Goal: Information Seeking & Learning: Find specific fact

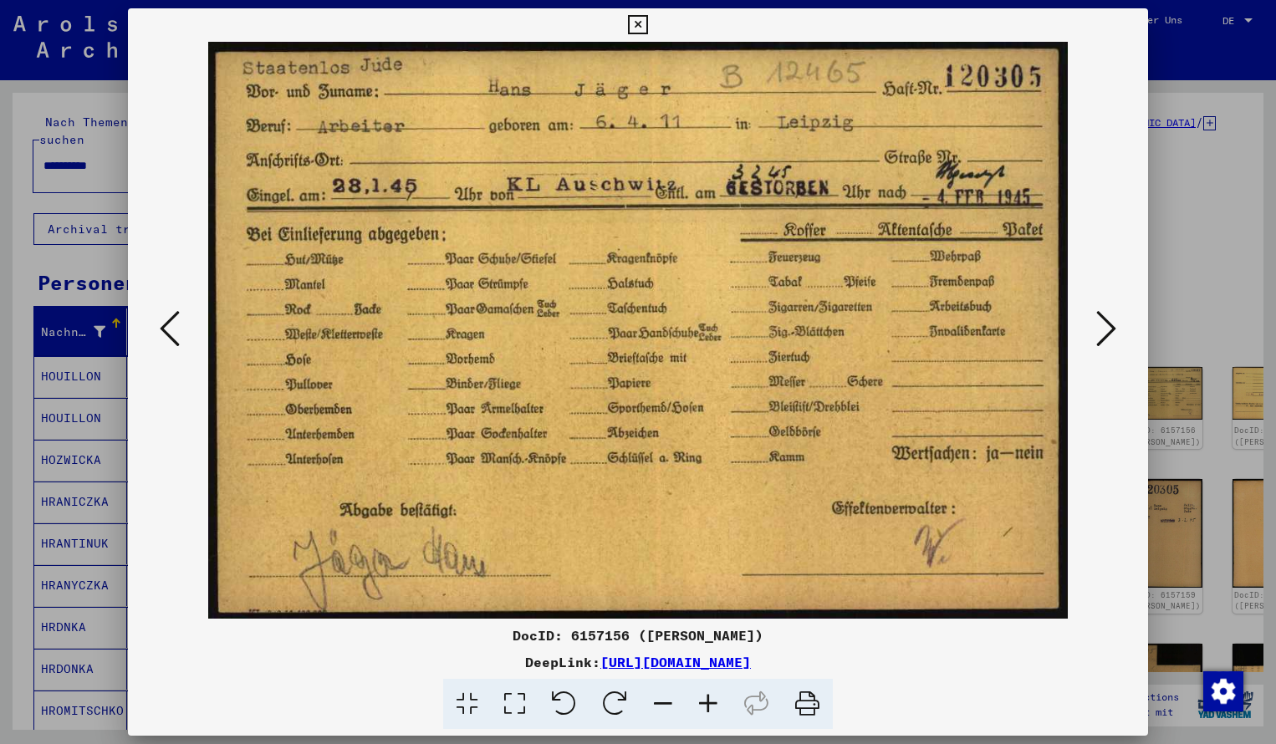
scroll to position [844, 0]
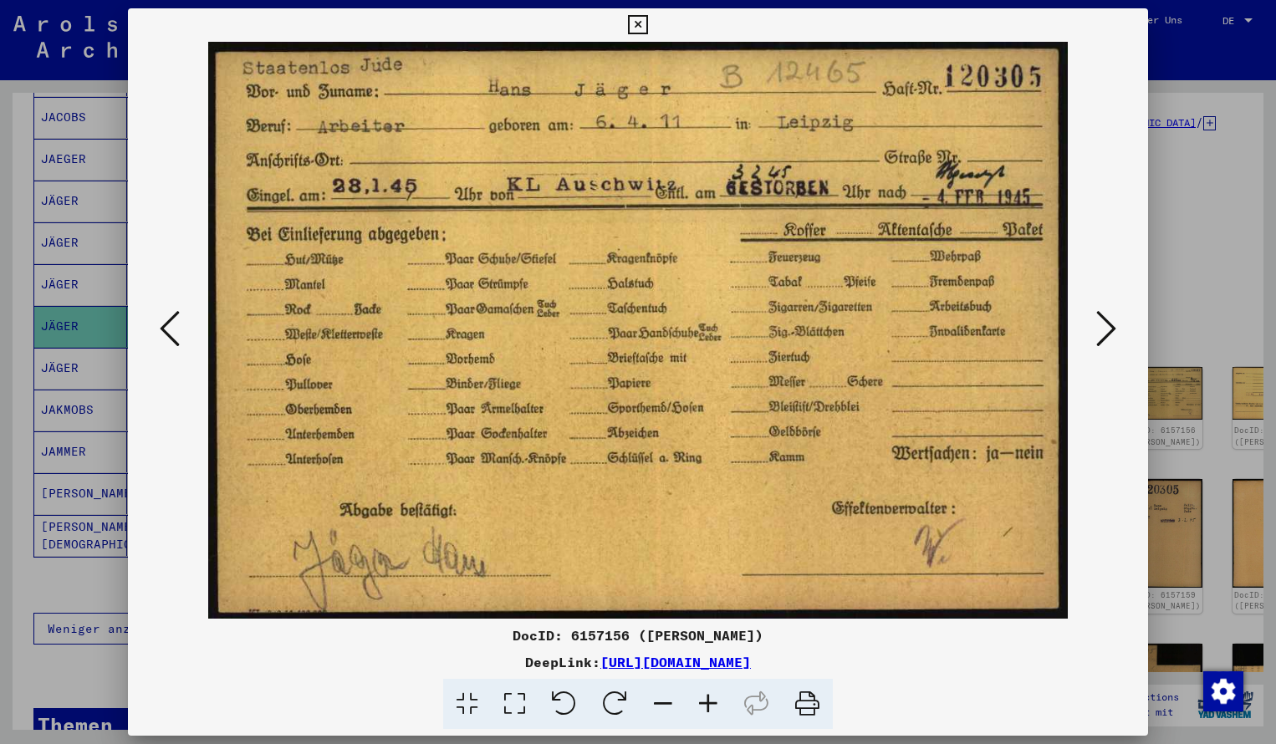
click at [652, 38] on button at bounding box center [637, 24] width 29 height 33
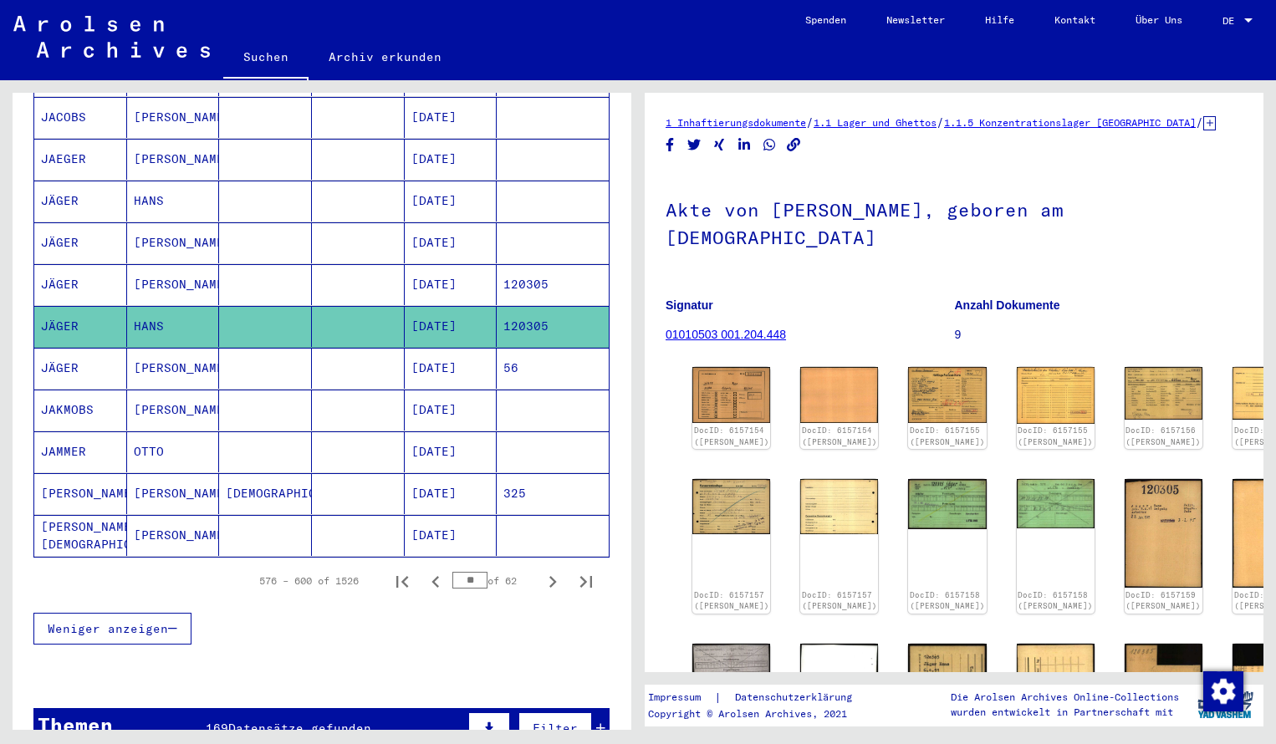
click at [103, 227] on mat-cell "JÄGER" at bounding box center [80, 242] width 93 height 41
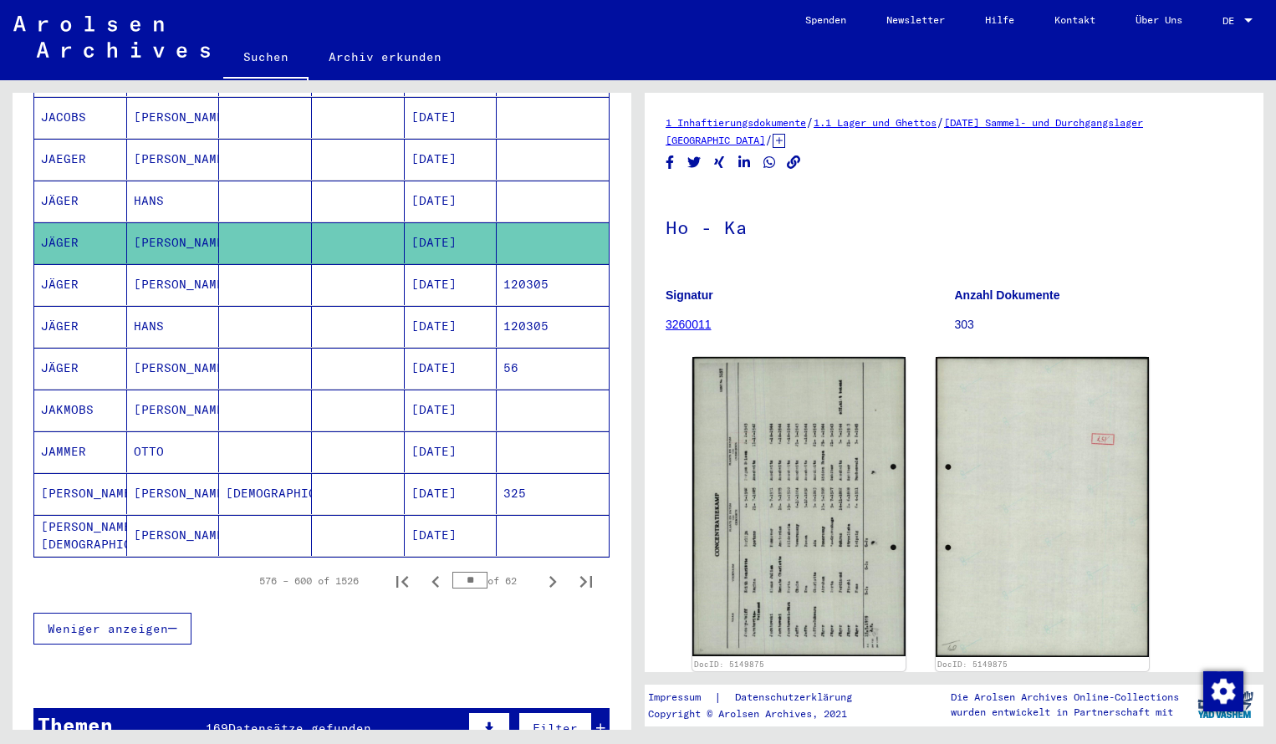
click at [95, 186] on mat-cell "JÄGER" at bounding box center [80, 201] width 93 height 41
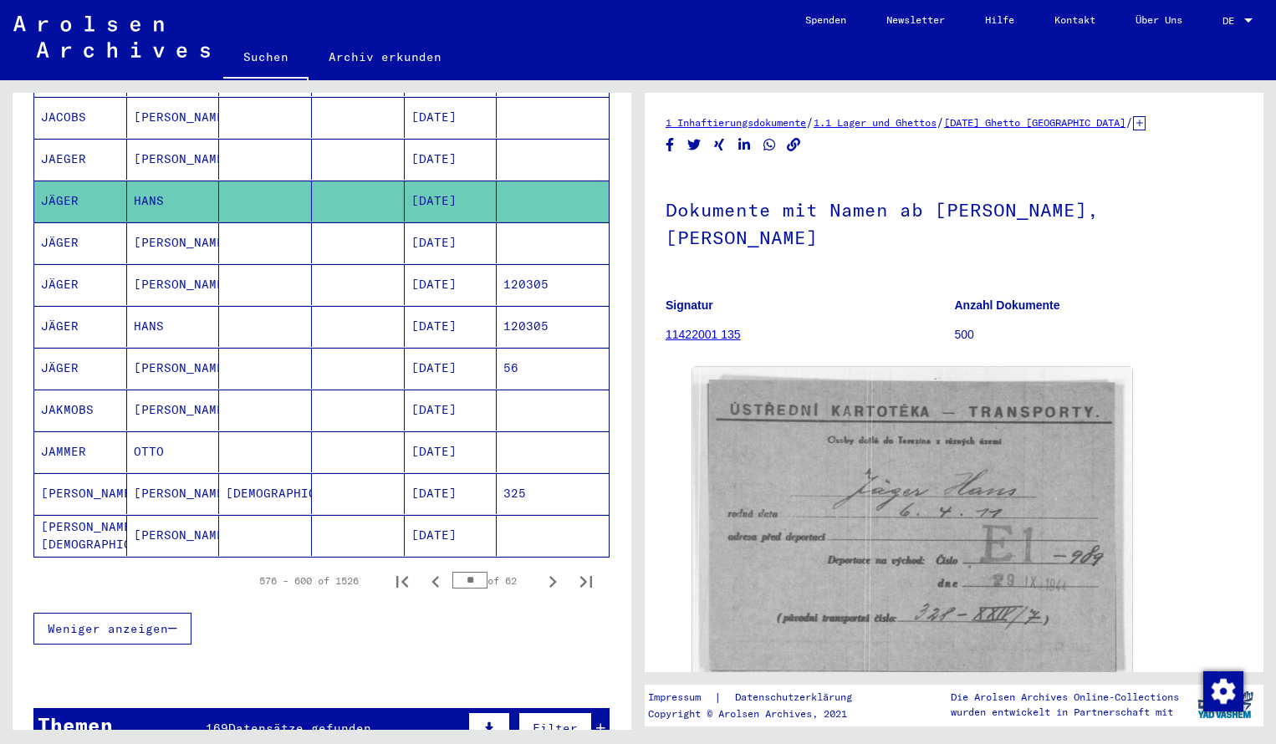
click at [85, 140] on mat-cell "JAEGER" at bounding box center [80, 159] width 93 height 41
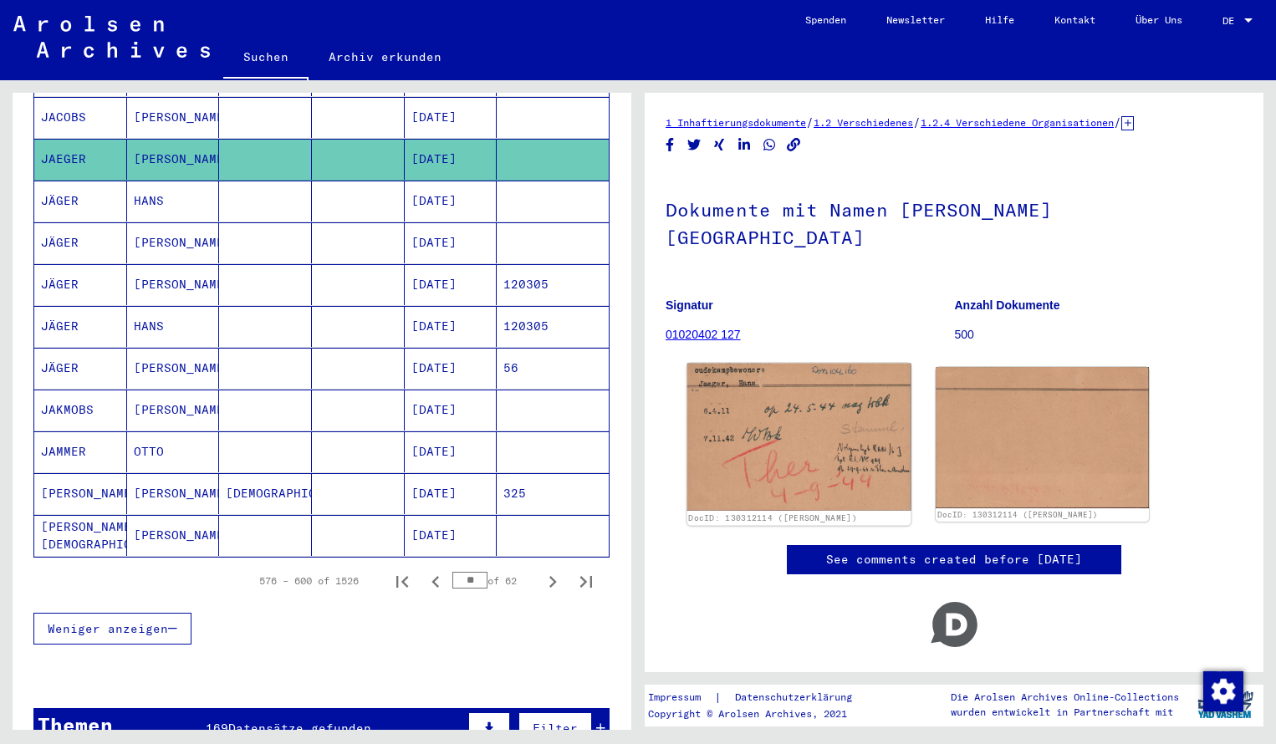
click at [741, 466] on img at bounding box center [799, 438] width 224 height 148
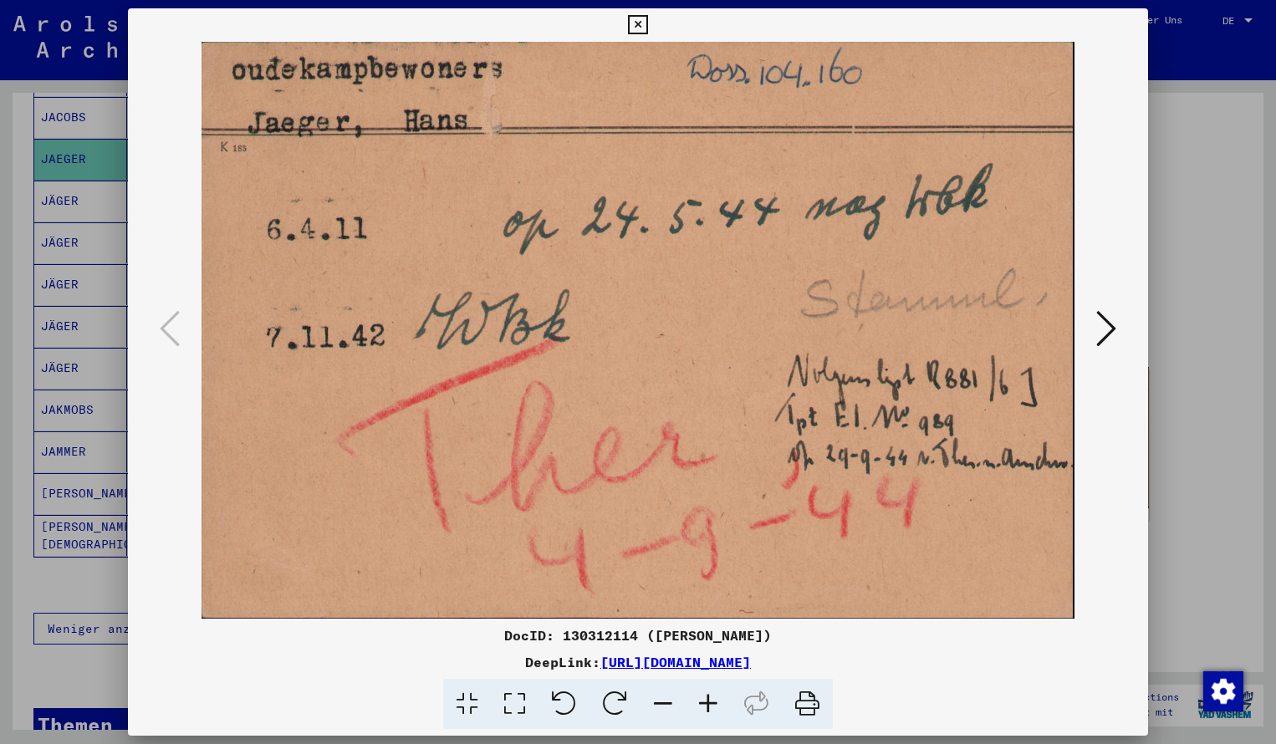
click at [647, 25] on icon at bounding box center [637, 25] width 19 height 20
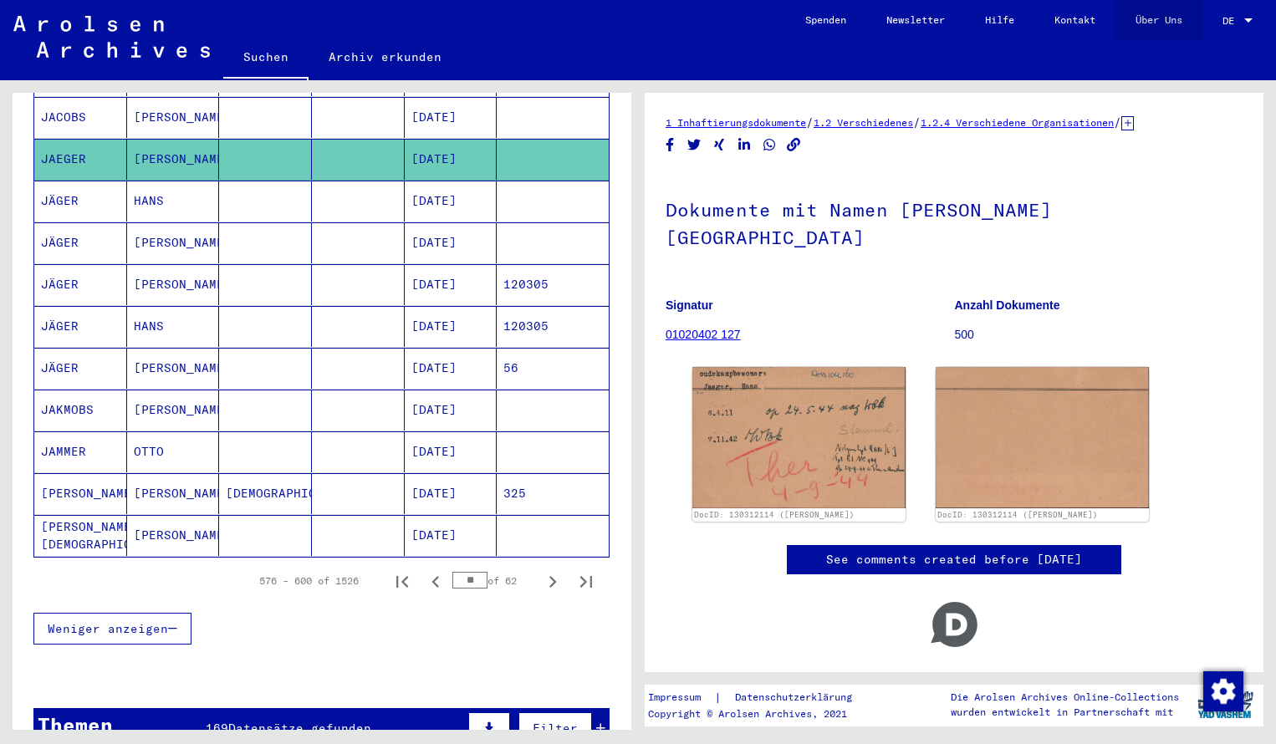
click at [1134, 26] on link "Über Uns" at bounding box center [1158, 20] width 87 height 40
click at [103, 191] on mat-cell "JÄGER" at bounding box center [80, 201] width 93 height 41
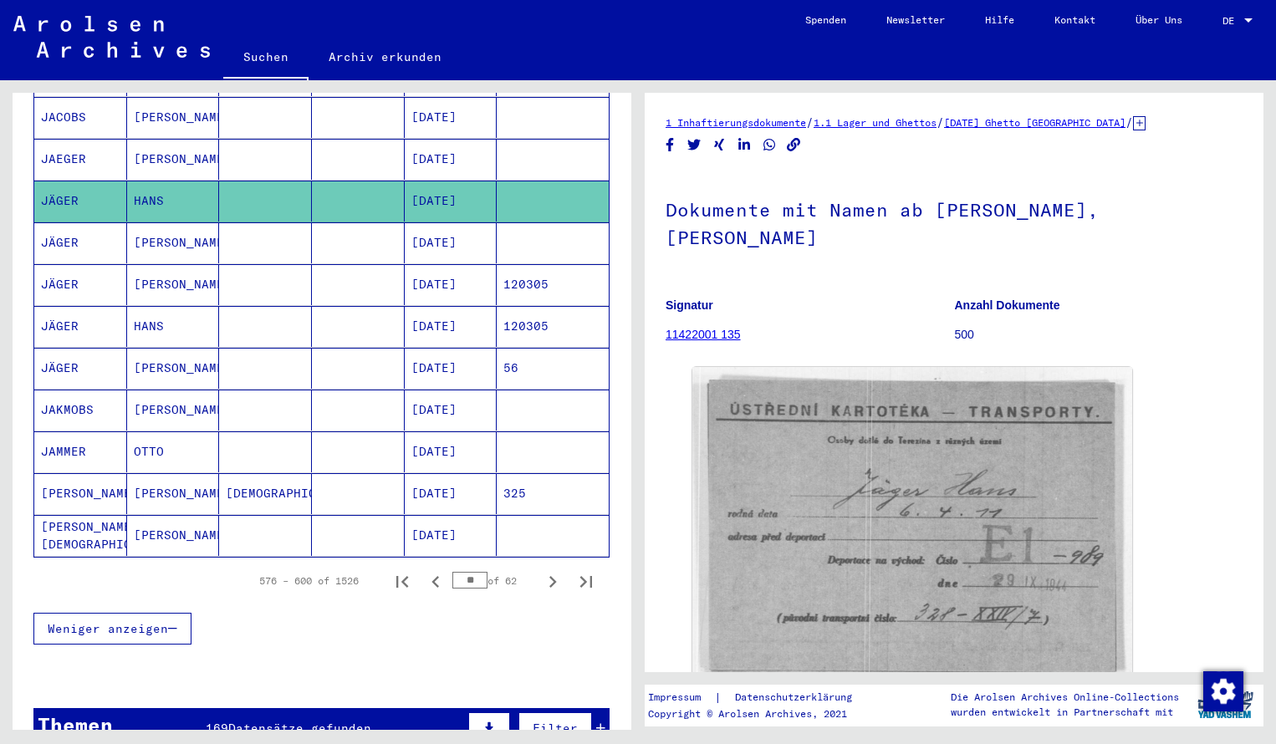
click at [84, 235] on mat-cell "JÄGER" at bounding box center [80, 242] width 93 height 41
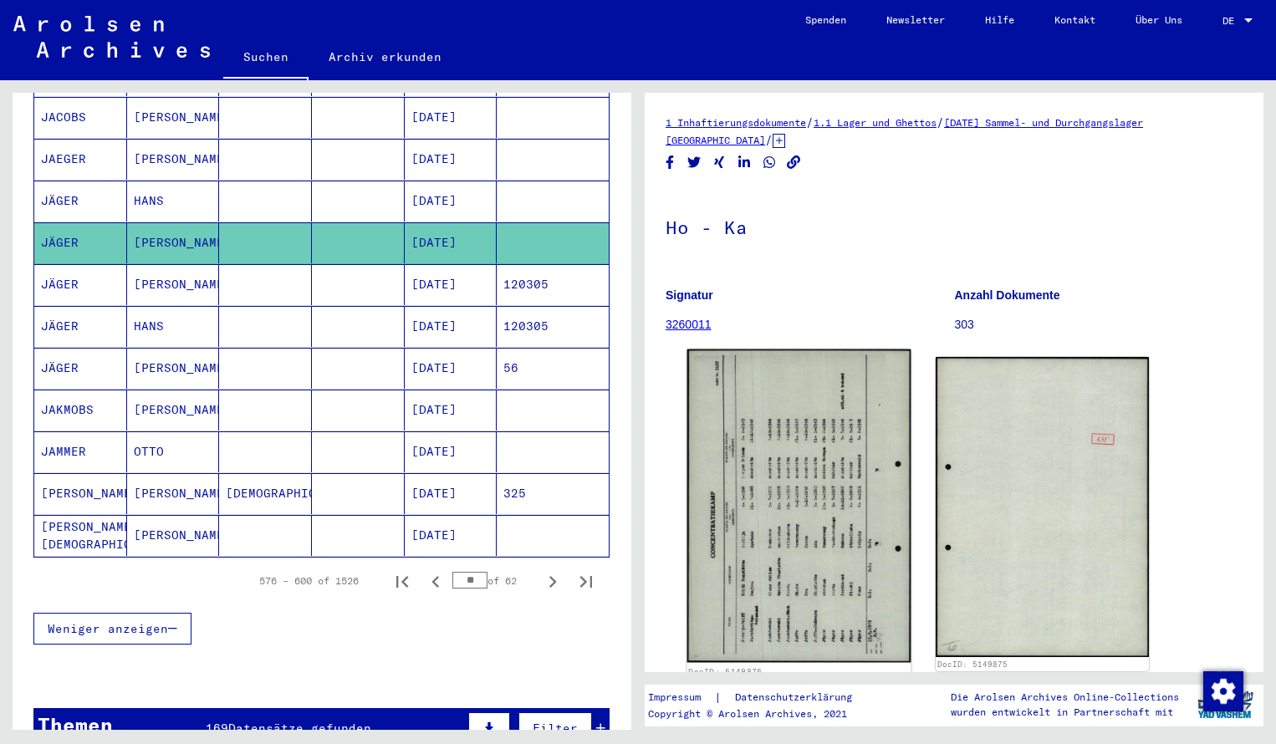
click at [825, 481] on img at bounding box center [799, 505] width 224 height 313
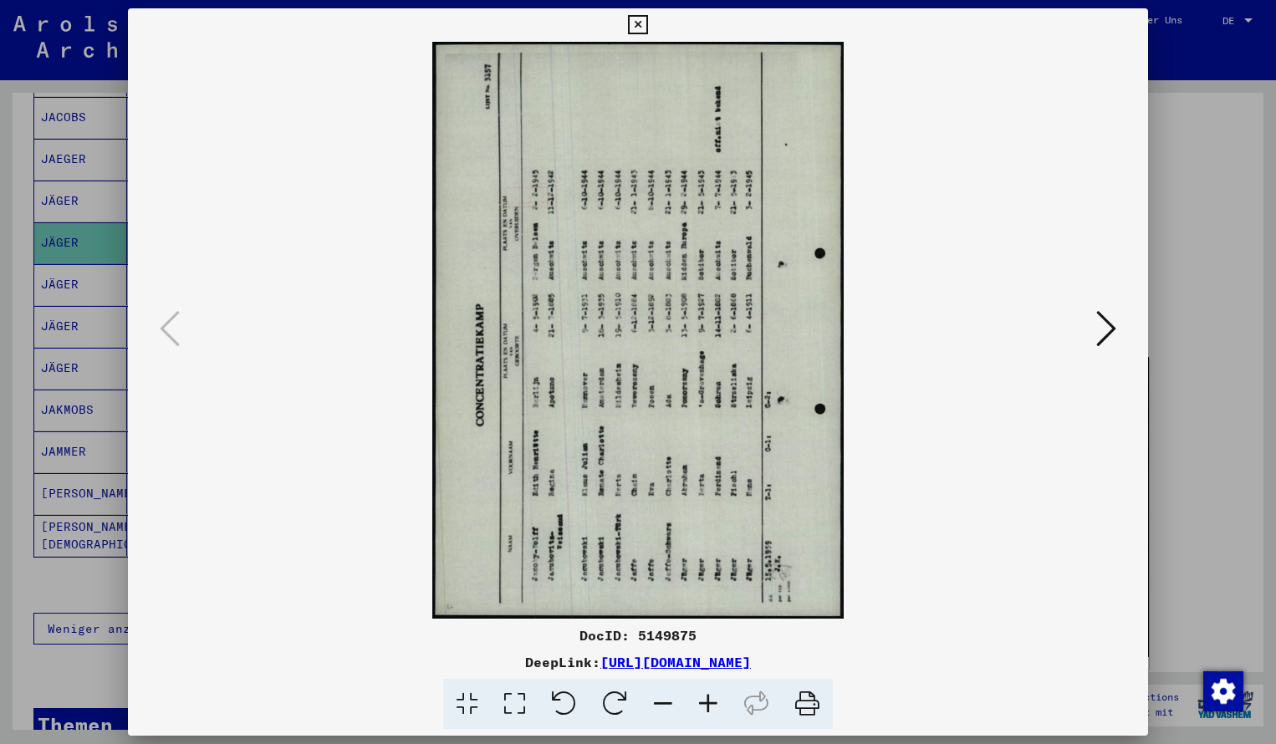
click at [707, 704] on icon at bounding box center [707, 704] width 45 height 51
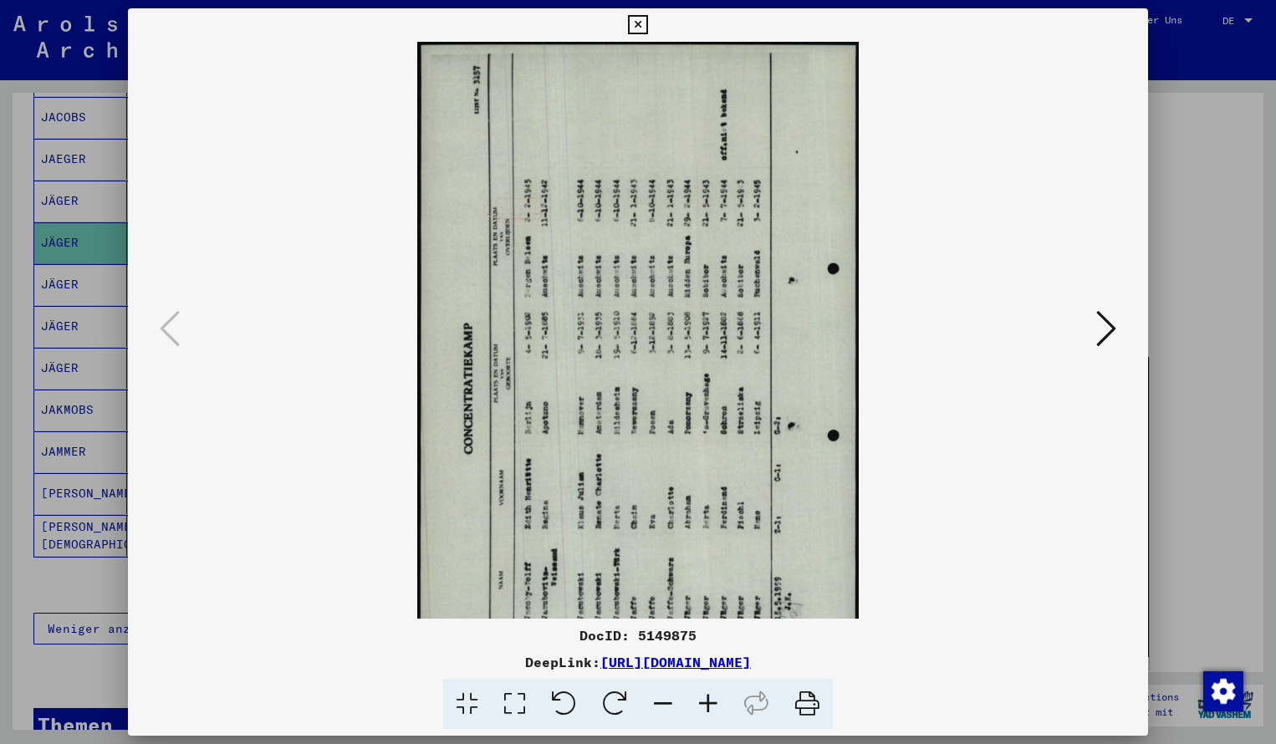
click at [1110, 330] on icon at bounding box center [1106, 328] width 20 height 40
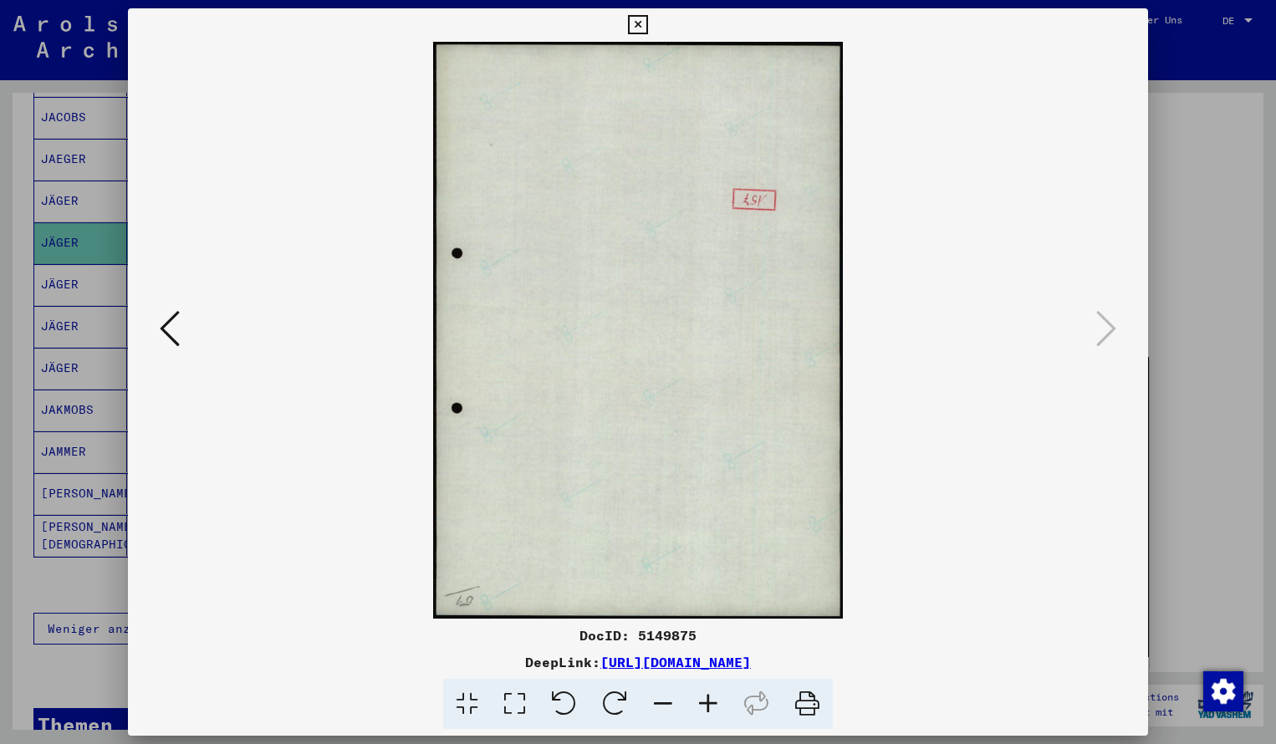
click at [181, 340] on button at bounding box center [170, 330] width 30 height 48
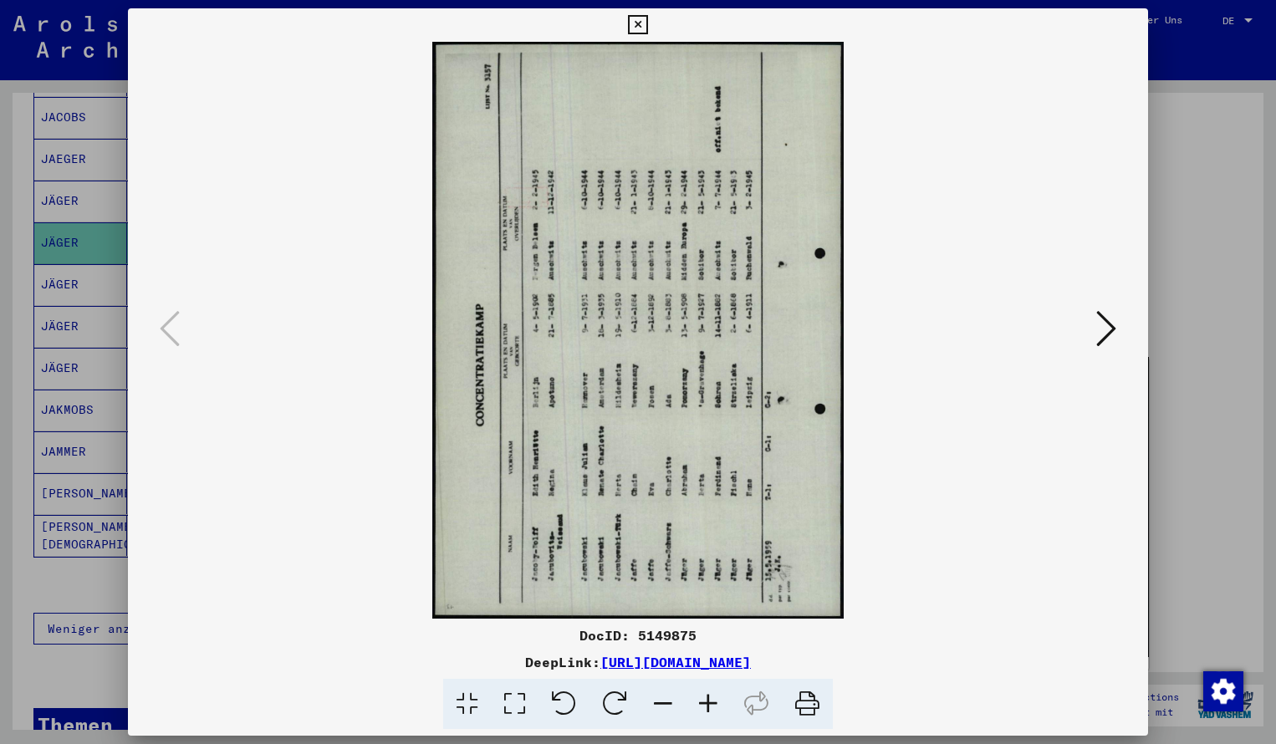
click at [614, 691] on icon at bounding box center [614, 704] width 51 height 51
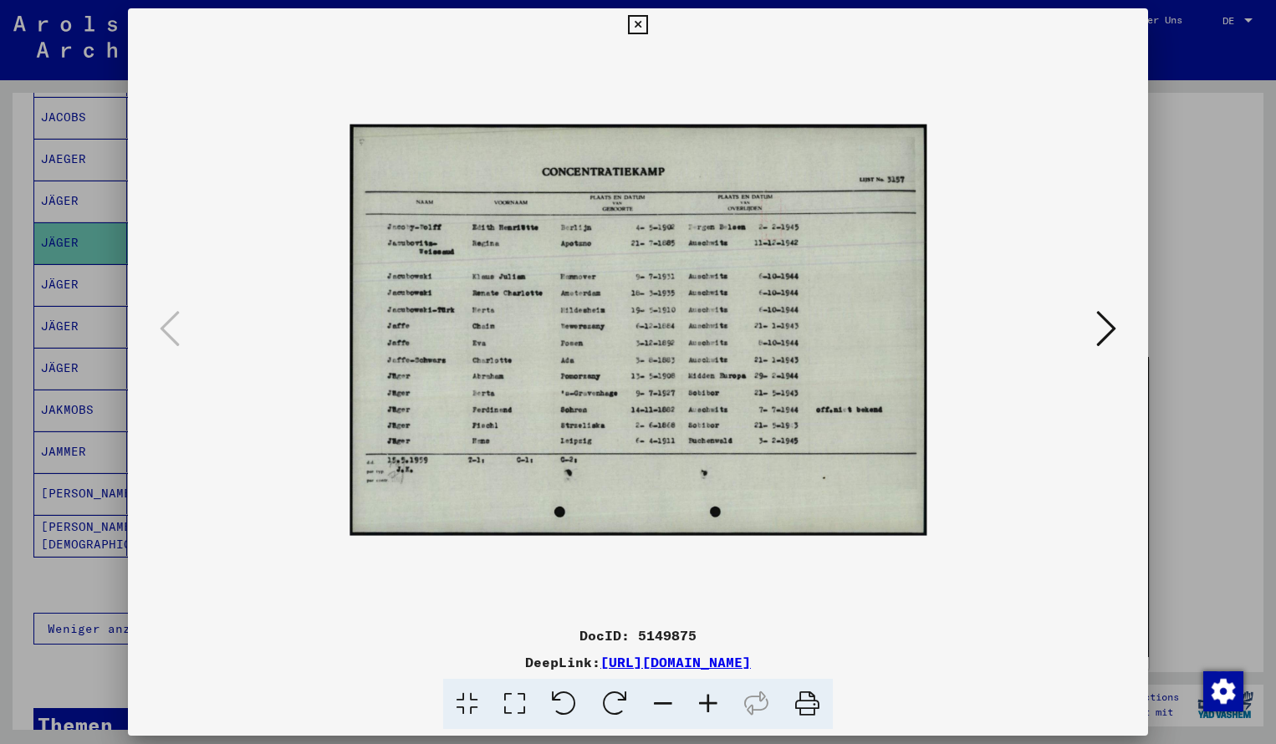
click at [705, 700] on icon at bounding box center [707, 704] width 45 height 51
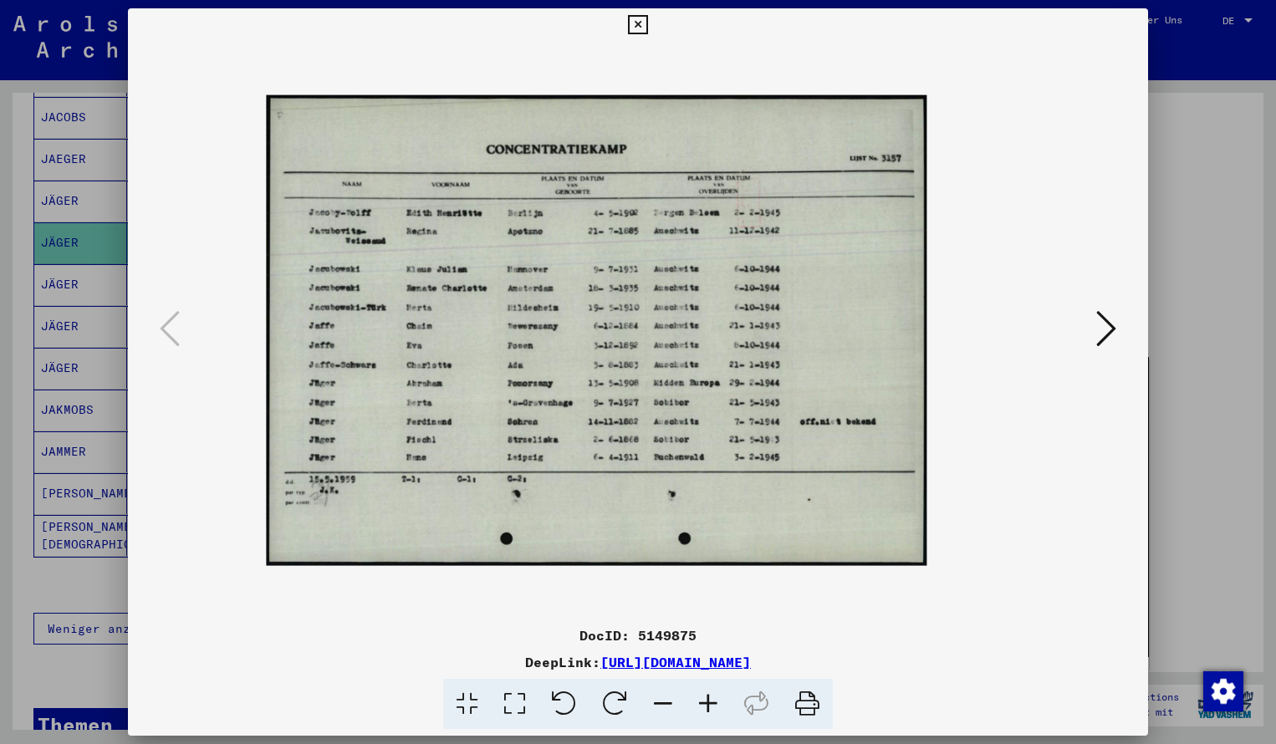
click at [705, 700] on icon at bounding box center [707, 704] width 45 height 51
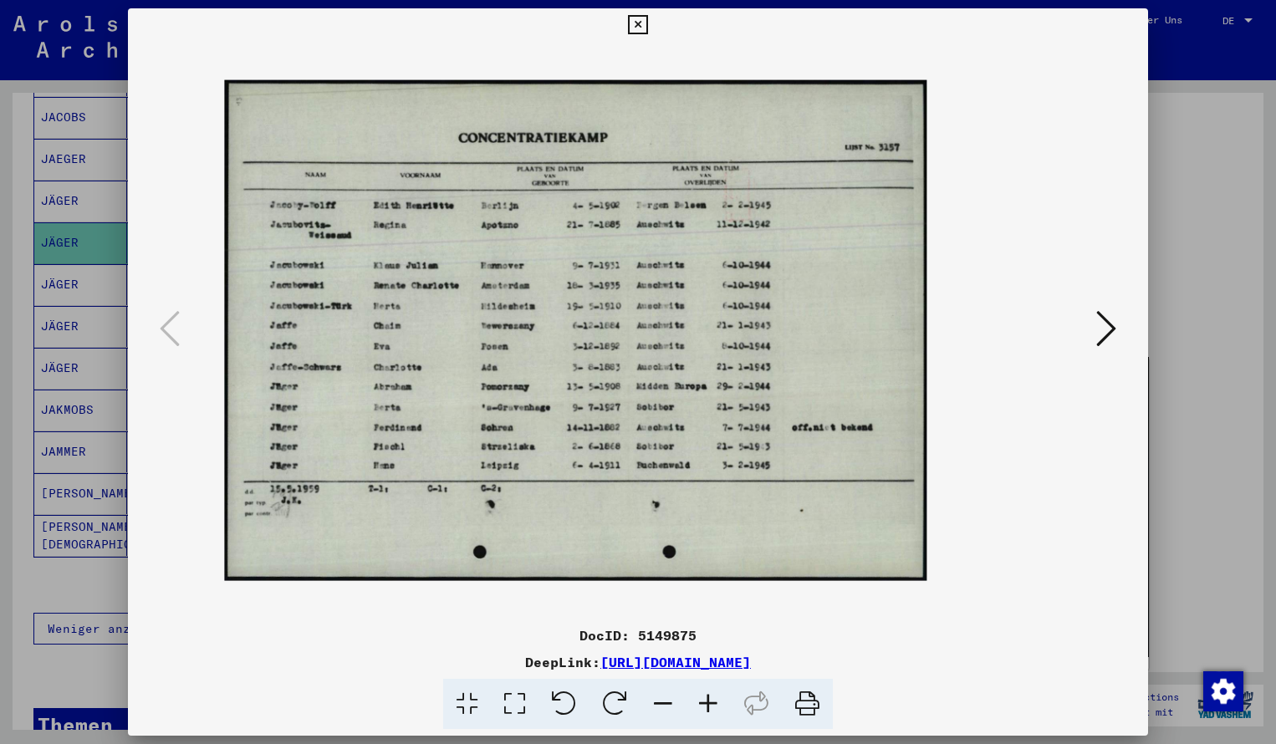
click at [705, 700] on icon at bounding box center [707, 704] width 45 height 51
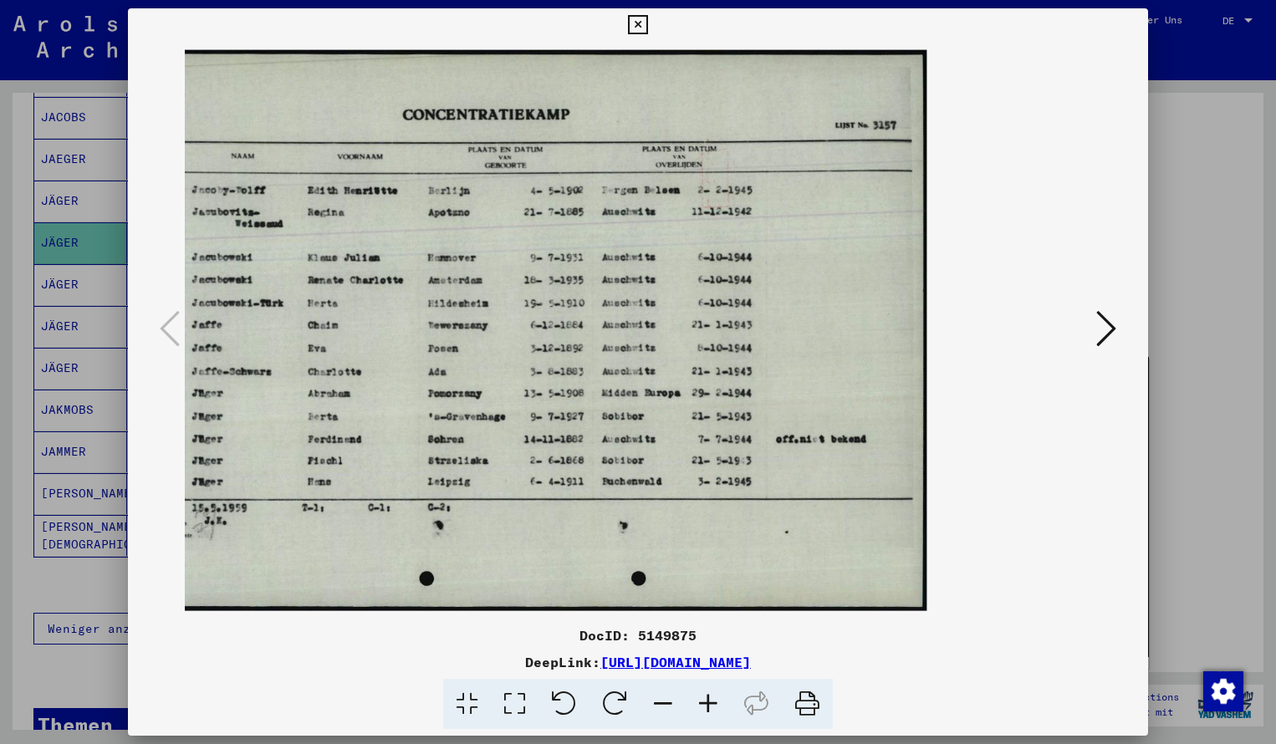
click at [647, 26] on icon at bounding box center [637, 25] width 19 height 20
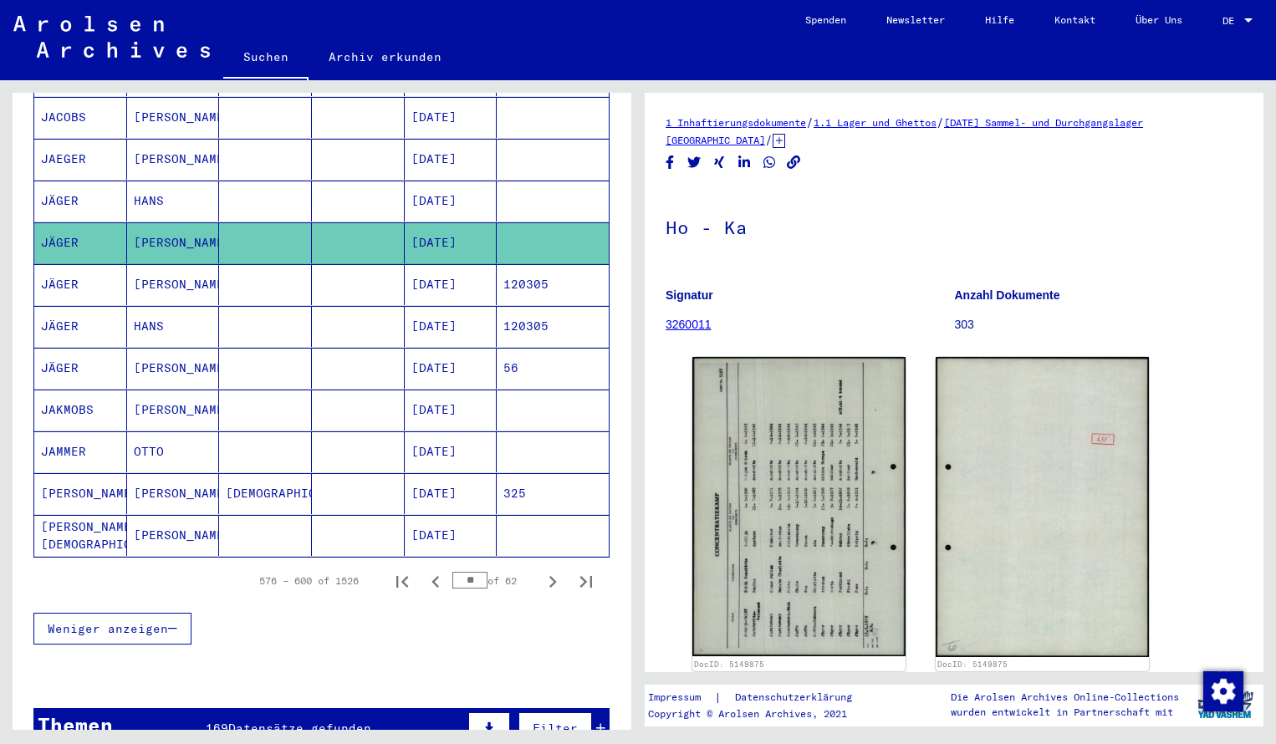
click at [616, 181] on div "Nachname Vorname Geburtsname Geburt‏ Geburtsdatum Prisoner # [PERSON_NAME] [DAT…" at bounding box center [322, 65] width 619 height 1202
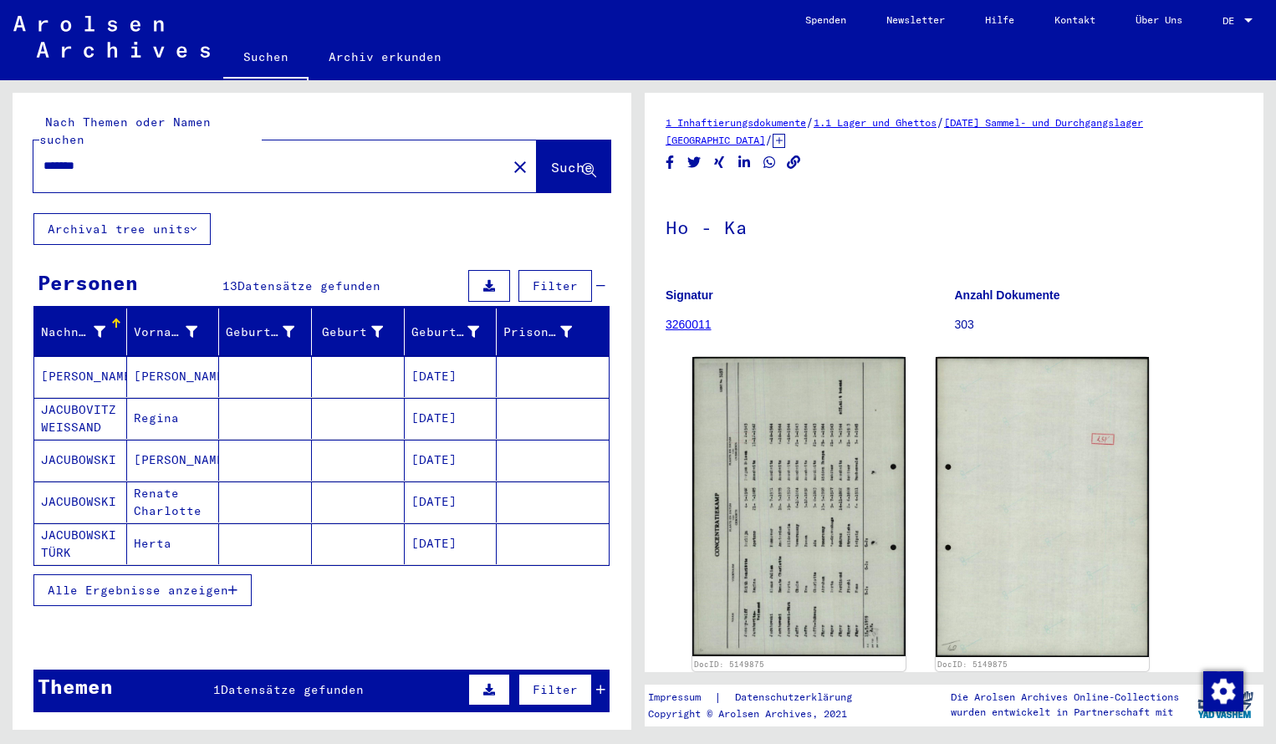
click at [98, 157] on input "*******" at bounding box center [269, 166] width 453 height 18
click at [568, 159] on span "Suche" at bounding box center [572, 167] width 42 height 17
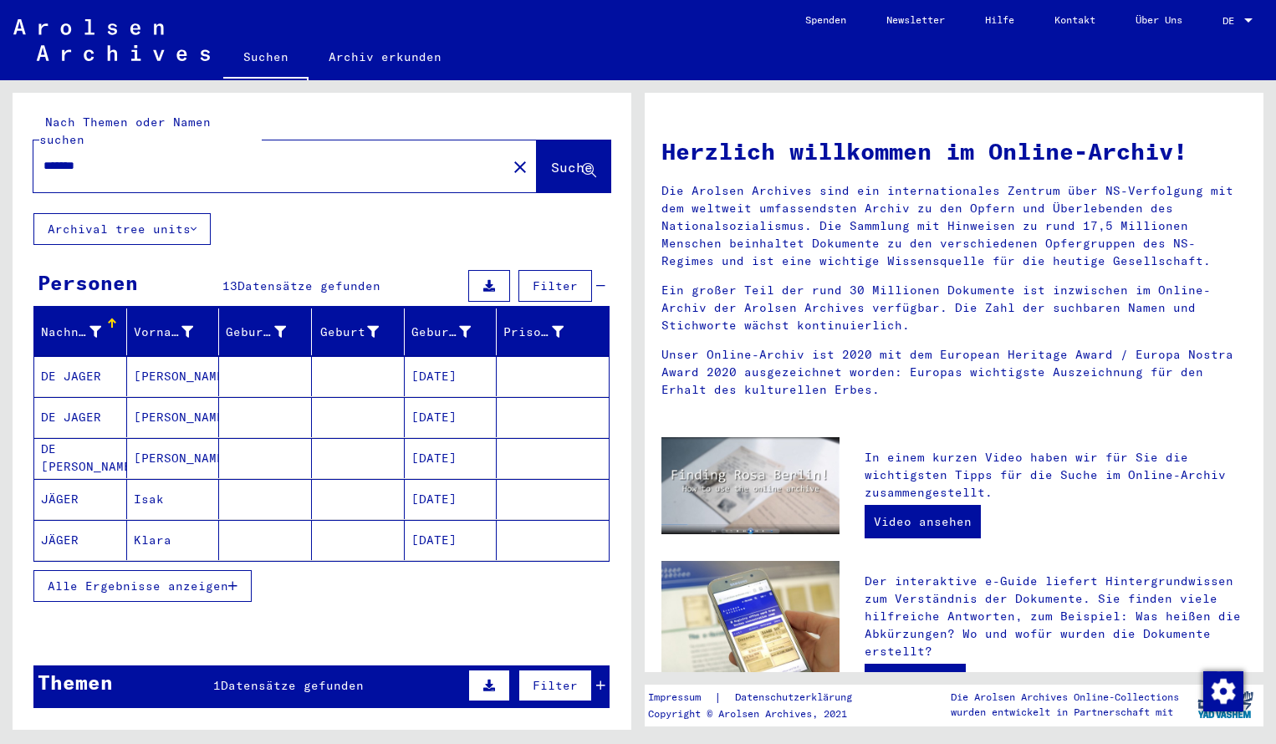
click at [95, 357] on mat-cell "DE JAGER" at bounding box center [80, 376] width 93 height 40
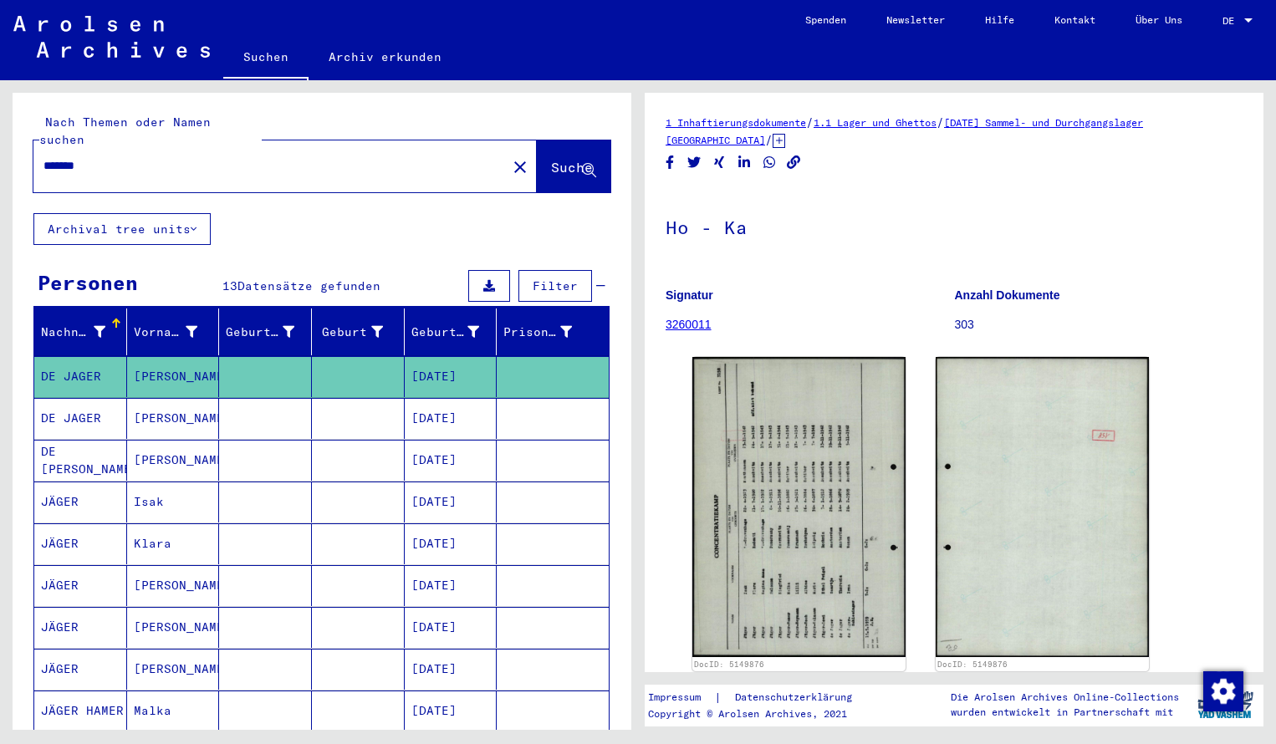
click at [803, 466] on img at bounding box center [798, 507] width 213 height 300
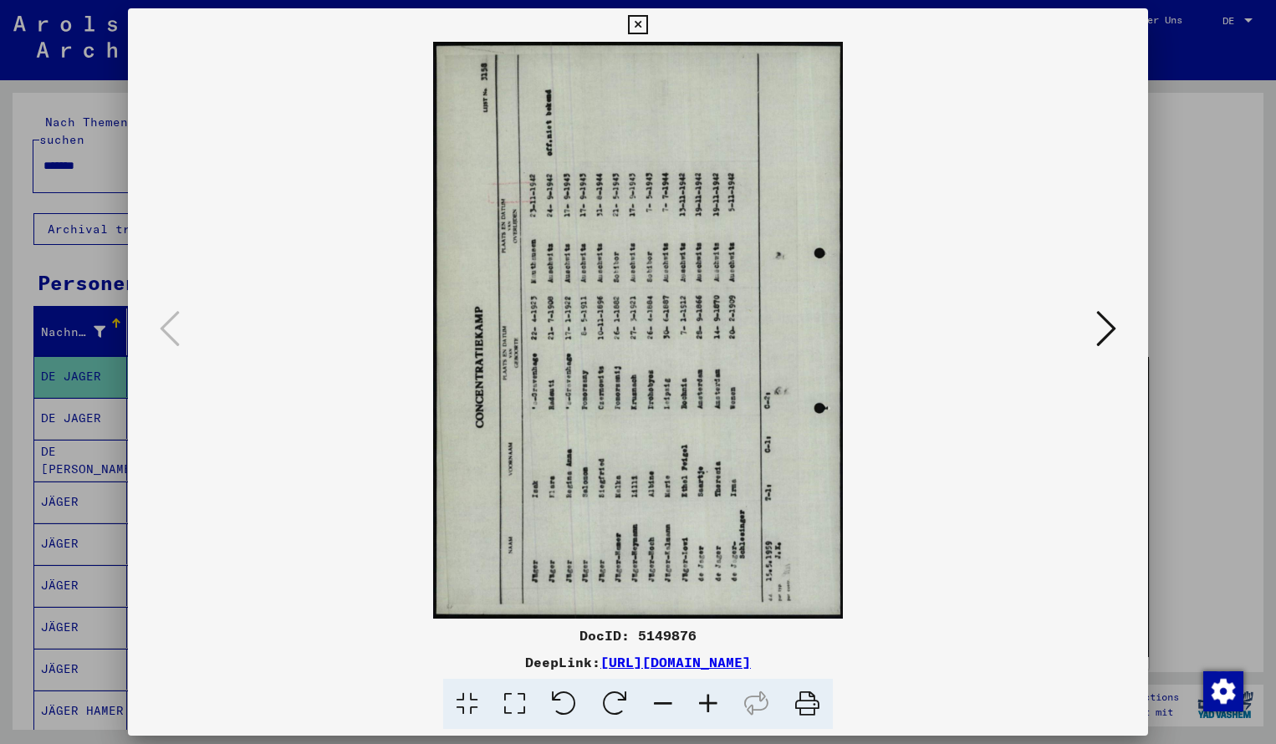
click at [623, 697] on icon at bounding box center [614, 704] width 51 height 51
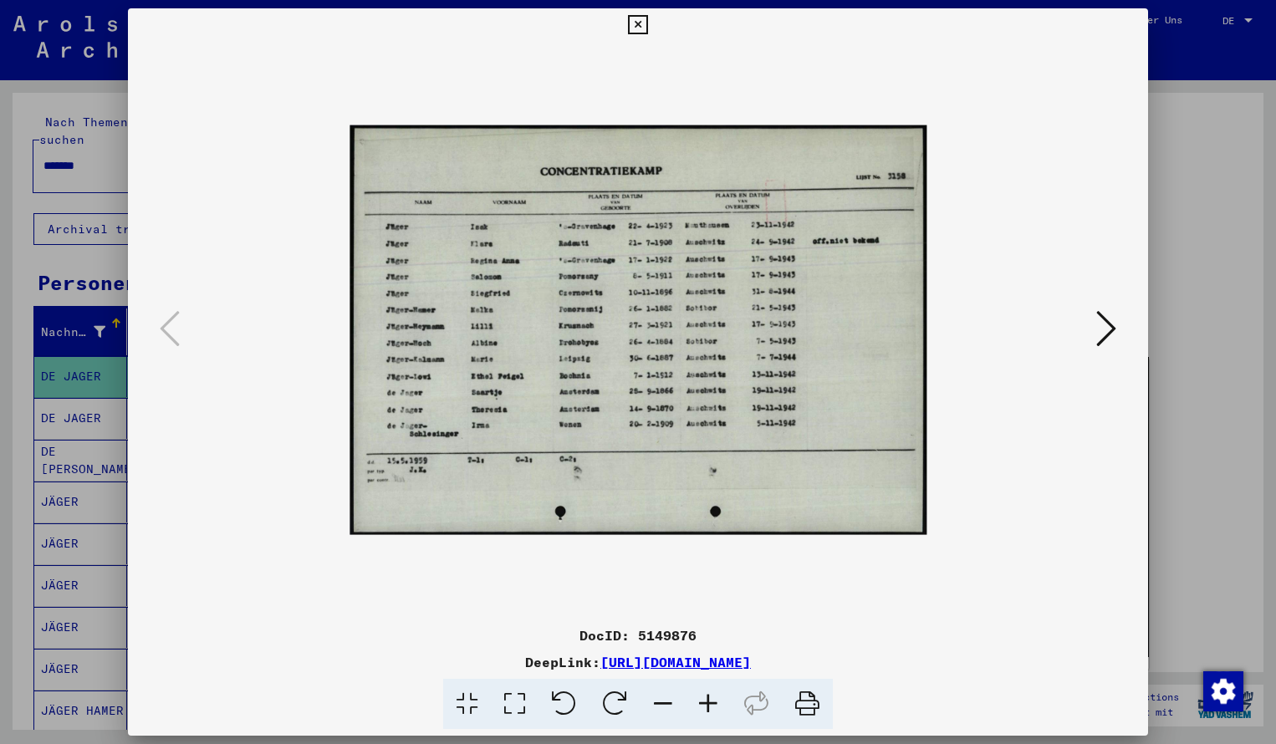
click at [711, 698] on icon at bounding box center [707, 704] width 45 height 51
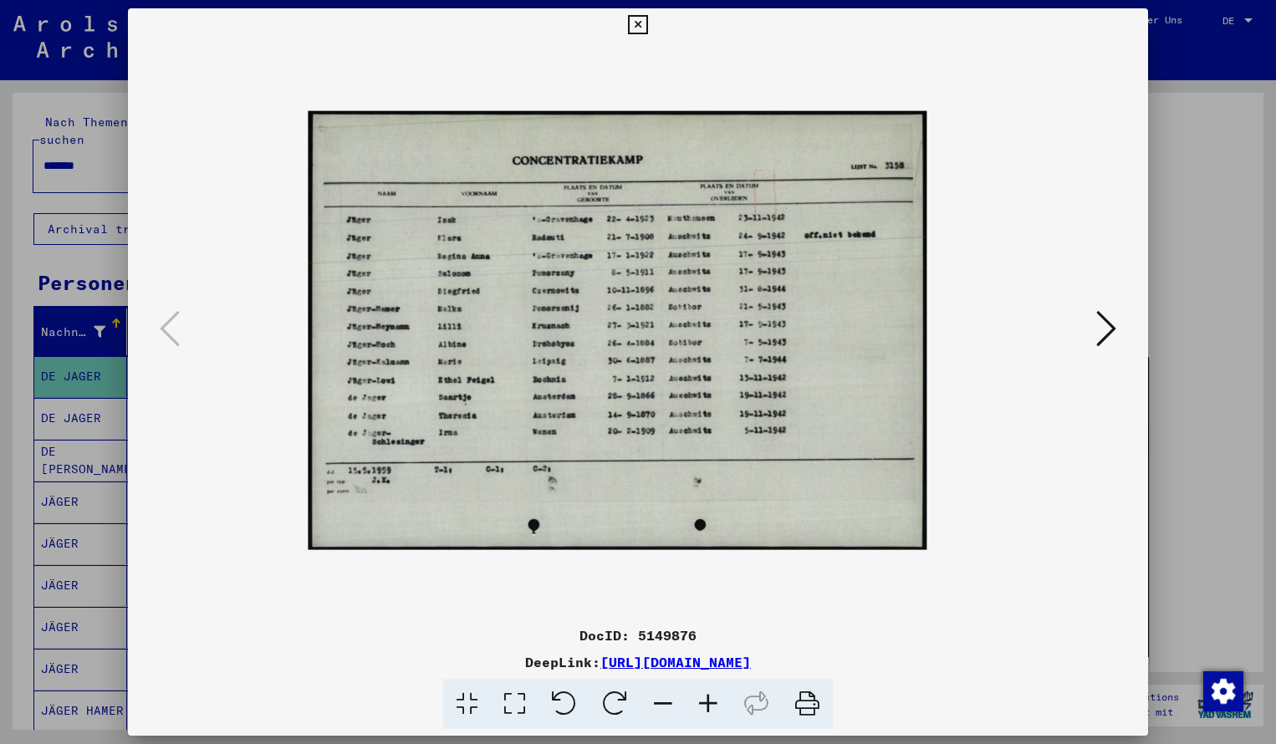
click at [711, 698] on icon at bounding box center [707, 704] width 45 height 51
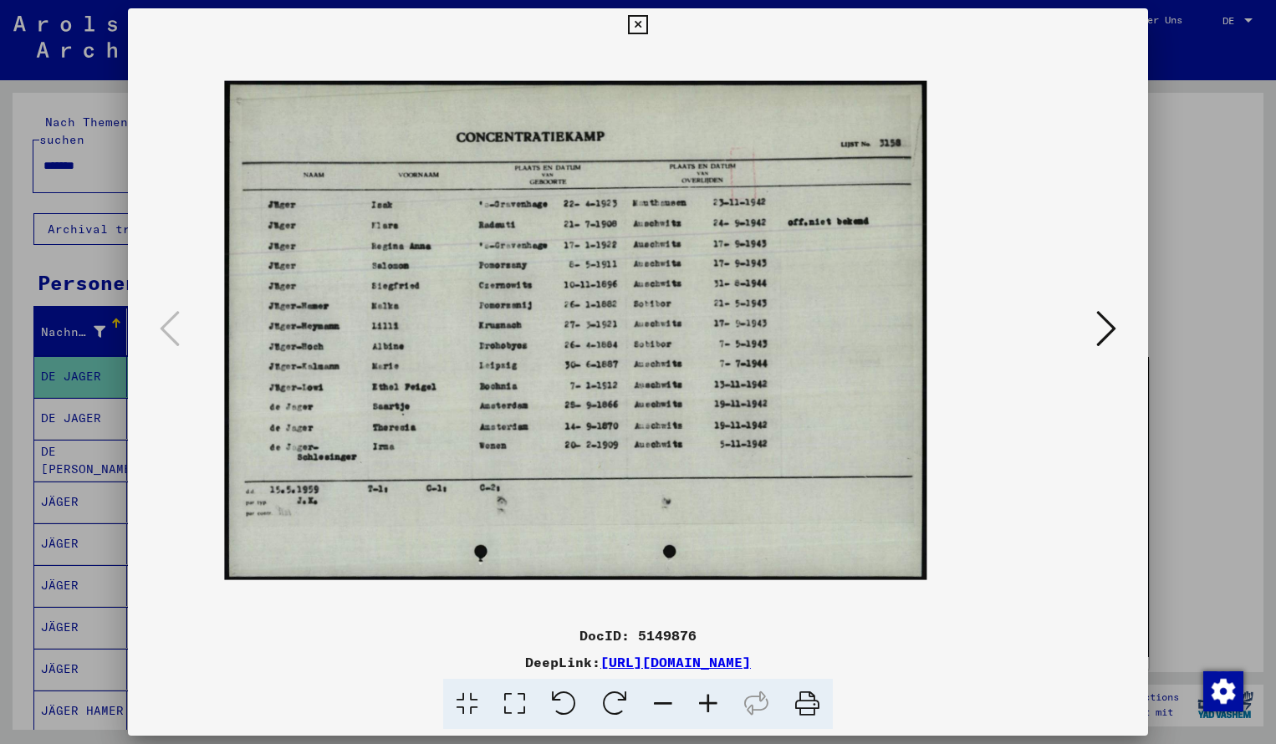
click at [711, 698] on icon at bounding box center [707, 704] width 45 height 51
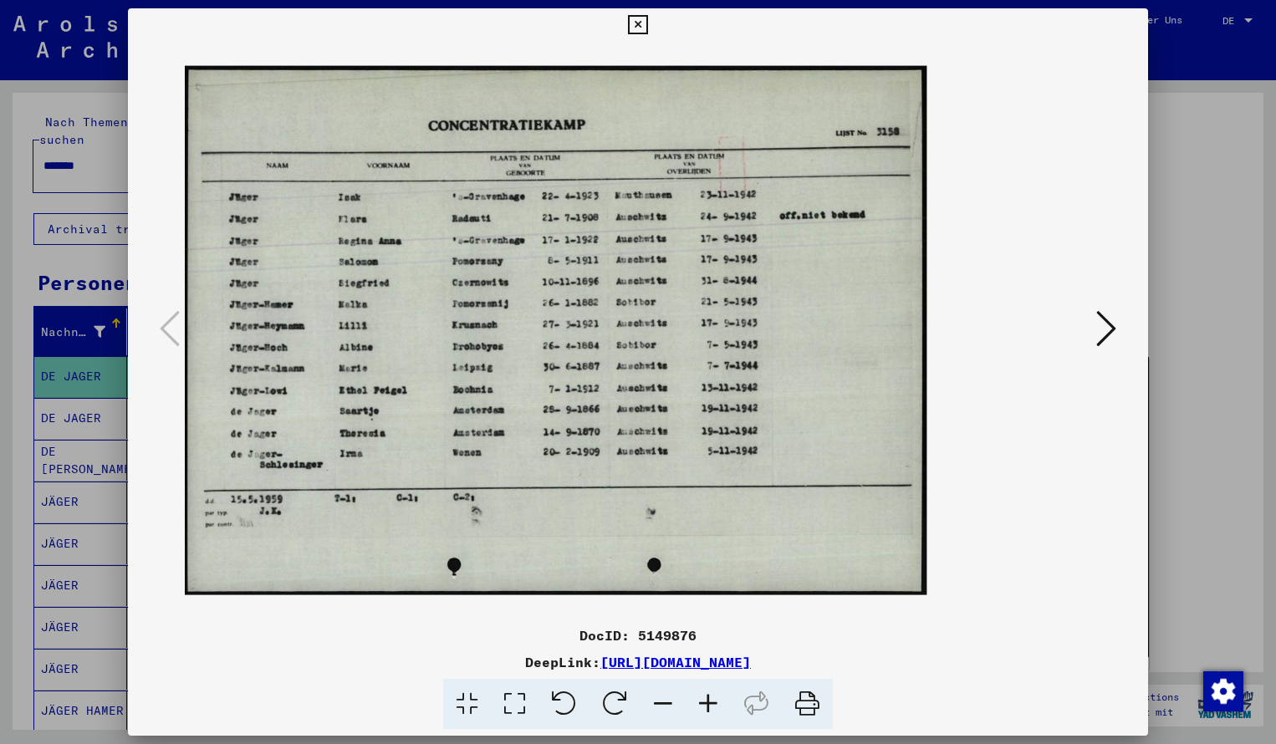
click at [711, 698] on icon at bounding box center [707, 704] width 45 height 51
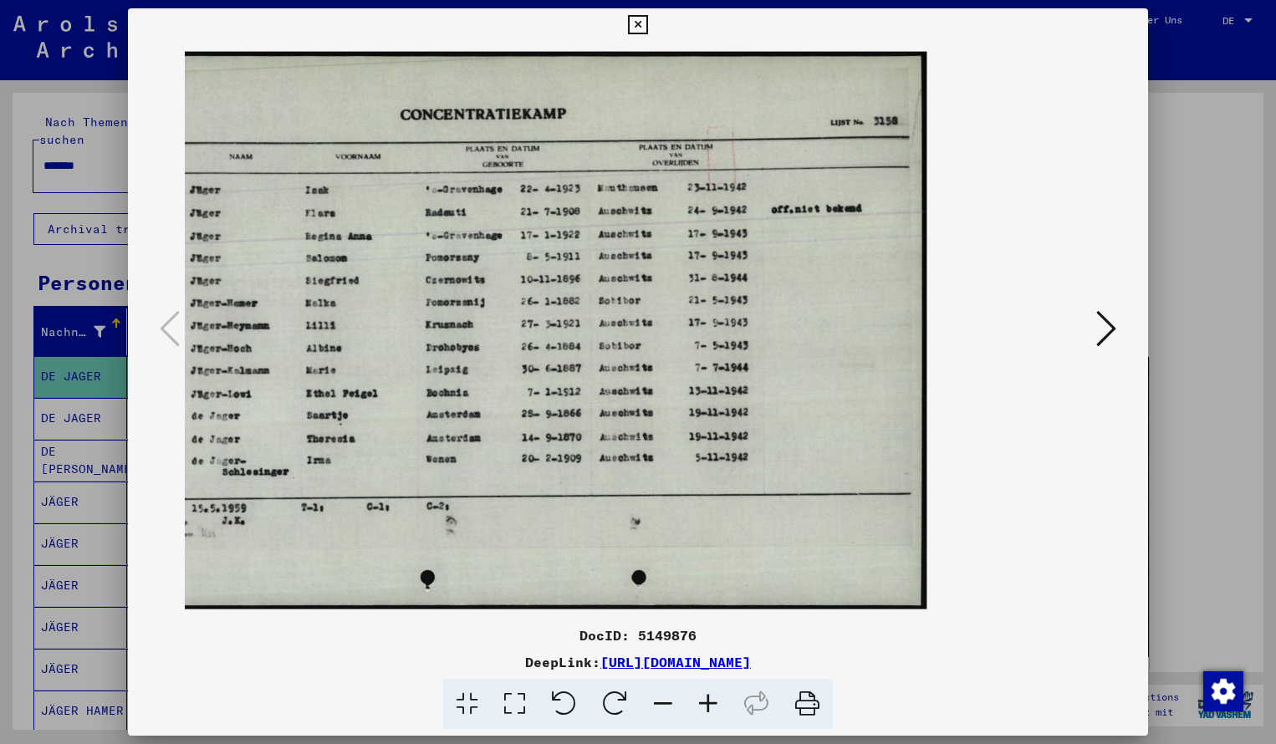
click at [647, 28] on icon at bounding box center [637, 25] width 19 height 20
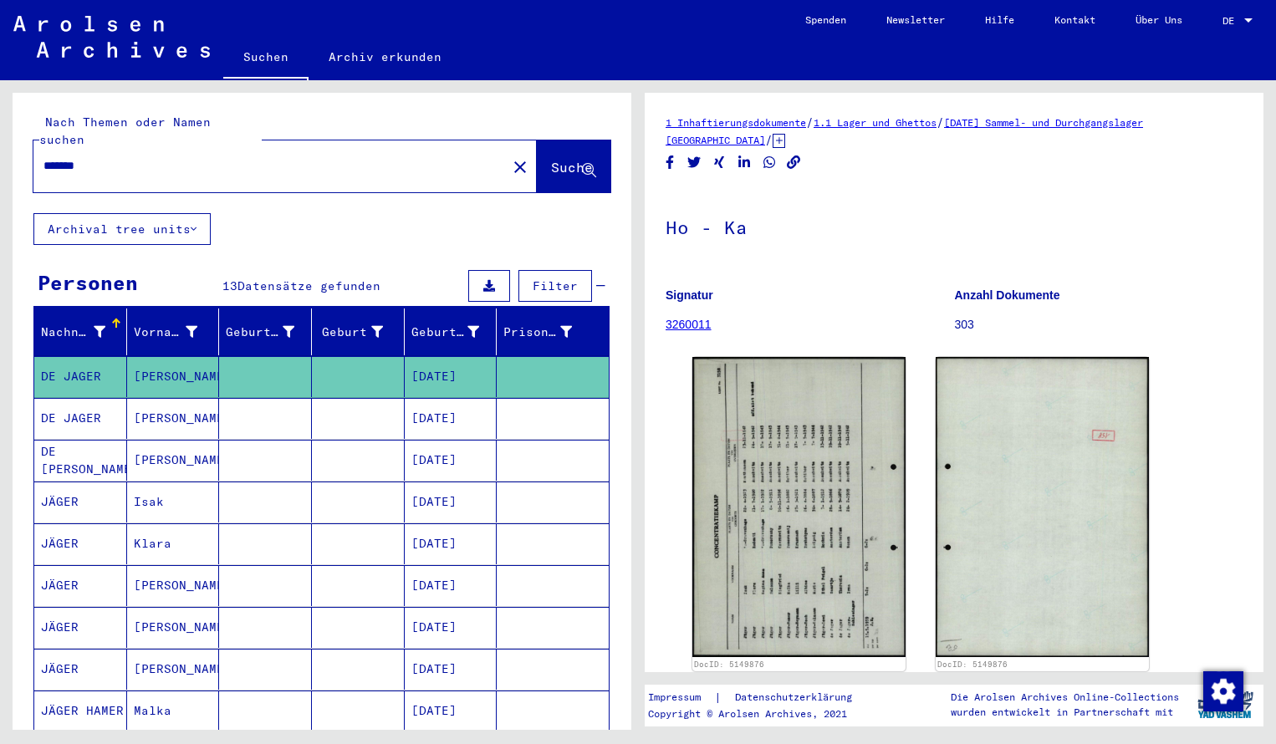
click at [94, 157] on input "*******" at bounding box center [269, 166] width 453 height 18
type input "*******"
click at [566, 159] on span "Suche" at bounding box center [572, 167] width 42 height 17
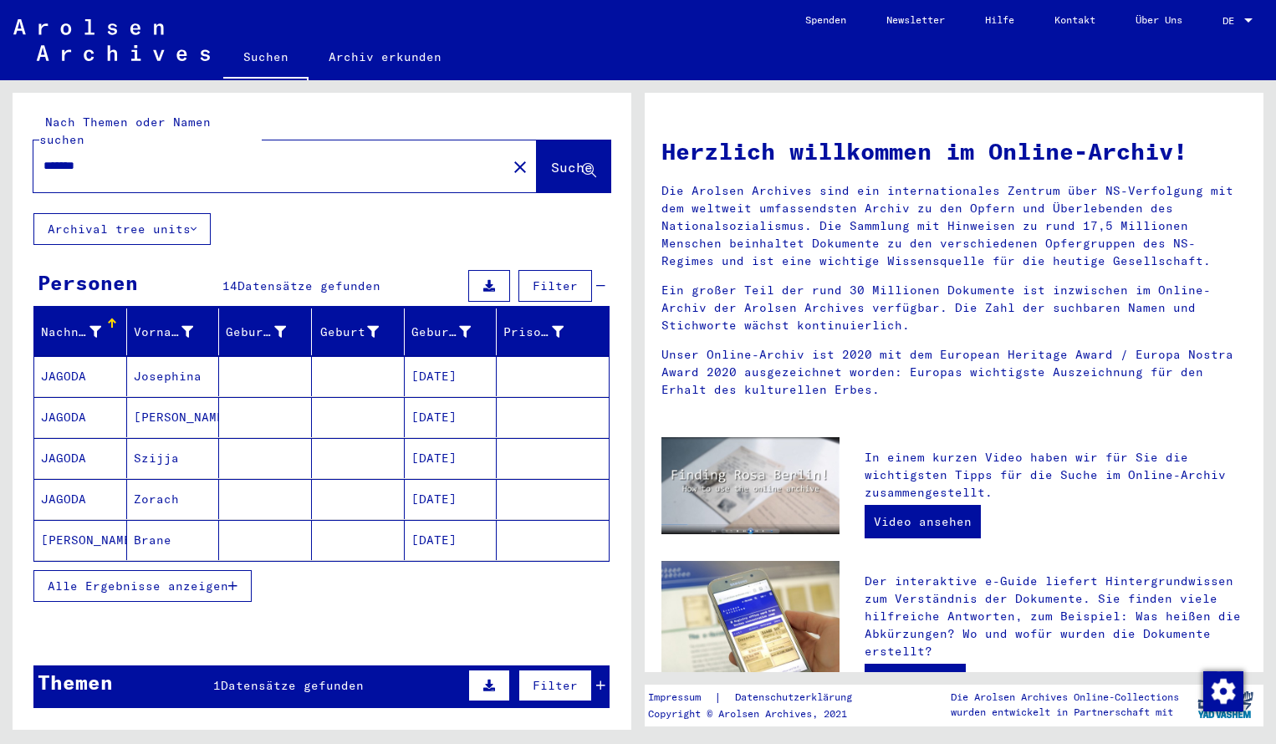
click at [65, 442] on mat-cell "JAGODA" at bounding box center [80, 458] width 93 height 40
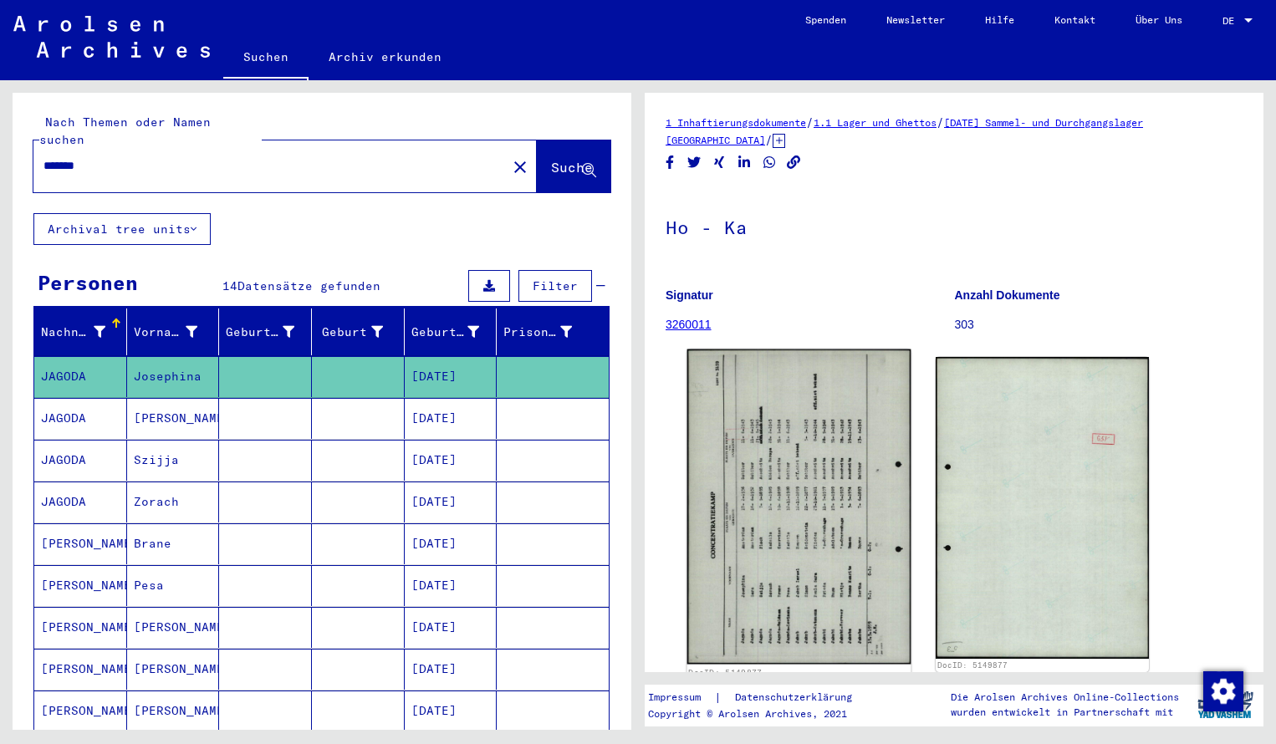
click at [788, 451] on img at bounding box center [799, 506] width 224 height 314
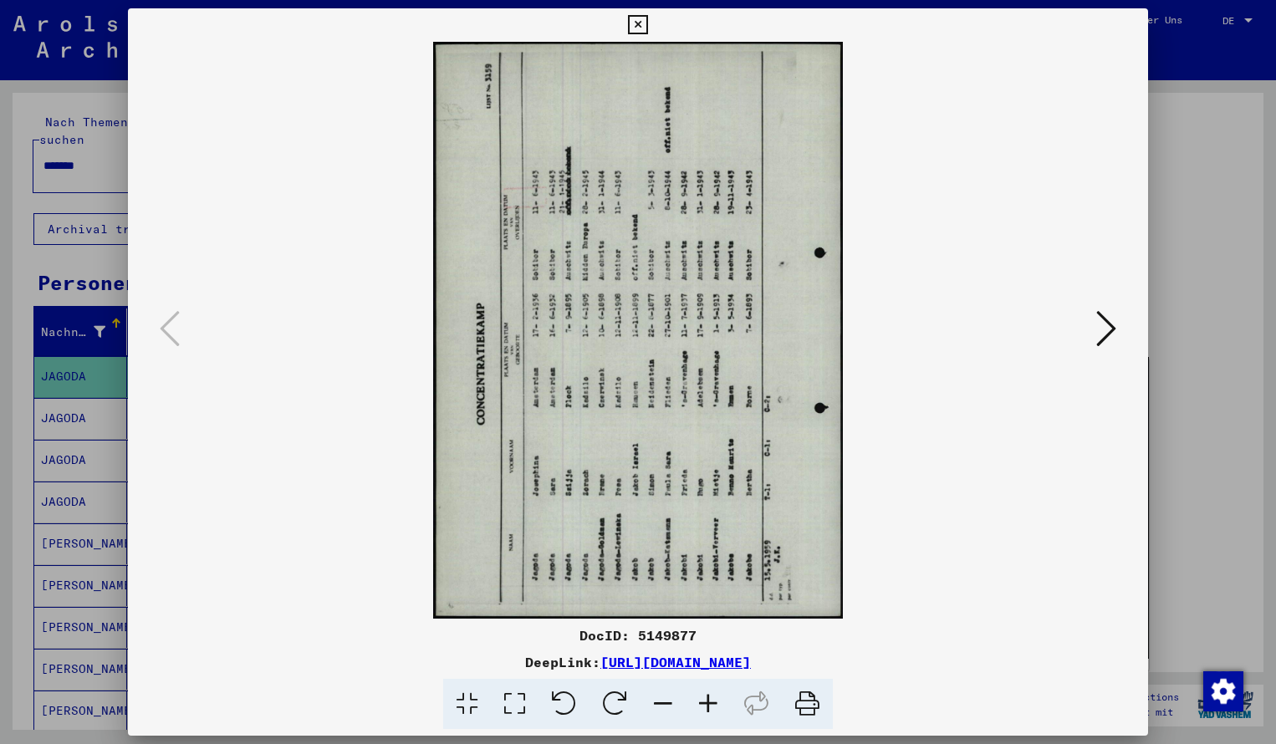
click at [623, 700] on icon at bounding box center [614, 704] width 51 height 51
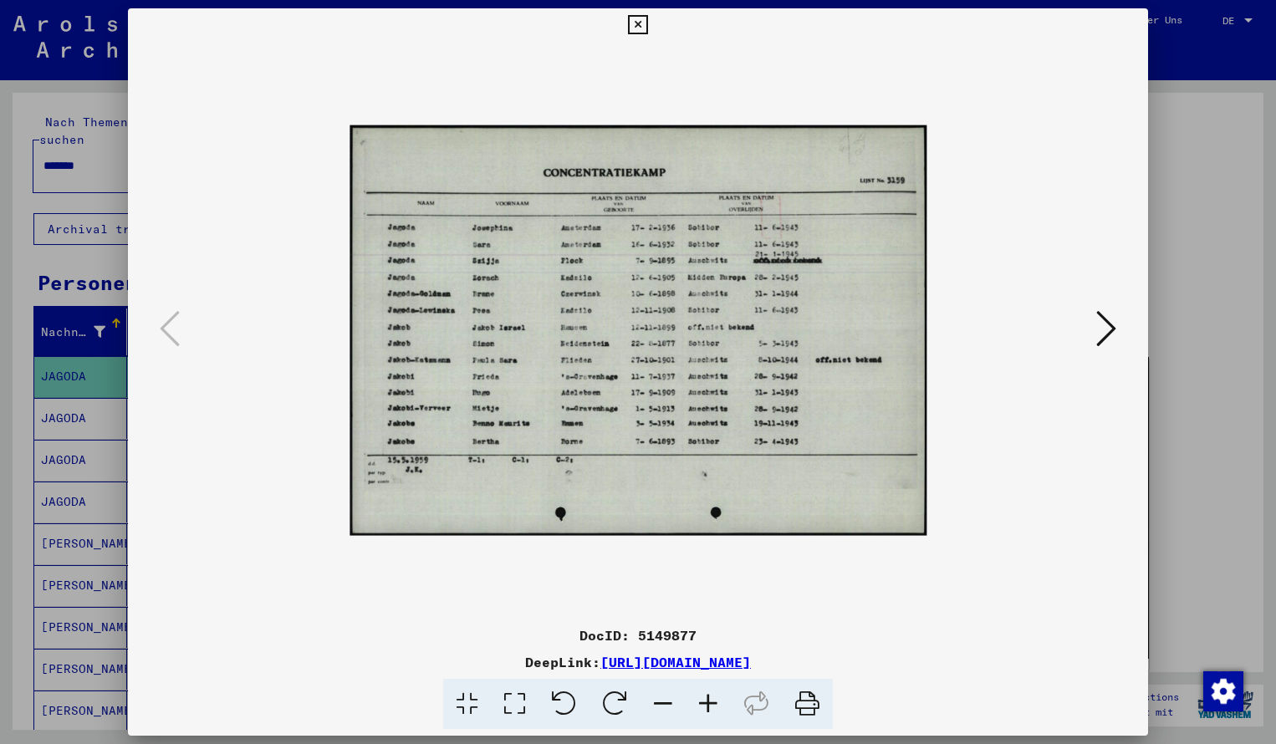
click at [706, 701] on icon at bounding box center [707, 704] width 45 height 51
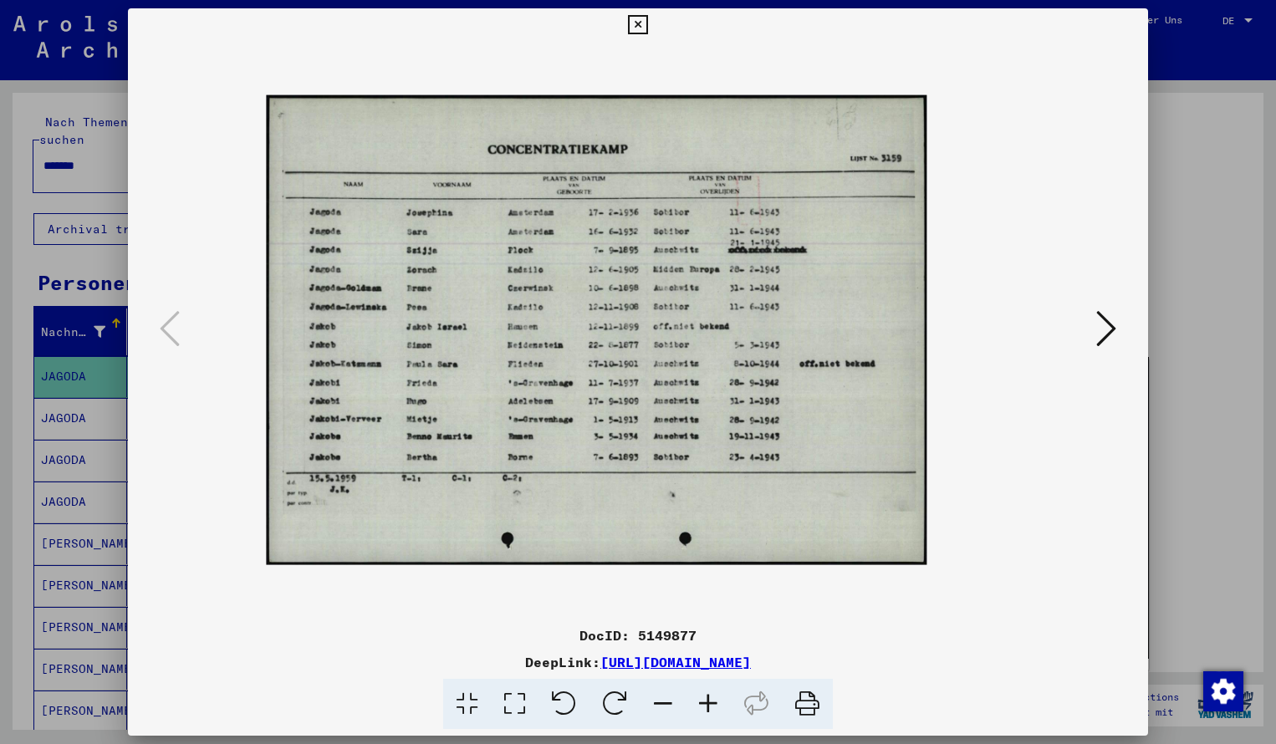
click at [706, 701] on icon at bounding box center [707, 704] width 45 height 51
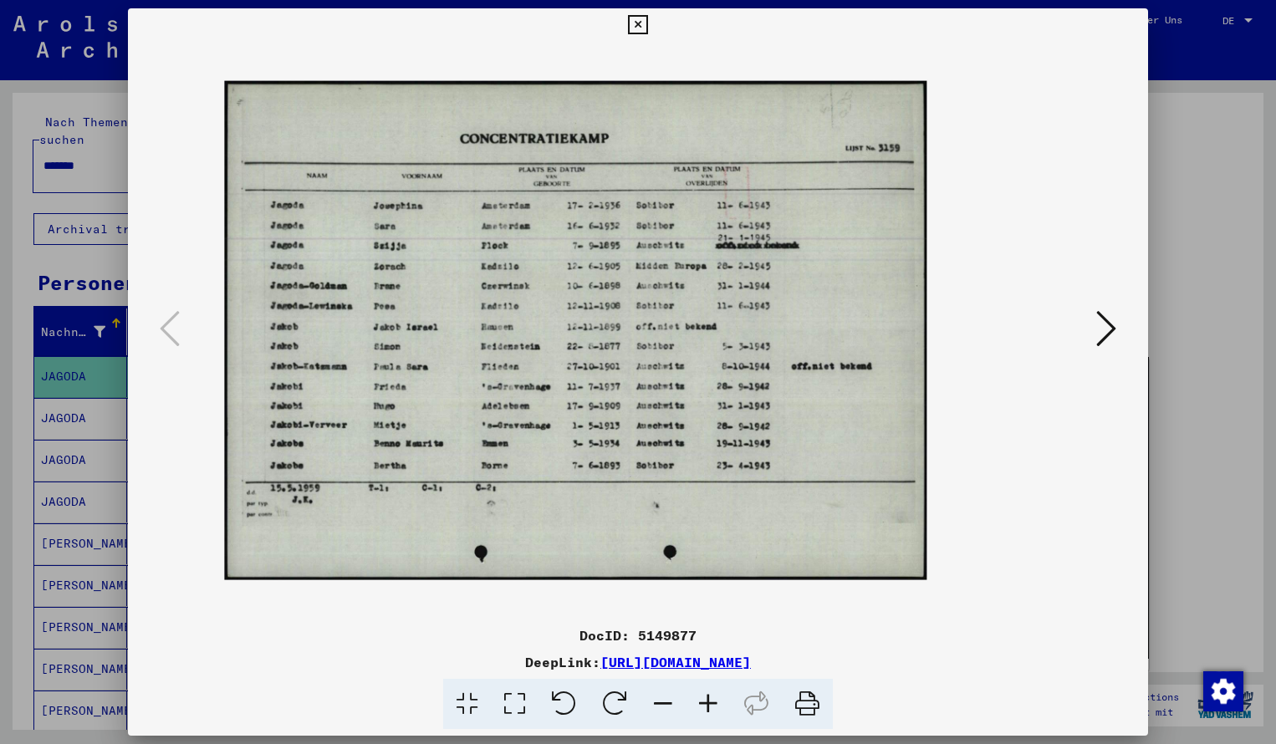
click at [706, 701] on icon at bounding box center [707, 704] width 45 height 51
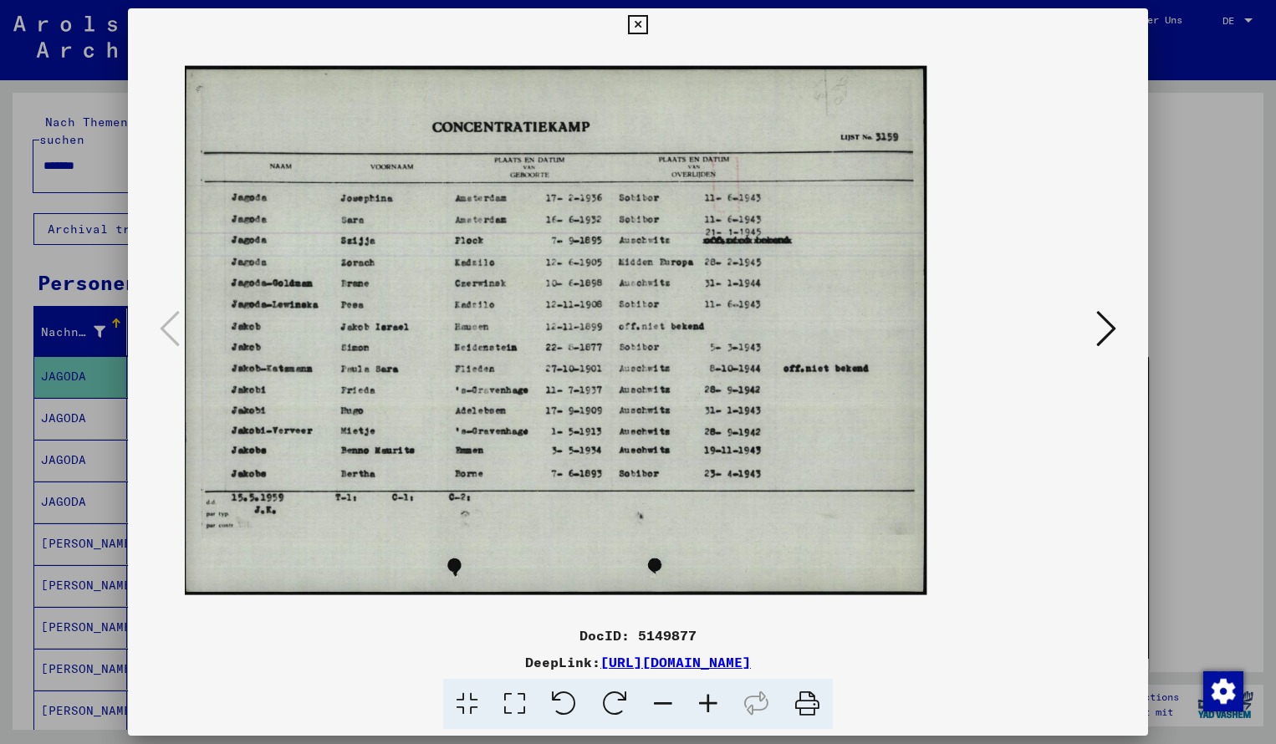
click at [647, 23] on icon at bounding box center [637, 25] width 19 height 20
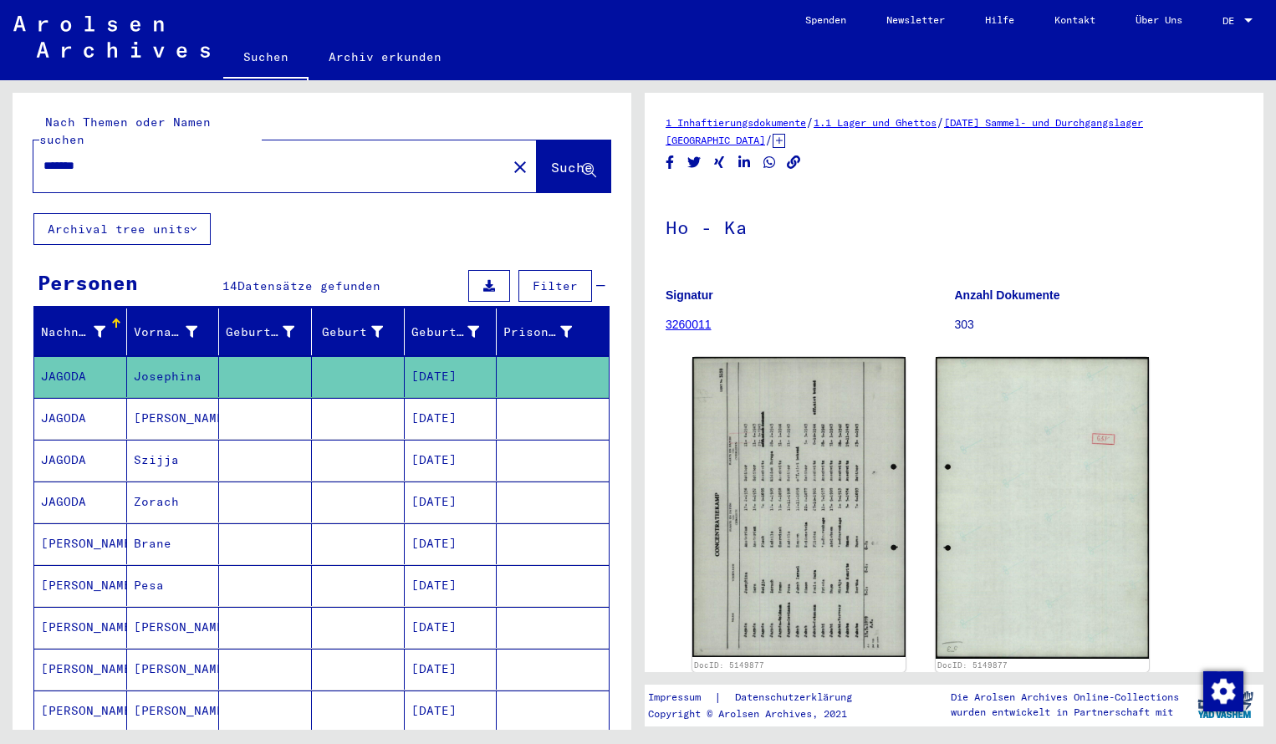
click at [116, 615] on mat-cell "[PERSON_NAME]" at bounding box center [80, 627] width 93 height 41
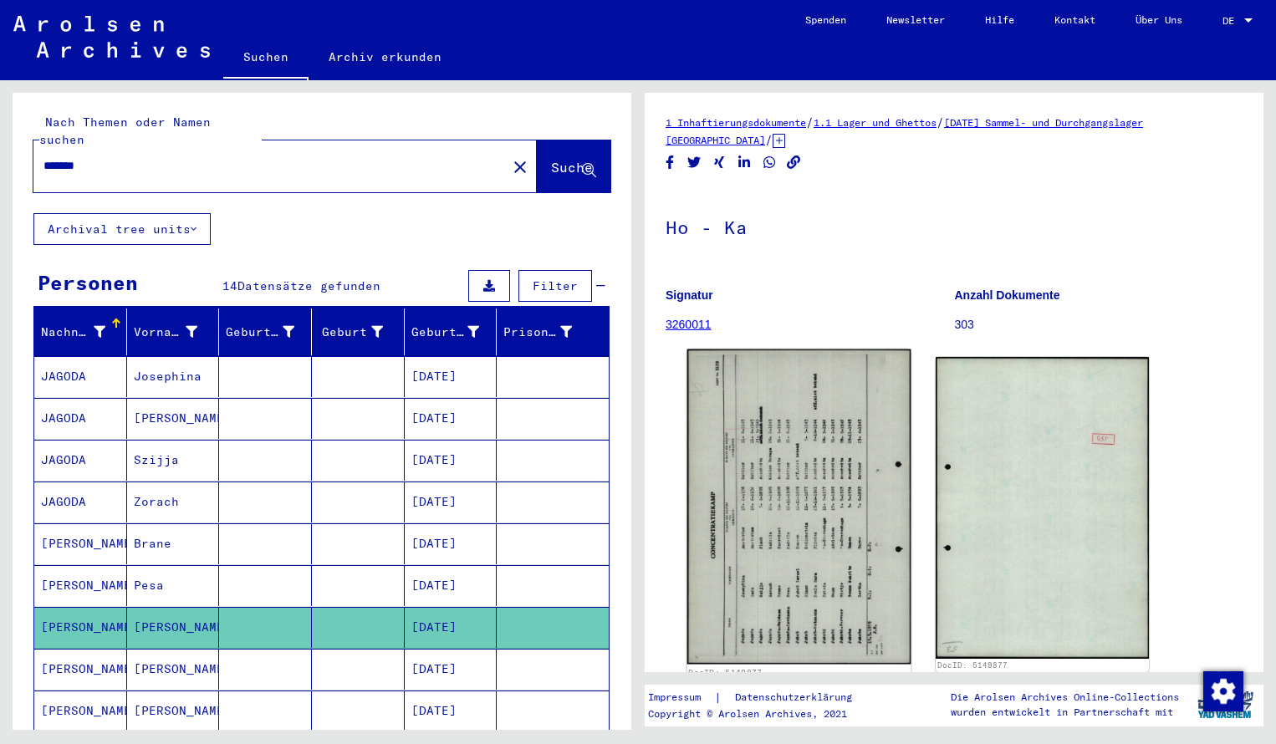
click at [770, 580] on img at bounding box center [799, 506] width 224 height 314
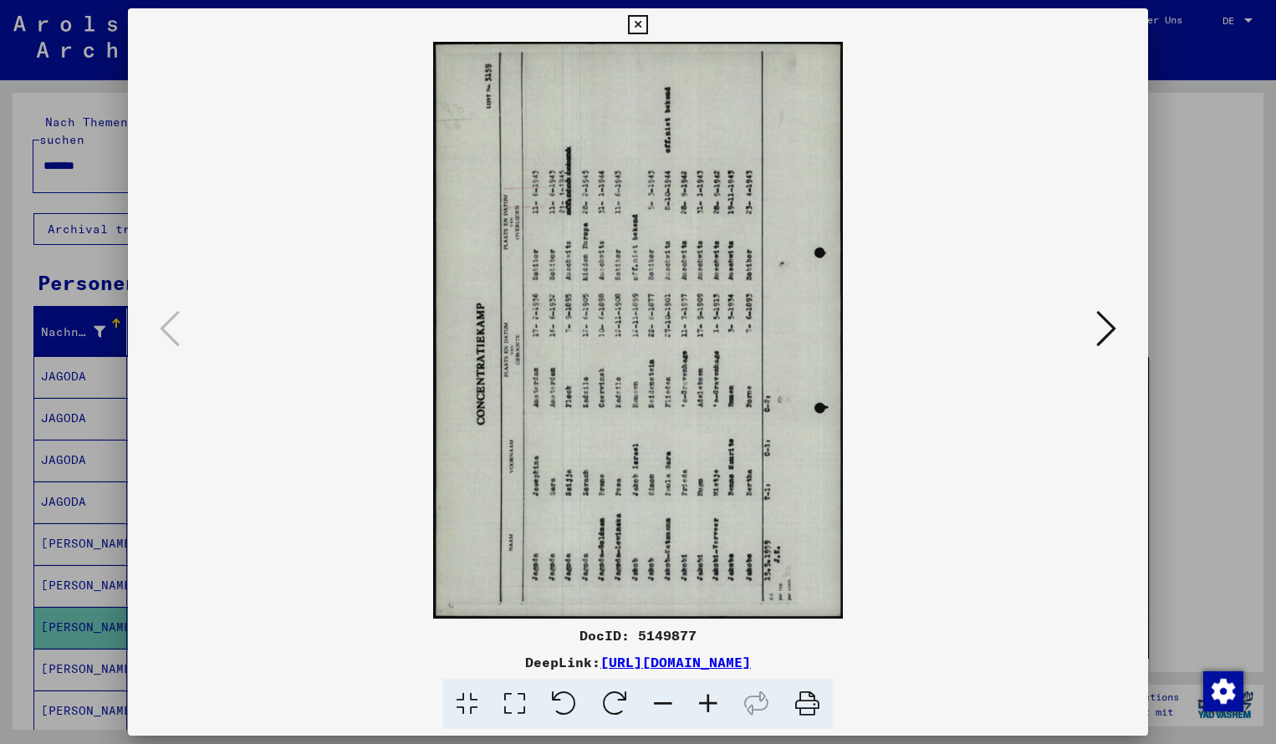
click at [620, 700] on icon at bounding box center [614, 704] width 51 height 51
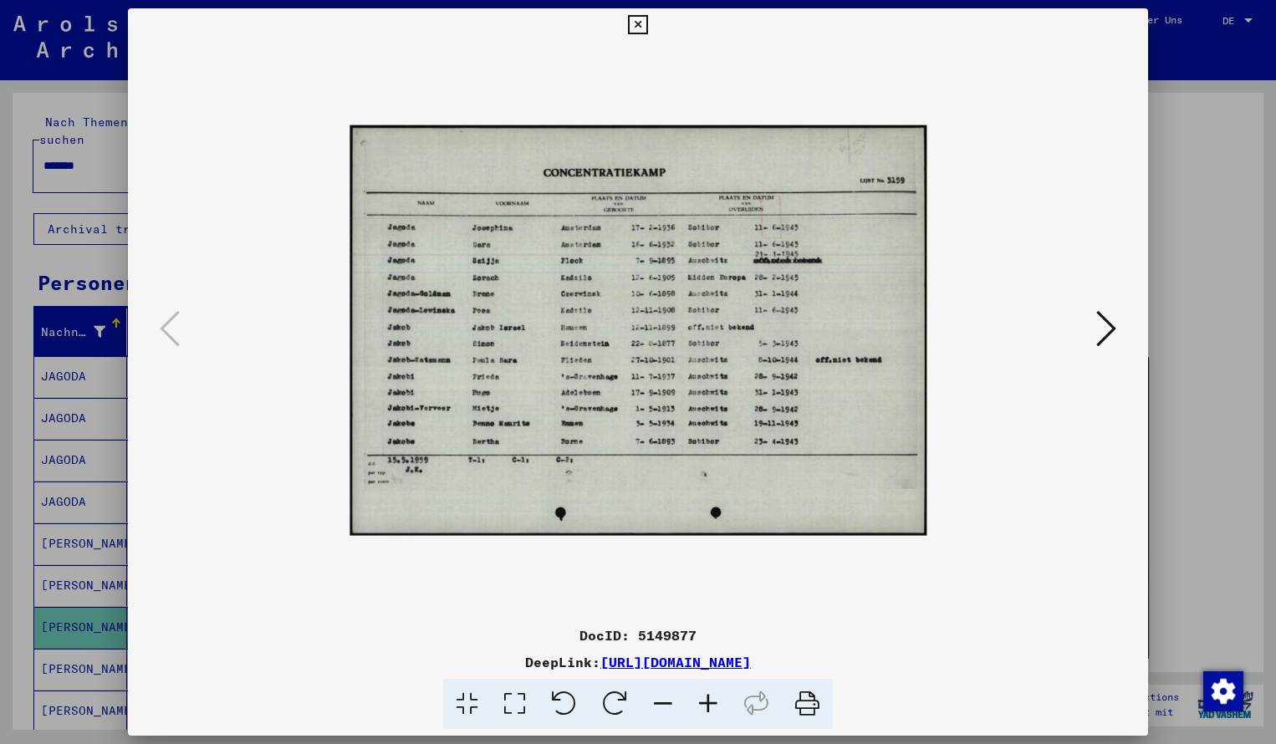
click at [703, 700] on icon at bounding box center [707, 704] width 45 height 51
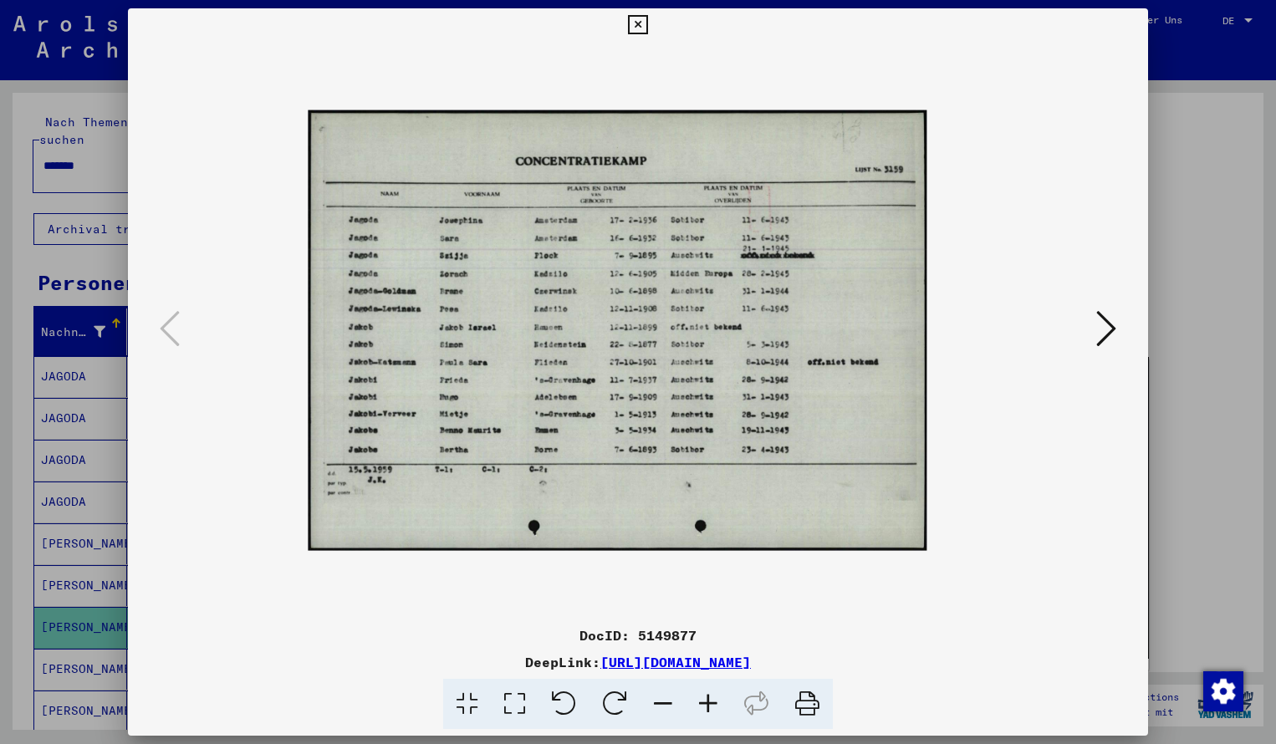
click at [703, 700] on icon at bounding box center [707, 704] width 45 height 51
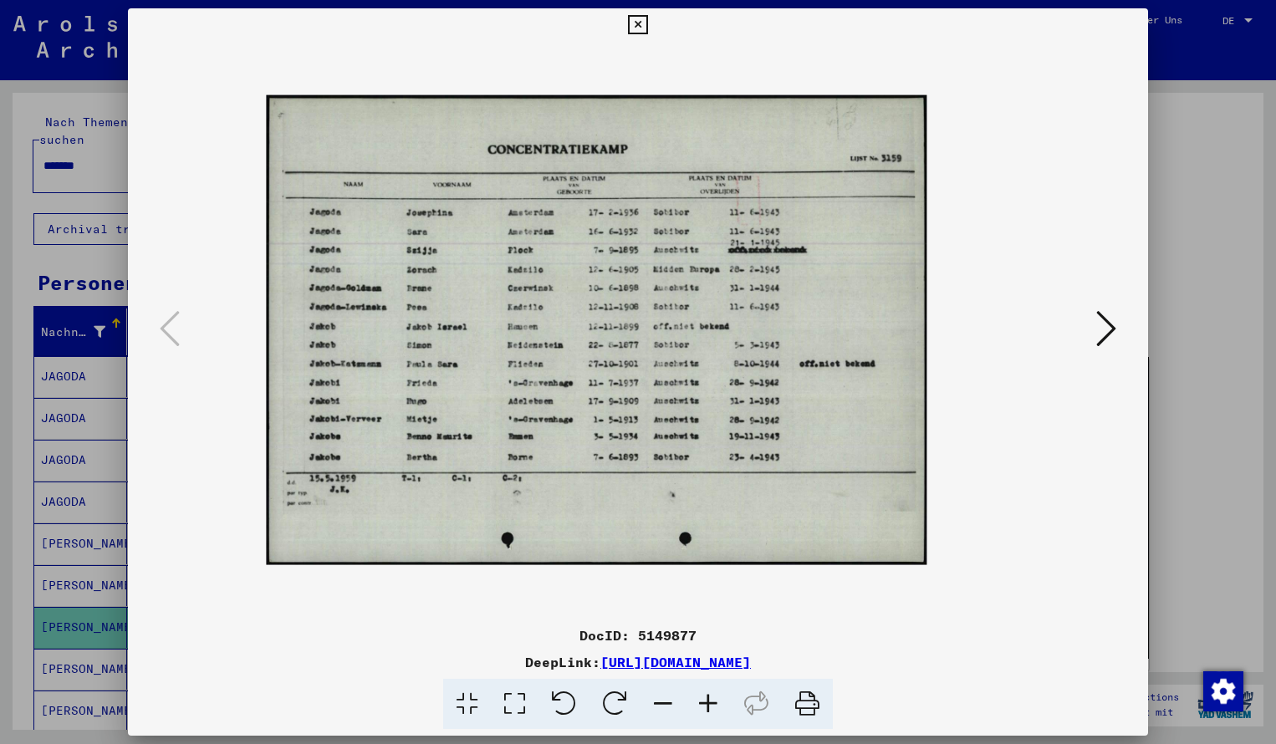
click at [703, 700] on icon at bounding box center [707, 704] width 45 height 51
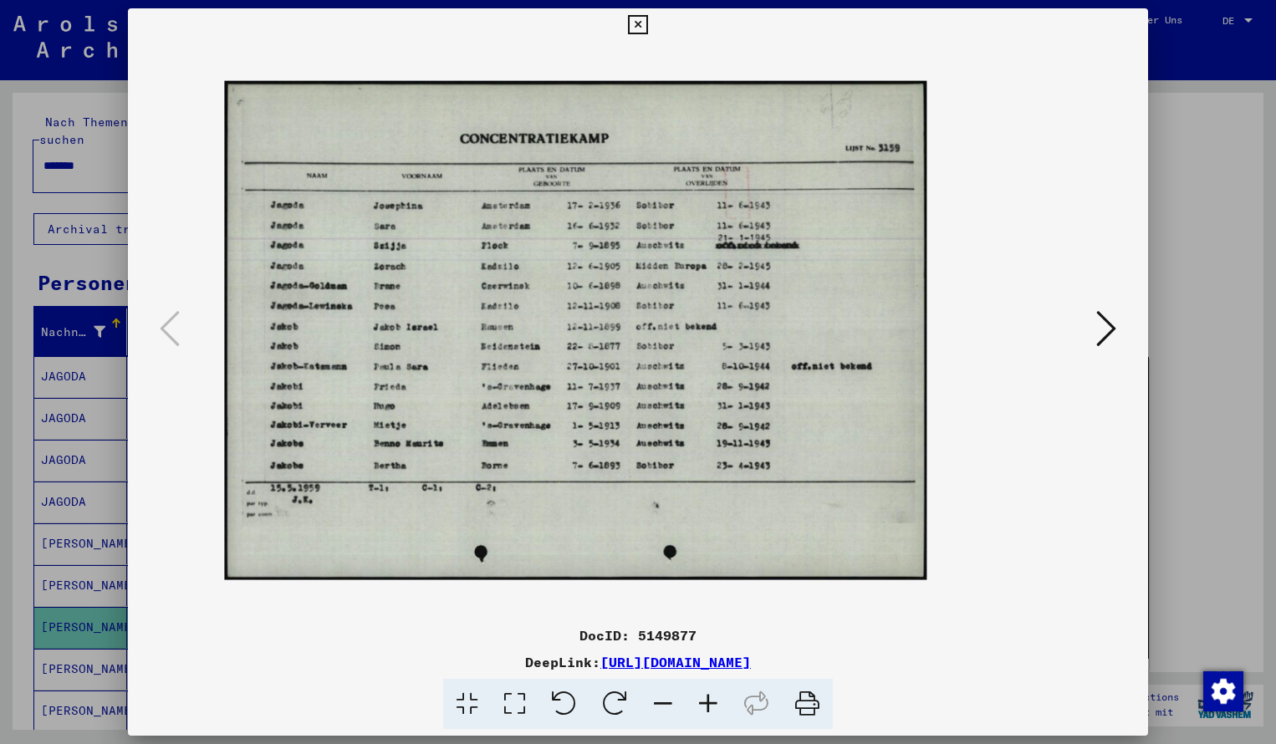
click at [703, 700] on icon at bounding box center [707, 704] width 45 height 51
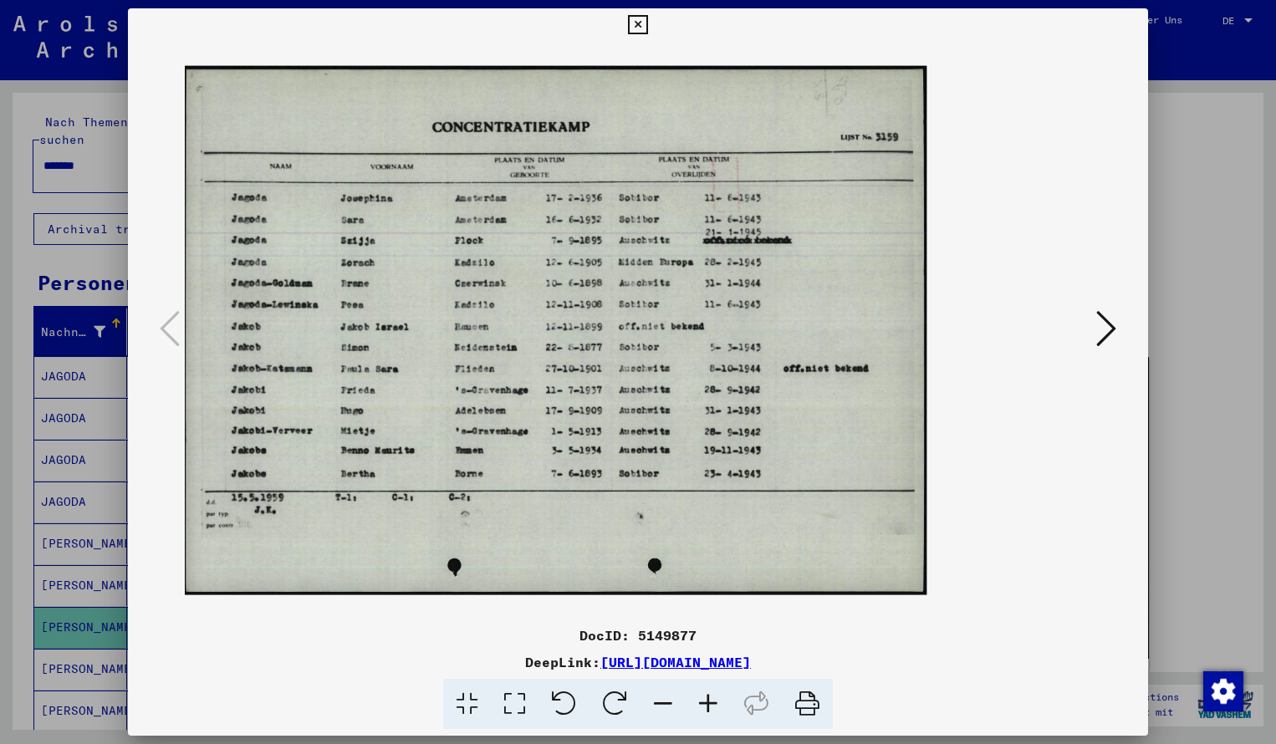
click at [647, 23] on icon at bounding box center [637, 25] width 19 height 20
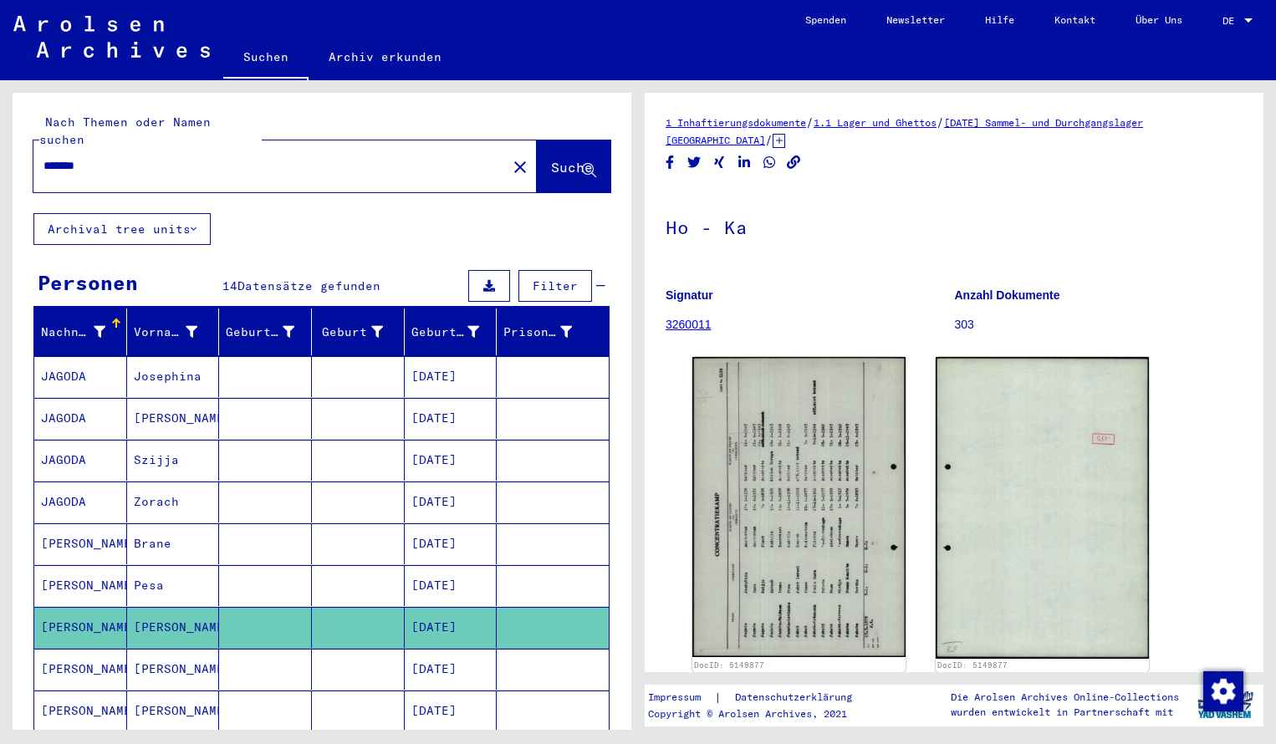
click at [510, 158] on mat-icon "close" at bounding box center [520, 167] width 20 height 20
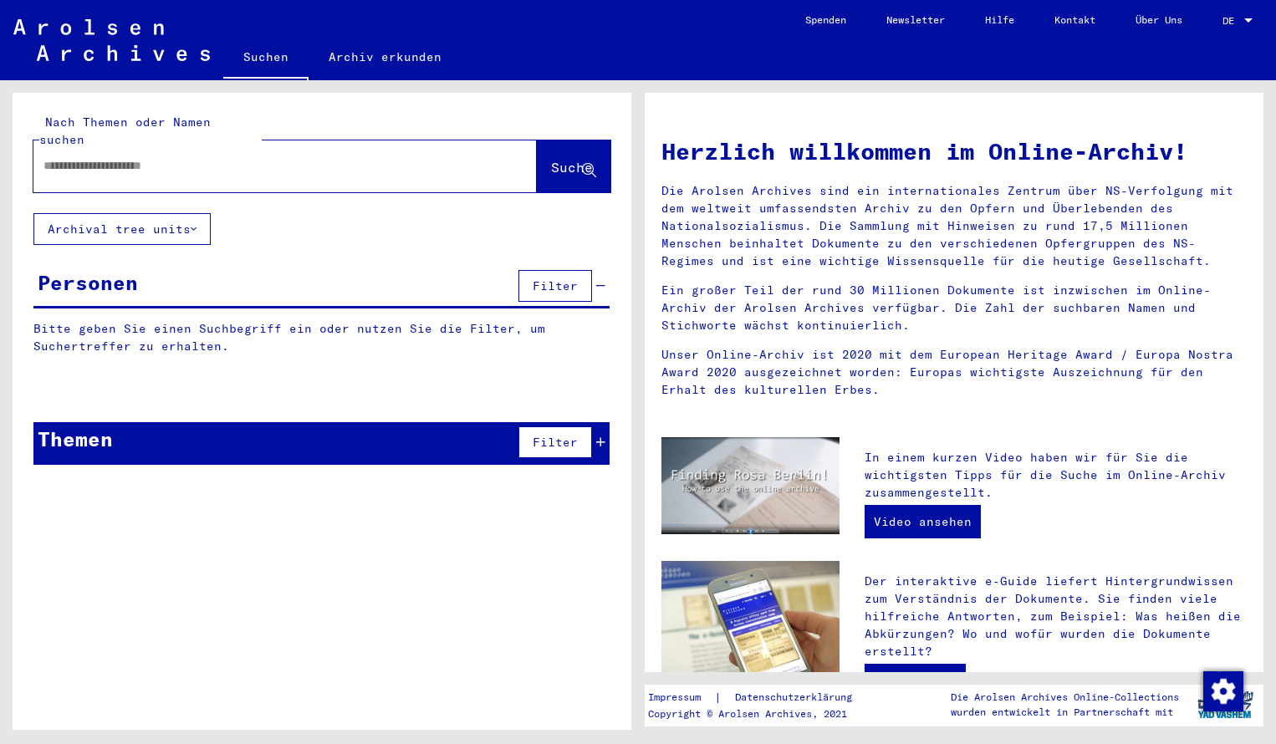
click at [138, 157] on input "text" at bounding box center [264, 166] width 443 height 18
type input "**********"
click at [557, 159] on span "Suche" at bounding box center [572, 167] width 42 height 17
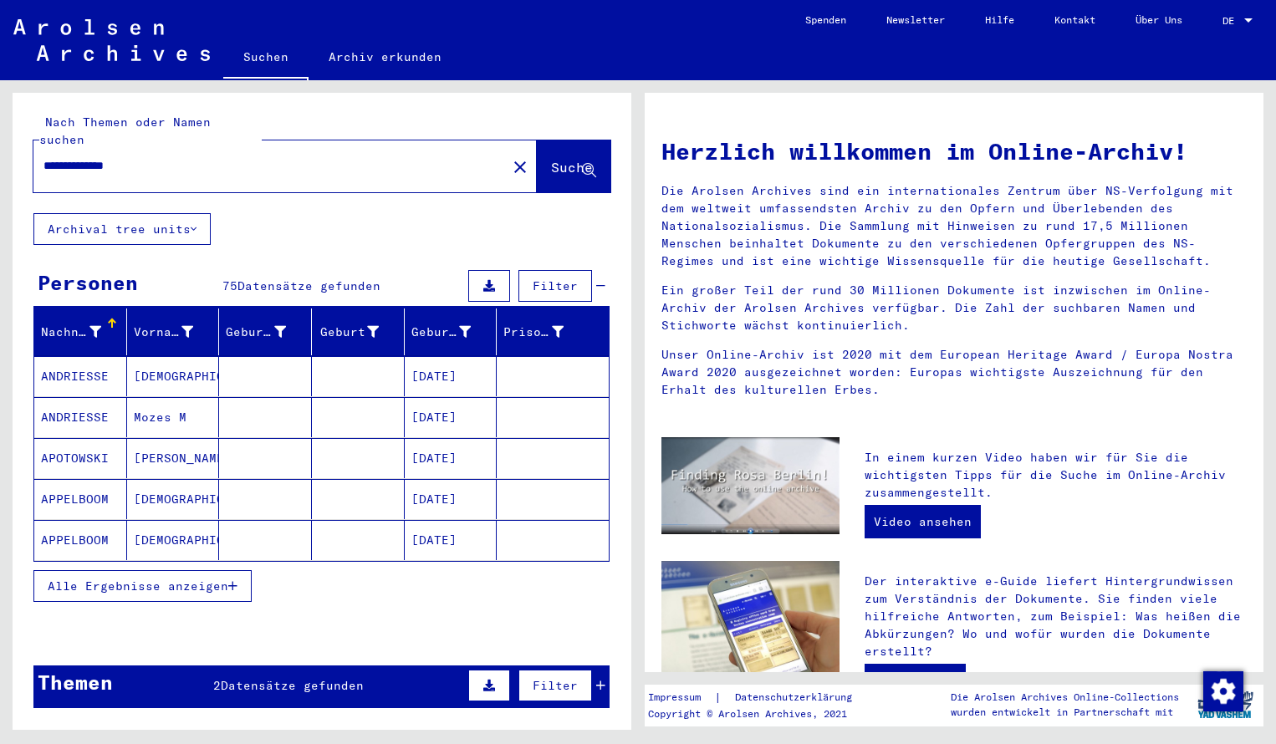
click at [110, 570] on button "Alle Ergebnisse anzeigen" at bounding box center [142, 586] width 218 height 32
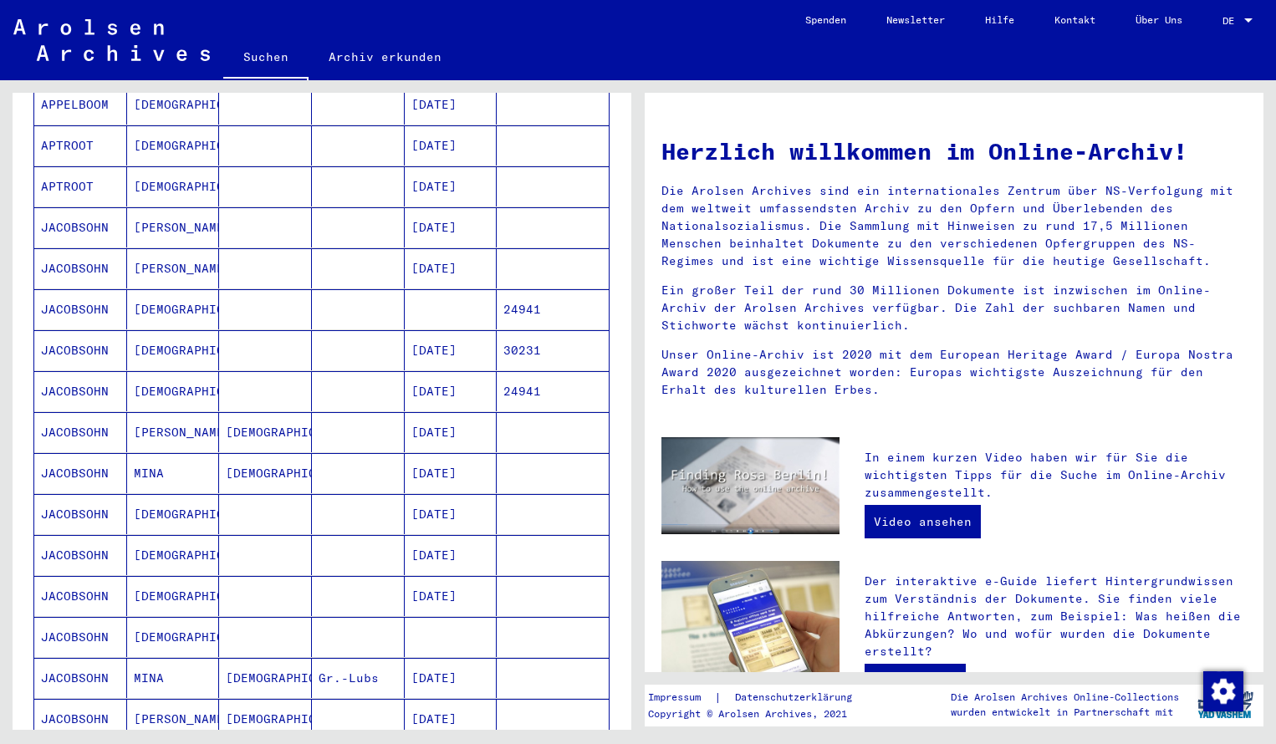
scroll to position [453, 0]
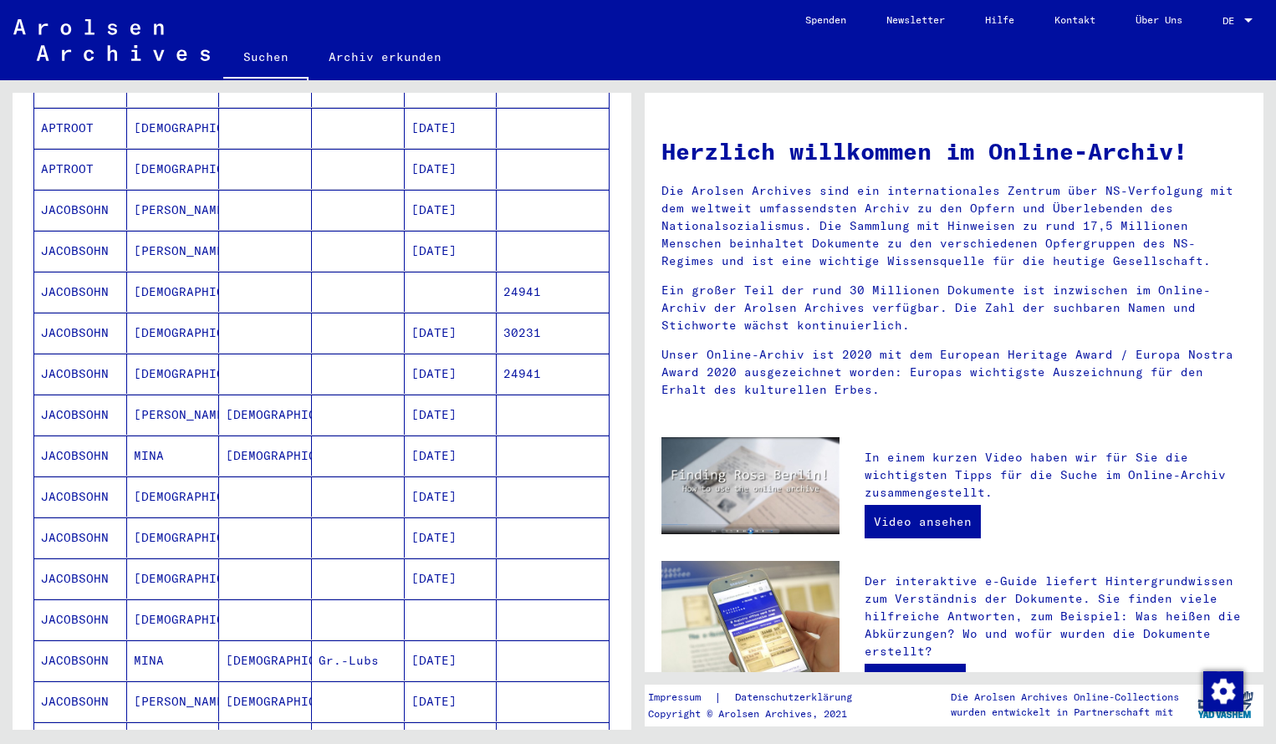
click at [69, 277] on mat-cell "JACOBSOHN" at bounding box center [80, 292] width 93 height 40
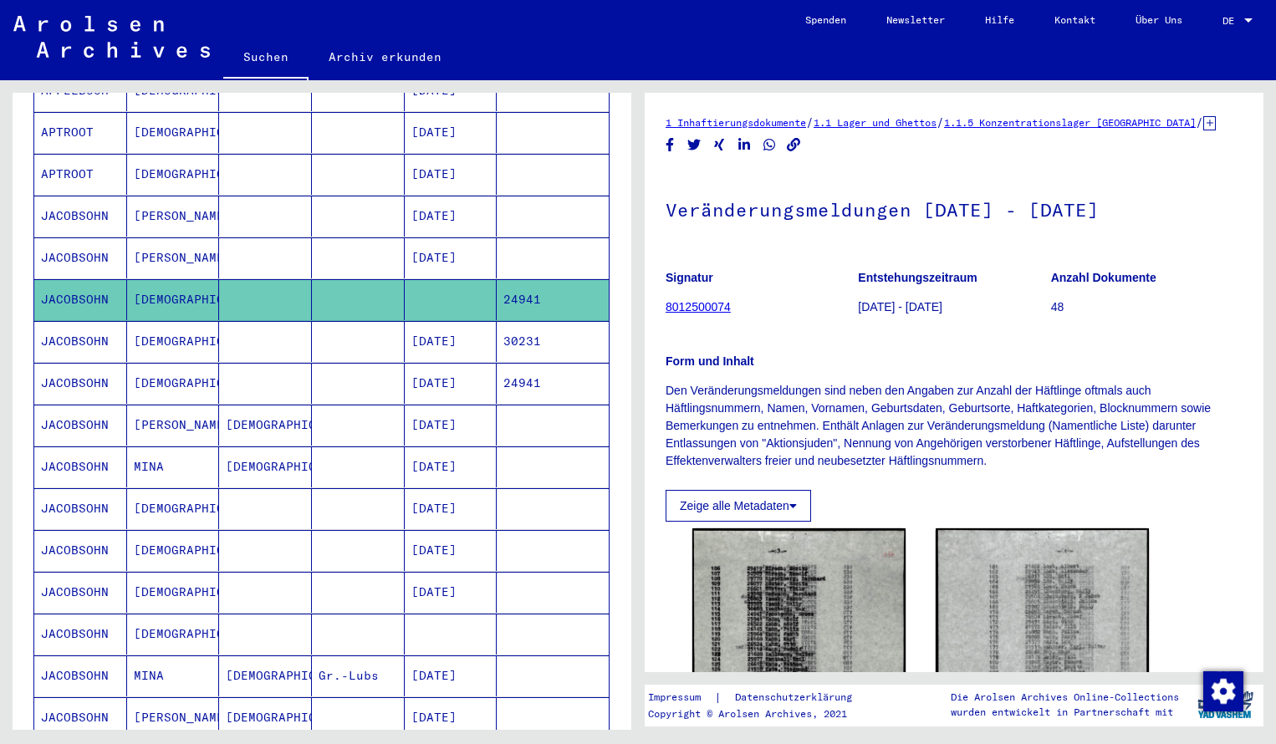
click at [73, 323] on mat-cell "JACOBSOHN" at bounding box center [80, 341] width 93 height 41
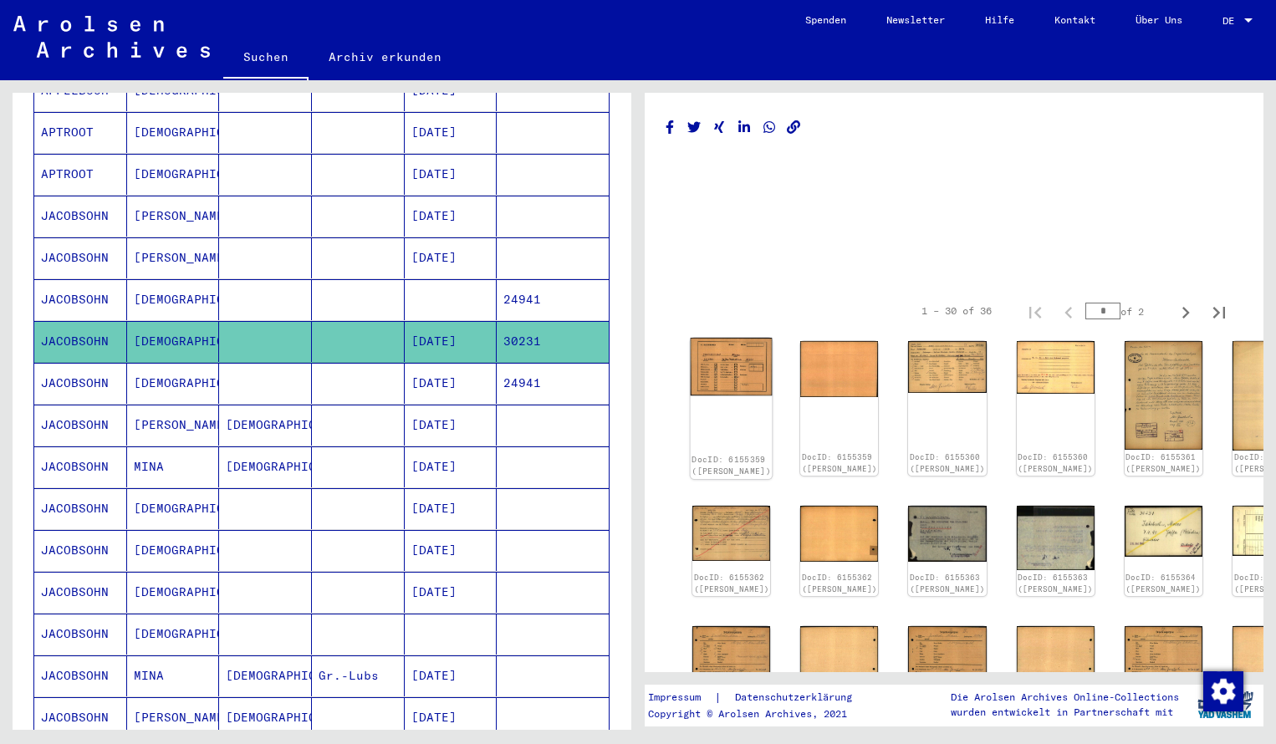
click at [724, 356] on img at bounding box center [731, 367] width 82 height 59
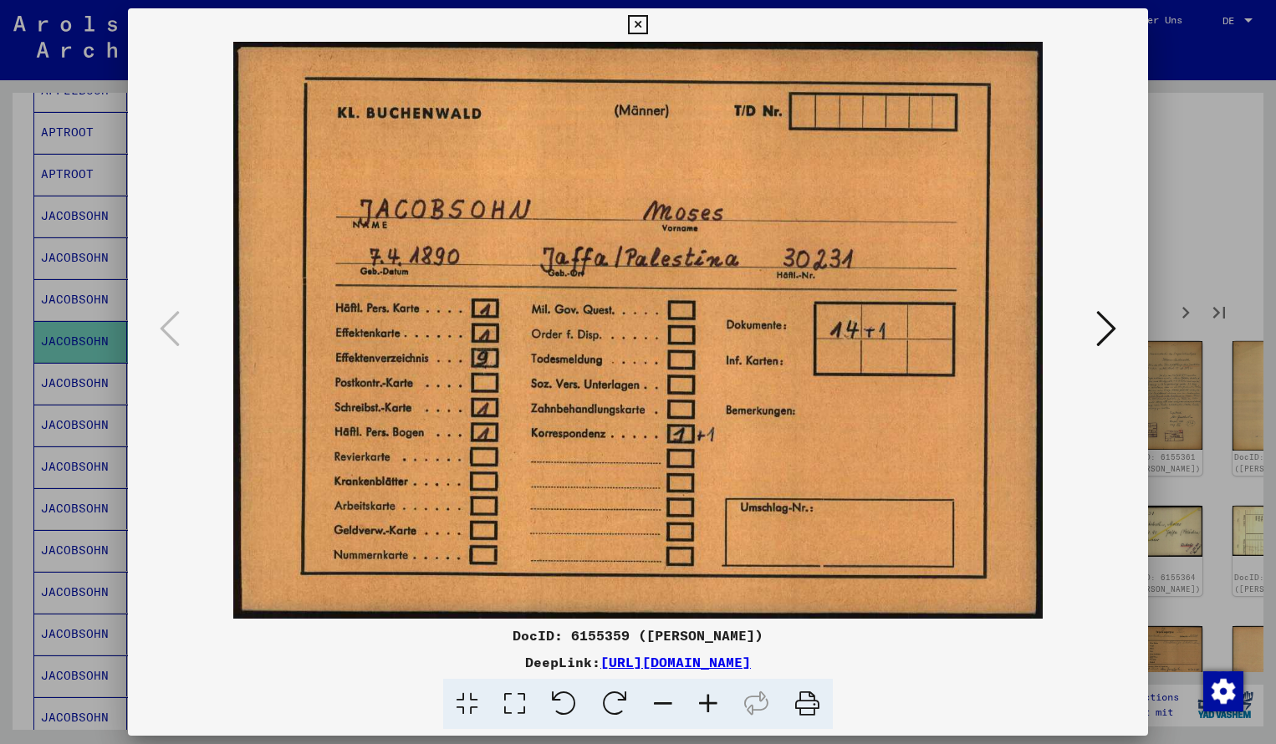
click at [1107, 324] on icon at bounding box center [1106, 328] width 20 height 40
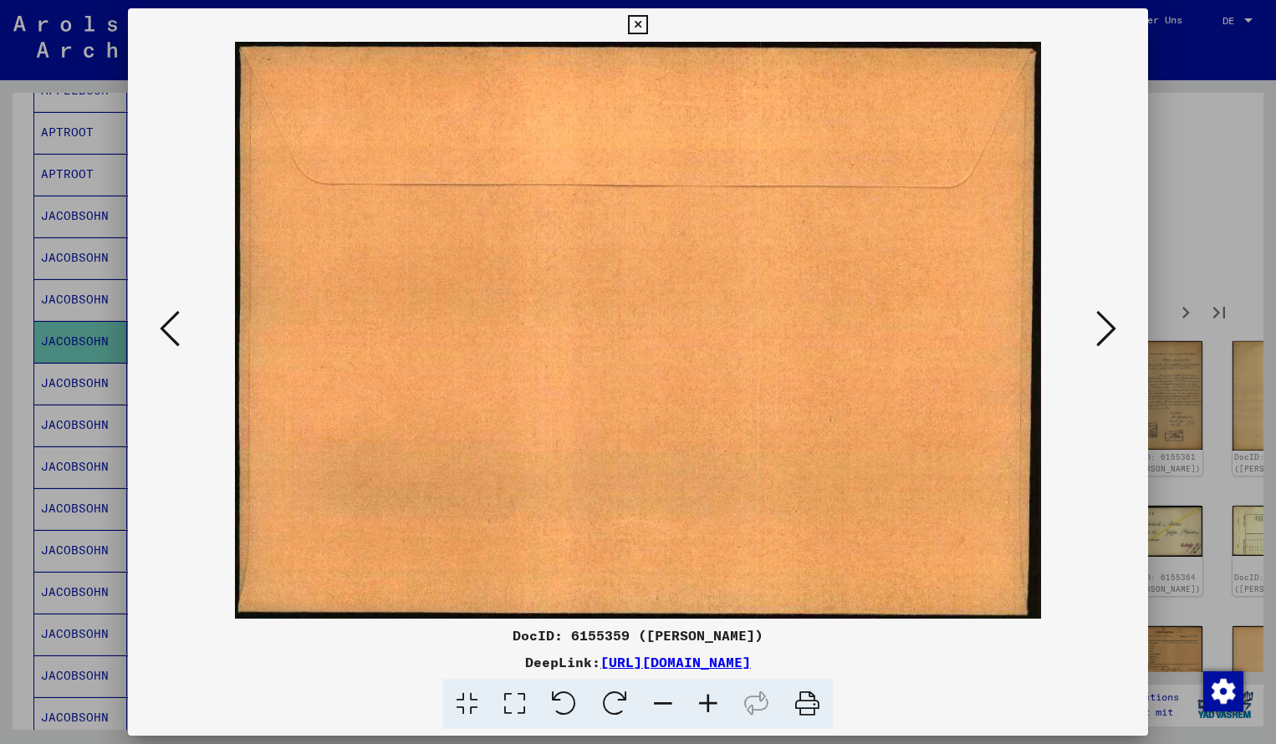
click at [1107, 325] on icon at bounding box center [1106, 328] width 20 height 40
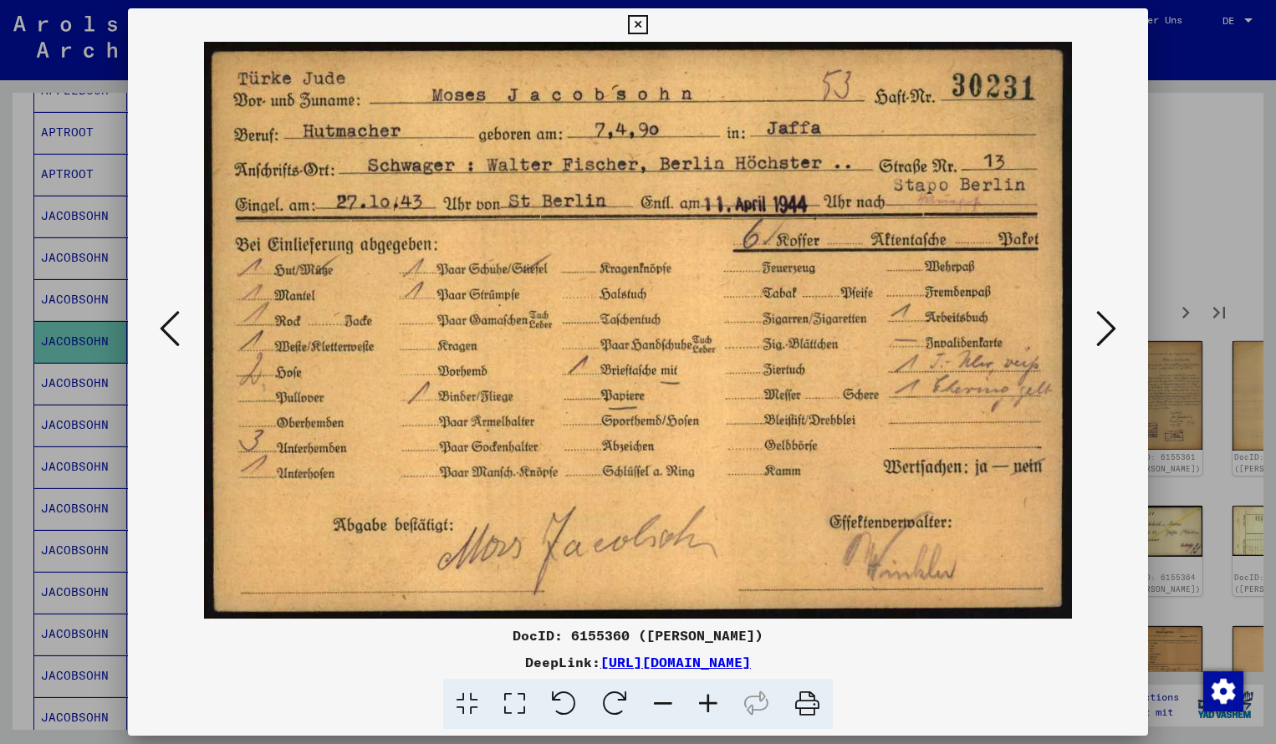
click at [1105, 330] on icon at bounding box center [1106, 328] width 20 height 40
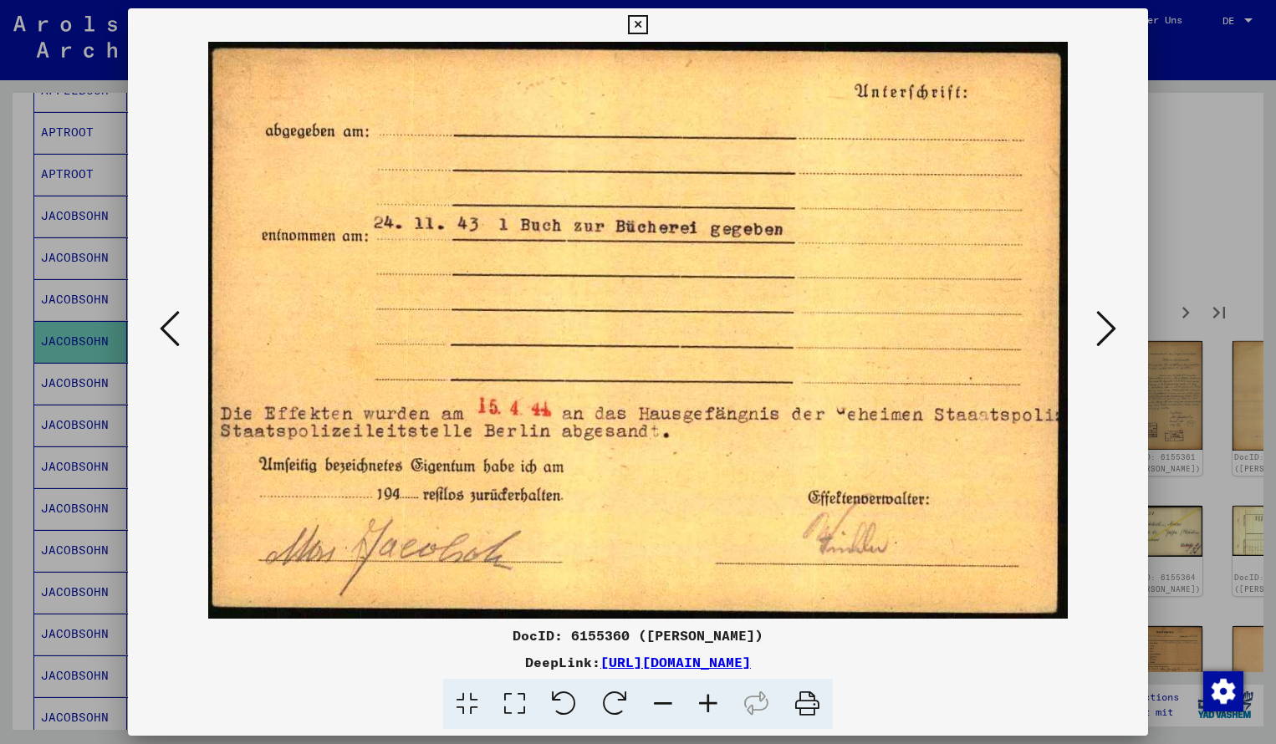
click at [647, 23] on icon at bounding box center [637, 25] width 19 height 20
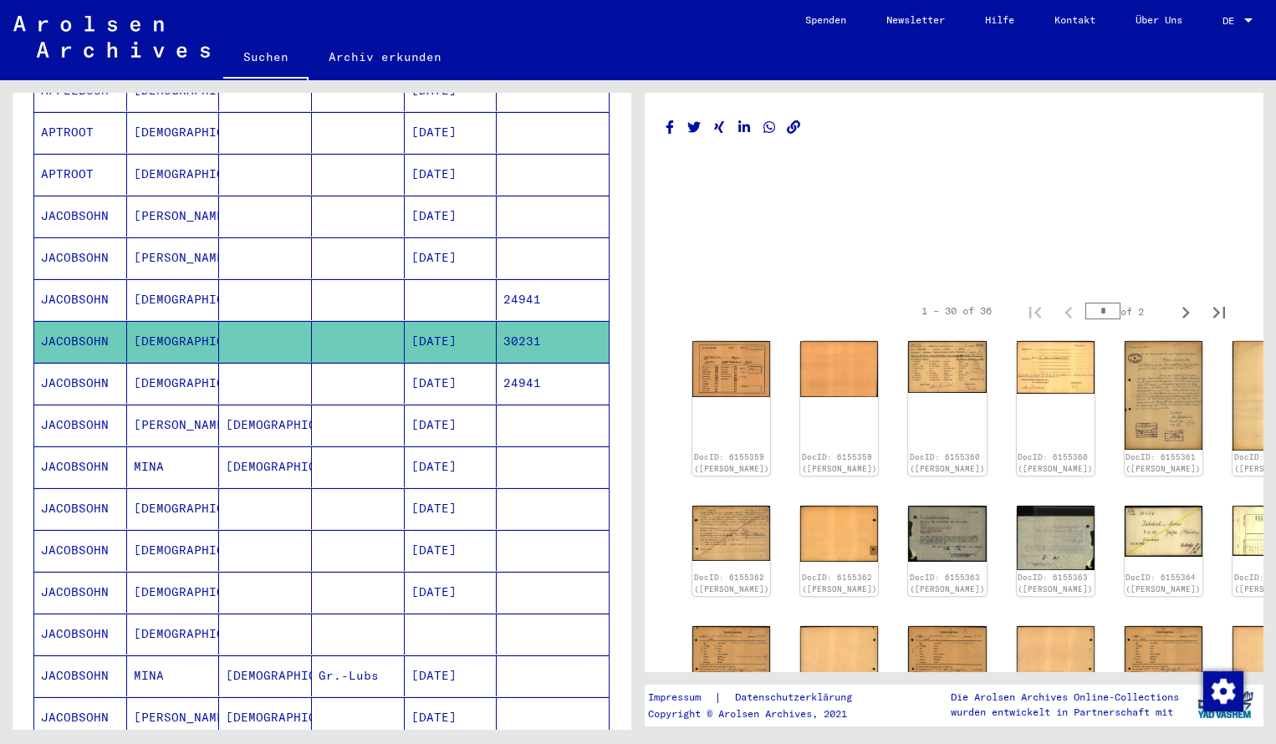
click at [616, 579] on div "Nachname Vorname Geburtsname Geburt‏ Geburtsdatum Prisoner # ANDRIESSE Mozes [D…" at bounding box center [322, 456] width 619 height 1202
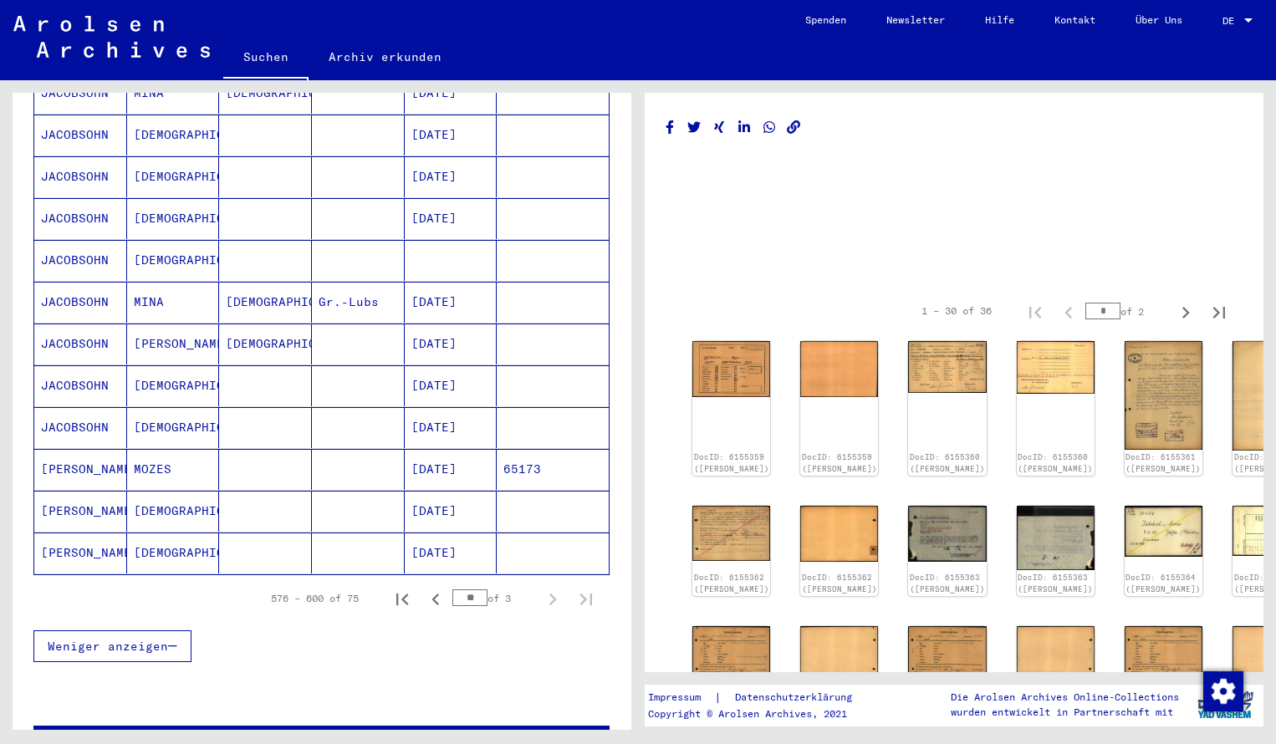
scroll to position [835, 0]
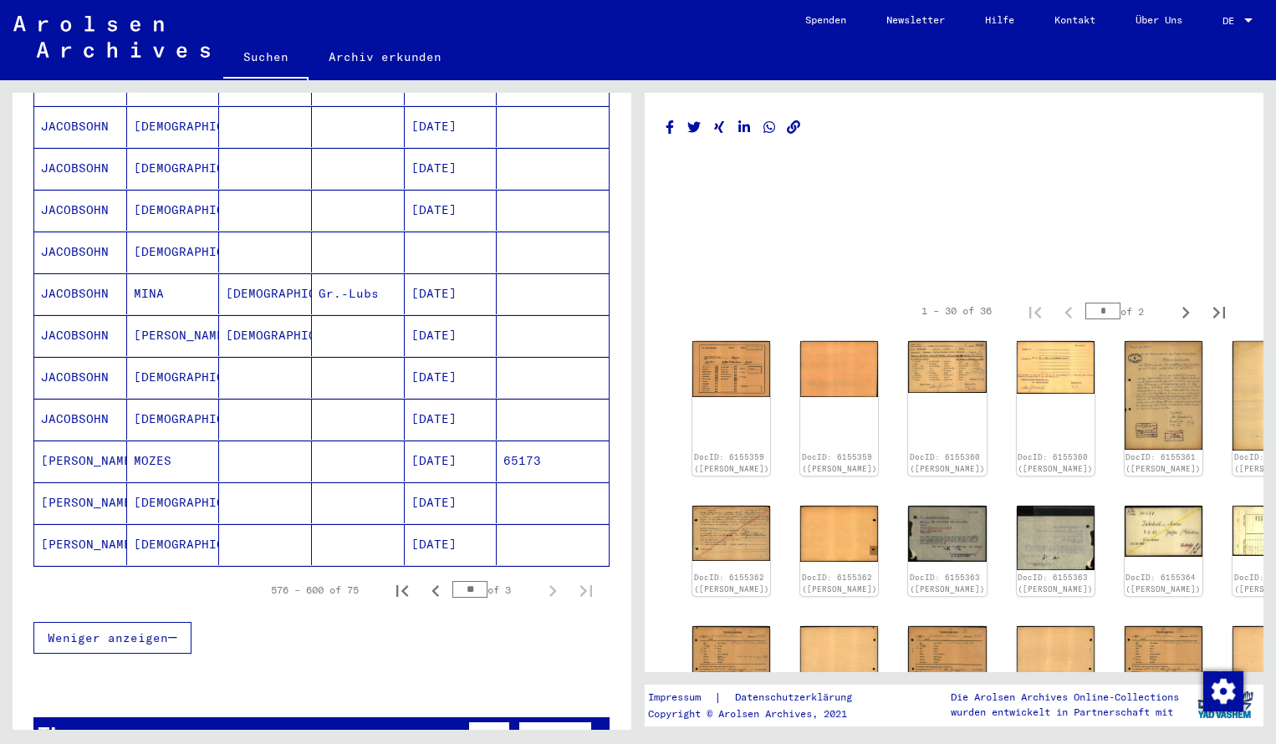
click at [66, 525] on mat-cell "[PERSON_NAME]" at bounding box center [80, 544] width 93 height 41
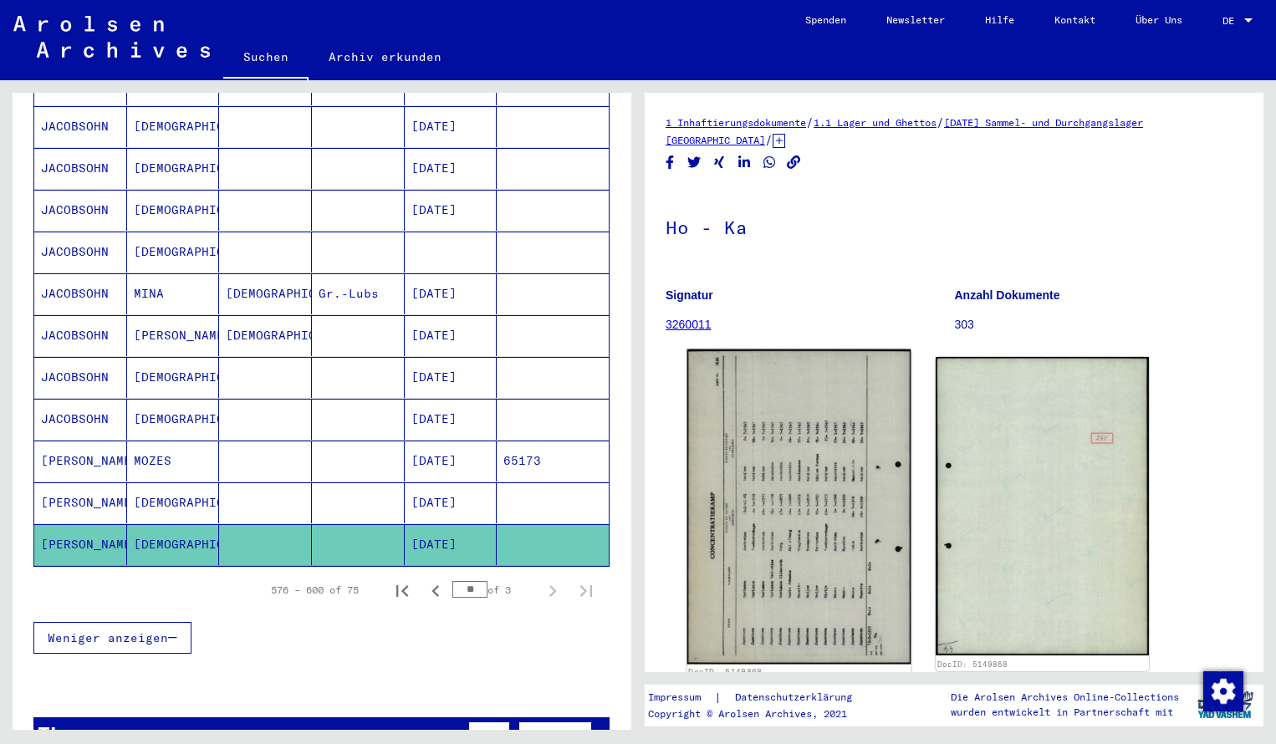
click at [760, 505] on img at bounding box center [799, 506] width 224 height 315
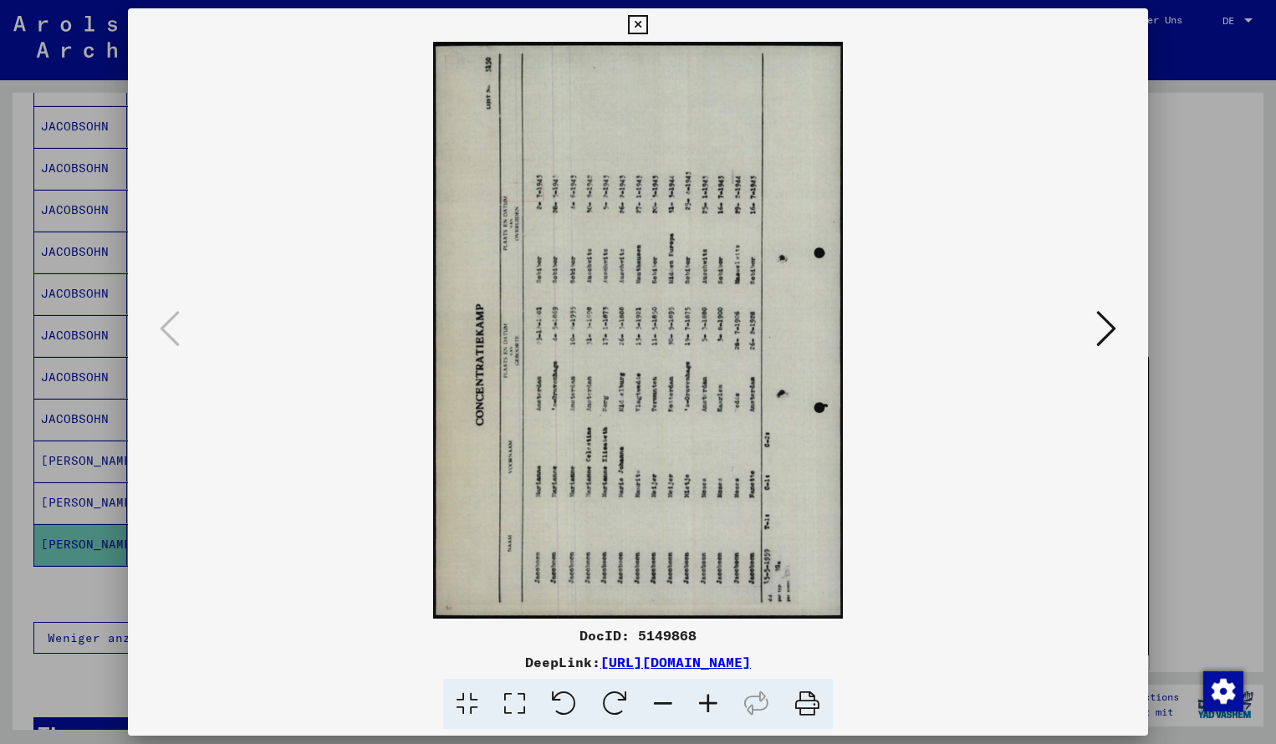
click at [618, 693] on icon at bounding box center [614, 704] width 51 height 51
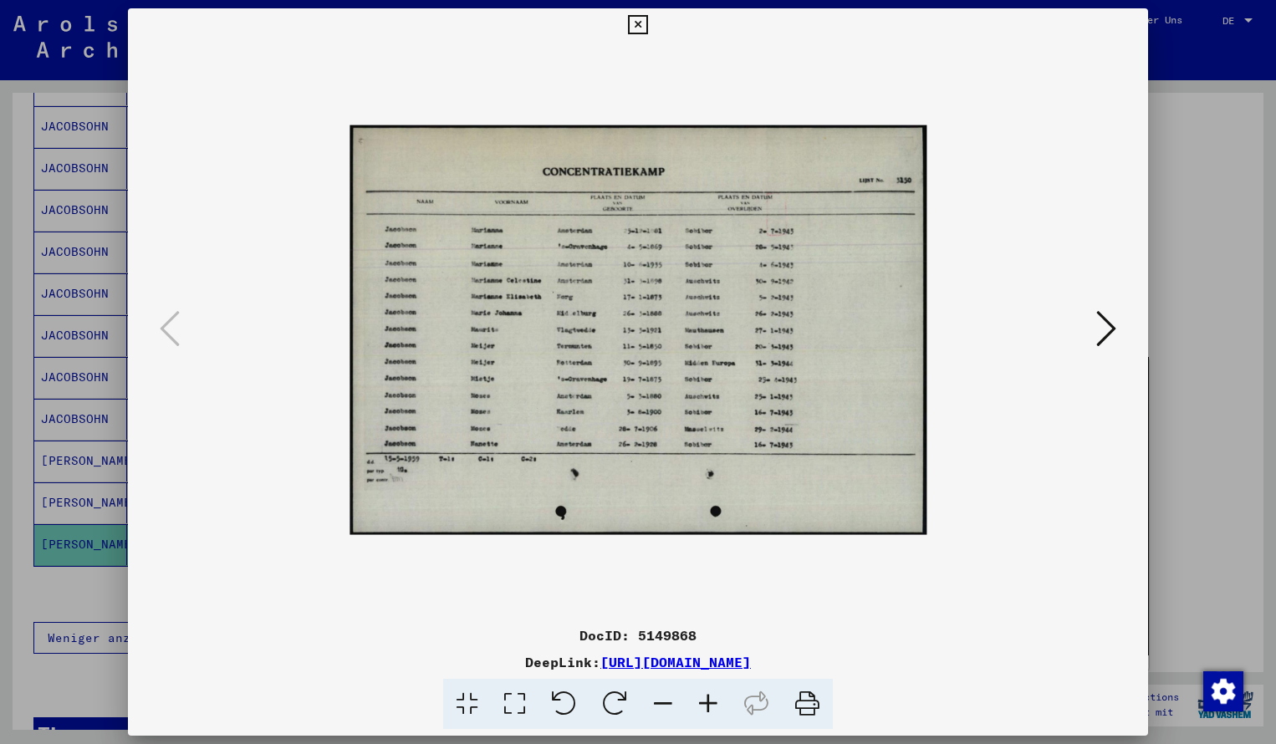
click at [713, 698] on icon at bounding box center [707, 704] width 45 height 51
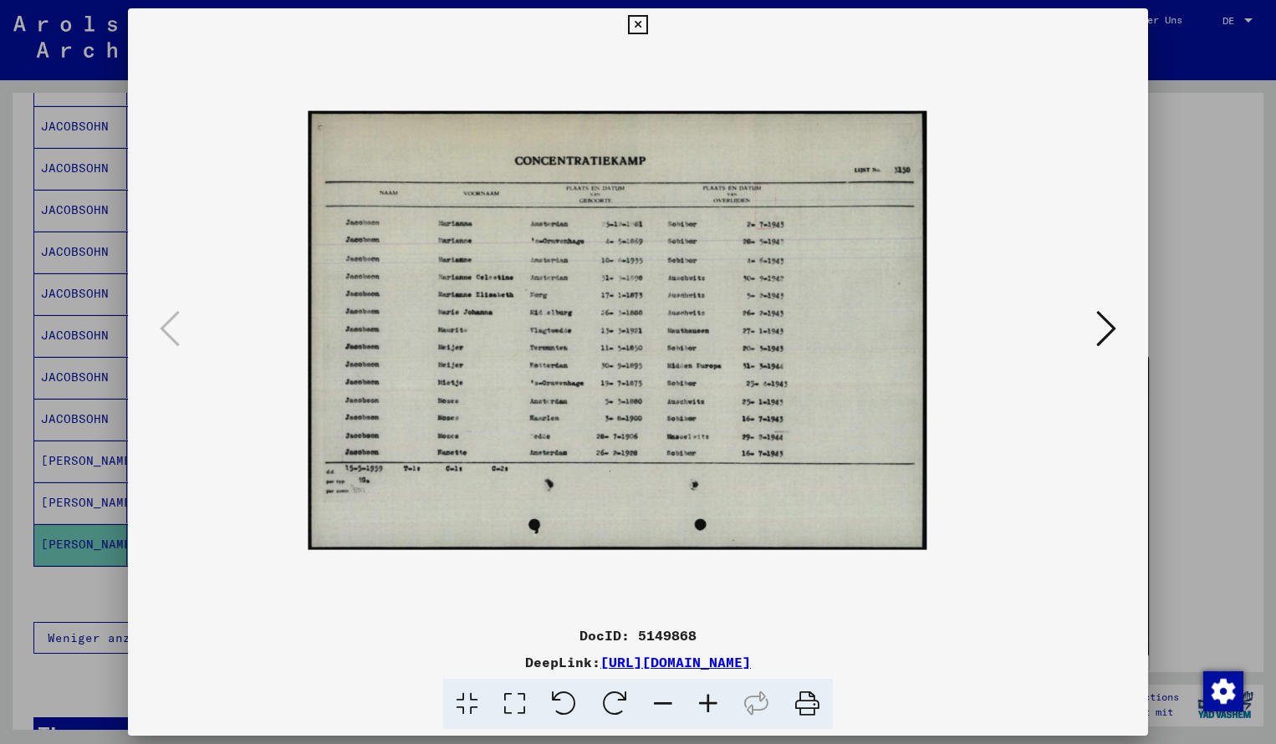
click at [713, 698] on icon at bounding box center [707, 704] width 45 height 51
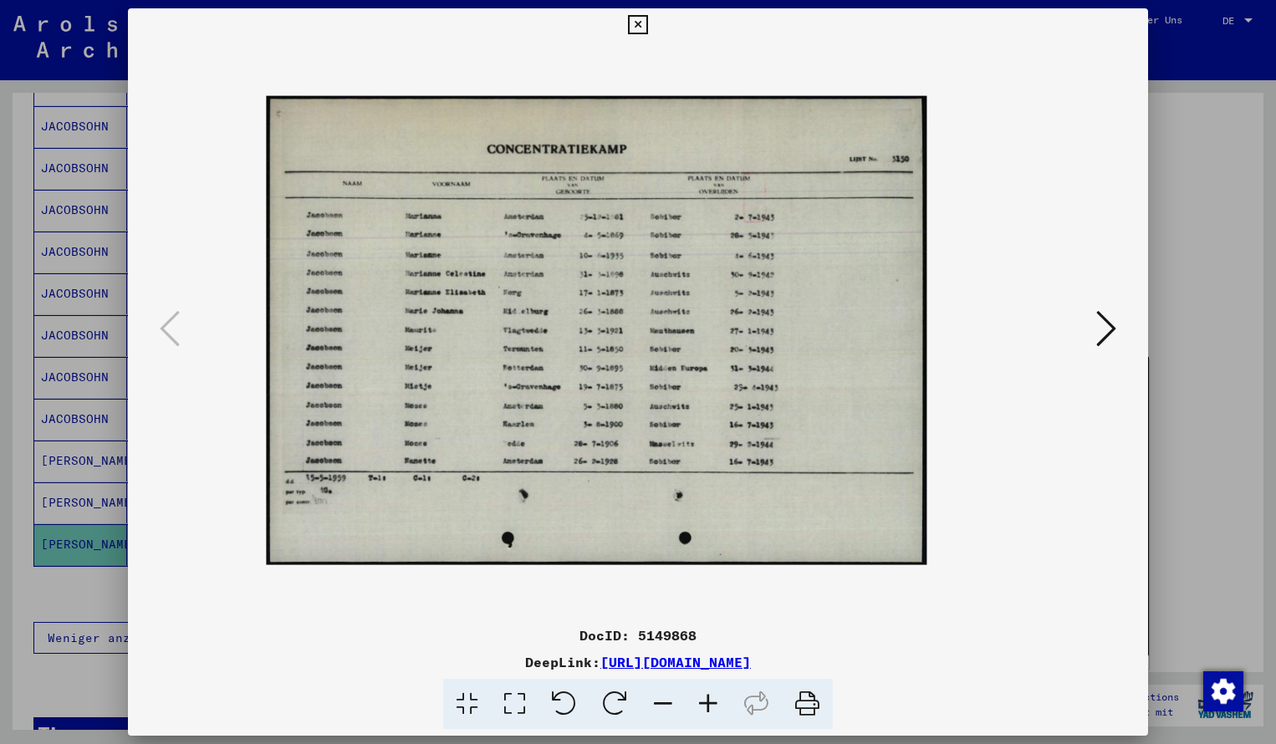
click at [713, 698] on icon at bounding box center [707, 704] width 45 height 51
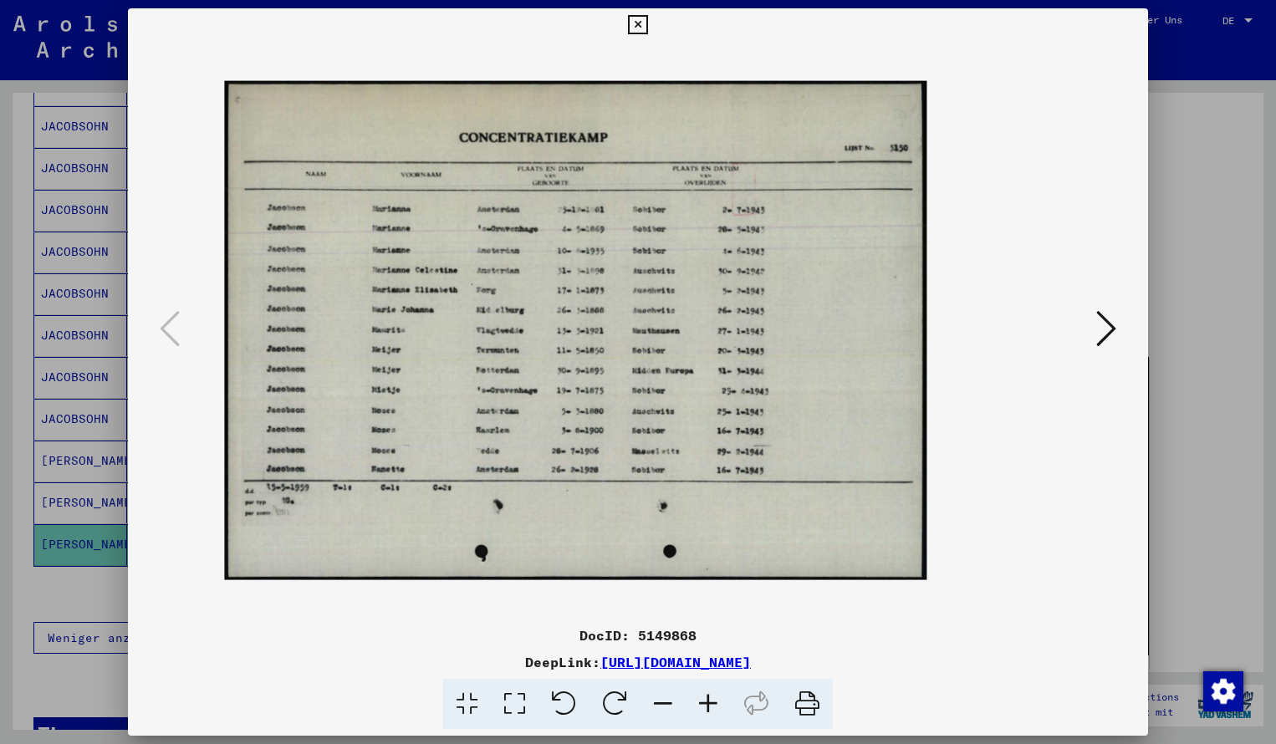
click at [713, 698] on icon at bounding box center [707, 704] width 45 height 51
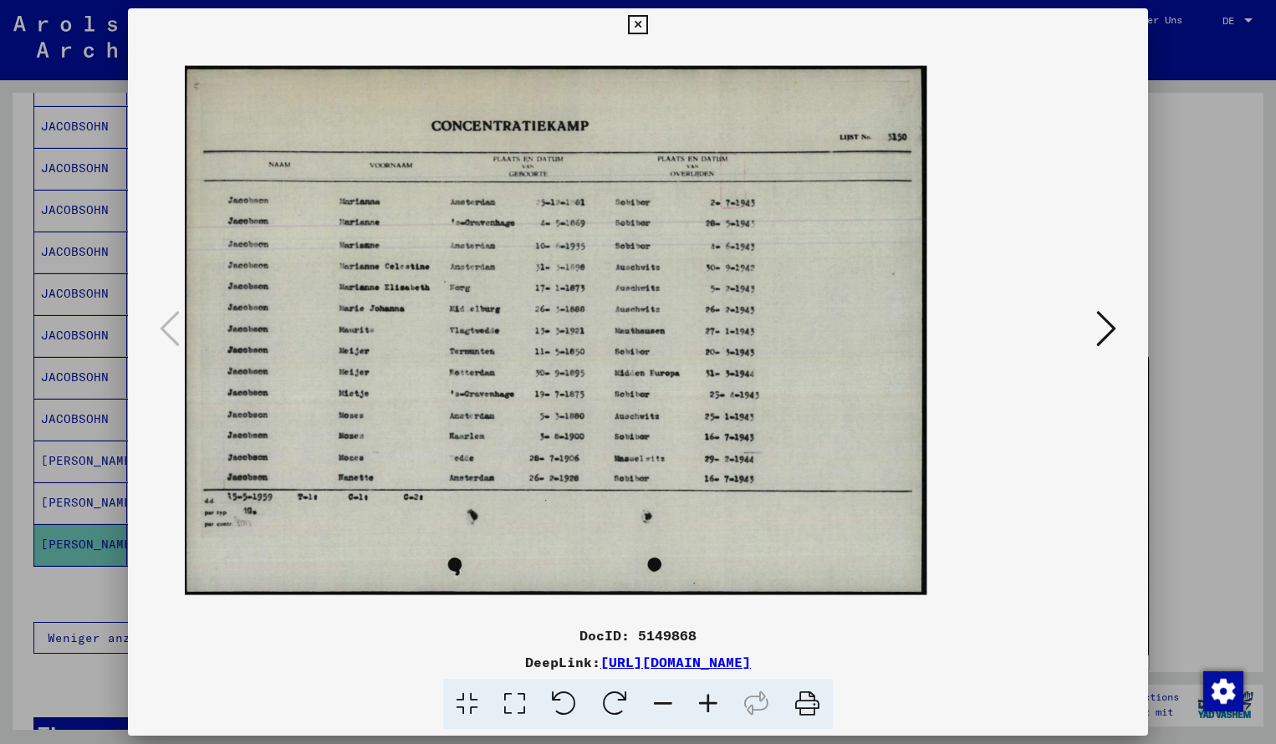
click at [713, 698] on icon at bounding box center [707, 704] width 45 height 51
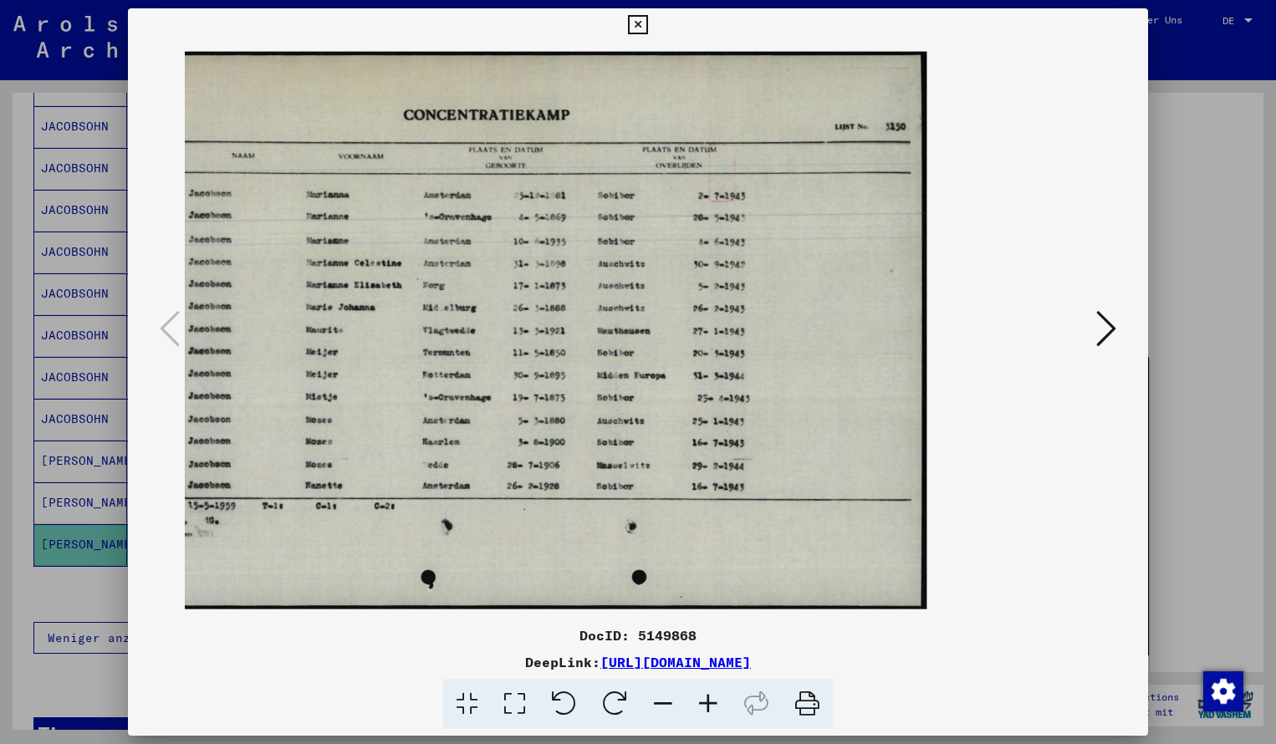
click at [647, 32] on icon at bounding box center [637, 25] width 19 height 20
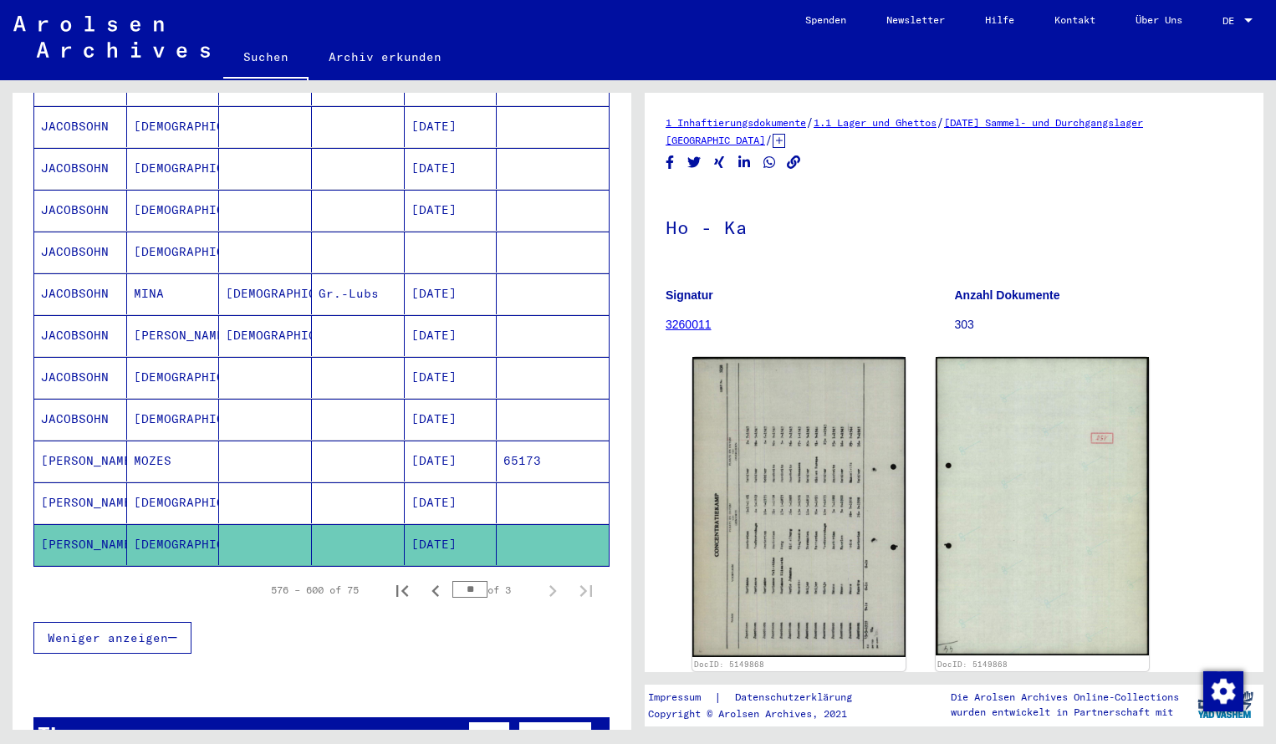
click at [74, 441] on mat-cell "[PERSON_NAME]" at bounding box center [80, 461] width 93 height 41
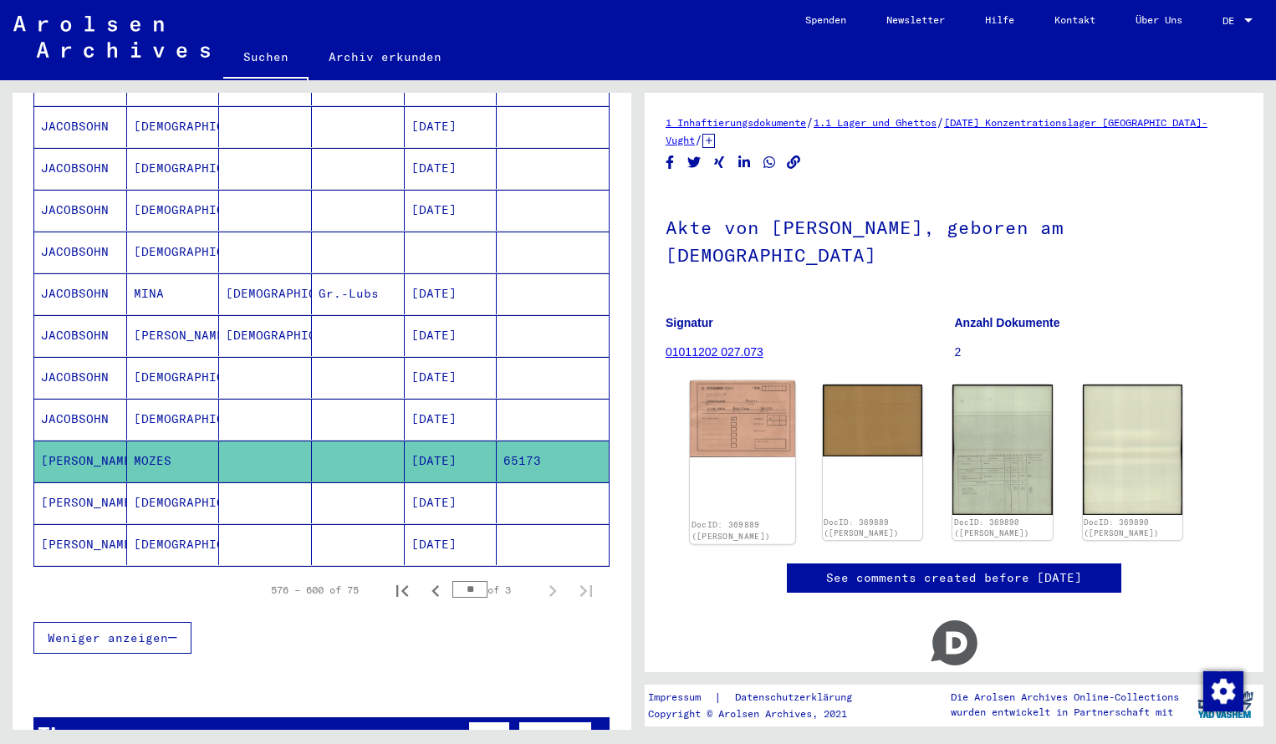
click at [752, 415] on img at bounding box center [742, 419] width 104 height 76
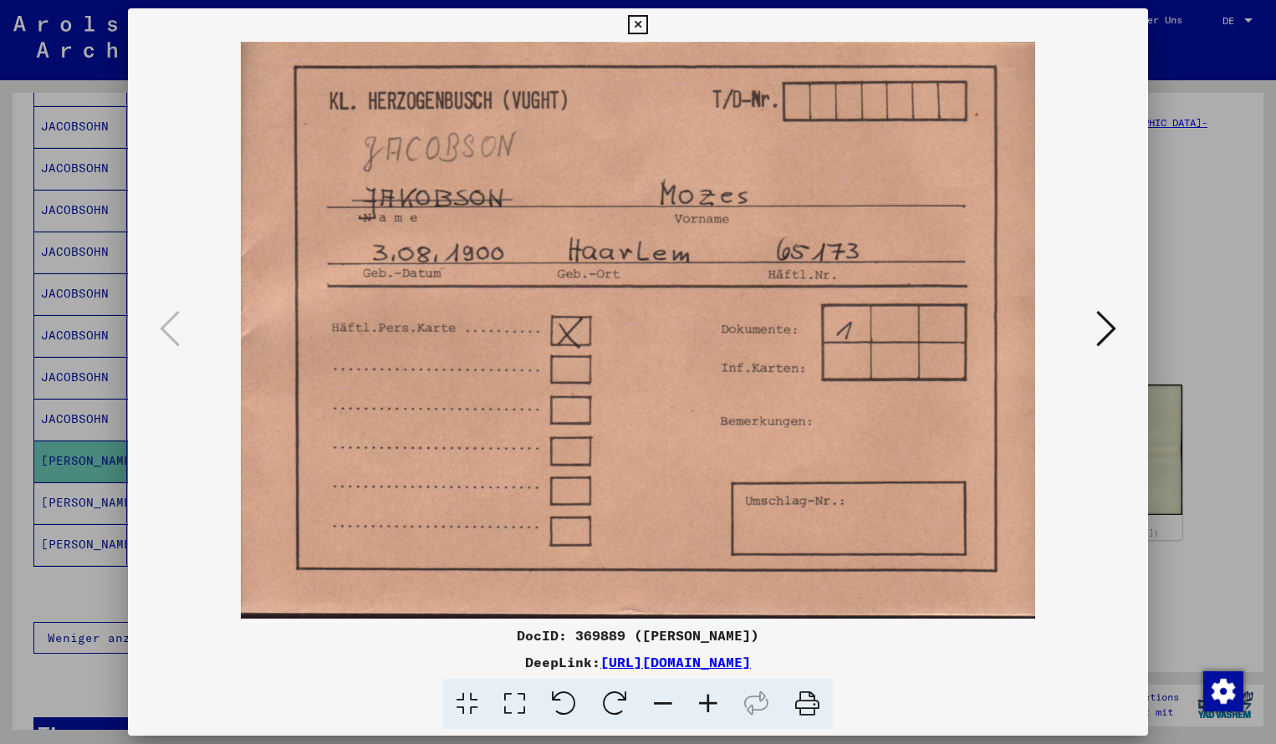
click at [1120, 322] on button at bounding box center [1106, 330] width 30 height 48
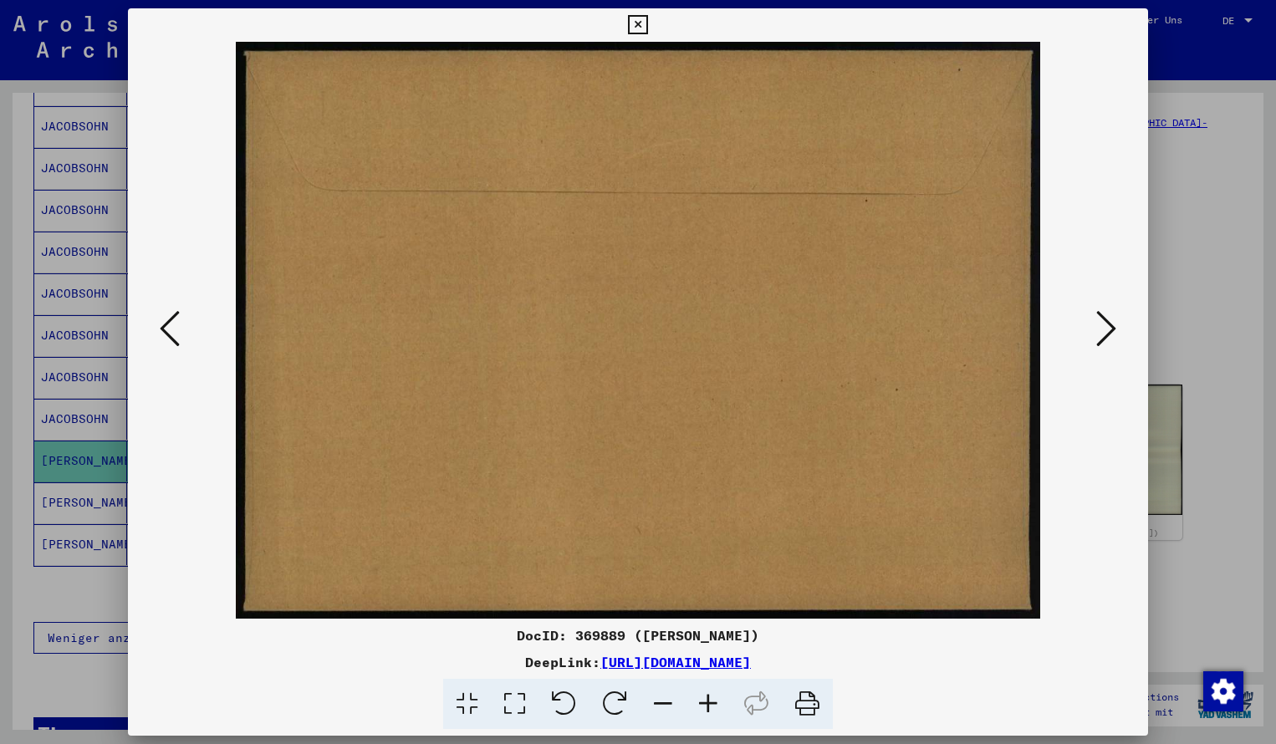
click at [1120, 322] on button at bounding box center [1106, 330] width 30 height 48
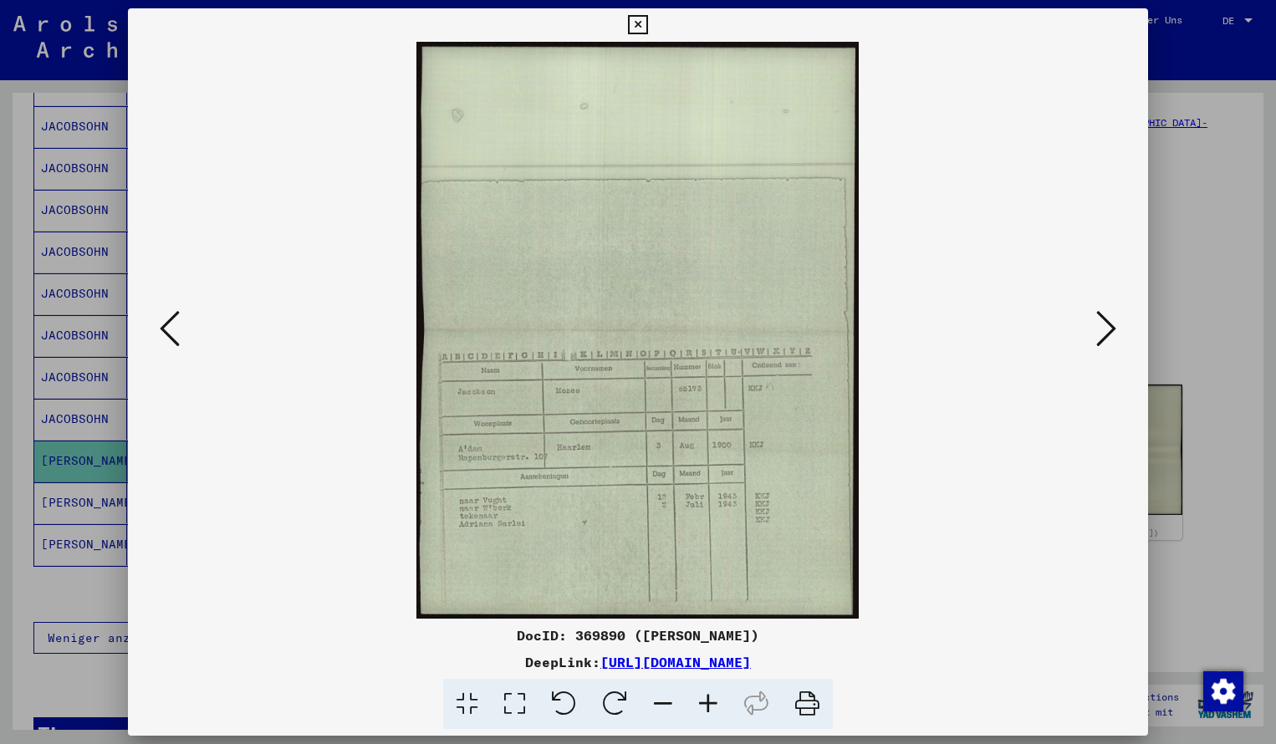
click at [1109, 329] on icon at bounding box center [1106, 328] width 20 height 40
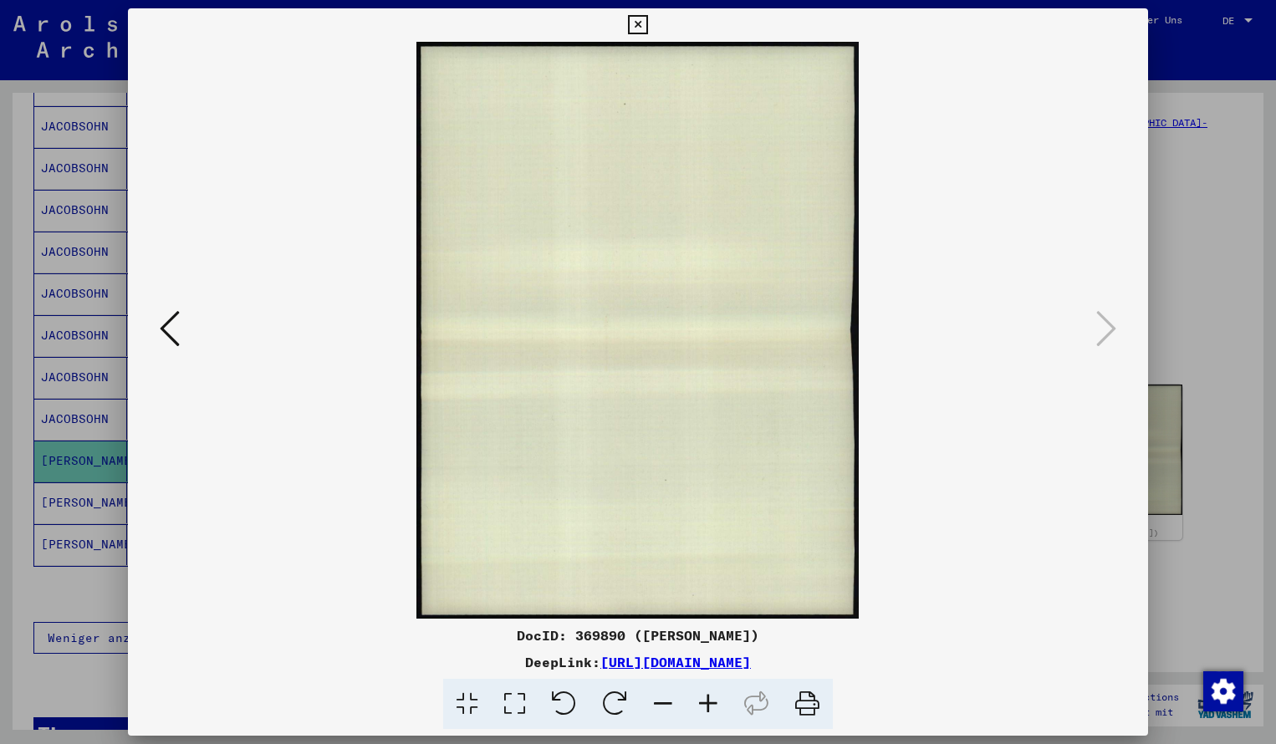
click at [1109, 329] on icon at bounding box center [1106, 328] width 20 height 40
click at [647, 28] on icon at bounding box center [637, 25] width 19 height 20
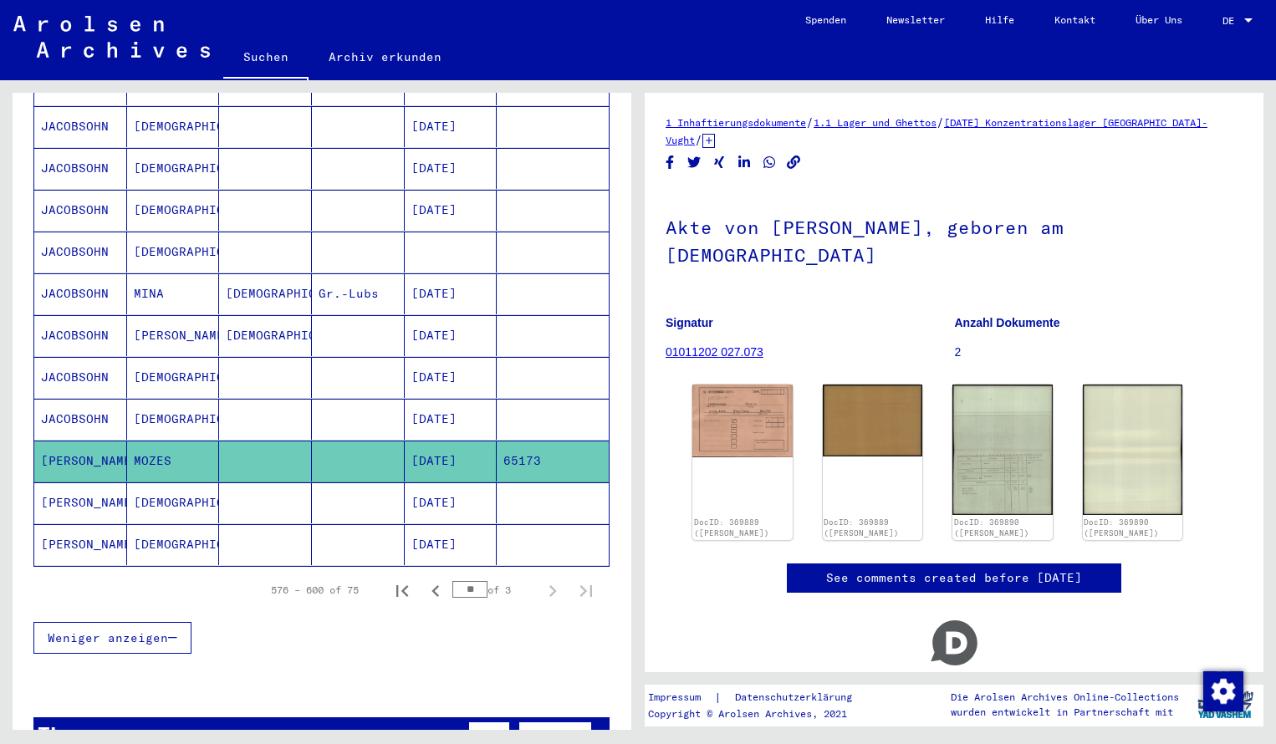
click at [108, 525] on mat-cell "[PERSON_NAME]" at bounding box center [80, 544] width 93 height 41
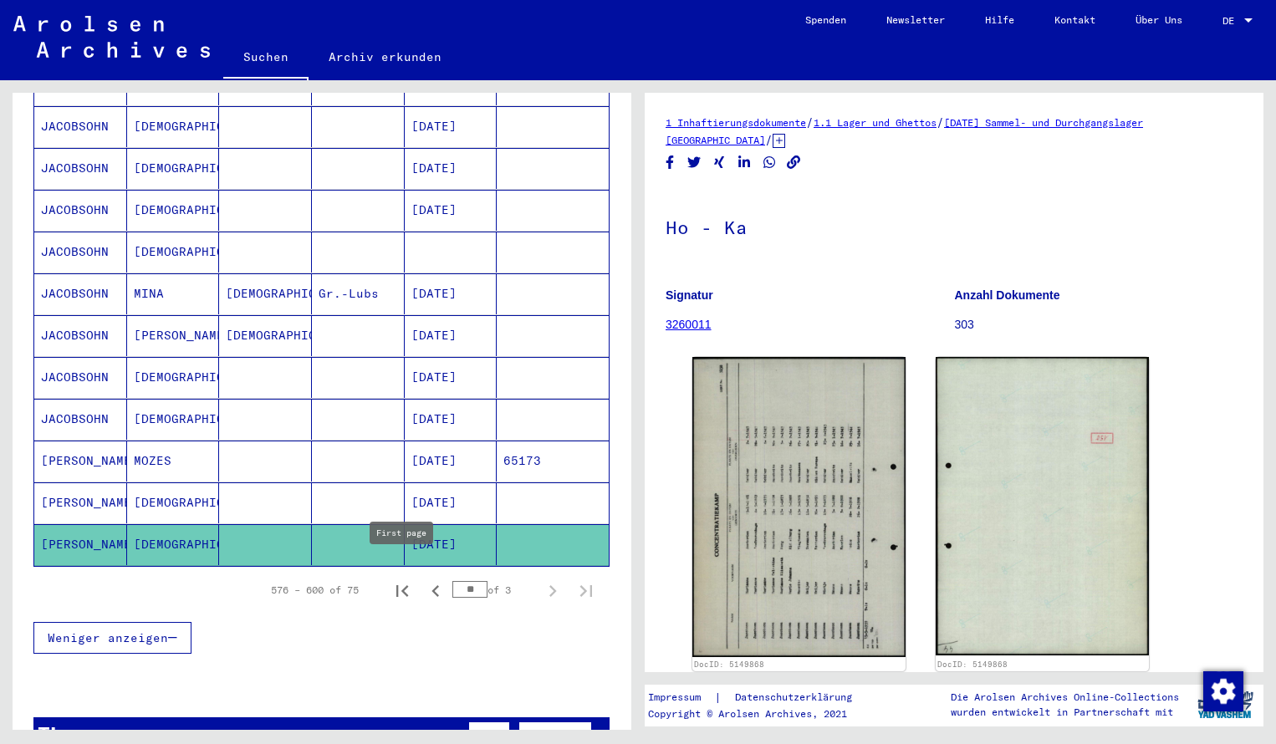
click at [404, 579] on icon "First page" at bounding box center [401, 590] width 23 height 23
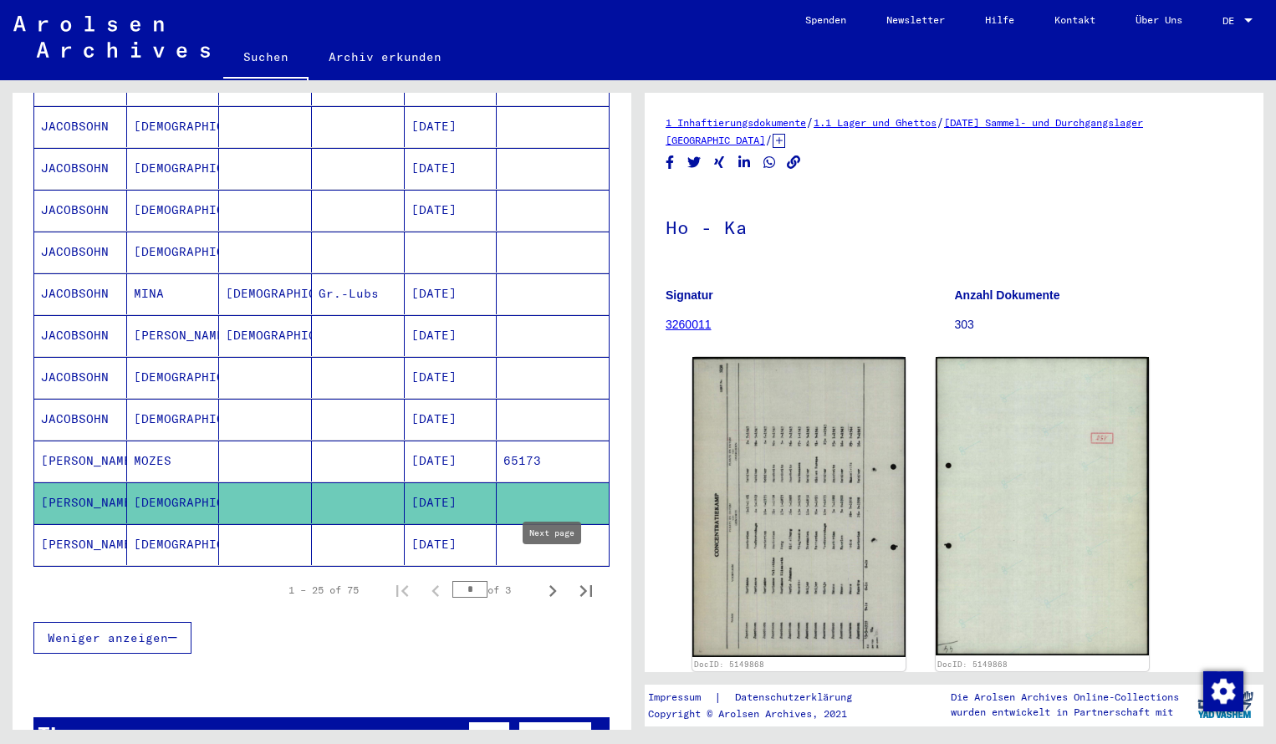
click at [552, 579] on icon "Next page" at bounding box center [552, 590] width 23 height 23
type input "*"
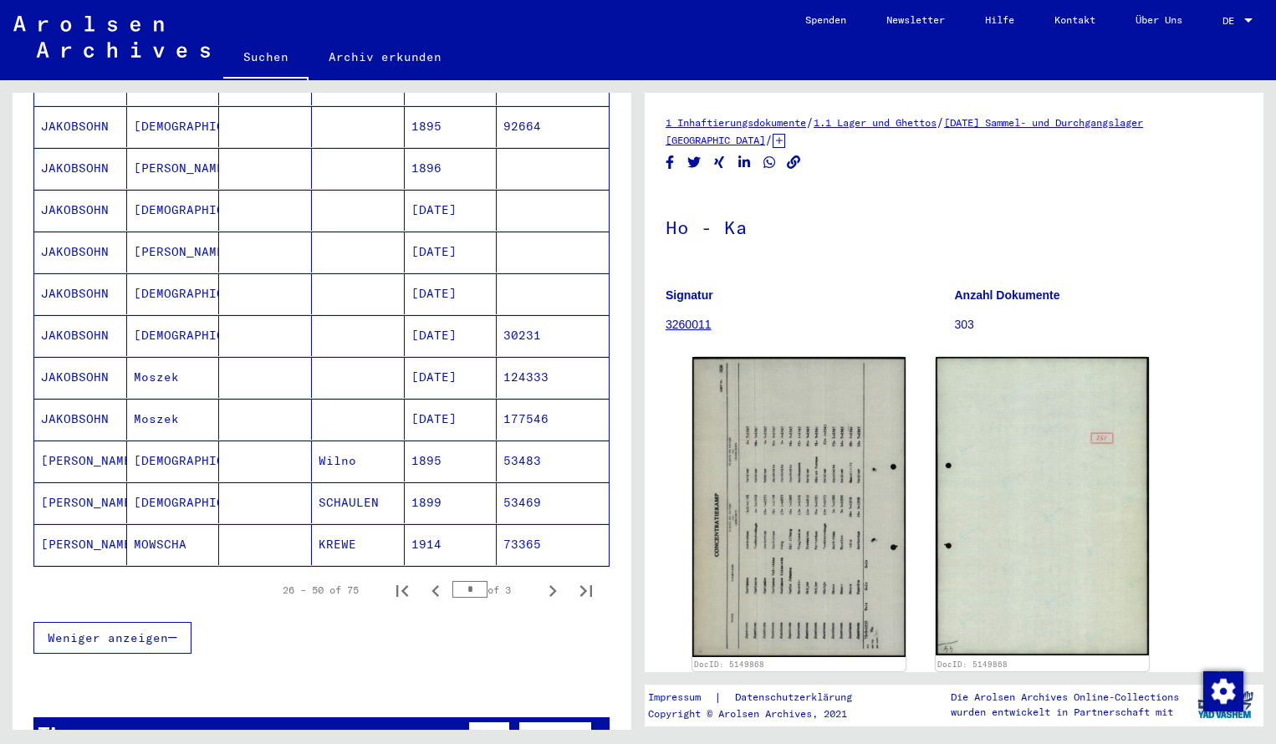
click at [618, 219] on div "Nachname Vorname Geburtsname Geburt‏ Geburtsdatum Prisoner # [PERSON_NAME] [DAT…" at bounding box center [322, 74] width 619 height 1202
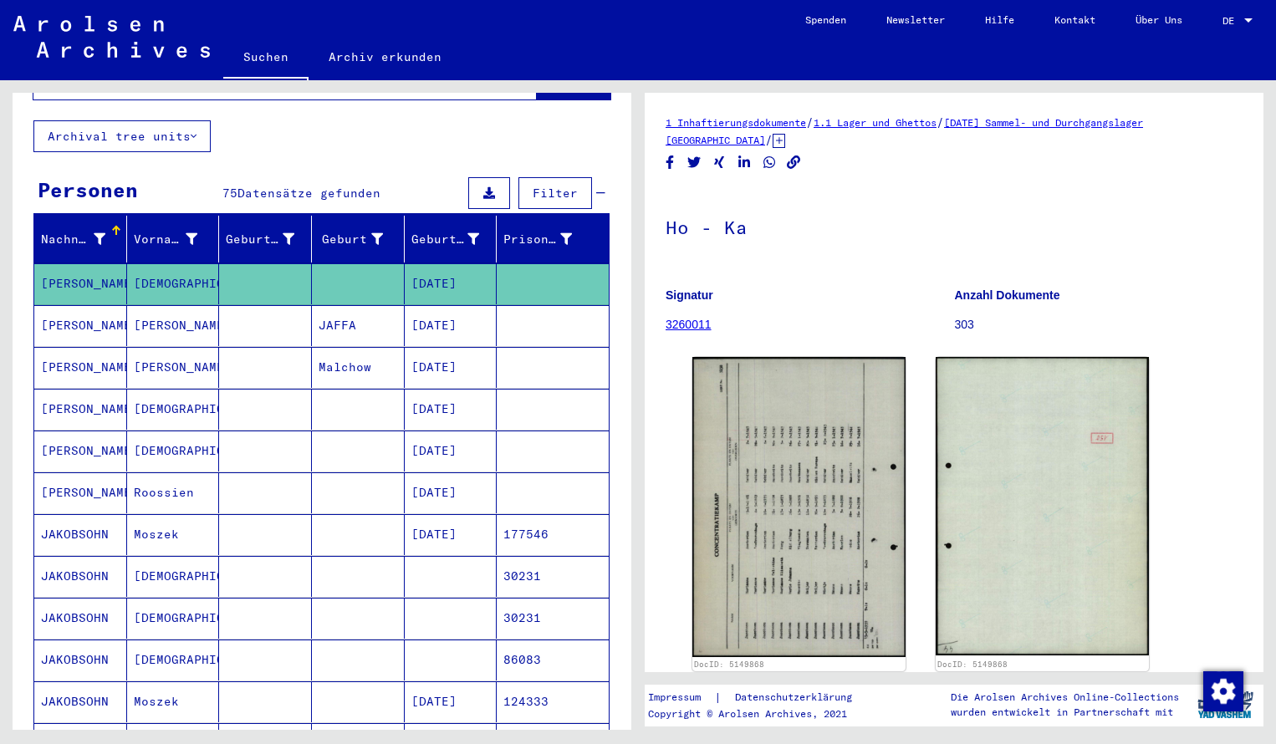
scroll to position [99, 0]
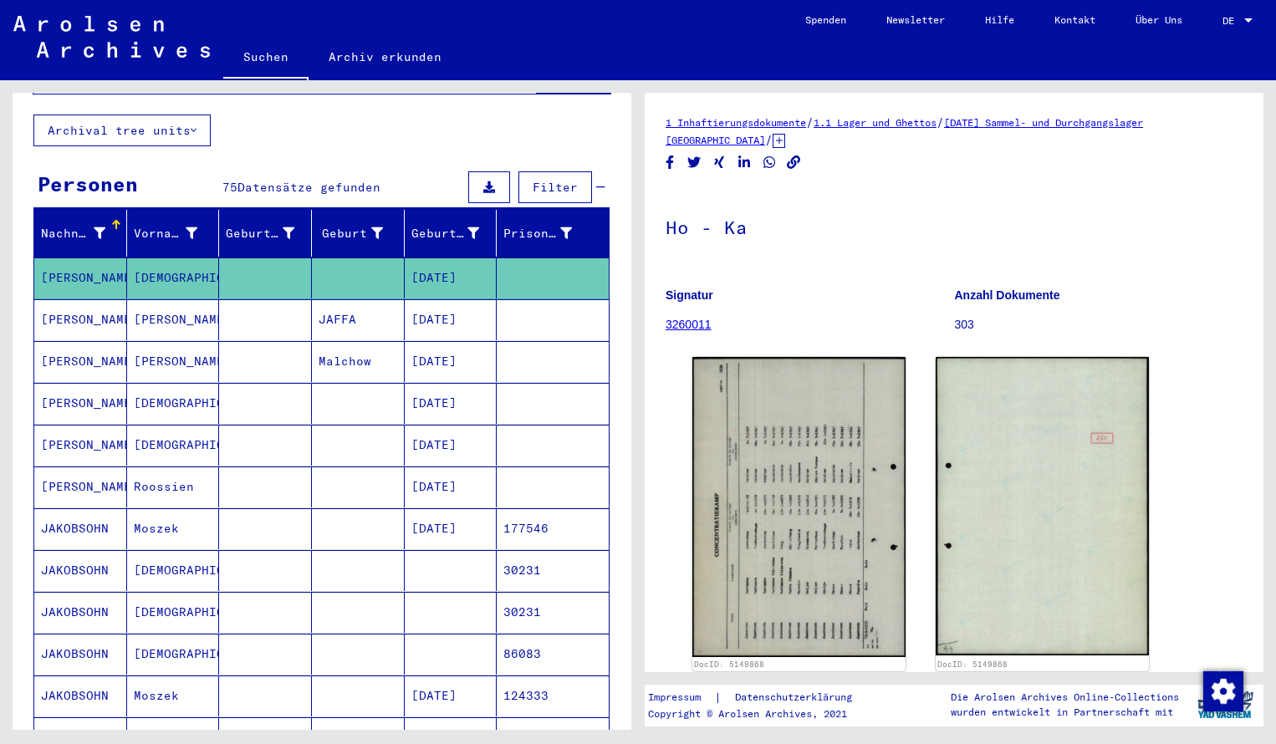
click at [77, 266] on mat-cell "[PERSON_NAME]" at bounding box center [80, 277] width 93 height 41
click at [614, 126] on div "**********" at bounding box center [322, 751] width 619 height 1515
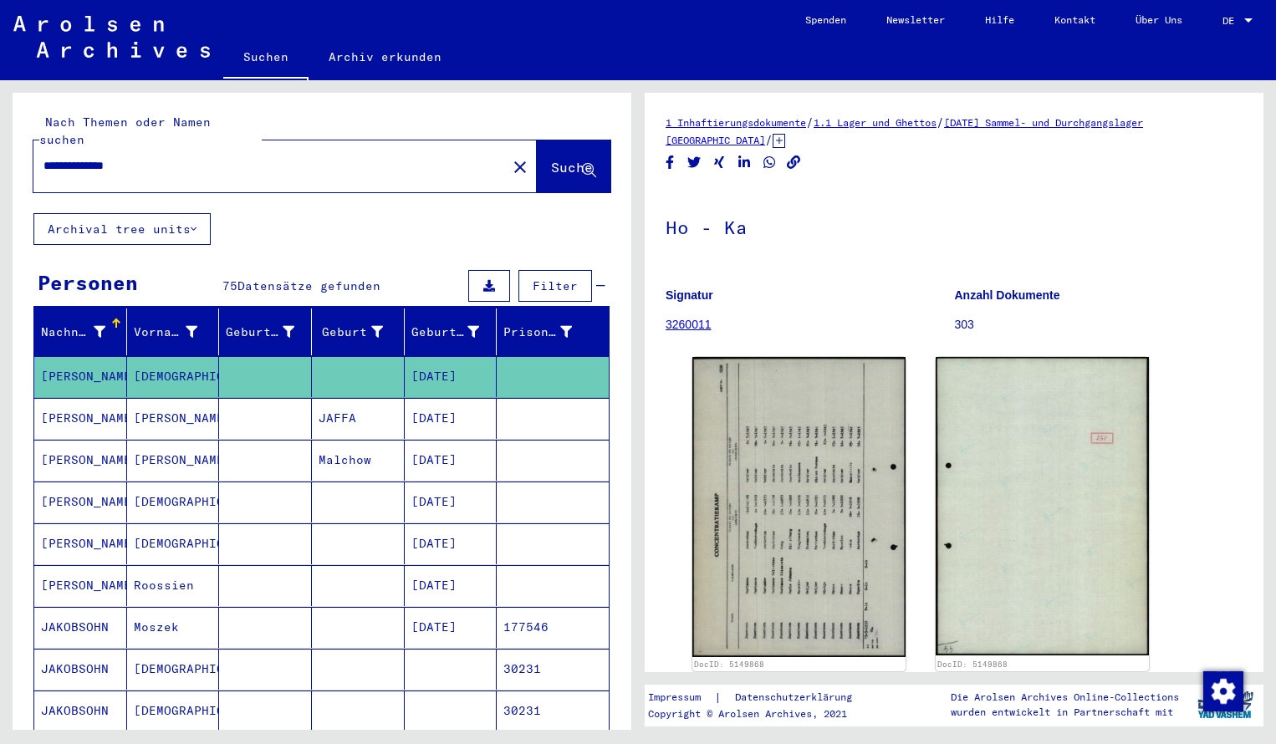
click at [510, 157] on mat-icon "close" at bounding box center [520, 167] width 20 height 20
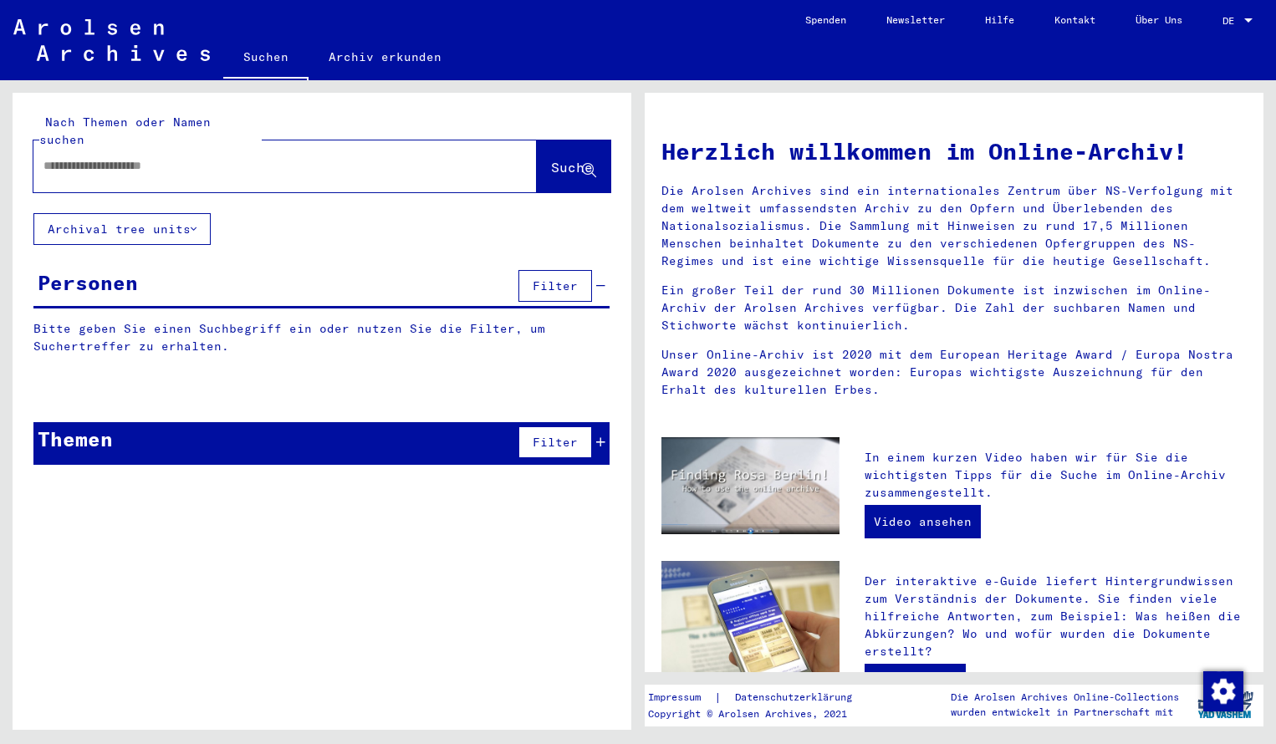
click at [128, 157] on input "text" at bounding box center [264, 166] width 443 height 18
click at [554, 159] on span "Suche" at bounding box center [572, 167] width 42 height 17
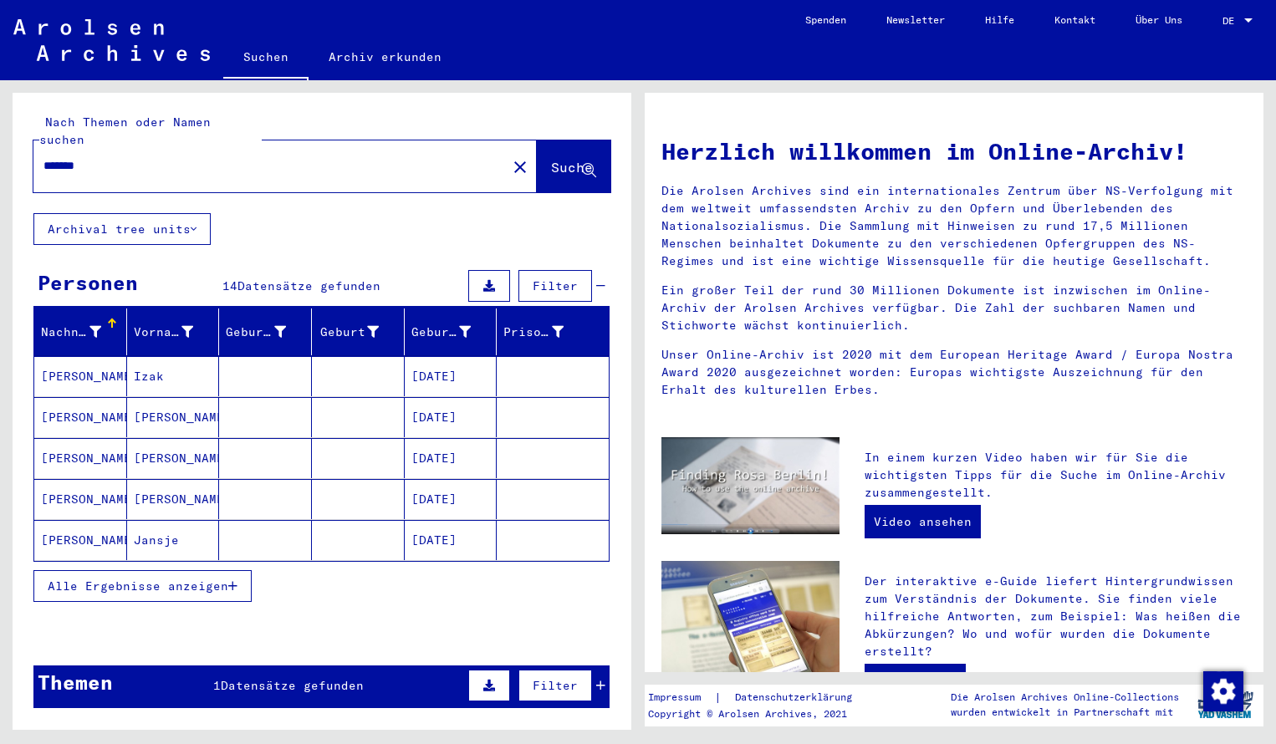
click at [94, 359] on mat-cell "[PERSON_NAME]" at bounding box center [80, 376] width 93 height 40
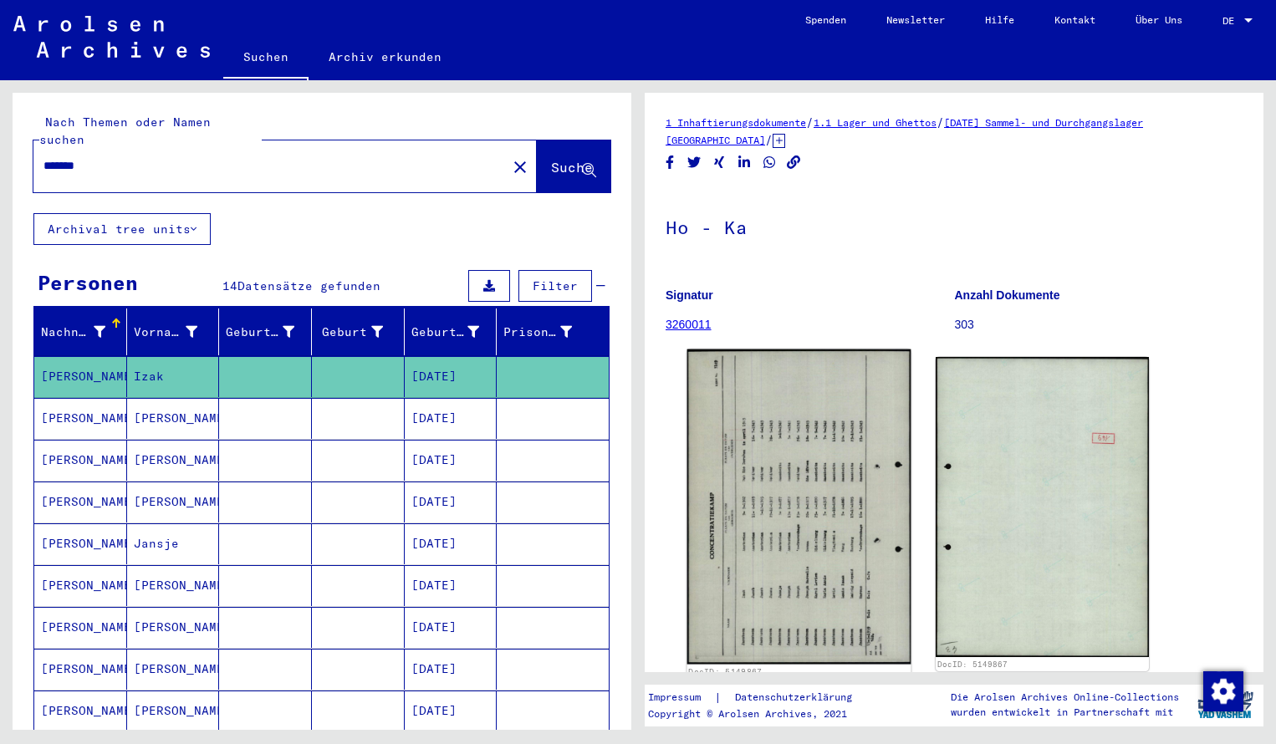
click at [747, 421] on img at bounding box center [799, 506] width 224 height 315
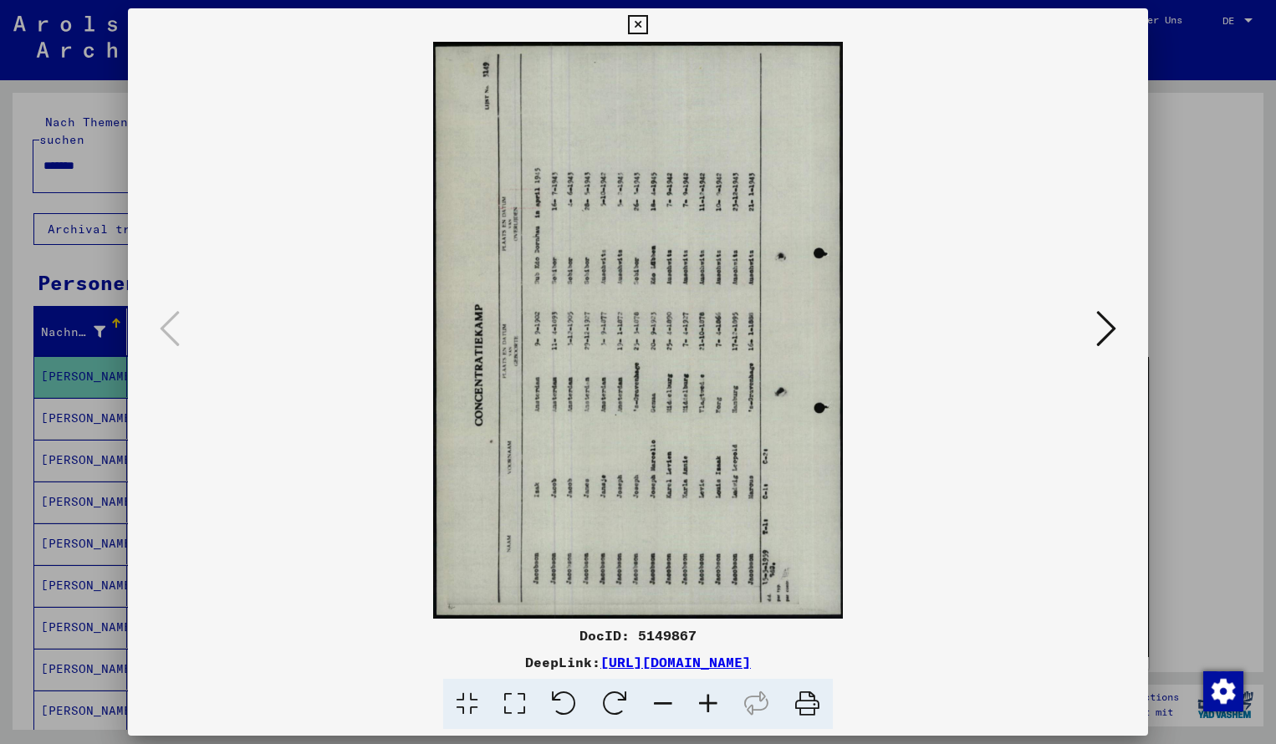
click at [608, 700] on icon at bounding box center [614, 704] width 51 height 51
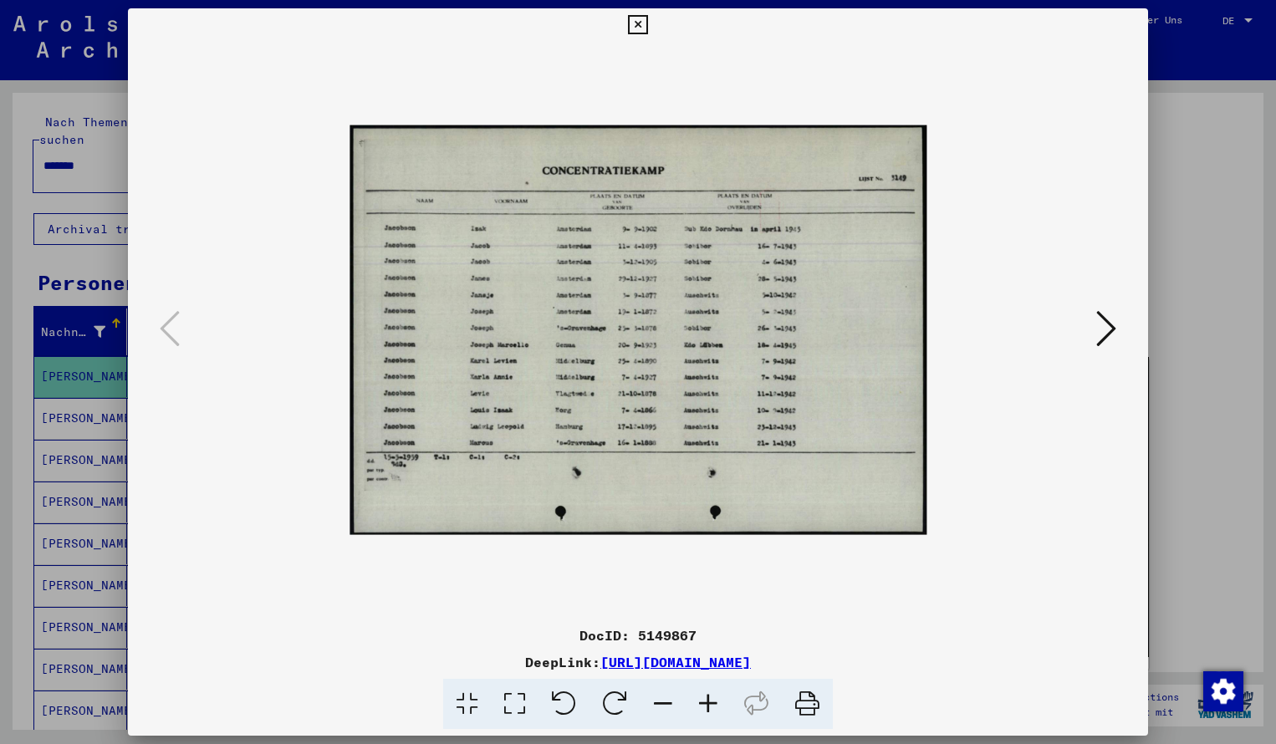
click at [704, 695] on icon at bounding box center [707, 704] width 45 height 51
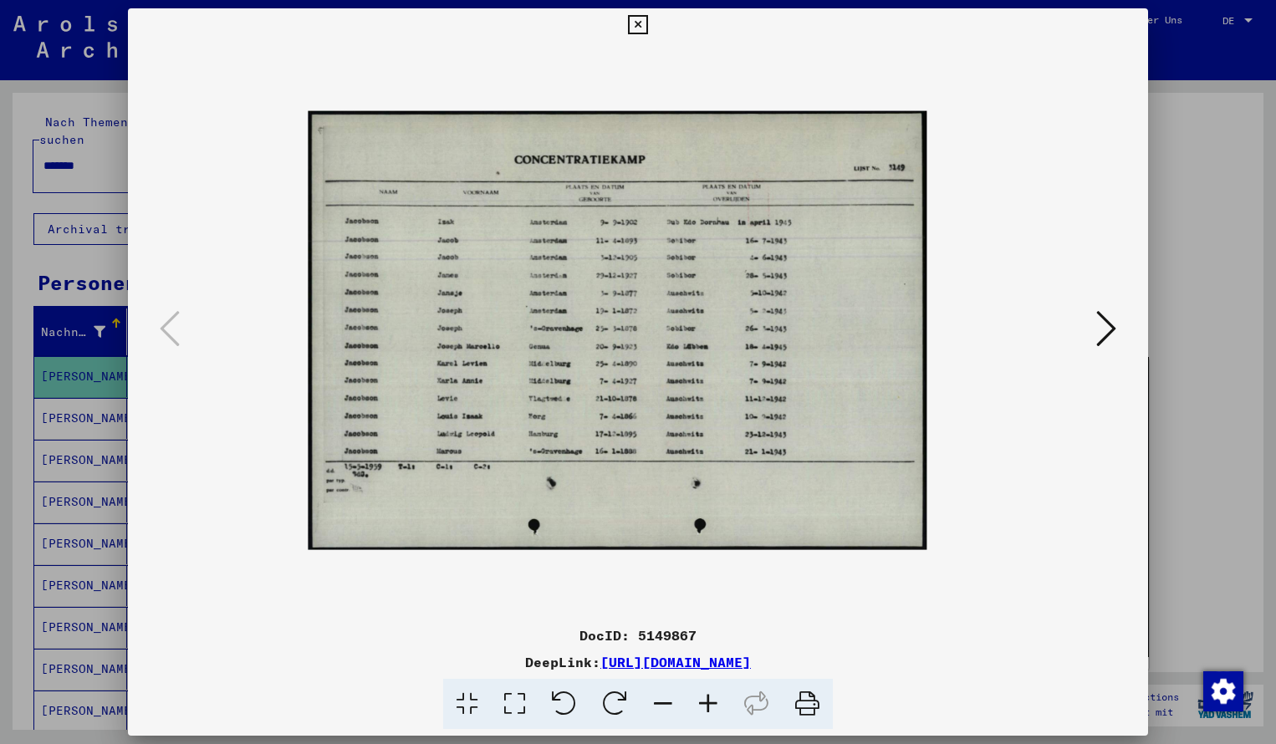
click at [704, 695] on icon at bounding box center [707, 704] width 45 height 51
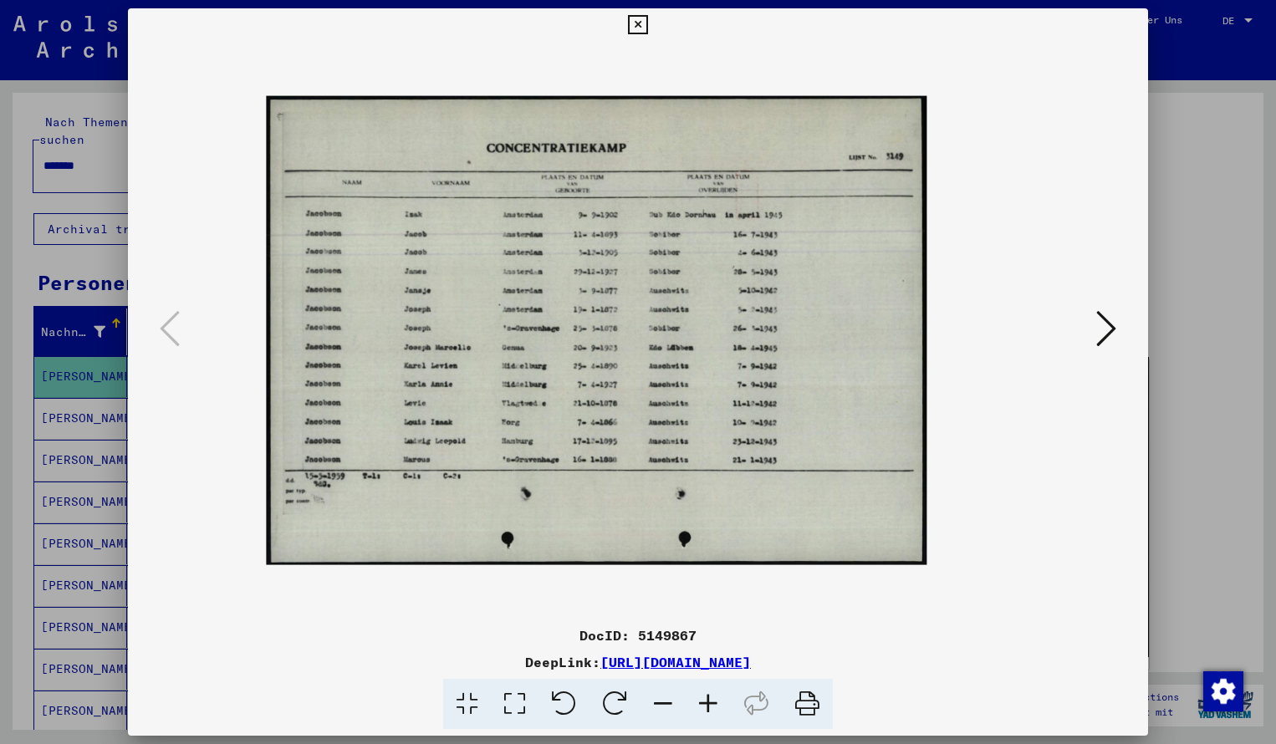
click at [704, 695] on icon at bounding box center [707, 704] width 45 height 51
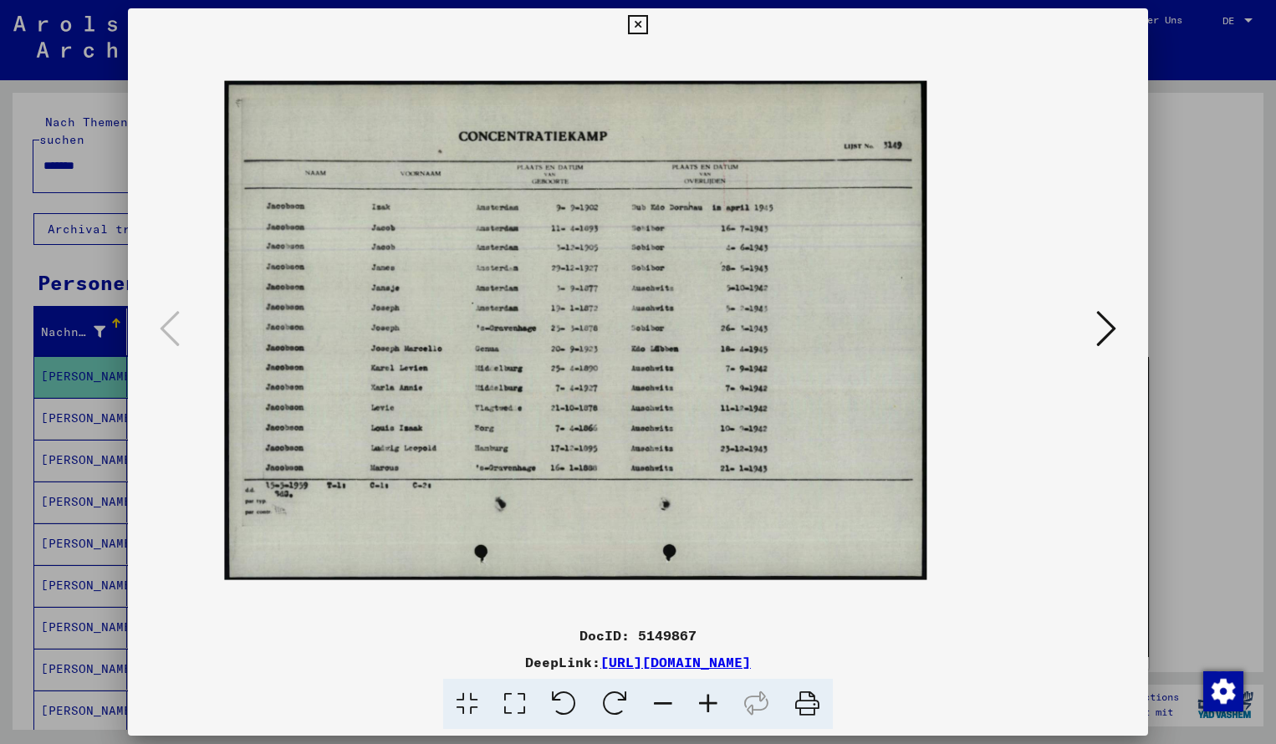
click at [704, 695] on icon at bounding box center [707, 704] width 45 height 51
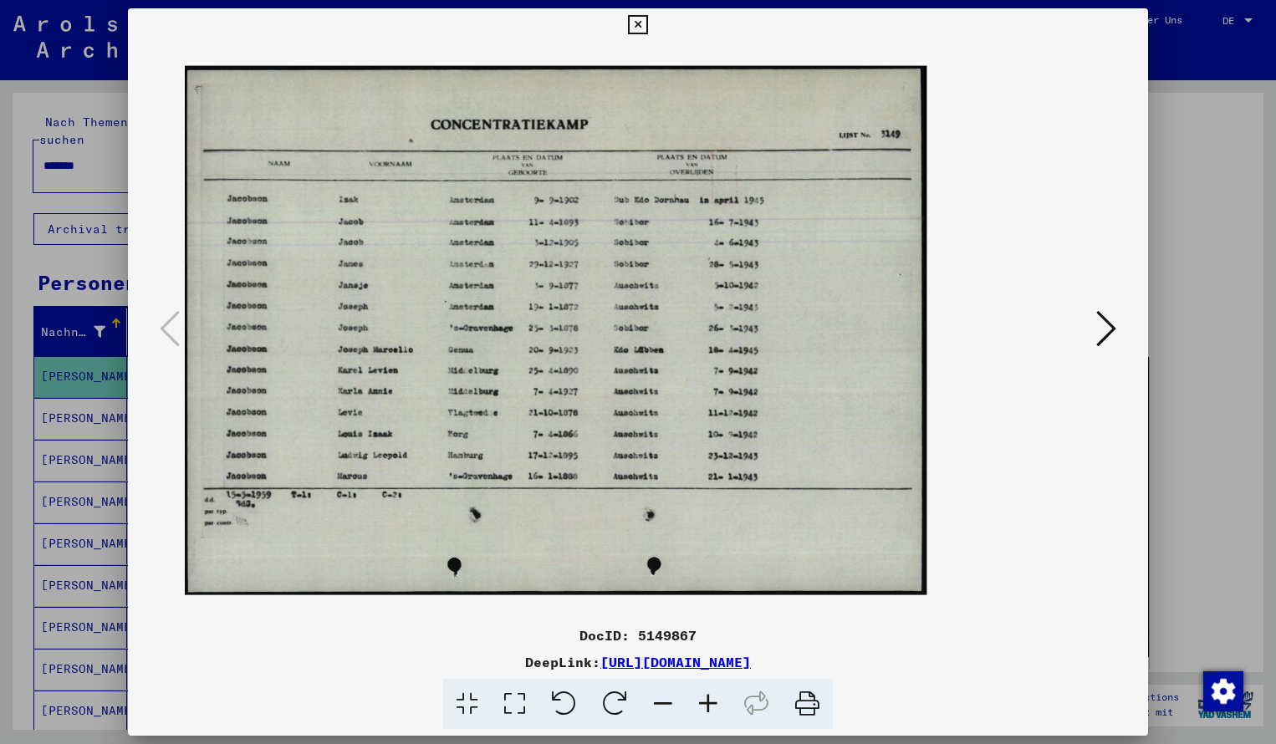
click at [704, 695] on icon at bounding box center [707, 704] width 45 height 51
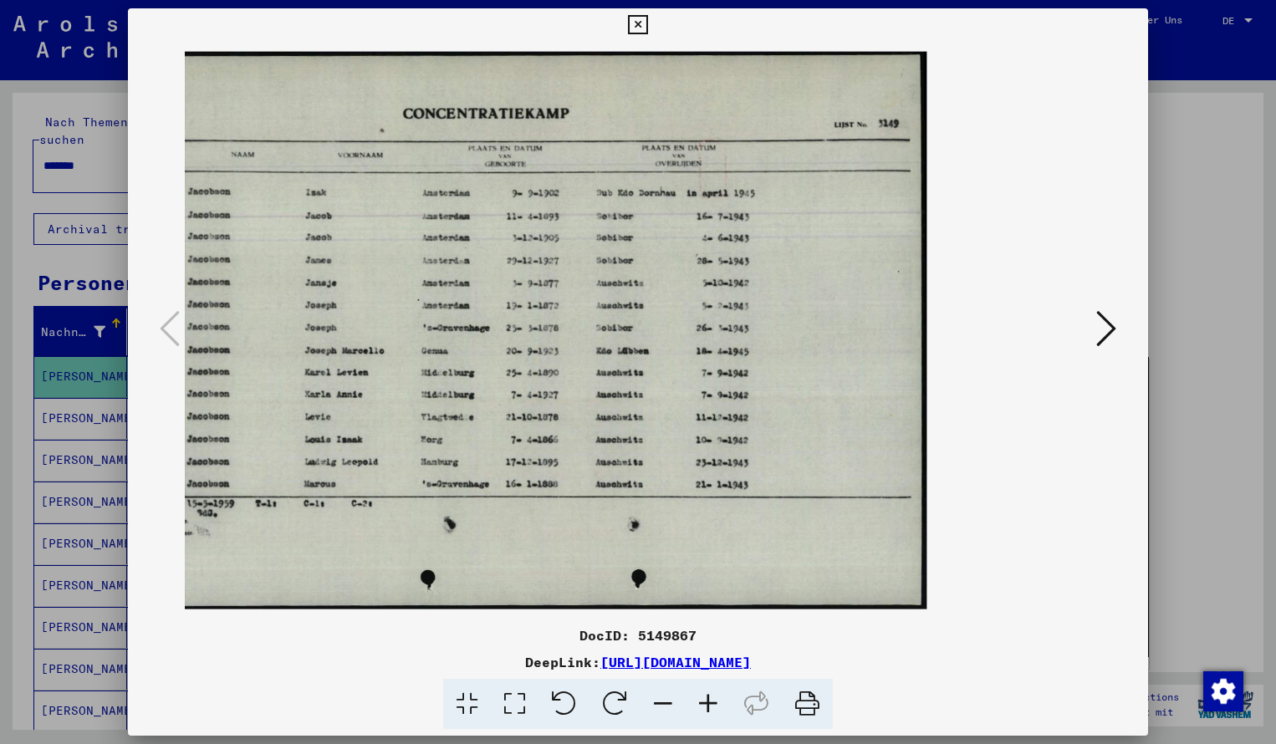
click at [647, 28] on icon at bounding box center [637, 25] width 19 height 20
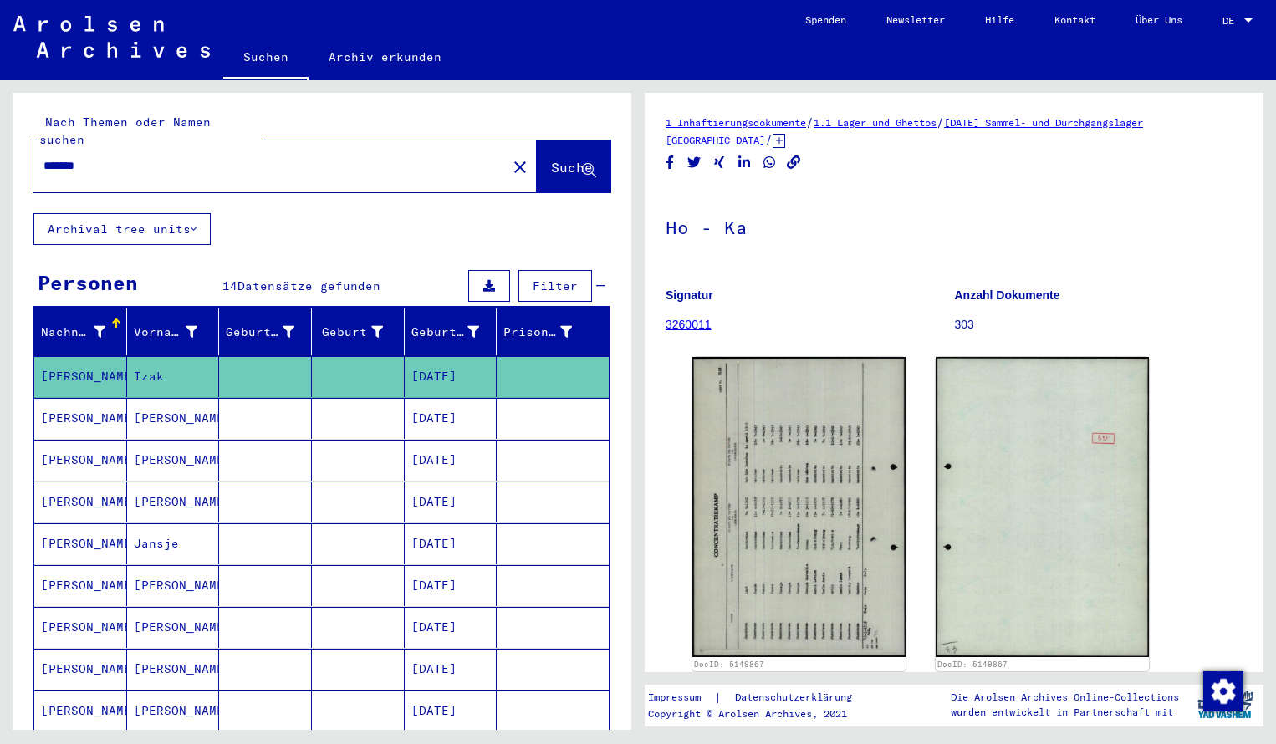
click at [105, 157] on input "*******" at bounding box center [269, 166] width 453 height 18
click at [551, 159] on span "Suche" at bounding box center [572, 167] width 42 height 17
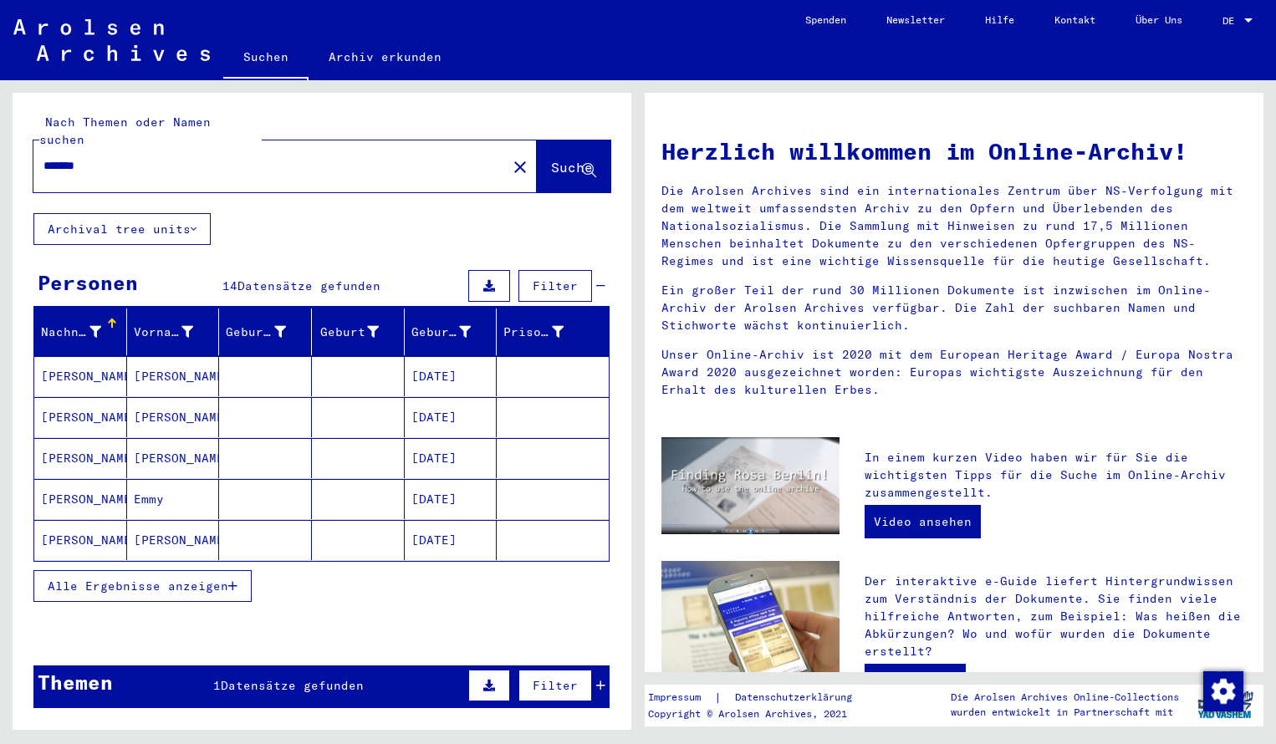
click at [92, 356] on mat-cell "[PERSON_NAME]" at bounding box center [80, 376] width 93 height 40
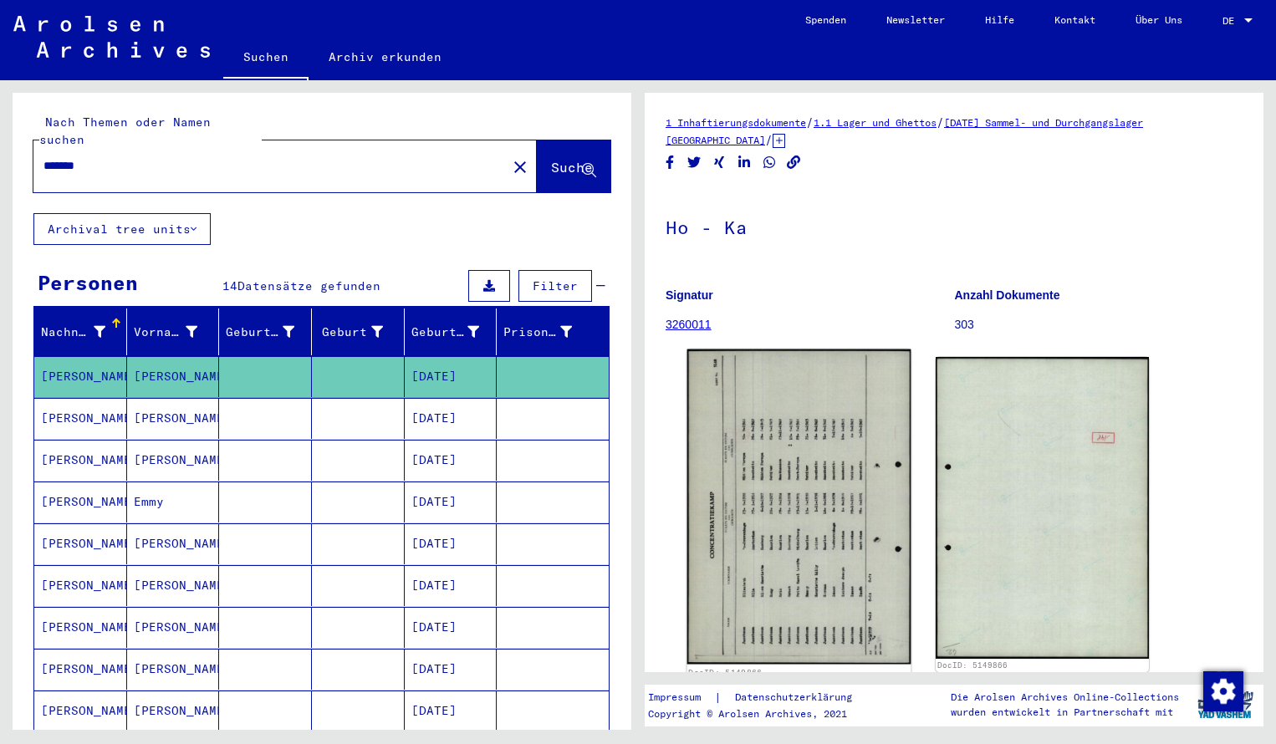
click at [810, 475] on img at bounding box center [799, 506] width 224 height 315
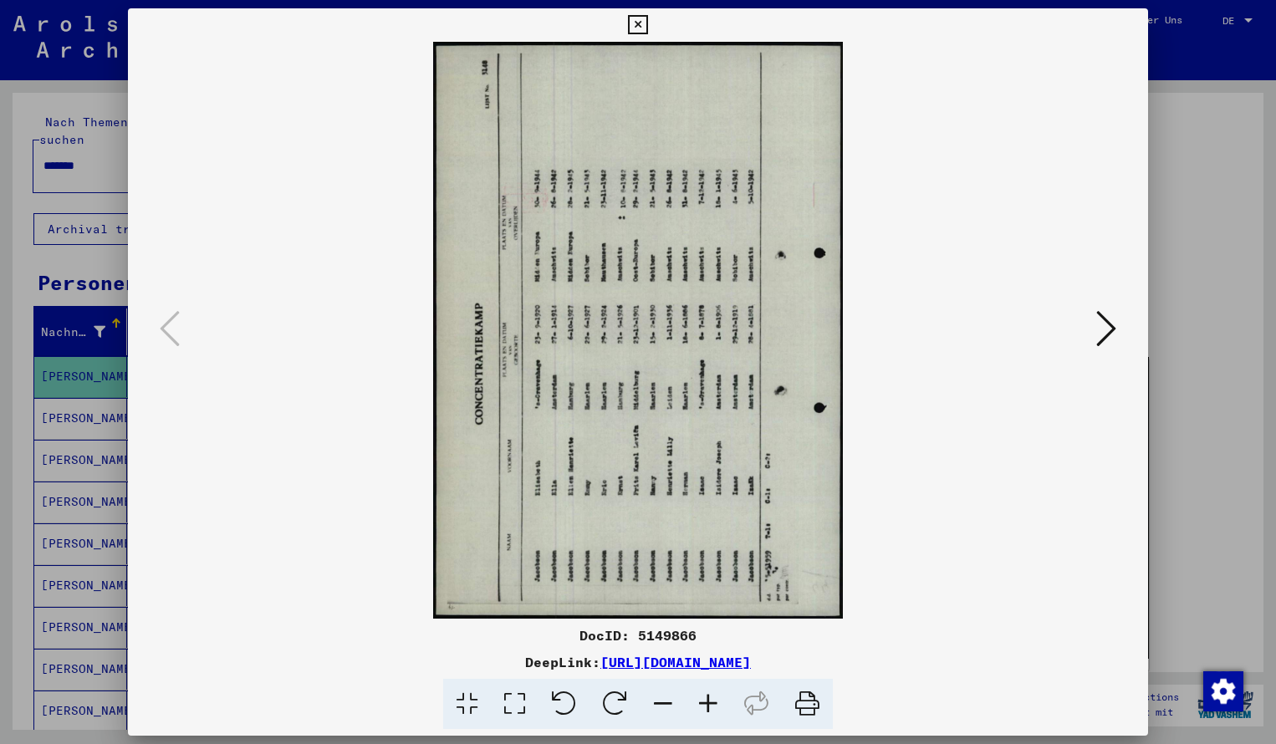
click at [628, 699] on icon at bounding box center [614, 704] width 51 height 51
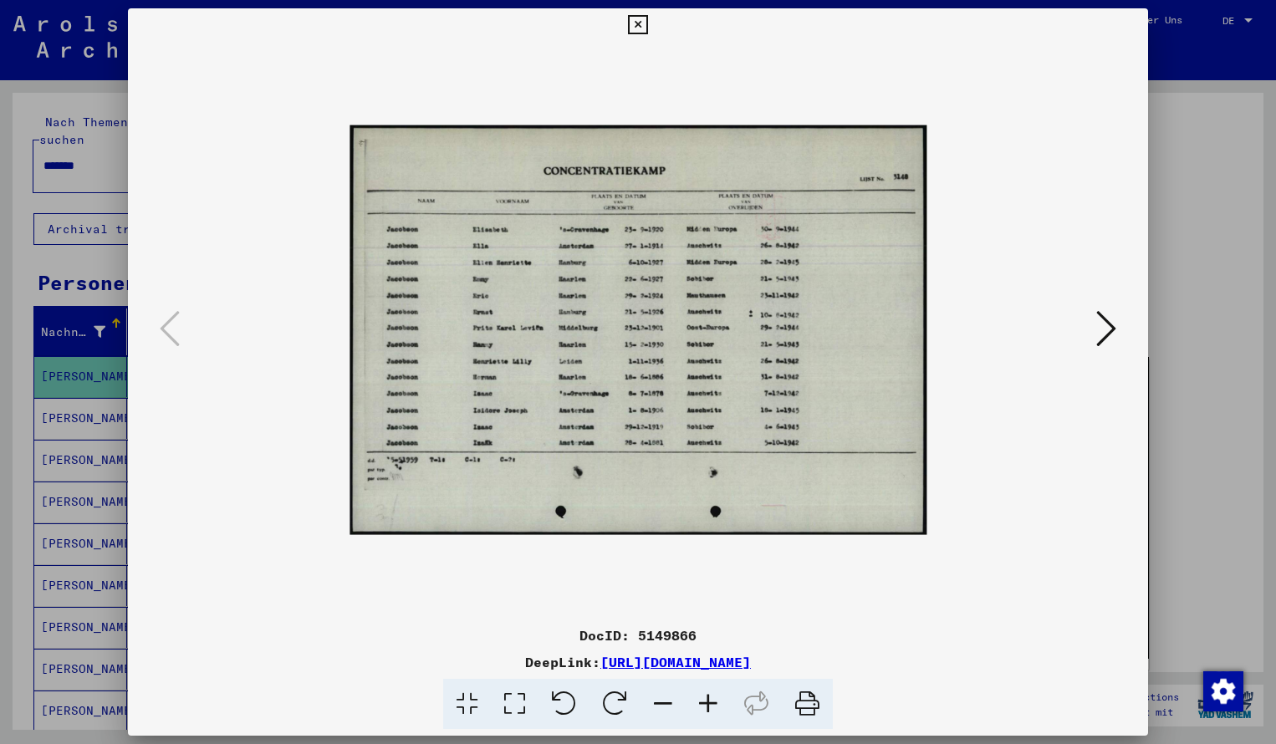
click at [708, 705] on icon at bounding box center [707, 704] width 45 height 51
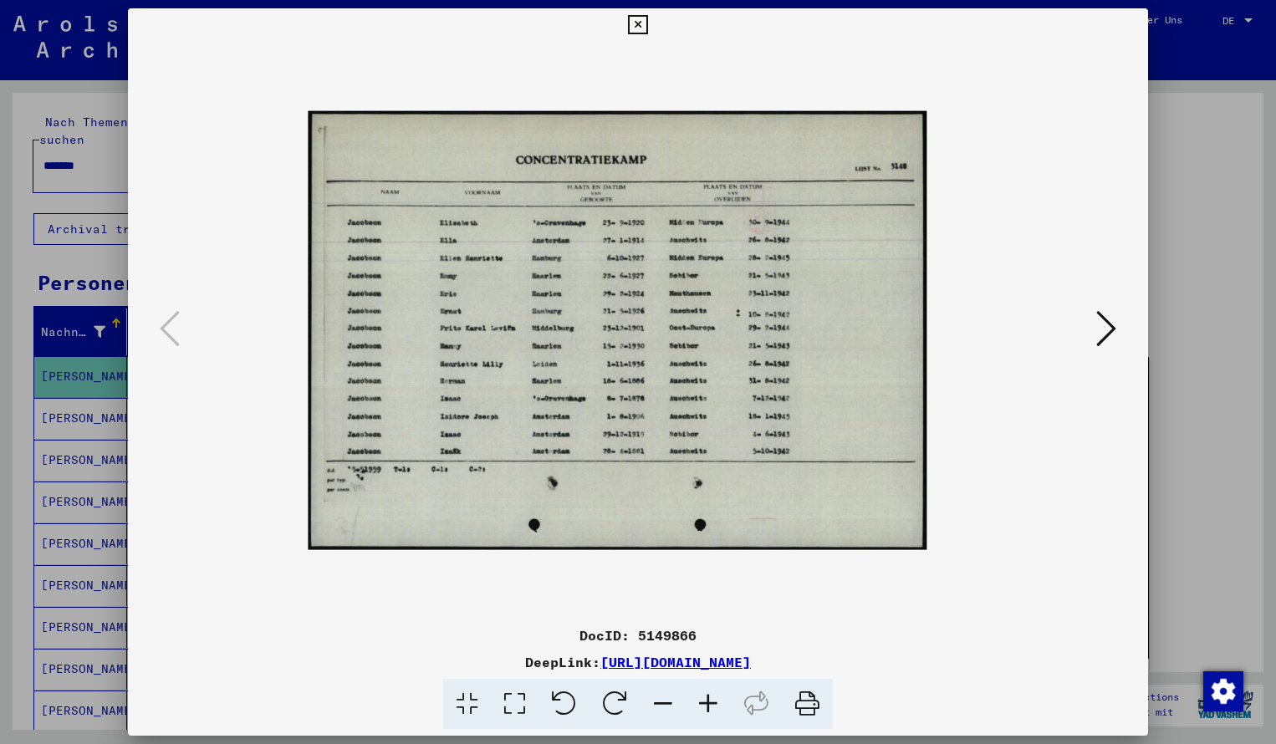
click at [708, 705] on icon at bounding box center [707, 704] width 45 height 51
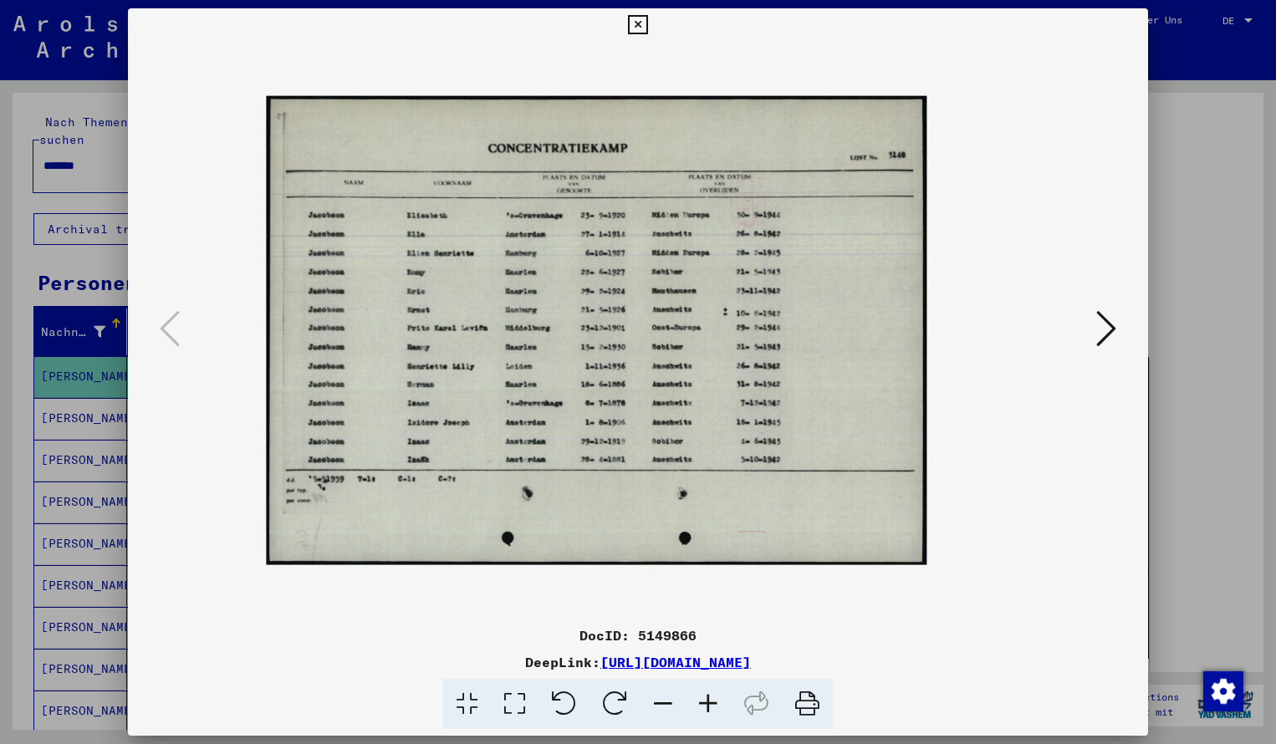
click at [708, 705] on icon at bounding box center [707, 704] width 45 height 51
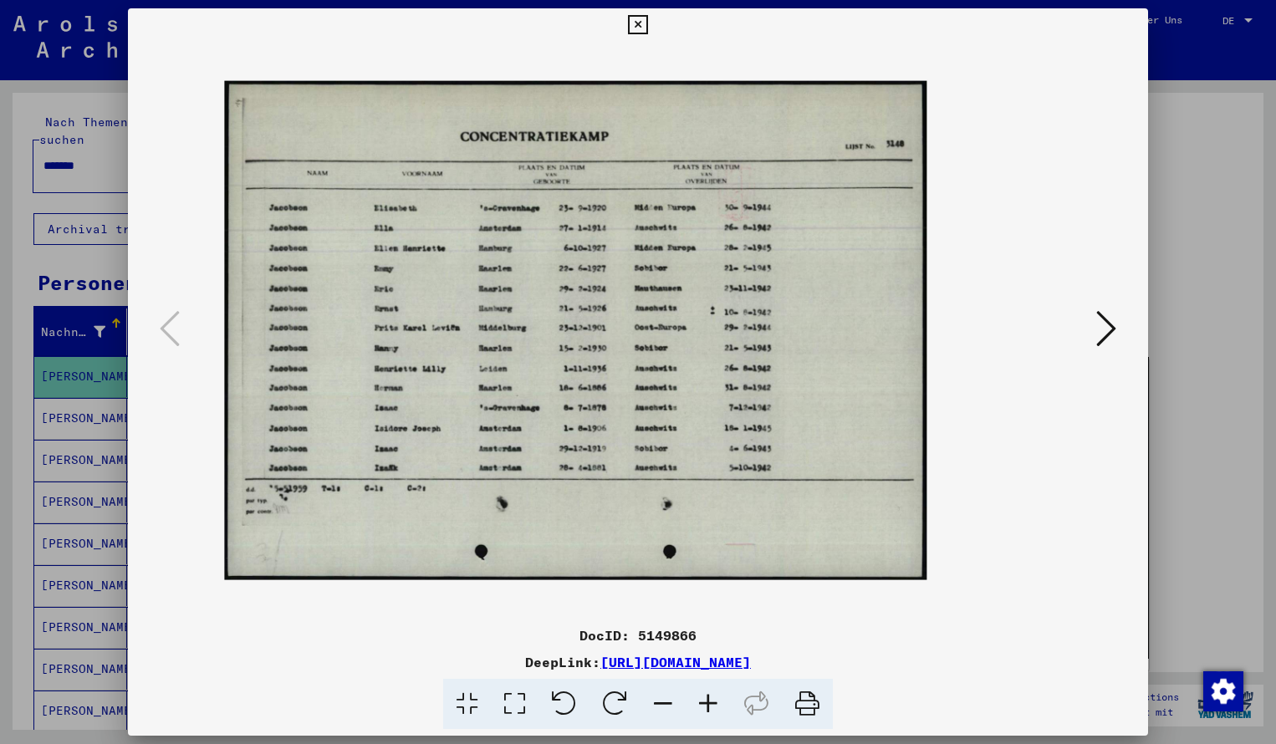
click at [708, 705] on icon at bounding box center [707, 704] width 45 height 51
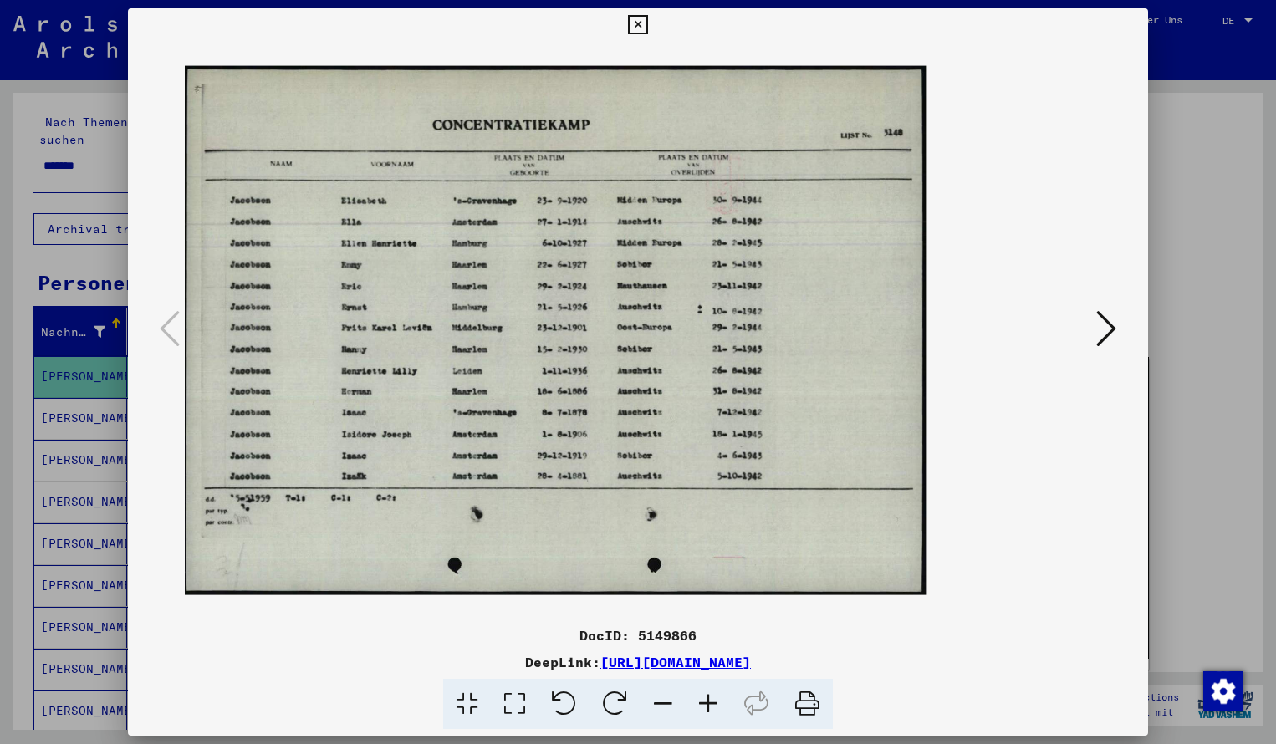
click at [708, 705] on icon at bounding box center [707, 704] width 45 height 51
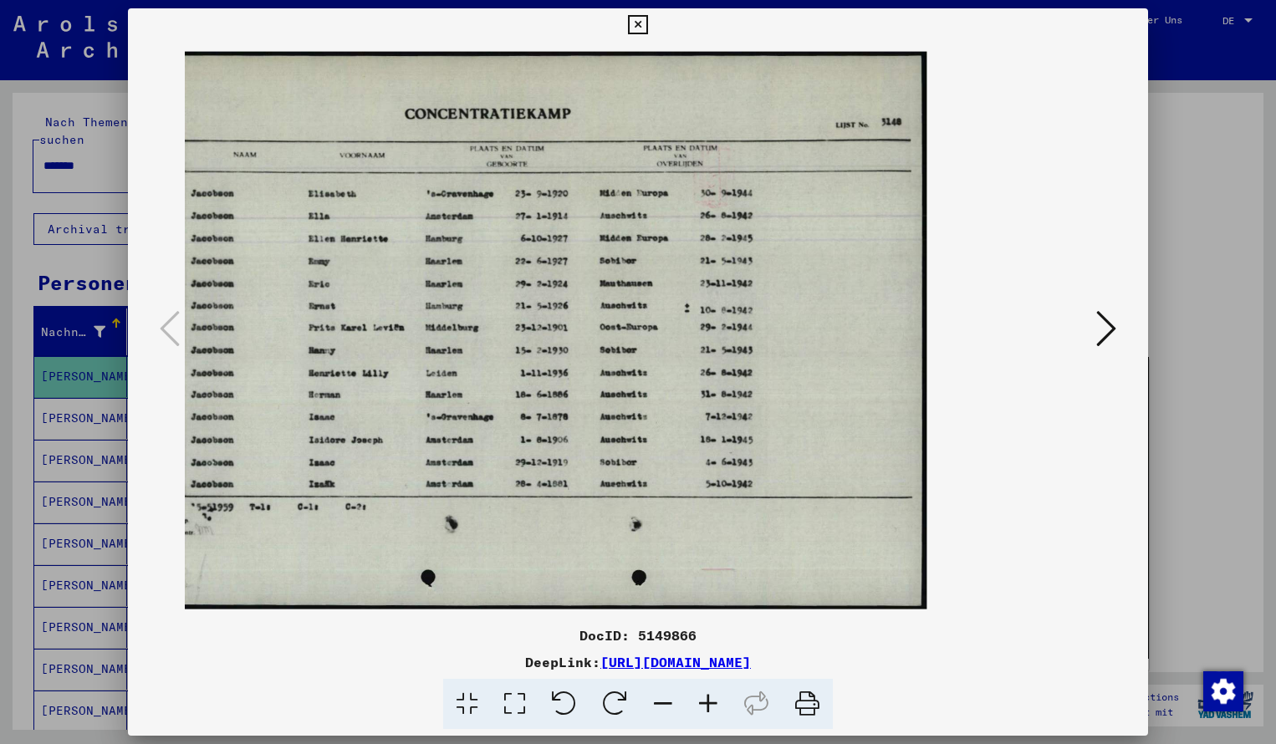
click at [647, 24] on icon at bounding box center [637, 25] width 19 height 20
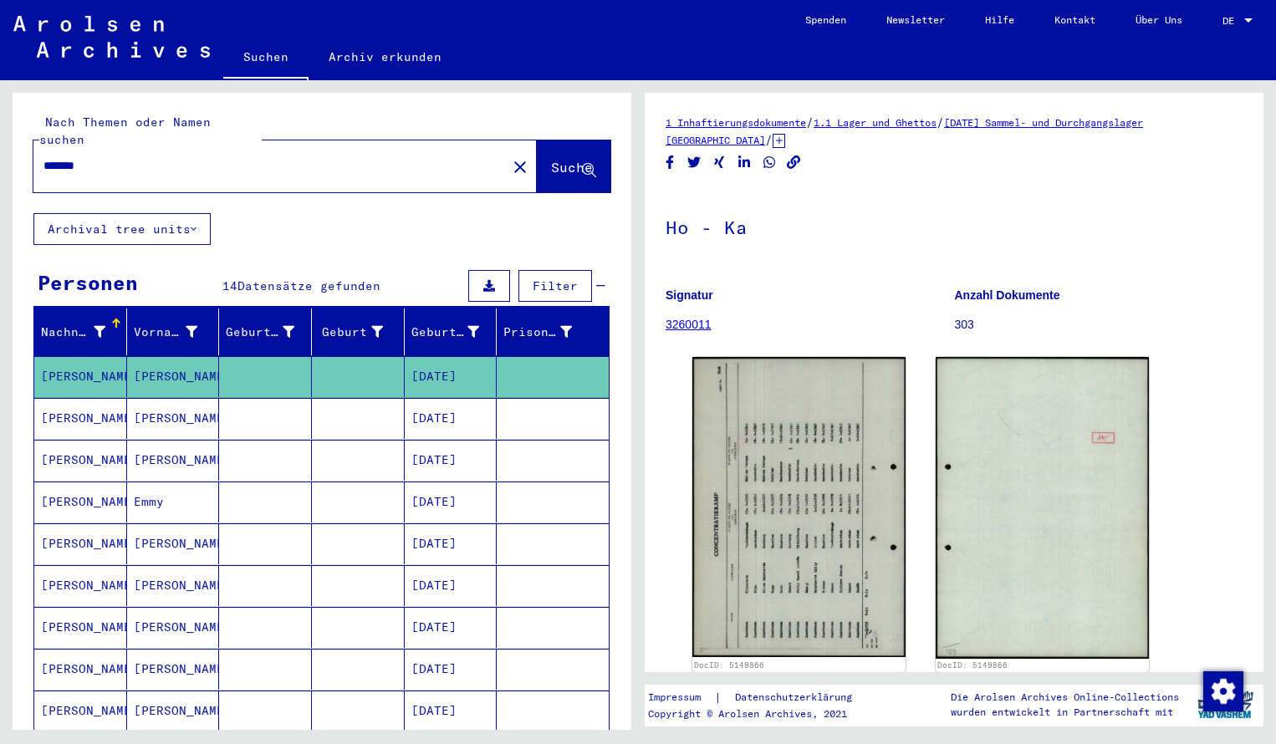
click at [106, 157] on input "*******" at bounding box center [269, 166] width 453 height 18
click at [551, 159] on span "Suche" at bounding box center [572, 167] width 42 height 17
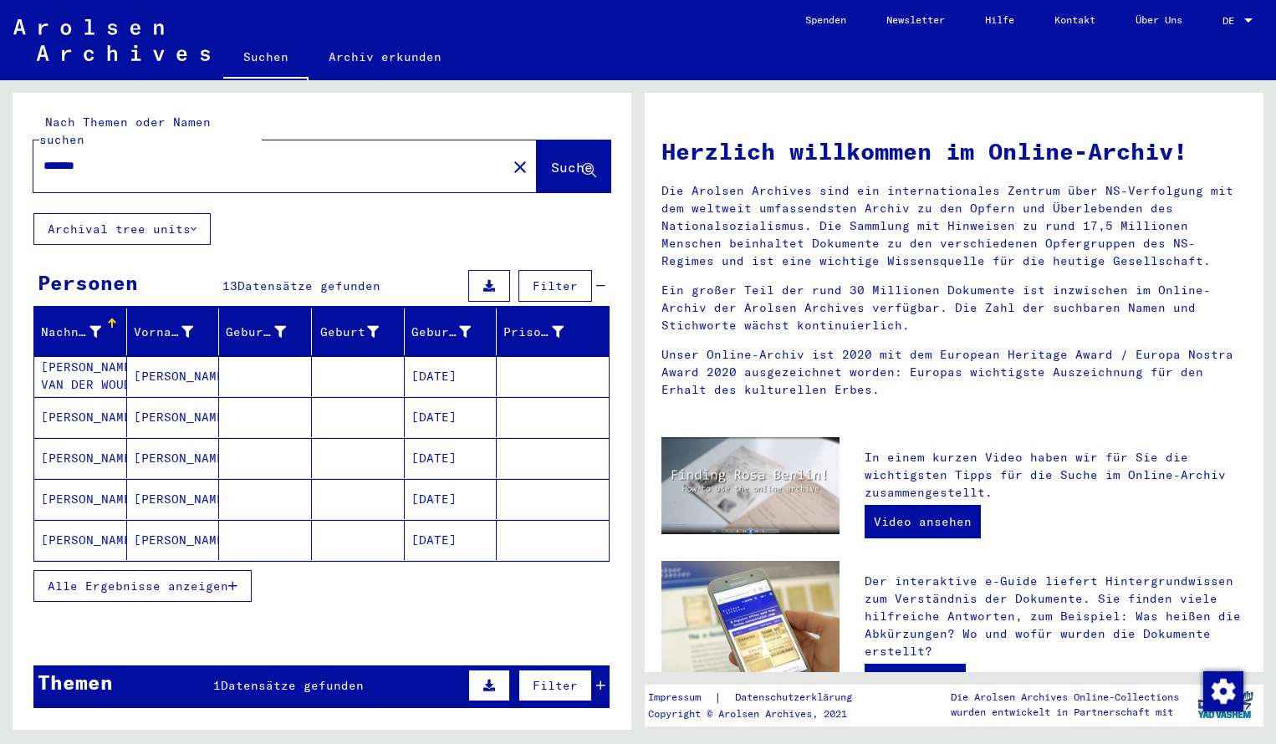
click at [88, 356] on mat-cell "[PERSON_NAME] VAN DER WOUDE" at bounding box center [80, 376] width 93 height 40
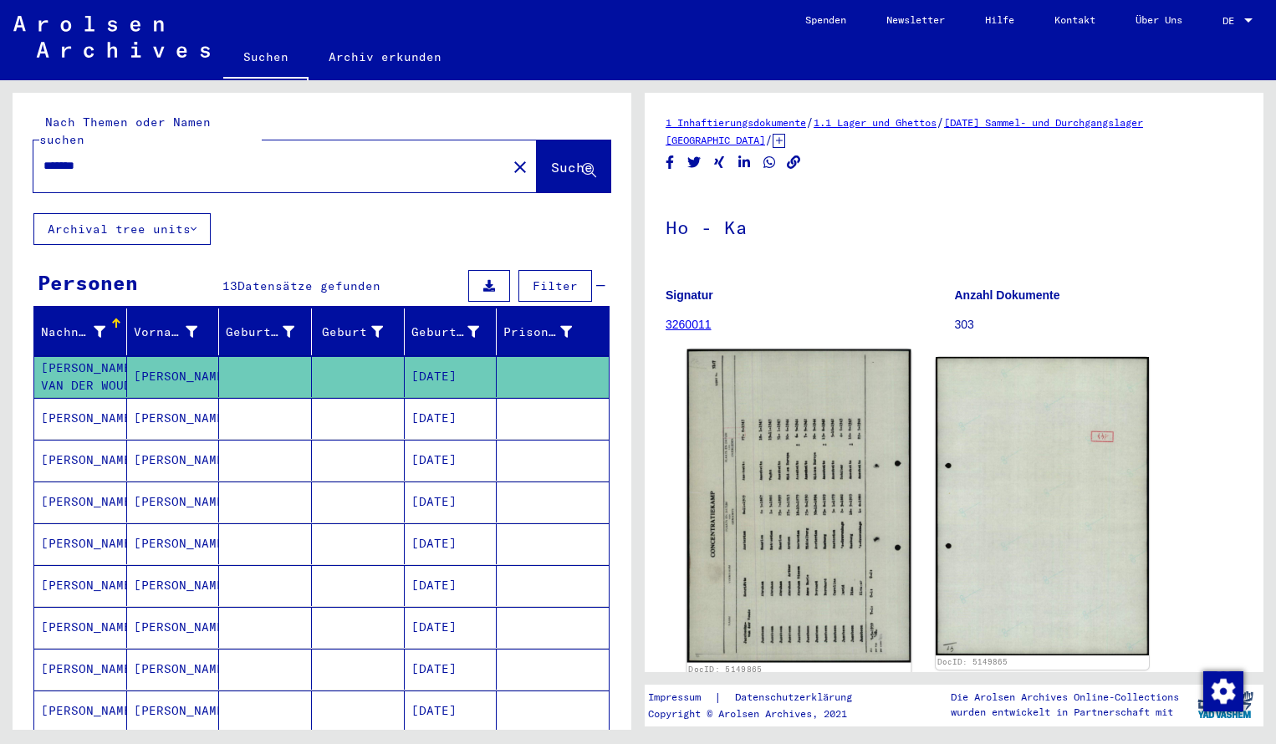
click at [730, 469] on img at bounding box center [799, 505] width 224 height 313
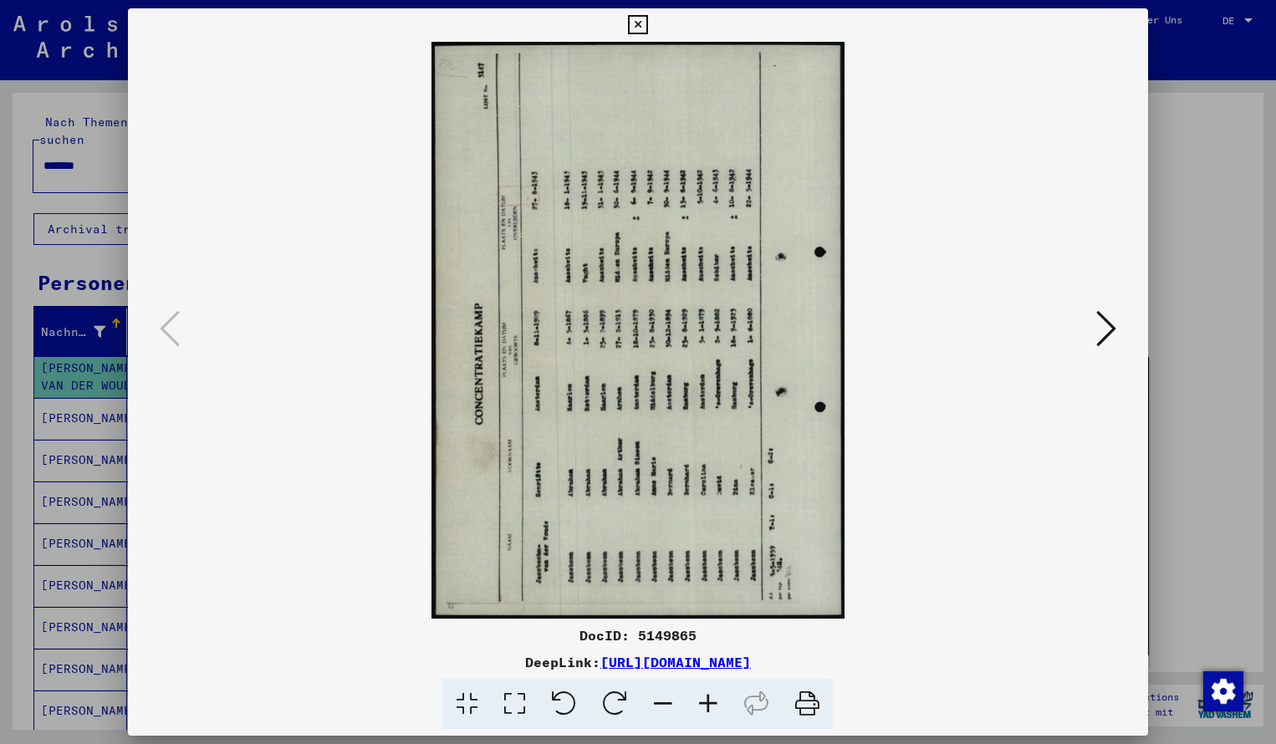
click at [622, 699] on icon at bounding box center [614, 704] width 51 height 51
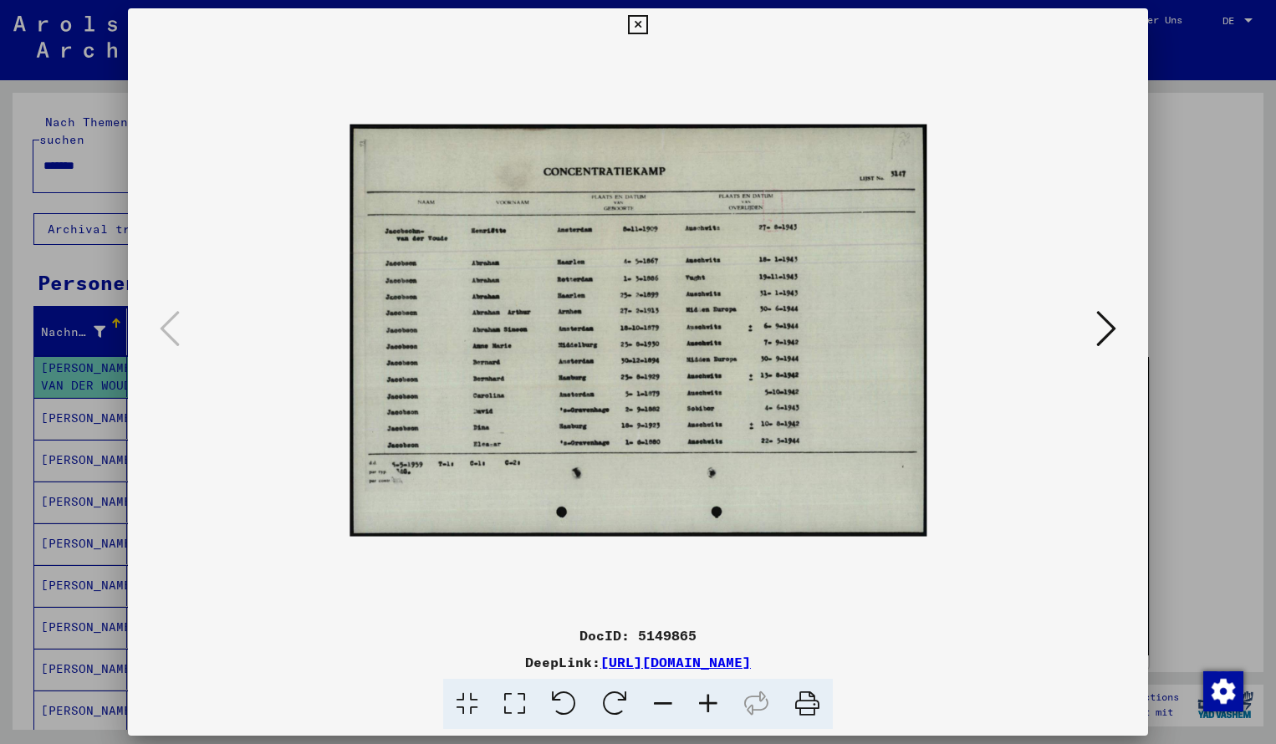
click at [706, 694] on icon at bounding box center [707, 704] width 45 height 51
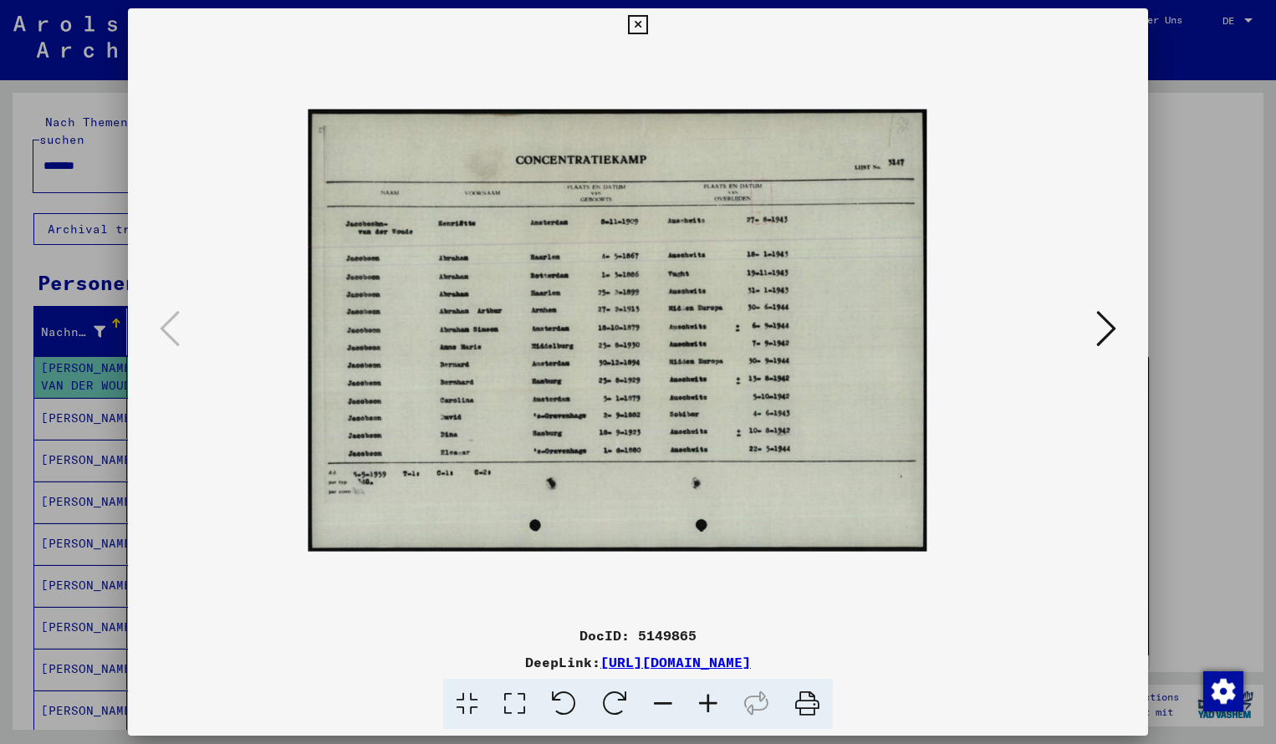
click at [706, 694] on icon at bounding box center [707, 704] width 45 height 51
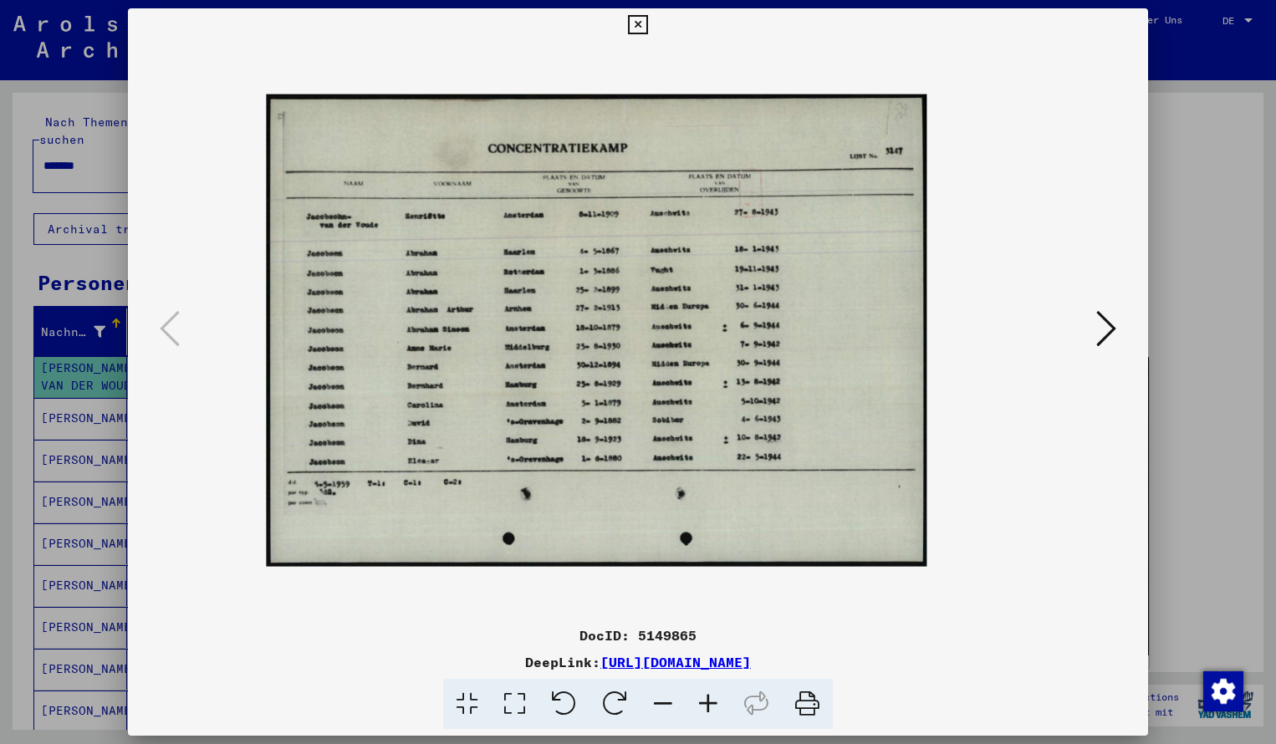
click at [706, 693] on icon at bounding box center [707, 704] width 45 height 51
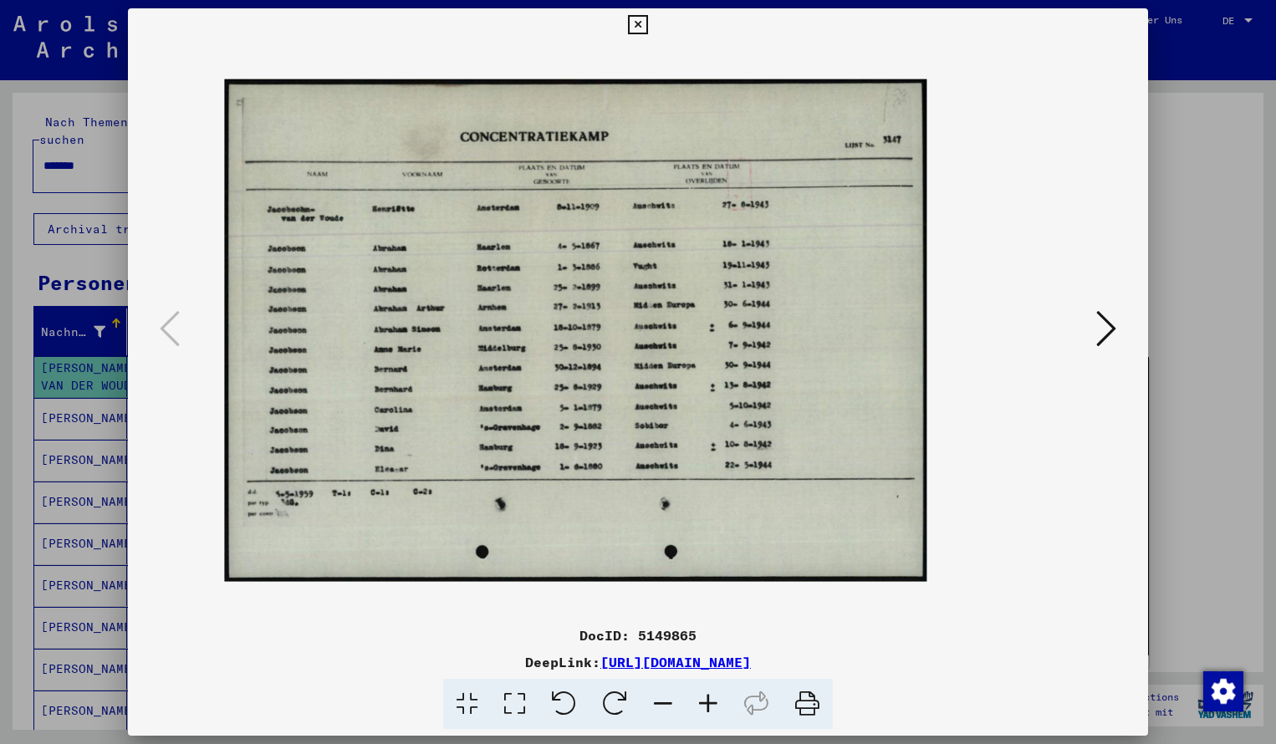
click at [706, 693] on icon at bounding box center [707, 704] width 45 height 51
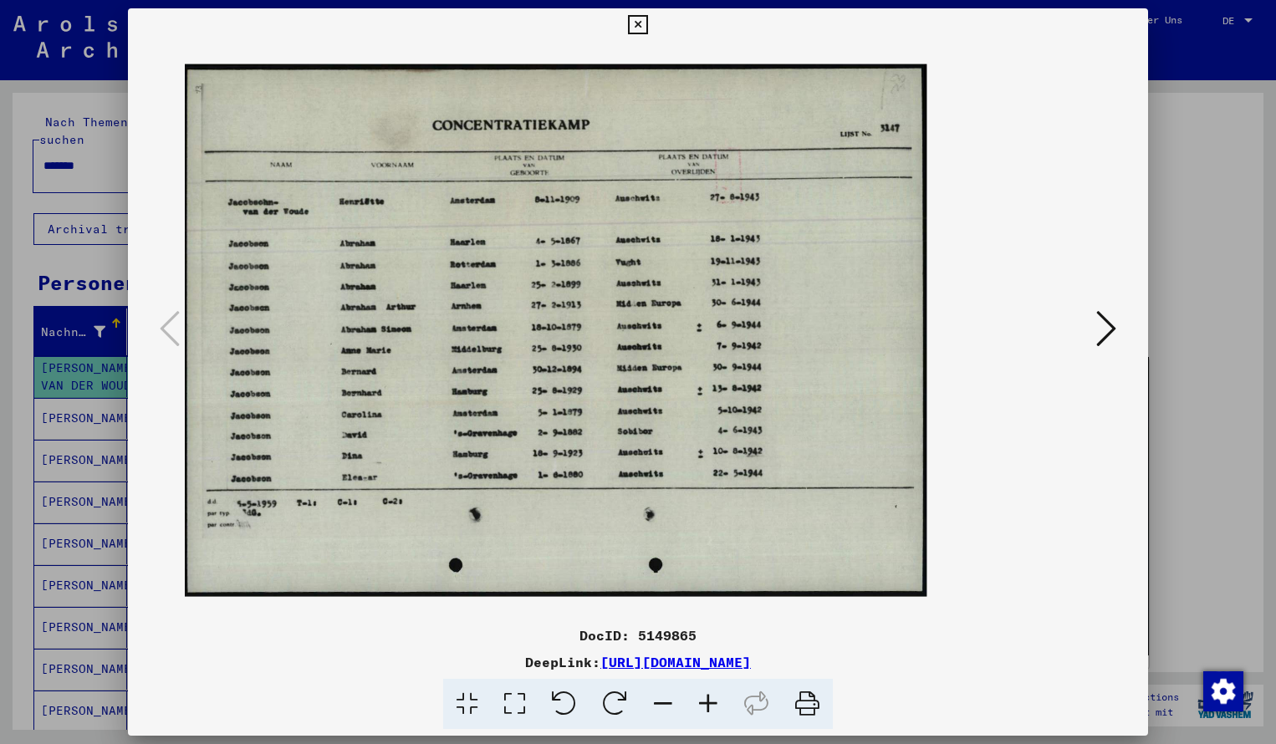
click at [706, 690] on icon at bounding box center [707, 704] width 45 height 51
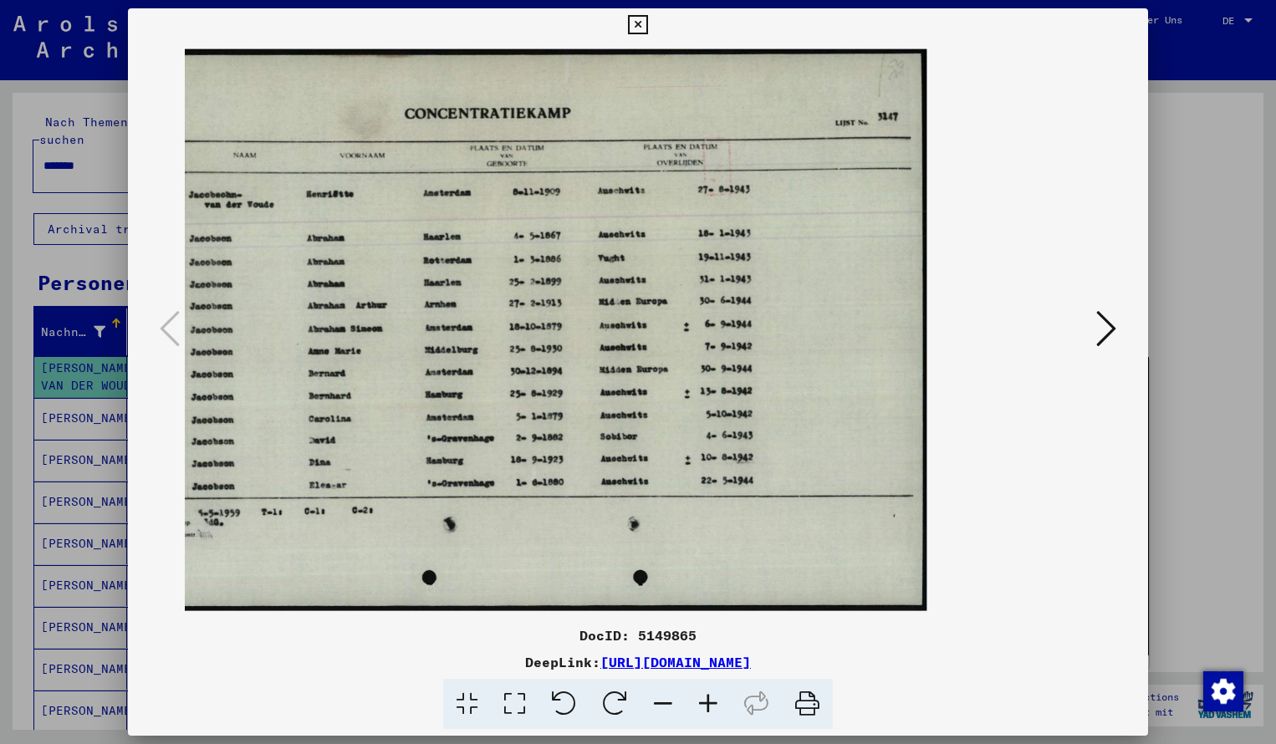
click at [647, 25] on icon at bounding box center [637, 25] width 19 height 20
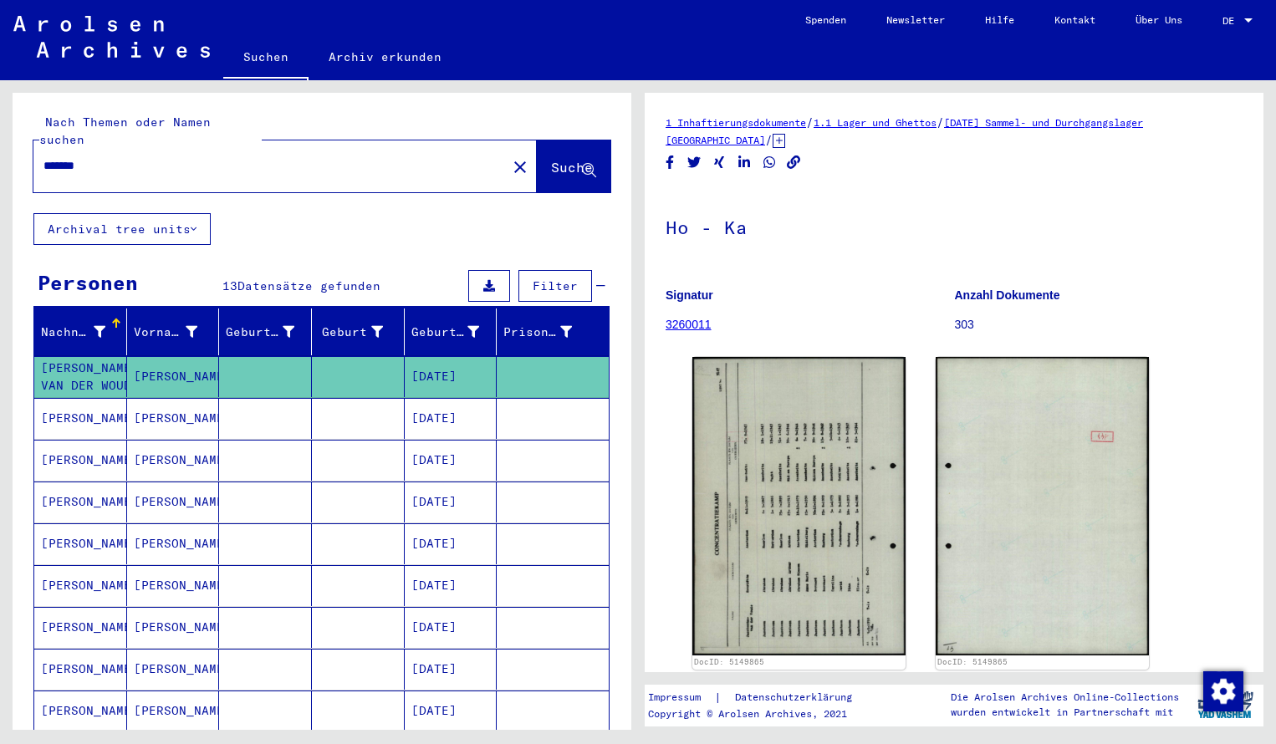
click at [103, 157] on input "*******" at bounding box center [269, 166] width 453 height 18
click at [551, 159] on span "Suche" at bounding box center [572, 167] width 42 height 17
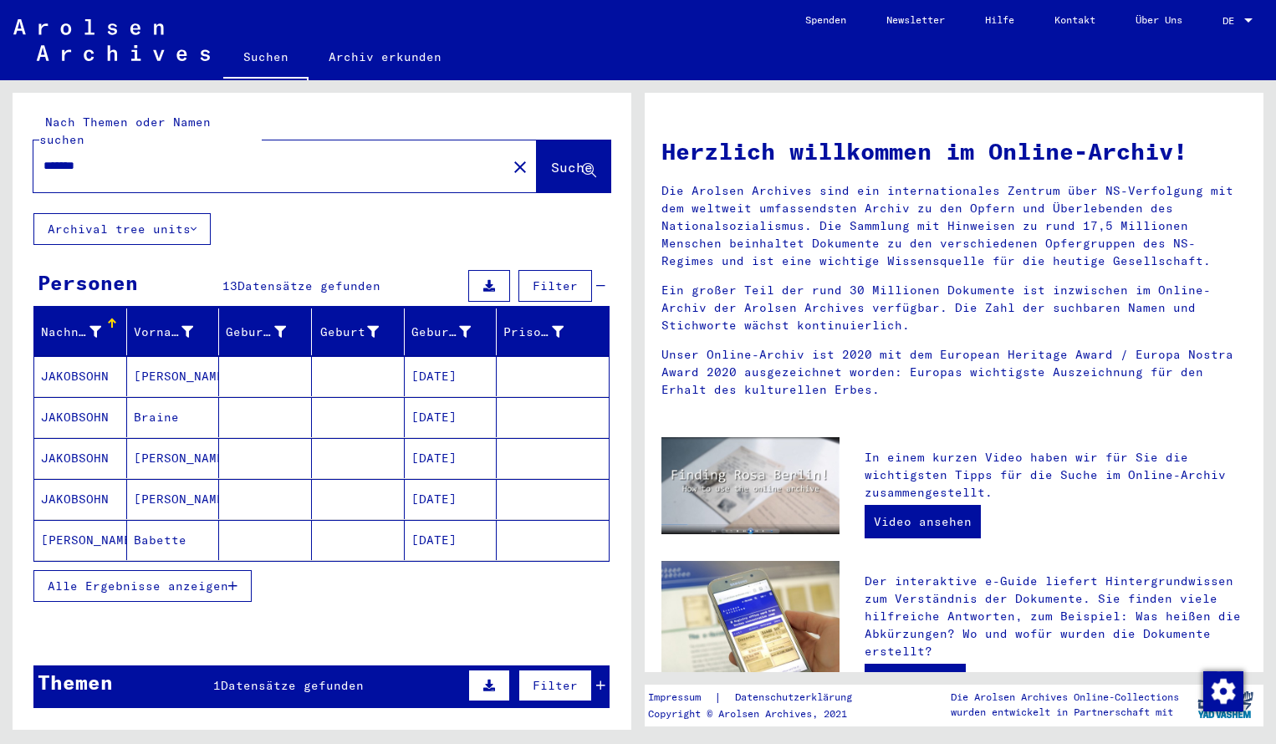
click at [77, 361] on mat-cell "JAKOBSOHN" at bounding box center [80, 376] width 93 height 40
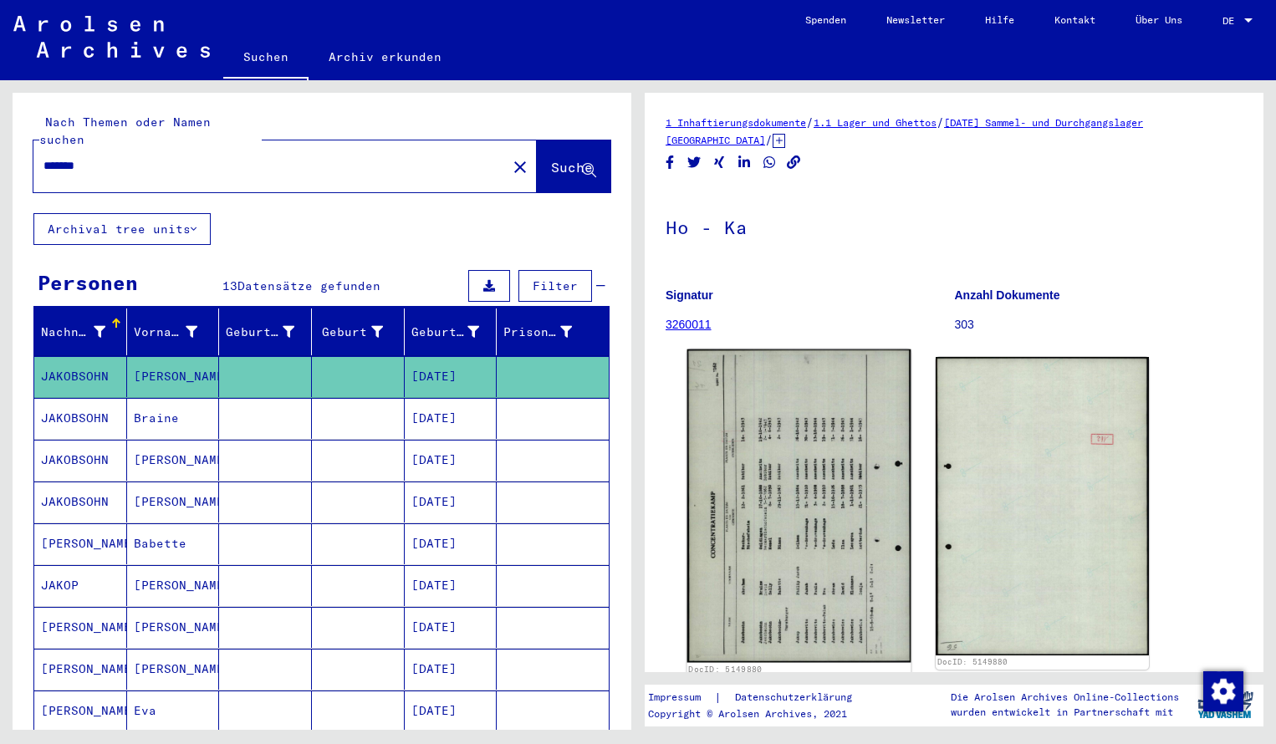
click at [819, 431] on img at bounding box center [799, 505] width 224 height 313
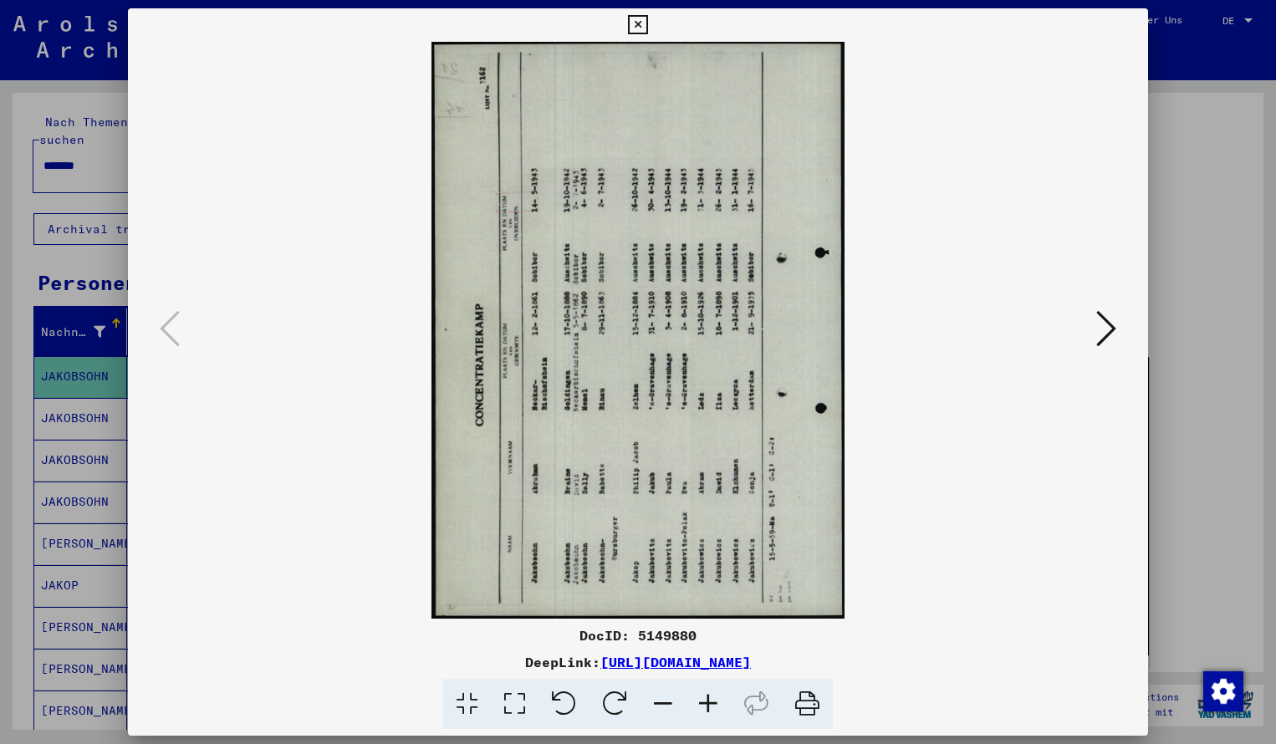
click at [619, 688] on icon at bounding box center [614, 704] width 51 height 51
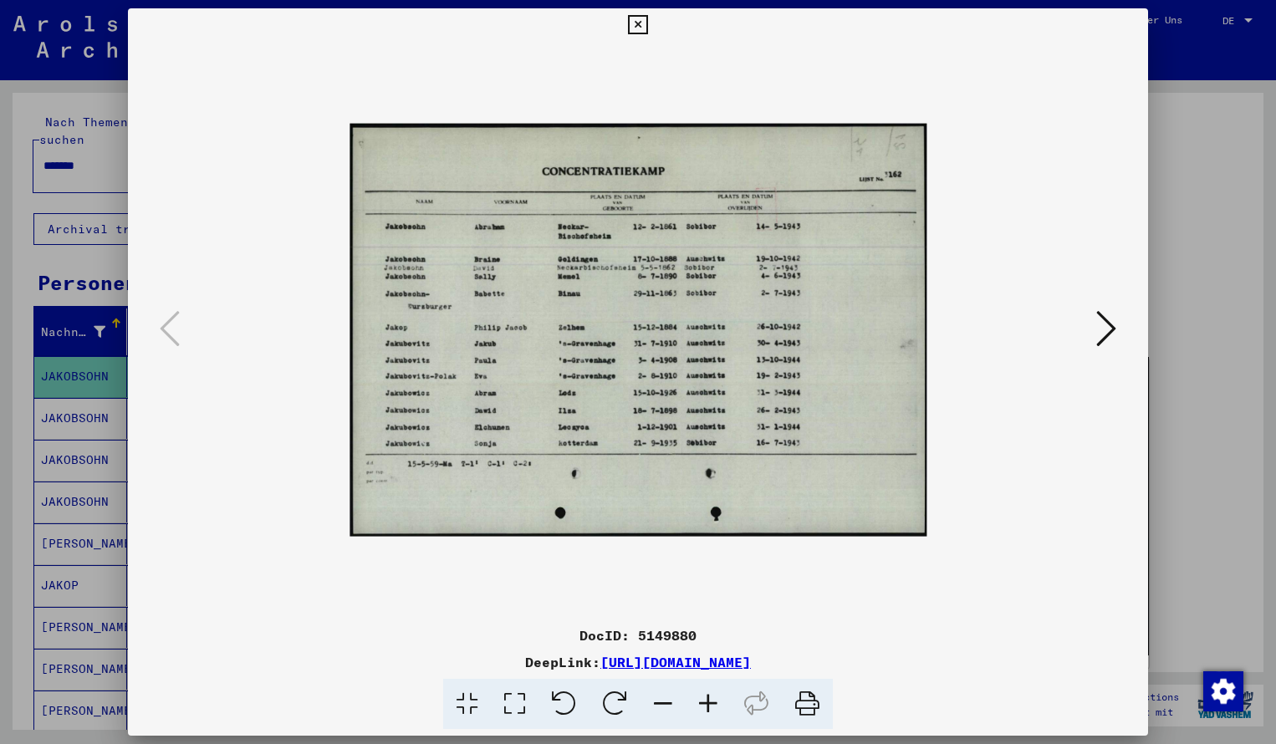
click at [708, 707] on icon at bounding box center [707, 704] width 45 height 51
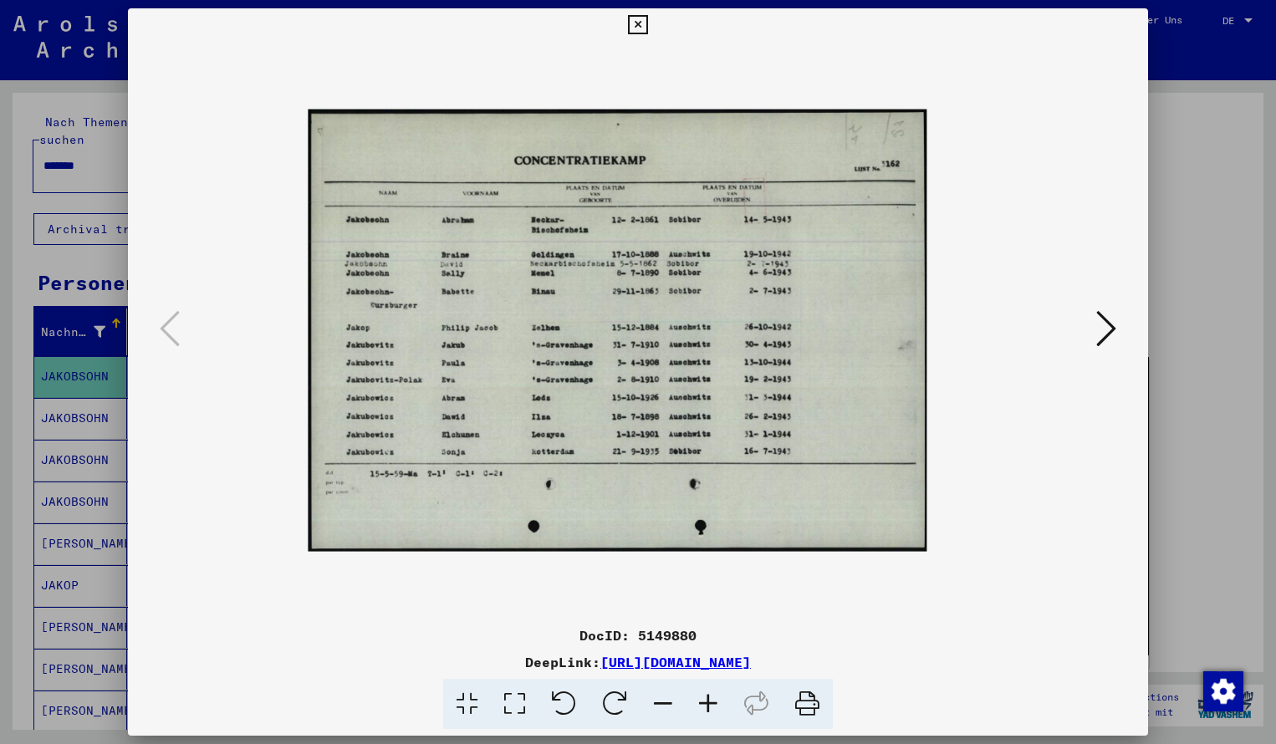
click at [708, 707] on icon at bounding box center [707, 704] width 45 height 51
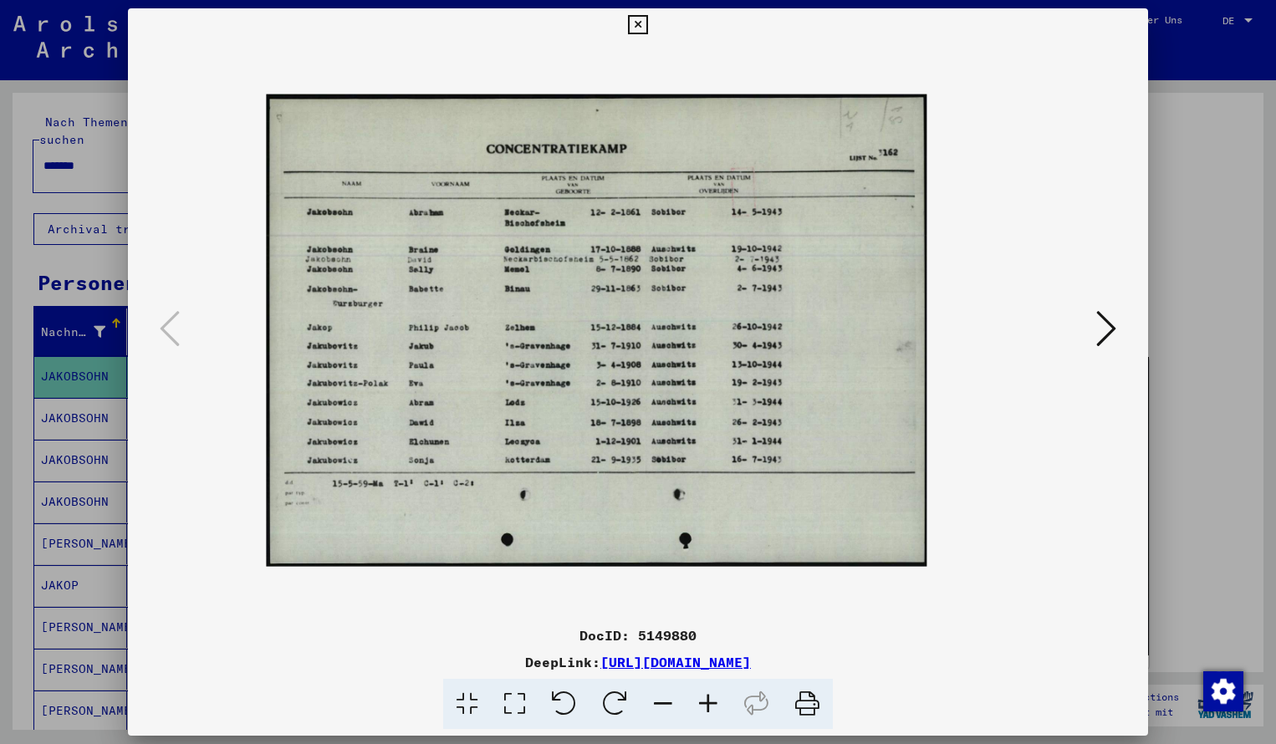
click at [708, 707] on icon at bounding box center [707, 704] width 45 height 51
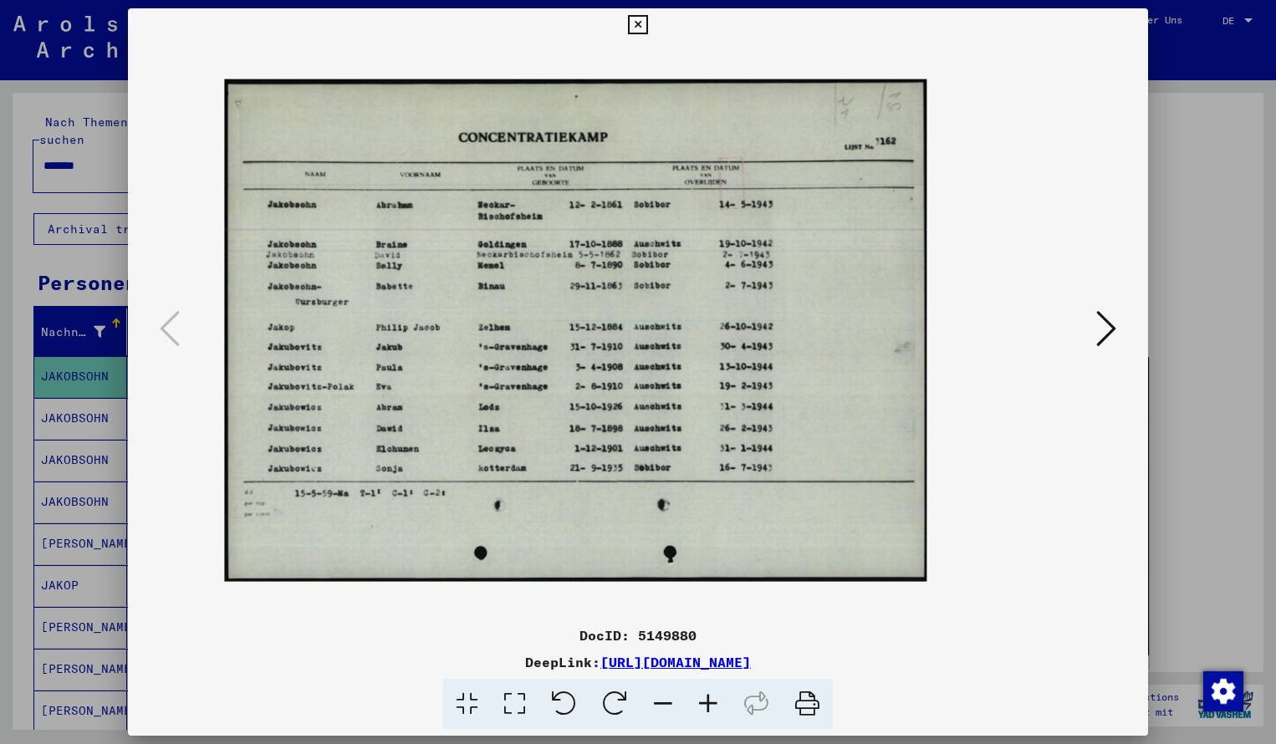
click at [708, 707] on icon at bounding box center [707, 704] width 45 height 51
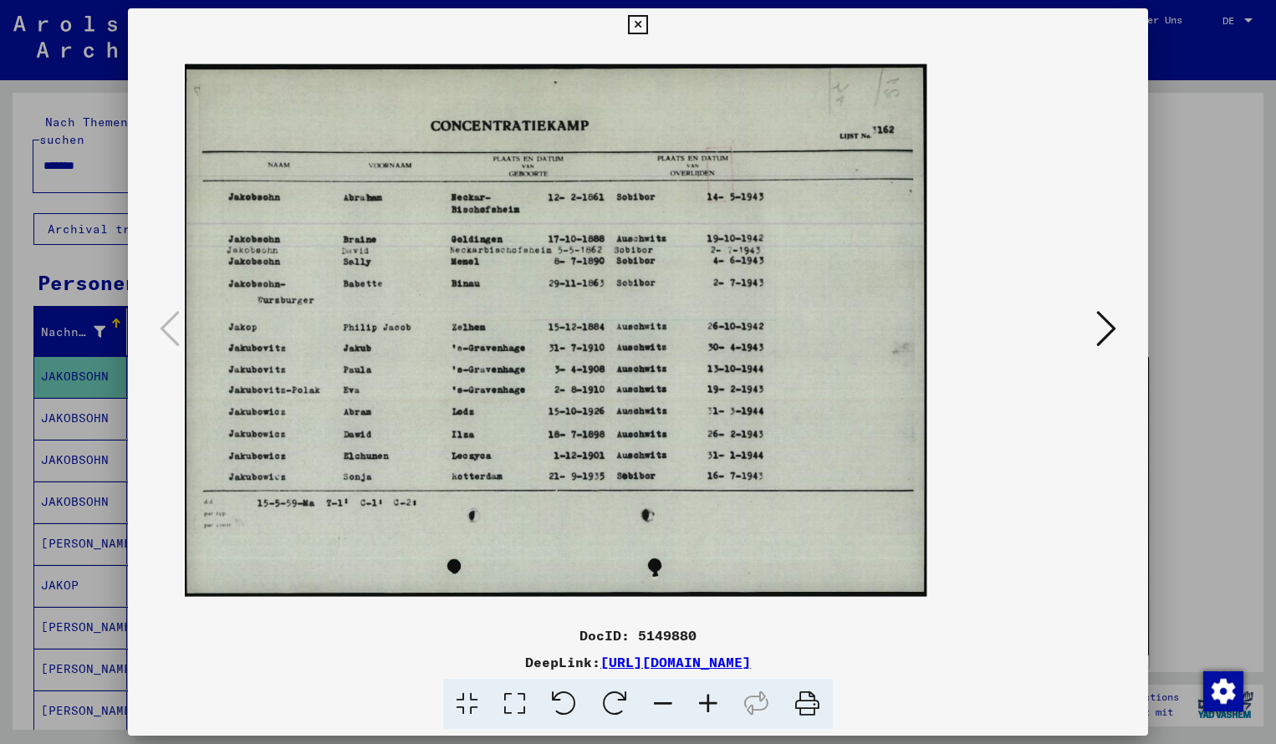
click at [708, 707] on icon at bounding box center [707, 704] width 45 height 51
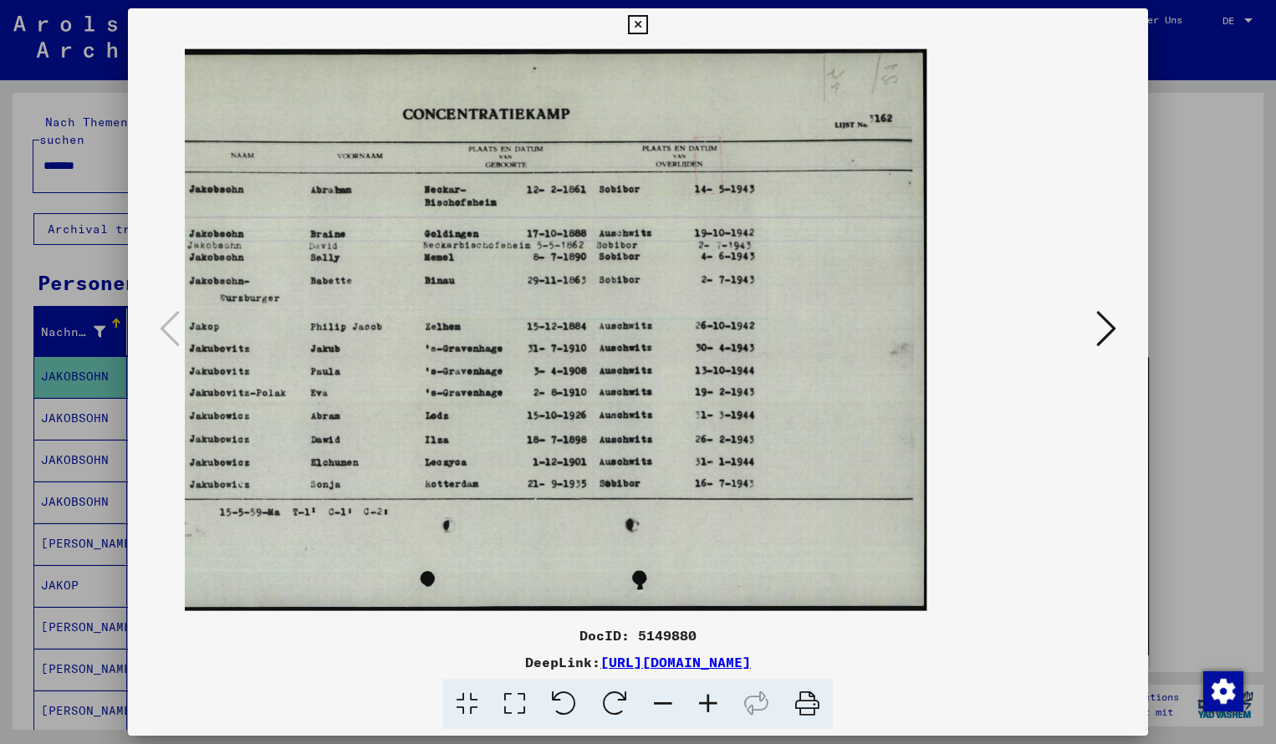
click at [647, 21] on icon at bounding box center [637, 25] width 19 height 20
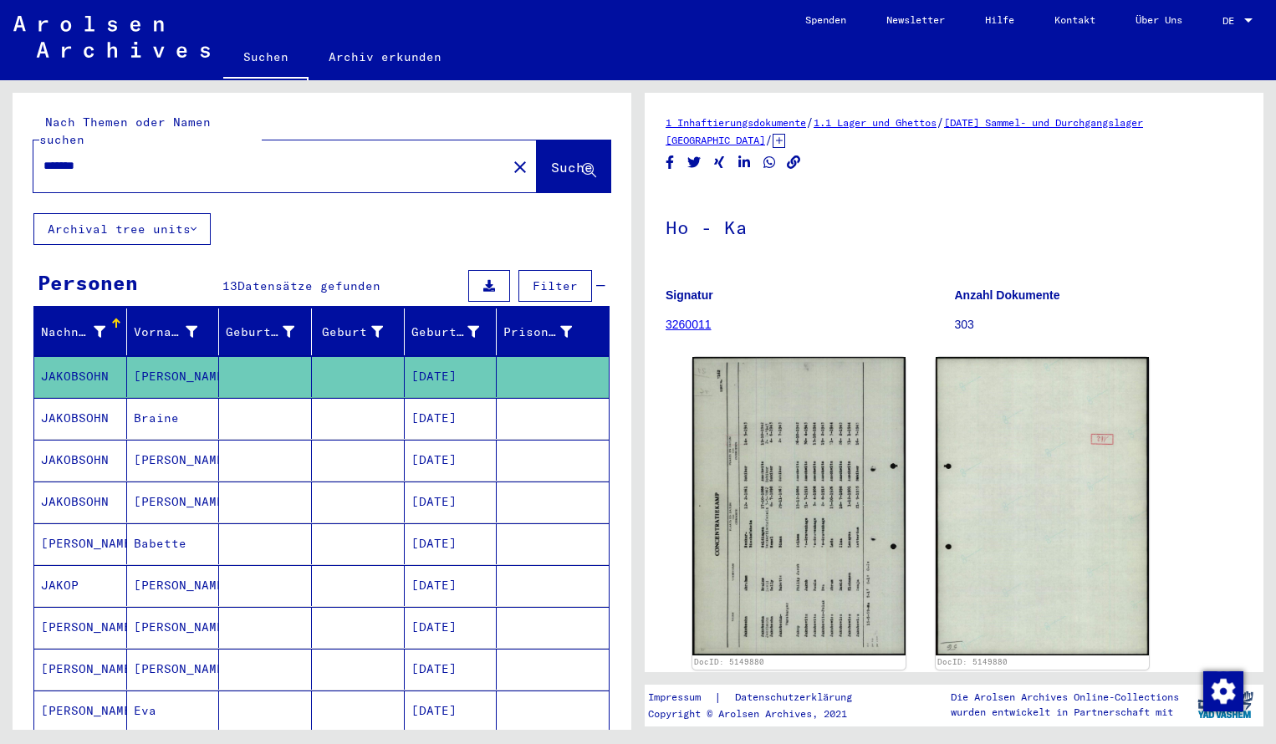
click at [113, 157] on input "*******" at bounding box center [269, 166] width 453 height 18
click at [106, 157] on input "*******" at bounding box center [269, 166] width 453 height 18
click at [557, 160] on span "Suche" at bounding box center [573, 169] width 45 height 18
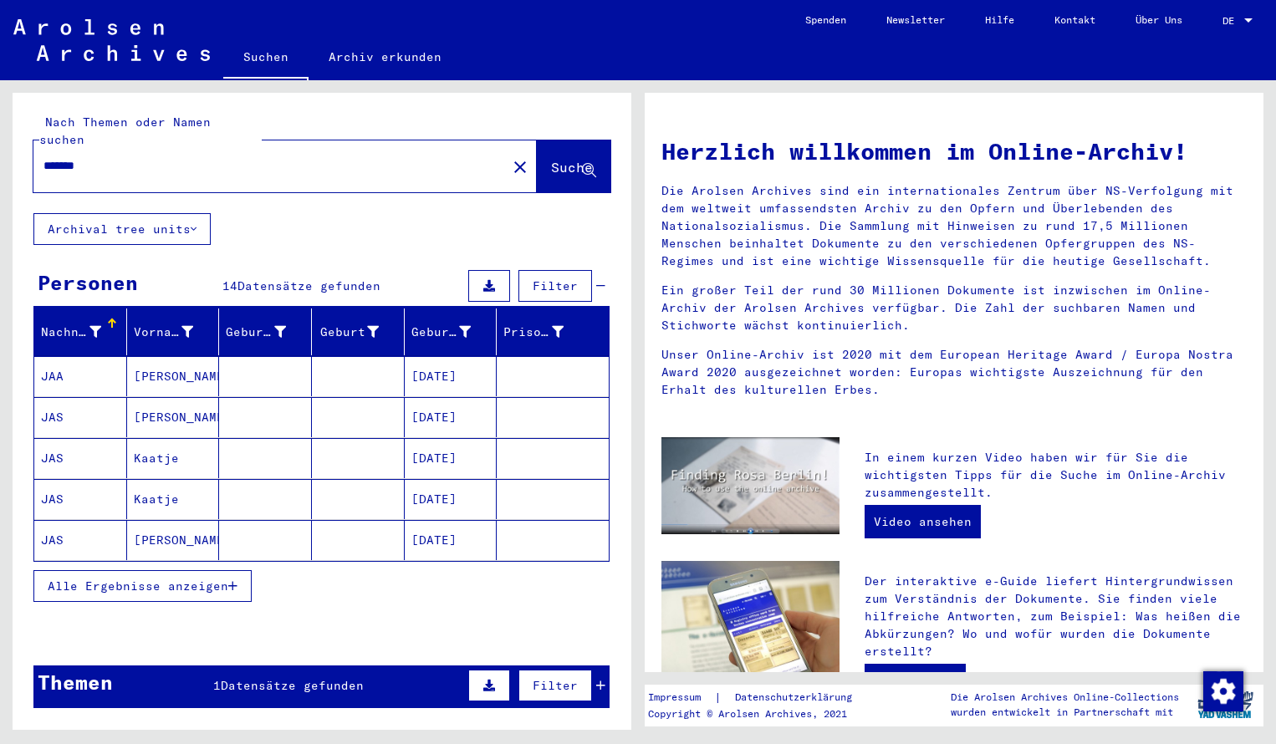
click at [106, 360] on mat-cell "JAA" at bounding box center [80, 376] width 93 height 40
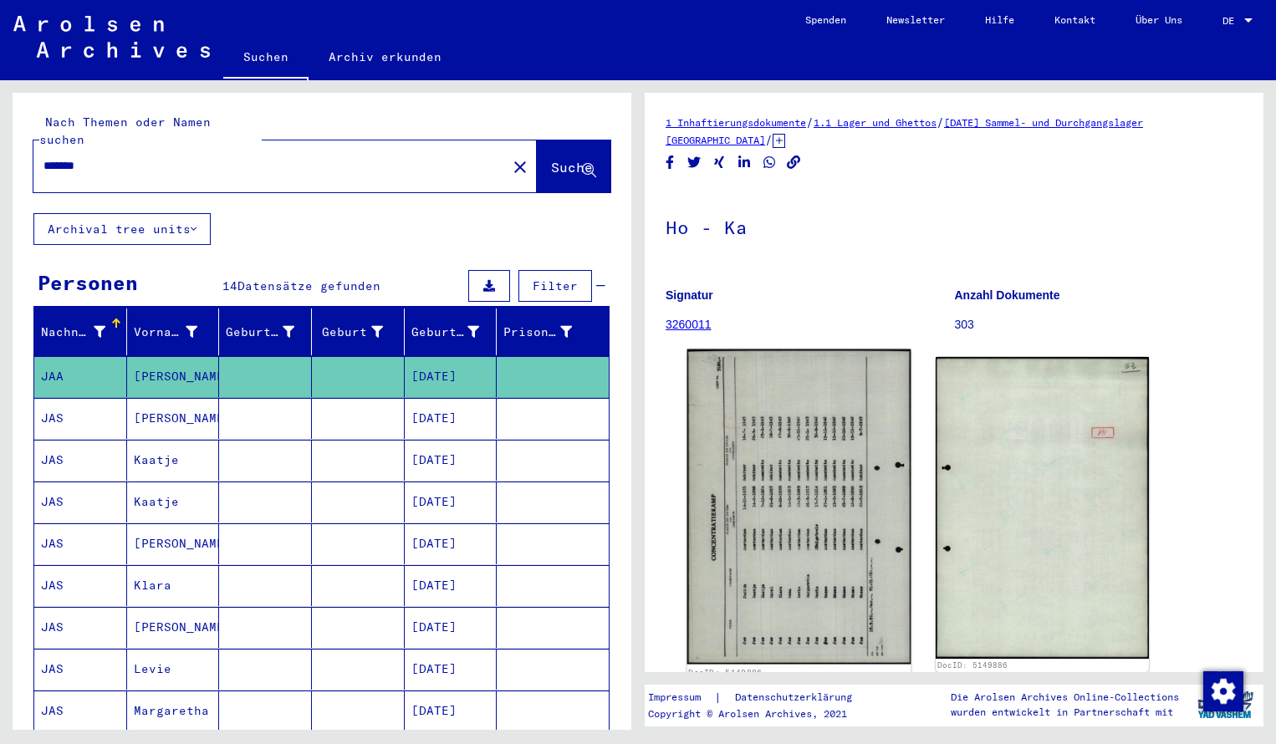
click at [767, 476] on img at bounding box center [799, 506] width 224 height 315
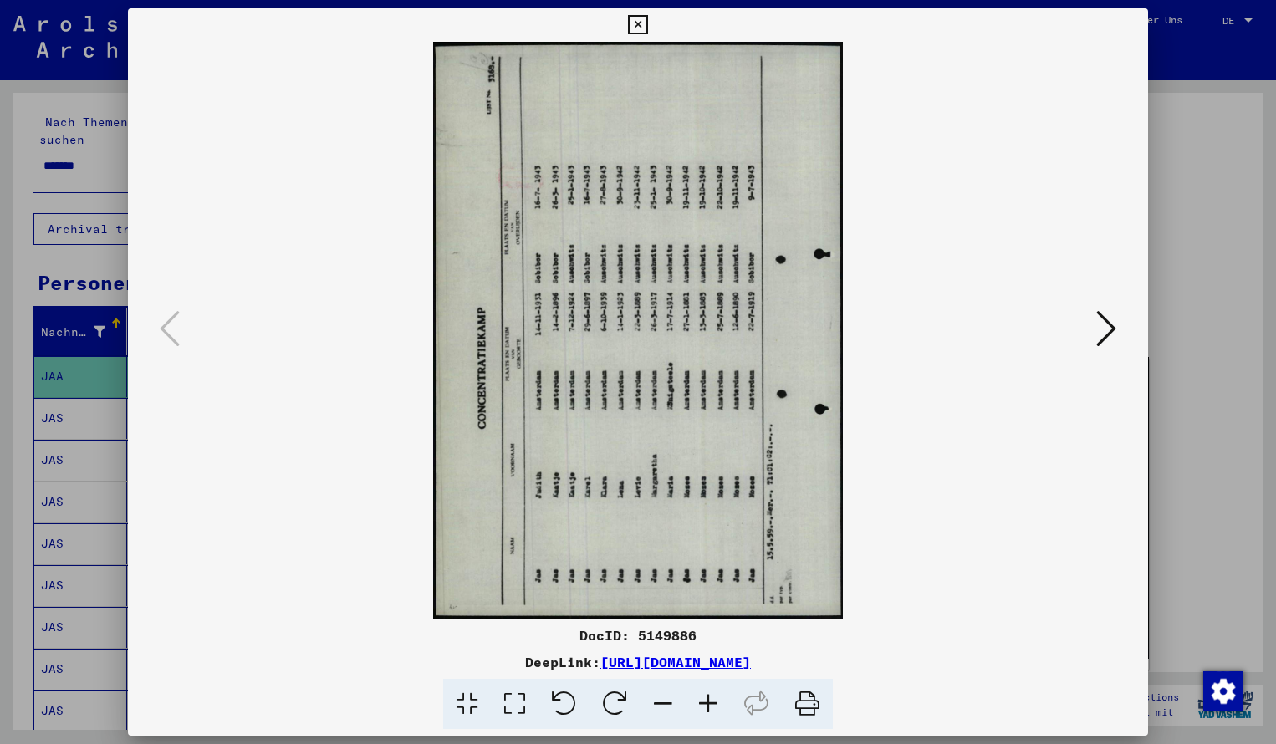
click at [608, 698] on icon at bounding box center [614, 704] width 51 height 51
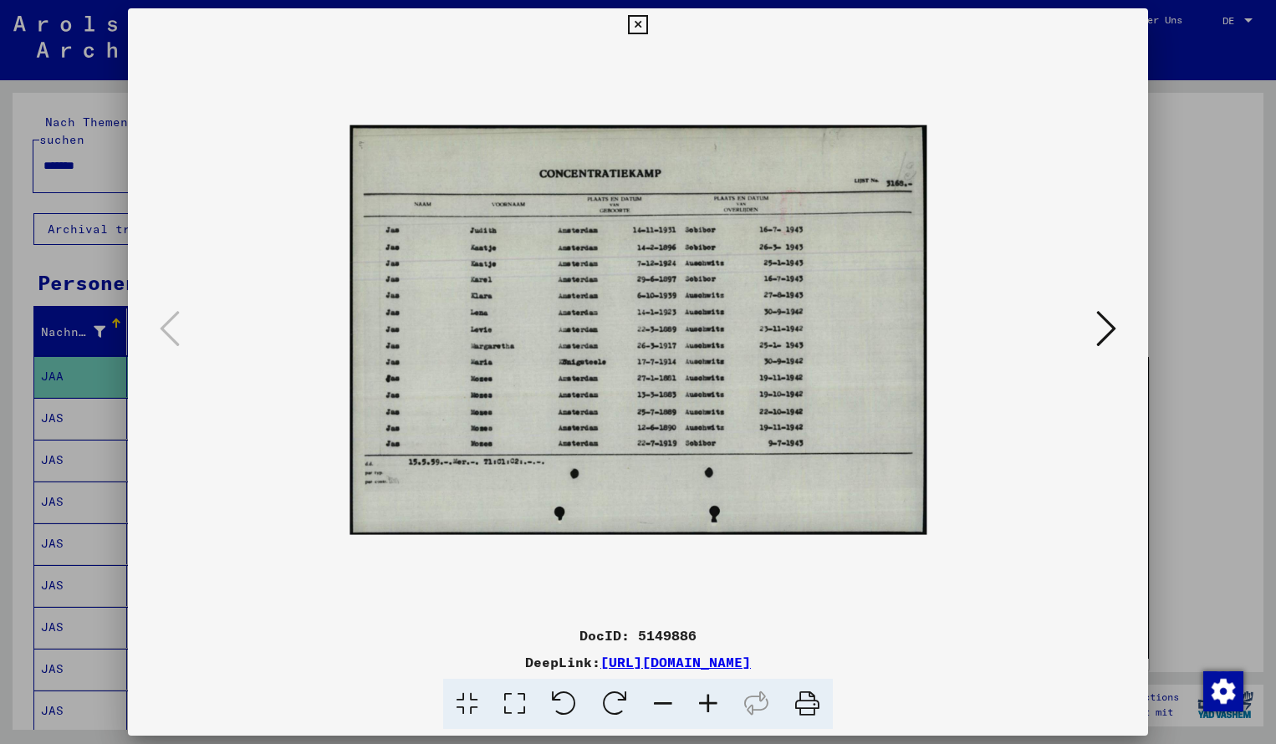
click at [707, 707] on icon at bounding box center [707, 704] width 45 height 51
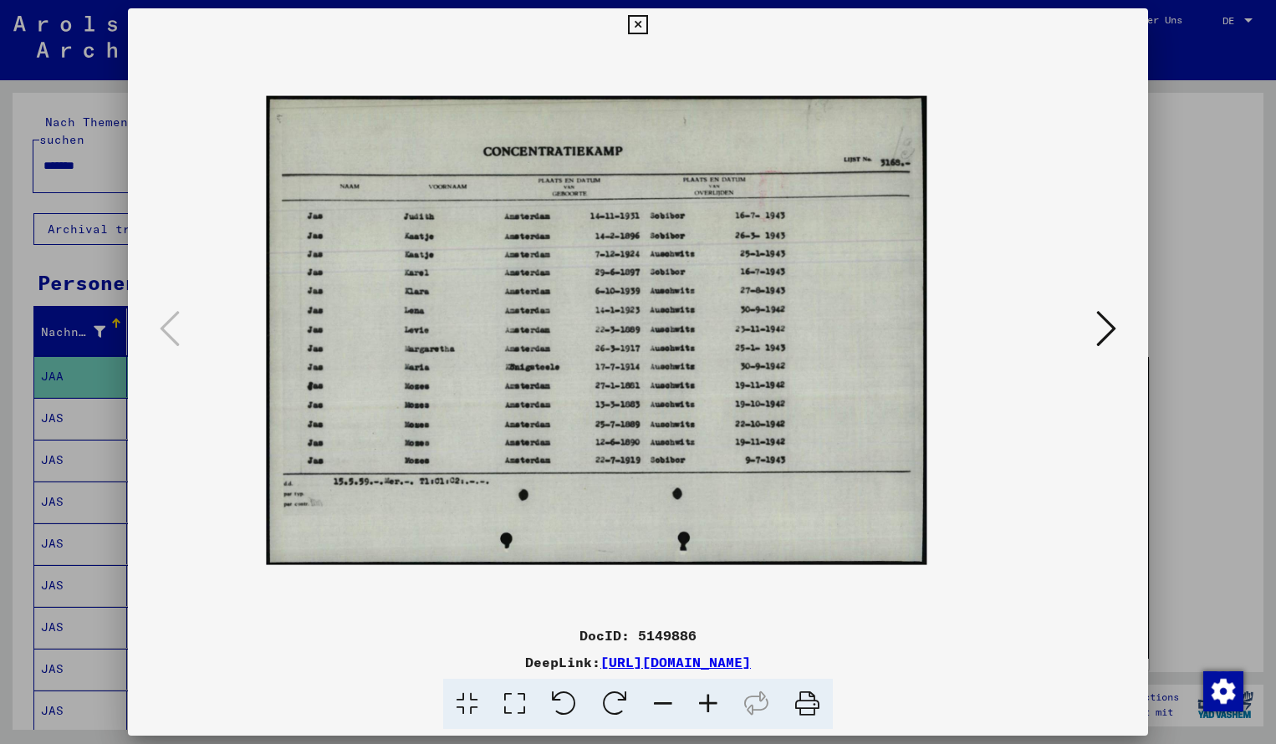
click at [707, 707] on icon at bounding box center [707, 704] width 45 height 51
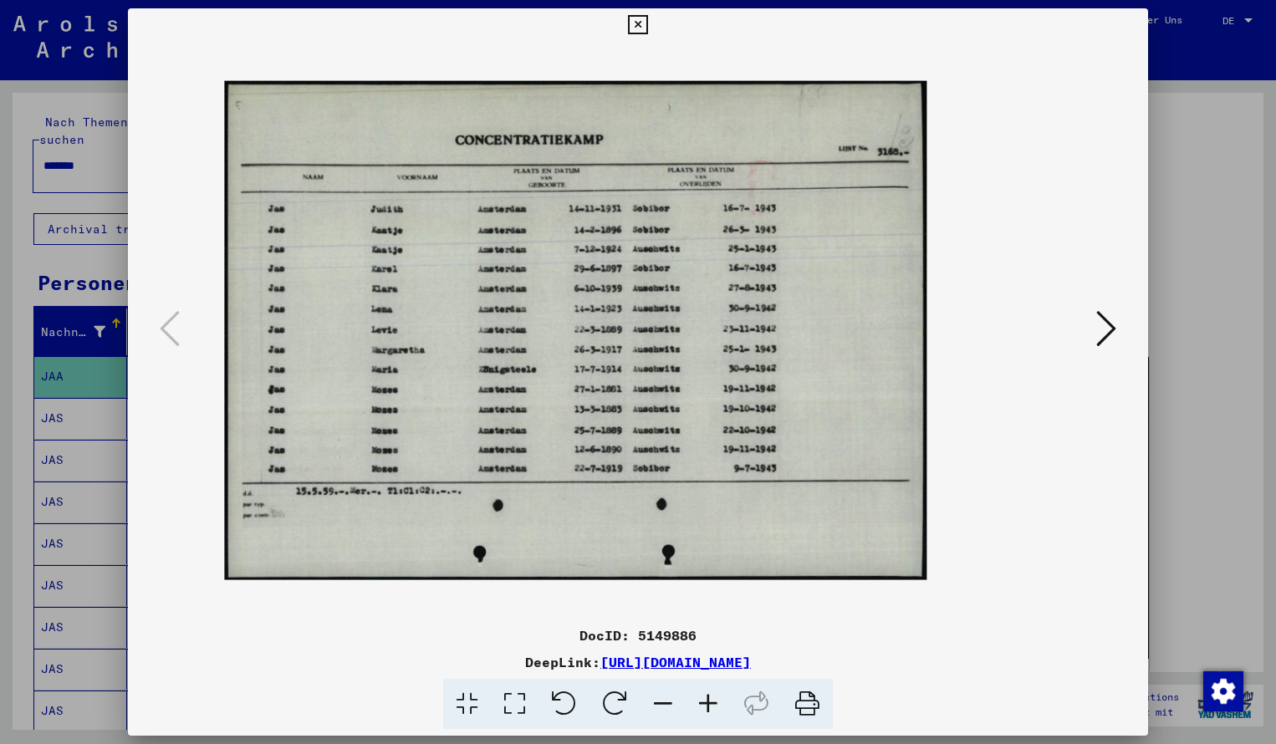
click at [707, 707] on icon at bounding box center [707, 704] width 45 height 51
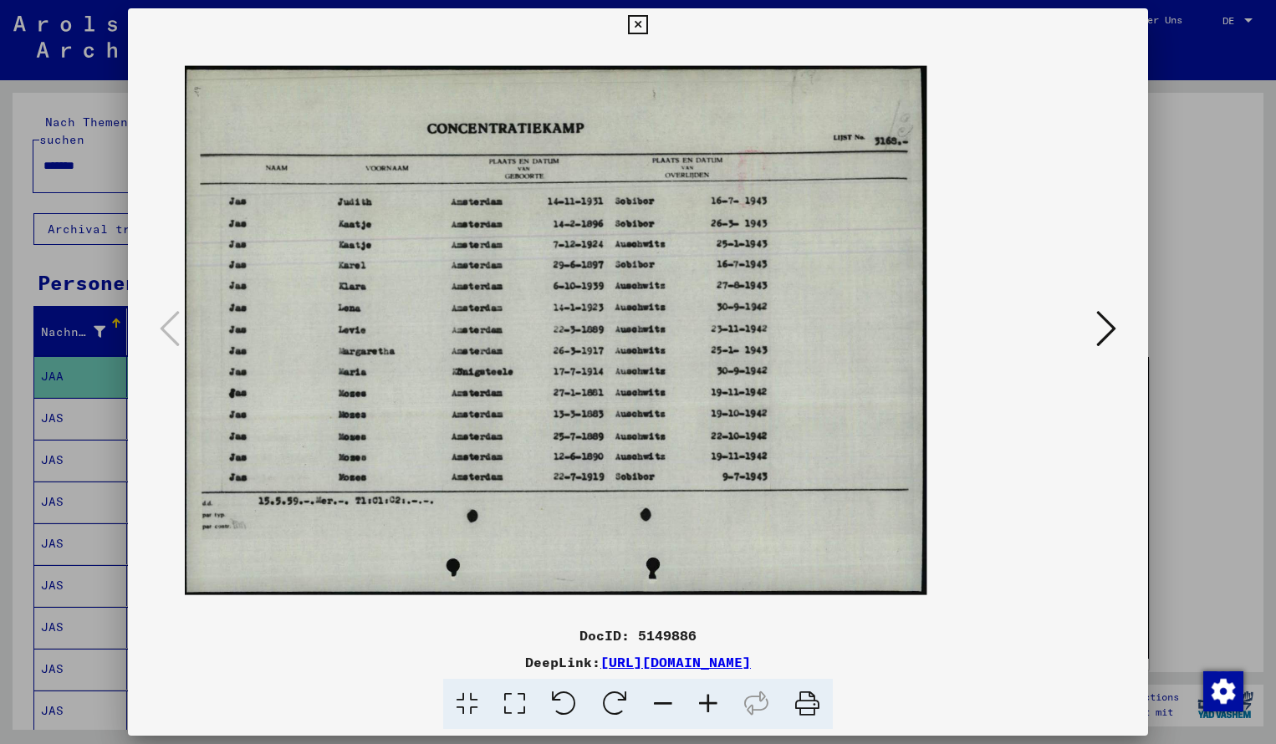
click at [707, 707] on icon at bounding box center [707, 704] width 45 height 51
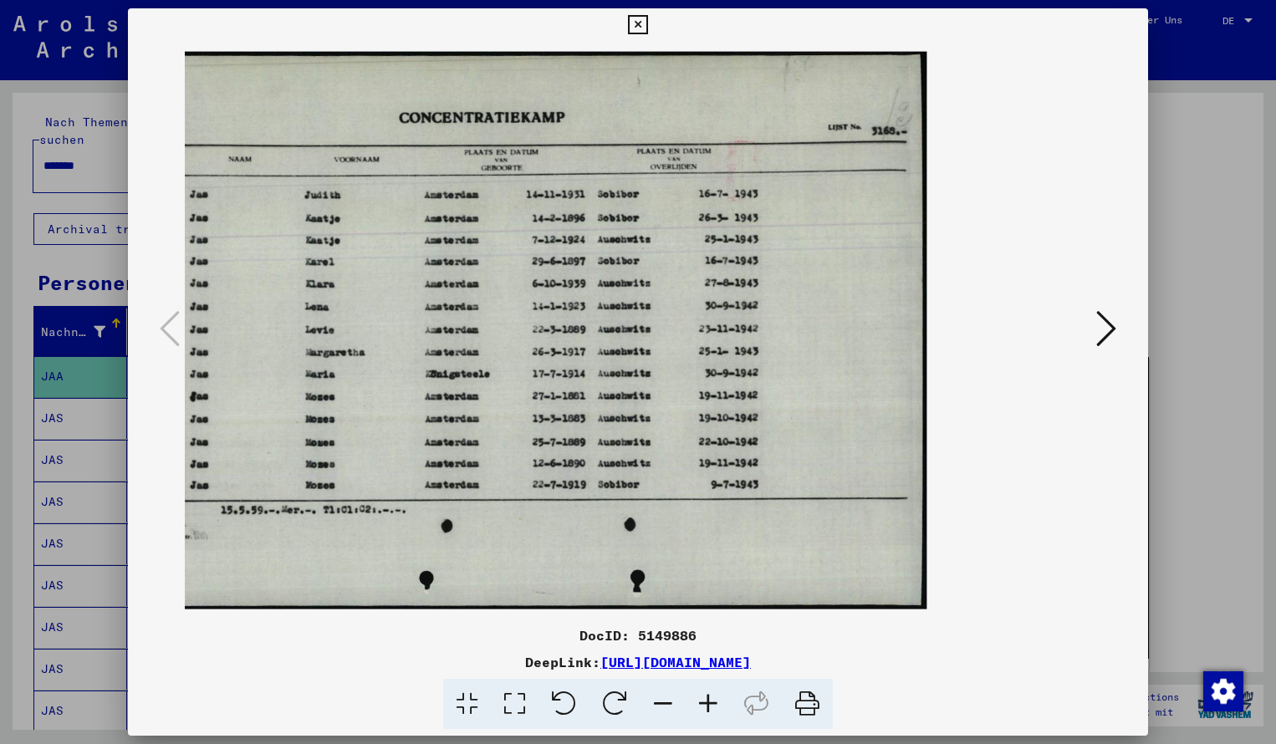
click at [647, 26] on icon at bounding box center [637, 25] width 19 height 20
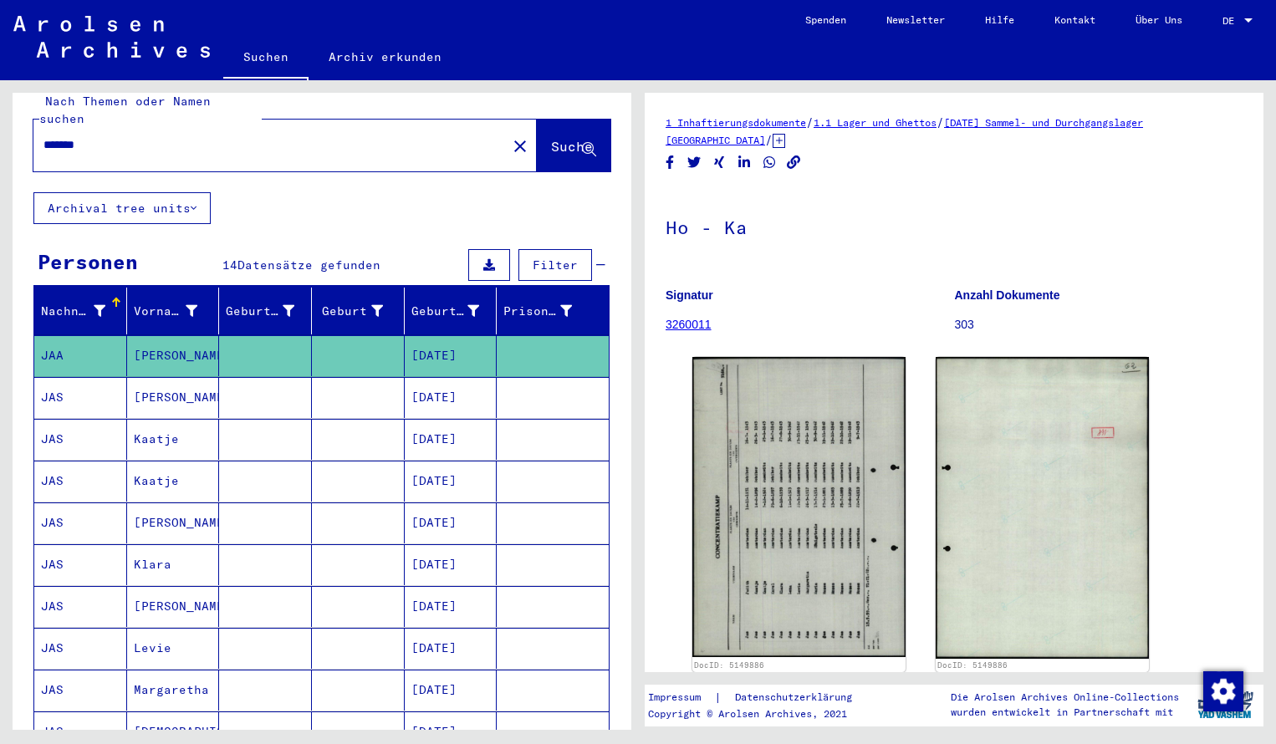
scroll to position [23, 0]
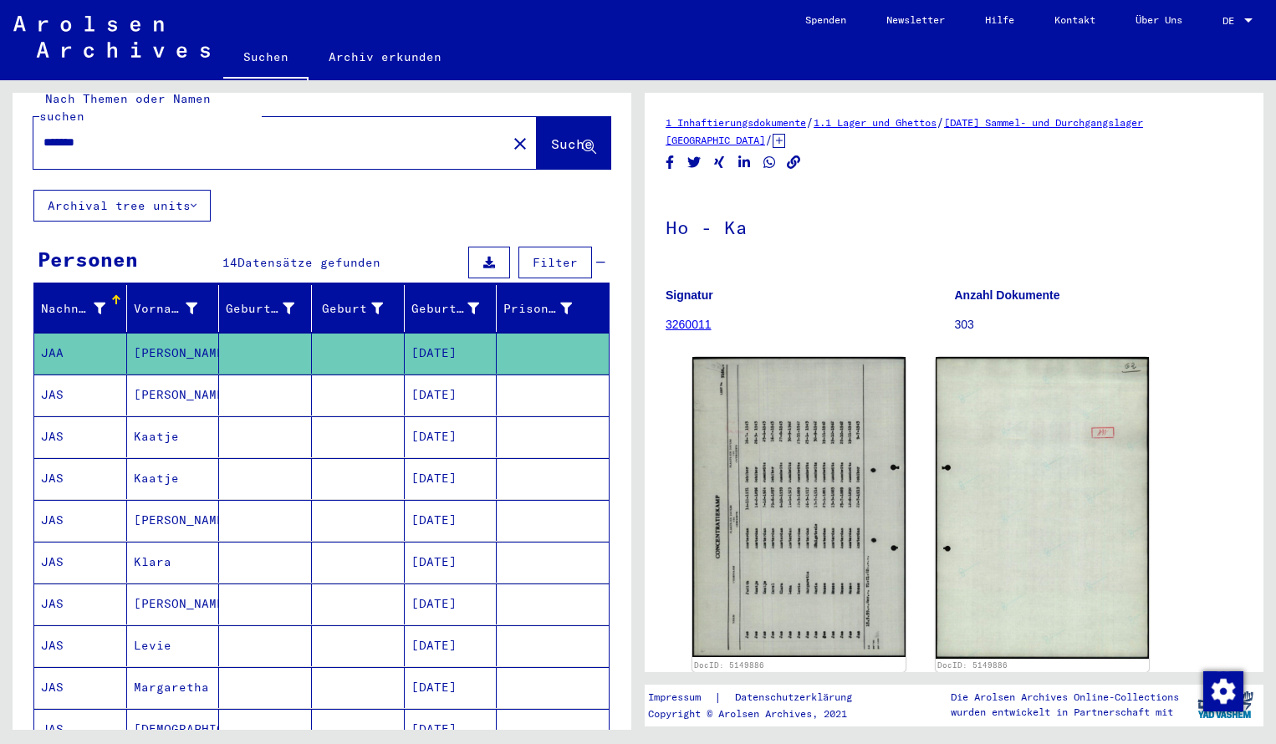
click at [110, 134] on input "*******" at bounding box center [269, 143] width 453 height 18
click at [551, 135] on span "Suche" at bounding box center [572, 143] width 42 height 17
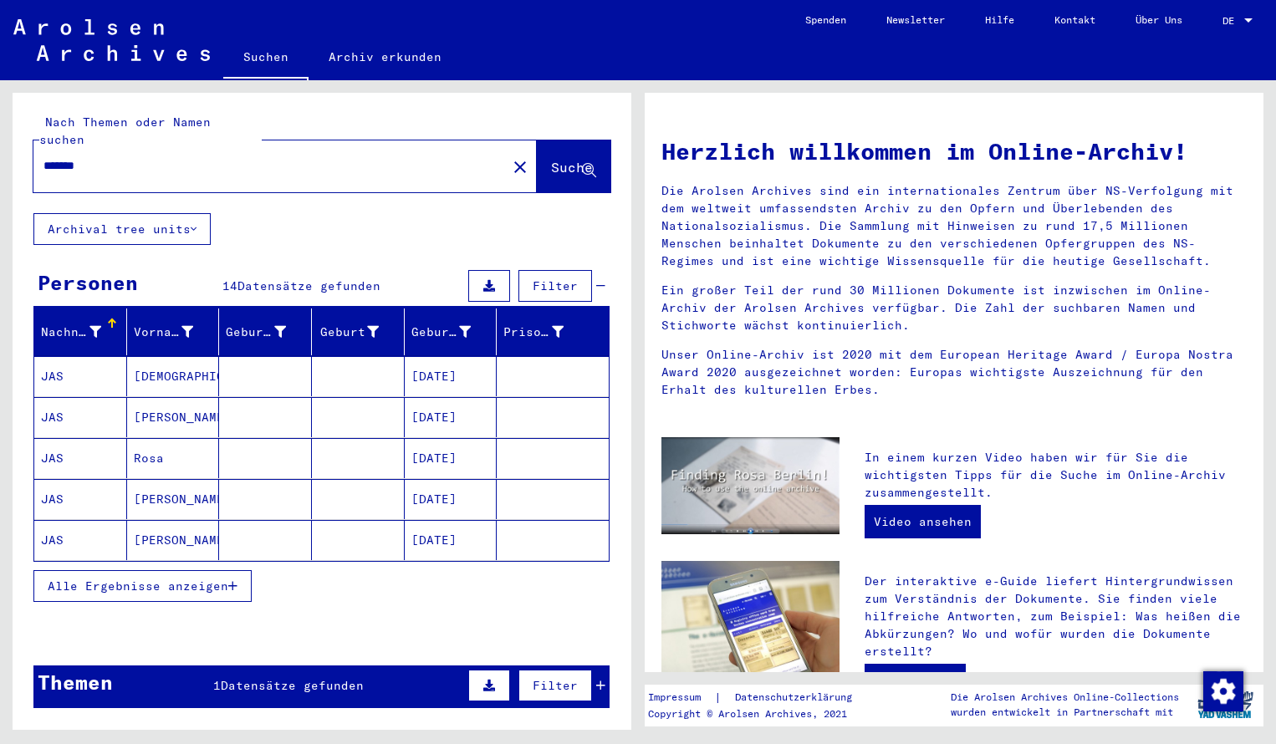
click at [85, 356] on mat-cell "JAS" at bounding box center [80, 376] width 93 height 40
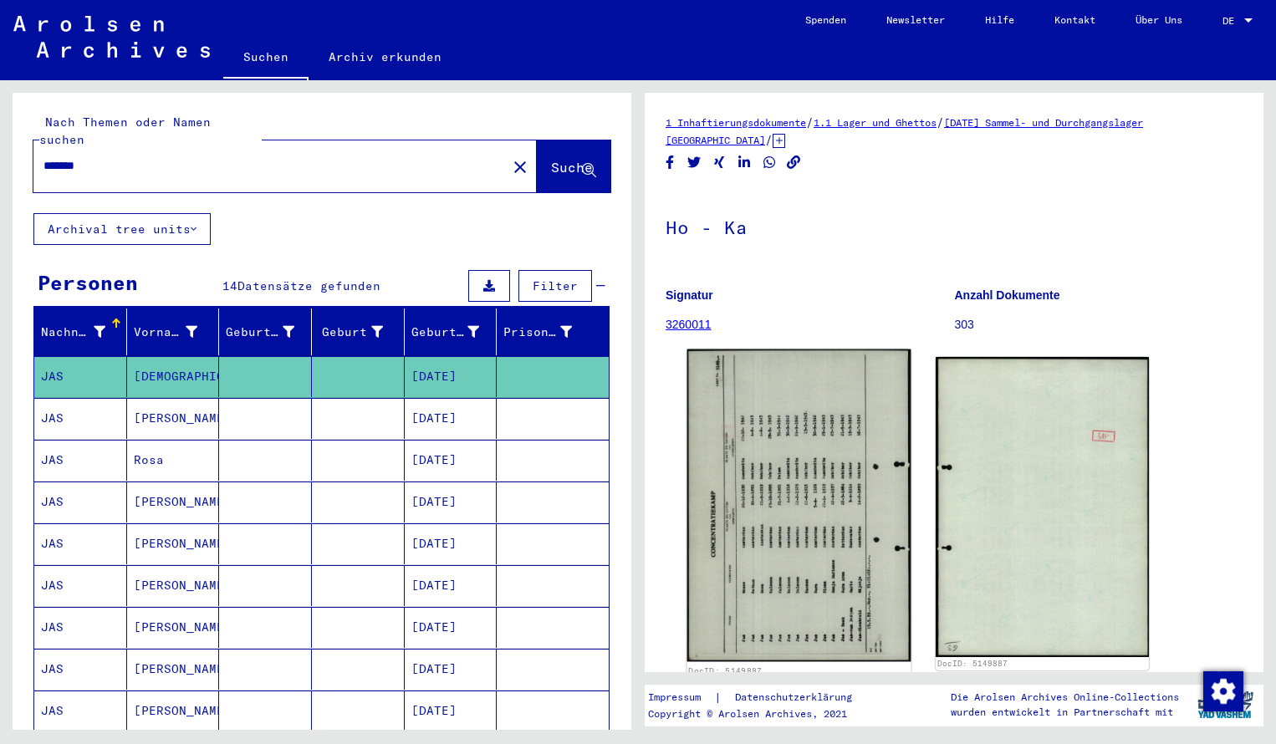
click at [766, 460] on img at bounding box center [799, 505] width 224 height 313
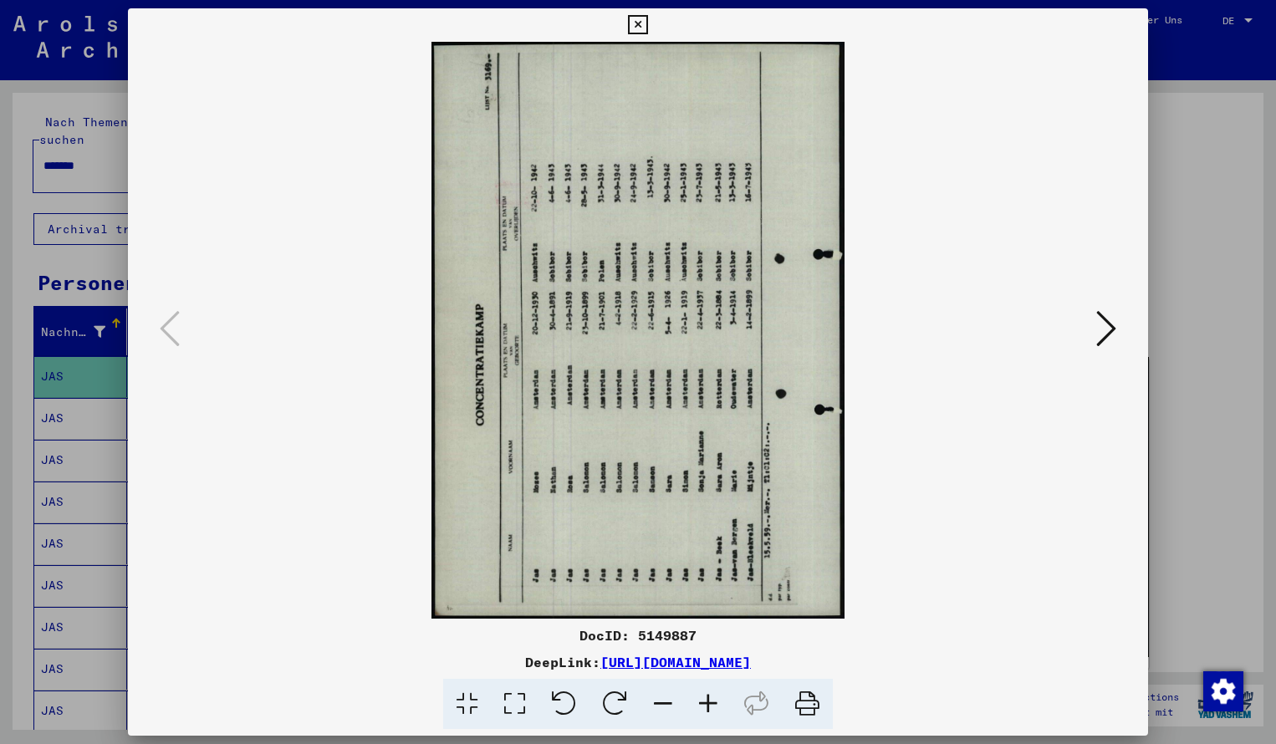
click at [614, 704] on icon at bounding box center [614, 704] width 51 height 51
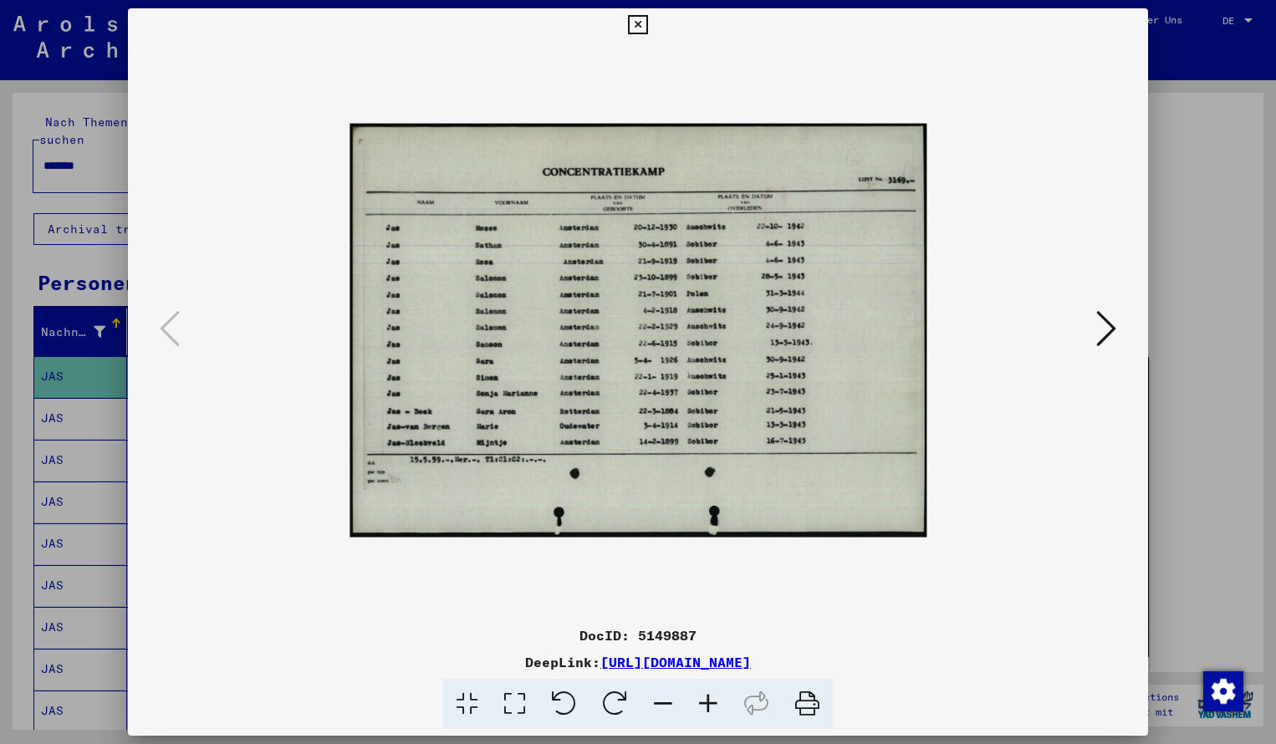
click at [713, 700] on icon at bounding box center [707, 704] width 45 height 51
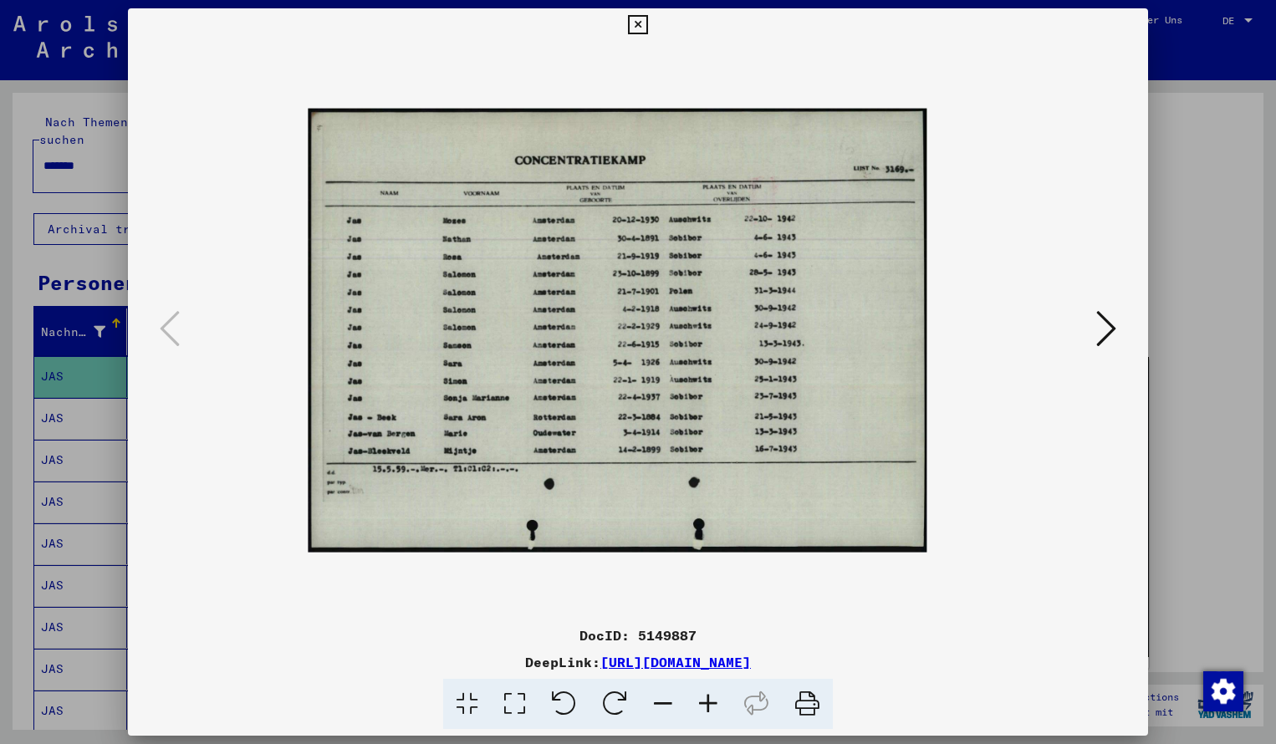
click at [713, 701] on icon at bounding box center [707, 704] width 45 height 51
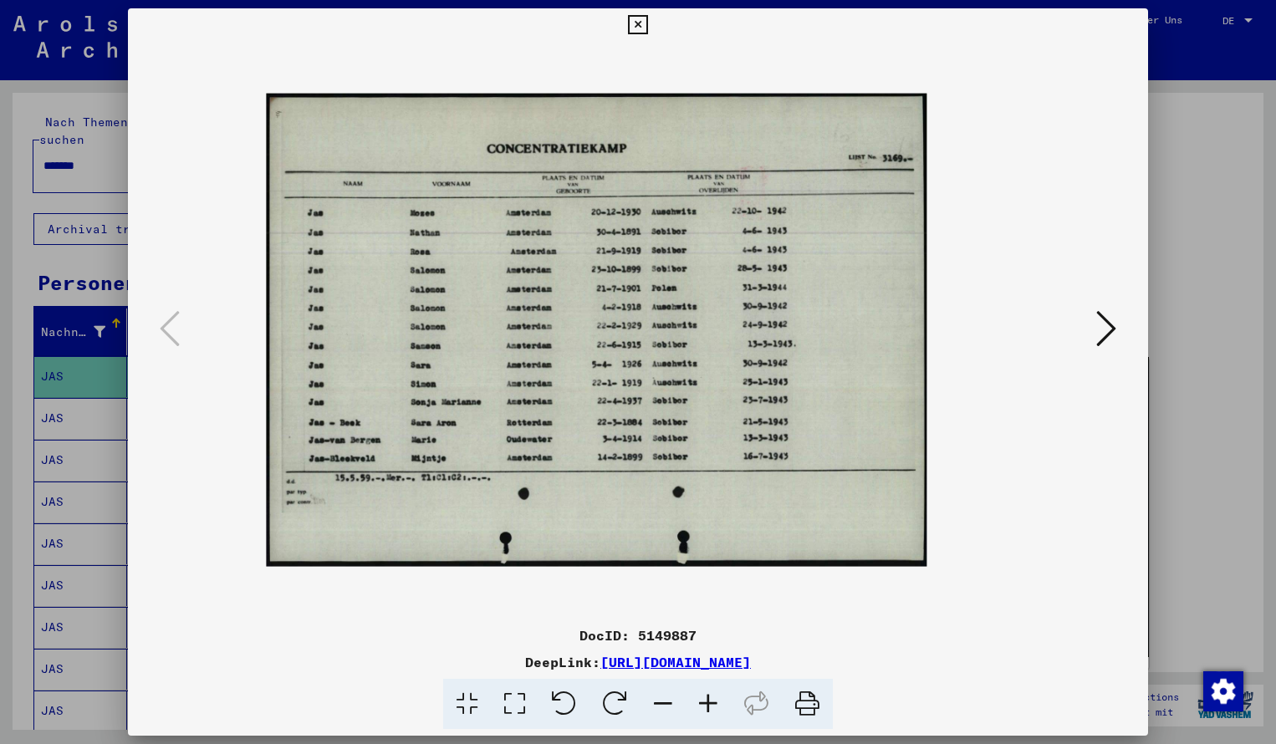
click at [713, 701] on icon at bounding box center [707, 704] width 45 height 51
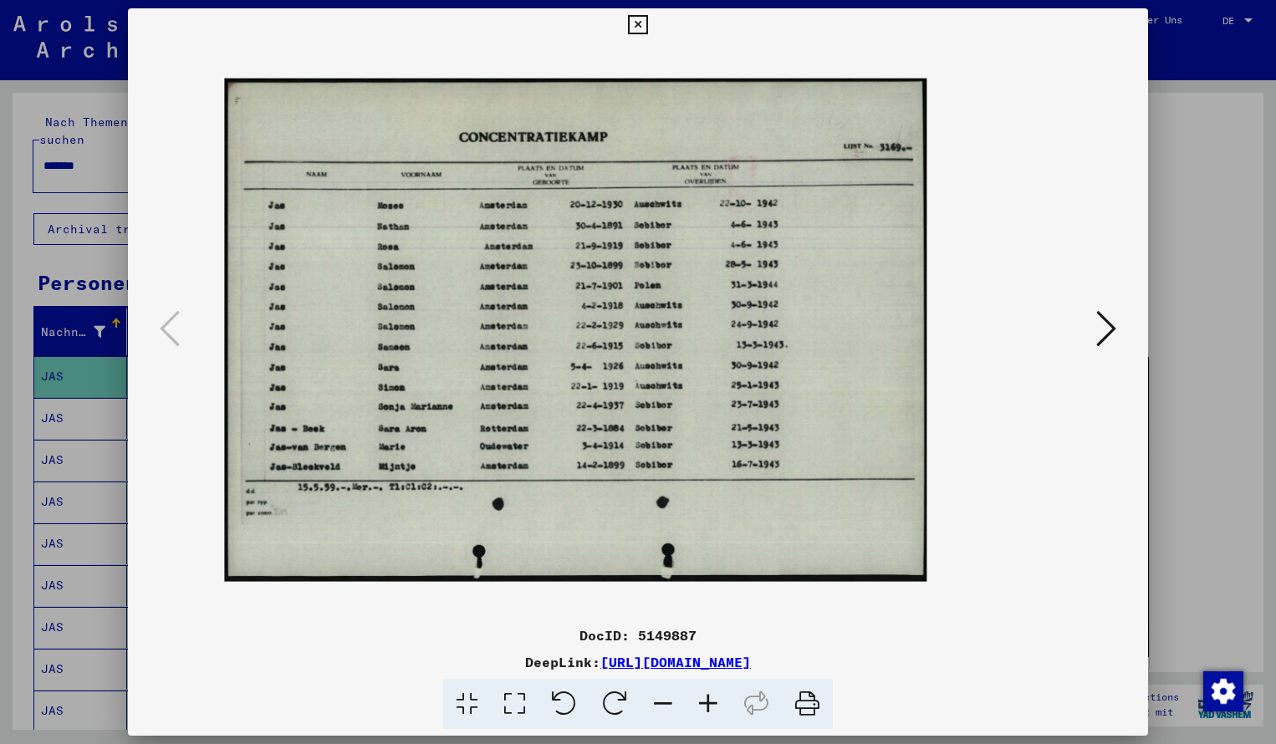
click at [713, 701] on icon at bounding box center [707, 704] width 45 height 51
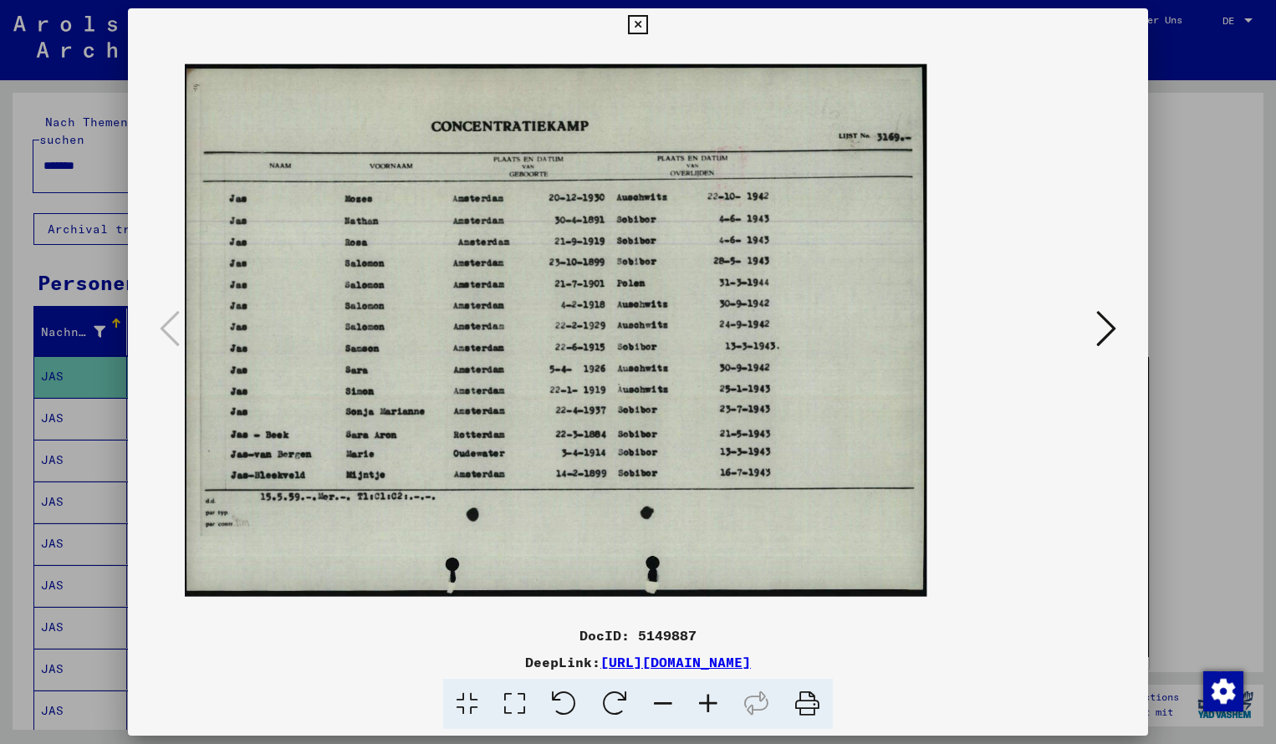
click at [713, 700] on icon at bounding box center [707, 704] width 45 height 51
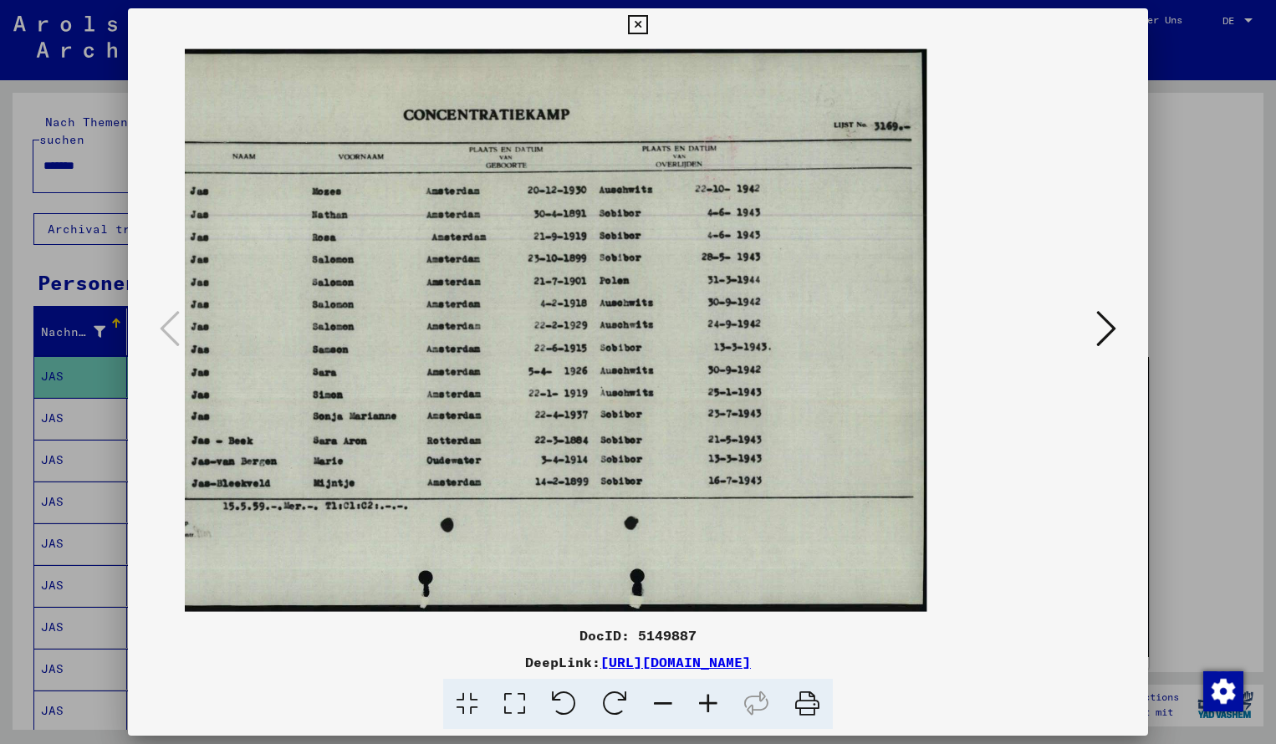
click at [647, 24] on icon at bounding box center [637, 25] width 19 height 20
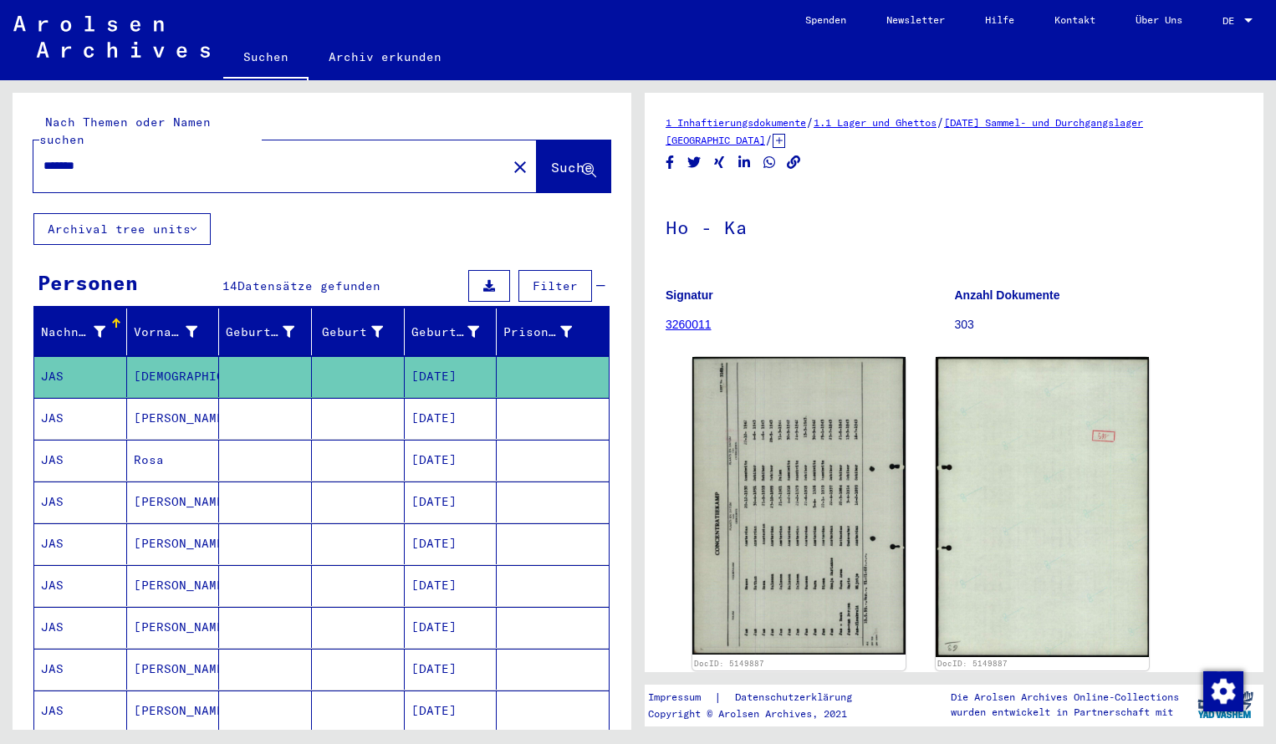
click at [110, 157] on input "*******" at bounding box center [269, 166] width 453 height 18
click at [551, 159] on span "Suche" at bounding box center [572, 167] width 42 height 17
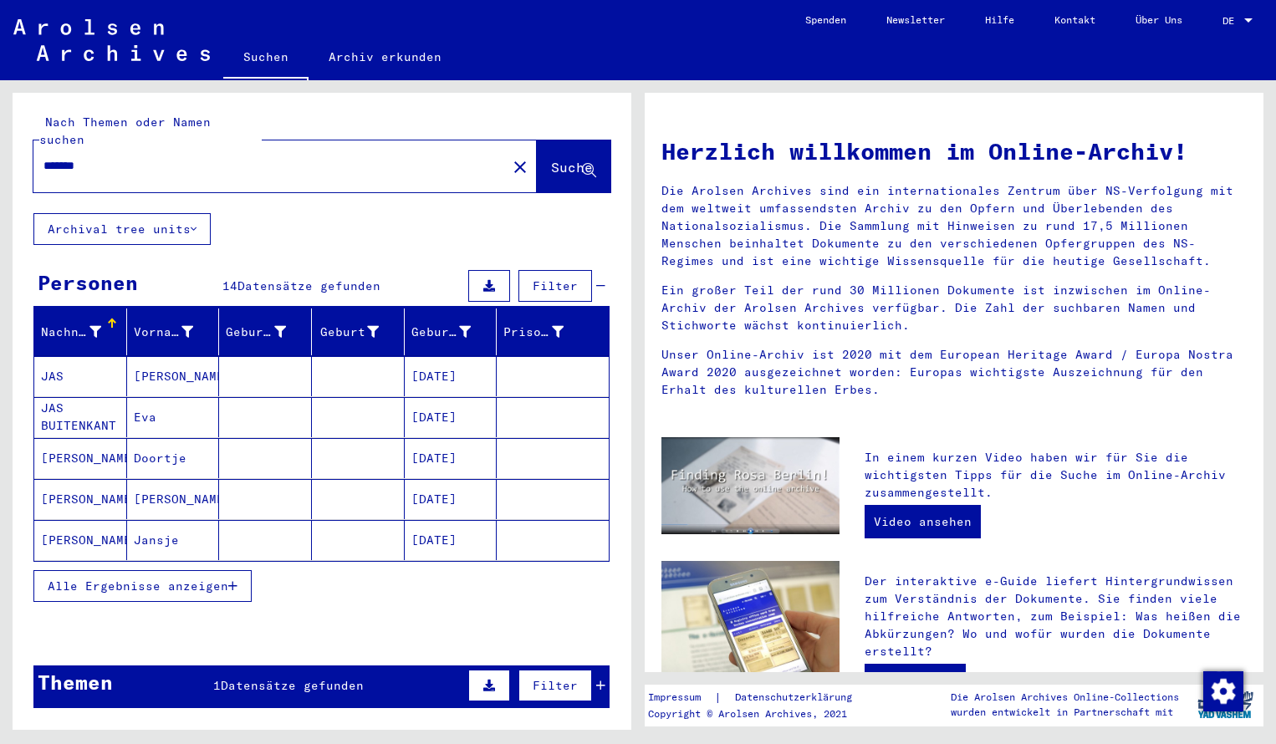
click at [85, 356] on mat-cell "JAS" at bounding box center [80, 376] width 93 height 40
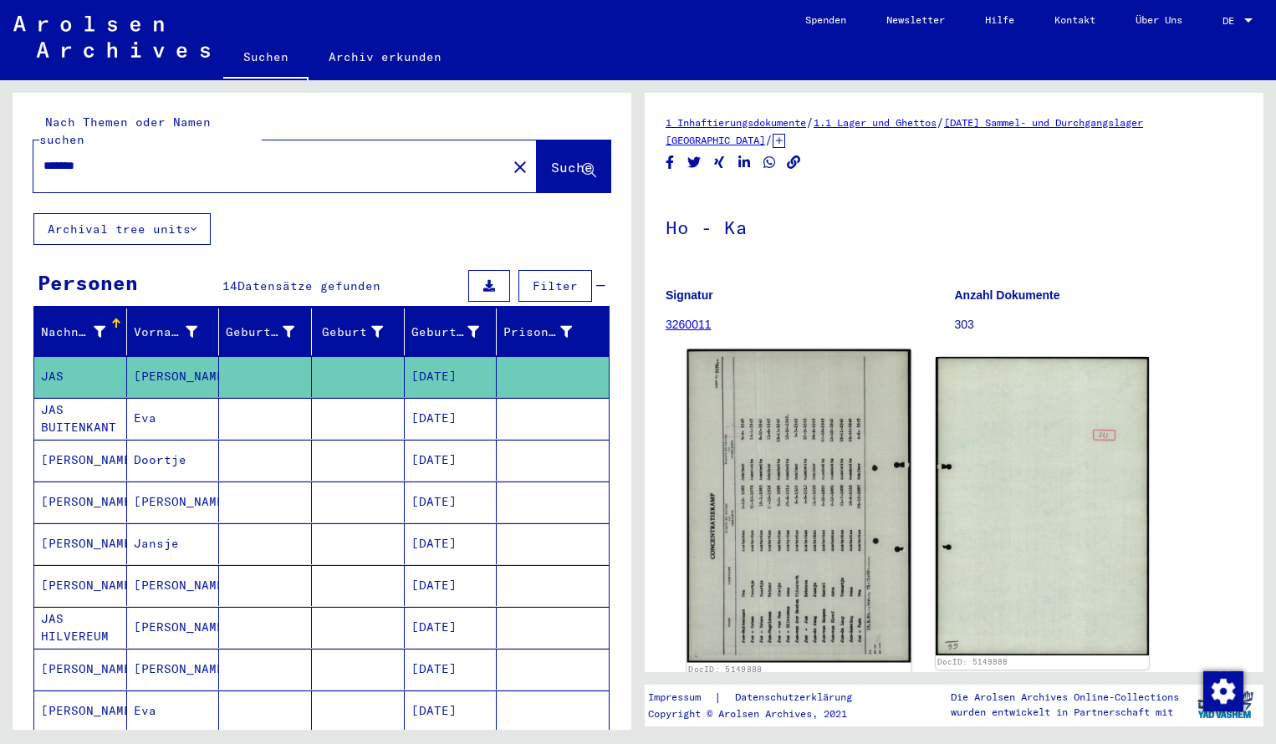
click at [777, 495] on img at bounding box center [799, 505] width 224 height 313
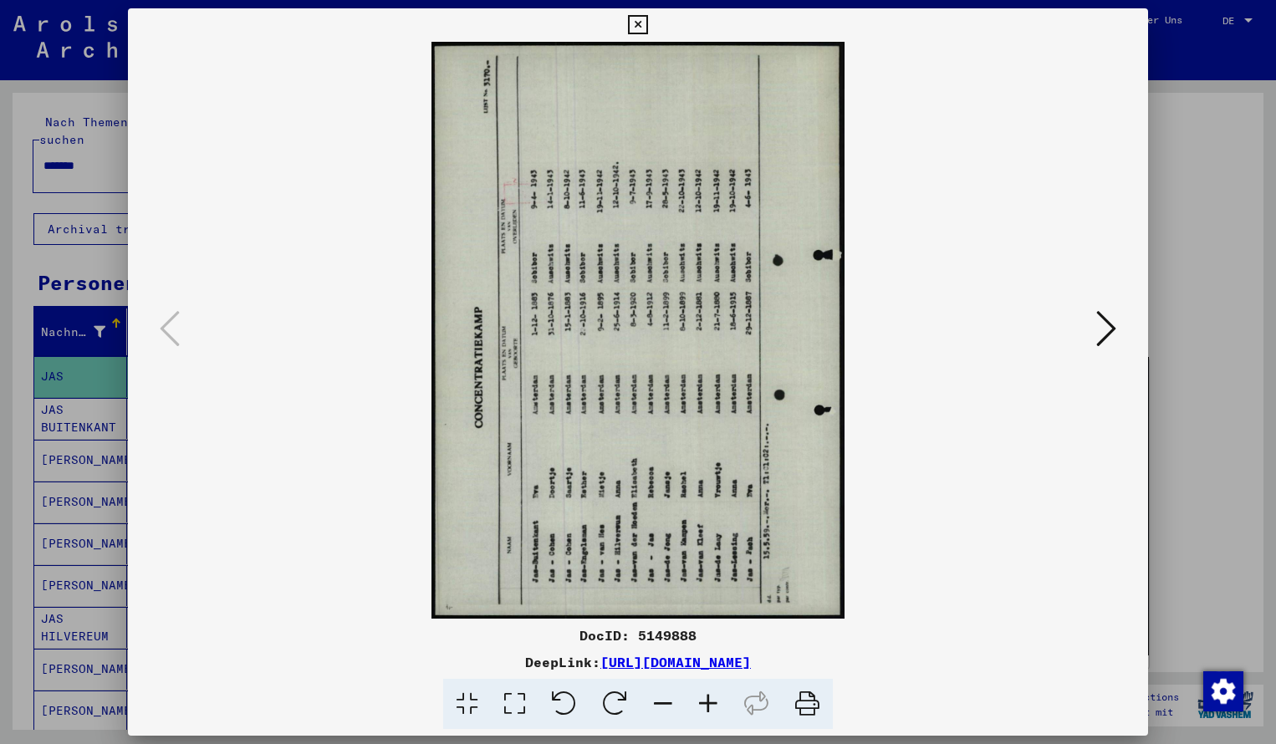
click at [623, 702] on icon at bounding box center [614, 704] width 51 height 51
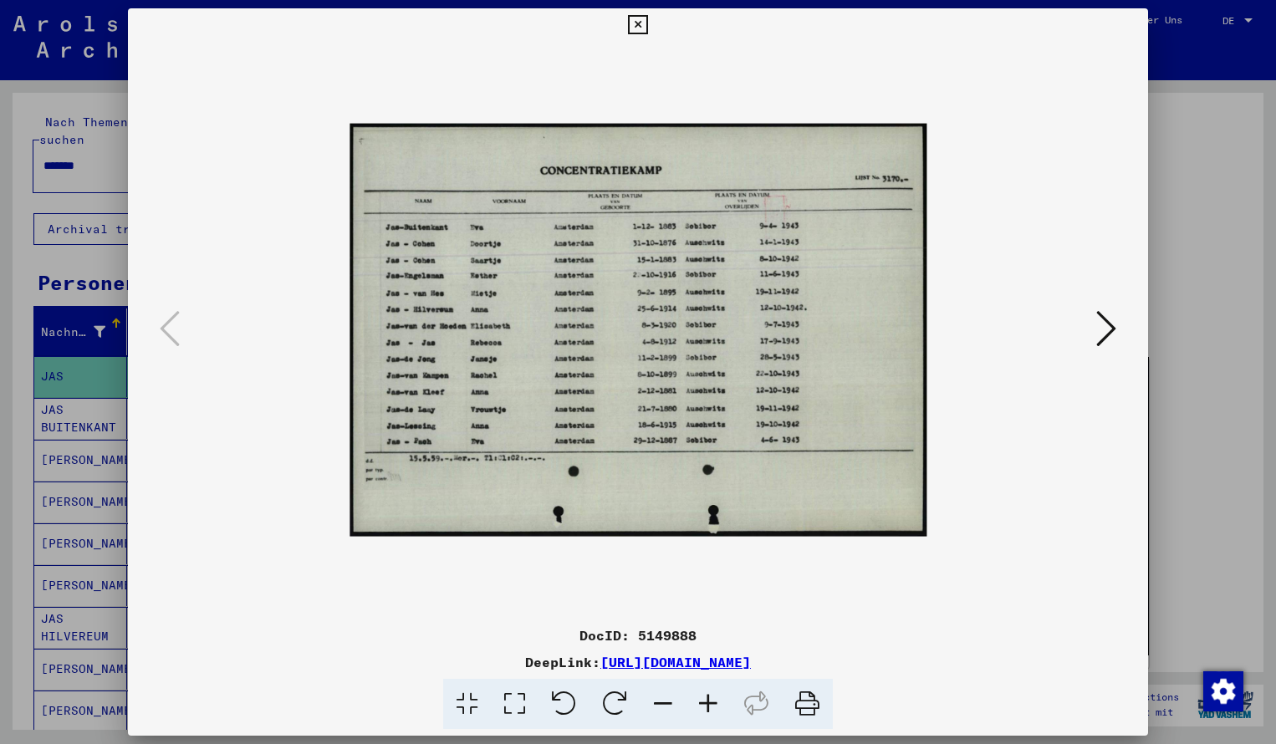
click at [703, 698] on icon at bounding box center [707, 704] width 45 height 51
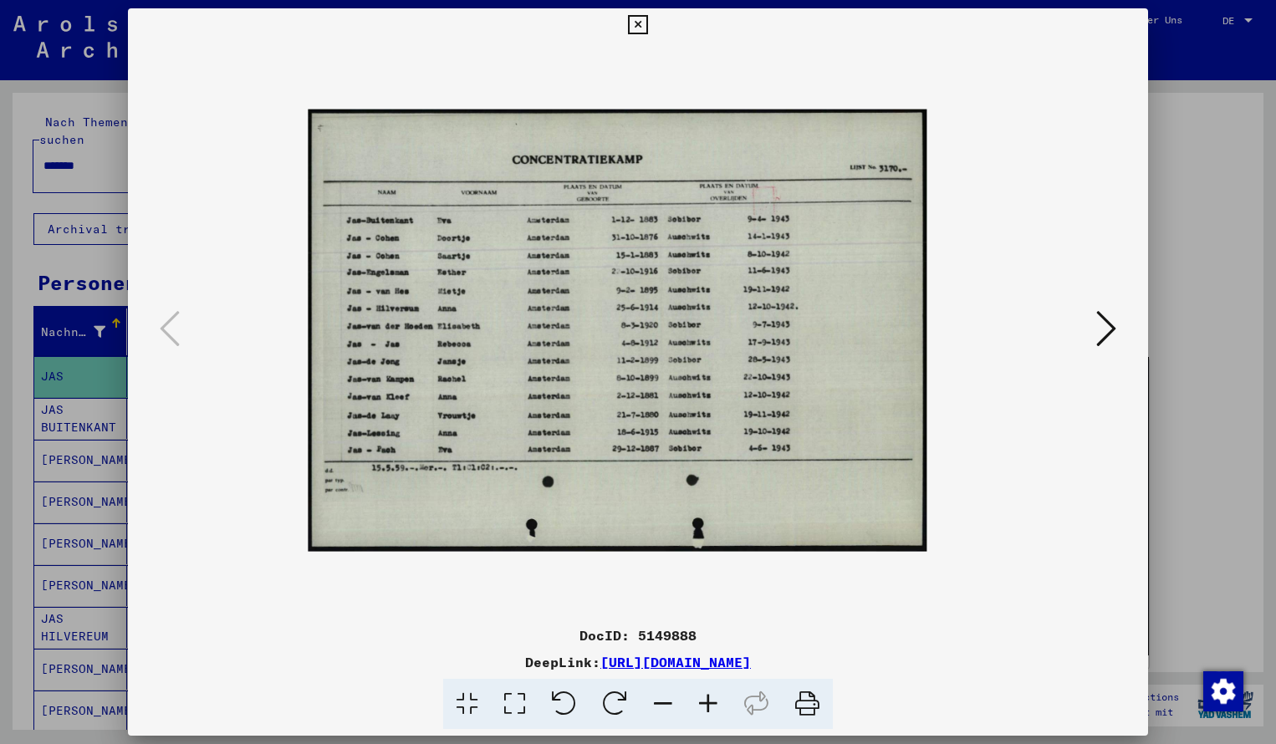
click at [703, 698] on icon at bounding box center [707, 704] width 45 height 51
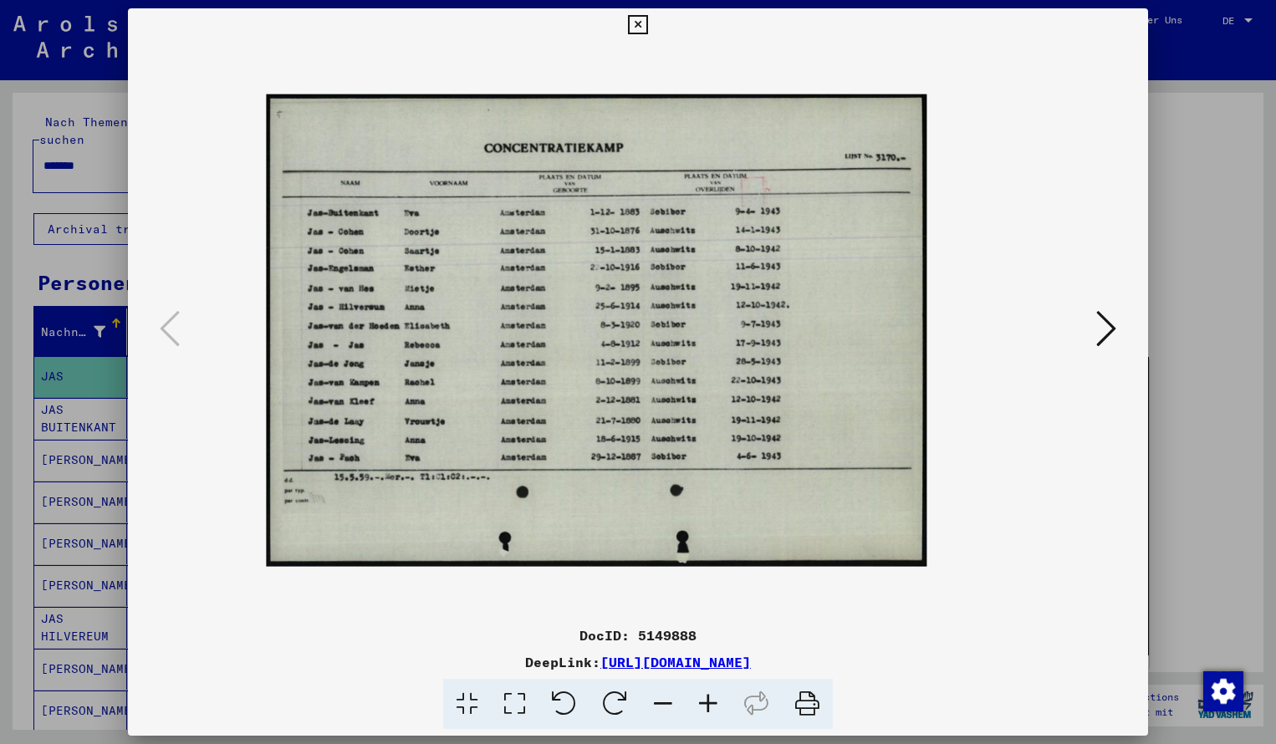
click at [703, 697] on icon at bounding box center [707, 704] width 45 height 51
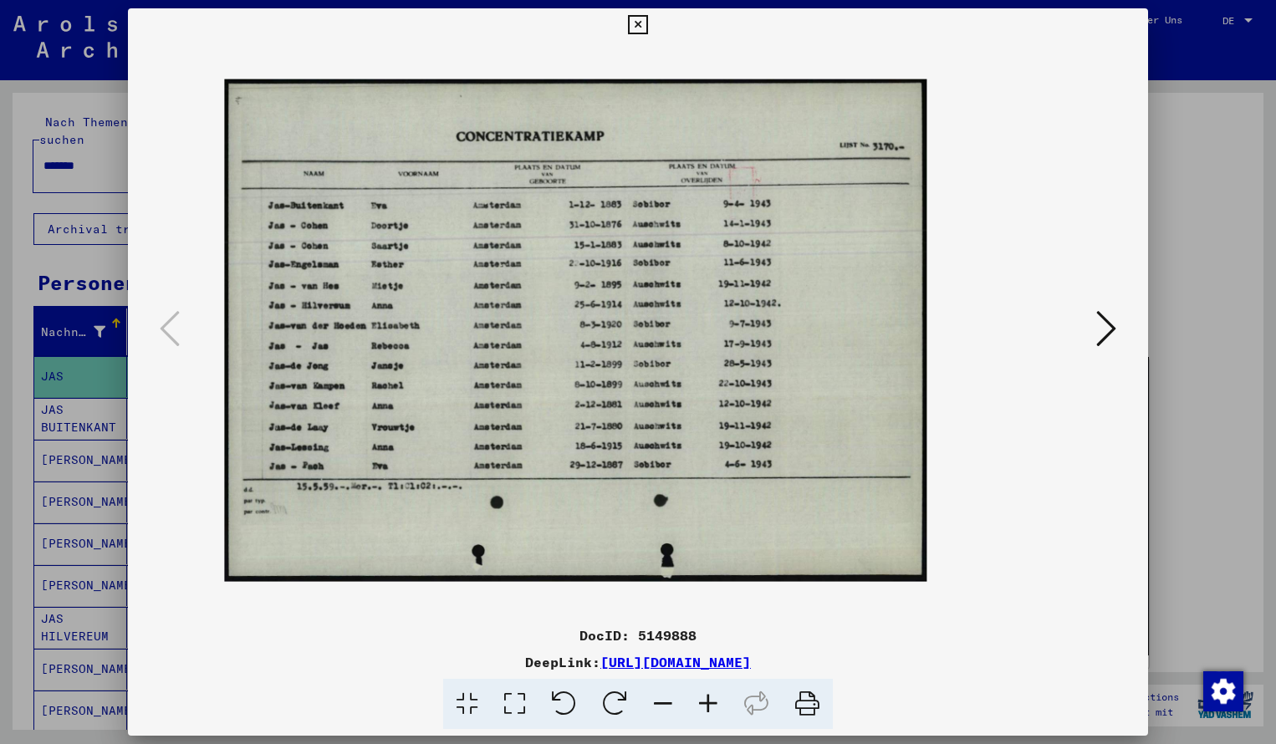
click at [703, 697] on icon at bounding box center [707, 704] width 45 height 51
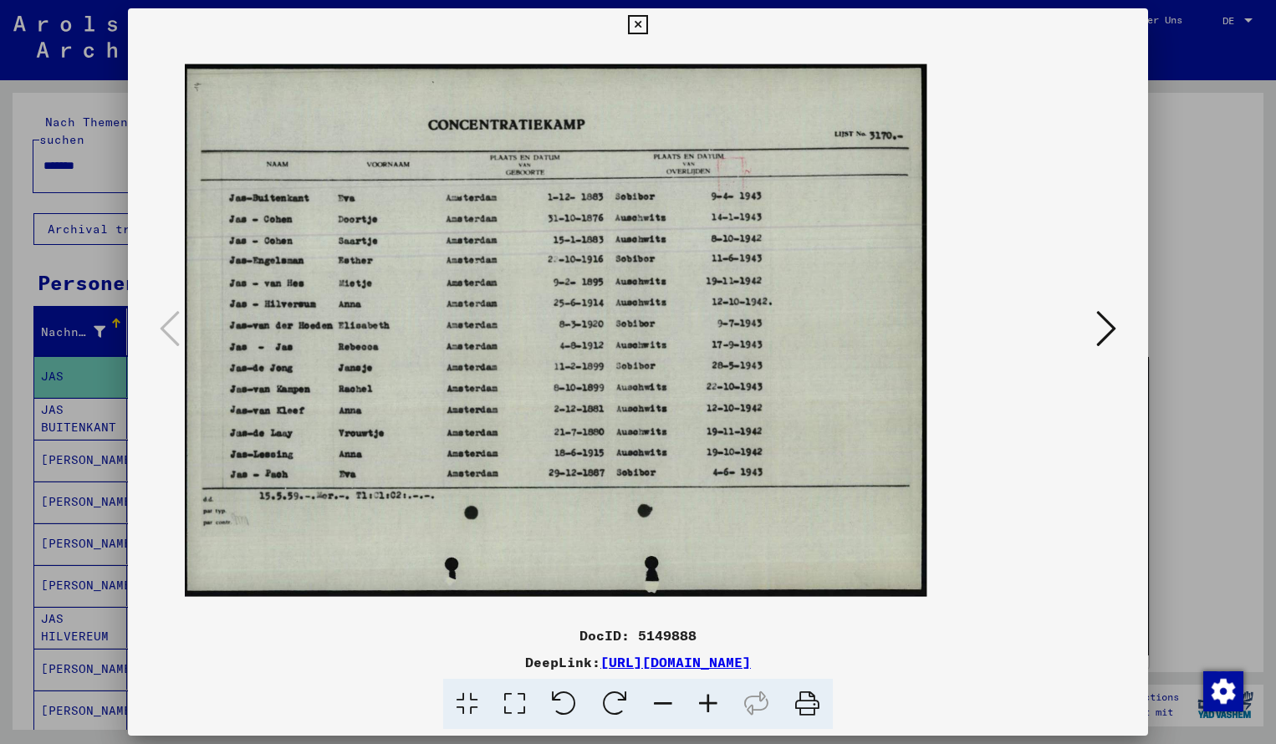
click at [703, 698] on icon at bounding box center [707, 704] width 45 height 51
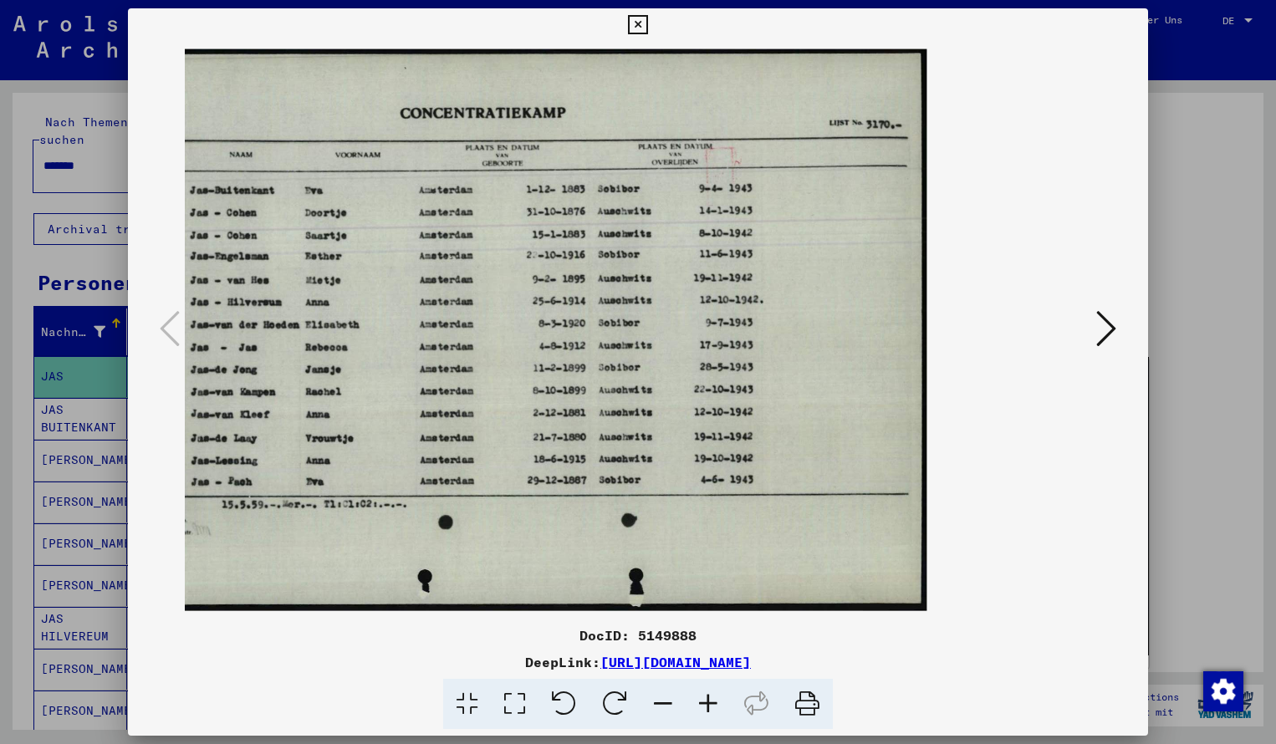
click at [647, 27] on icon at bounding box center [637, 25] width 19 height 20
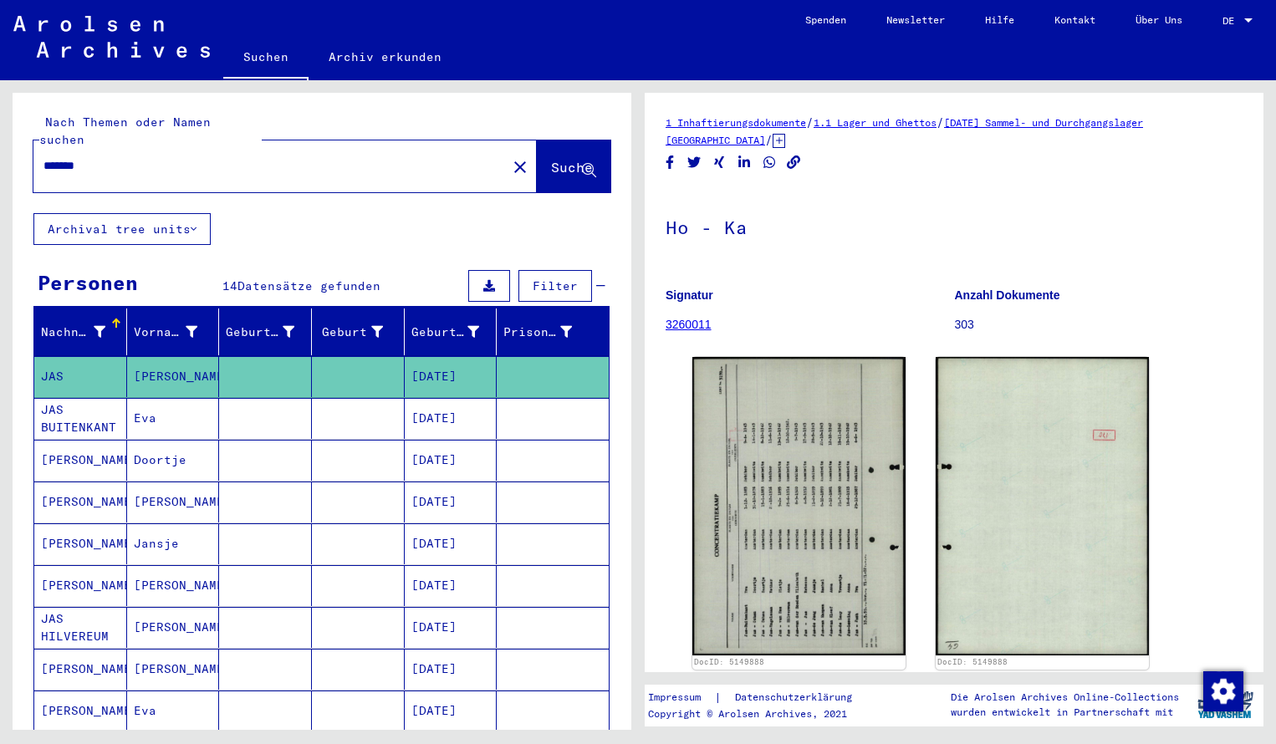
click at [139, 157] on input "*******" at bounding box center [269, 166] width 453 height 18
click at [553, 159] on span "Suche" at bounding box center [572, 167] width 42 height 17
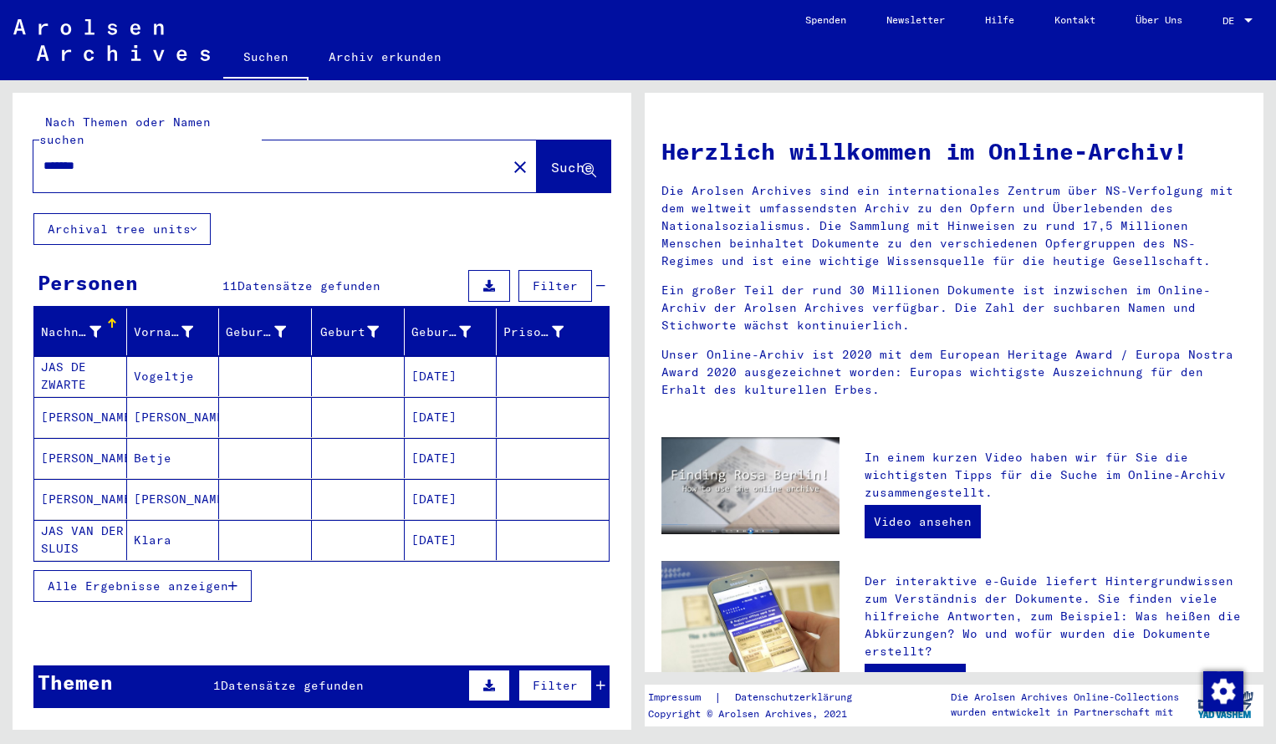
click at [152, 578] on span "Alle Ergebnisse anzeigen" at bounding box center [138, 585] width 181 height 15
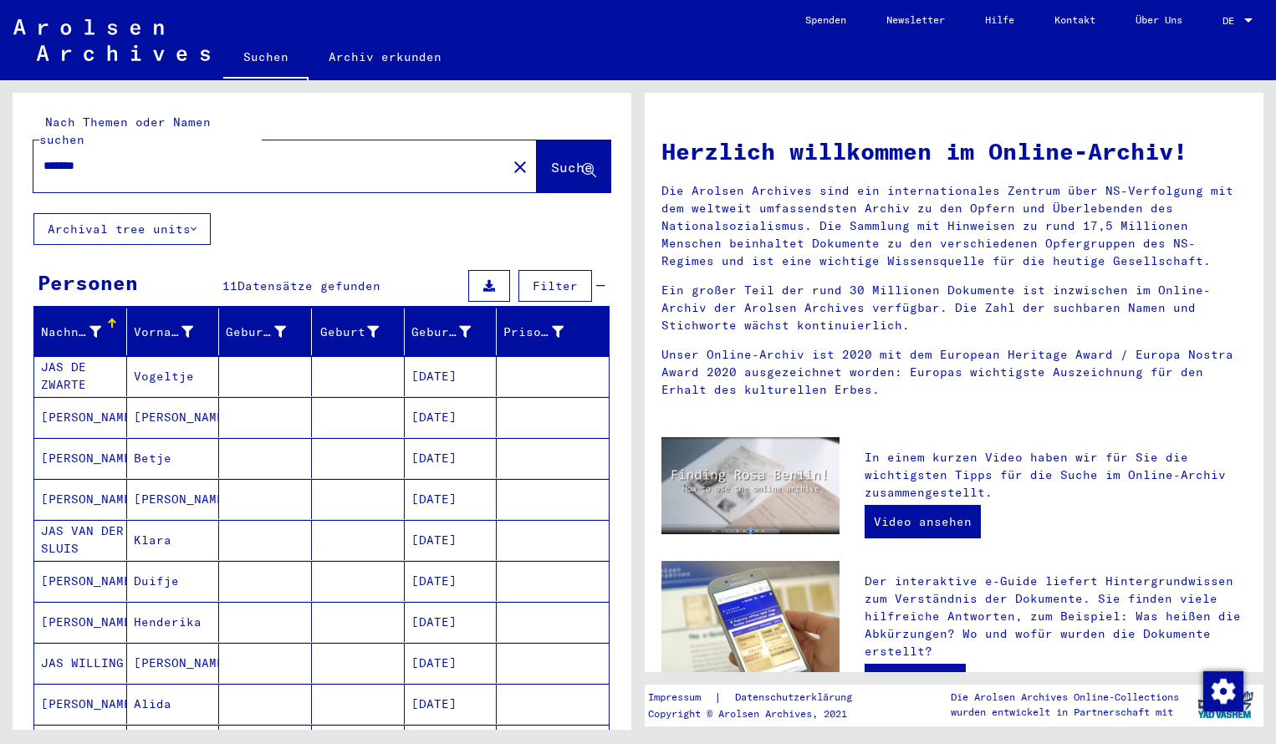
click at [79, 397] on mat-cell "[PERSON_NAME]" at bounding box center [80, 417] width 93 height 40
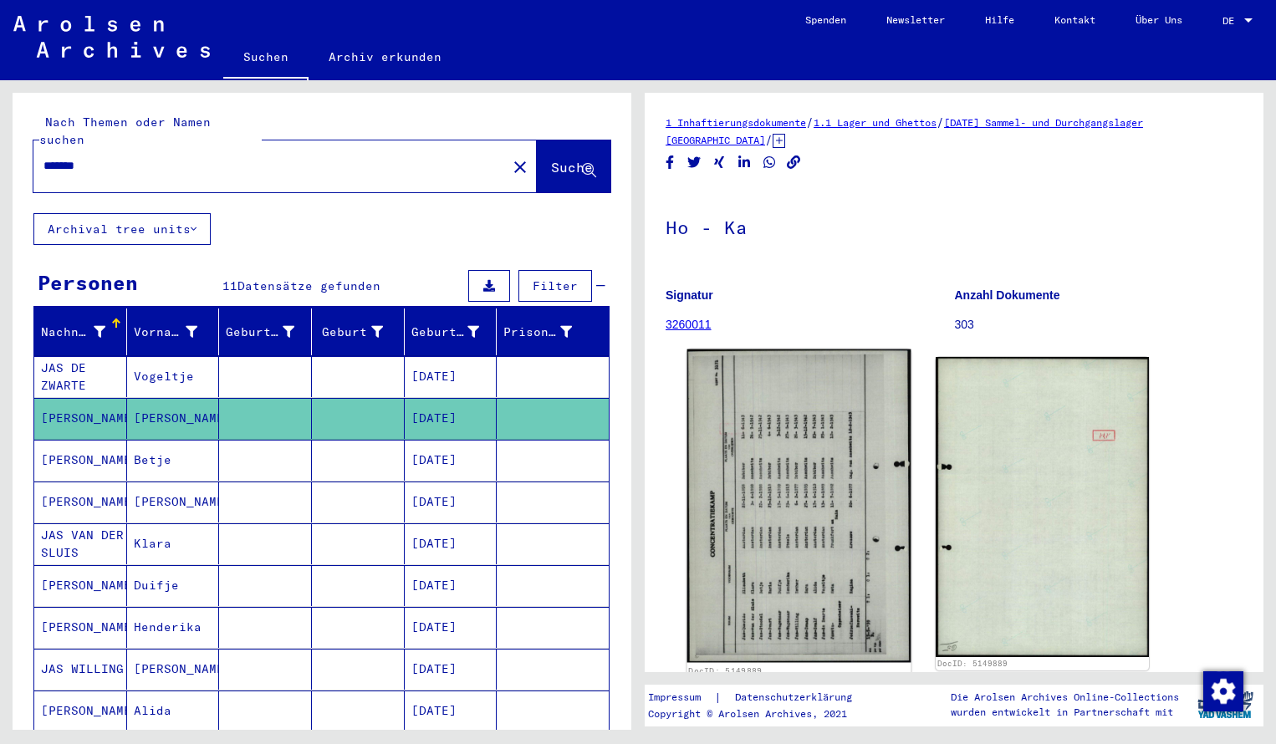
click at [899, 485] on img at bounding box center [799, 505] width 224 height 313
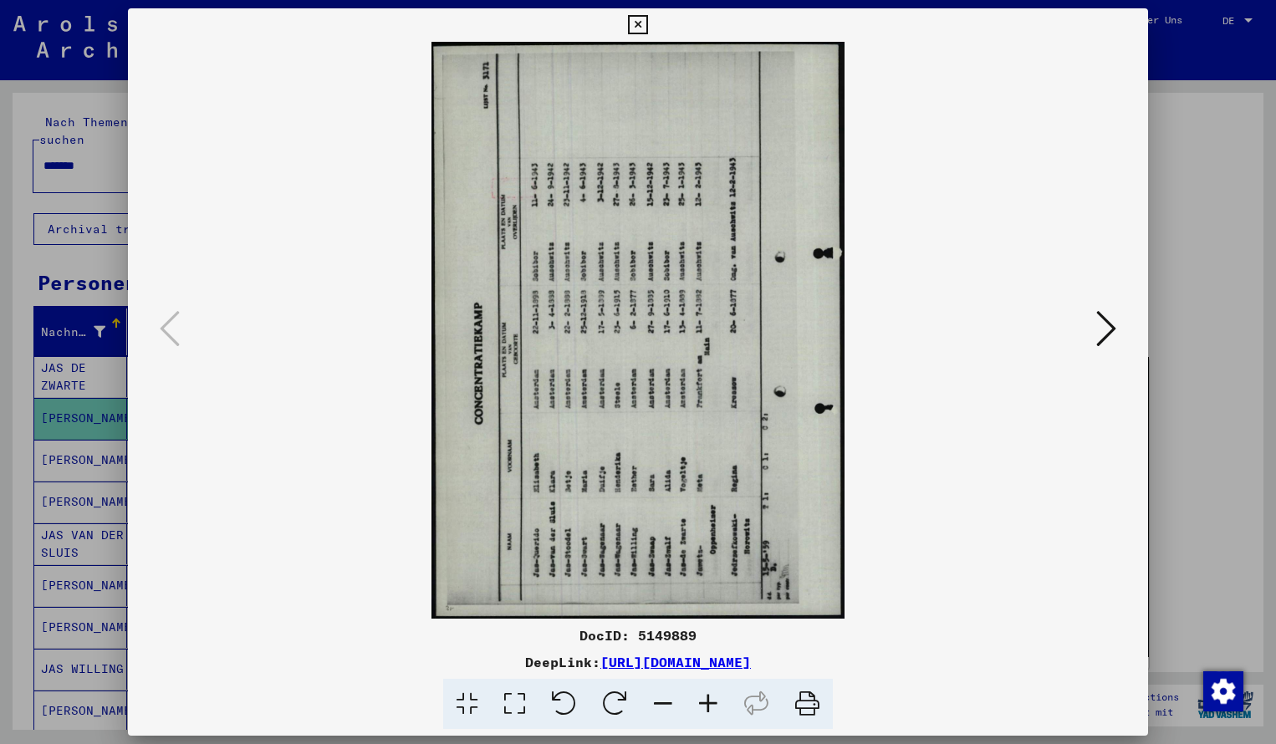
click at [605, 695] on icon at bounding box center [614, 704] width 51 height 51
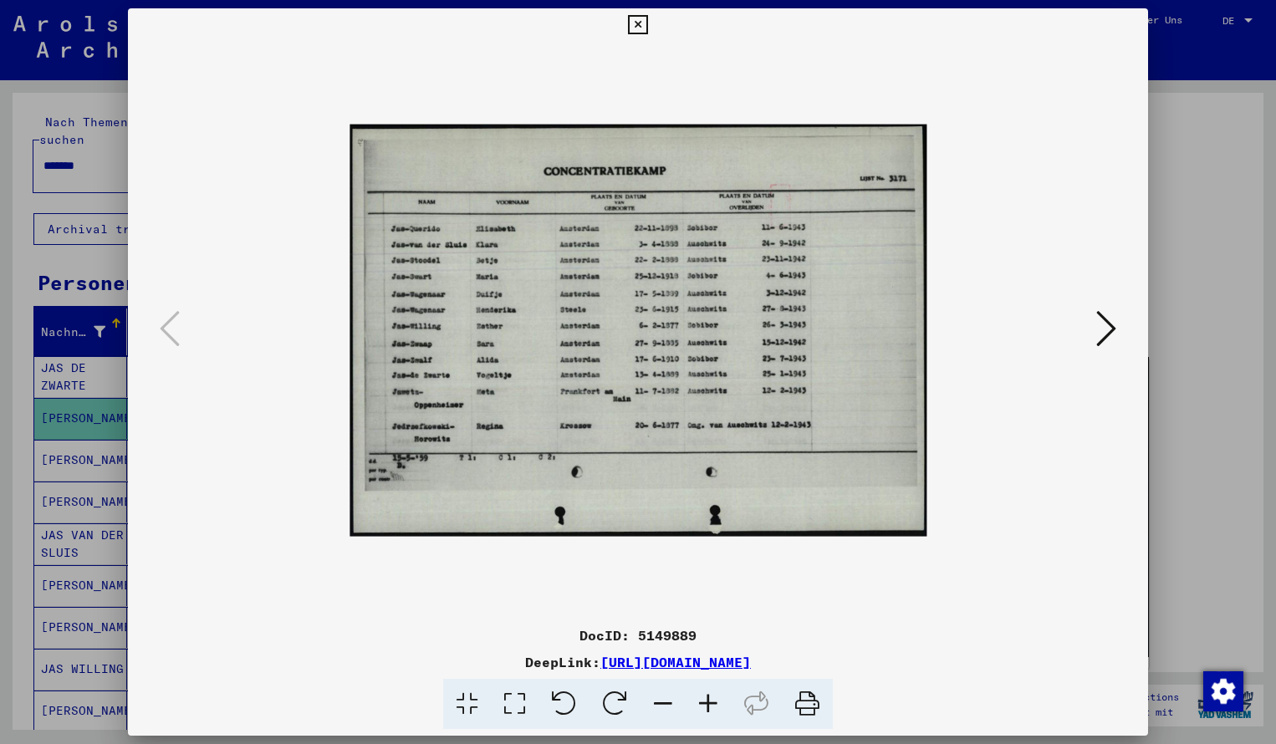
click at [707, 700] on icon at bounding box center [707, 704] width 45 height 51
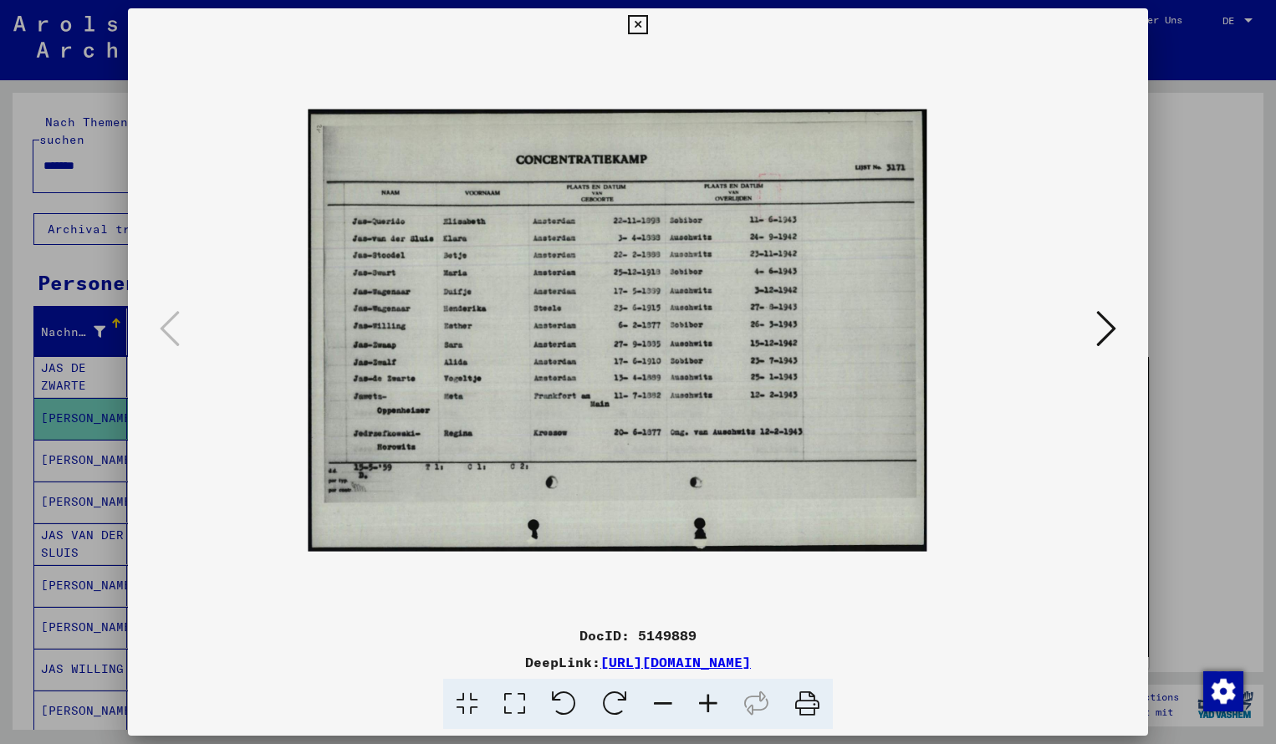
click at [707, 700] on icon at bounding box center [707, 704] width 45 height 51
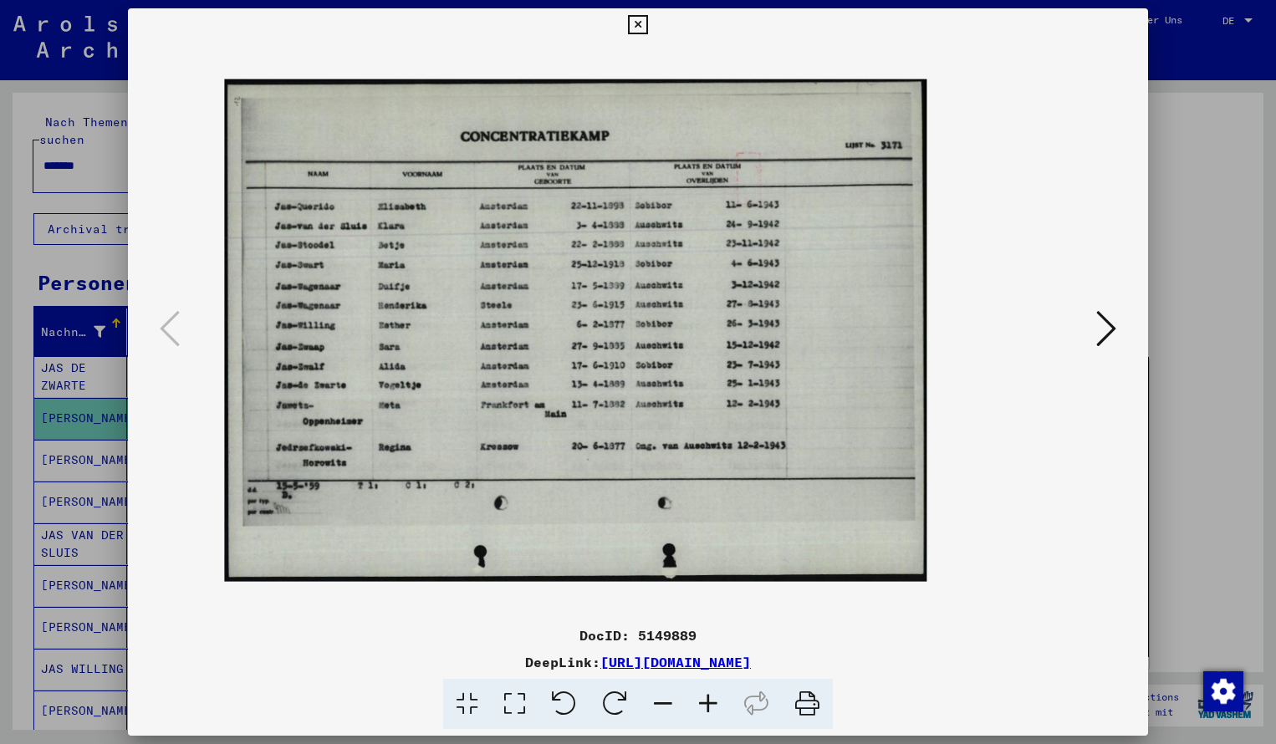
click at [707, 700] on icon at bounding box center [707, 704] width 45 height 51
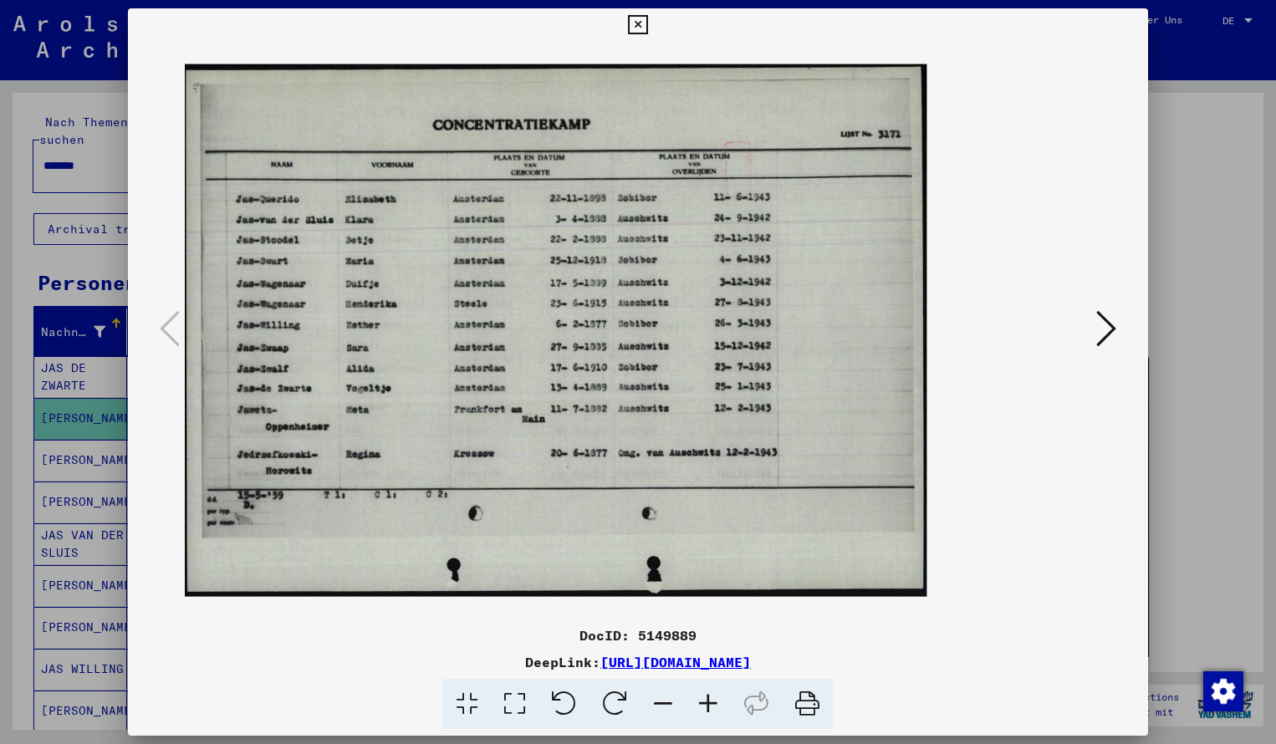
click at [707, 700] on icon at bounding box center [707, 704] width 45 height 51
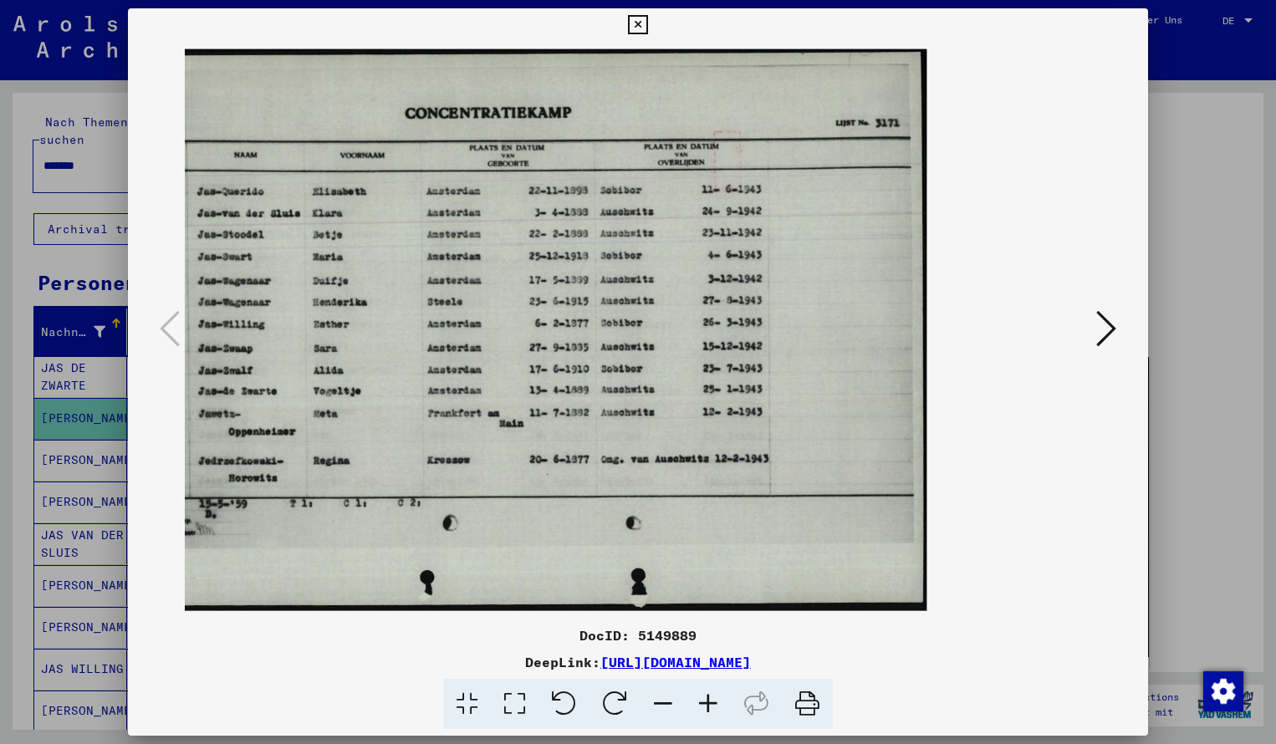
click at [647, 26] on icon at bounding box center [637, 25] width 19 height 20
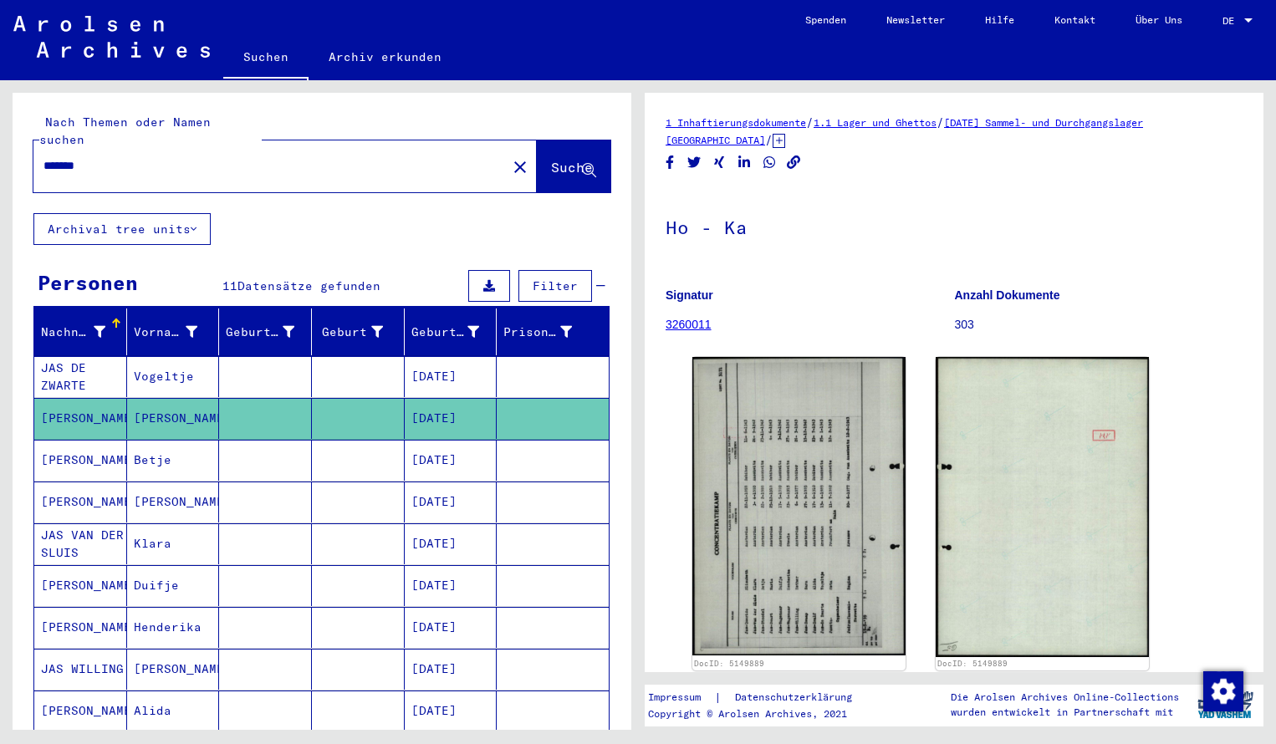
click at [125, 157] on input "*******" at bounding box center [269, 166] width 453 height 18
click at [558, 159] on span "Suche" at bounding box center [572, 167] width 42 height 17
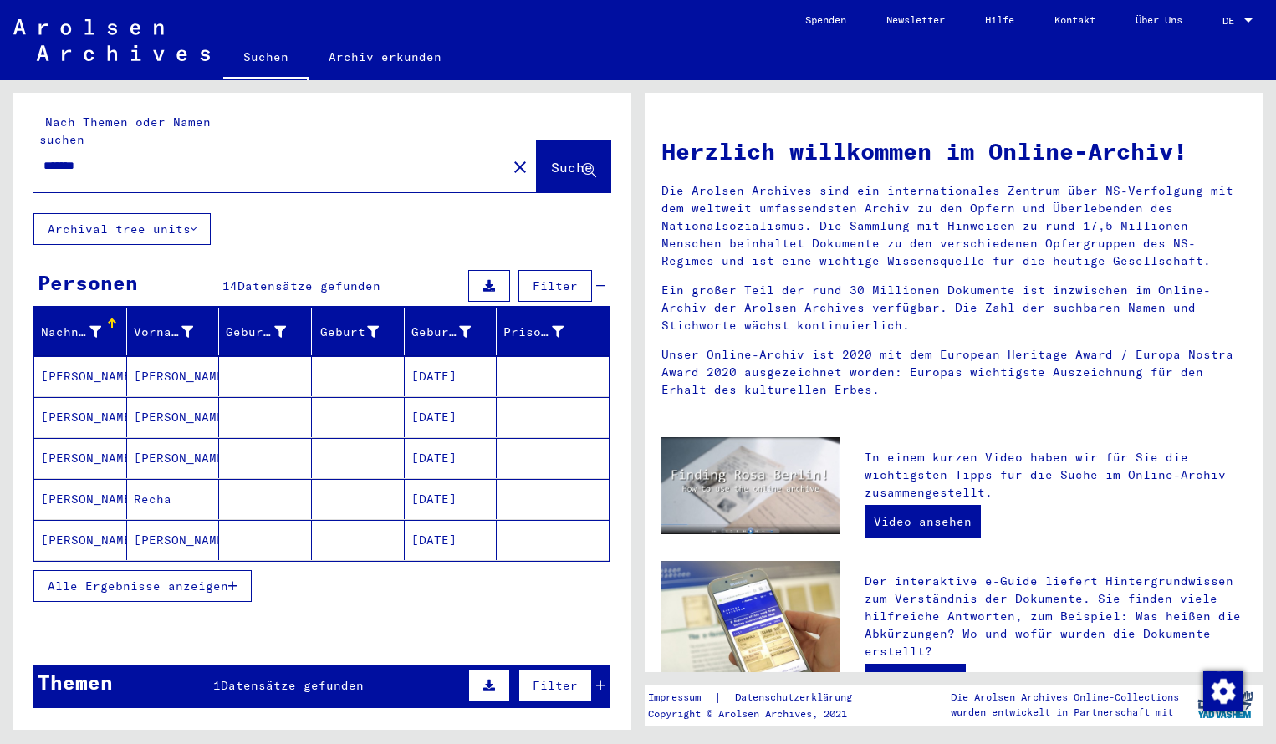
click at [85, 372] on mat-cell "[PERSON_NAME]" at bounding box center [80, 376] width 93 height 40
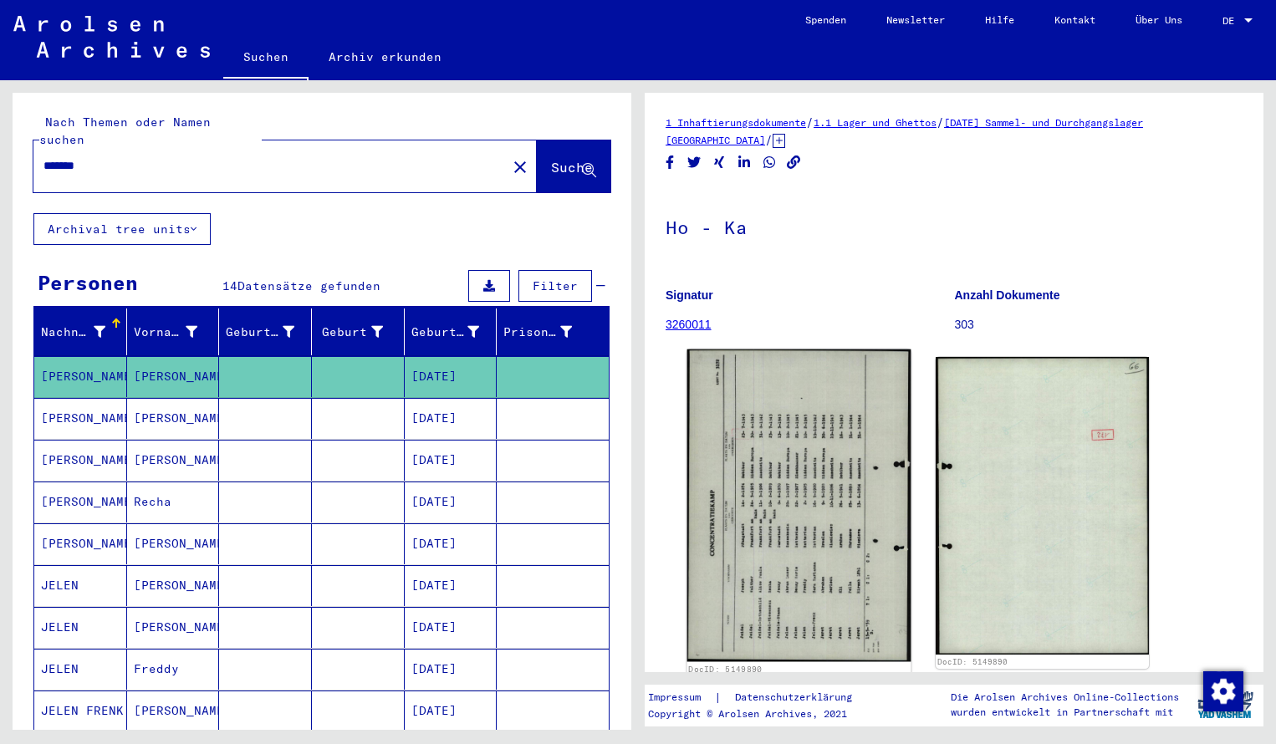
click at [716, 461] on img at bounding box center [799, 505] width 224 height 312
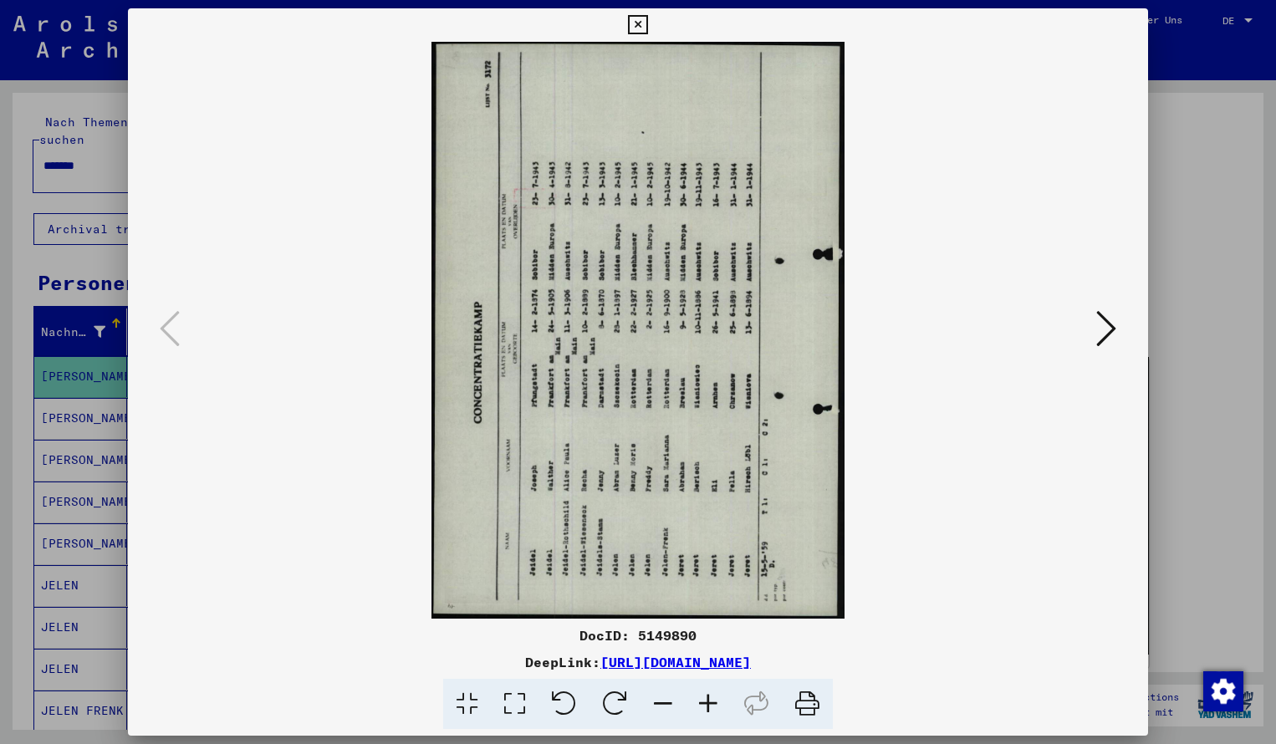
click at [611, 696] on icon at bounding box center [614, 704] width 51 height 51
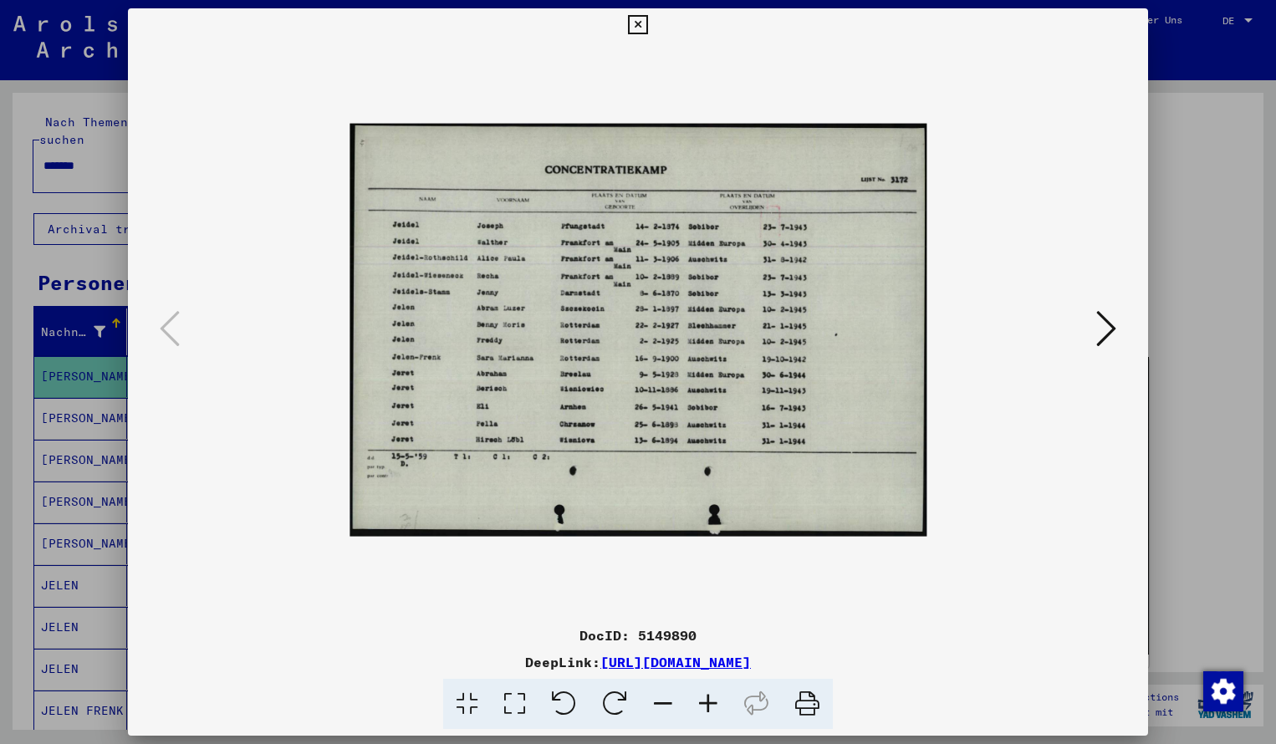
click at [711, 697] on icon at bounding box center [707, 704] width 45 height 51
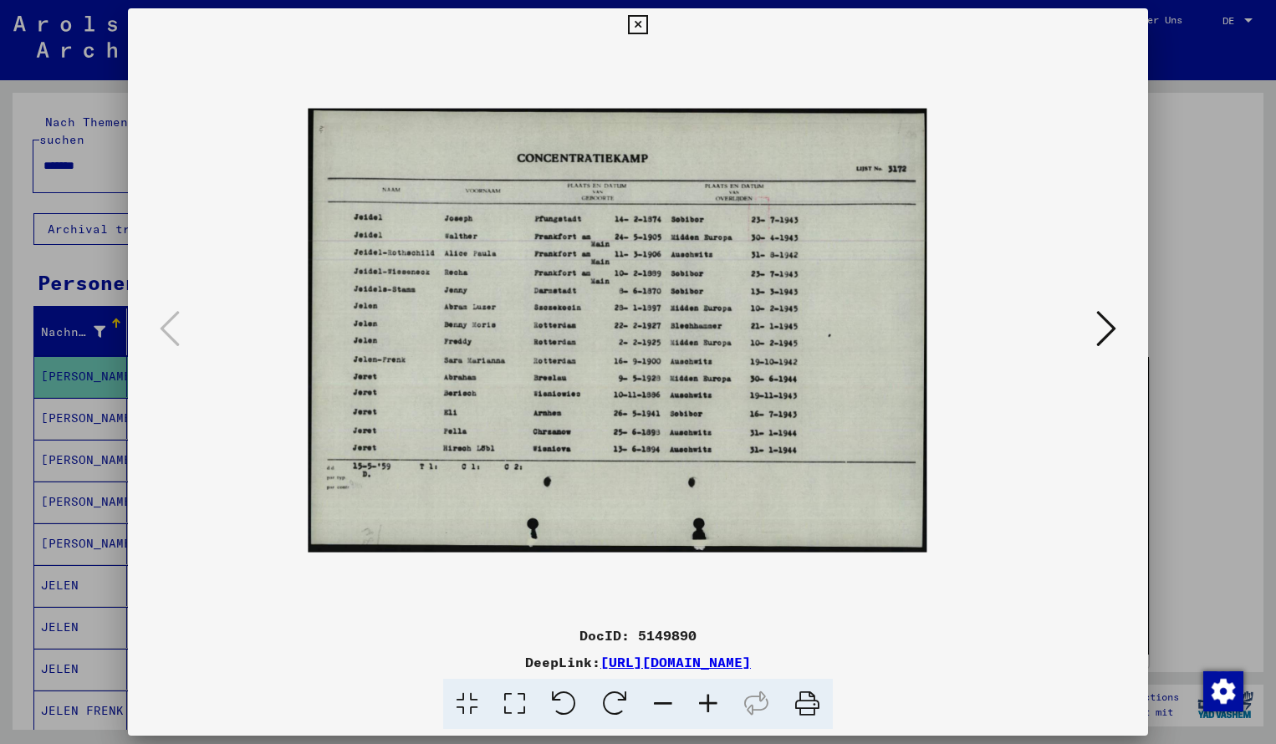
click at [711, 697] on icon at bounding box center [707, 704] width 45 height 51
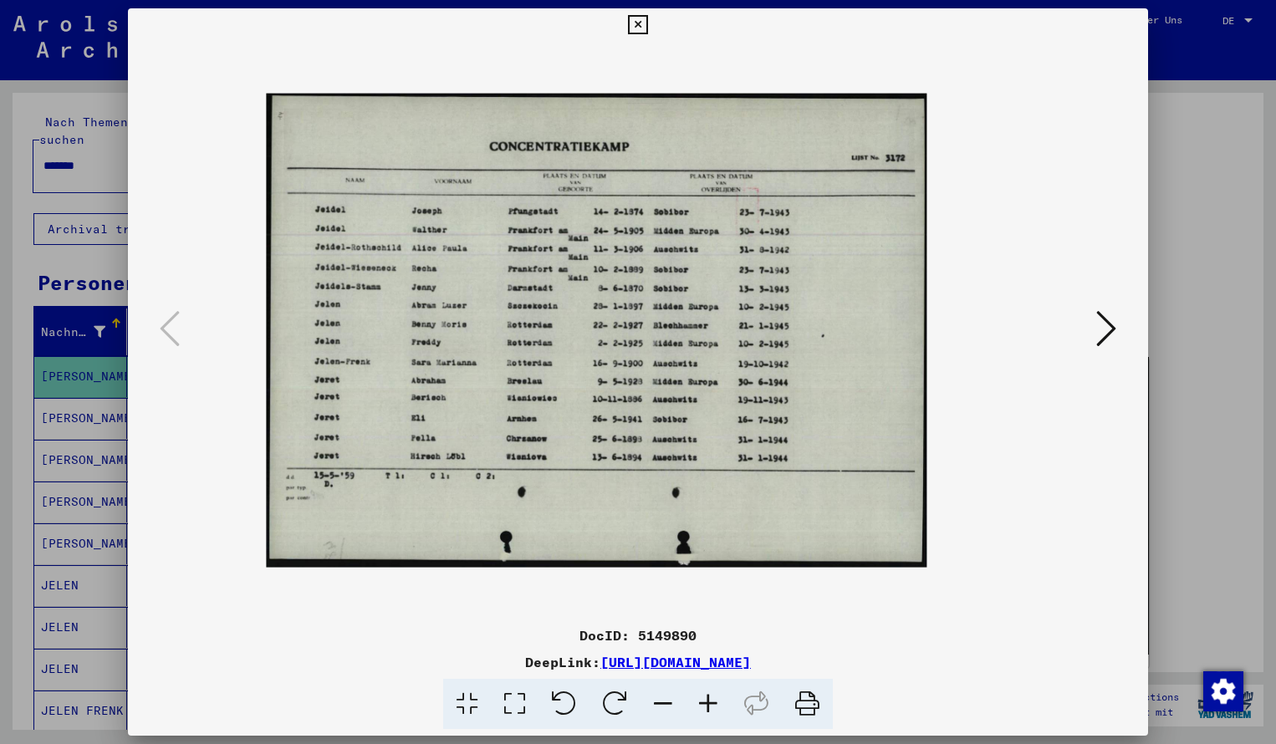
click at [711, 697] on icon at bounding box center [707, 704] width 45 height 51
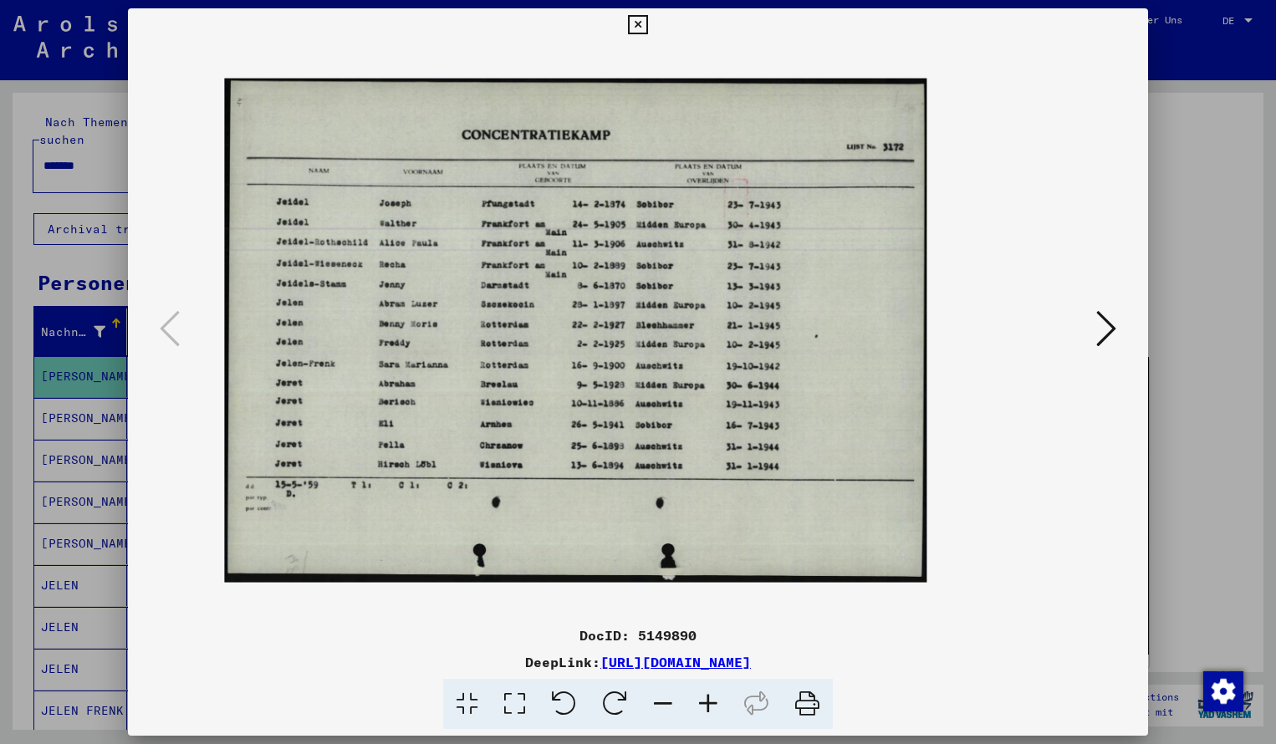
click at [711, 697] on icon at bounding box center [707, 704] width 45 height 51
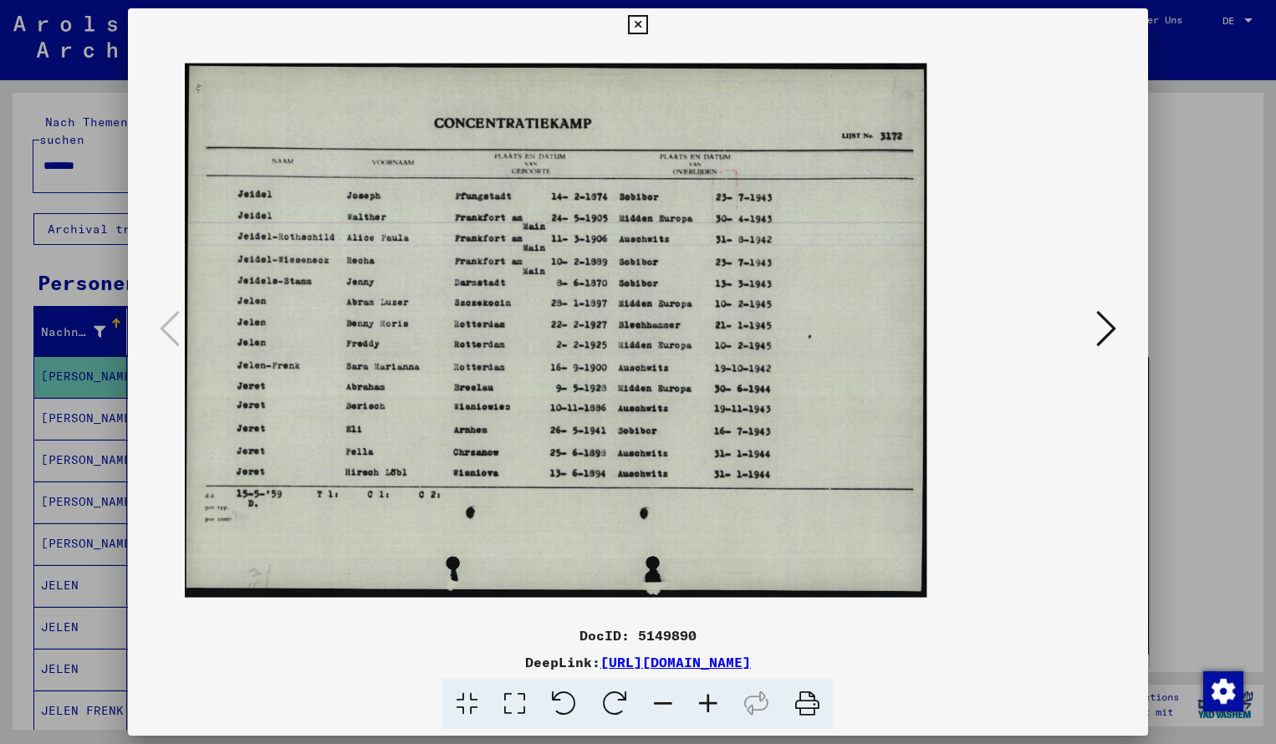
click at [711, 697] on icon at bounding box center [707, 704] width 45 height 51
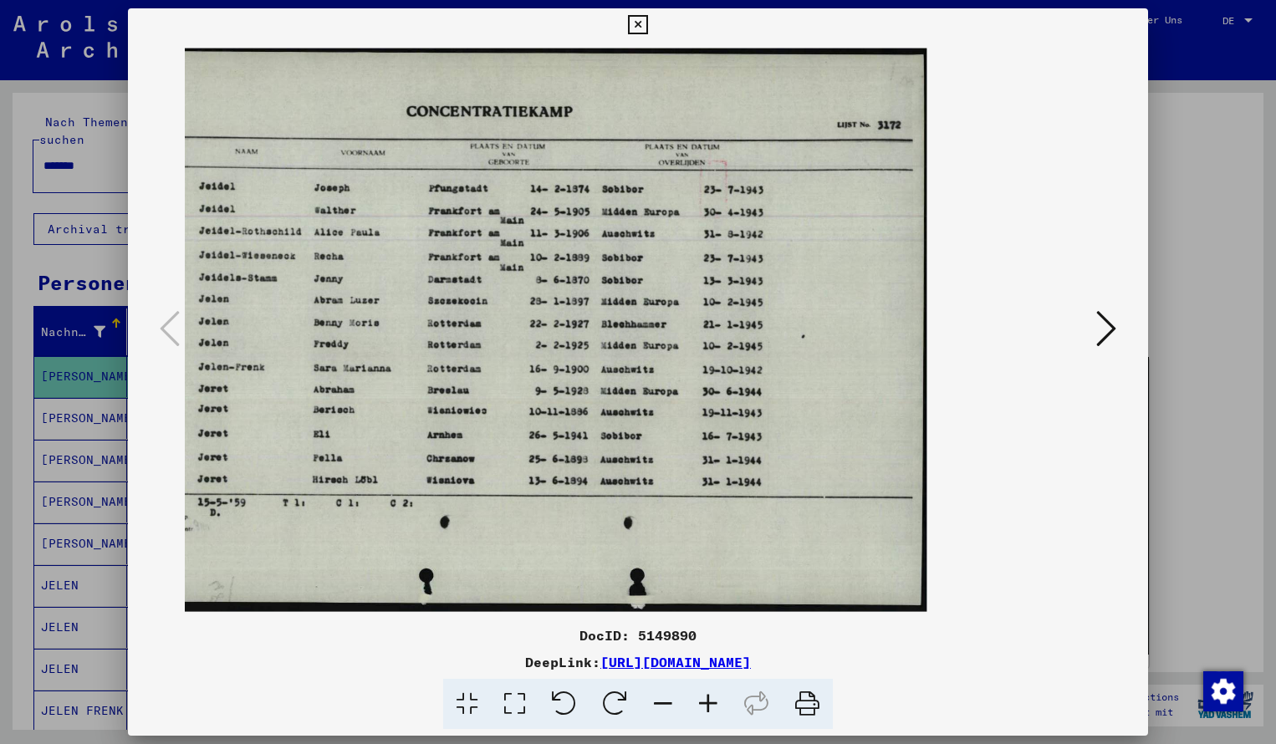
click at [647, 25] on icon at bounding box center [637, 25] width 19 height 20
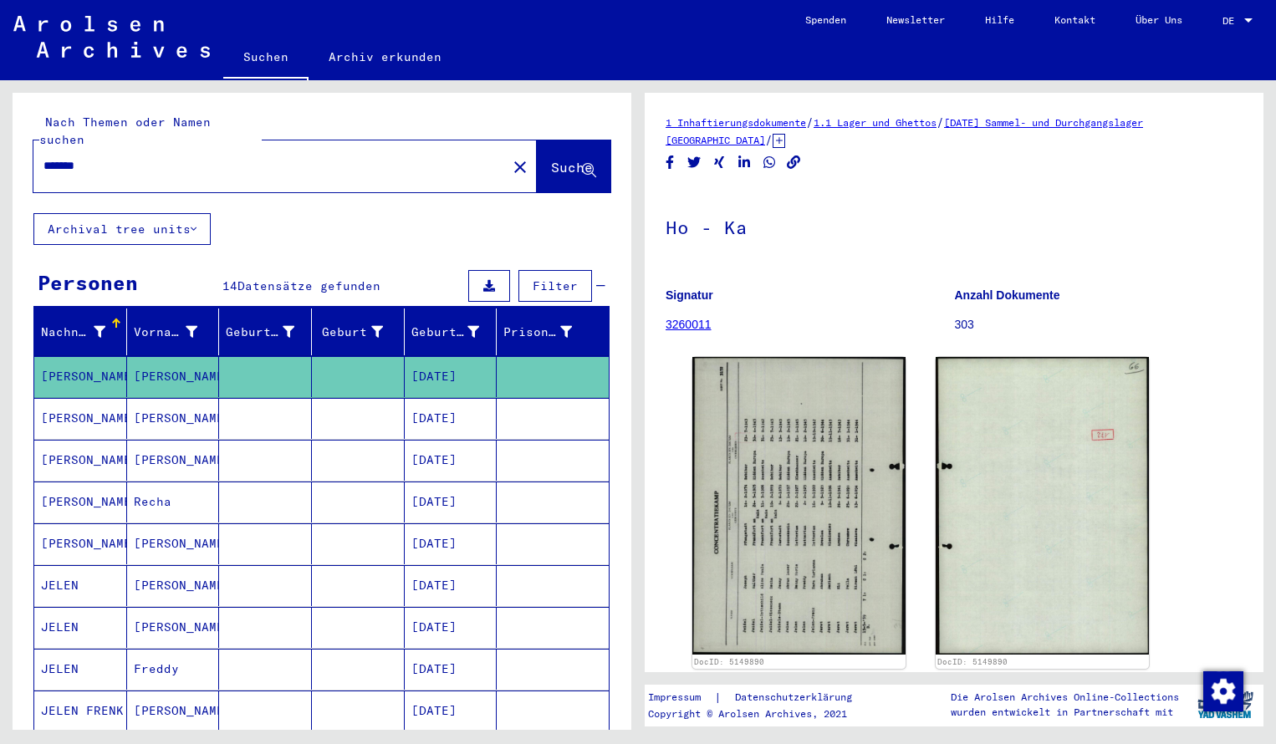
click at [105, 157] on input "*******" at bounding box center [269, 166] width 453 height 18
click at [551, 159] on span "Suche" at bounding box center [572, 167] width 42 height 17
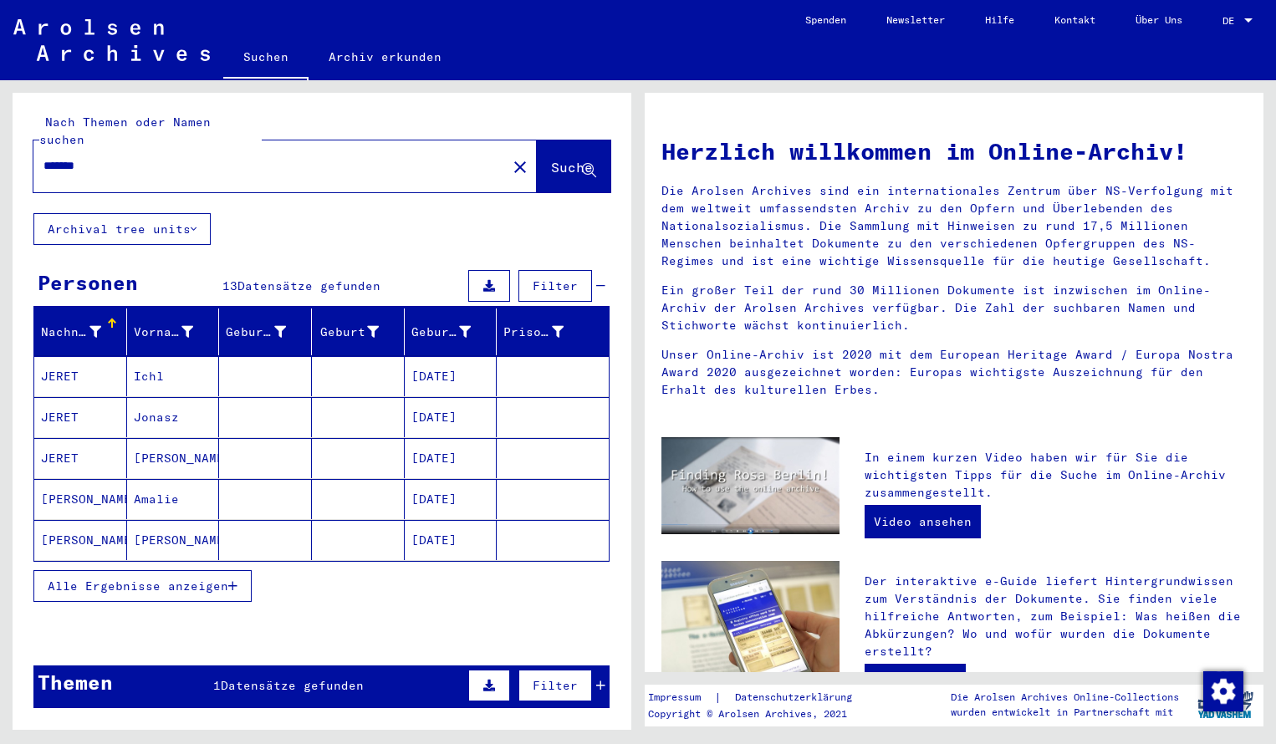
click at [96, 364] on mat-cell "JERET" at bounding box center [80, 376] width 93 height 40
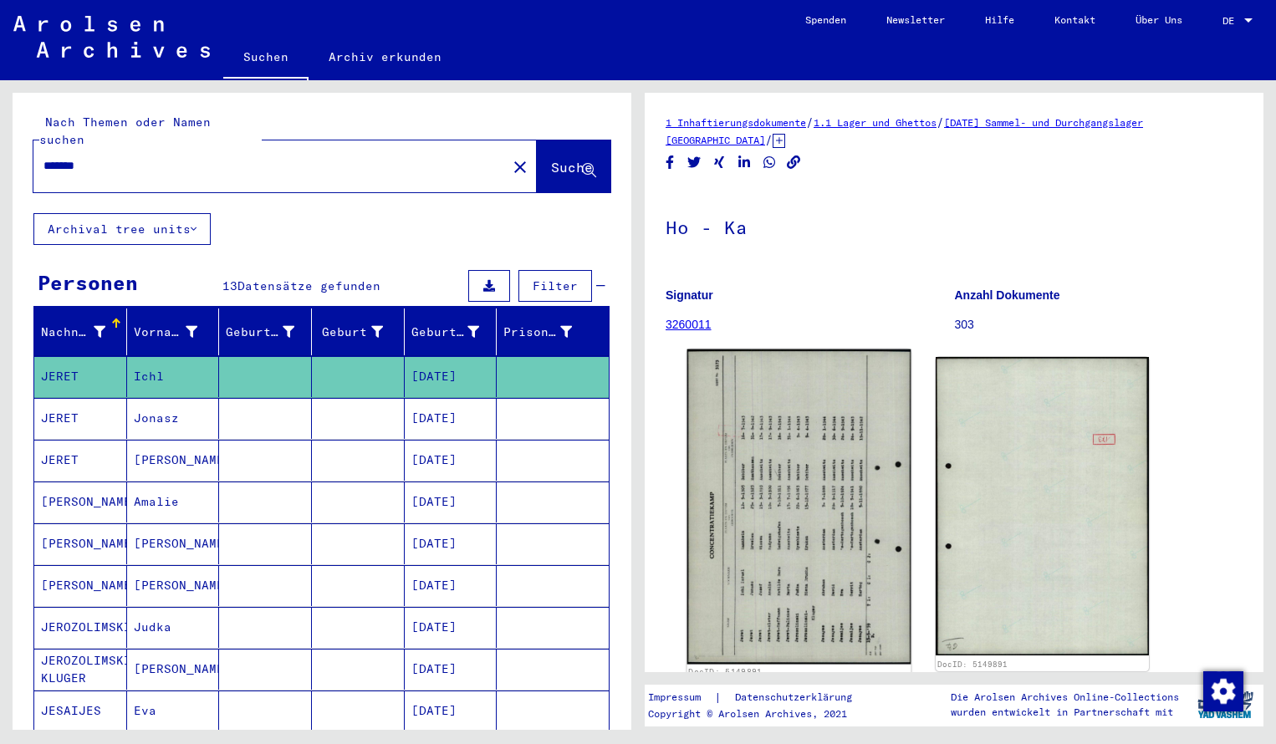
click at [789, 501] on img at bounding box center [799, 506] width 224 height 315
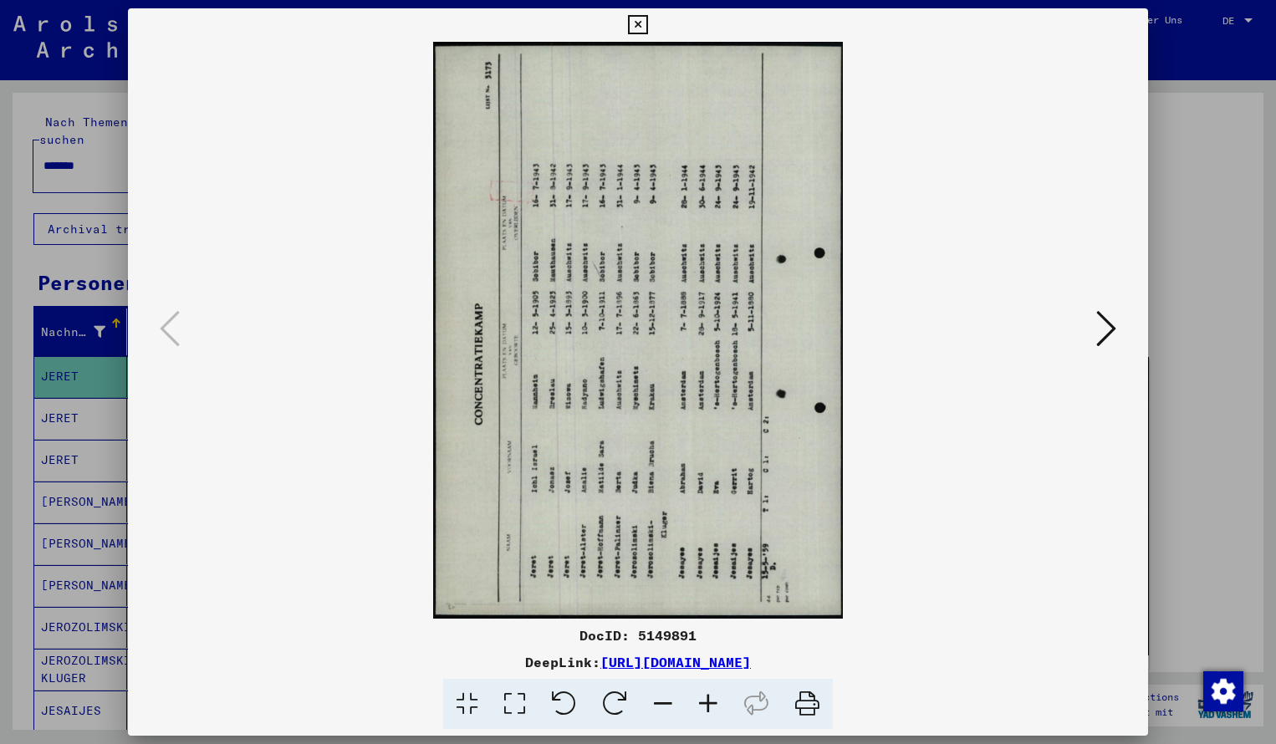
click at [616, 699] on icon at bounding box center [614, 704] width 51 height 51
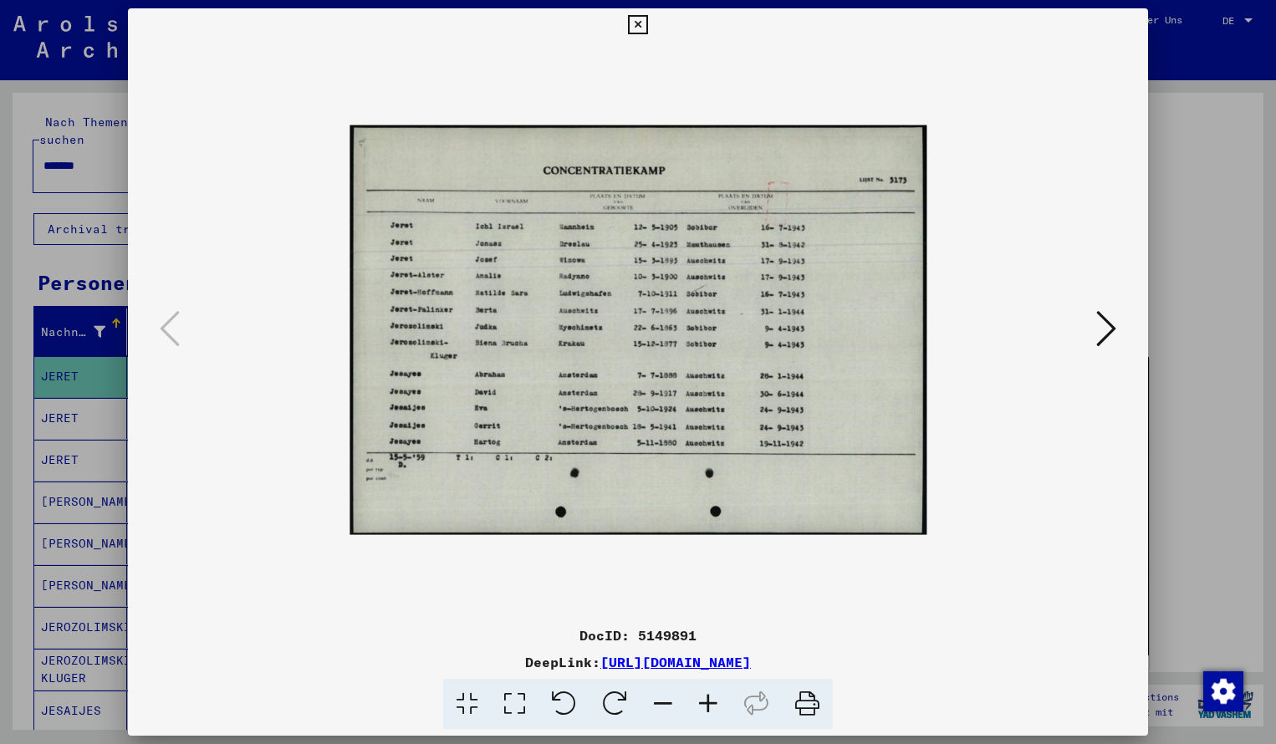
click at [709, 706] on icon at bounding box center [707, 704] width 45 height 51
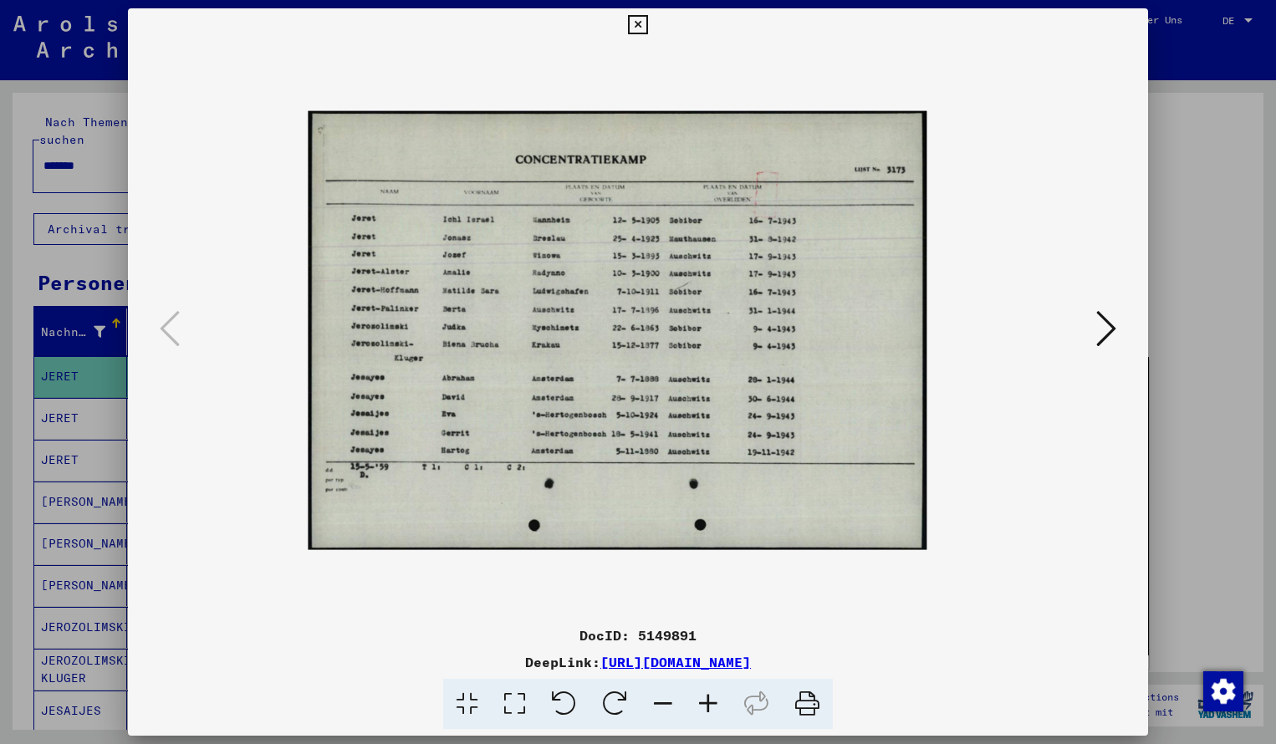
click at [709, 706] on icon at bounding box center [707, 704] width 45 height 51
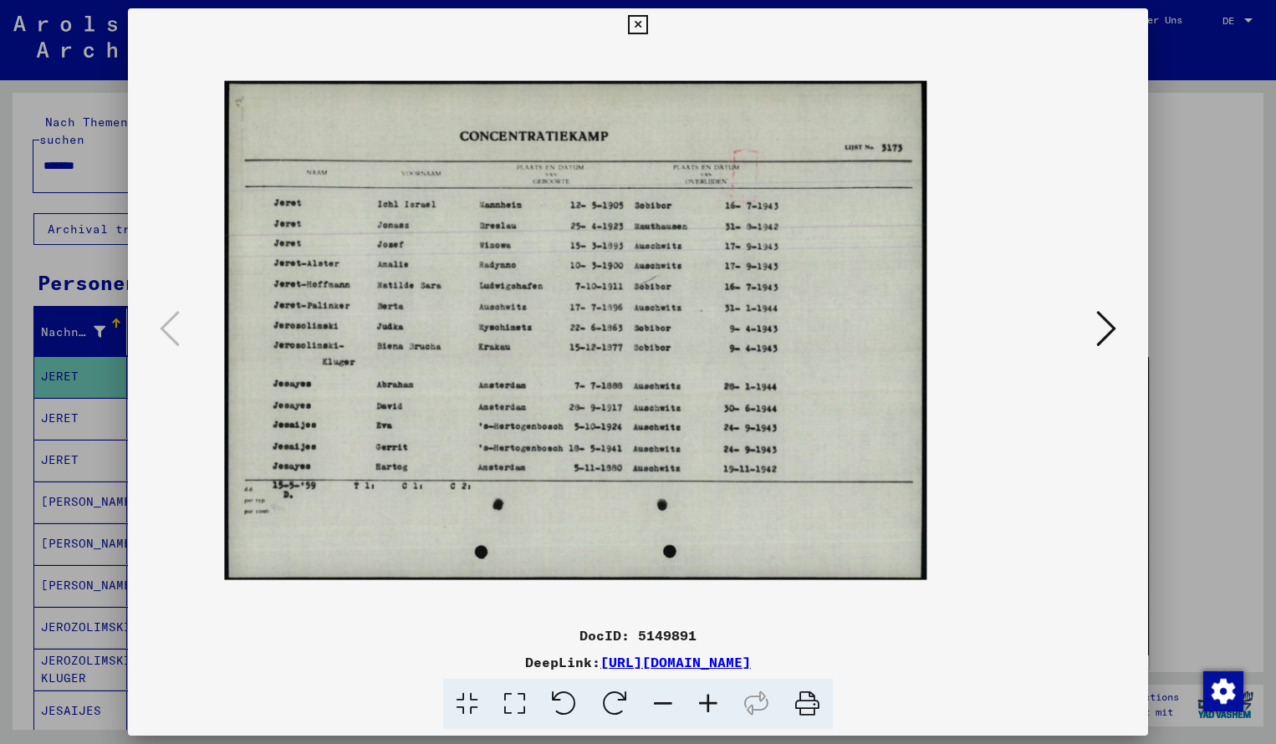
click at [709, 706] on icon at bounding box center [707, 704] width 45 height 51
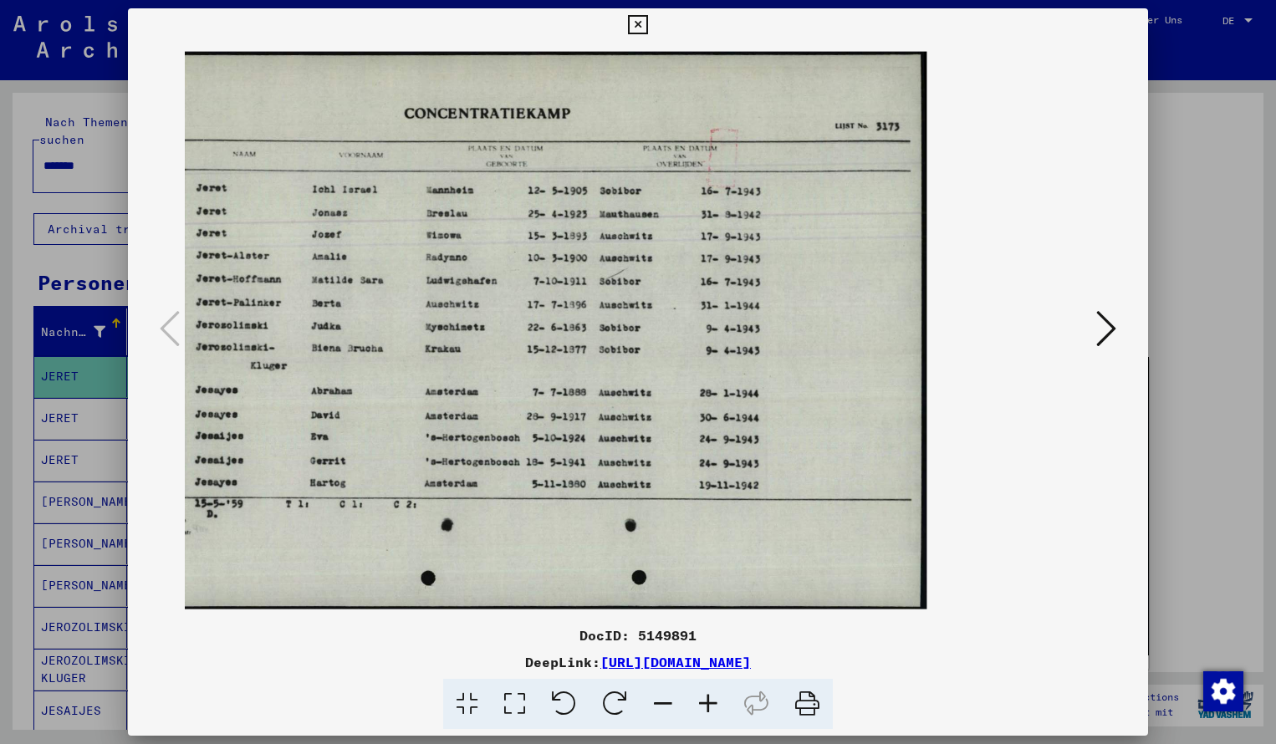
click at [652, 38] on button at bounding box center [637, 24] width 29 height 33
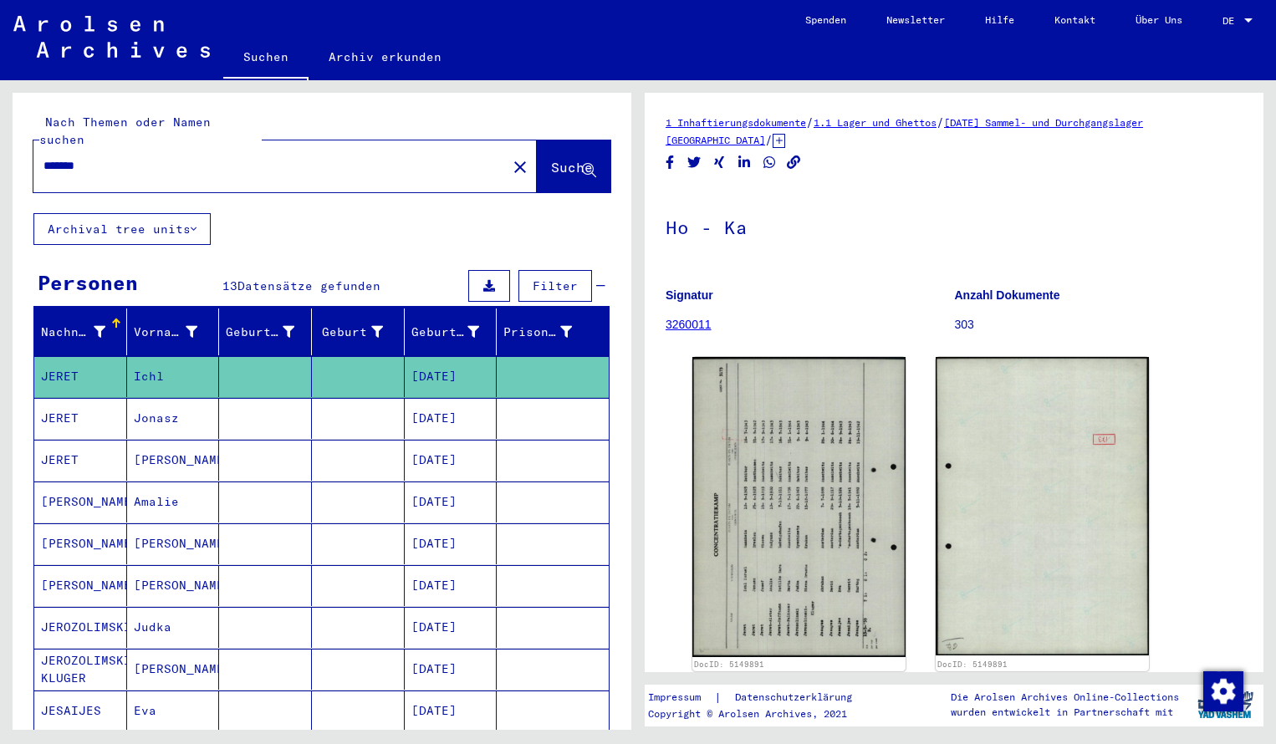
click at [107, 157] on input "*******" at bounding box center [269, 166] width 453 height 18
click at [557, 159] on span "Suche" at bounding box center [572, 167] width 42 height 17
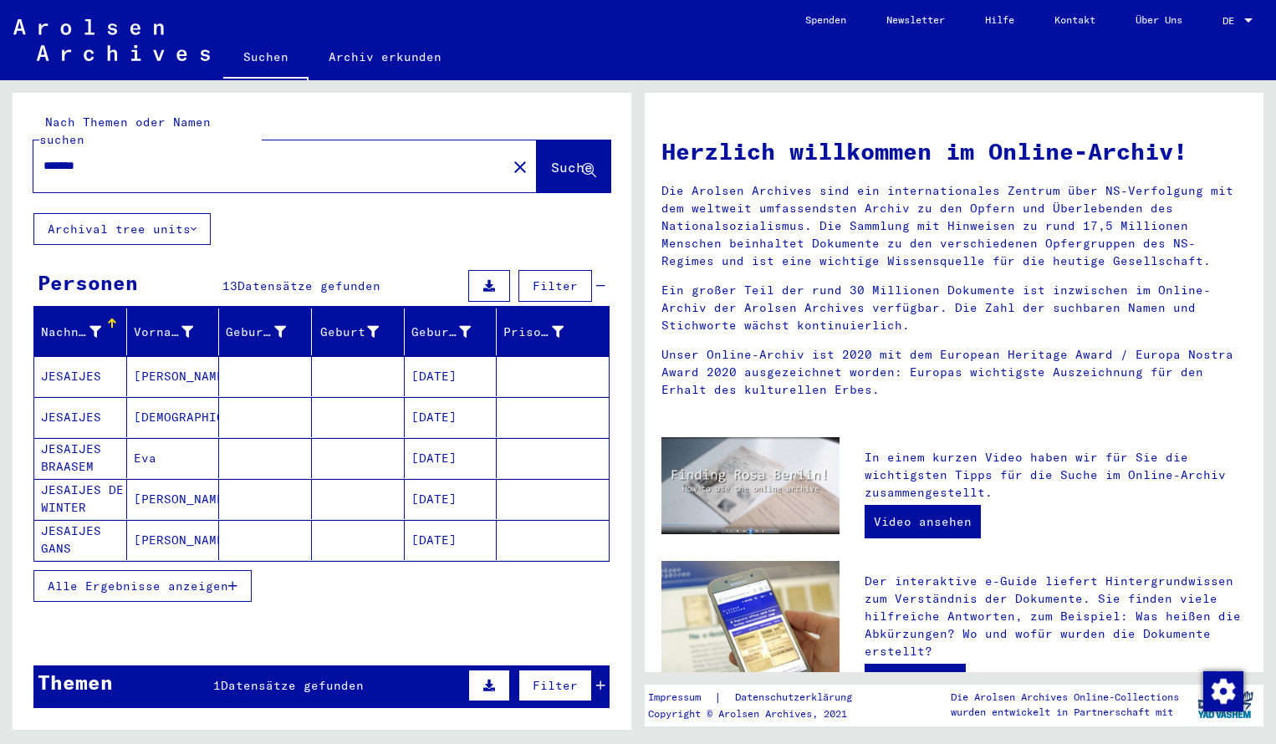
click at [223, 578] on span "Alle Ergebnisse anzeigen" at bounding box center [138, 585] width 181 height 15
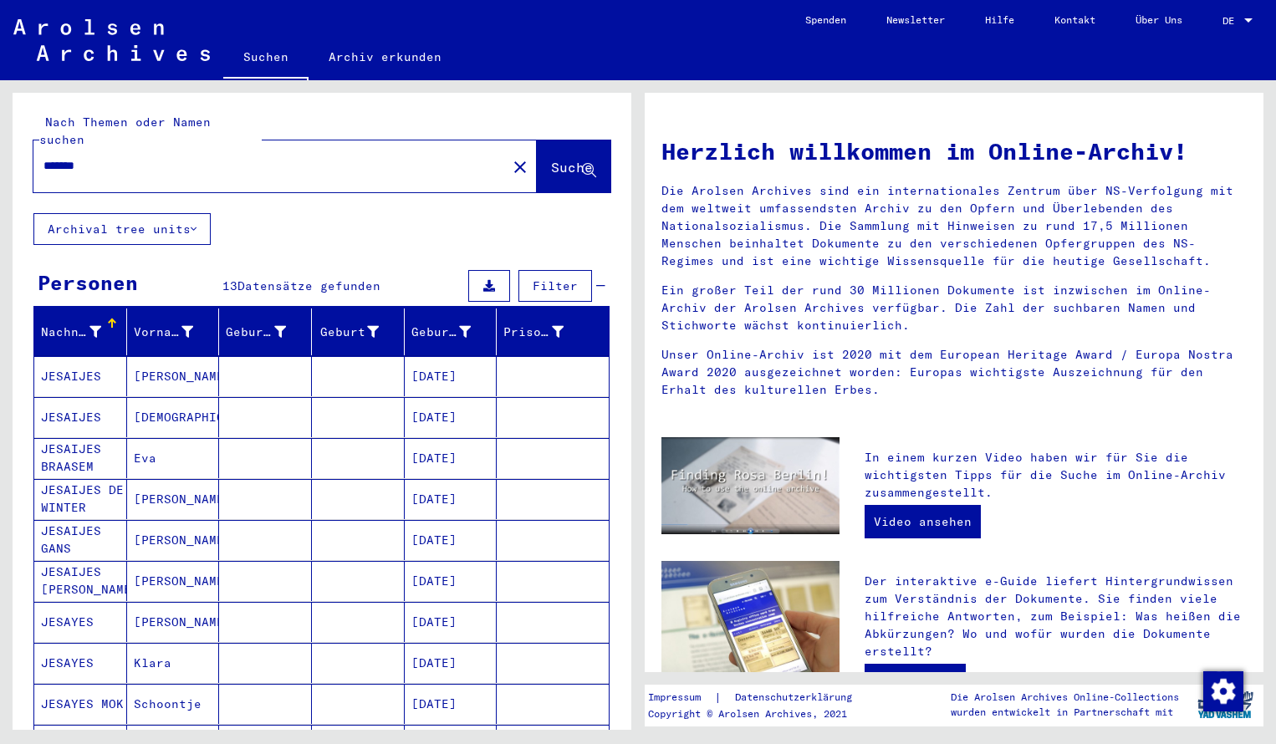
click at [108, 157] on input "*******" at bounding box center [264, 166] width 443 height 18
click at [94, 356] on mat-cell "JESAIJES" at bounding box center [80, 376] width 93 height 40
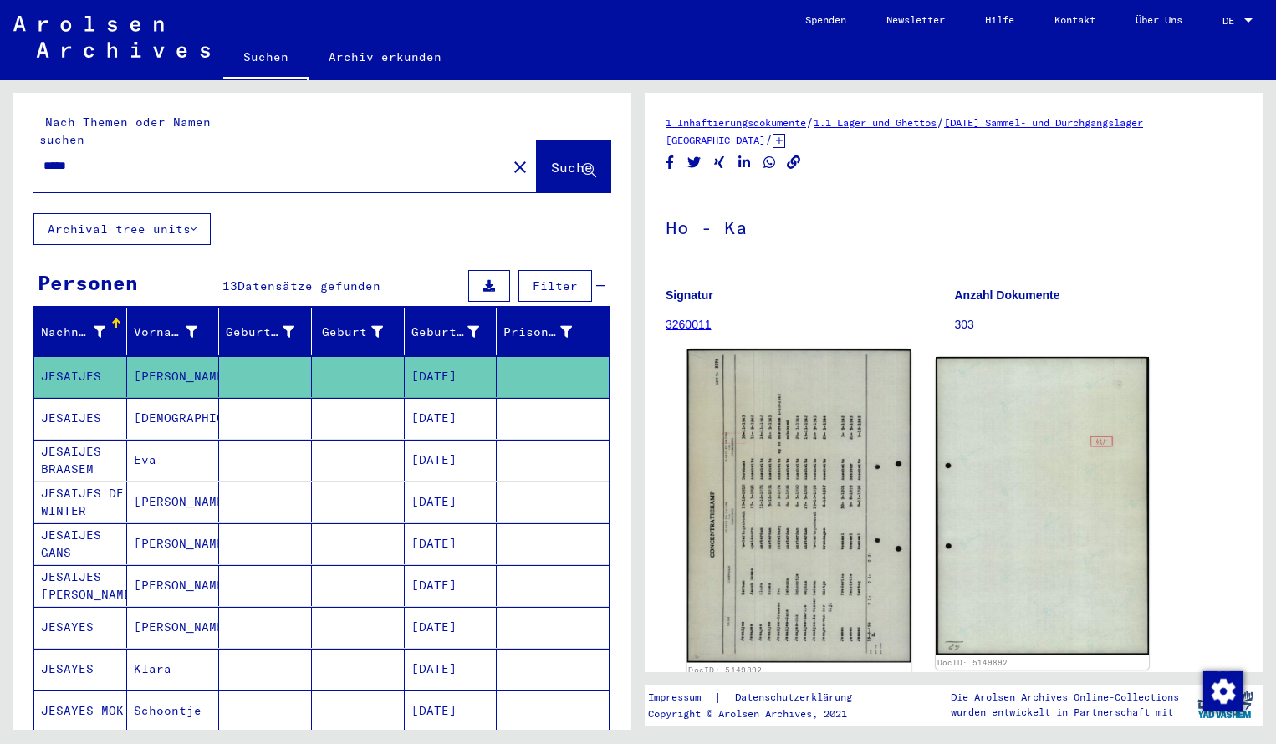
click at [763, 471] on img at bounding box center [799, 505] width 224 height 313
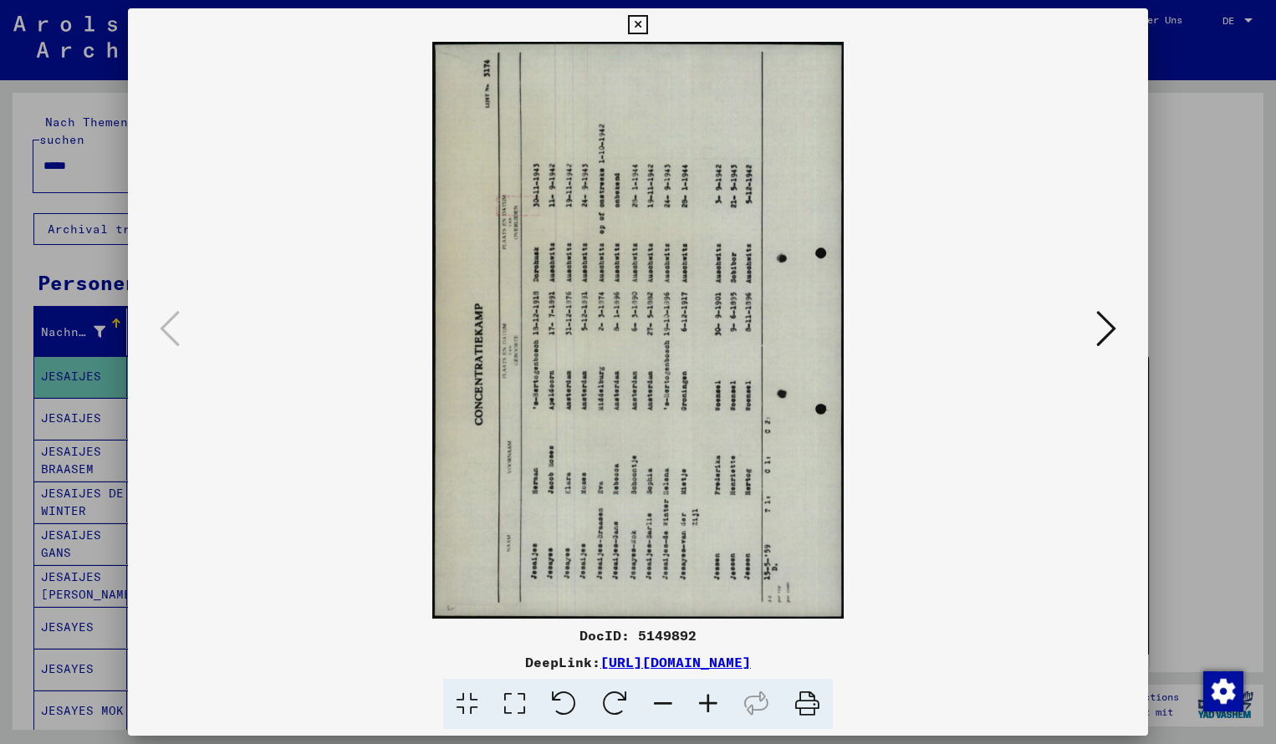
click at [606, 709] on icon at bounding box center [614, 704] width 51 height 51
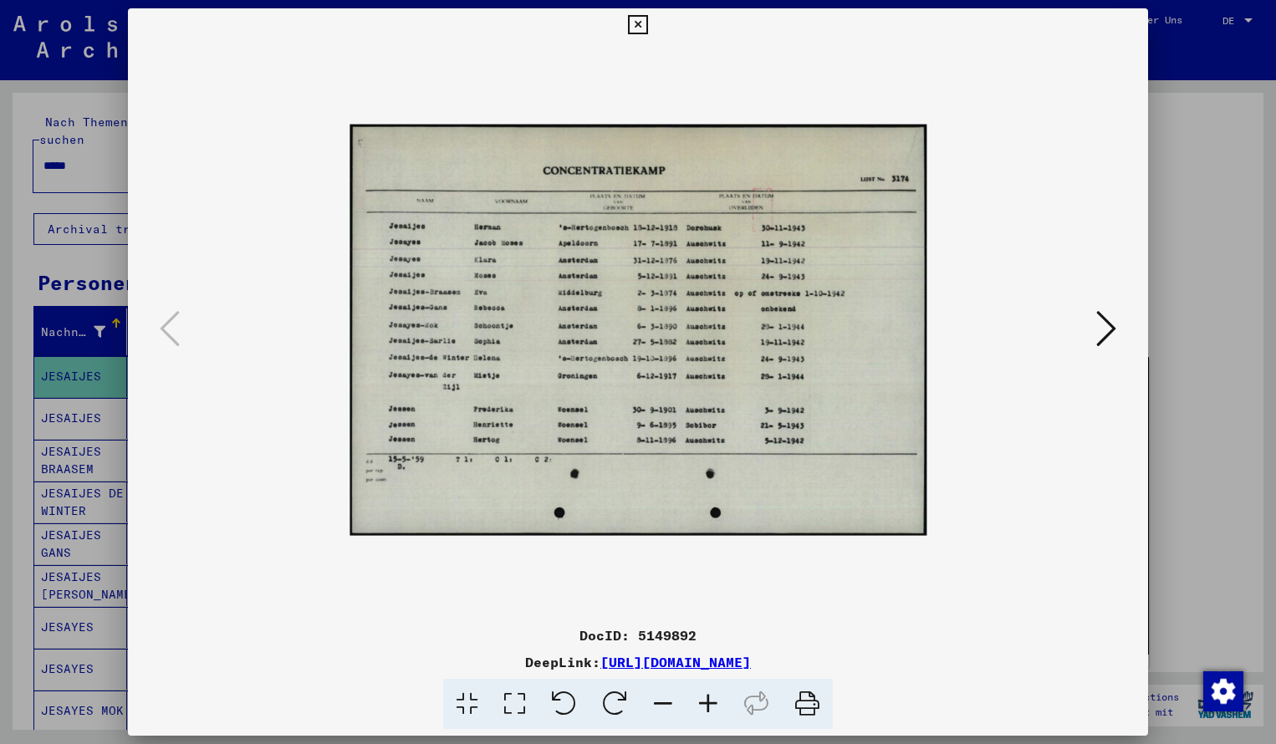
click at [704, 705] on icon at bounding box center [707, 704] width 45 height 51
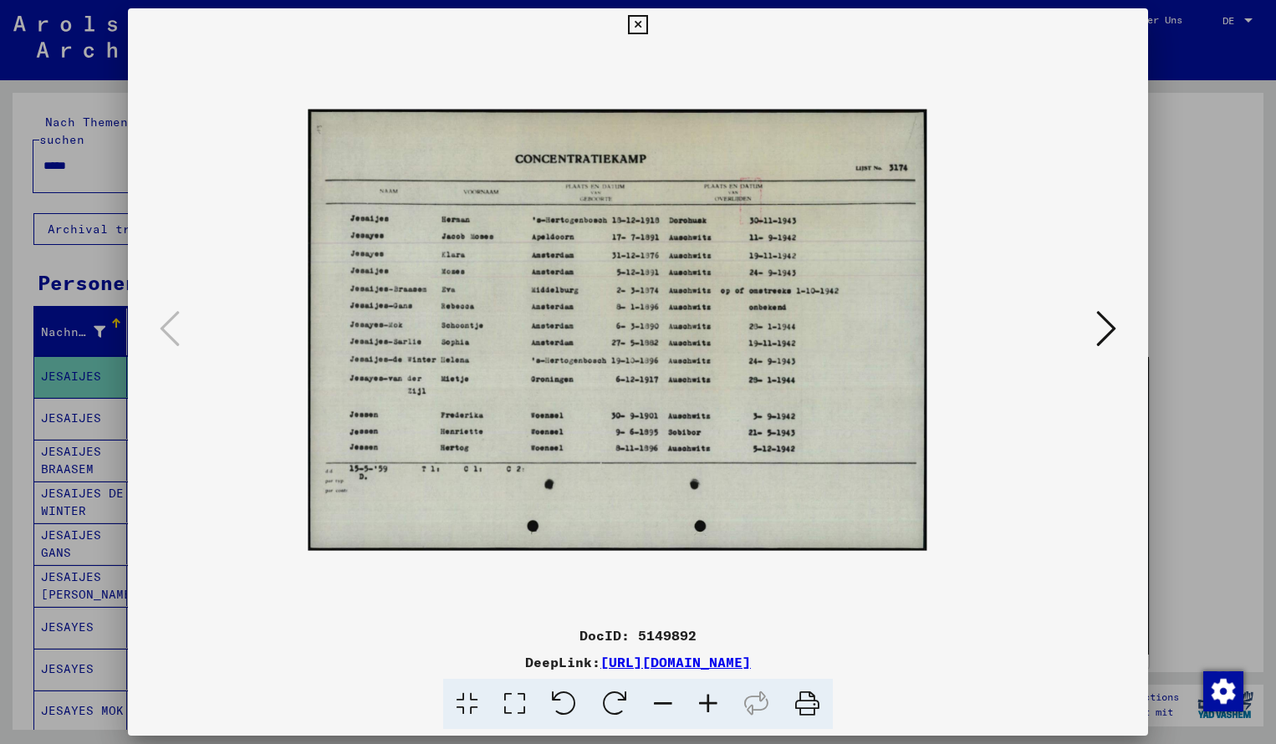
click at [704, 705] on icon at bounding box center [707, 704] width 45 height 51
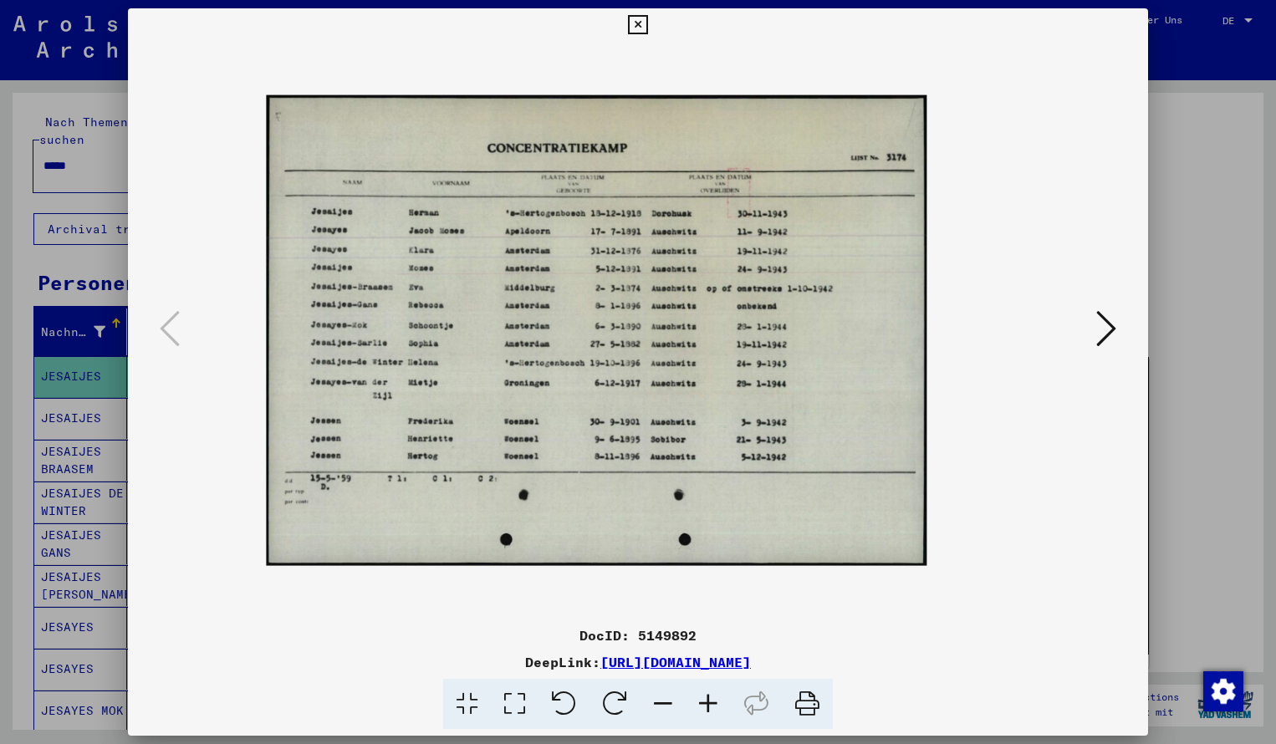
click at [704, 705] on icon at bounding box center [707, 704] width 45 height 51
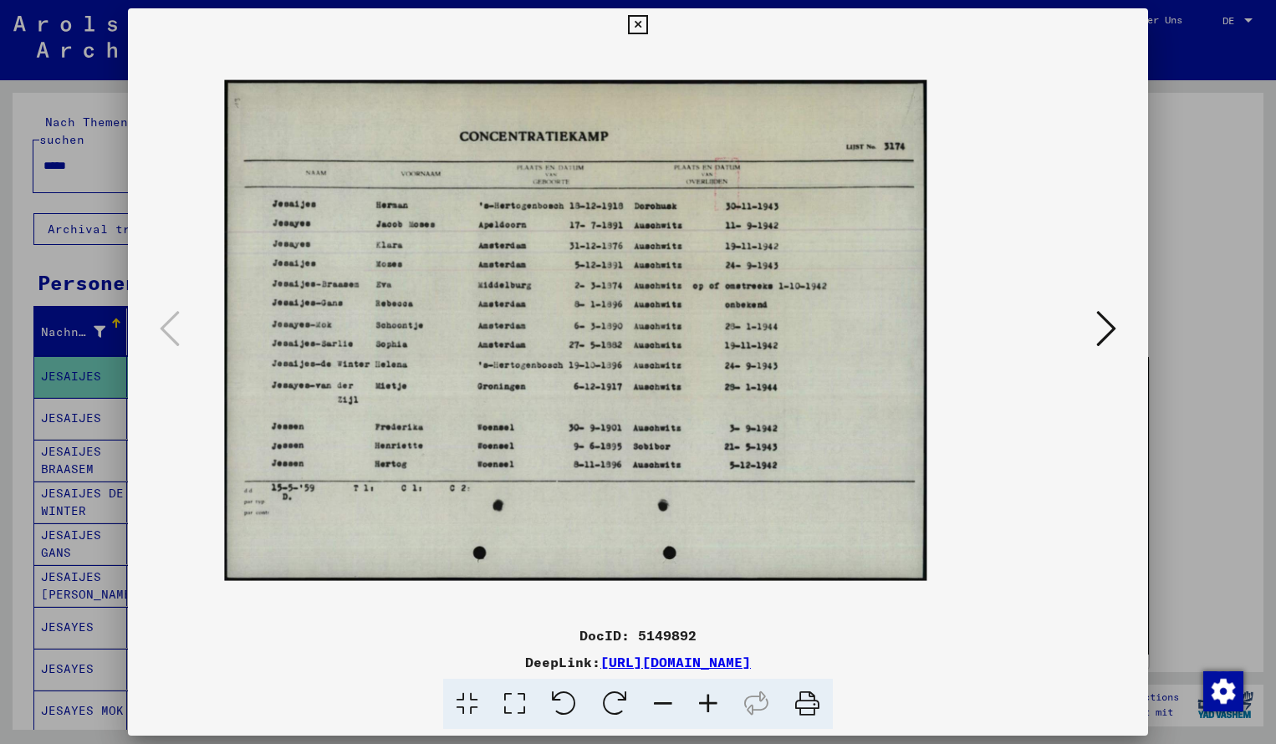
click at [704, 705] on icon at bounding box center [707, 704] width 45 height 51
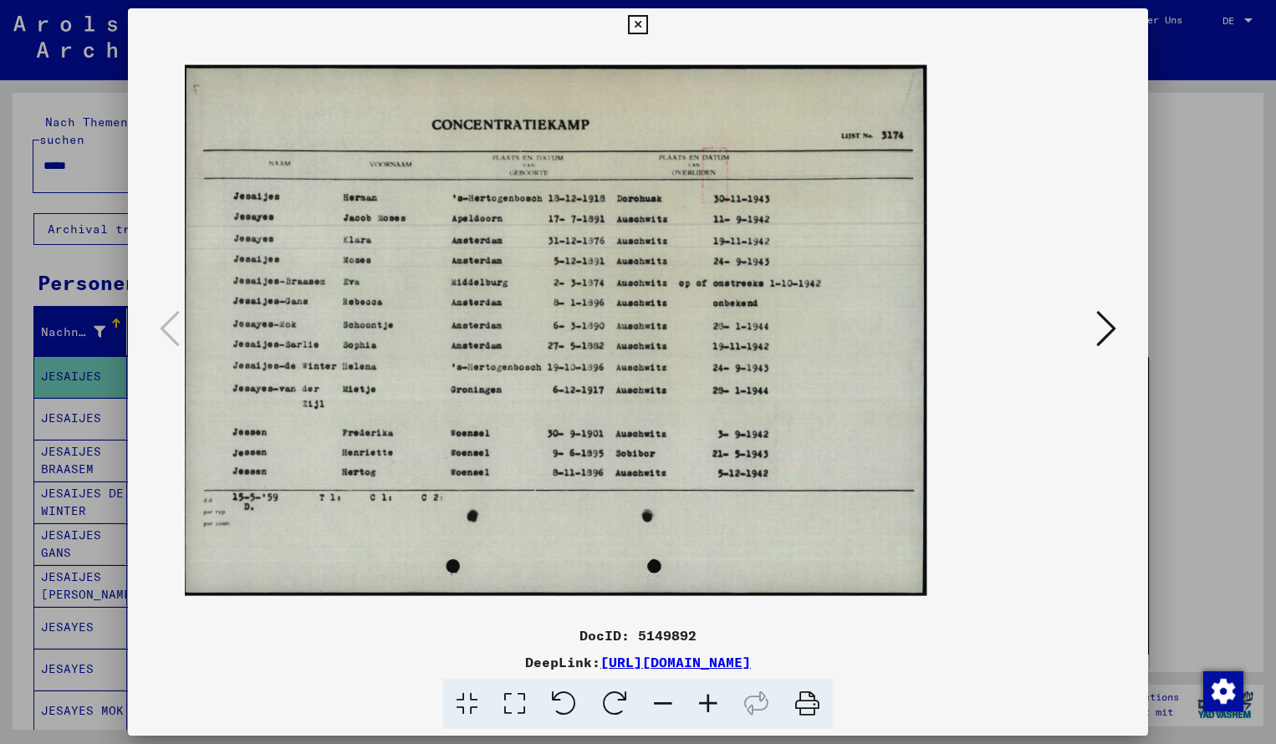
click at [704, 705] on icon at bounding box center [707, 704] width 45 height 51
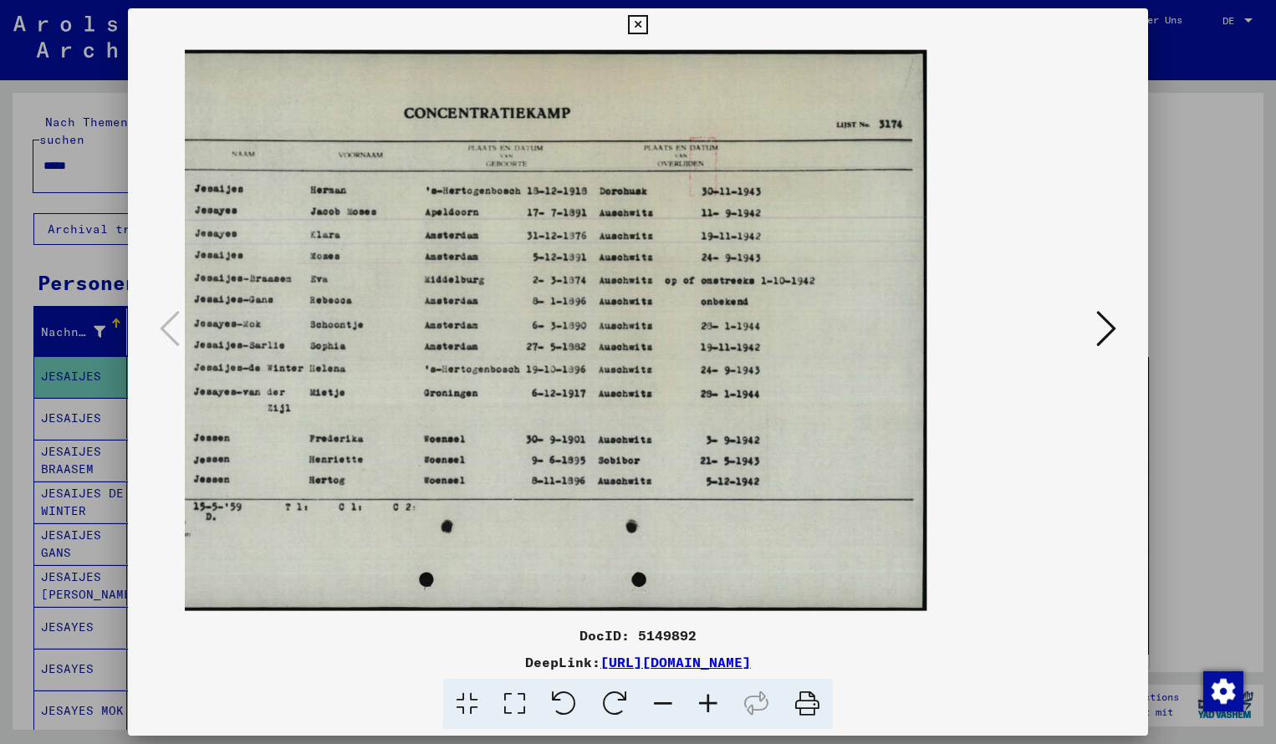
click at [647, 28] on icon at bounding box center [637, 25] width 19 height 20
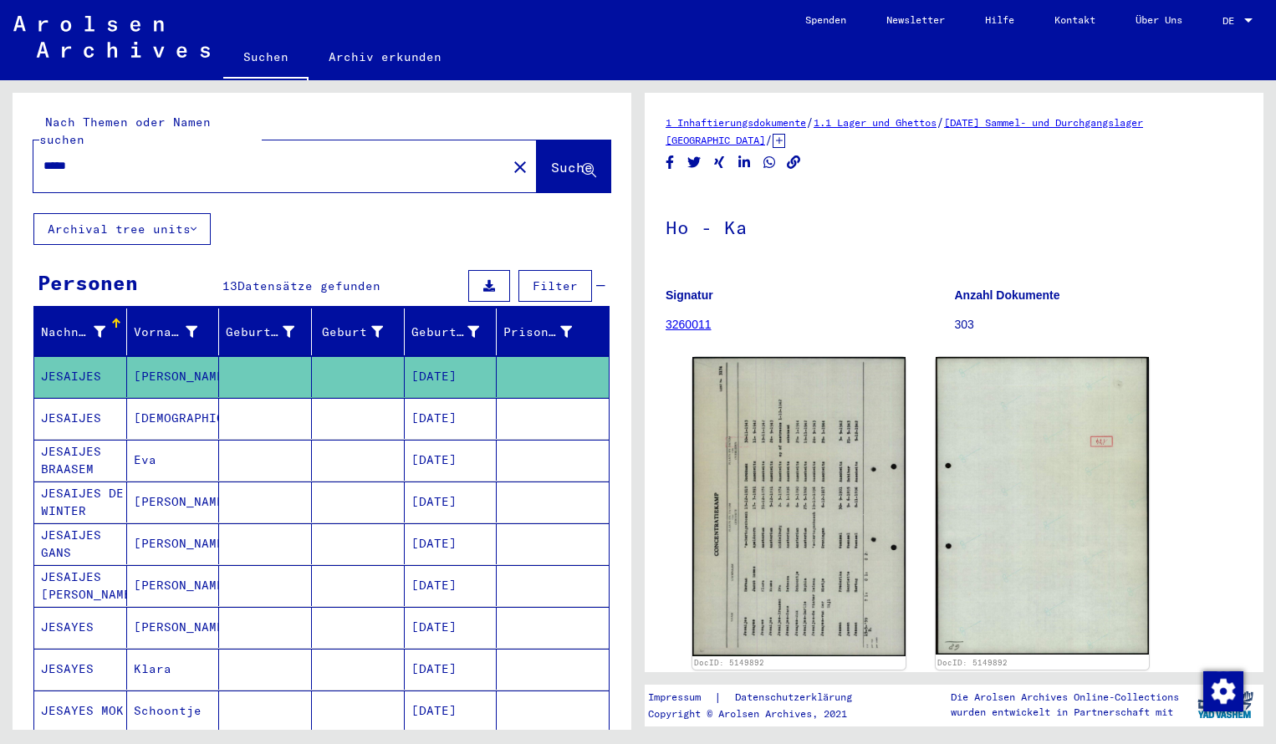
click at [99, 157] on input "*****" at bounding box center [269, 166] width 453 height 18
click at [551, 159] on span "Suche" at bounding box center [572, 167] width 42 height 17
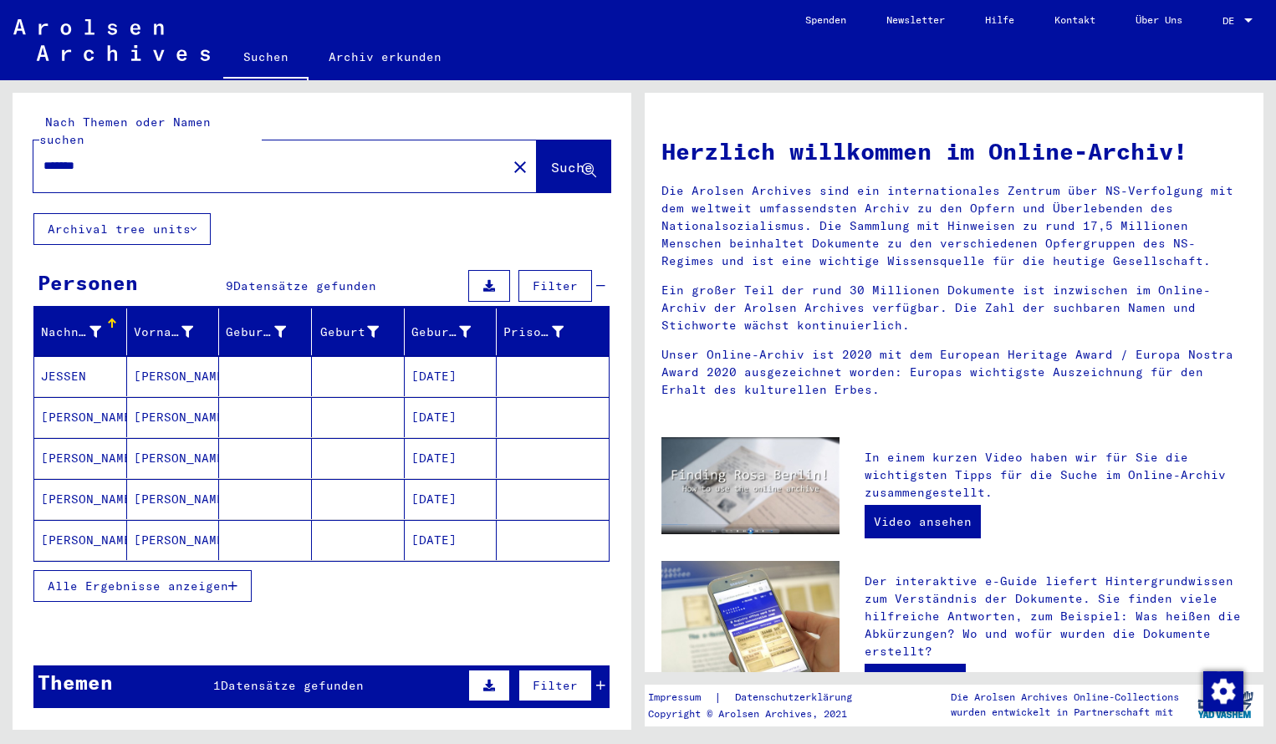
click at [115, 363] on mat-cell "JESSEN" at bounding box center [80, 376] width 93 height 40
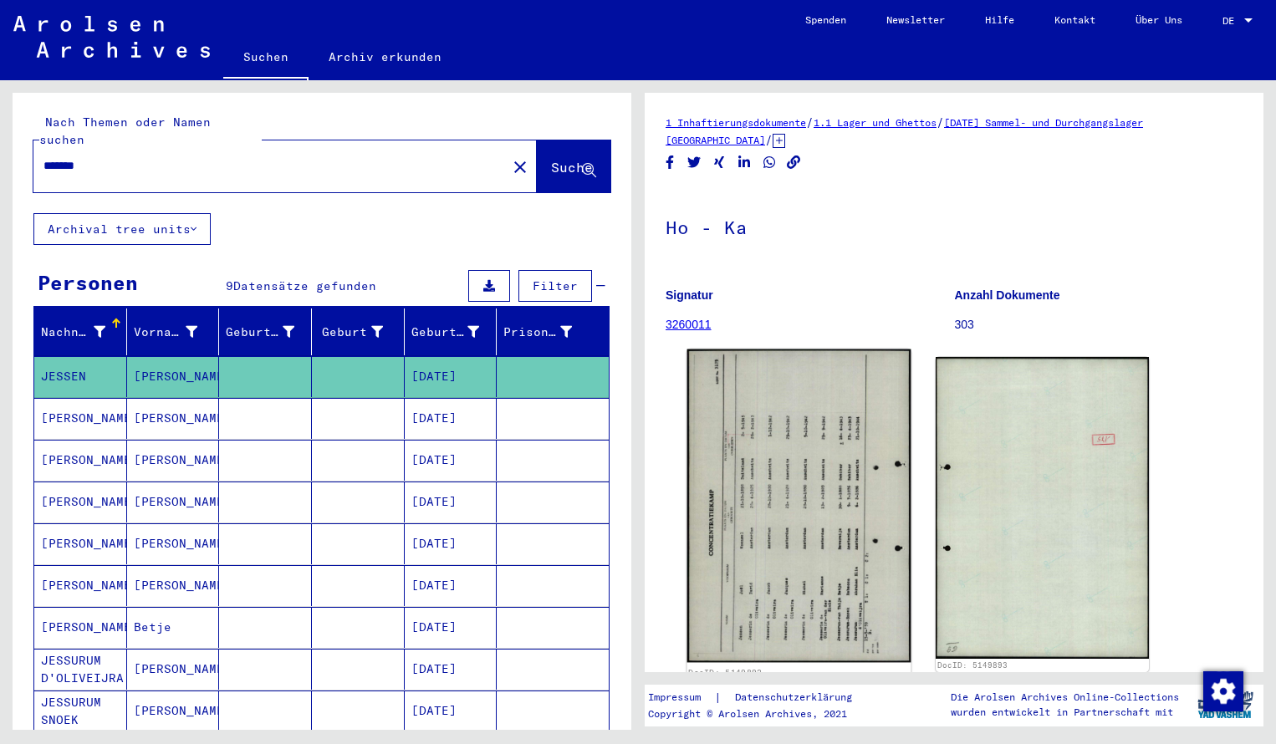
click at [773, 512] on img at bounding box center [799, 505] width 224 height 313
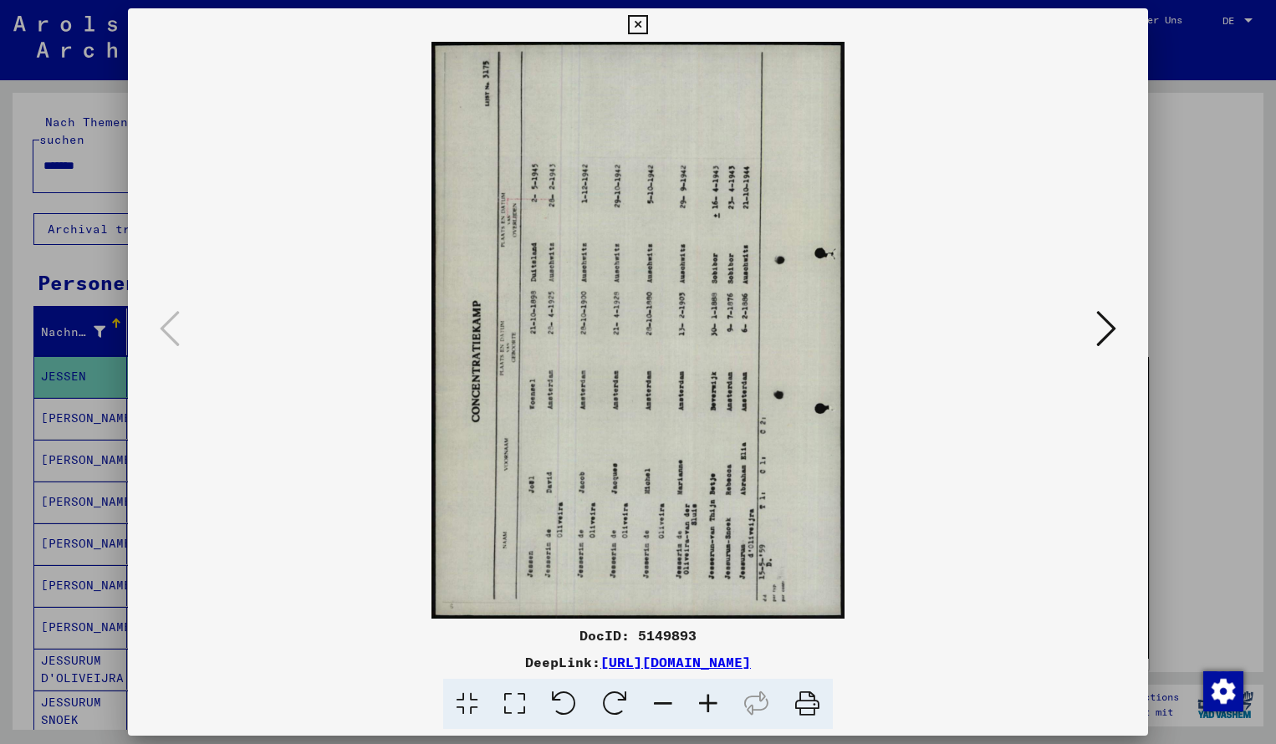
click at [607, 702] on icon at bounding box center [614, 704] width 51 height 51
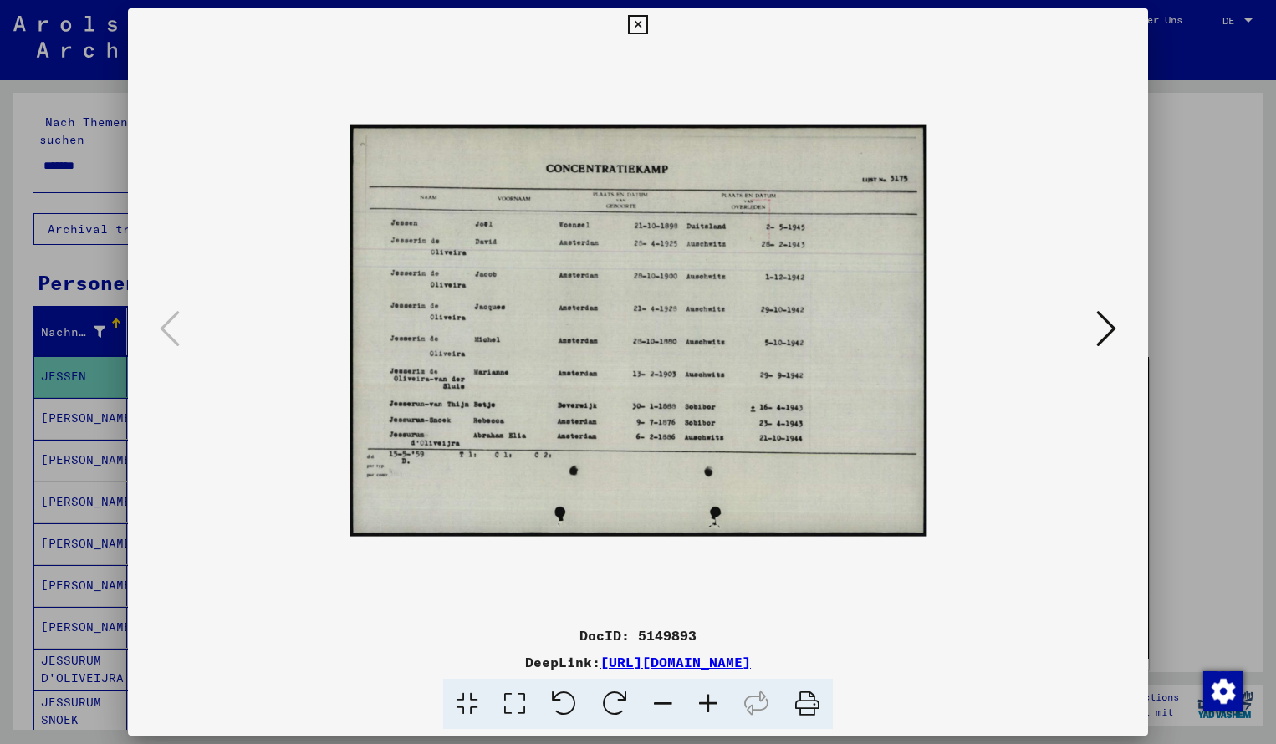
click at [708, 699] on icon at bounding box center [707, 704] width 45 height 51
click at [707, 699] on icon at bounding box center [707, 704] width 45 height 51
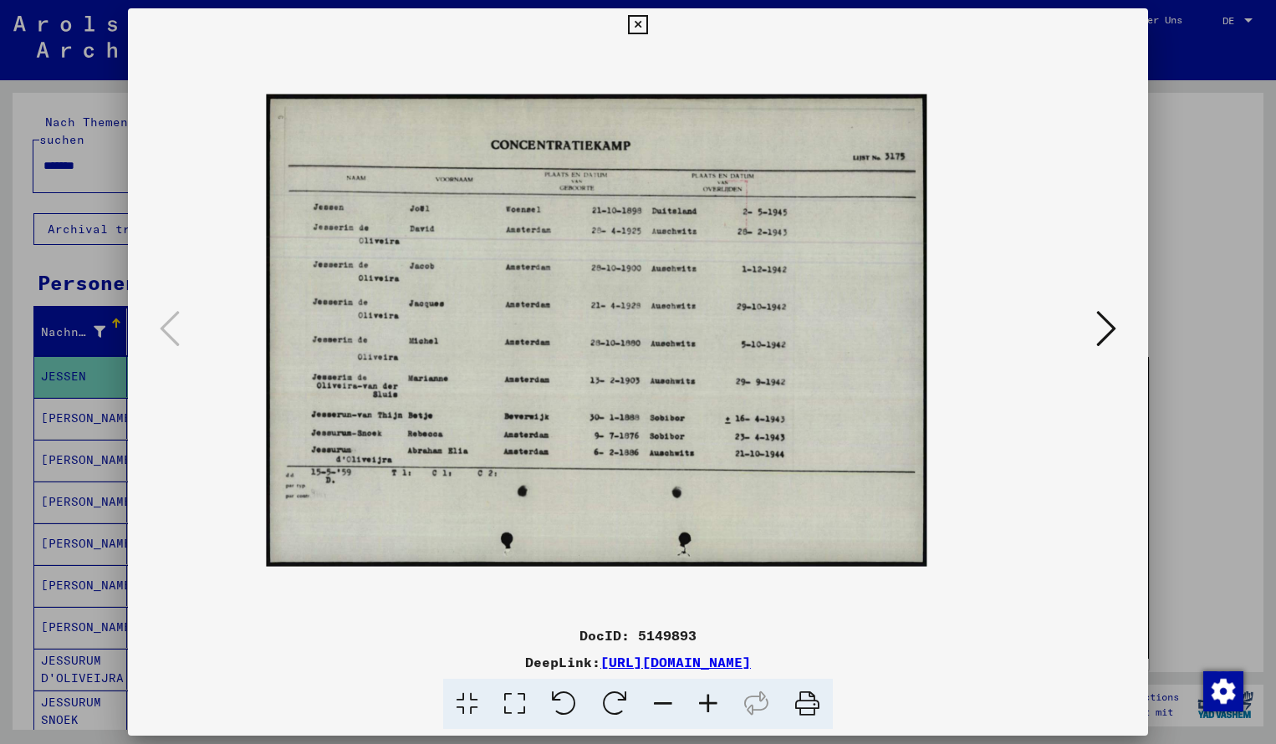
click at [707, 699] on icon at bounding box center [707, 704] width 45 height 51
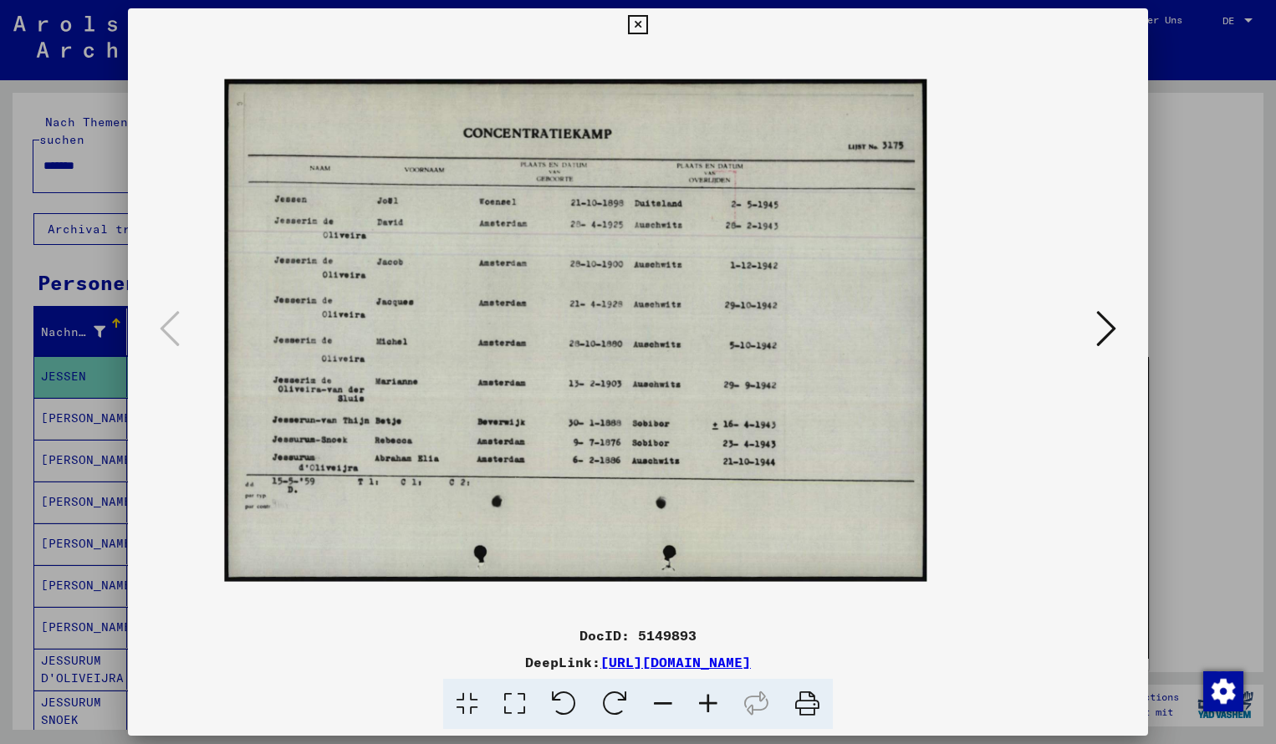
click at [707, 699] on icon at bounding box center [707, 704] width 45 height 51
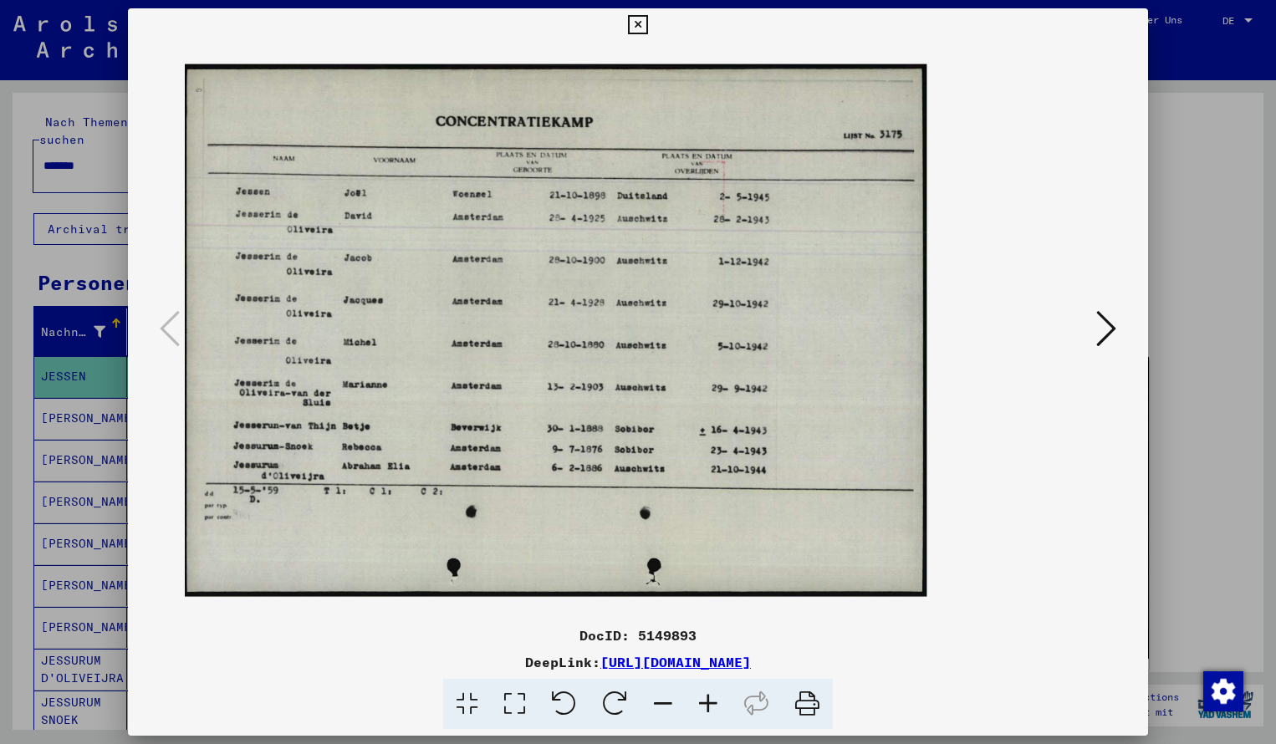
click at [707, 699] on icon at bounding box center [707, 704] width 45 height 51
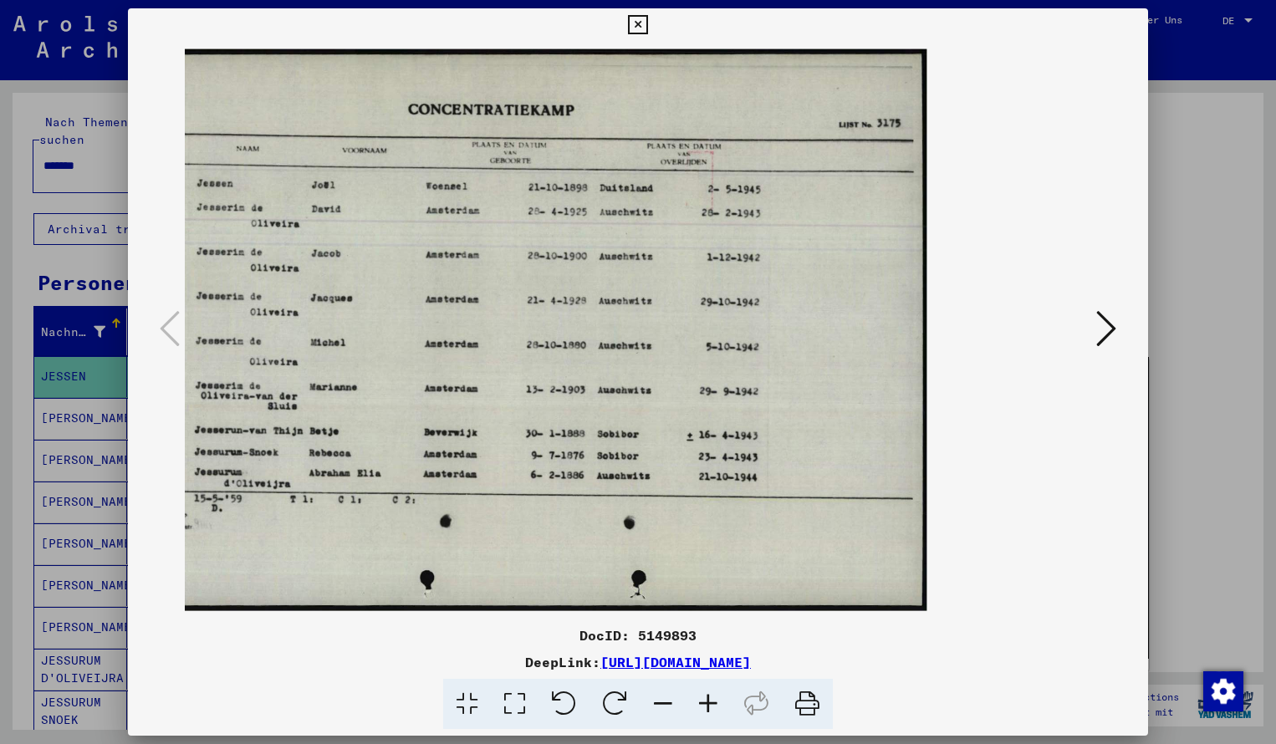
click at [707, 699] on icon at bounding box center [707, 704] width 45 height 51
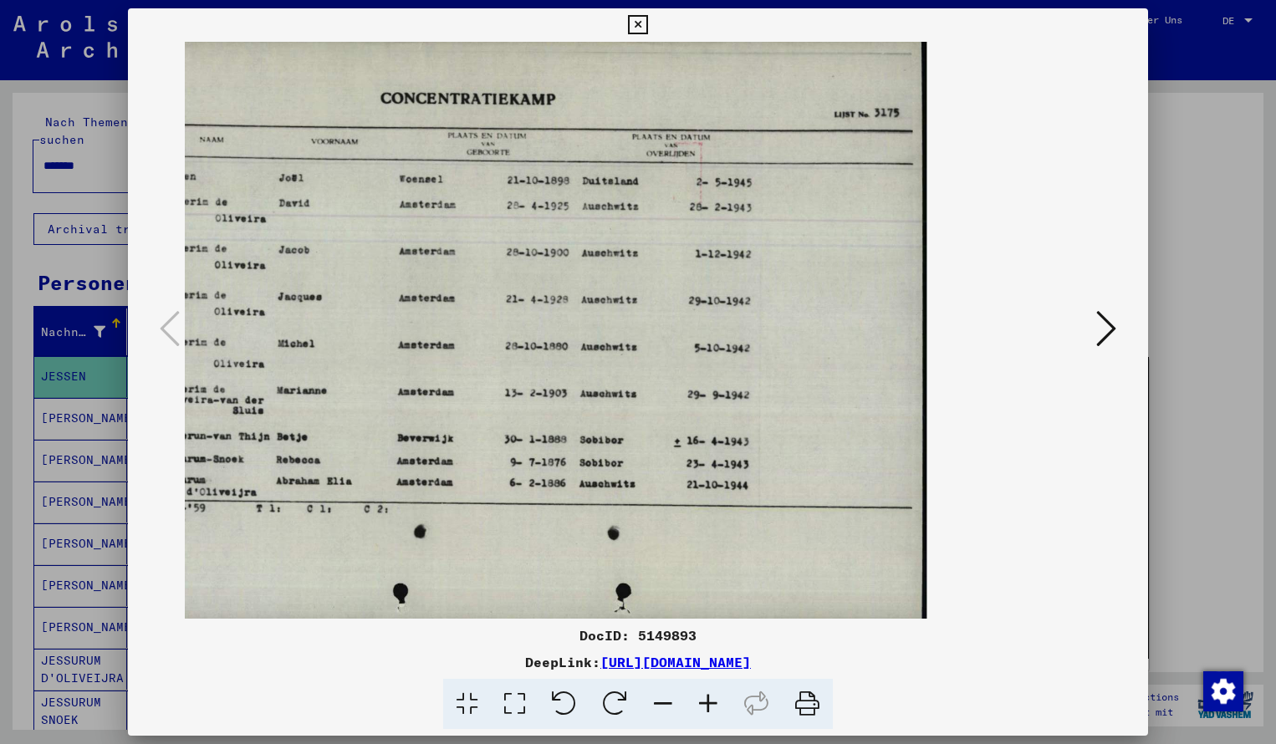
click at [664, 699] on icon at bounding box center [662, 704] width 45 height 51
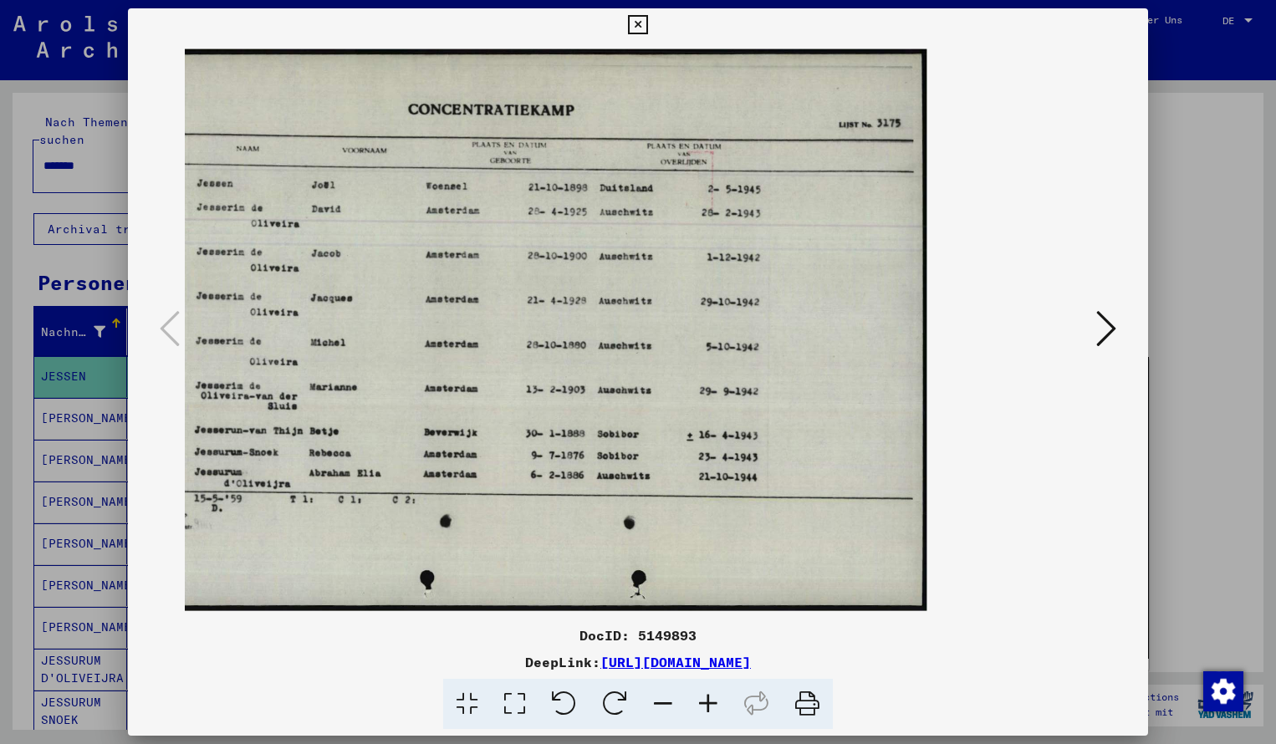
click at [647, 32] on icon at bounding box center [637, 25] width 19 height 20
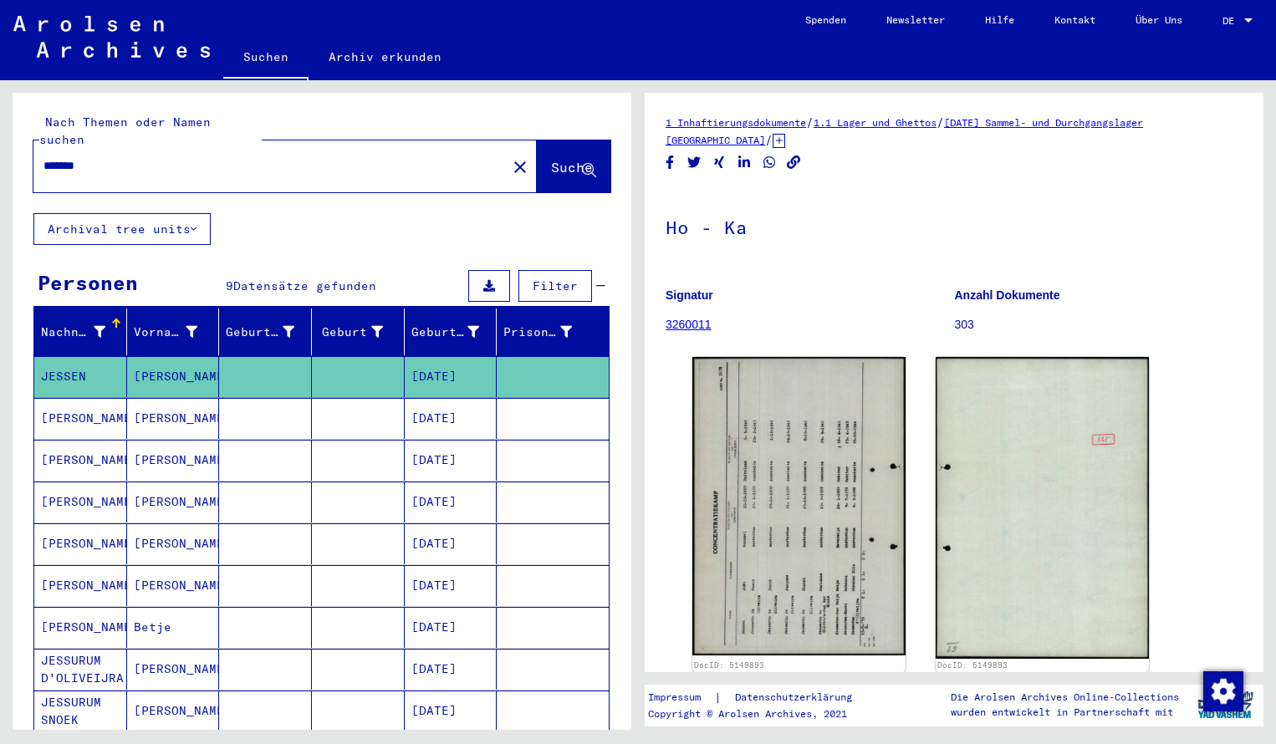
click at [116, 157] on input "*******" at bounding box center [269, 166] width 453 height 18
click at [574, 159] on span "Suche" at bounding box center [572, 167] width 42 height 17
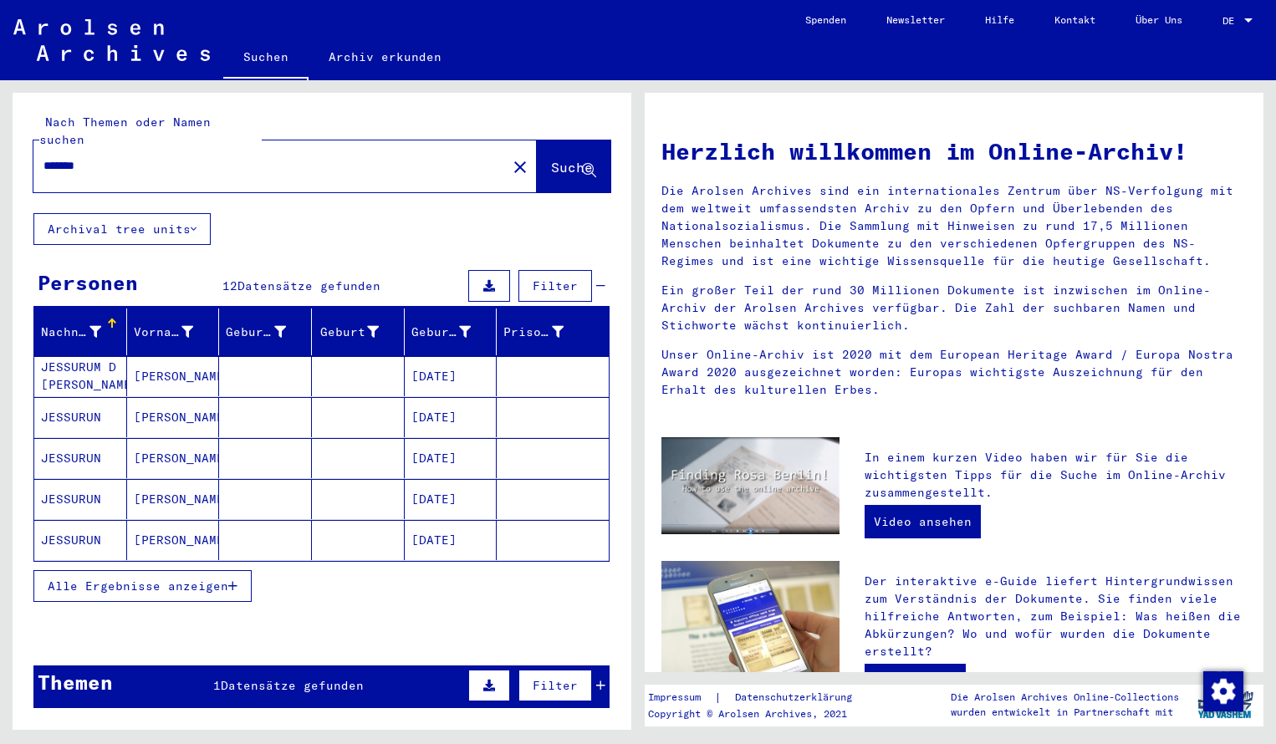
click at [87, 361] on mat-cell "JESSURUM D [PERSON_NAME]" at bounding box center [80, 376] width 93 height 40
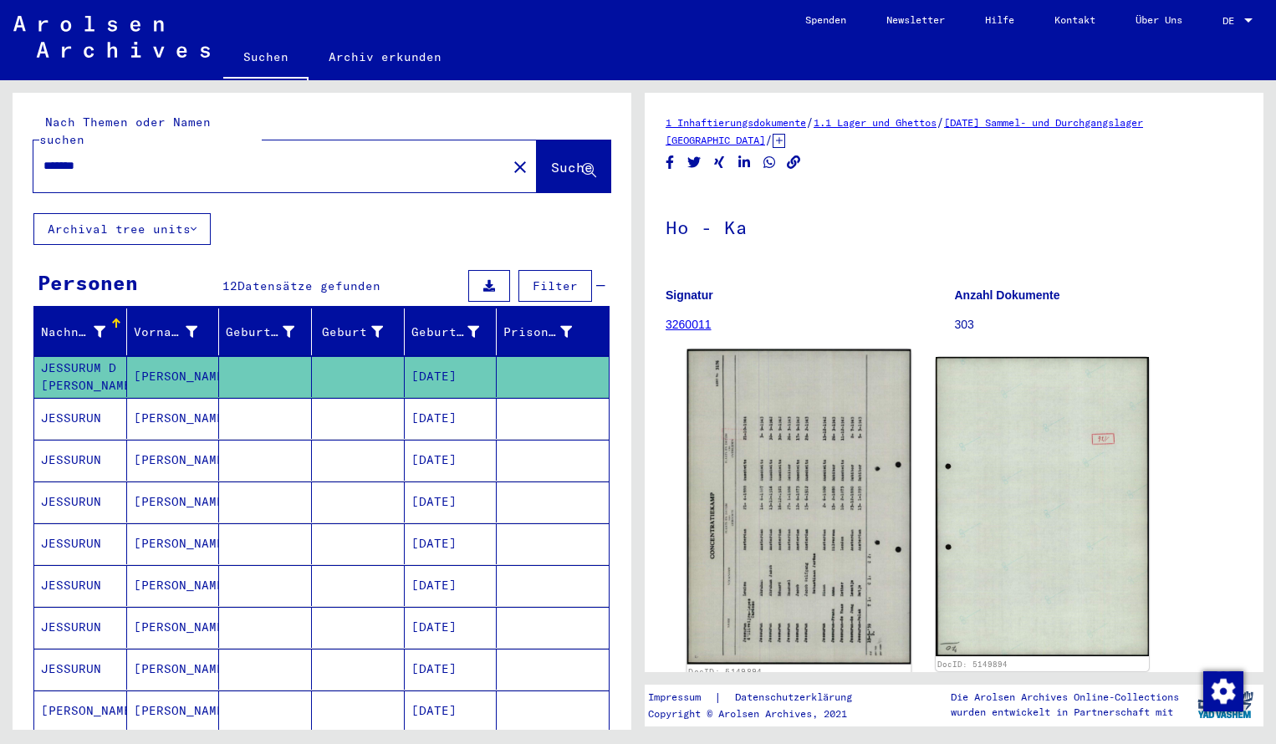
click at [731, 452] on img at bounding box center [799, 506] width 224 height 315
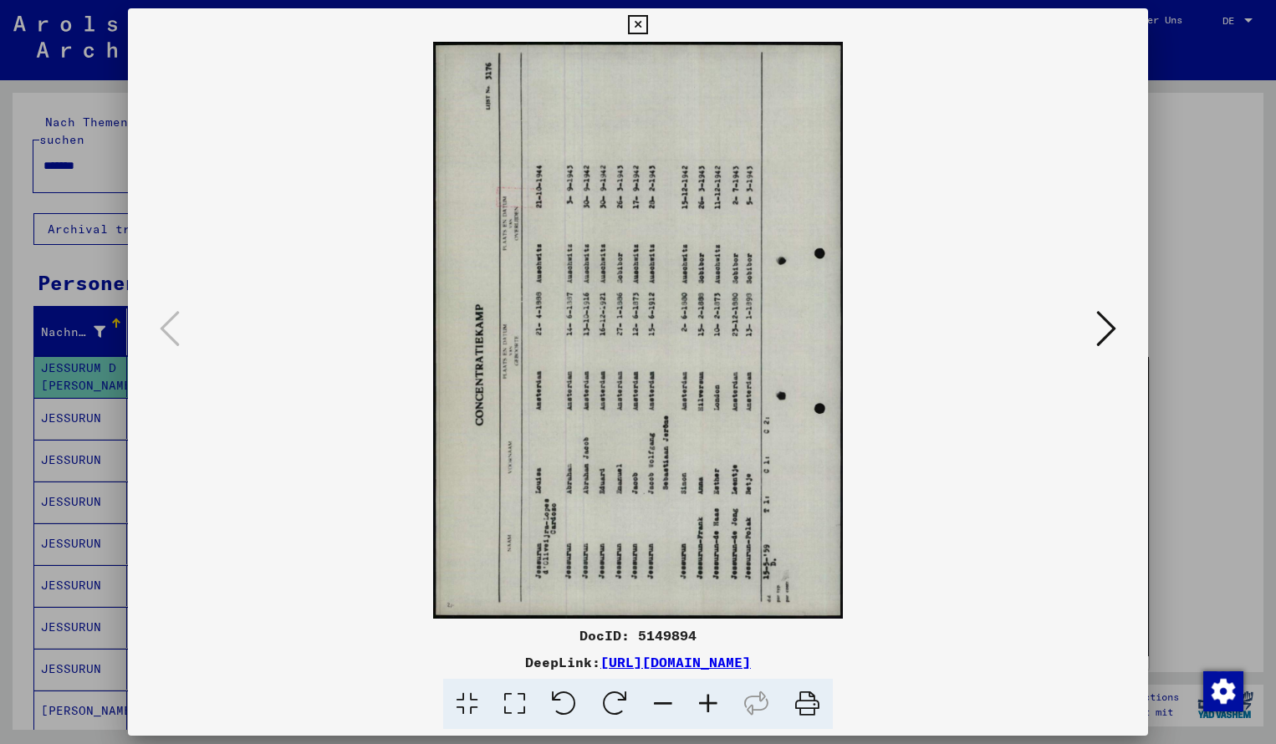
click at [705, 696] on icon at bounding box center [707, 704] width 45 height 51
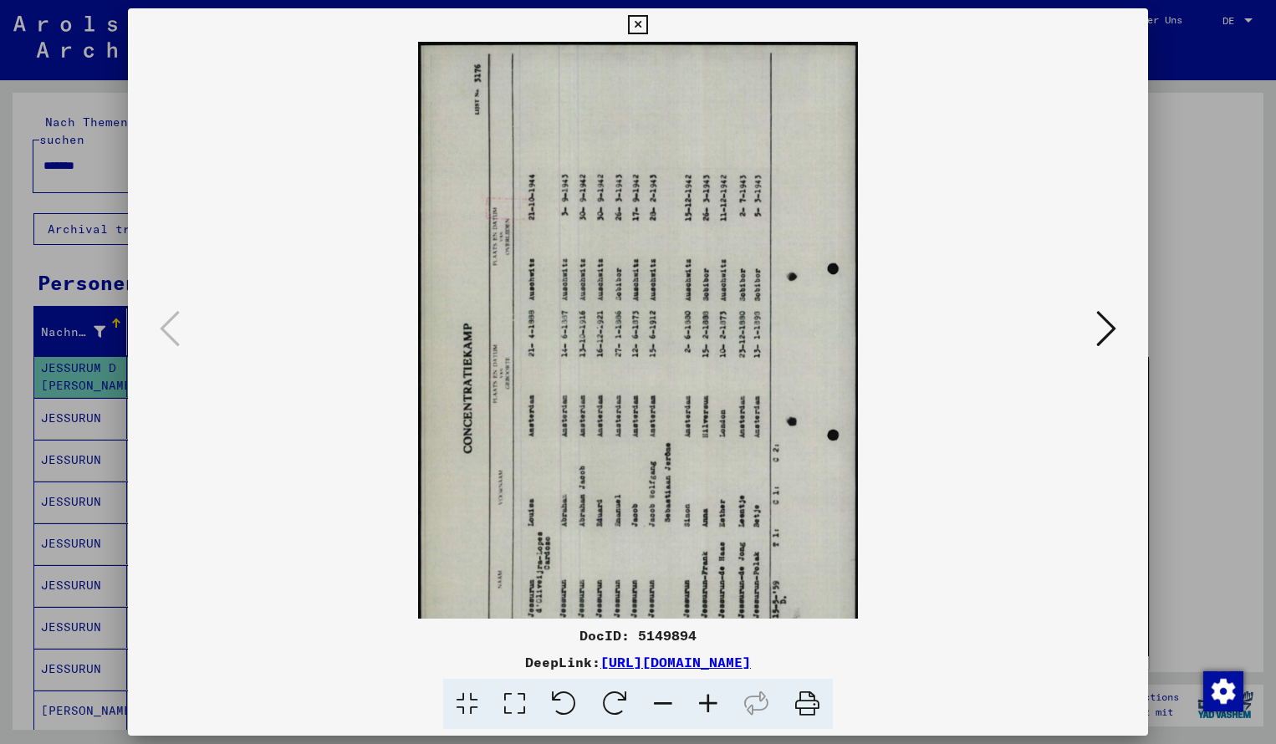
click at [619, 695] on icon at bounding box center [614, 704] width 51 height 51
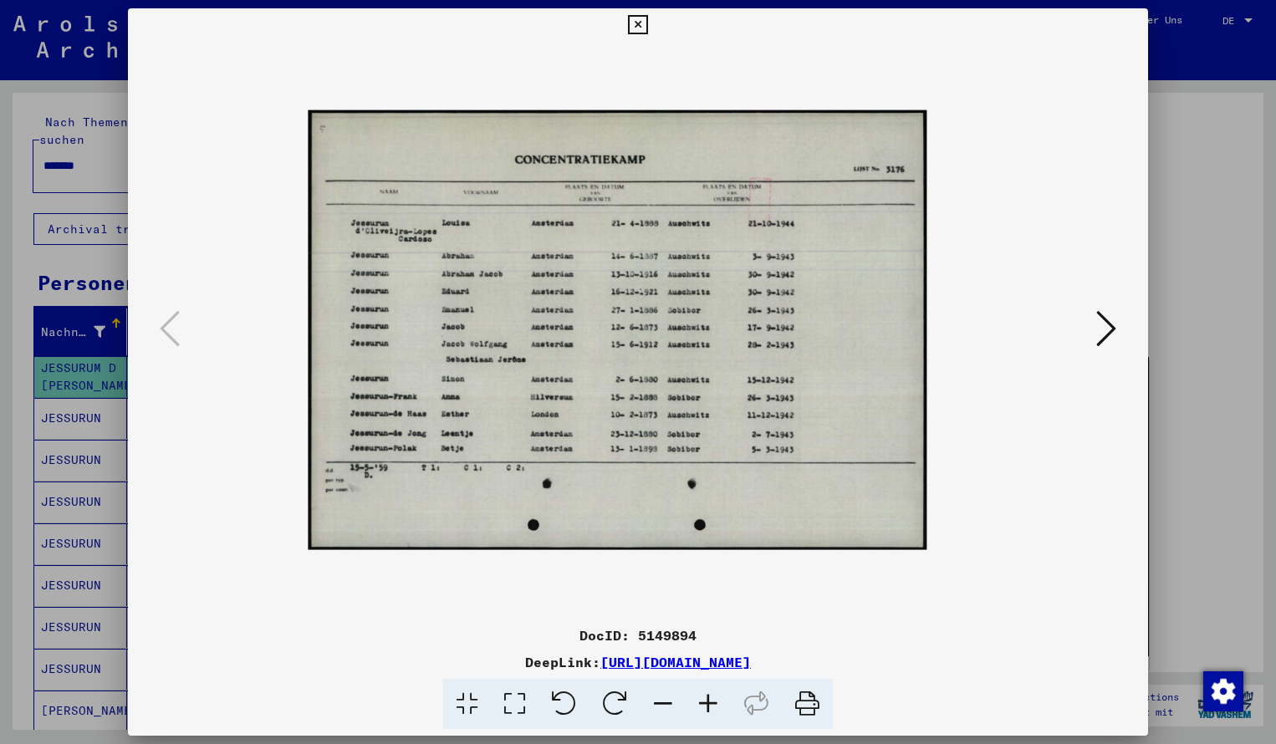
click at [709, 708] on icon at bounding box center [707, 704] width 45 height 51
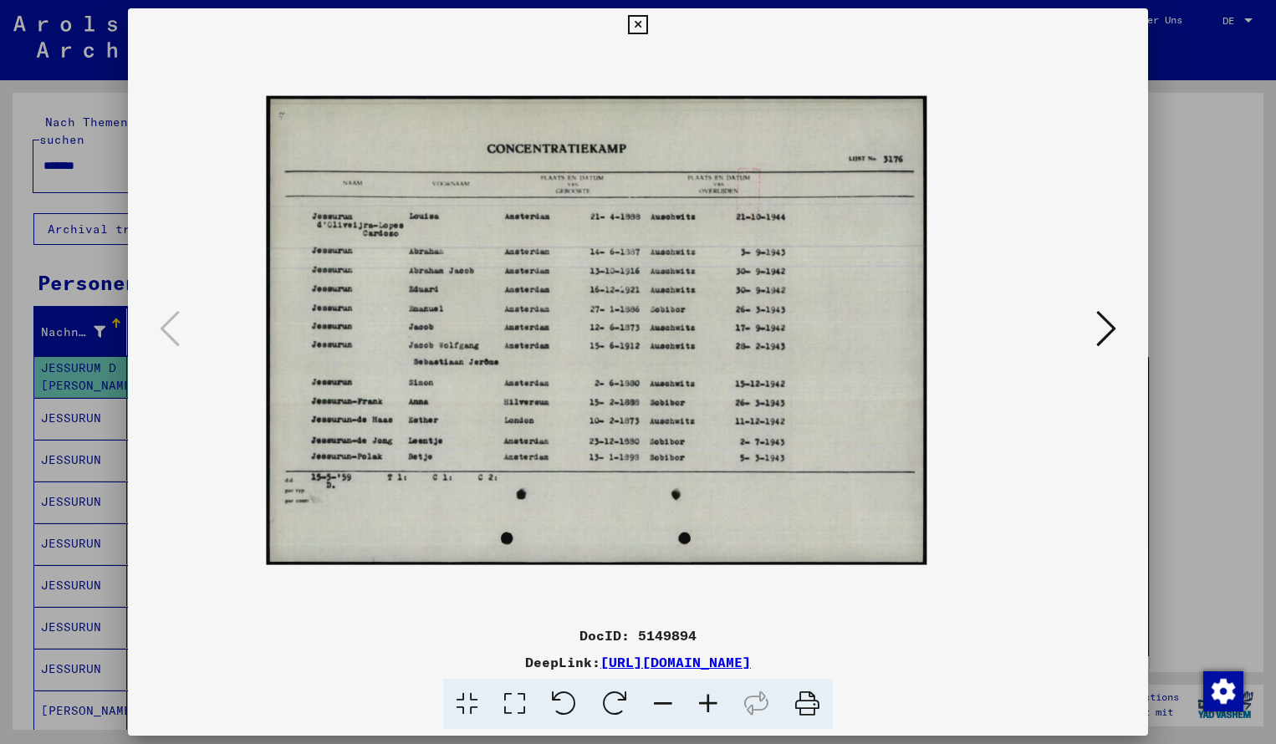
click at [709, 708] on icon at bounding box center [707, 704] width 45 height 51
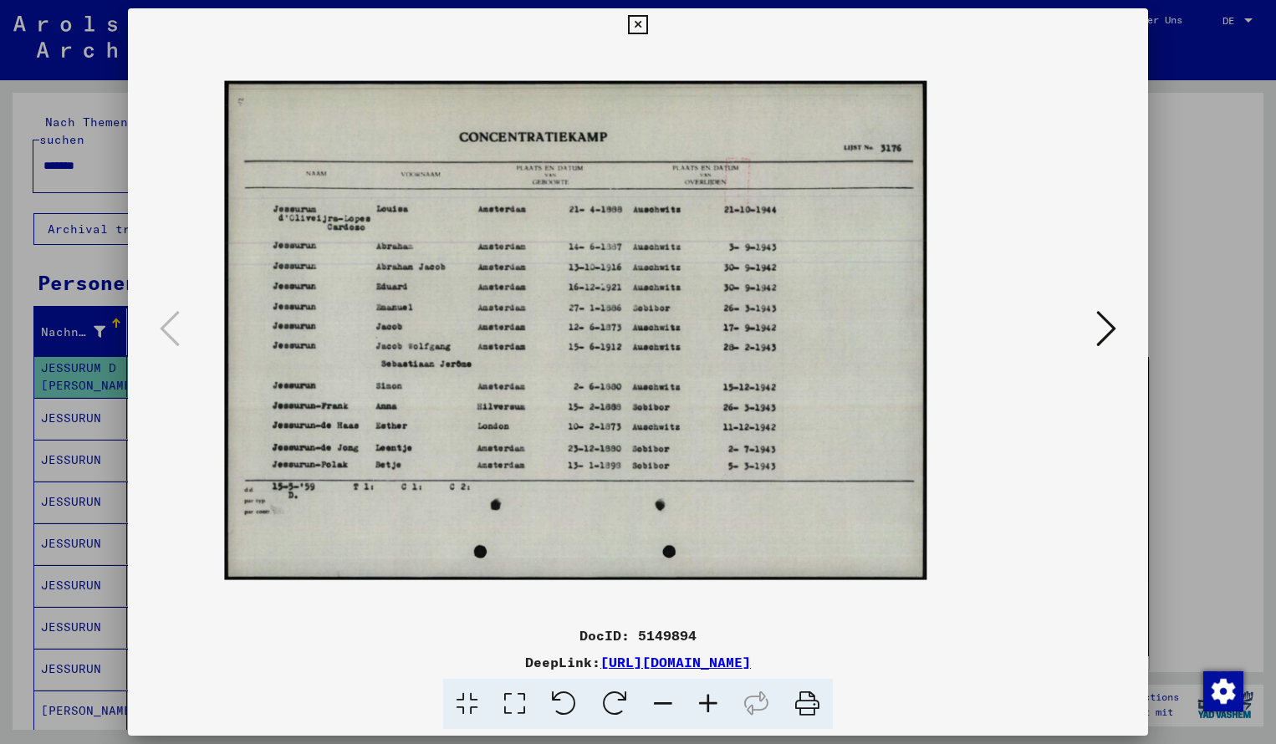
click at [709, 708] on icon at bounding box center [707, 704] width 45 height 51
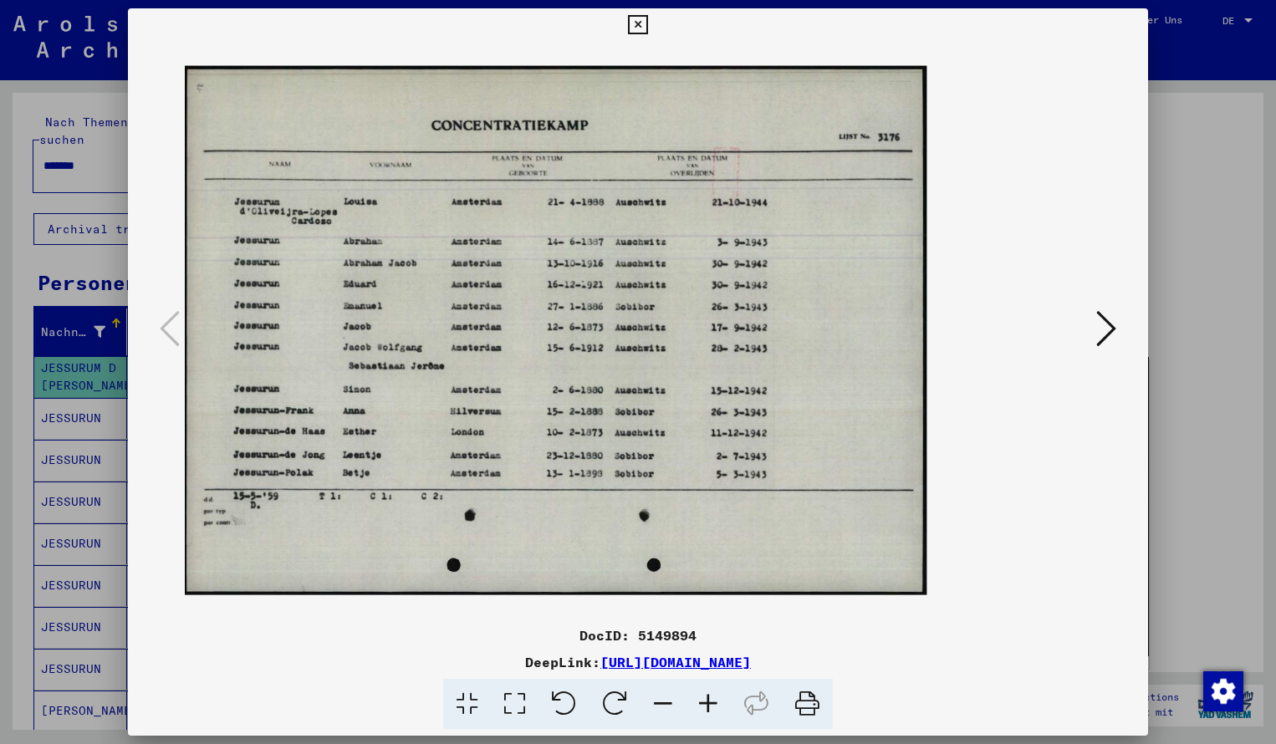
click at [709, 708] on icon at bounding box center [707, 704] width 45 height 51
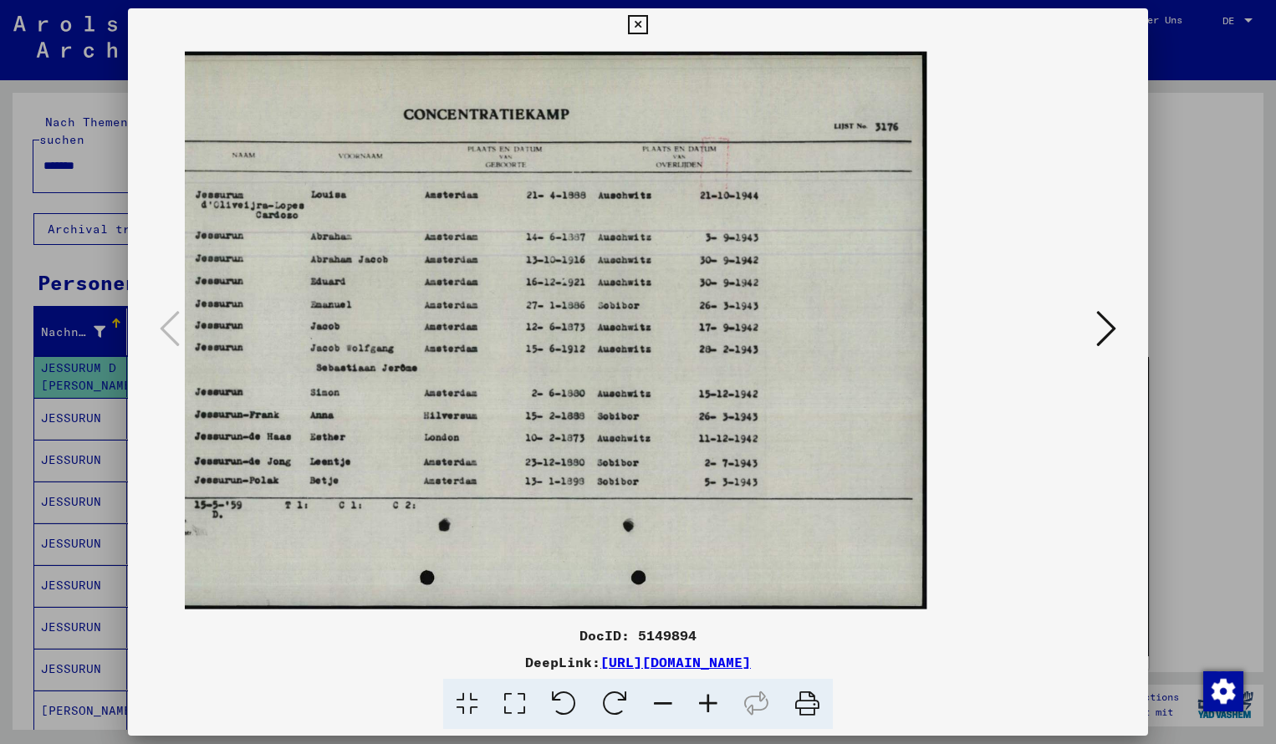
click at [647, 27] on icon at bounding box center [637, 25] width 19 height 20
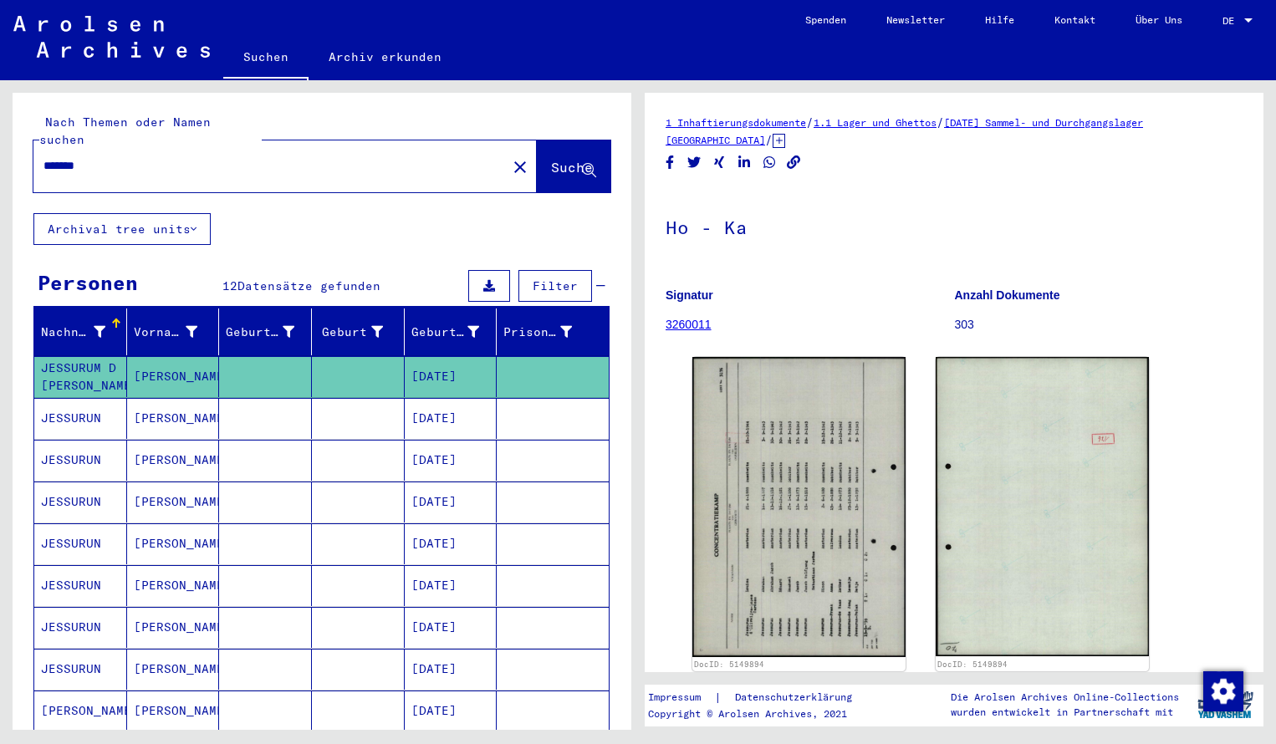
click at [99, 157] on input "*******" at bounding box center [269, 166] width 453 height 18
click at [551, 159] on span "Suche" at bounding box center [572, 167] width 42 height 17
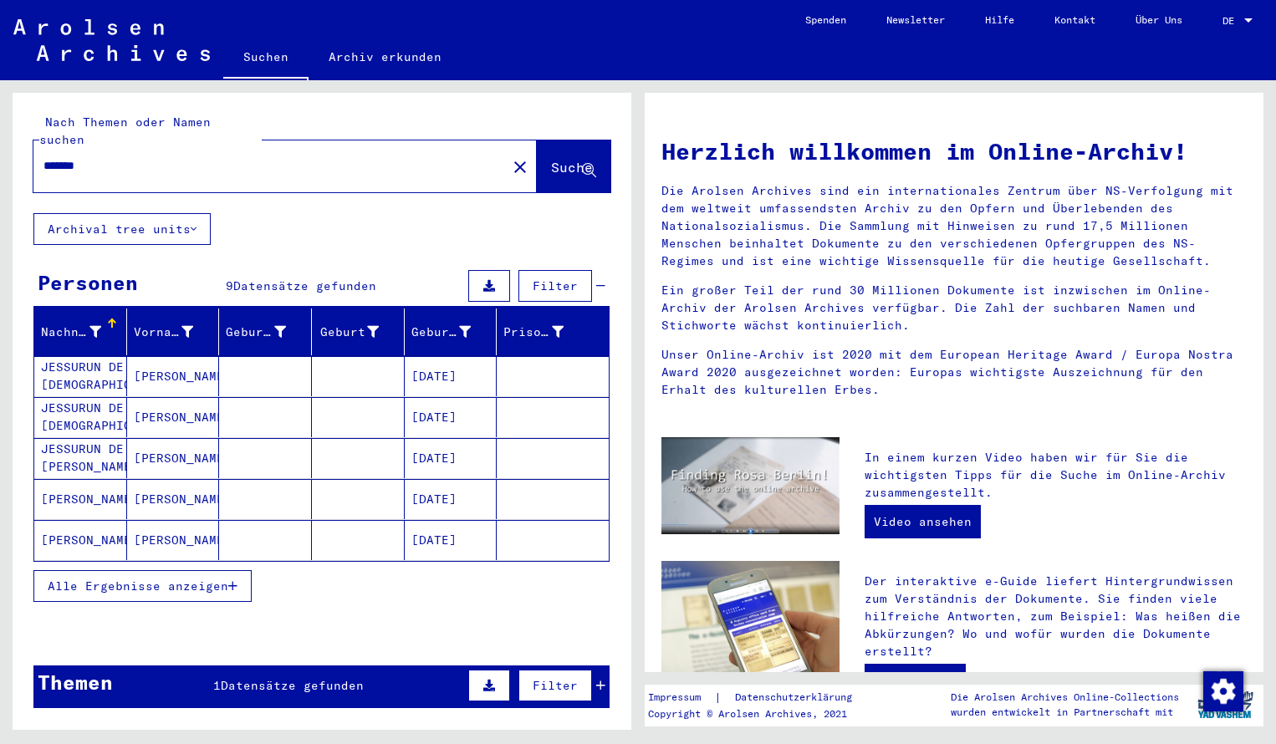
click at [104, 362] on mat-cell "JESSURUN DE [DEMOGRAPHIC_DATA]" at bounding box center [80, 376] width 93 height 40
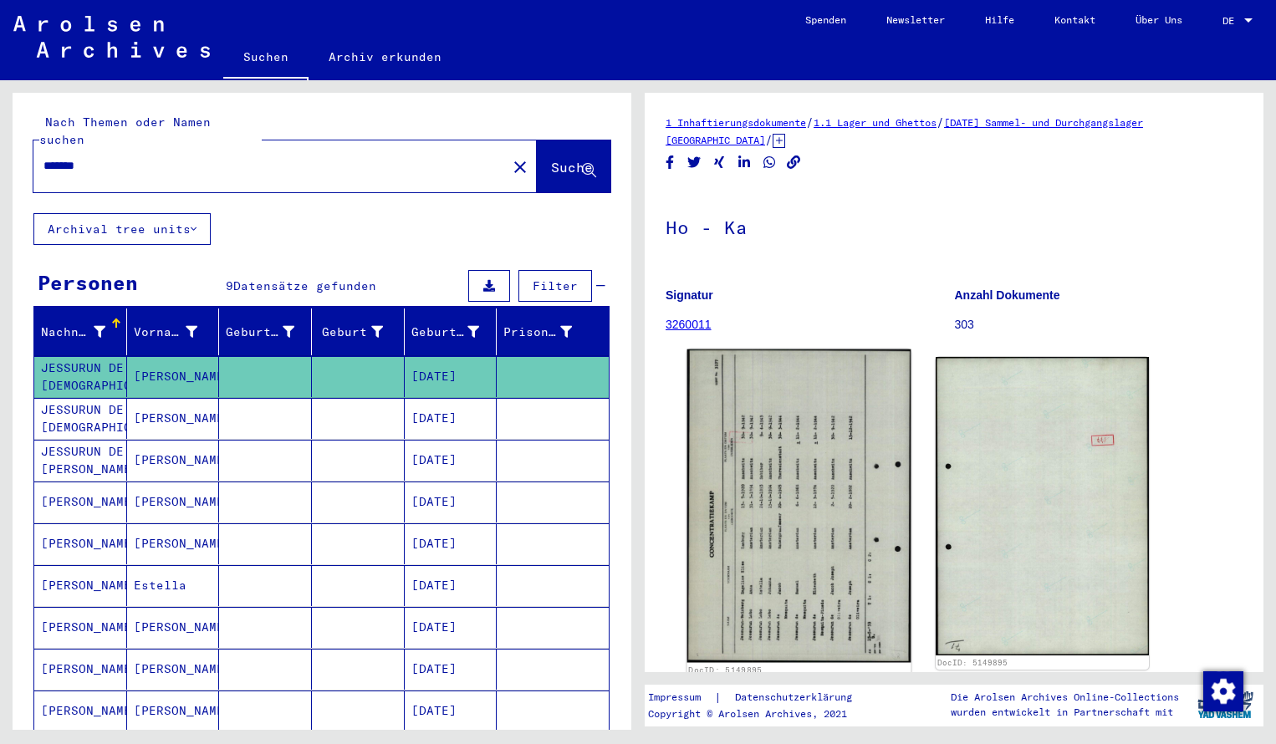
click at [838, 461] on img at bounding box center [799, 505] width 224 height 313
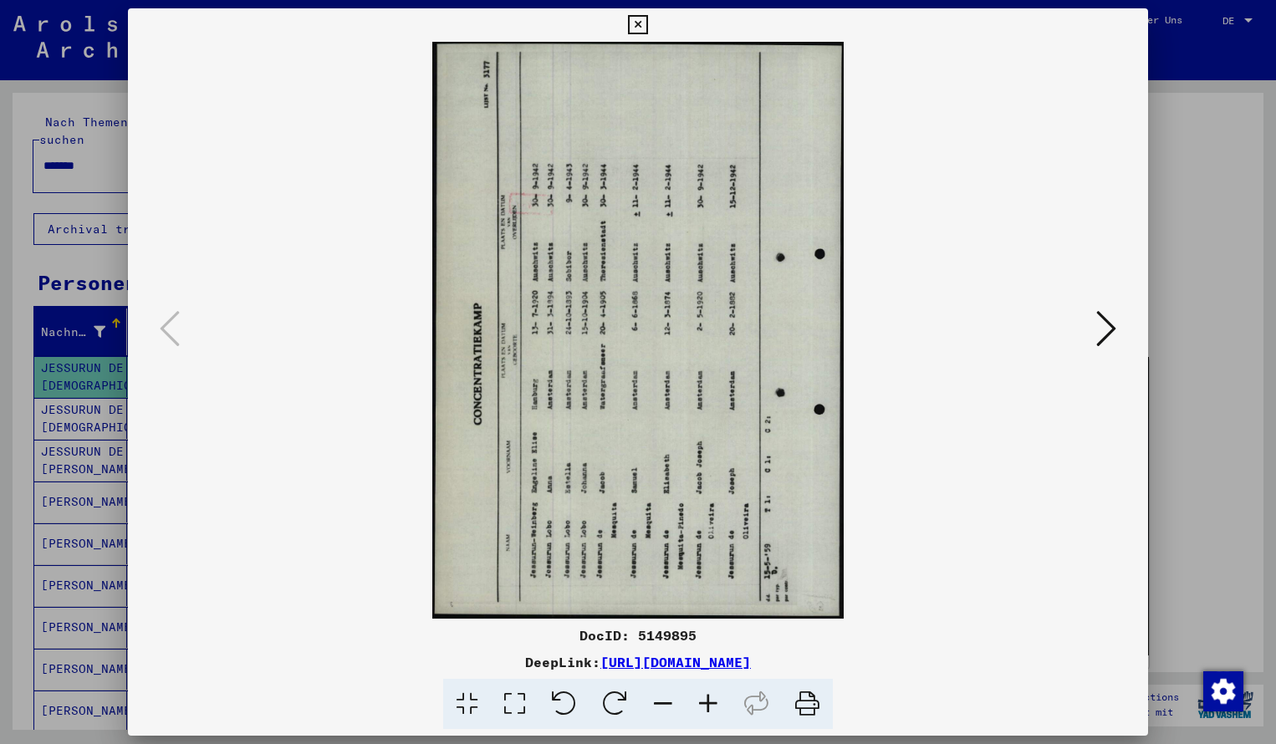
click at [626, 695] on icon at bounding box center [614, 704] width 51 height 51
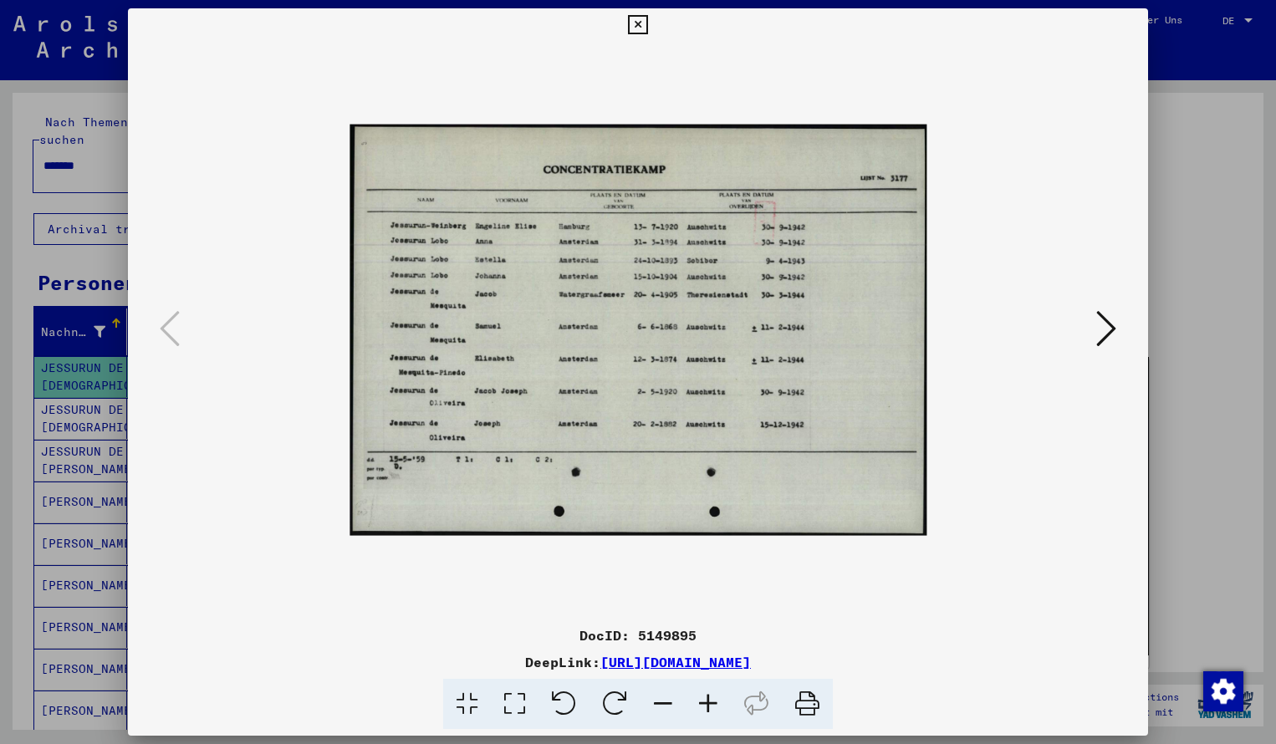
click at [704, 699] on icon at bounding box center [707, 704] width 45 height 51
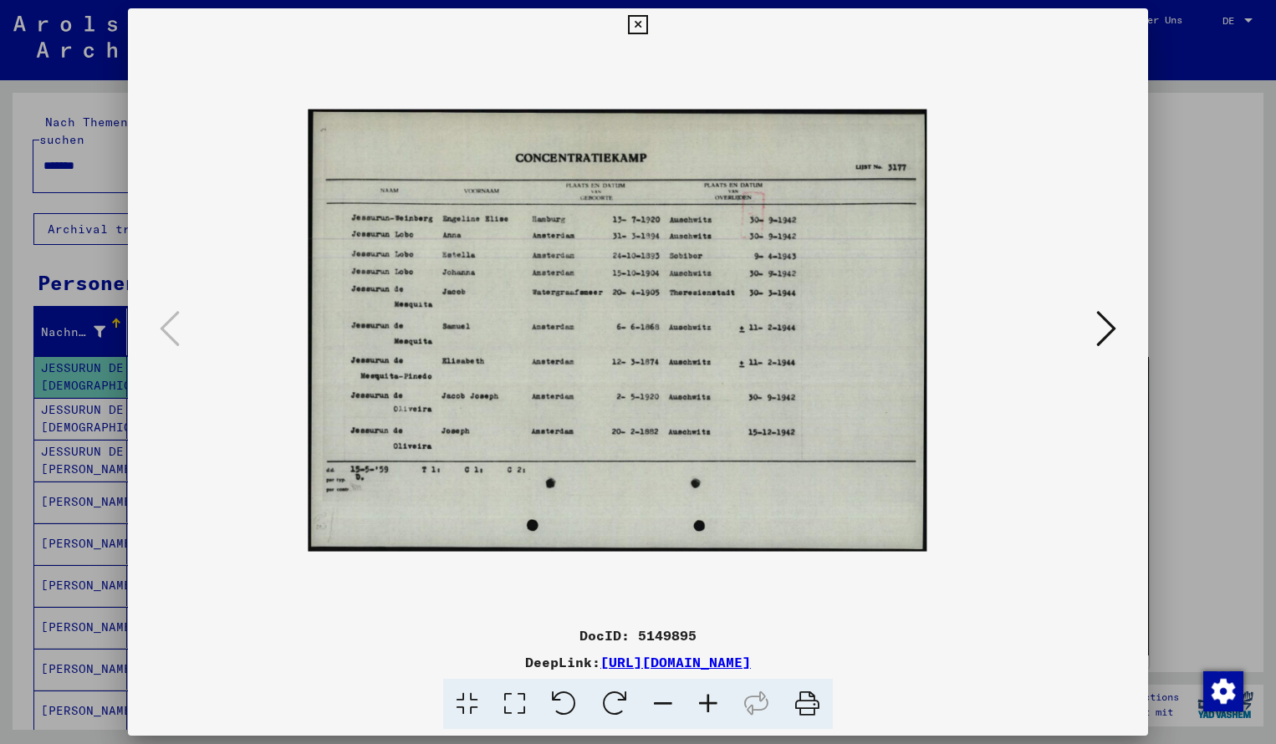
click at [704, 699] on icon at bounding box center [707, 704] width 45 height 51
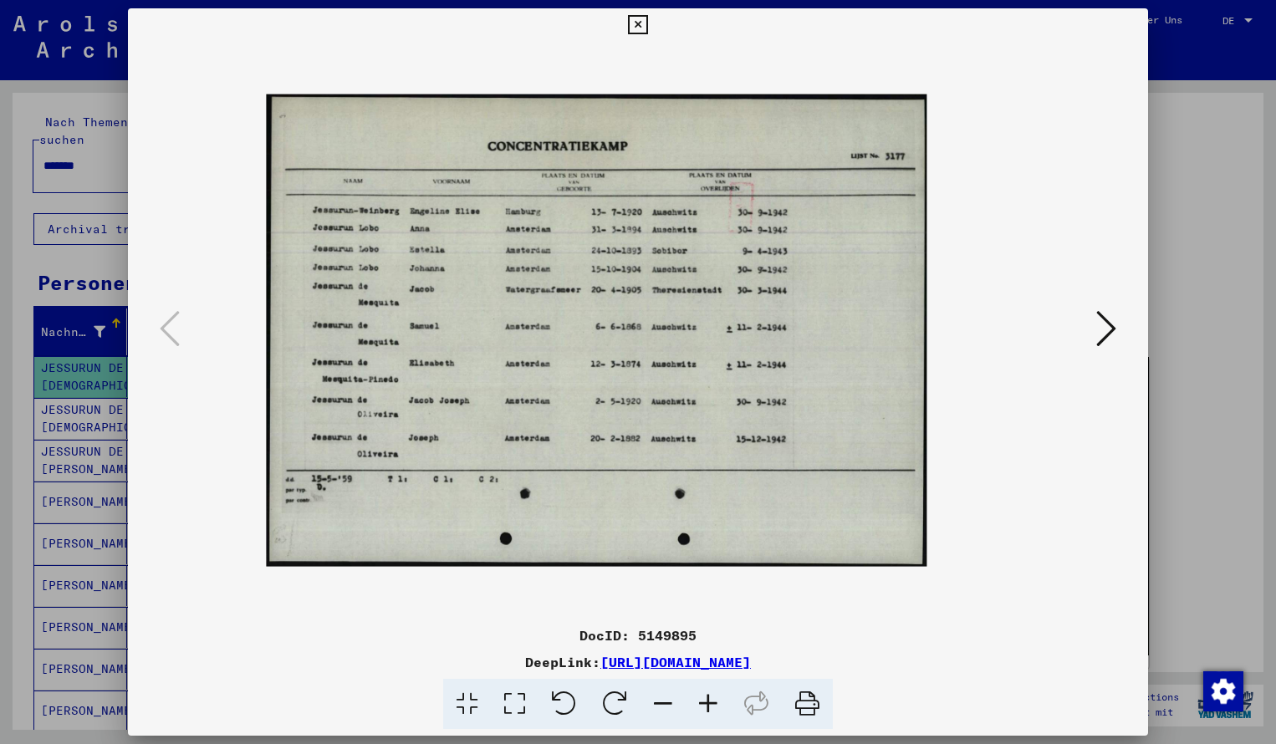
click at [704, 697] on icon at bounding box center [707, 704] width 45 height 51
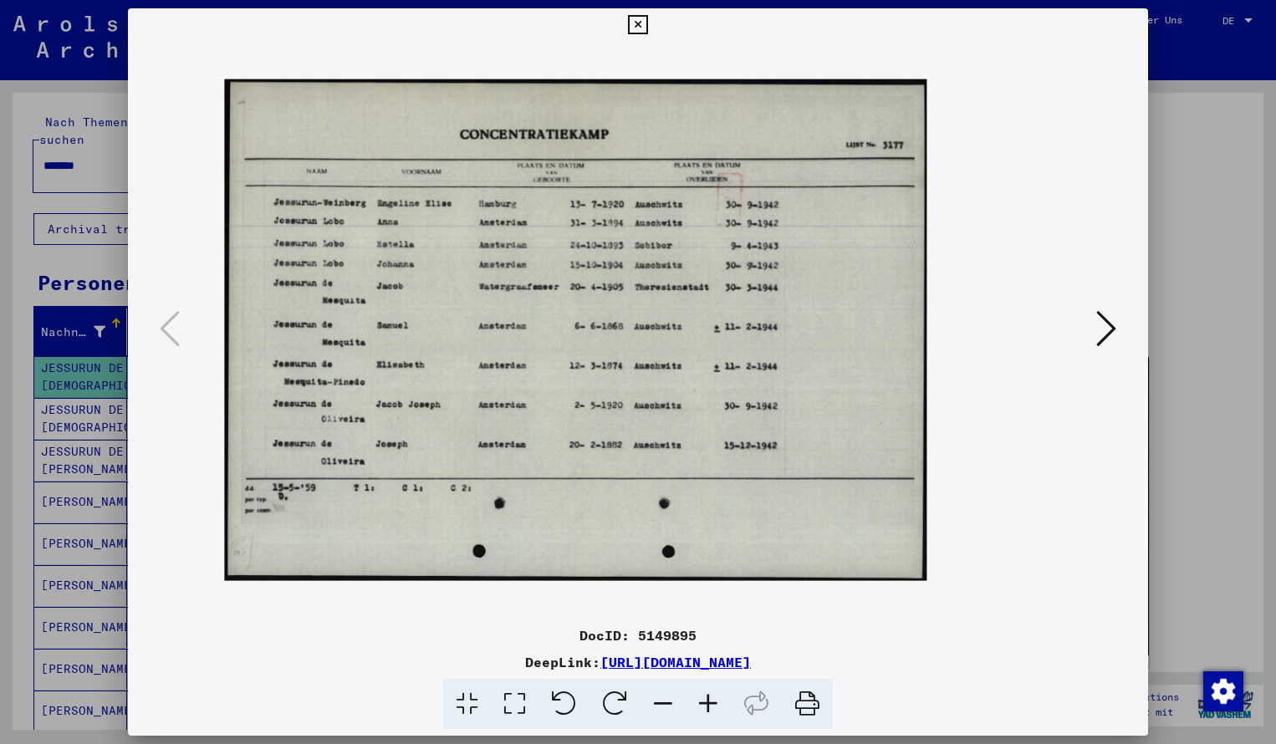
click at [704, 697] on icon at bounding box center [707, 704] width 45 height 51
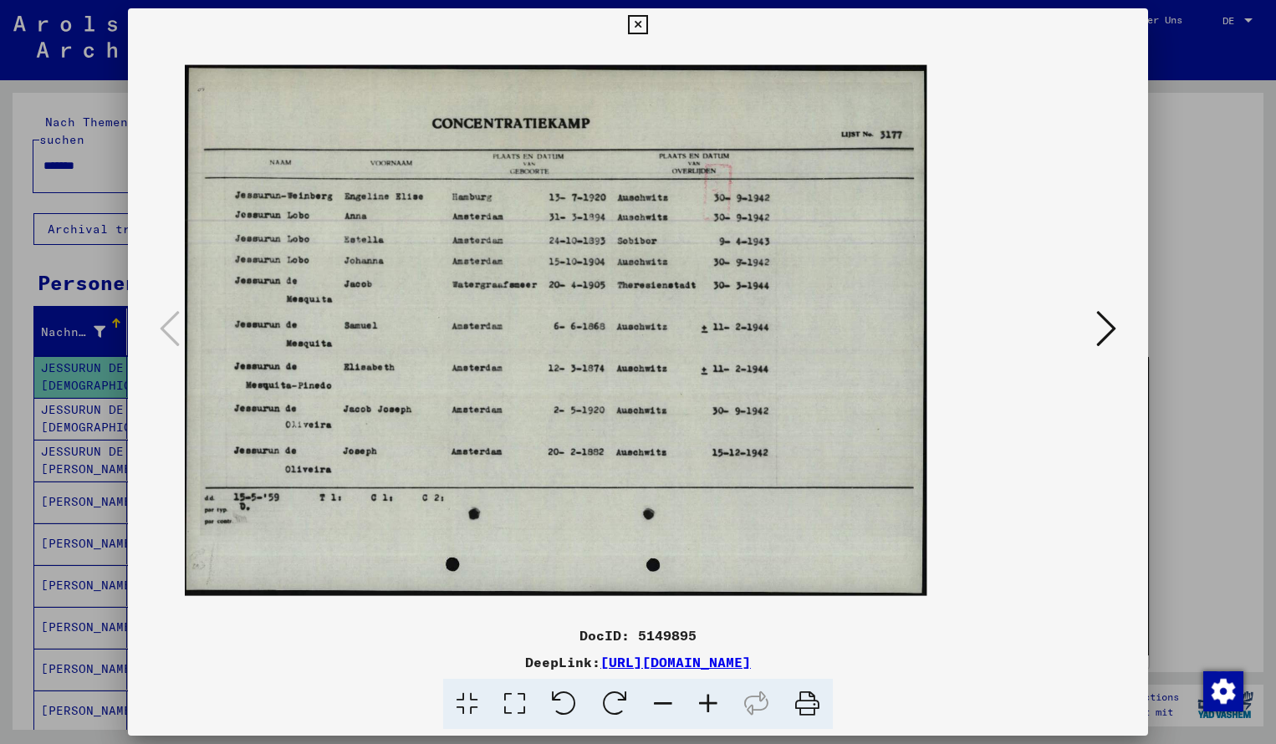
click at [705, 697] on icon at bounding box center [707, 704] width 45 height 51
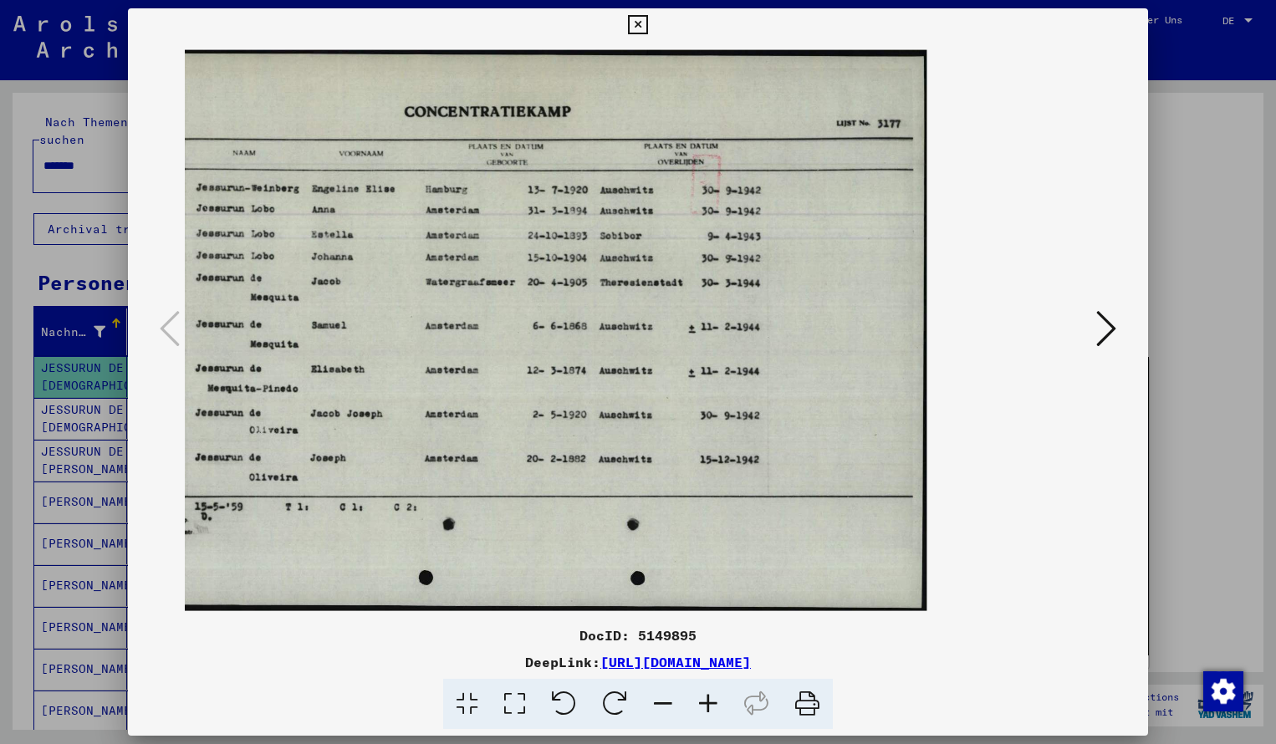
click at [647, 20] on icon at bounding box center [637, 25] width 19 height 20
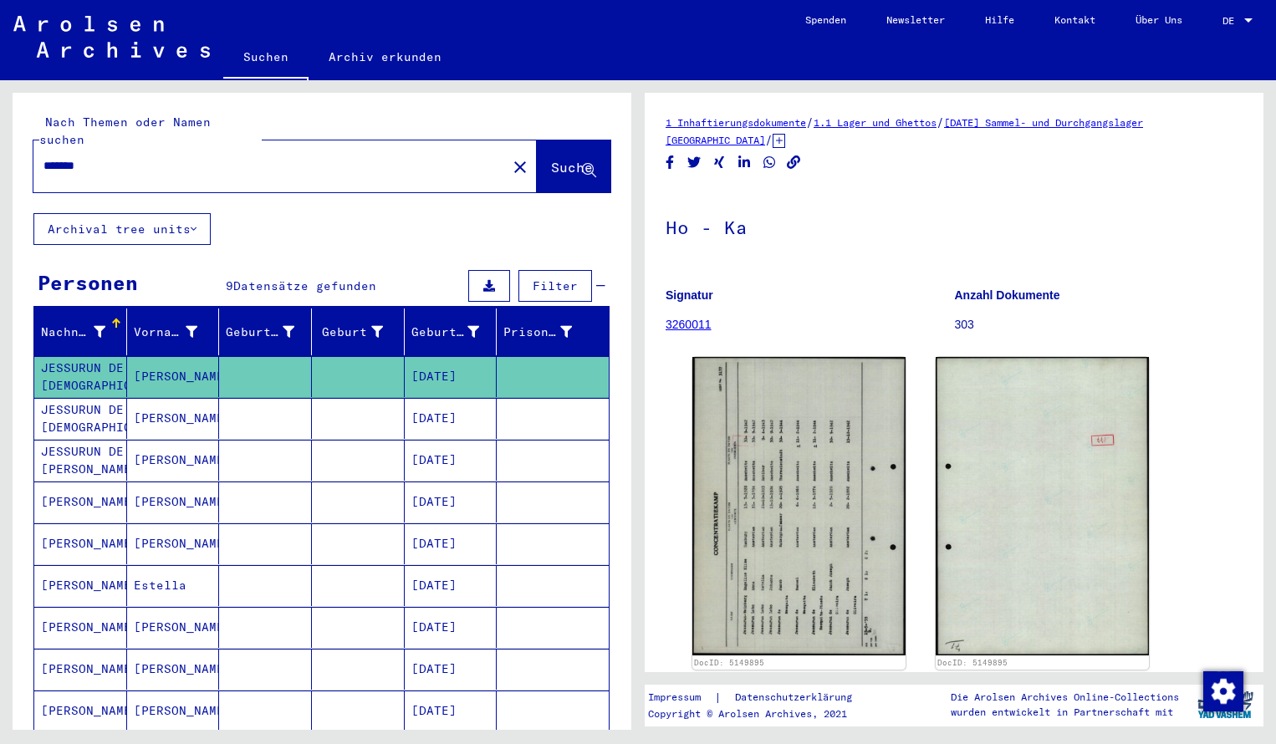
click at [95, 157] on input "*******" at bounding box center [269, 166] width 453 height 18
click at [558, 159] on span "Suche" at bounding box center [572, 167] width 42 height 17
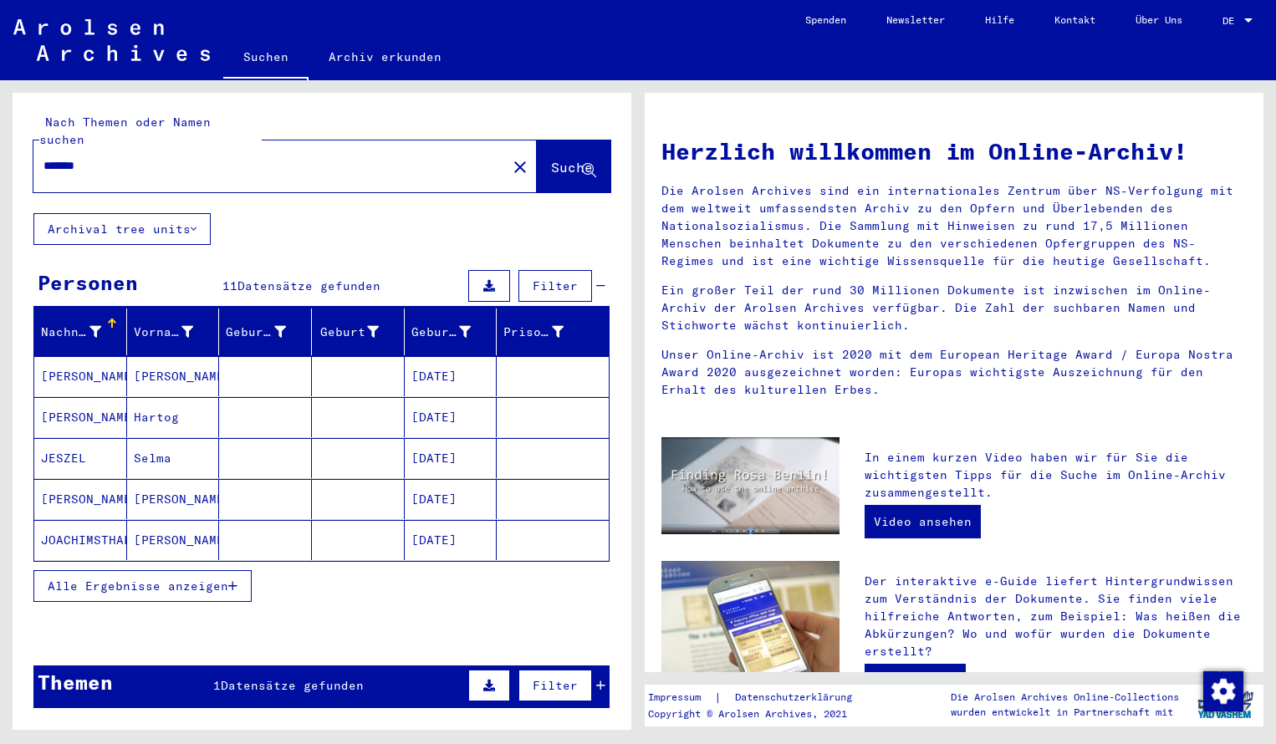
click at [94, 357] on mat-cell "[PERSON_NAME]" at bounding box center [80, 376] width 93 height 40
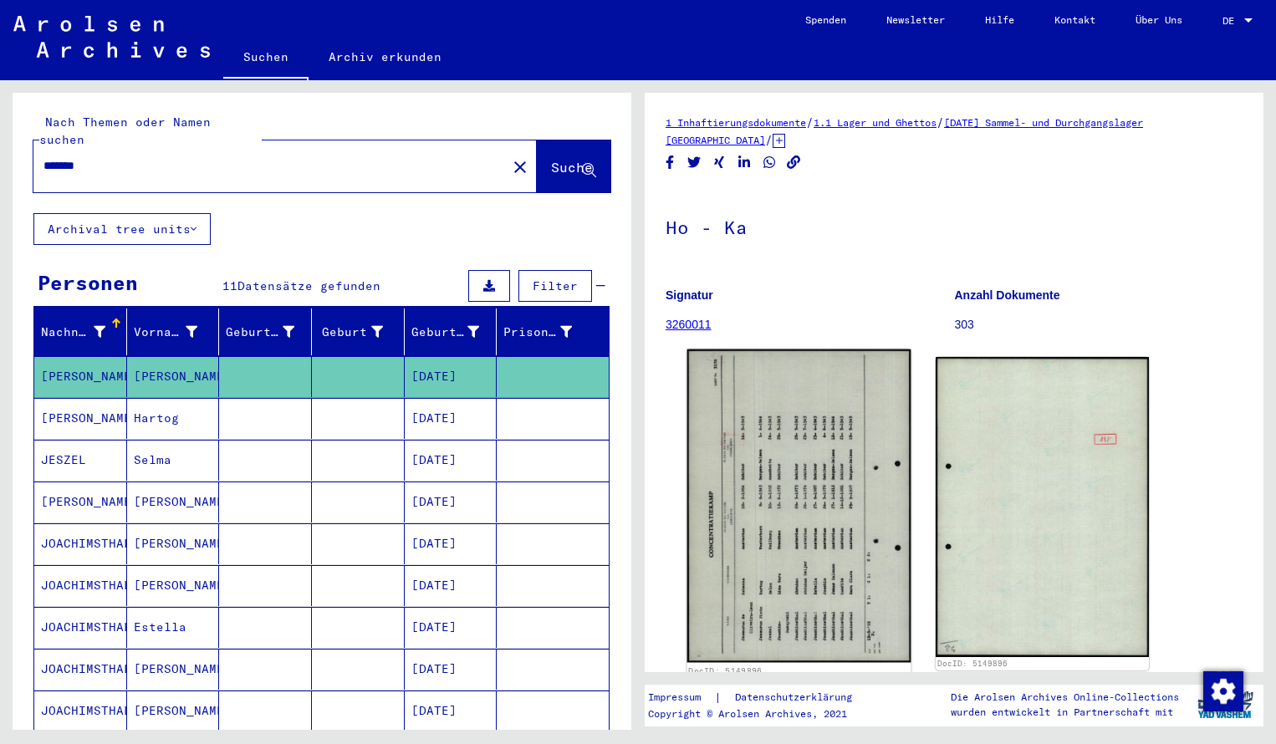
click at [762, 428] on img at bounding box center [799, 505] width 224 height 313
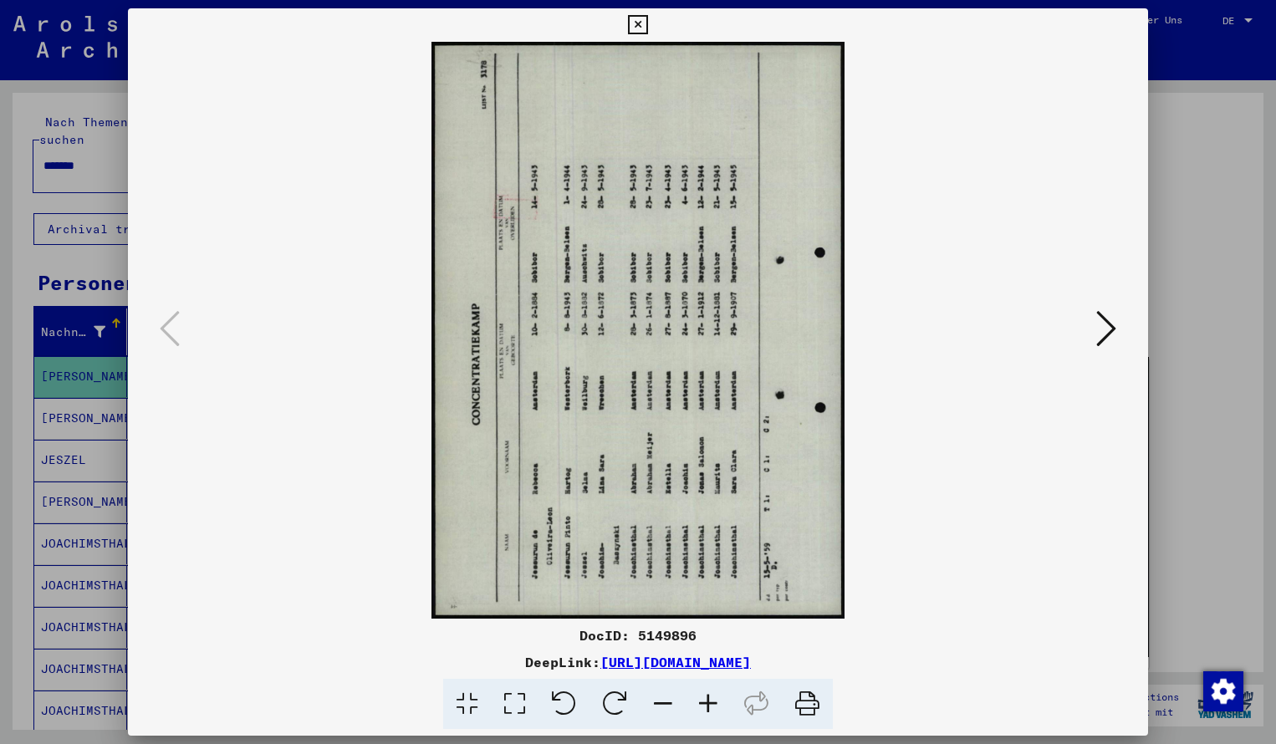
click at [608, 699] on icon at bounding box center [614, 704] width 51 height 51
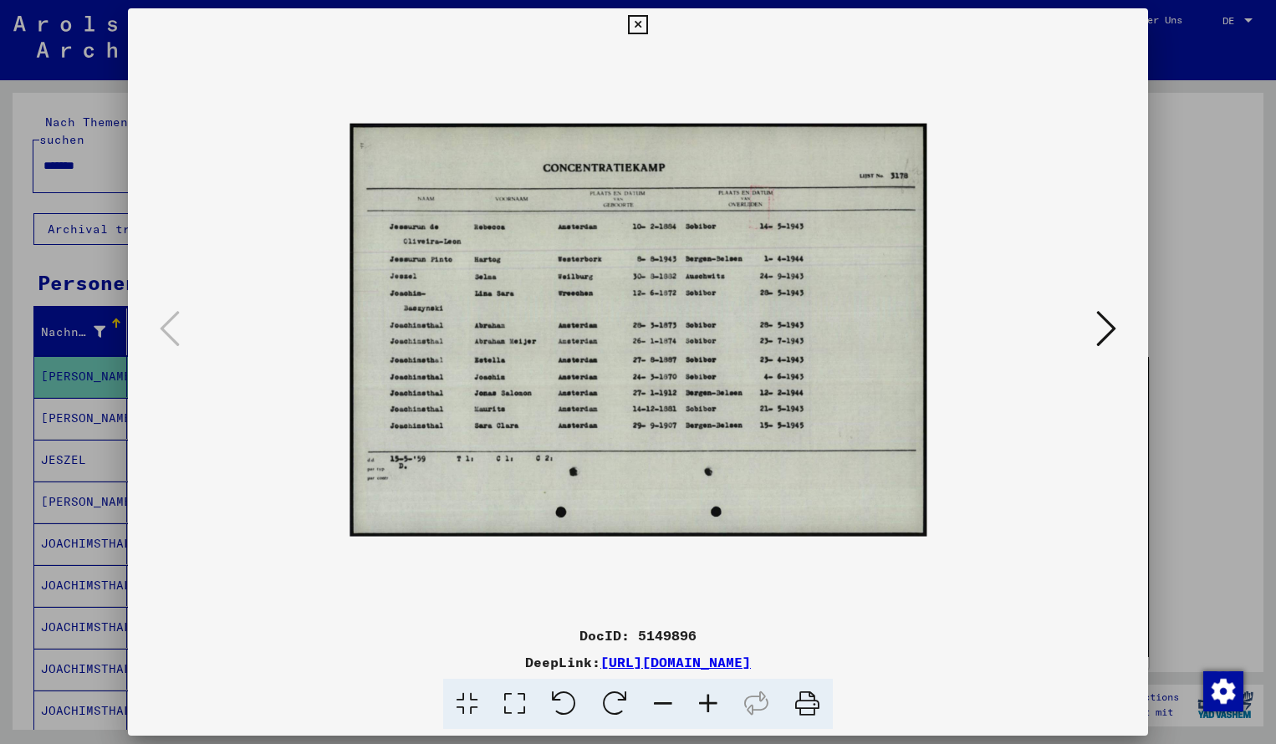
click at [712, 698] on icon at bounding box center [707, 704] width 45 height 51
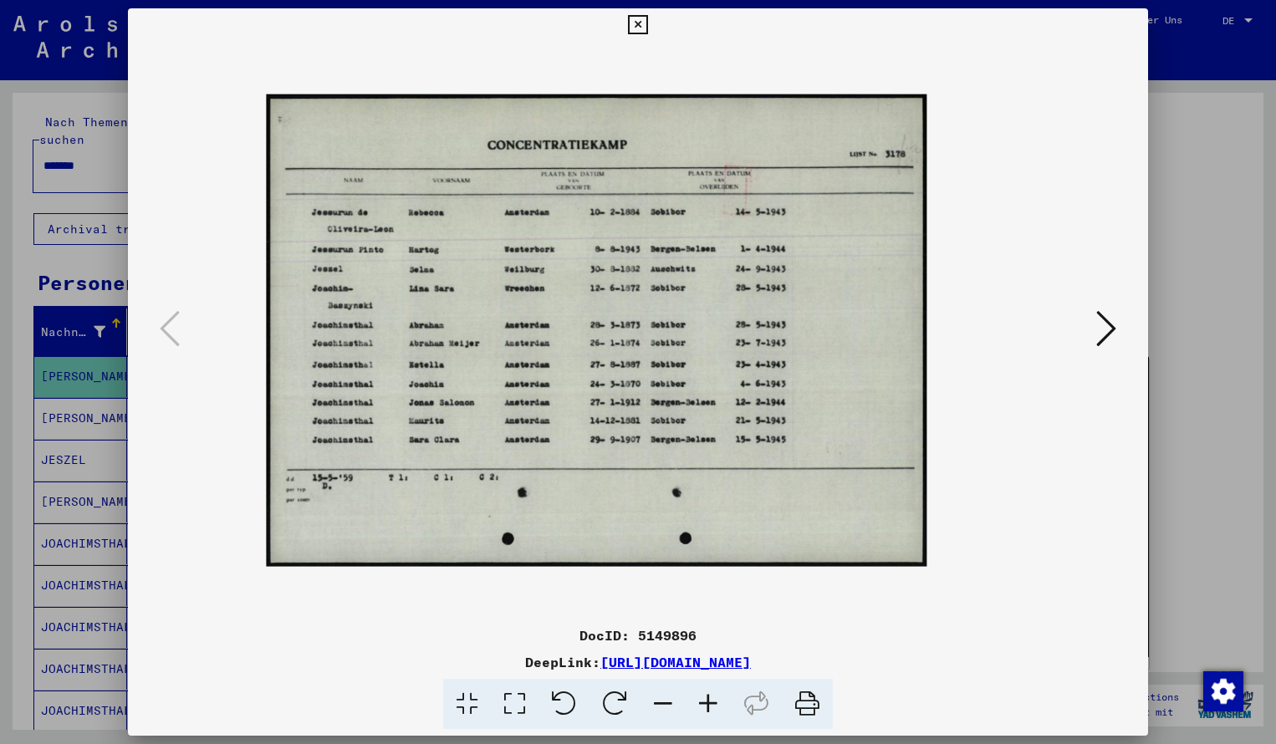
click at [712, 698] on icon at bounding box center [707, 704] width 45 height 51
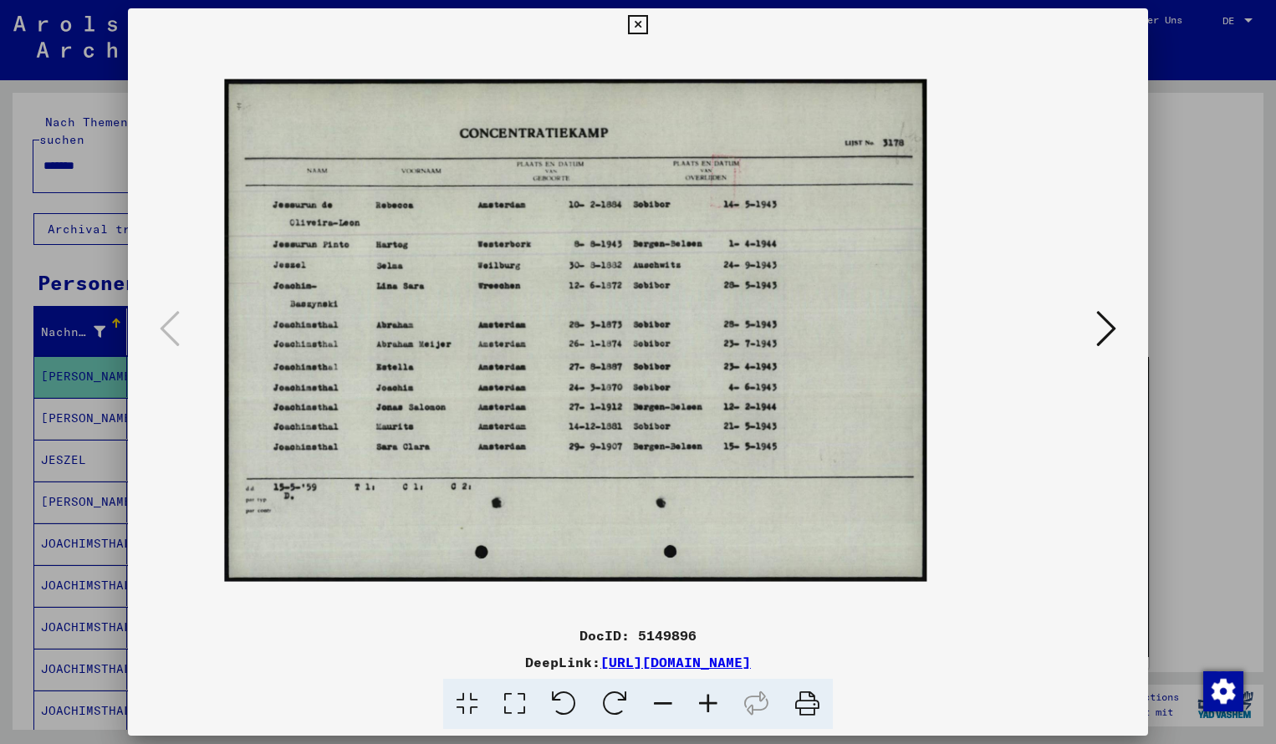
click at [712, 698] on icon at bounding box center [707, 704] width 45 height 51
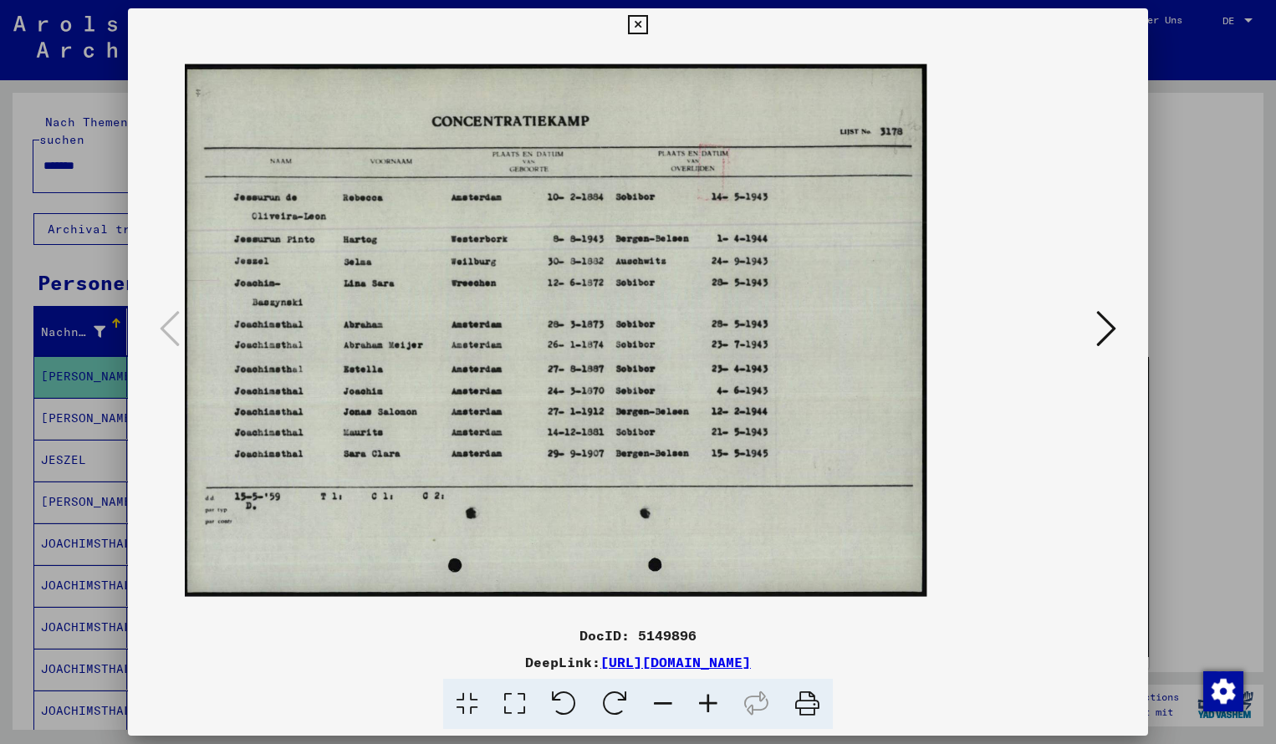
click at [712, 698] on icon at bounding box center [707, 704] width 45 height 51
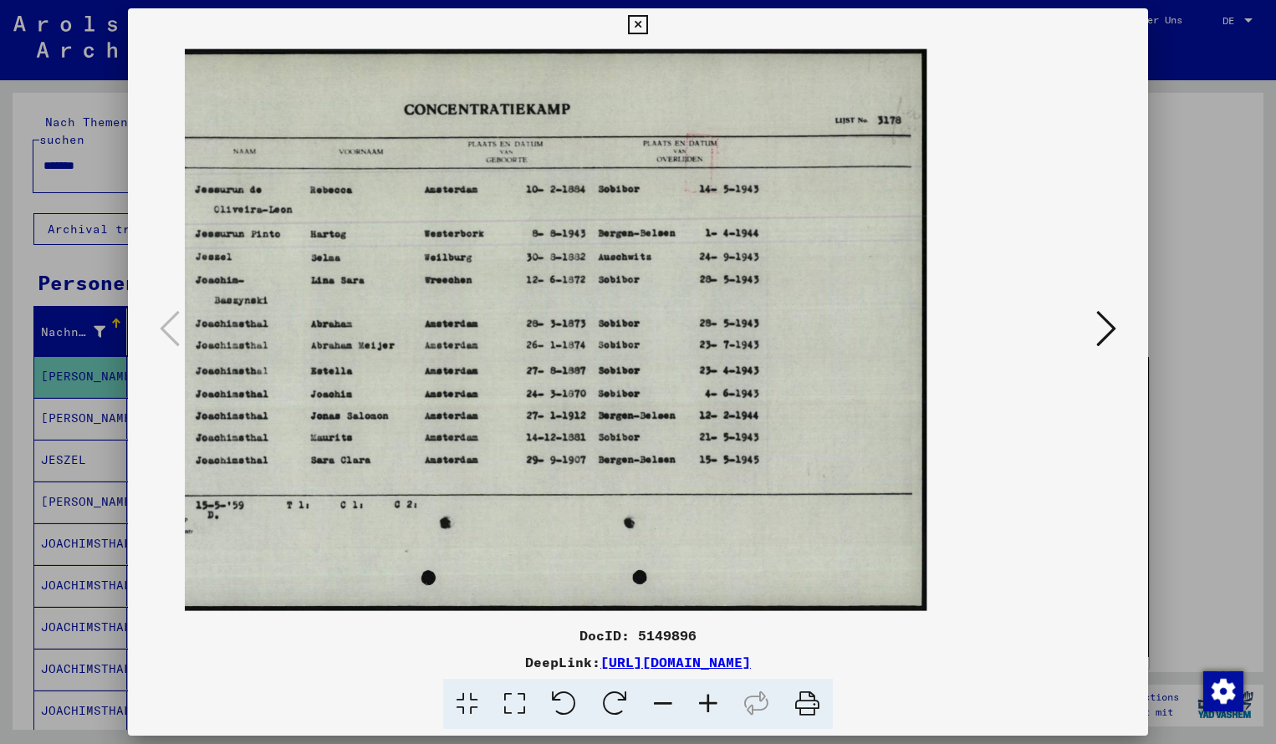
click at [647, 20] on icon at bounding box center [637, 25] width 19 height 20
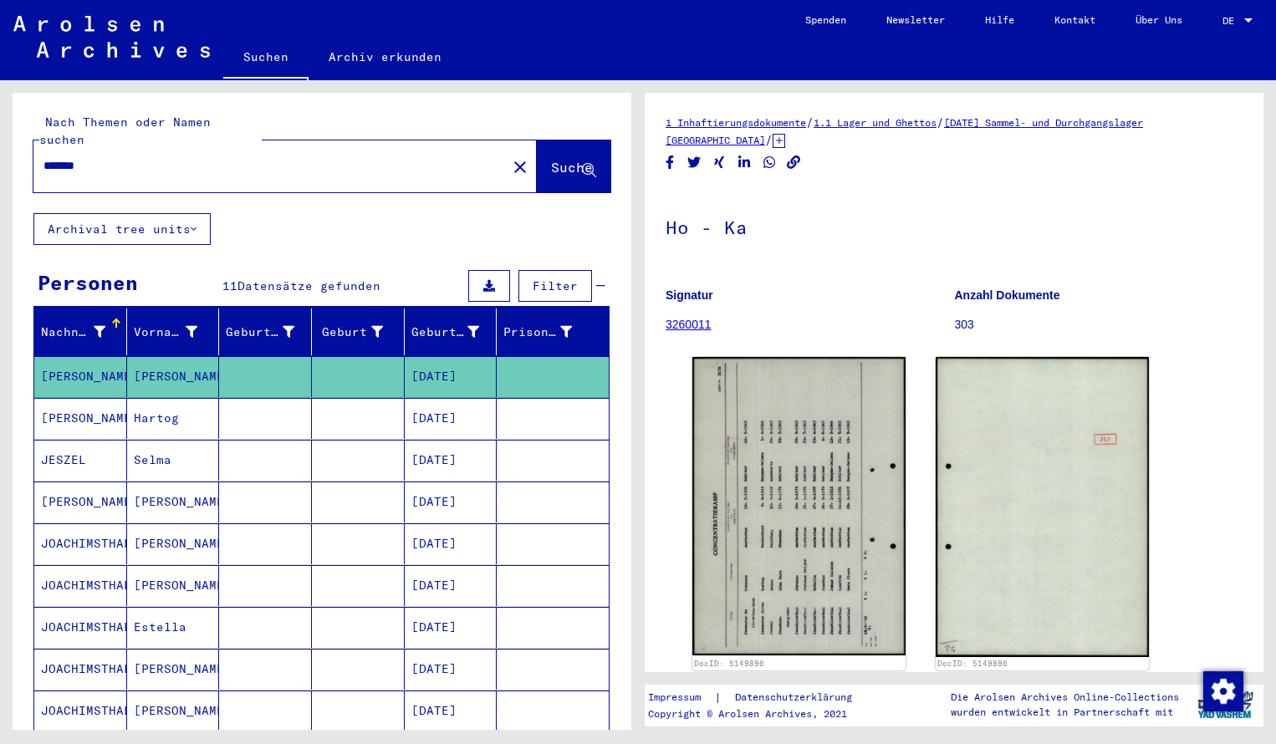
click at [104, 147] on div "*******" at bounding box center [264, 166] width 463 height 38
click at [103, 157] on input "*******" at bounding box center [269, 166] width 453 height 18
click at [563, 159] on span "Suche" at bounding box center [572, 167] width 42 height 17
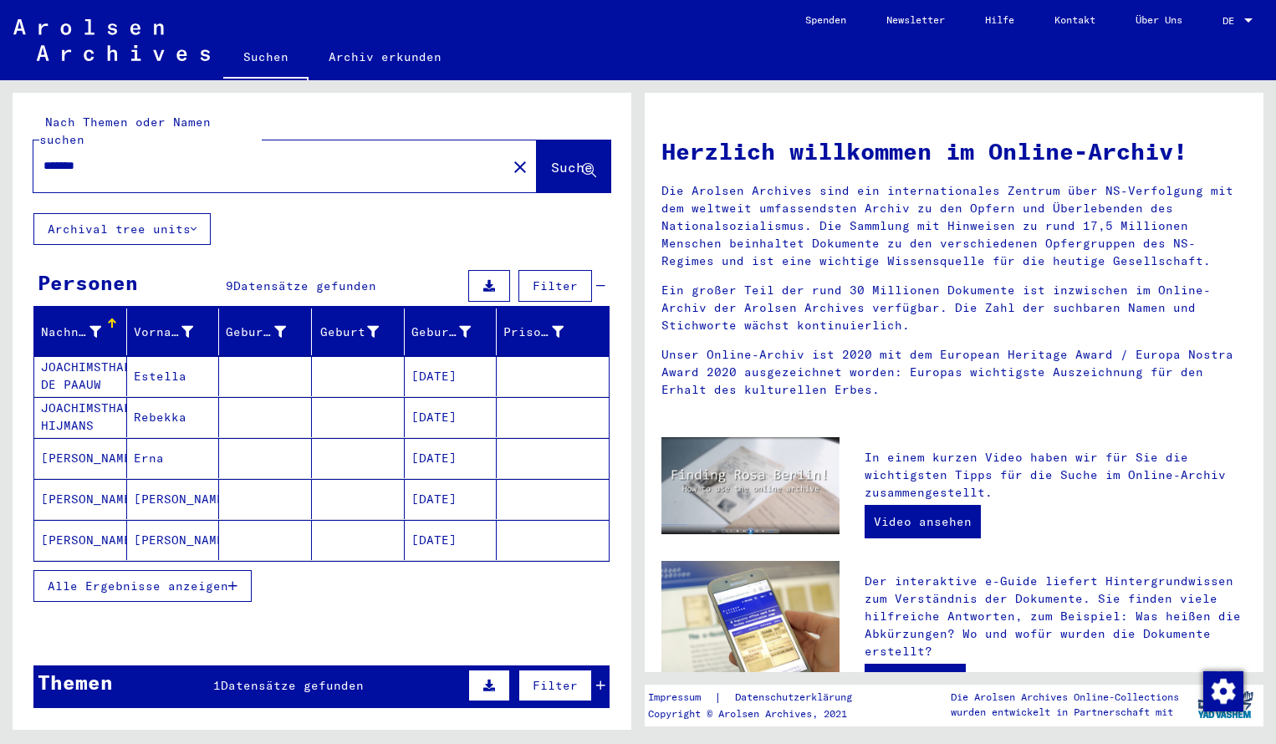
click at [94, 356] on mat-cell "JOACHIMSTHAL DE PAAUW" at bounding box center [80, 376] width 93 height 40
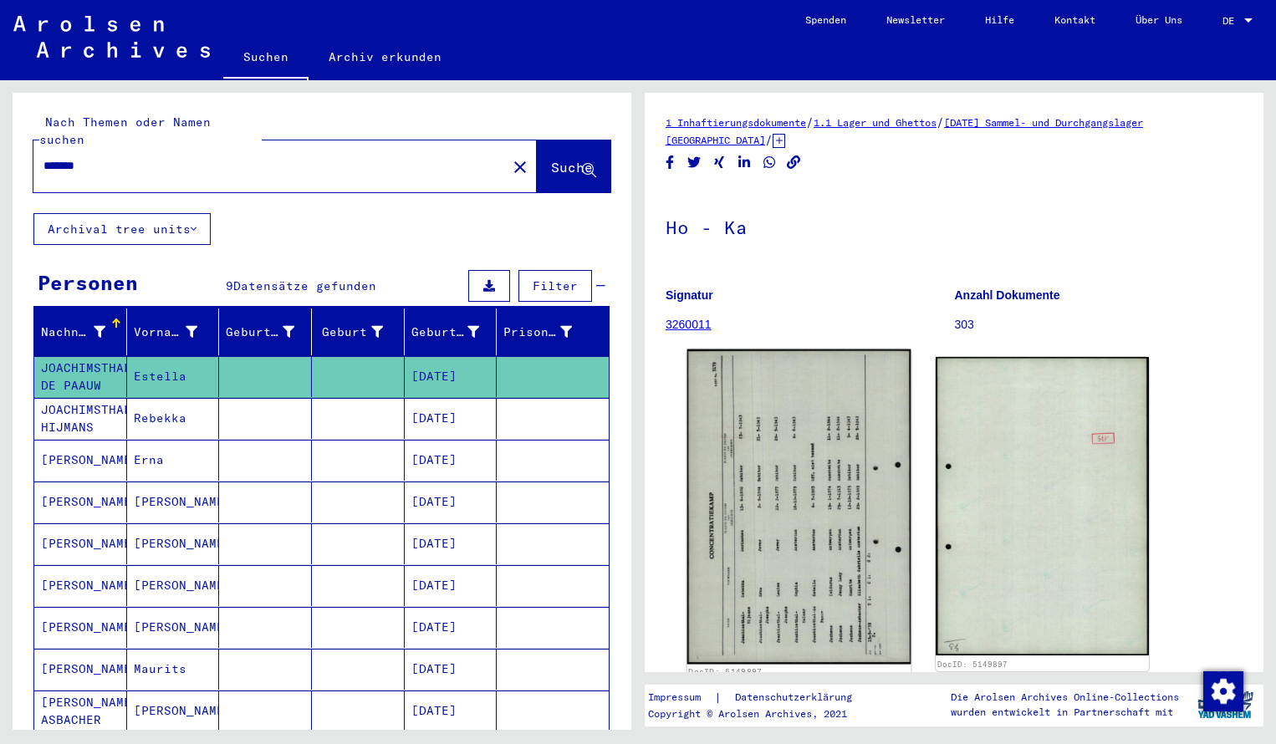
click at [726, 426] on img at bounding box center [799, 506] width 224 height 315
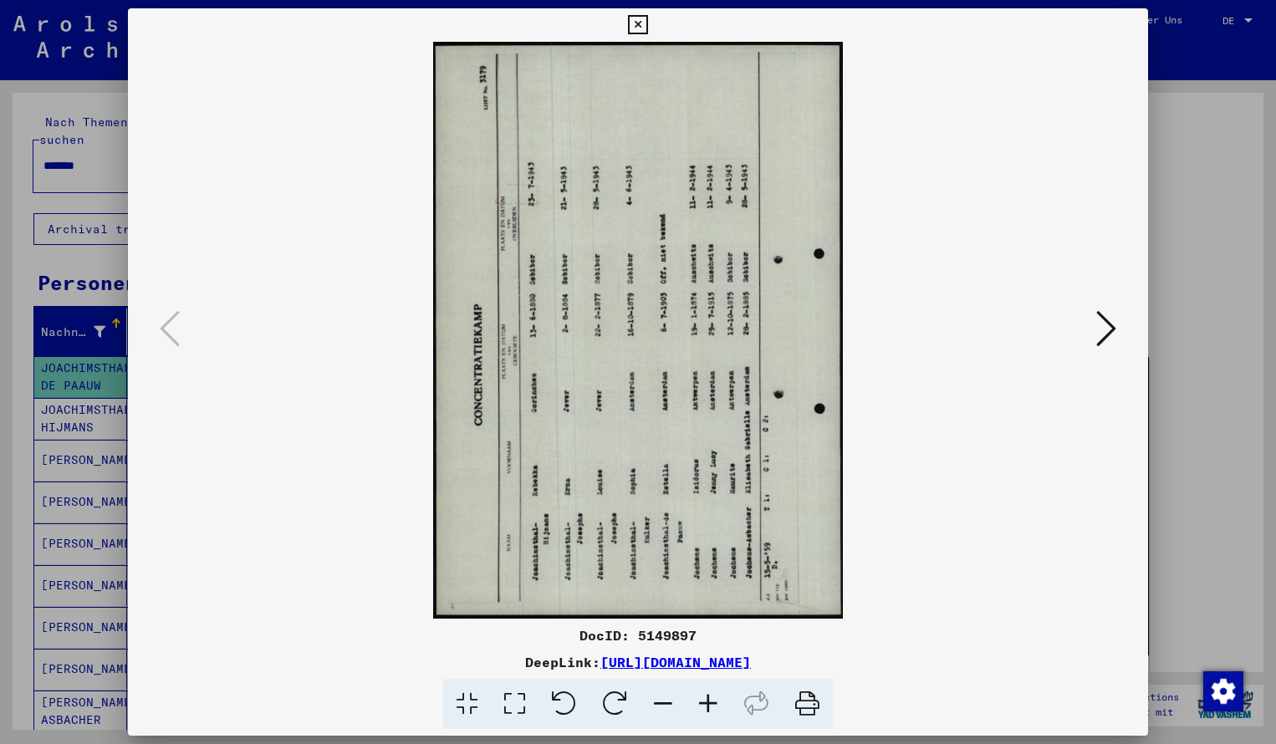
click at [618, 705] on icon at bounding box center [614, 704] width 51 height 51
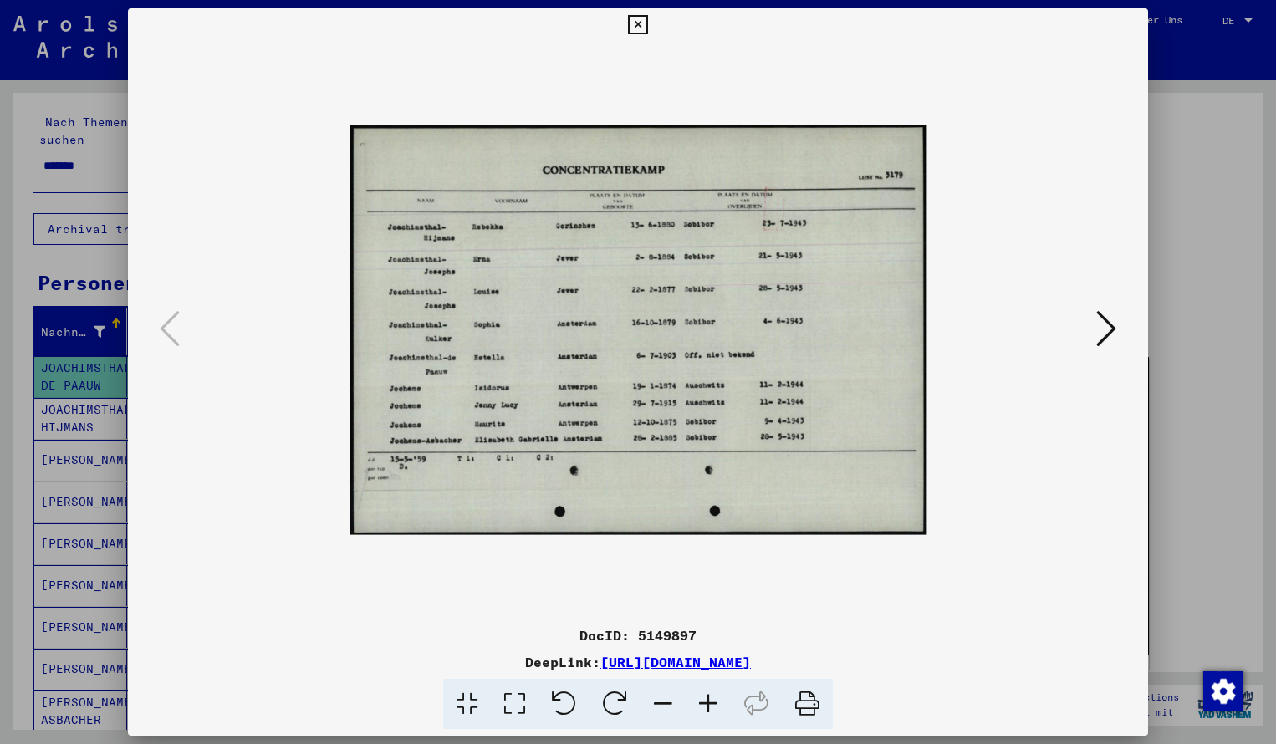
click at [706, 695] on icon at bounding box center [707, 704] width 45 height 51
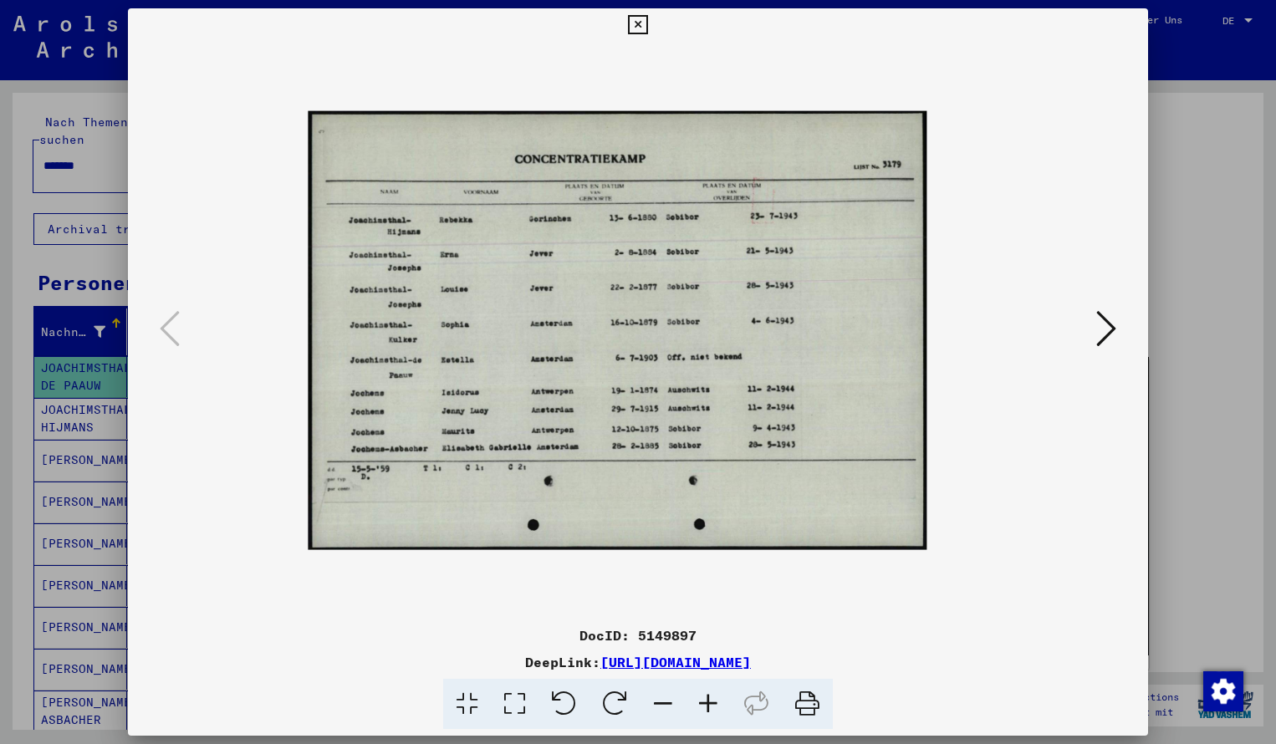
click at [706, 695] on icon at bounding box center [707, 704] width 45 height 51
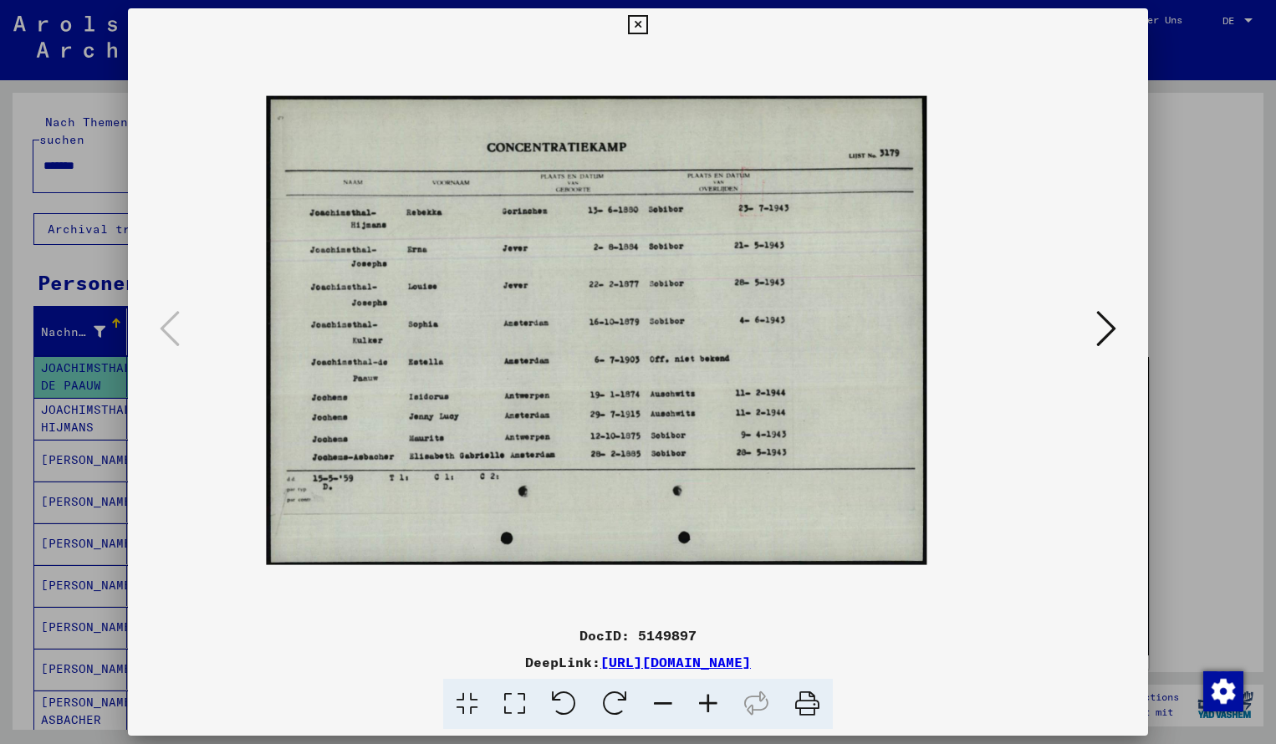
click at [706, 695] on icon at bounding box center [707, 704] width 45 height 51
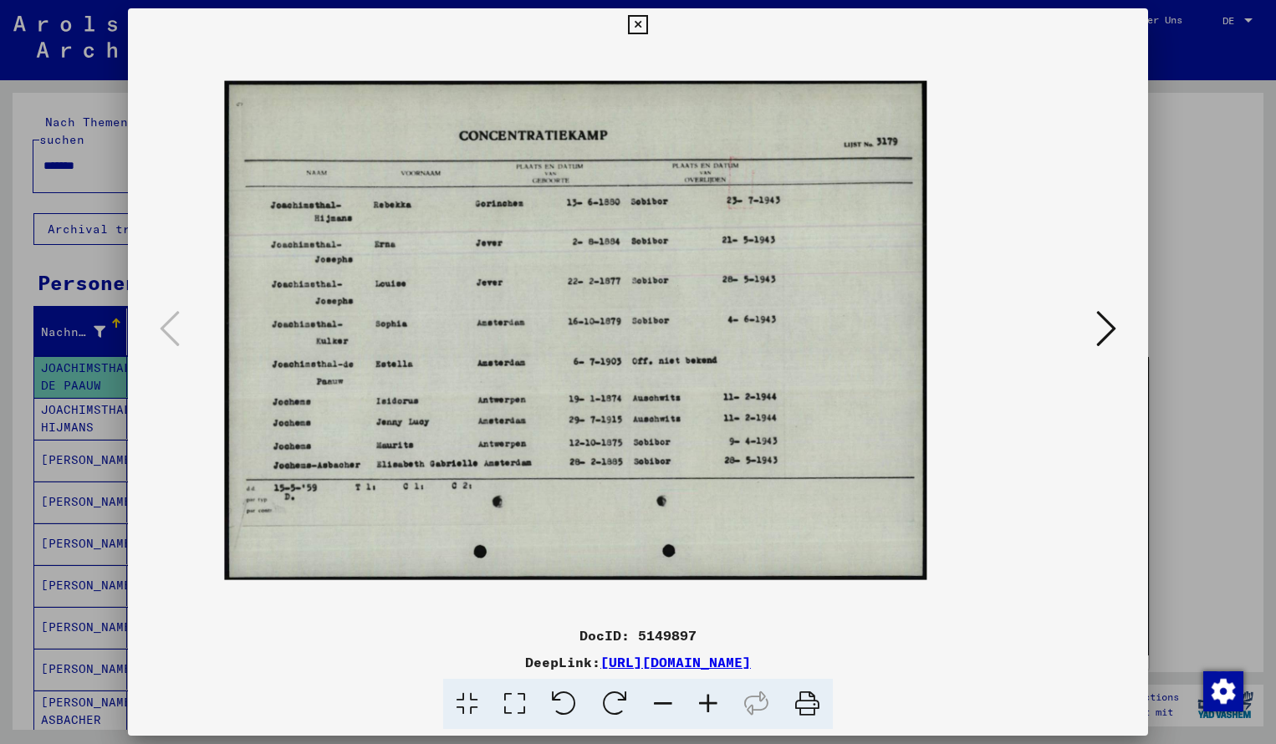
click at [706, 695] on icon at bounding box center [707, 704] width 45 height 51
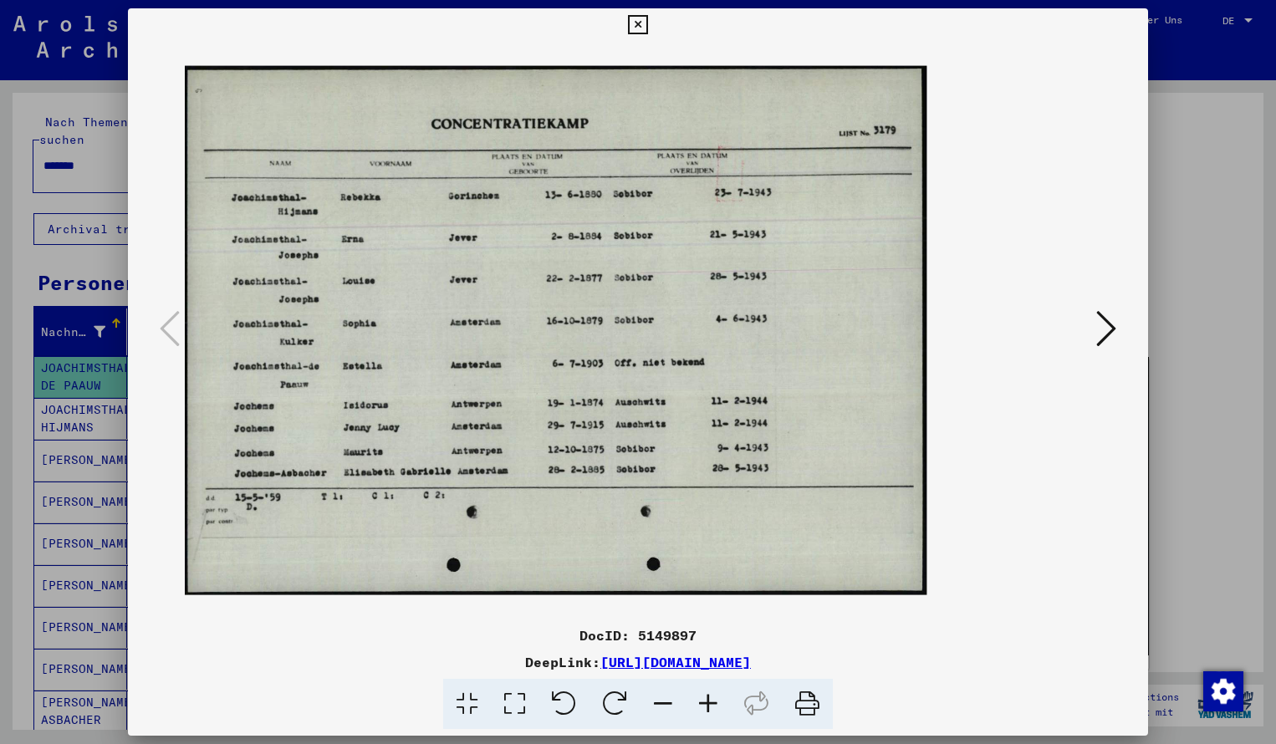
click at [706, 695] on icon at bounding box center [707, 704] width 45 height 51
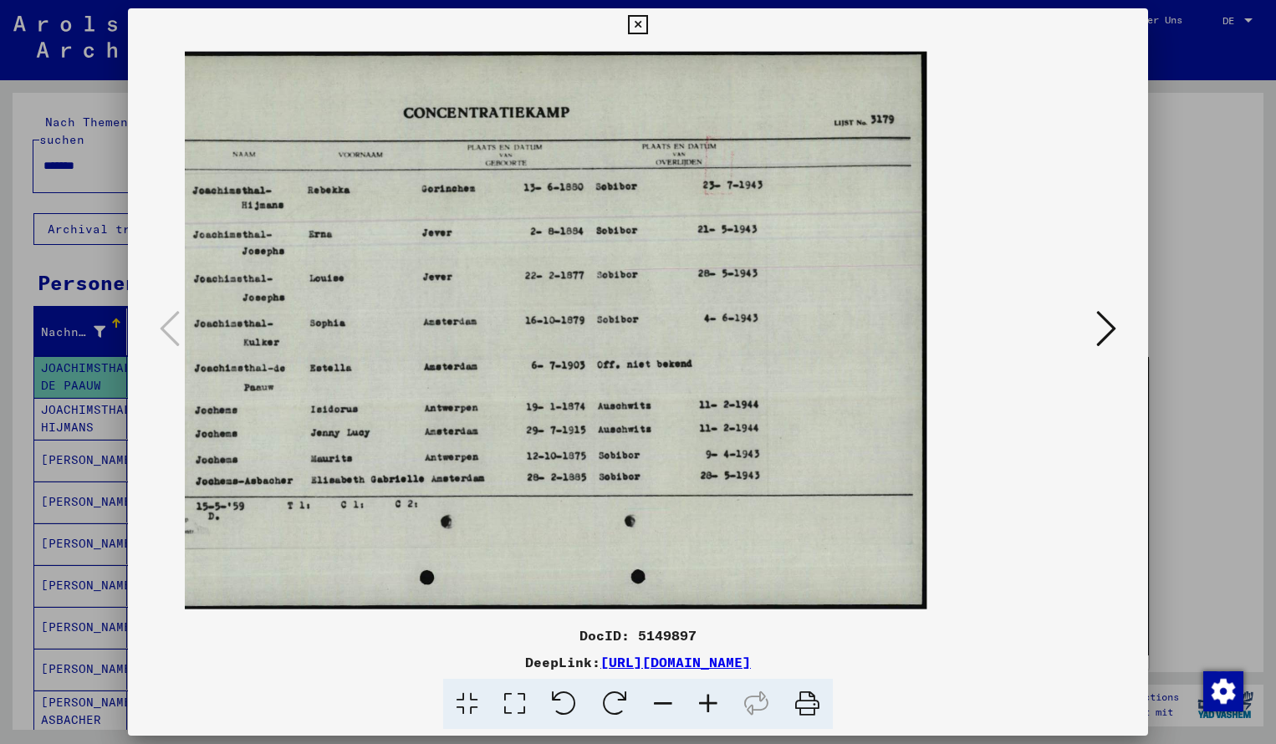
click at [647, 26] on icon at bounding box center [637, 25] width 19 height 20
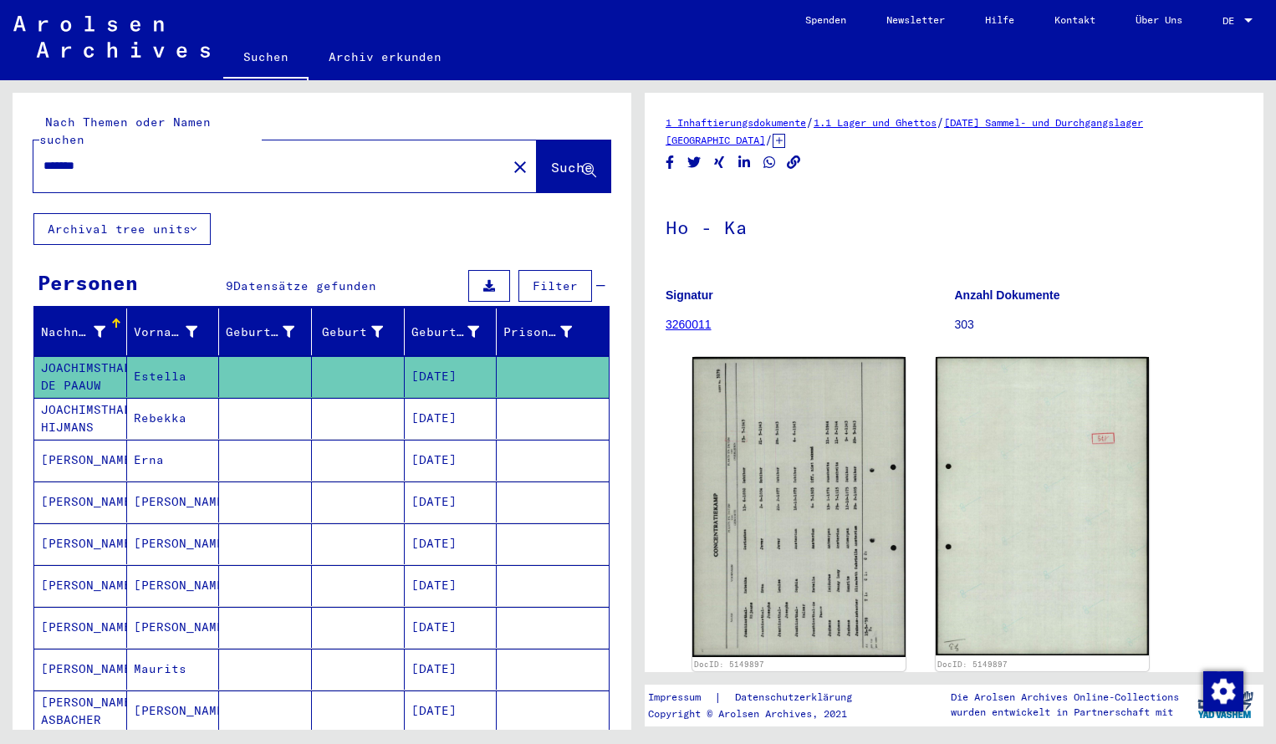
click at [94, 157] on input "*******" at bounding box center [269, 166] width 453 height 18
click at [554, 159] on span "Suche" at bounding box center [572, 167] width 42 height 17
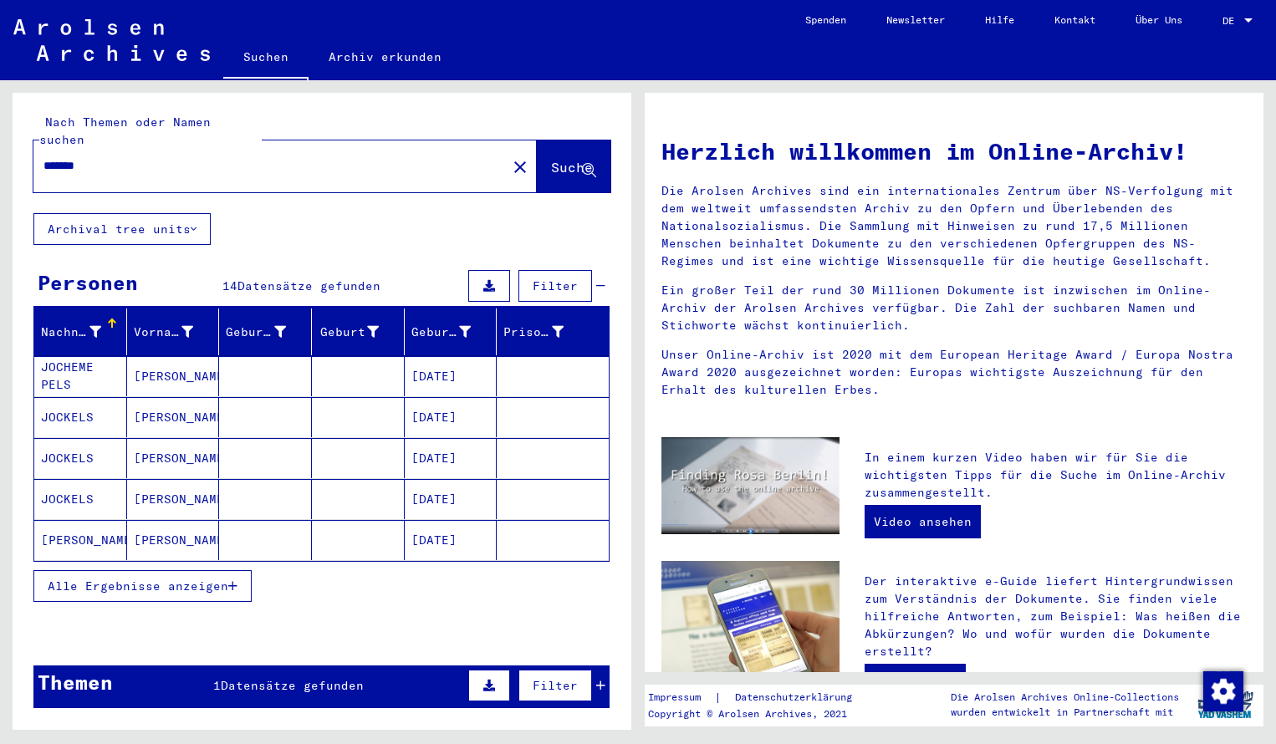
click at [86, 356] on mat-cell "JOCHEME PELS" at bounding box center [80, 376] width 93 height 40
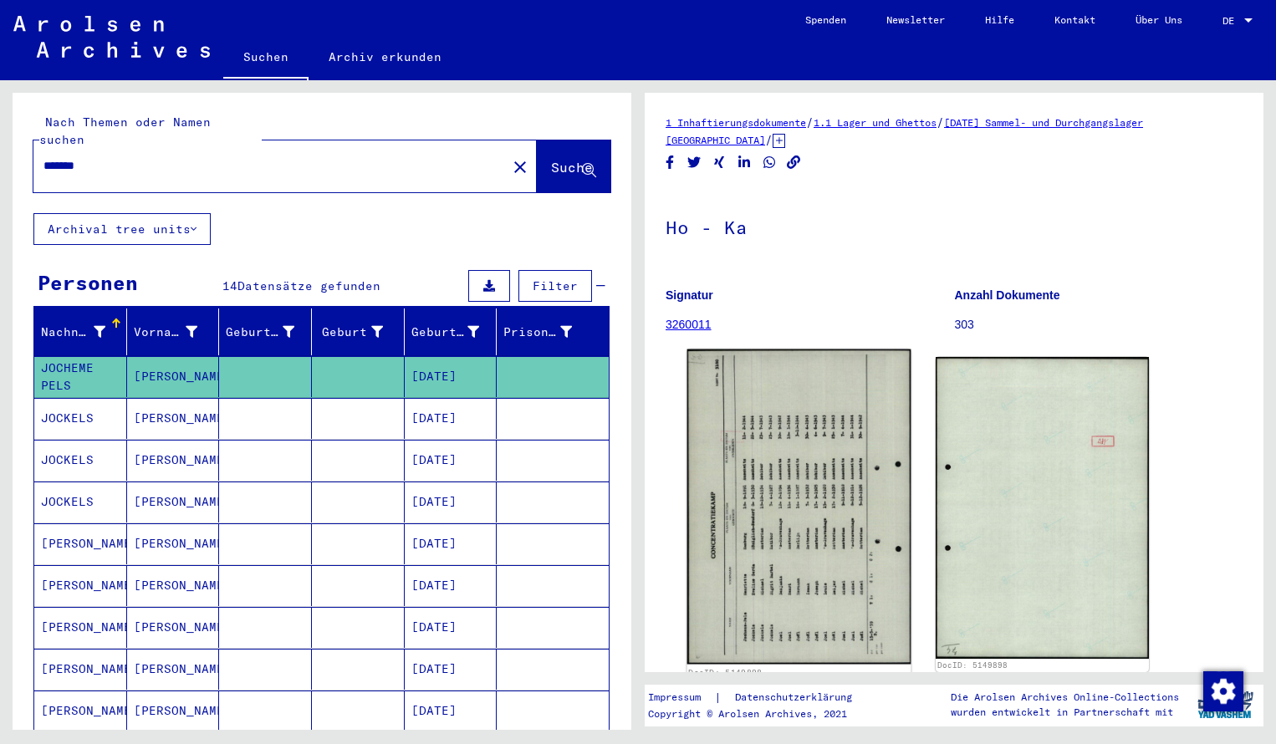
click at [720, 456] on img at bounding box center [799, 506] width 224 height 315
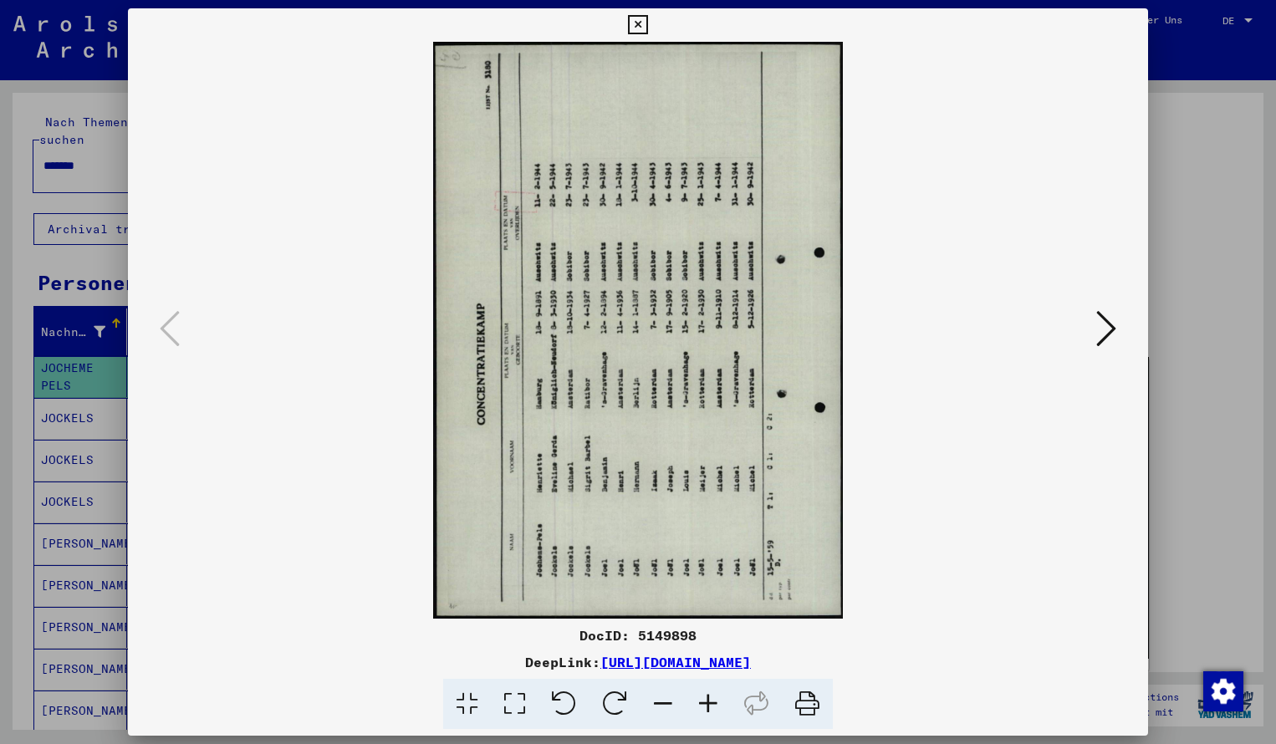
click at [615, 700] on icon at bounding box center [614, 704] width 51 height 51
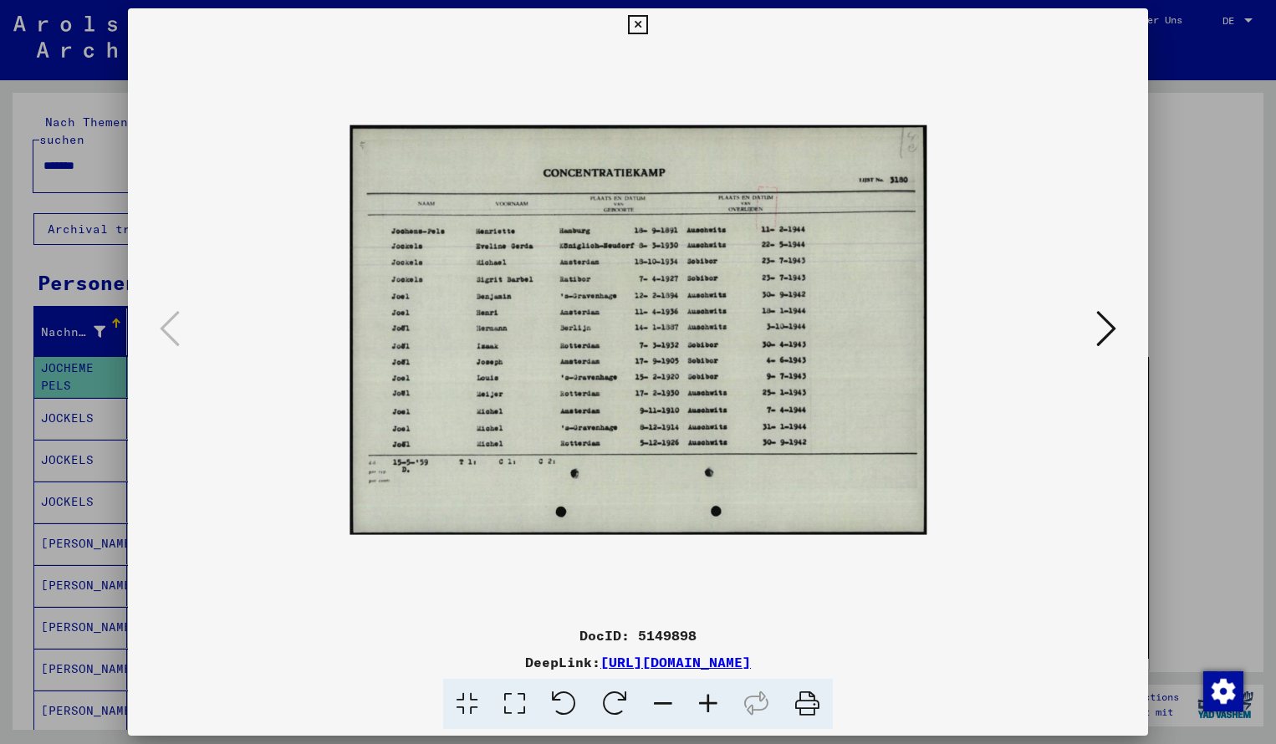
click at [710, 700] on icon at bounding box center [707, 704] width 45 height 51
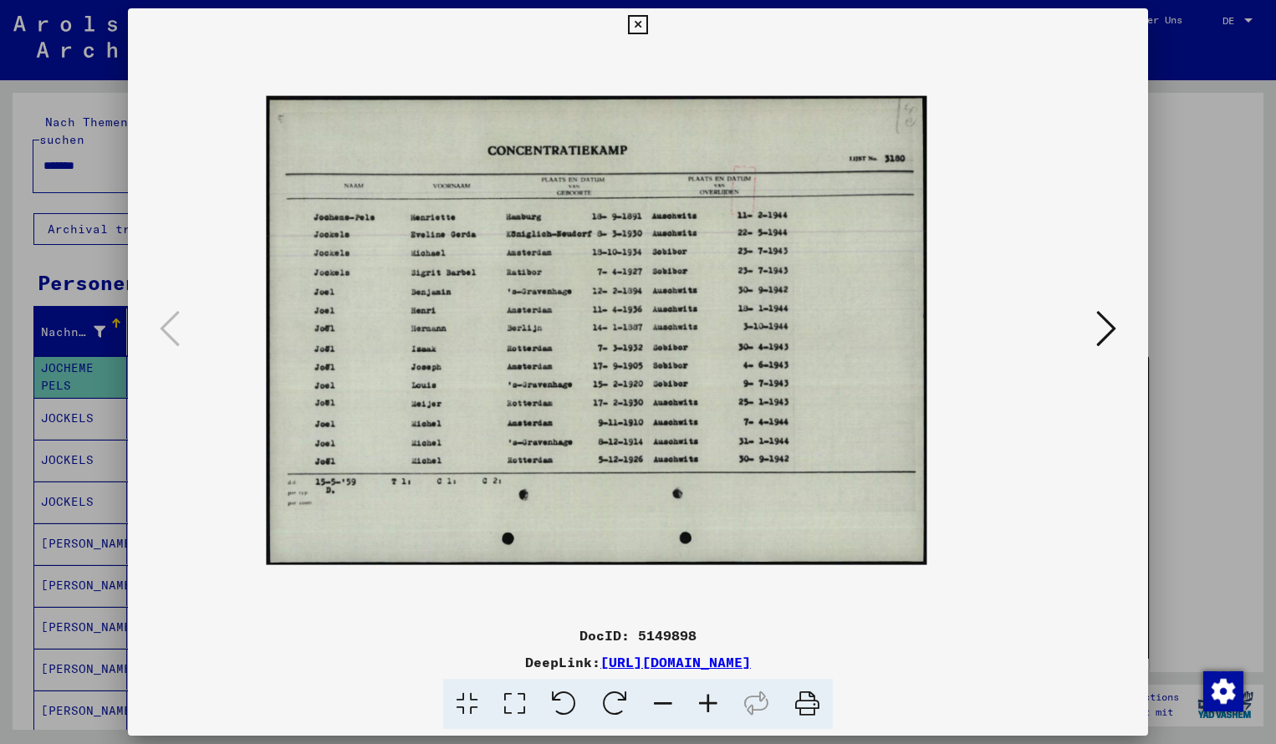
click at [710, 700] on icon at bounding box center [707, 704] width 45 height 51
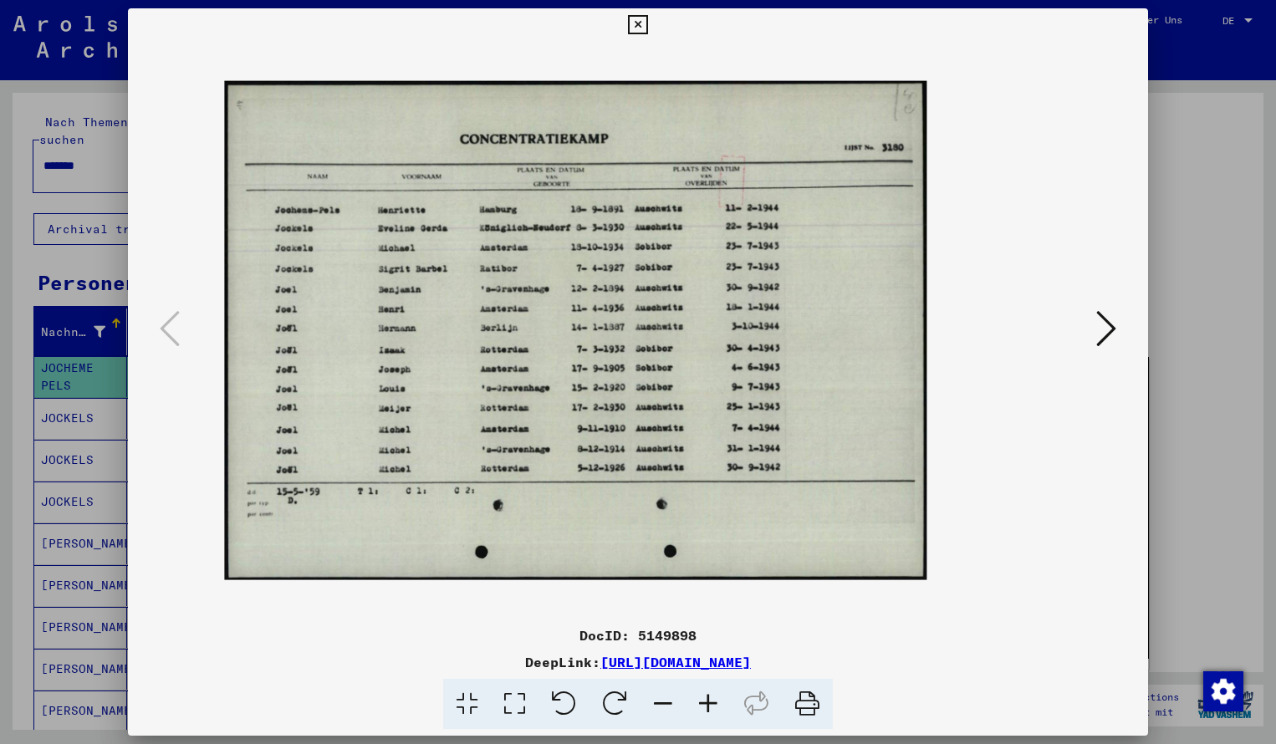
click at [710, 700] on icon at bounding box center [707, 704] width 45 height 51
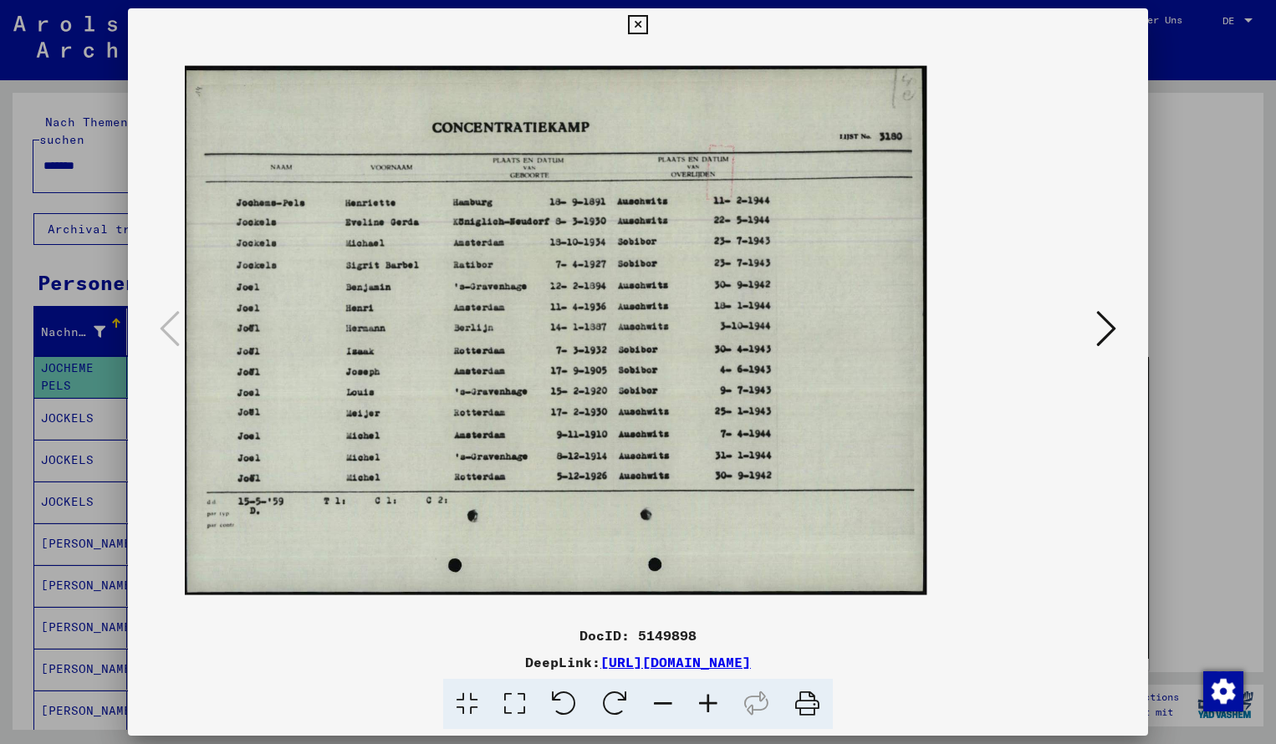
click at [710, 700] on icon at bounding box center [707, 704] width 45 height 51
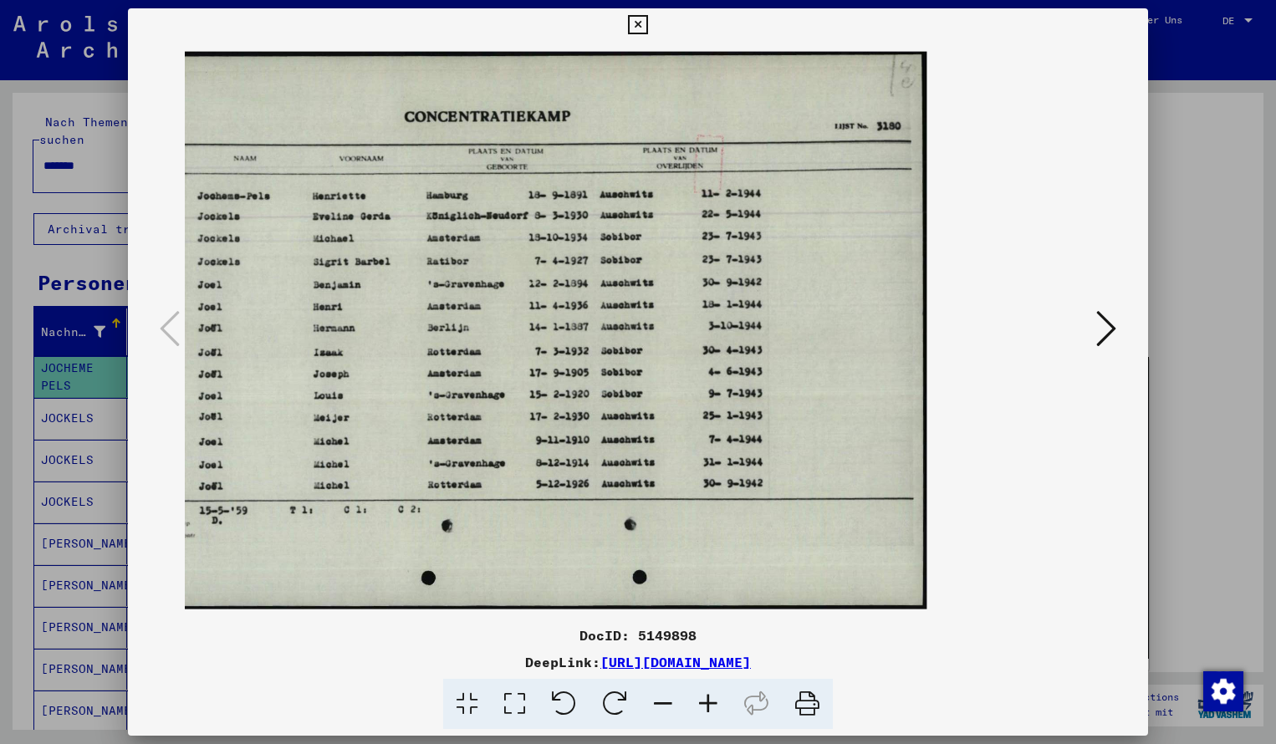
click at [647, 28] on icon at bounding box center [637, 25] width 19 height 20
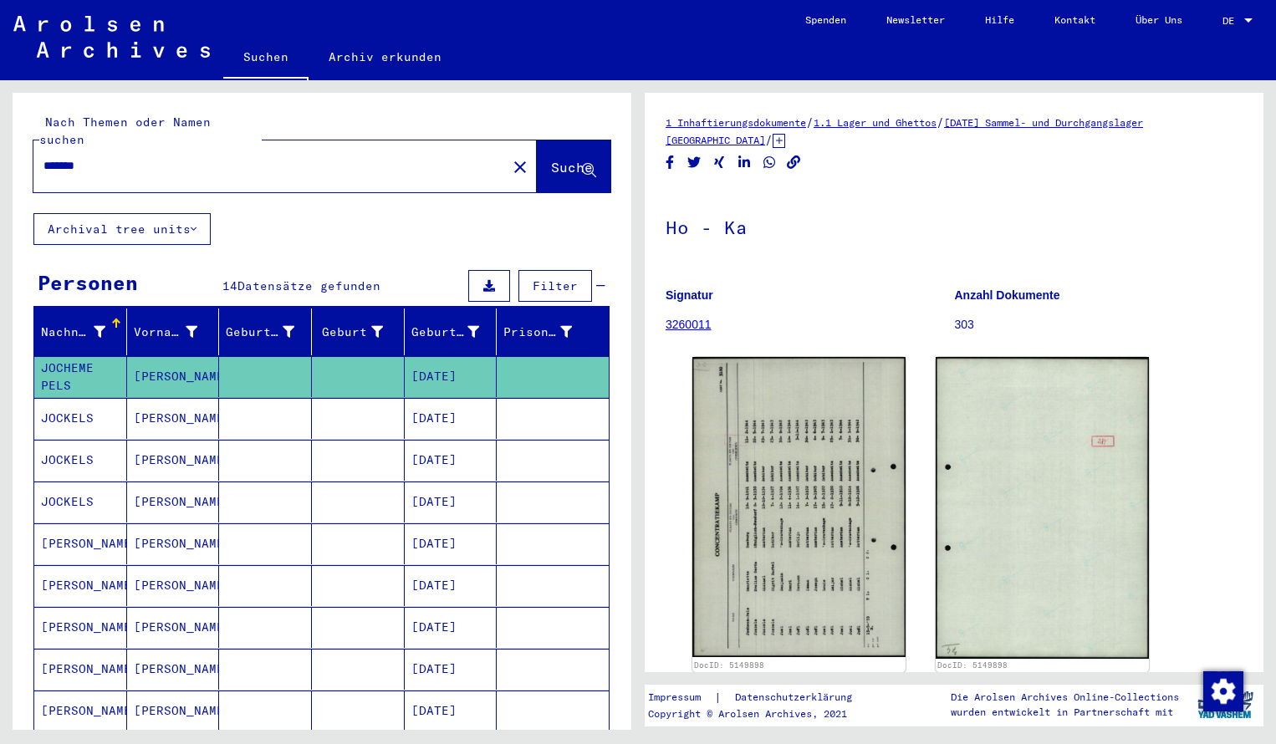
click at [113, 157] on input "*******" at bounding box center [269, 166] width 453 height 18
click at [581, 159] on span "Suche" at bounding box center [572, 167] width 42 height 17
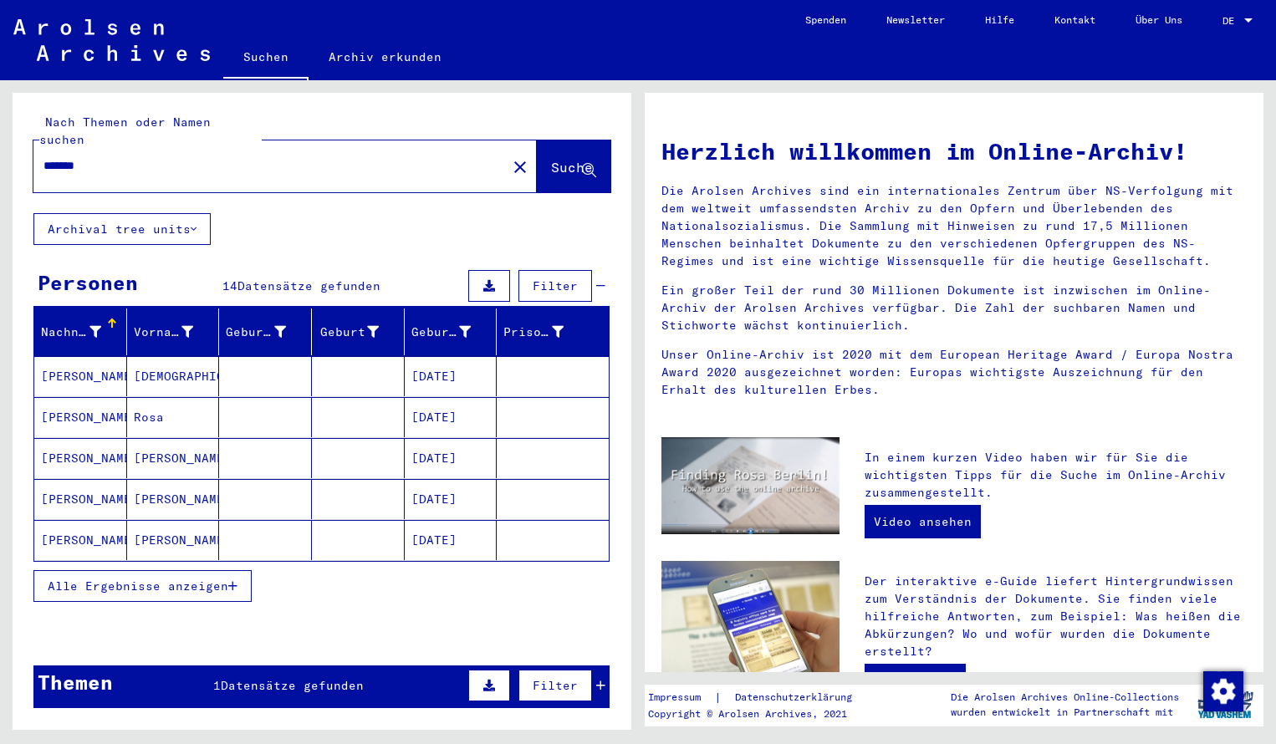
click at [71, 362] on mat-cell "[PERSON_NAME]" at bounding box center [80, 376] width 93 height 40
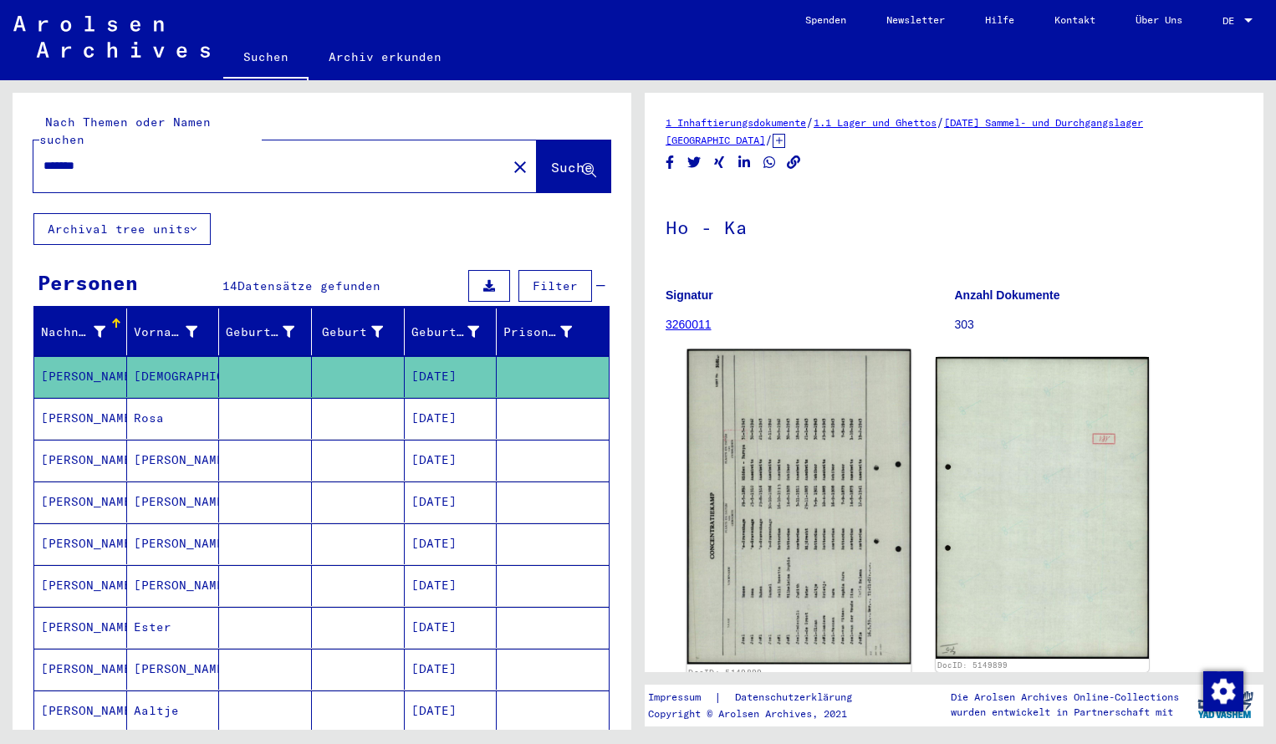
click at [743, 618] on img at bounding box center [799, 506] width 224 height 315
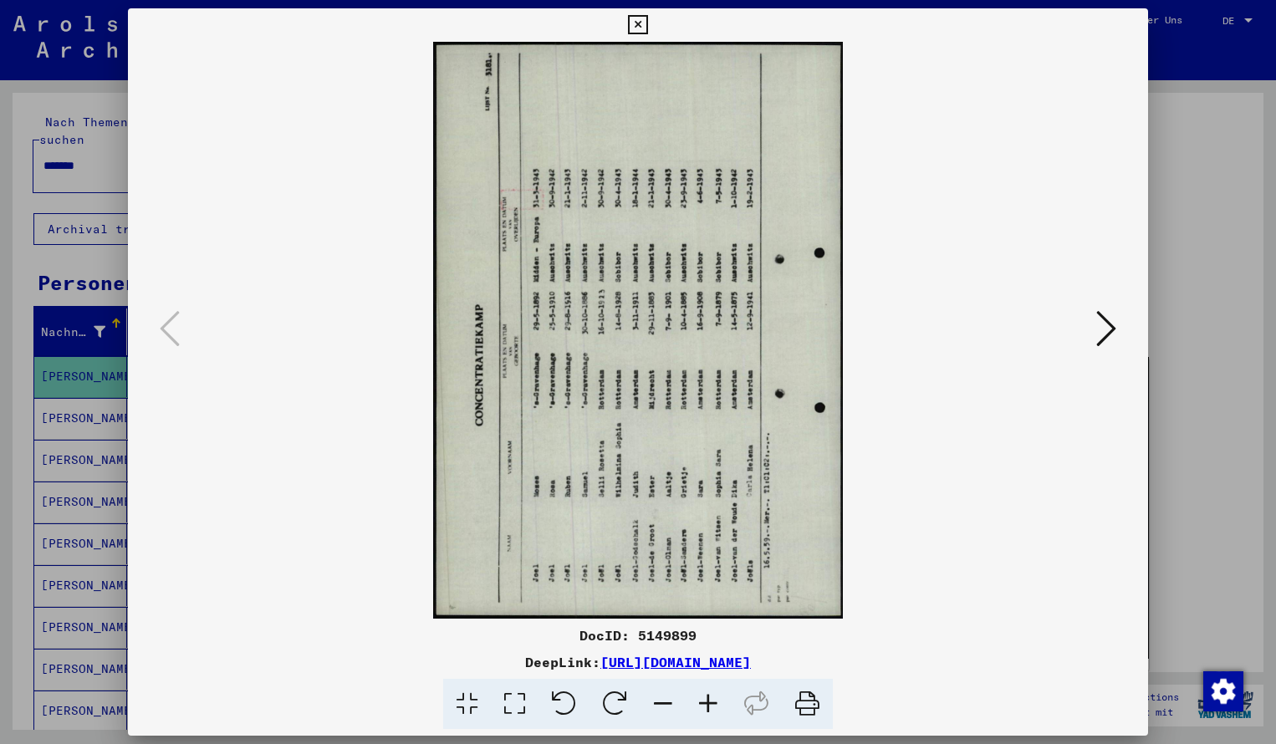
click at [615, 700] on icon at bounding box center [614, 704] width 51 height 51
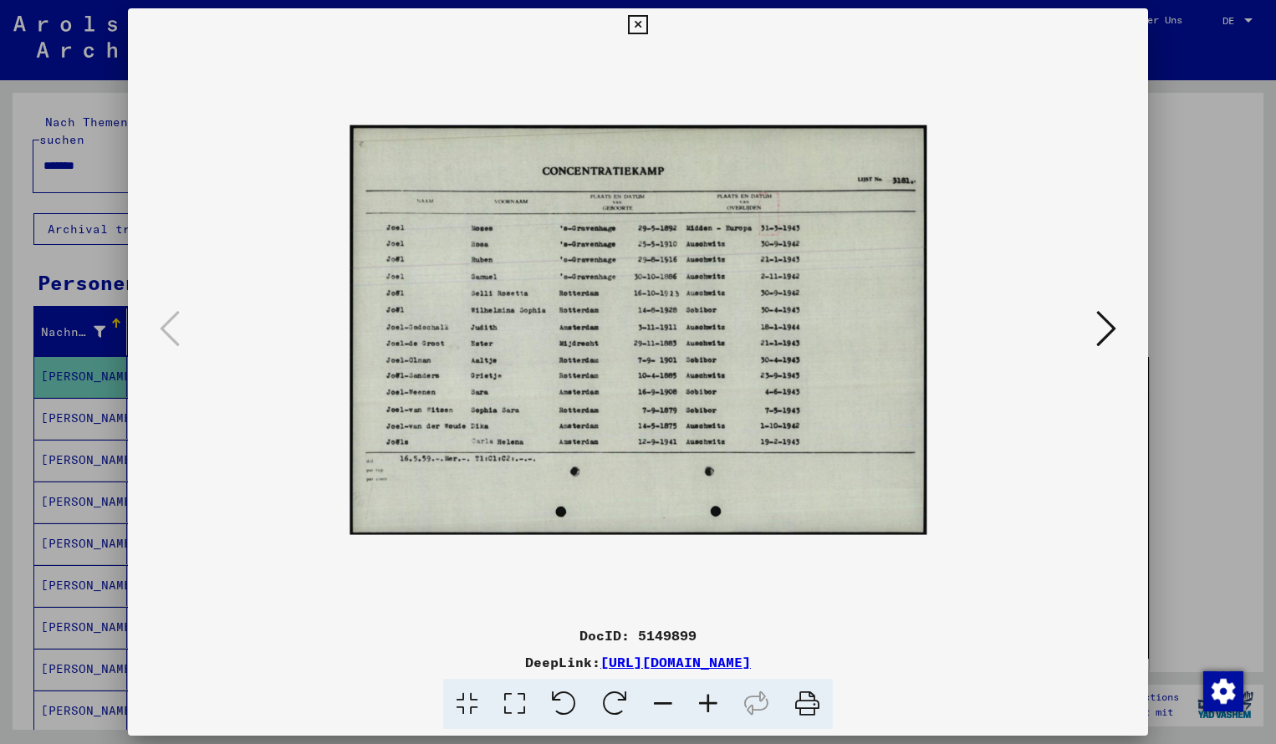
click at [709, 700] on icon at bounding box center [707, 704] width 45 height 51
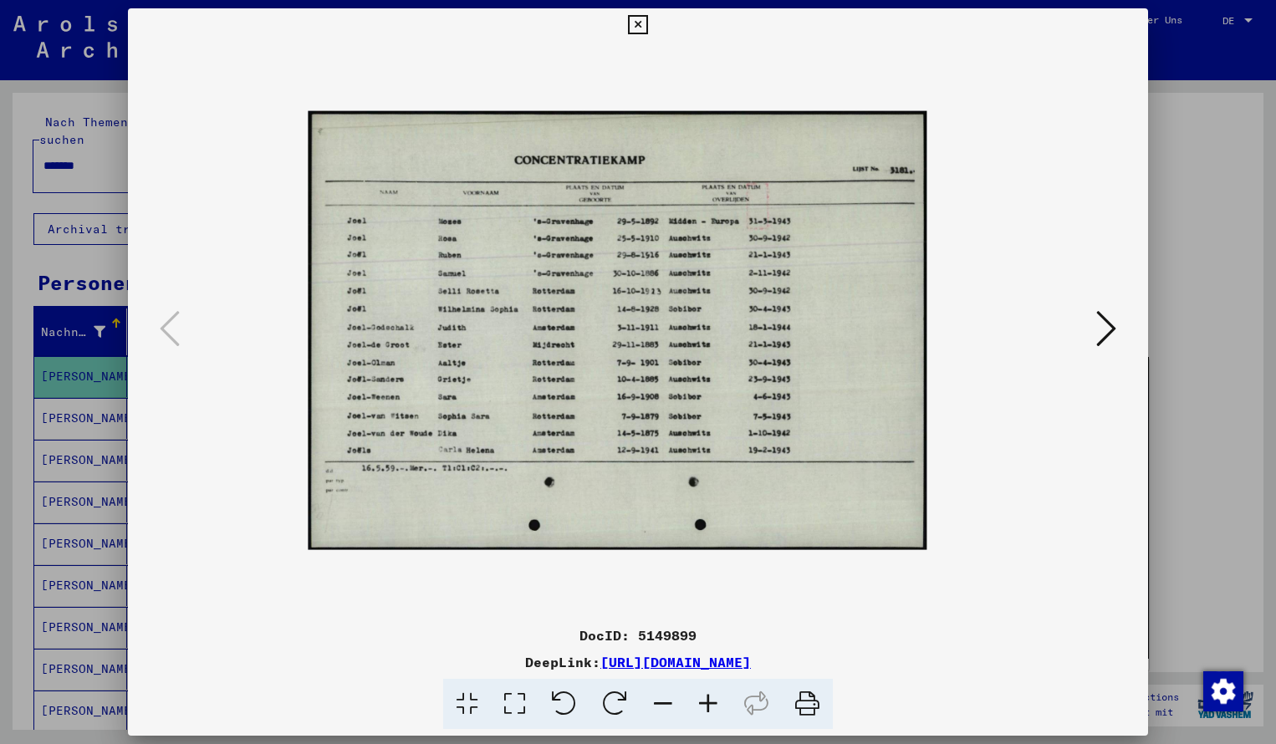
click at [709, 700] on icon at bounding box center [707, 704] width 45 height 51
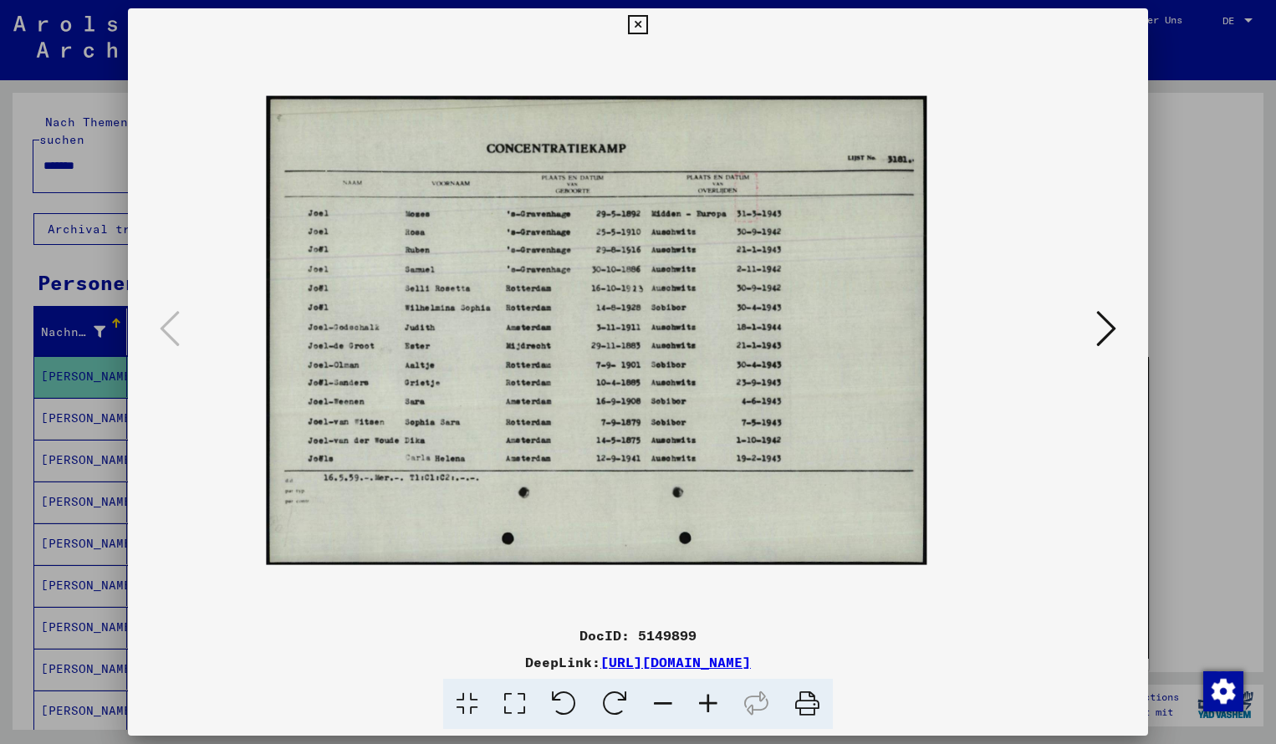
click at [709, 700] on icon at bounding box center [707, 704] width 45 height 51
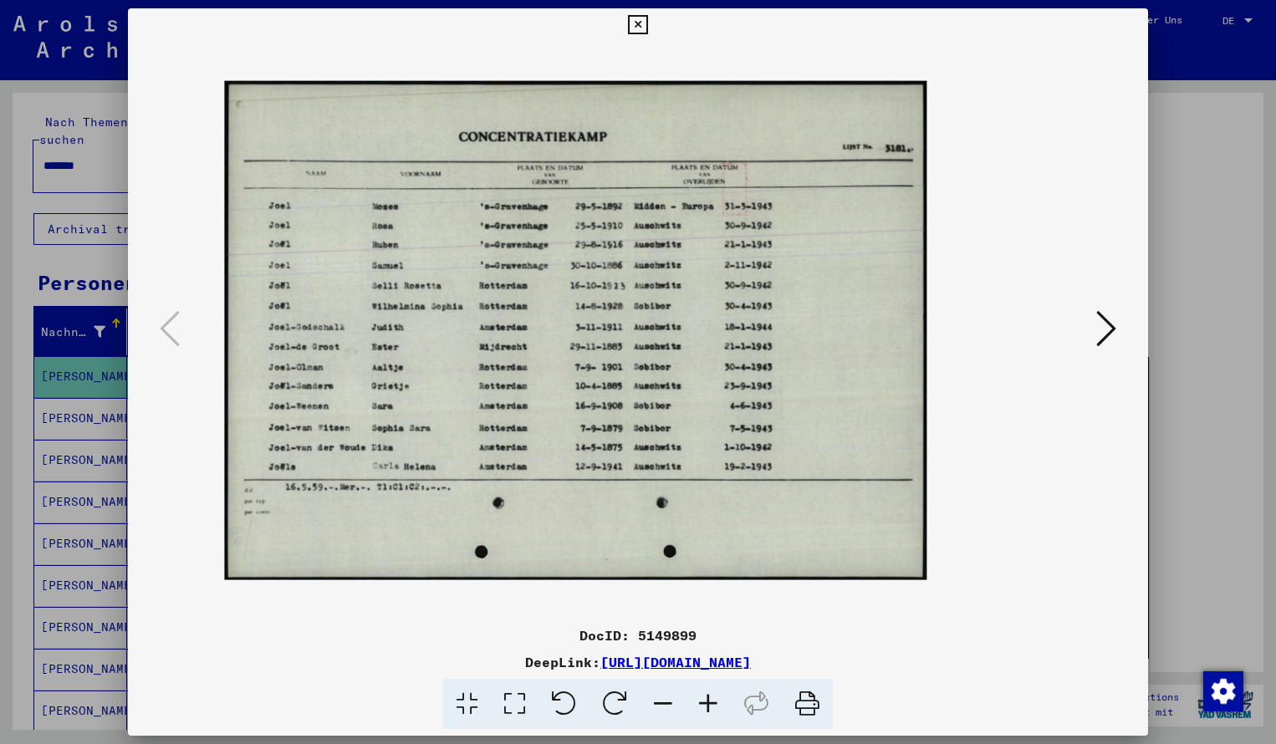
click at [709, 700] on icon at bounding box center [707, 704] width 45 height 51
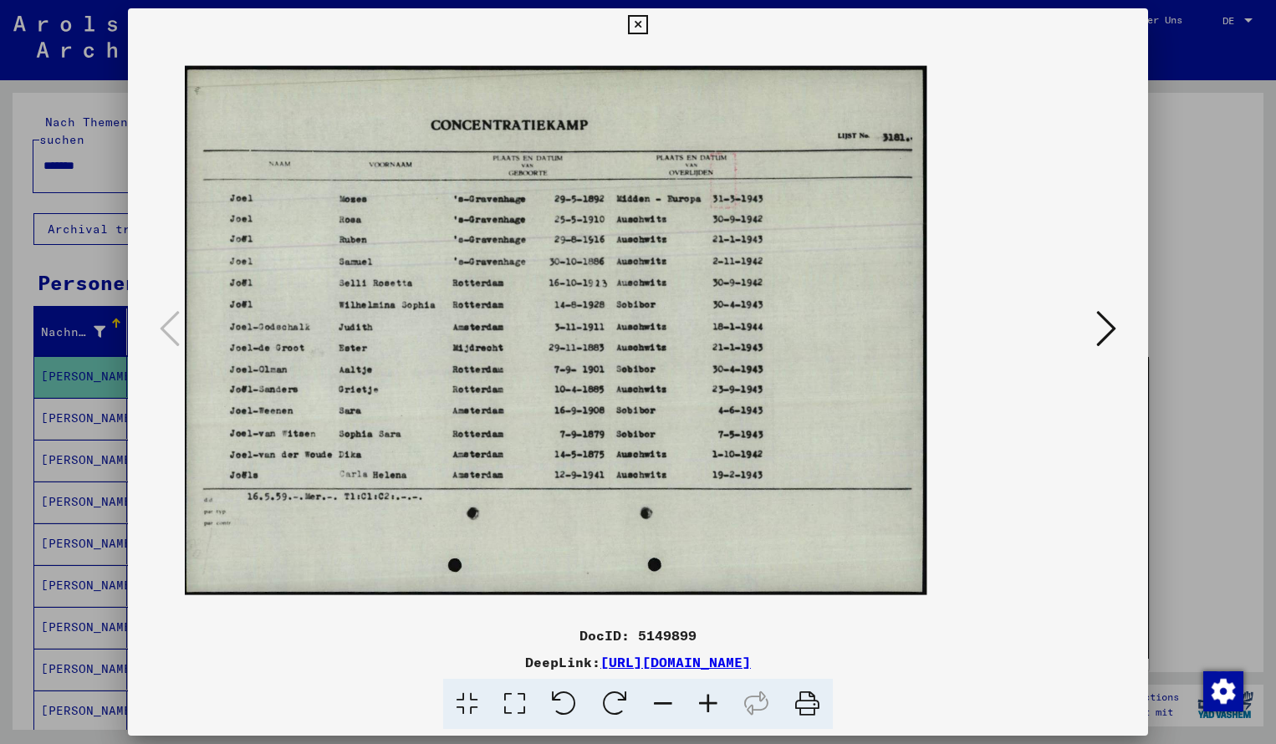
click at [709, 700] on icon at bounding box center [707, 704] width 45 height 51
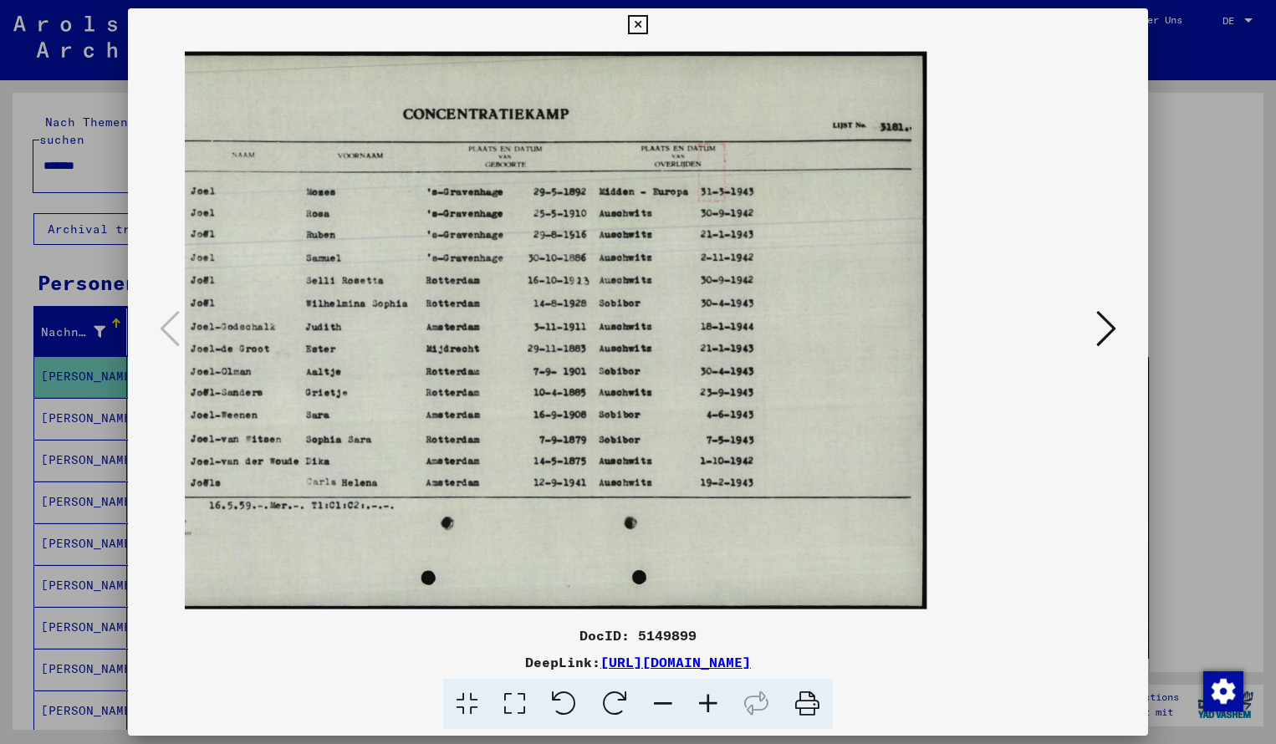
click at [647, 27] on icon at bounding box center [637, 25] width 19 height 20
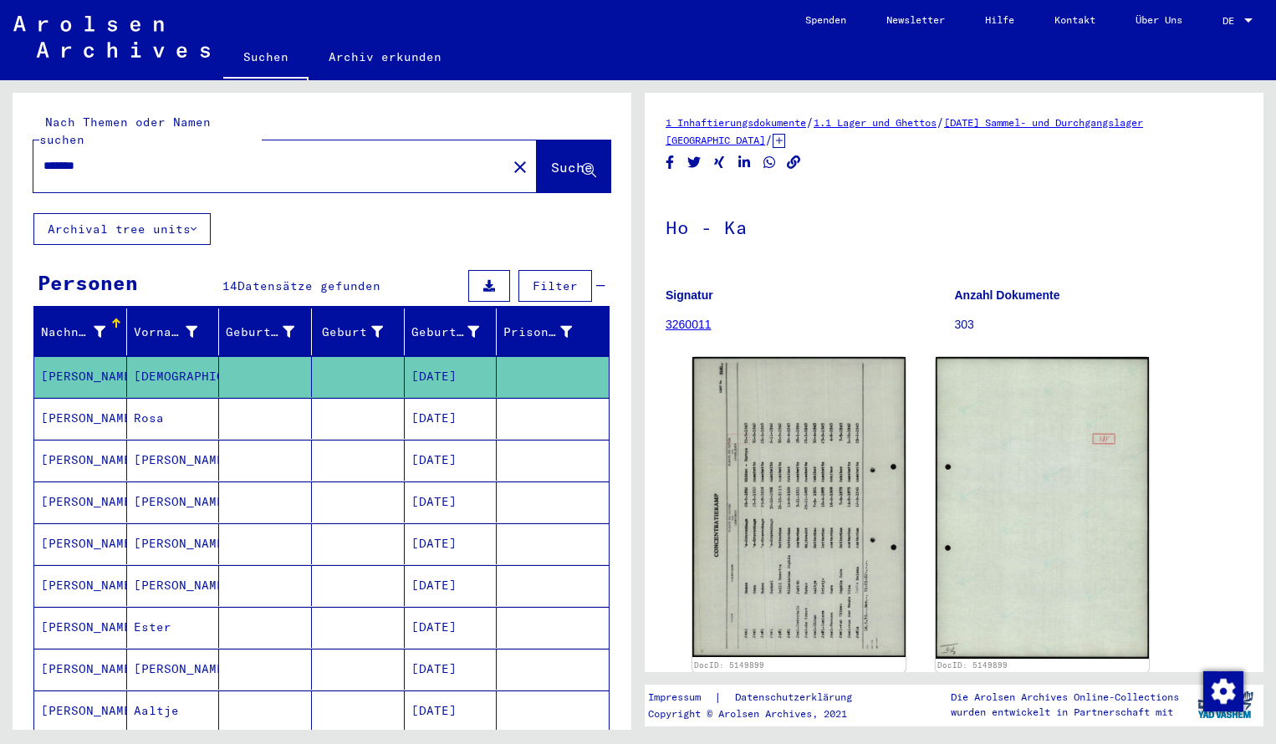
click at [104, 157] on input "*******" at bounding box center [269, 166] width 453 height 18
type input "*******"
click at [552, 159] on span "Suche" at bounding box center [572, 167] width 42 height 17
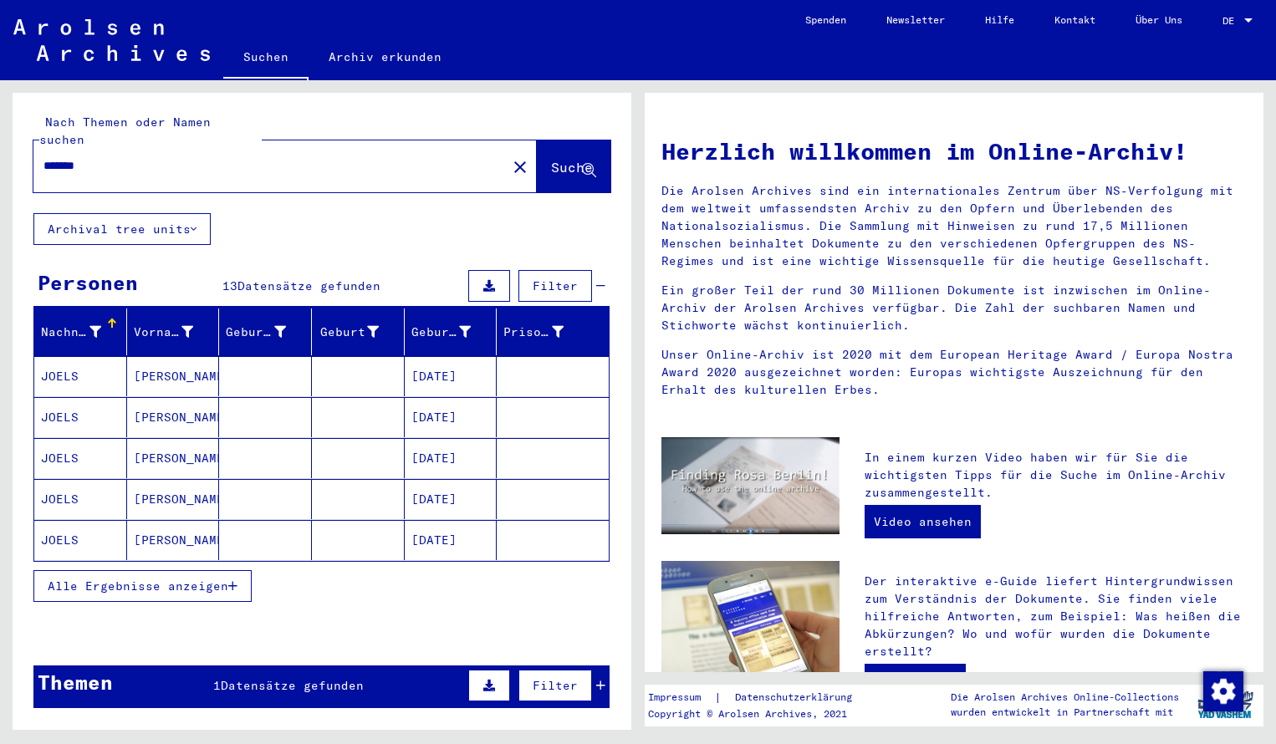
click at [97, 362] on mat-cell "JOELS" at bounding box center [80, 376] width 93 height 40
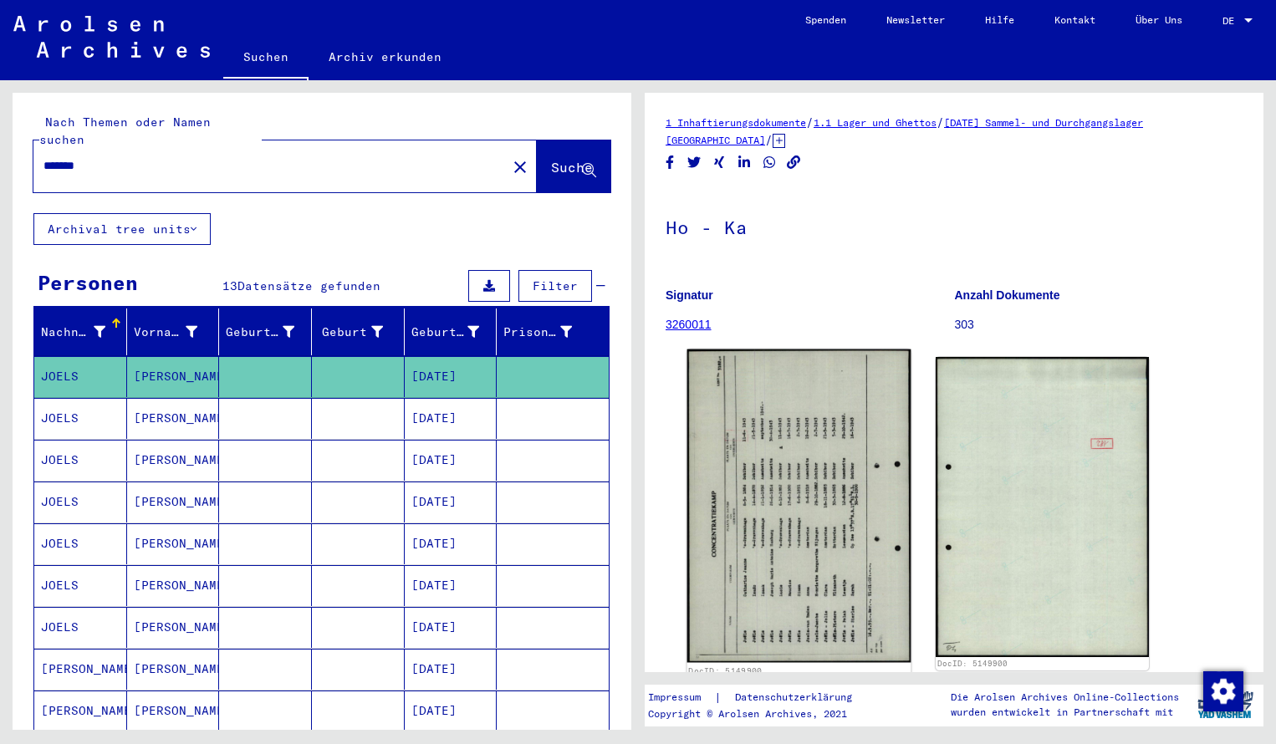
click at [767, 438] on img at bounding box center [799, 505] width 224 height 313
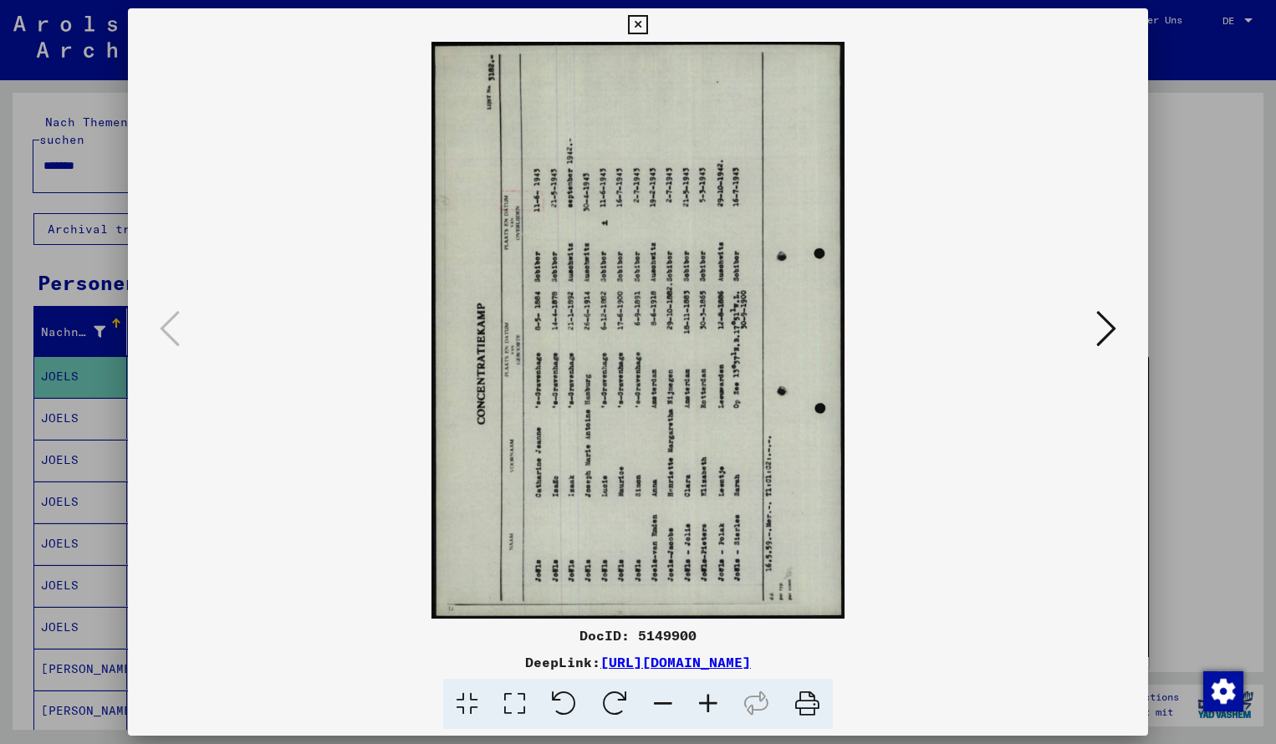
click at [614, 692] on icon at bounding box center [614, 704] width 51 height 51
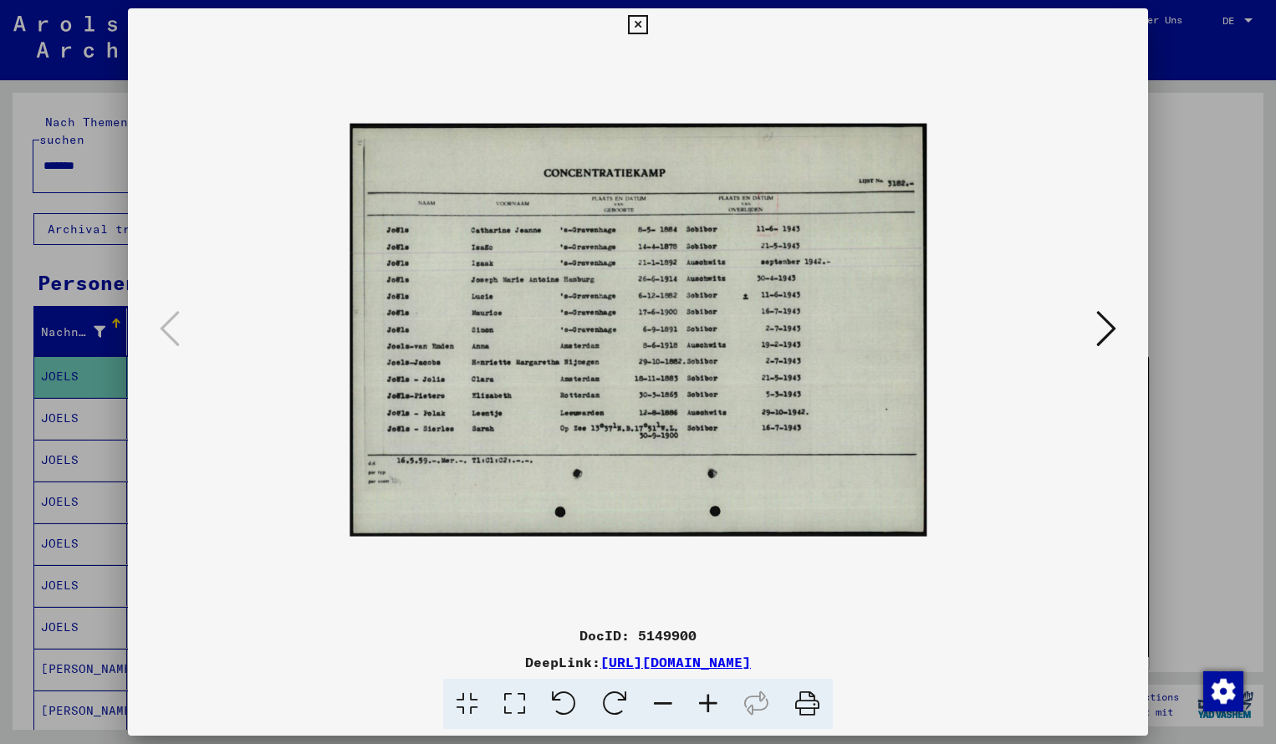
click at [709, 700] on icon at bounding box center [707, 704] width 45 height 51
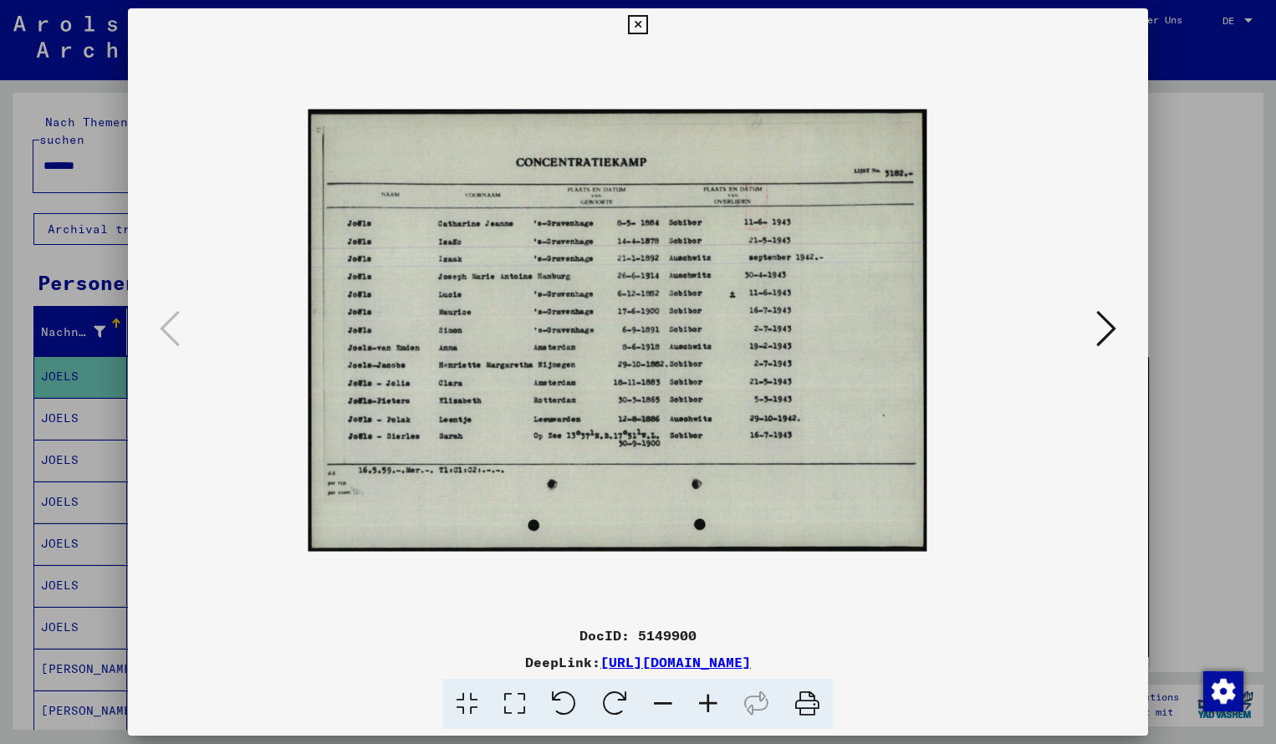
click at [709, 700] on icon at bounding box center [707, 704] width 45 height 51
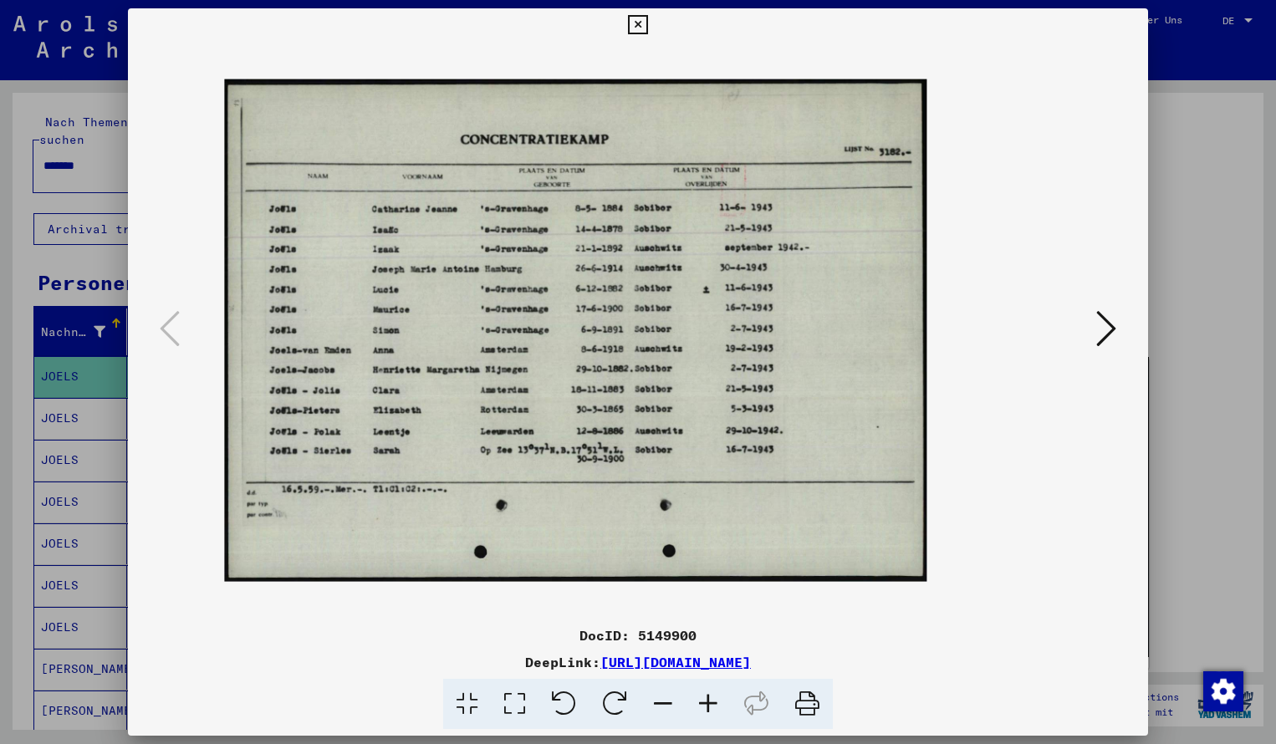
click at [709, 700] on icon at bounding box center [707, 704] width 45 height 51
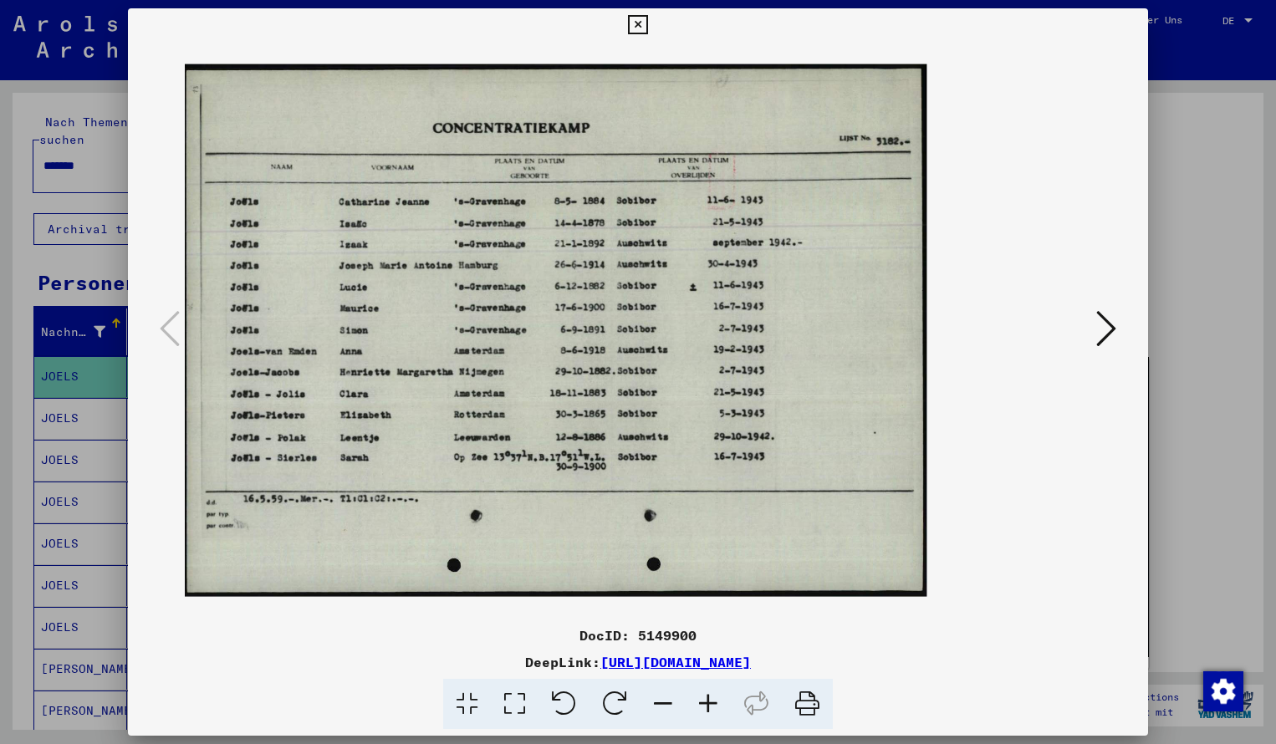
click at [709, 700] on icon at bounding box center [707, 704] width 45 height 51
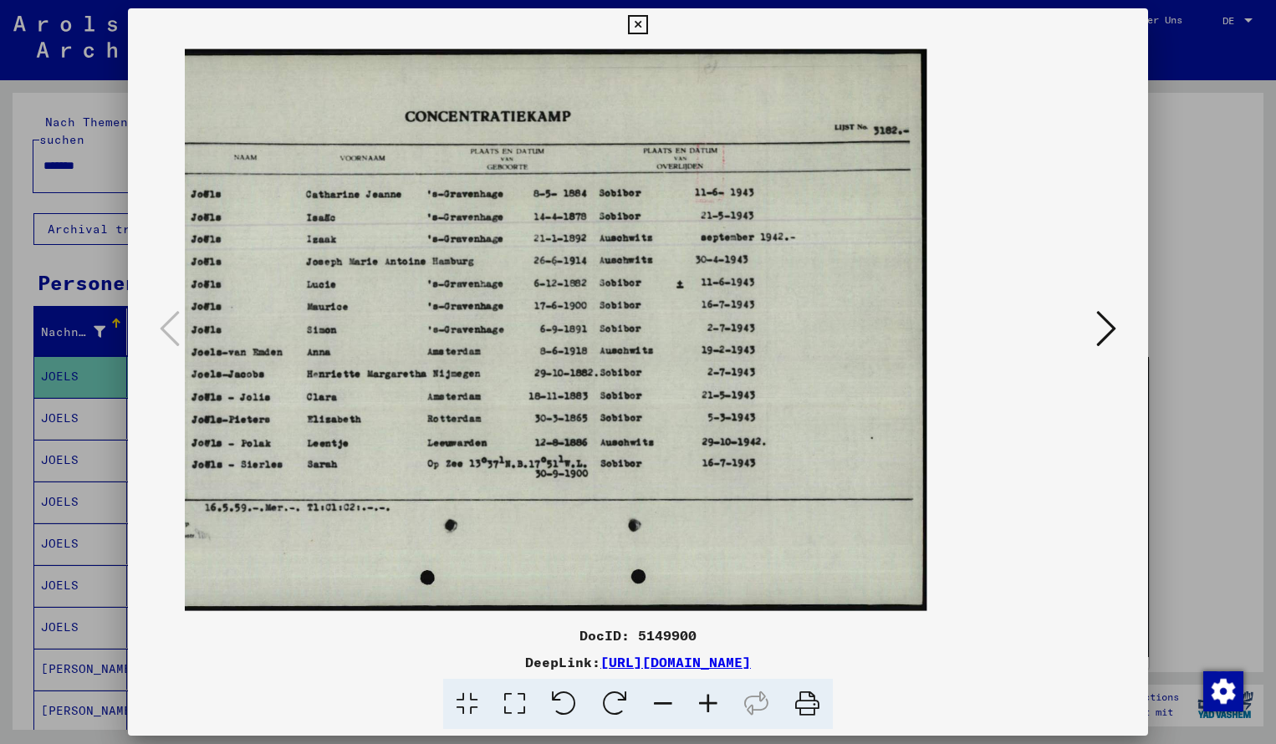
click at [647, 27] on icon at bounding box center [637, 25] width 19 height 20
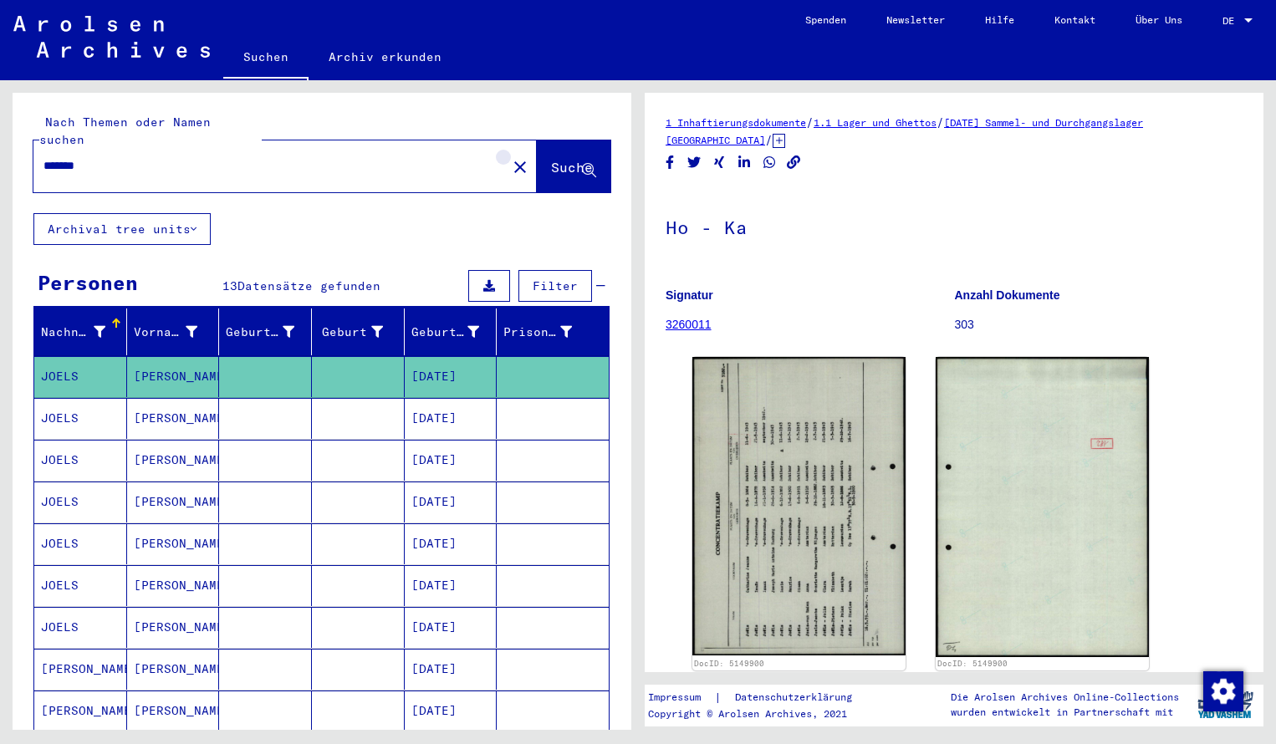
click at [510, 157] on mat-icon "close" at bounding box center [520, 167] width 20 height 20
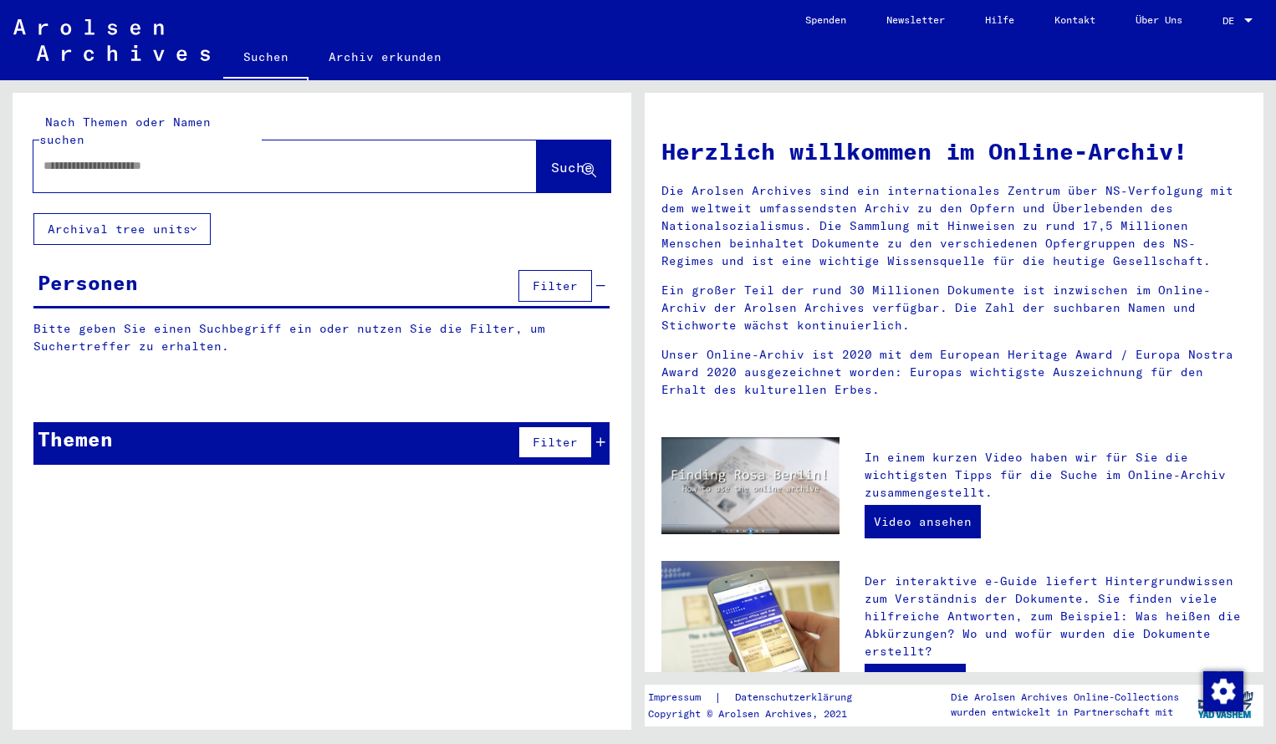
click at [131, 157] on input "text" at bounding box center [264, 166] width 443 height 18
type input "**********"
click at [578, 159] on span "Suche" at bounding box center [572, 167] width 42 height 17
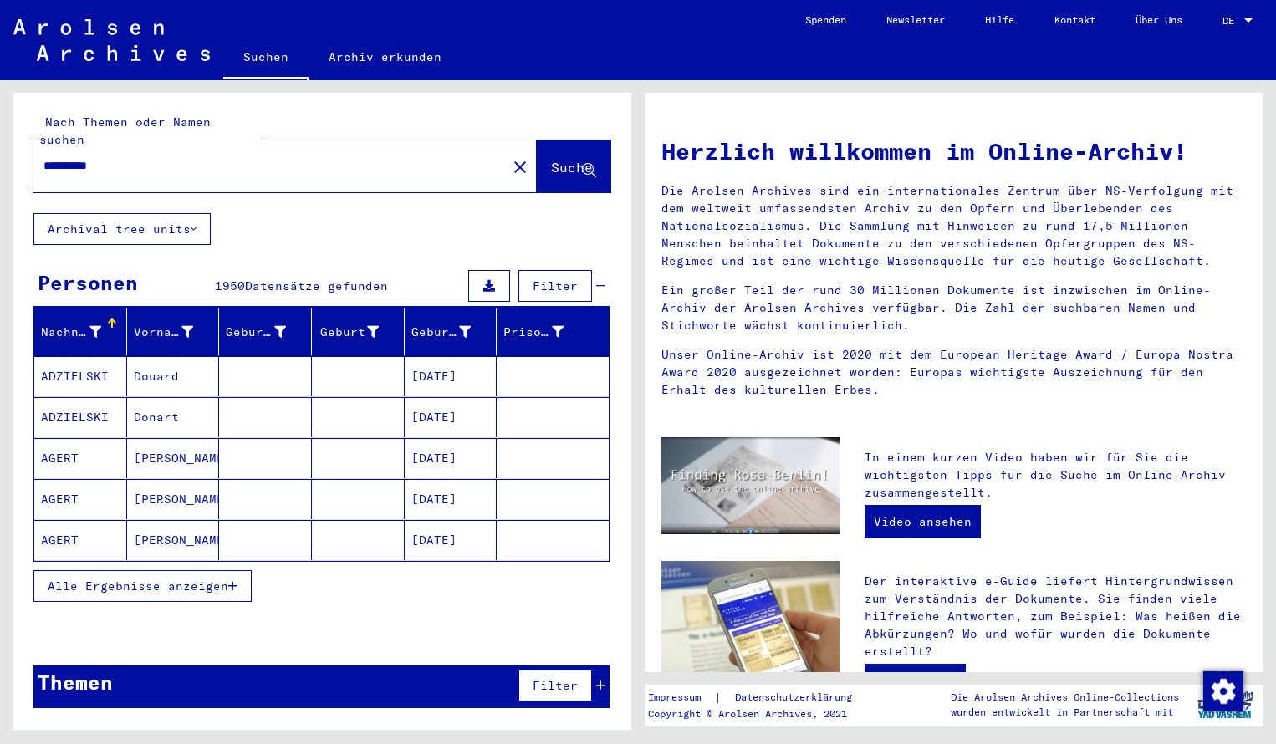
click at [200, 578] on span "Alle Ergebnisse anzeigen" at bounding box center [138, 585] width 181 height 15
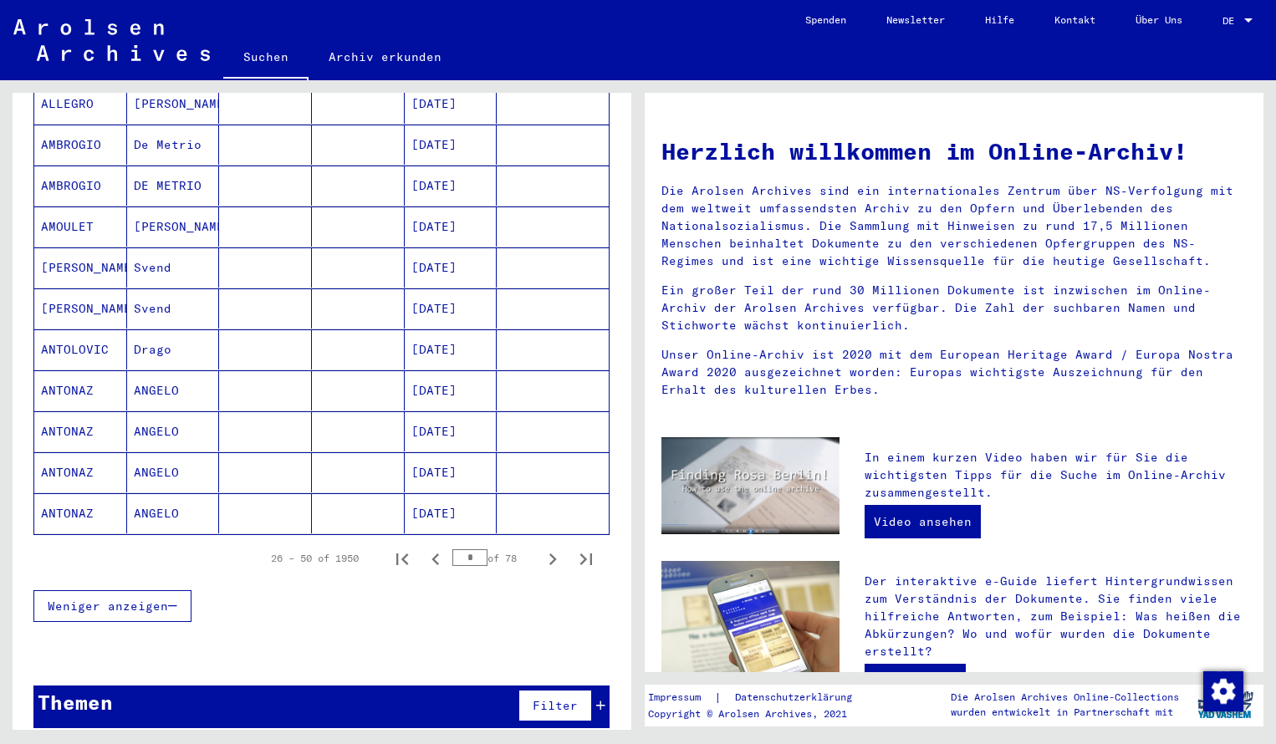
scroll to position [845, 0]
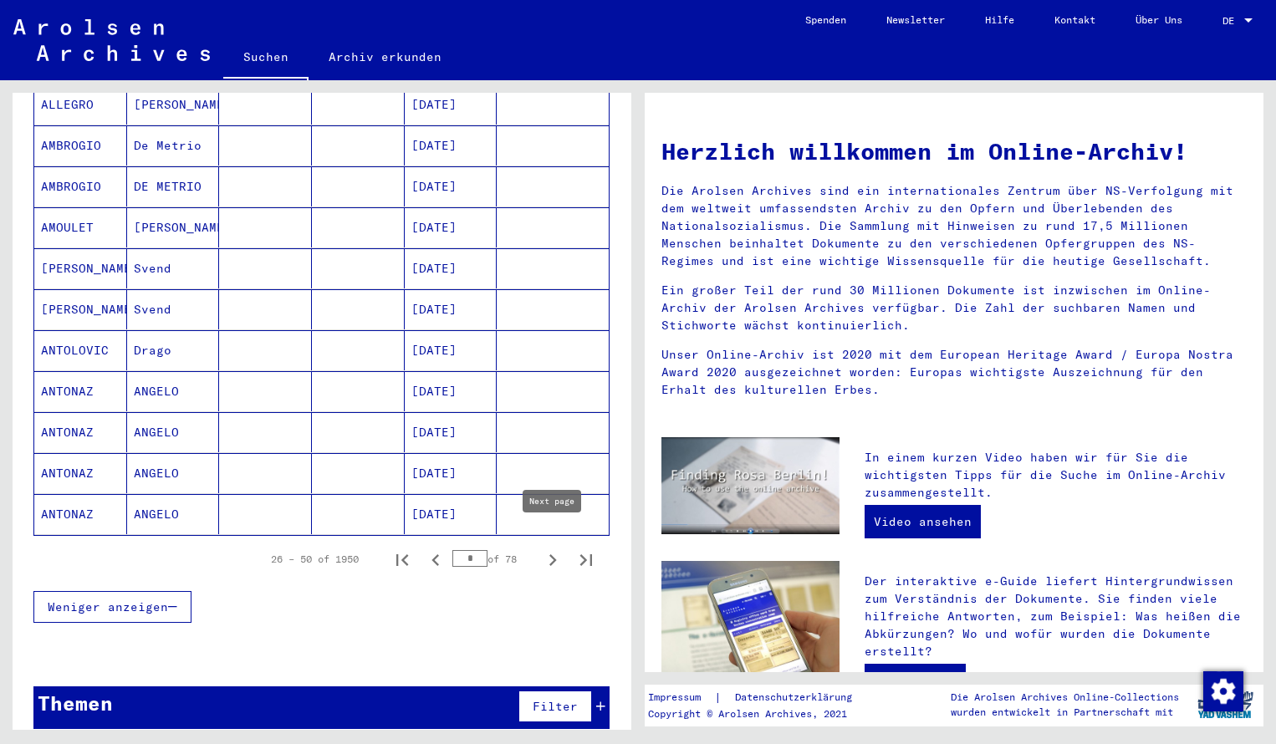
click at [553, 554] on icon "Next page" at bounding box center [553, 560] width 8 height 12
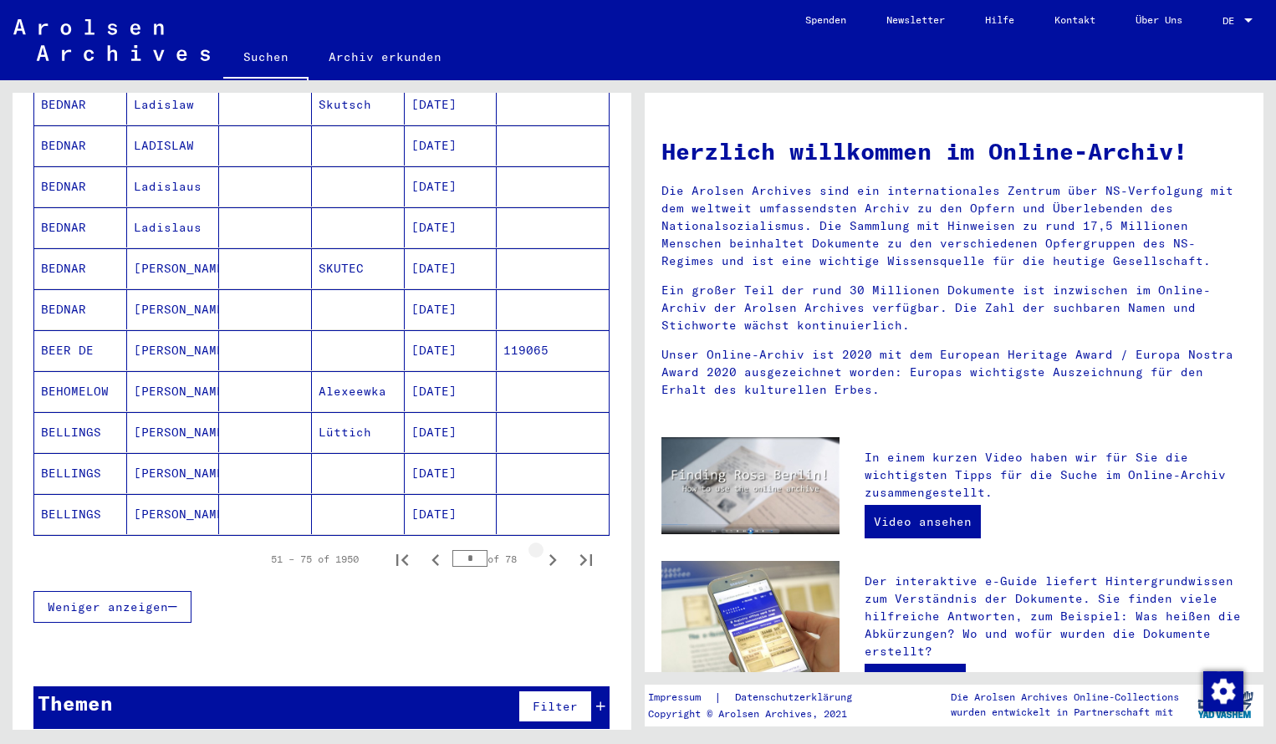
click at [553, 554] on icon "Next page" at bounding box center [553, 560] width 8 height 12
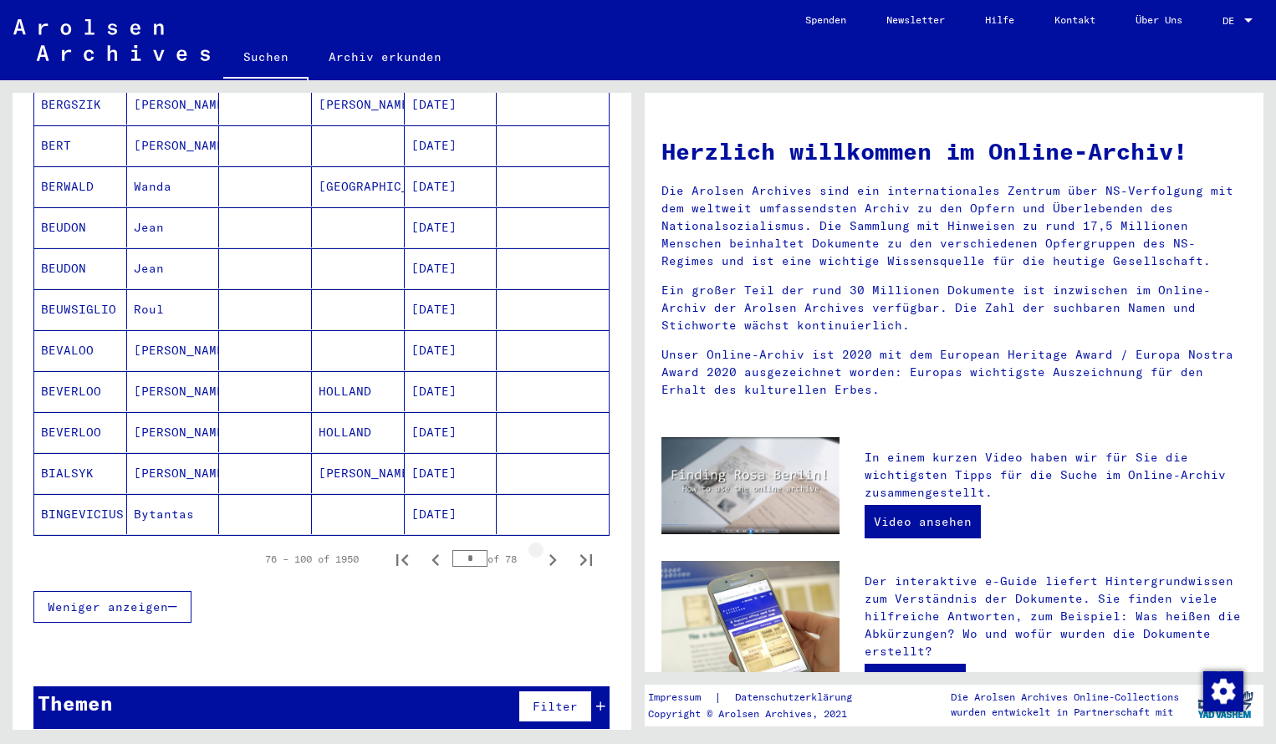
click at [553, 554] on icon "Next page" at bounding box center [553, 560] width 8 height 12
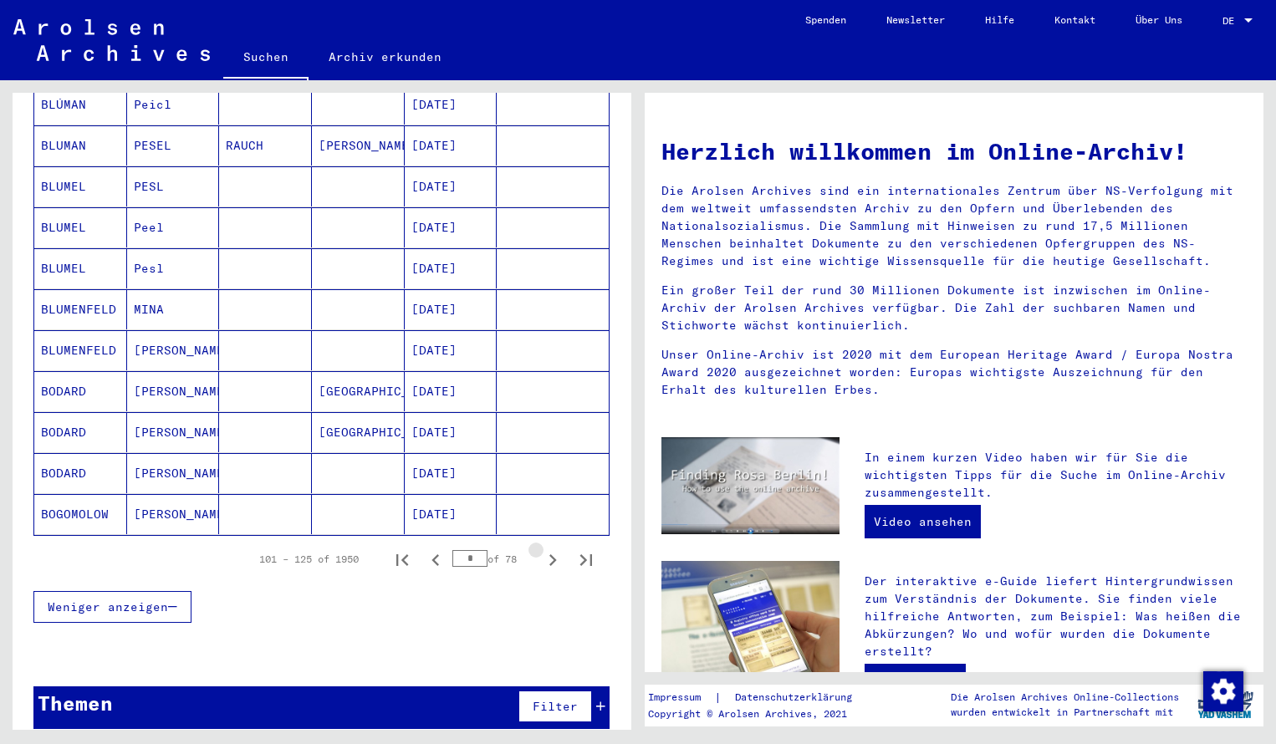
click at [553, 554] on icon "Next page" at bounding box center [553, 560] width 8 height 12
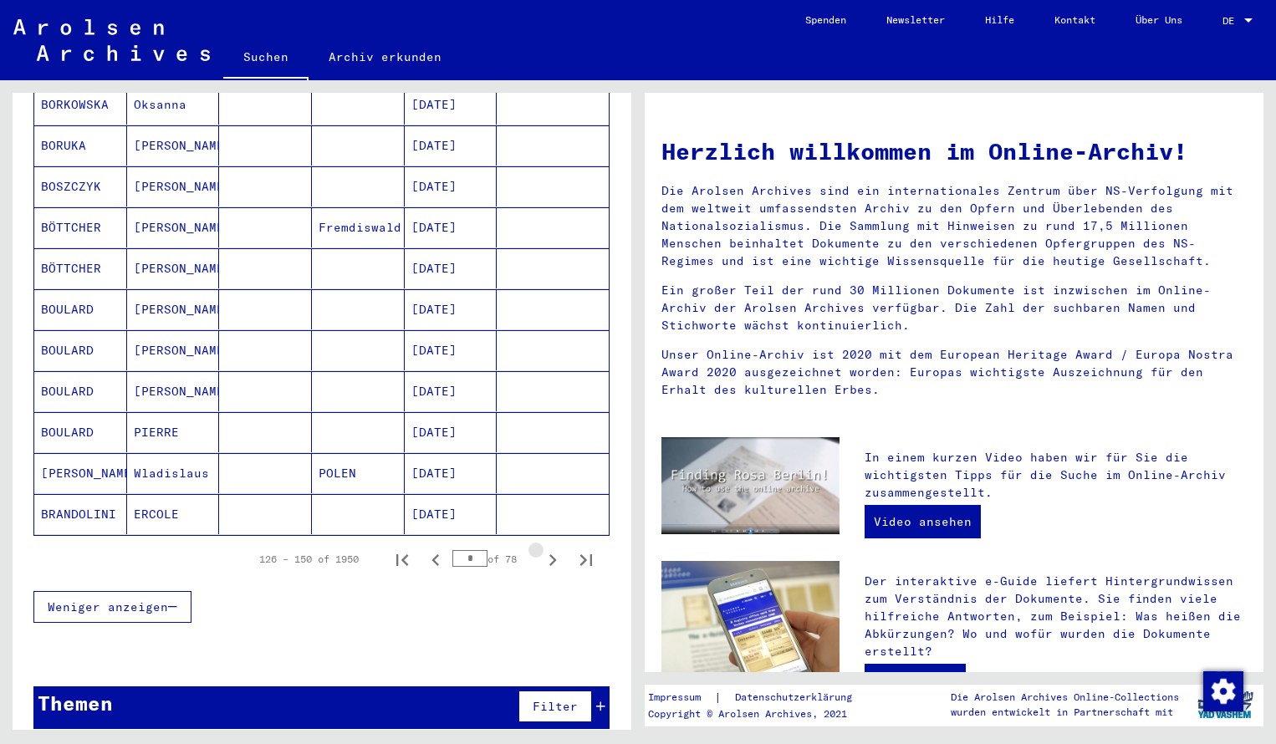
click at [553, 554] on icon "Next page" at bounding box center [553, 560] width 8 height 12
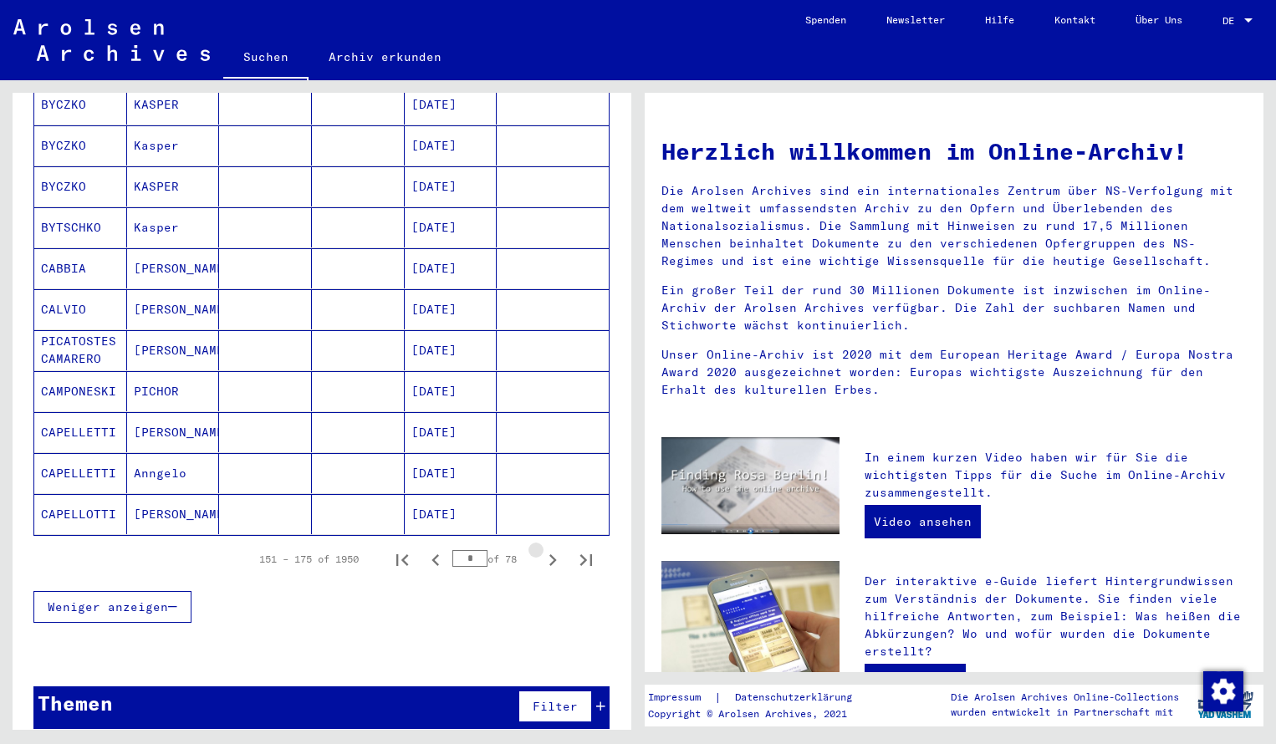
click at [553, 554] on icon "Next page" at bounding box center [553, 560] width 8 height 12
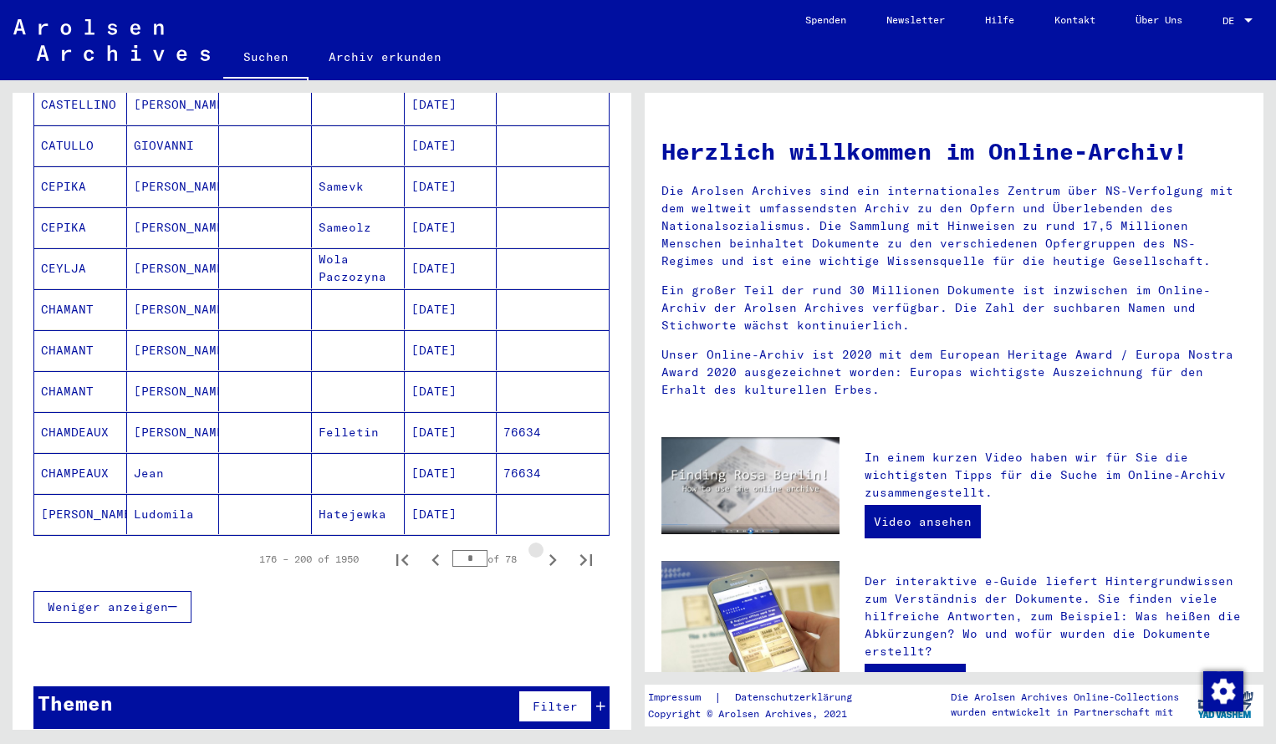
click at [553, 554] on icon "Next page" at bounding box center [553, 560] width 8 height 12
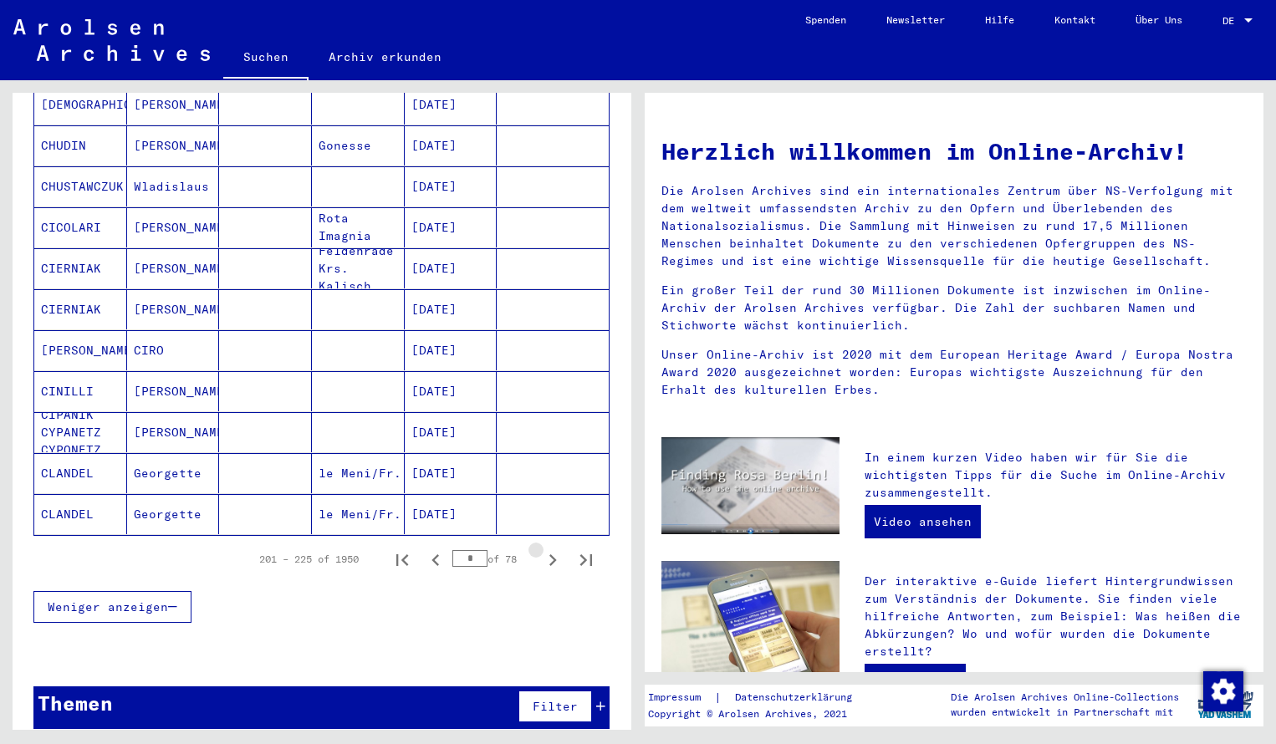
click at [553, 554] on icon "Next page" at bounding box center [553, 560] width 8 height 12
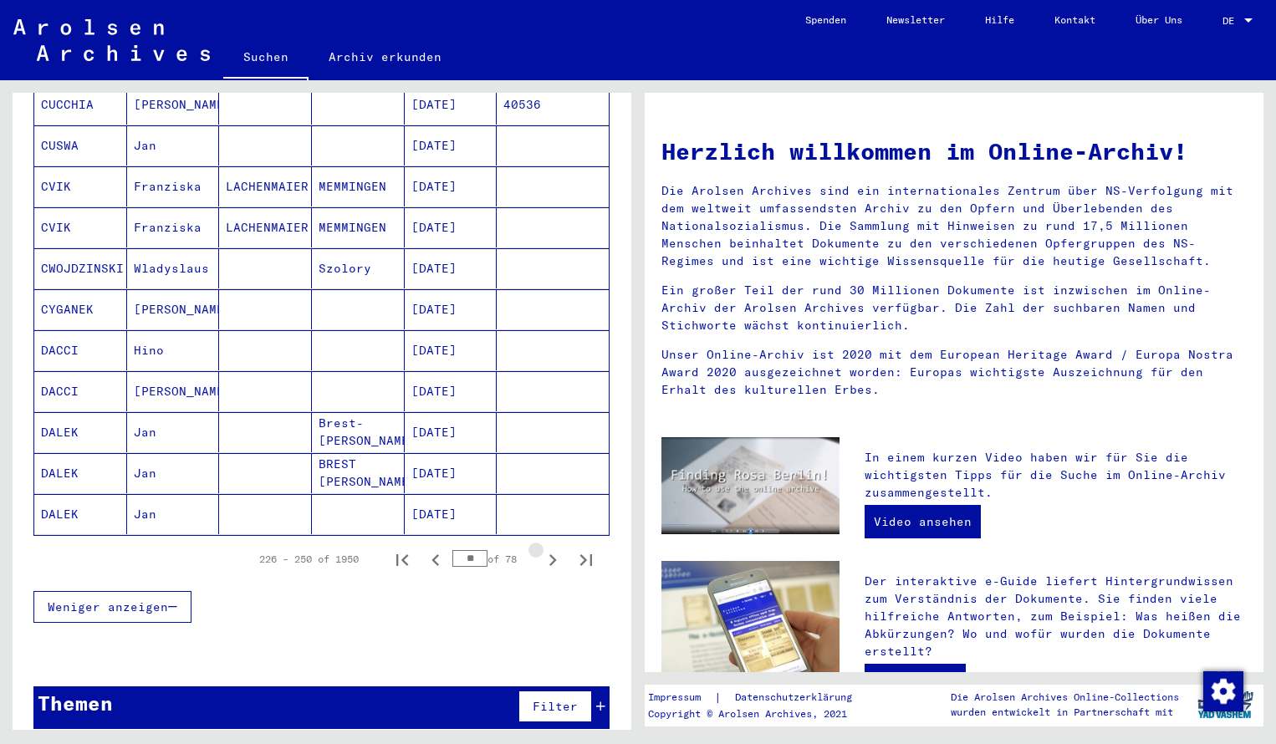
click at [553, 554] on icon "Next page" at bounding box center [553, 560] width 8 height 12
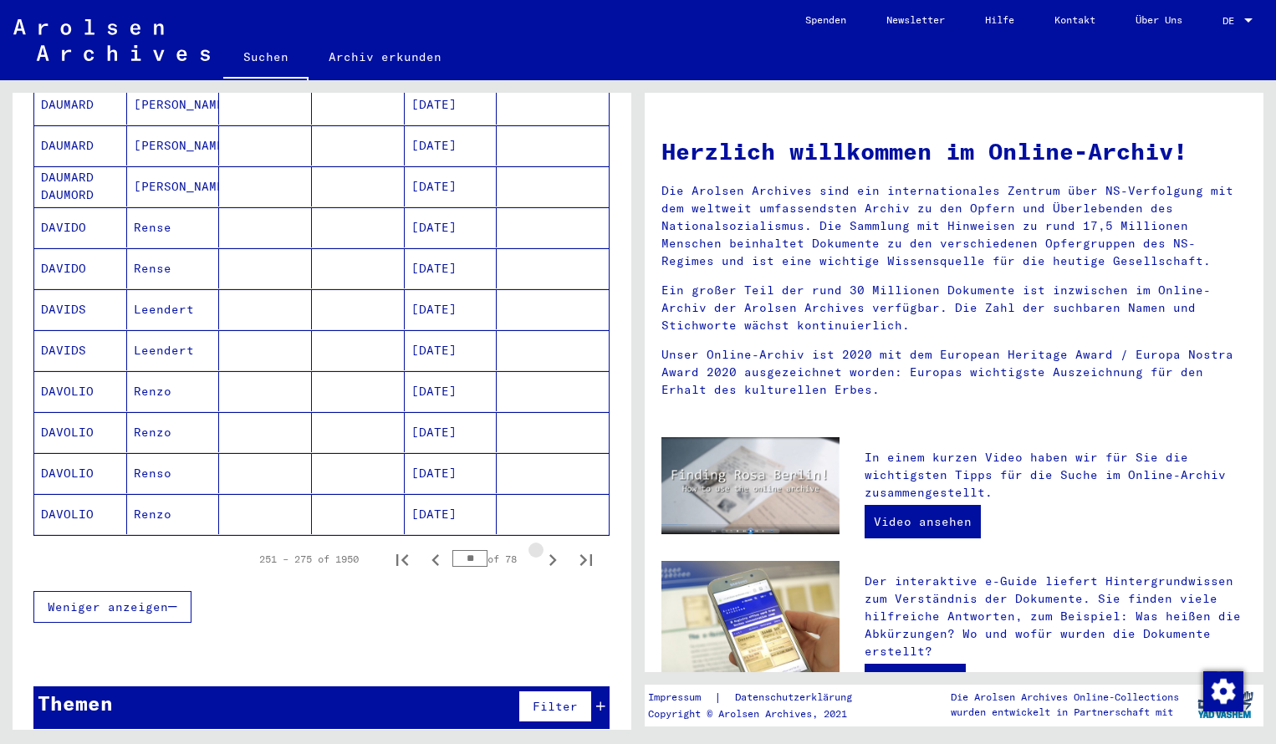
click at [553, 554] on icon "Next page" at bounding box center [553, 560] width 8 height 12
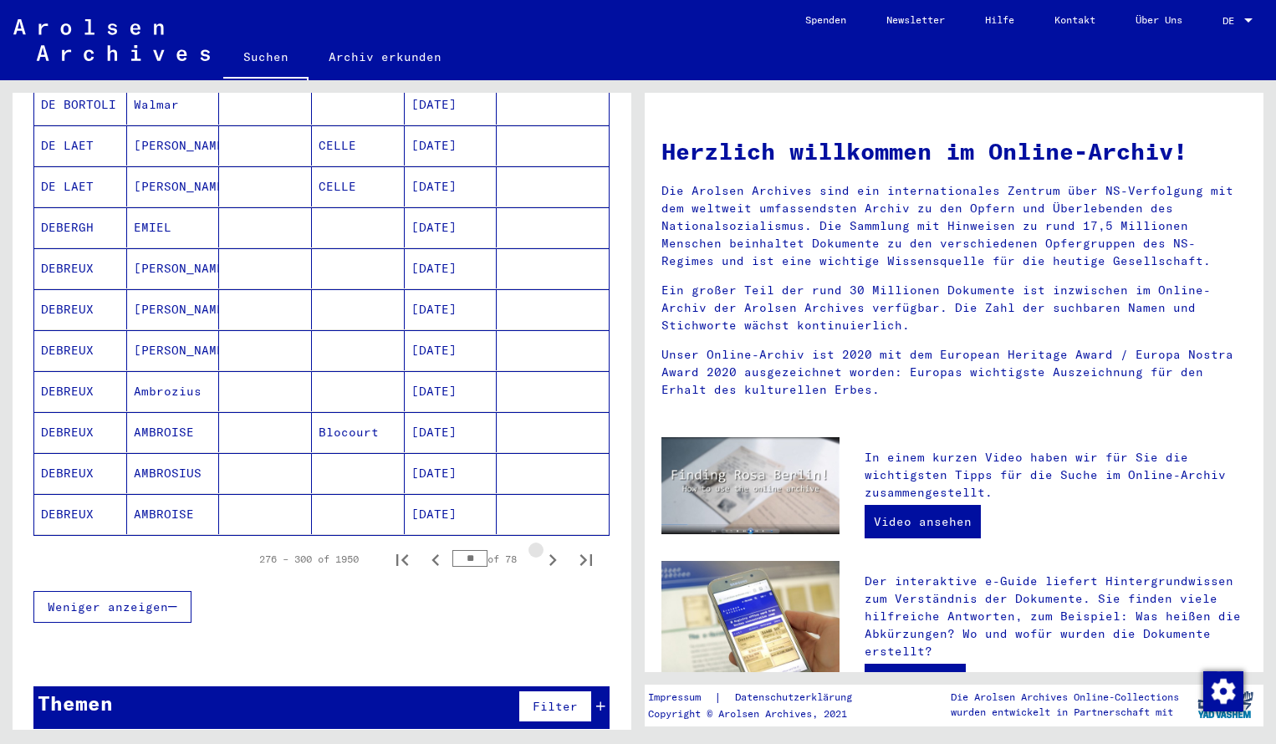
click at [553, 554] on icon "Next page" at bounding box center [553, 560] width 8 height 12
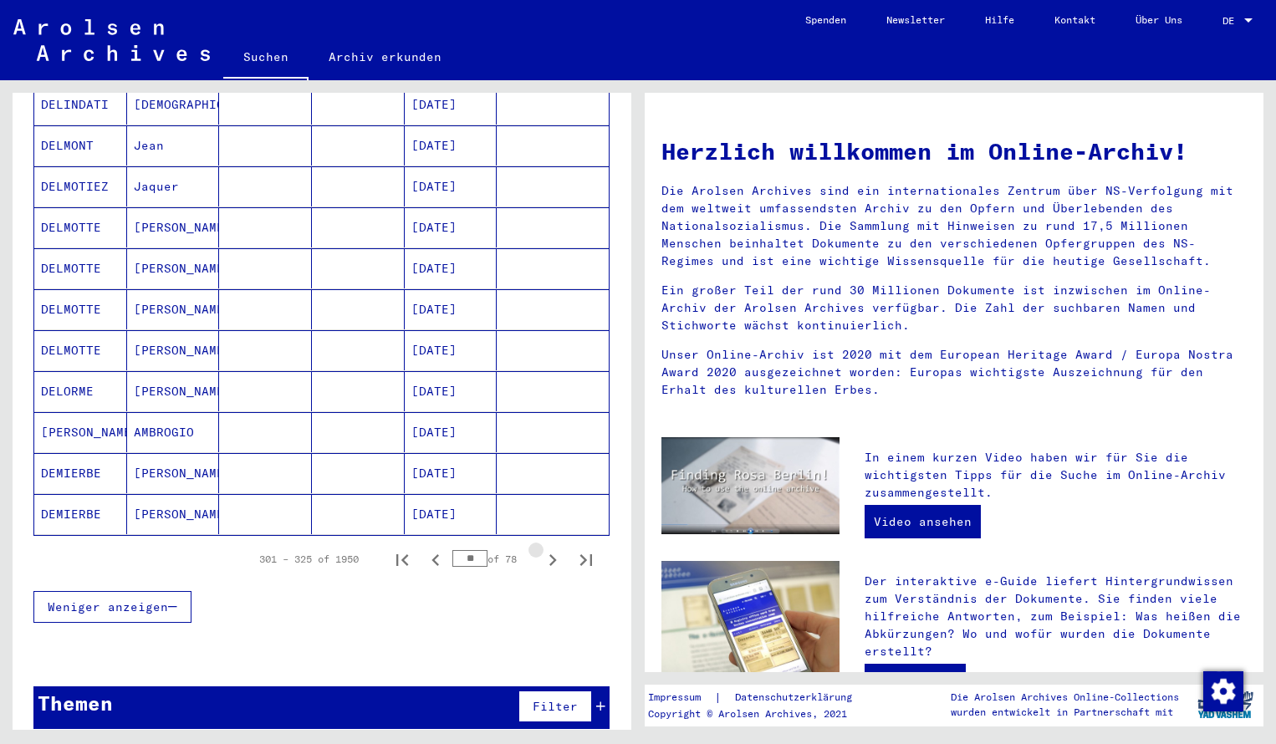
click at [553, 554] on icon "Next page" at bounding box center [553, 560] width 8 height 12
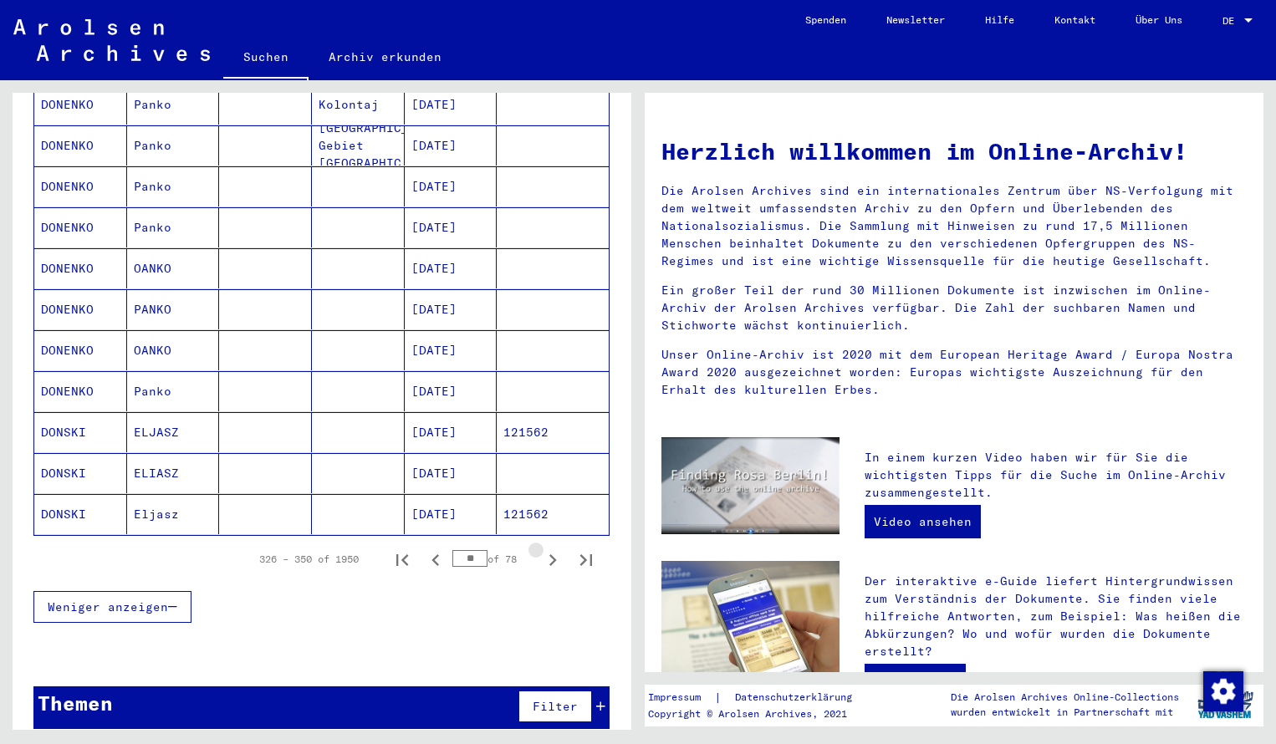
click at [553, 554] on icon "Next page" at bounding box center [553, 560] width 8 height 12
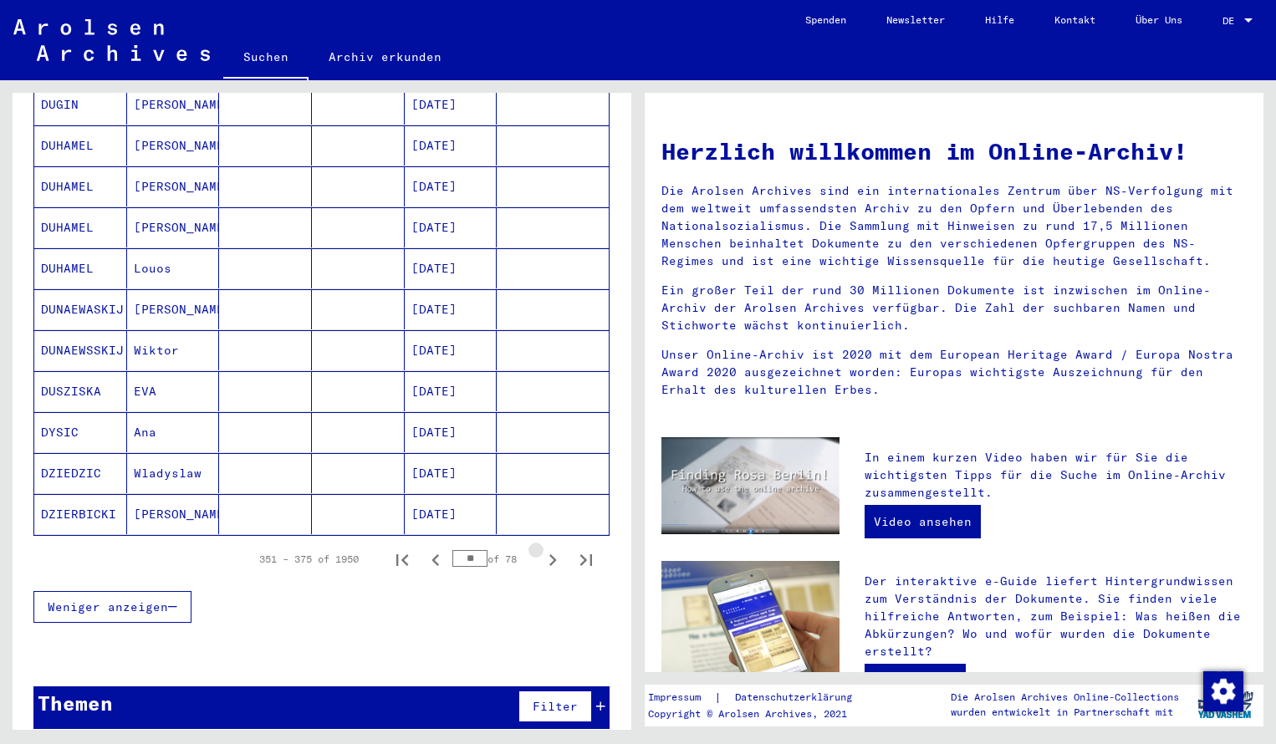
click at [553, 554] on icon "Next page" at bounding box center [553, 560] width 8 height 12
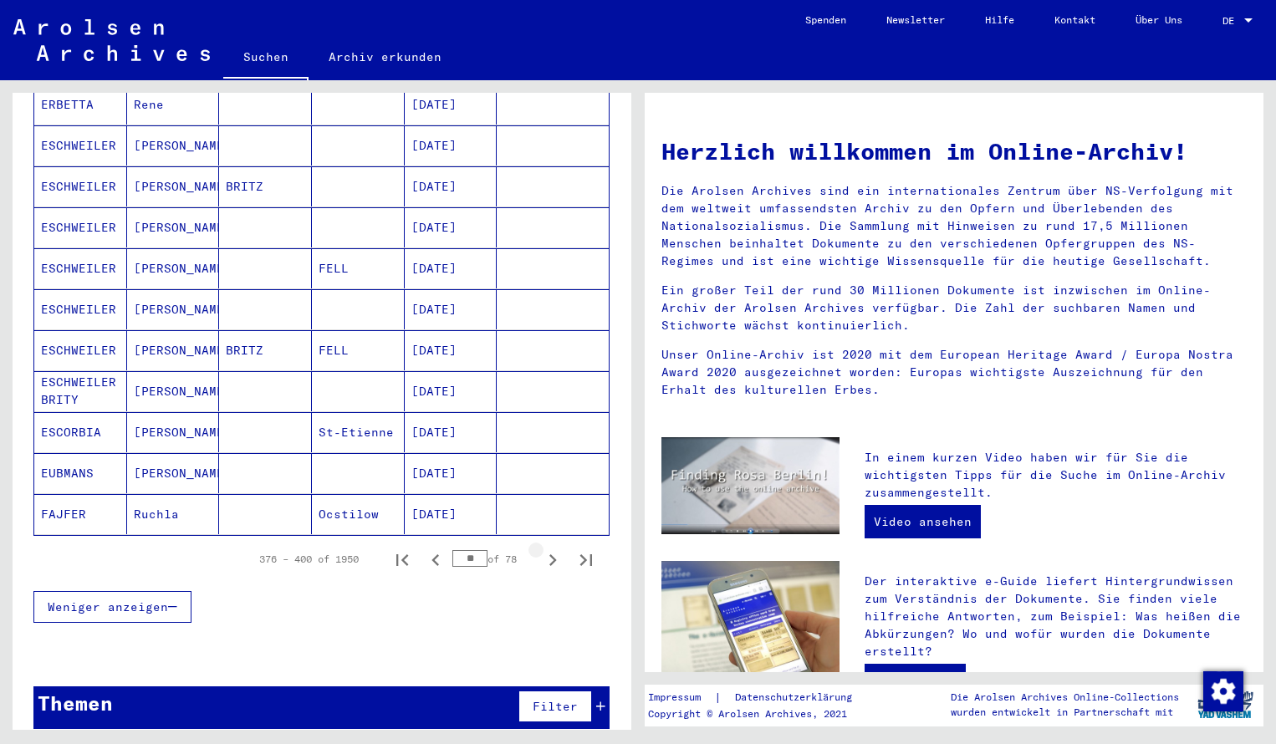
click at [553, 554] on icon "Next page" at bounding box center [553, 560] width 8 height 12
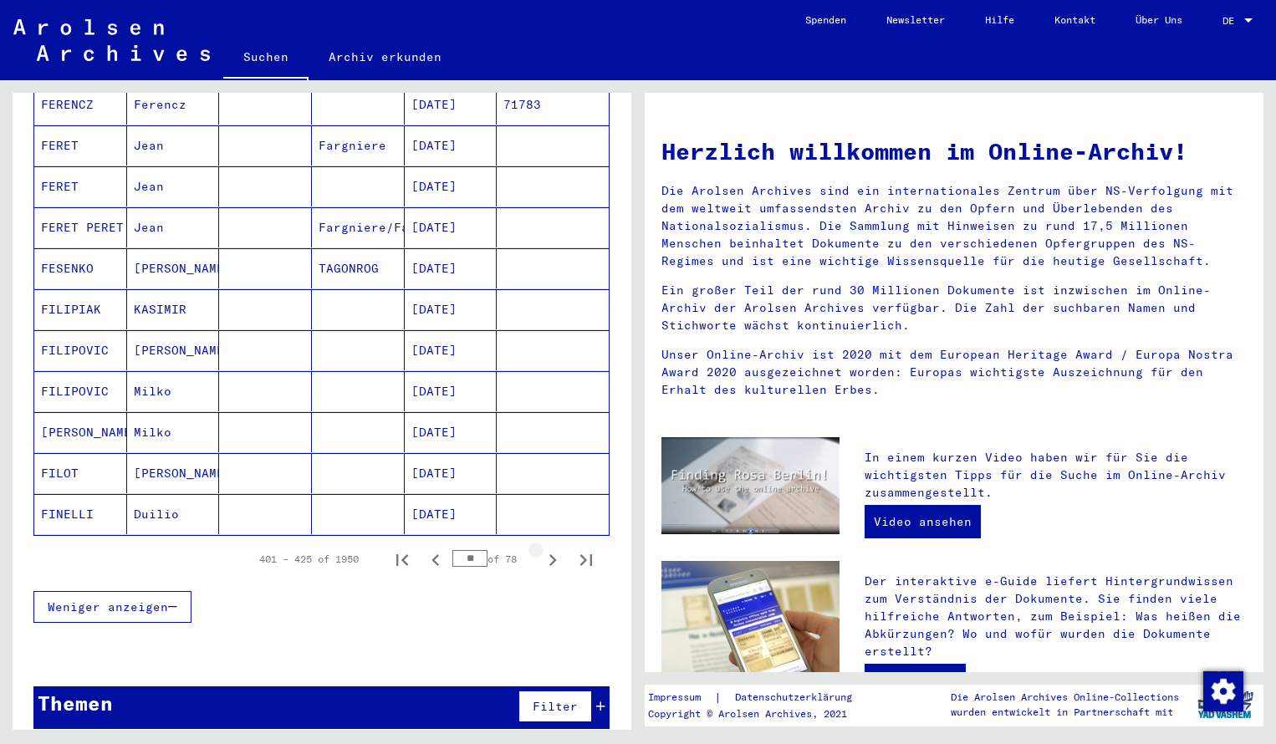
click at [553, 554] on icon "Next page" at bounding box center [553, 560] width 8 height 12
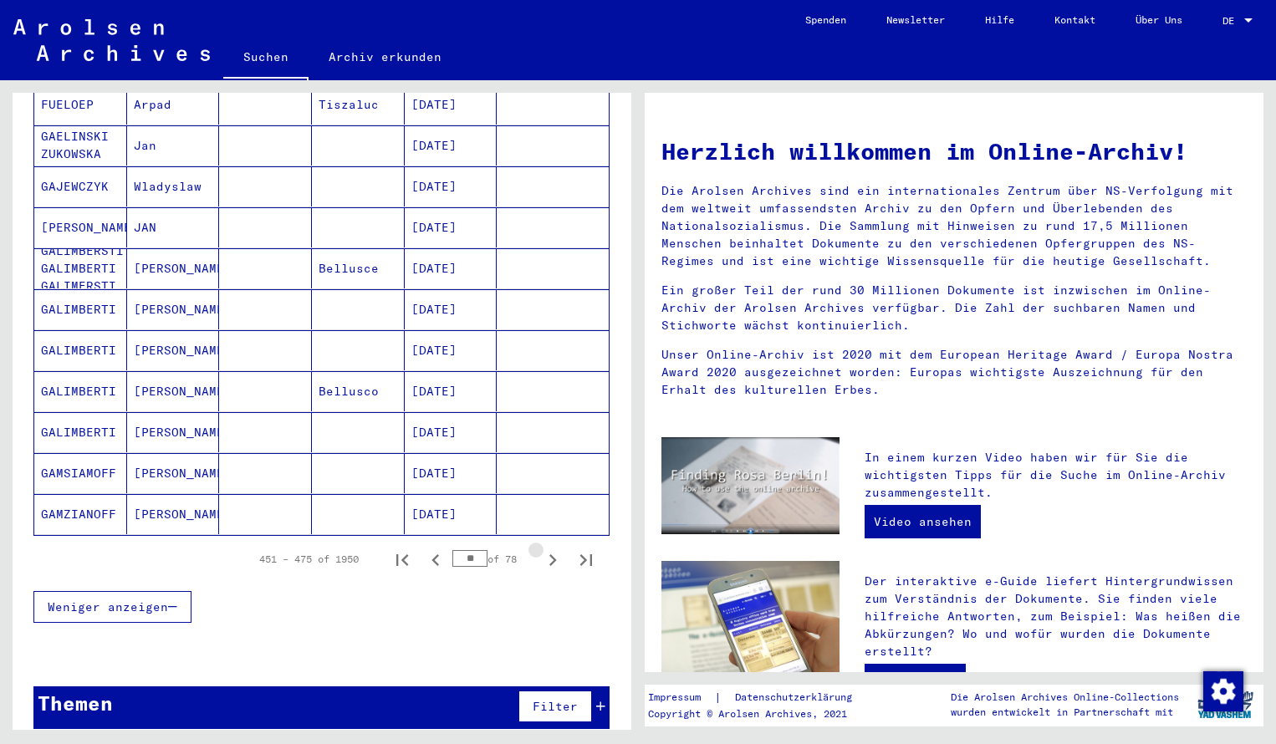
click at [553, 554] on icon "Next page" at bounding box center [553, 560] width 8 height 12
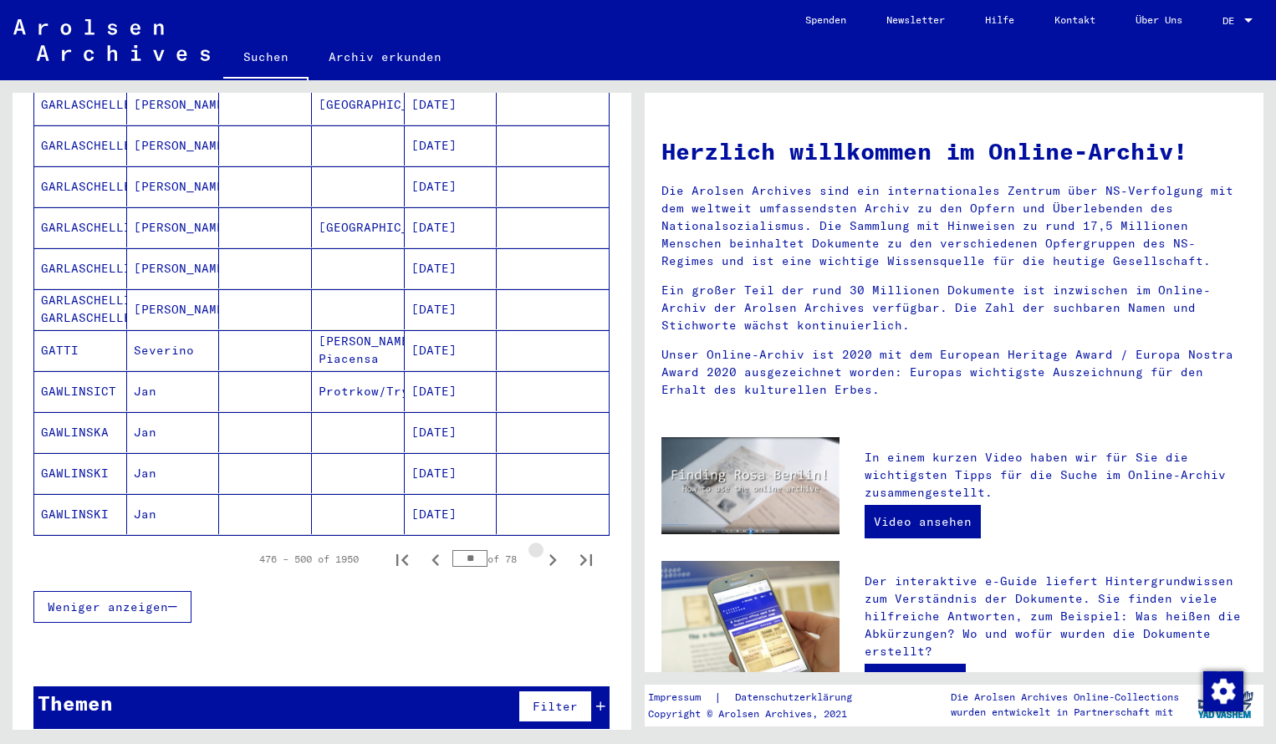
click at [553, 554] on icon "Next page" at bounding box center [553, 560] width 8 height 12
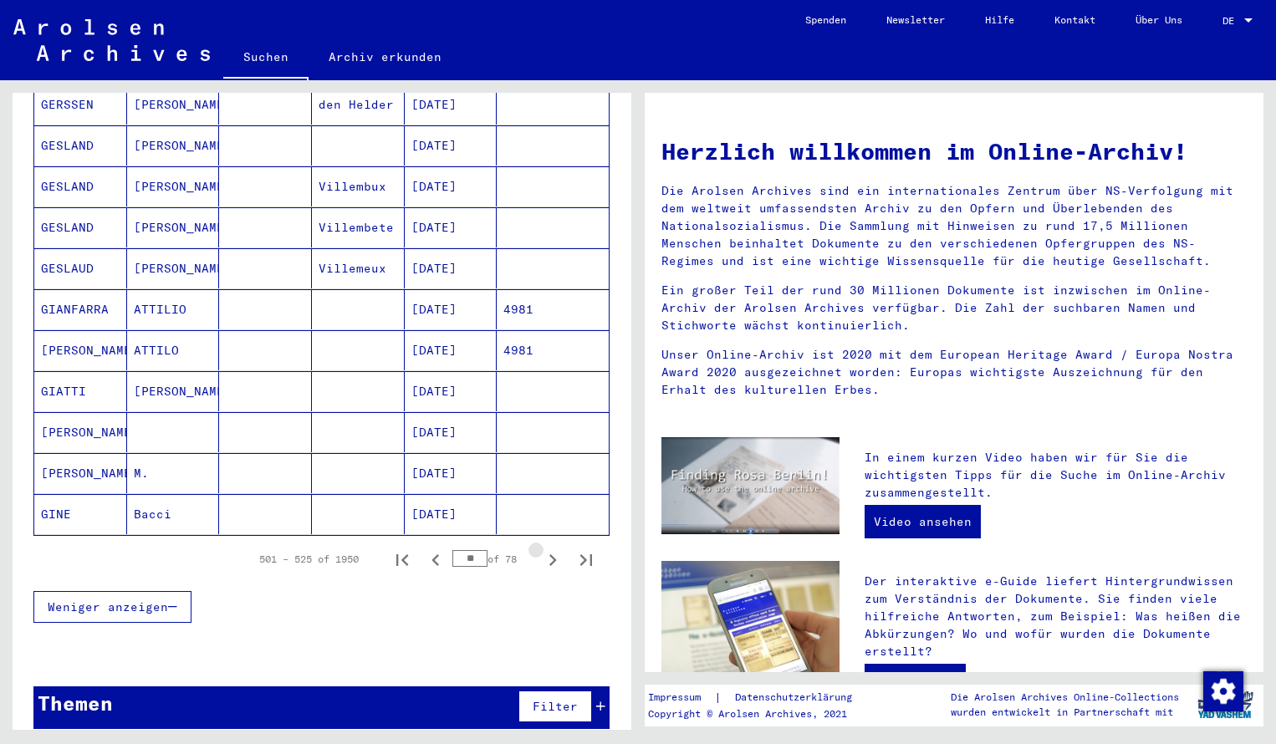
click at [553, 554] on icon "Next page" at bounding box center [553, 560] width 8 height 12
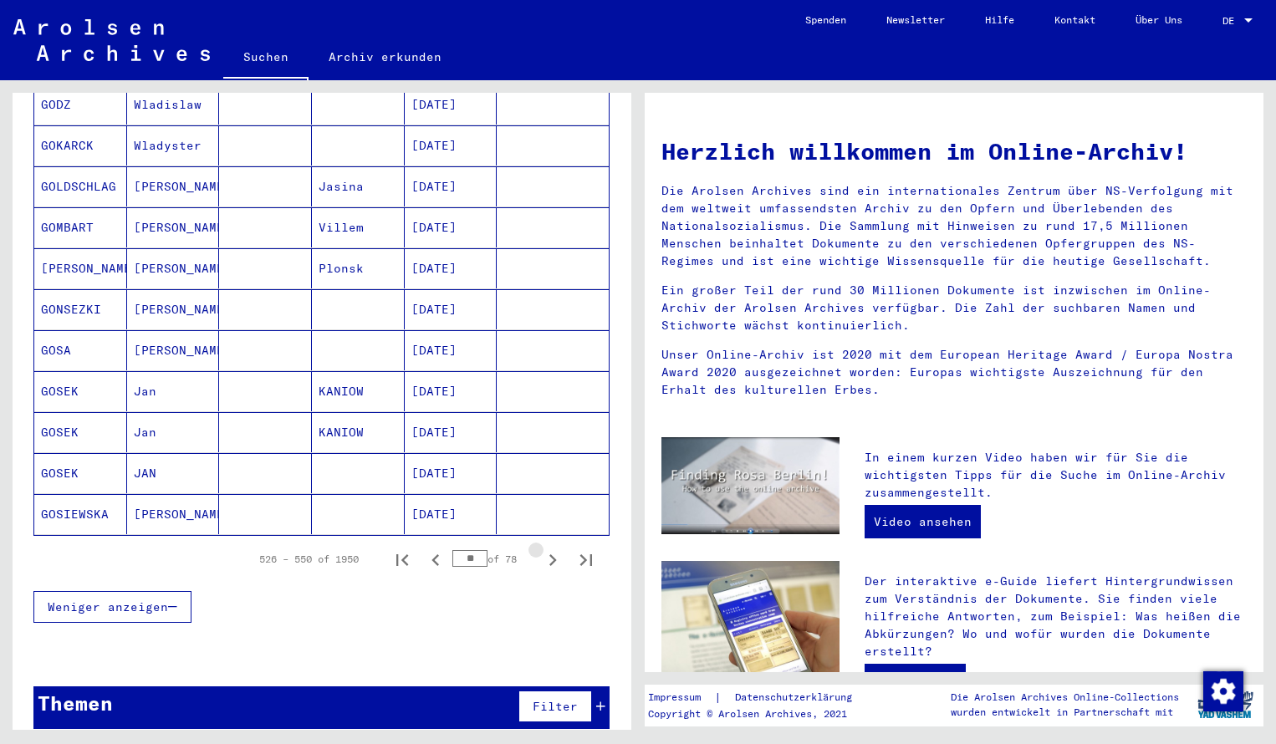
click at [553, 554] on icon "Next page" at bounding box center [553, 560] width 8 height 12
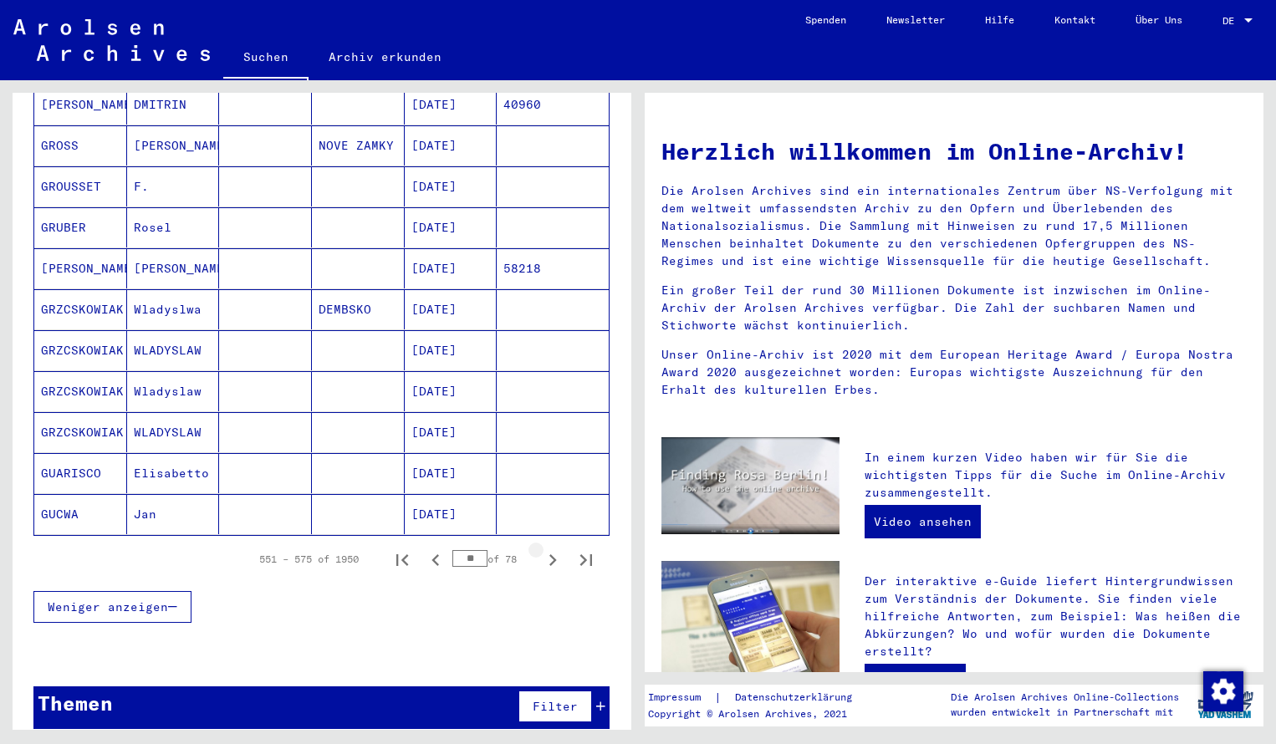
click at [553, 554] on icon "Next page" at bounding box center [553, 560] width 8 height 12
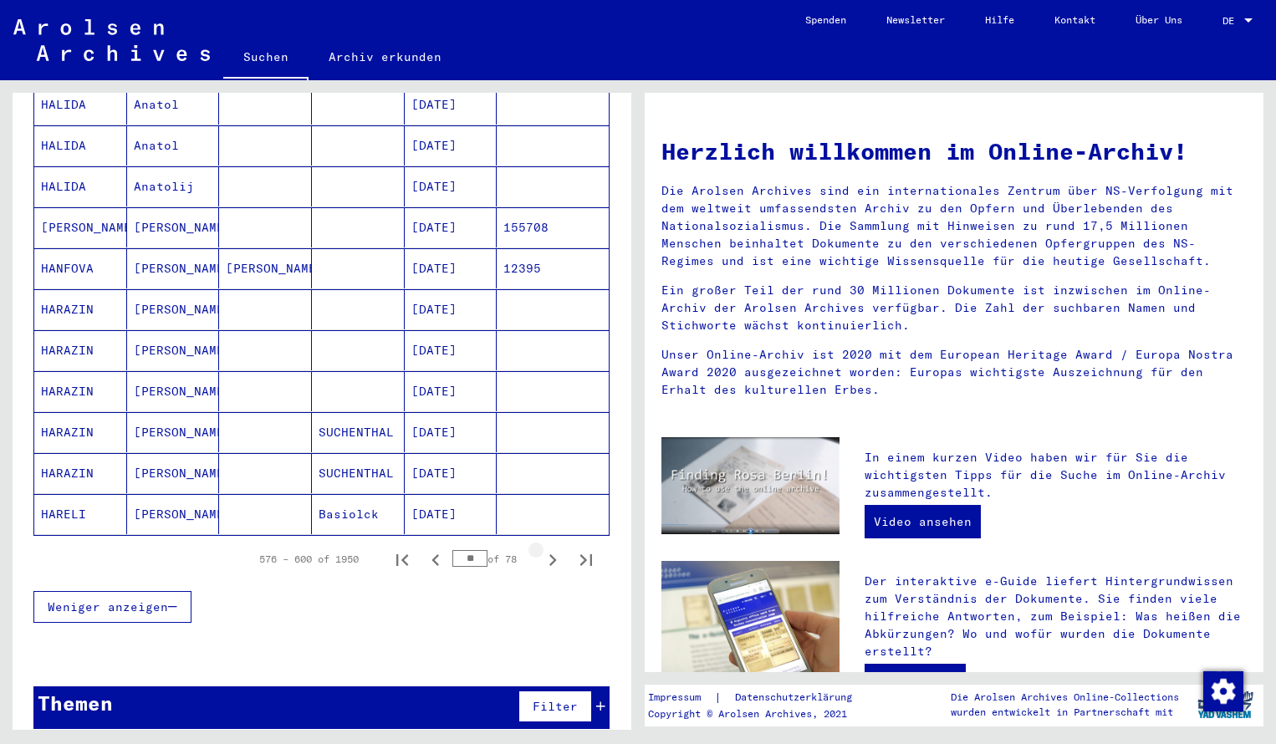
click at [553, 554] on icon "Next page" at bounding box center [553, 560] width 8 height 12
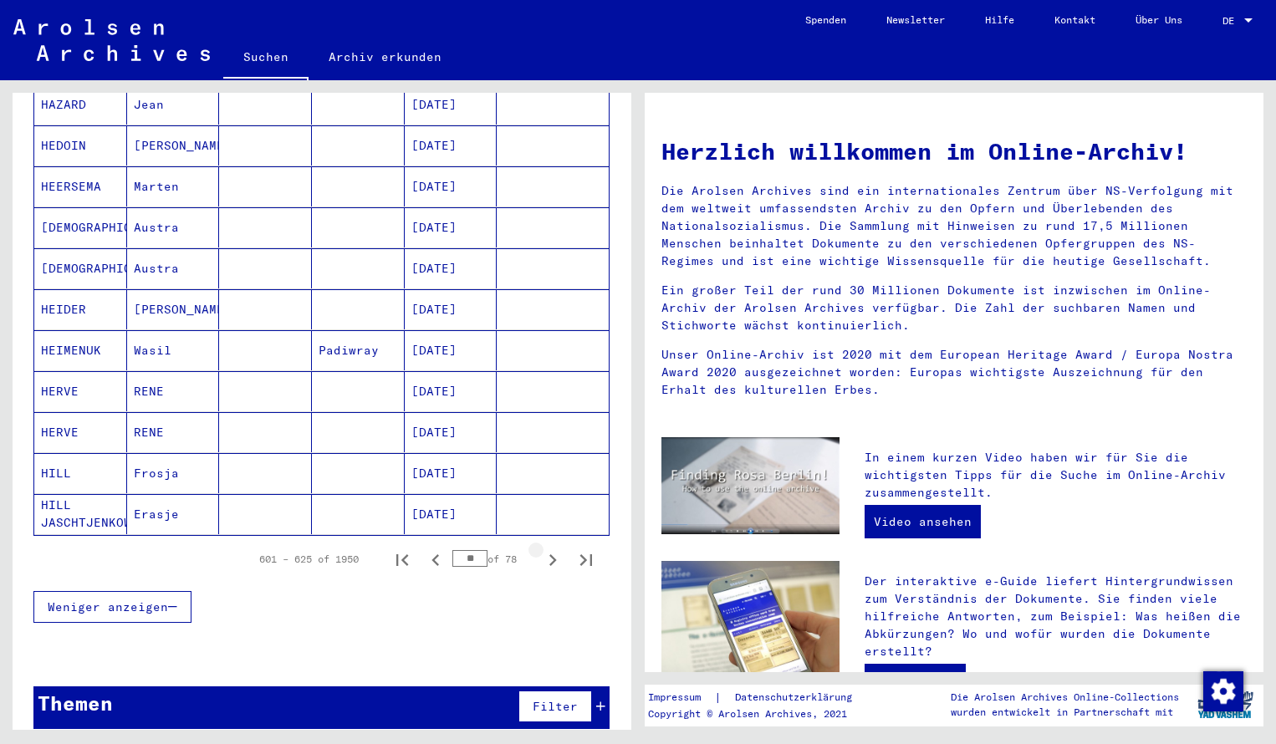
click at [553, 554] on icon "Next page" at bounding box center [553, 560] width 8 height 12
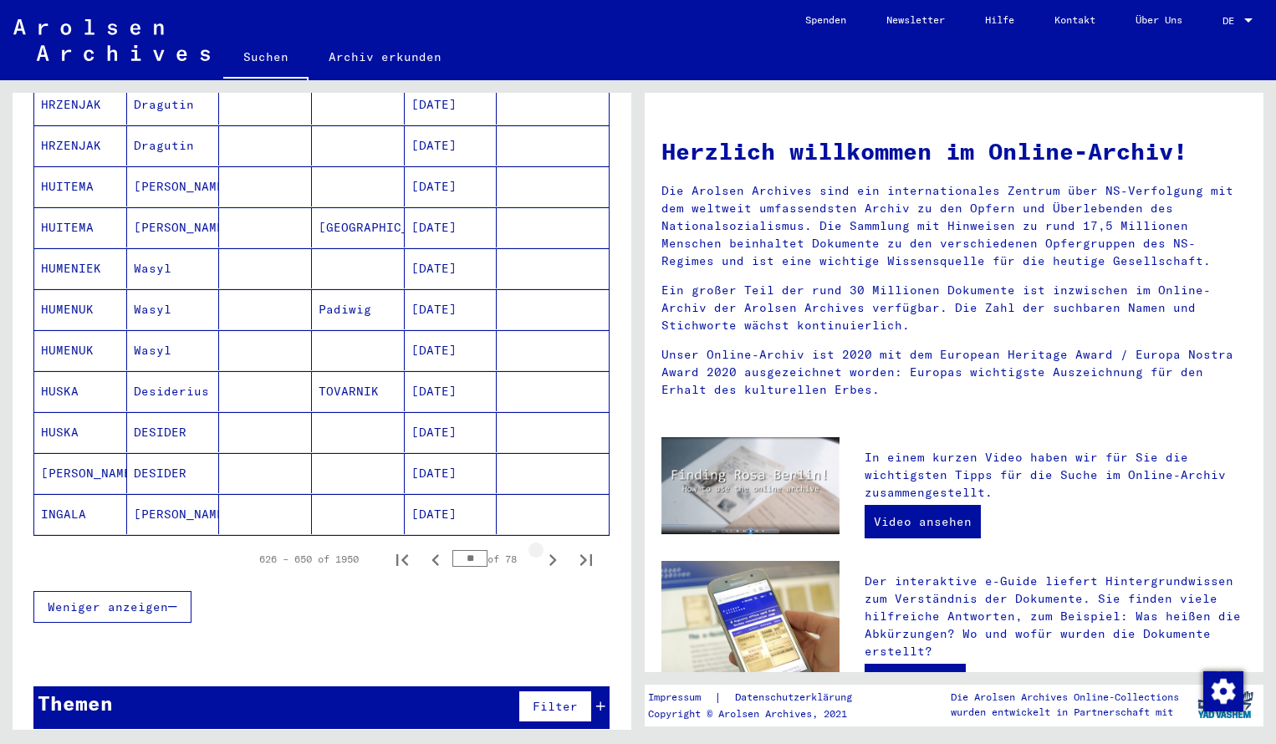
click at [553, 554] on icon "Next page" at bounding box center [553, 560] width 8 height 12
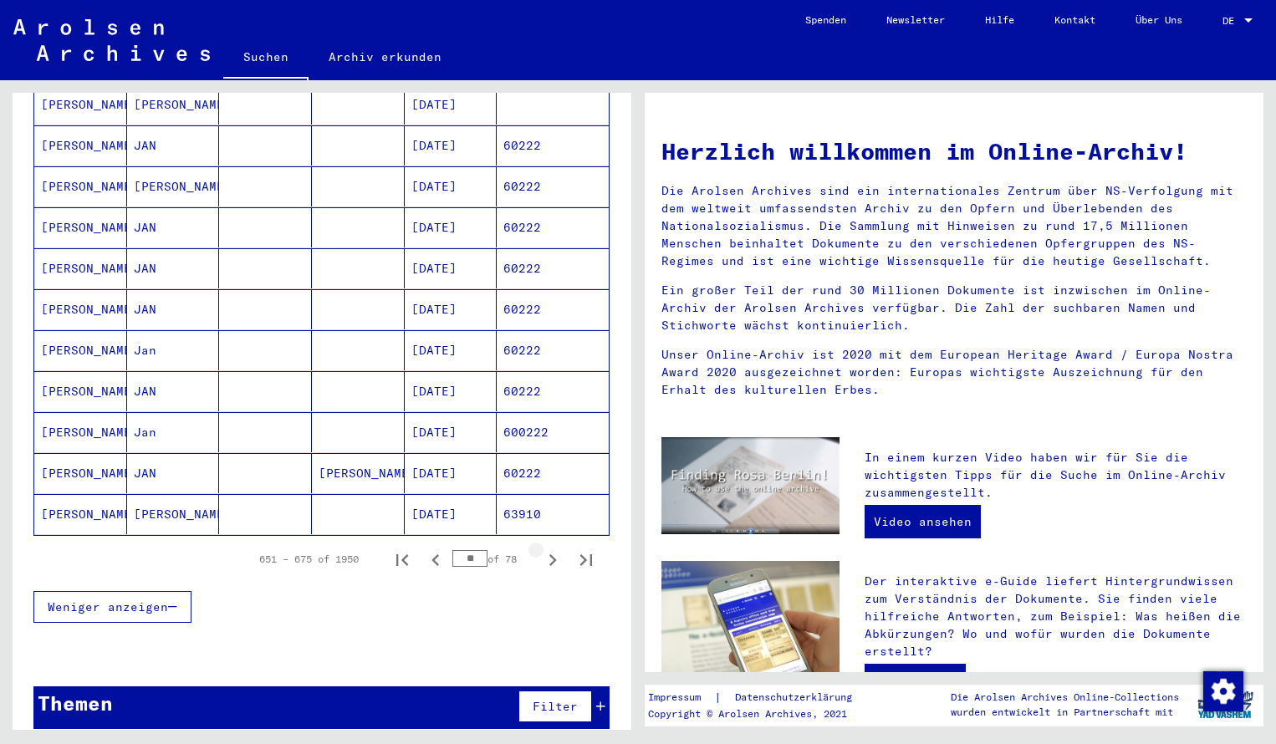
click at [553, 554] on icon "Next page" at bounding box center [553, 560] width 8 height 12
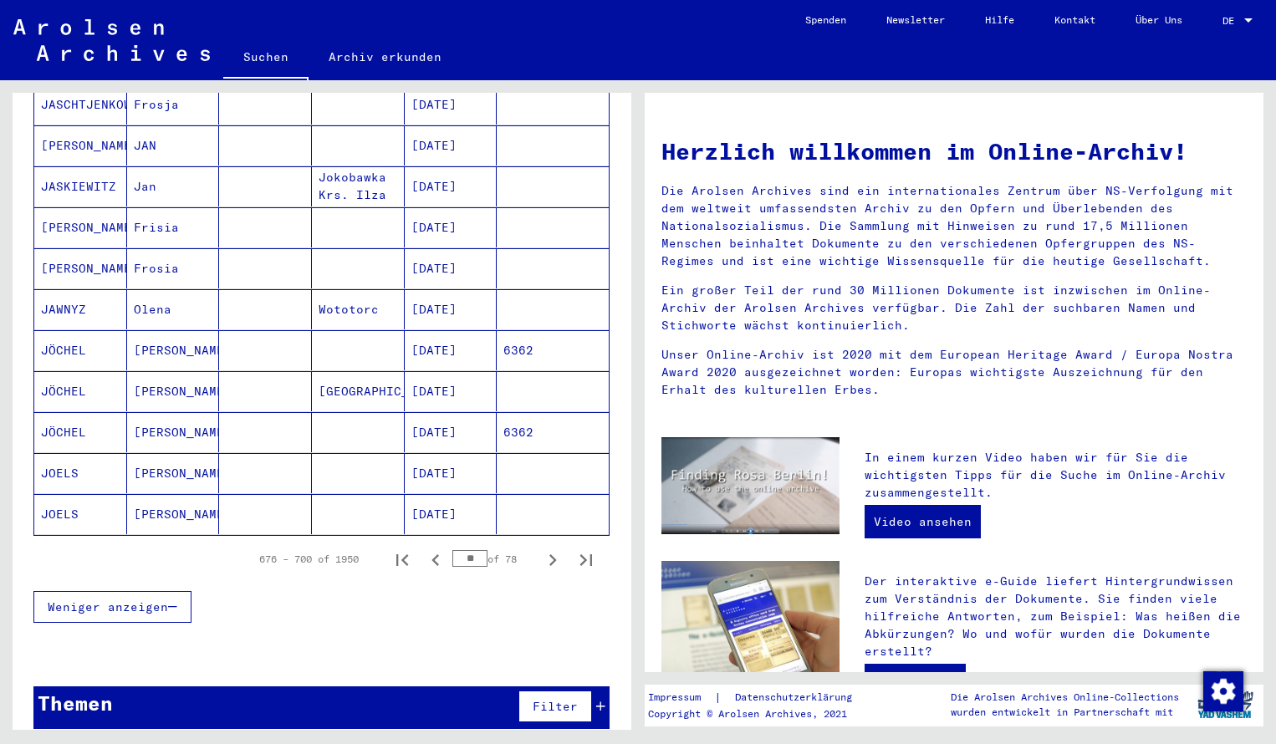
click at [68, 494] on mat-cell "JOELS" at bounding box center [80, 514] width 93 height 40
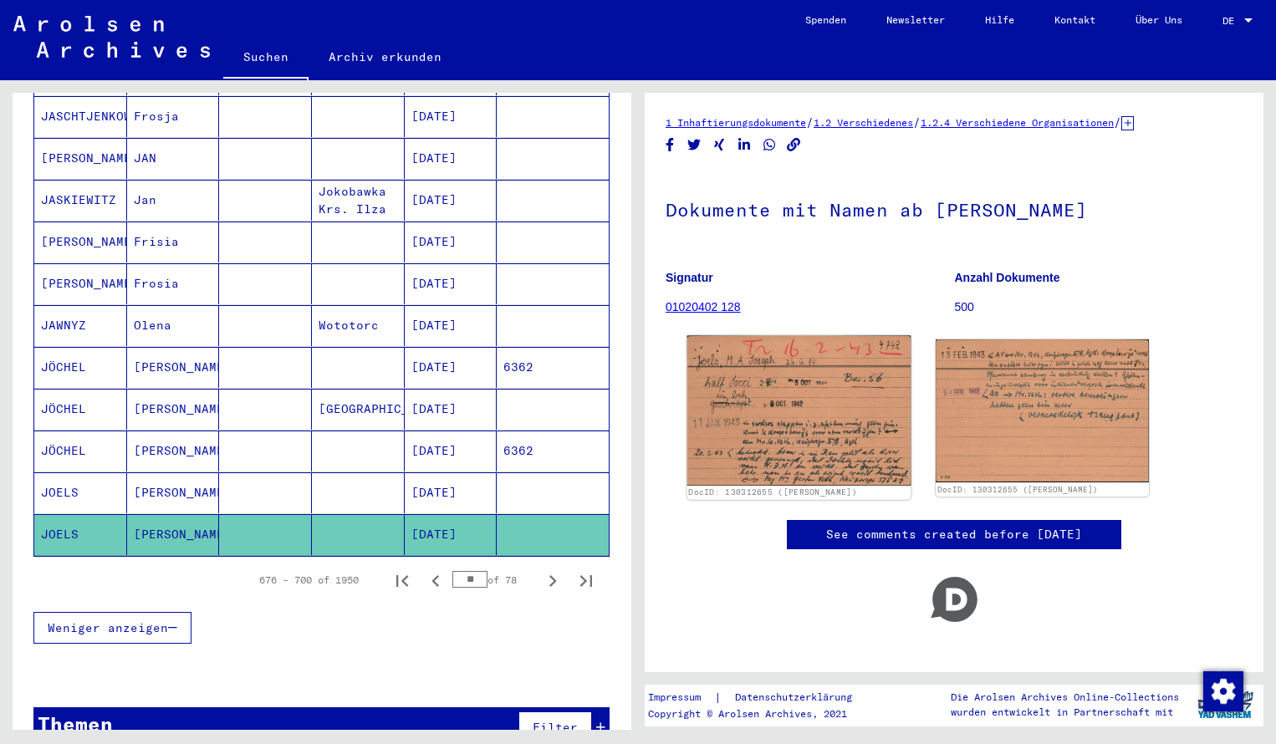
click at [786, 417] on img at bounding box center [799, 411] width 224 height 150
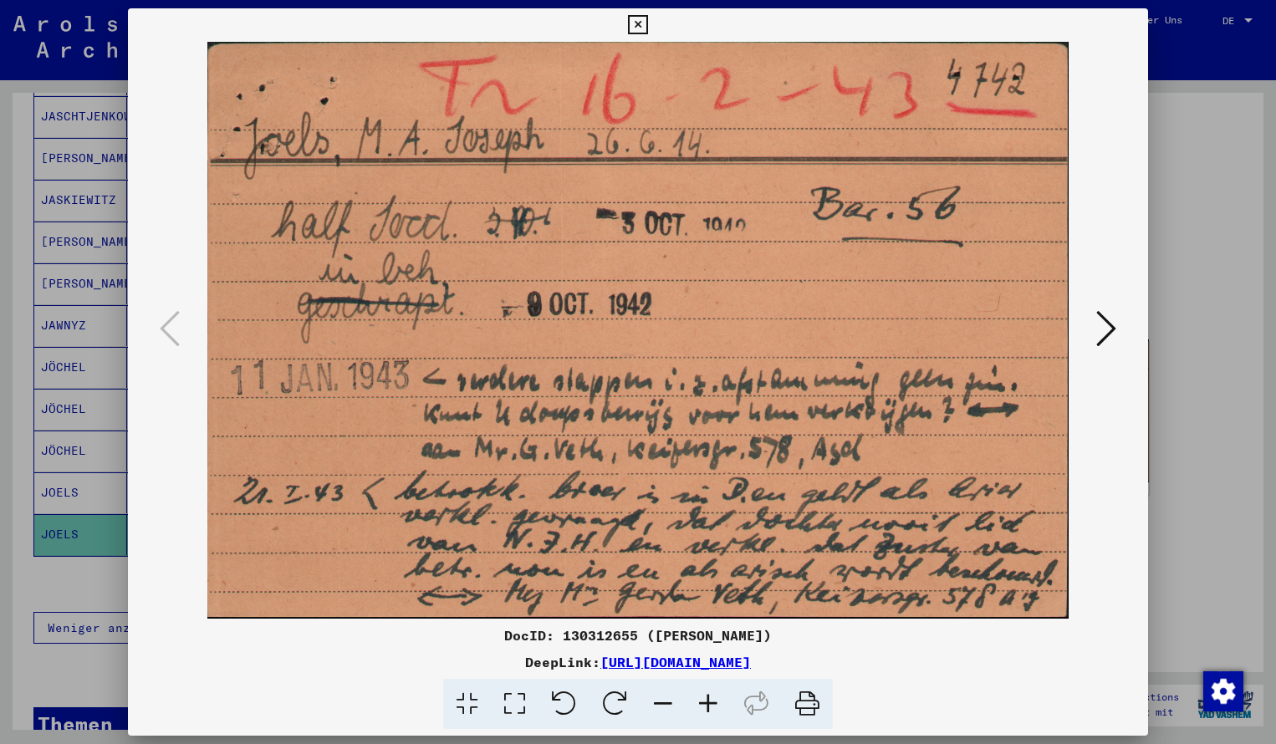
click at [647, 28] on icon at bounding box center [637, 25] width 19 height 20
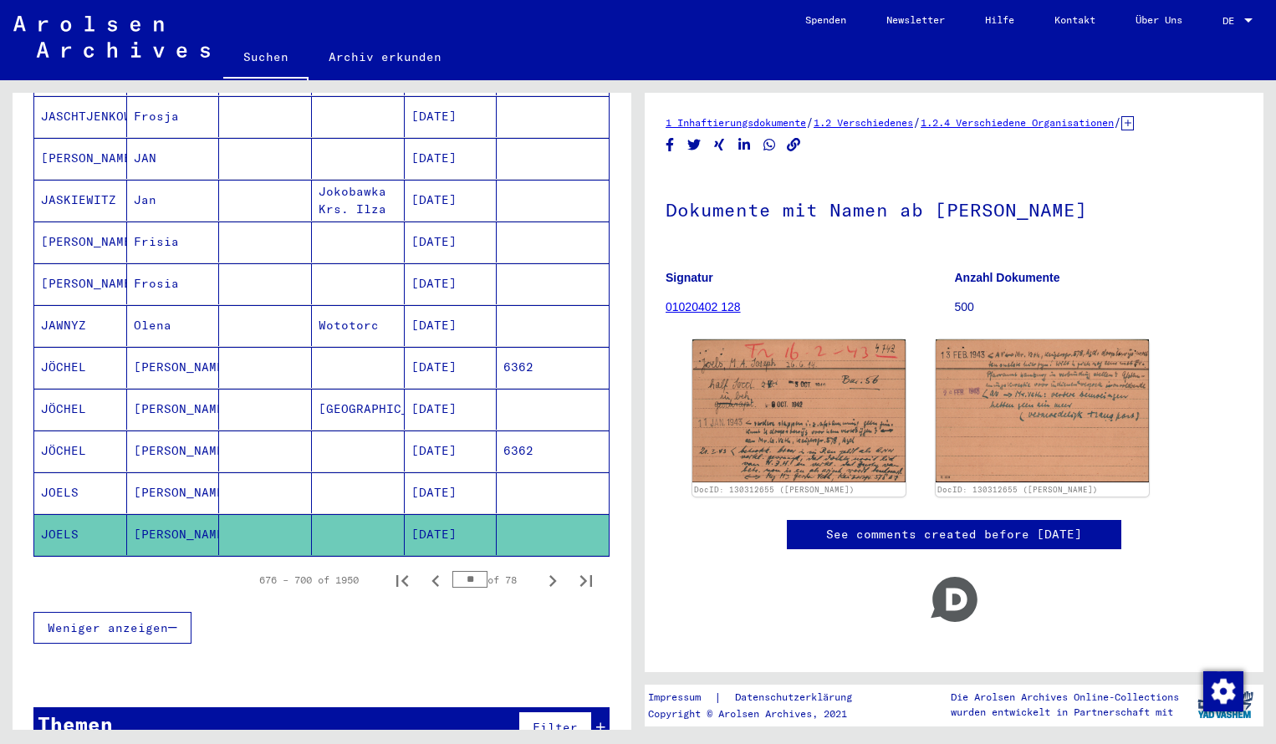
click at [103, 474] on mat-cell "JOELS" at bounding box center [80, 492] width 93 height 41
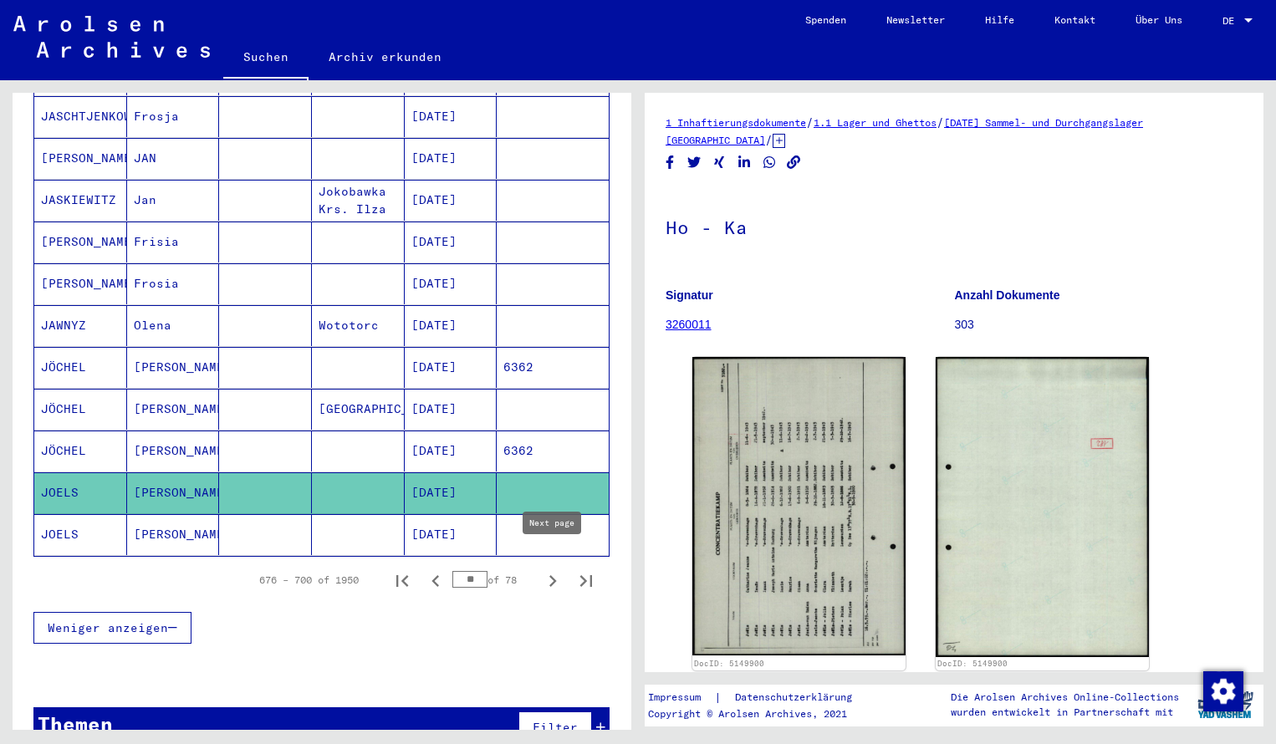
click at [548, 569] on icon "Next page" at bounding box center [552, 580] width 23 height 23
type input "**"
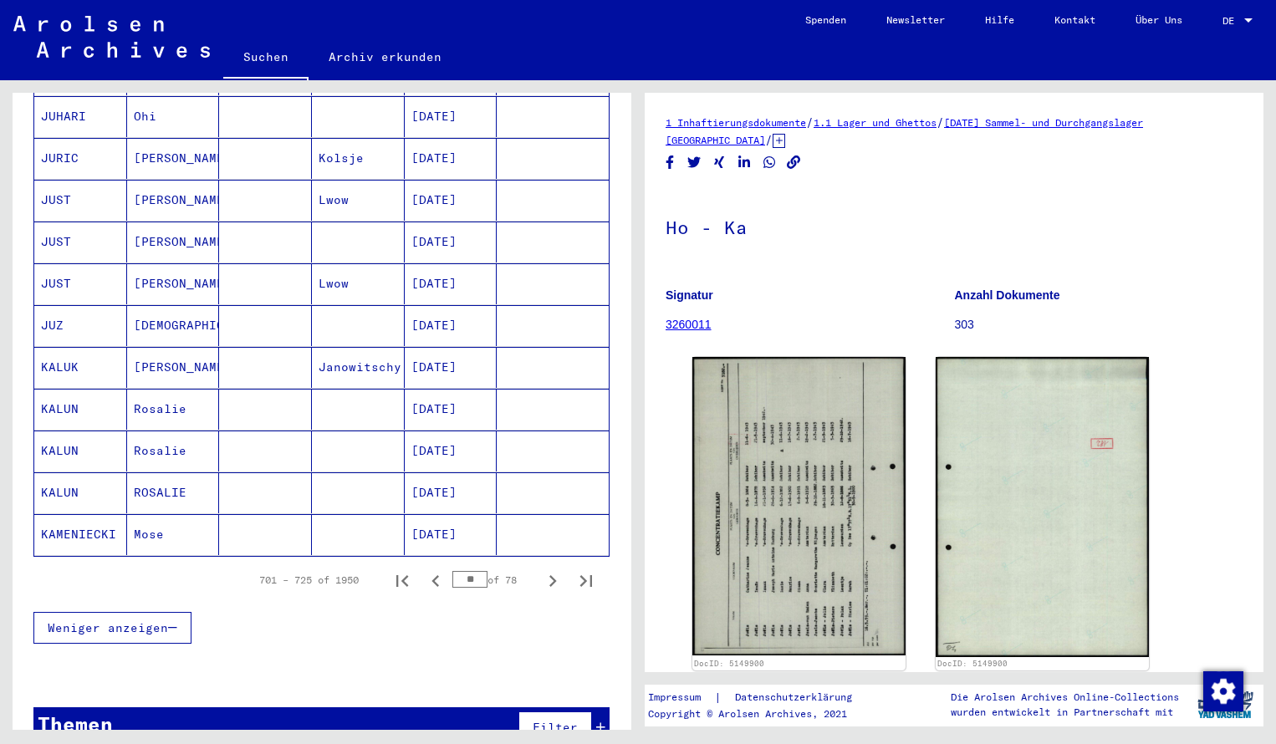
click at [614, 316] on div "Nachname Vorname Geburtsname Geburt‏ Geburtsdatum Prisoner # [PERSON_NAME] [DAT…" at bounding box center [322, 64] width 619 height 1202
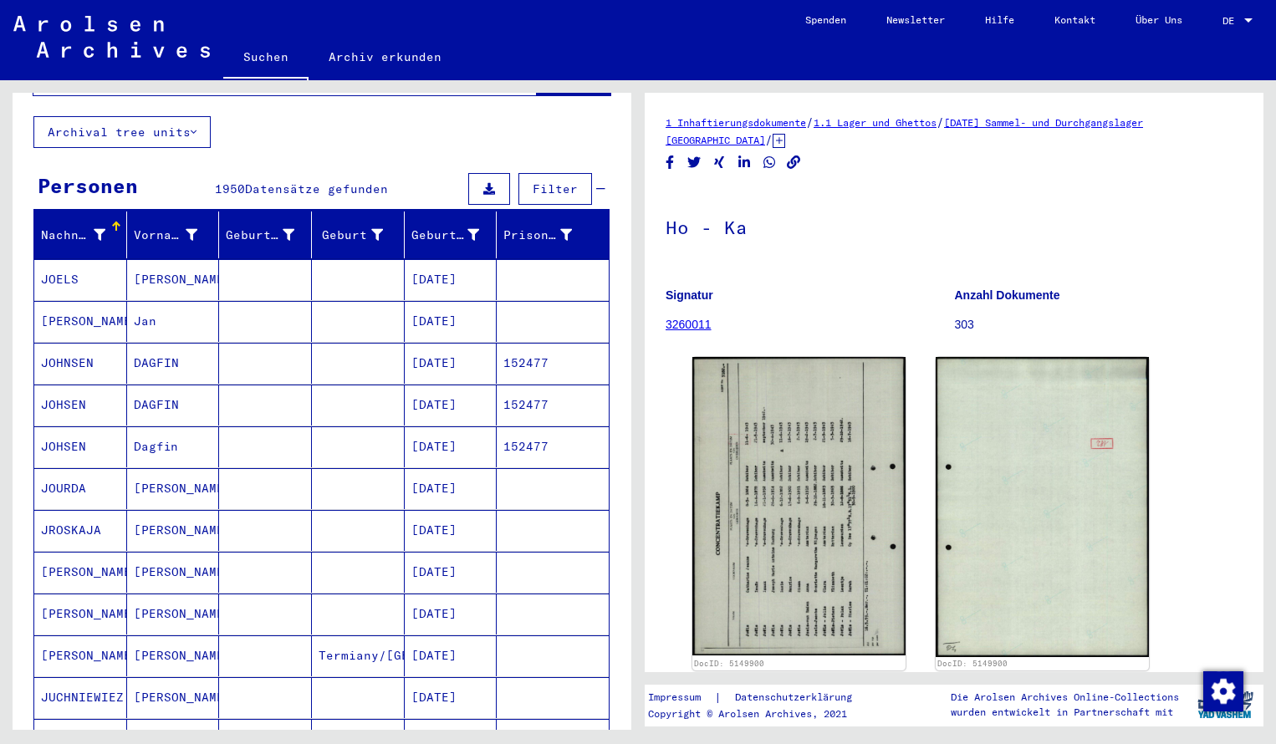
scroll to position [139, 0]
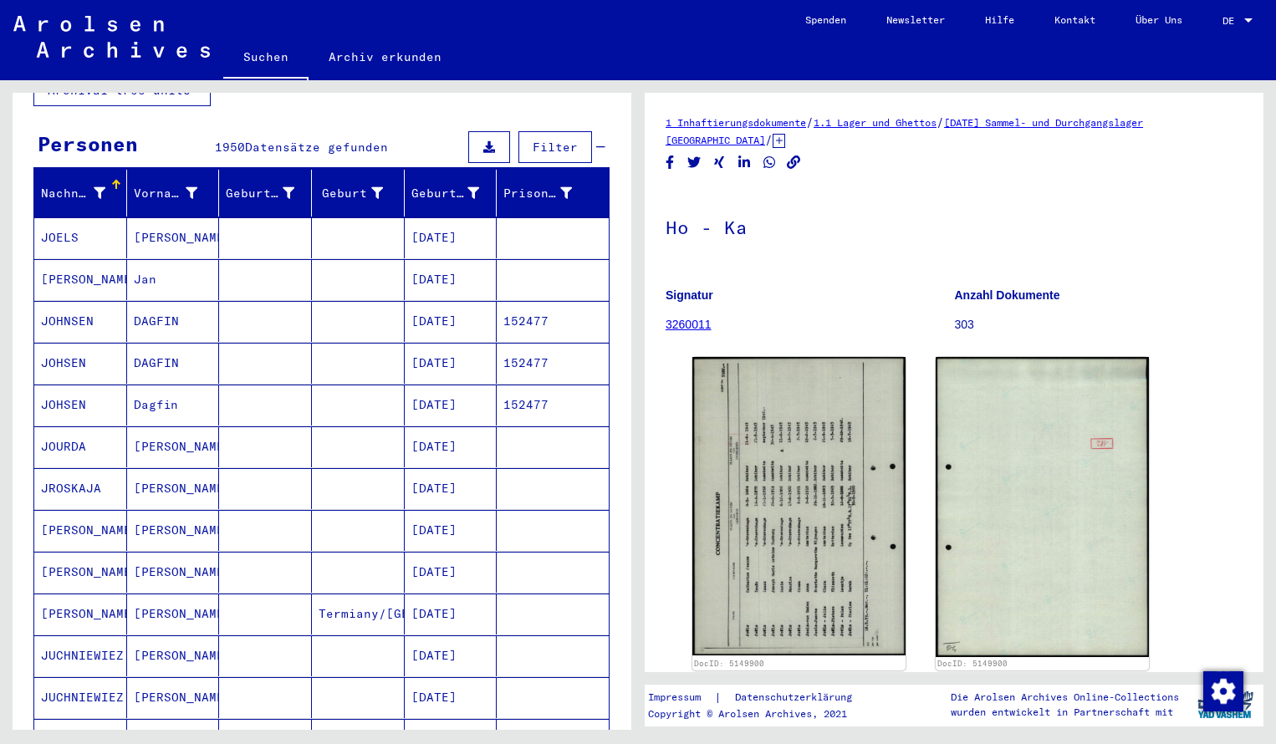
click at [75, 237] on mat-cell "JOELS" at bounding box center [80, 237] width 93 height 41
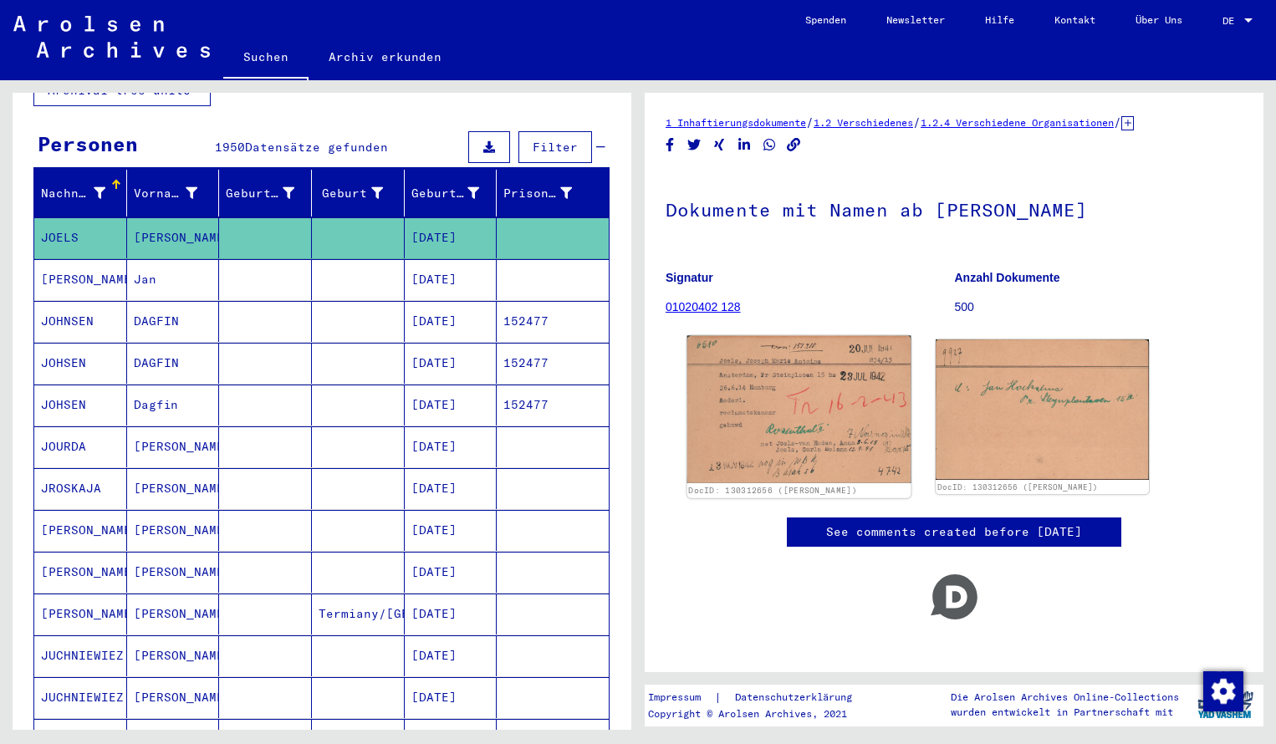
click at [737, 377] on img at bounding box center [799, 409] width 224 height 147
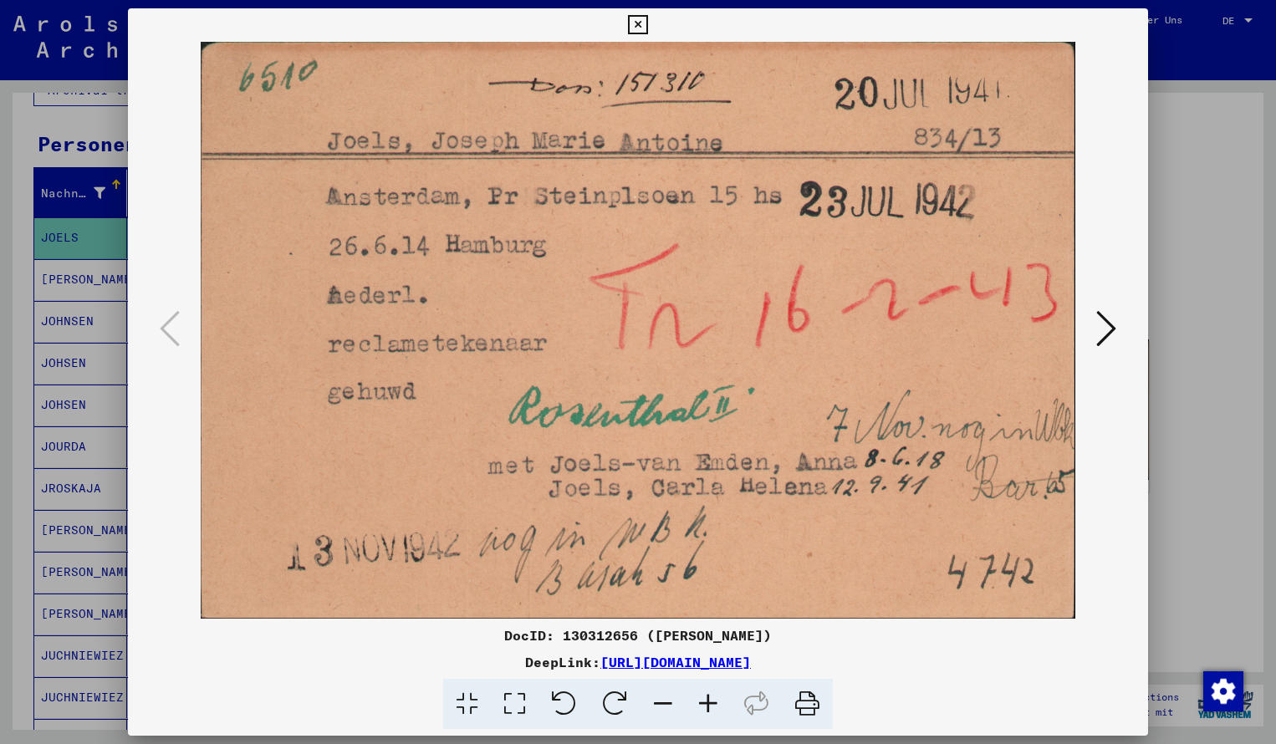
click at [647, 26] on icon at bounding box center [637, 25] width 19 height 20
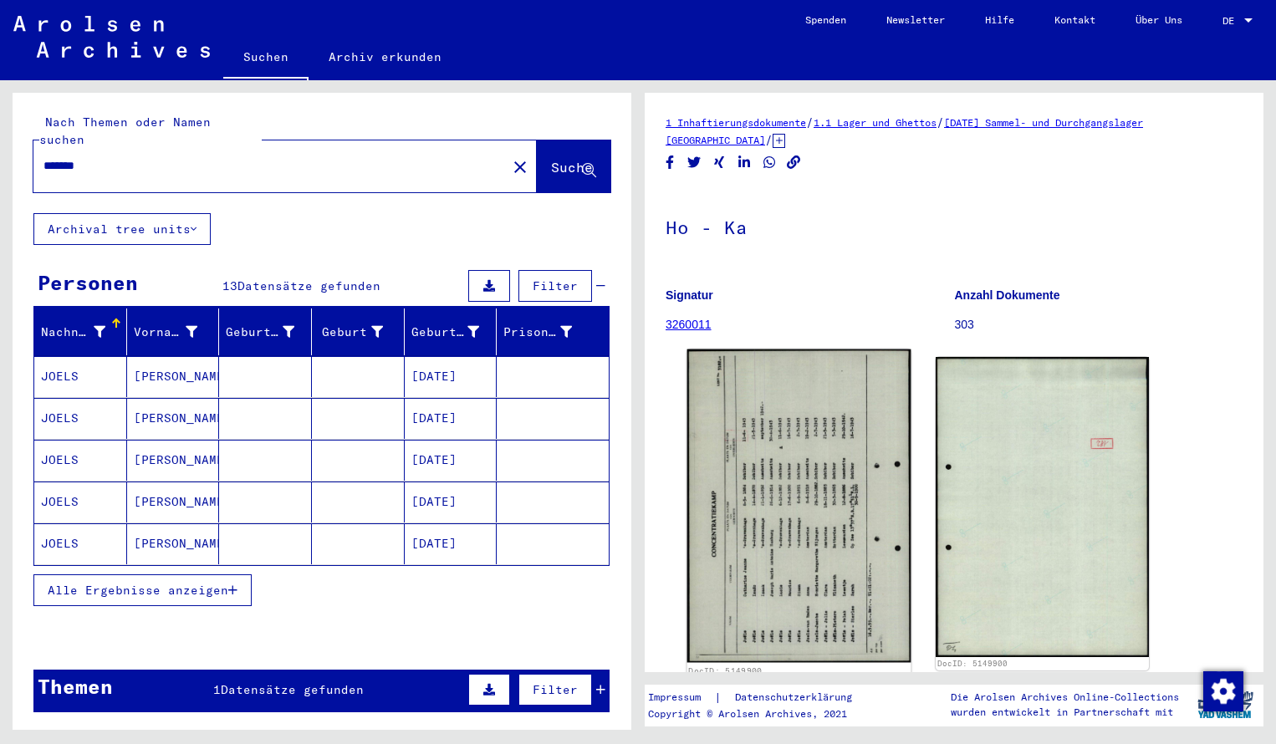
click at [757, 474] on img at bounding box center [799, 505] width 224 height 313
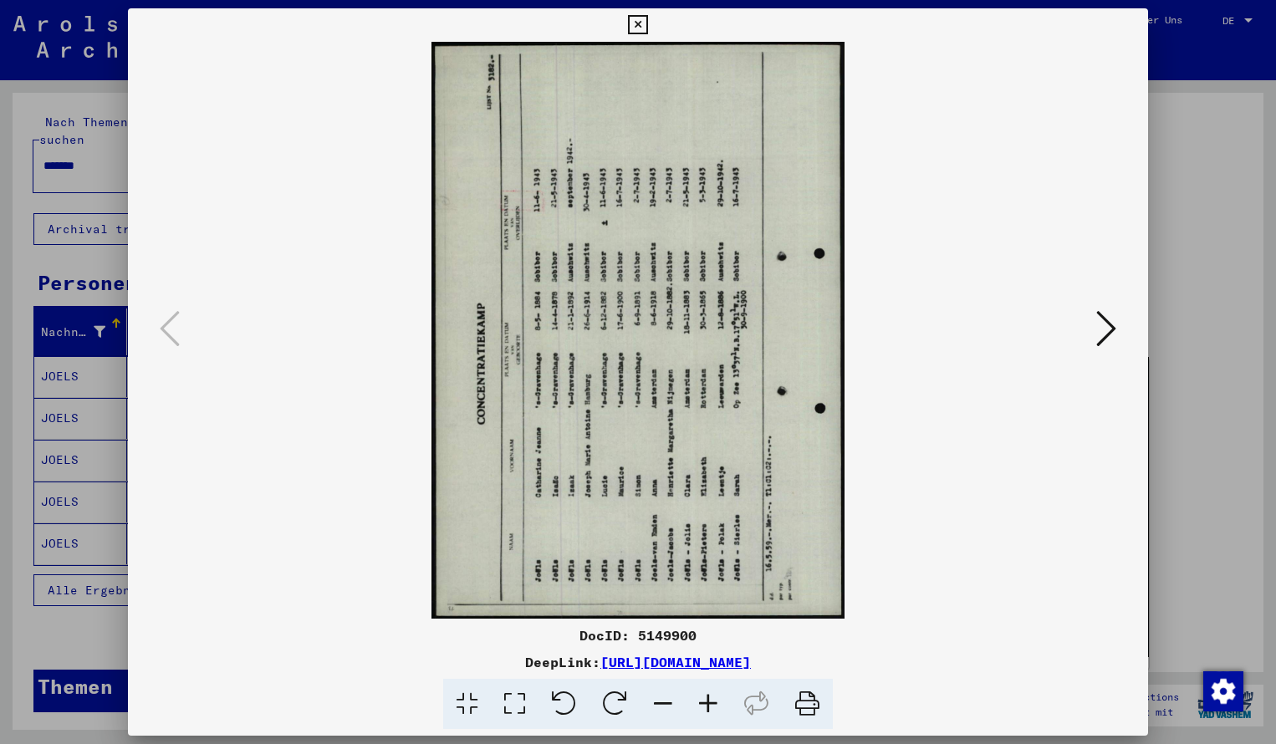
click at [631, 700] on icon at bounding box center [614, 704] width 51 height 51
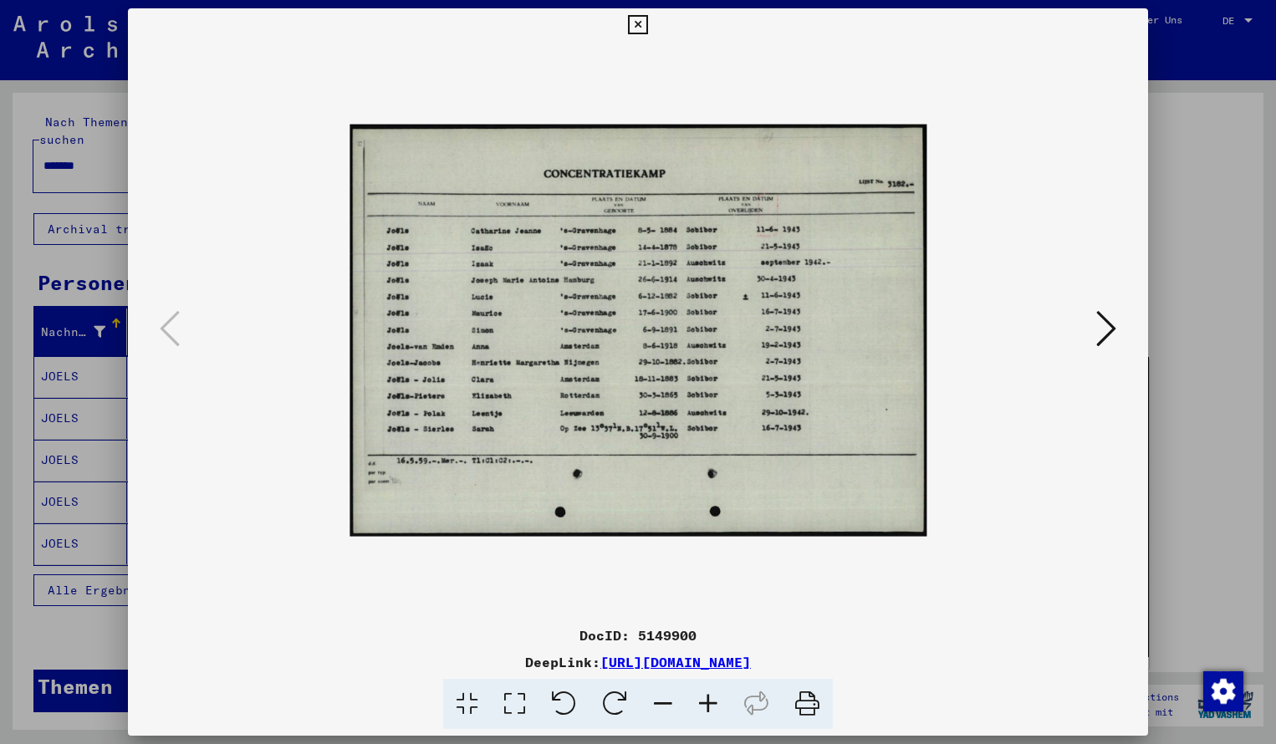
click at [712, 700] on icon at bounding box center [707, 704] width 45 height 51
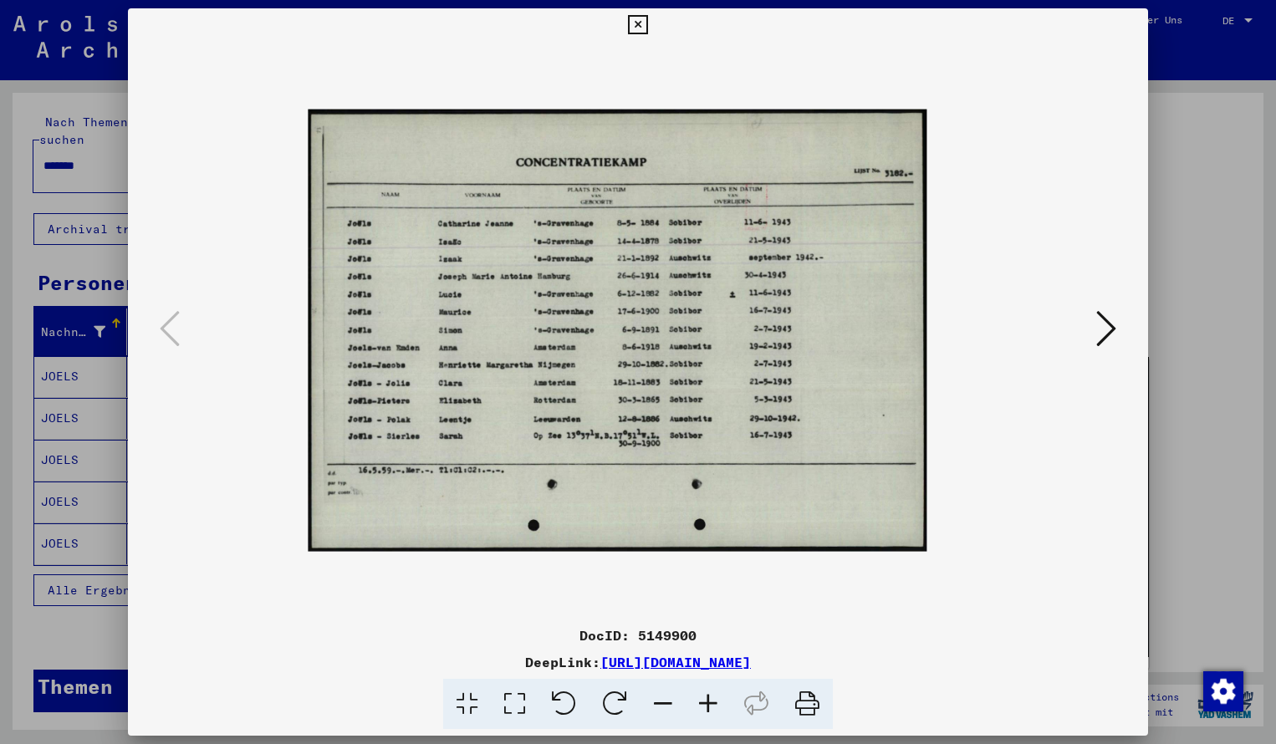
click at [712, 700] on icon at bounding box center [707, 704] width 45 height 51
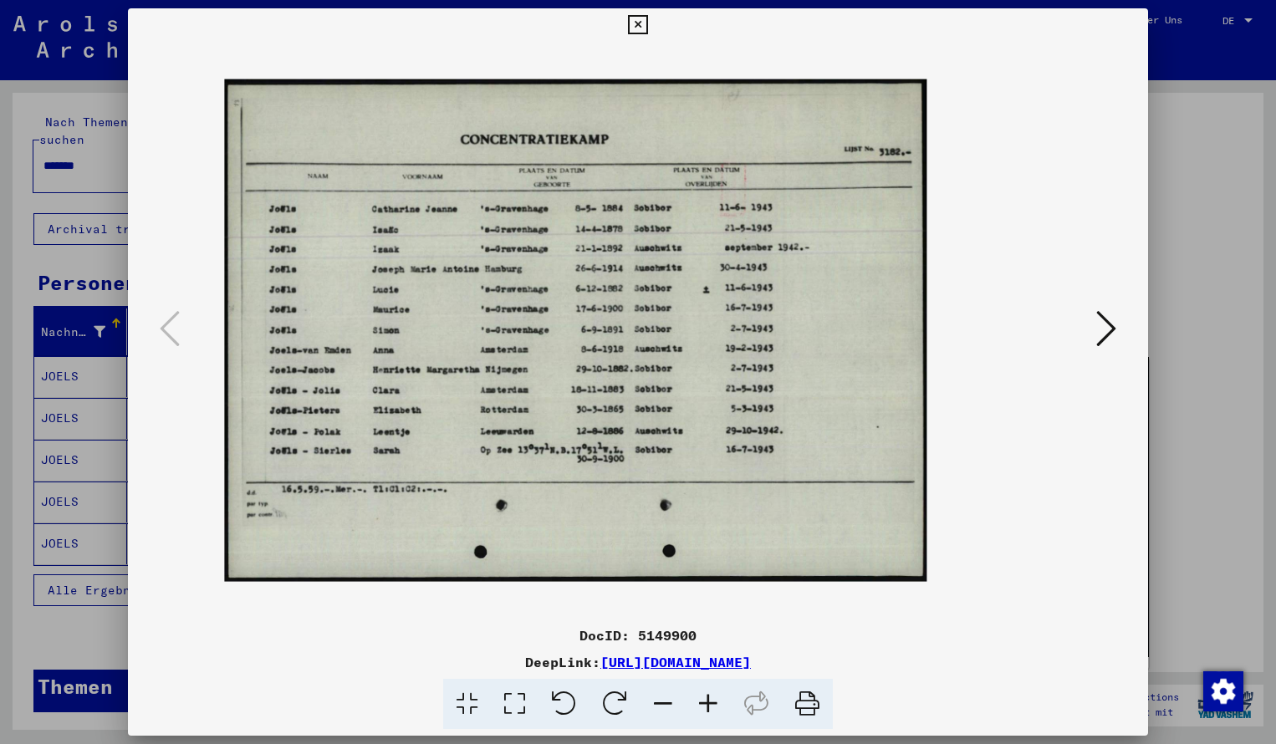
click at [712, 700] on icon at bounding box center [707, 704] width 45 height 51
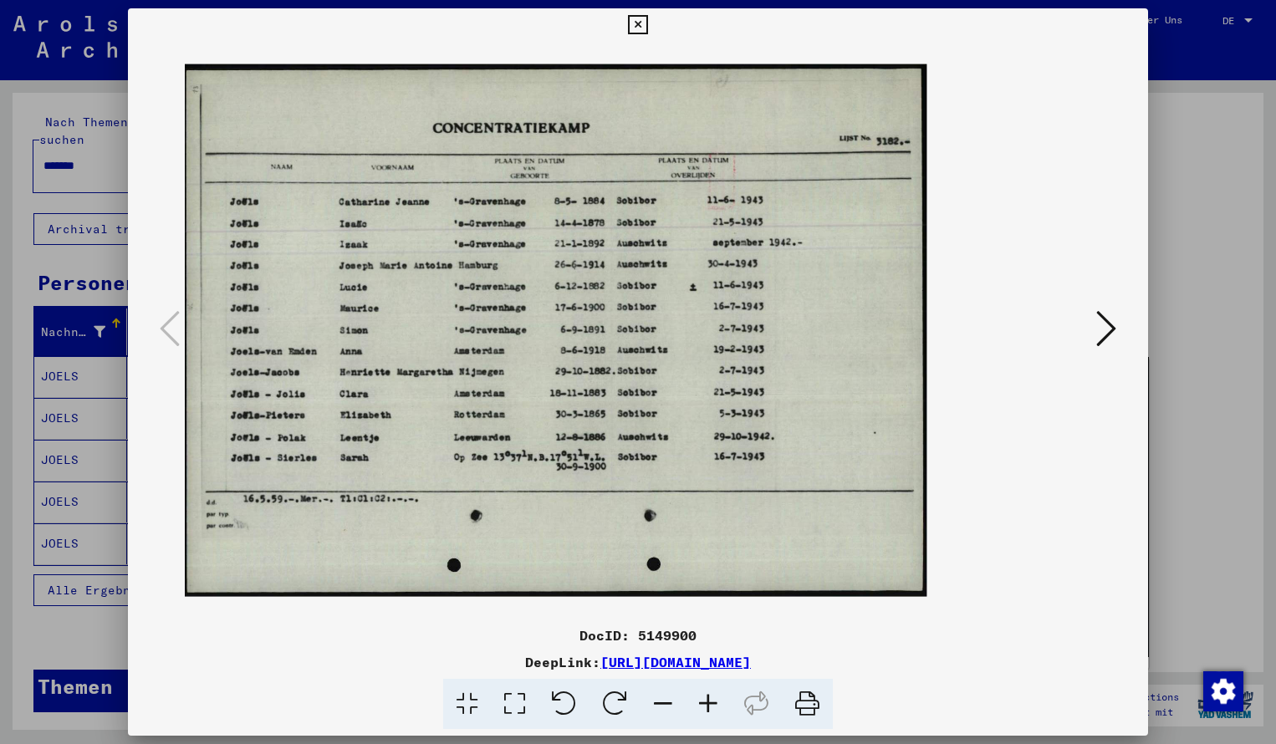
click at [712, 700] on icon at bounding box center [707, 704] width 45 height 51
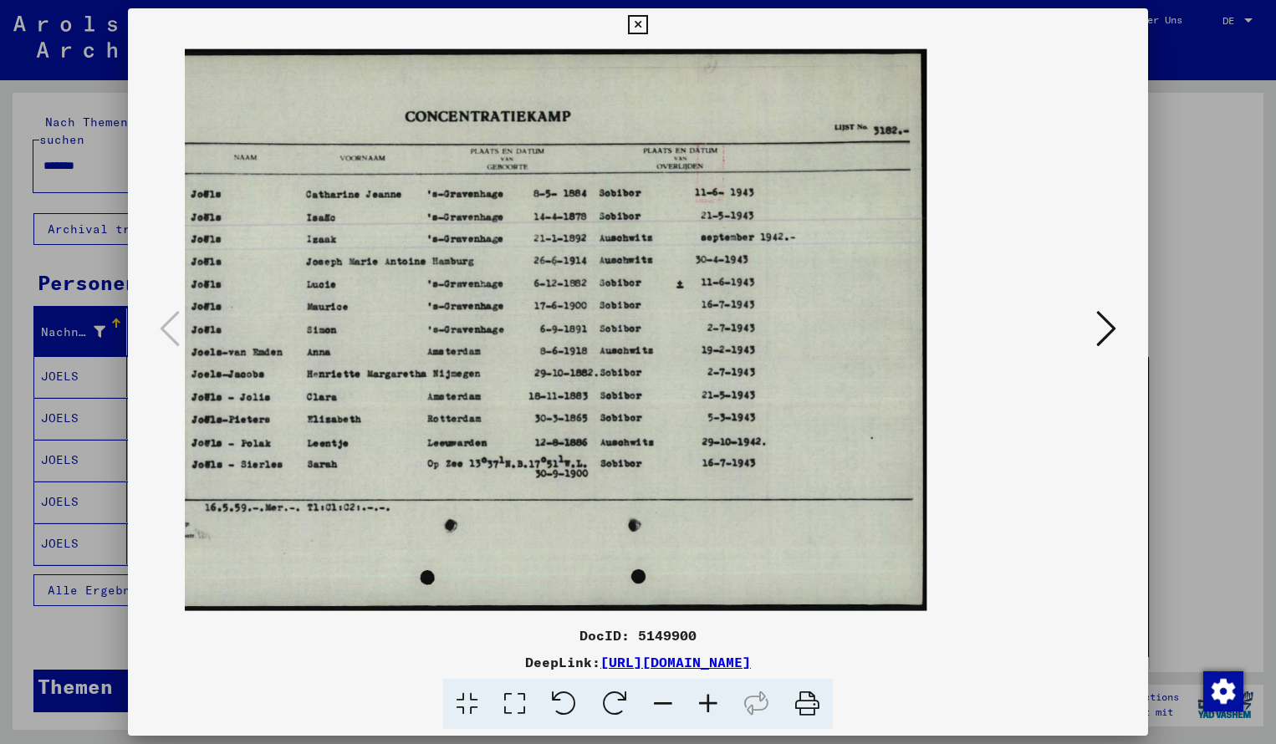
click at [647, 22] on icon at bounding box center [637, 25] width 19 height 20
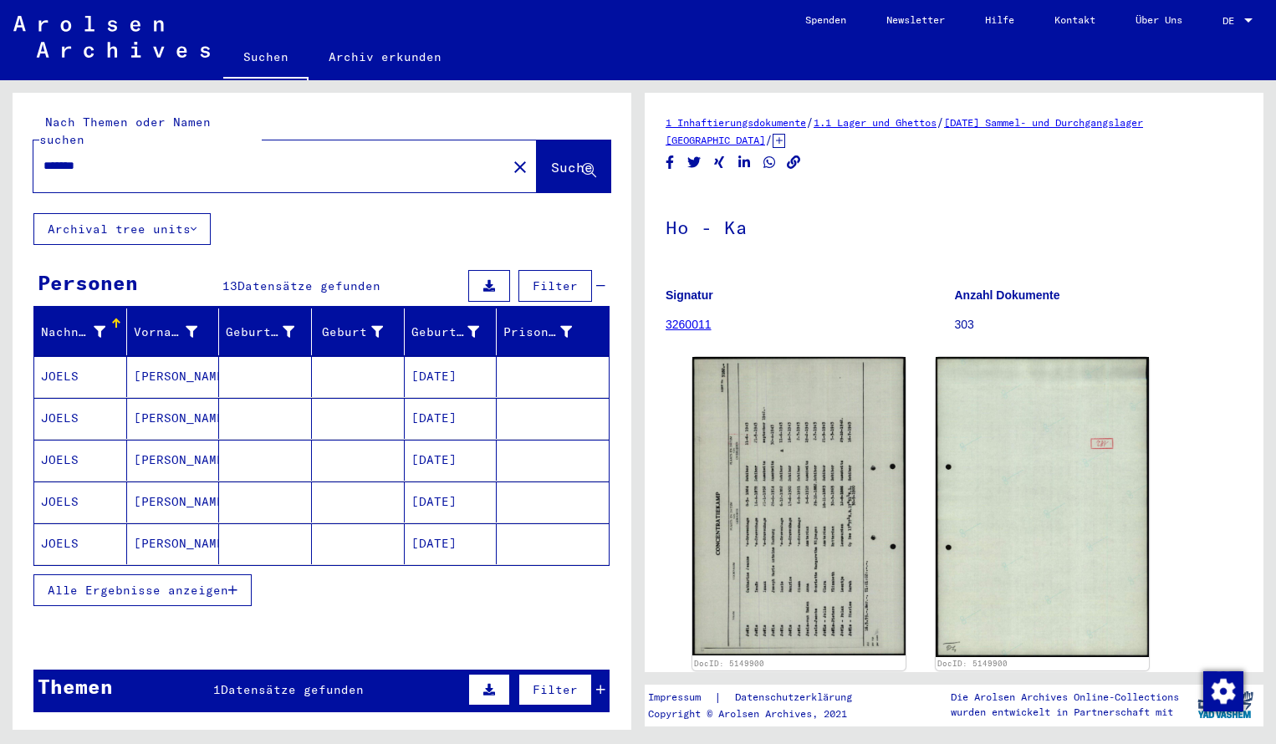
click at [103, 157] on input "*******" at bounding box center [269, 166] width 453 height 18
click at [551, 159] on span "Suche" at bounding box center [572, 167] width 42 height 17
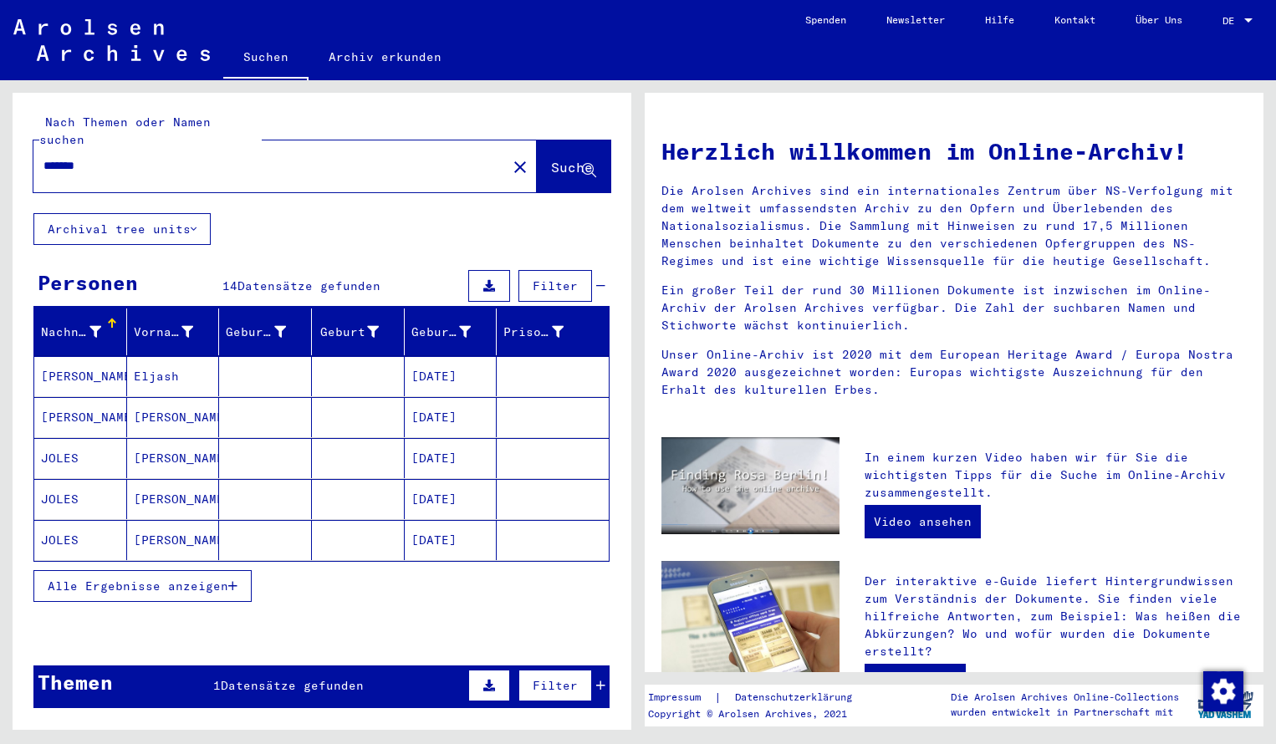
click at [102, 356] on mat-cell "[PERSON_NAME]" at bounding box center [80, 376] width 93 height 40
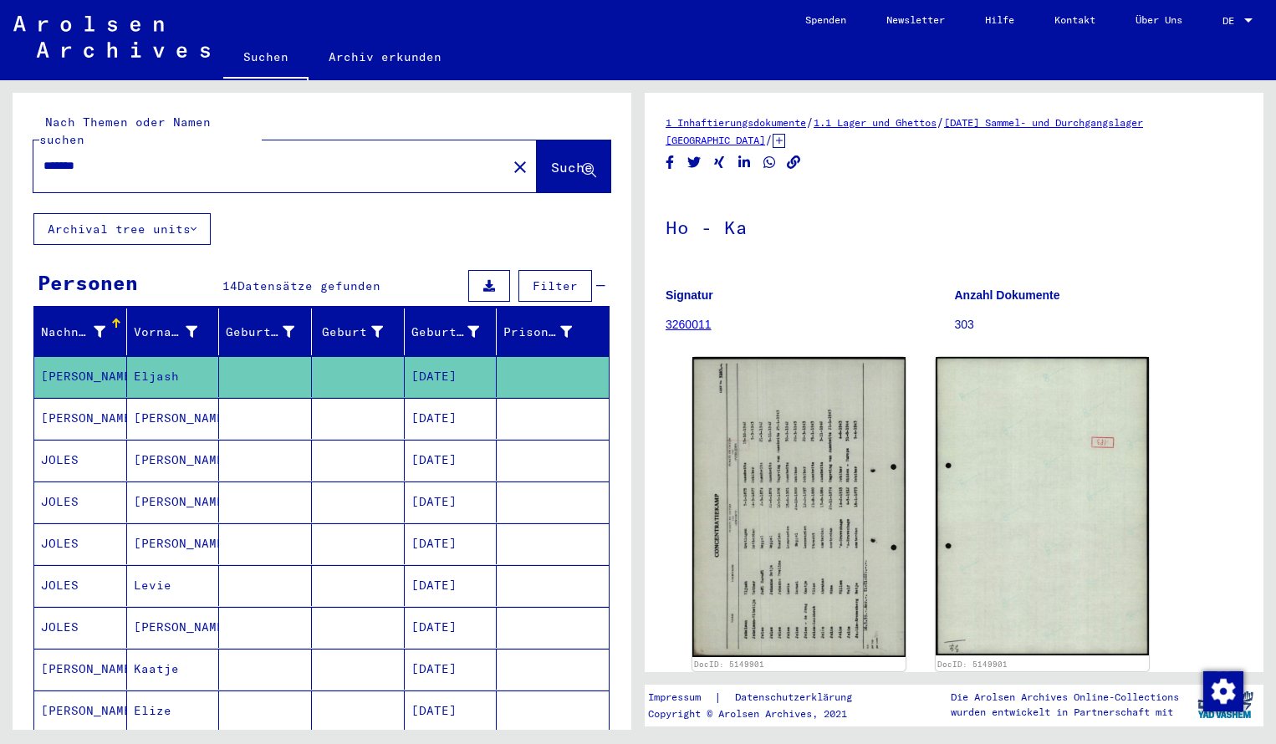
click at [689, 460] on div "DocID: 5149901 DocID: 5149901" at bounding box center [953, 514] width 537 height 328
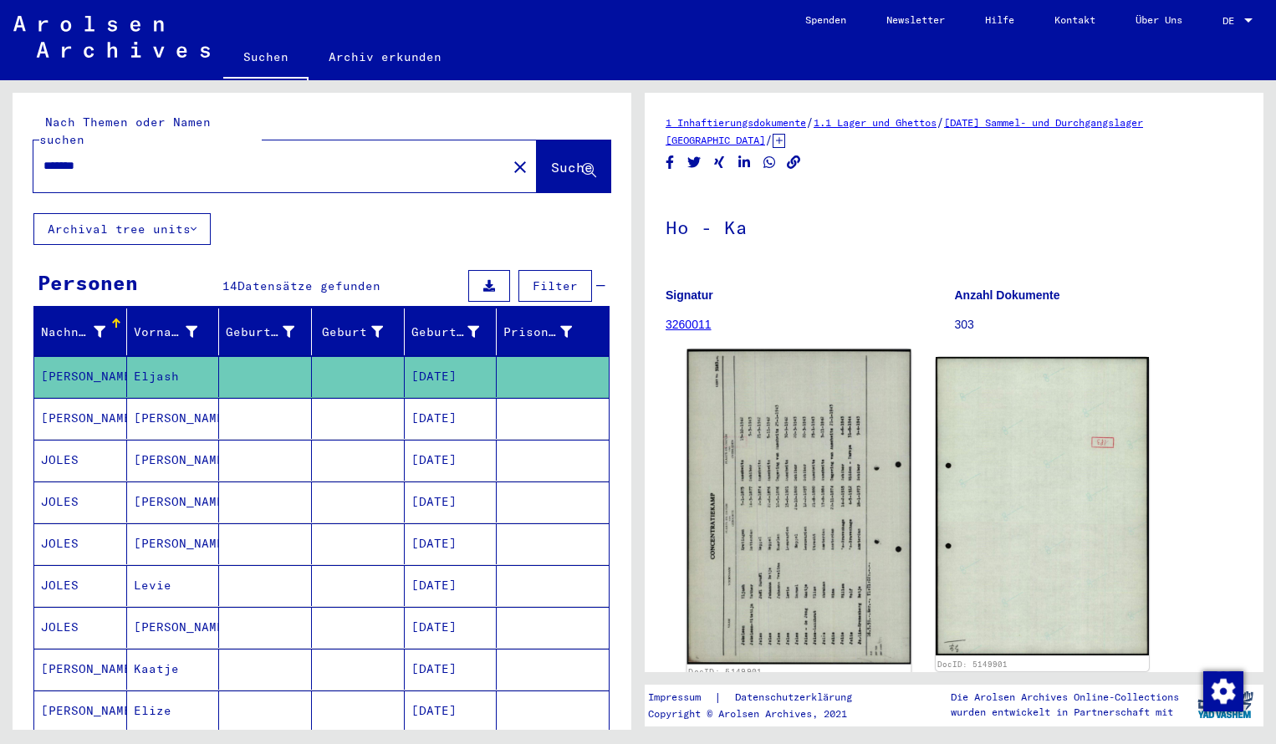
click at [741, 459] on img at bounding box center [799, 506] width 224 height 315
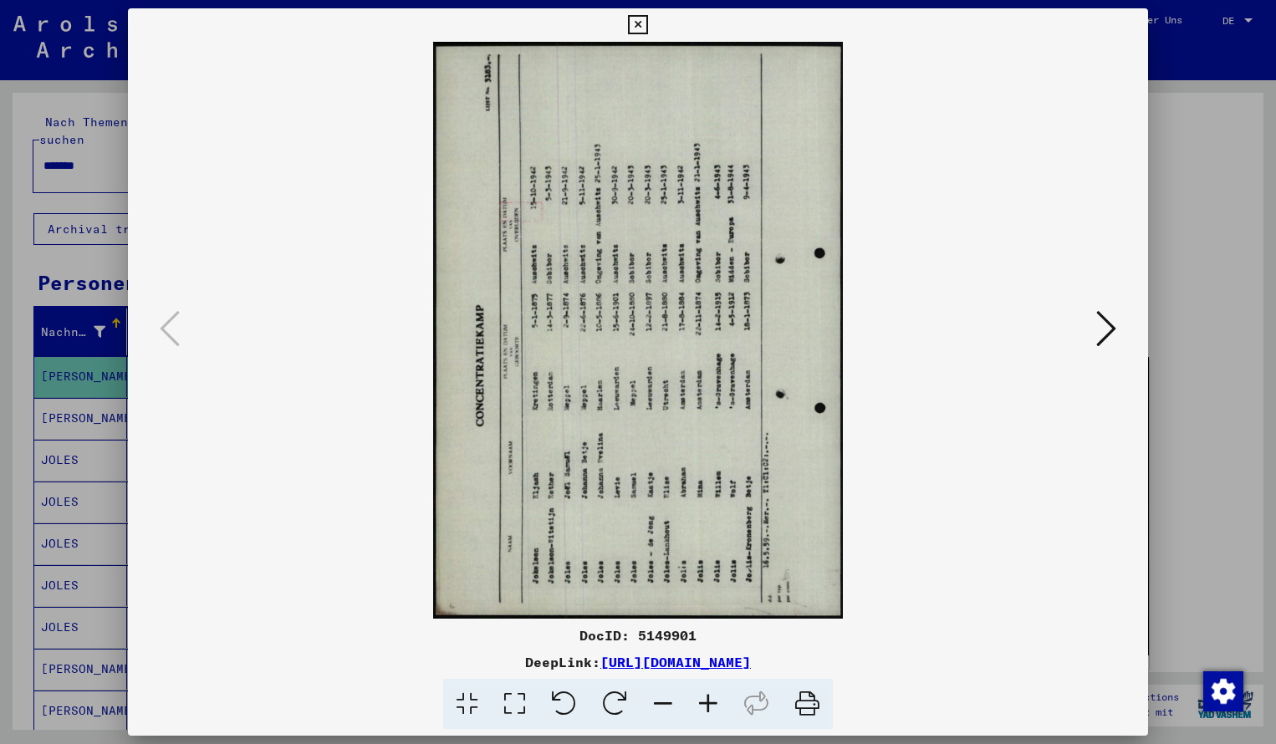
click at [623, 701] on icon at bounding box center [614, 704] width 51 height 51
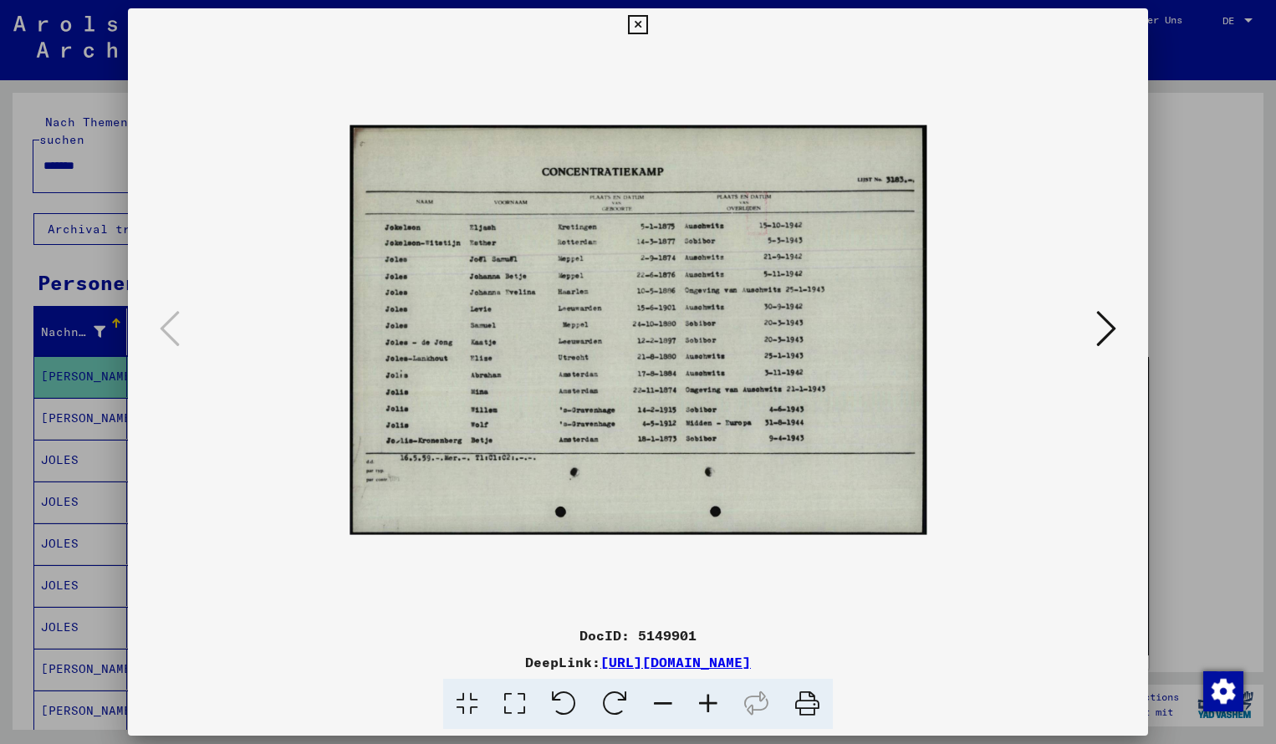
click at [711, 700] on icon at bounding box center [707, 704] width 45 height 51
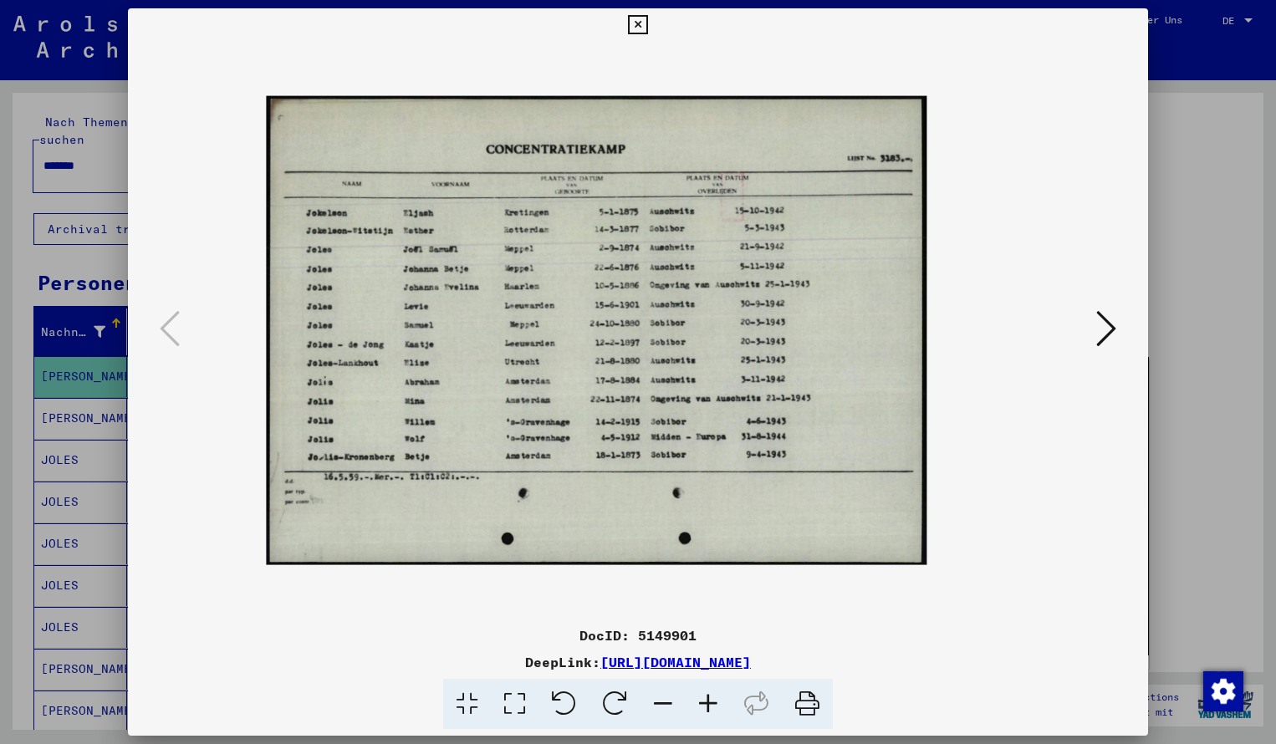
click at [711, 700] on icon at bounding box center [707, 704] width 45 height 51
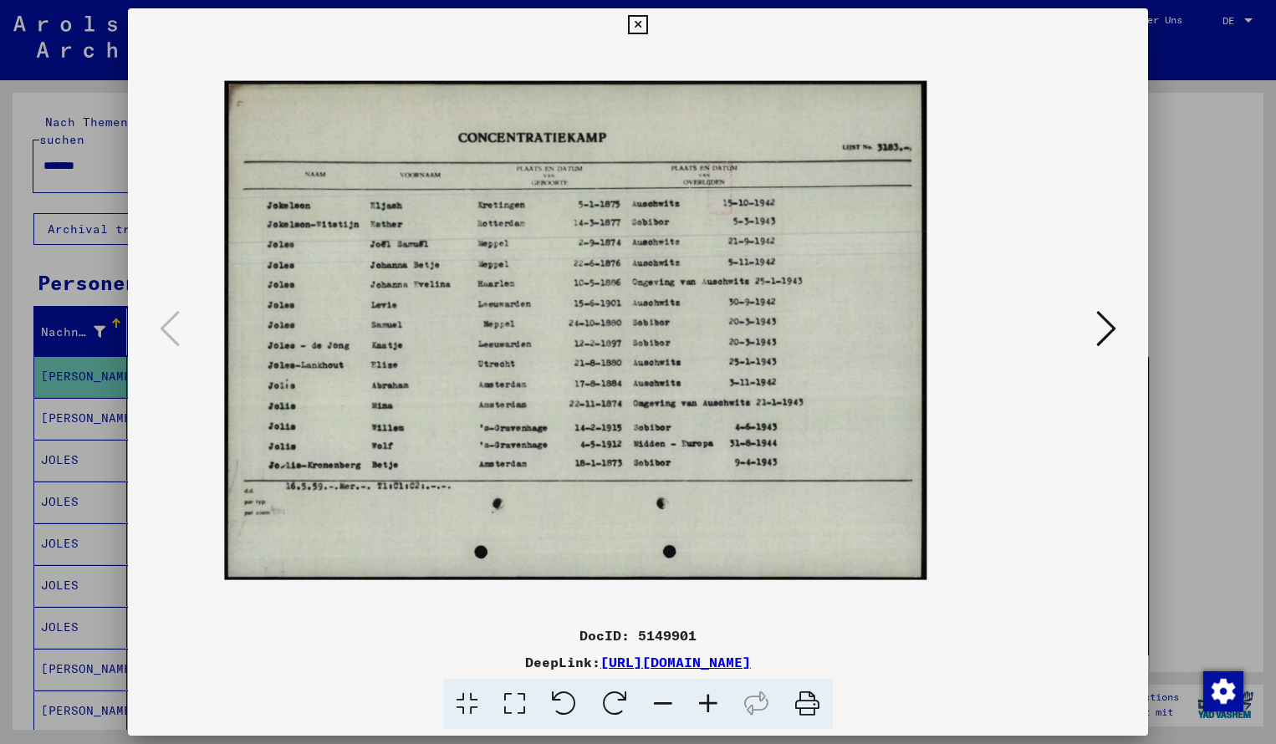
click at [711, 700] on icon at bounding box center [707, 704] width 45 height 51
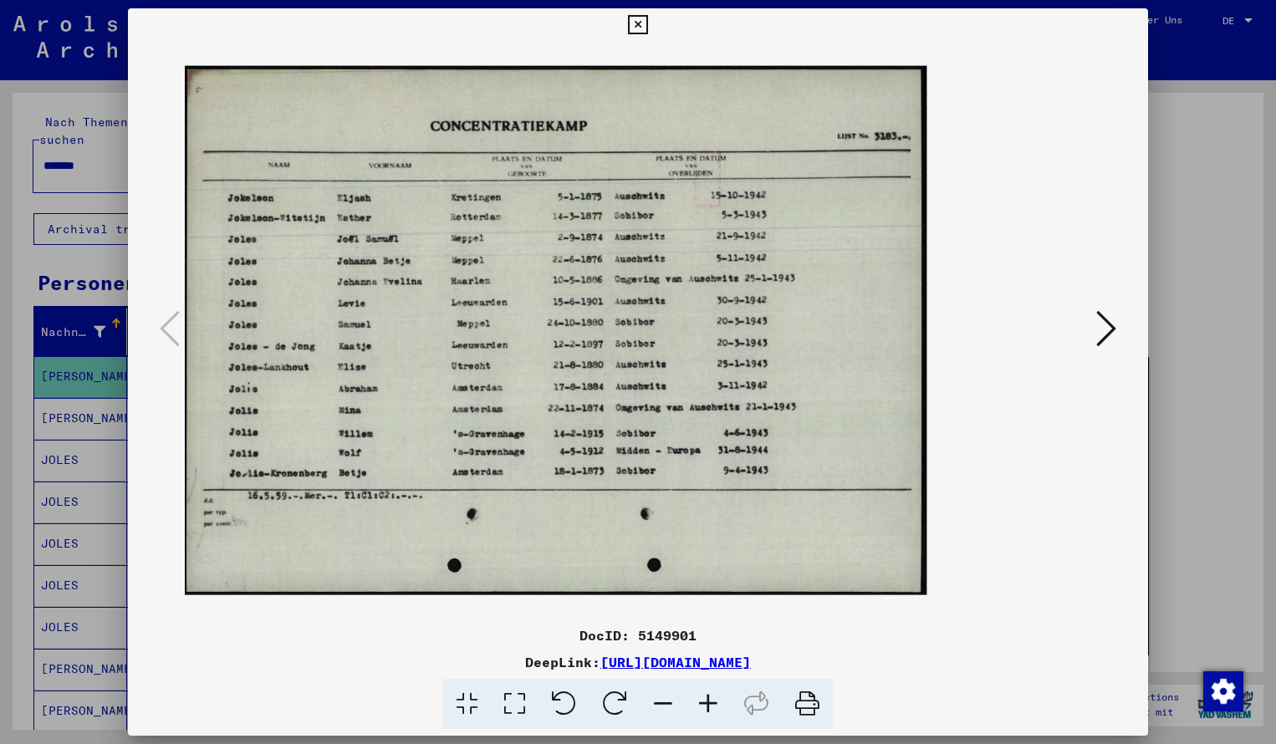
click at [711, 700] on icon at bounding box center [707, 704] width 45 height 51
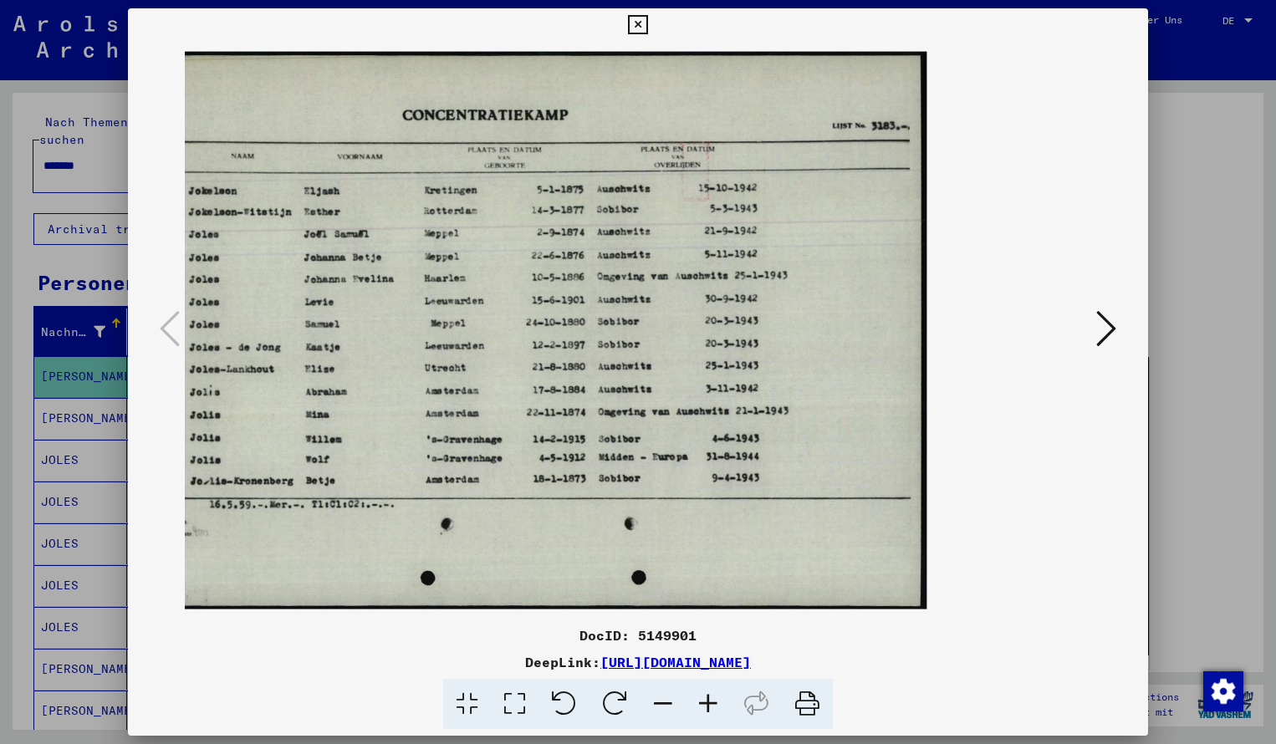
click at [647, 23] on icon at bounding box center [637, 25] width 19 height 20
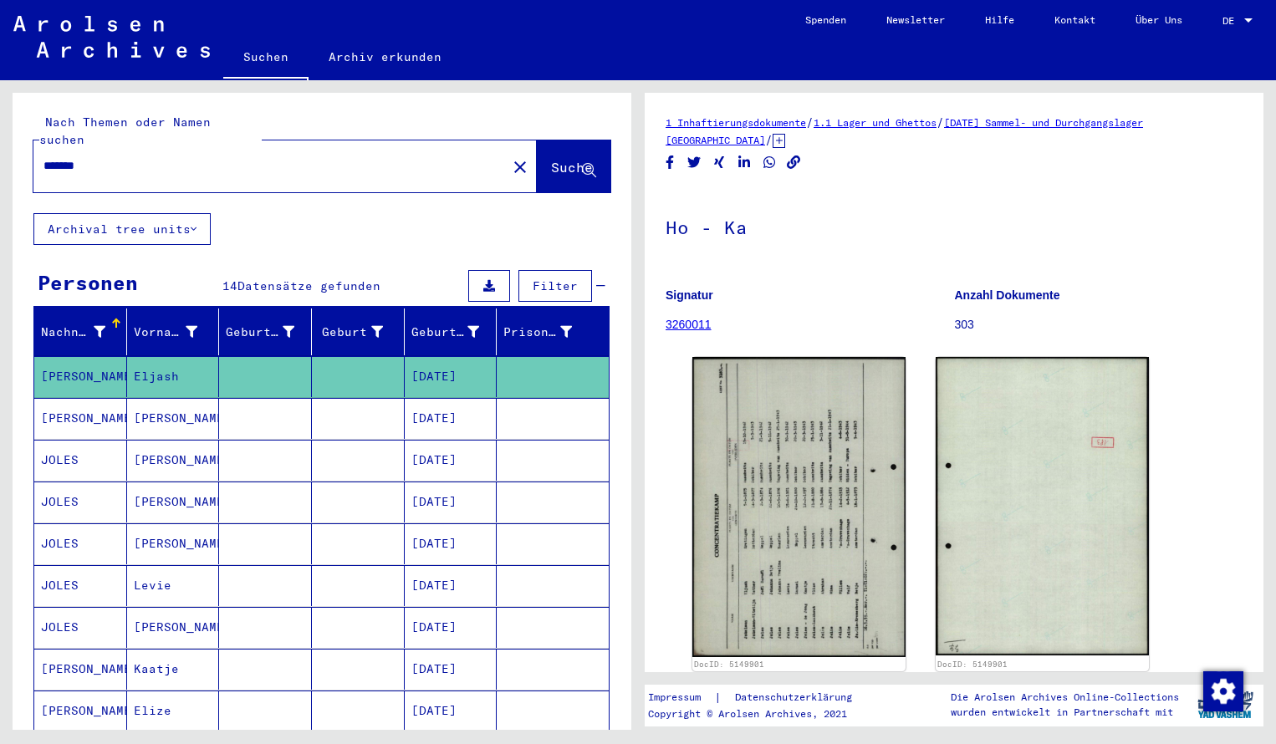
click at [110, 157] on input "*******" at bounding box center [269, 166] width 453 height 18
click at [552, 159] on span "Suche" at bounding box center [572, 167] width 42 height 17
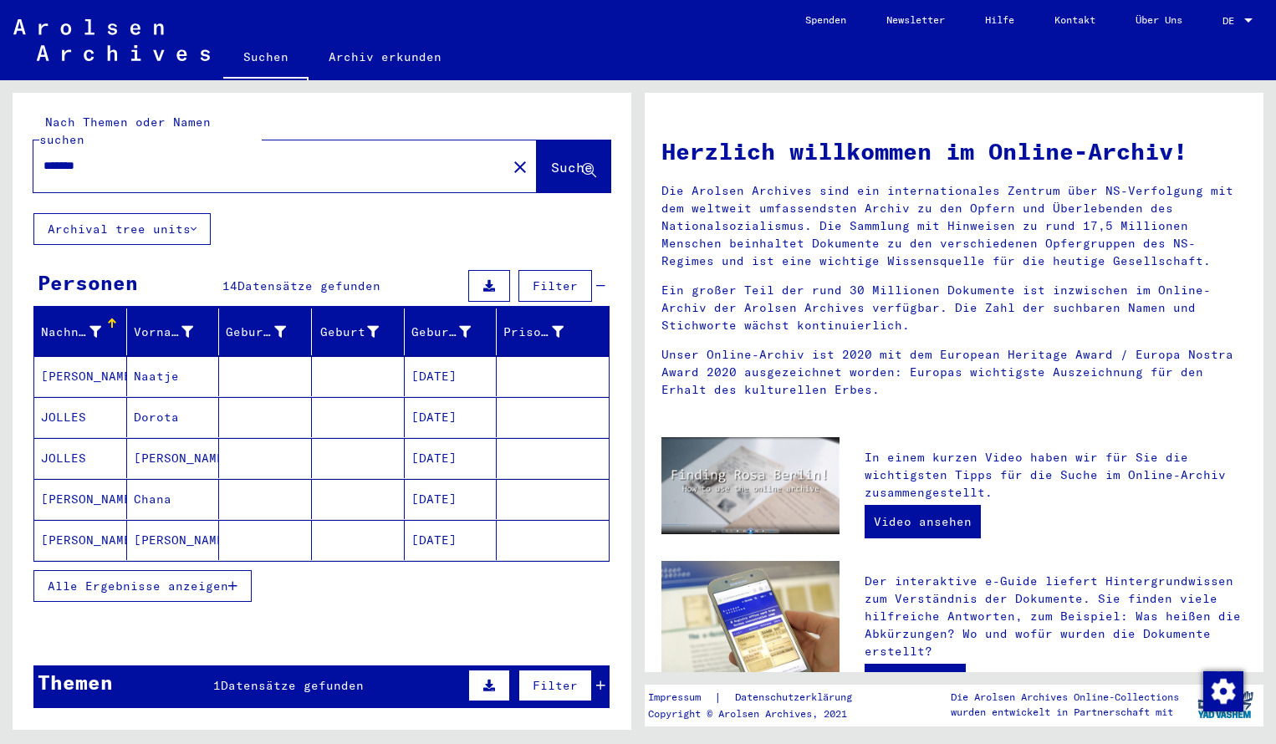
click at [107, 356] on mat-cell "[PERSON_NAME]" at bounding box center [80, 376] width 93 height 40
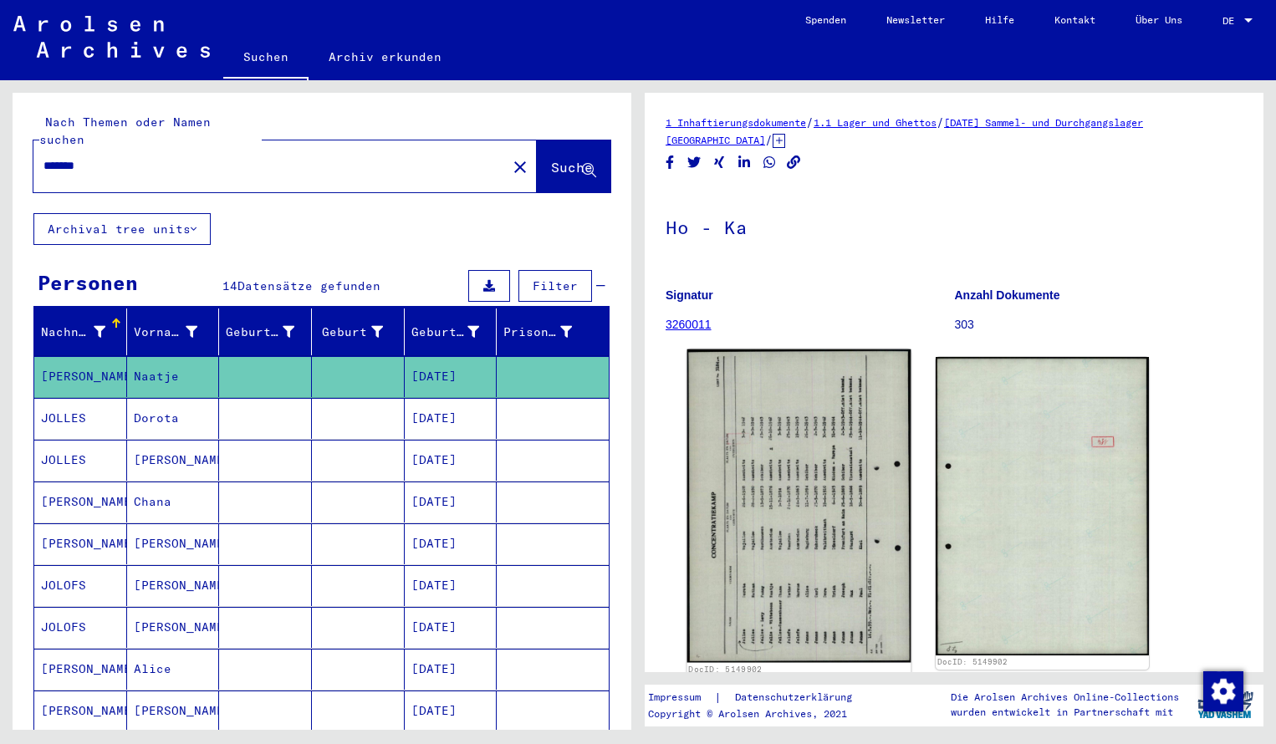
click at [794, 512] on img at bounding box center [799, 505] width 224 height 313
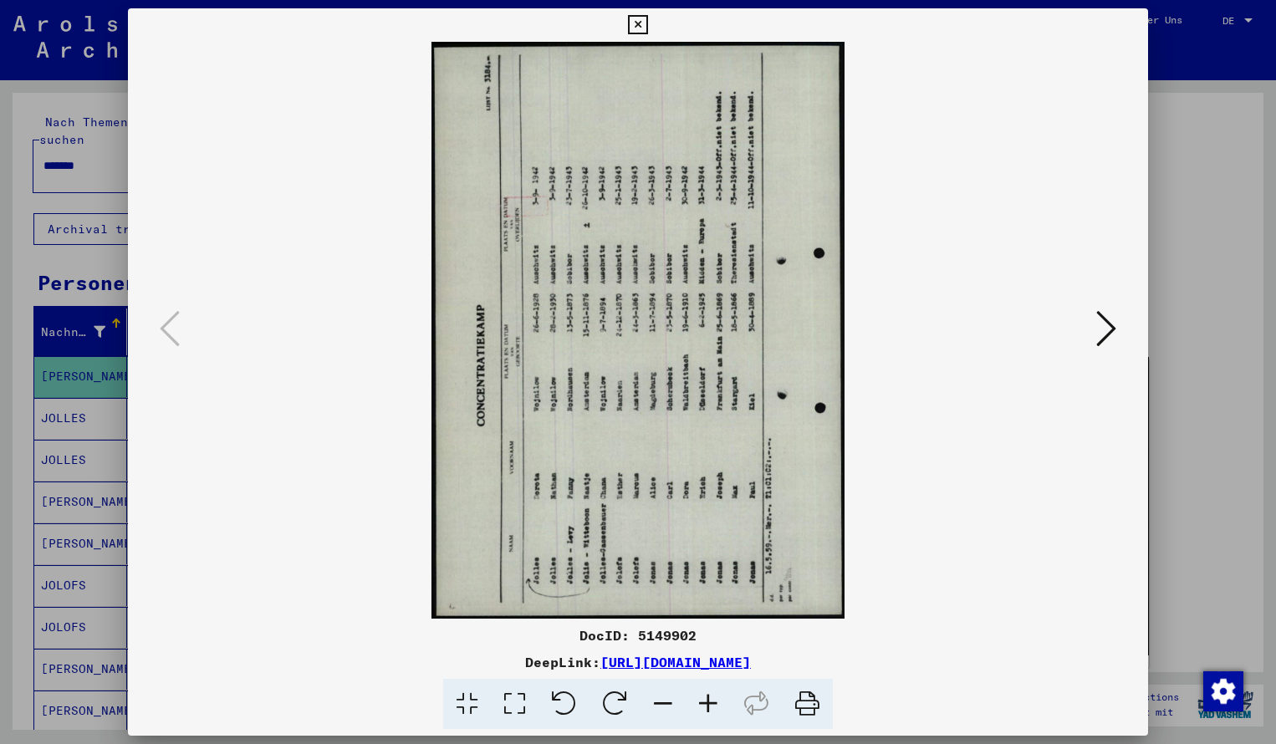
click at [609, 714] on icon at bounding box center [614, 704] width 51 height 51
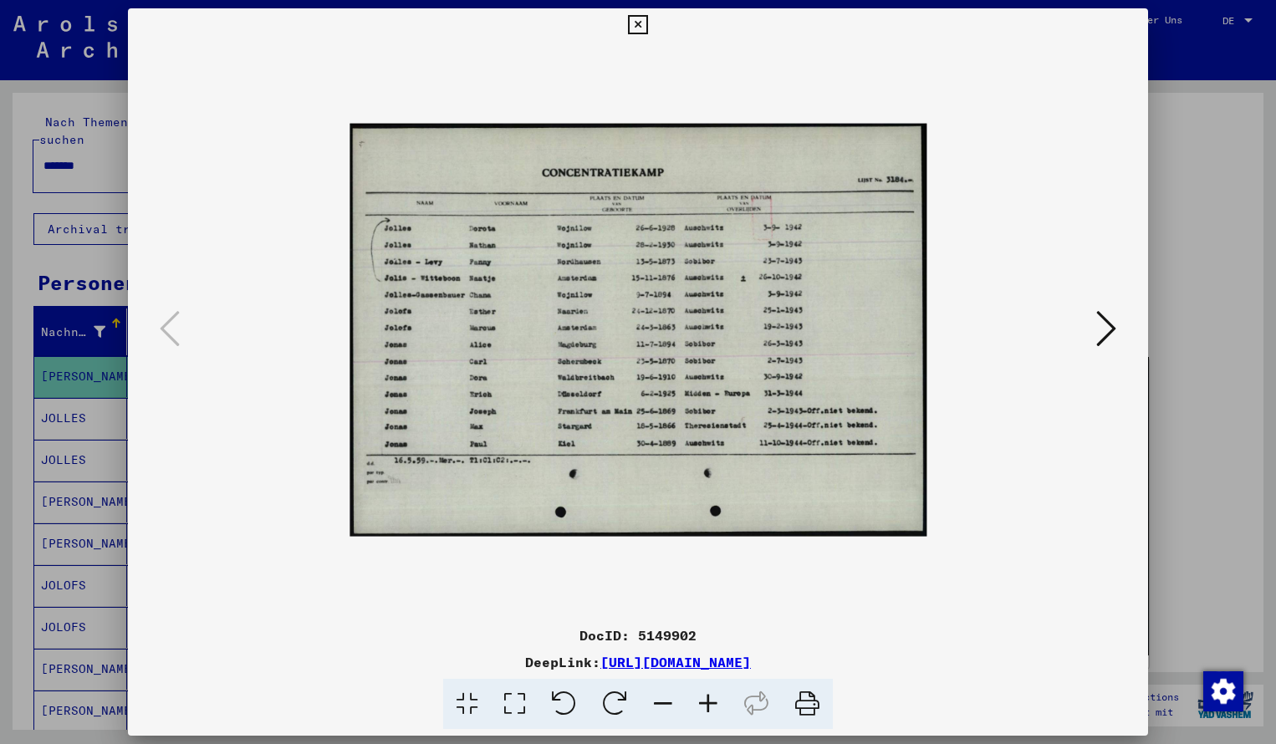
click at [705, 703] on icon at bounding box center [707, 704] width 45 height 51
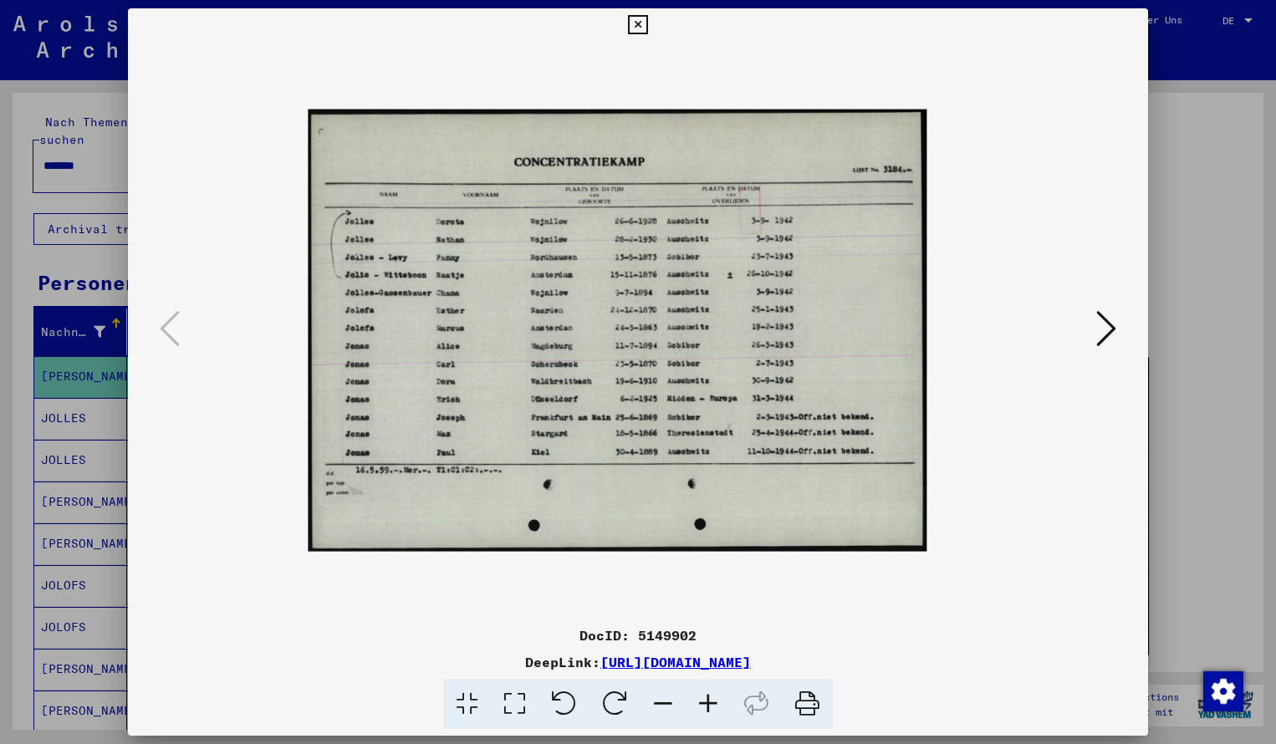
click at [705, 703] on icon at bounding box center [707, 704] width 45 height 51
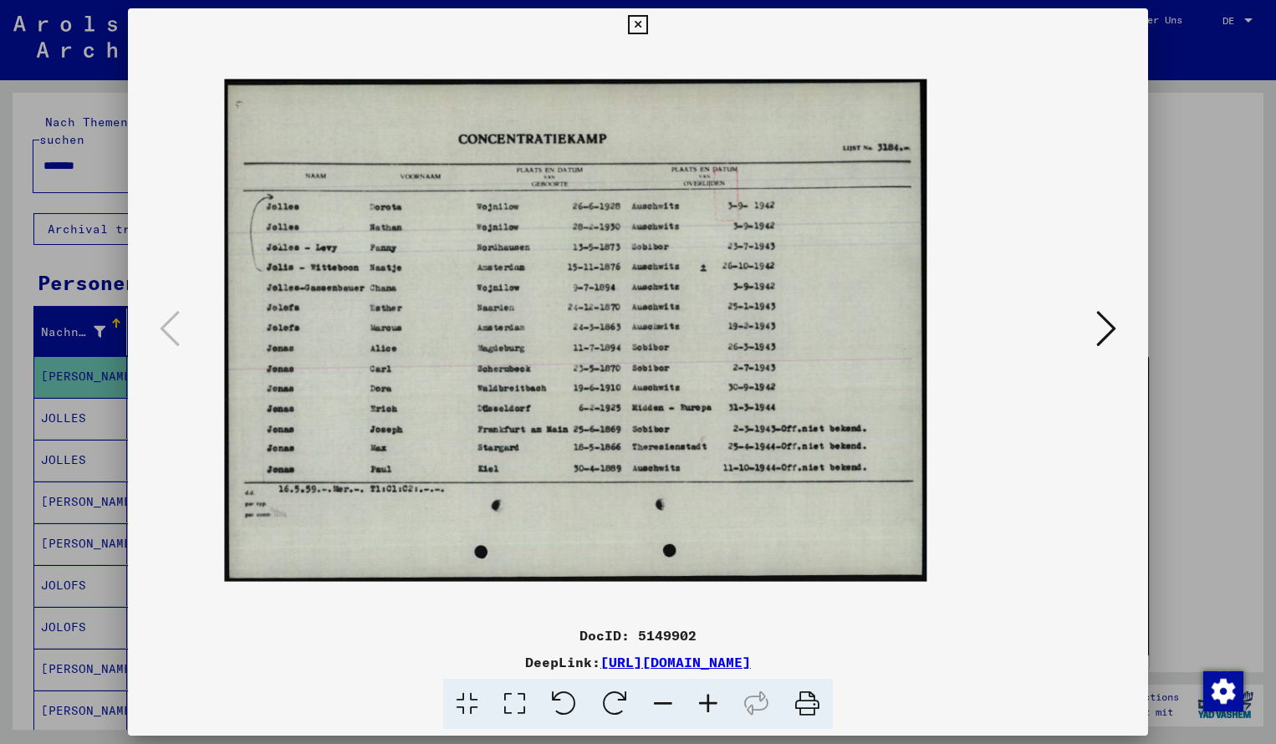
click at [705, 703] on icon at bounding box center [707, 704] width 45 height 51
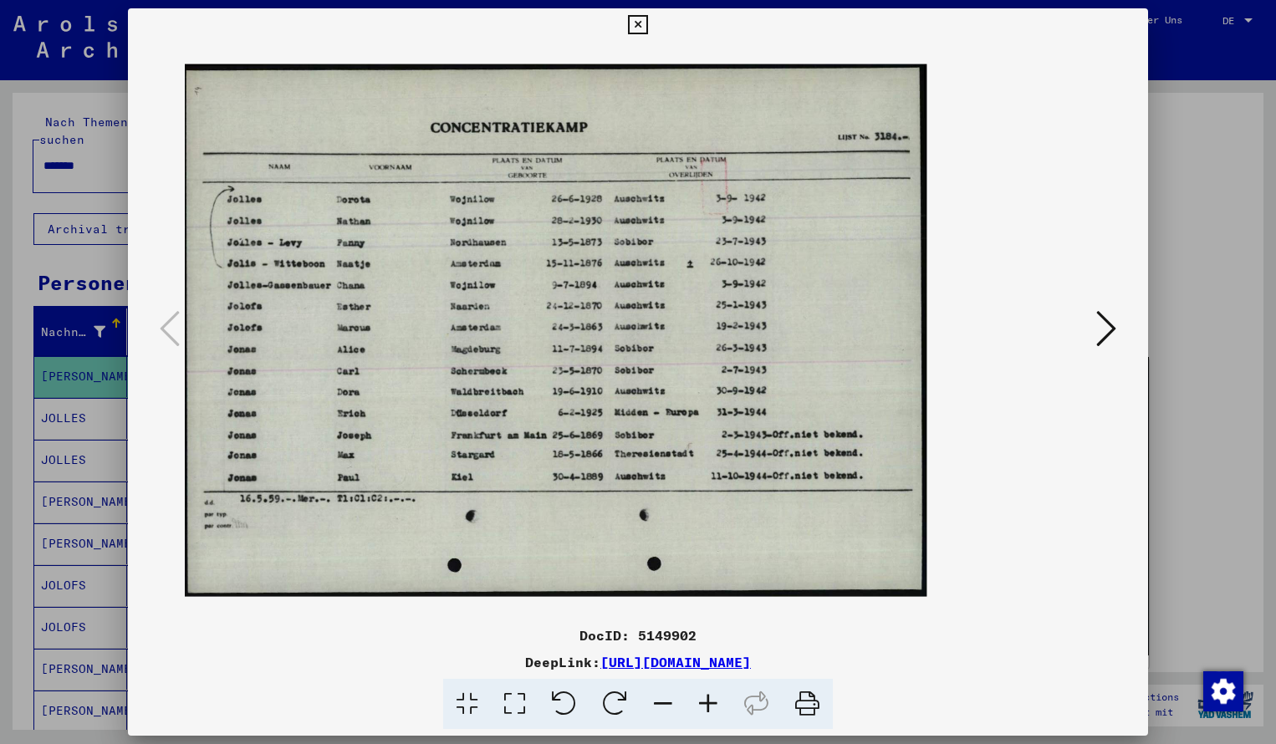
click at [705, 703] on icon at bounding box center [707, 704] width 45 height 51
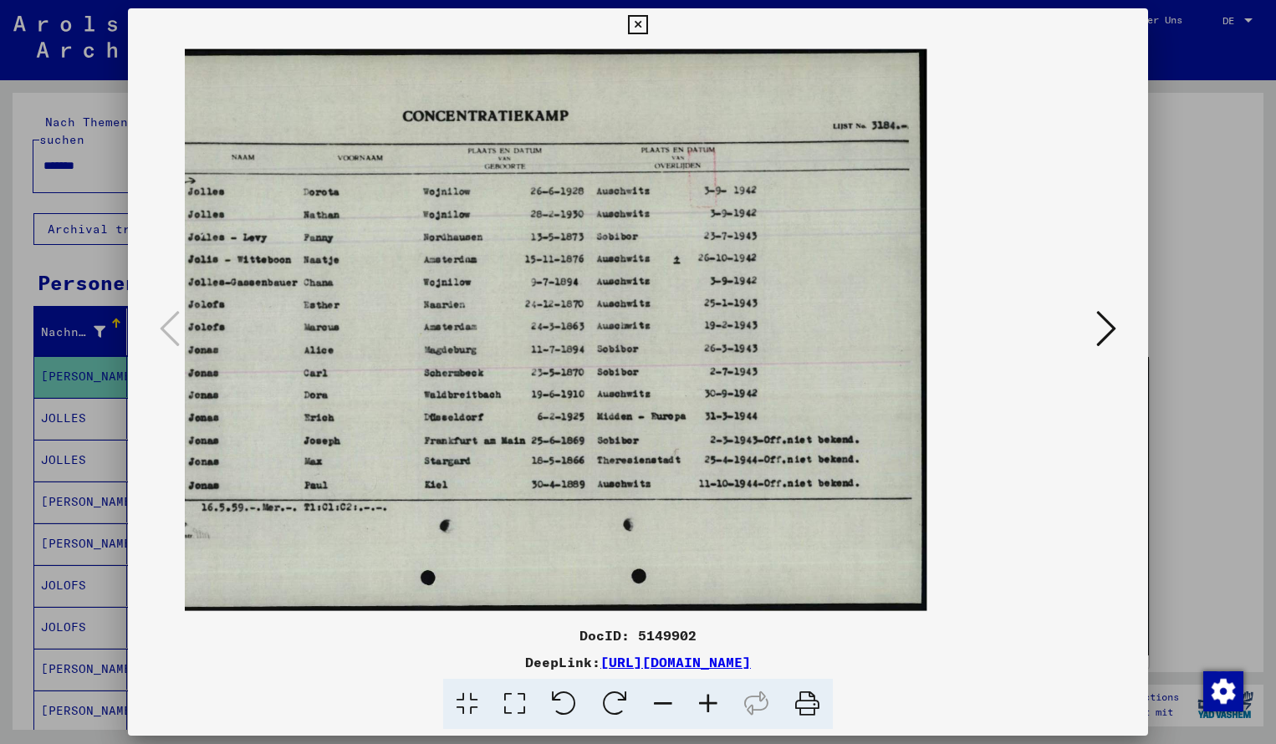
click at [705, 703] on icon at bounding box center [707, 704] width 45 height 51
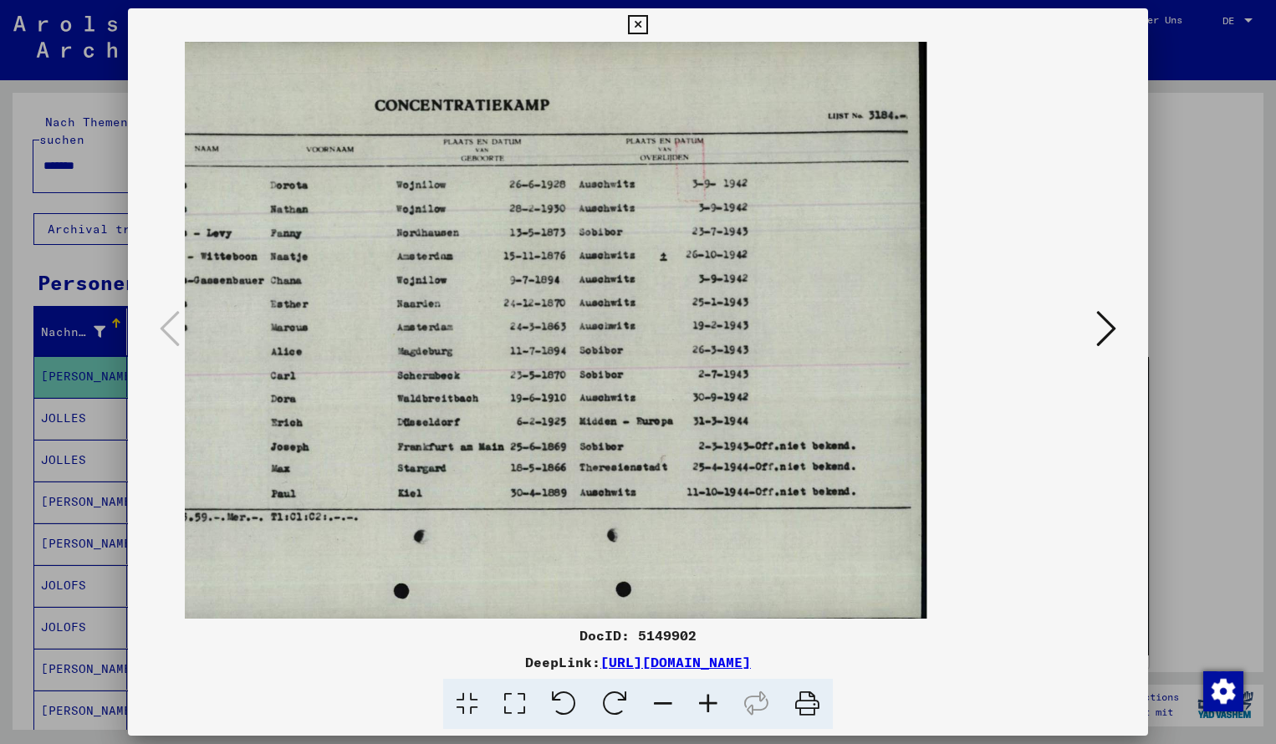
click at [661, 698] on icon at bounding box center [662, 704] width 45 height 51
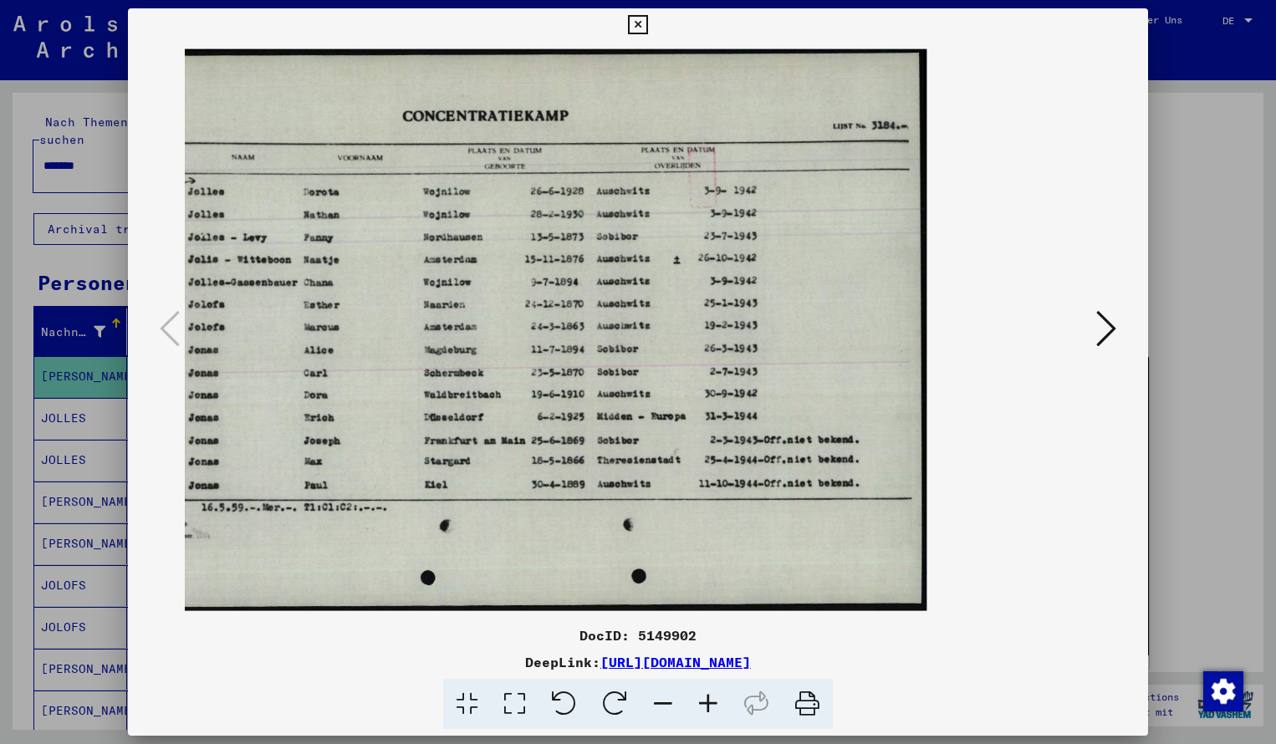
click at [647, 28] on icon at bounding box center [637, 25] width 19 height 20
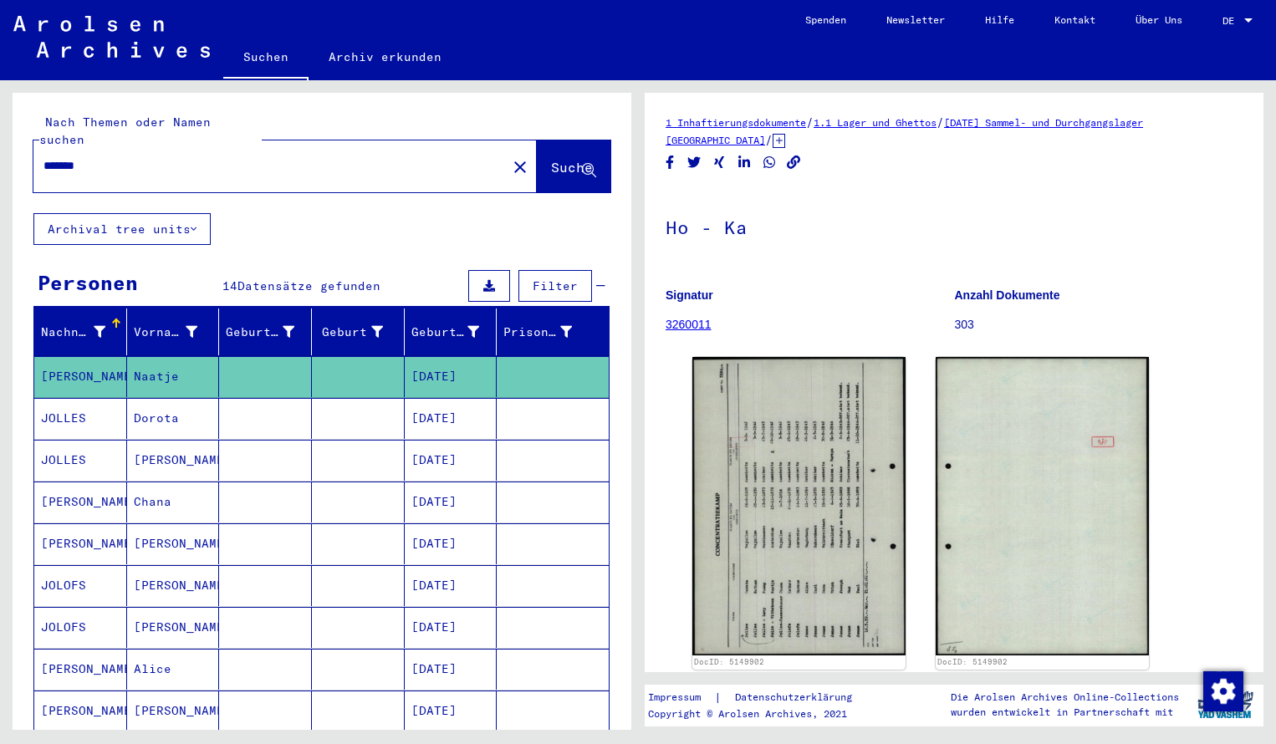
click at [105, 157] on input "*******" at bounding box center [269, 166] width 453 height 18
click at [551, 159] on span "Suche" at bounding box center [572, 167] width 42 height 17
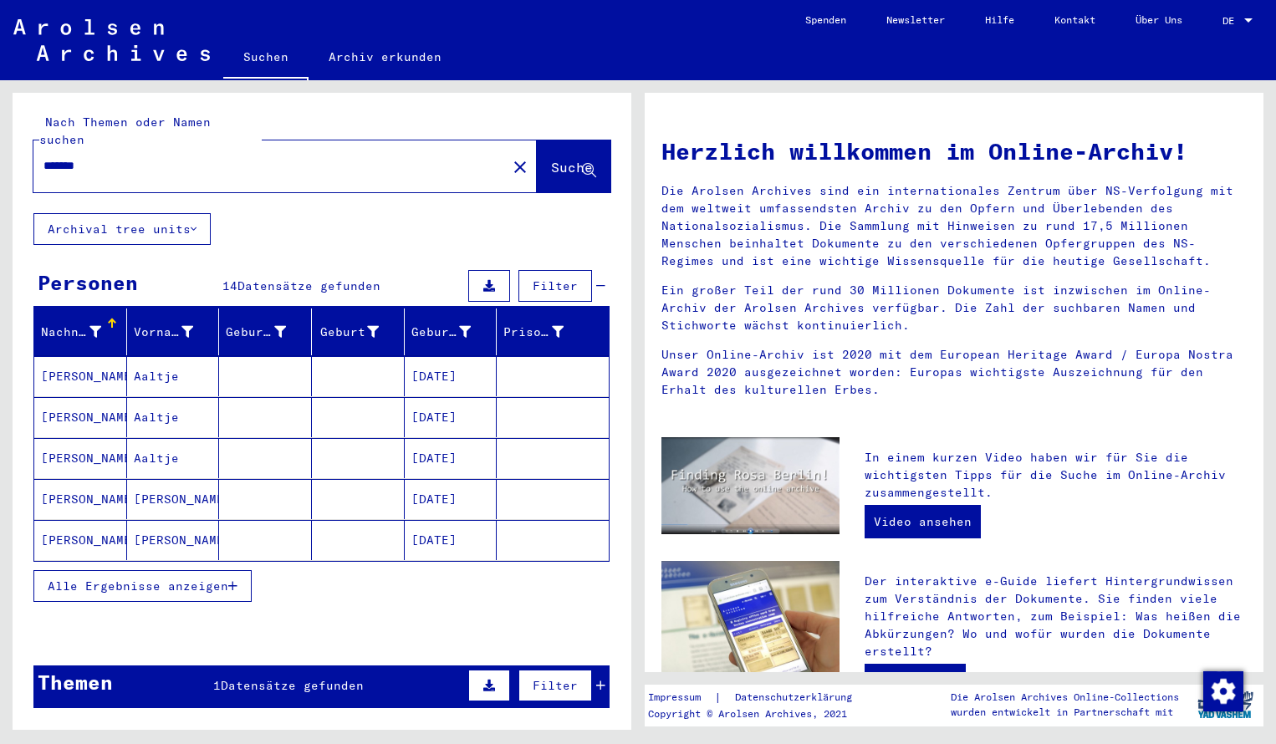
click at [91, 356] on mat-cell "[PERSON_NAME]" at bounding box center [80, 376] width 93 height 40
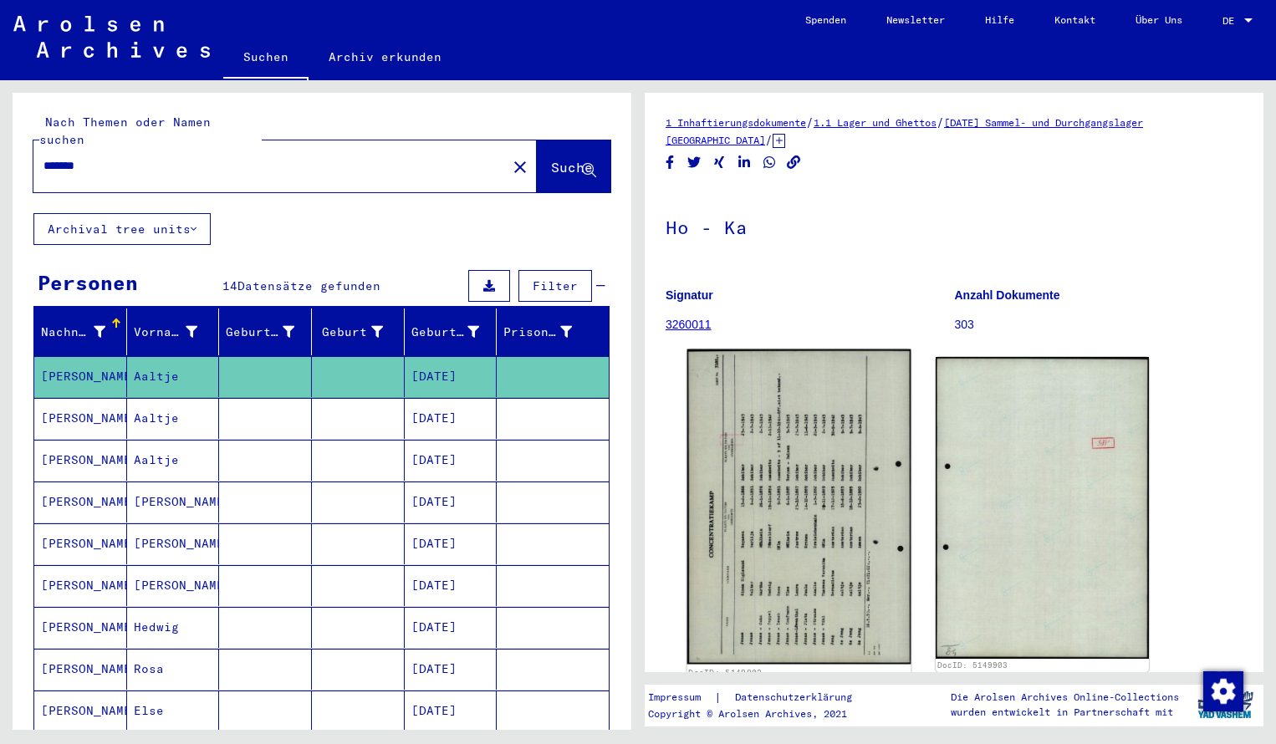
click at [815, 441] on img at bounding box center [799, 506] width 224 height 315
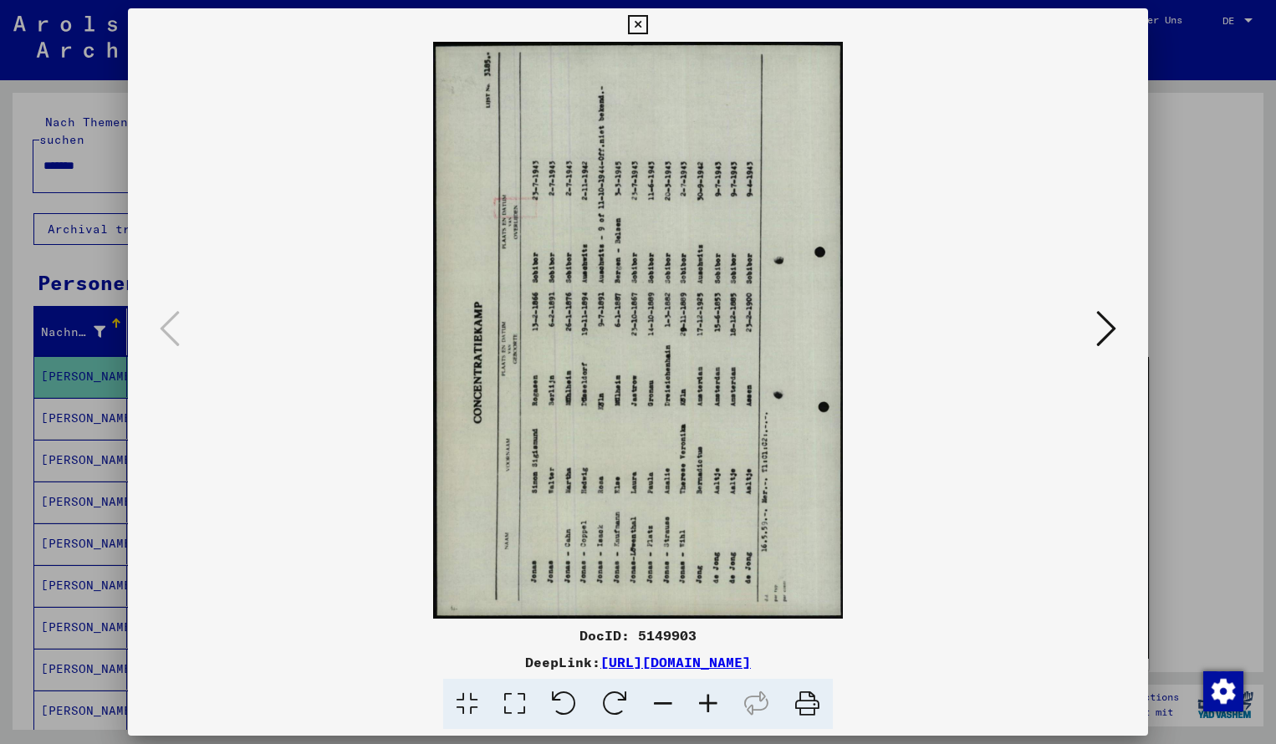
click at [712, 699] on icon at bounding box center [707, 704] width 45 height 51
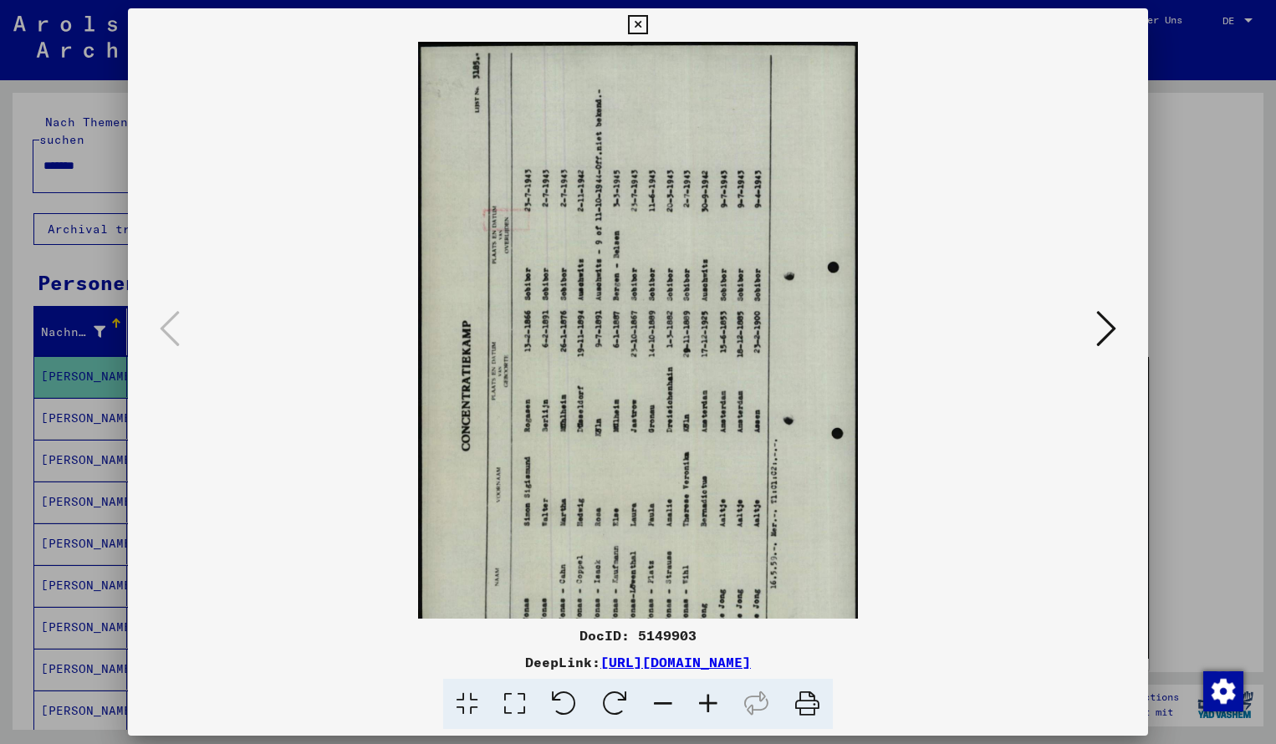
click at [712, 699] on icon at bounding box center [707, 704] width 45 height 51
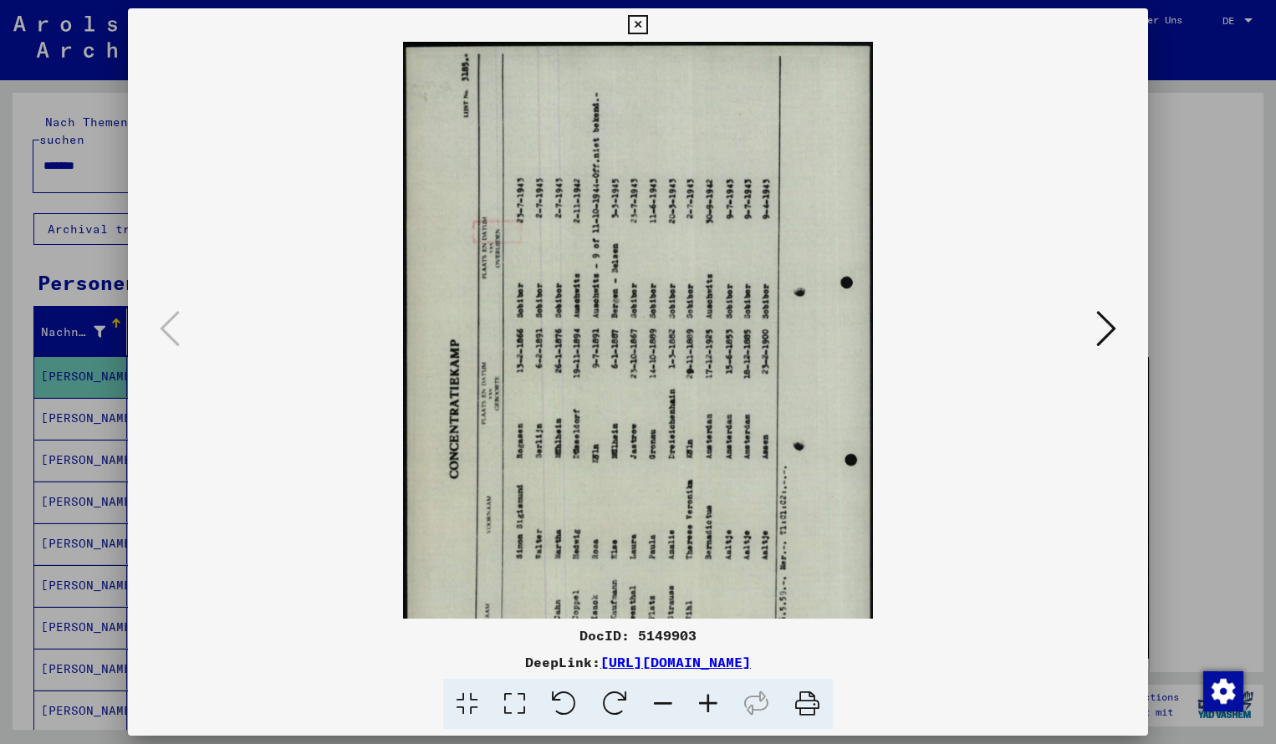
click at [610, 691] on icon at bounding box center [614, 704] width 51 height 51
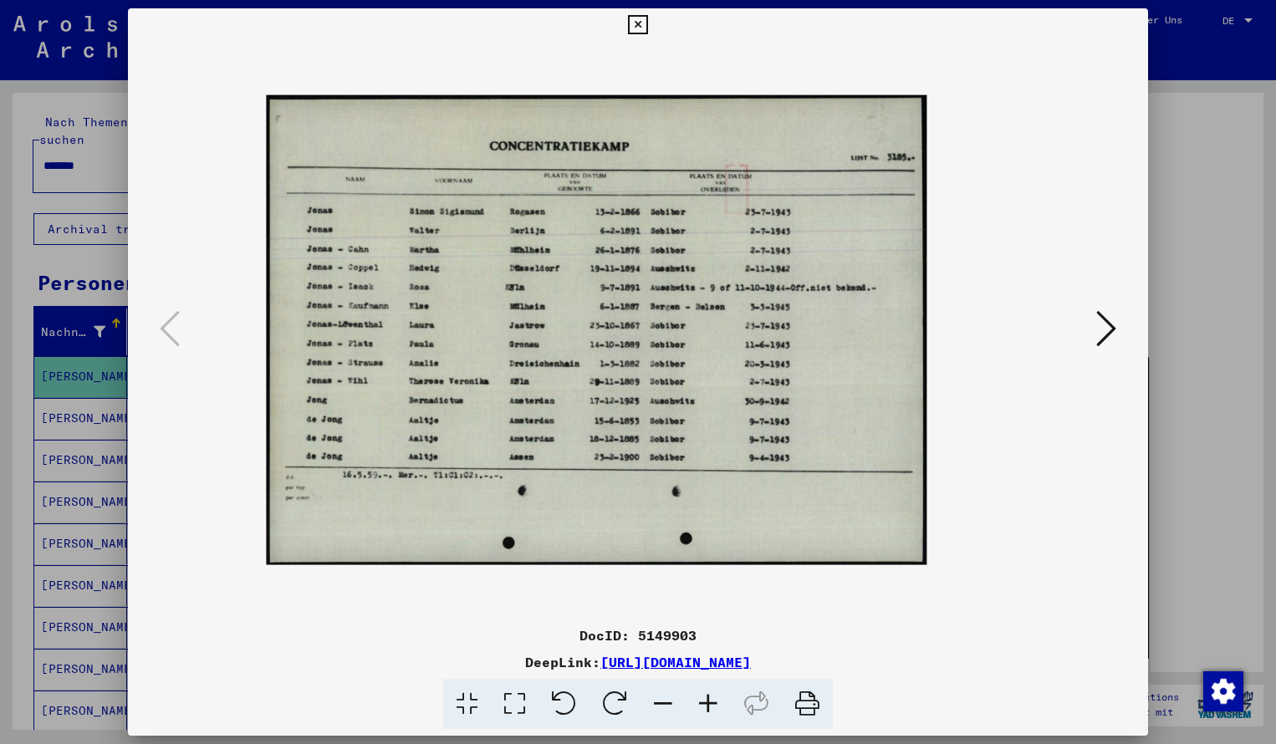
click at [708, 690] on icon at bounding box center [707, 704] width 45 height 51
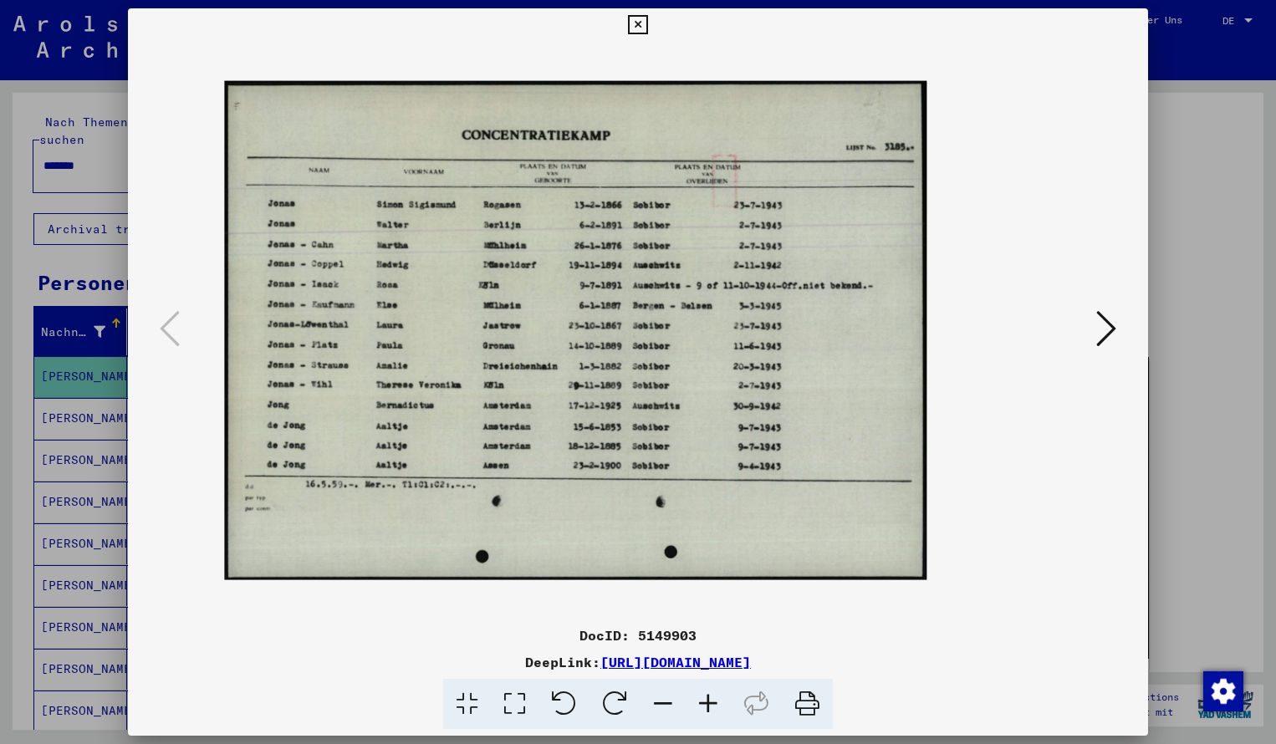
click at [708, 690] on icon at bounding box center [707, 704] width 45 height 51
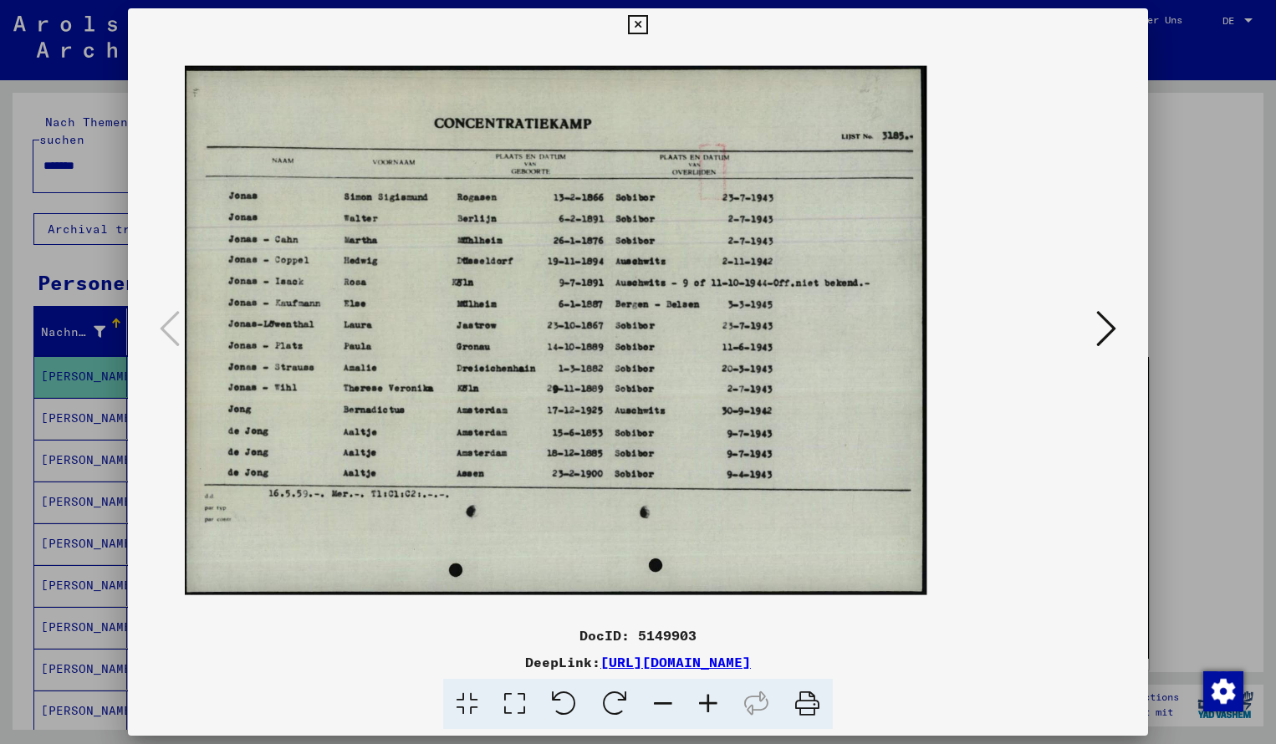
click at [708, 690] on icon at bounding box center [707, 704] width 45 height 51
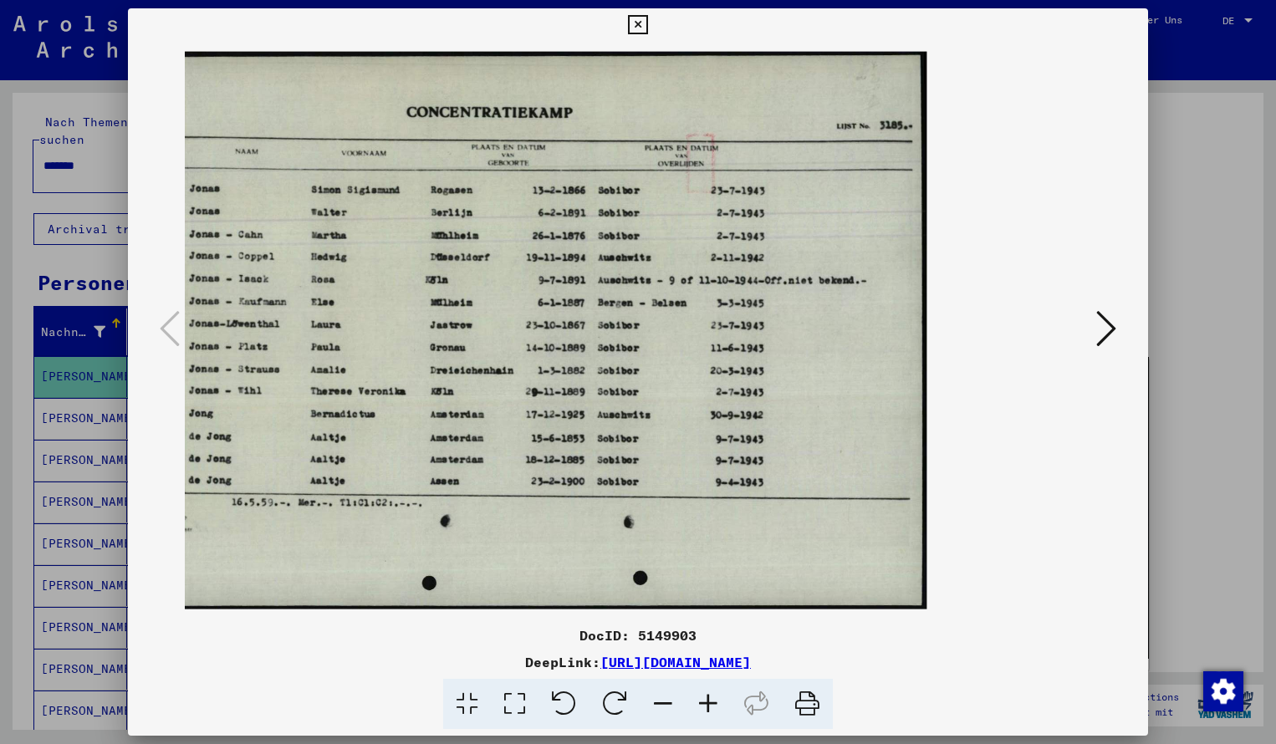
click at [647, 23] on icon at bounding box center [637, 25] width 19 height 20
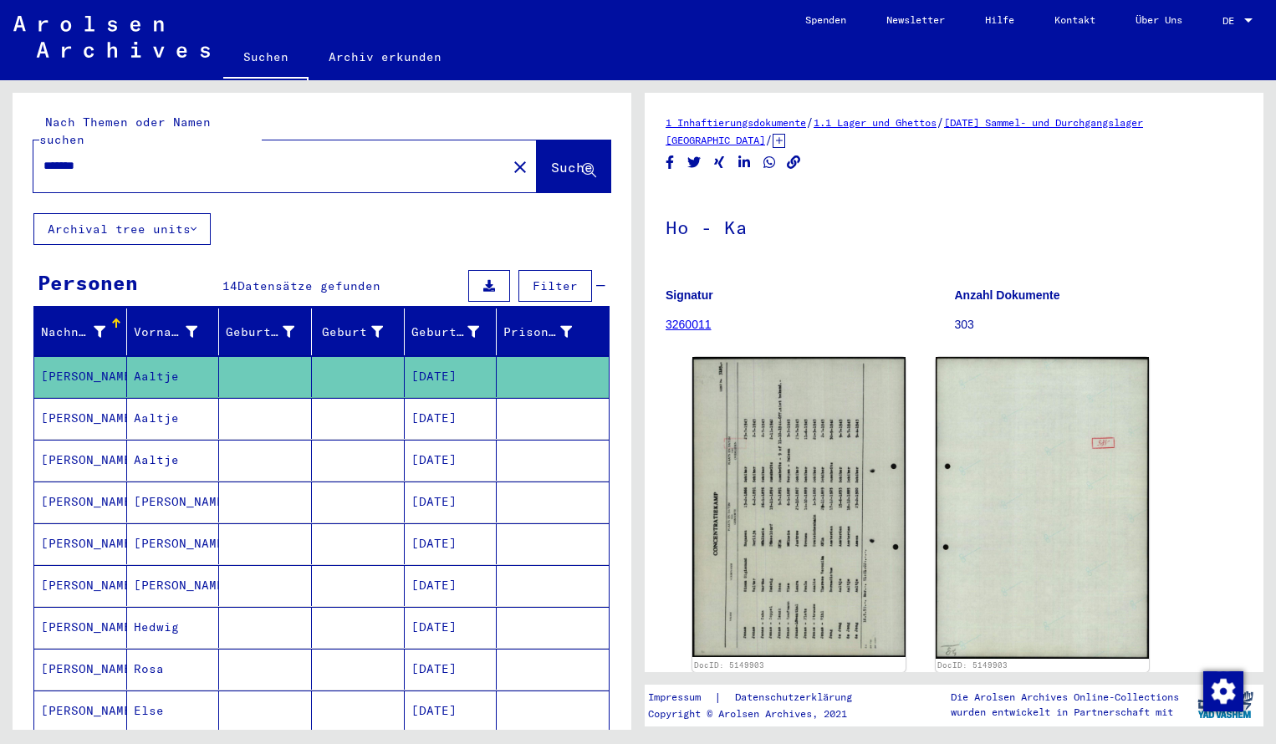
click at [99, 157] on input "*******" at bounding box center [269, 166] width 453 height 18
click at [551, 159] on span "Suche" at bounding box center [572, 167] width 42 height 17
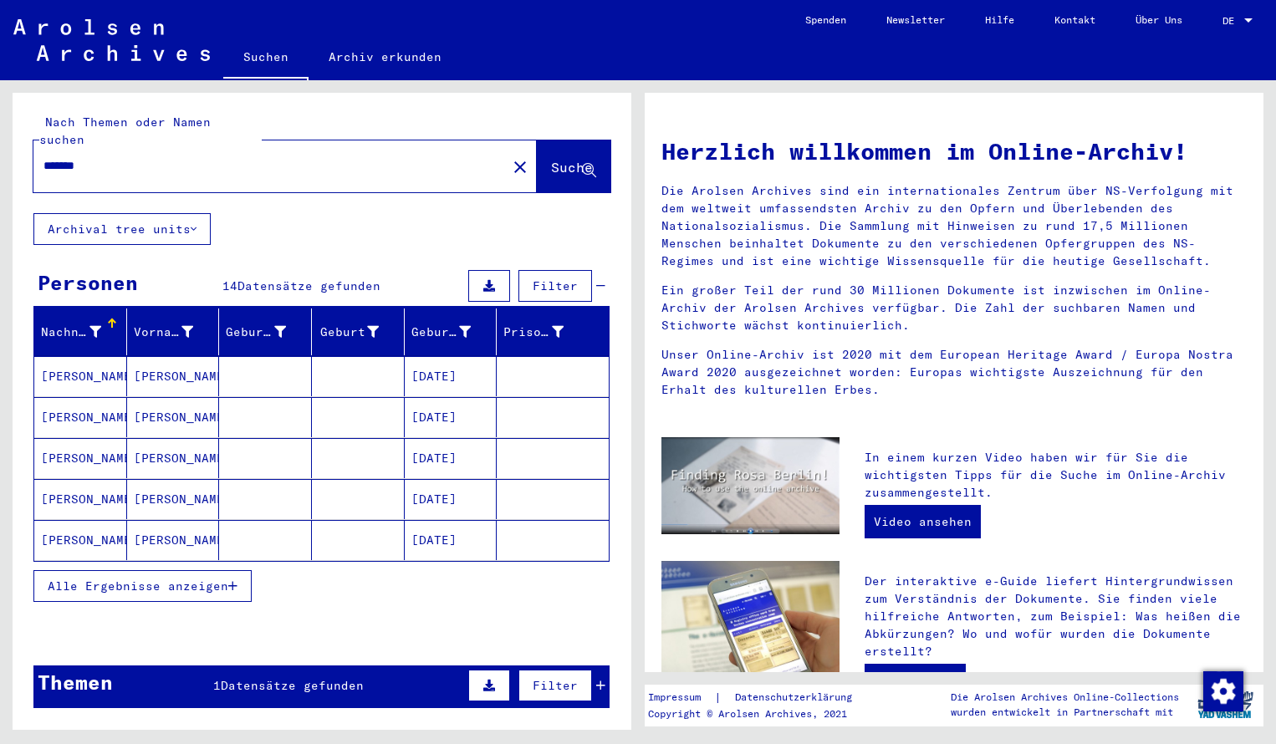
click at [69, 363] on mat-cell "[PERSON_NAME]" at bounding box center [80, 376] width 93 height 40
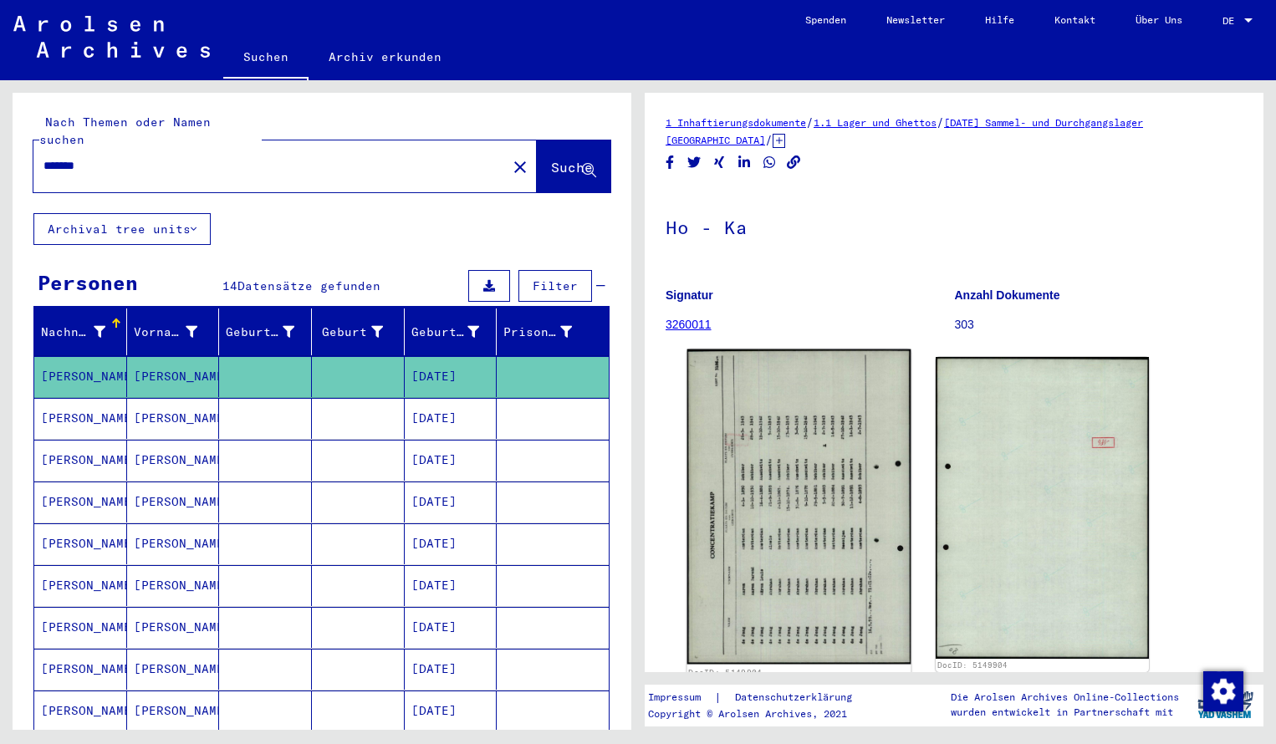
click at [756, 517] on img at bounding box center [799, 506] width 224 height 315
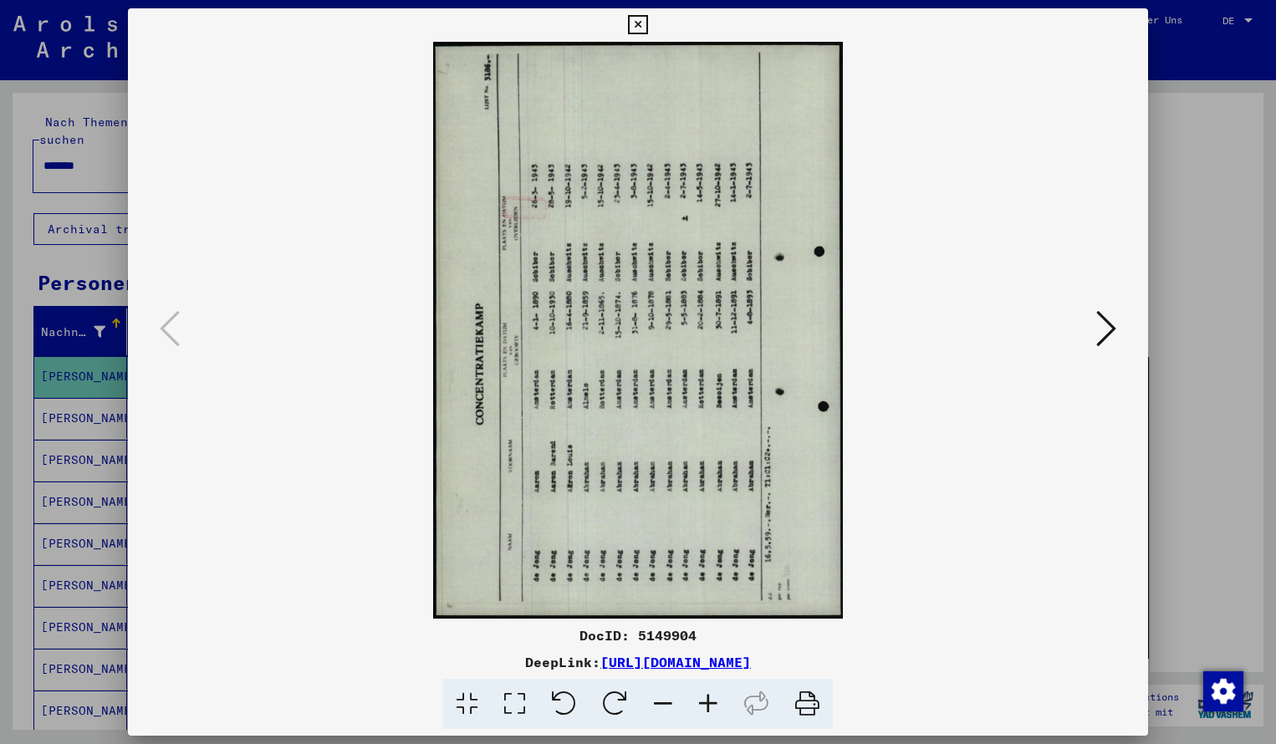
click at [611, 707] on icon at bounding box center [614, 704] width 51 height 51
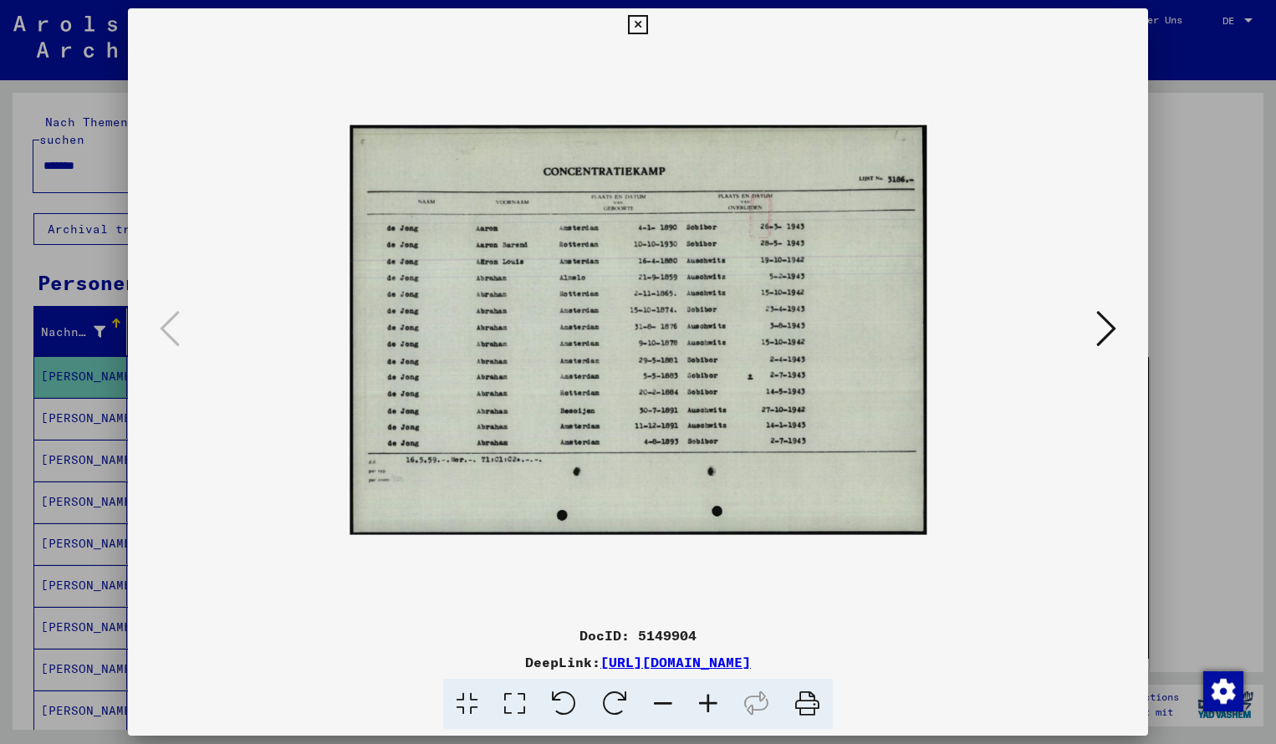
click at [707, 704] on icon at bounding box center [707, 704] width 45 height 51
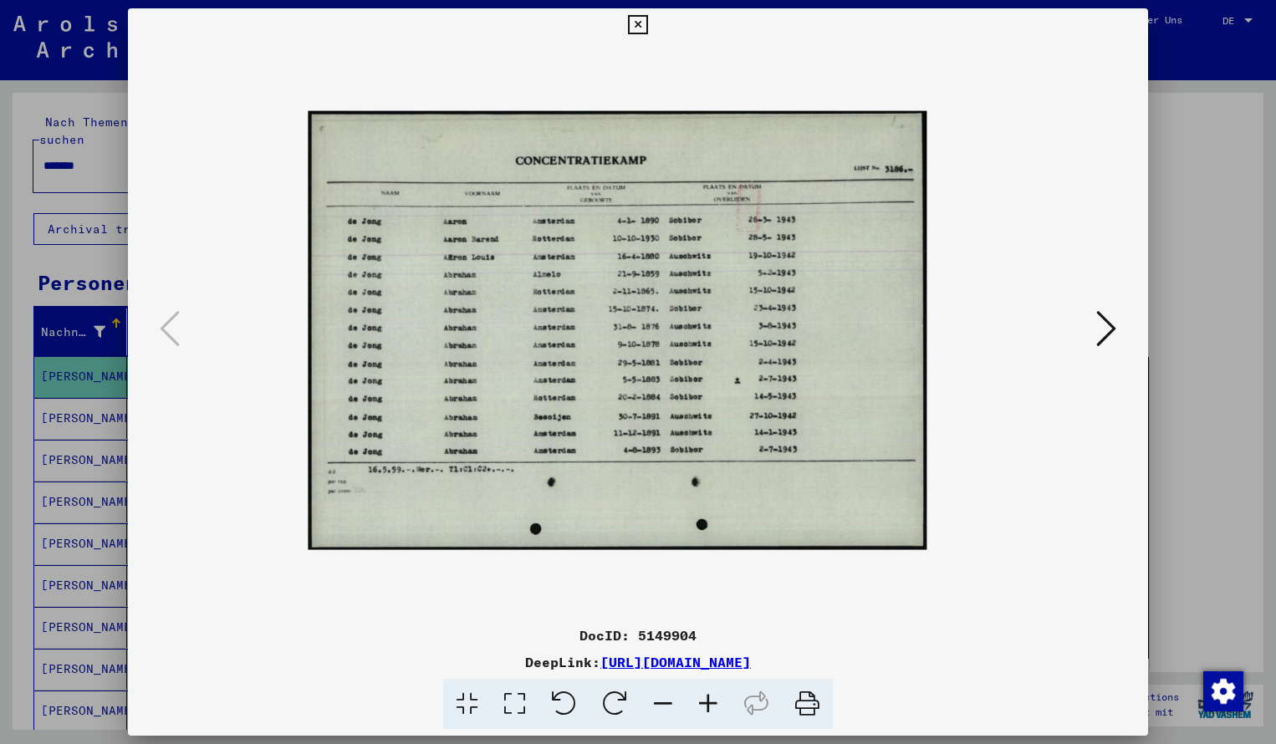
click at [707, 704] on icon at bounding box center [707, 704] width 45 height 51
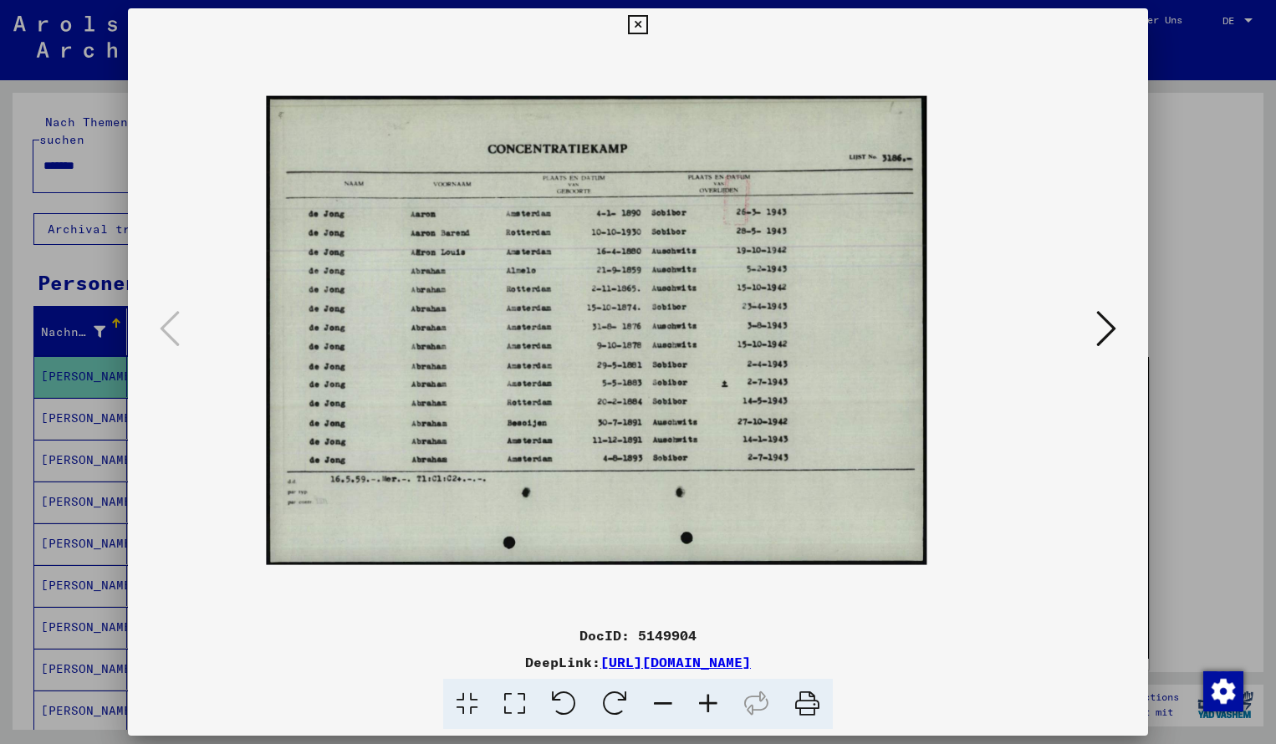
click at [707, 704] on icon at bounding box center [707, 704] width 45 height 51
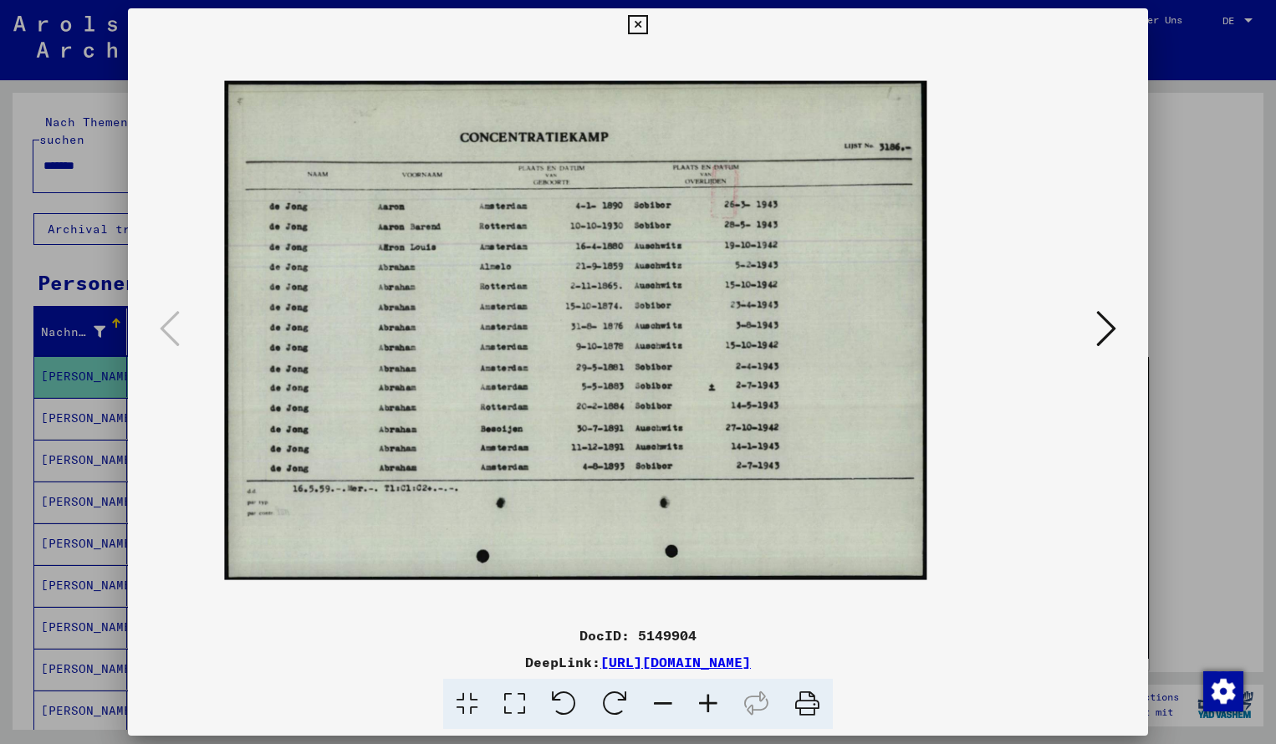
click at [707, 704] on icon at bounding box center [707, 704] width 45 height 51
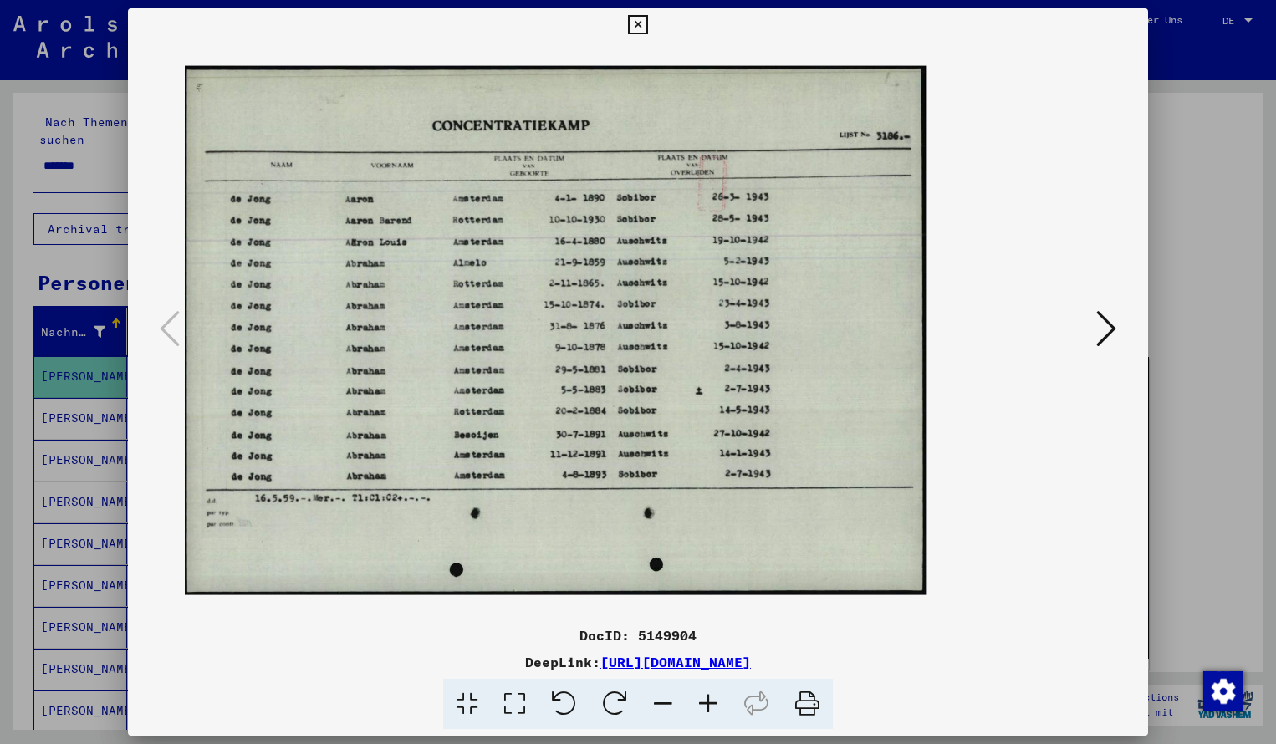
click at [707, 705] on icon at bounding box center [707, 704] width 45 height 51
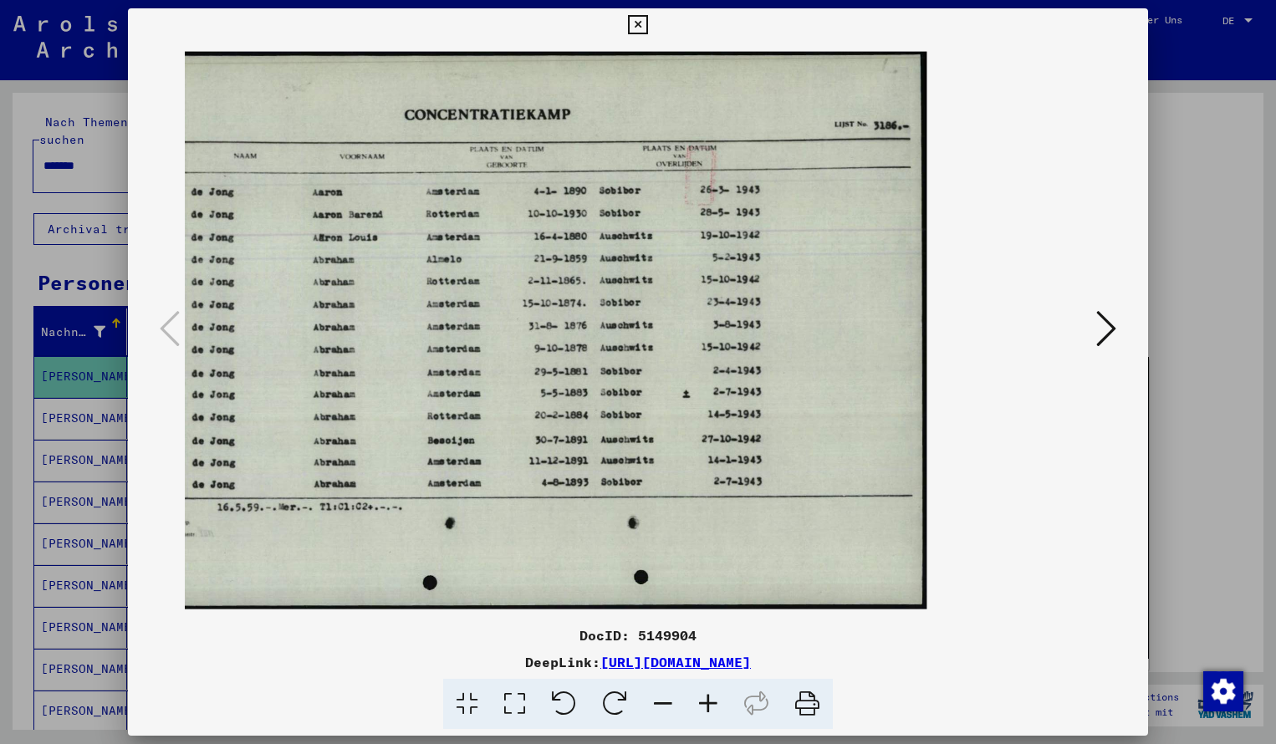
click at [647, 24] on icon at bounding box center [637, 25] width 19 height 20
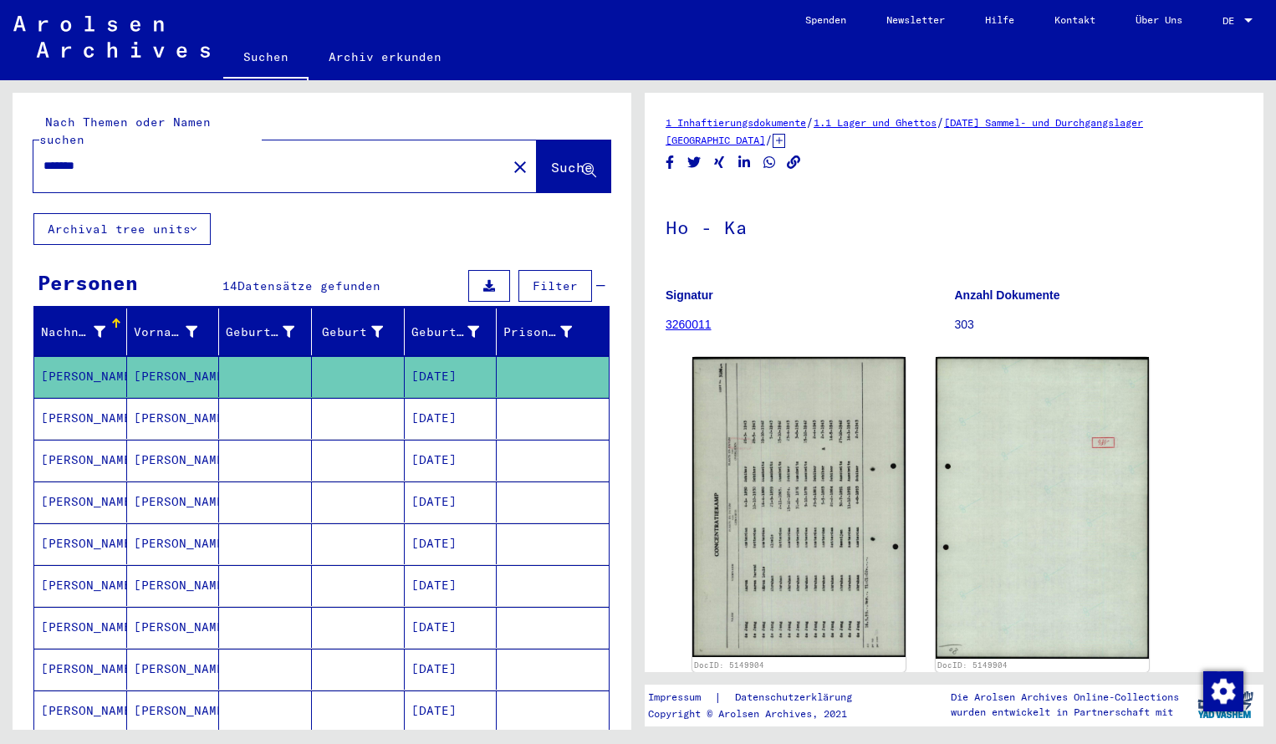
click at [142, 147] on div "*******" at bounding box center [264, 166] width 463 height 38
click at [124, 157] on input "*******" at bounding box center [269, 166] width 453 height 18
click at [551, 159] on span "Suche" at bounding box center [572, 167] width 42 height 17
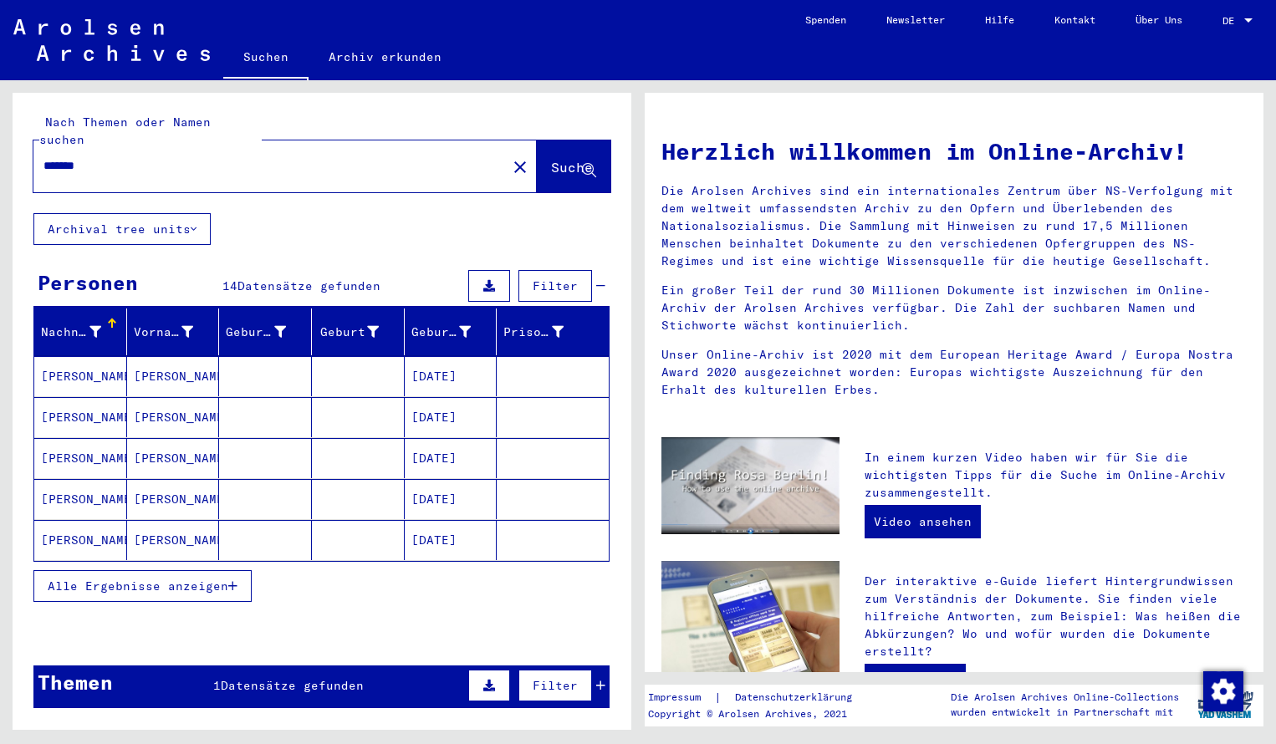
click at [92, 356] on mat-cell "[PERSON_NAME]" at bounding box center [80, 376] width 93 height 40
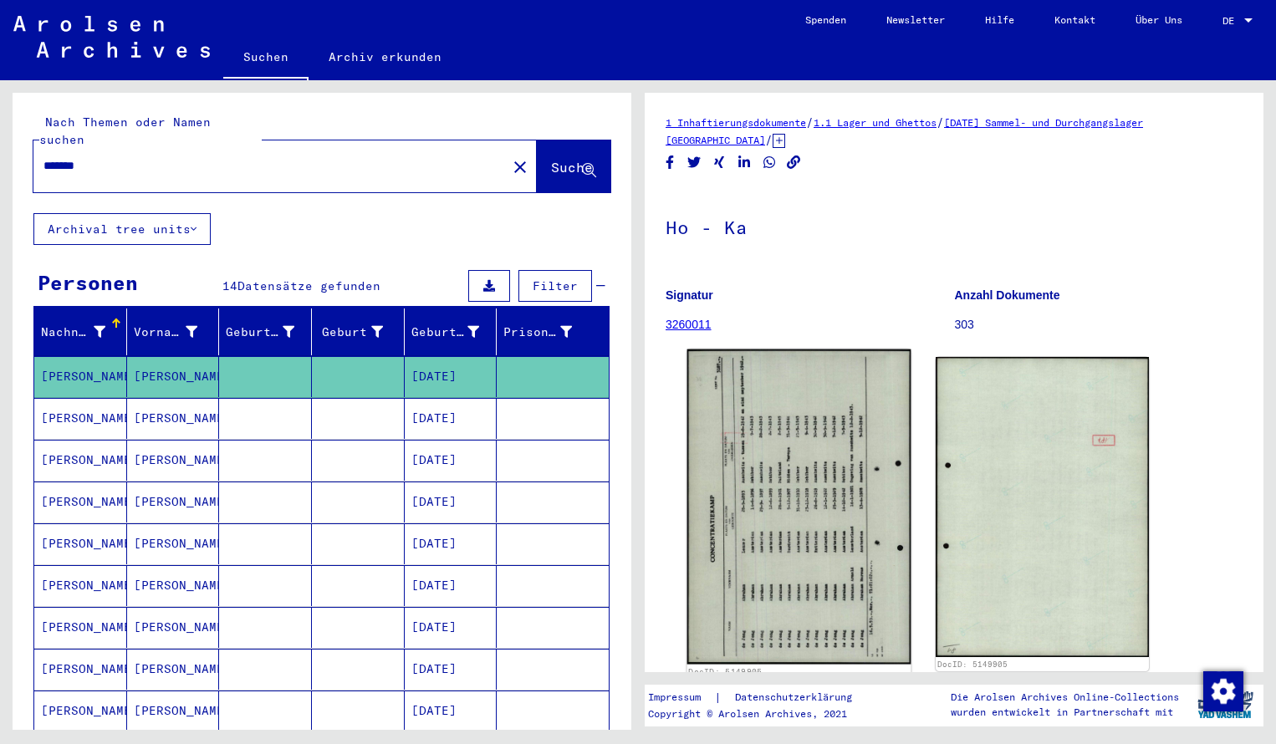
click at [792, 456] on img at bounding box center [799, 506] width 224 height 315
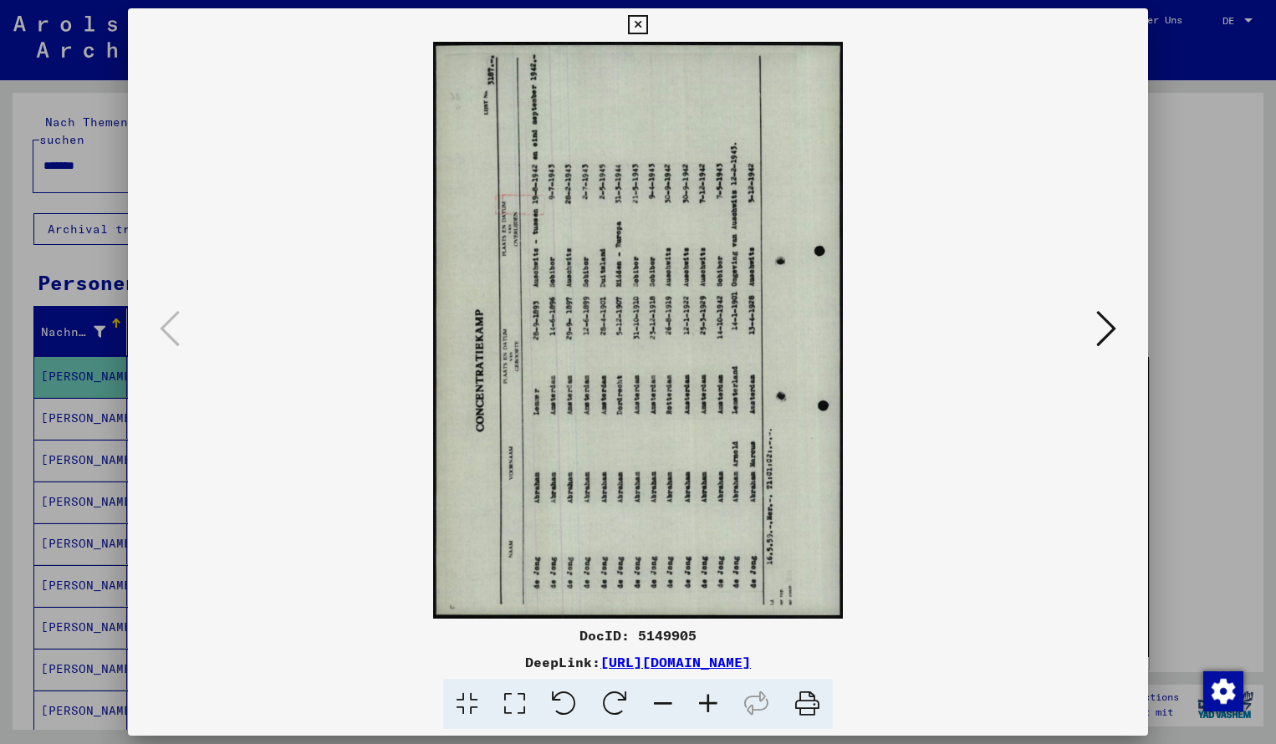
click at [608, 706] on icon at bounding box center [614, 704] width 51 height 51
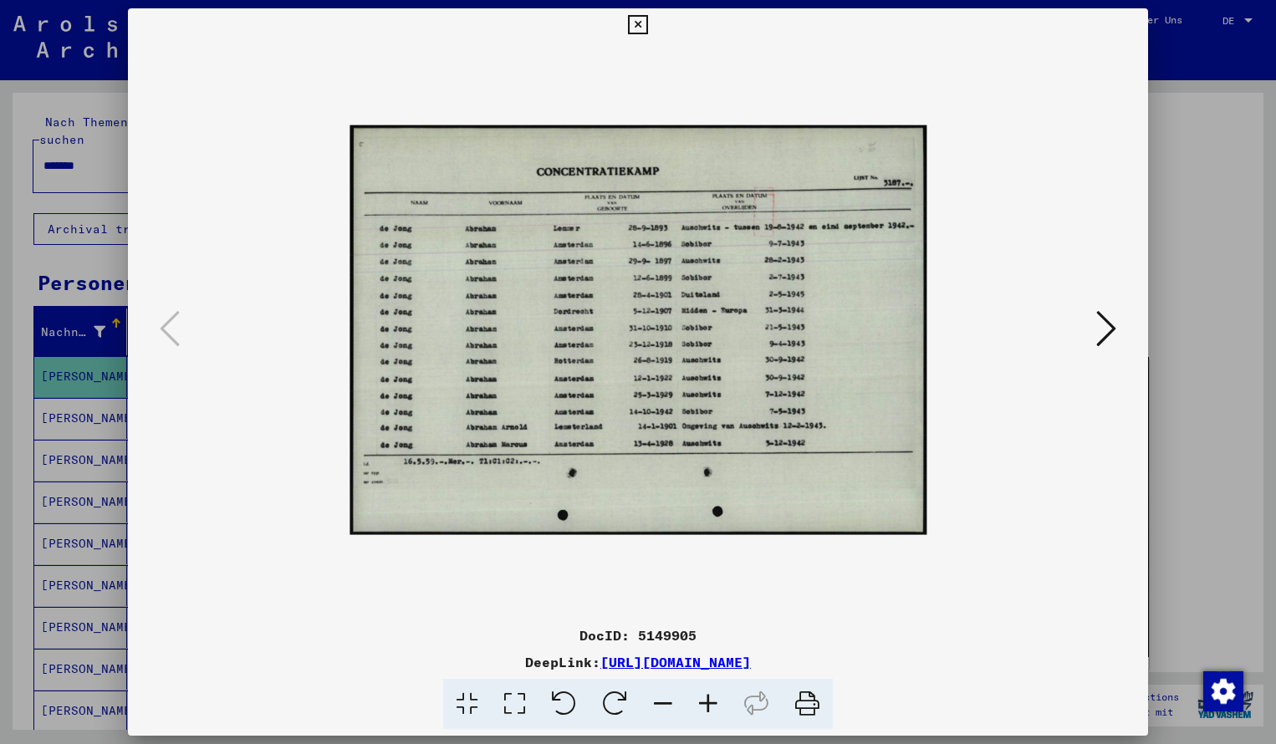
click at [705, 702] on icon at bounding box center [707, 704] width 45 height 51
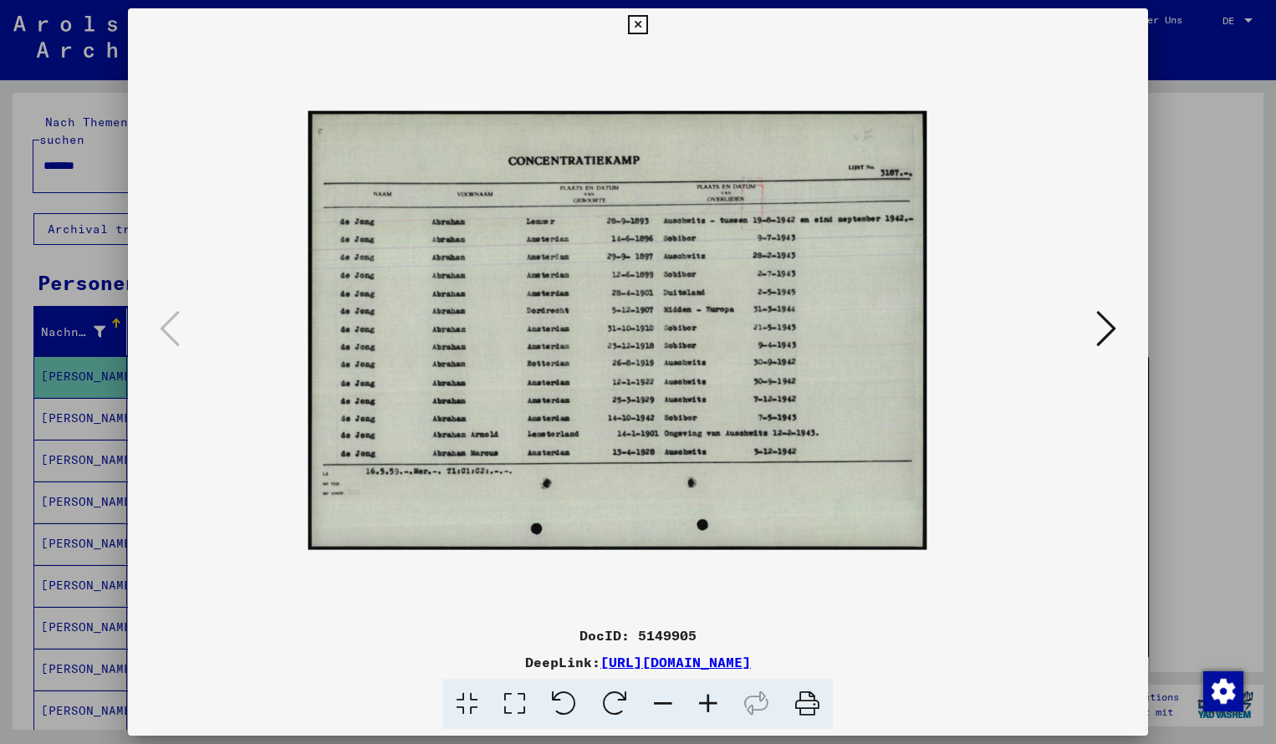
click at [705, 702] on icon at bounding box center [707, 704] width 45 height 51
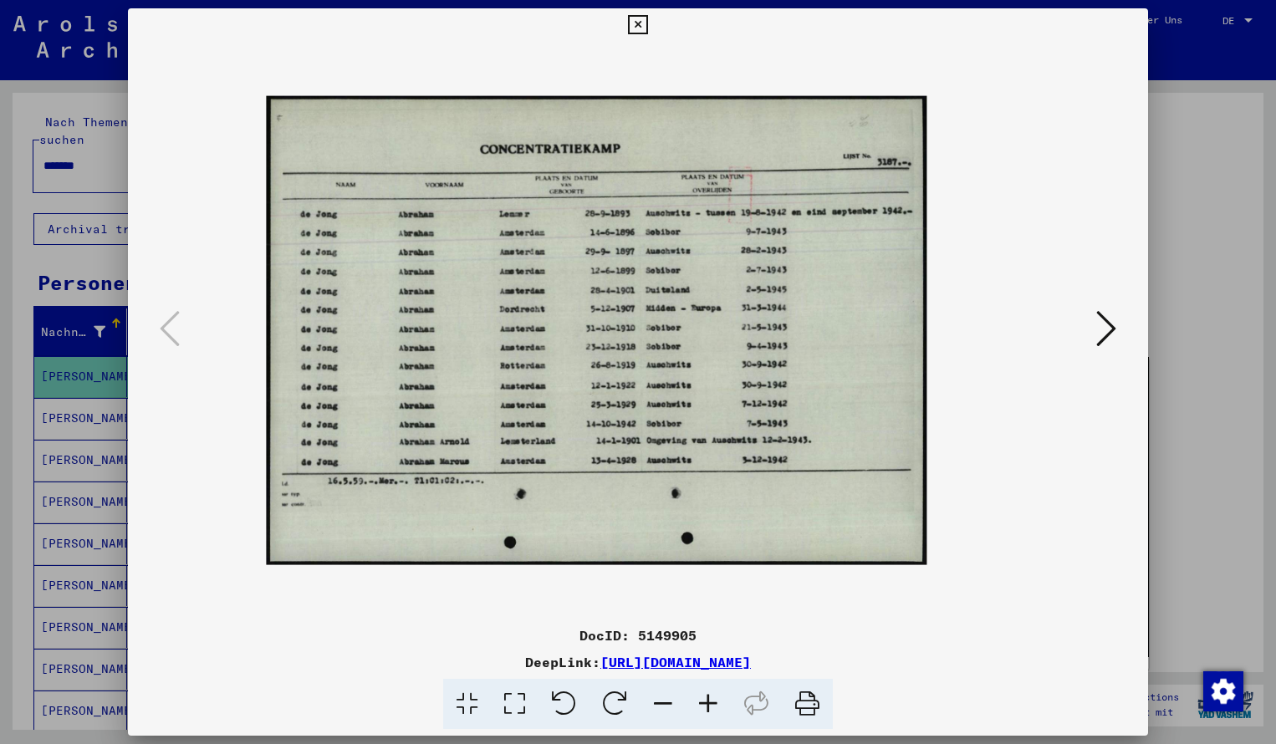
click at [705, 702] on icon at bounding box center [707, 704] width 45 height 51
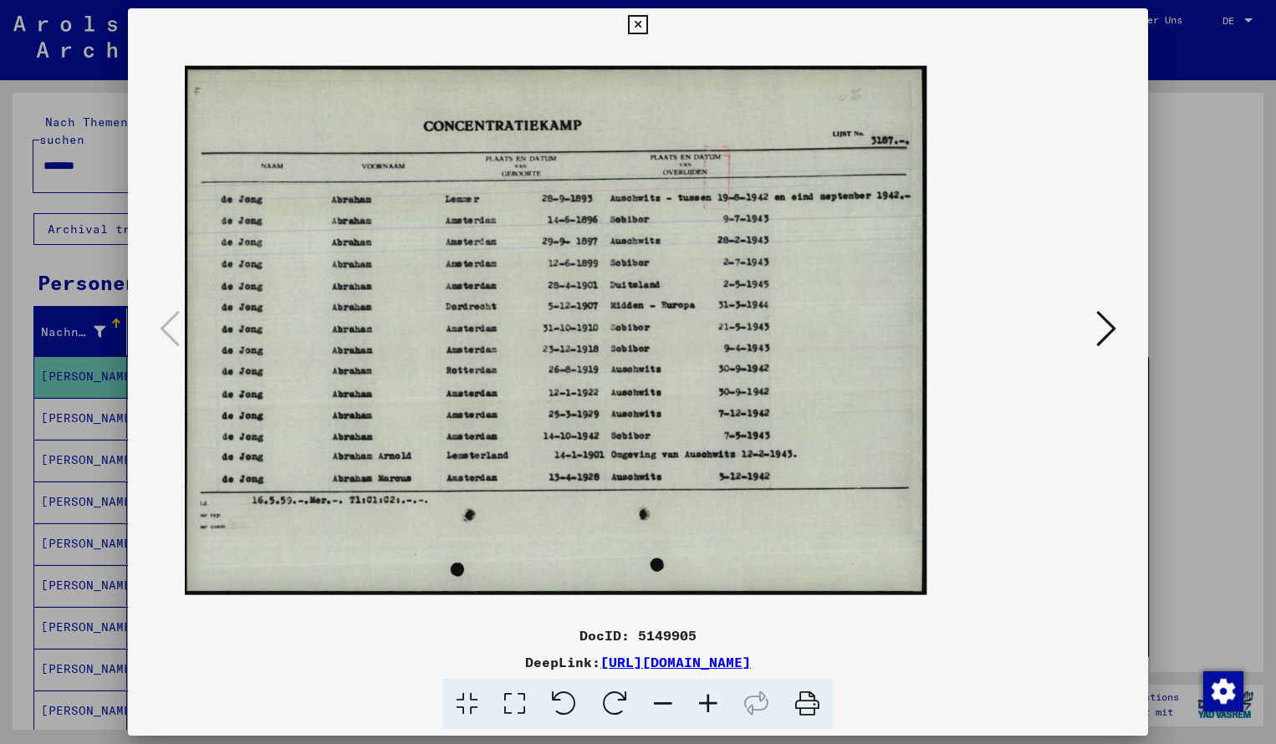
click at [705, 704] on icon at bounding box center [707, 704] width 45 height 51
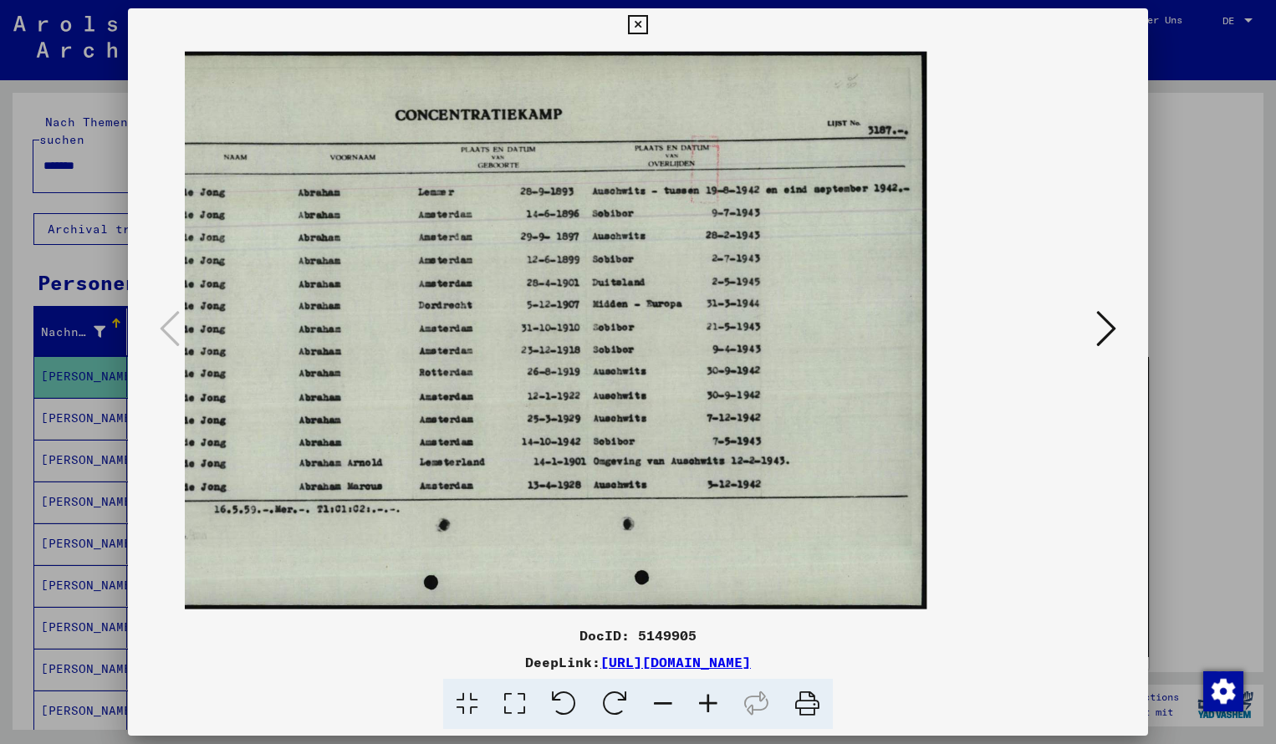
click at [647, 22] on icon at bounding box center [637, 25] width 19 height 20
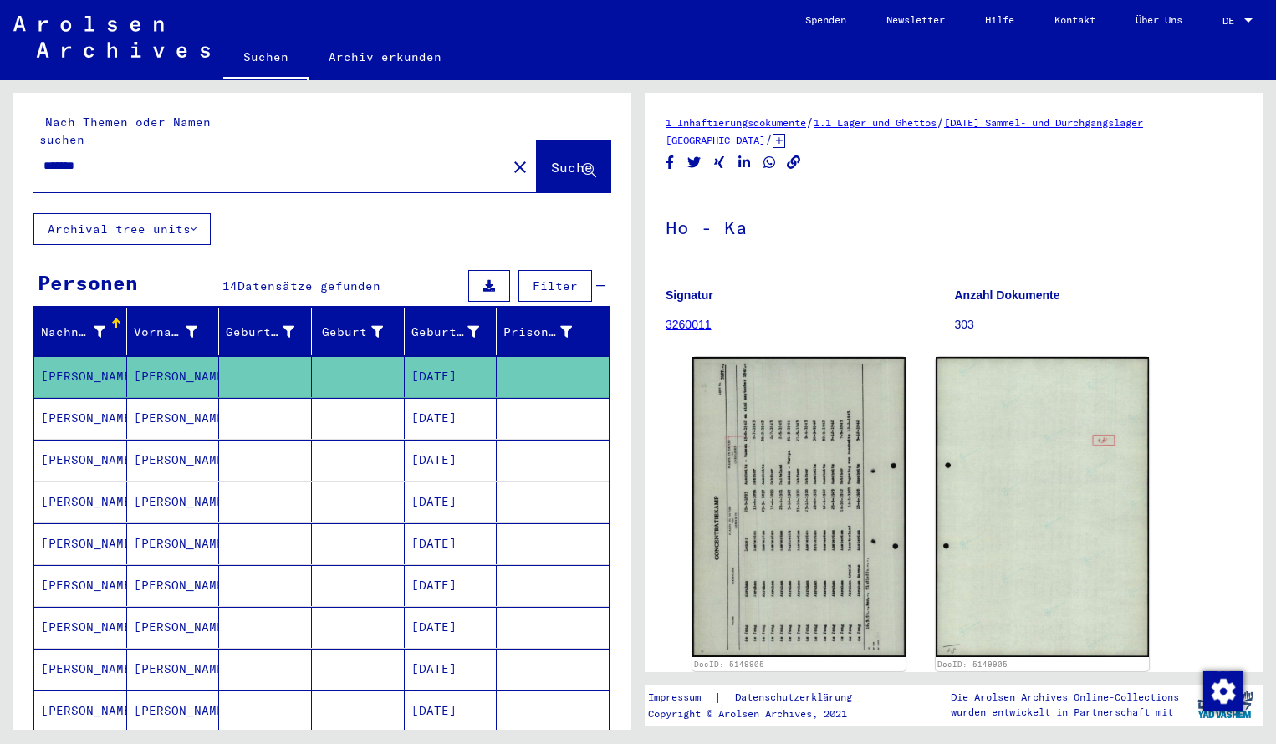
click at [111, 157] on input "*******" at bounding box center [269, 166] width 453 height 18
click at [553, 159] on span "Suche" at bounding box center [572, 167] width 42 height 17
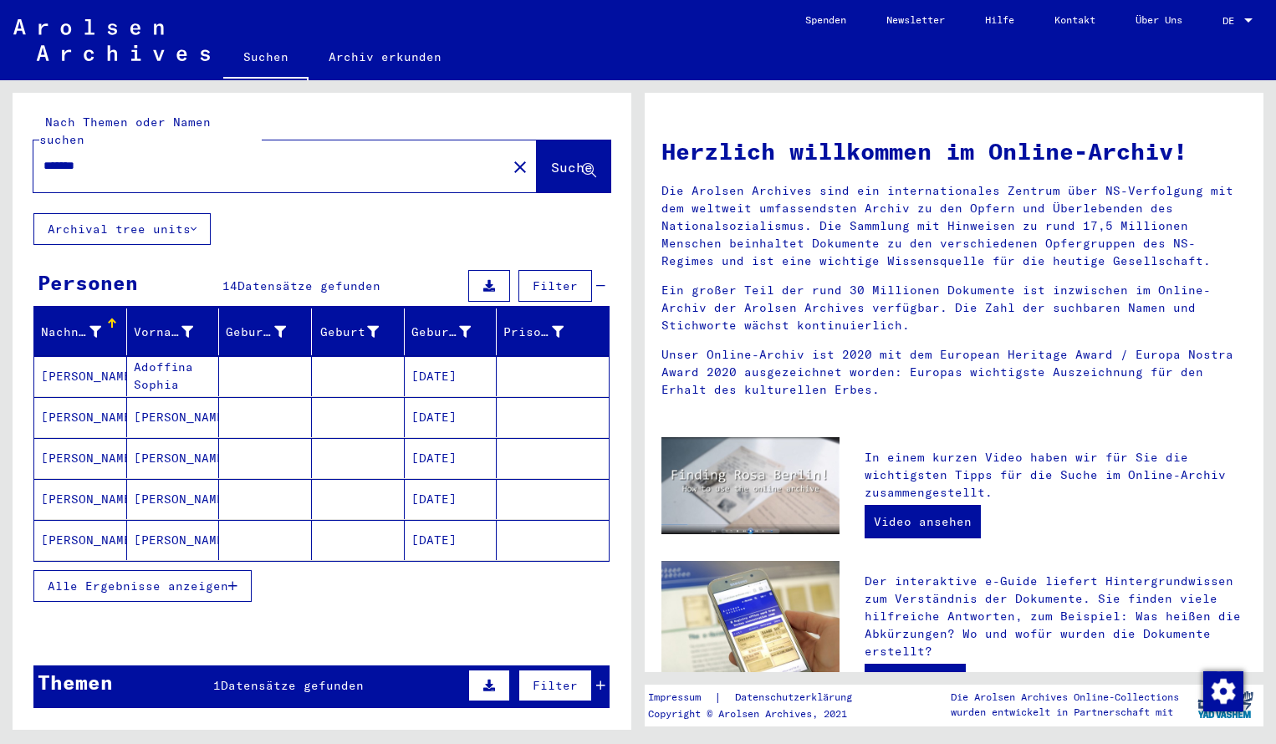
click at [66, 362] on mat-cell "[PERSON_NAME]" at bounding box center [80, 376] width 93 height 40
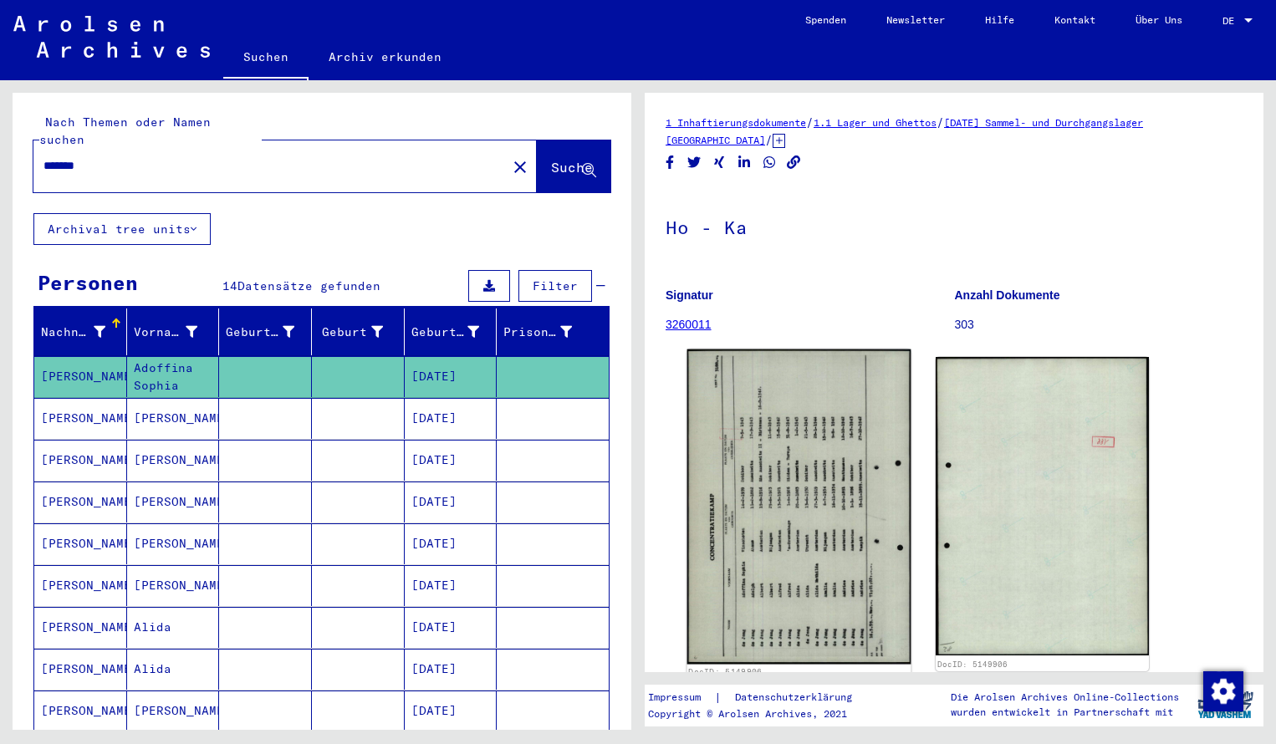
click at [783, 491] on img at bounding box center [799, 506] width 224 height 315
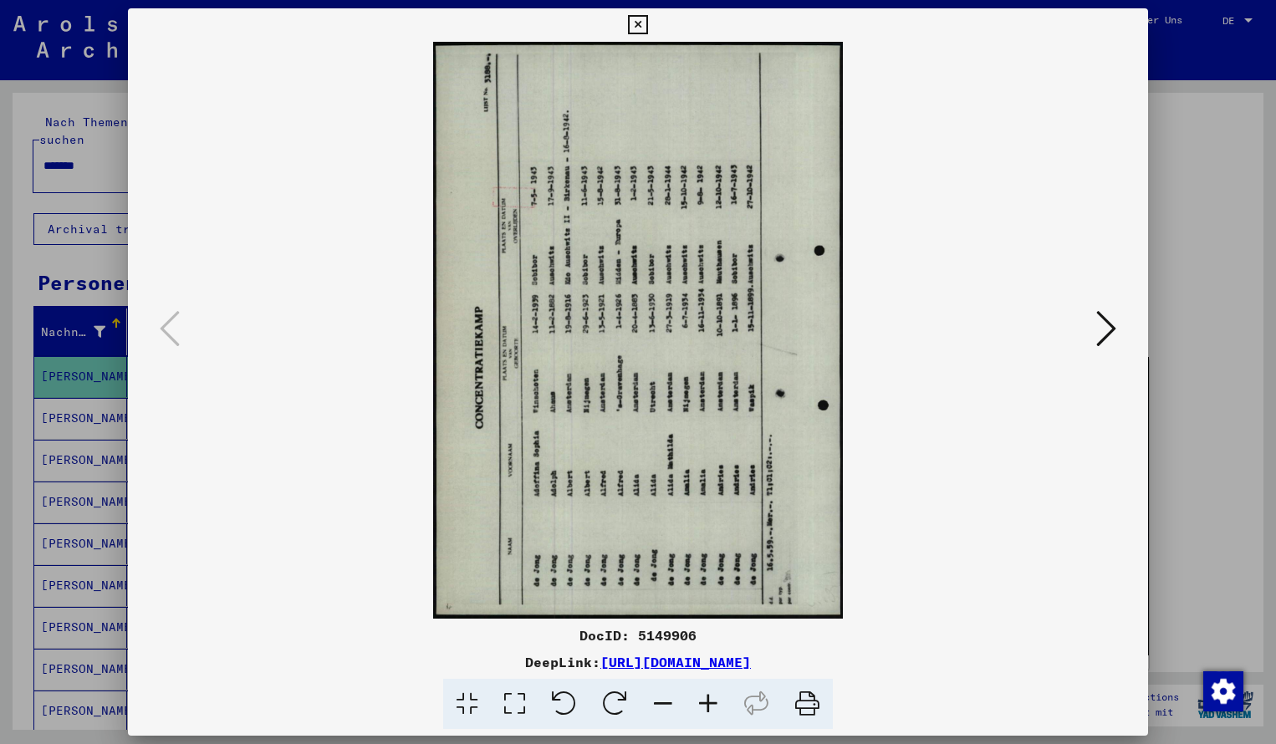
click at [615, 688] on icon at bounding box center [614, 704] width 51 height 51
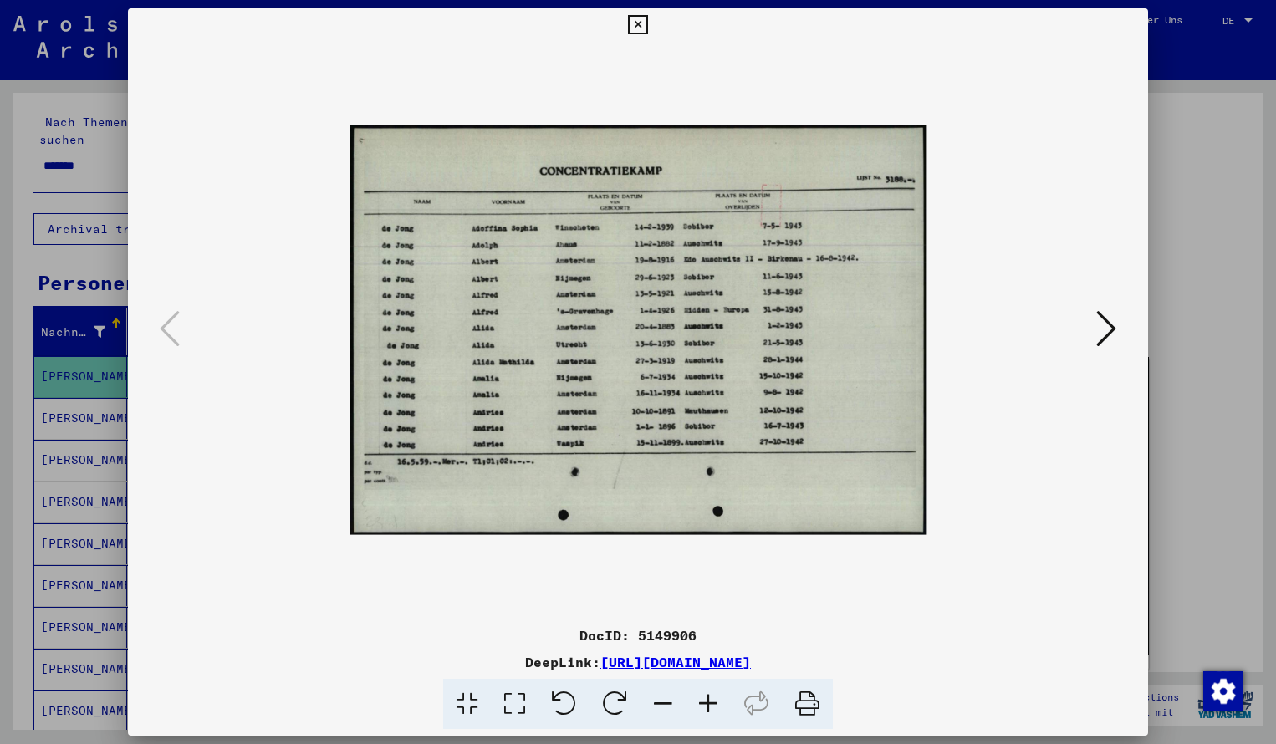
click at [713, 702] on icon at bounding box center [707, 704] width 45 height 51
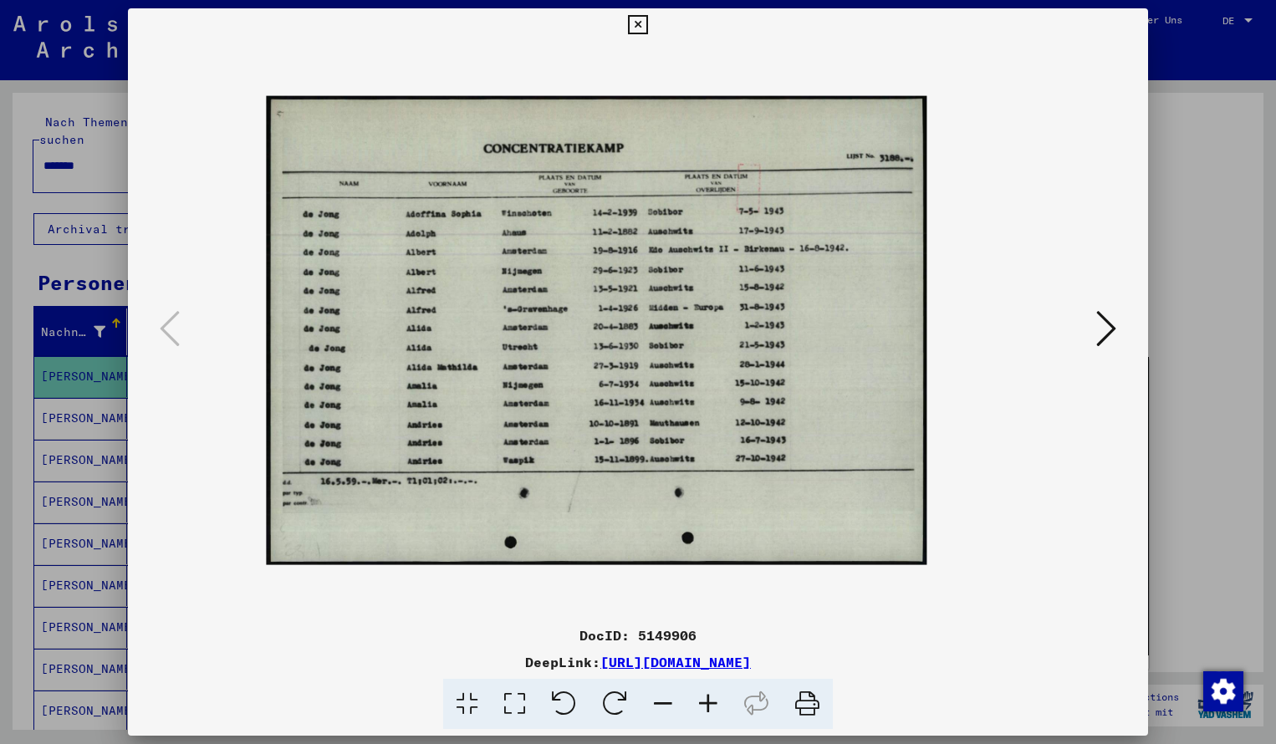
click at [713, 702] on icon at bounding box center [707, 704] width 45 height 51
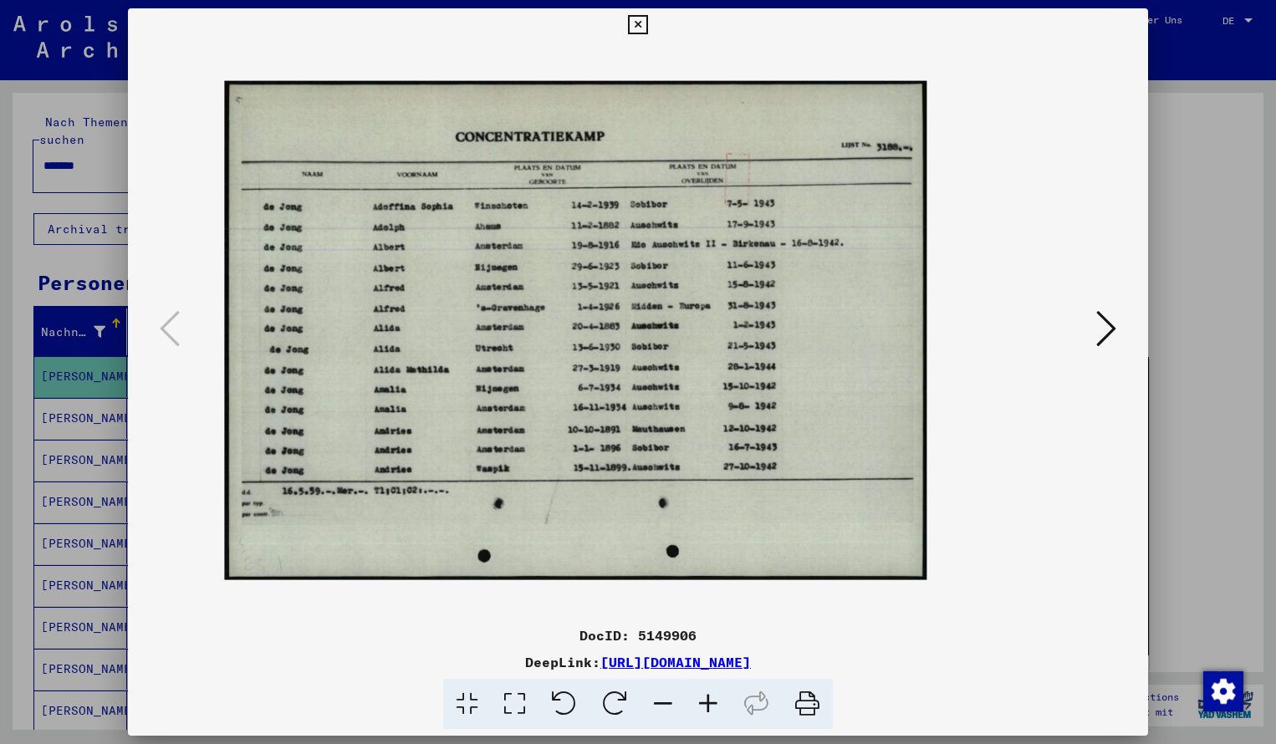
click at [713, 702] on icon at bounding box center [707, 704] width 45 height 51
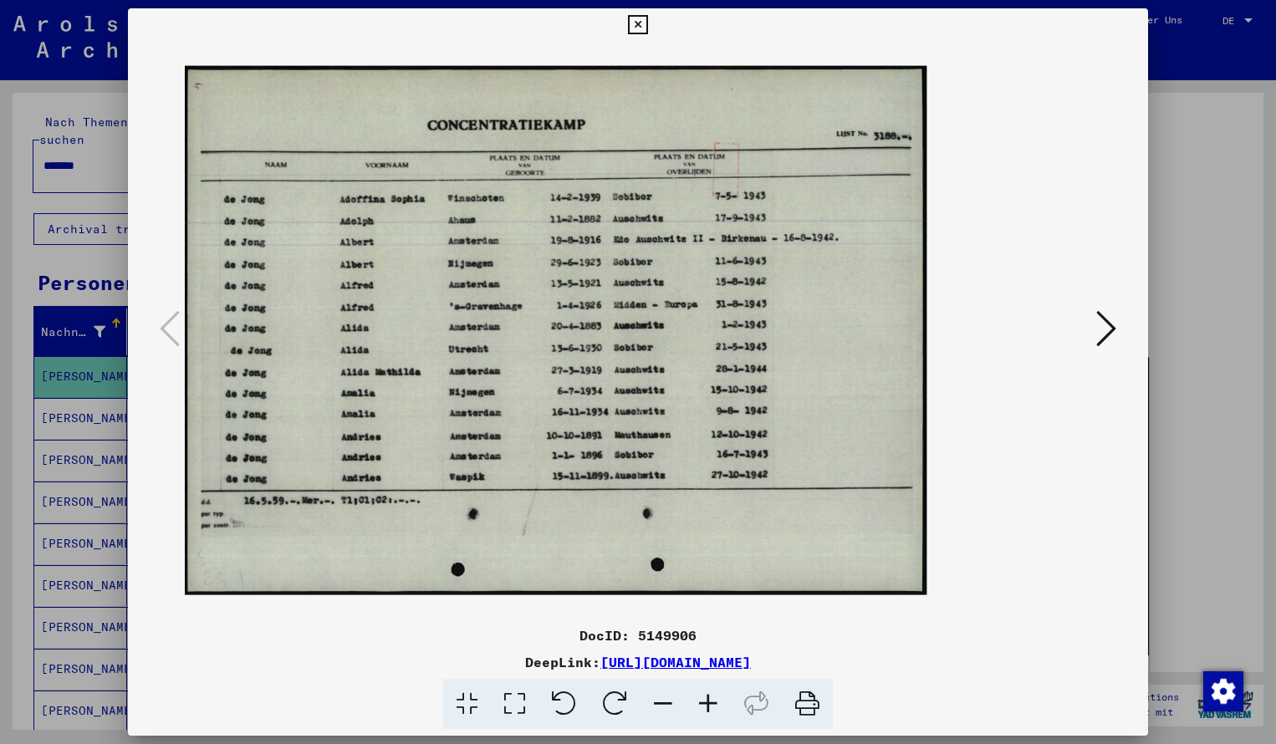
click at [713, 702] on icon at bounding box center [707, 704] width 45 height 51
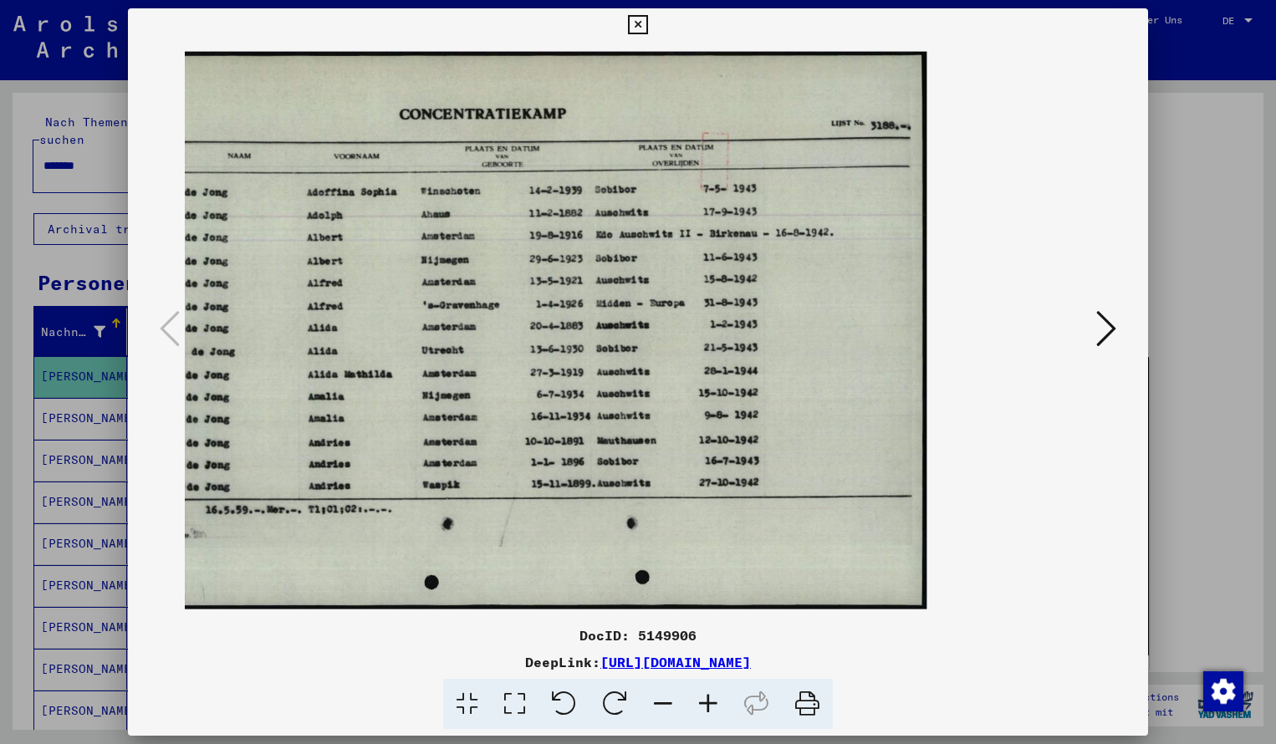
click at [647, 21] on icon at bounding box center [637, 25] width 19 height 20
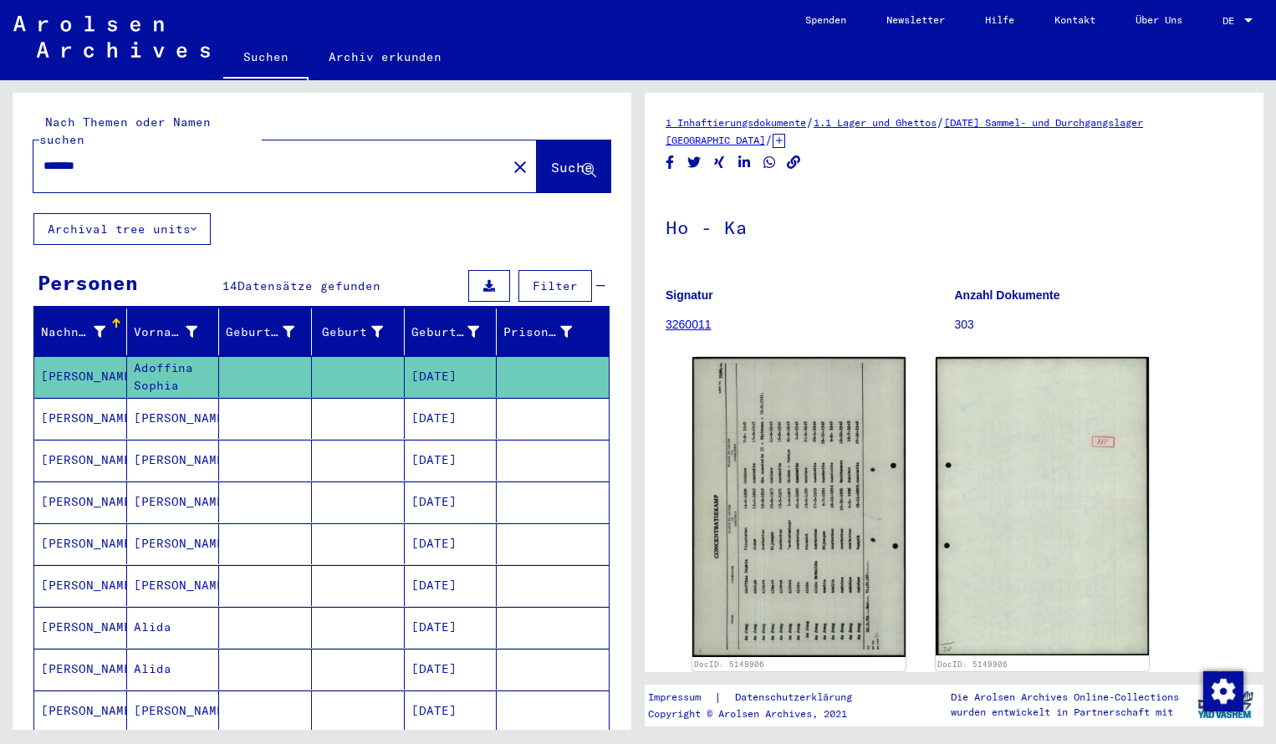
click at [130, 157] on input "*******" at bounding box center [269, 166] width 453 height 18
click at [551, 159] on span "Suche" at bounding box center [572, 167] width 42 height 17
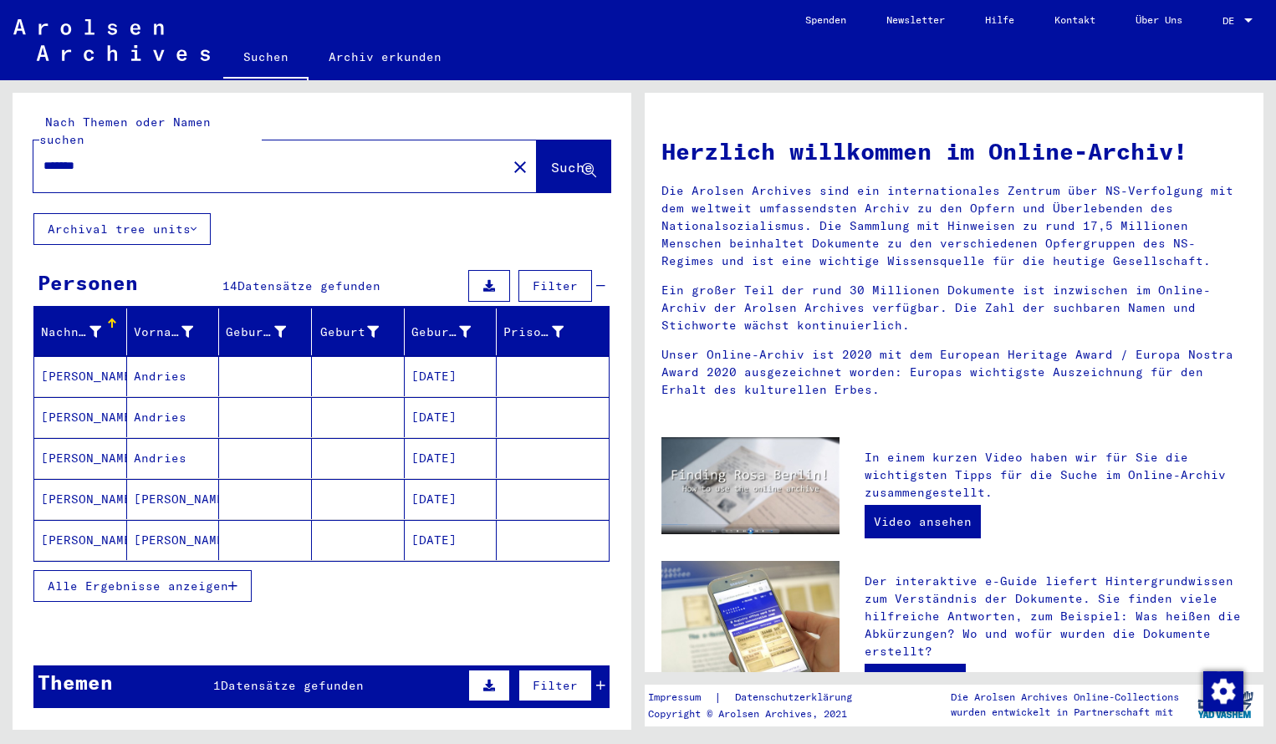
click at [104, 356] on mat-cell "[PERSON_NAME]" at bounding box center [80, 376] width 93 height 40
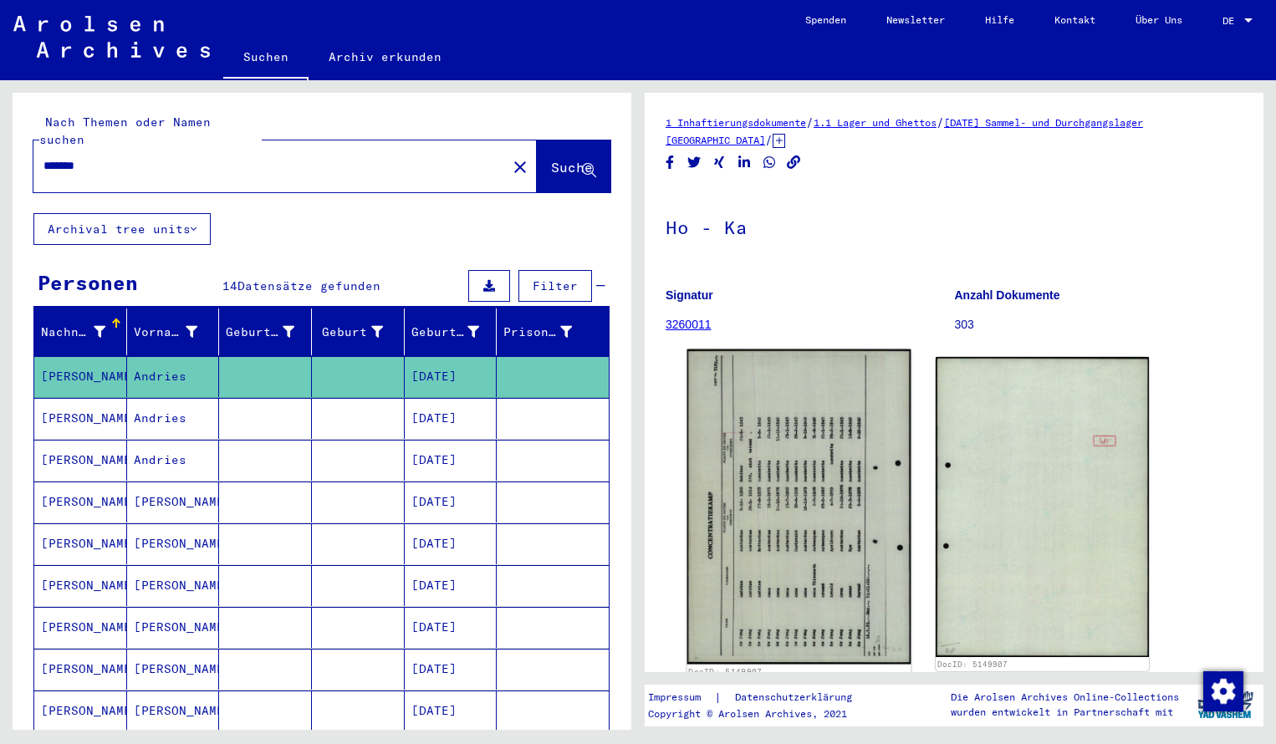
click at [757, 480] on img at bounding box center [799, 506] width 224 height 315
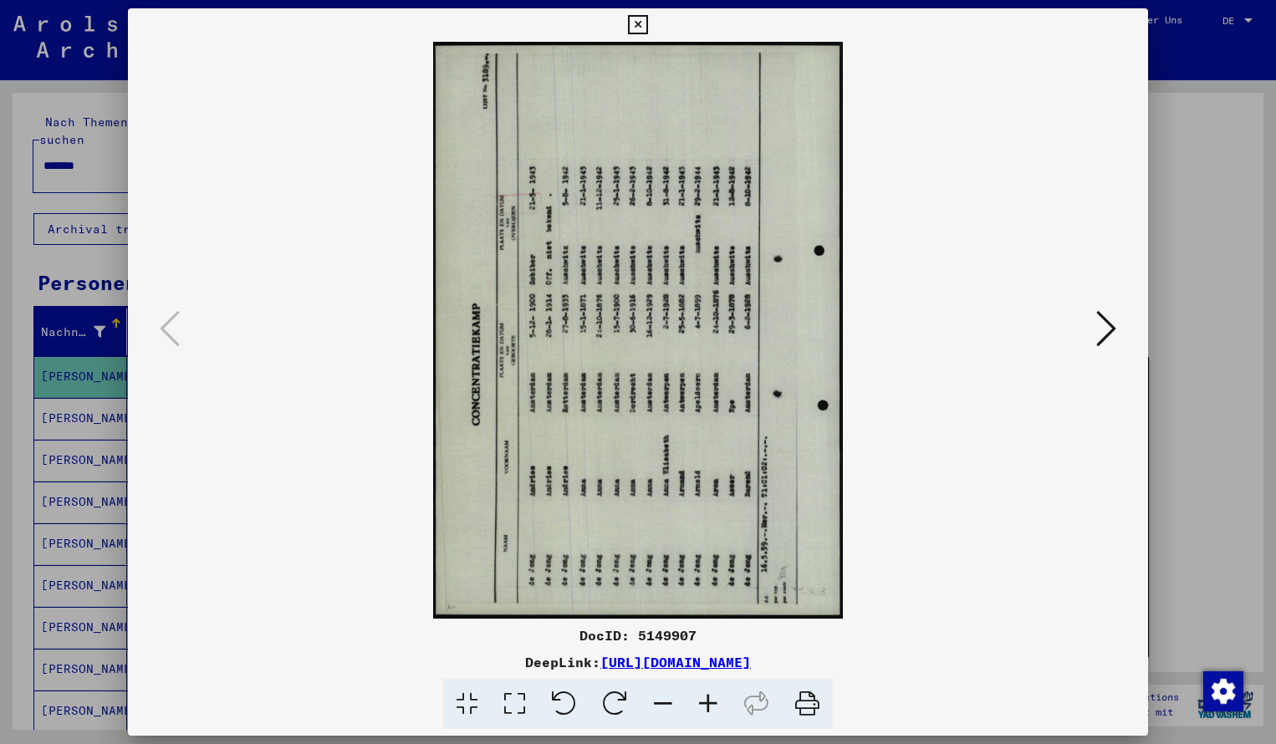
click at [707, 702] on icon at bounding box center [707, 704] width 45 height 51
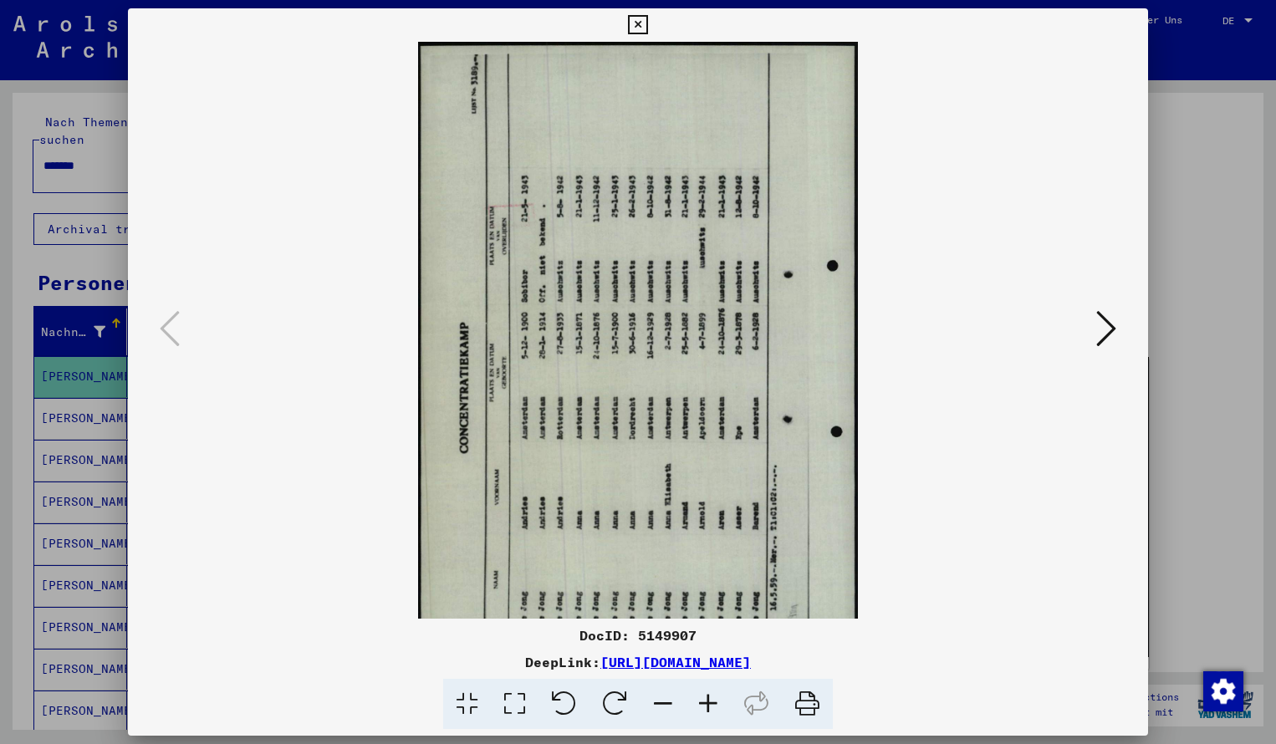
click at [614, 703] on icon at bounding box center [614, 704] width 51 height 51
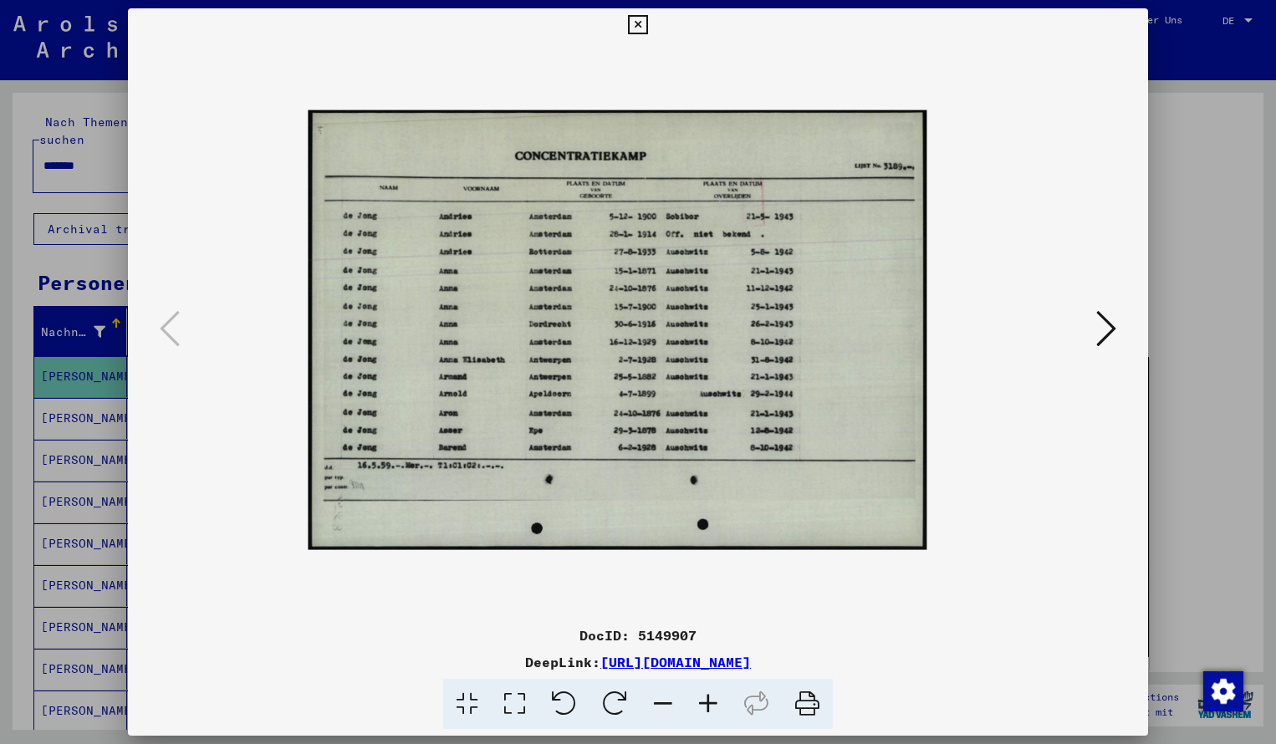
click at [708, 701] on icon at bounding box center [707, 704] width 45 height 51
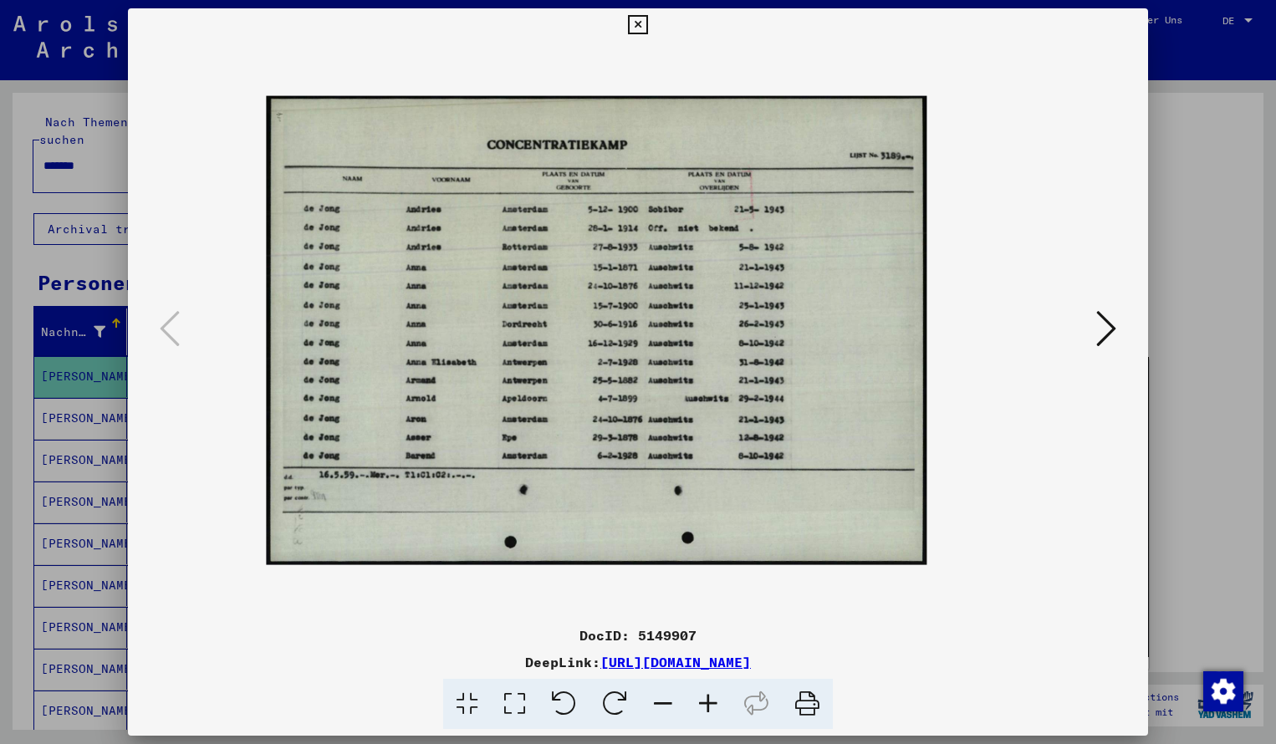
click at [708, 701] on icon at bounding box center [707, 704] width 45 height 51
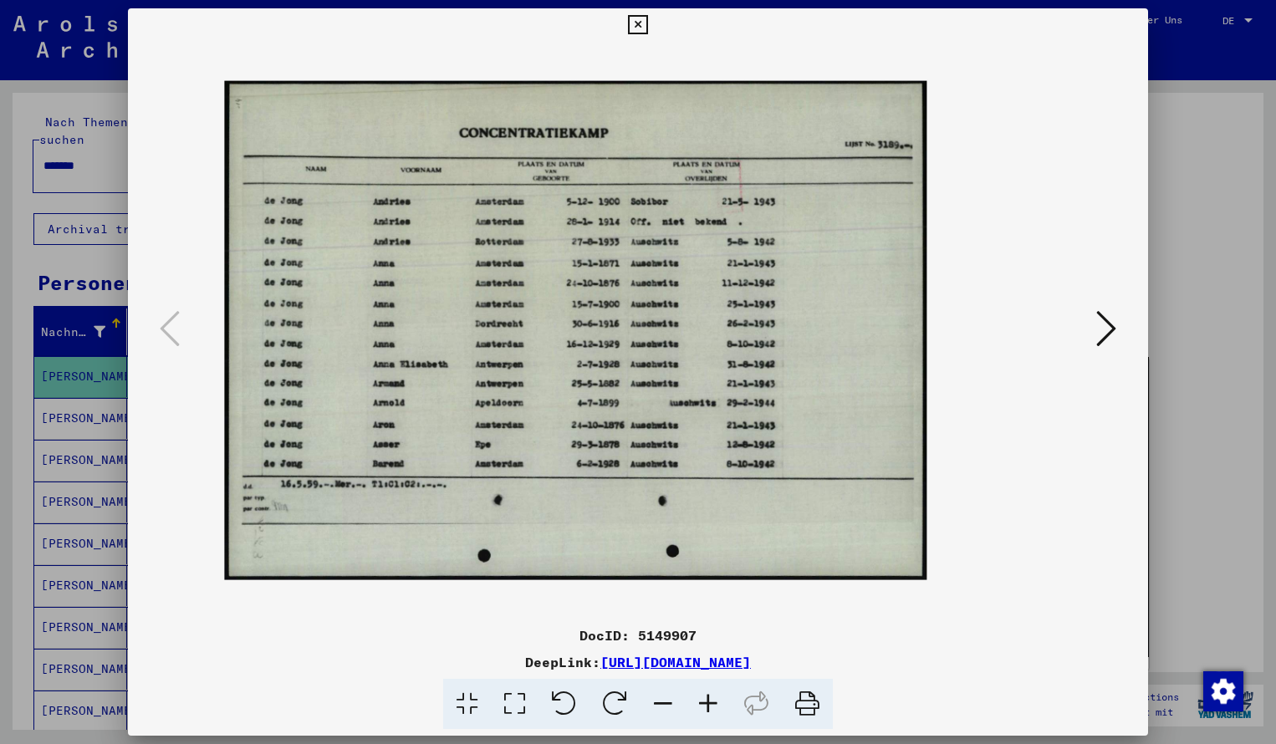
click at [708, 701] on icon at bounding box center [707, 704] width 45 height 51
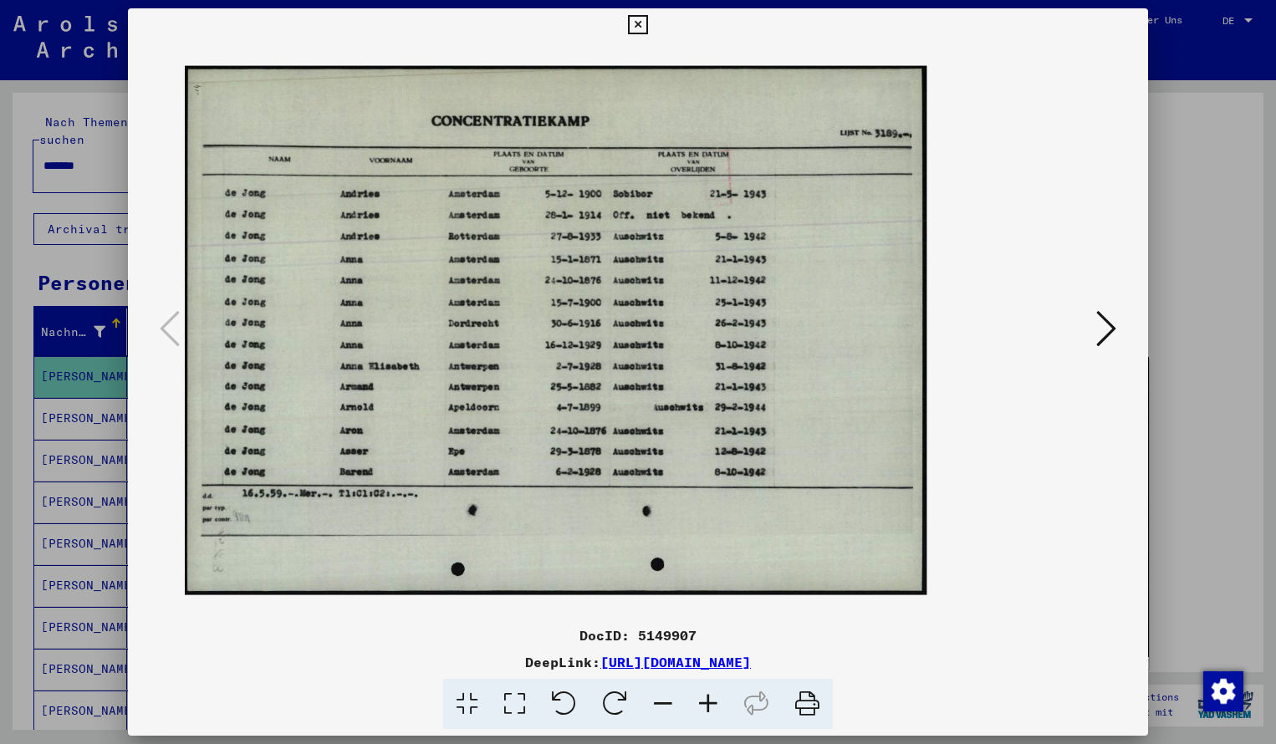
click at [708, 701] on icon at bounding box center [707, 704] width 45 height 51
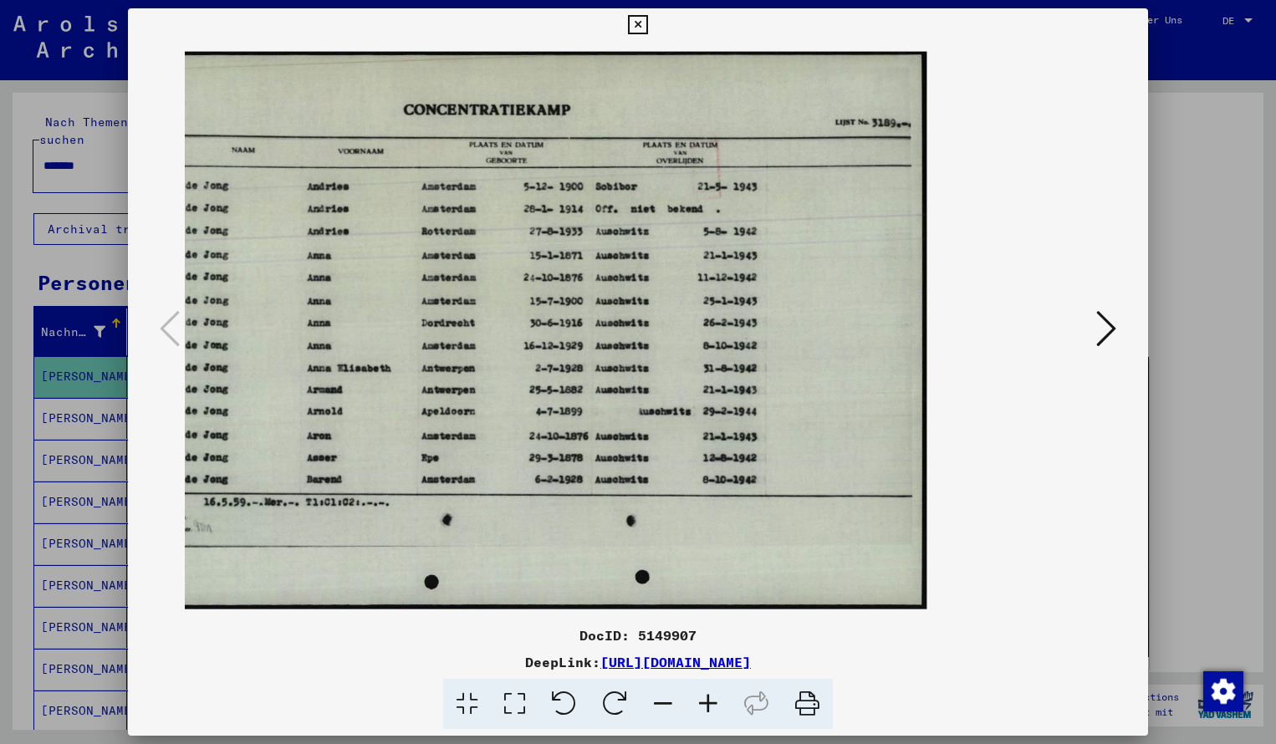
click at [647, 27] on icon at bounding box center [637, 25] width 19 height 20
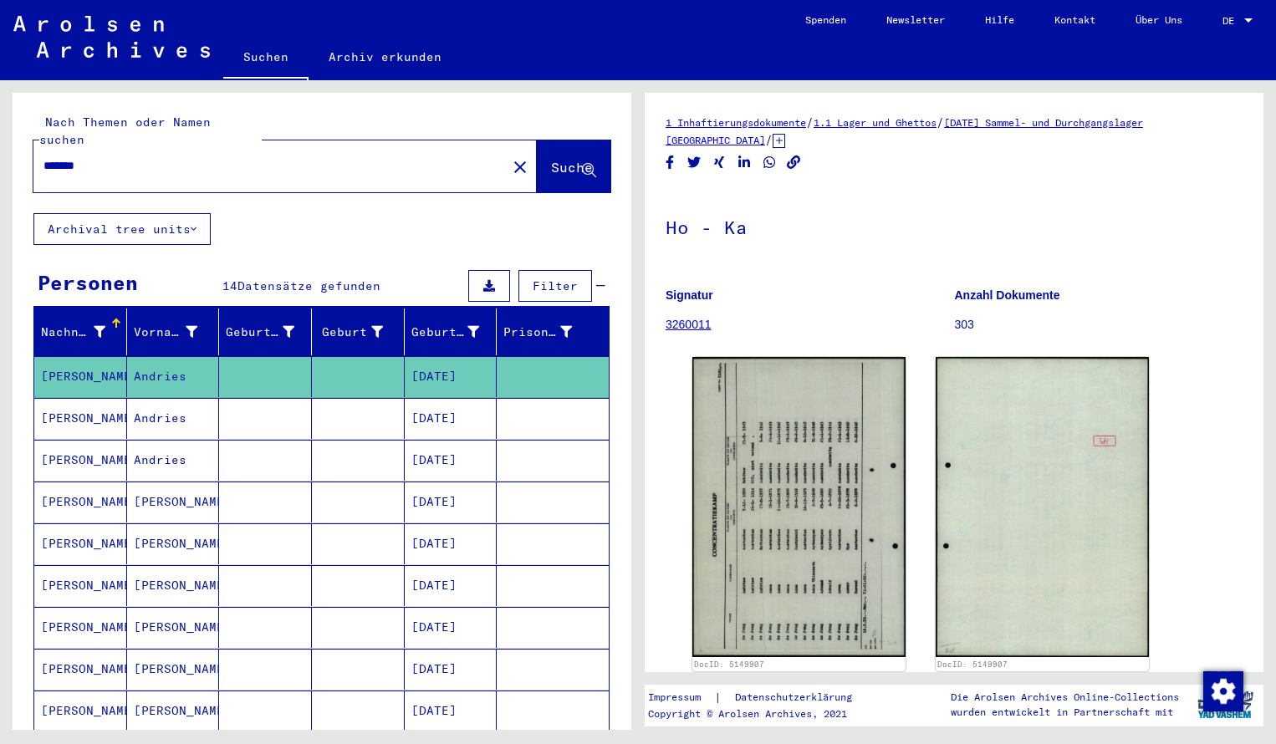
click at [100, 157] on input "*******" at bounding box center [269, 166] width 453 height 18
click at [551, 159] on span "Suche" at bounding box center [572, 167] width 42 height 17
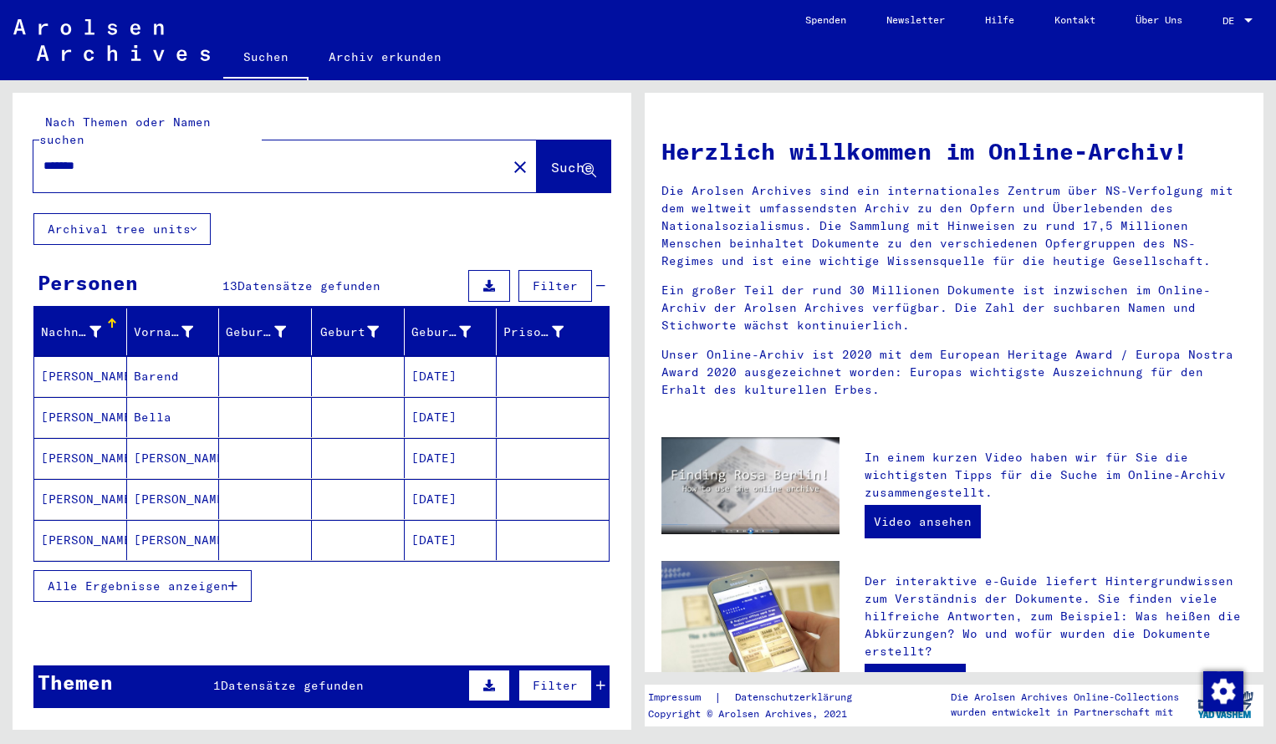
click at [120, 364] on mat-cell "[PERSON_NAME]" at bounding box center [80, 376] width 93 height 40
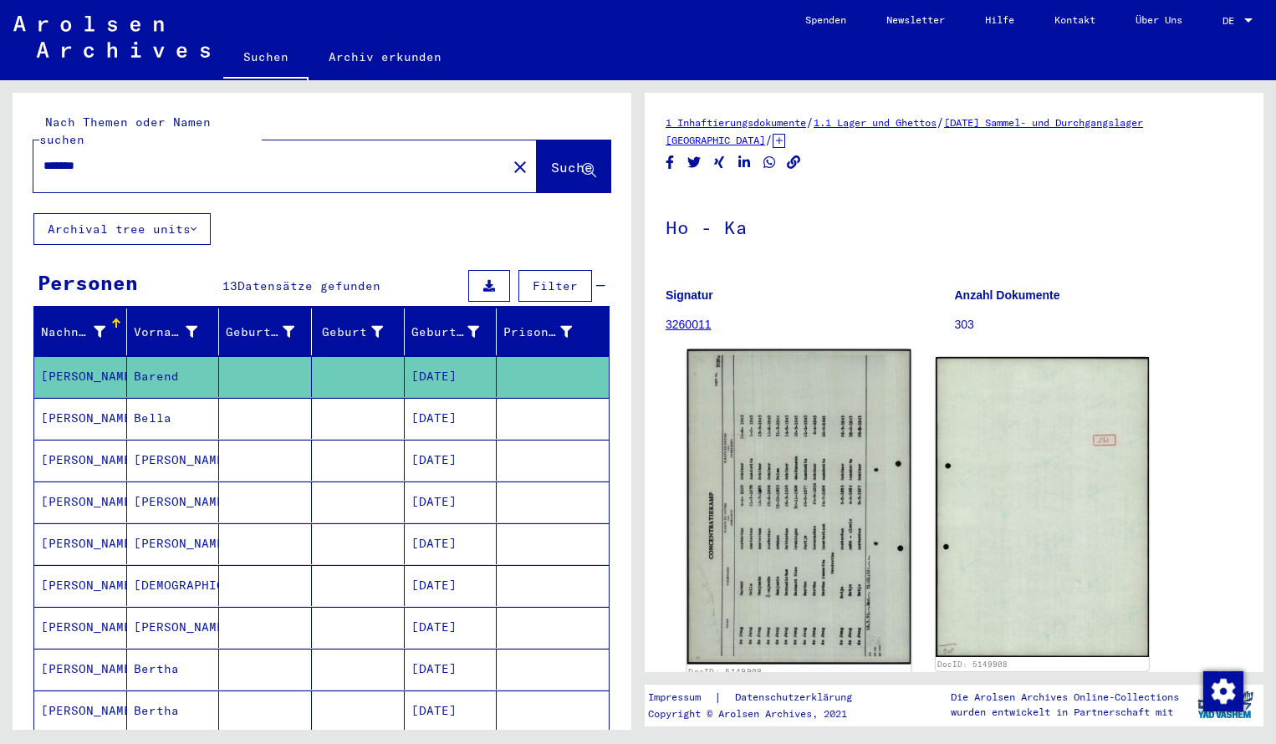
click at [831, 460] on img at bounding box center [799, 506] width 224 height 315
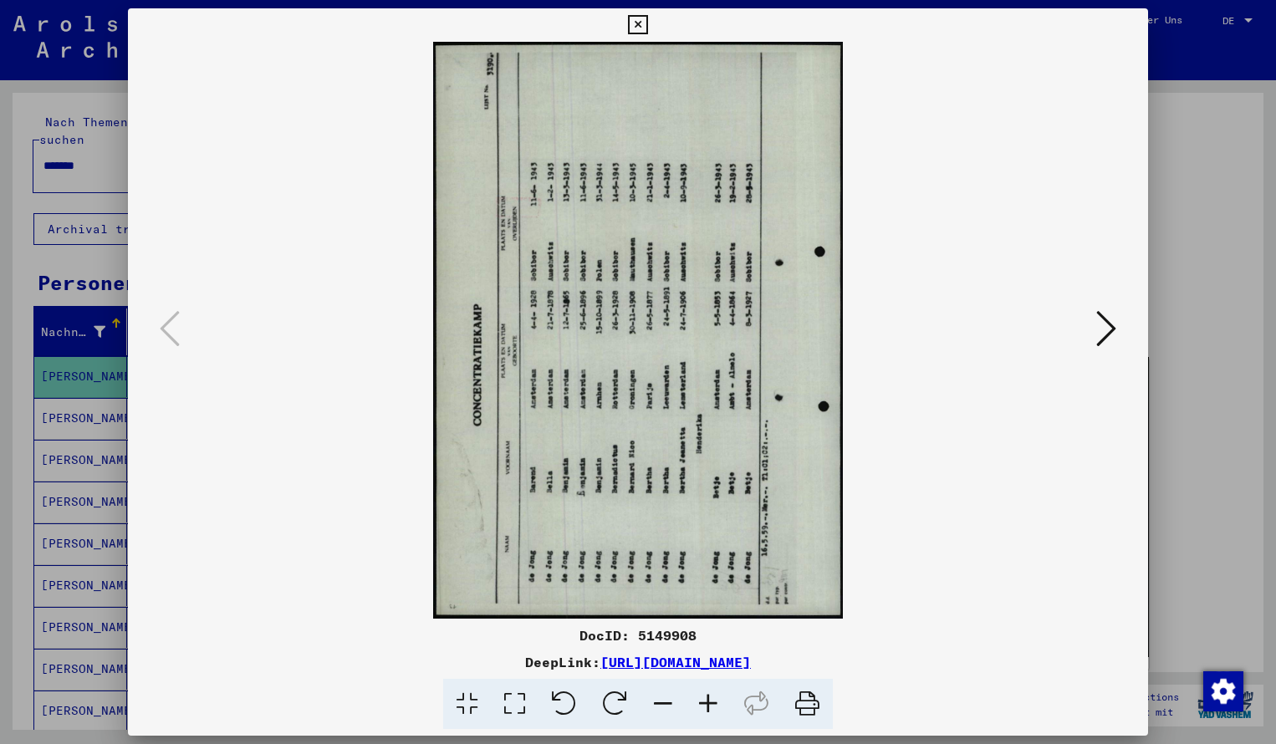
click at [611, 696] on icon at bounding box center [614, 704] width 51 height 51
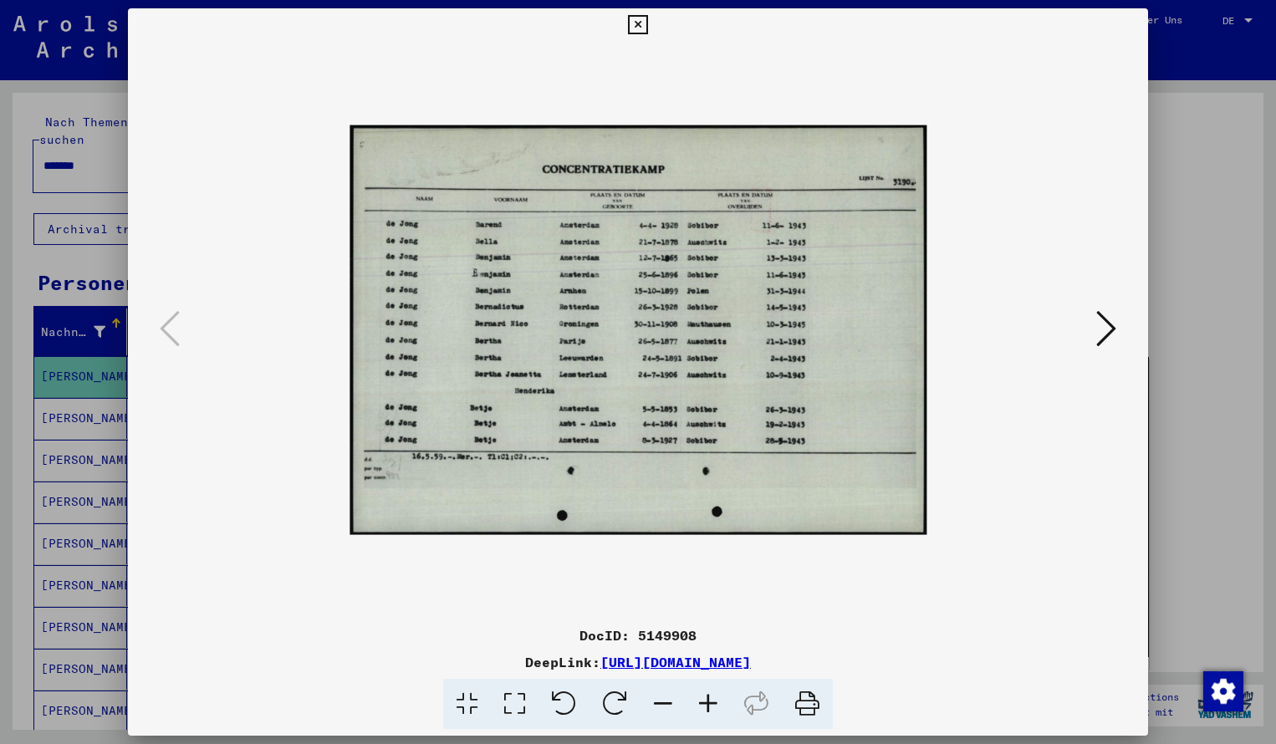
click at [711, 704] on icon at bounding box center [707, 704] width 45 height 51
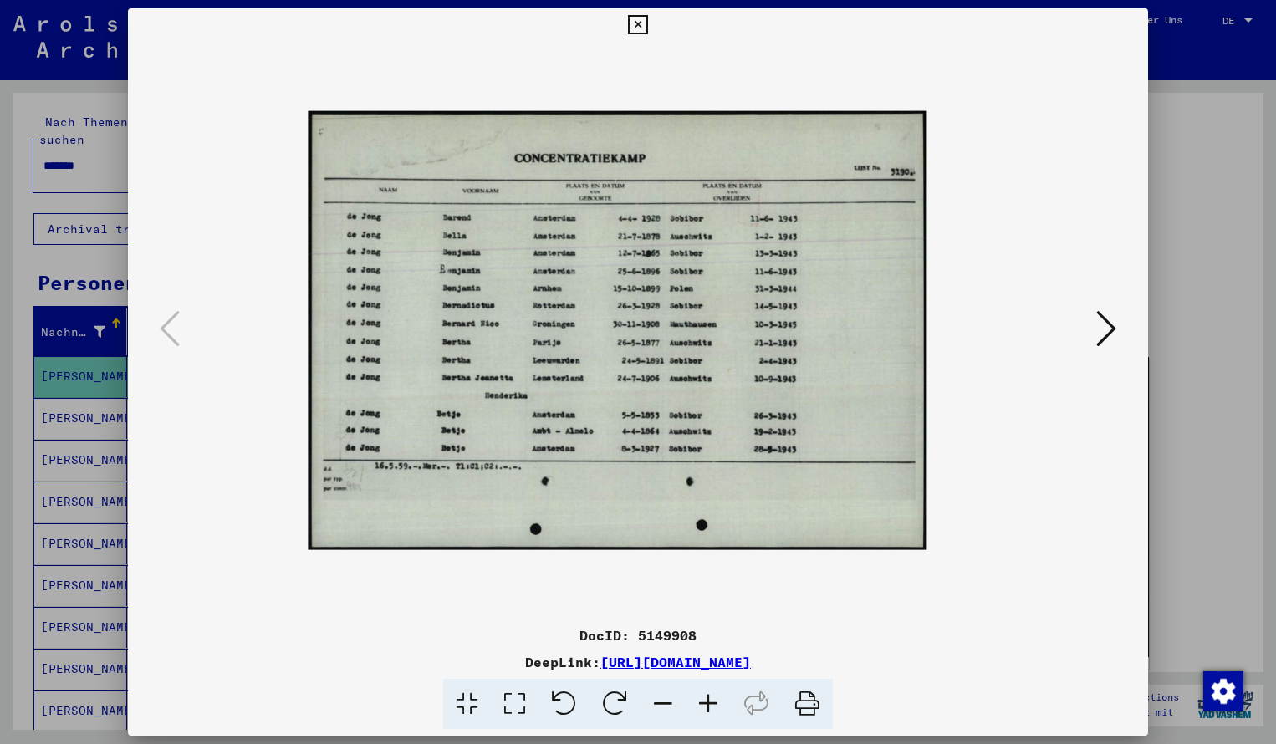
click at [711, 704] on icon at bounding box center [707, 704] width 45 height 51
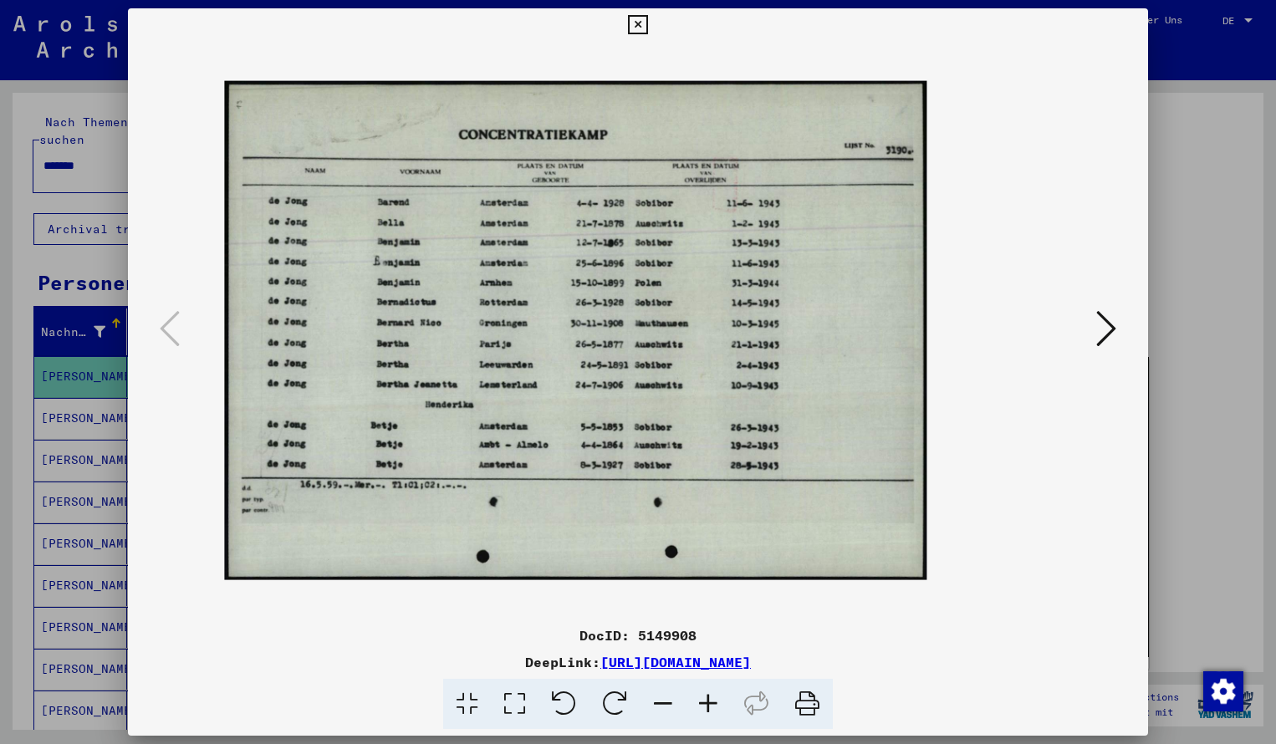
click at [711, 704] on icon at bounding box center [707, 704] width 45 height 51
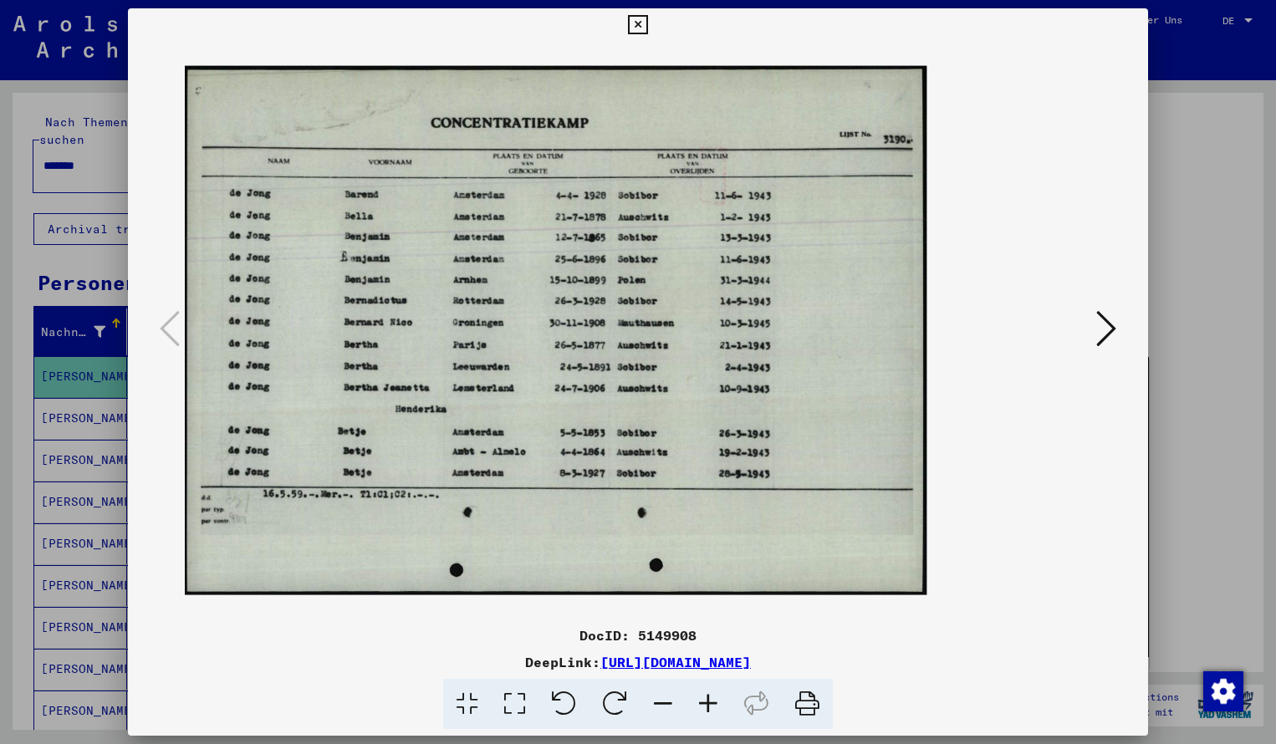
click at [711, 704] on icon at bounding box center [707, 704] width 45 height 51
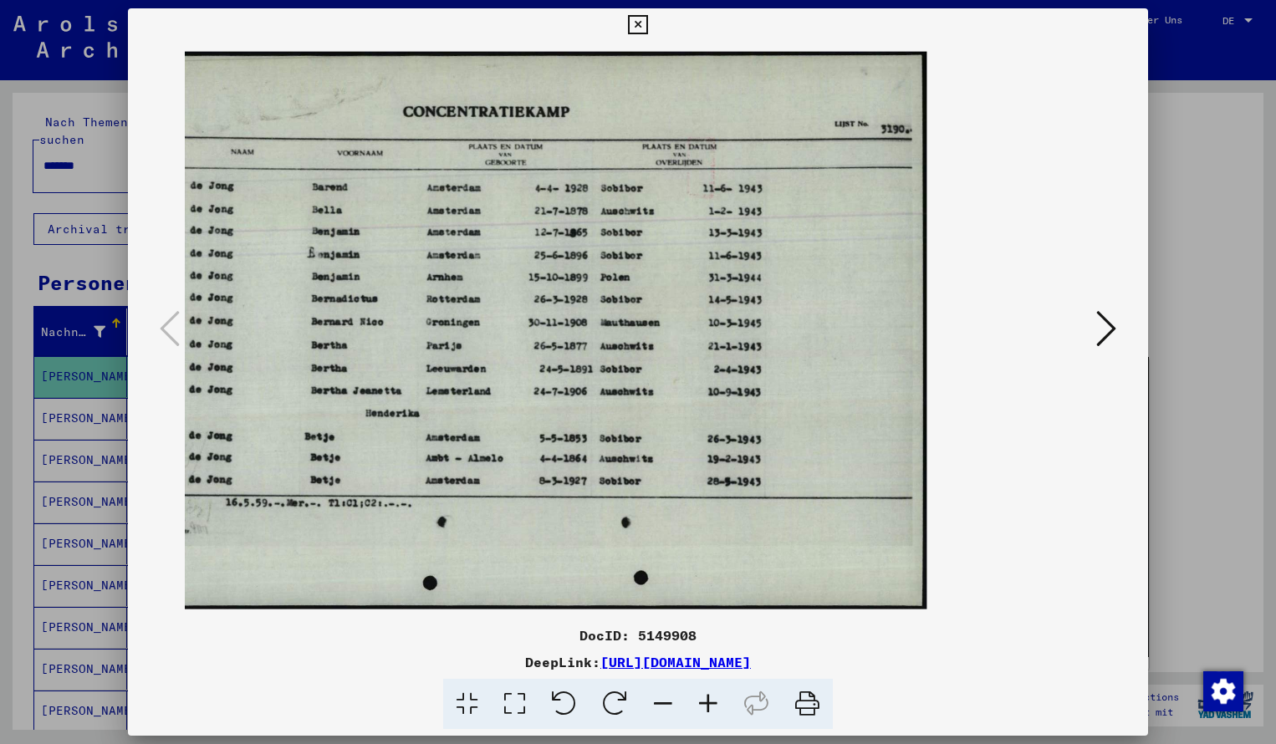
click at [647, 33] on icon at bounding box center [637, 25] width 19 height 20
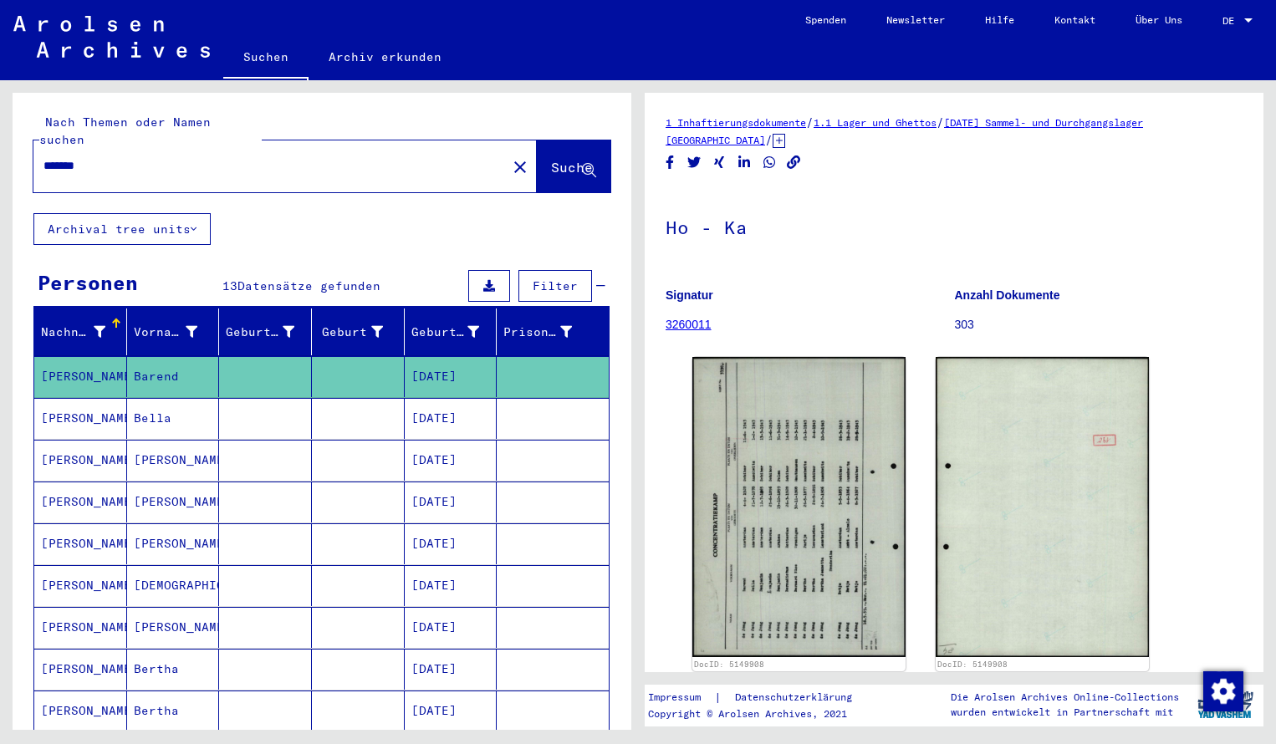
click at [96, 157] on input "*******" at bounding box center [269, 166] width 453 height 18
click at [551, 159] on span "Suche" at bounding box center [572, 167] width 42 height 17
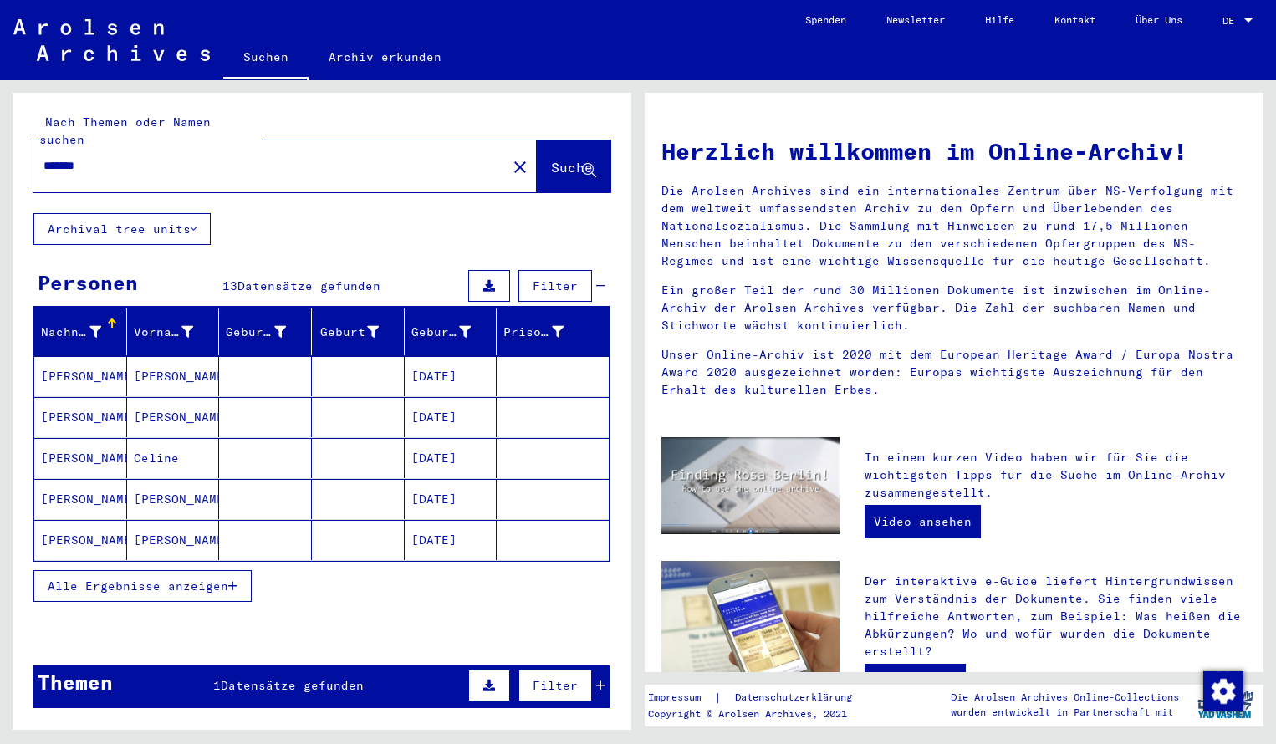
click at [81, 369] on mat-cell "[PERSON_NAME]" at bounding box center [80, 376] width 93 height 40
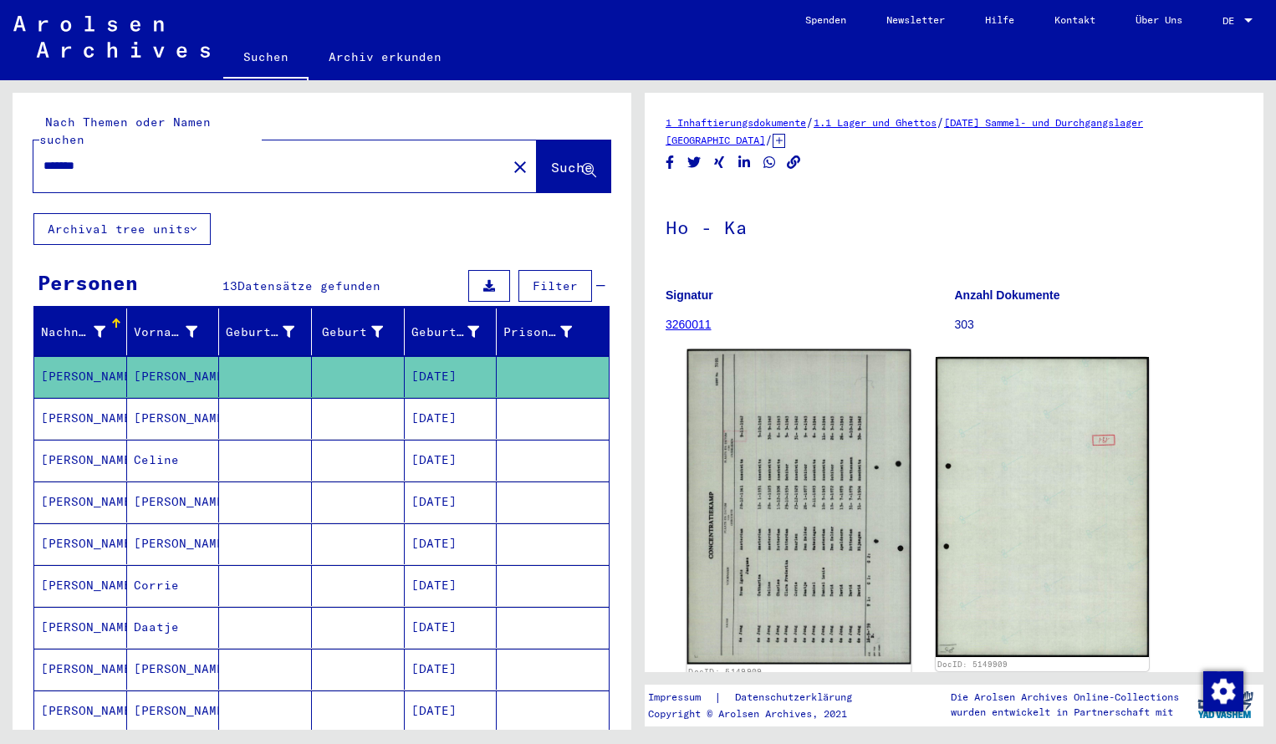
click at [763, 446] on img at bounding box center [799, 506] width 224 height 315
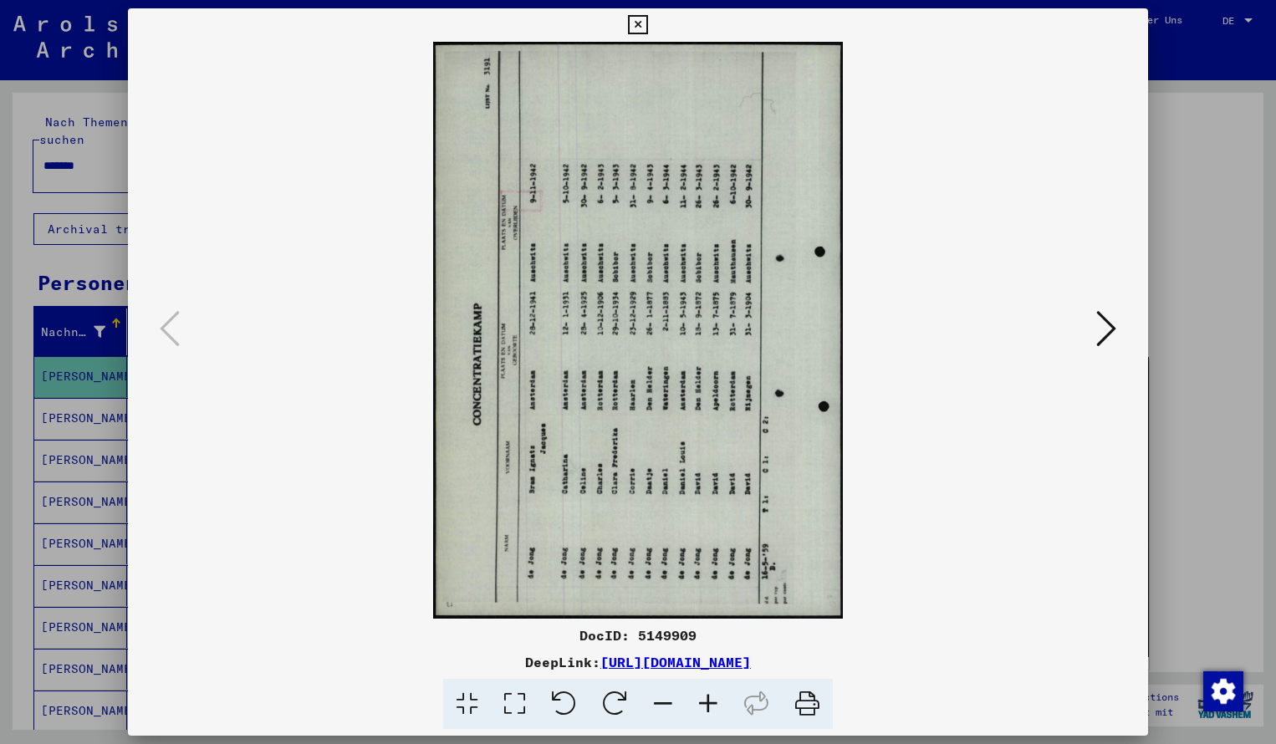
click at [617, 705] on icon at bounding box center [614, 704] width 51 height 51
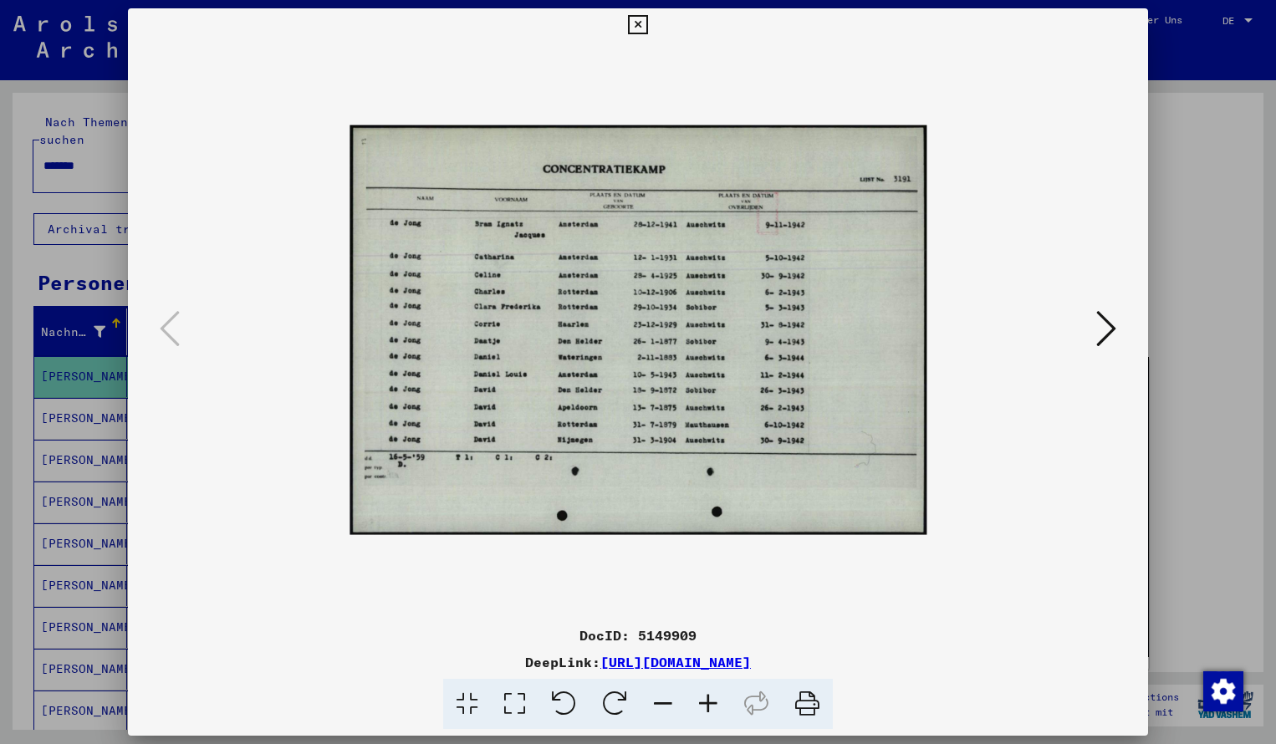
click at [705, 704] on icon at bounding box center [707, 704] width 45 height 51
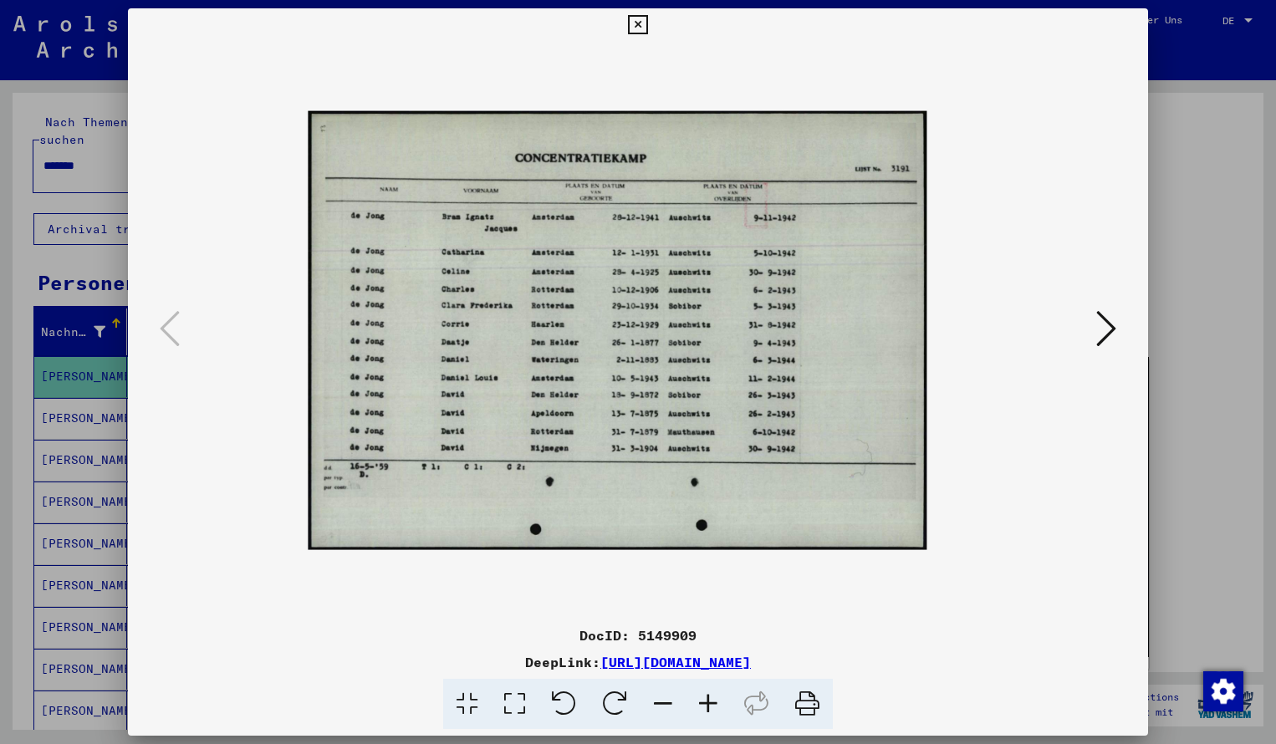
click at [705, 701] on icon at bounding box center [707, 704] width 45 height 51
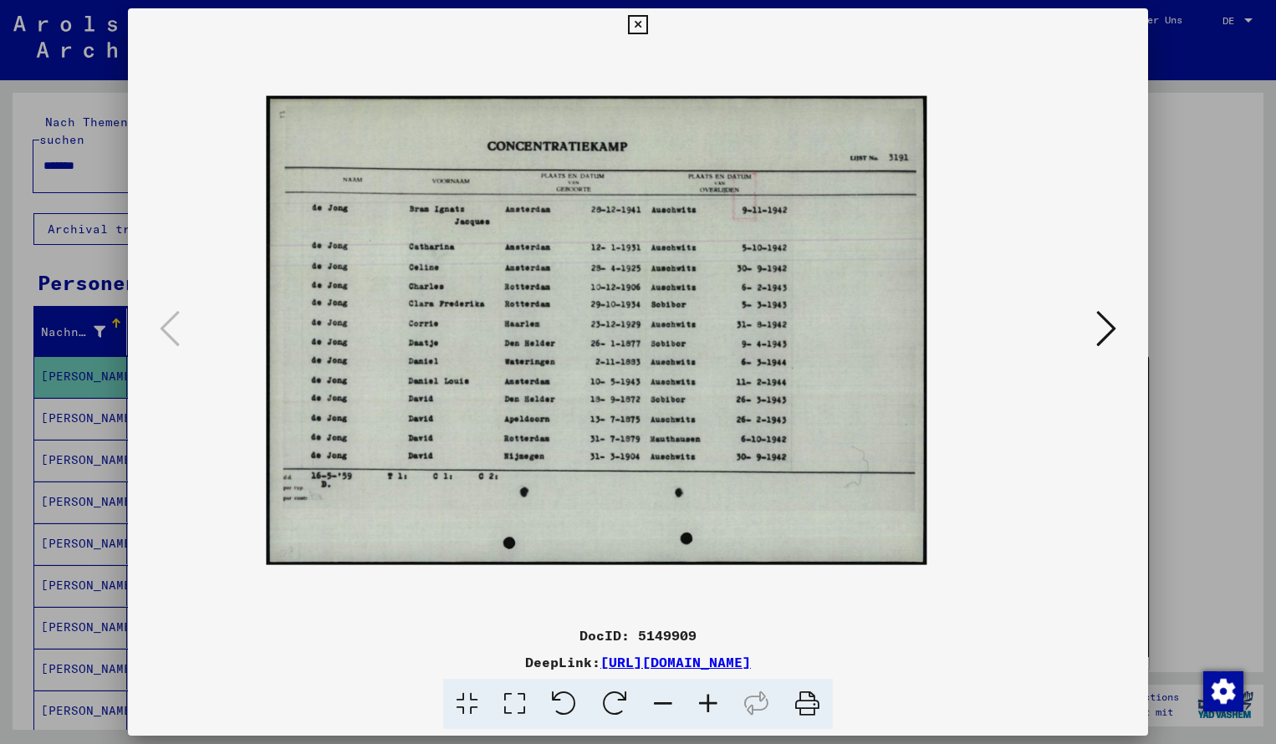
click at [705, 701] on icon at bounding box center [707, 704] width 45 height 51
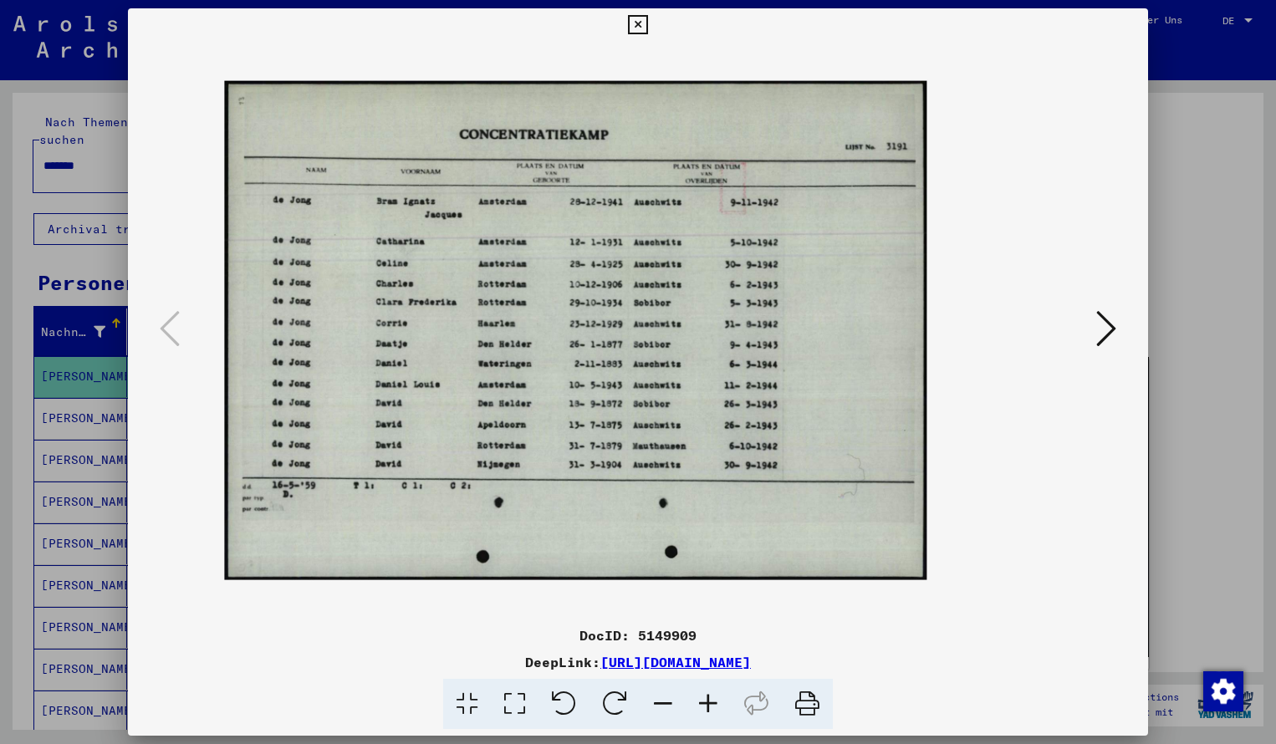
click at [705, 701] on icon at bounding box center [707, 704] width 45 height 51
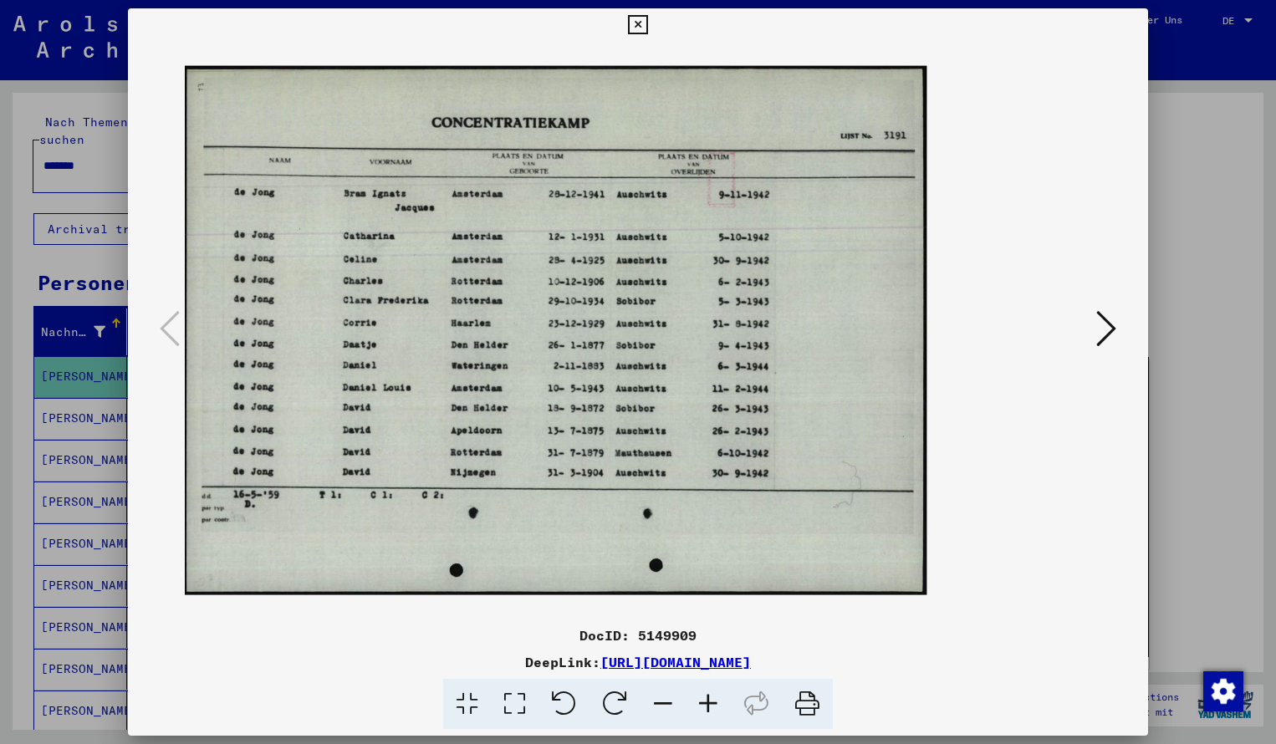
click at [705, 701] on icon at bounding box center [707, 704] width 45 height 51
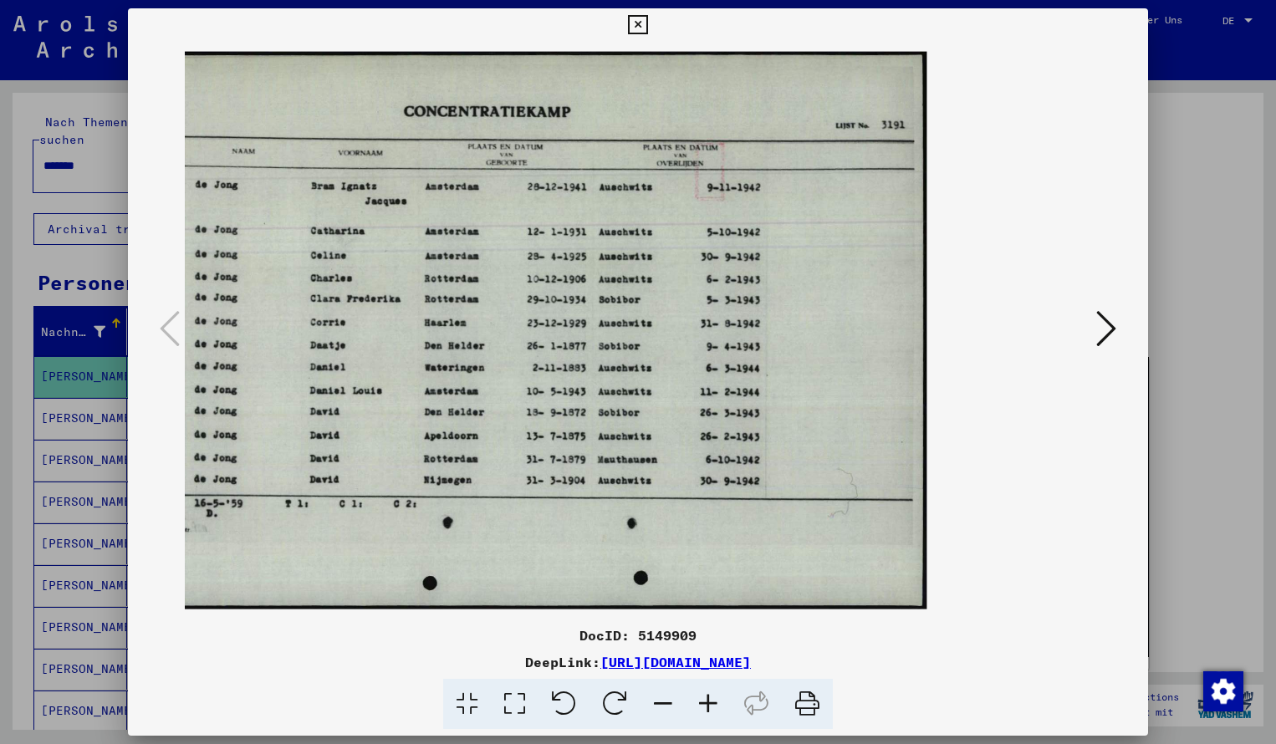
click at [705, 701] on icon at bounding box center [707, 704] width 45 height 51
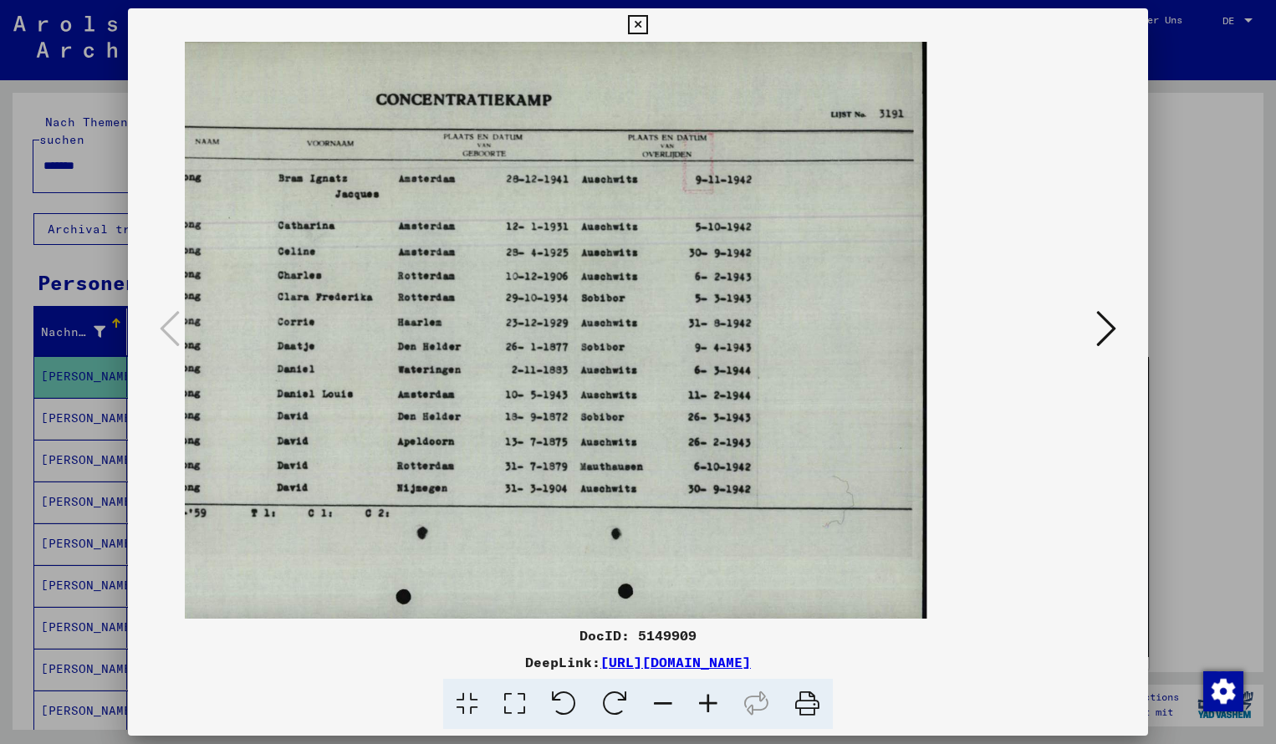
click at [647, 28] on icon at bounding box center [637, 25] width 19 height 20
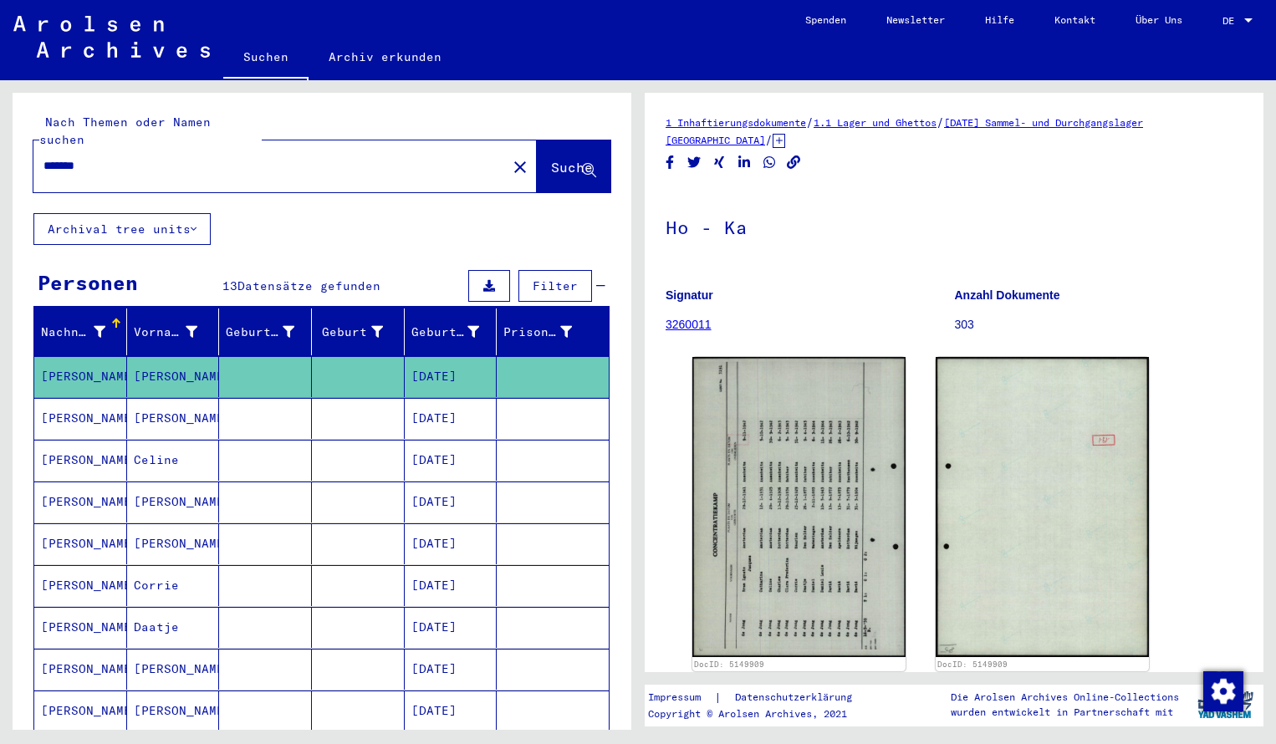
click at [127, 157] on input "*******" at bounding box center [269, 166] width 453 height 18
click at [557, 159] on span "Suche" at bounding box center [572, 167] width 42 height 17
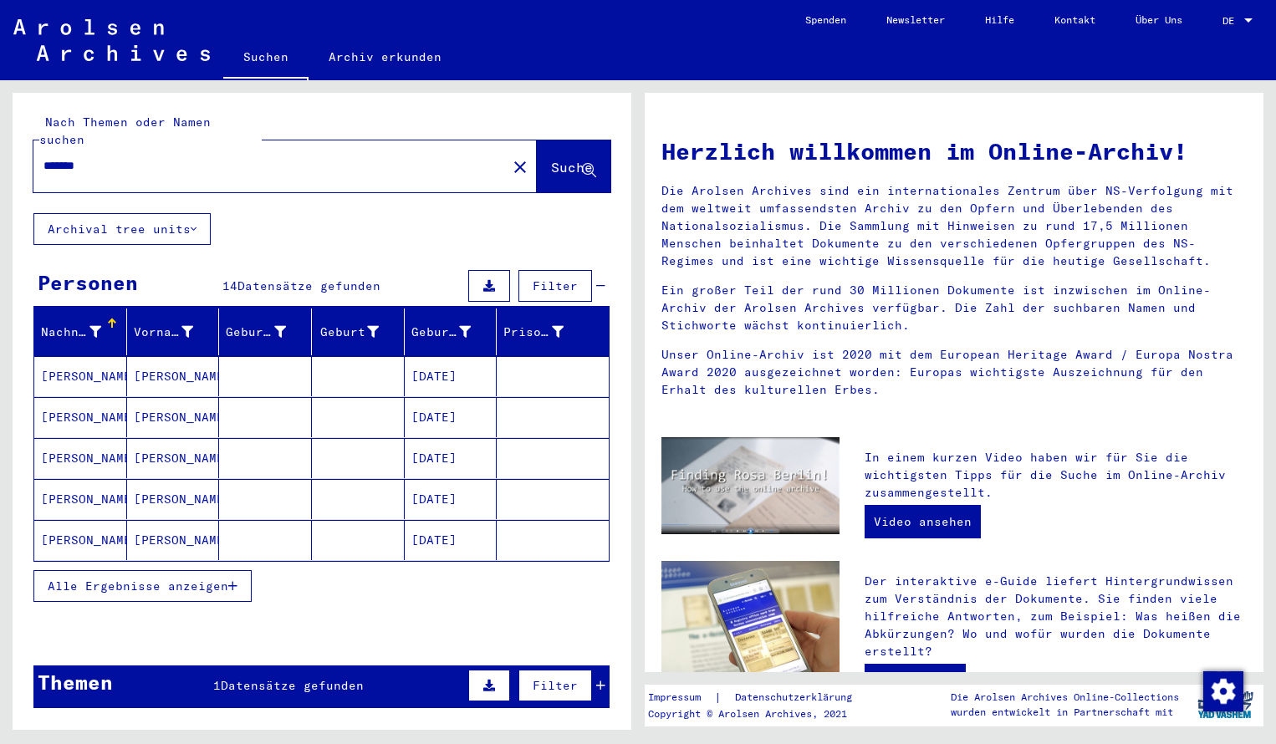
click at [88, 364] on mat-cell "[PERSON_NAME]" at bounding box center [80, 376] width 93 height 40
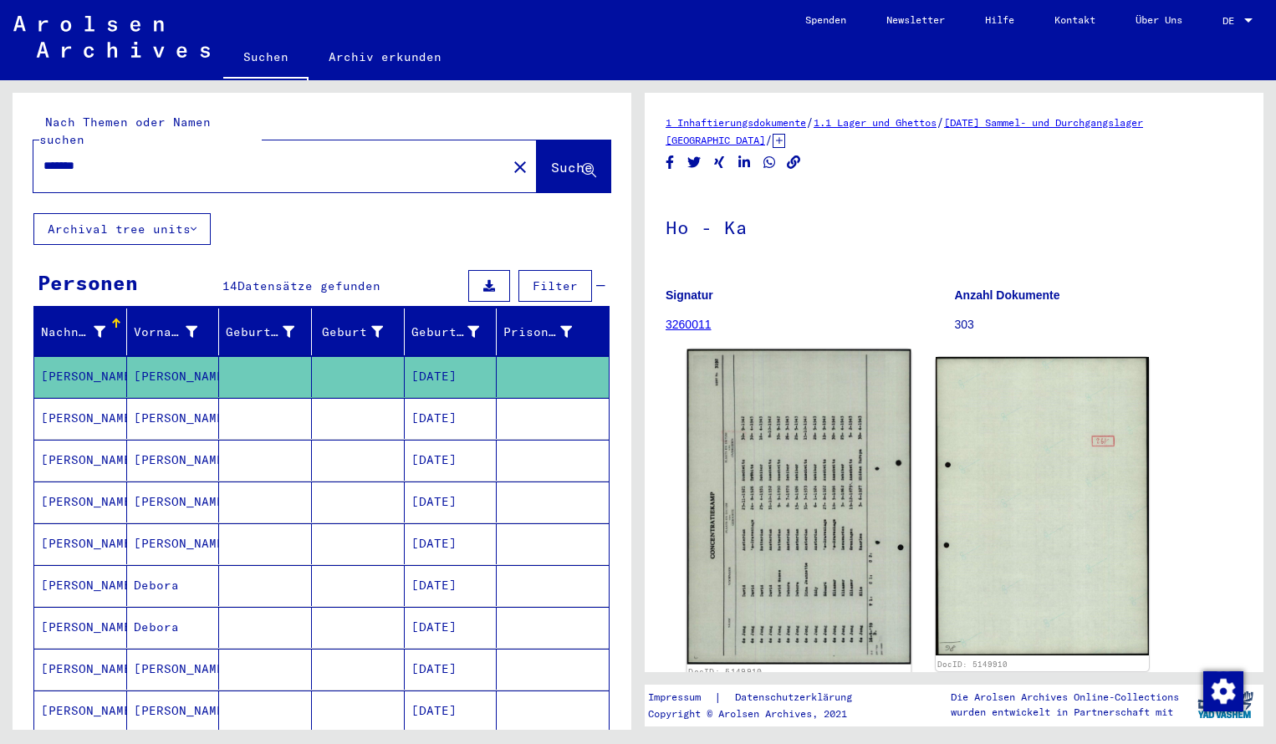
click at [756, 435] on img at bounding box center [799, 506] width 224 height 315
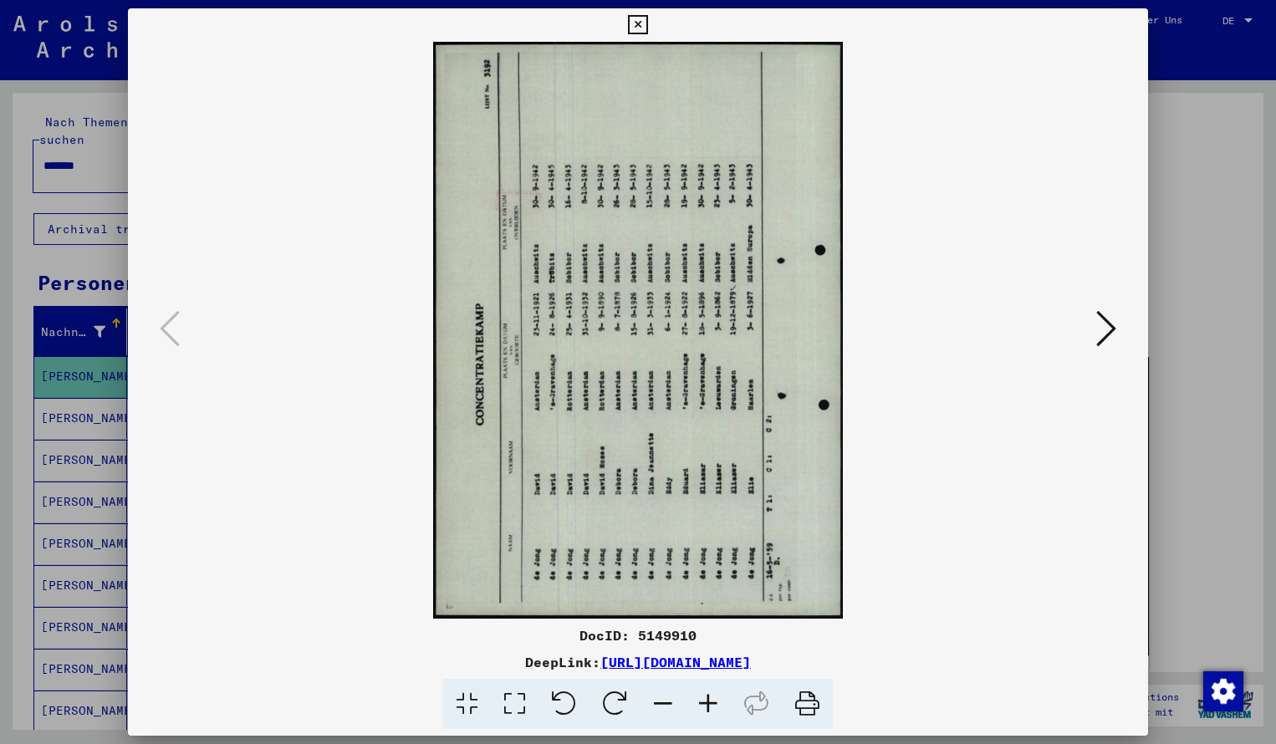
click at [616, 700] on icon at bounding box center [614, 704] width 51 height 51
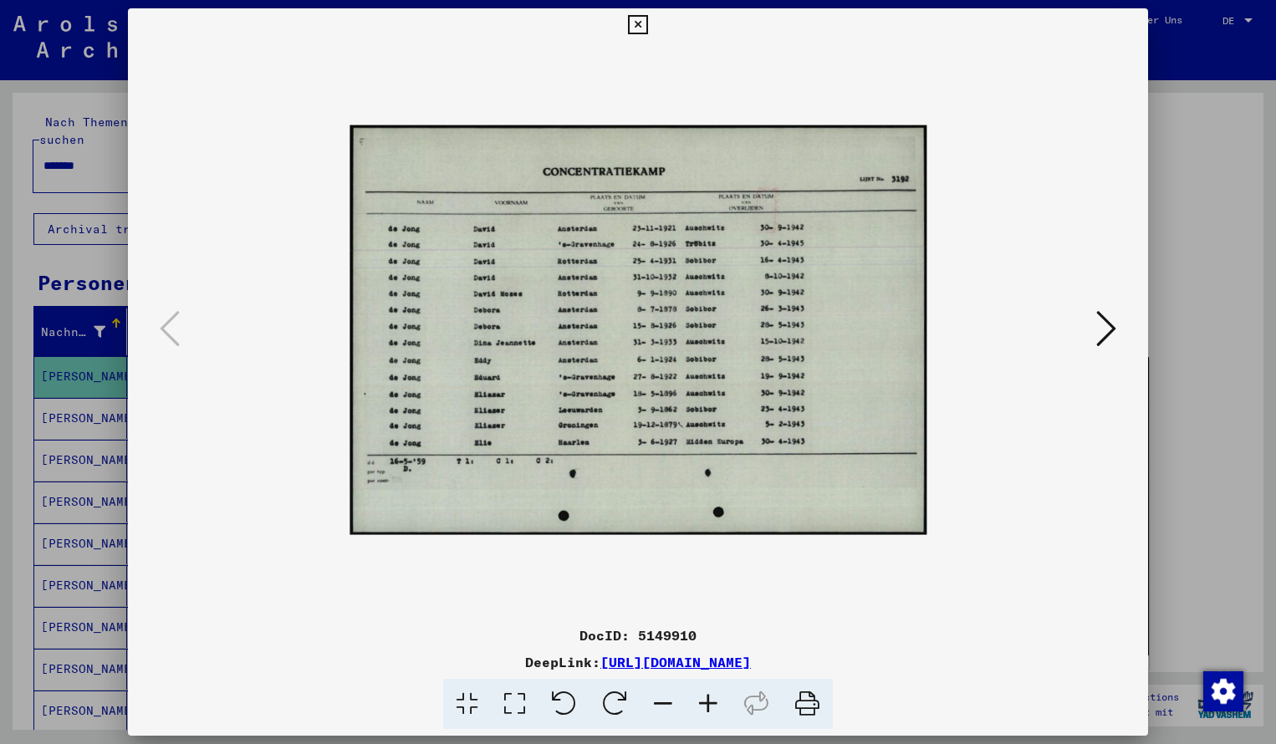
click at [715, 700] on icon at bounding box center [707, 704] width 45 height 51
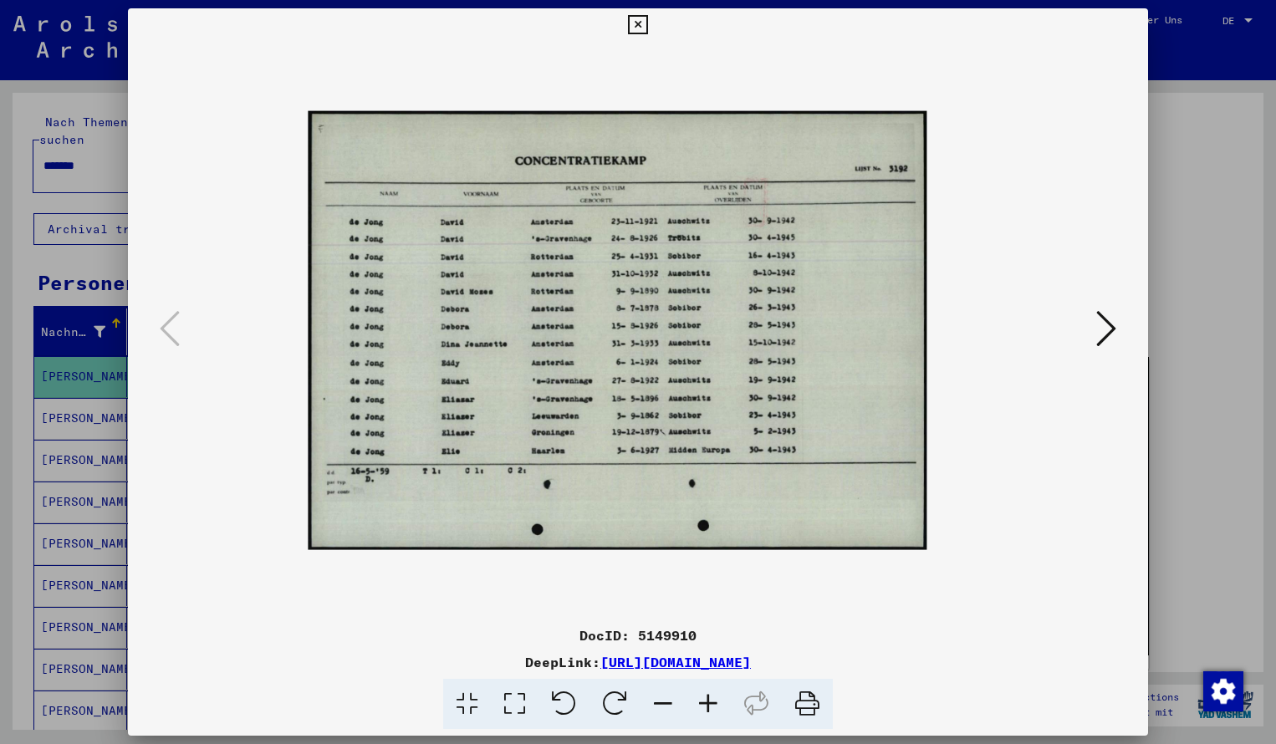
click at [715, 700] on icon at bounding box center [707, 704] width 45 height 51
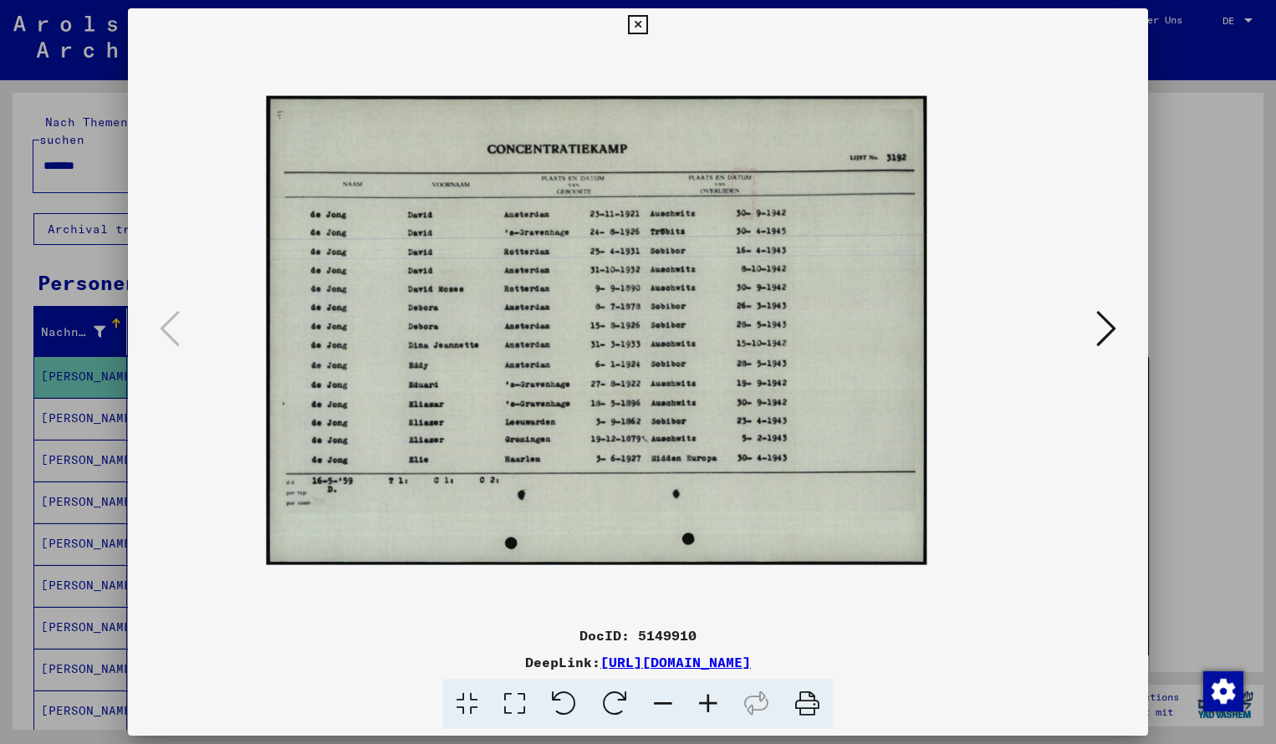
click at [715, 700] on icon at bounding box center [707, 704] width 45 height 51
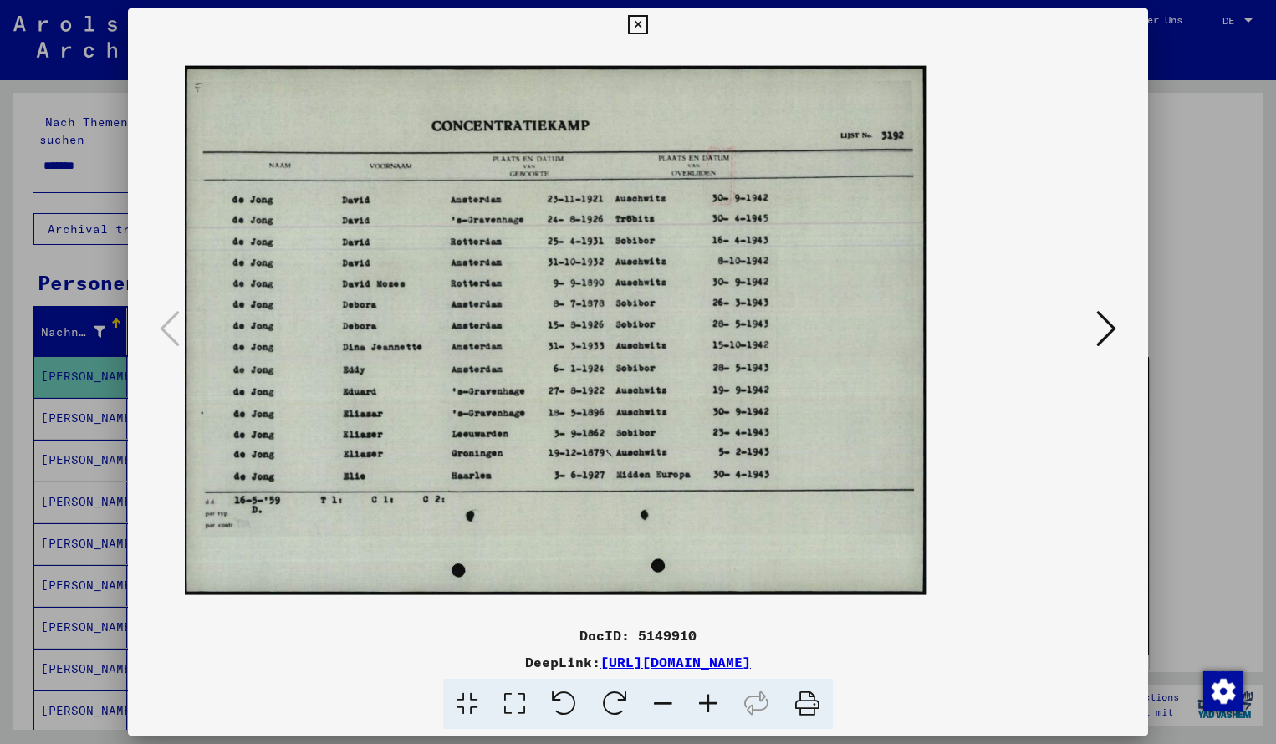
click at [715, 700] on icon at bounding box center [707, 704] width 45 height 51
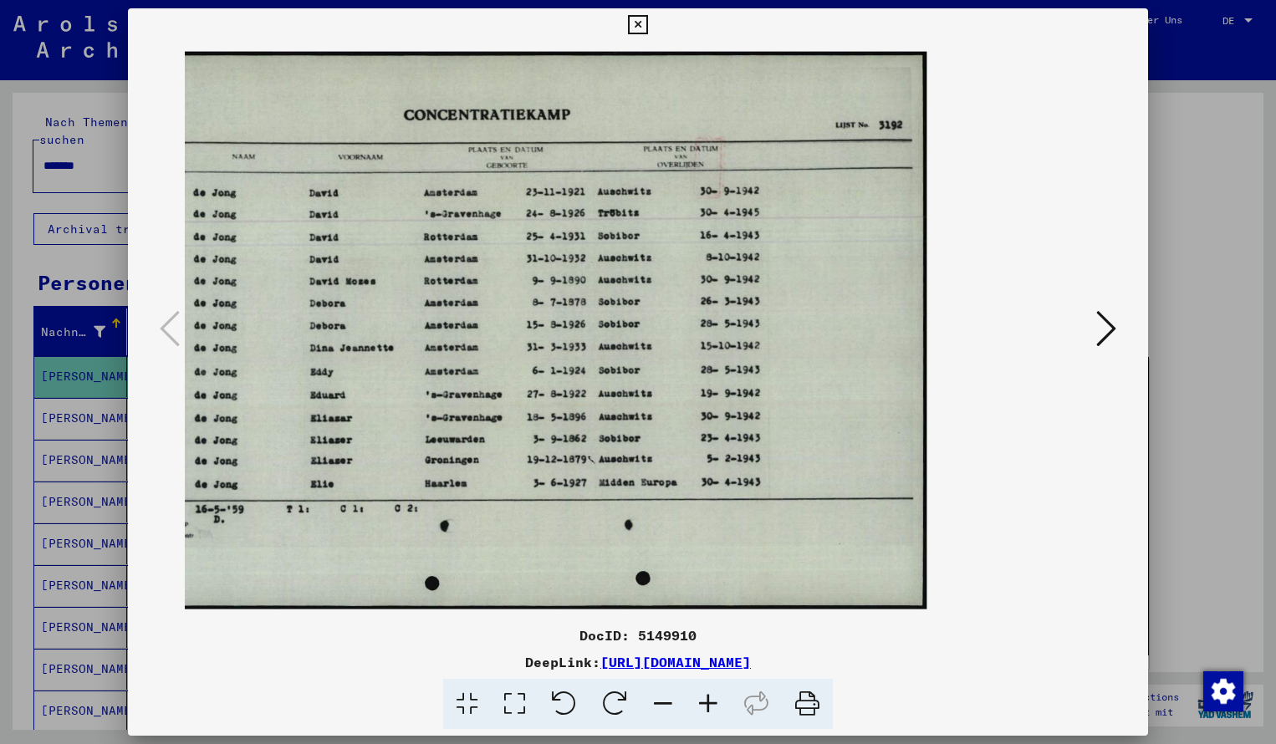
click at [715, 700] on icon at bounding box center [707, 704] width 45 height 51
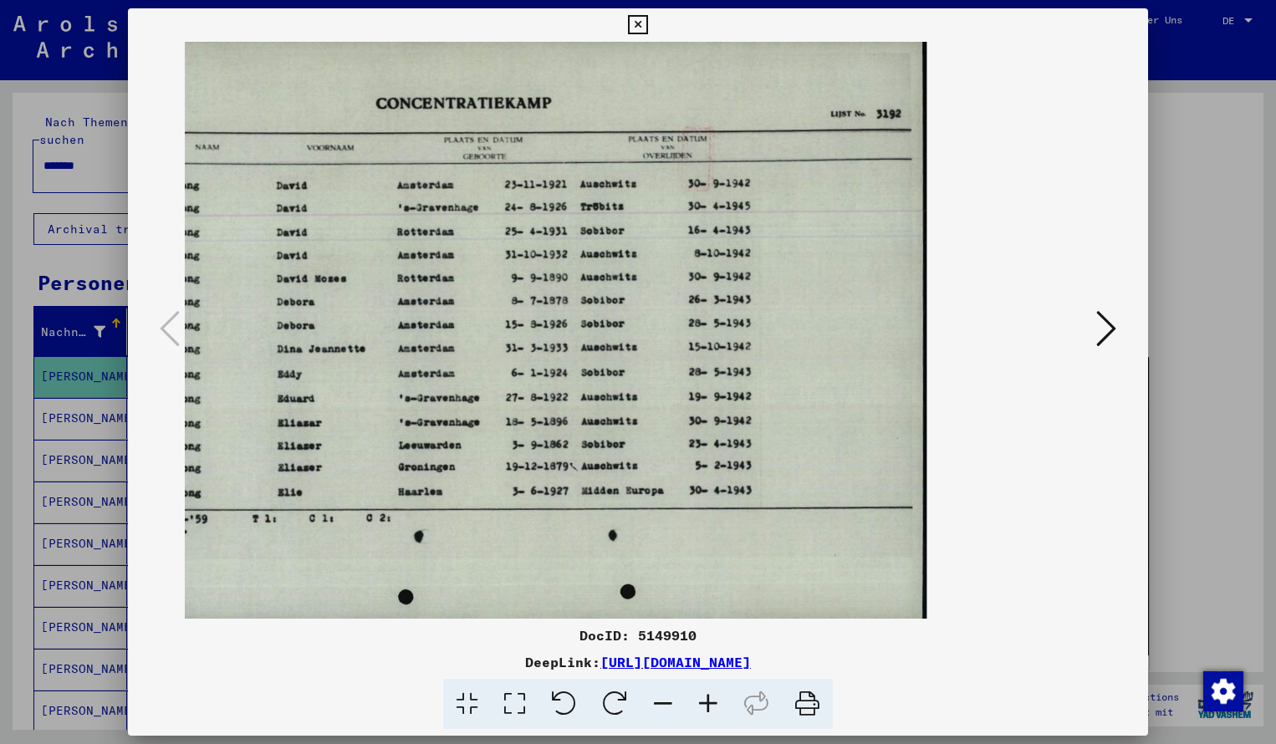
click at [647, 28] on icon at bounding box center [637, 25] width 19 height 20
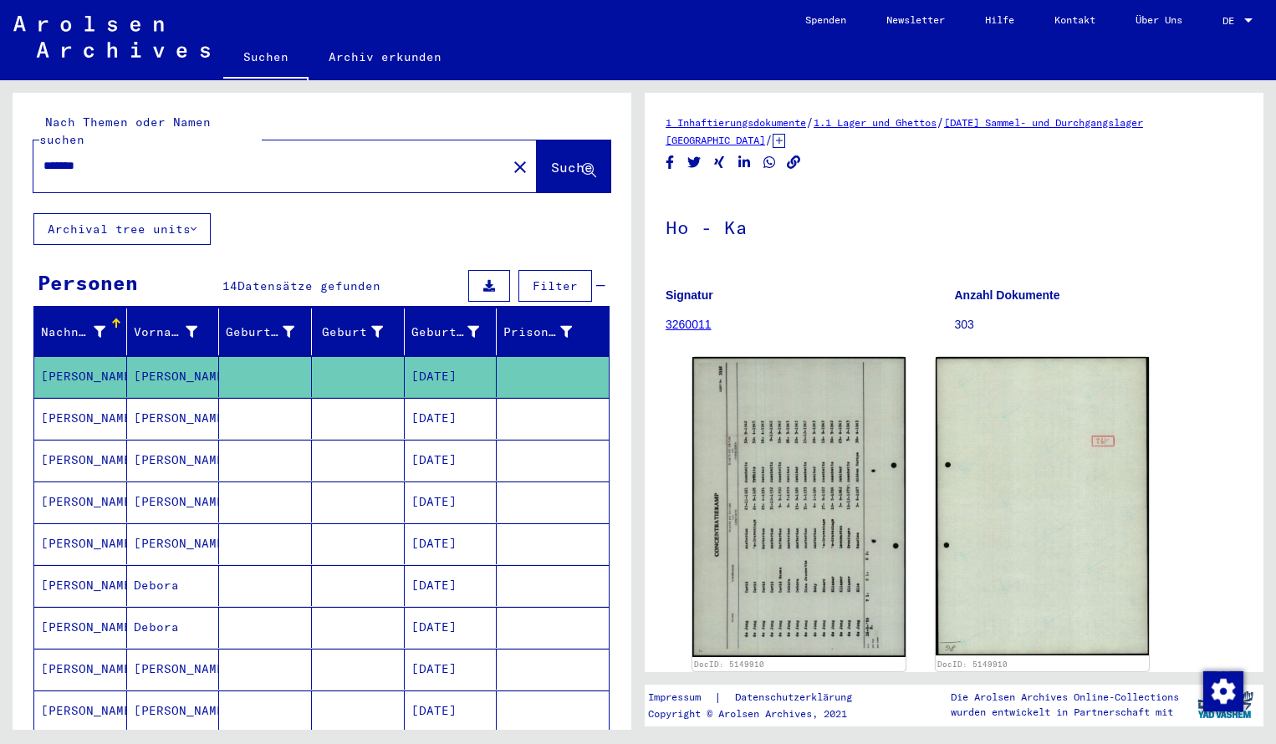
click at [104, 157] on input "*******" at bounding box center [269, 166] width 453 height 18
click at [565, 159] on span "Suche" at bounding box center [572, 167] width 42 height 17
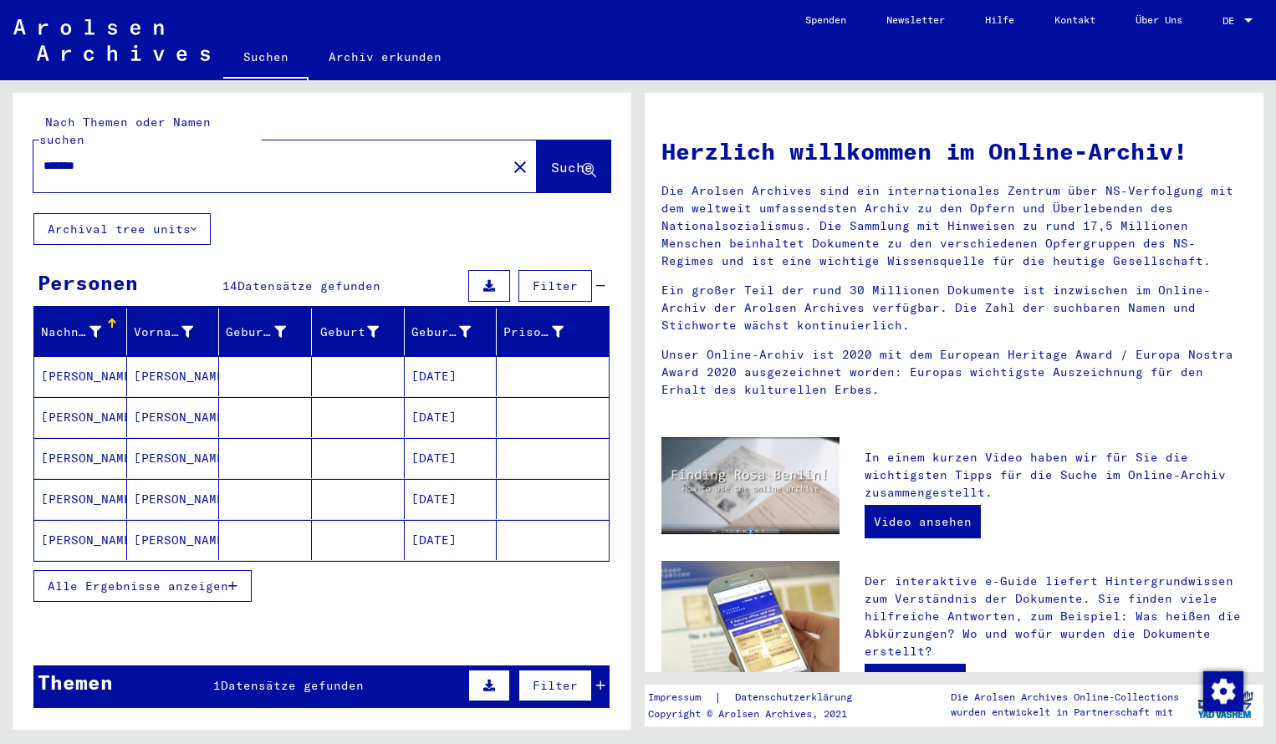
click at [92, 361] on mat-cell "[PERSON_NAME]" at bounding box center [80, 376] width 93 height 40
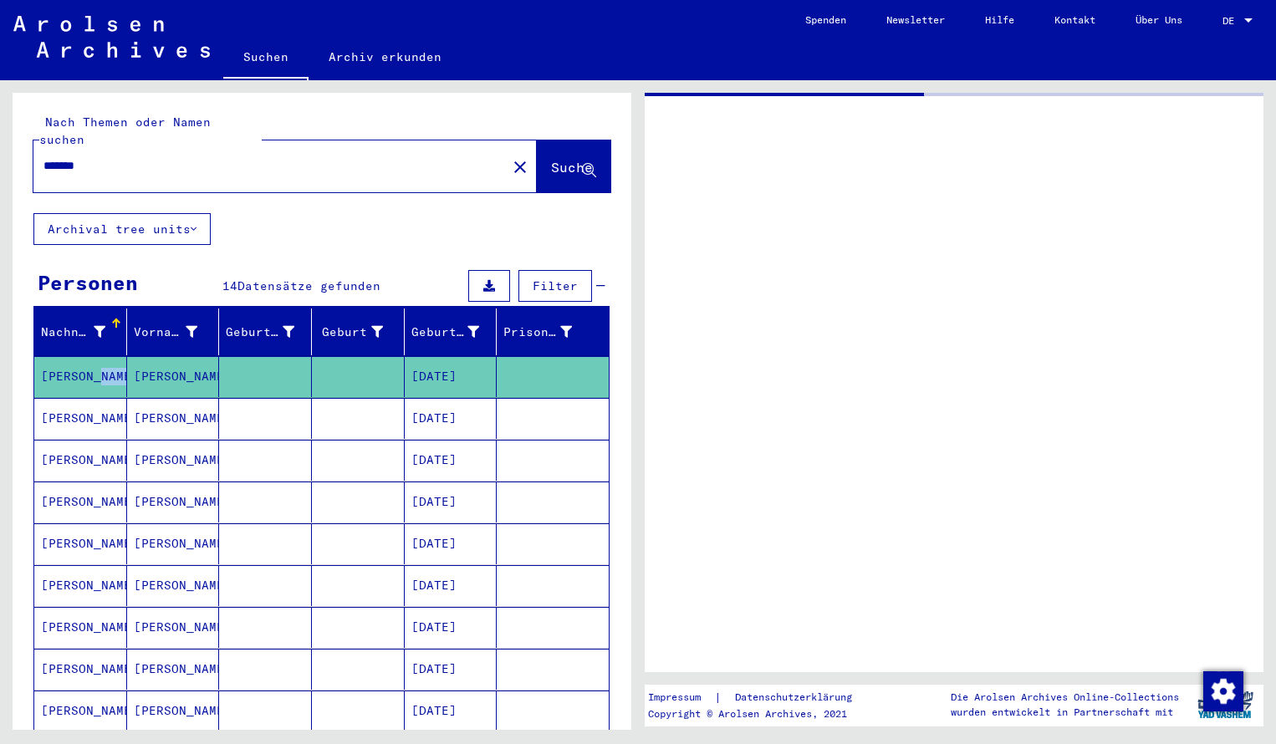
click at [92, 361] on mat-cell "[PERSON_NAME]" at bounding box center [80, 376] width 93 height 41
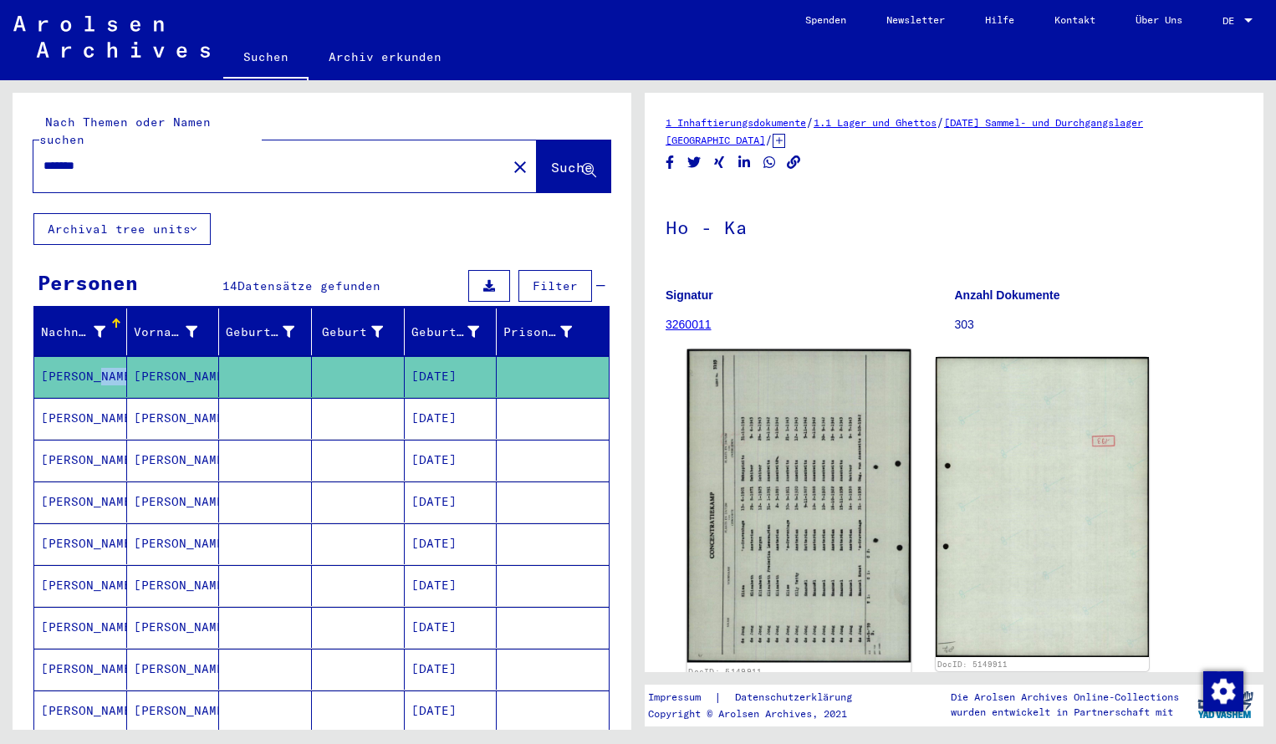
click at [697, 465] on img at bounding box center [799, 505] width 224 height 313
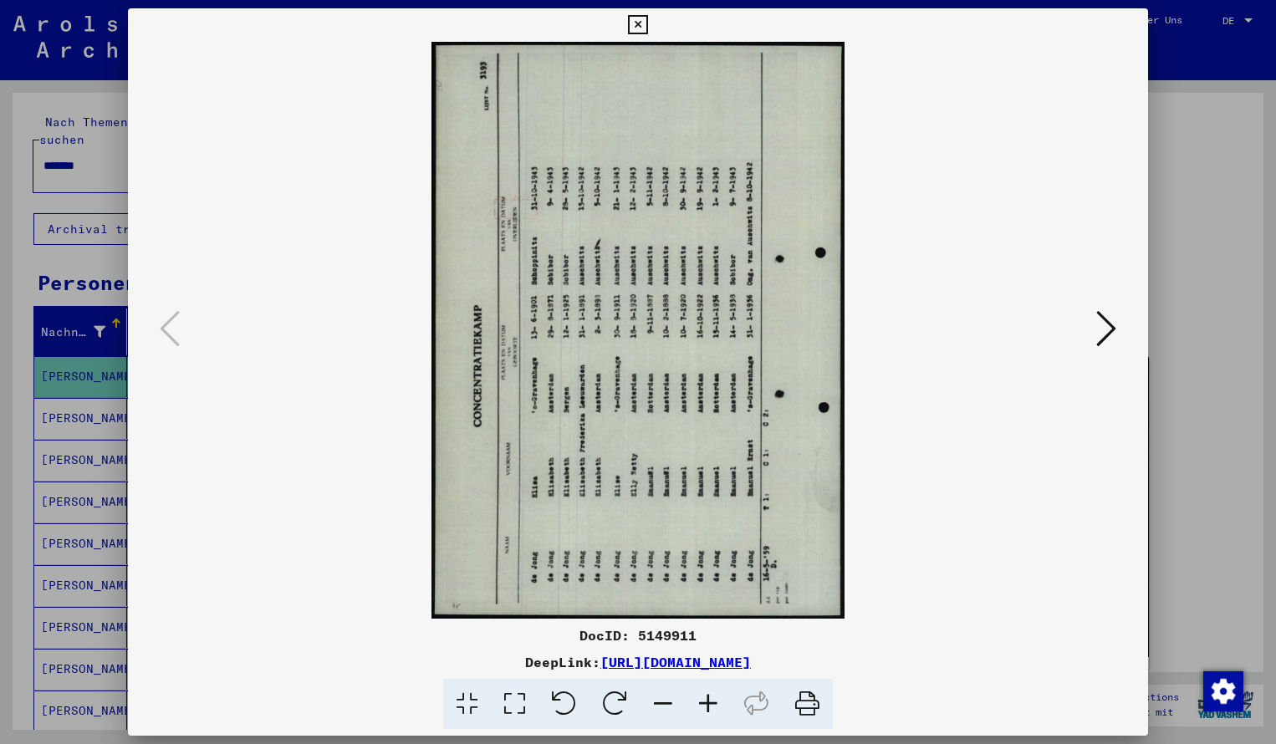
click at [614, 691] on icon at bounding box center [614, 704] width 51 height 51
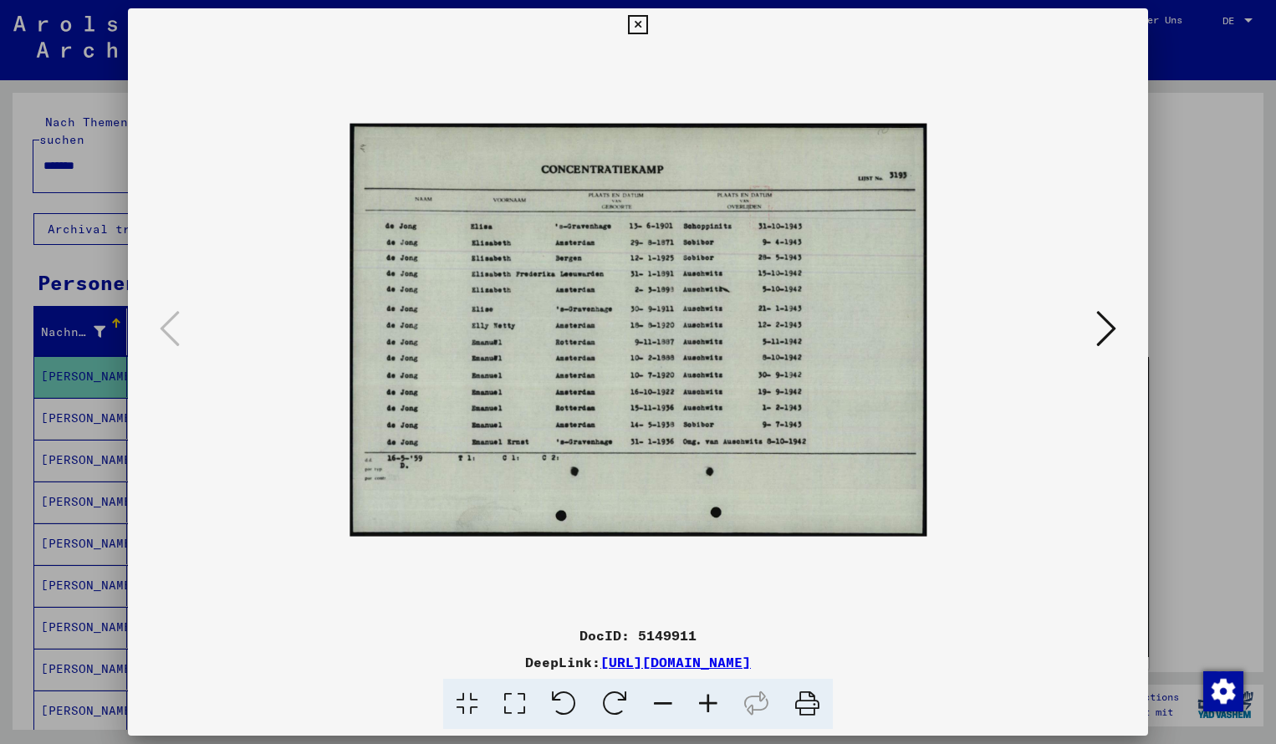
click at [713, 698] on icon at bounding box center [707, 704] width 45 height 51
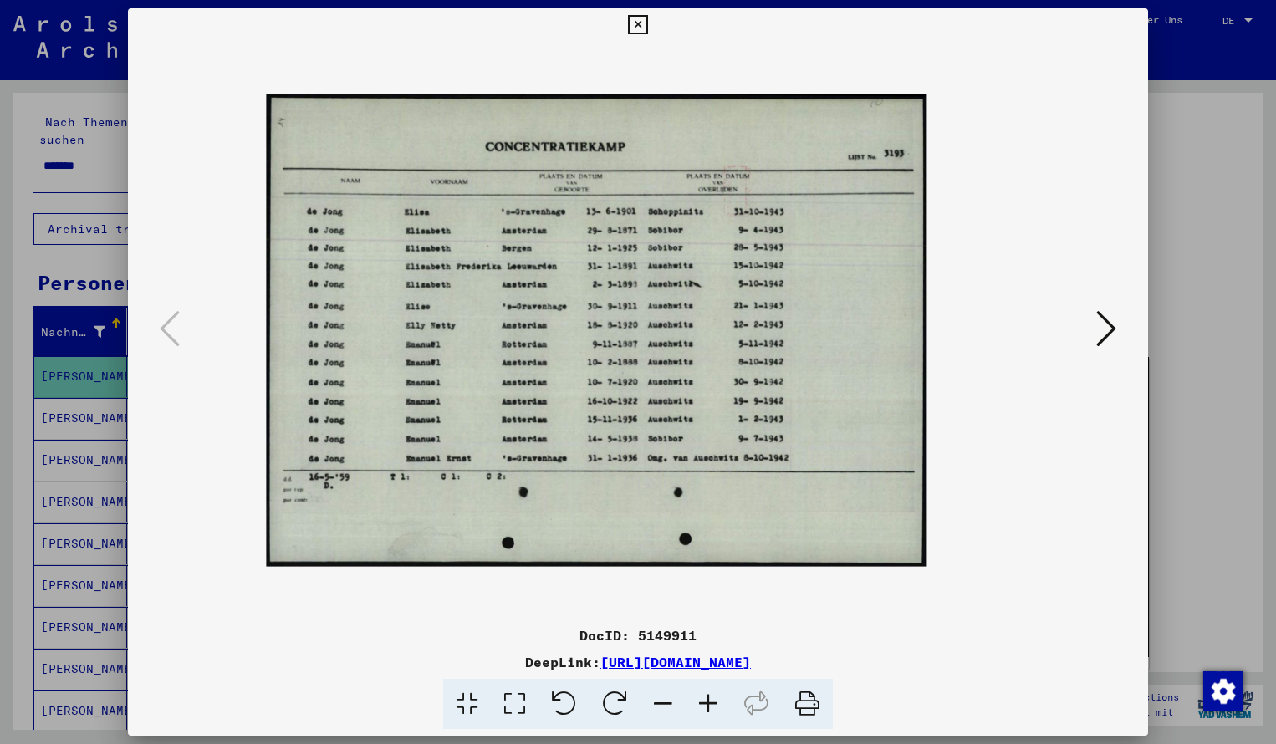
click at [713, 698] on icon at bounding box center [707, 704] width 45 height 51
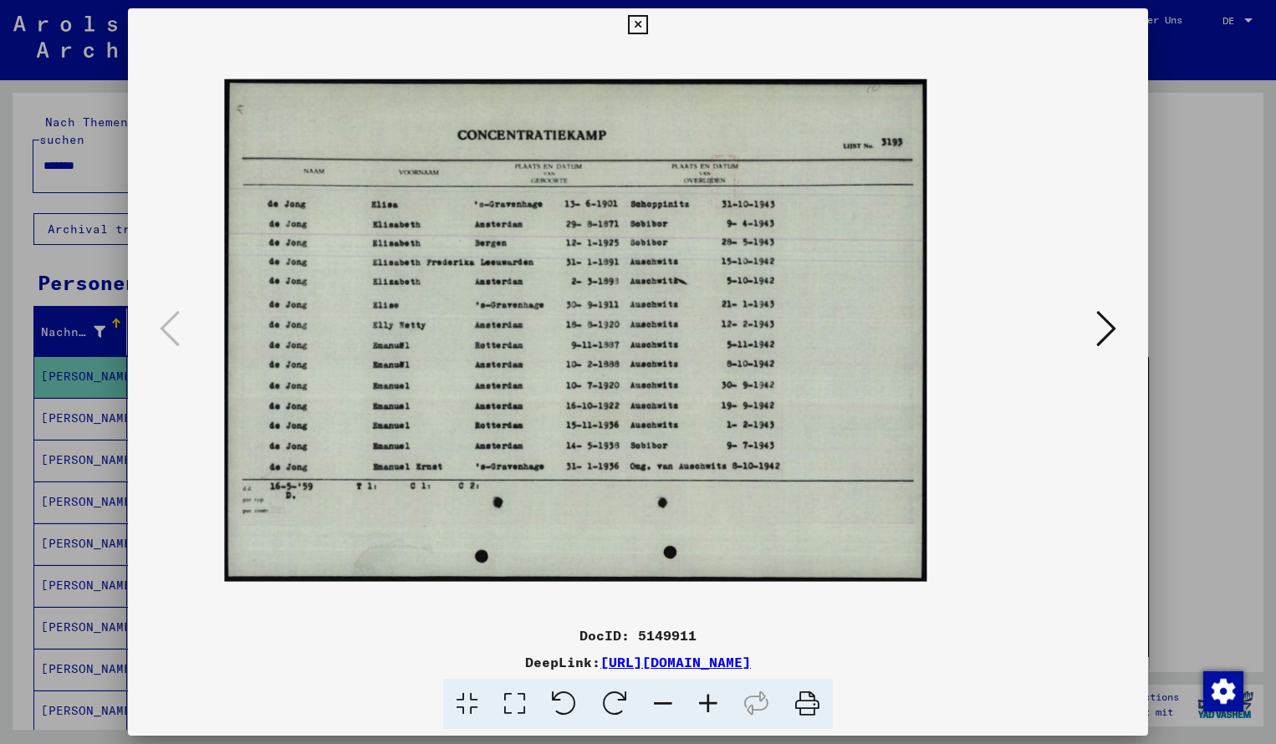
click at [713, 698] on icon at bounding box center [707, 704] width 45 height 51
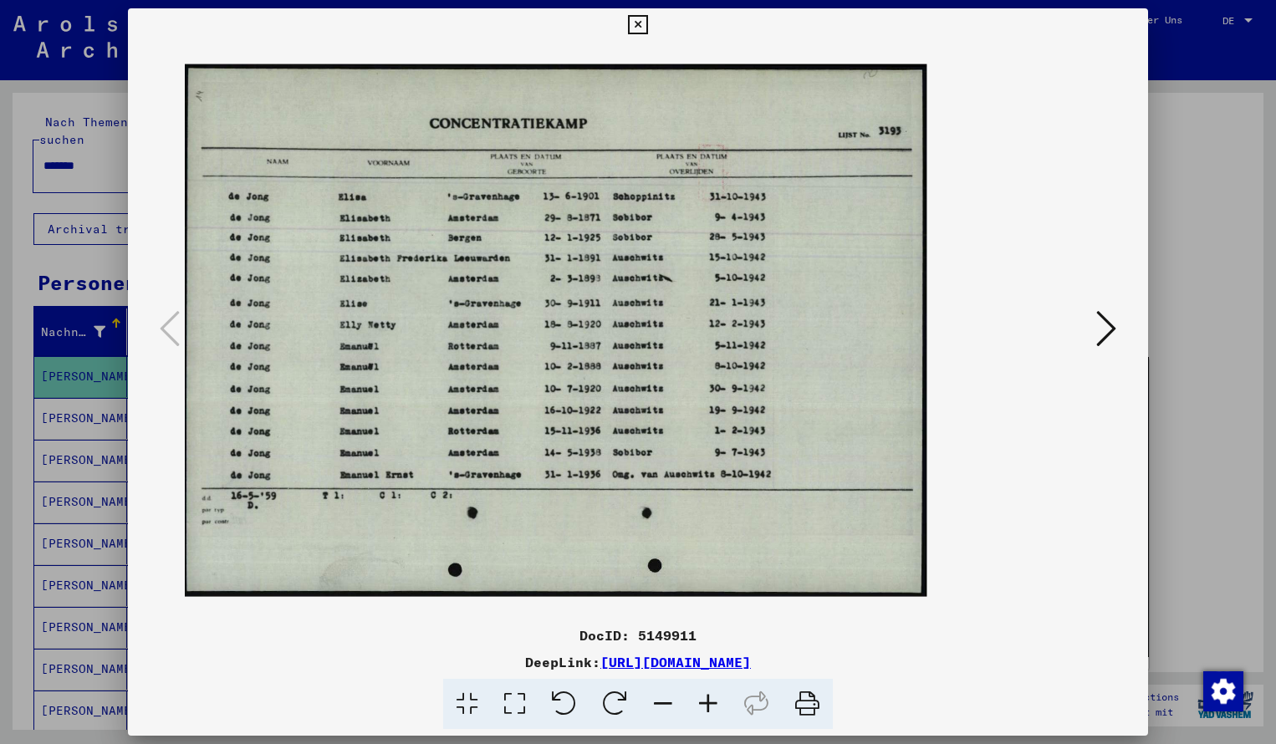
click at [713, 698] on icon at bounding box center [707, 704] width 45 height 51
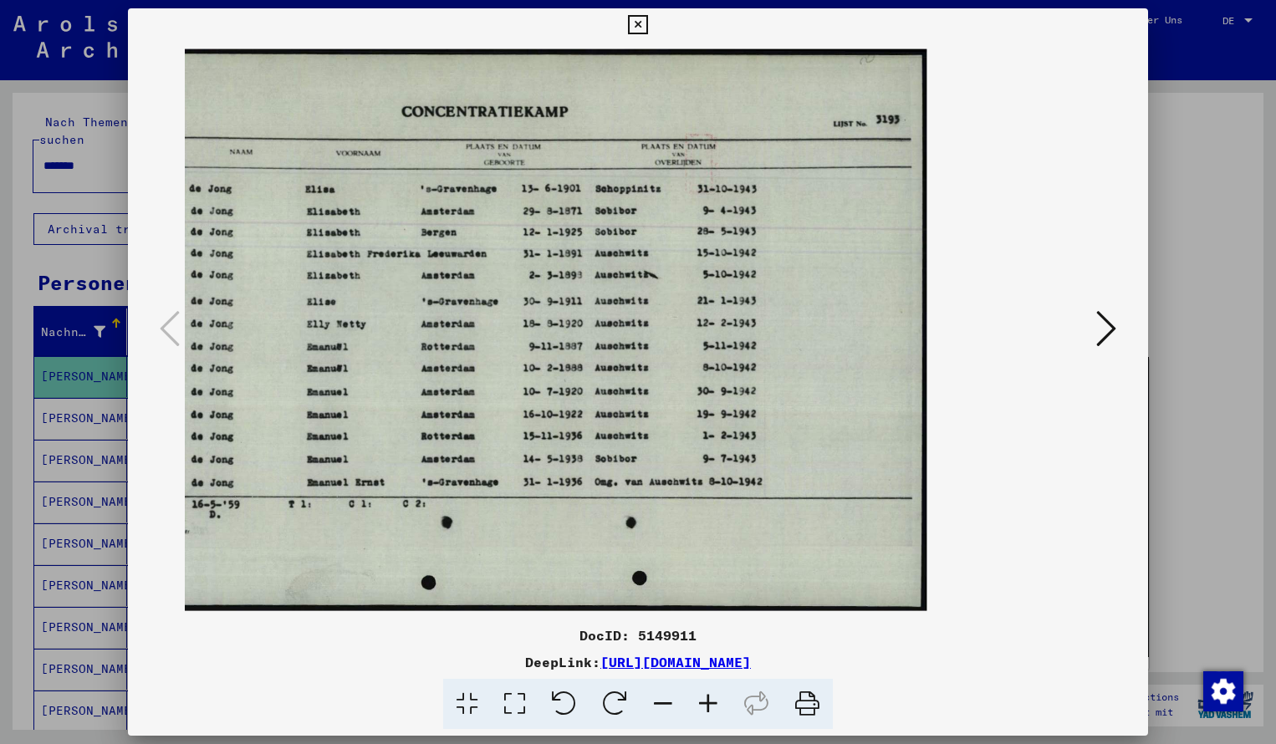
click at [713, 698] on icon at bounding box center [707, 704] width 45 height 51
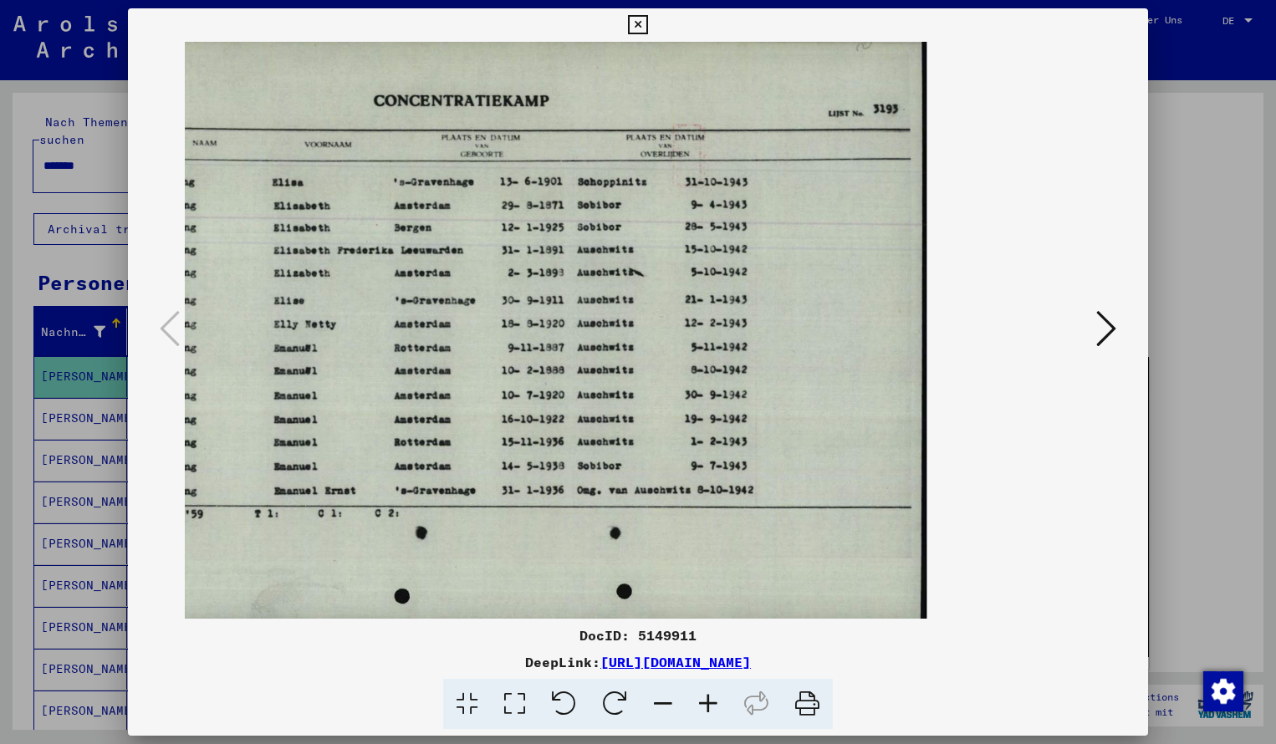
click at [647, 29] on icon at bounding box center [637, 25] width 19 height 20
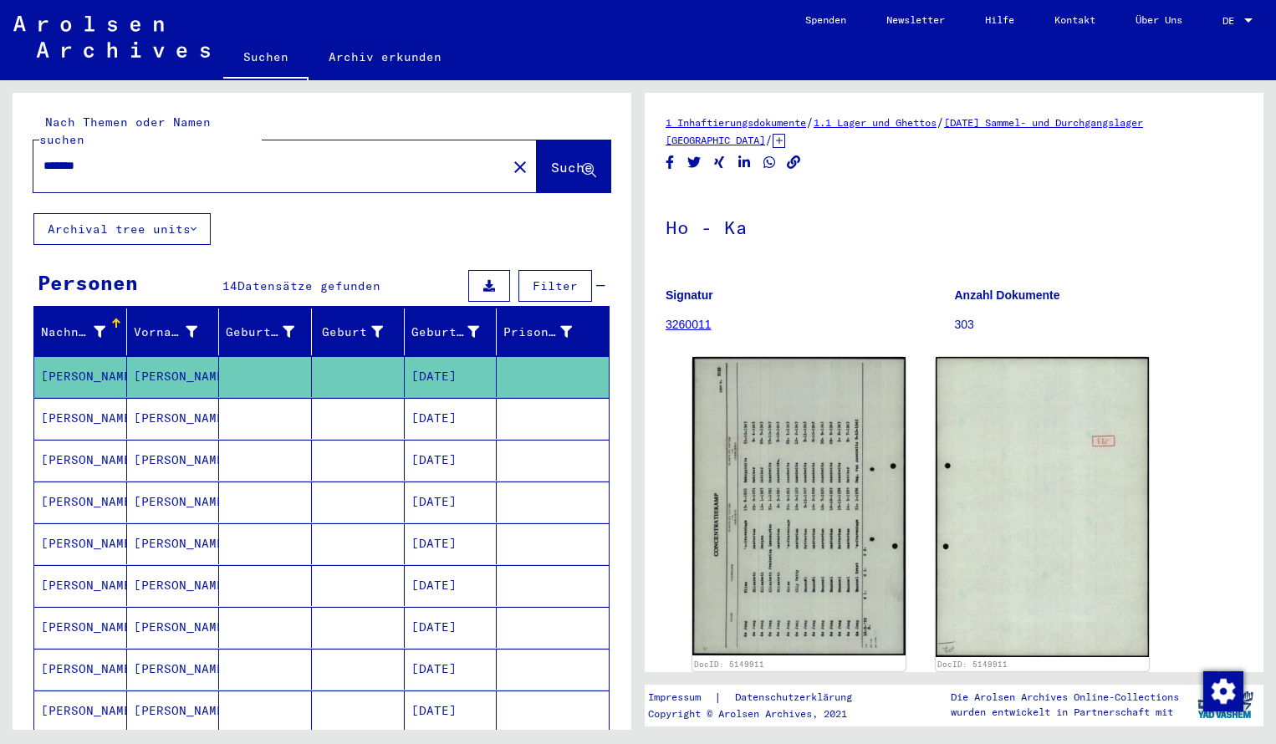
click at [105, 157] on input "*******" at bounding box center [269, 166] width 453 height 18
click at [551, 159] on span "Suche" at bounding box center [572, 167] width 42 height 17
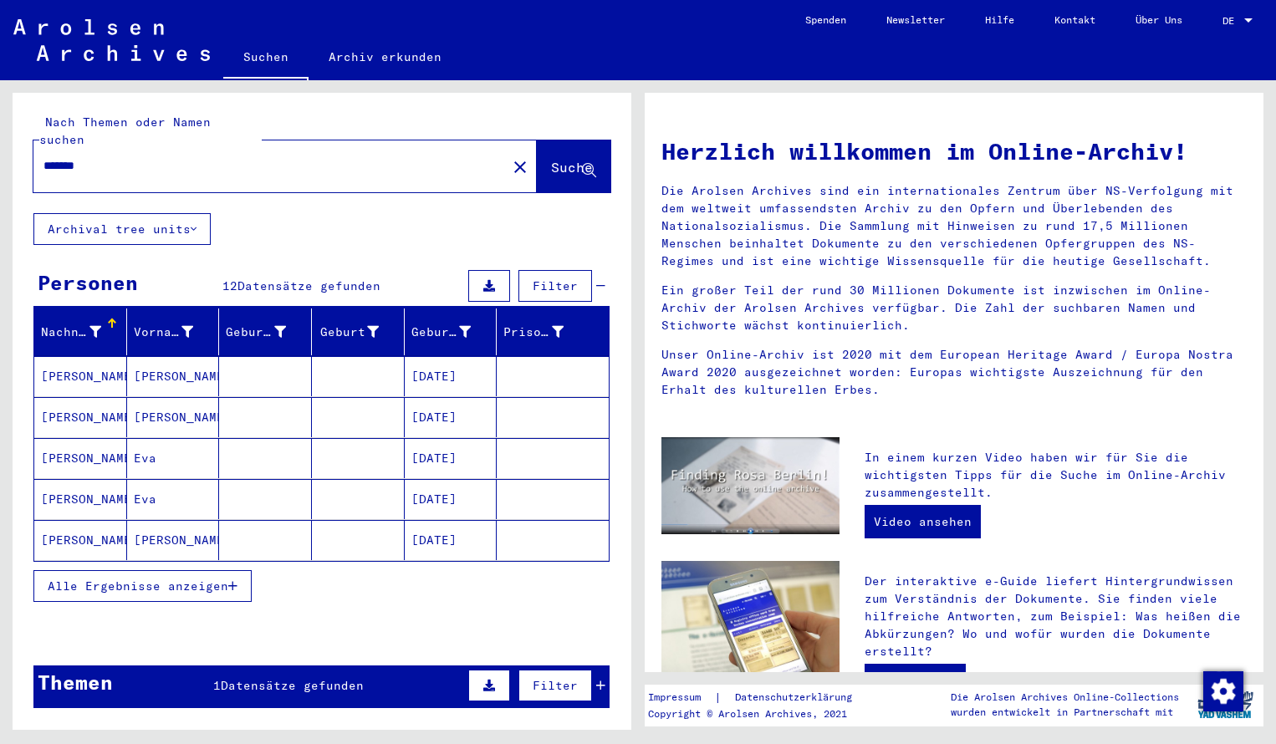
scroll to position [23, 0]
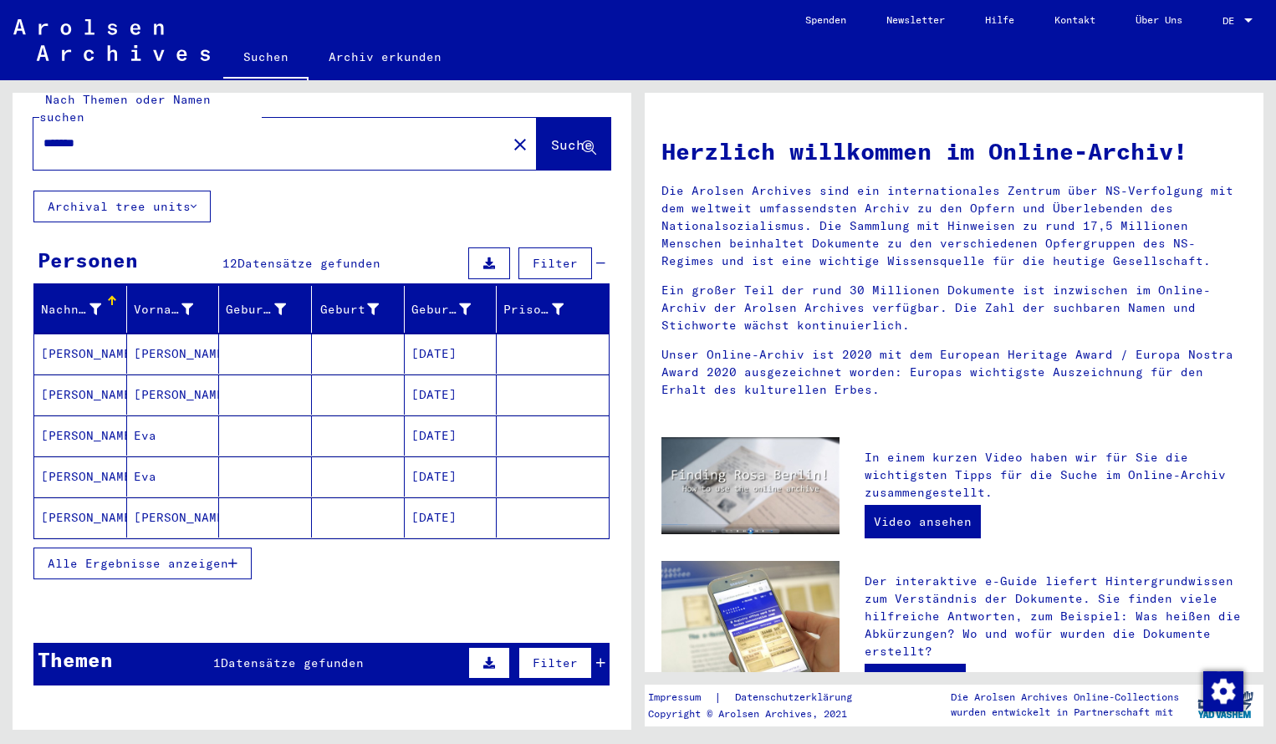
click at [82, 334] on mat-cell "[PERSON_NAME]" at bounding box center [80, 354] width 93 height 40
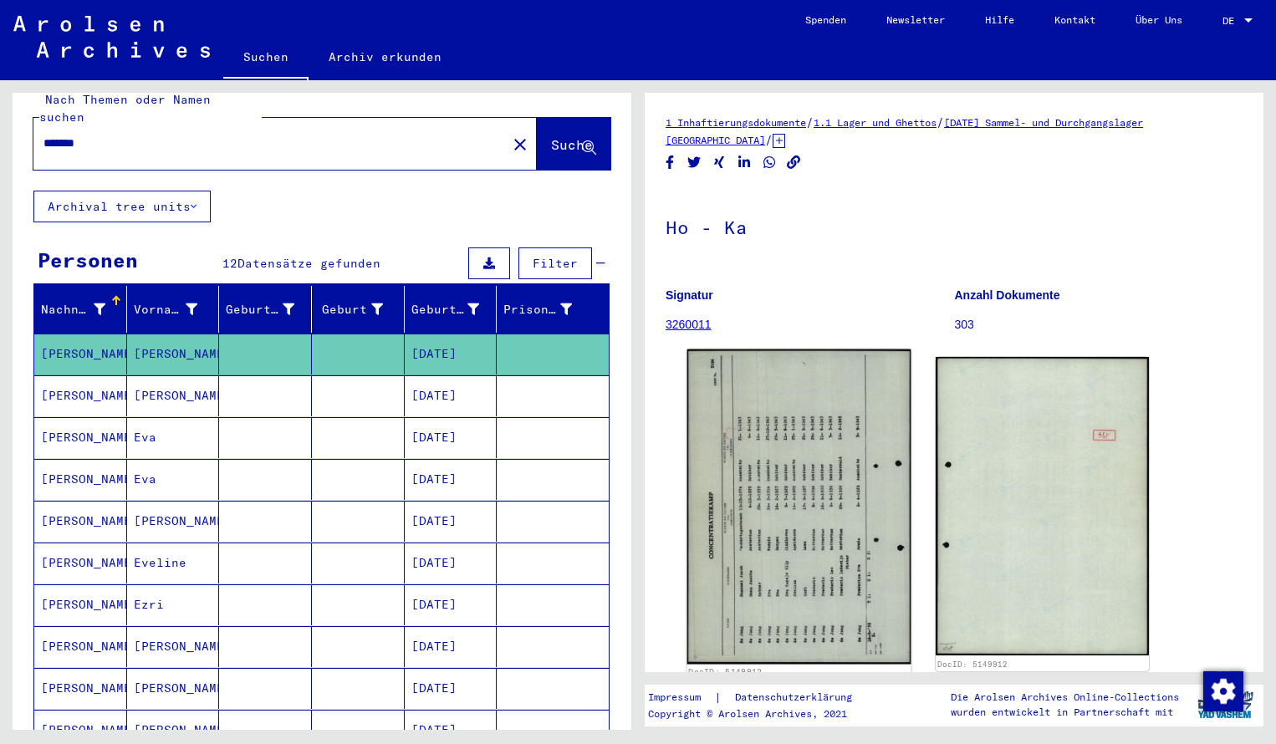
click at [782, 440] on img at bounding box center [799, 506] width 224 height 315
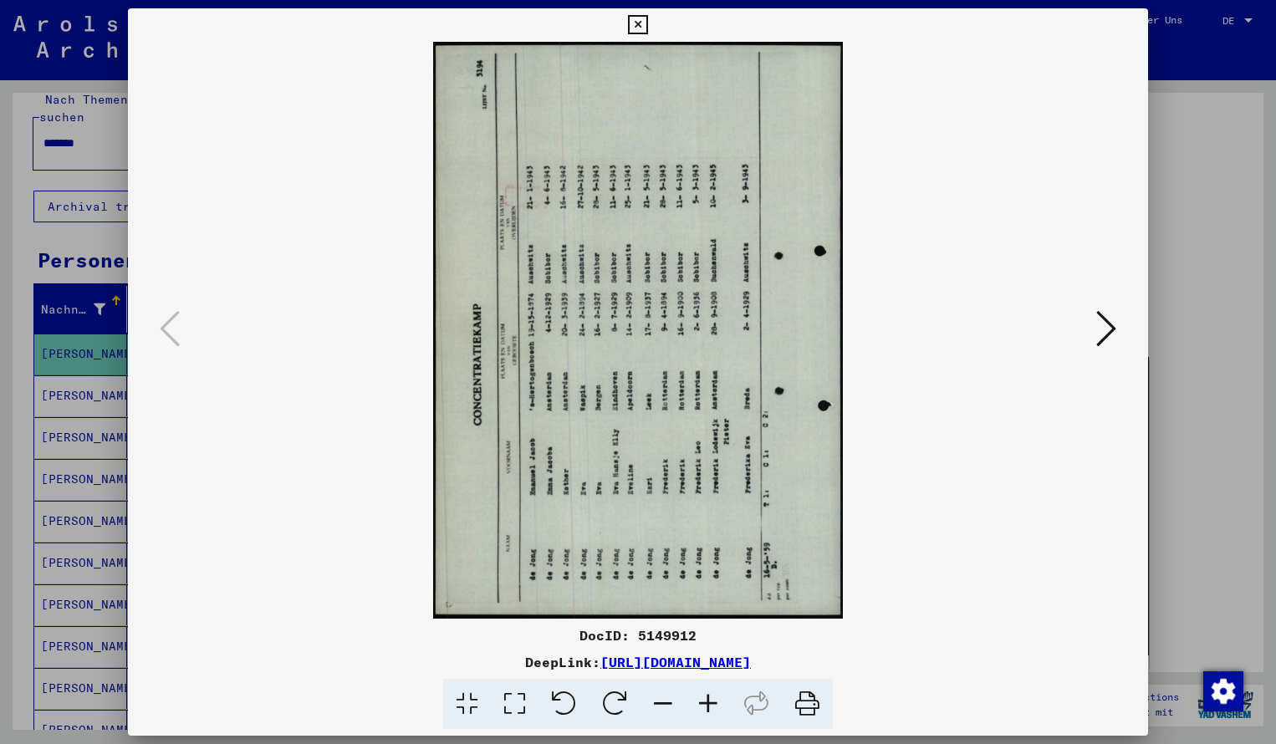
click at [614, 694] on icon at bounding box center [614, 704] width 51 height 51
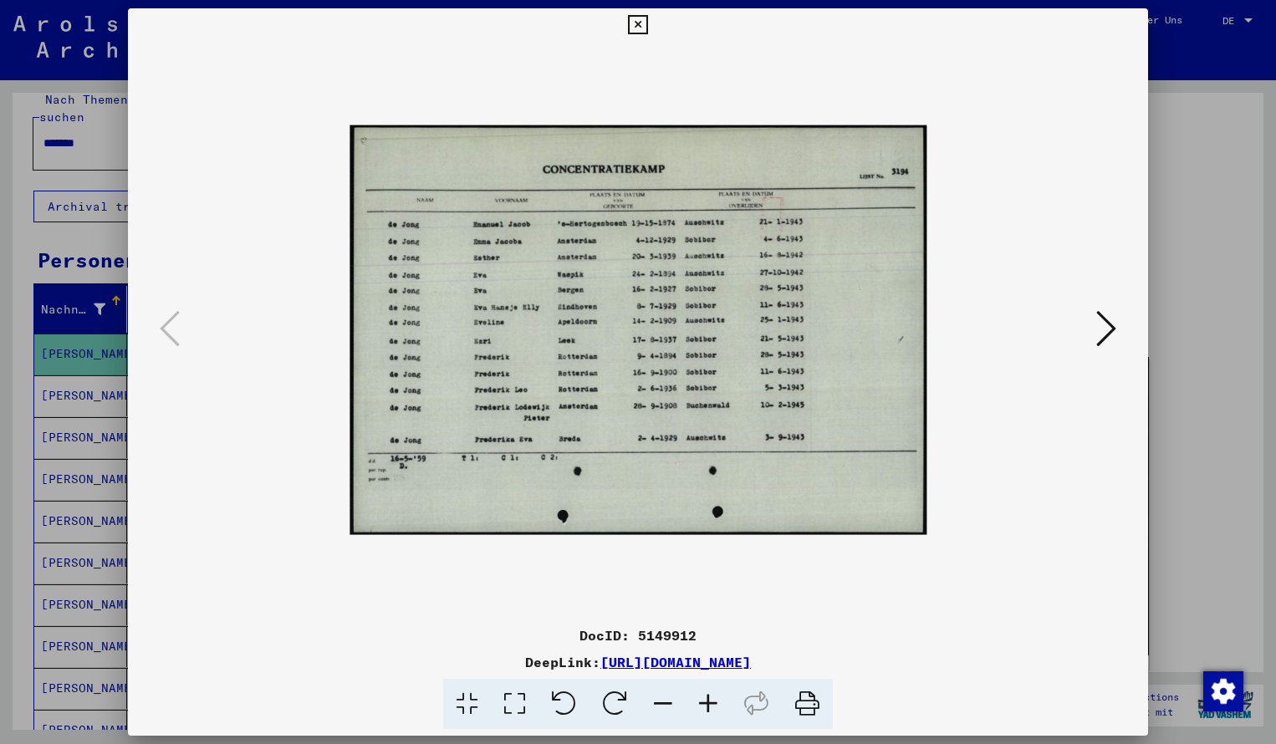
click at [704, 697] on icon at bounding box center [707, 704] width 45 height 51
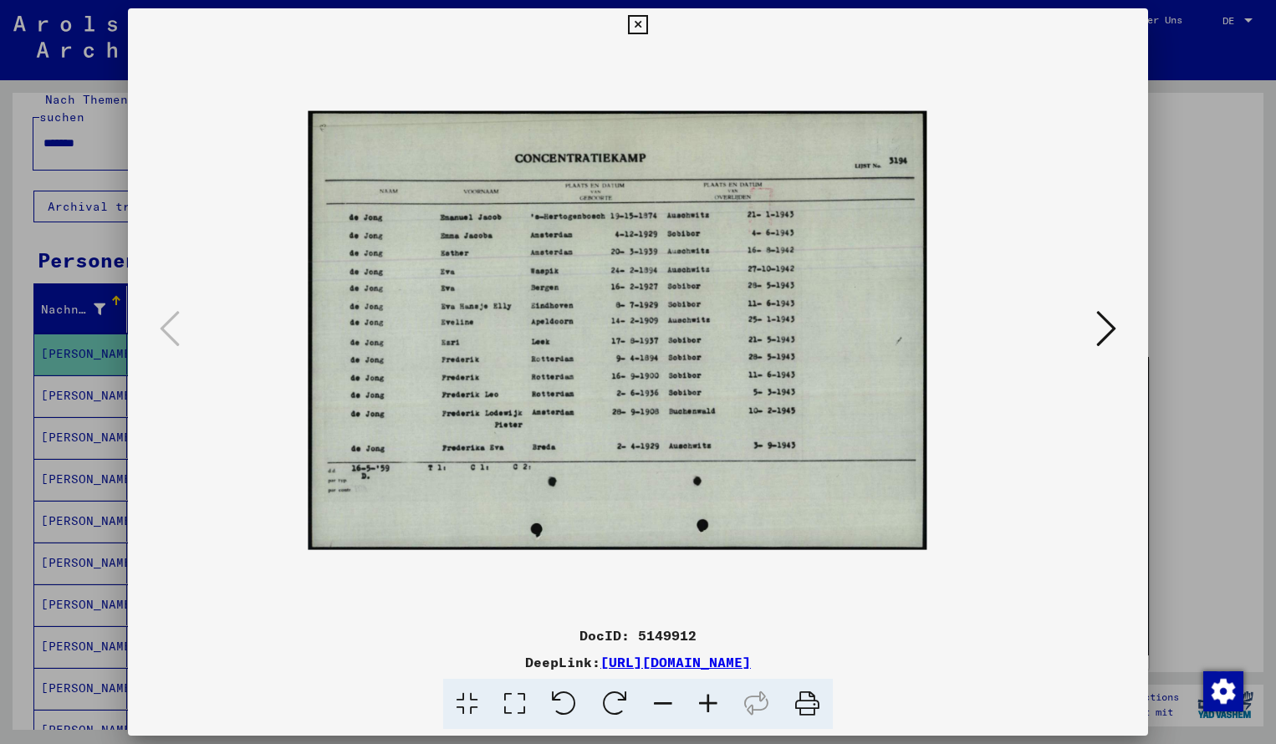
click at [704, 697] on icon at bounding box center [707, 704] width 45 height 51
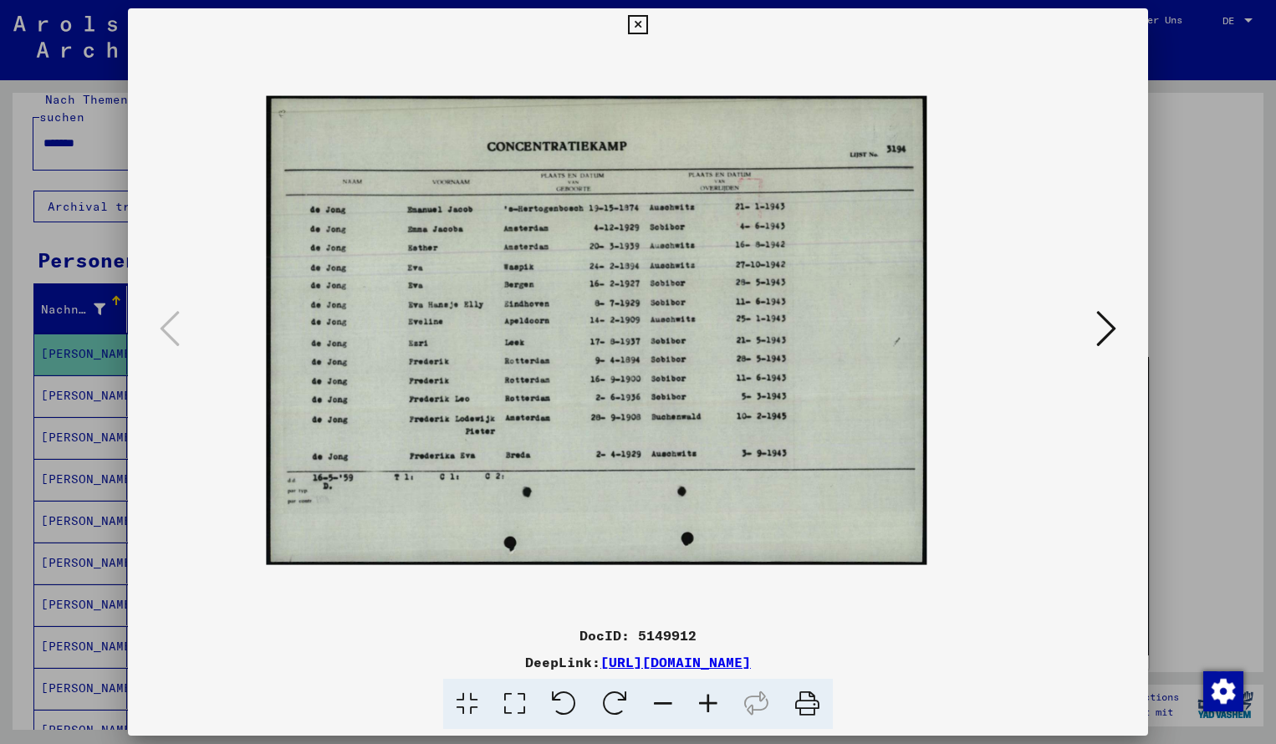
click at [704, 697] on icon at bounding box center [707, 704] width 45 height 51
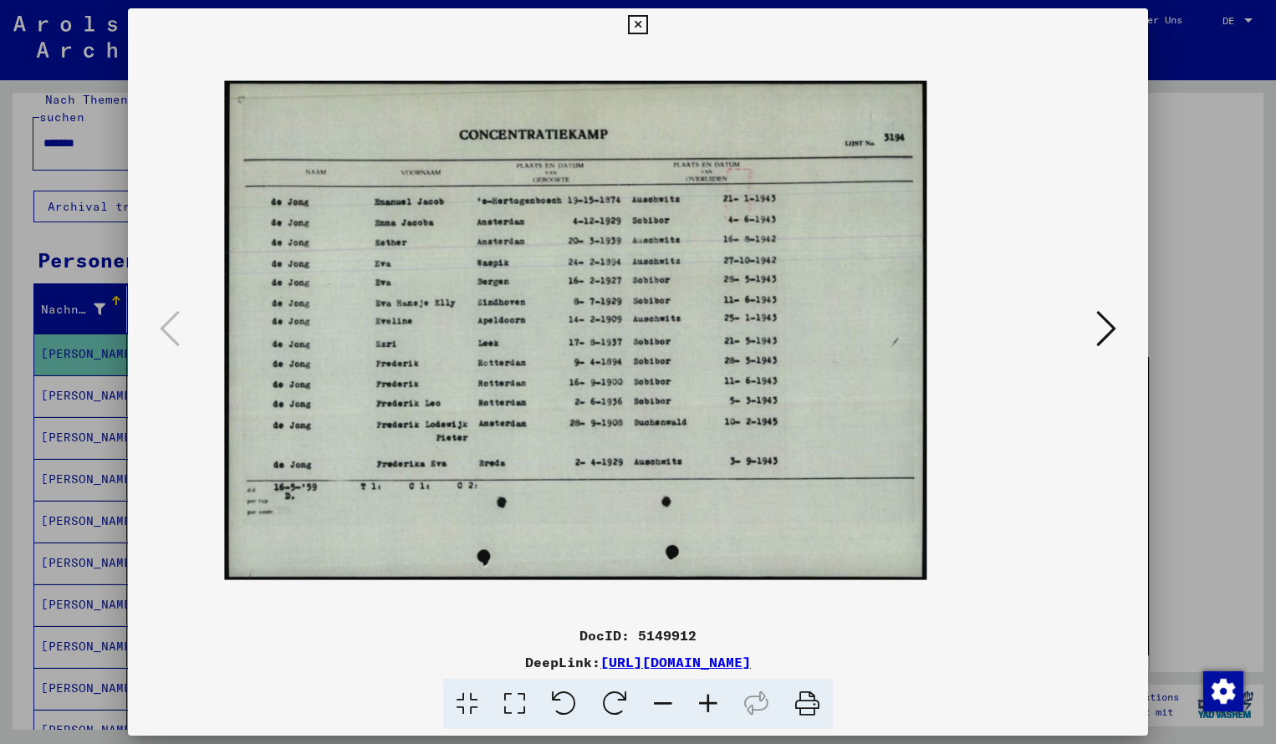
click at [704, 697] on icon at bounding box center [707, 704] width 45 height 51
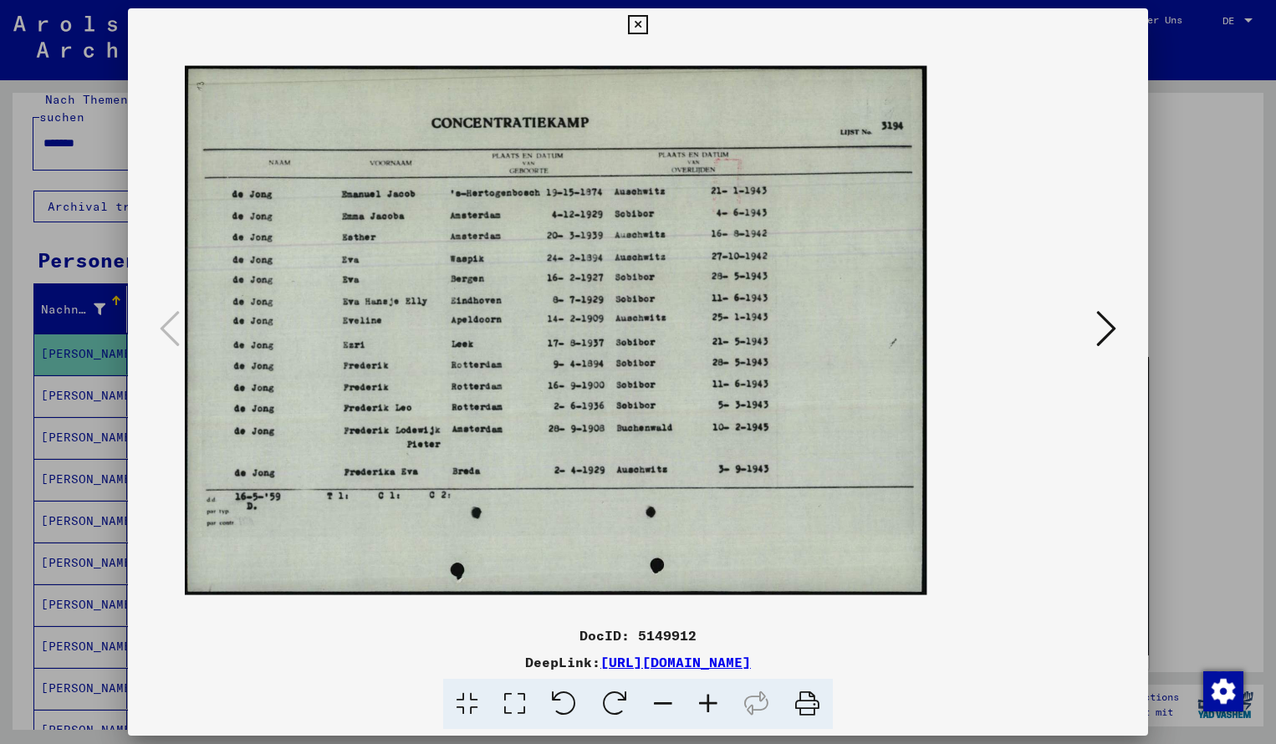
click at [704, 697] on icon at bounding box center [707, 704] width 45 height 51
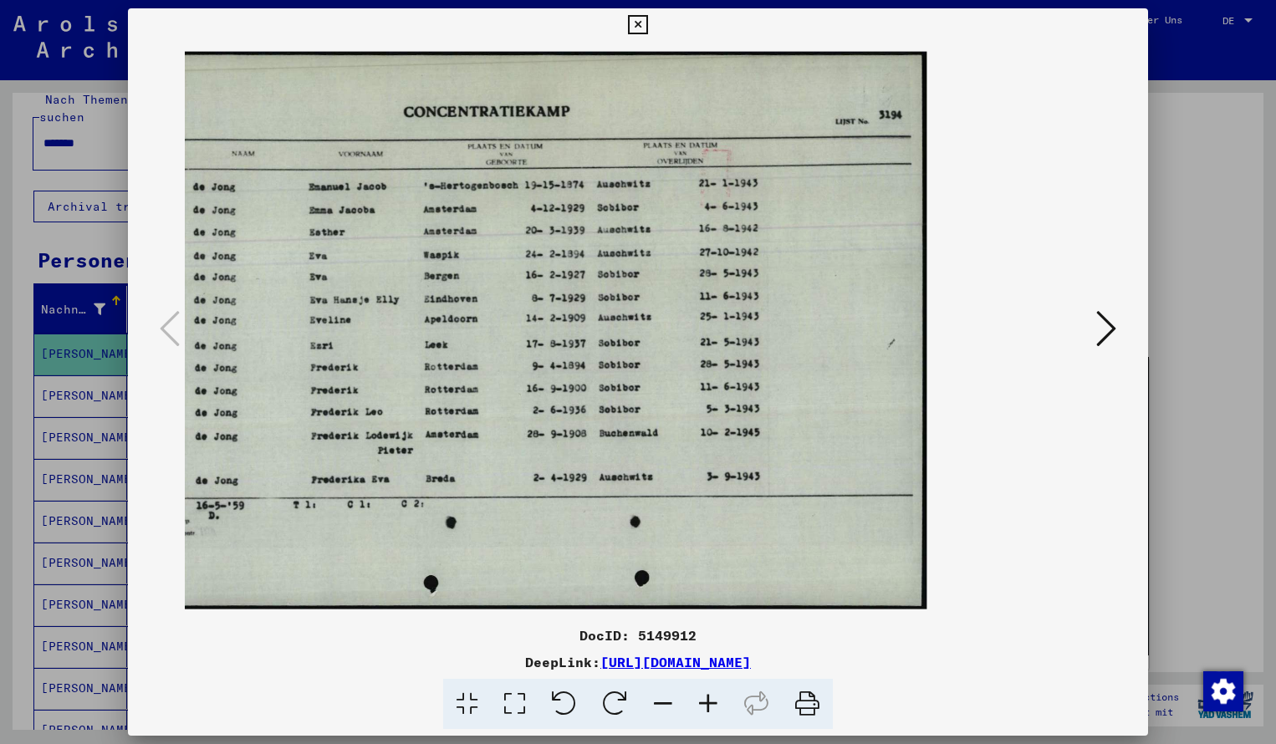
click at [704, 697] on icon at bounding box center [707, 704] width 45 height 51
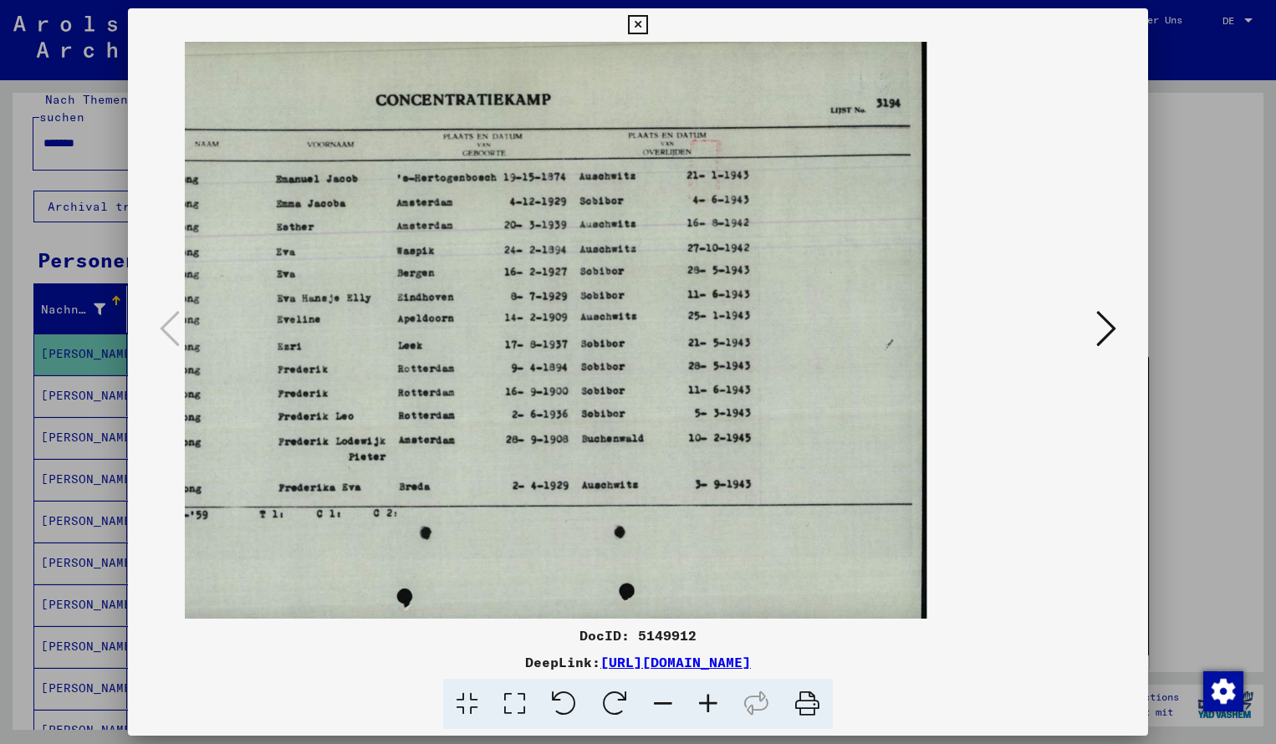
drag, startPoint x: 582, startPoint y: 451, endPoint x: 655, endPoint y: 451, distance: 73.6
click at [647, 27] on icon at bounding box center [637, 25] width 19 height 20
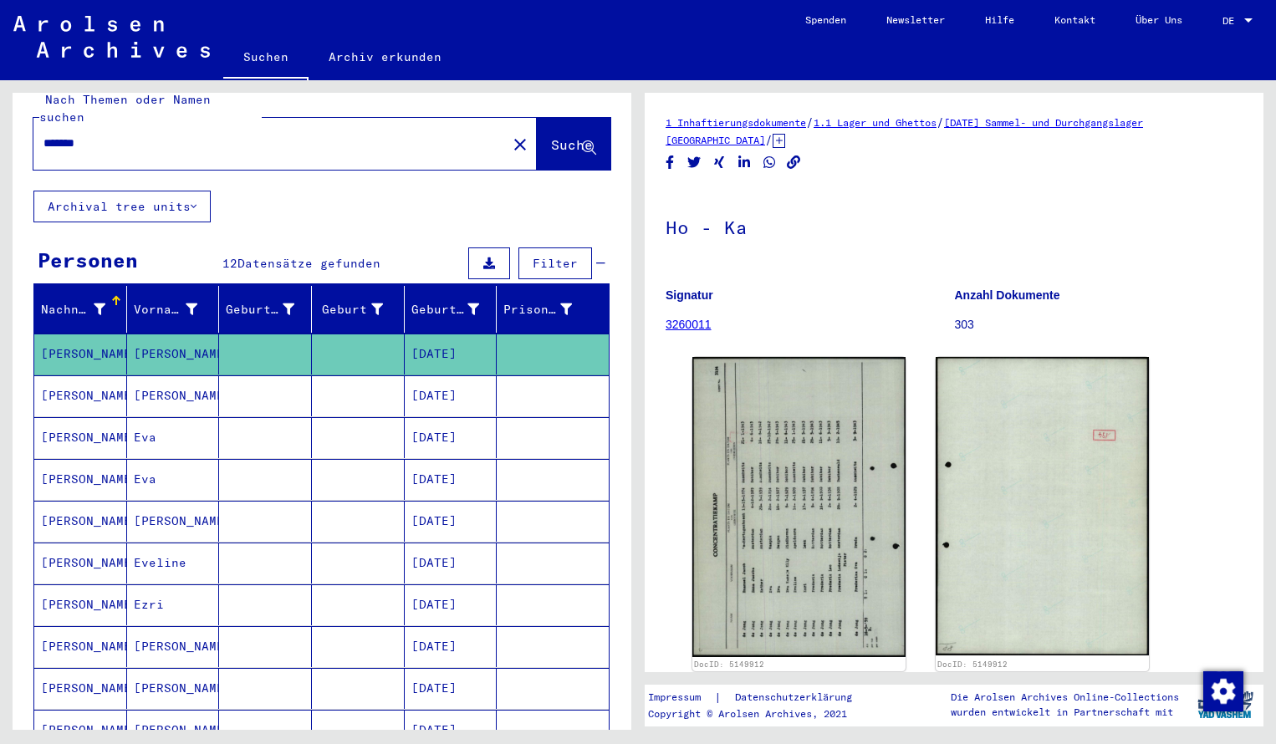
click at [112, 135] on input "*******" at bounding box center [269, 144] width 453 height 18
click at [551, 136] on span "Suche" at bounding box center [572, 144] width 42 height 17
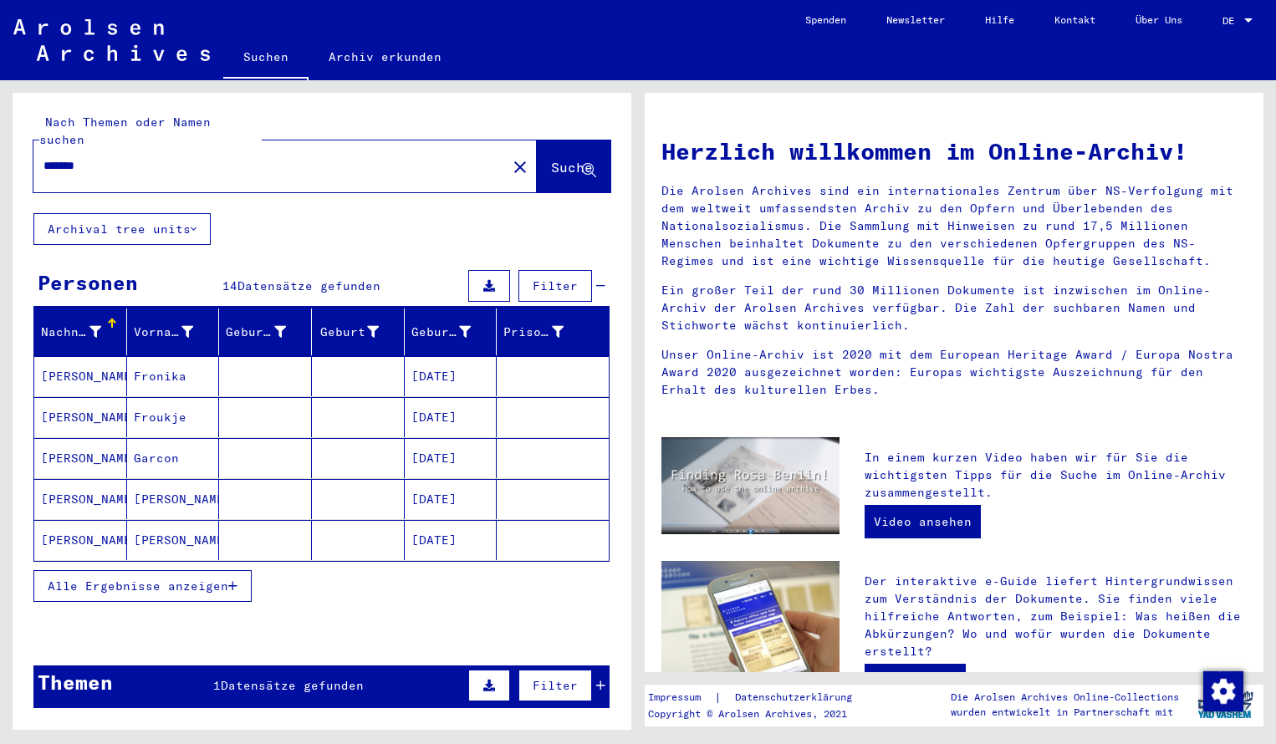
click at [99, 364] on mat-cell "[PERSON_NAME]" at bounding box center [80, 376] width 93 height 40
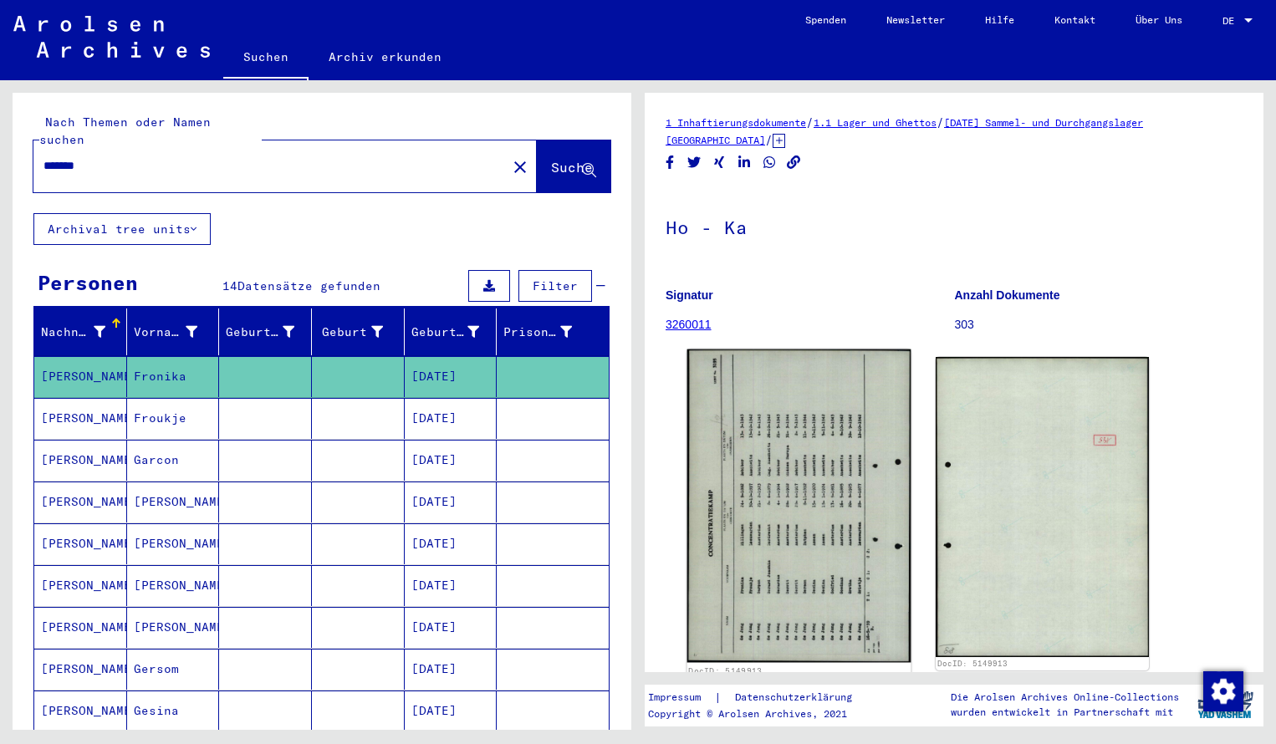
click at [742, 483] on img at bounding box center [799, 505] width 224 height 313
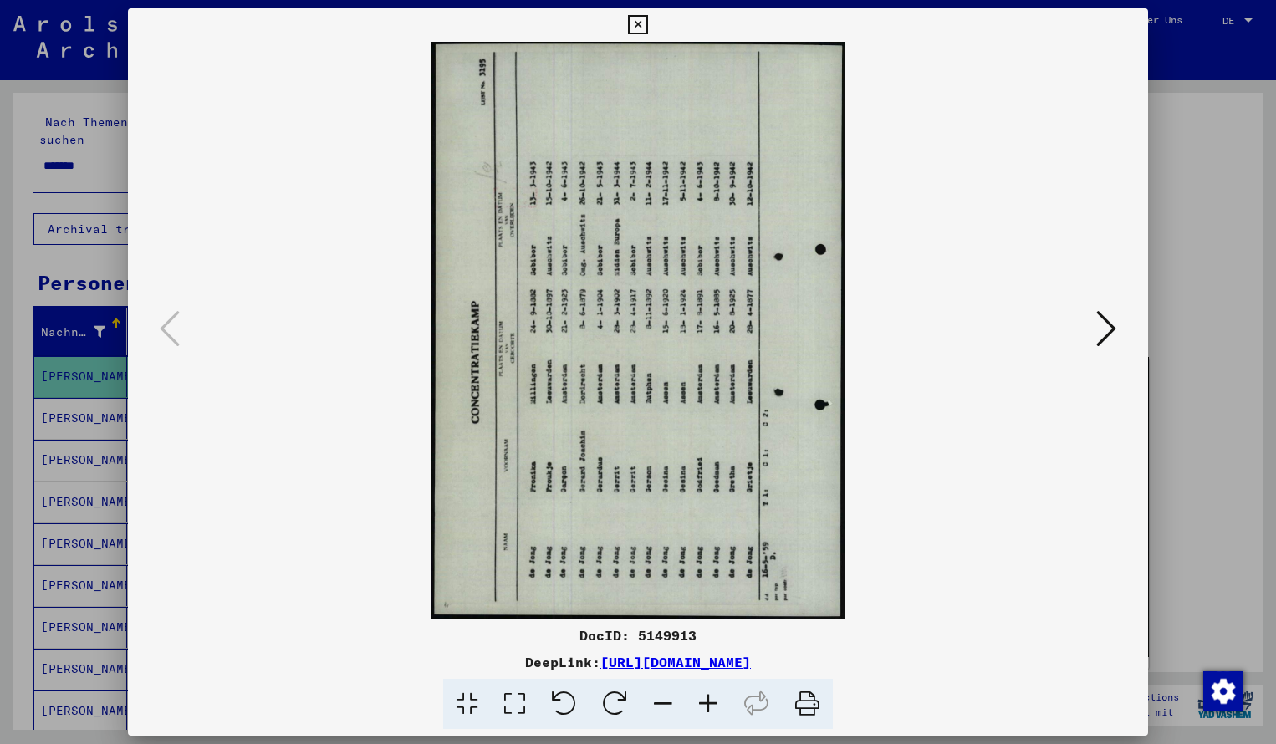
click at [610, 697] on icon at bounding box center [614, 704] width 51 height 51
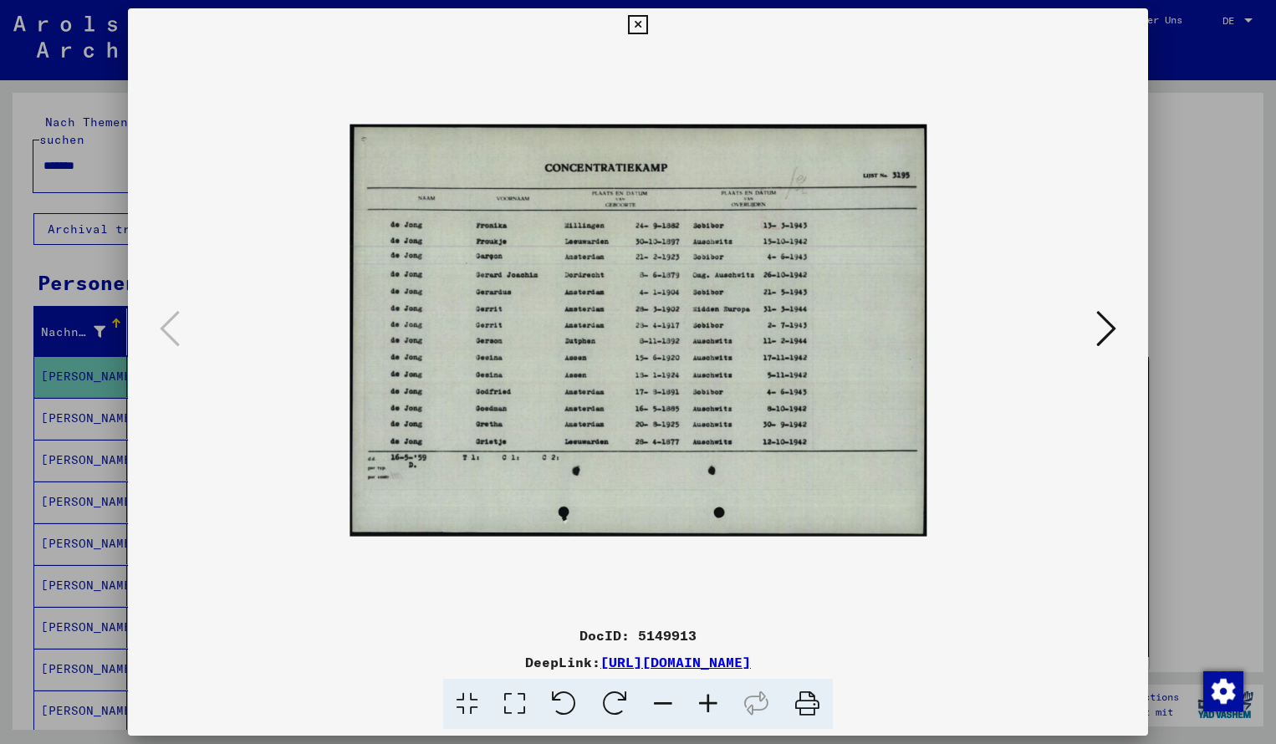
click at [709, 708] on icon at bounding box center [707, 704] width 45 height 51
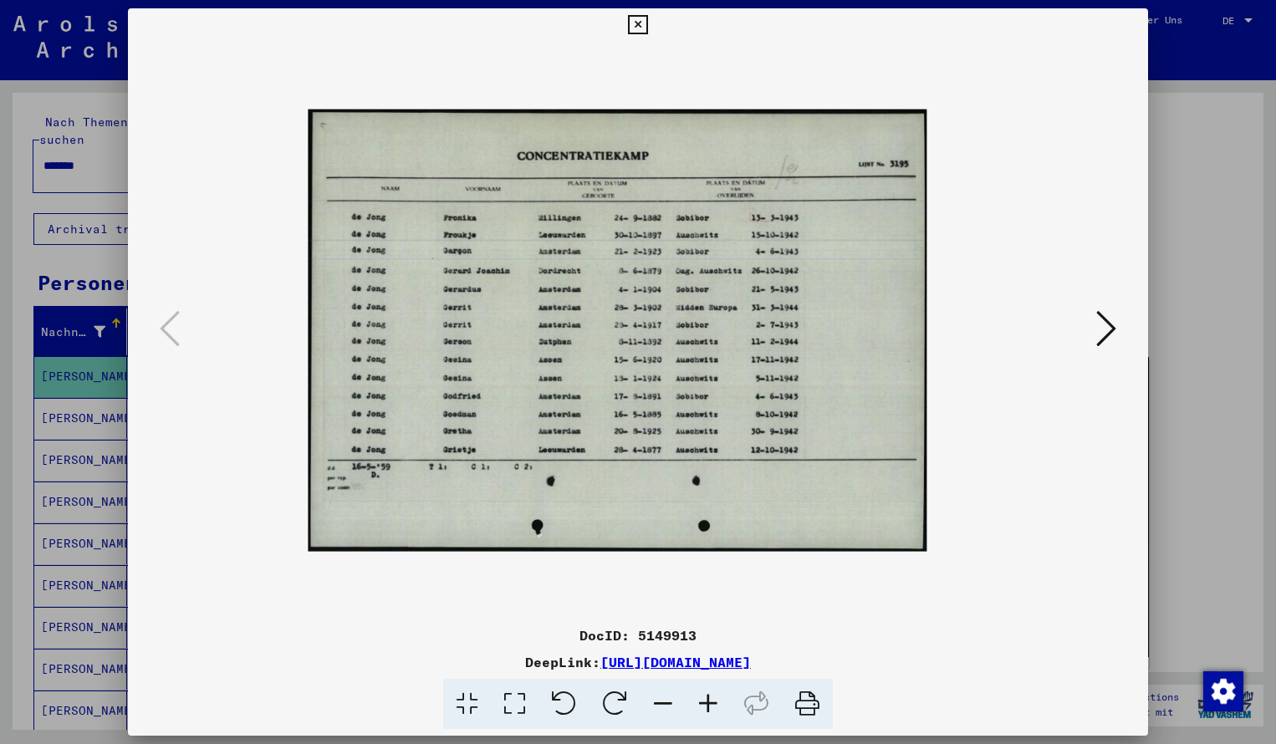
click at [710, 709] on icon at bounding box center [707, 704] width 45 height 51
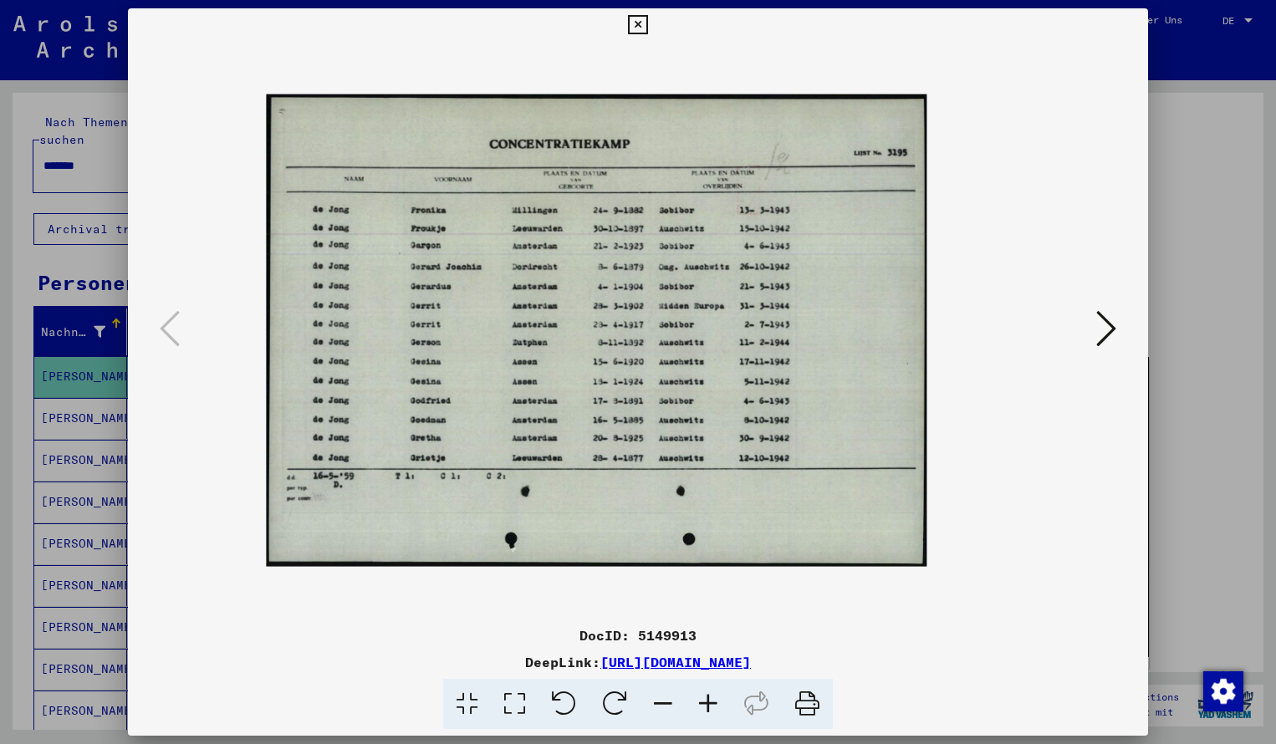
click at [710, 709] on icon at bounding box center [707, 704] width 45 height 51
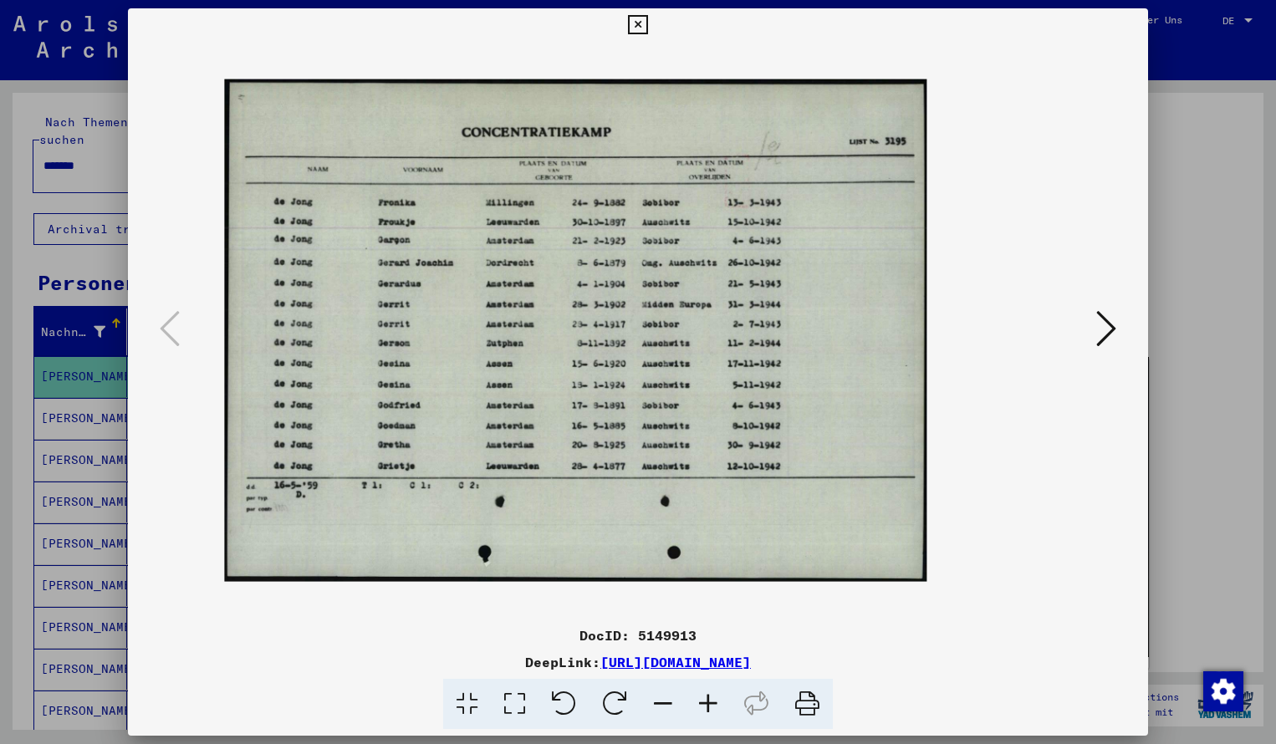
click at [710, 706] on icon at bounding box center [707, 704] width 45 height 51
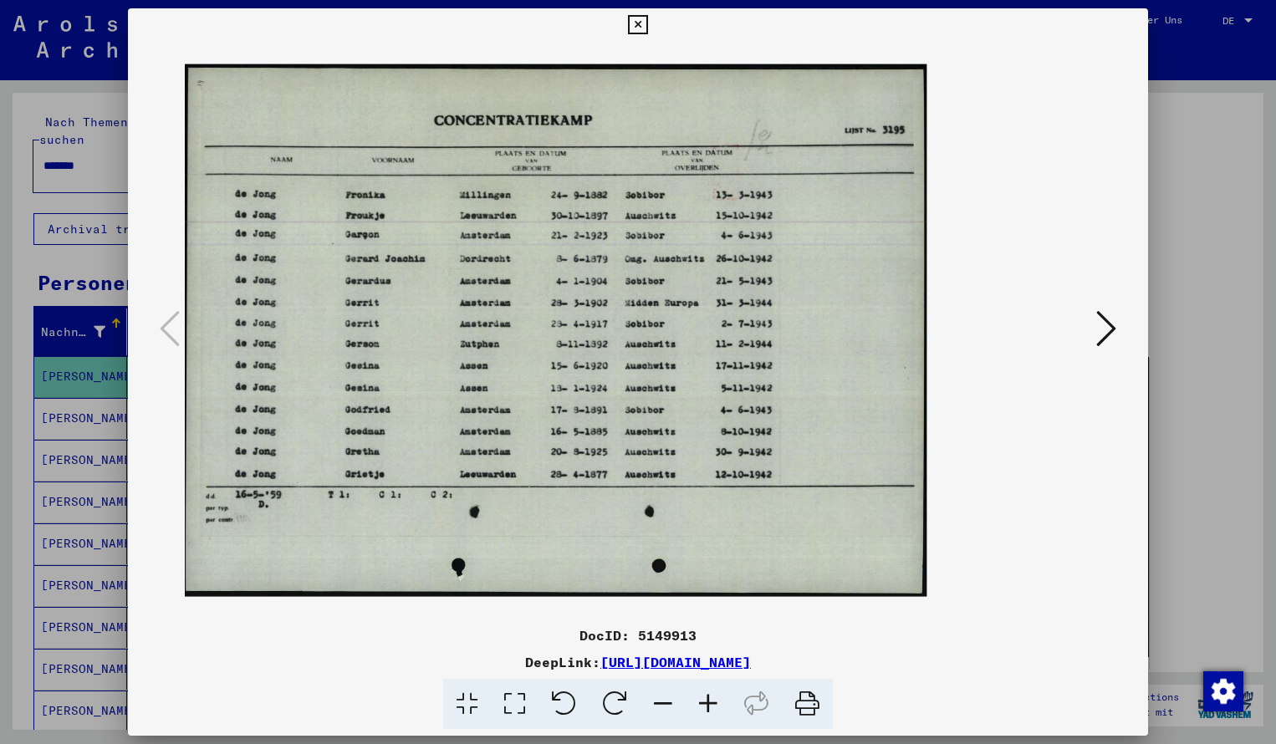
click at [710, 705] on icon at bounding box center [707, 704] width 45 height 51
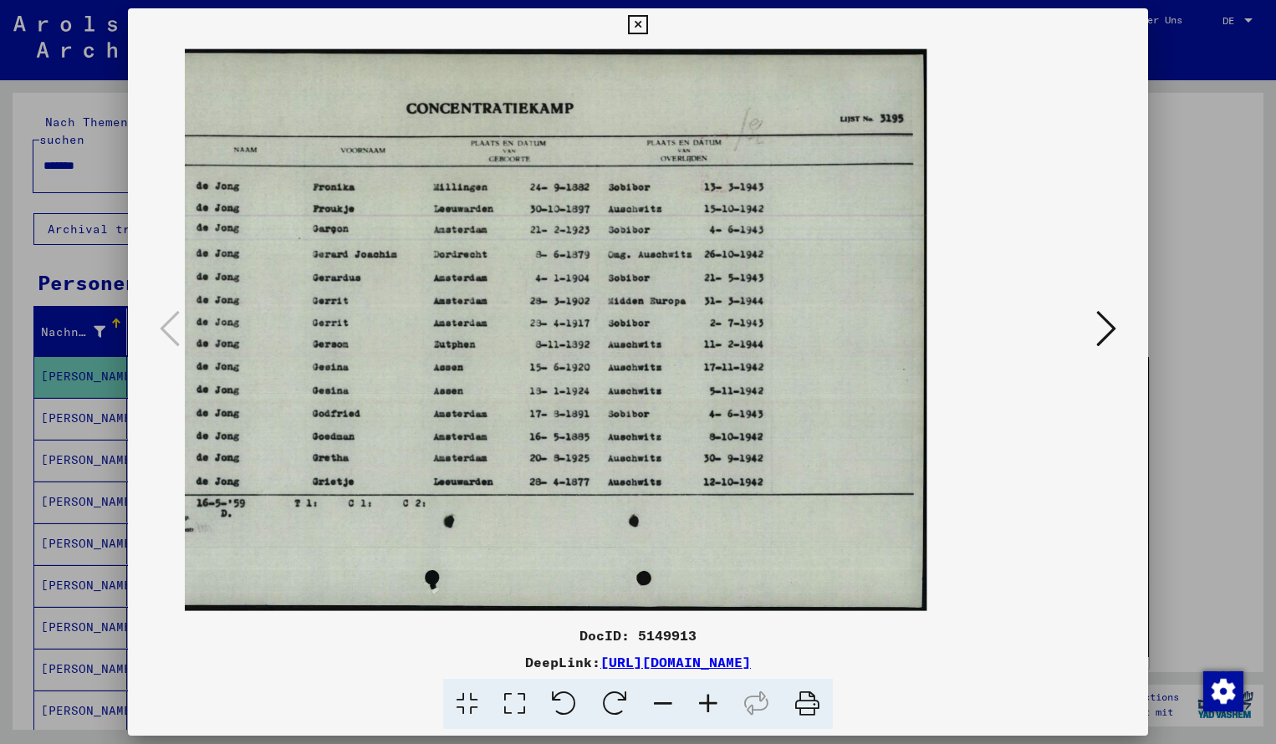
click at [647, 24] on icon at bounding box center [637, 25] width 19 height 20
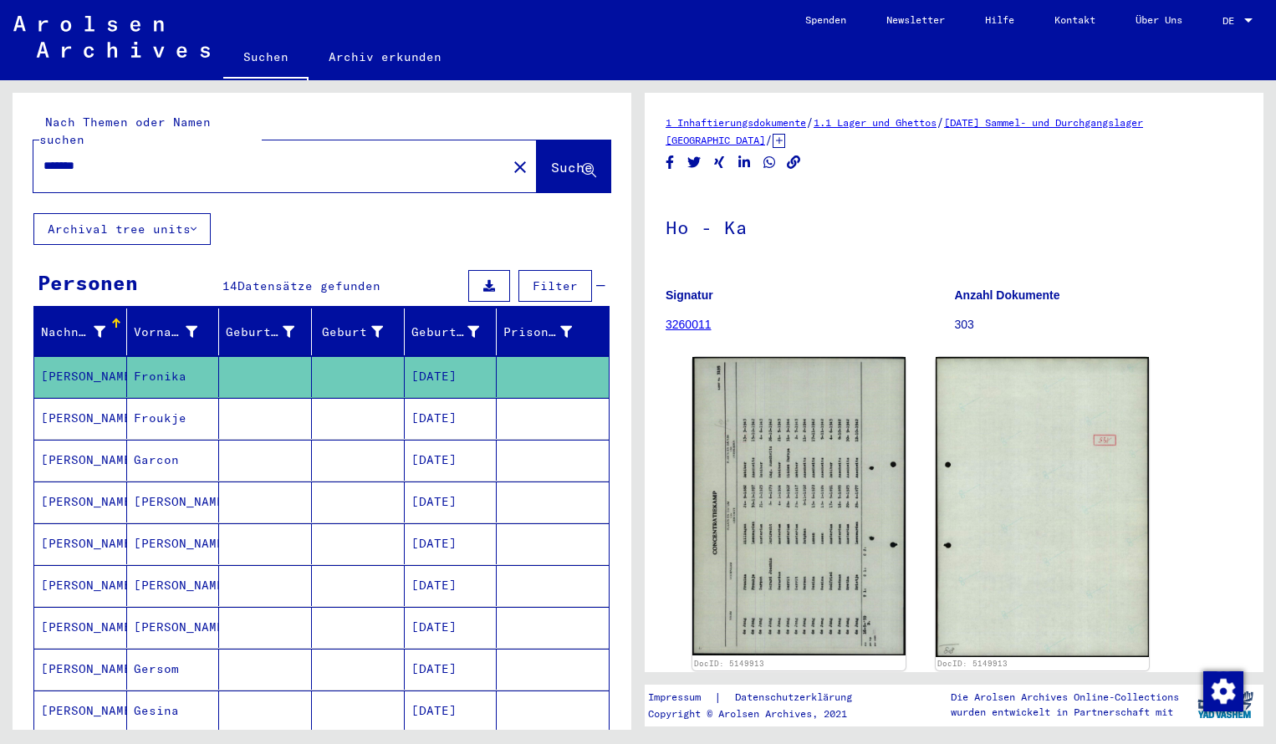
click at [125, 157] on input "*******" at bounding box center [269, 166] width 453 height 18
click at [551, 159] on span "Suche" at bounding box center [572, 167] width 42 height 17
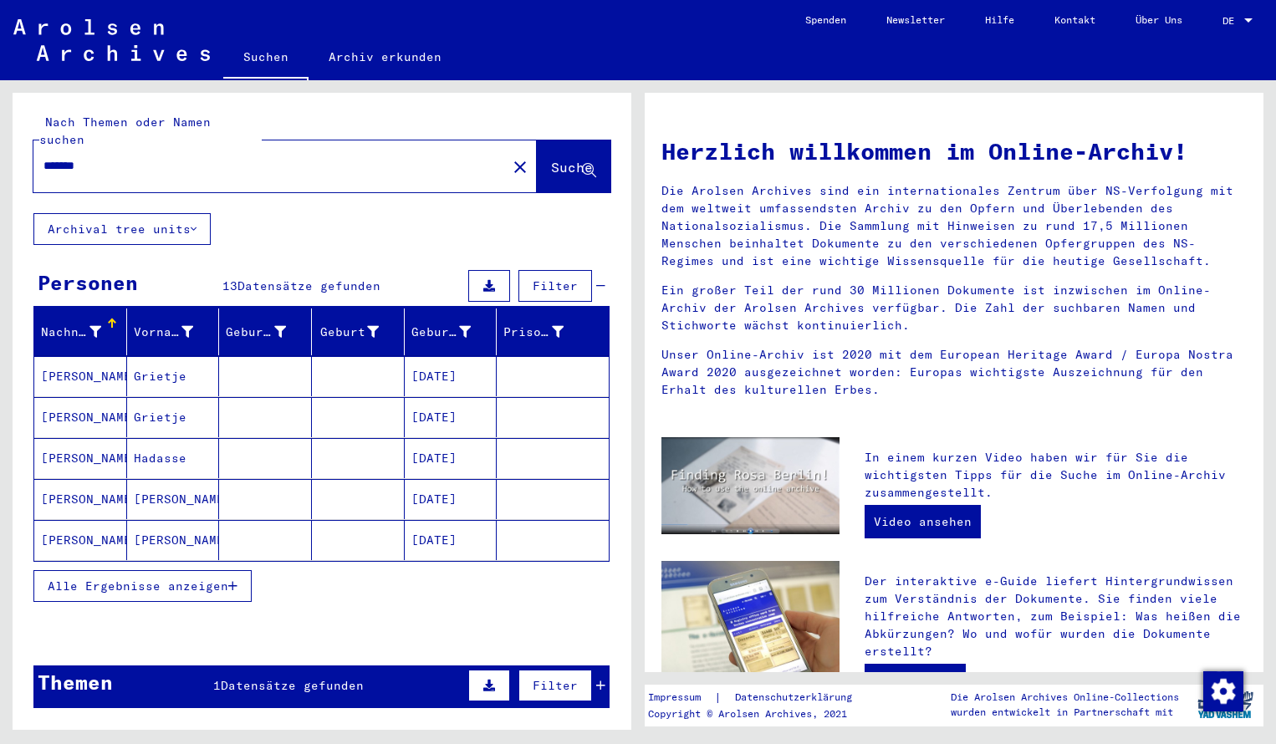
click at [65, 367] on mat-cell "[PERSON_NAME]" at bounding box center [80, 376] width 93 height 40
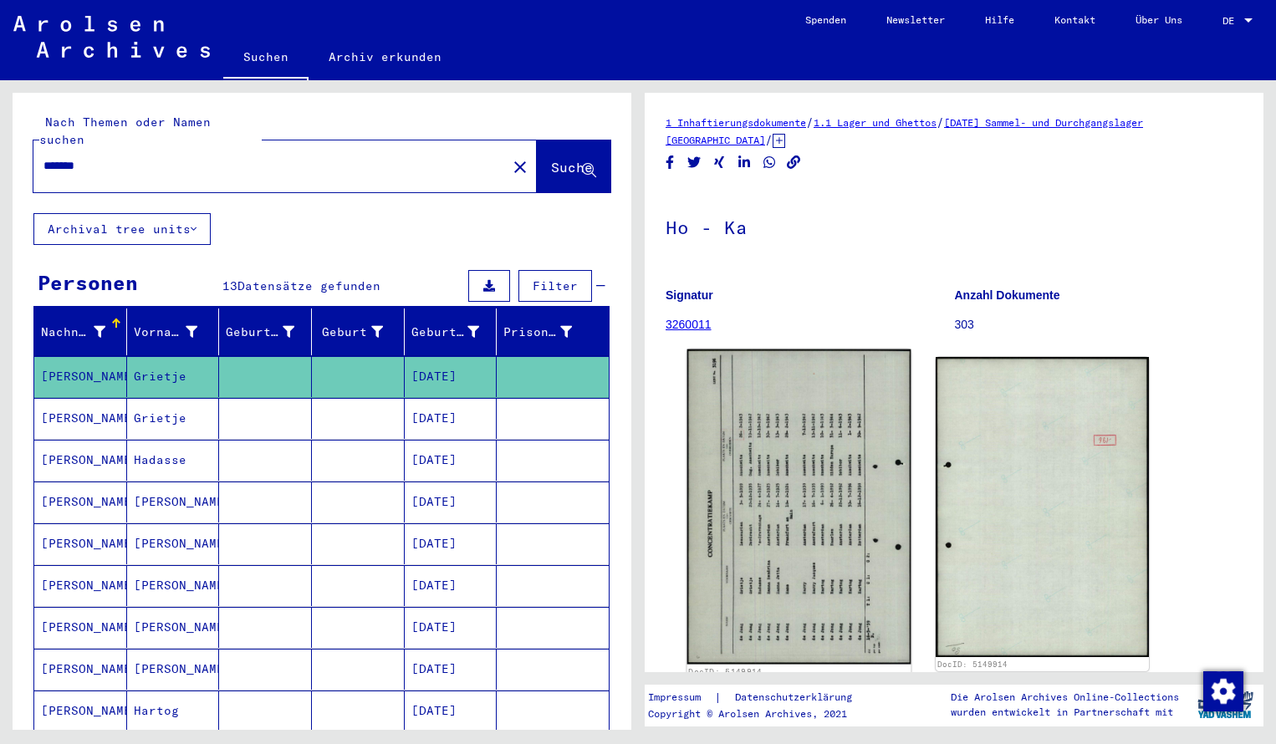
click at [788, 457] on img at bounding box center [799, 506] width 224 height 315
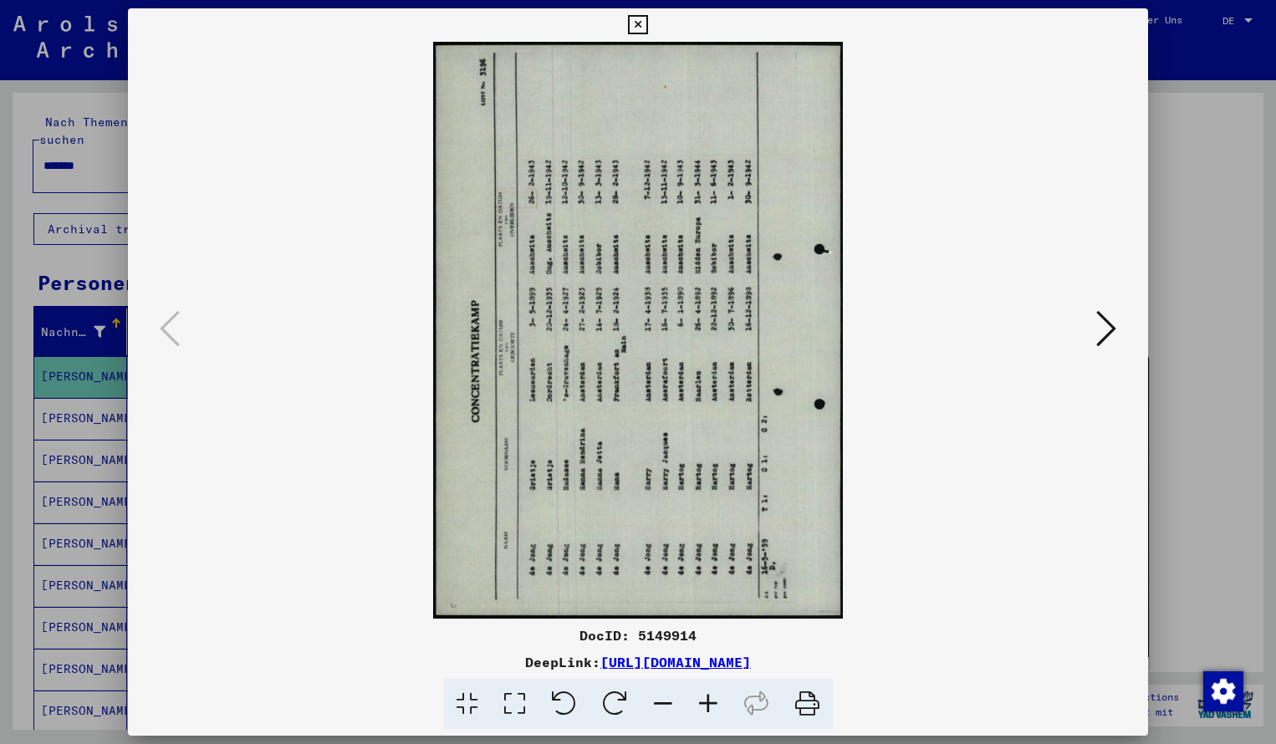
click at [615, 706] on icon at bounding box center [614, 704] width 51 height 51
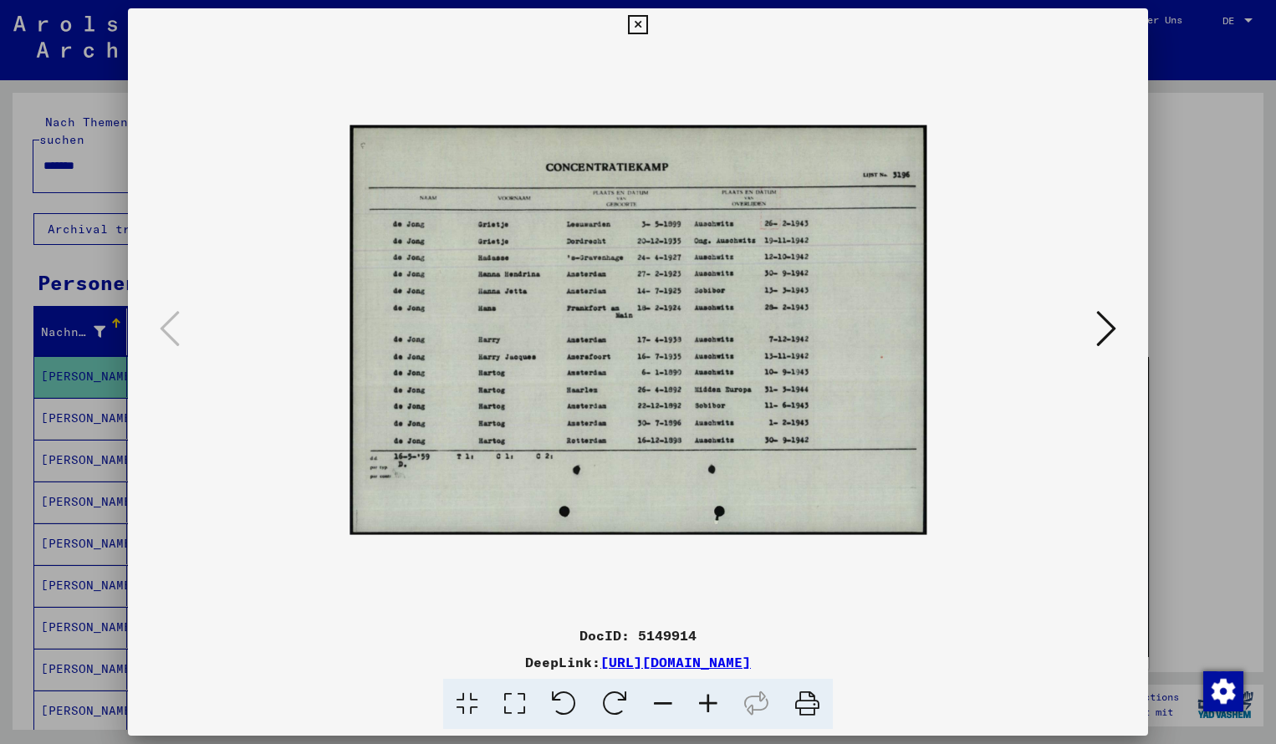
click at [703, 700] on icon at bounding box center [707, 704] width 45 height 51
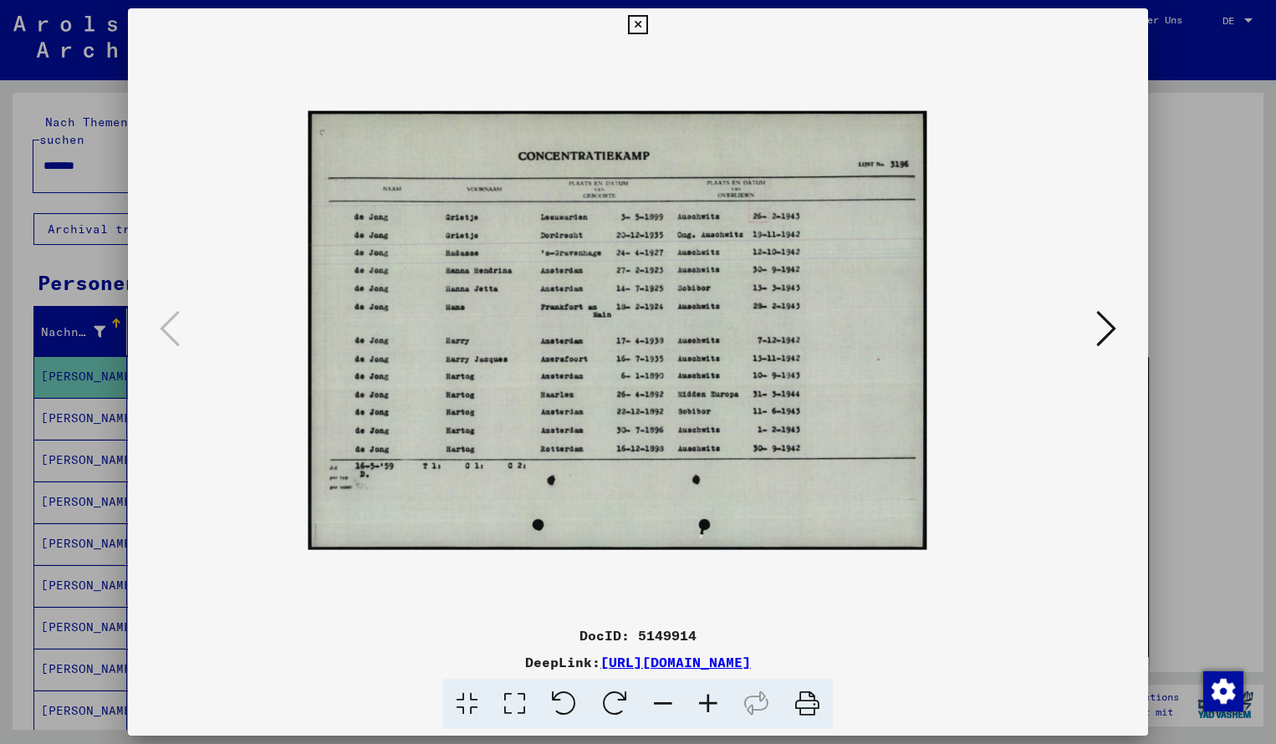
click at [703, 700] on icon at bounding box center [707, 704] width 45 height 51
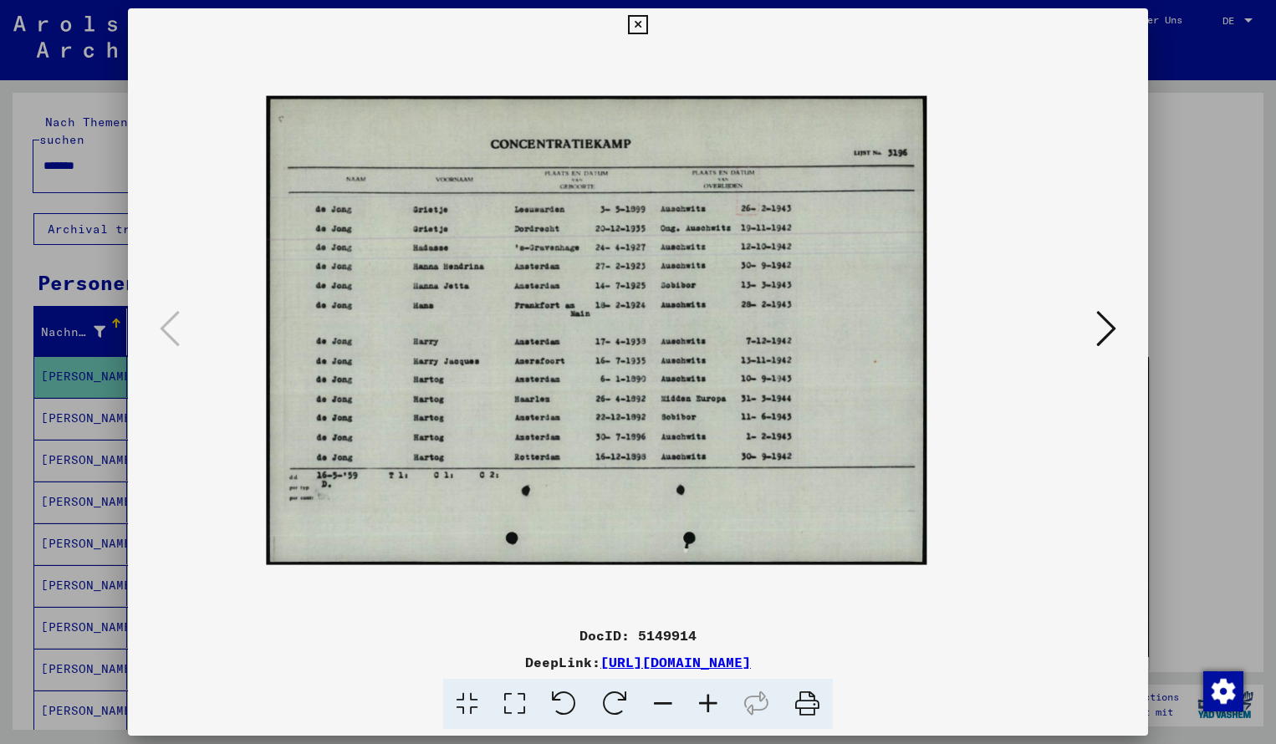
click at [703, 700] on icon at bounding box center [707, 704] width 45 height 51
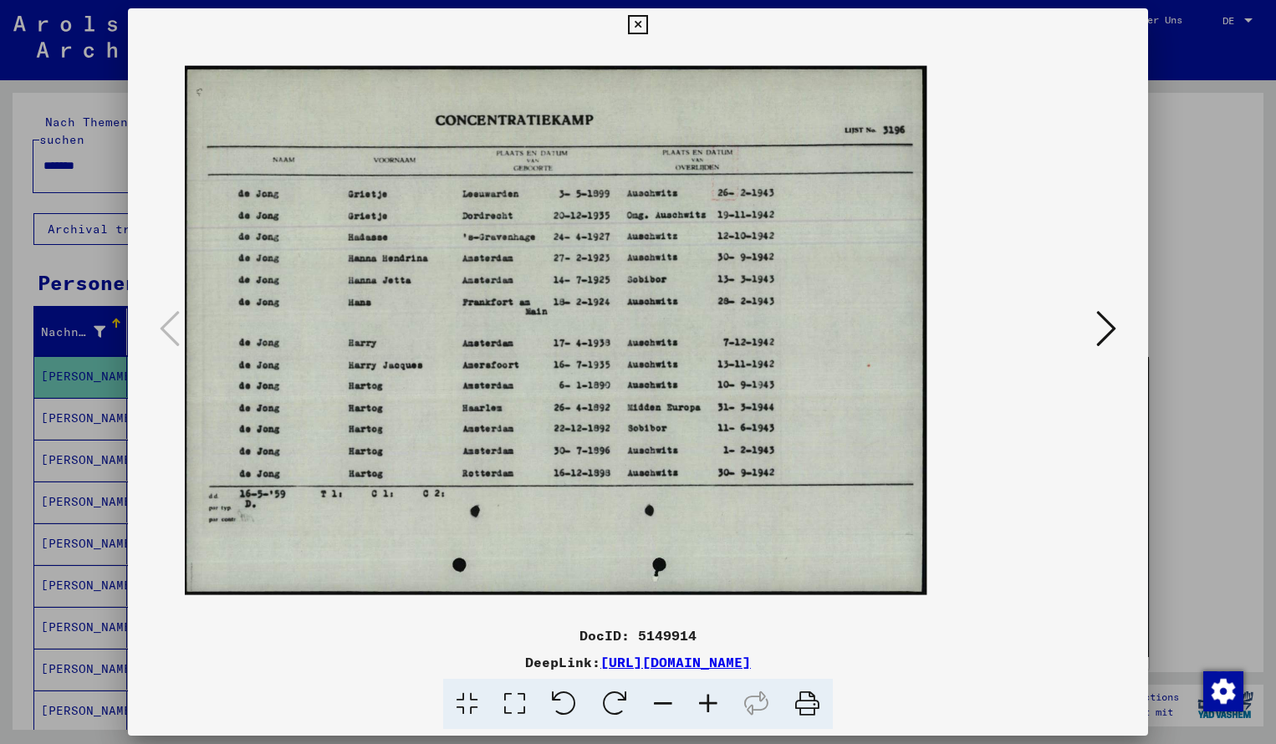
click at [703, 700] on icon at bounding box center [707, 704] width 45 height 51
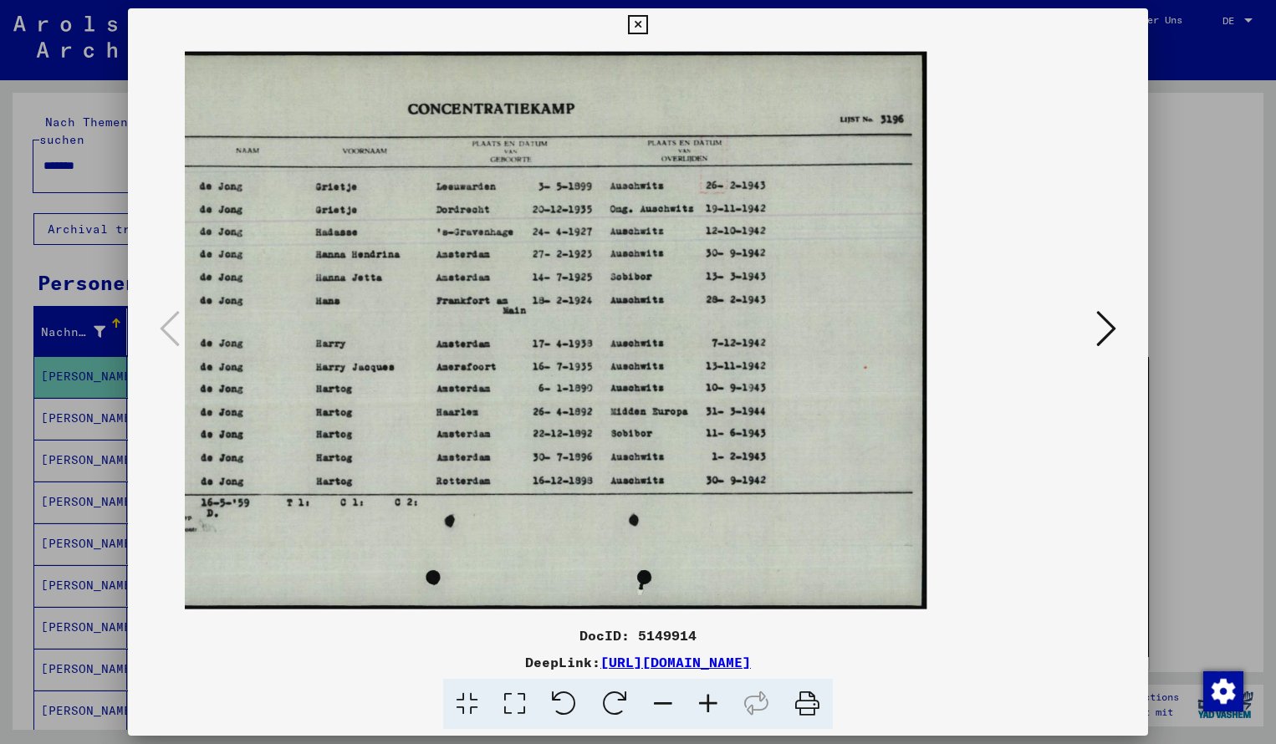
click at [703, 700] on icon at bounding box center [707, 704] width 45 height 51
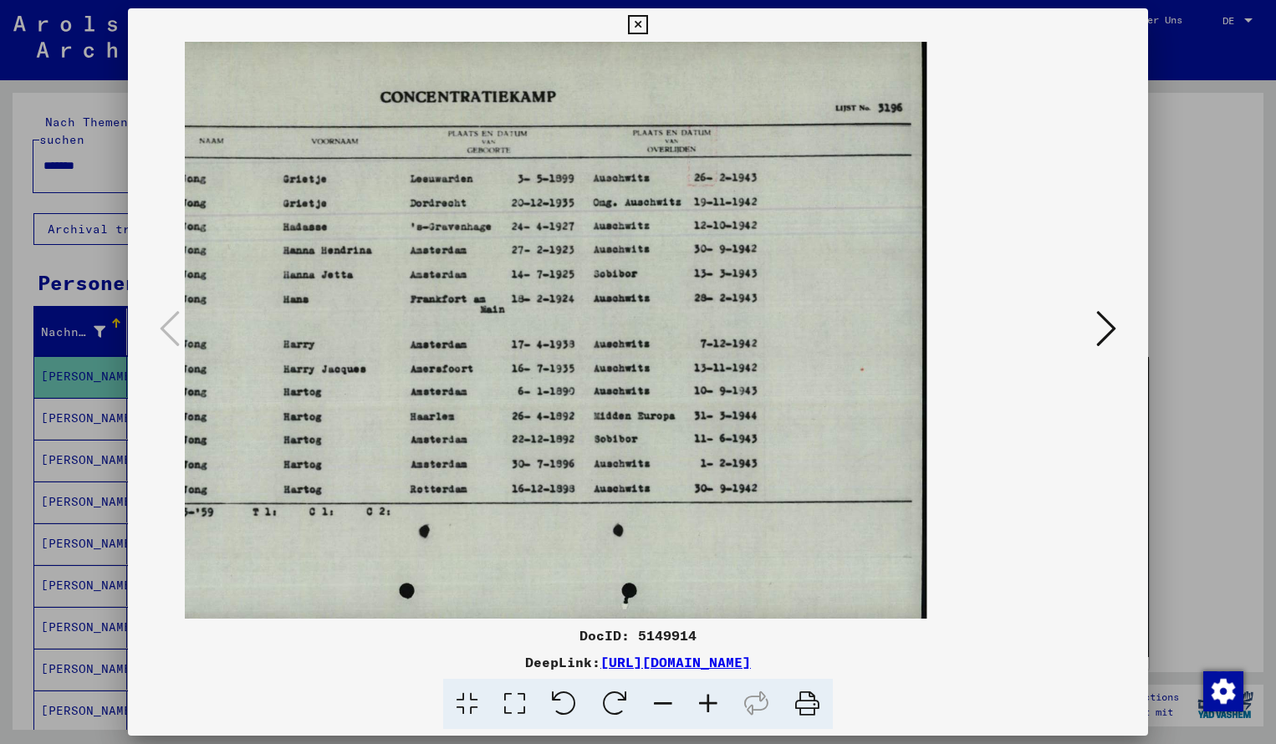
drag, startPoint x: 691, startPoint y: 307, endPoint x: 584, endPoint y: 307, distance: 107.0
click at [647, 28] on icon at bounding box center [637, 25] width 19 height 20
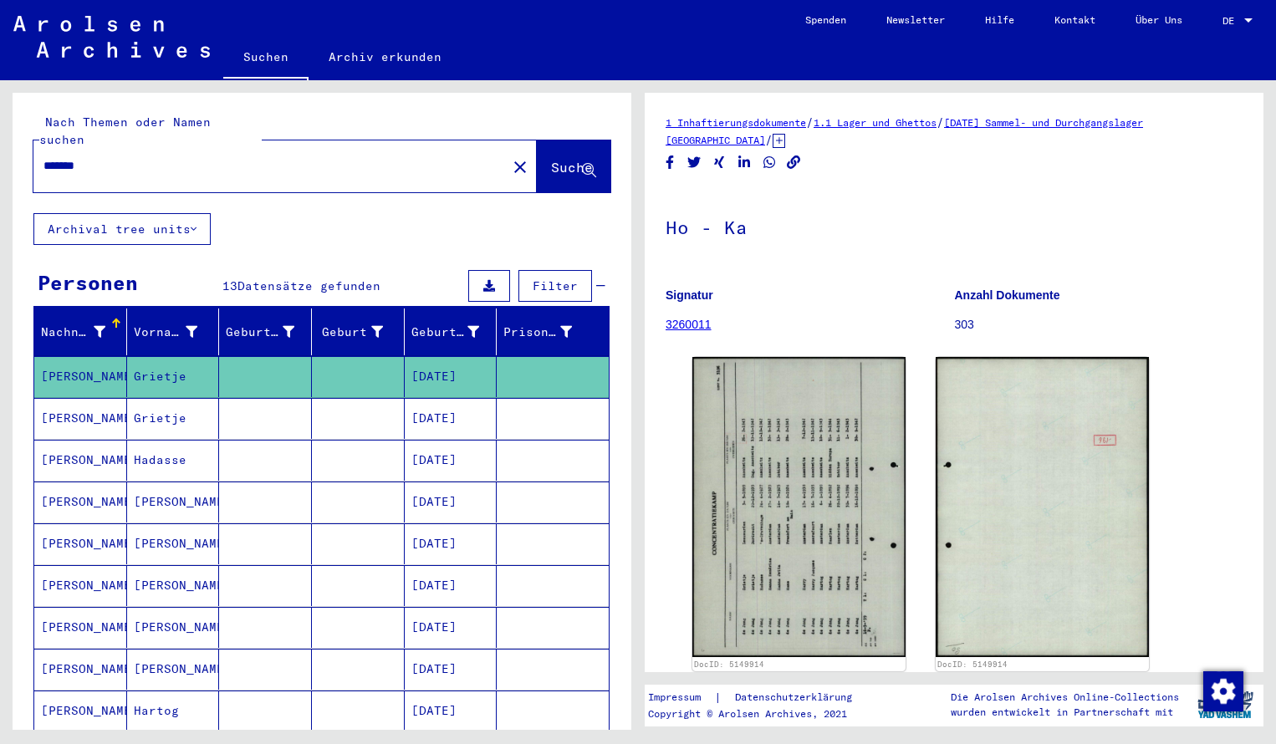
click at [110, 157] on input "*******" at bounding box center [269, 166] width 453 height 18
click at [551, 159] on span "Suche" at bounding box center [572, 167] width 42 height 17
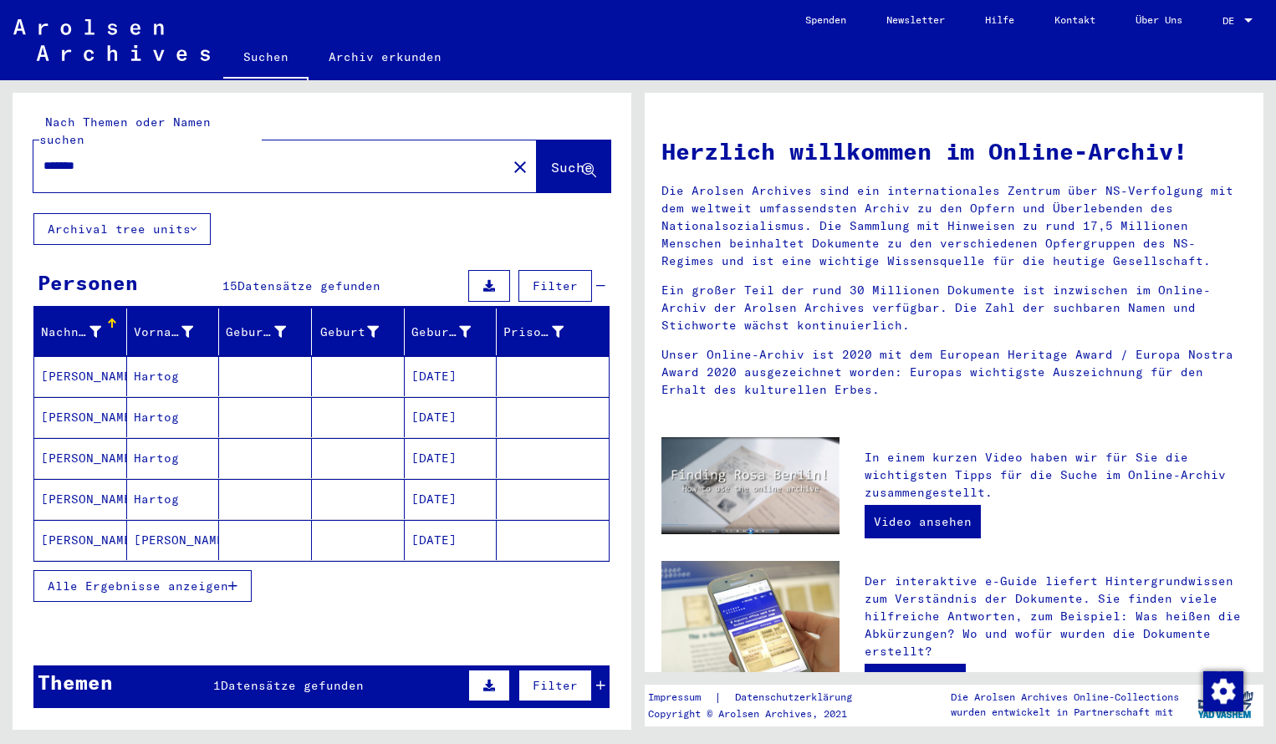
click at [82, 356] on mat-cell "[PERSON_NAME]" at bounding box center [80, 376] width 93 height 40
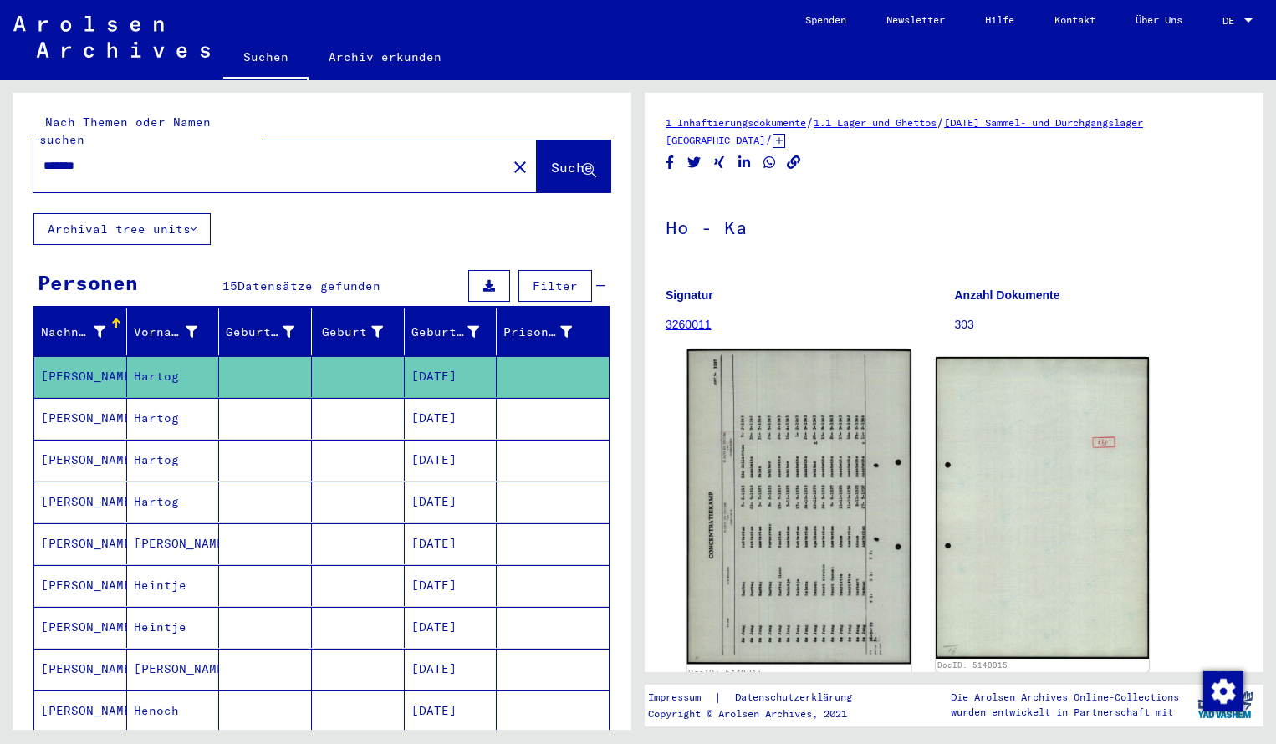
click at [791, 395] on img at bounding box center [799, 506] width 224 height 315
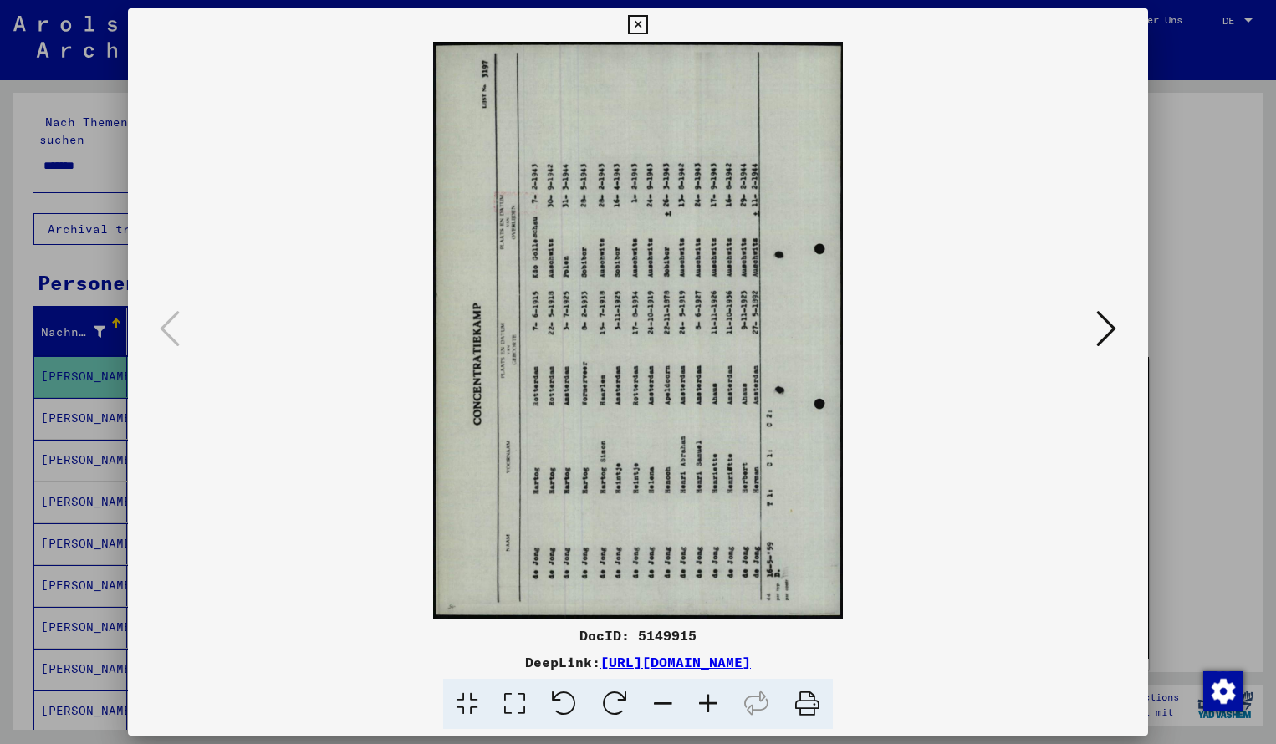
click at [622, 689] on icon at bounding box center [614, 704] width 51 height 51
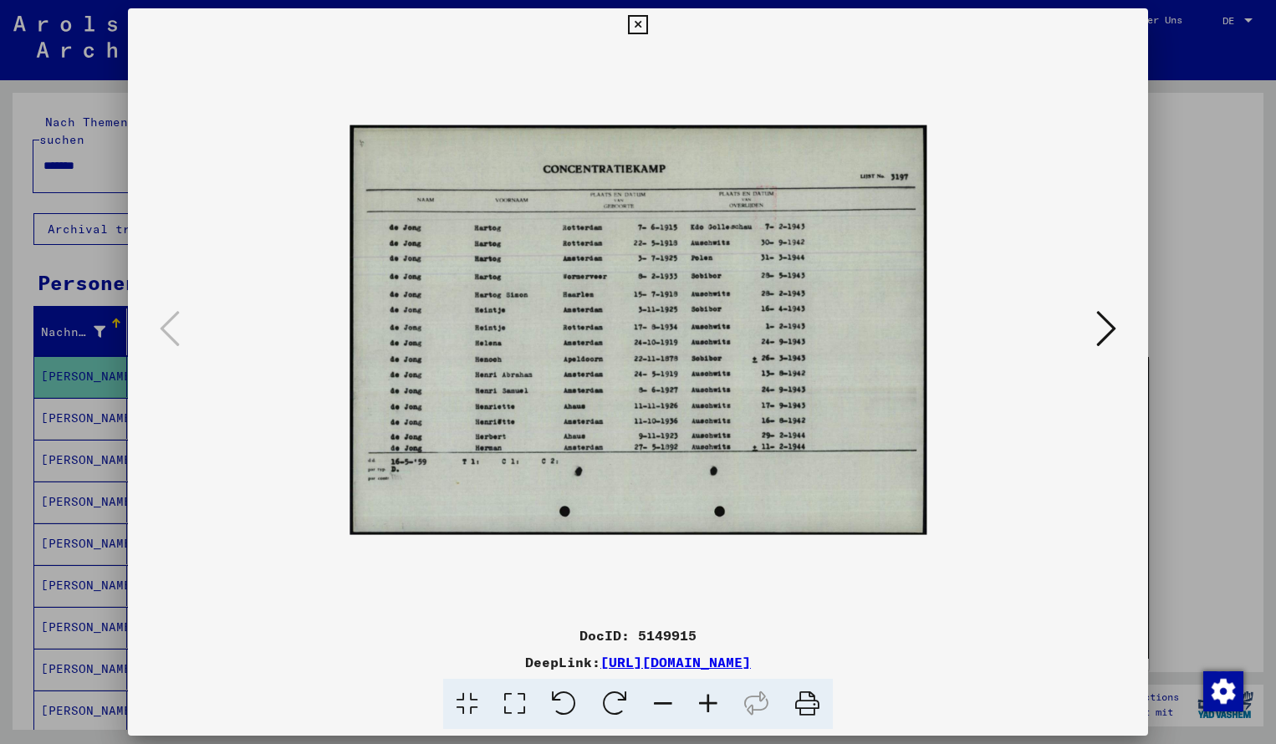
click at [718, 701] on icon at bounding box center [707, 704] width 45 height 51
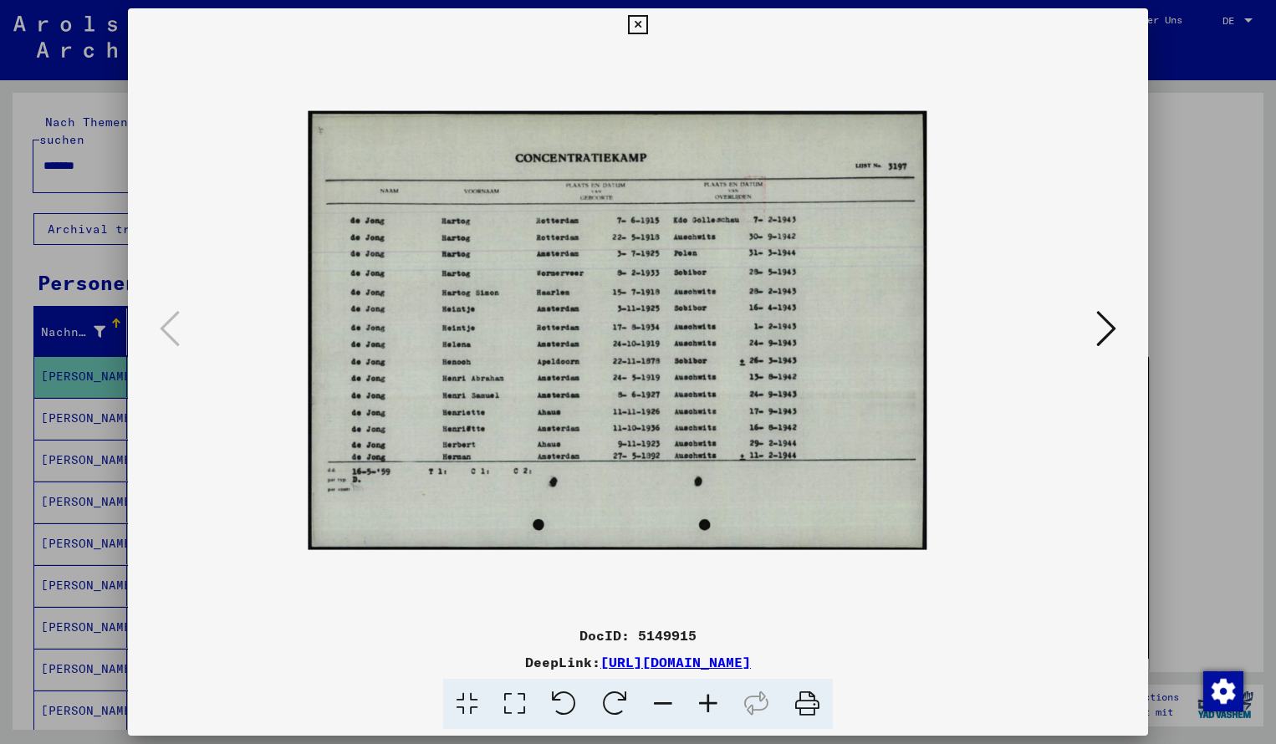
click at [718, 701] on icon at bounding box center [707, 704] width 45 height 51
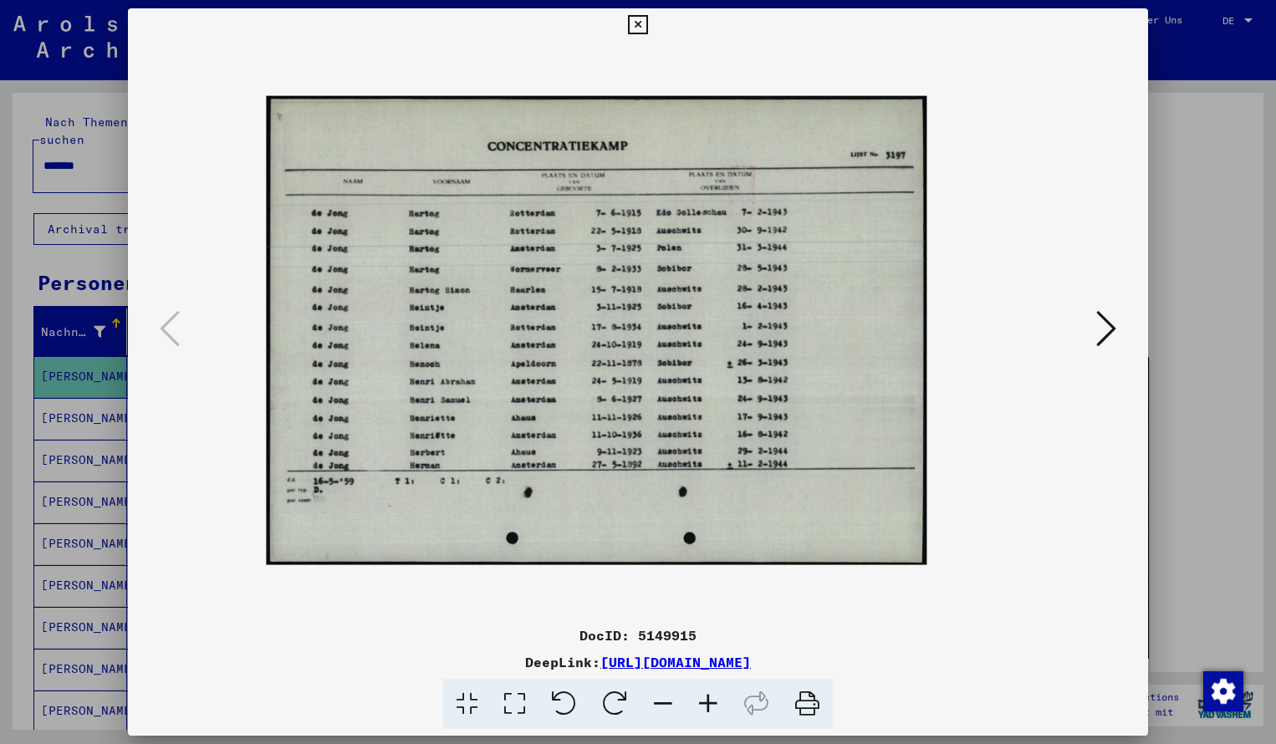
click at [718, 701] on icon at bounding box center [707, 704] width 45 height 51
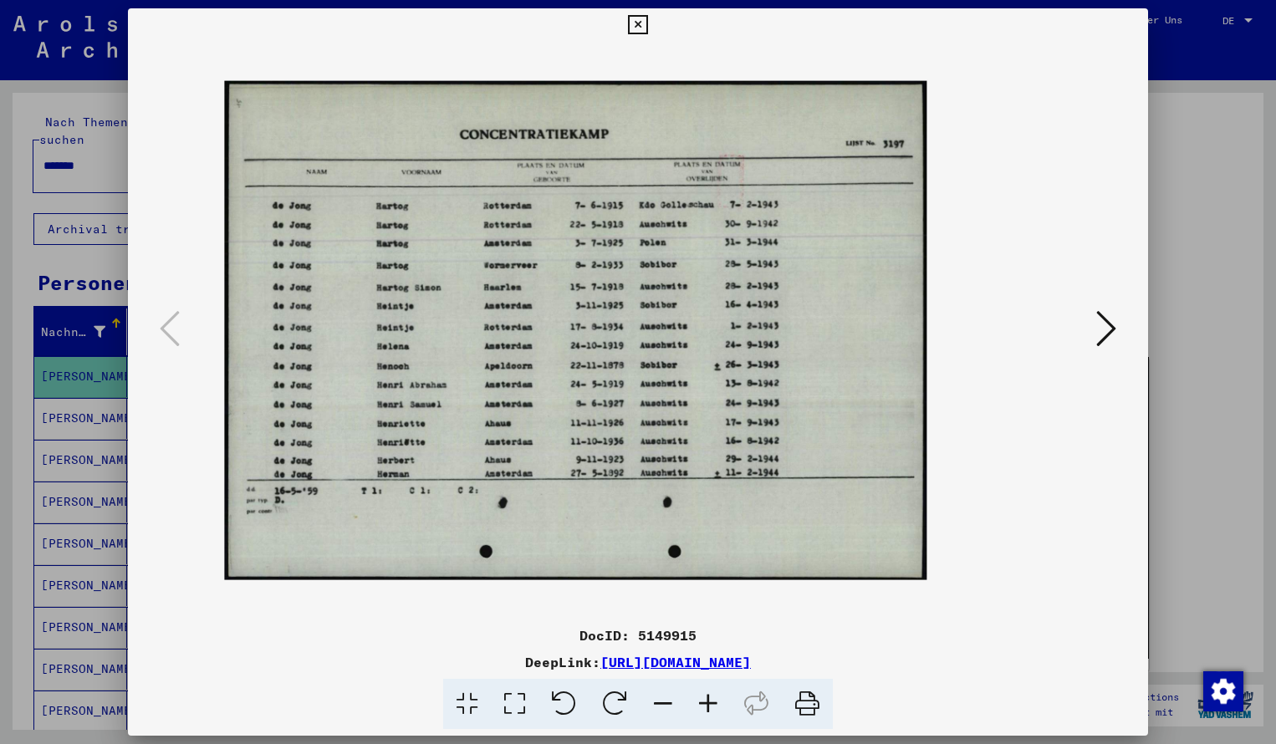
click at [718, 701] on icon at bounding box center [707, 704] width 45 height 51
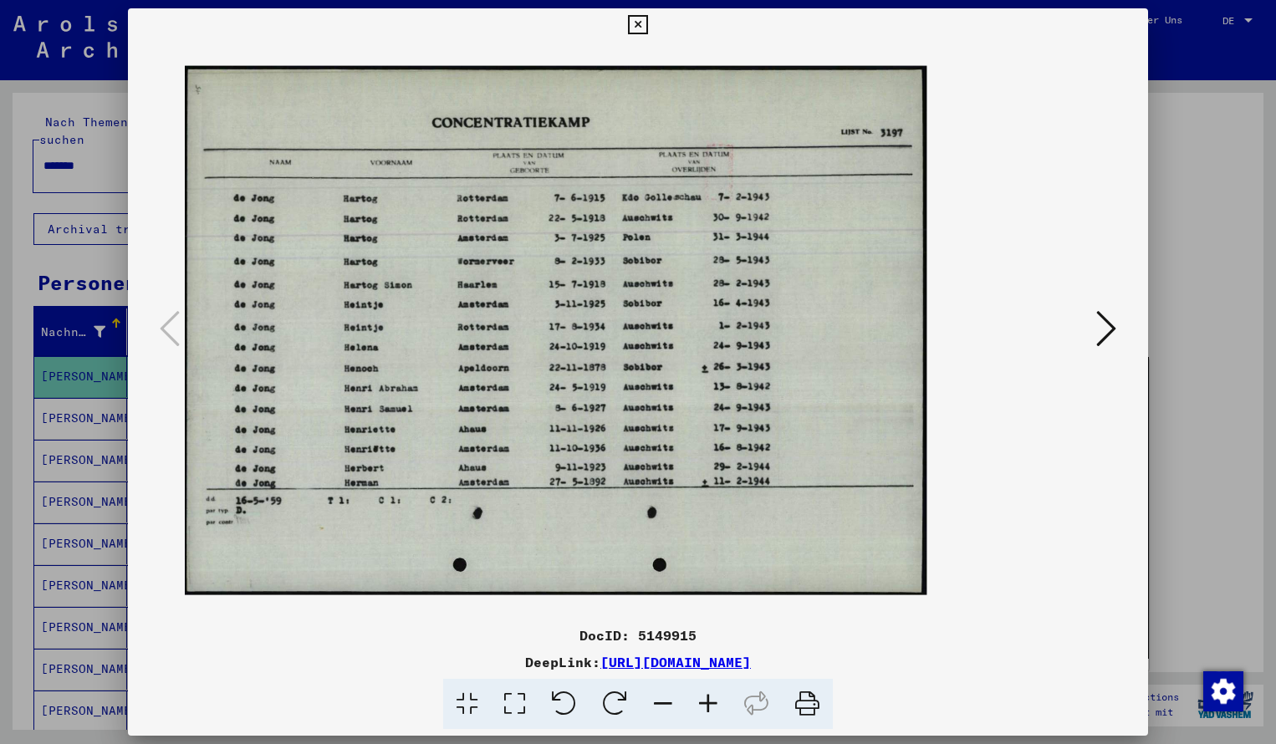
click at [718, 701] on icon at bounding box center [707, 704] width 45 height 51
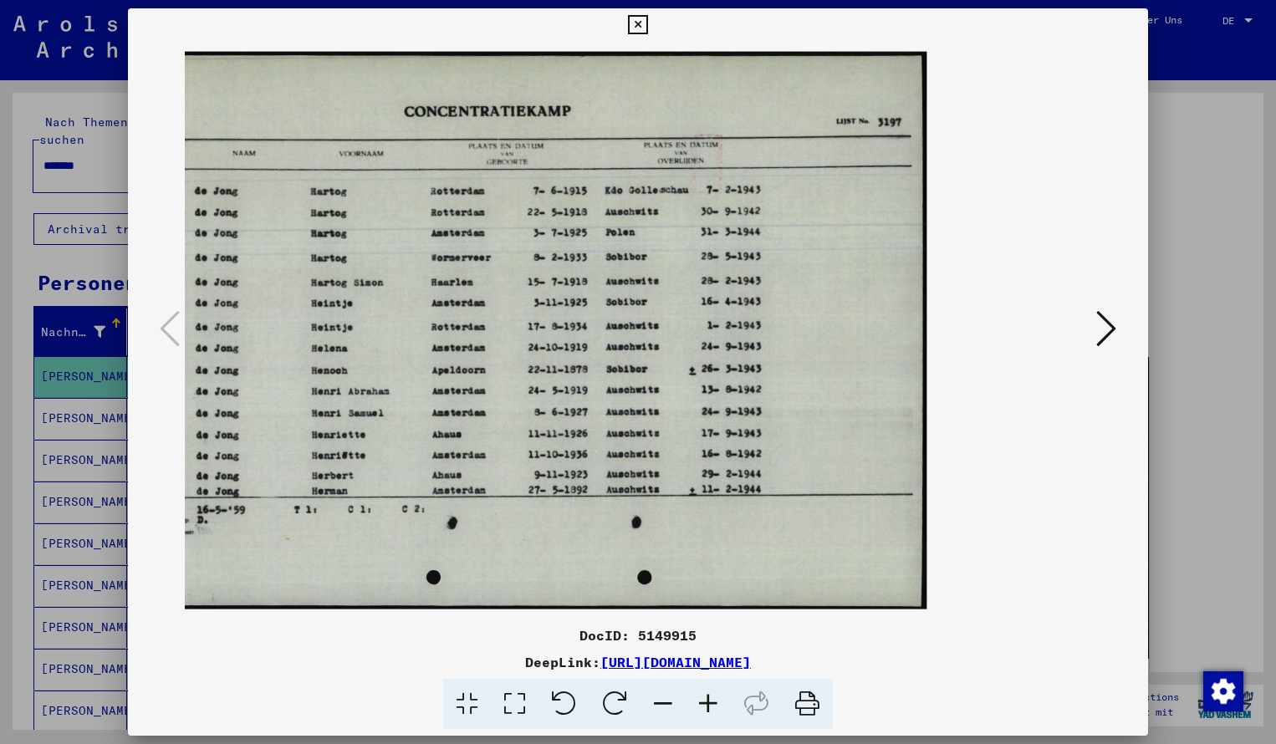
click at [718, 701] on icon at bounding box center [707, 704] width 45 height 51
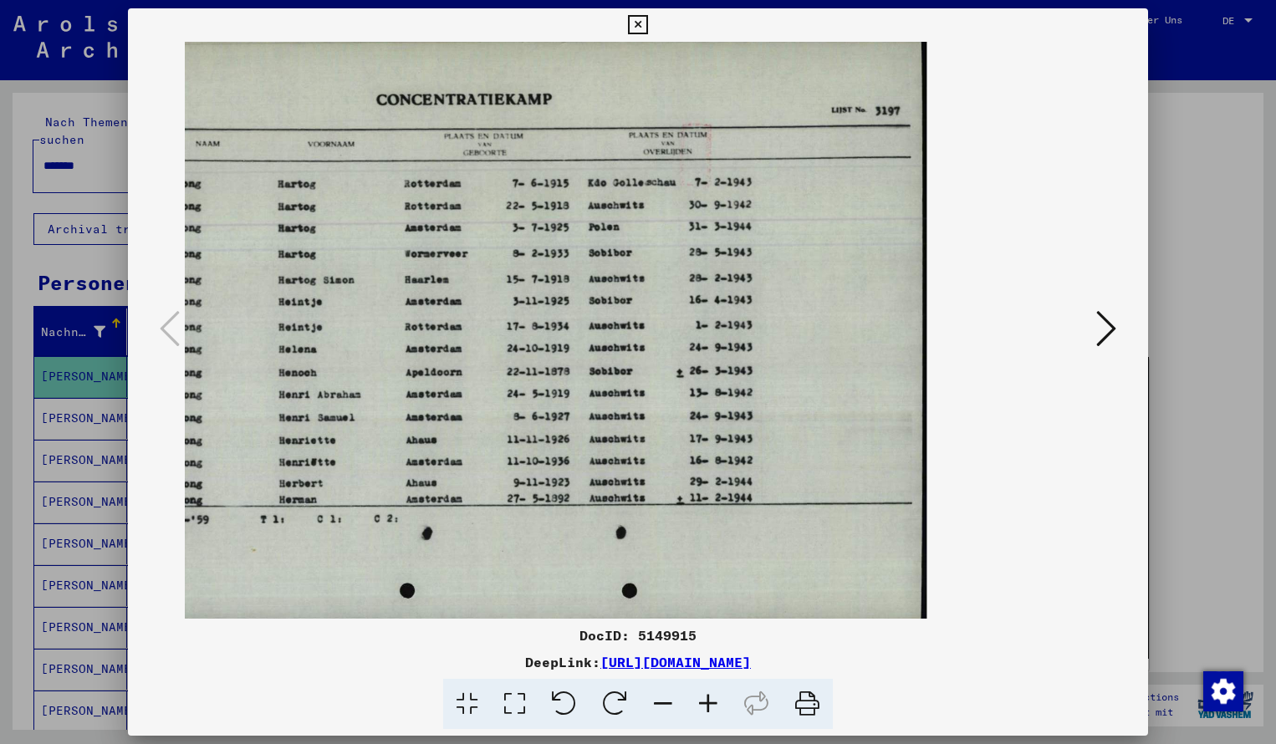
click at [647, 22] on icon at bounding box center [637, 25] width 19 height 20
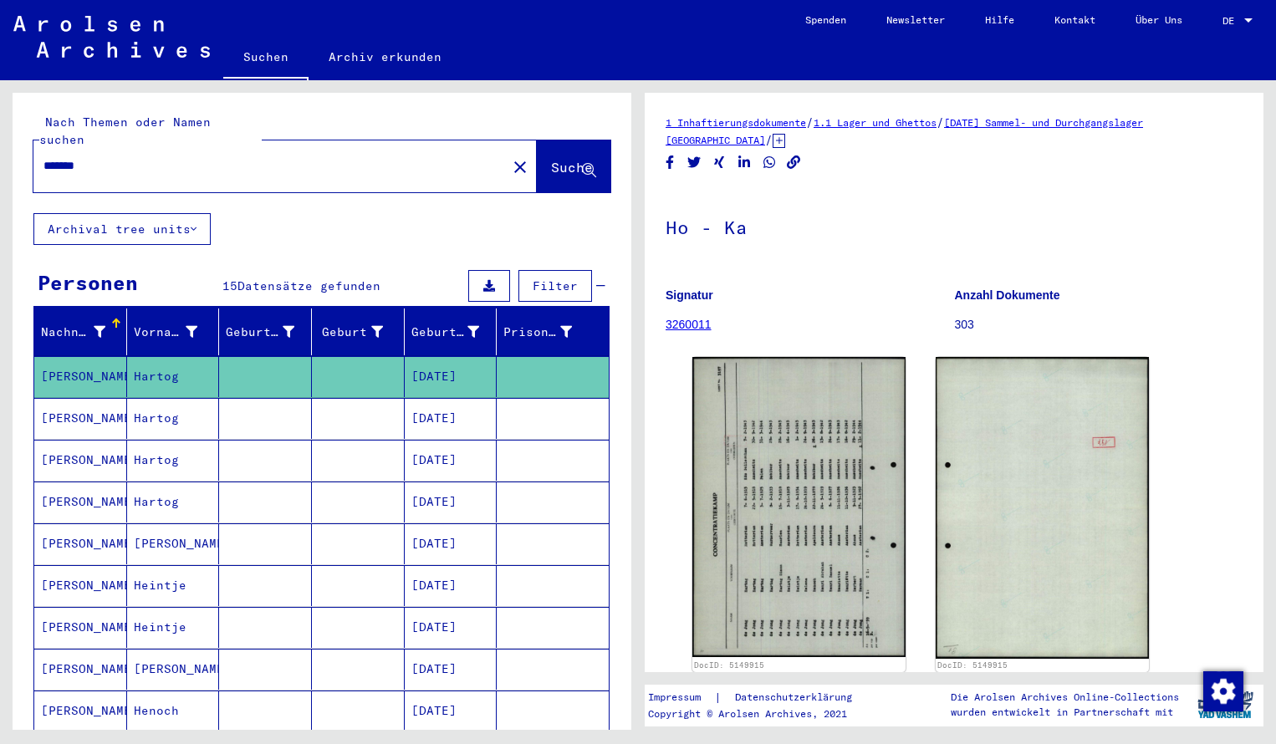
click at [124, 157] on input "*******" at bounding box center [269, 166] width 453 height 18
click at [556, 159] on span "Suche" at bounding box center [572, 167] width 42 height 17
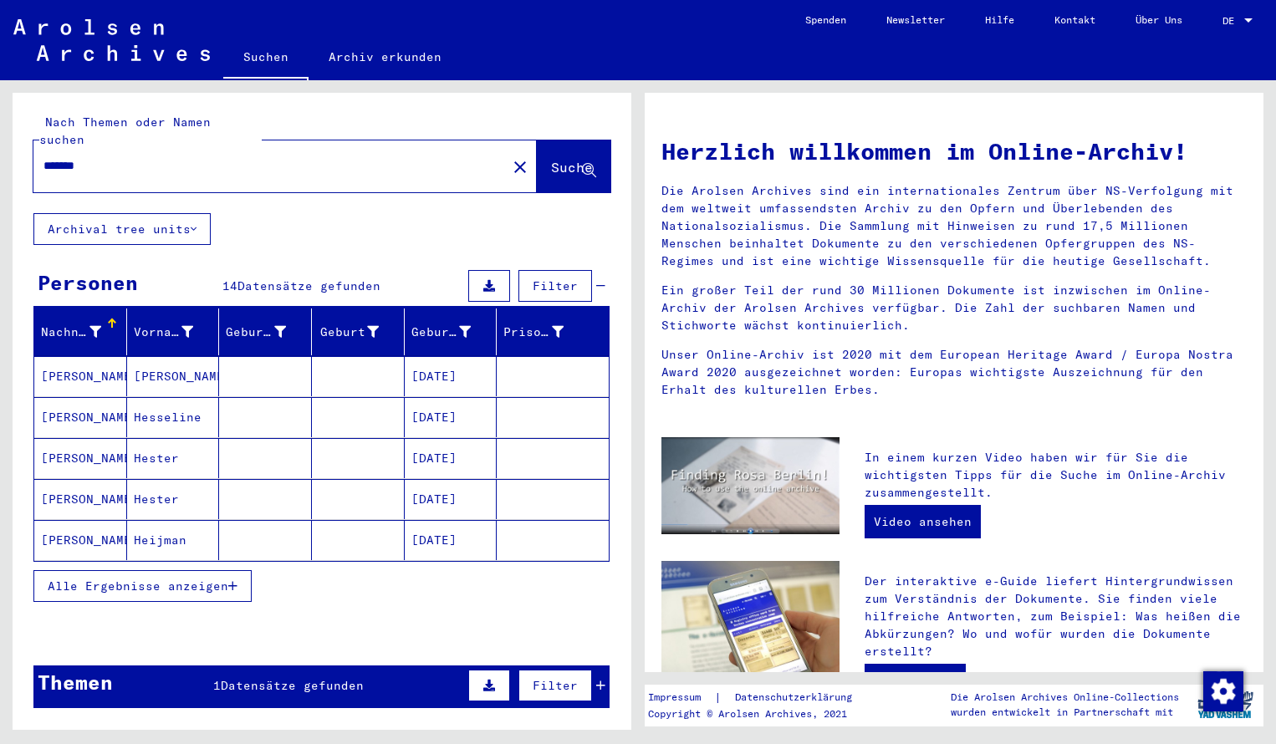
click at [76, 356] on mat-cell "[PERSON_NAME]" at bounding box center [80, 376] width 93 height 40
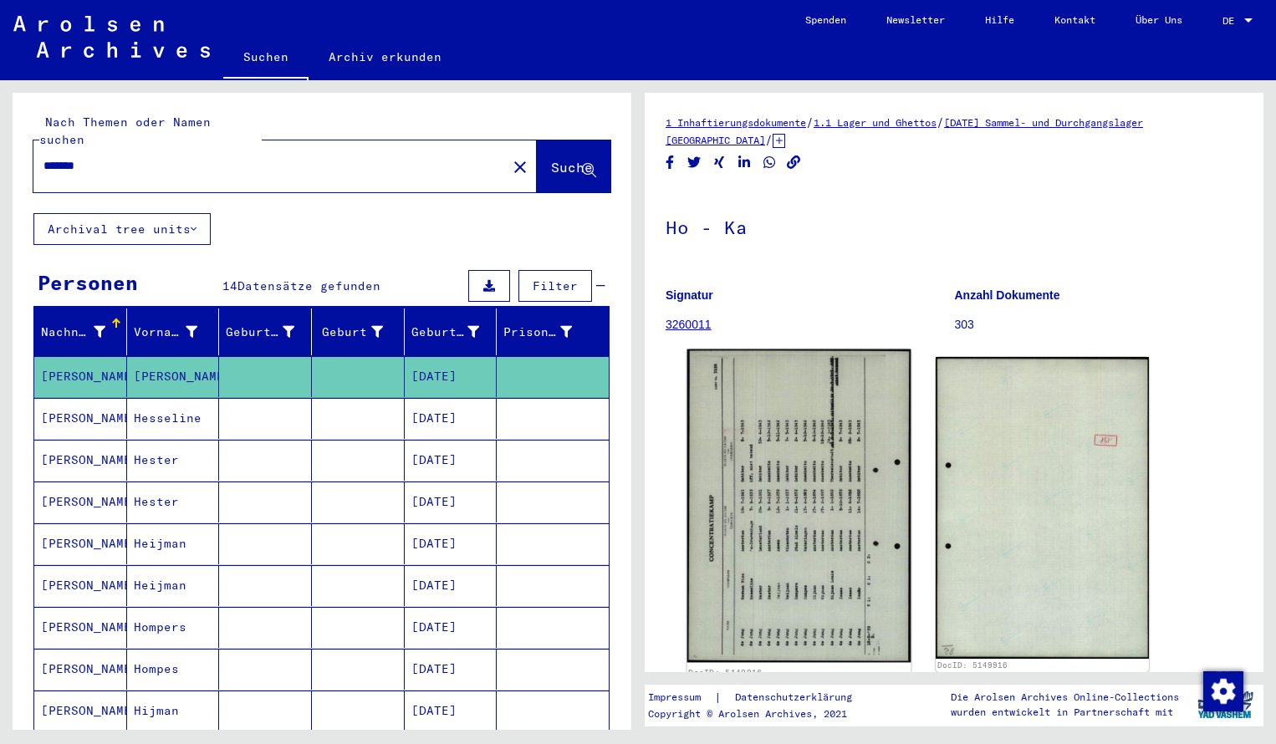
click at [820, 440] on img at bounding box center [799, 505] width 224 height 313
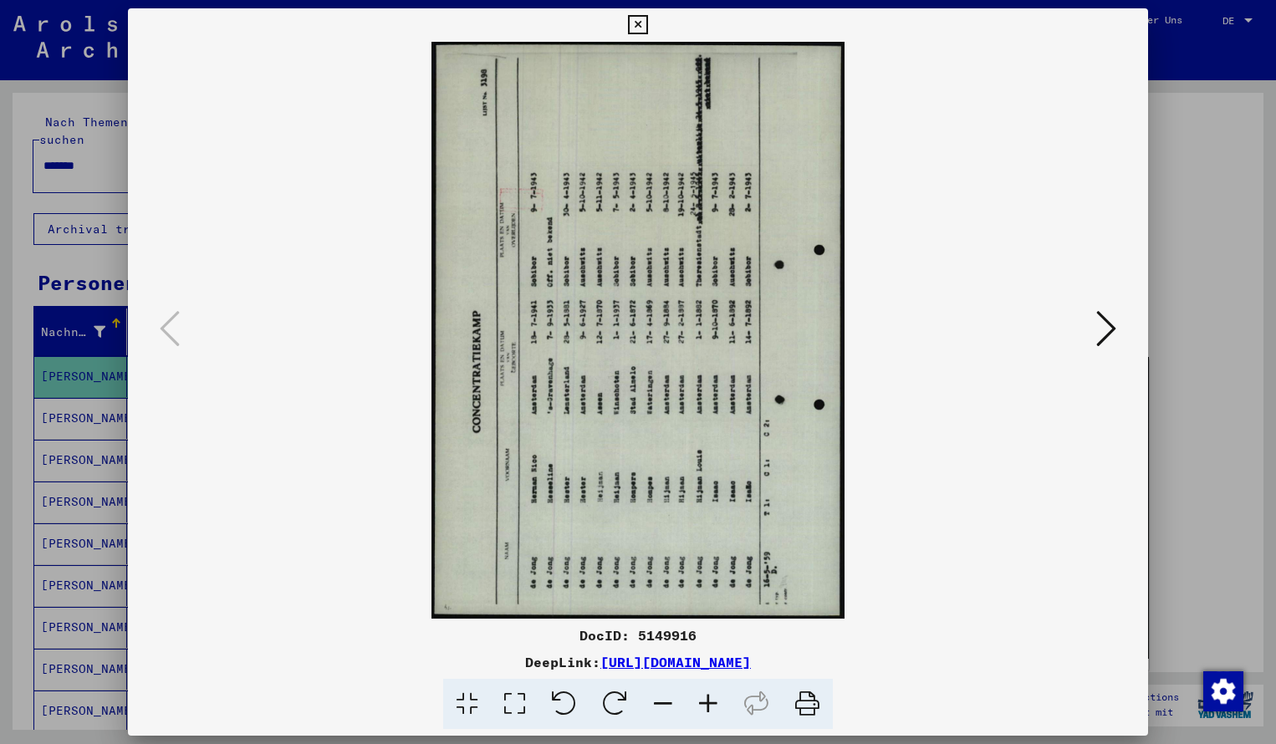
click at [617, 694] on icon at bounding box center [614, 704] width 51 height 51
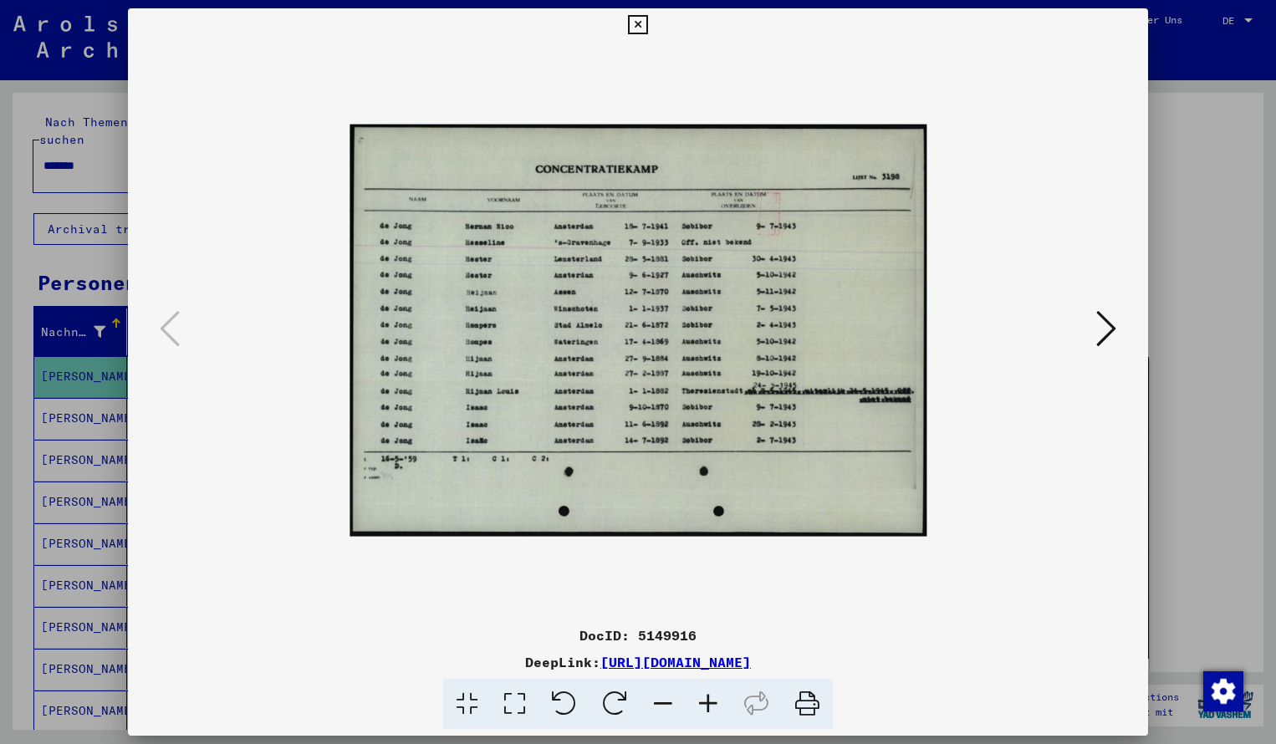
click at [706, 702] on icon at bounding box center [707, 704] width 45 height 51
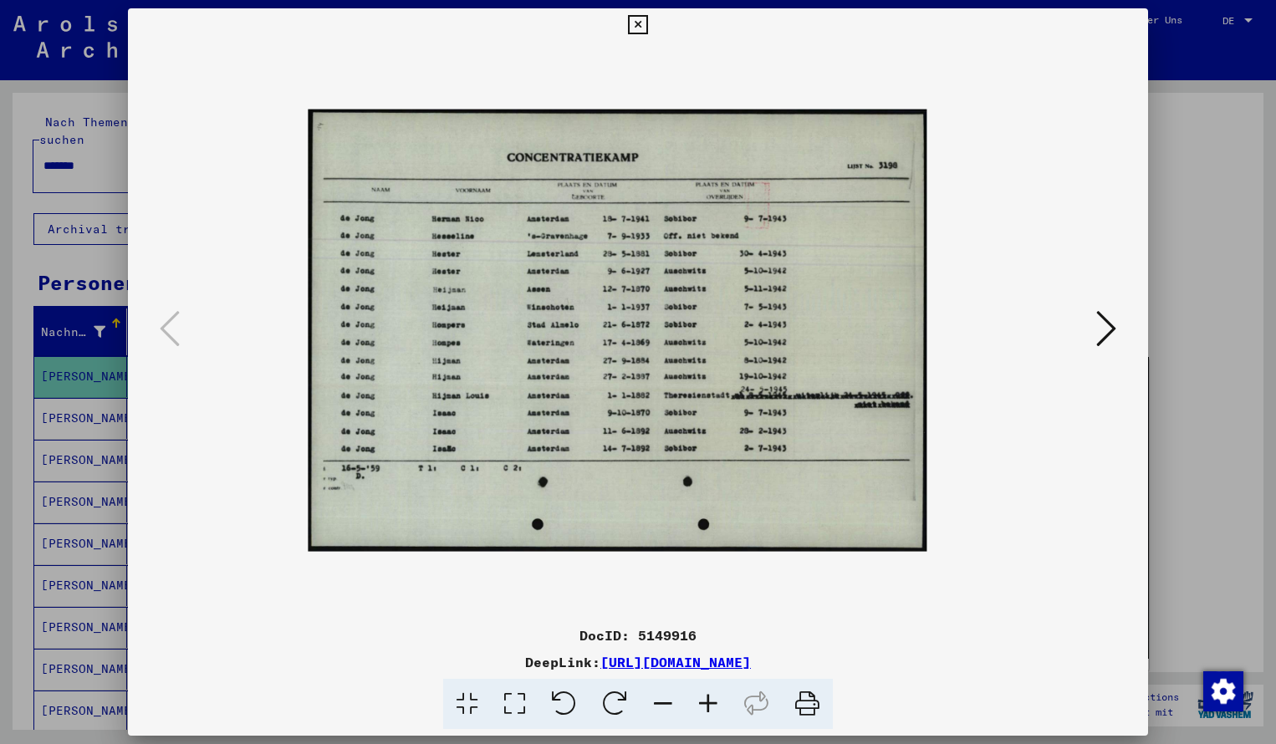
click at [706, 702] on icon at bounding box center [707, 704] width 45 height 51
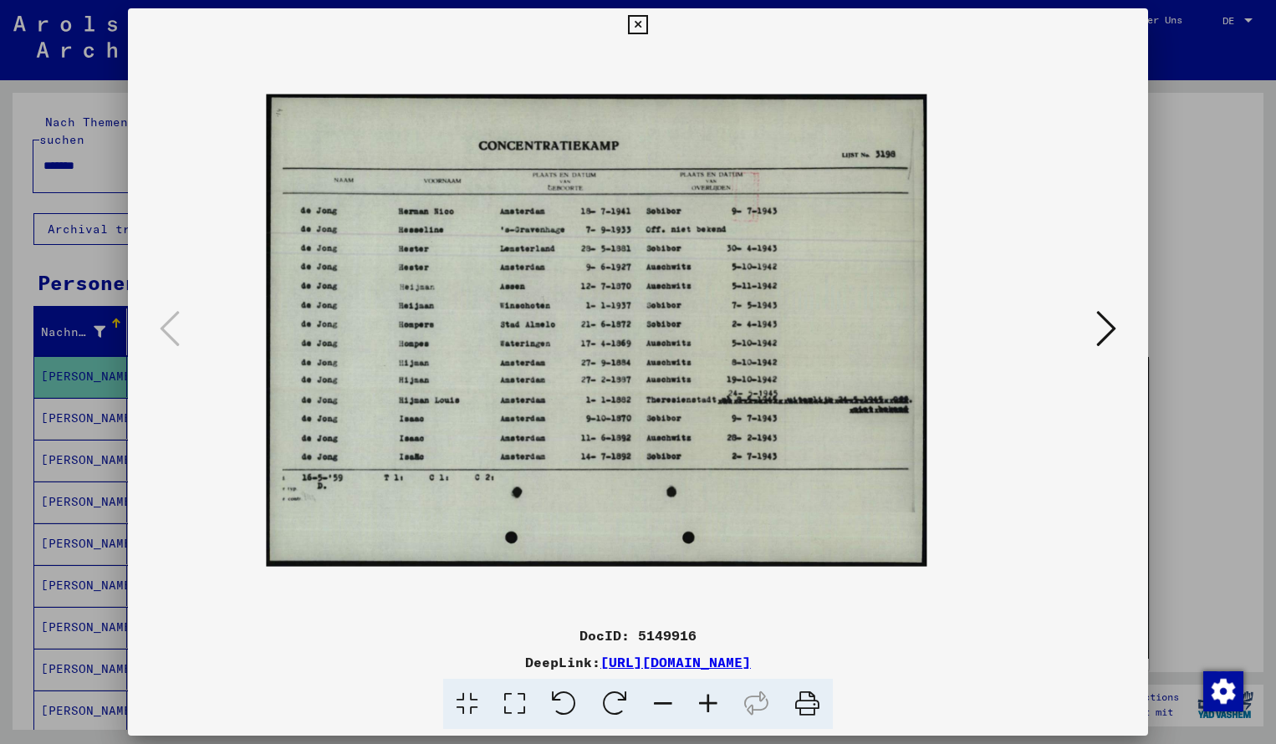
click at [706, 702] on icon at bounding box center [707, 704] width 45 height 51
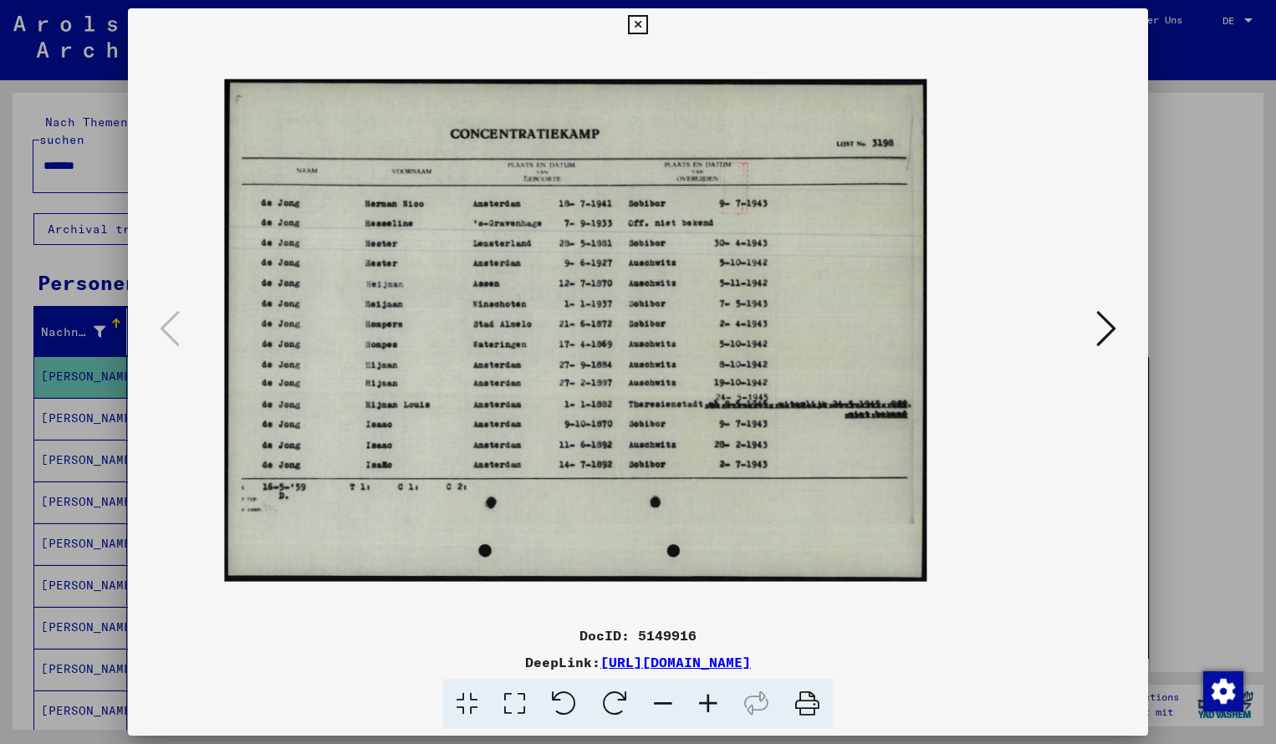
click at [706, 702] on icon at bounding box center [707, 704] width 45 height 51
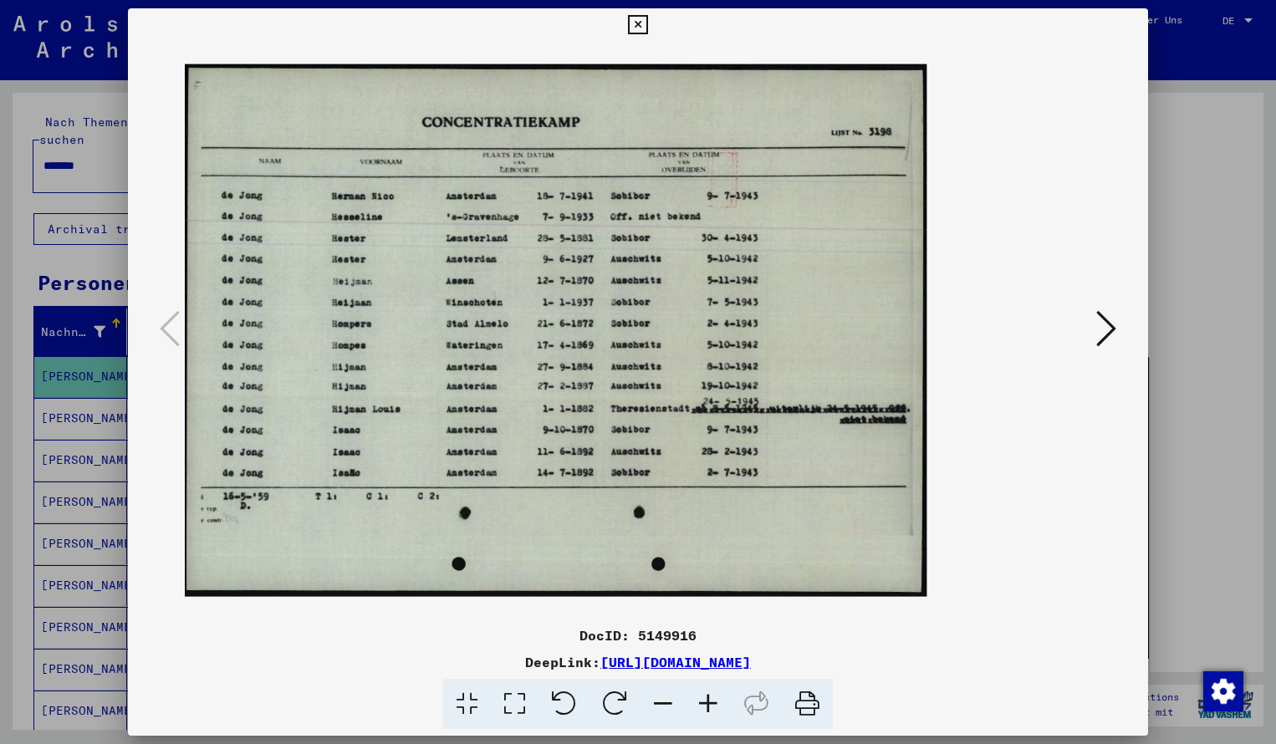
click at [706, 702] on icon at bounding box center [707, 704] width 45 height 51
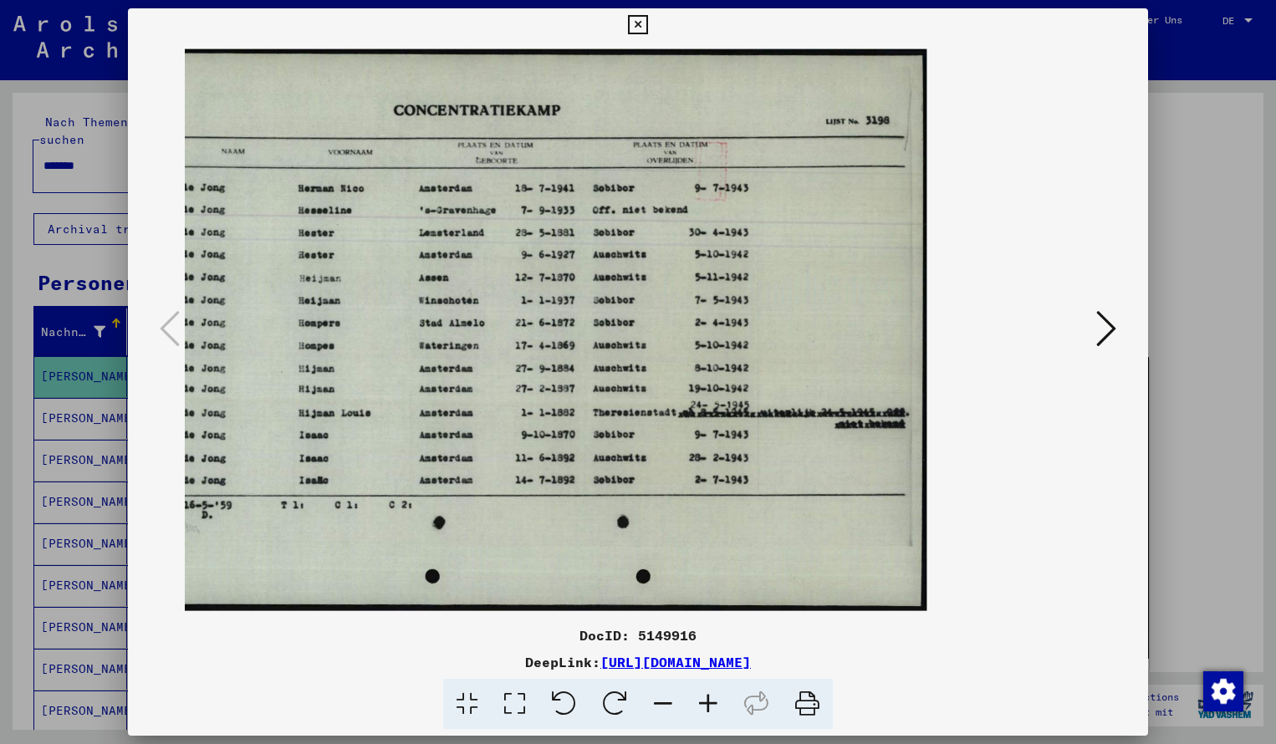
click at [647, 31] on icon at bounding box center [637, 25] width 19 height 20
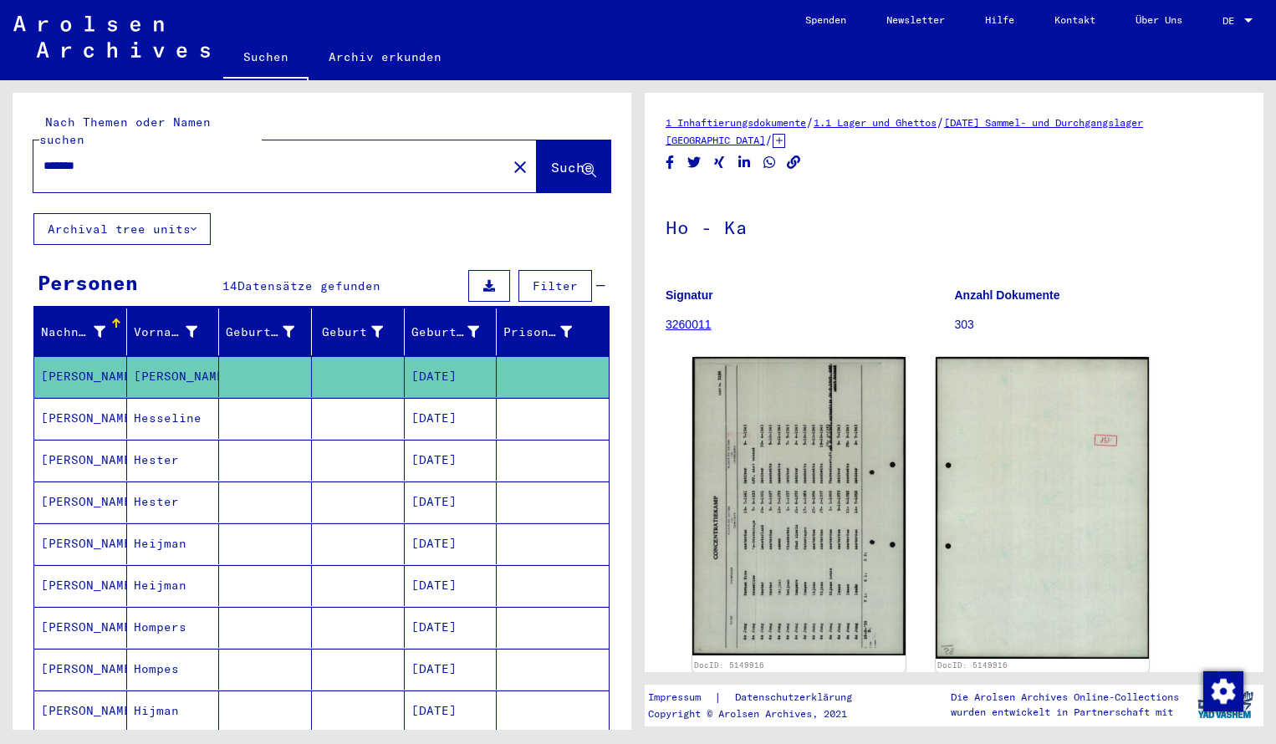
click at [109, 157] on input "*******" at bounding box center [269, 166] width 453 height 18
click at [553, 159] on span "Suche" at bounding box center [572, 167] width 42 height 17
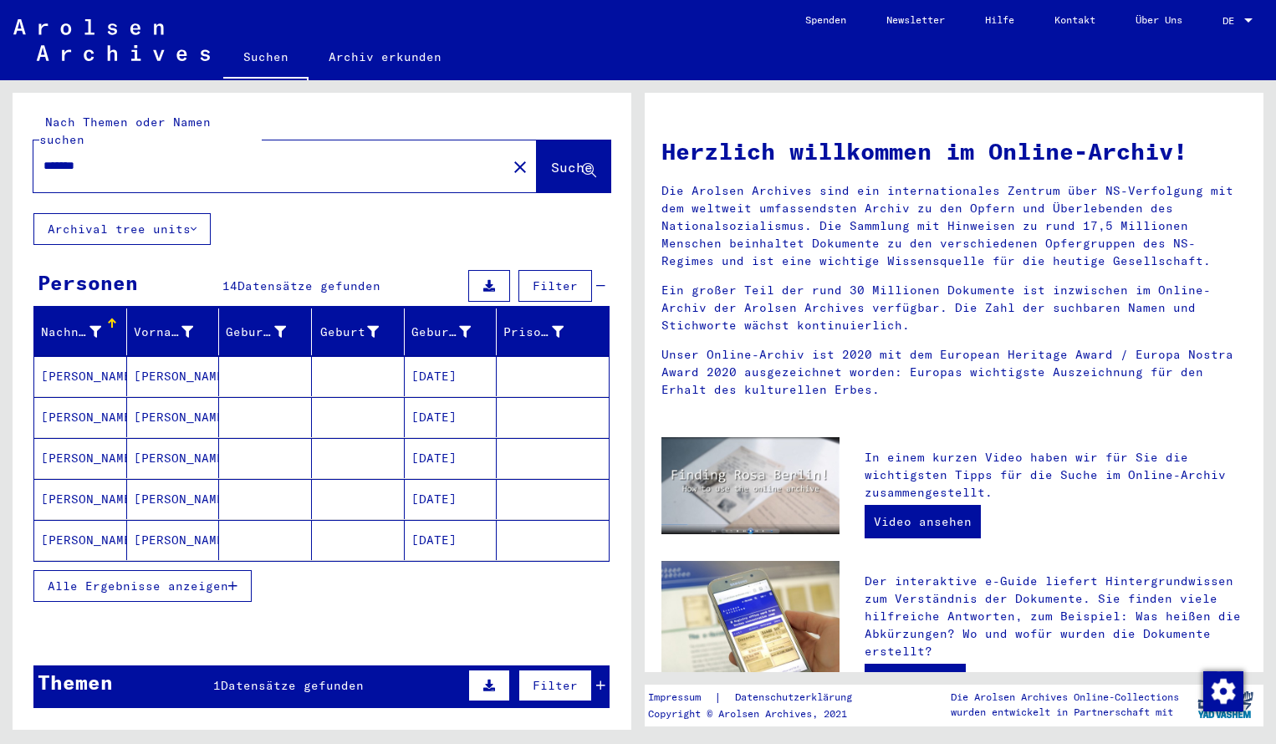
click at [79, 356] on mat-cell "[PERSON_NAME]" at bounding box center [80, 376] width 93 height 40
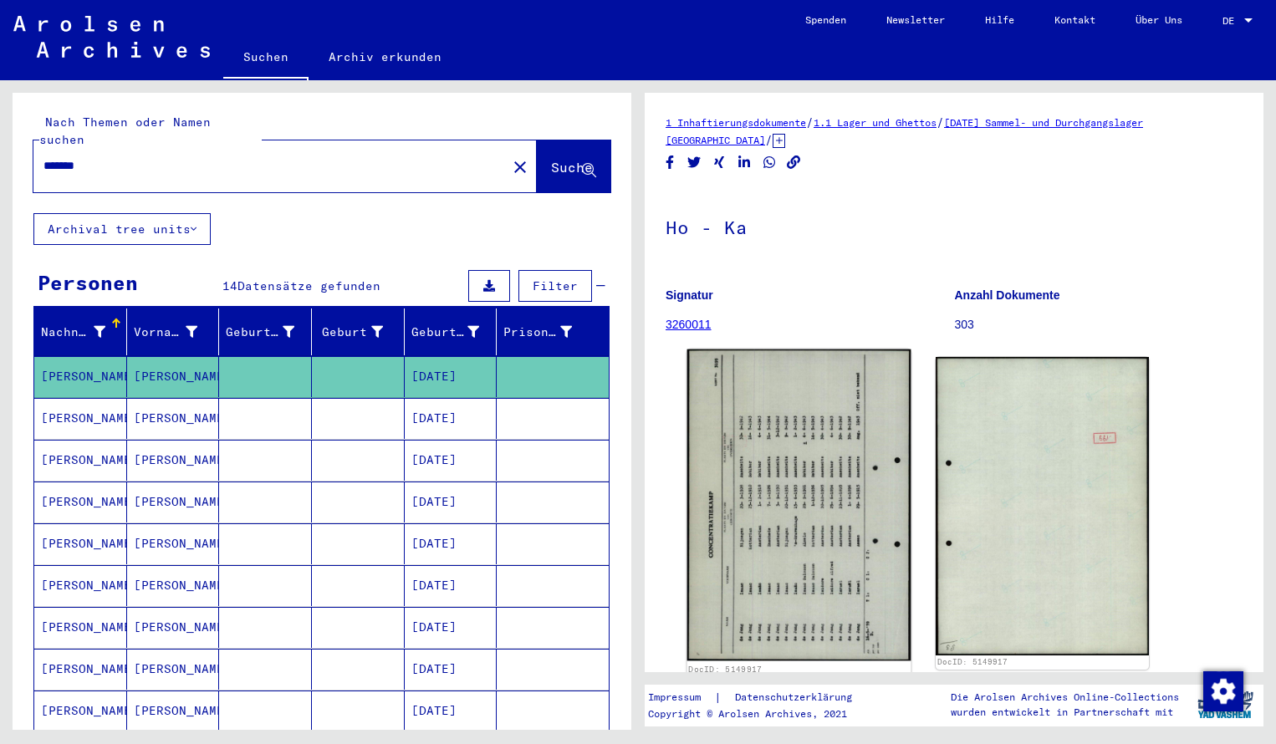
click at [734, 438] on img at bounding box center [799, 505] width 224 height 312
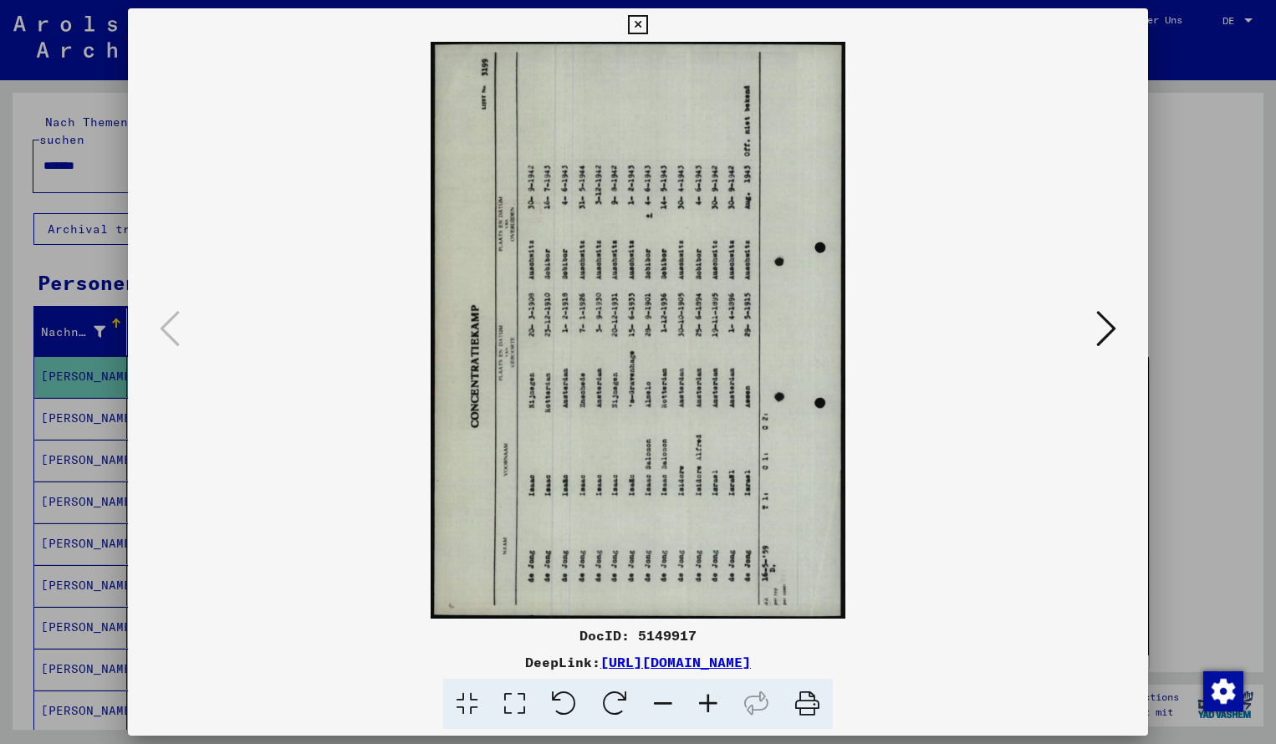
click at [621, 698] on icon at bounding box center [614, 704] width 51 height 51
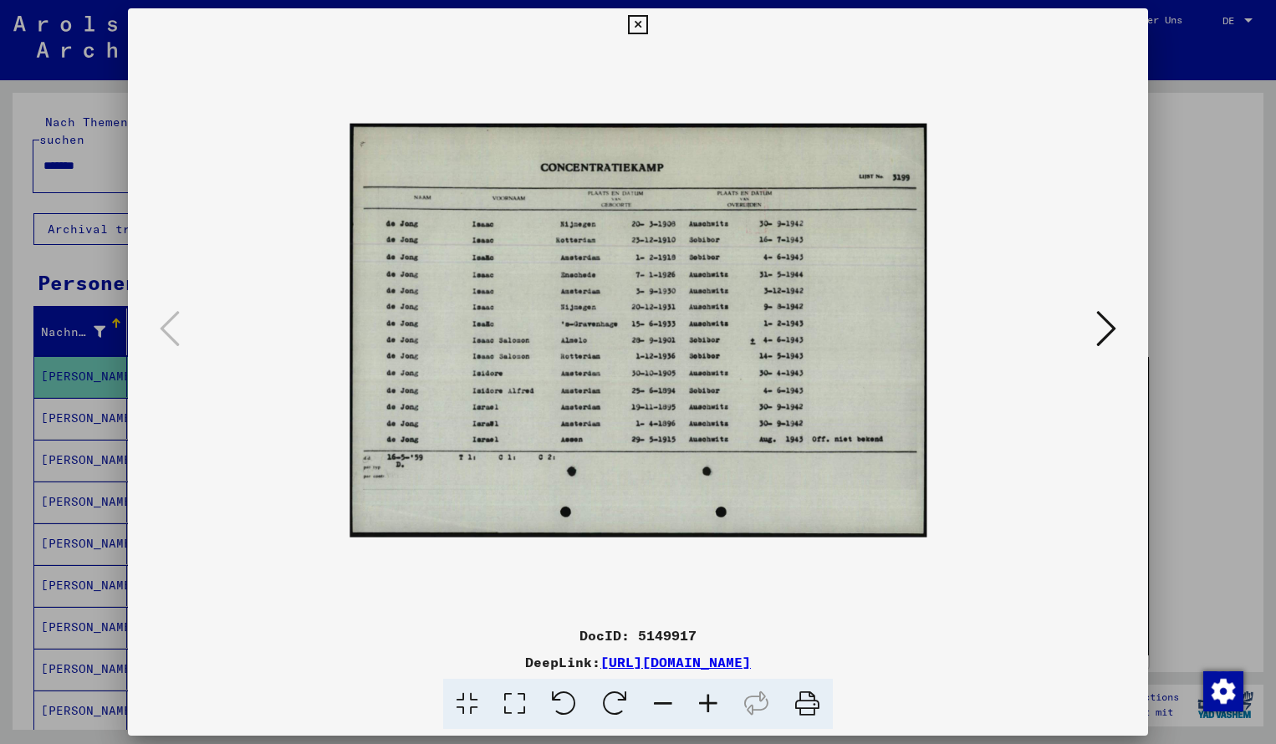
click at [708, 703] on icon at bounding box center [707, 704] width 45 height 51
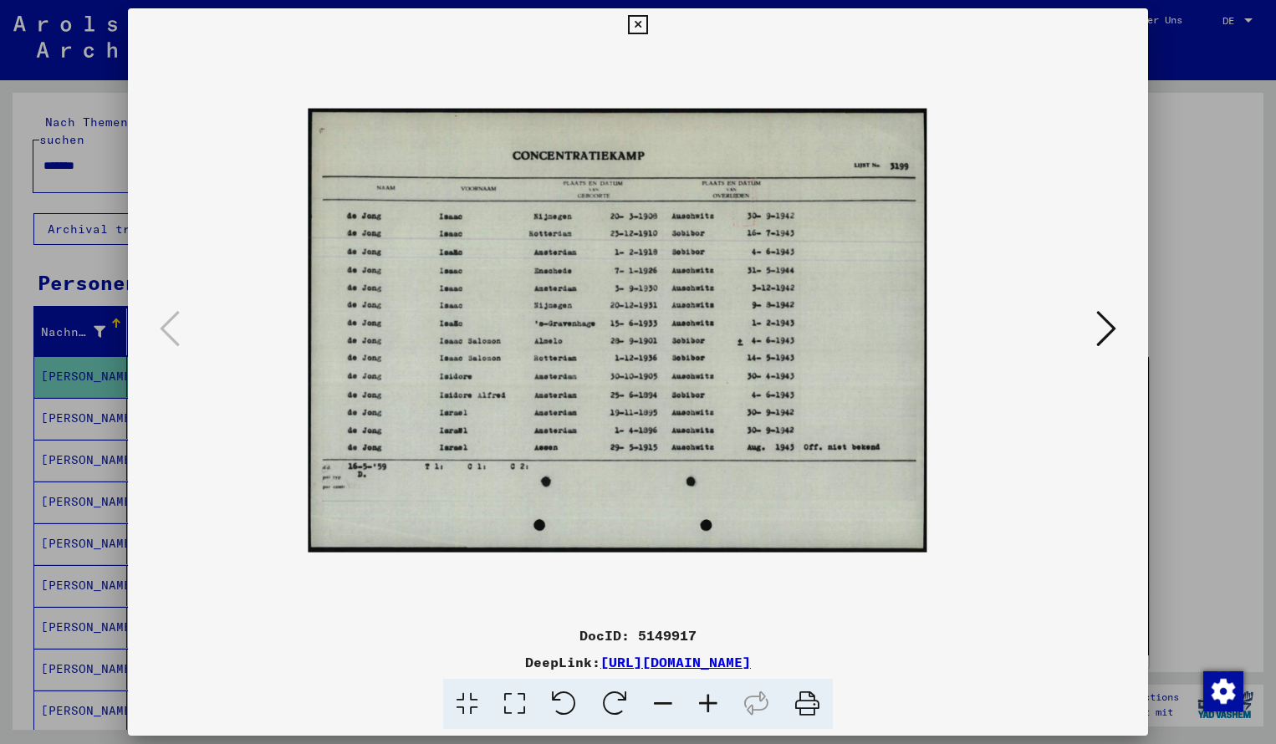
click at [708, 703] on icon at bounding box center [707, 704] width 45 height 51
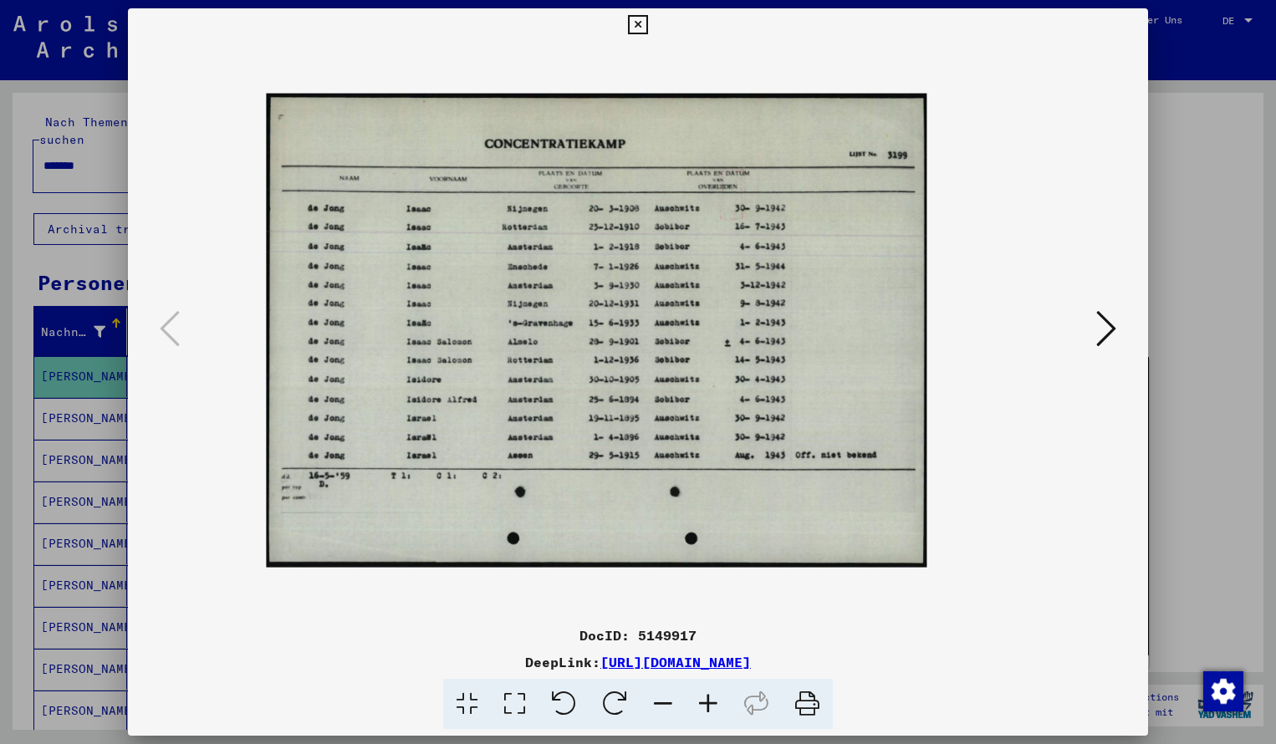
click at [708, 703] on icon at bounding box center [707, 704] width 45 height 51
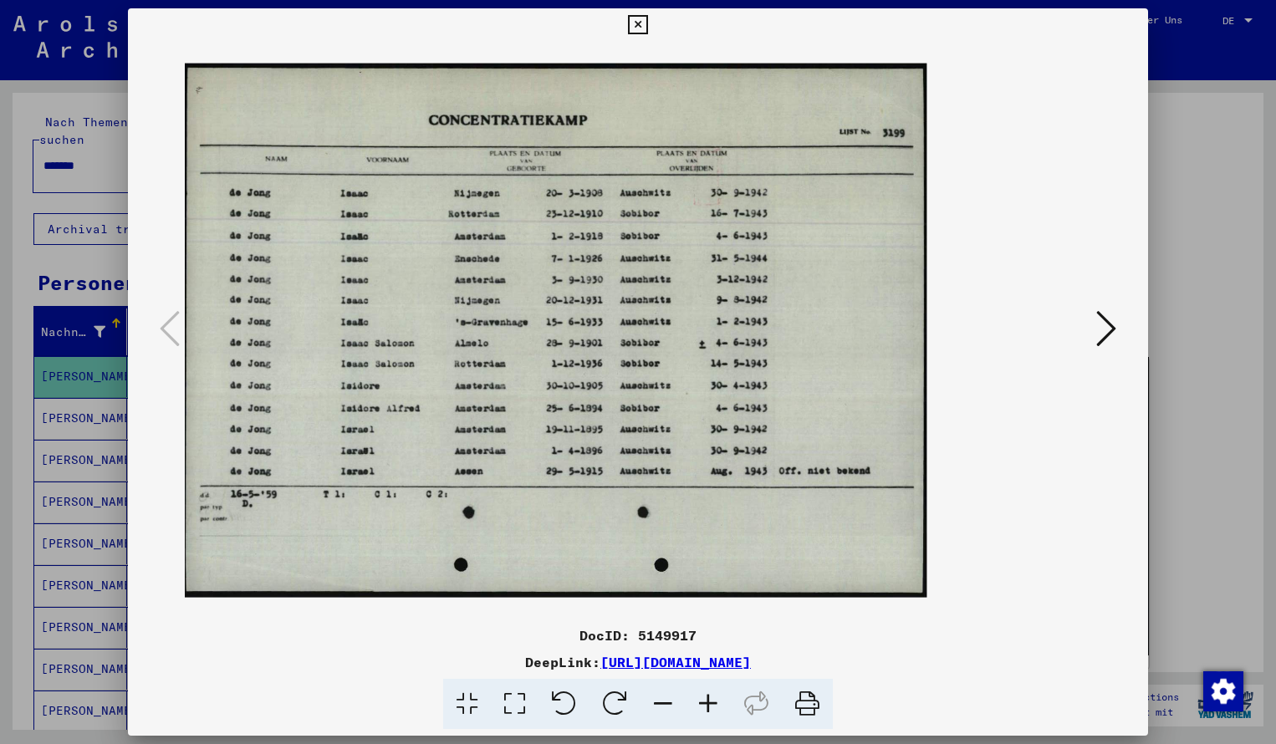
click at [708, 703] on icon at bounding box center [707, 704] width 45 height 51
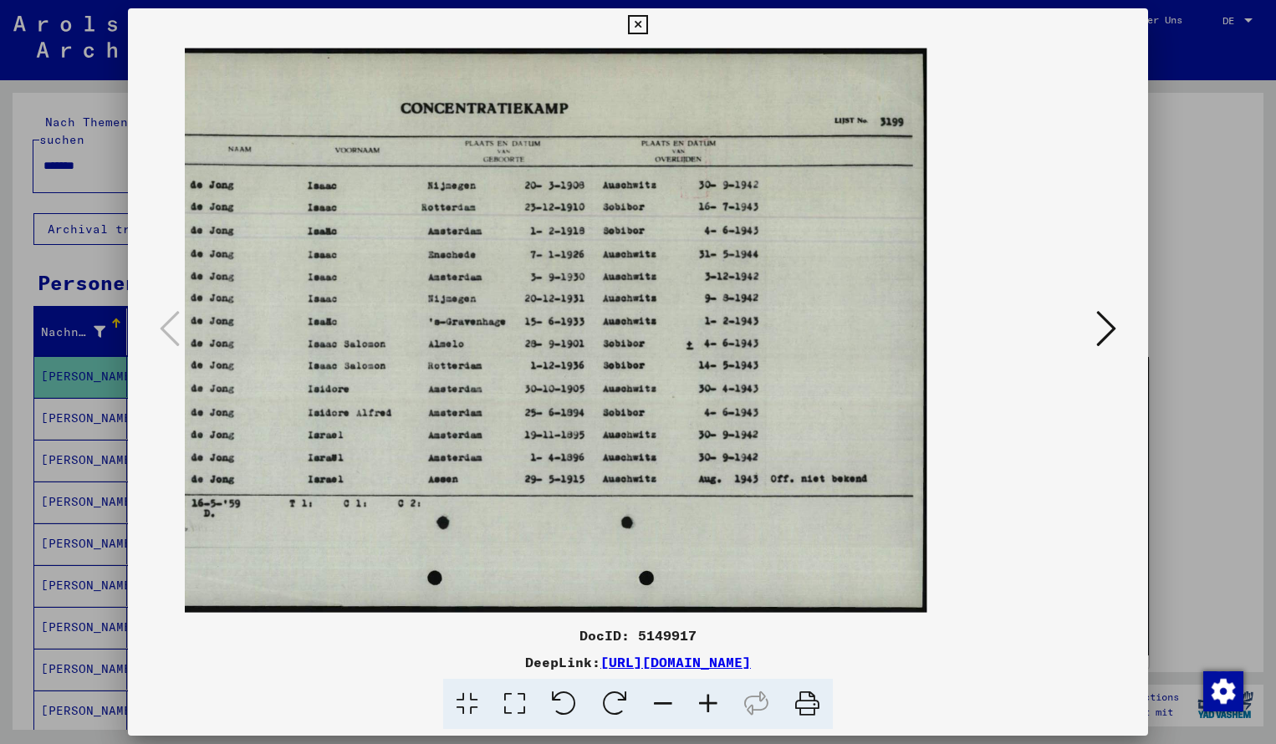
click at [647, 25] on icon at bounding box center [637, 25] width 19 height 20
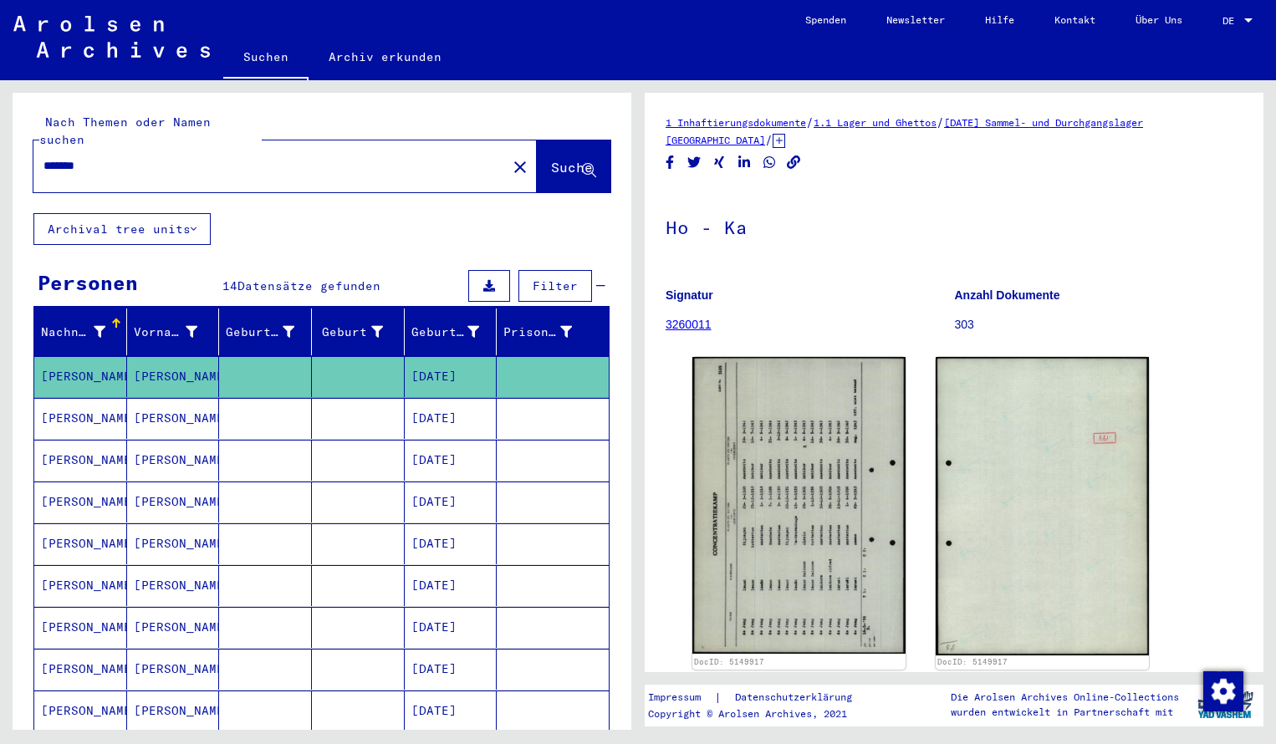
click at [101, 157] on input "*******" at bounding box center [269, 166] width 453 height 18
click at [551, 159] on span "Suche" at bounding box center [572, 167] width 42 height 17
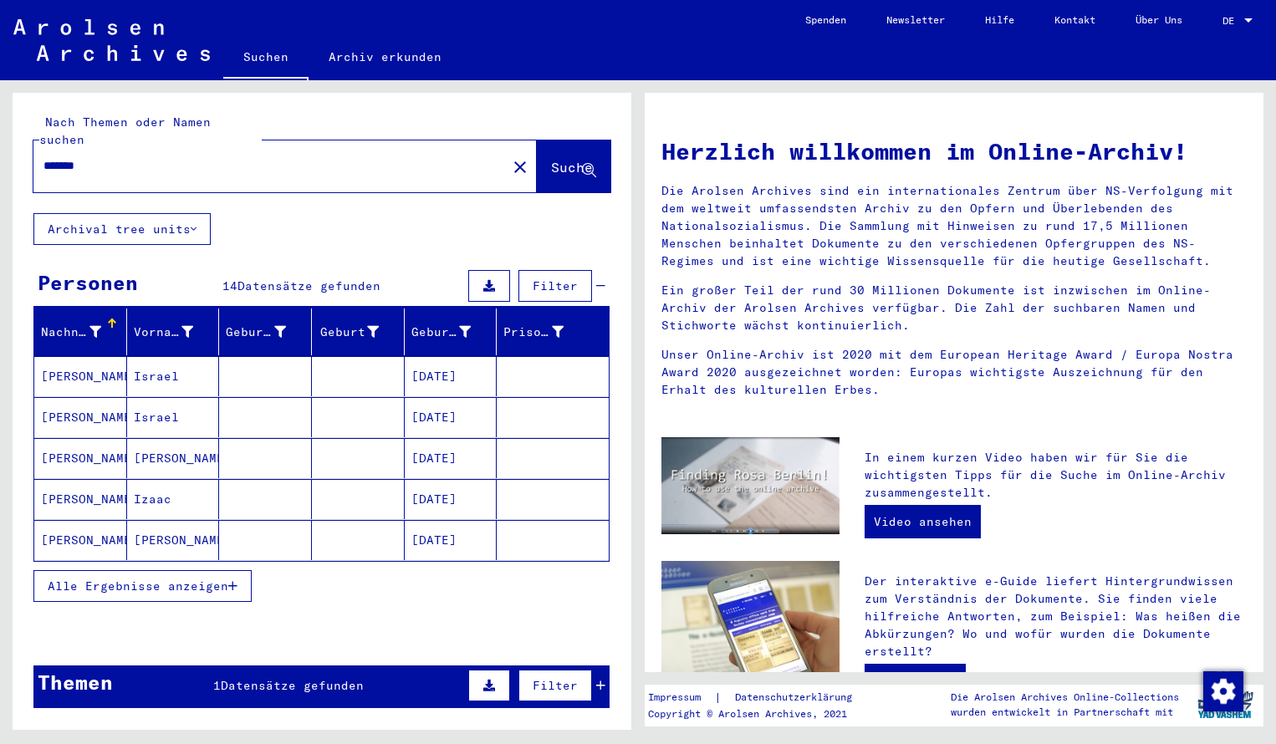
click at [87, 357] on mat-cell "[PERSON_NAME]" at bounding box center [80, 376] width 93 height 40
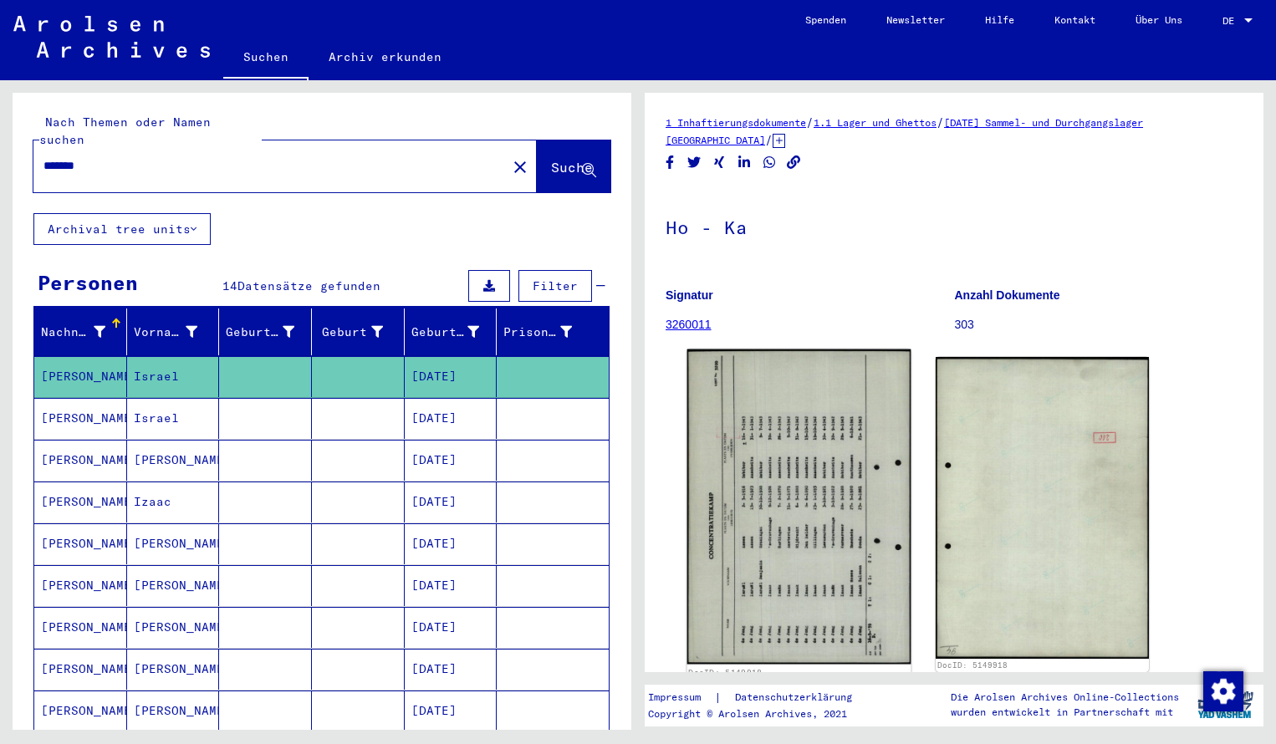
click at [700, 448] on img at bounding box center [799, 506] width 224 height 315
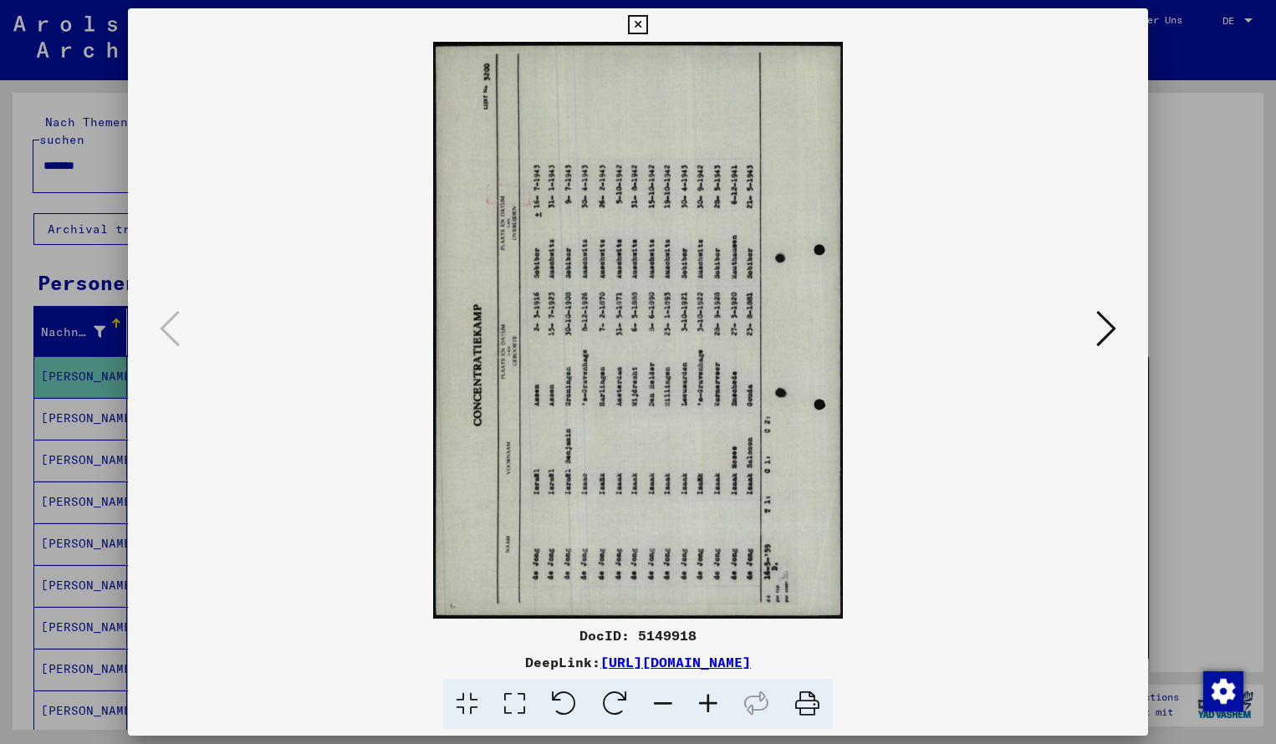
click at [612, 698] on icon at bounding box center [614, 704] width 51 height 51
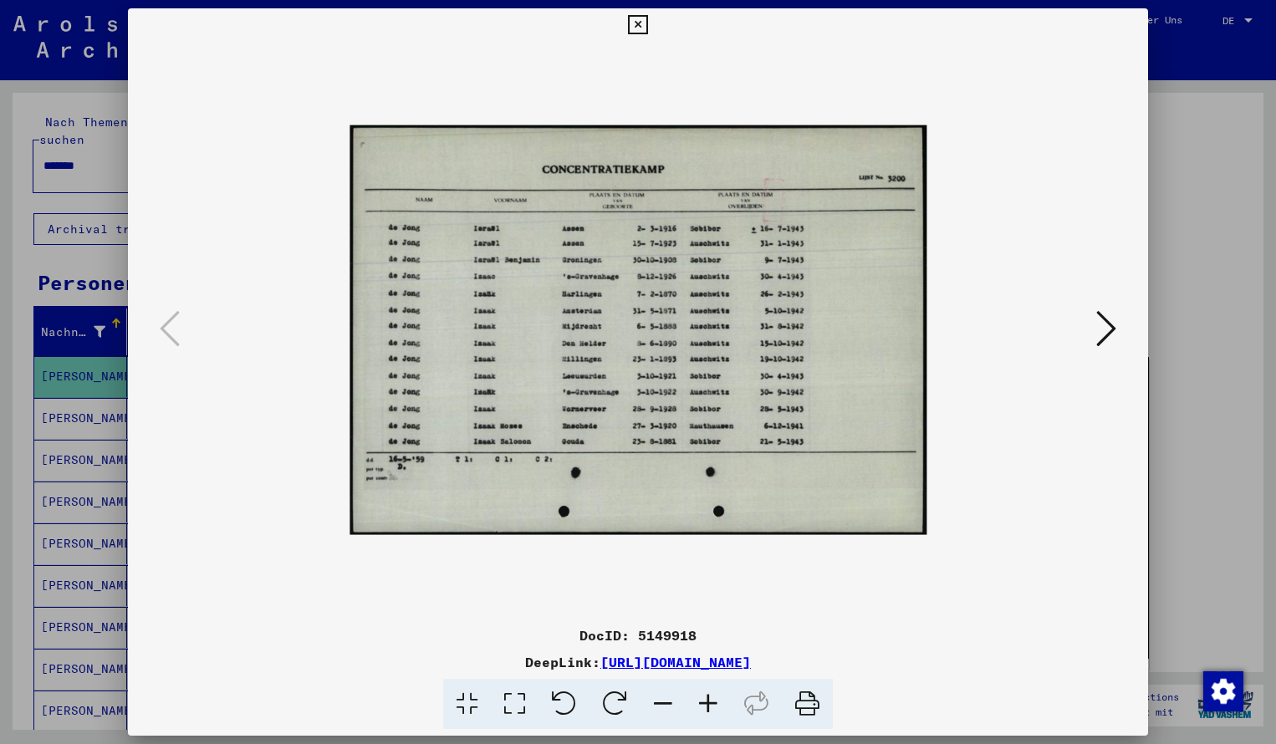
click at [716, 699] on icon at bounding box center [707, 704] width 45 height 51
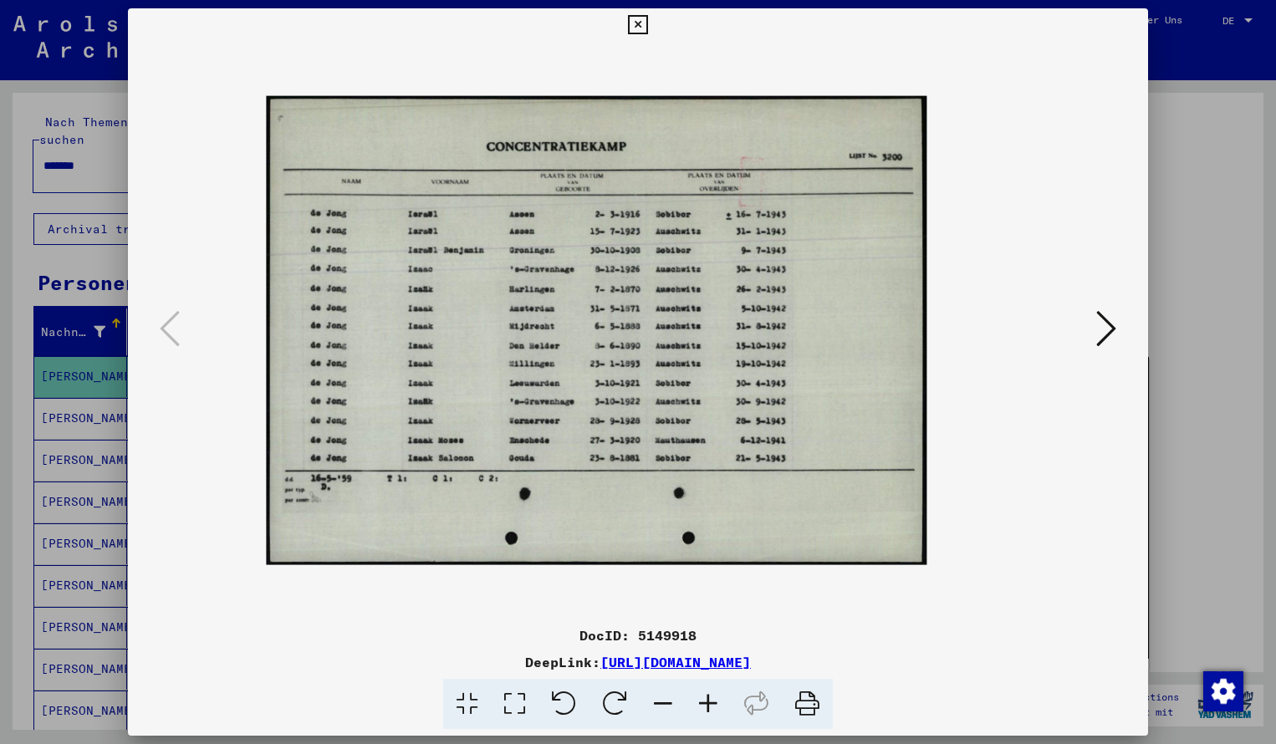
click at [716, 699] on icon at bounding box center [707, 704] width 45 height 51
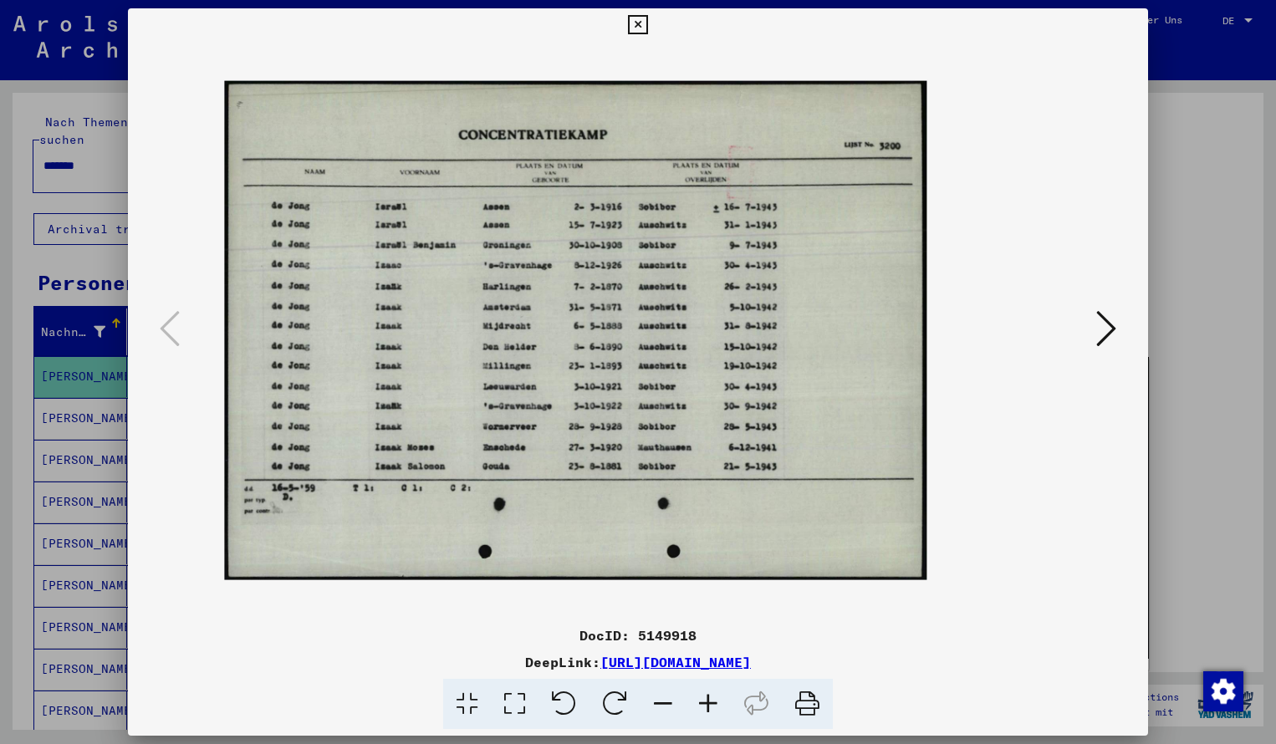
click at [716, 699] on icon at bounding box center [707, 704] width 45 height 51
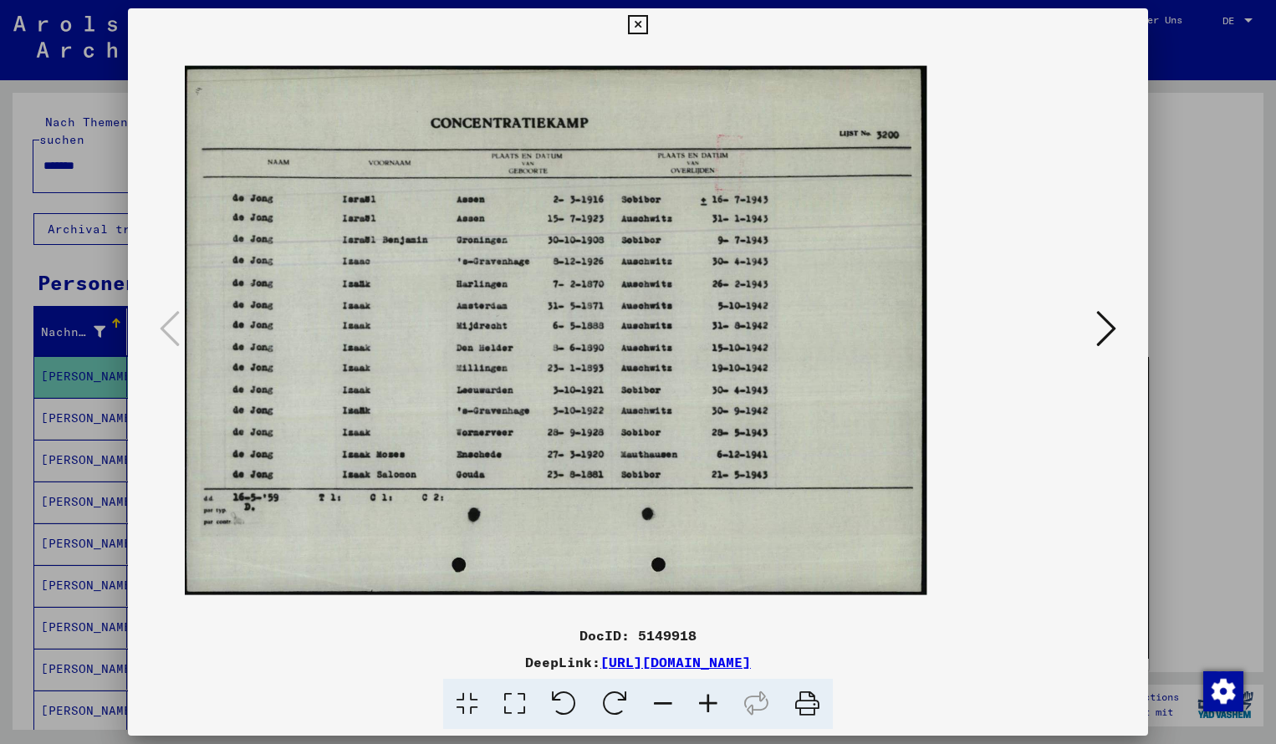
click at [716, 699] on icon at bounding box center [707, 704] width 45 height 51
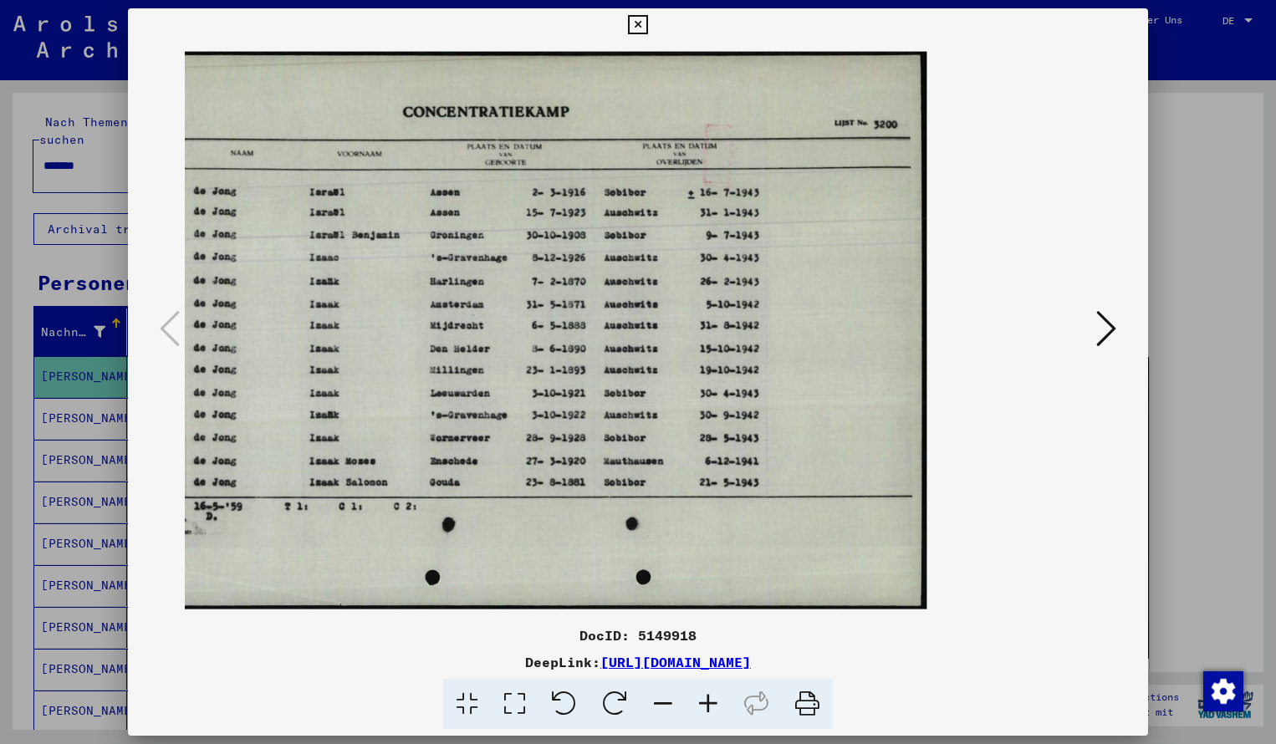
click at [716, 699] on icon at bounding box center [707, 704] width 45 height 51
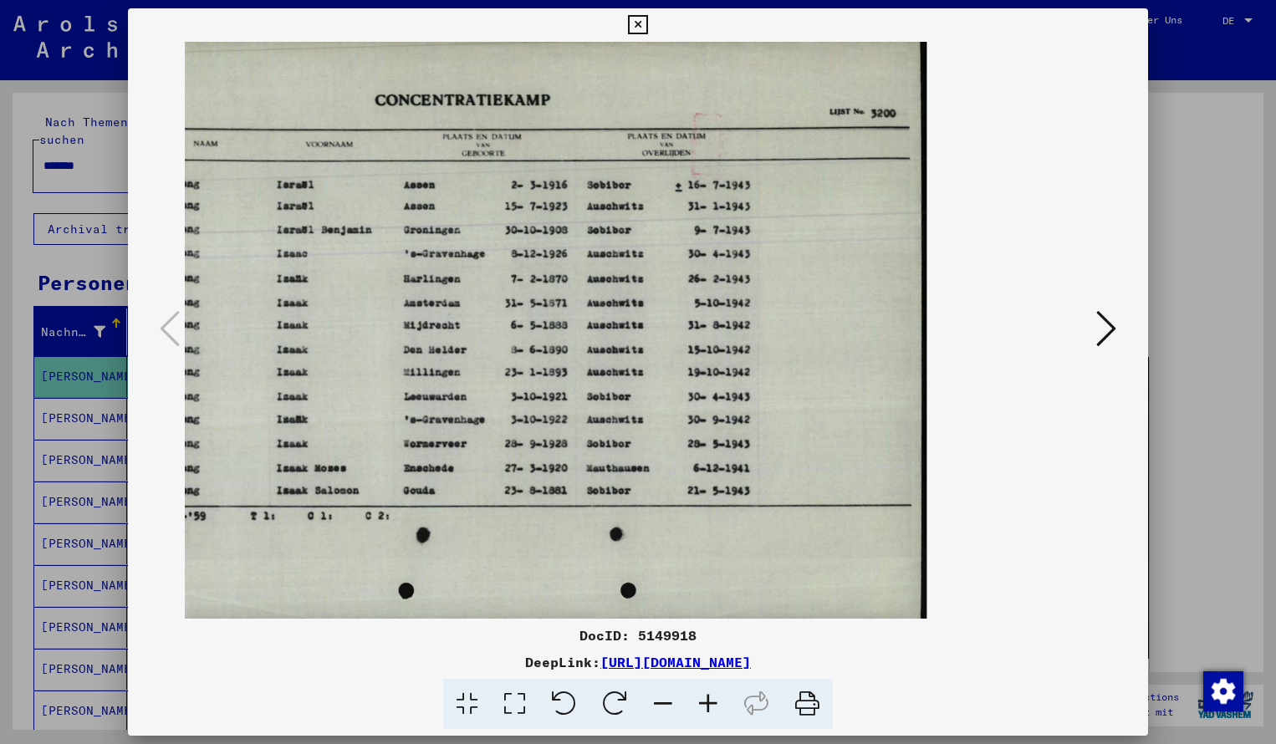
click at [647, 28] on icon at bounding box center [637, 25] width 19 height 20
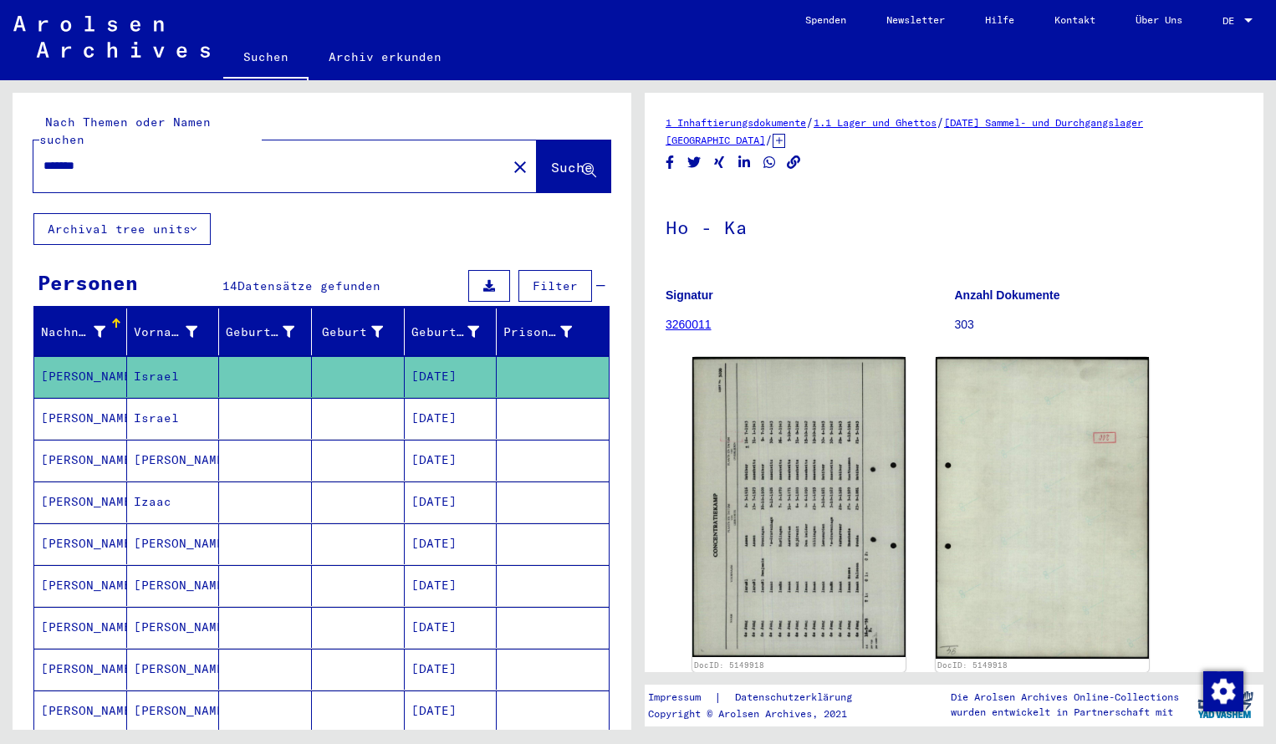
click at [102, 157] on input "*******" at bounding box center [269, 166] width 453 height 18
click at [554, 159] on span "Suche" at bounding box center [572, 167] width 42 height 17
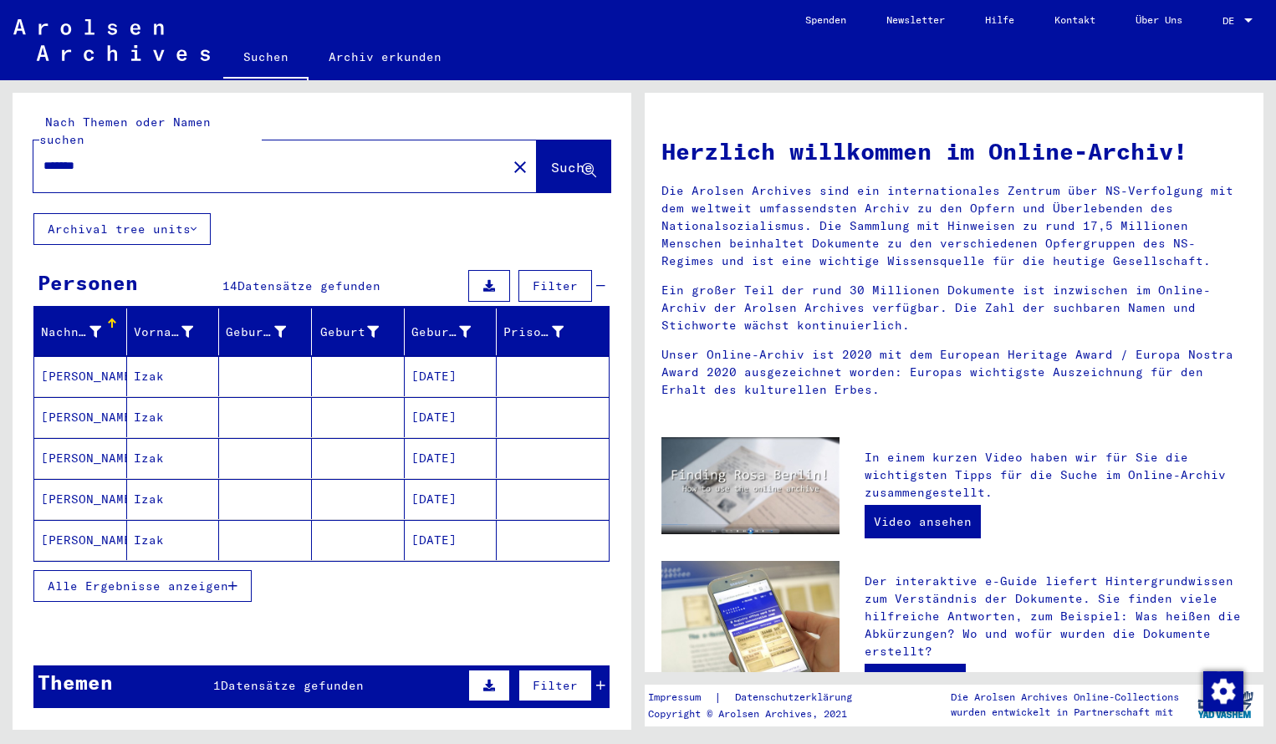
click at [99, 361] on mat-cell "[PERSON_NAME]" at bounding box center [80, 376] width 93 height 40
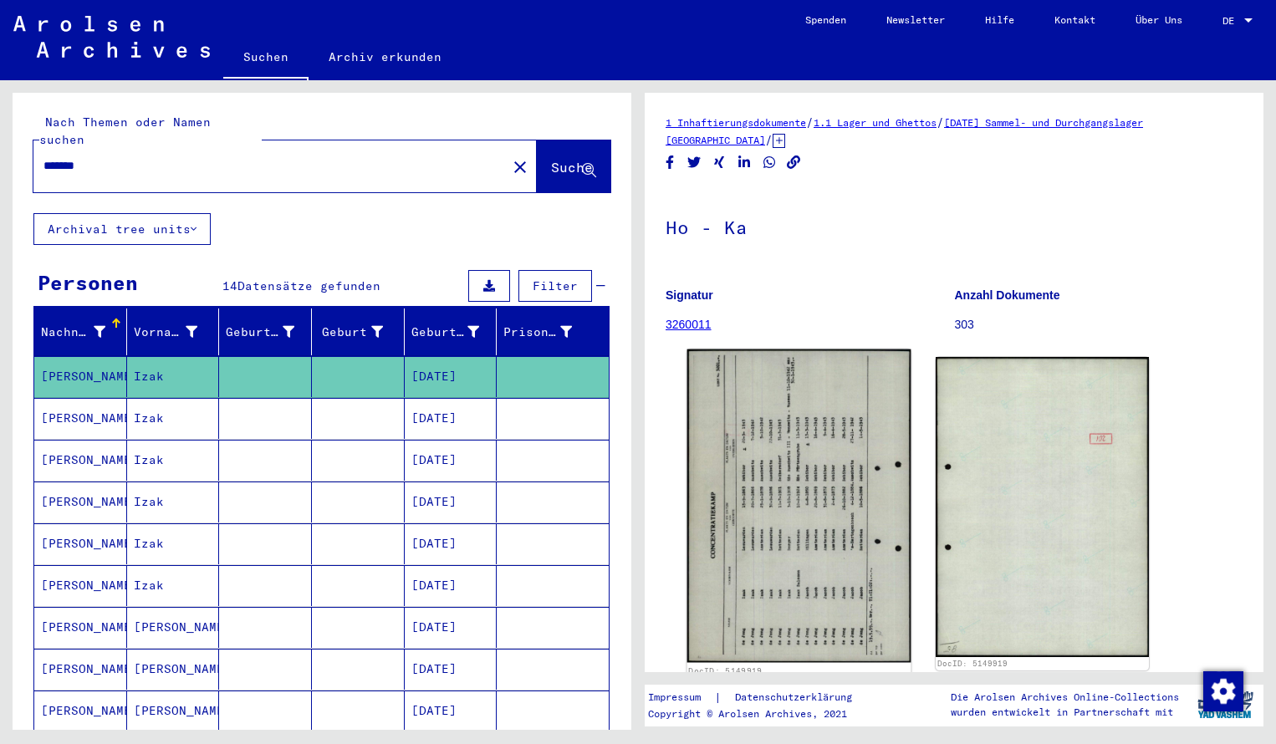
click at [780, 415] on img at bounding box center [799, 505] width 224 height 313
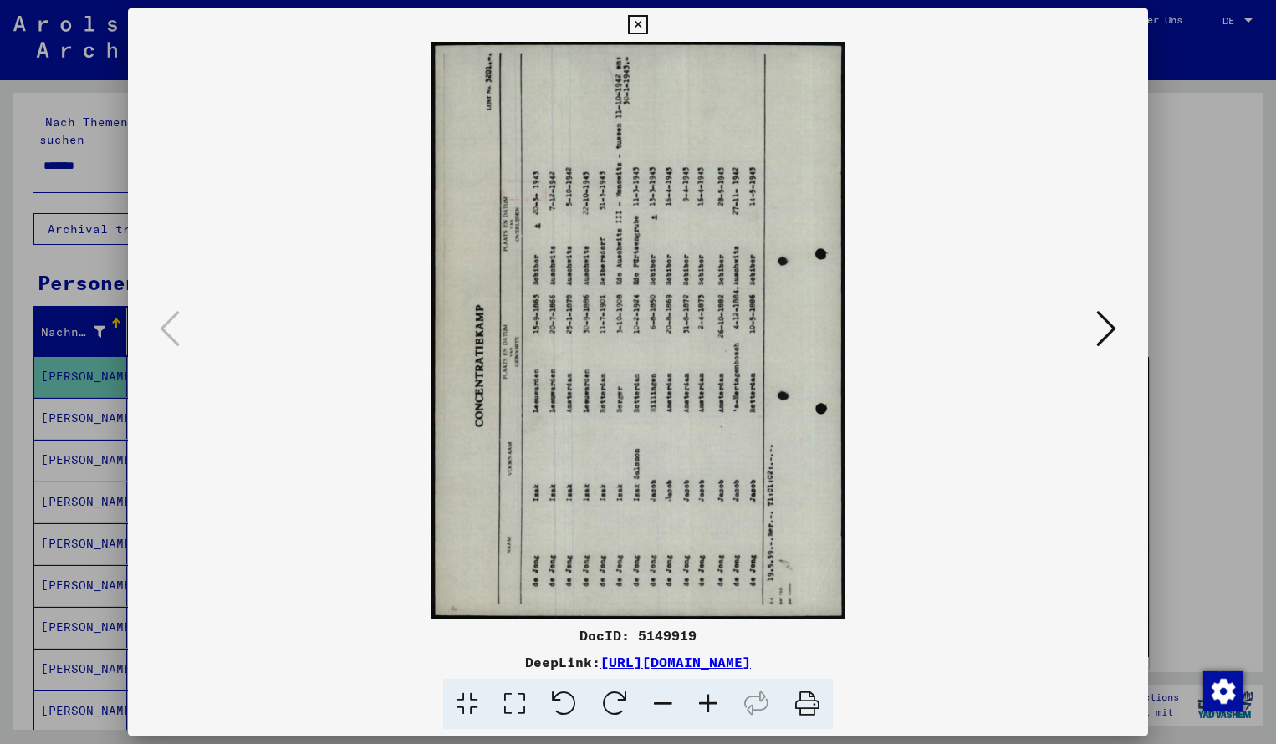
click at [606, 695] on icon at bounding box center [614, 704] width 51 height 51
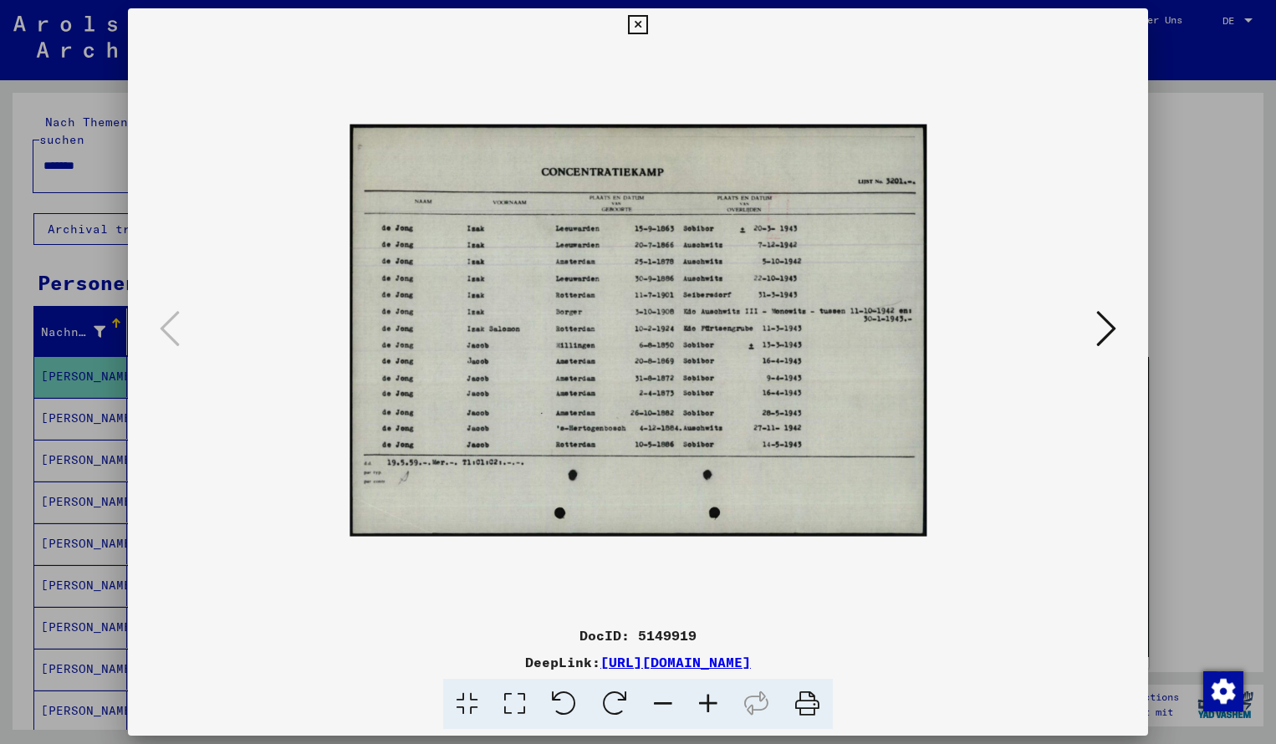
click at [710, 705] on icon at bounding box center [707, 704] width 45 height 51
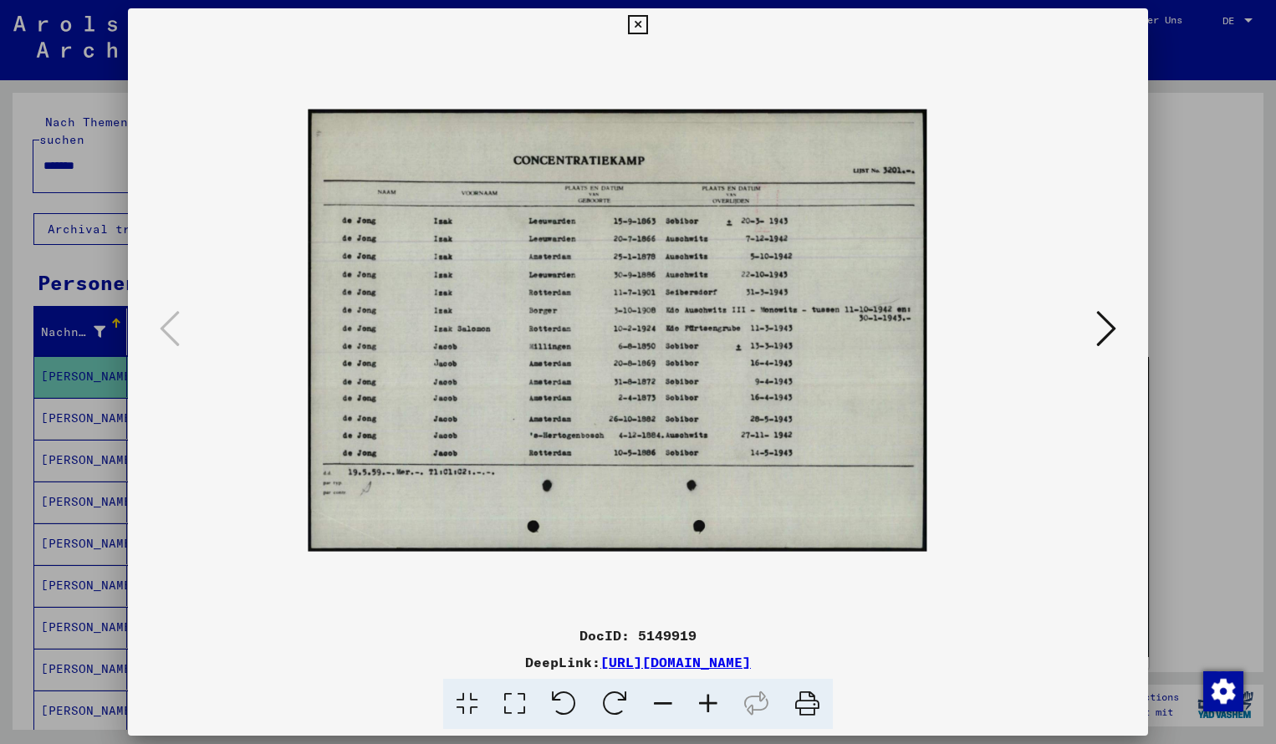
click at [710, 705] on icon at bounding box center [707, 704] width 45 height 51
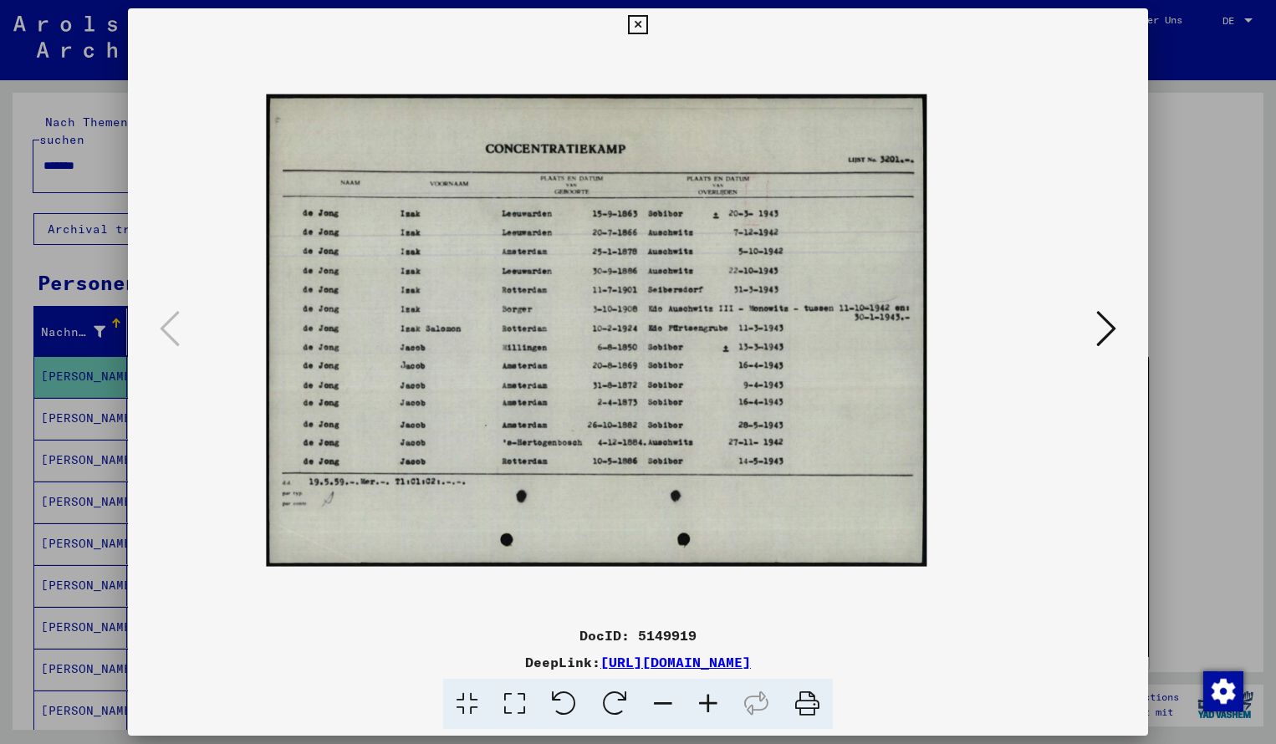
click at [710, 705] on icon at bounding box center [707, 704] width 45 height 51
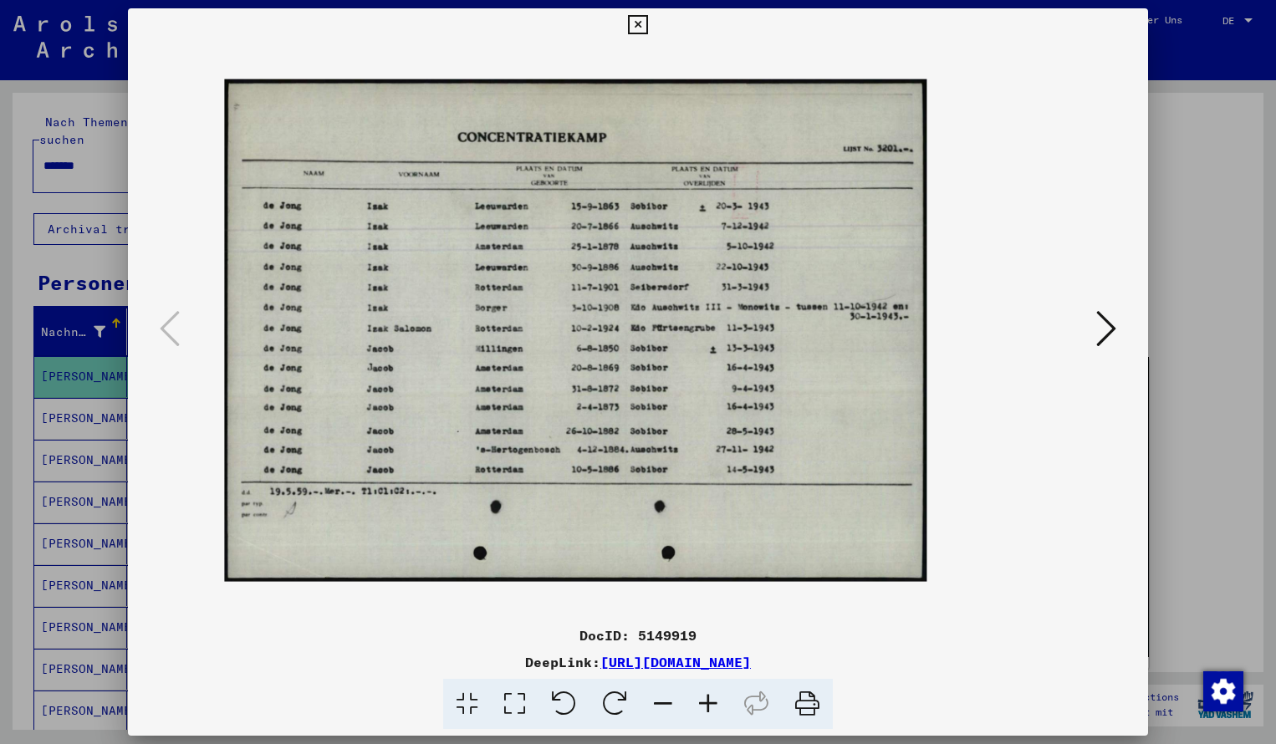
click at [710, 705] on icon at bounding box center [707, 704] width 45 height 51
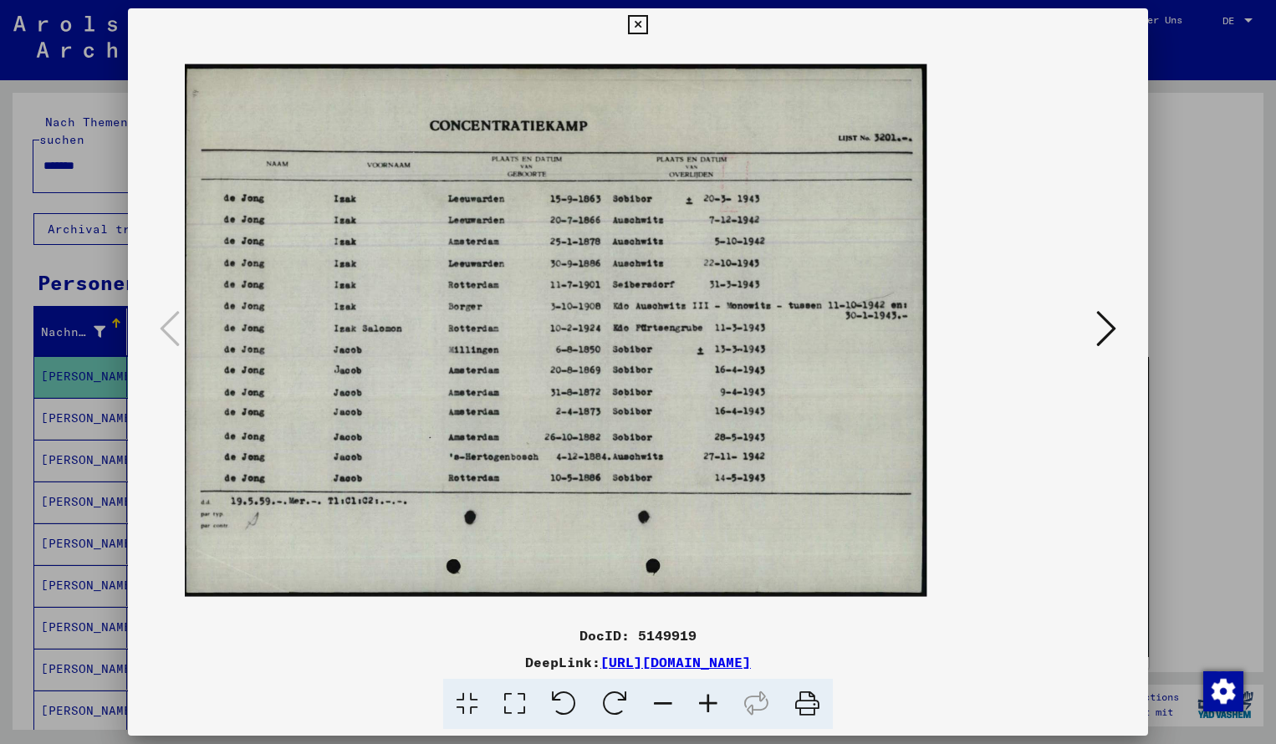
click at [710, 705] on icon at bounding box center [707, 704] width 45 height 51
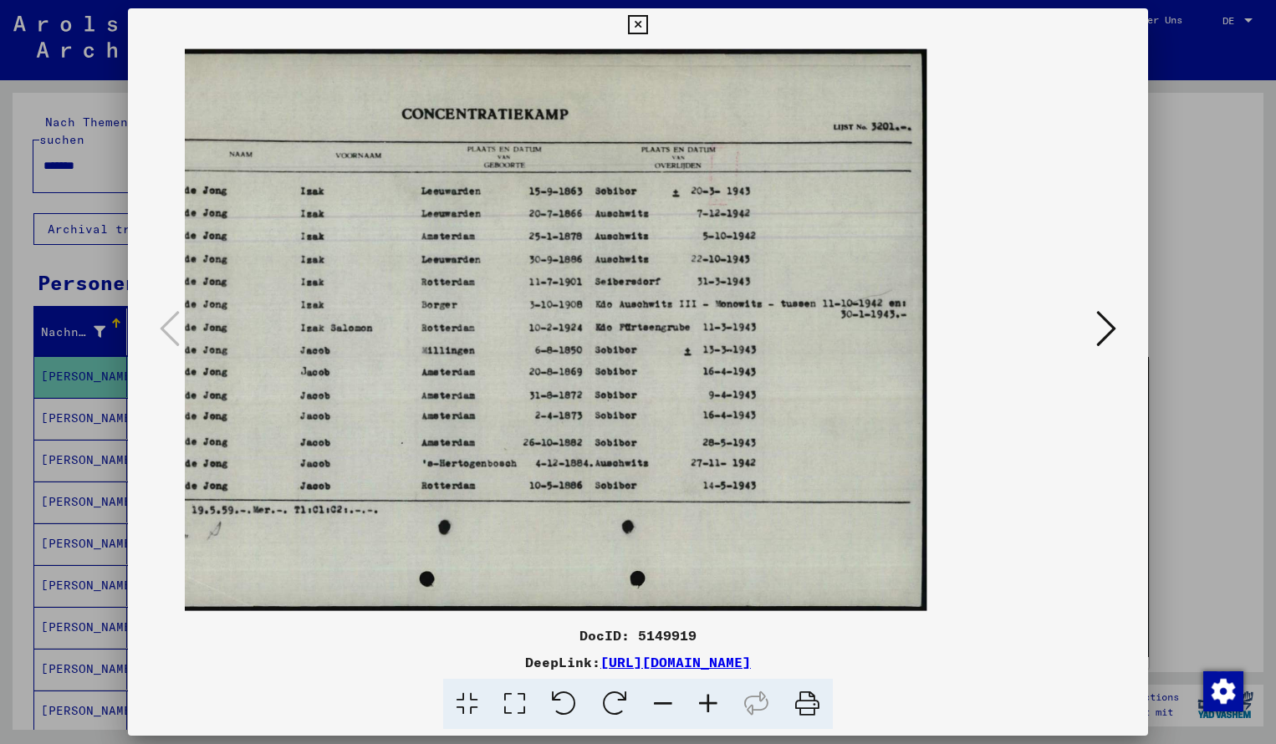
click at [710, 705] on icon at bounding box center [707, 704] width 45 height 51
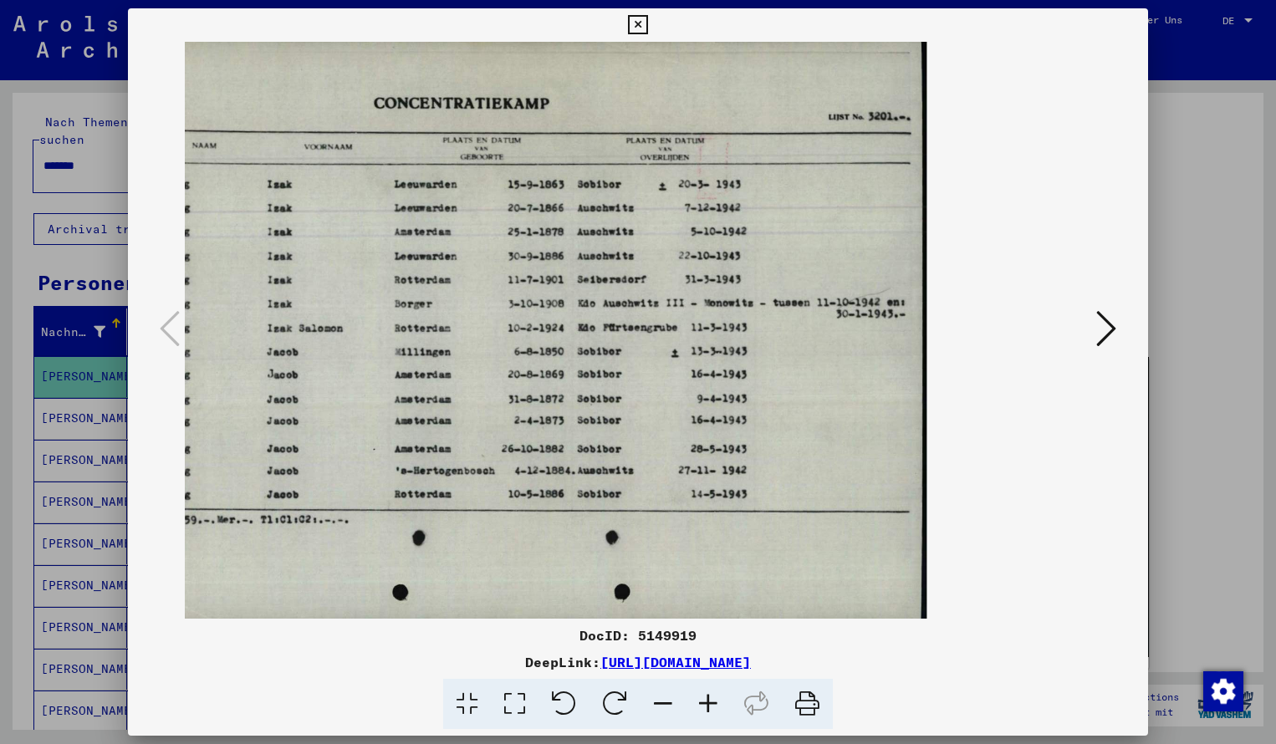
click at [647, 26] on icon at bounding box center [637, 25] width 19 height 20
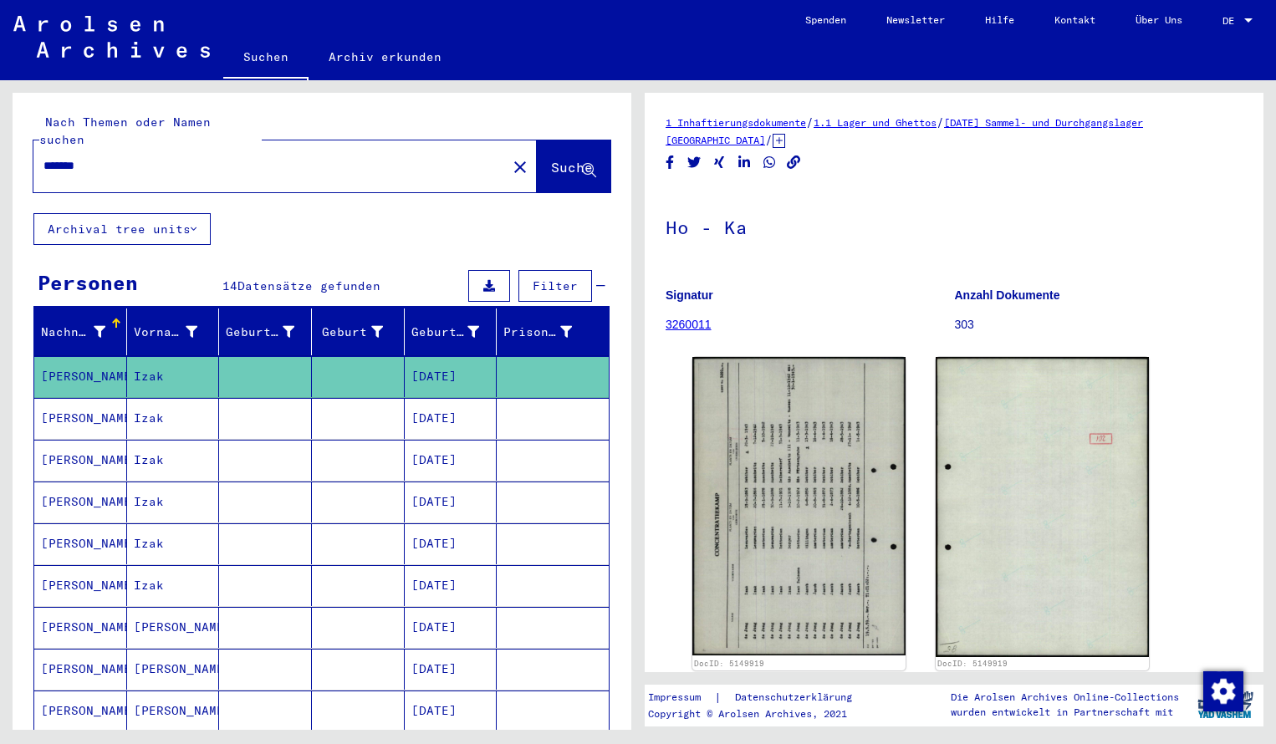
click at [124, 157] on input "*******" at bounding box center [269, 166] width 453 height 18
click at [557, 159] on span "Suche" at bounding box center [572, 167] width 42 height 17
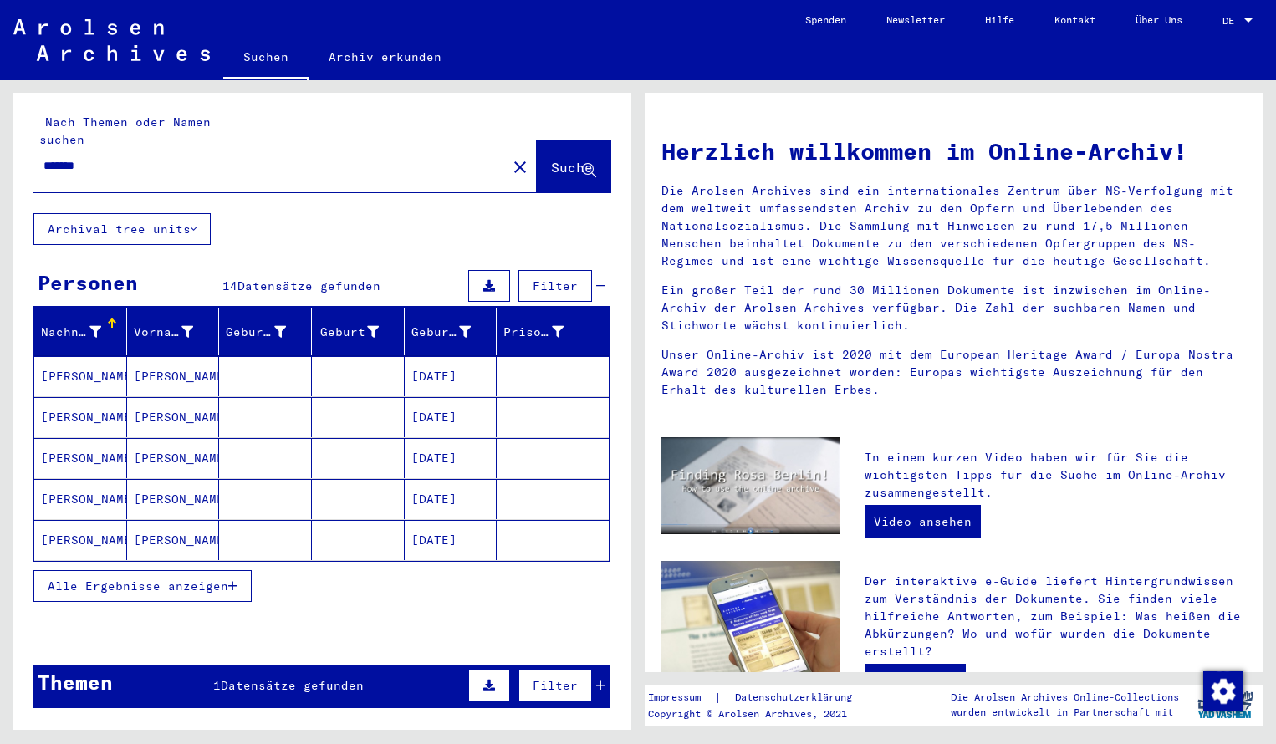
click at [87, 356] on mat-cell "[PERSON_NAME]" at bounding box center [80, 376] width 93 height 40
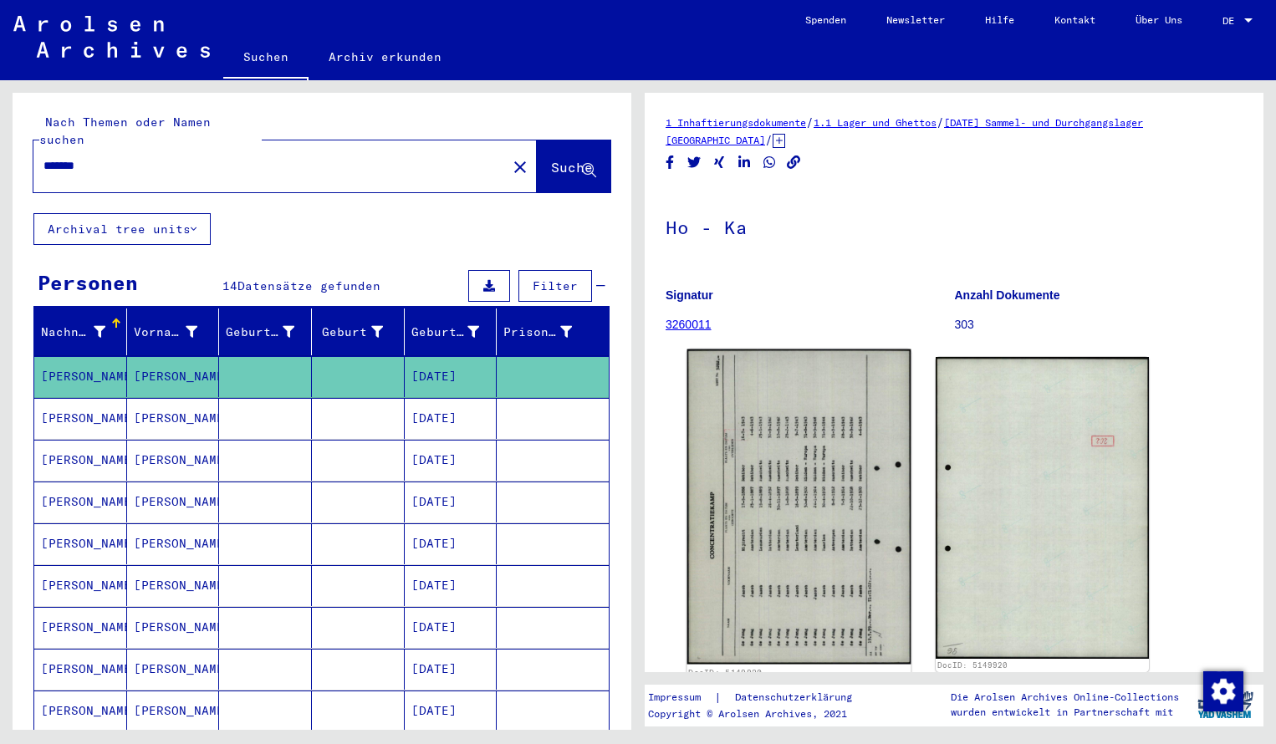
click at [818, 432] on img at bounding box center [799, 506] width 224 height 315
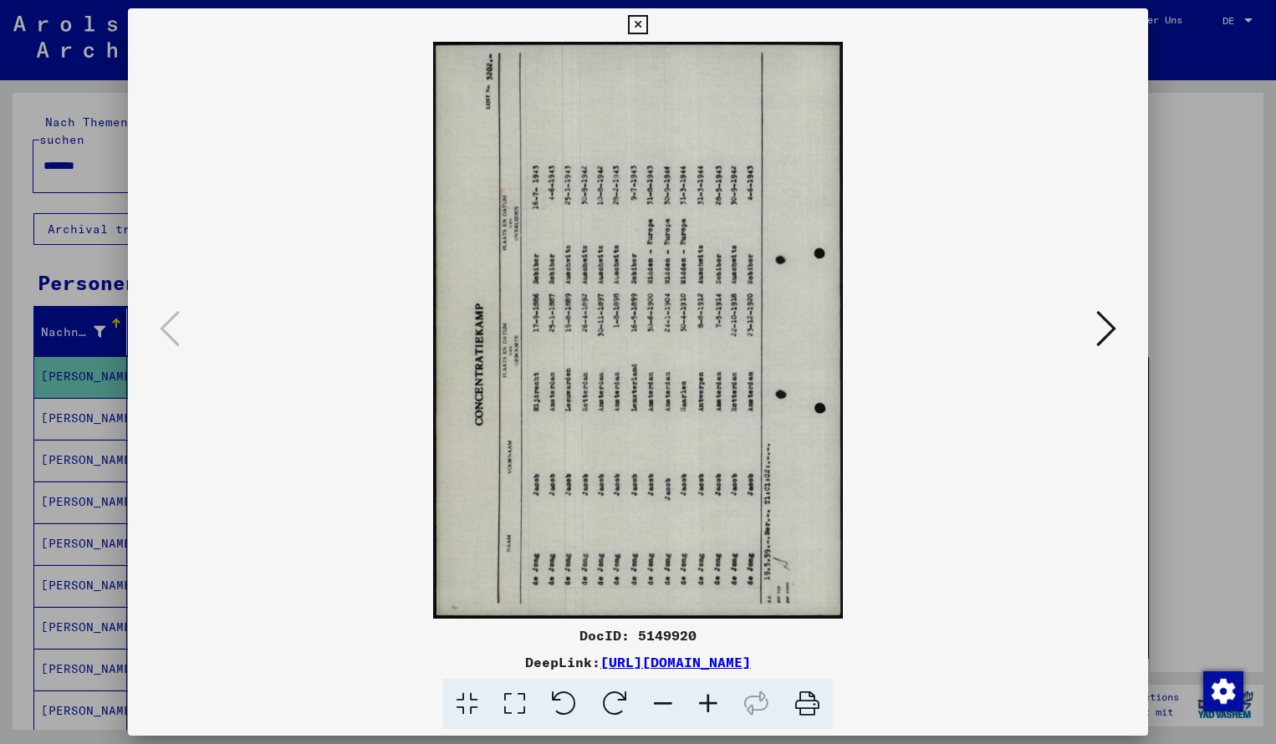
click at [608, 696] on icon at bounding box center [614, 704] width 51 height 51
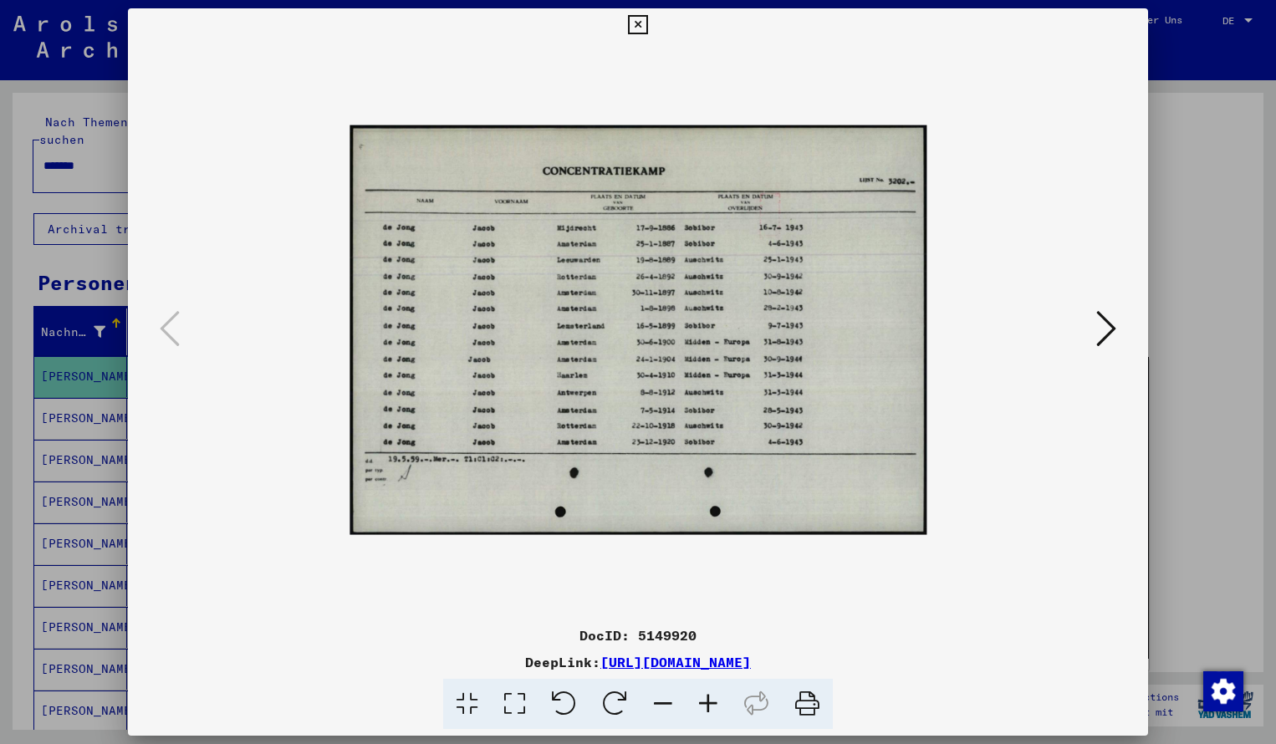
click at [707, 702] on icon at bounding box center [707, 704] width 45 height 51
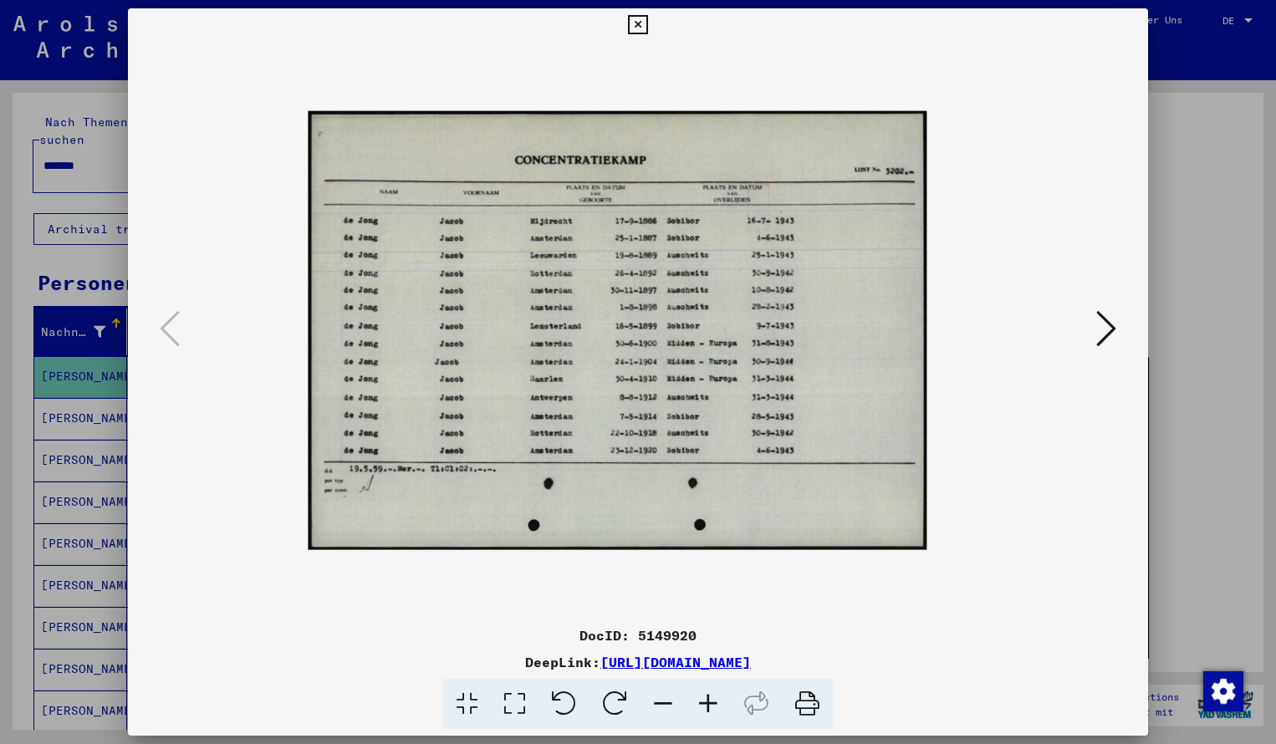
click at [707, 702] on icon at bounding box center [707, 704] width 45 height 51
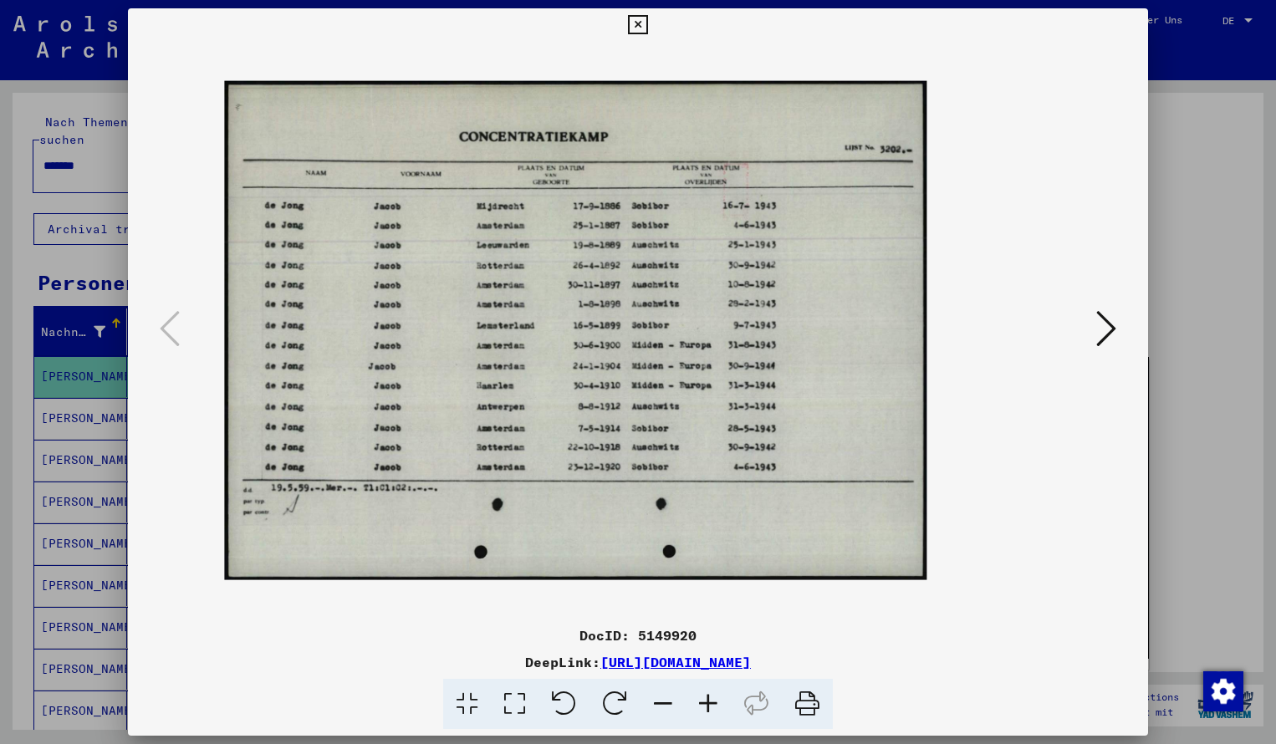
click at [707, 702] on icon at bounding box center [707, 704] width 45 height 51
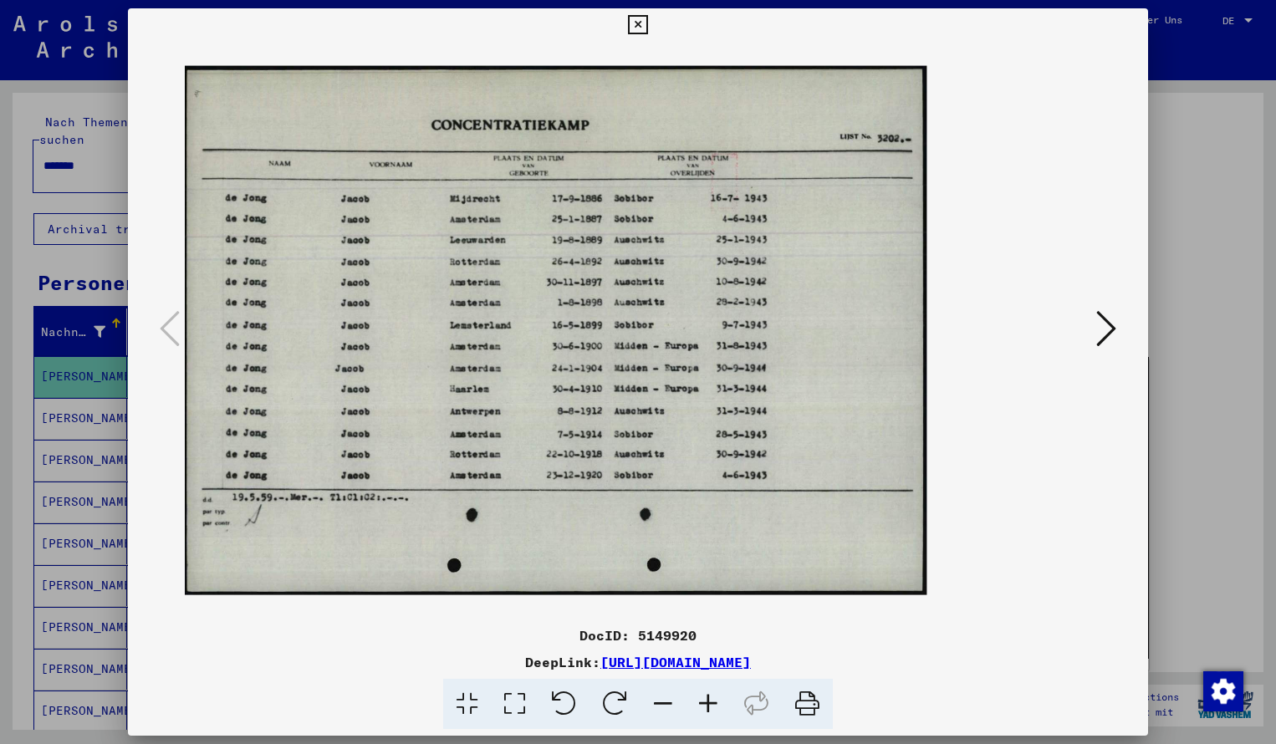
click at [707, 702] on icon at bounding box center [707, 704] width 45 height 51
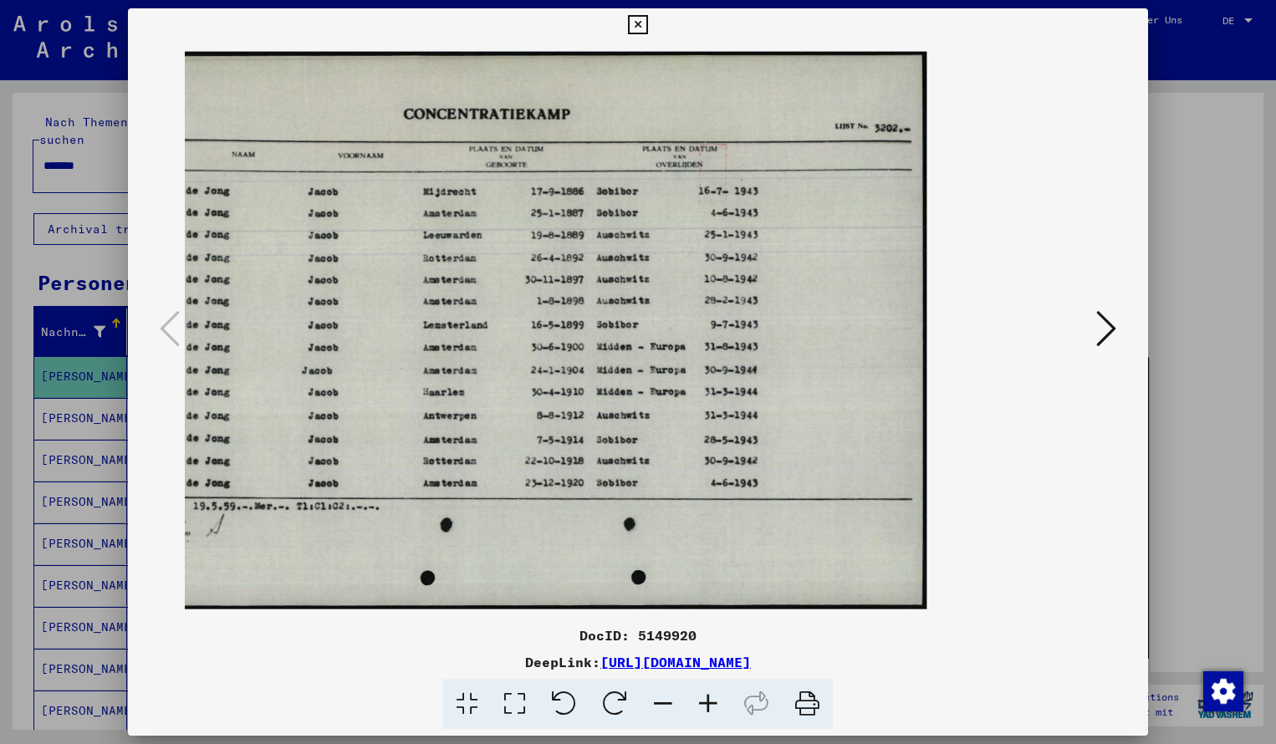
click at [707, 702] on icon at bounding box center [707, 704] width 45 height 51
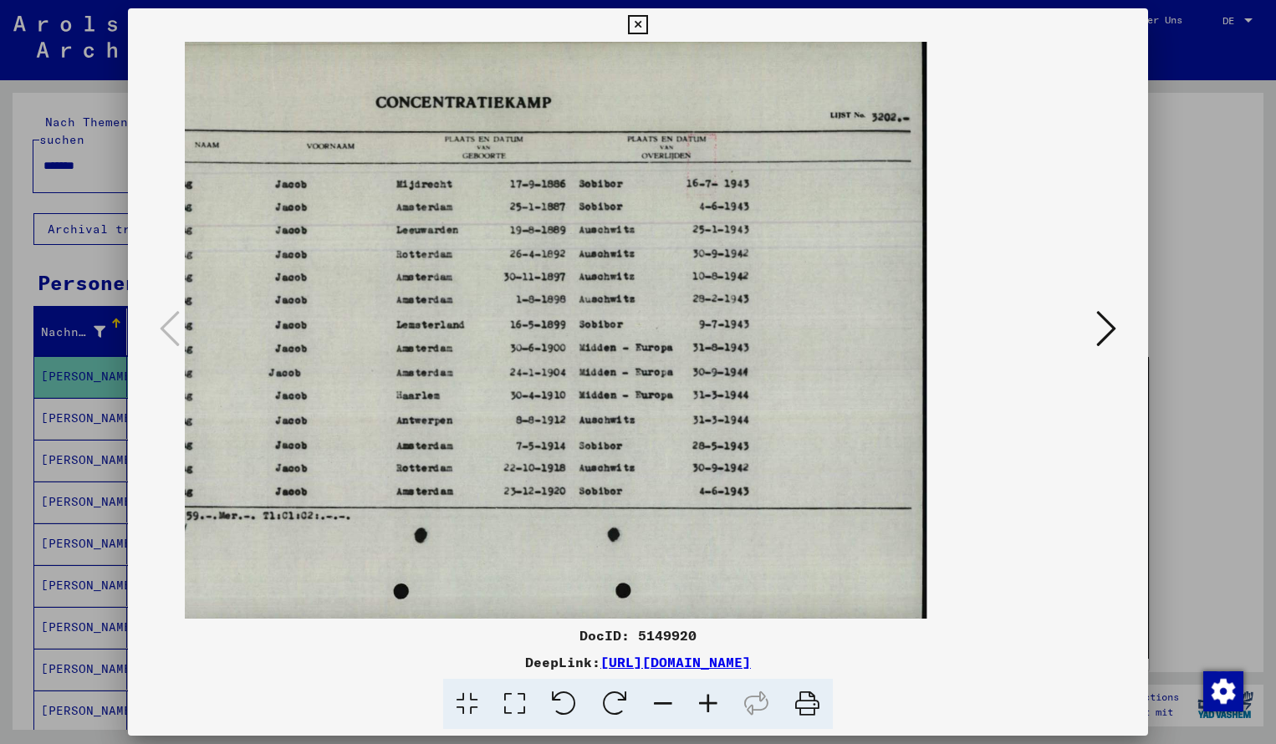
click at [647, 19] on icon at bounding box center [637, 25] width 19 height 20
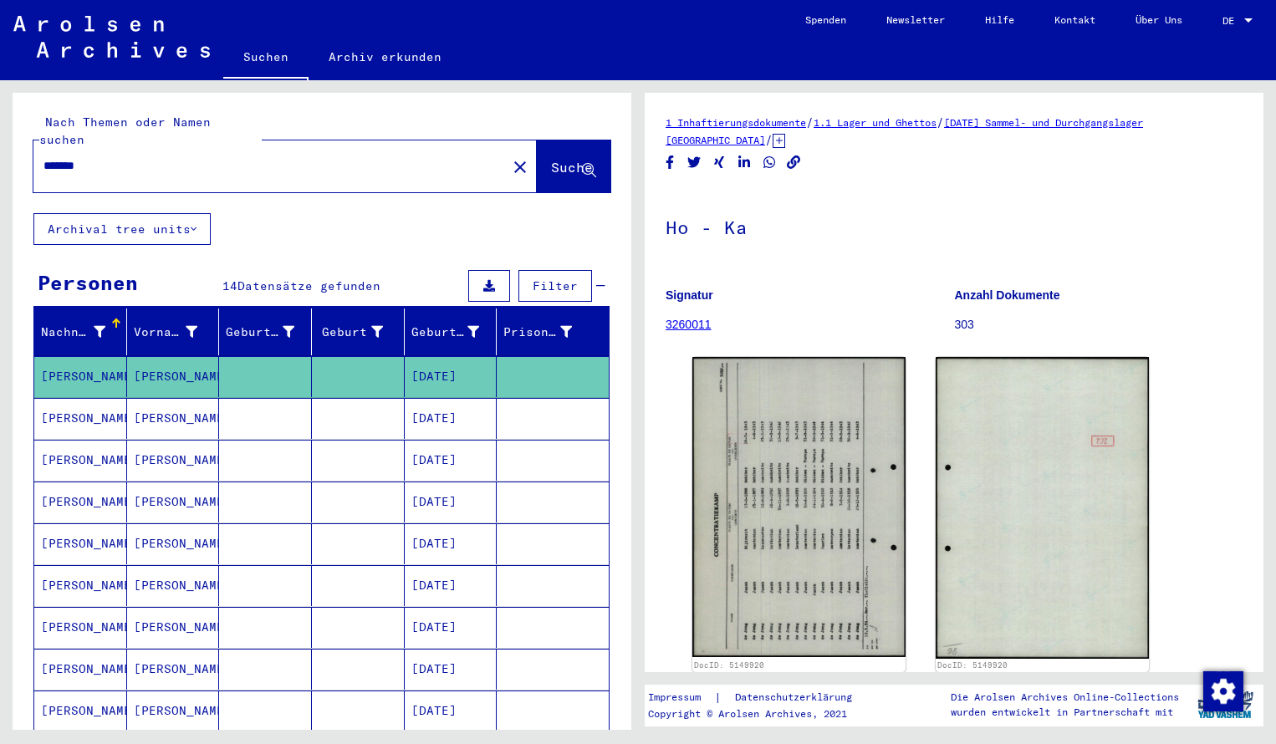
click at [118, 157] on input "*******" at bounding box center [269, 166] width 453 height 18
click at [551, 159] on span "Suche" at bounding box center [572, 167] width 42 height 17
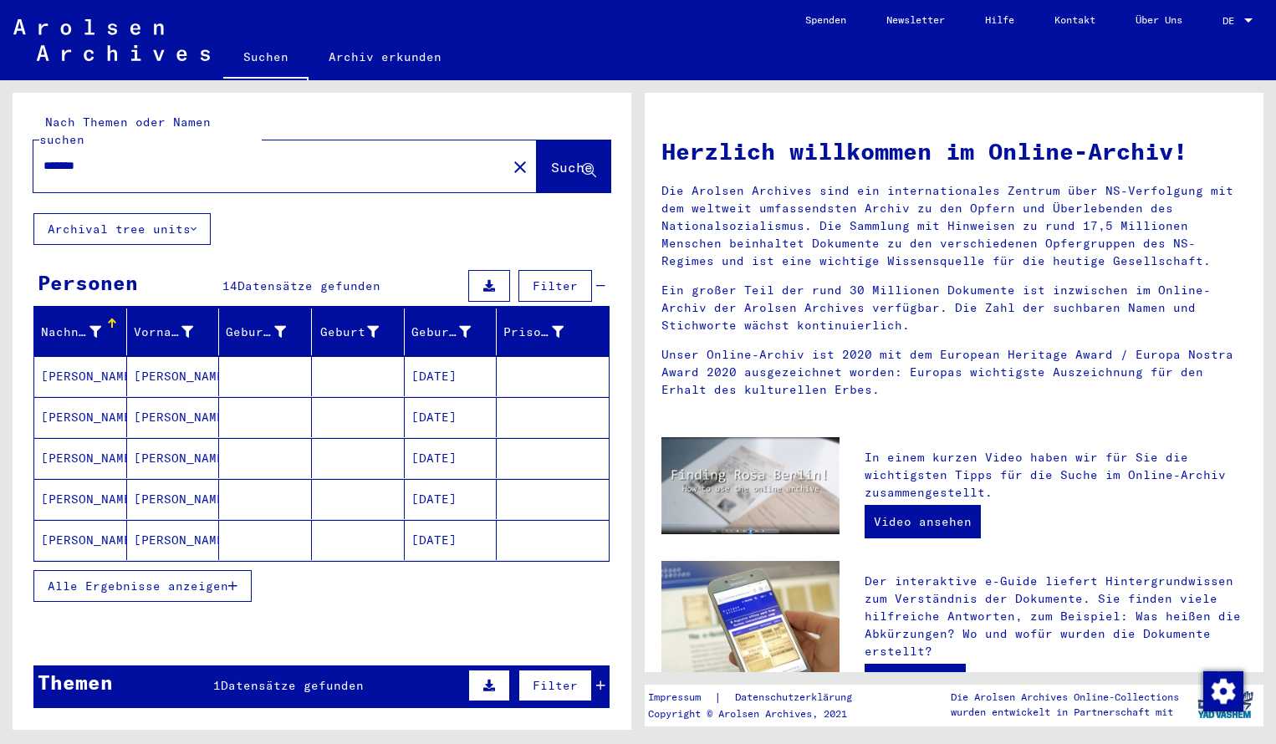
click at [117, 356] on mat-cell "[PERSON_NAME]" at bounding box center [80, 376] width 93 height 40
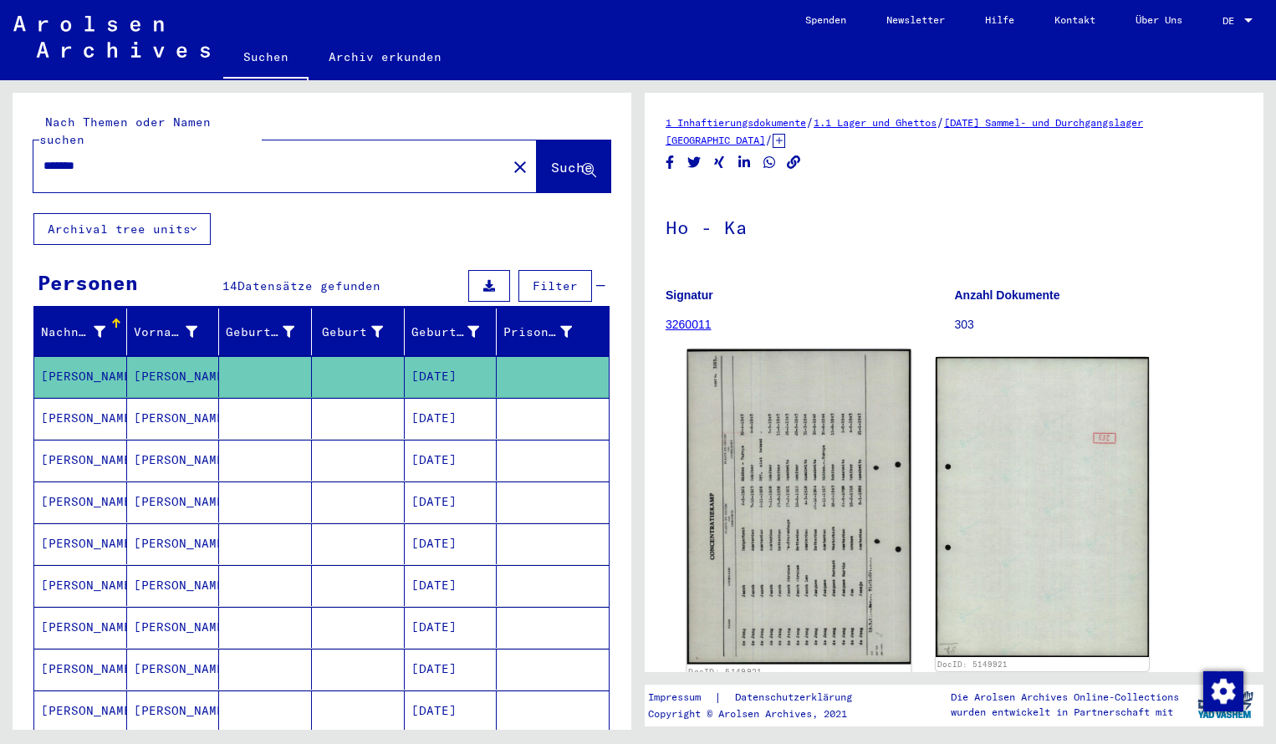
click at [753, 453] on img at bounding box center [799, 506] width 224 height 315
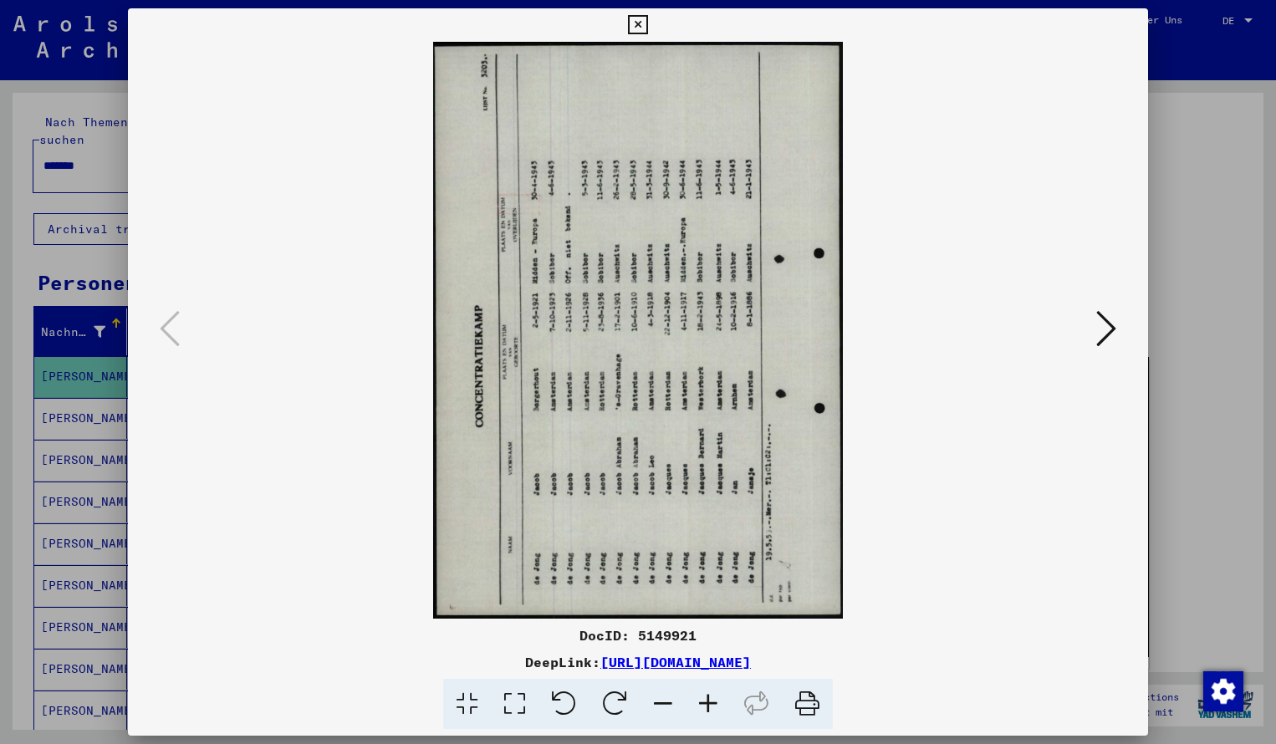
click at [624, 700] on icon at bounding box center [614, 704] width 51 height 51
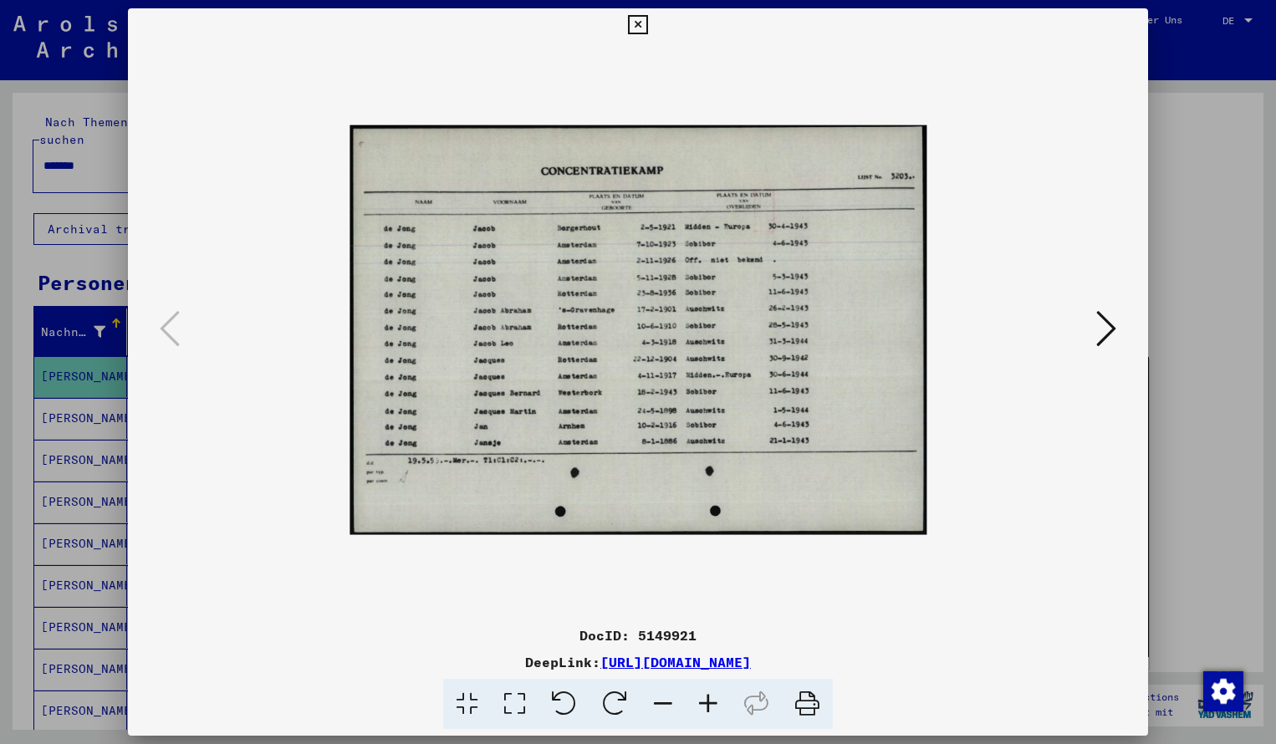
click at [709, 703] on icon at bounding box center [707, 704] width 45 height 51
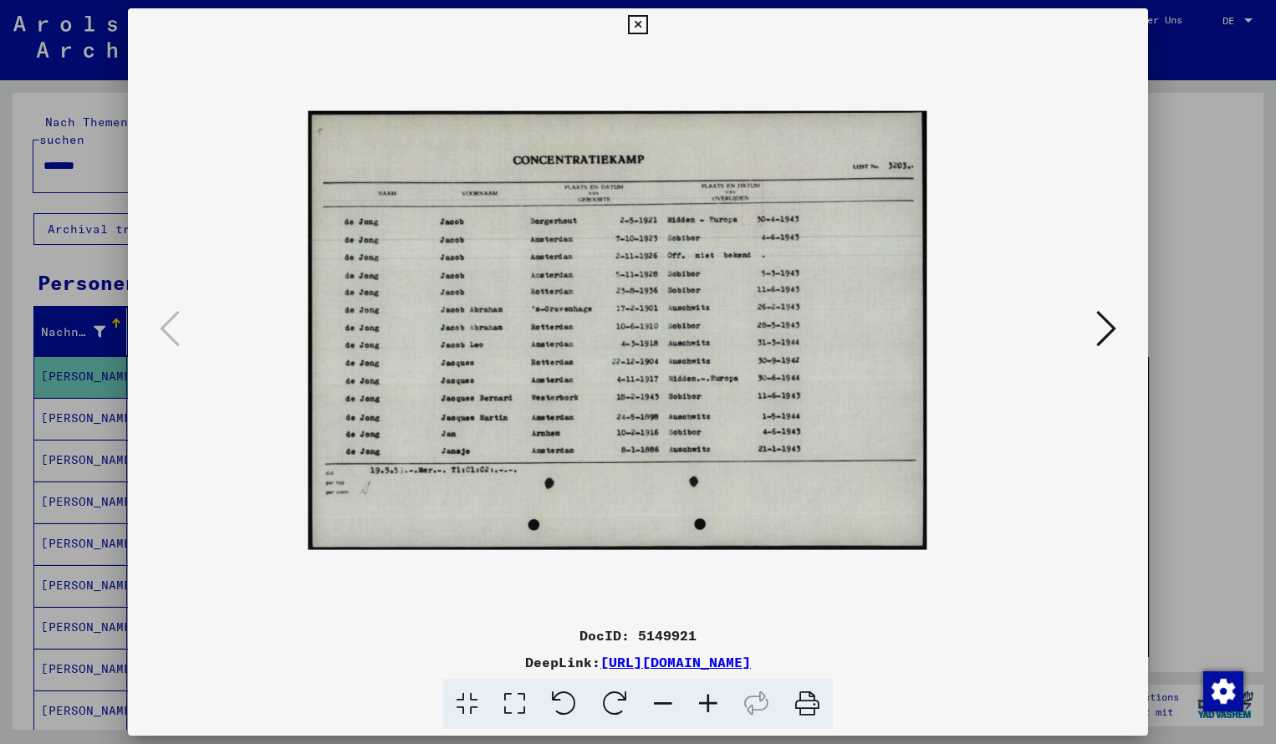
click at [709, 703] on icon at bounding box center [707, 704] width 45 height 51
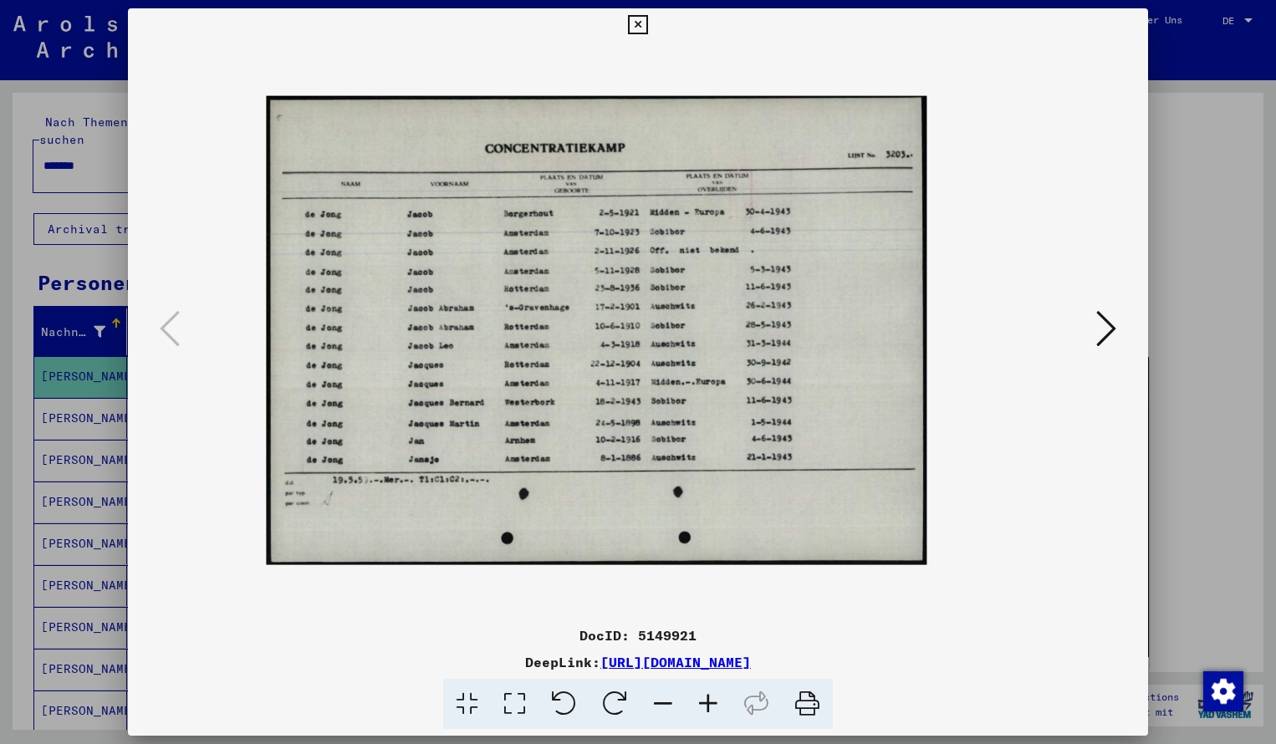
click at [709, 703] on icon at bounding box center [707, 704] width 45 height 51
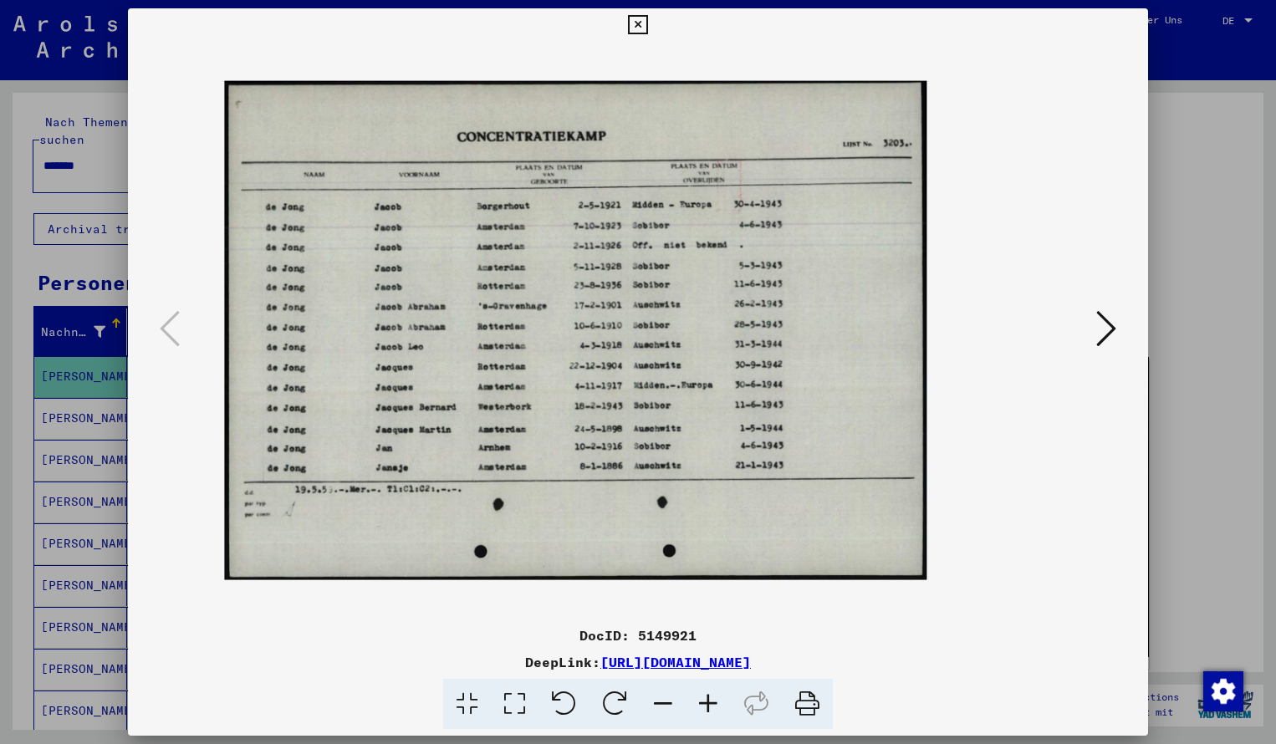
click at [709, 703] on icon at bounding box center [707, 704] width 45 height 51
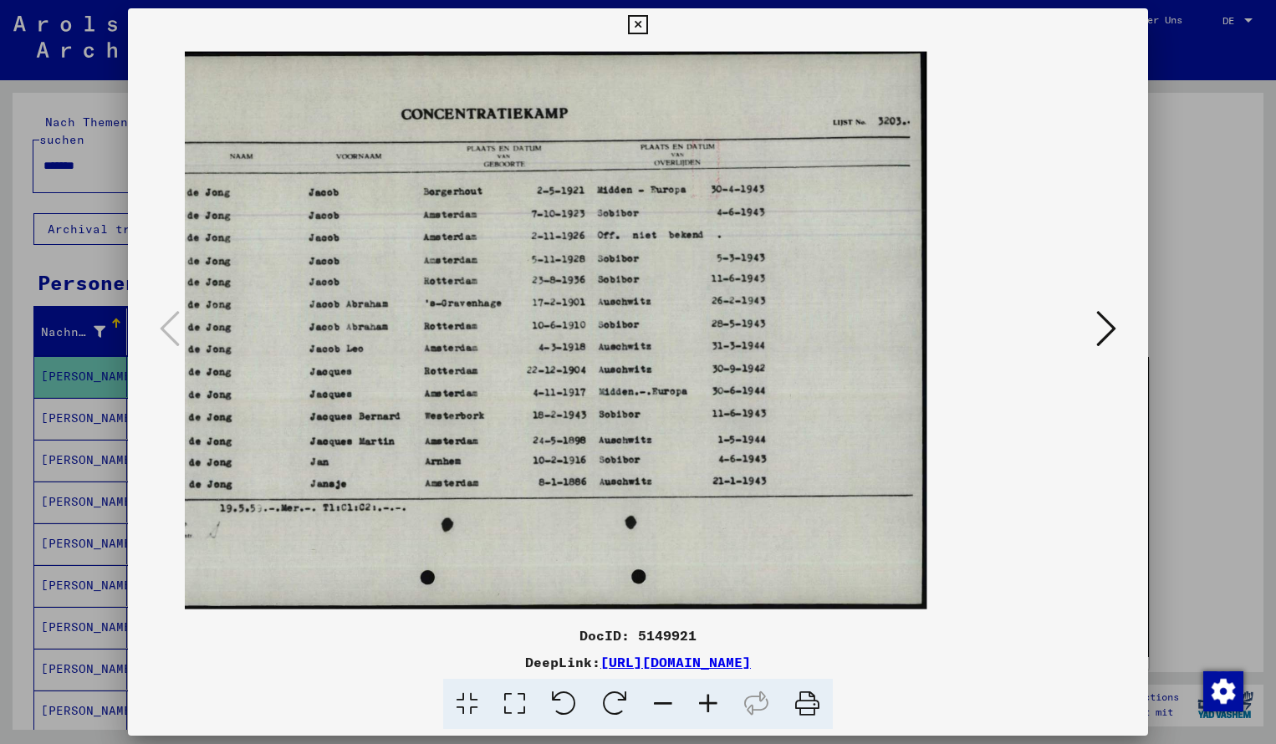
click at [709, 703] on icon at bounding box center [707, 704] width 45 height 51
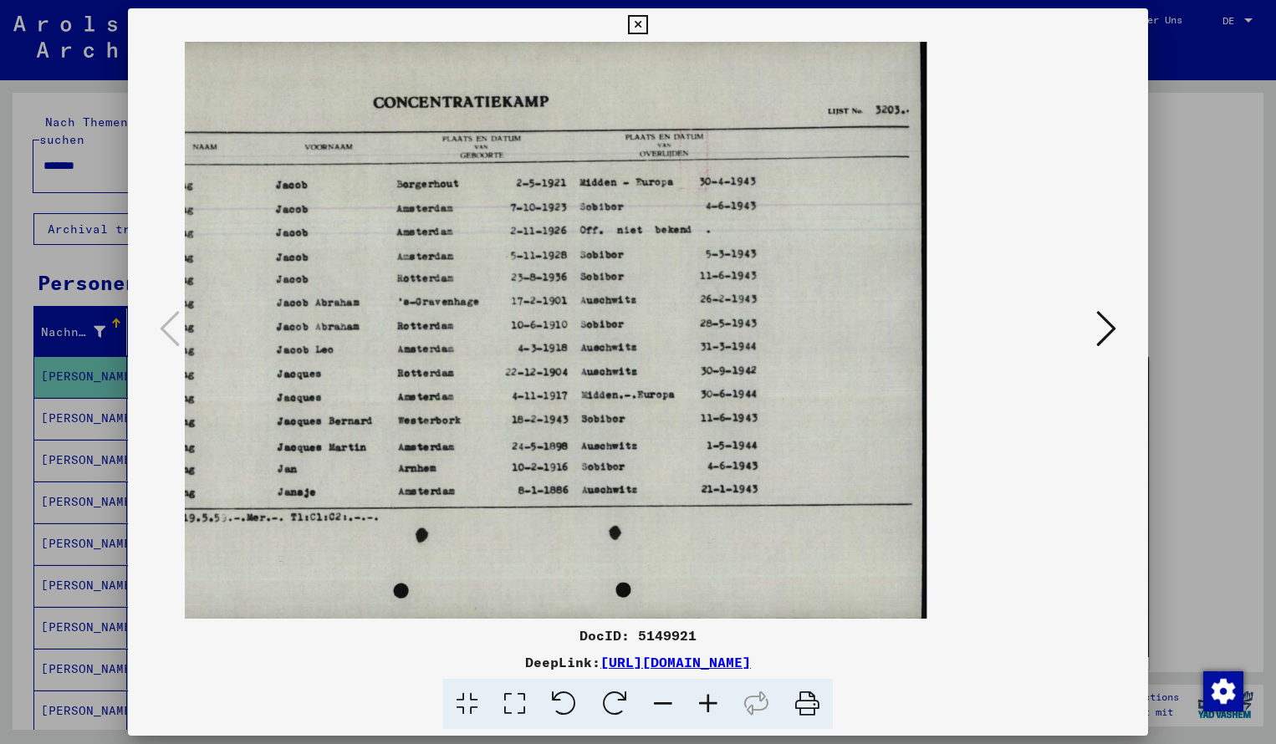
click at [670, 703] on icon at bounding box center [662, 704] width 45 height 51
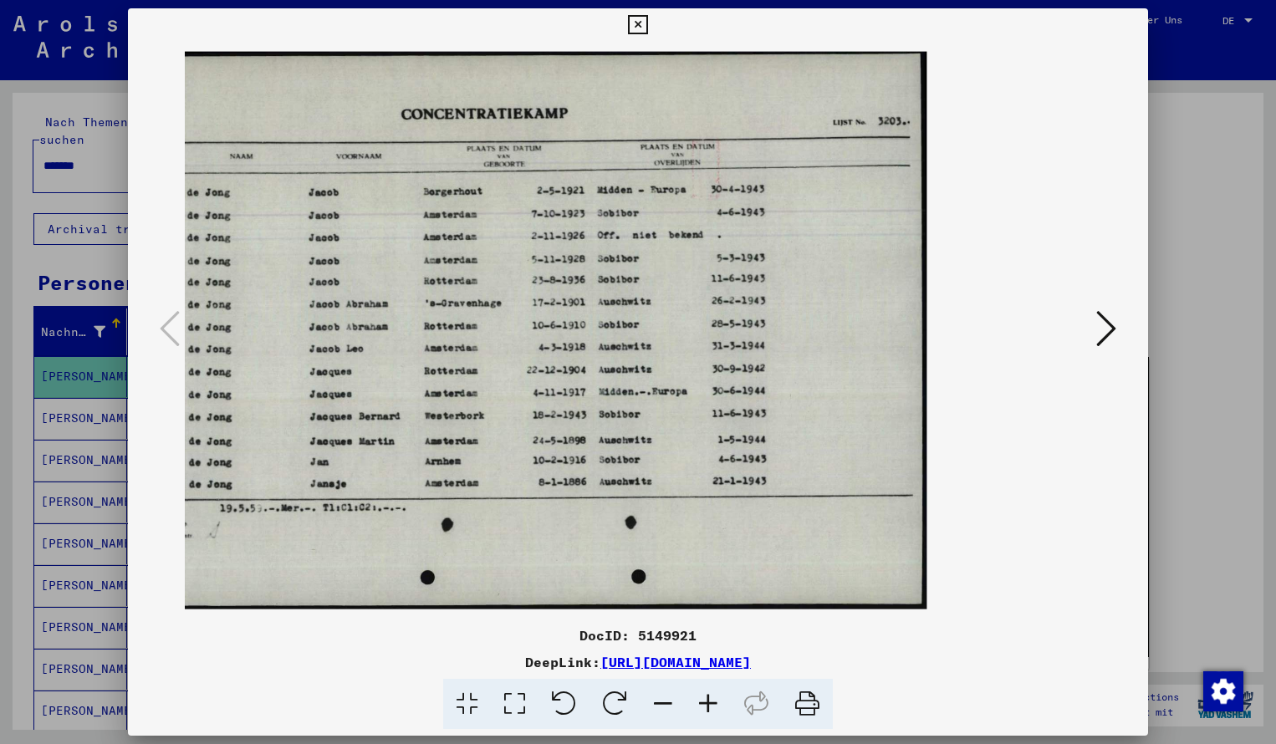
click at [647, 33] on icon at bounding box center [637, 25] width 19 height 20
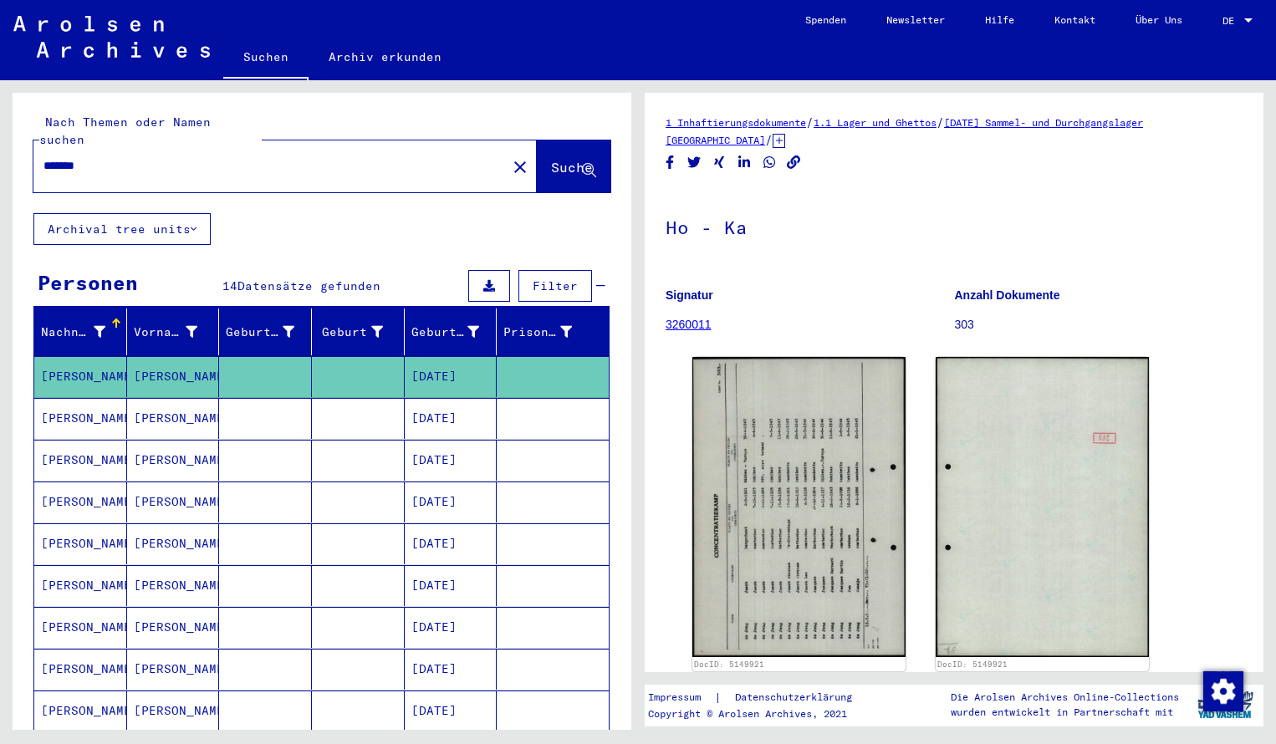
click at [95, 157] on input "*******" at bounding box center [269, 166] width 453 height 18
click at [553, 159] on span "Suche" at bounding box center [572, 167] width 42 height 17
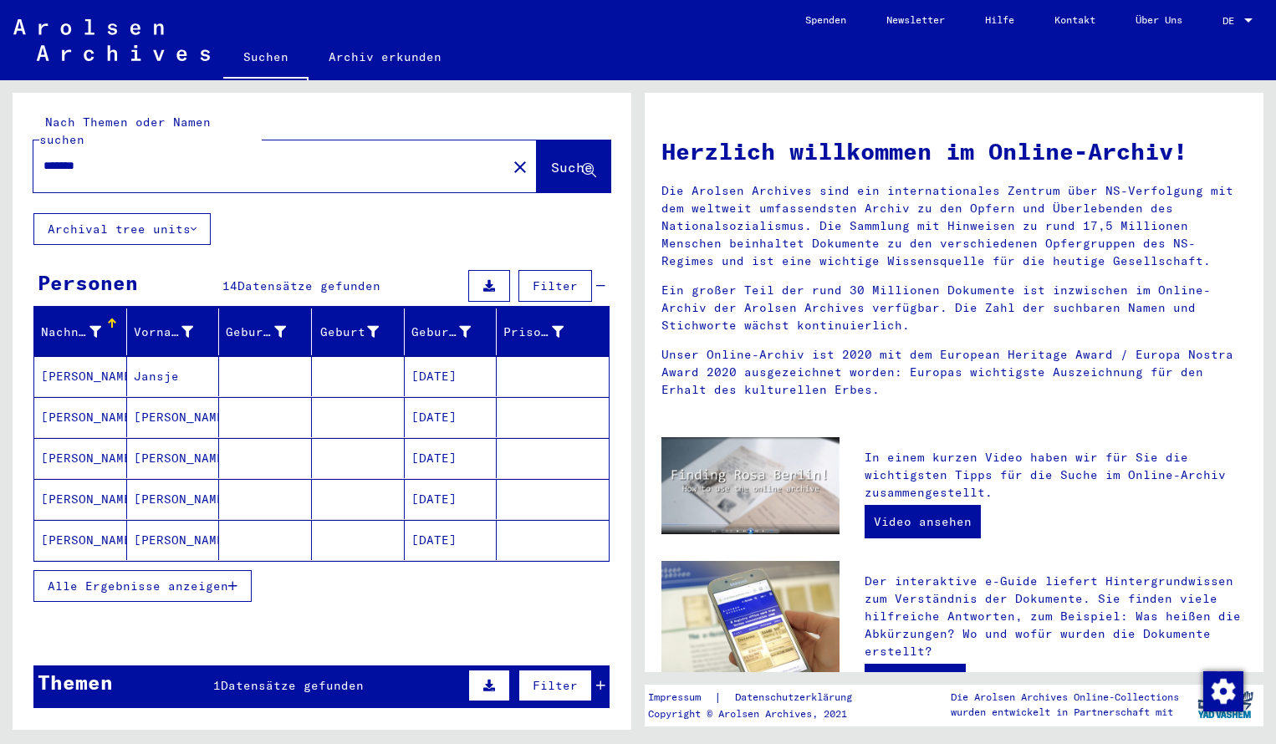
click at [91, 359] on mat-cell "[PERSON_NAME]" at bounding box center [80, 376] width 93 height 40
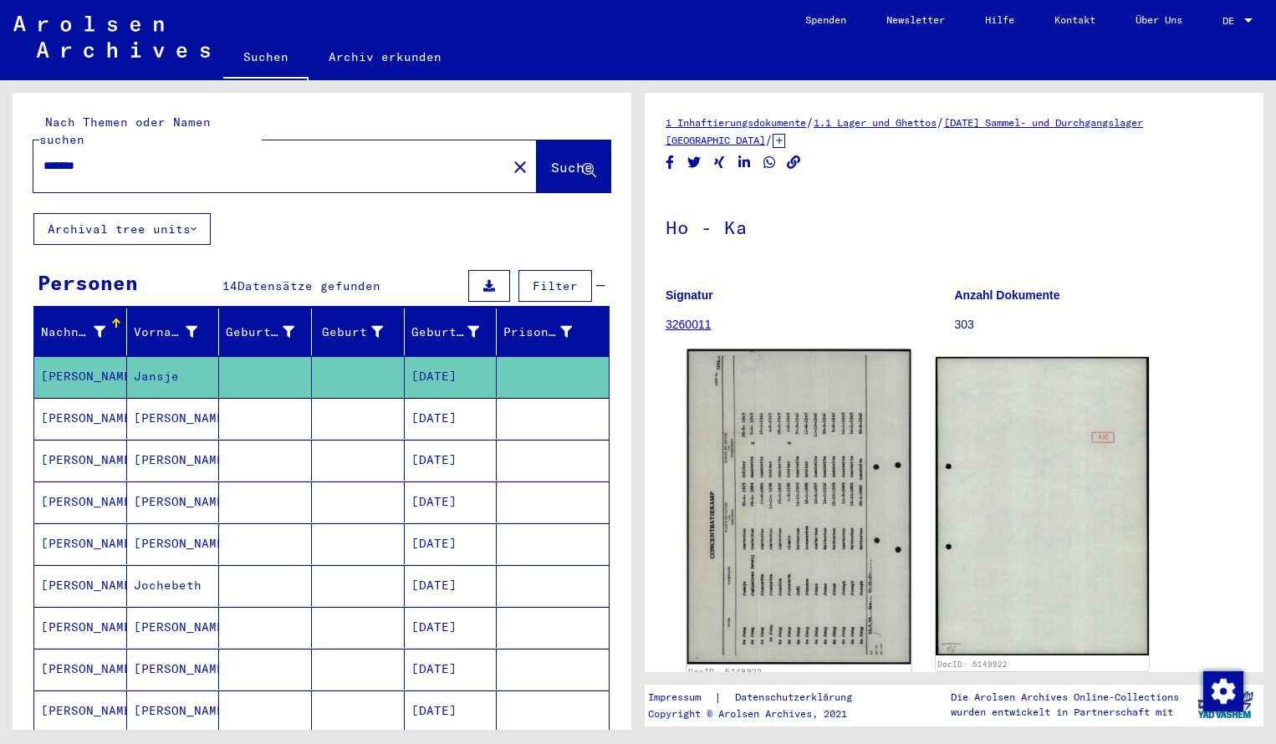
click at [761, 486] on img at bounding box center [799, 506] width 224 height 315
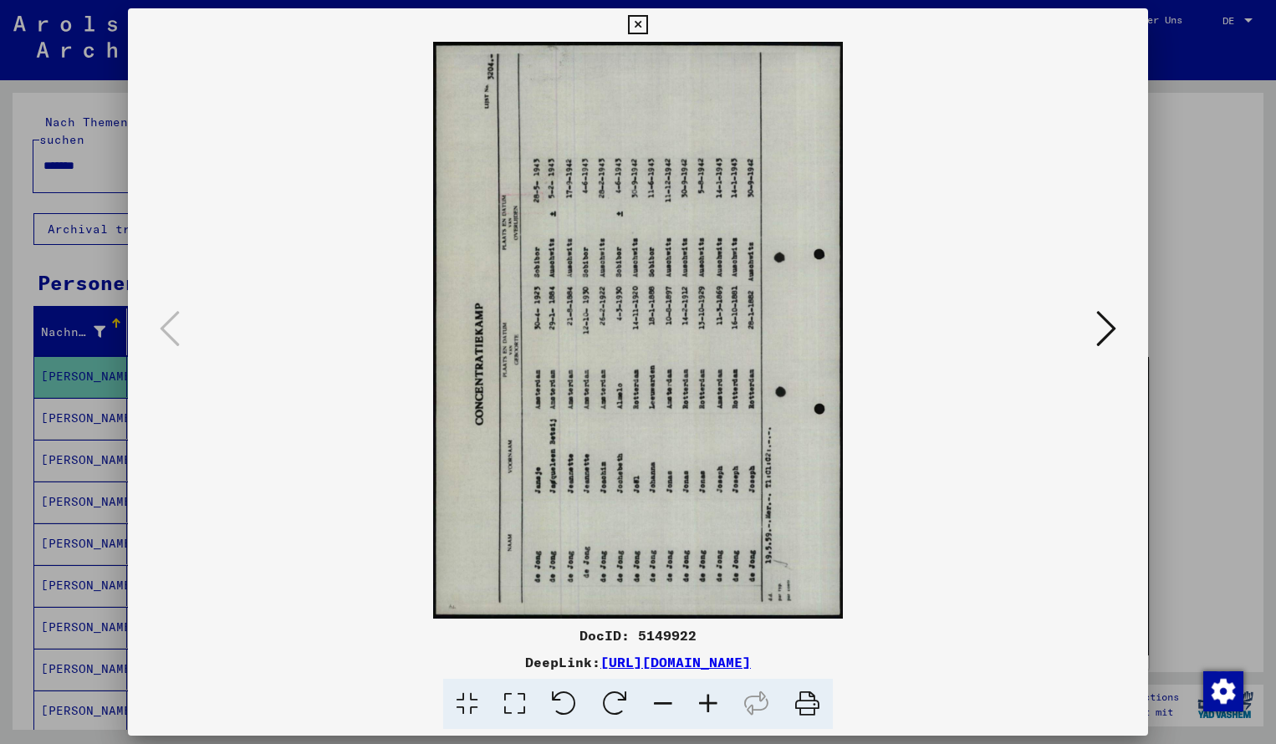
click at [622, 703] on icon at bounding box center [614, 704] width 51 height 51
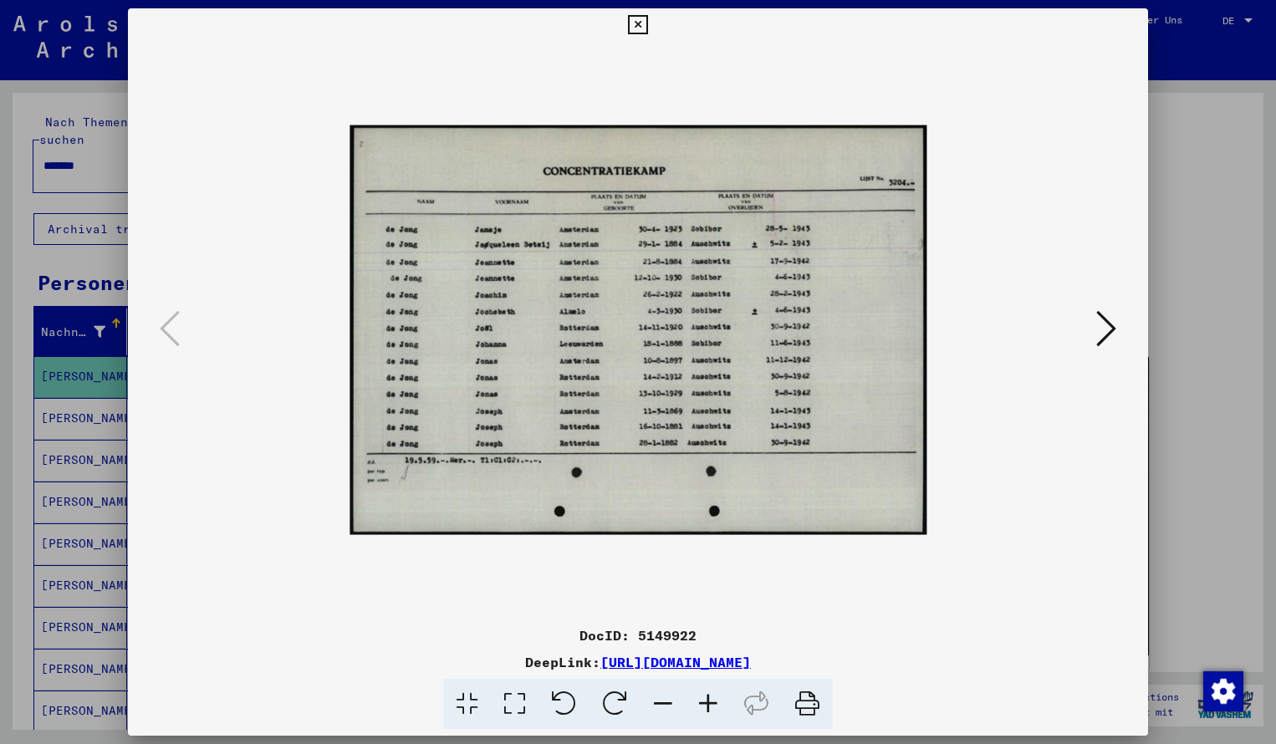
click at [711, 702] on icon at bounding box center [707, 704] width 45 height 51
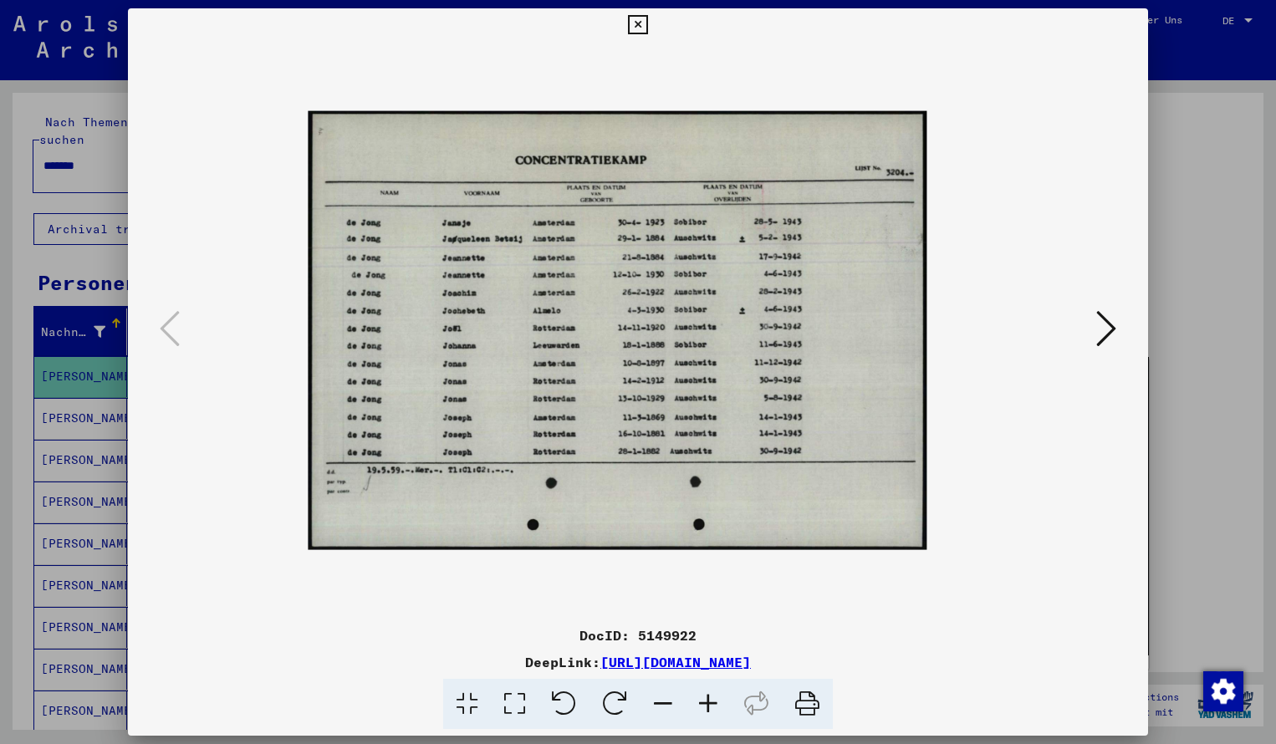
click at [711, 702] on icon at bounding box center [707, 704] width 45 height 51
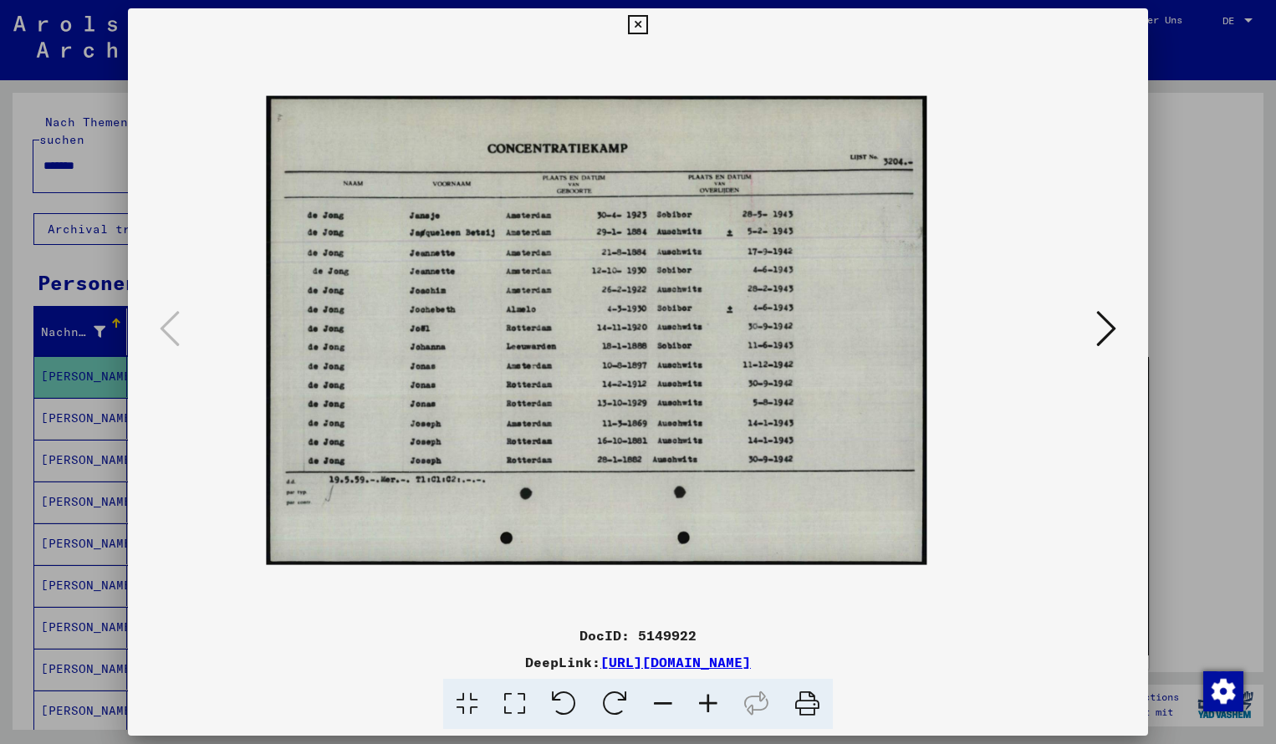
click at [711, 702] on icon at bounding box center [707, 704] width 45 height 51
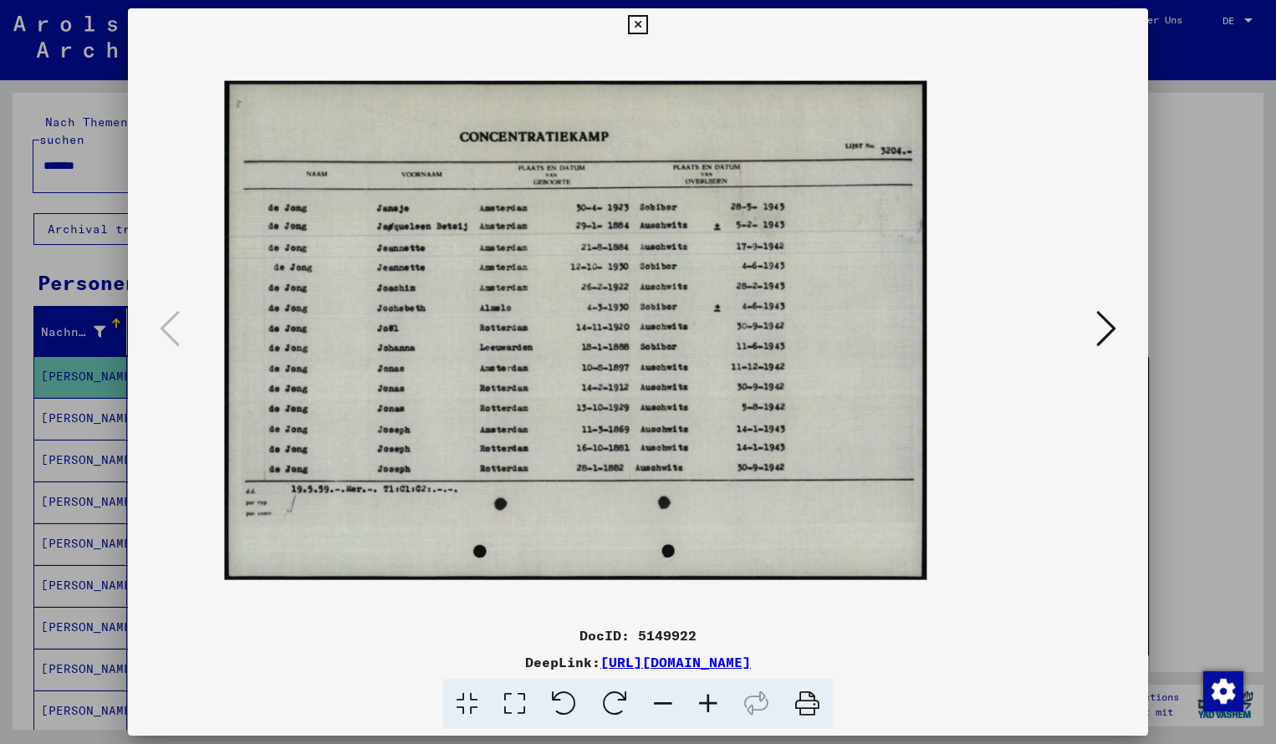
click at [711, 702] on icon at bounding box center [707, 704] width 45 height 51
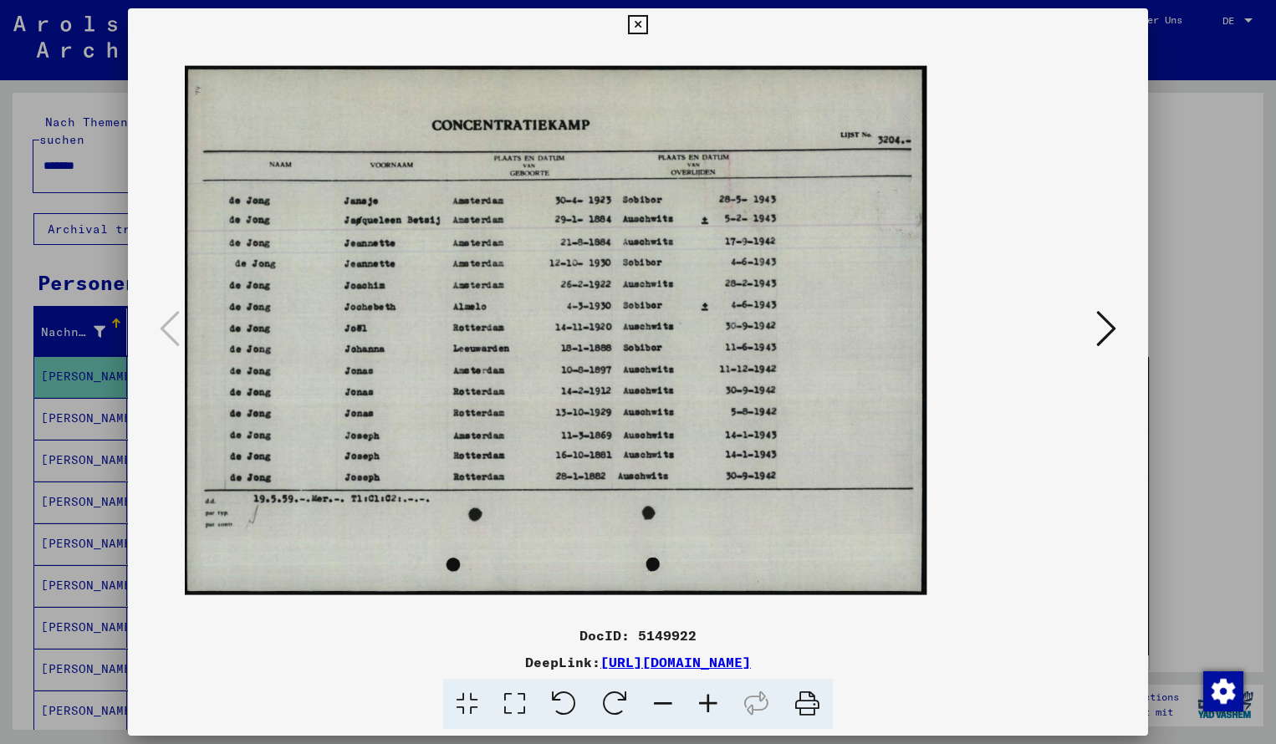
click at [711, 702] on icon at bounding box center [707, 704] width 45 height 51
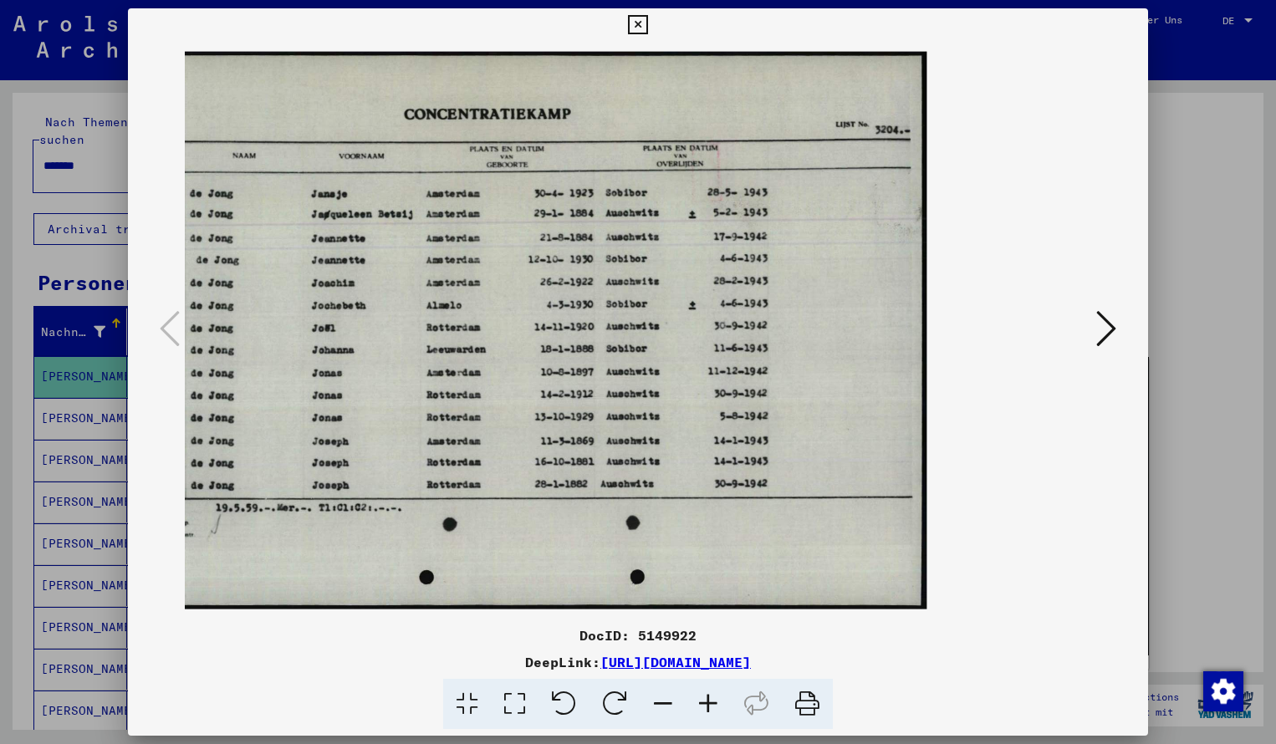
click at [647, 27] on icon at bounding box center [637, 25] width 19 height 20
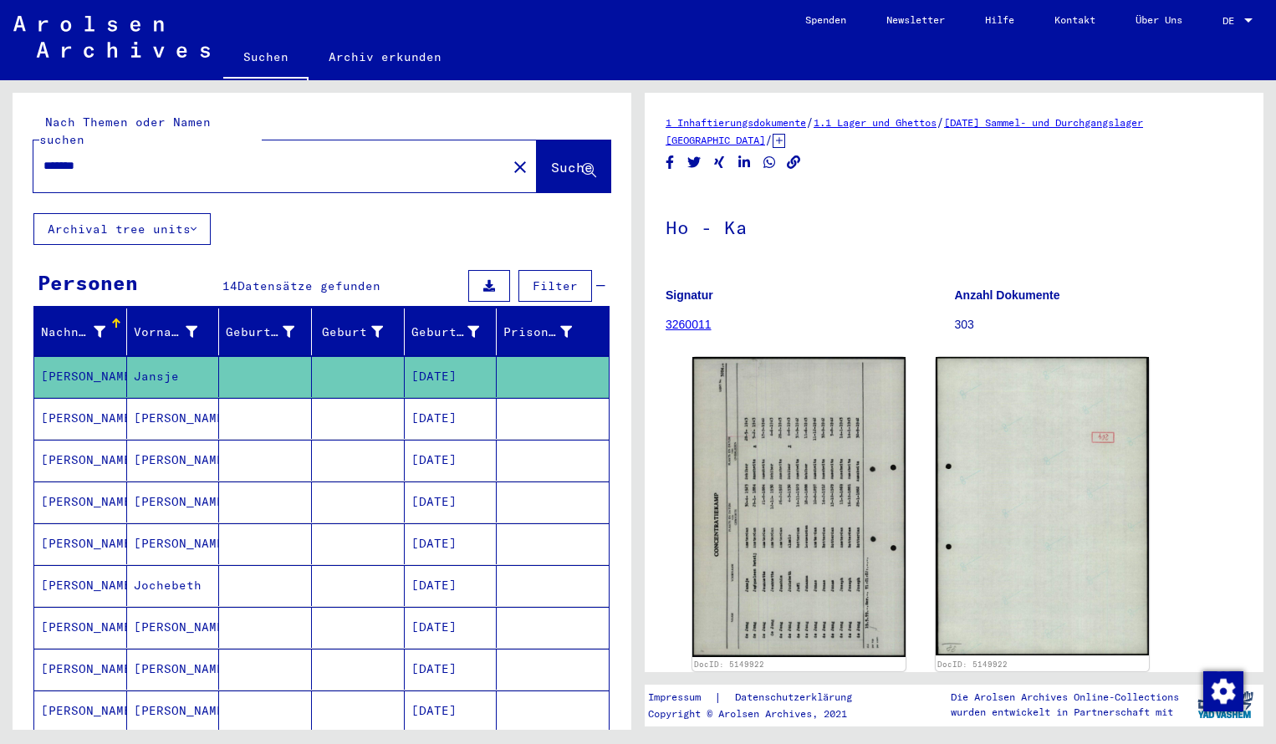
click at [102, 157] on input "*******" at bounding box center [269, 166] width 453 height 18
click at [551, 159] on span "Suche" at bounding box center [572, 167] width 42 height 17
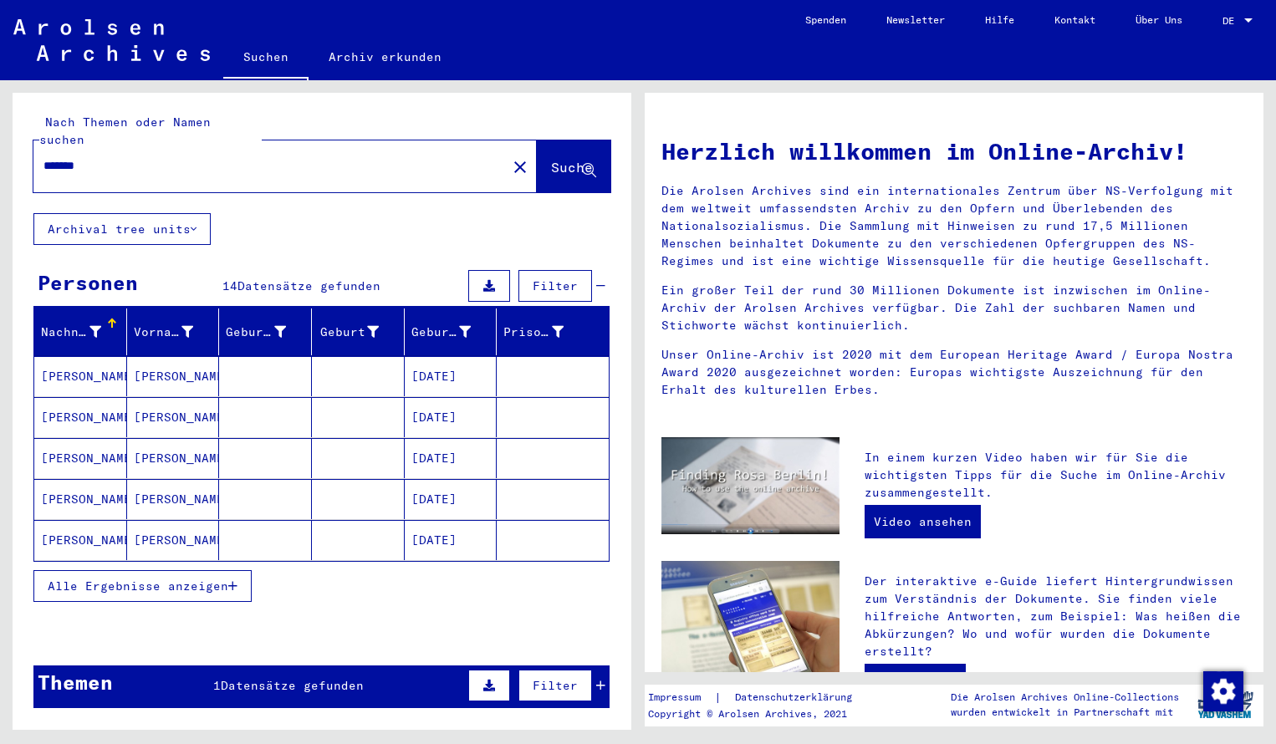
click at [88, 356] on mat-cell "[PERSON_NAME]" at bounding box center [80, 376] width 93 height 40
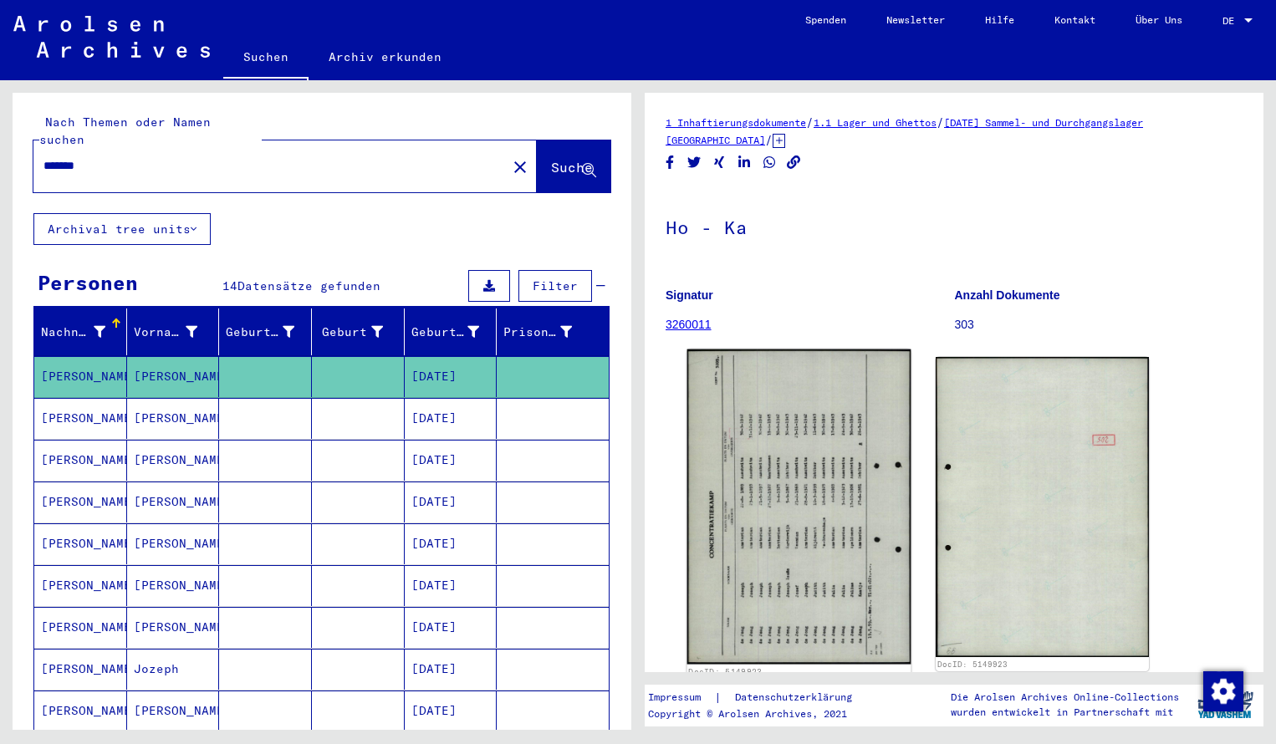
click at [836, 441] on img at bounding box center [799, 506] width 224 height 315
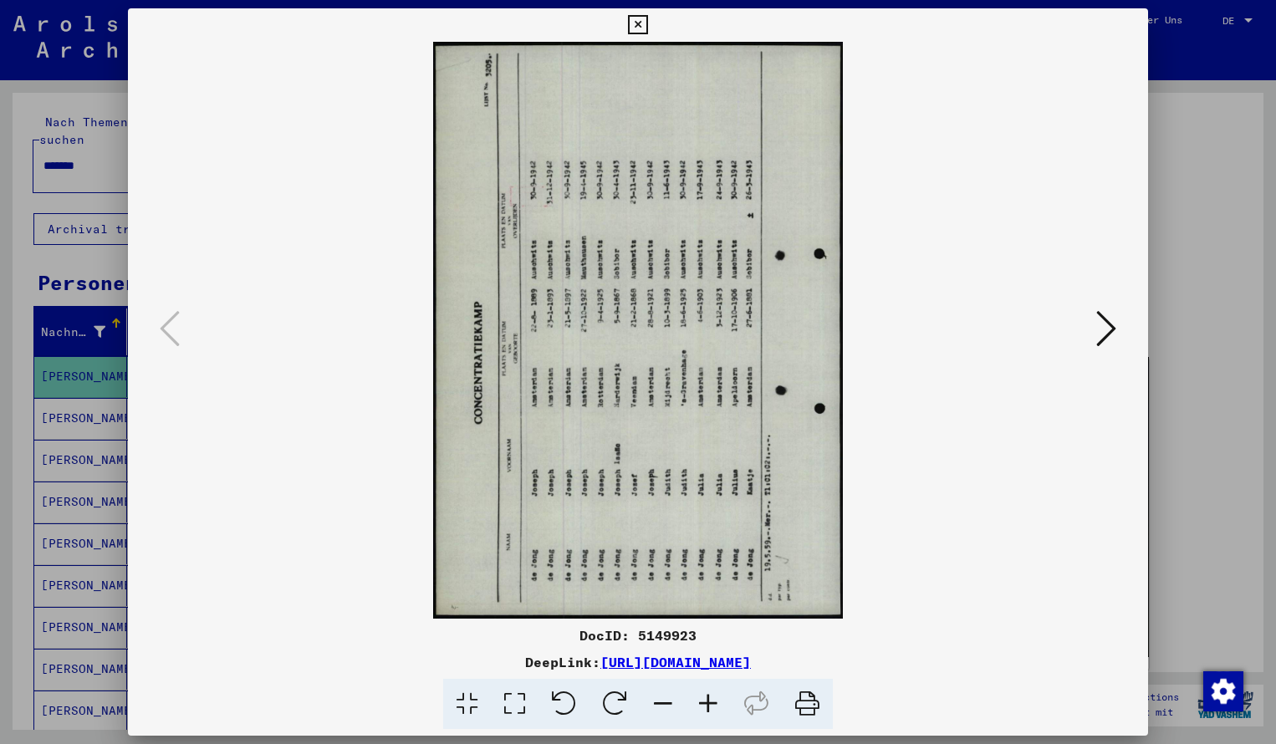
click at [611, 703] on icon at bounding box center [614, 704] width 51 height 51
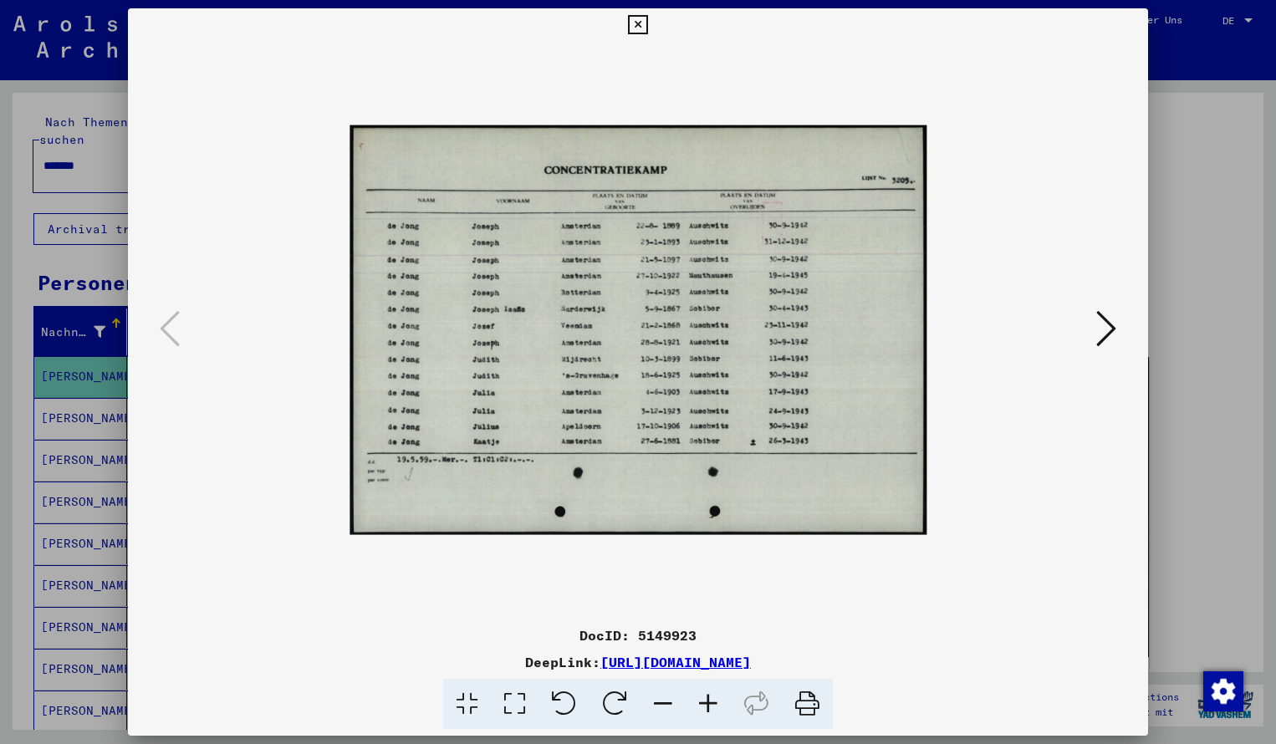
click at [704, 700] on icon at bounding box center [707, 704] width 45 height 51
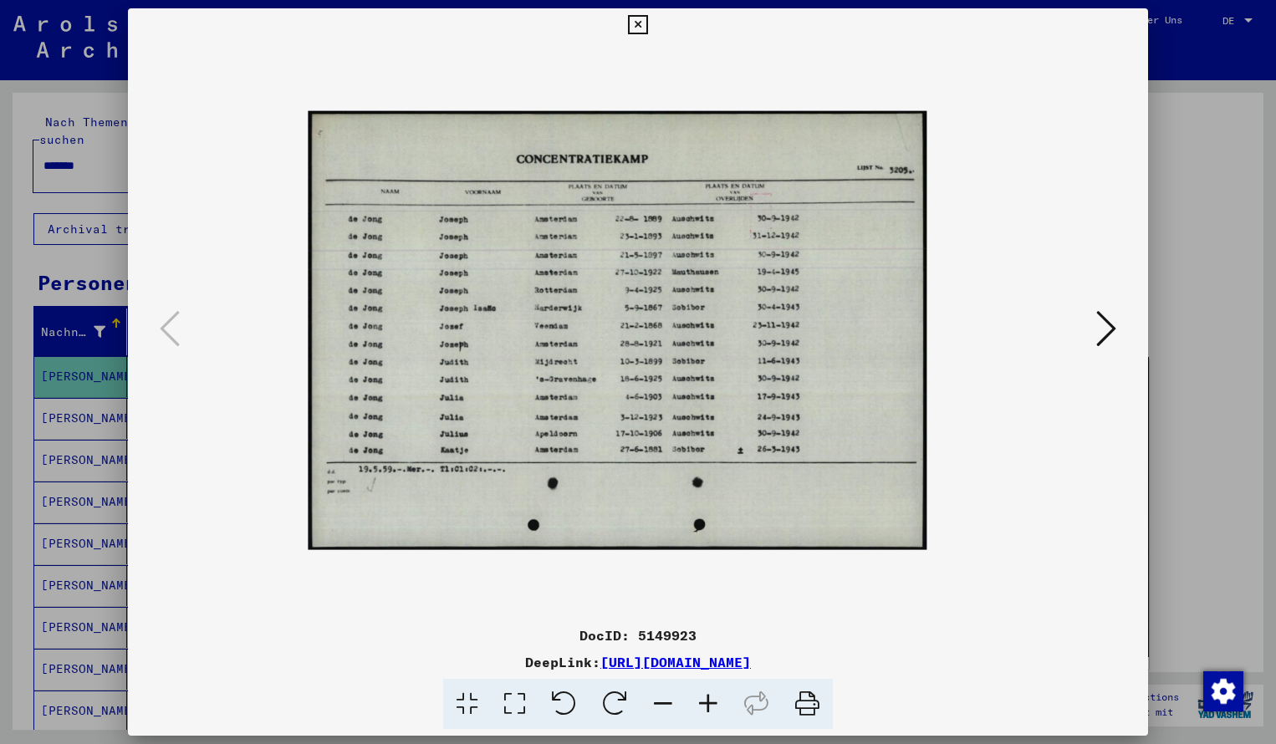
click at [704, 700] on icon at bounding box center [707, 704] width 45 height 51
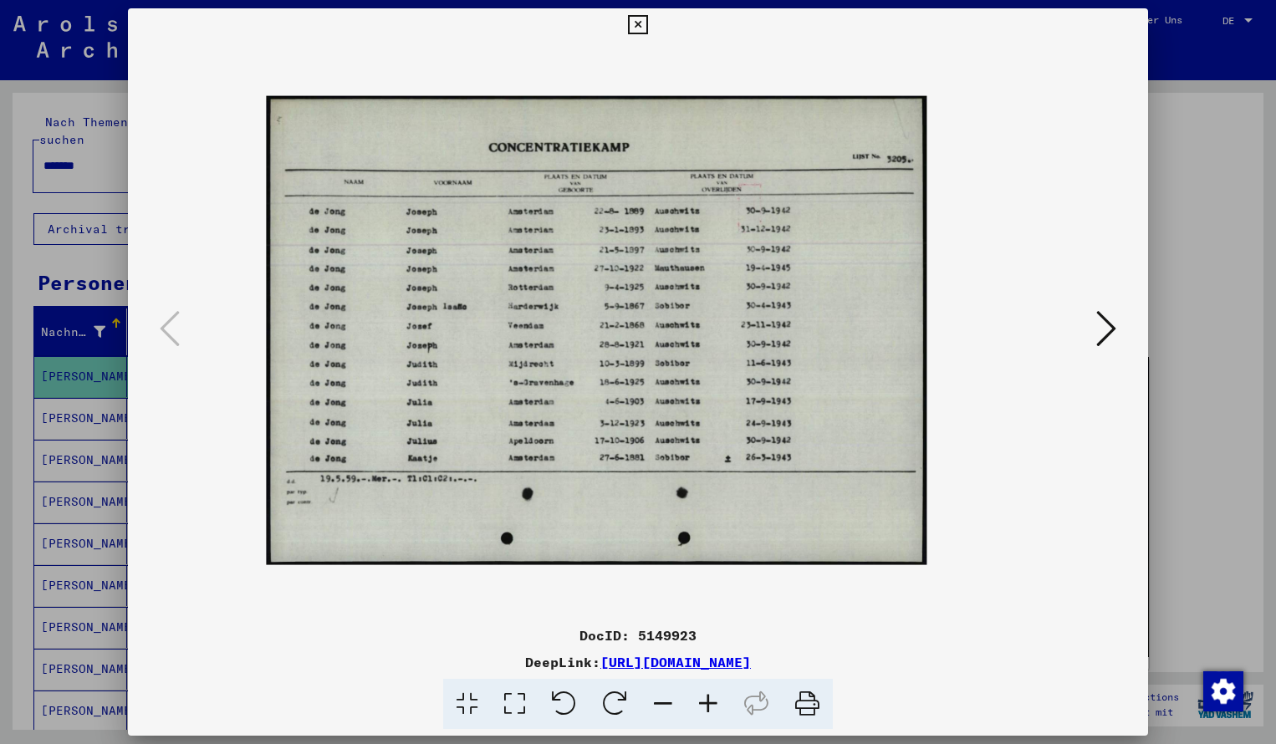
click at [704, 700] on icon at bounding box center [707, 704] width 45 height 51
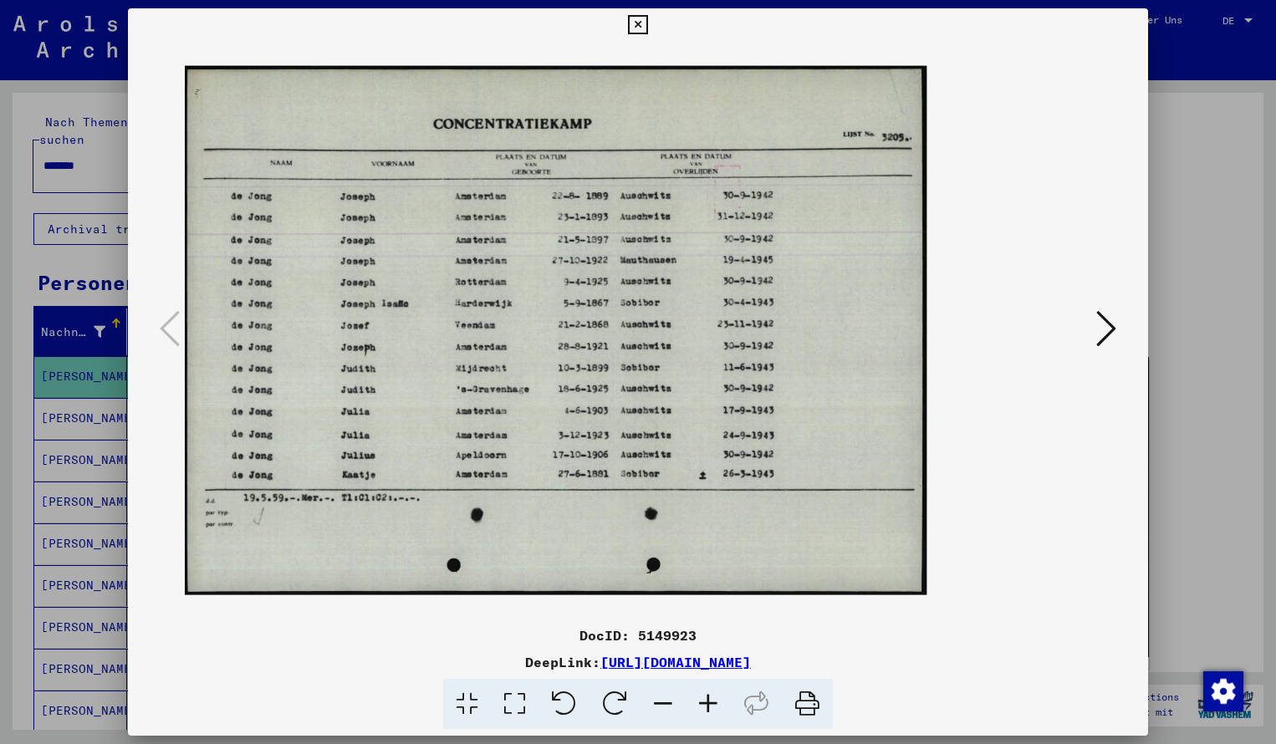
click at [704, 700] on icon at bounding box center [707, 704] width 45 height 51
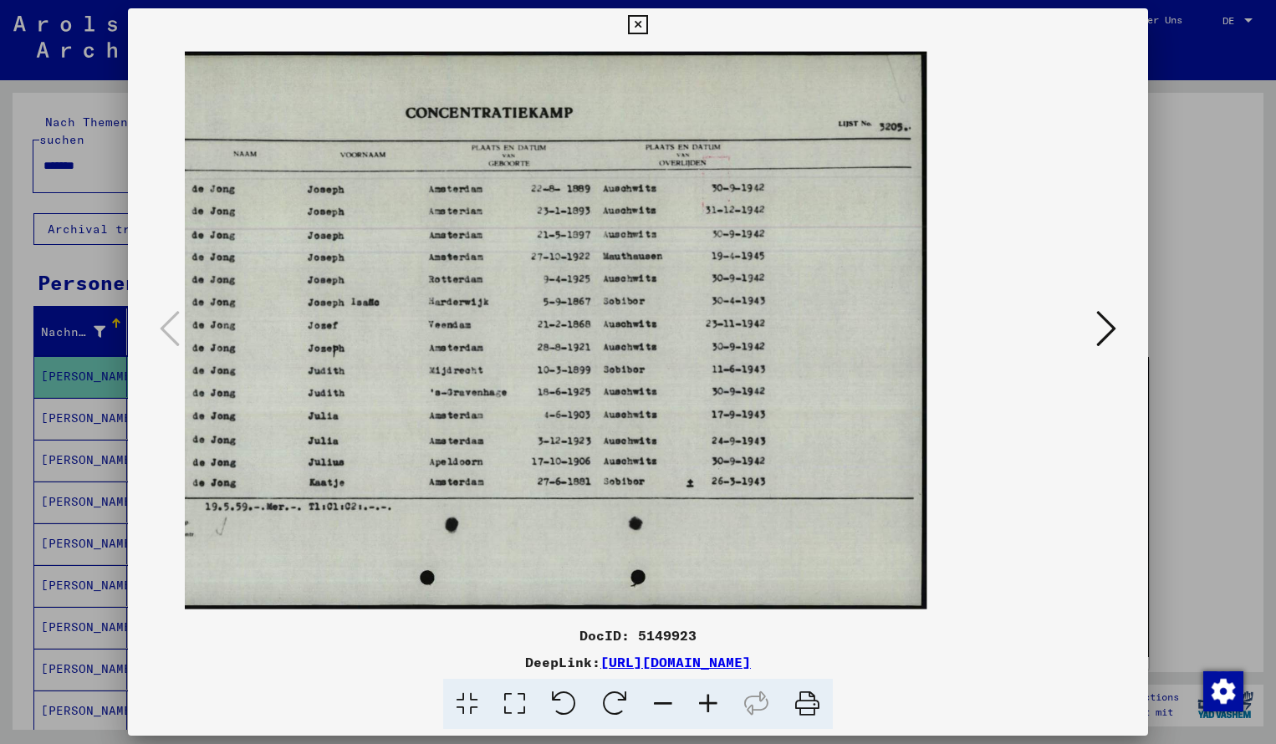
click at [704, 700] on icon at bounding box center [707, 704] width 45 height 51
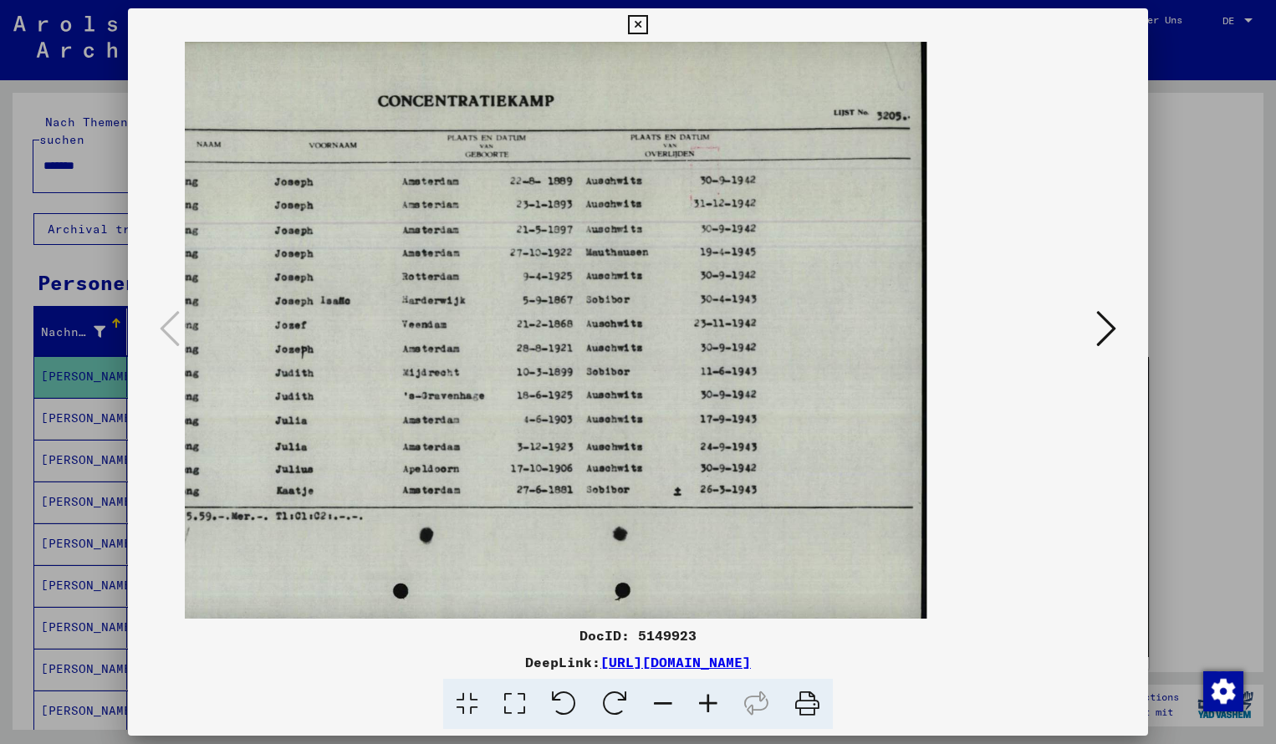
click at [647, 23] on icon at bounding box center [637, 25] width 19 height 20
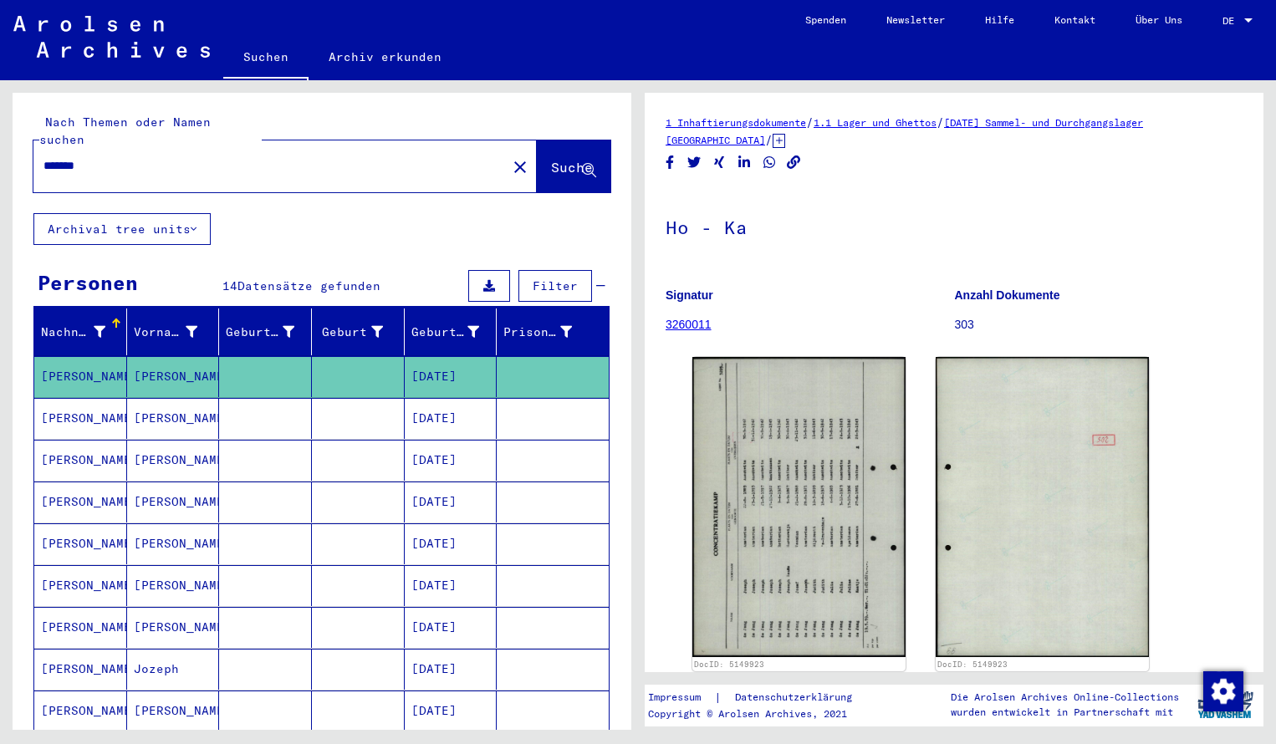
click at [133, 157] on input "*******" at bounding box center [269, 166] width 453 height 18
click at [555, 159] on span "Suche" at bounding box center [572, 167] width 42 height 17
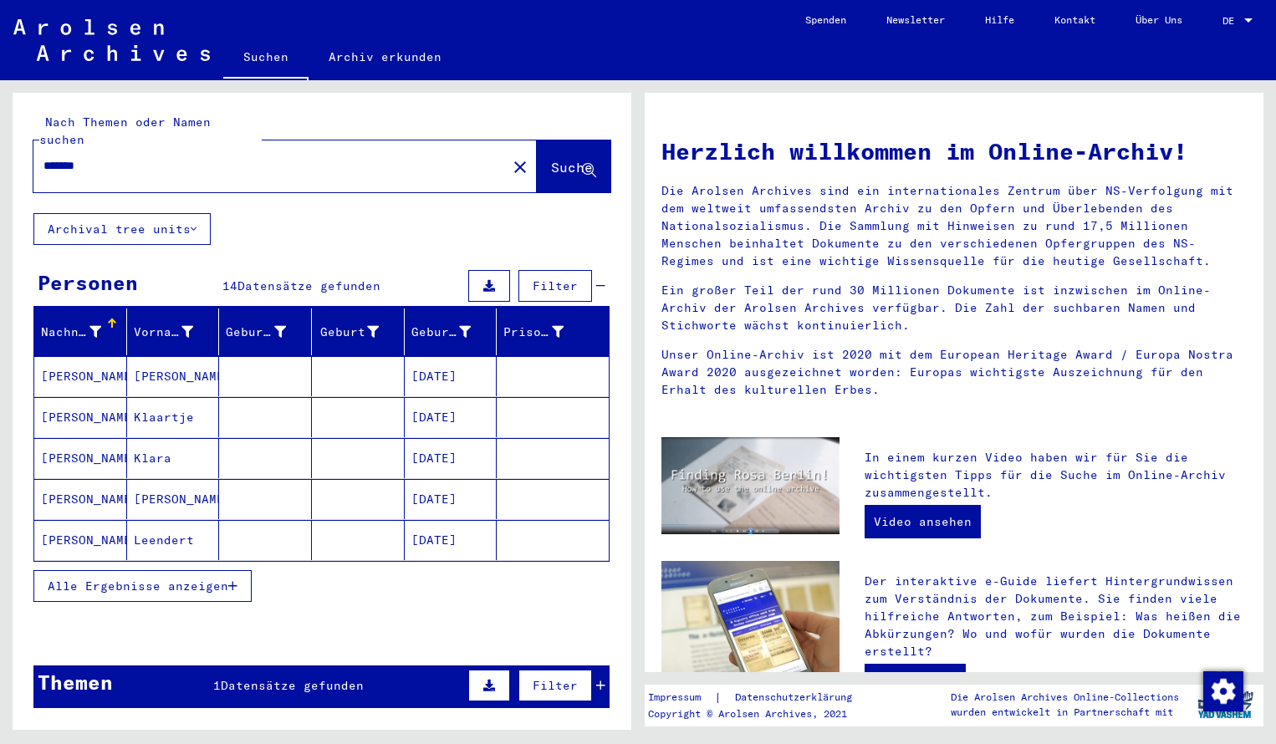
click at [75, 360] on mat-cell "[PERSON_NAME]" at bounding box center [80, 376] width 93 height 40
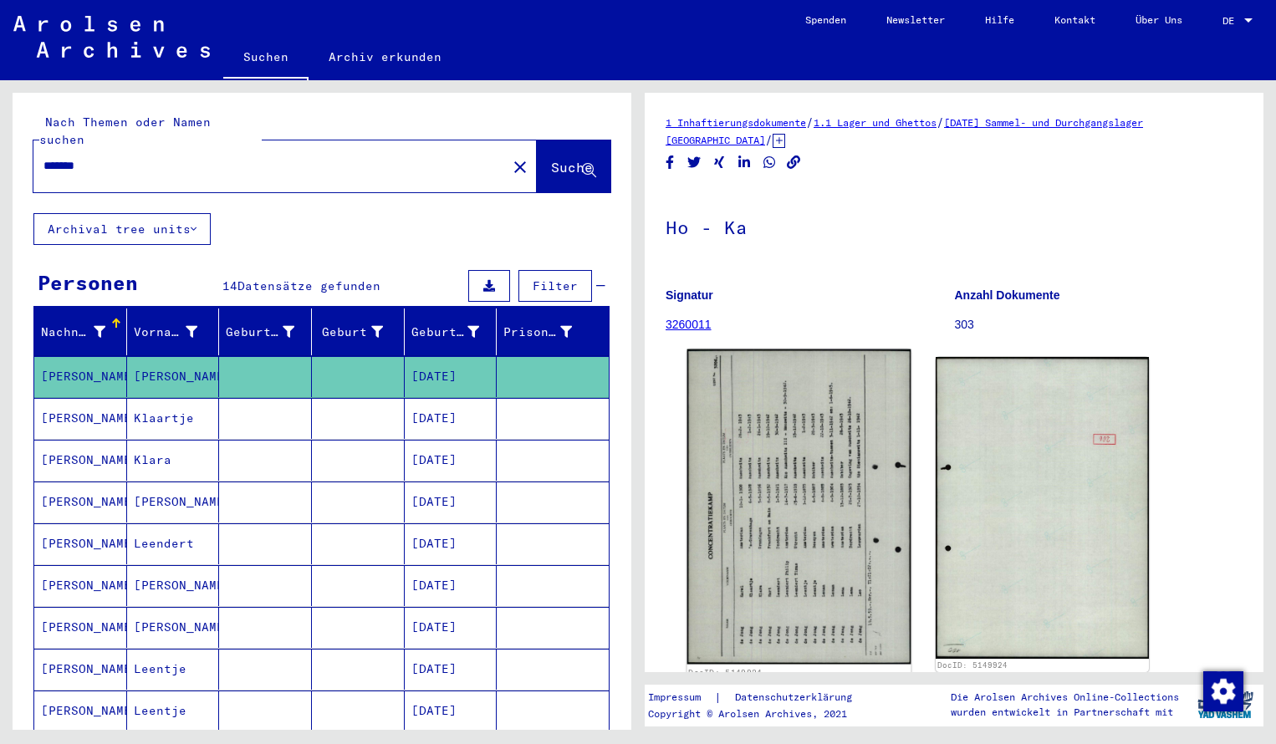
click at [746, 429] on img at bounding box center [799, 506] width 224 height 315
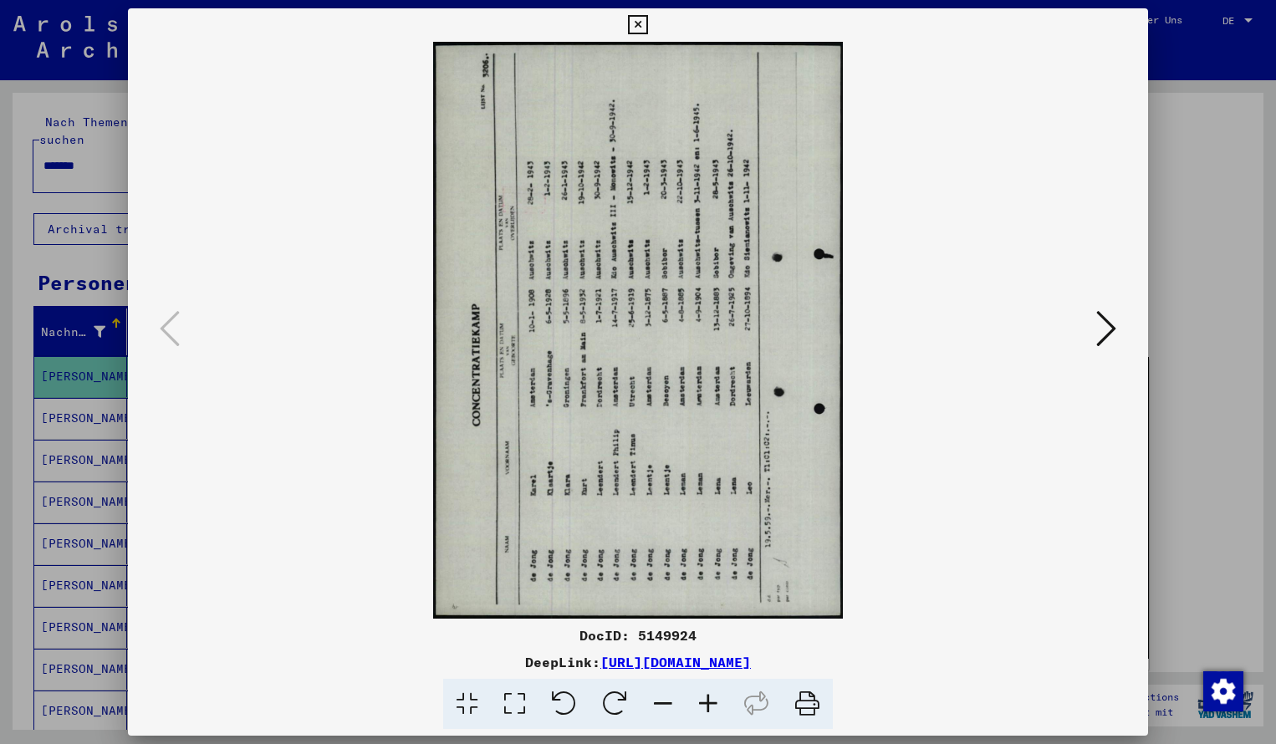
click at [614, 691] on icon at bounding box center [614, 704] width 51 height 51
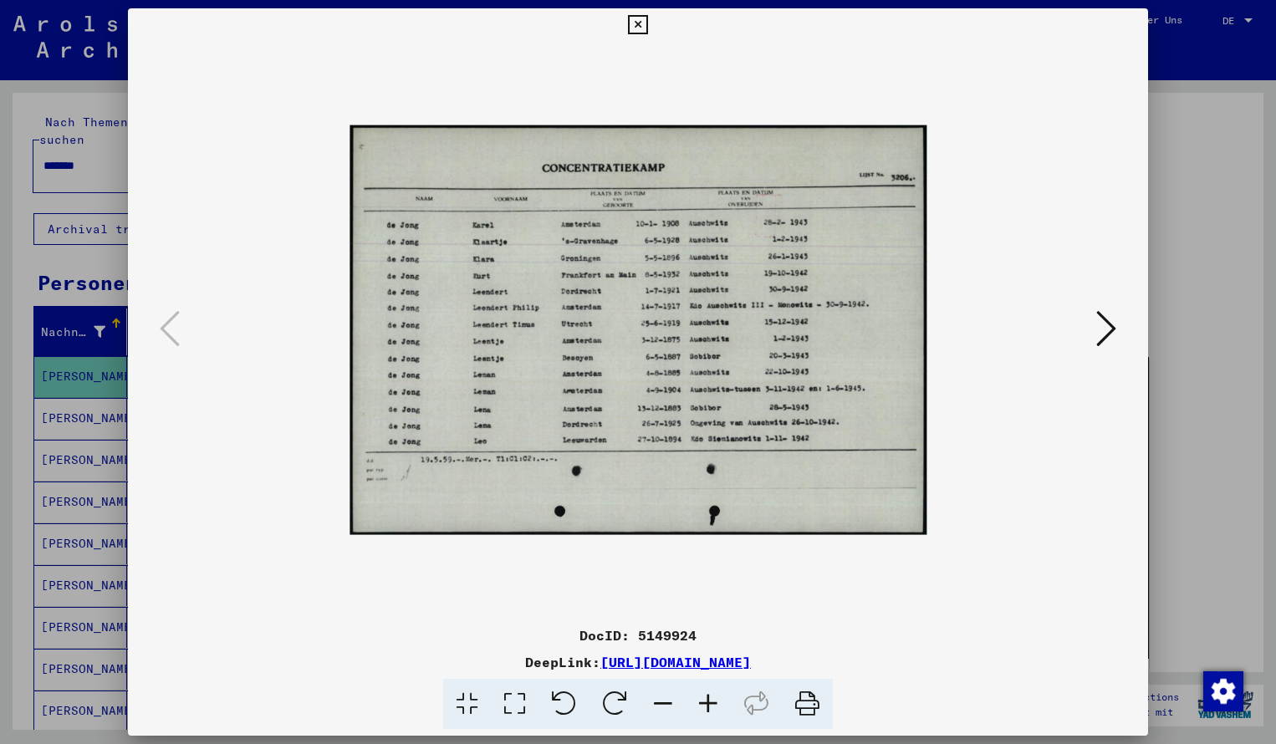
click at [714, 707] on icon at bounding box center [707, 704] width 45 height 51
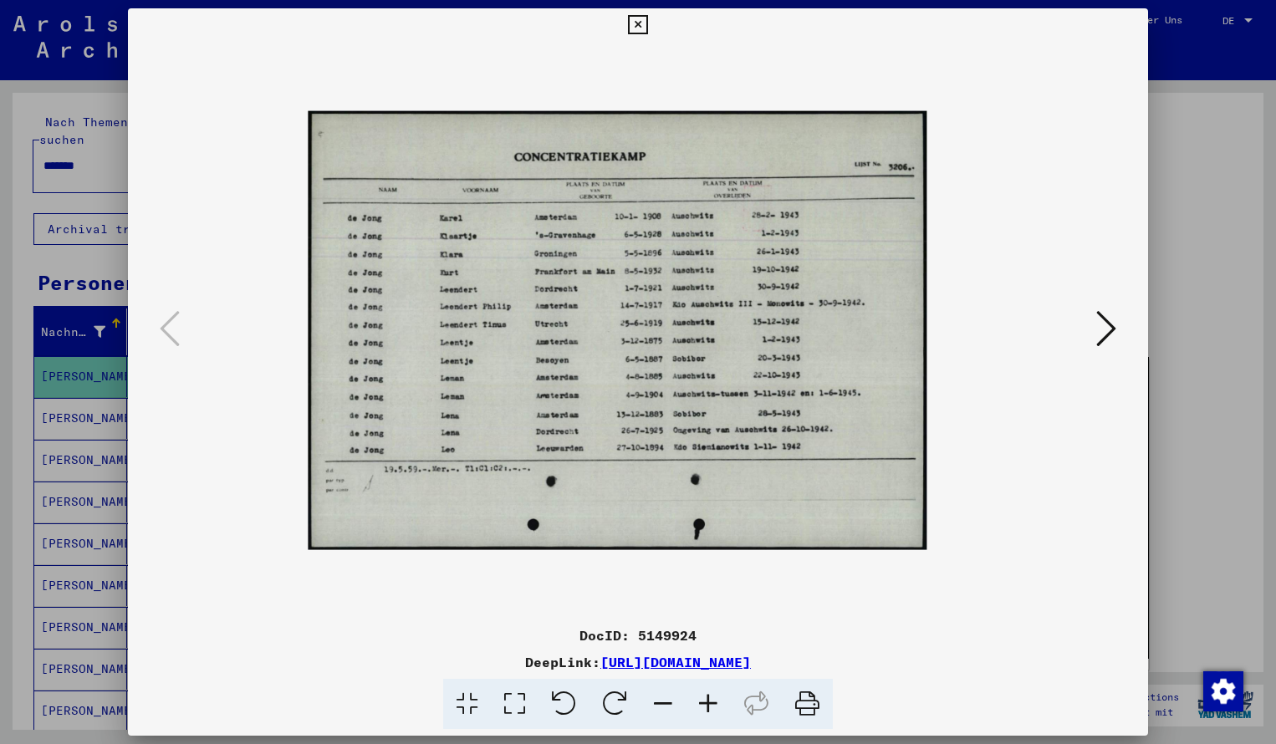
click at [714, 707] on icon at bounding box center [707, 704] width 45 height 51
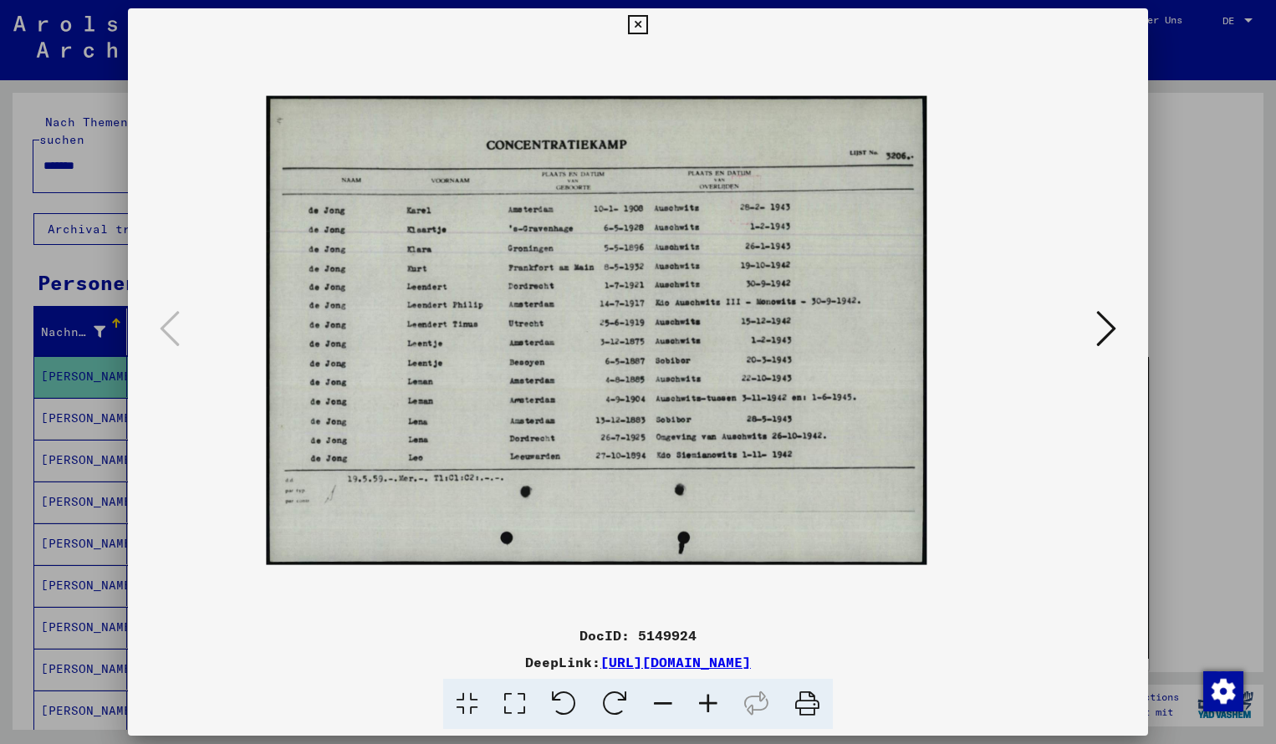
click at [714, 707] on icon at bounding box center [707, 704] width 45 height 51
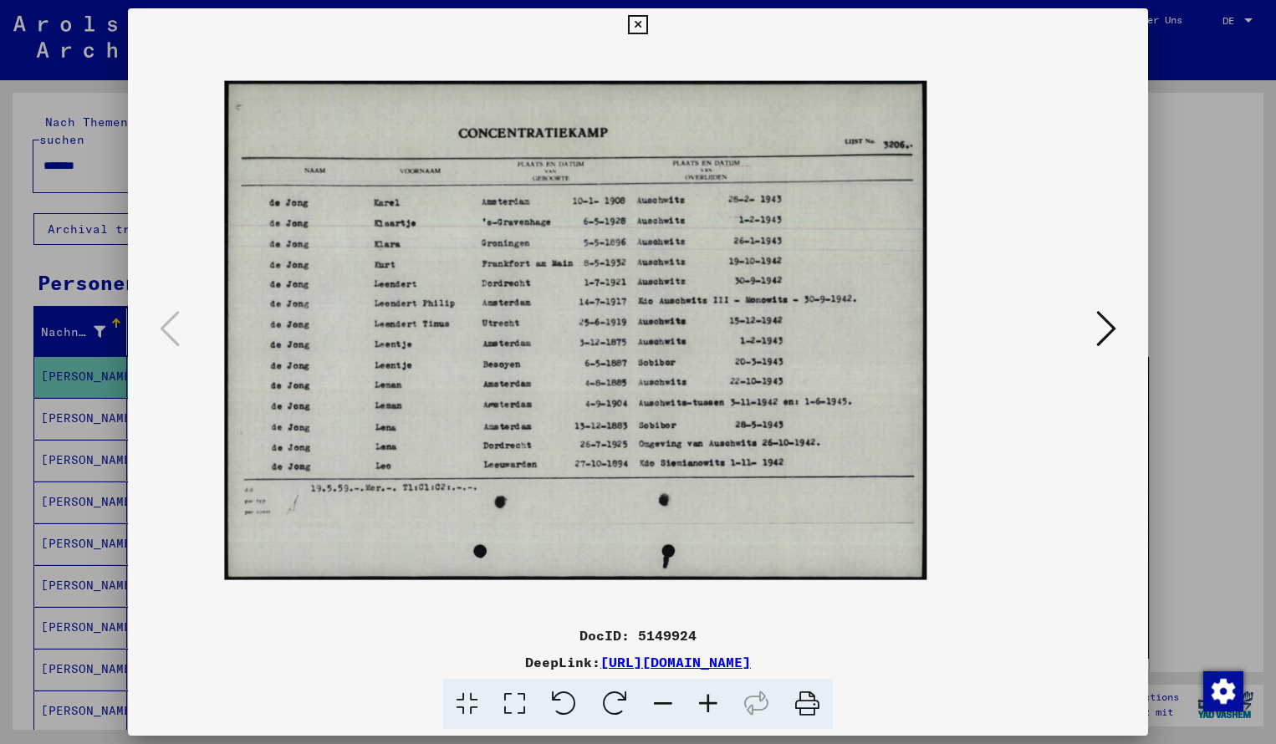
click at [714, 707] on icon at bounding box center [707, 704] width 45 height 51
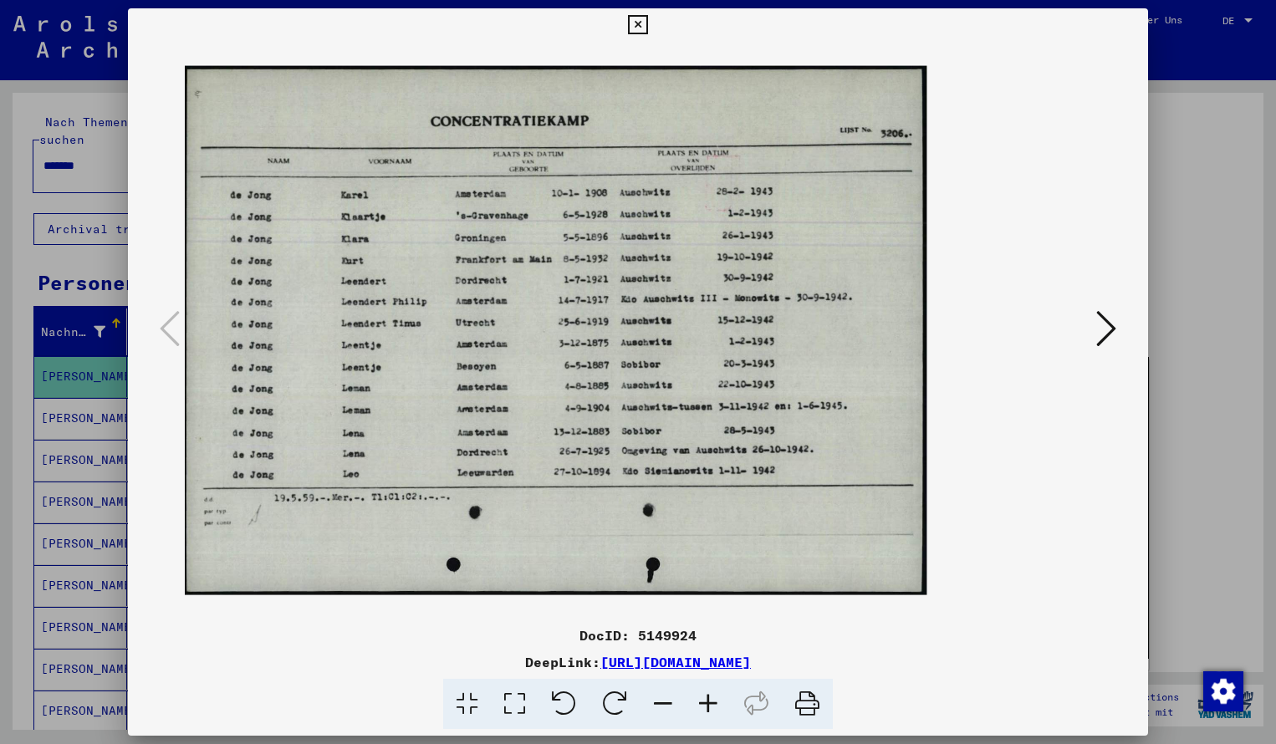
click at [714, 707] on icon at bounding box center [707, 704] width 45 height 51
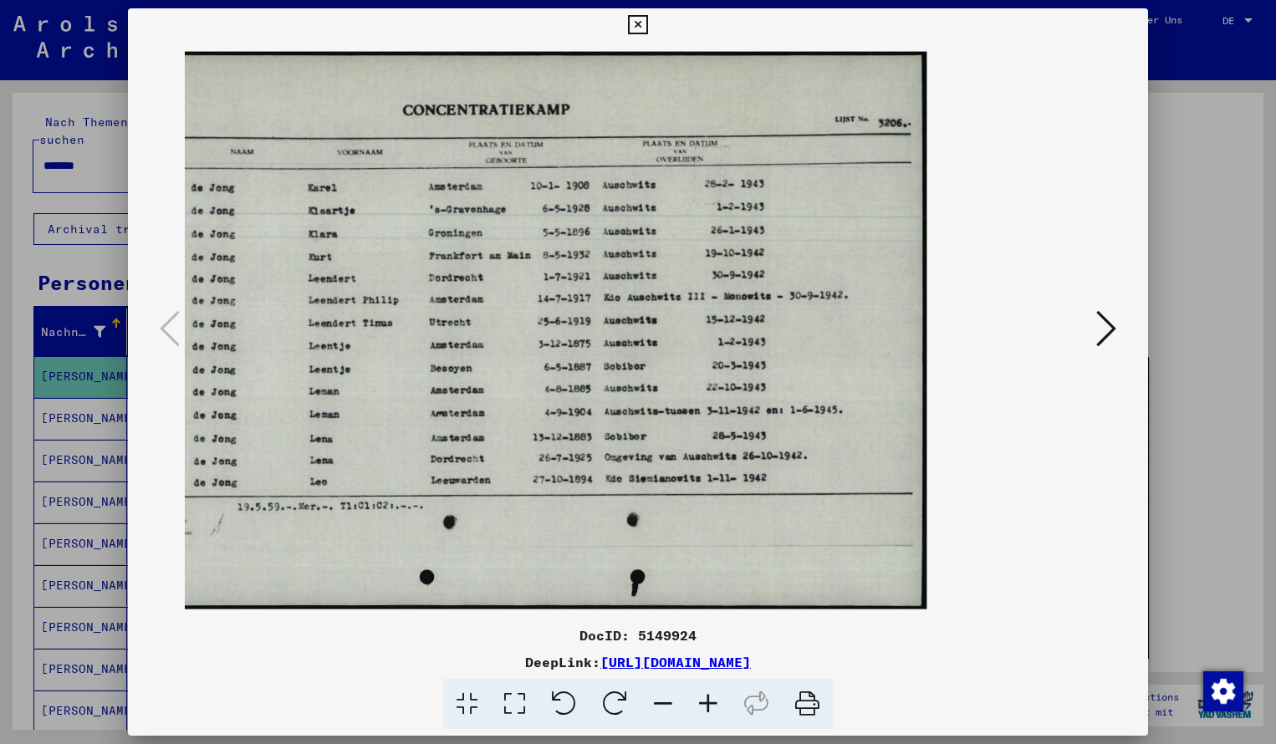
click at [714, 708] on icon at bounding box center [707, 704] width 45 height 51
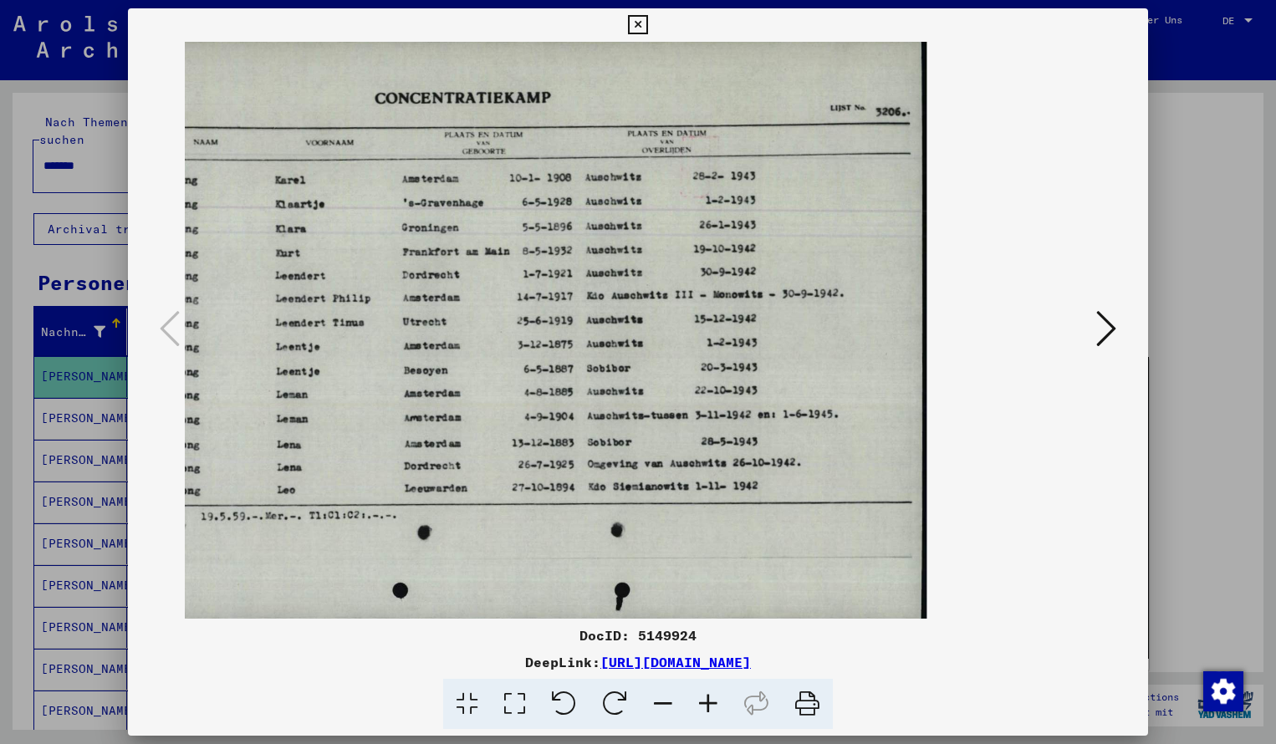
click at [647, 32] on icon at bounding box center [637, 25] width 19 height 20
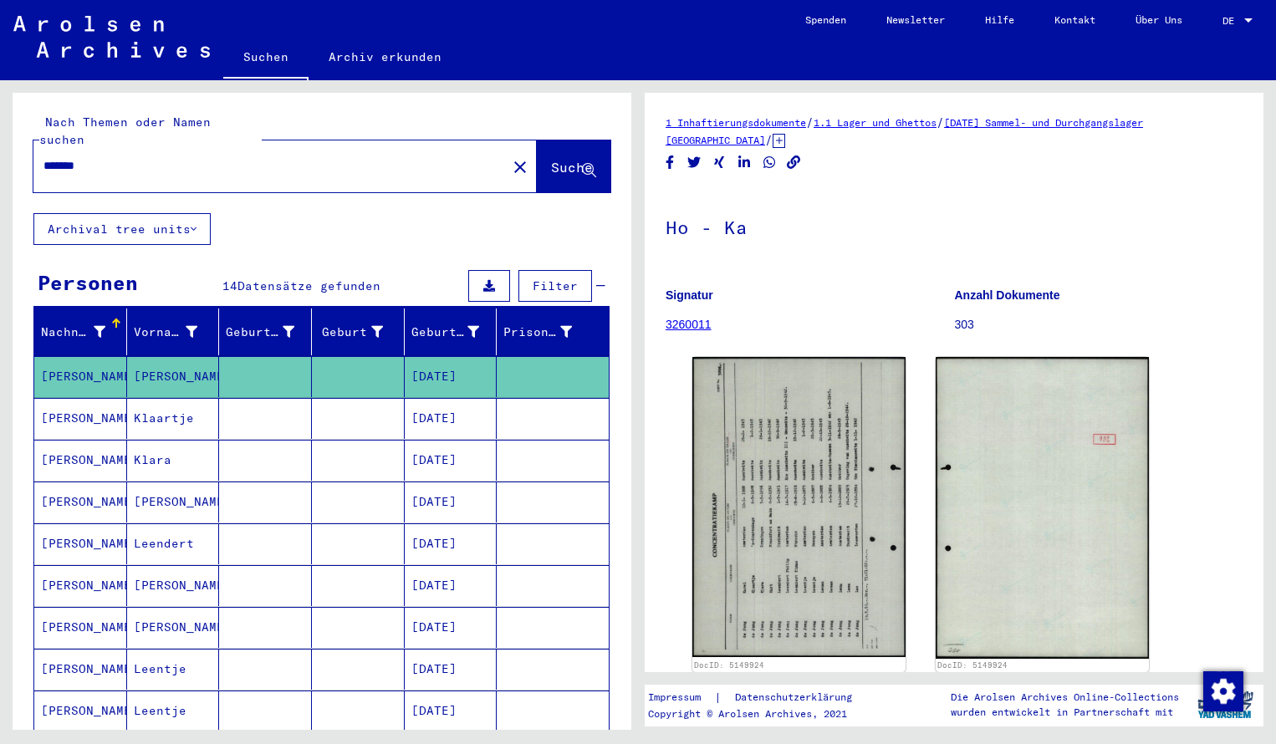
click at [116, 157] on input "*******" at bounding box center [269, 166] width 453 height 18
click at [563, 159] on span "Suche" at bounding box center [572, 167] width 42 height 17
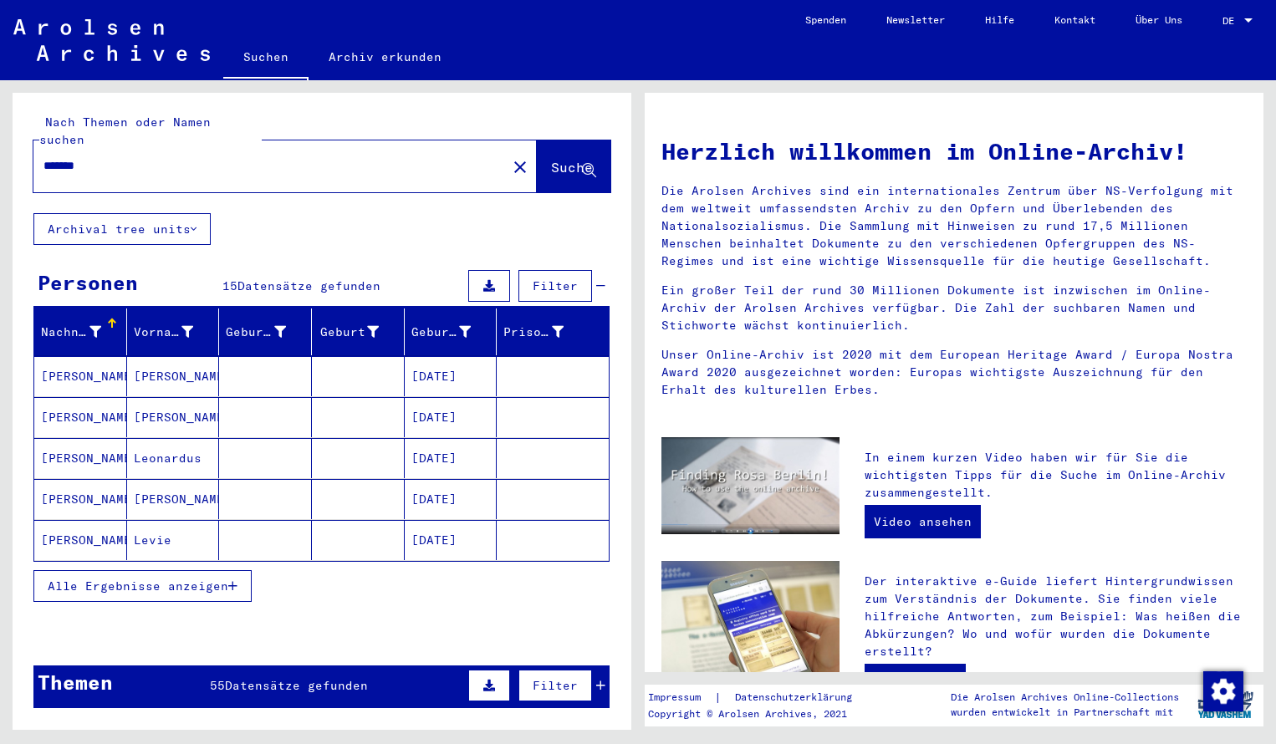
click at [69, 369] on mat-cell "[PERSON_NAME]" at bounding box center [80, 376] width 93 height 40
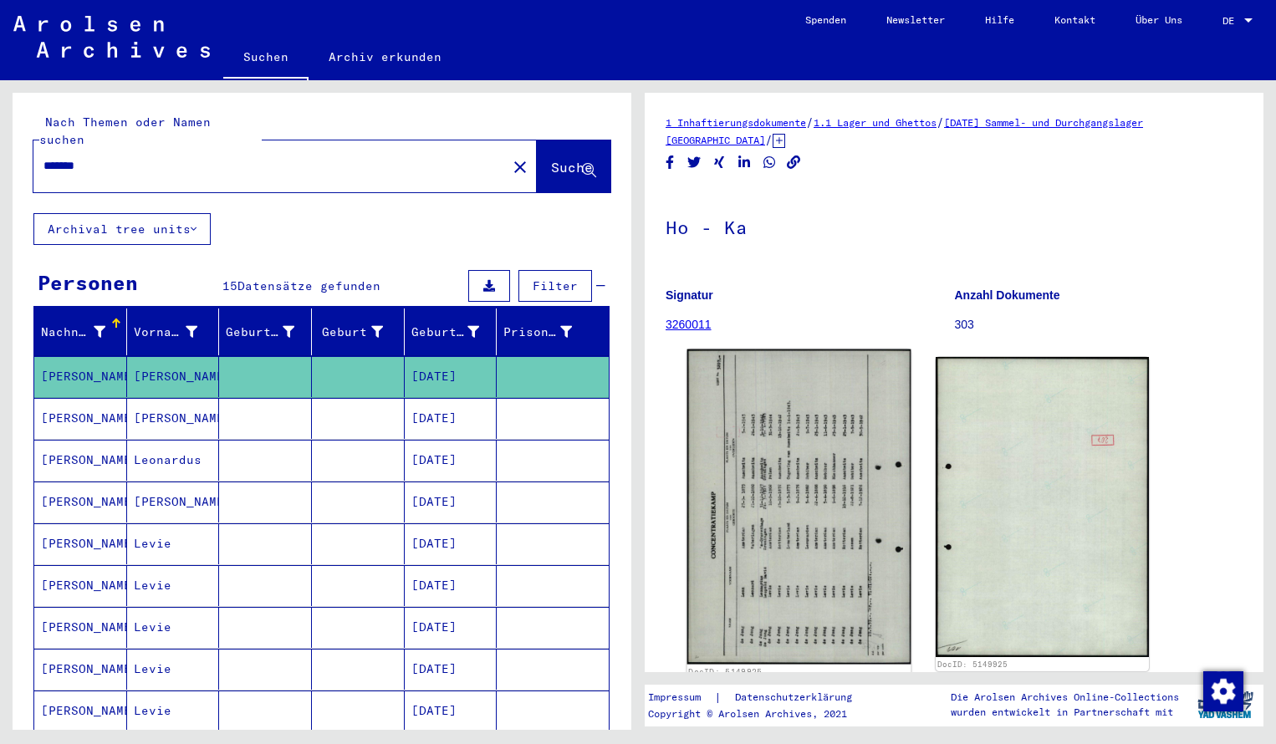
click at [697, 517] on img at bounding box center [799, 506] width 224 height 315
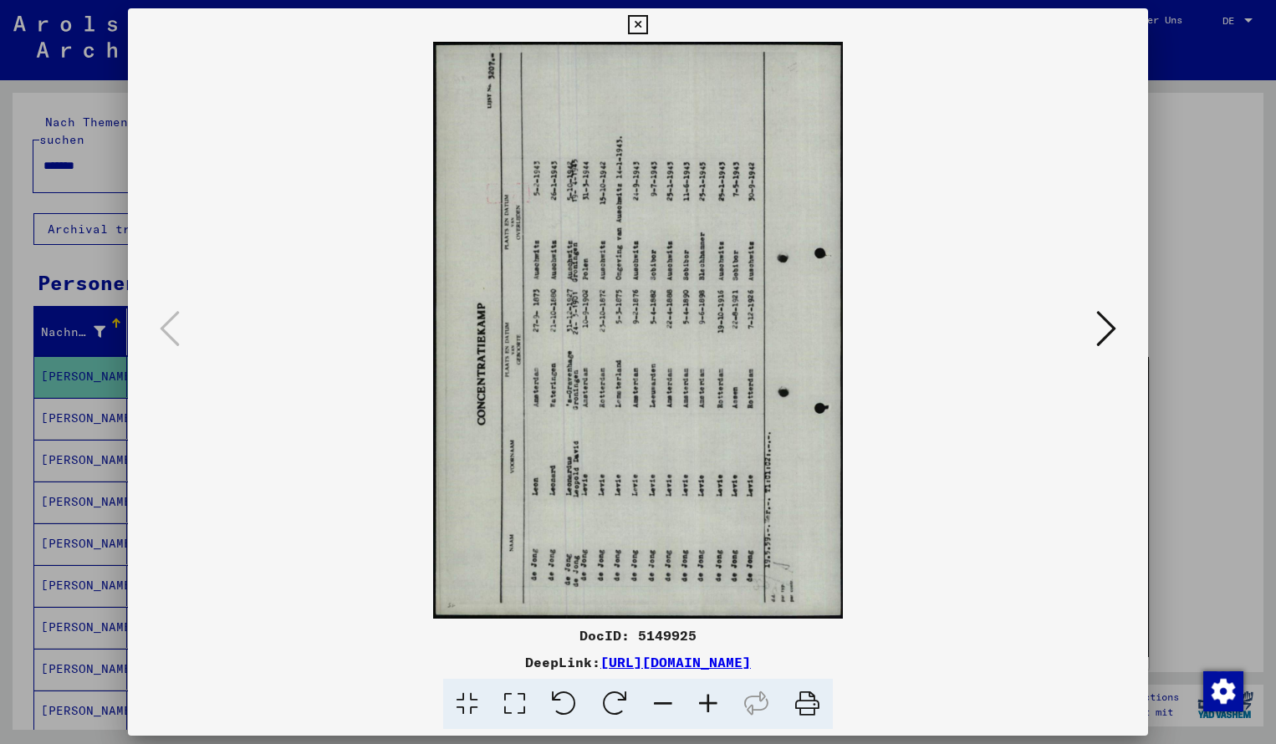
click at [614, 709] on icon at bounding box center [614, 704] width 51 height 51
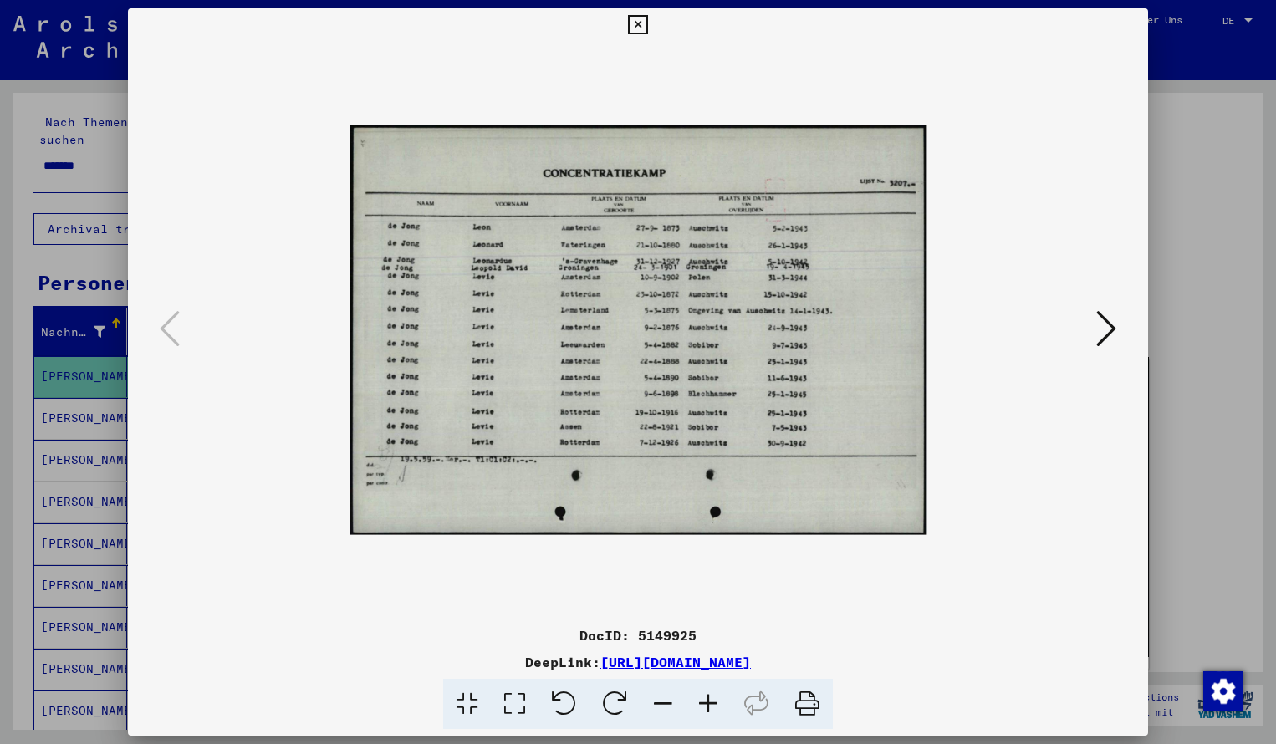
click at [700, 699] on icon at bounding box center [707, 704] width 45 height 51
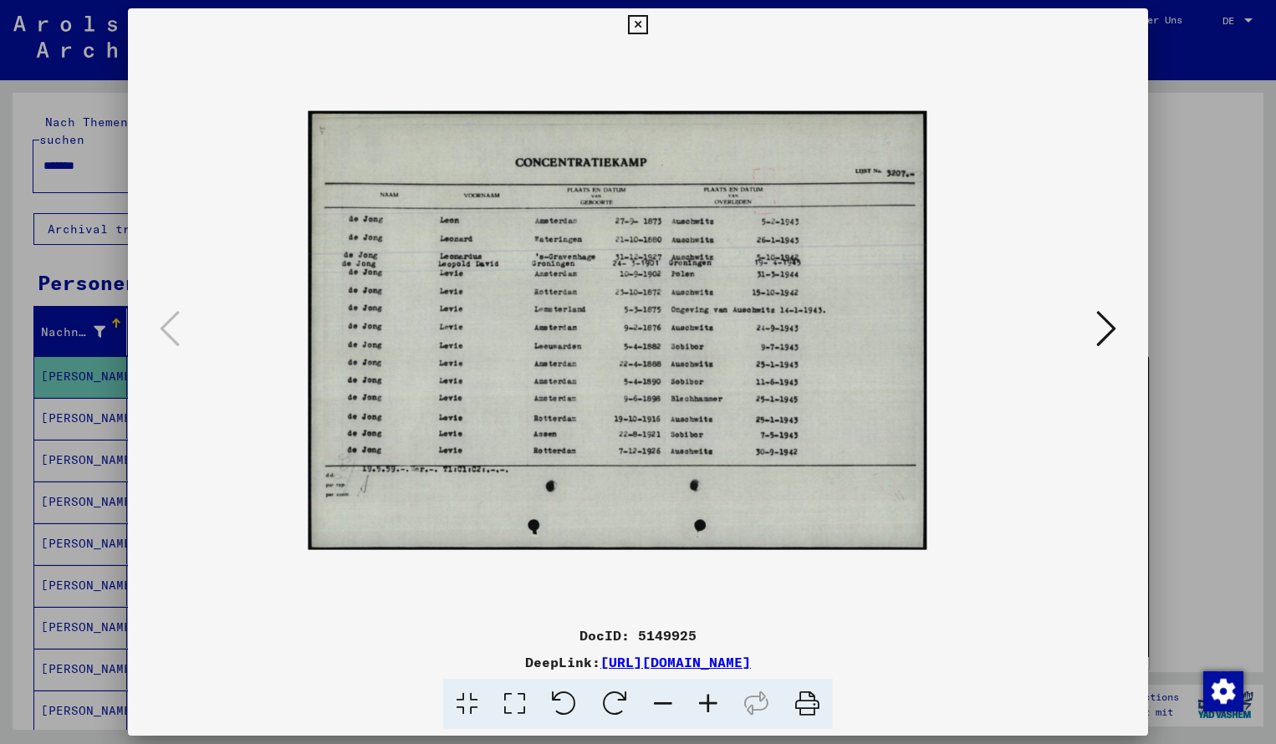
click at [700, 699] on icon at bounding box center [707, 704] width 45 height 51
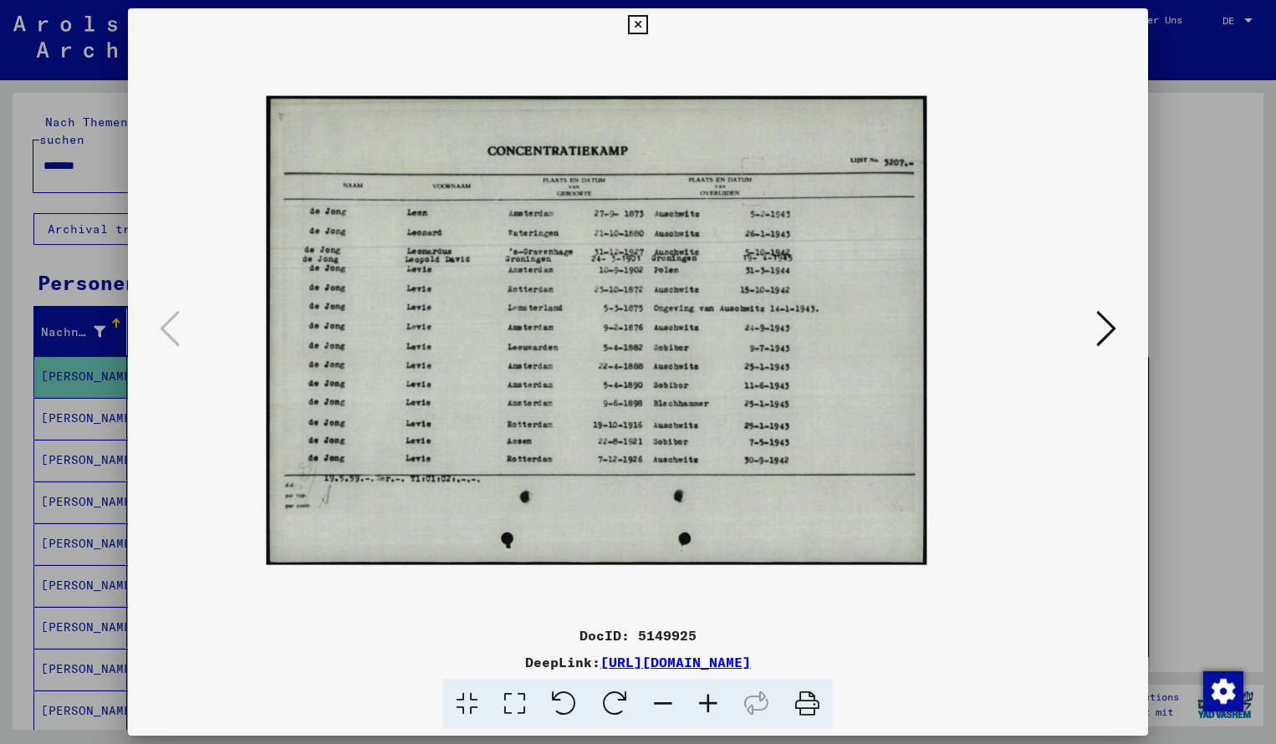
click at [700, 699] on icon at bounding box center [707, 704] width 45 height 51
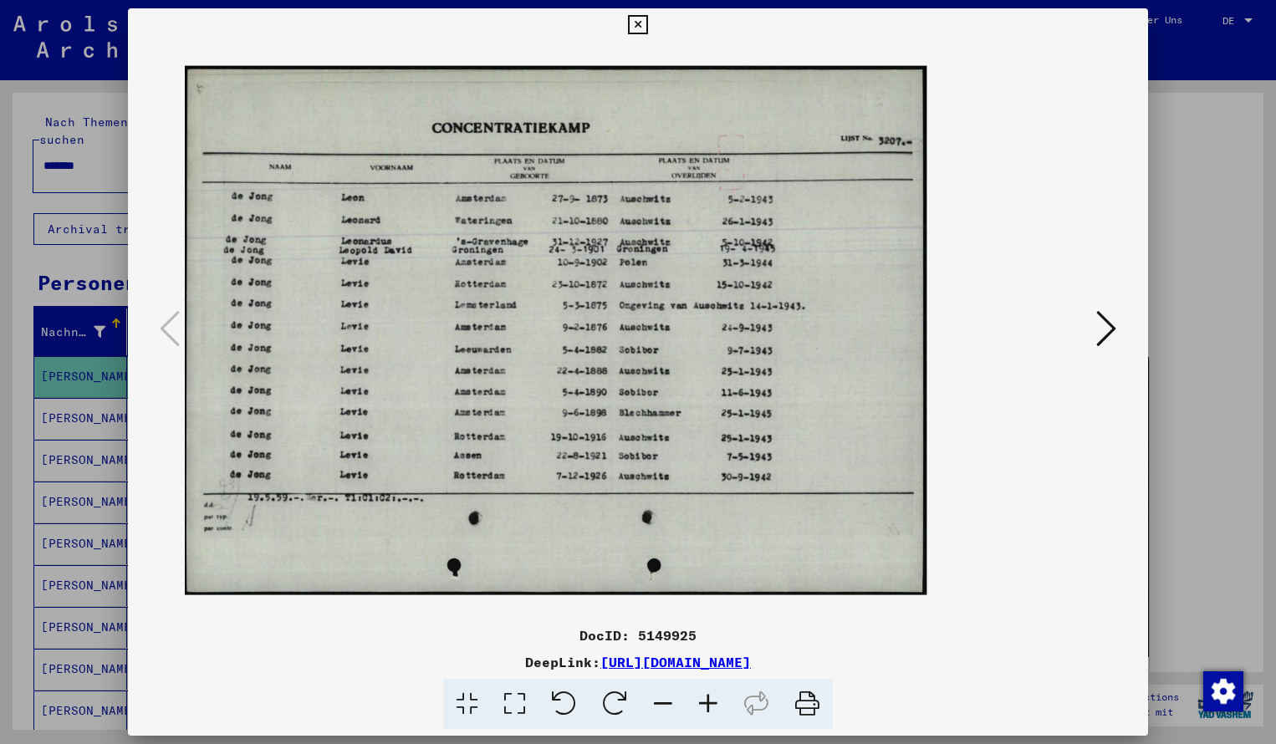
click at [700, 699] on icon at bounding box center [707, 704] width 45 height 51
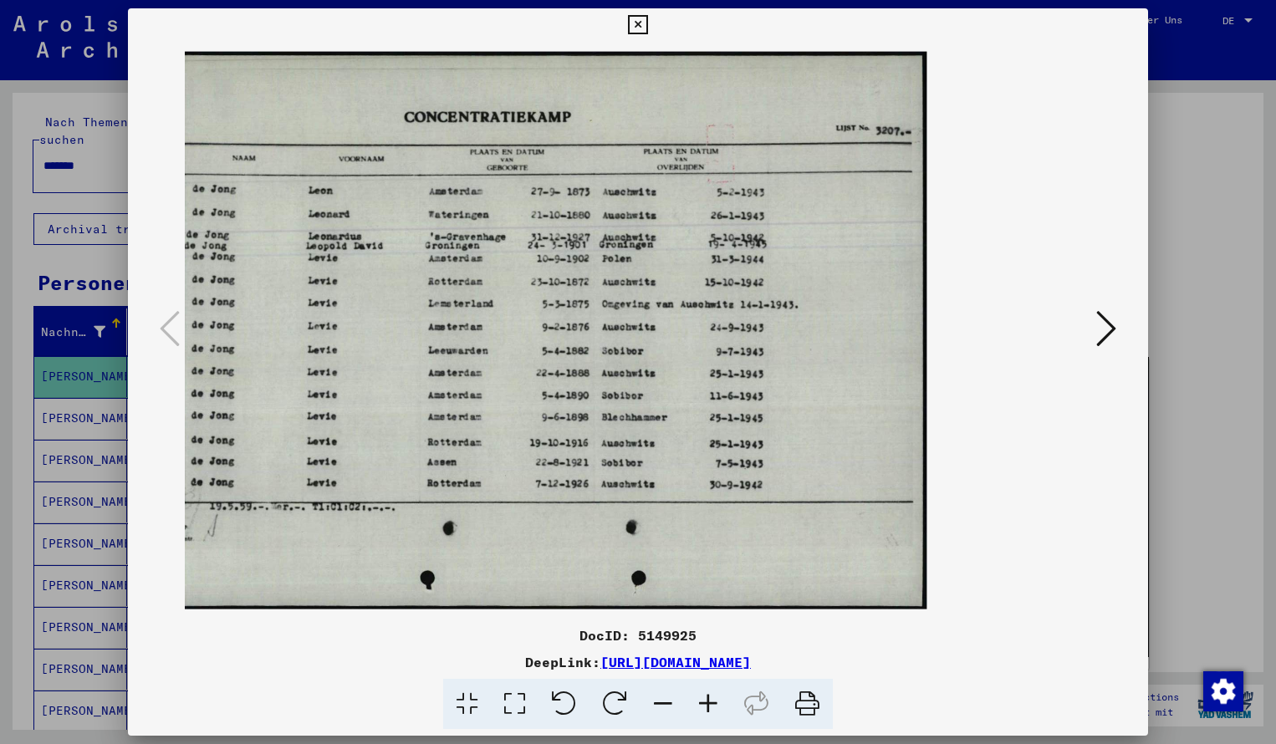
click at [647, 23] on icon at bounding box center [637, 25] width 19 height 20
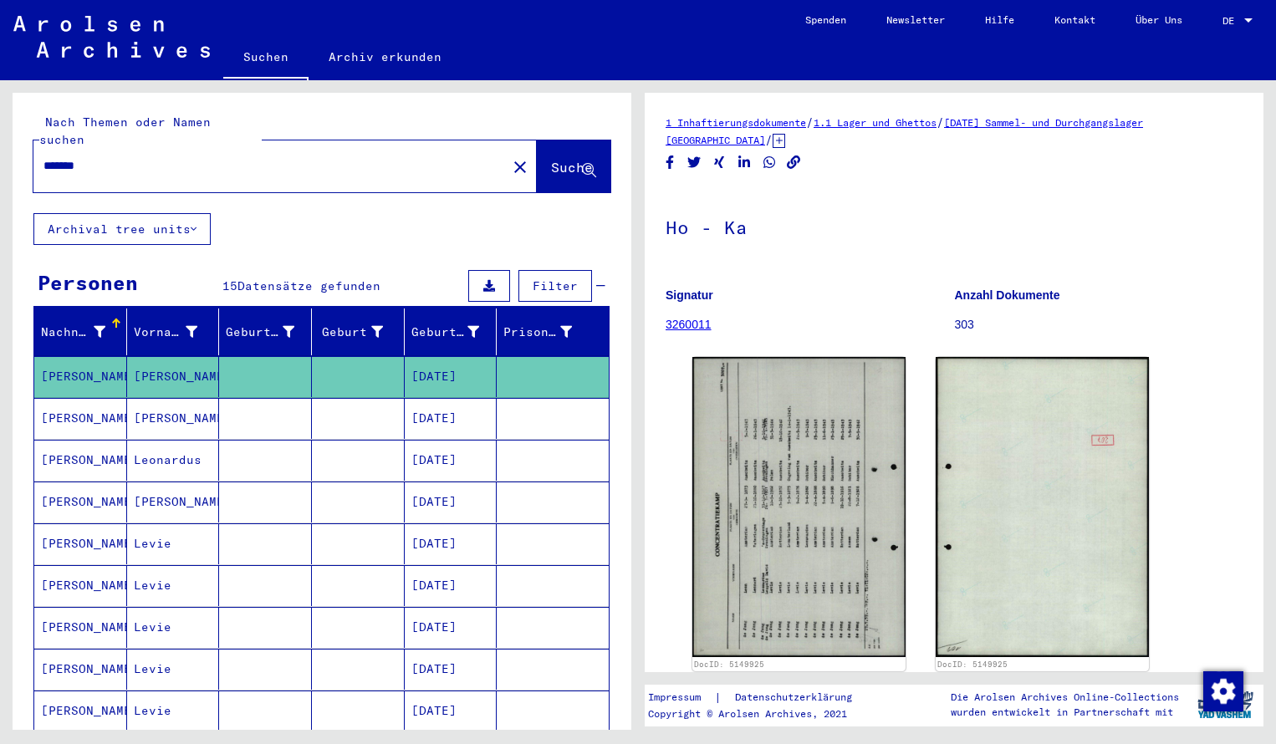
click at [119, 157] on input "*******" at bounding box center [269, 166] width 453 height 18
click at [559, 159] on span "Suche" at bounding box center [572, 167] width 42 height 17
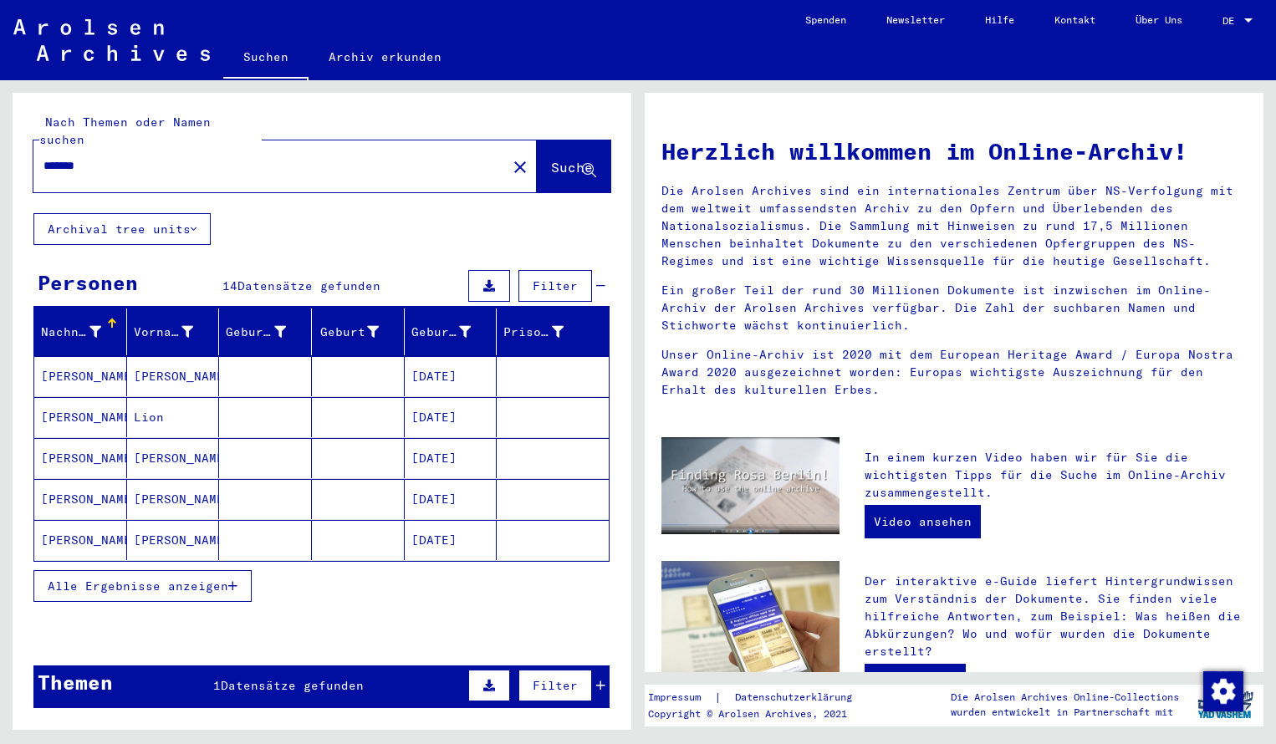
click at [66, 359] on mat-cell "[PERSON_NAME]" at bounding box center [80, 376] width 93 height 40
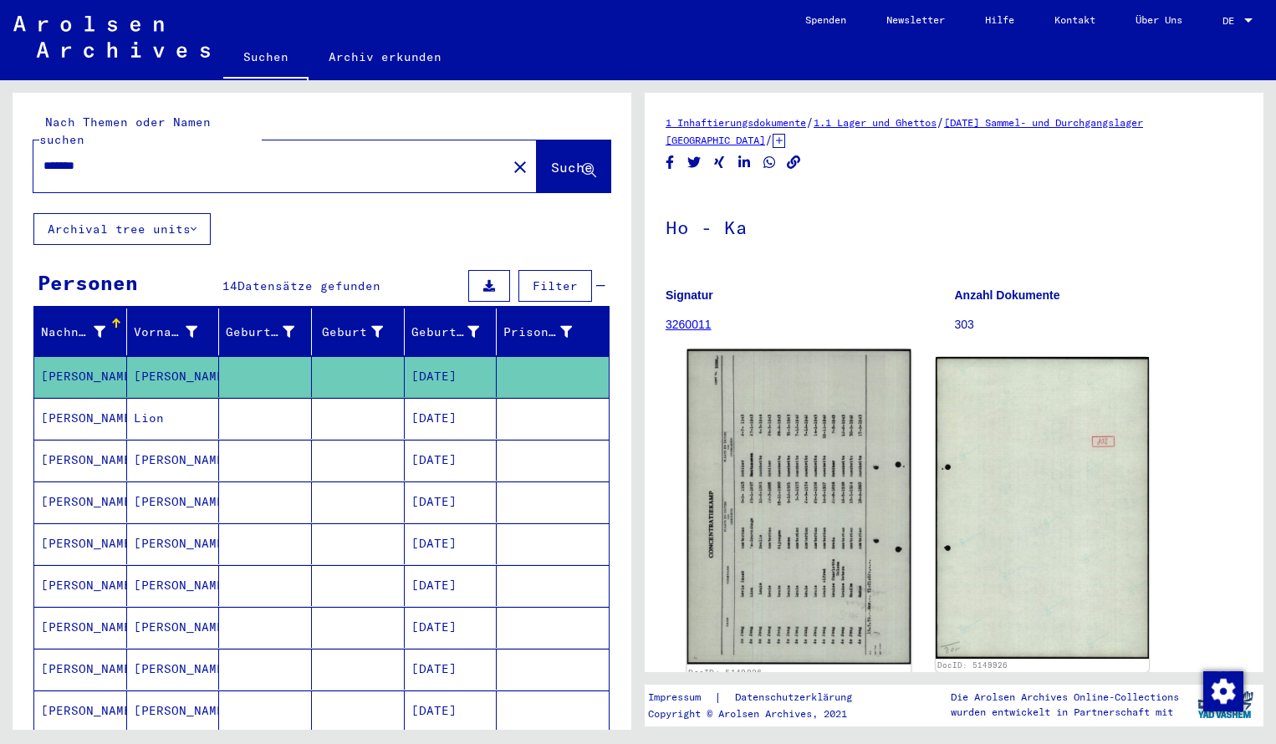
click at [723, 479] on img at bounding box center [799, 506] width 224 height 315
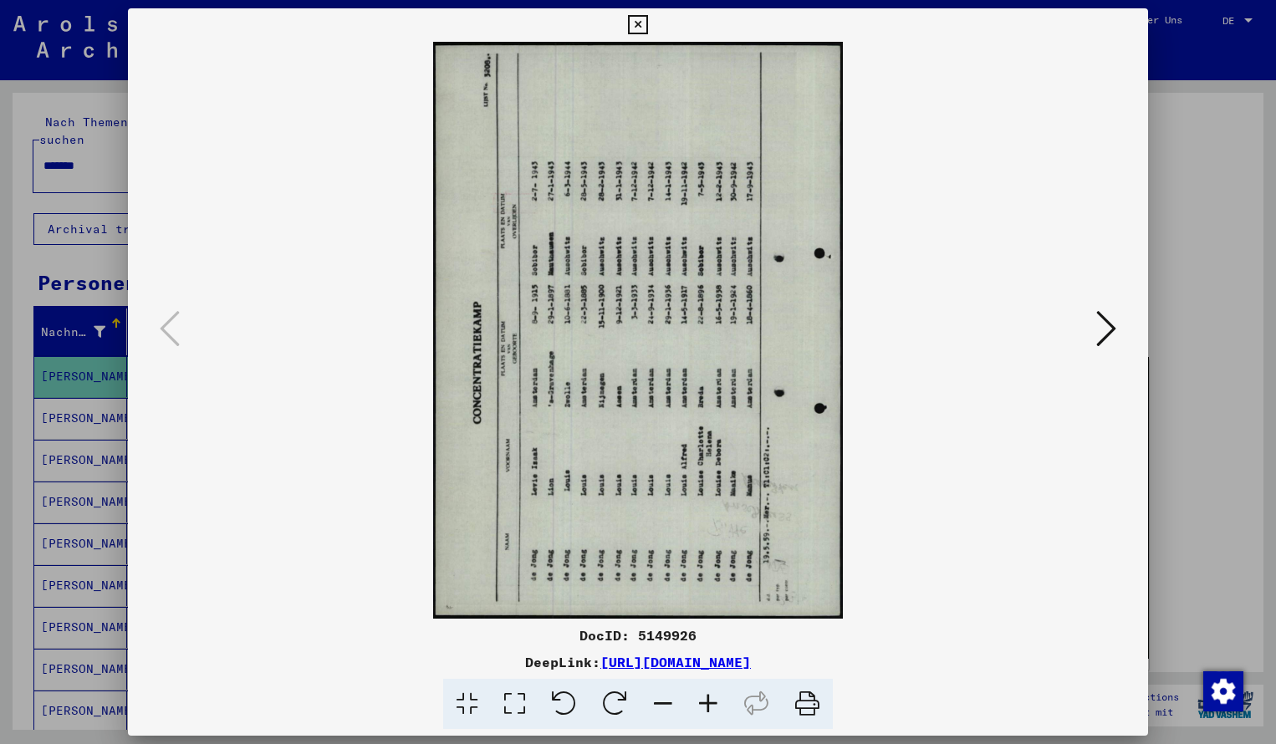
click at [612, 690] on icon at bounding box center [614, 704] width 51 height 51
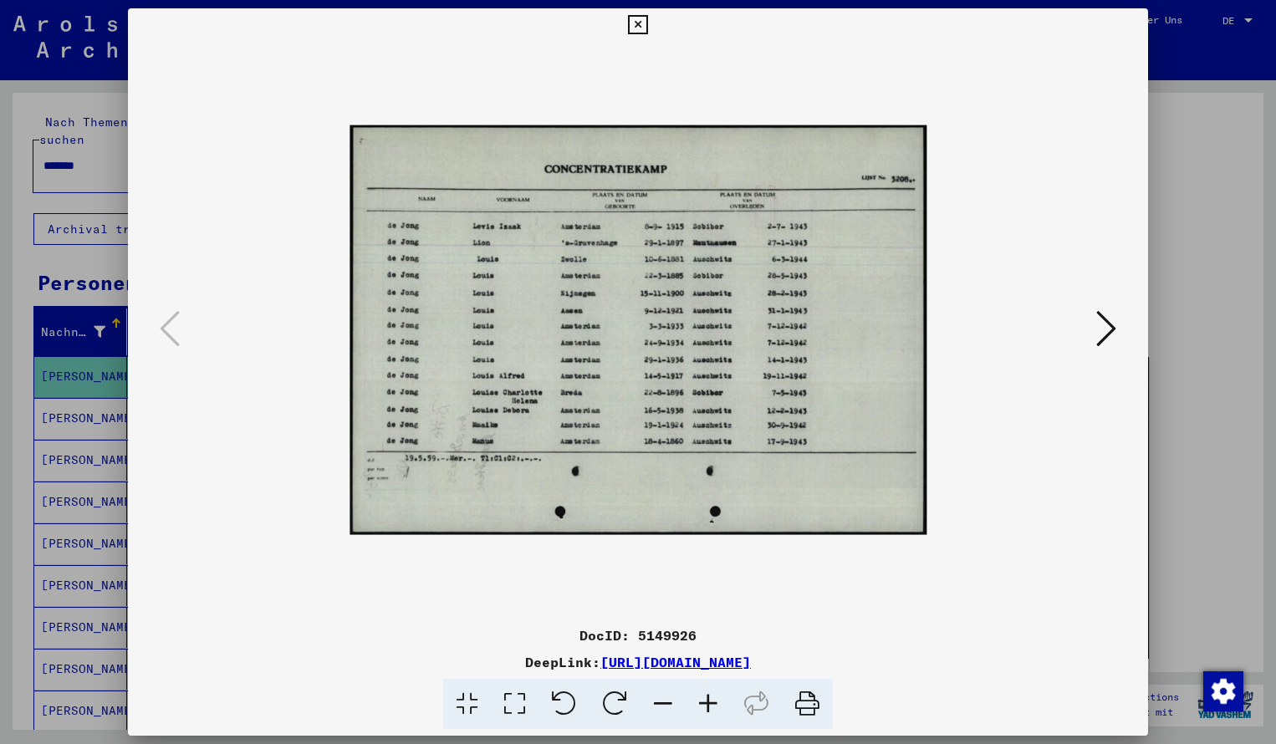
click at [707, 700] on icon at bounding box center [707, 704] width 45 height 51
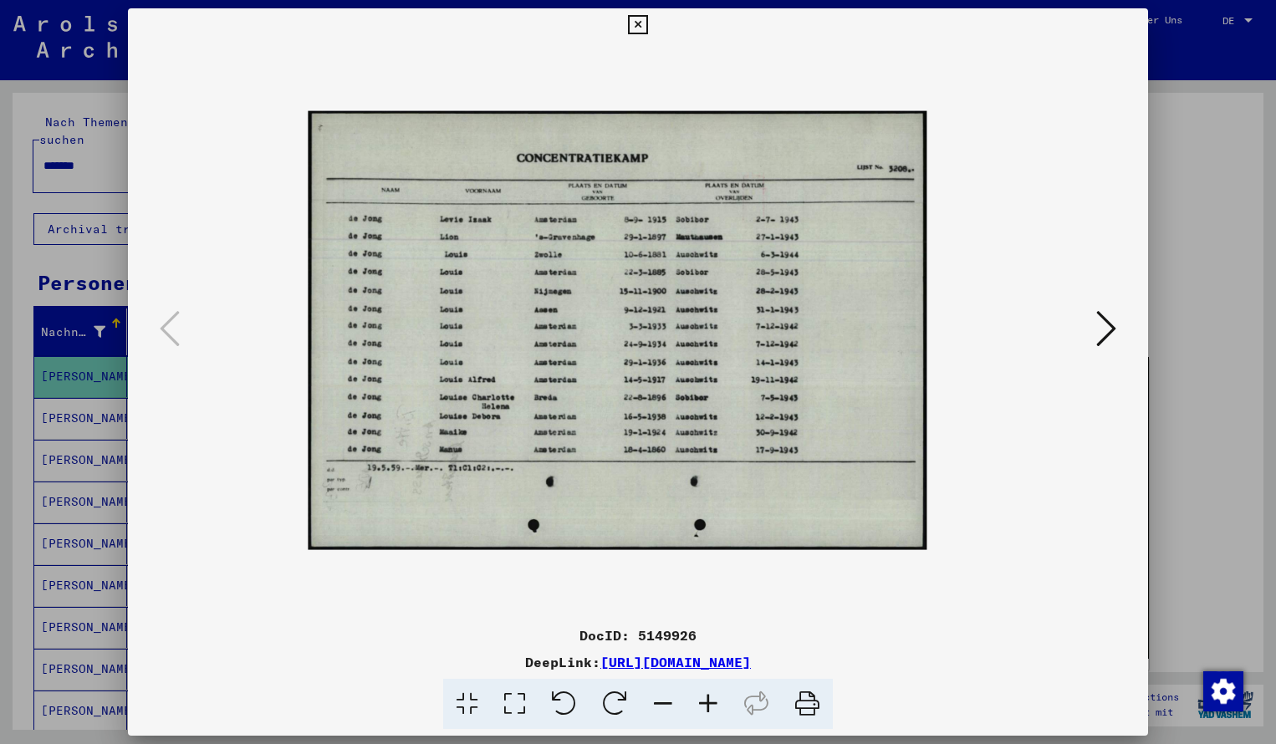
click at [712, 700] on icon at bounding box center [707, 704] width 45 height 51
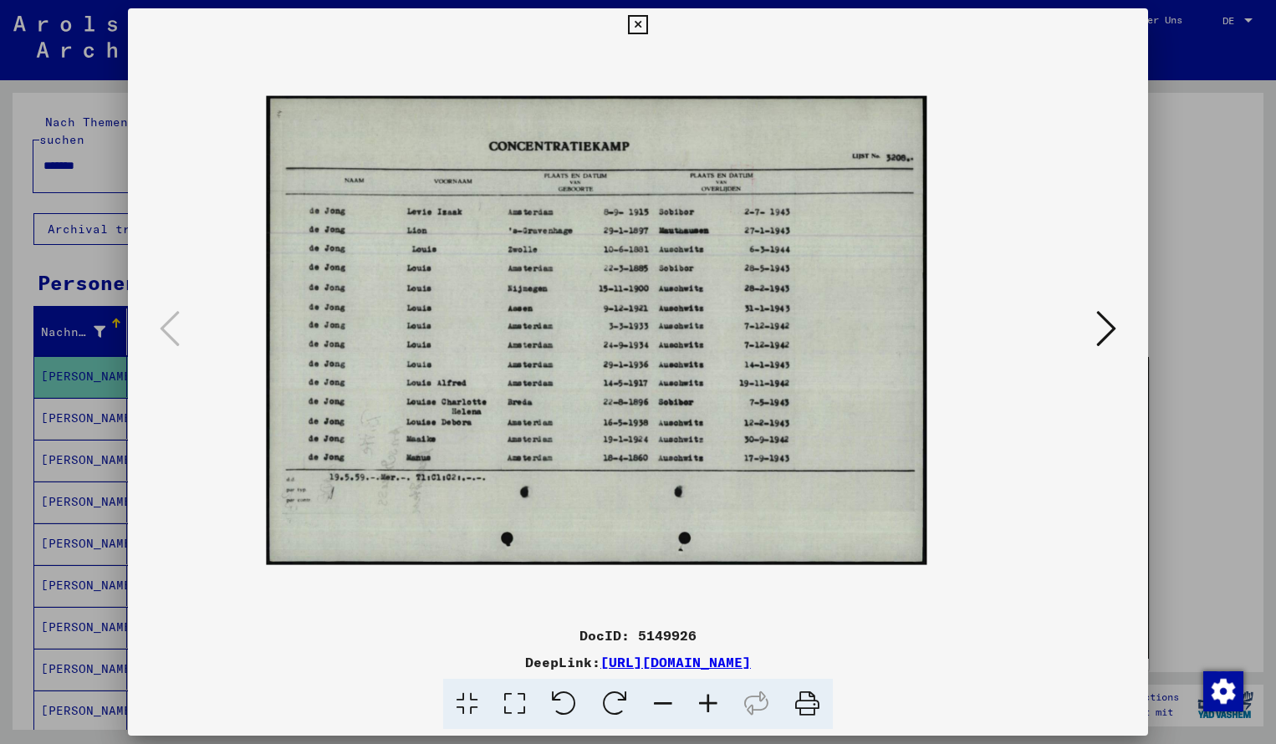
click at [712, 700] on icon at bounding box center [707, 704] width 45 height 51
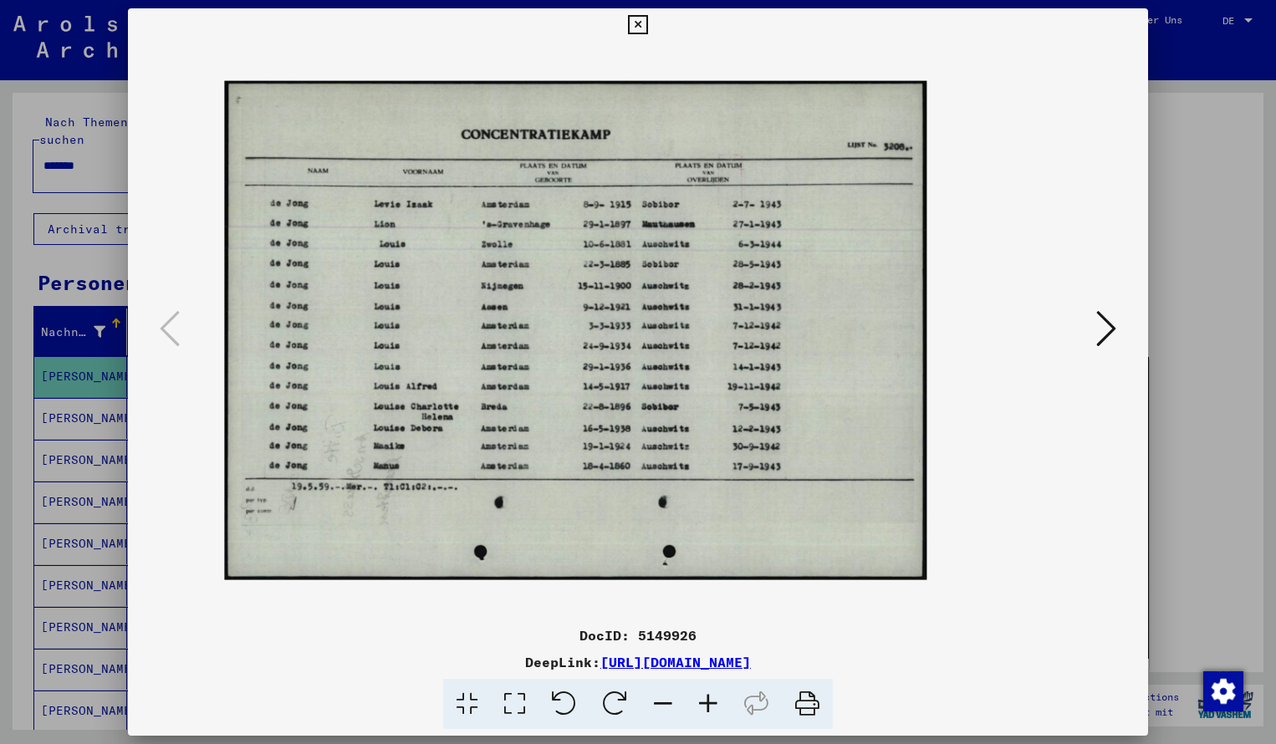
click at [712, 700] on icon at bounding box center [707, 704] width 45 height 51
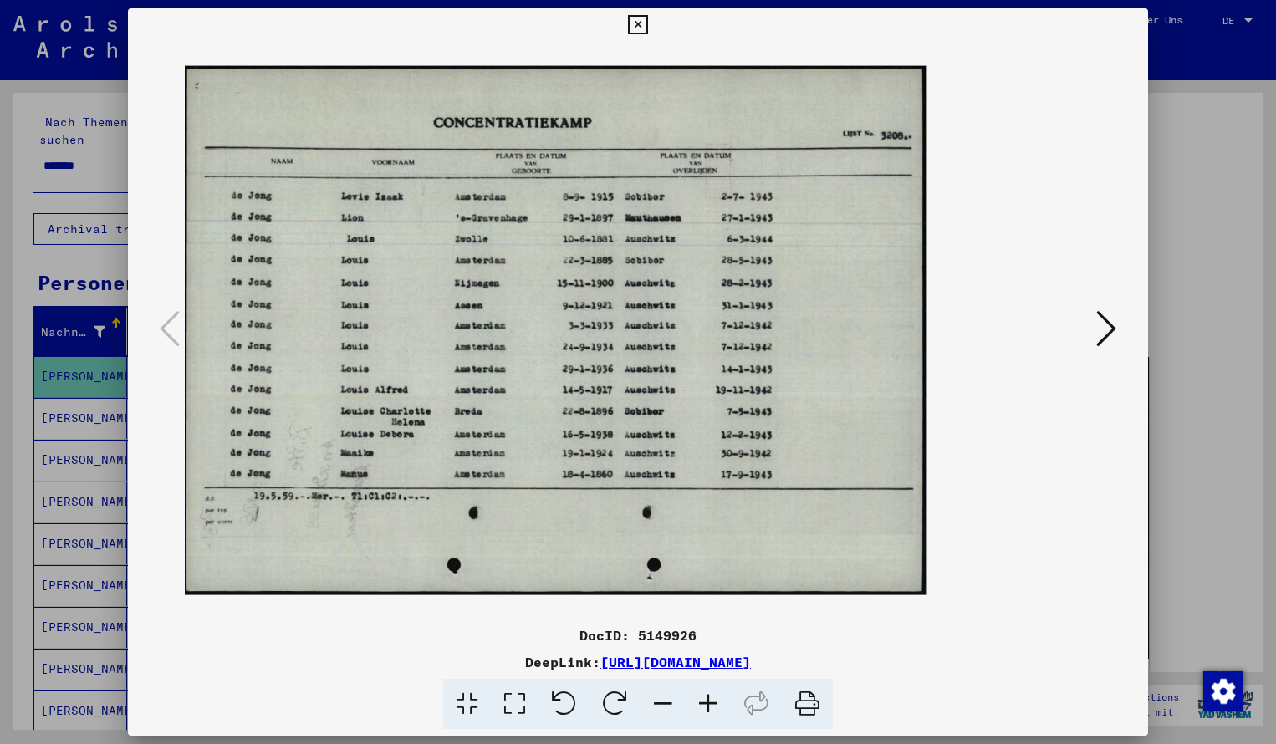
click at [712, 700] on icon at bounding box center [707, 704] width 45 height 51
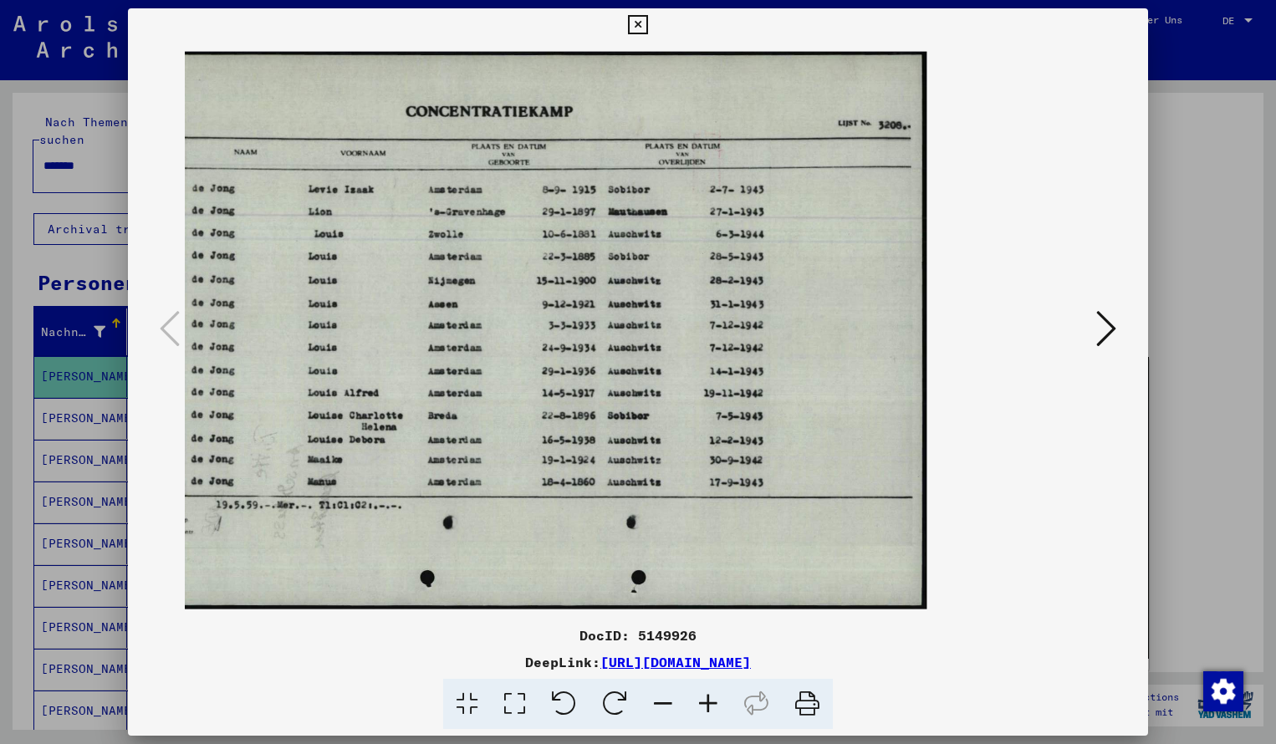
click at [712, 700] on icon at bounding box center [707, 704] width 45 height 51
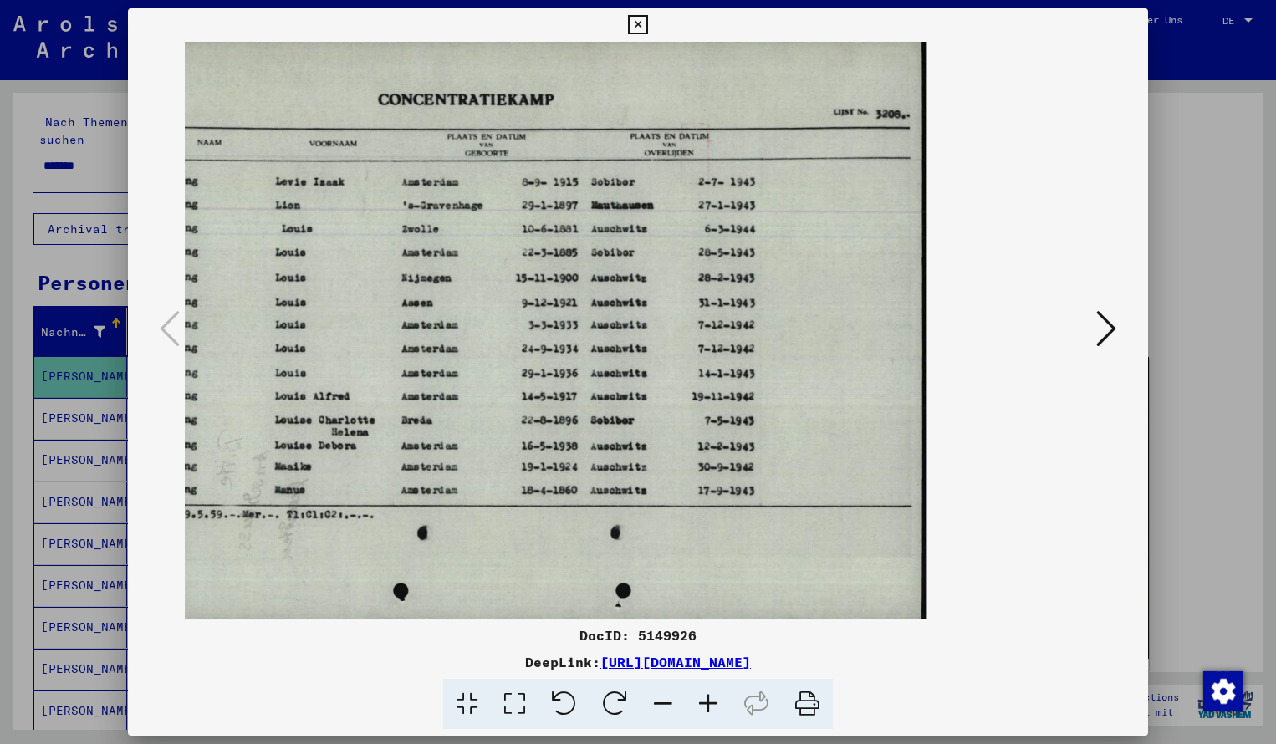
click at [647, 23] on icon at bounding box center [637, 25] width 19 height 20
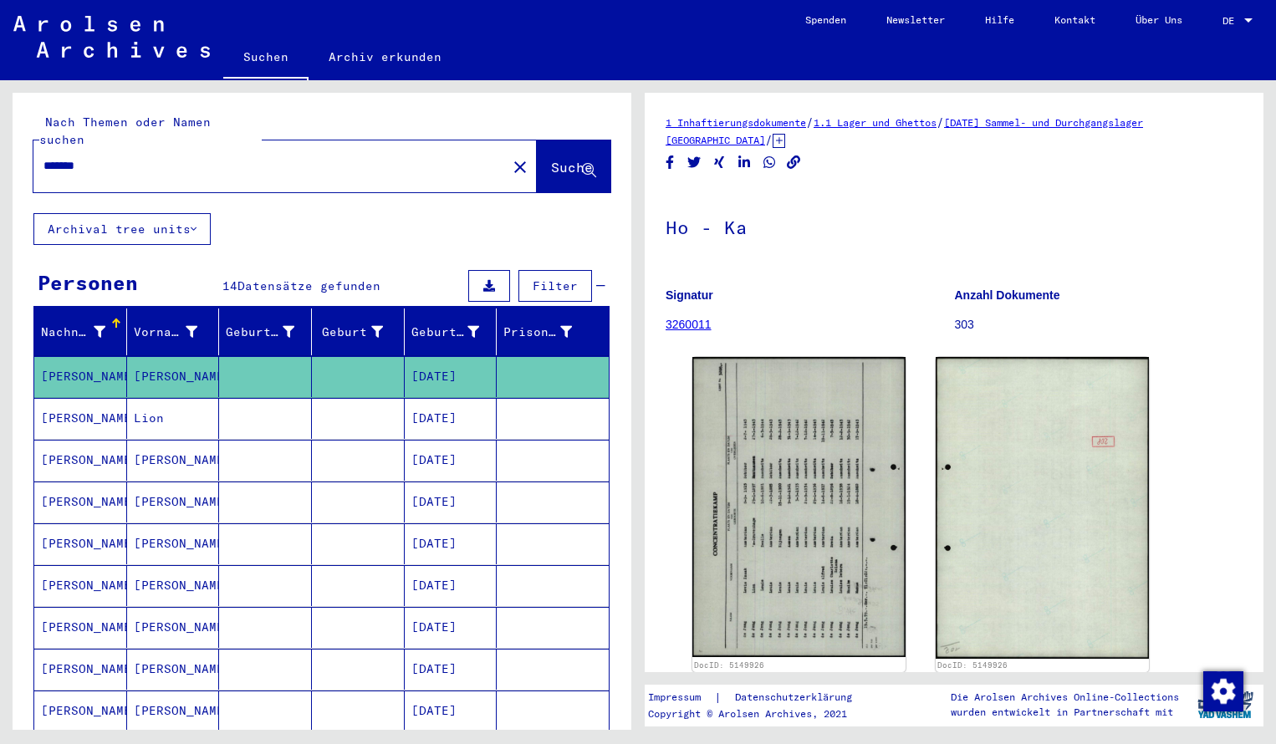
click at [127, 157] on input "*******" at bounding box center [269, 166] width 453 height 18
click at [551, 159] on span "Suche" at bounding box center [572, 167] width 42 height 17
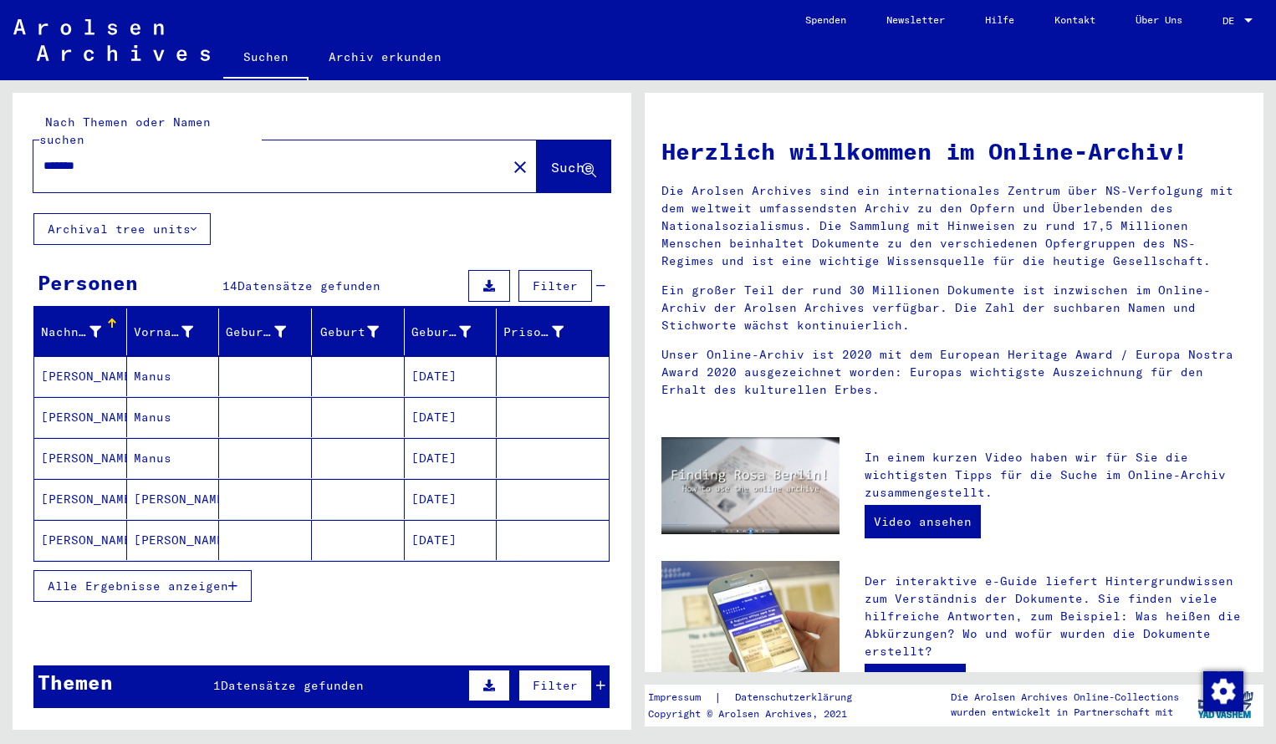
click at [89, 356] on mat-cell "[PERSON_NAME]" at bounding box center [80, 376] width 93 height 40
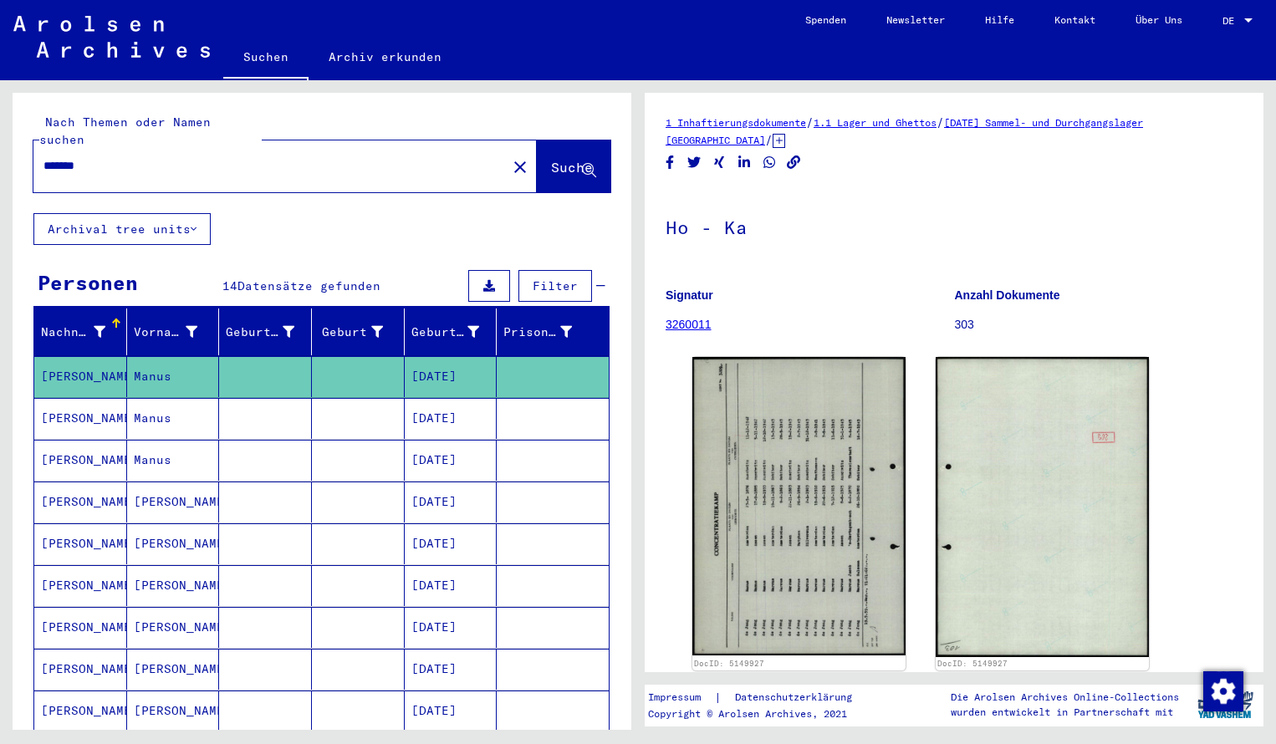
click at [768, 522] on img at bounding box center [798, 506] width 213 height 298
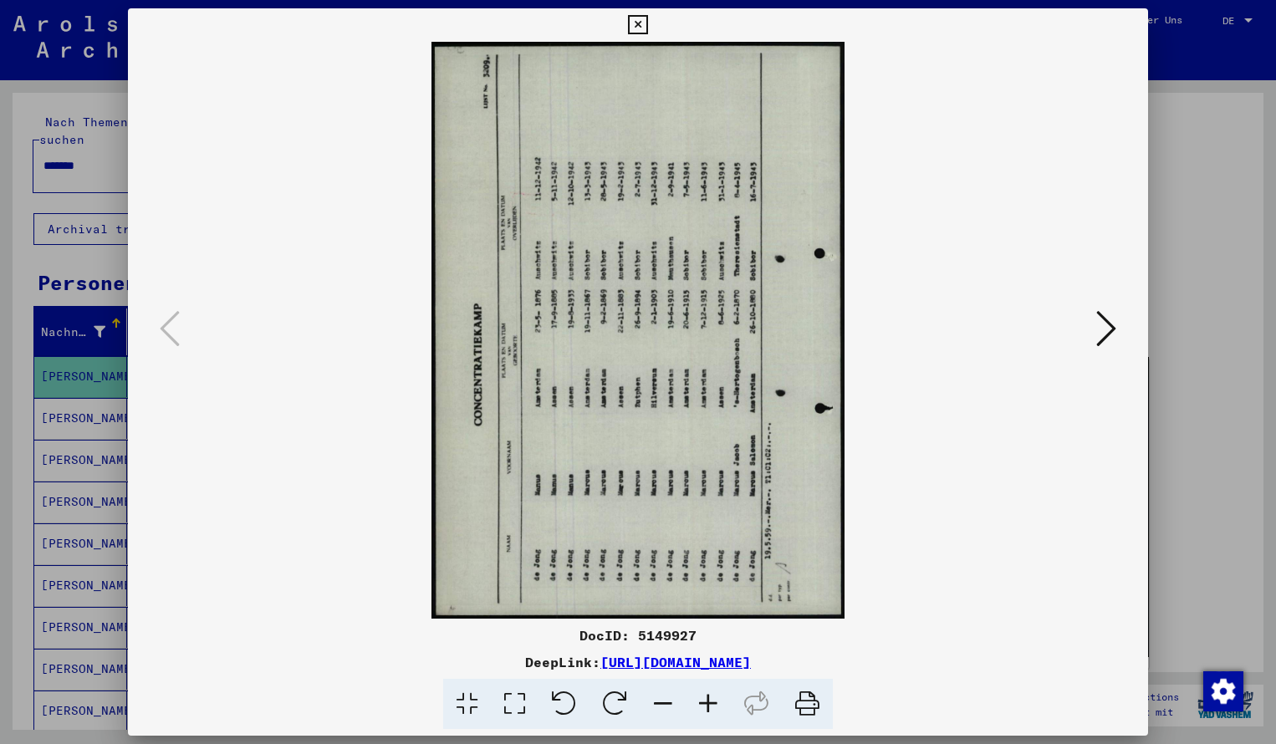
click at [700, 701] on icon at bounding box center [707, 704] width 45 height 51
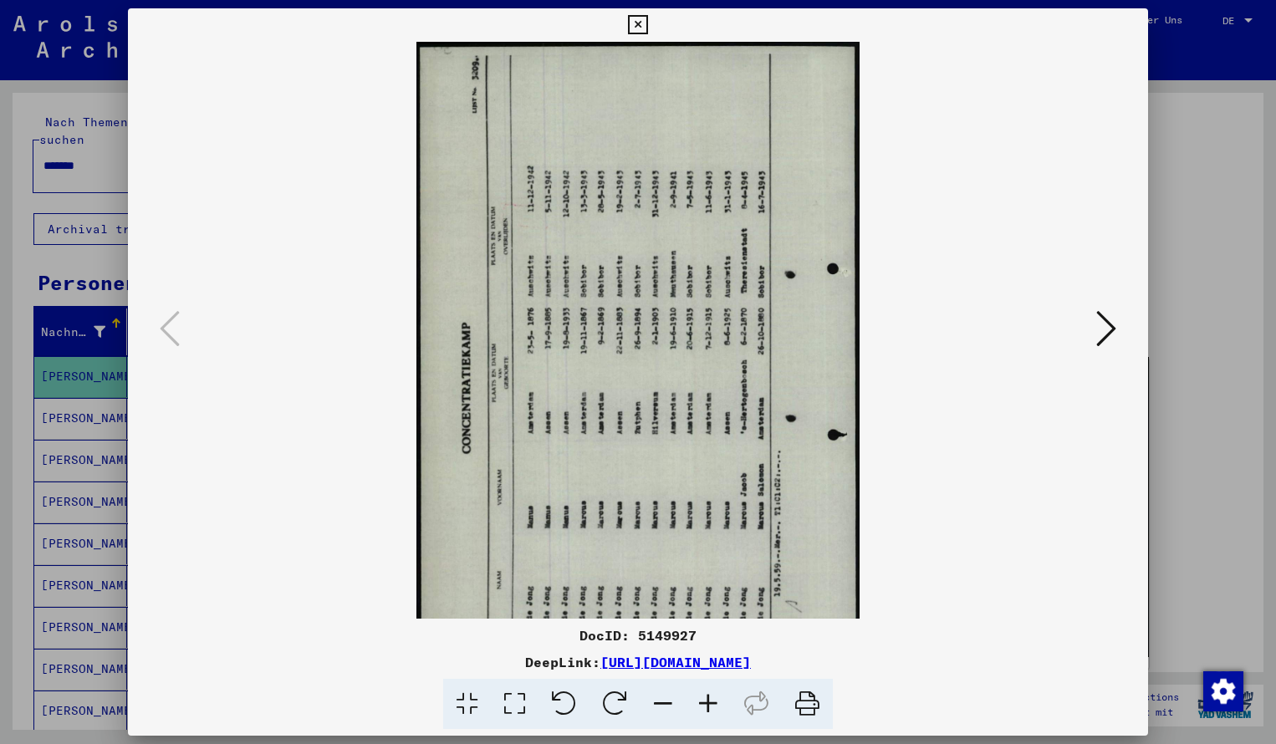
click at [619, 695] on icon at bounding box center [614, 704] width 51 height 51
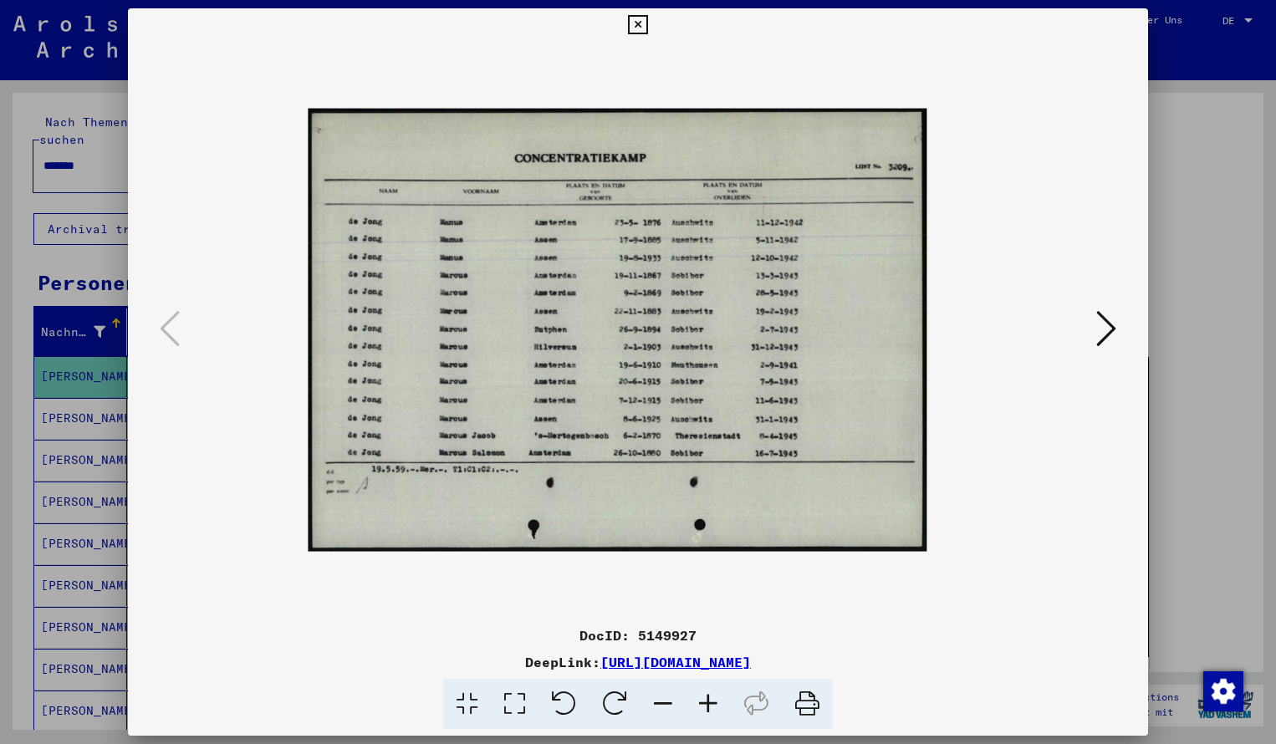
click at [709, 702] on icon at bounding box center [707, 704] width 45 height 51
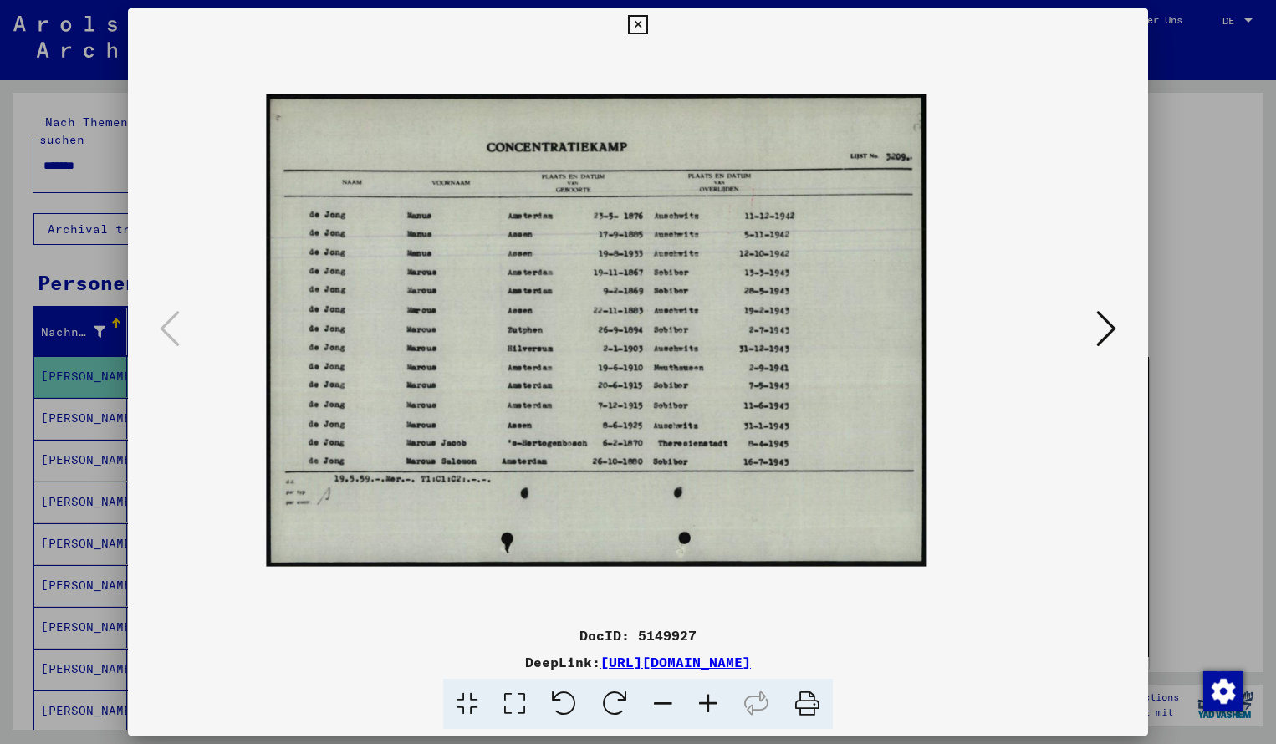
click at [709, 702] on icon at bounding box center [707, 704] width 45 height 51
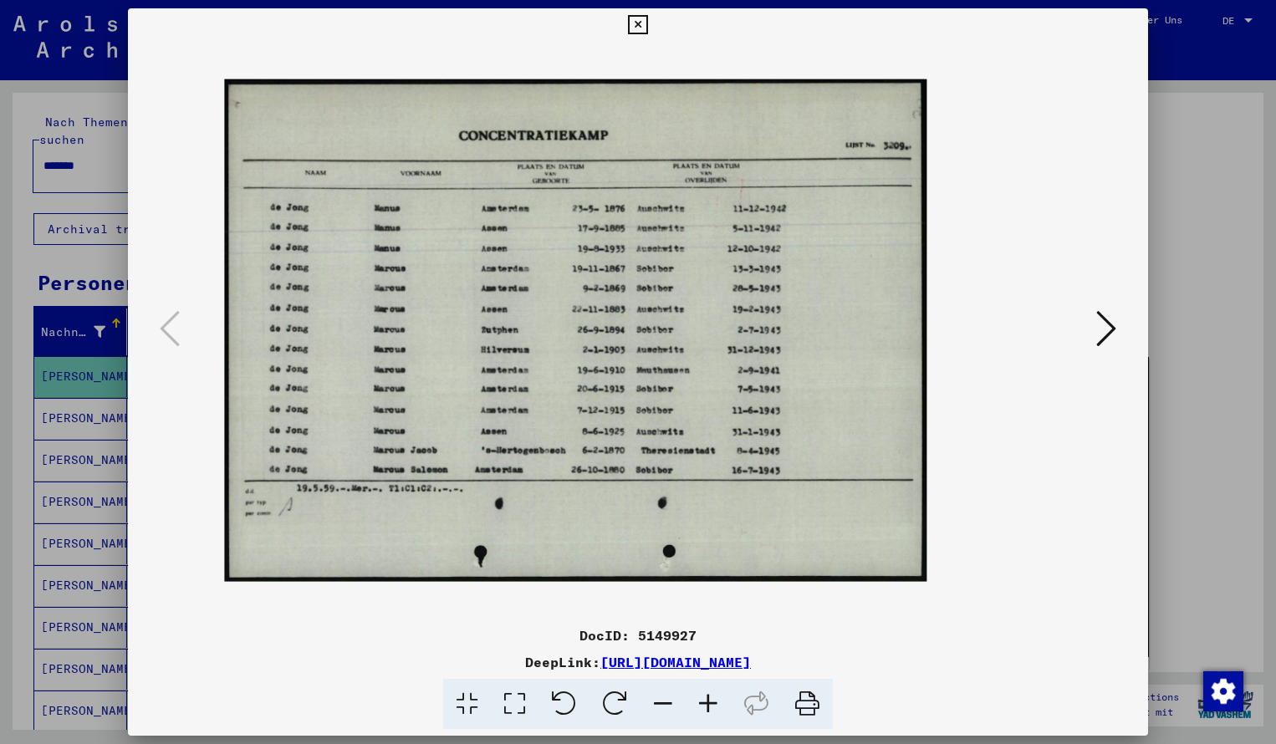
click at [709, 702] on icon at bounding box center [707, 704] width 45 height 51
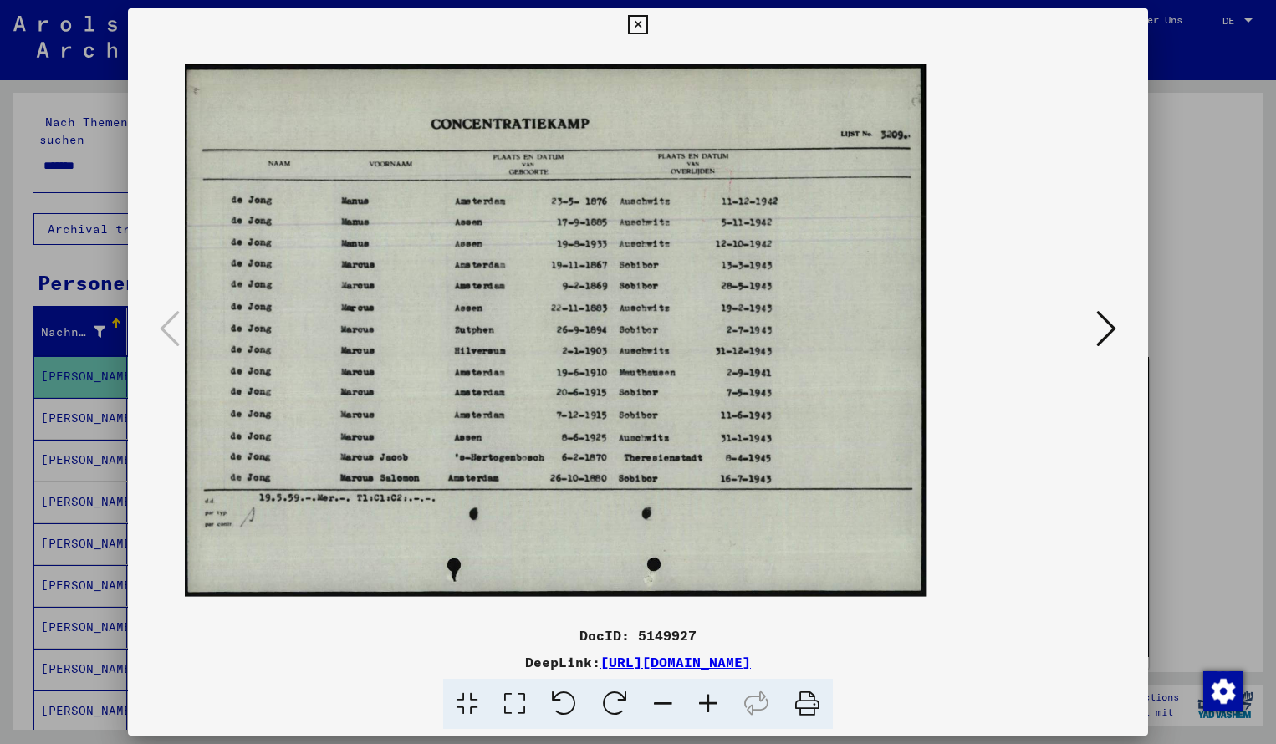
click at [709, 702] on icon at bounding box center [707, 704] width 45 height 51
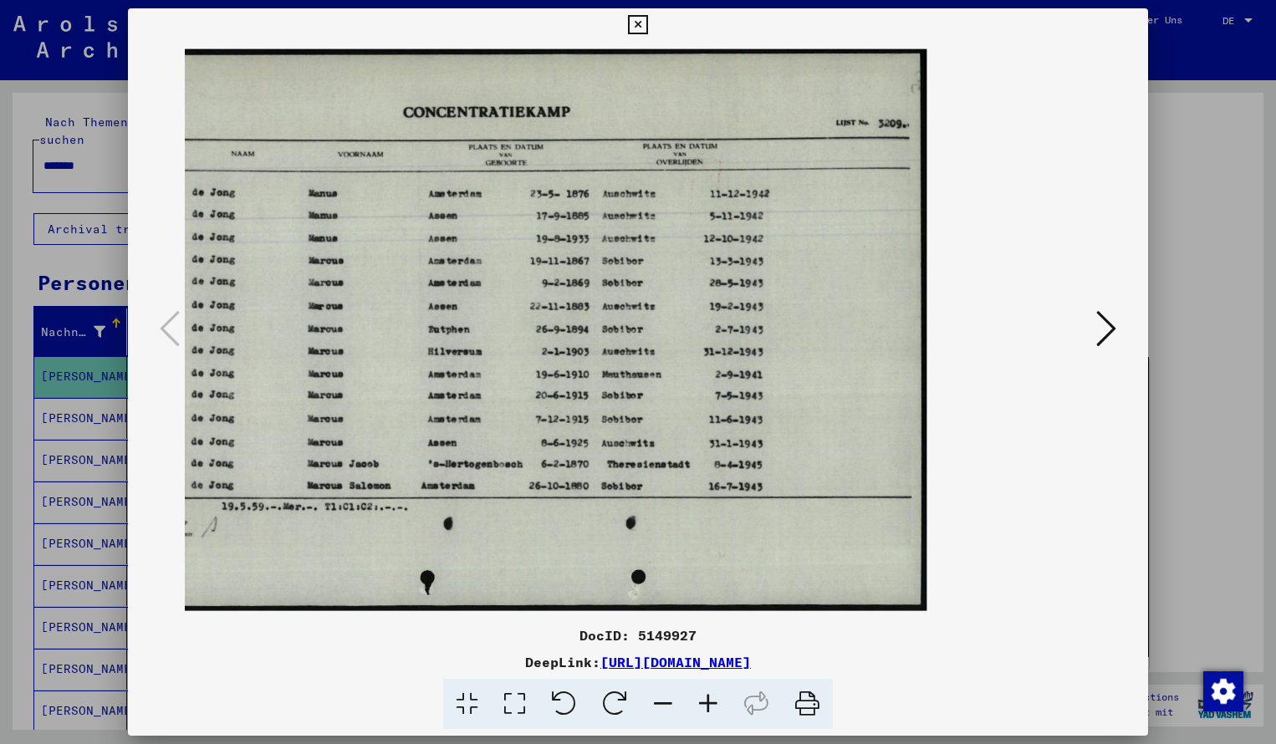
click at [709, 702] on icon at bounding box center [707, 704] width 45 height 51
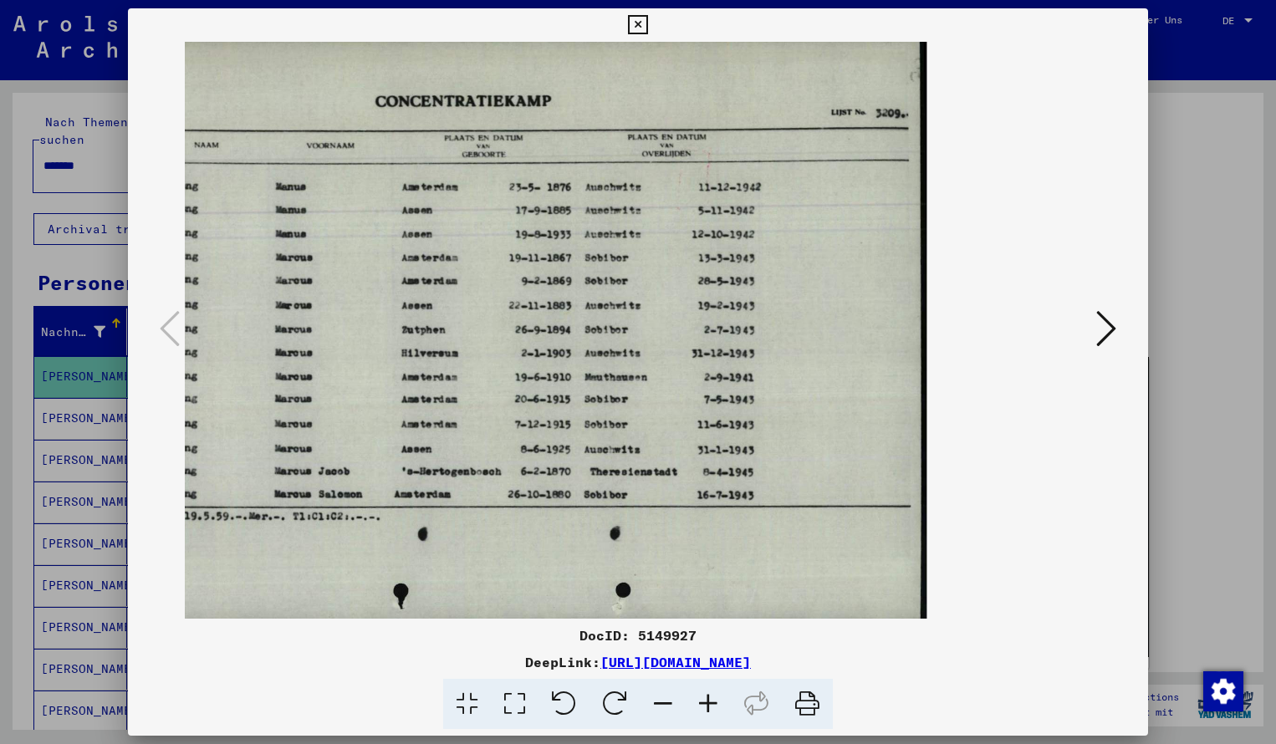
click at [647, 21] on icon at bounding box center [637, 25] width 19 height 20
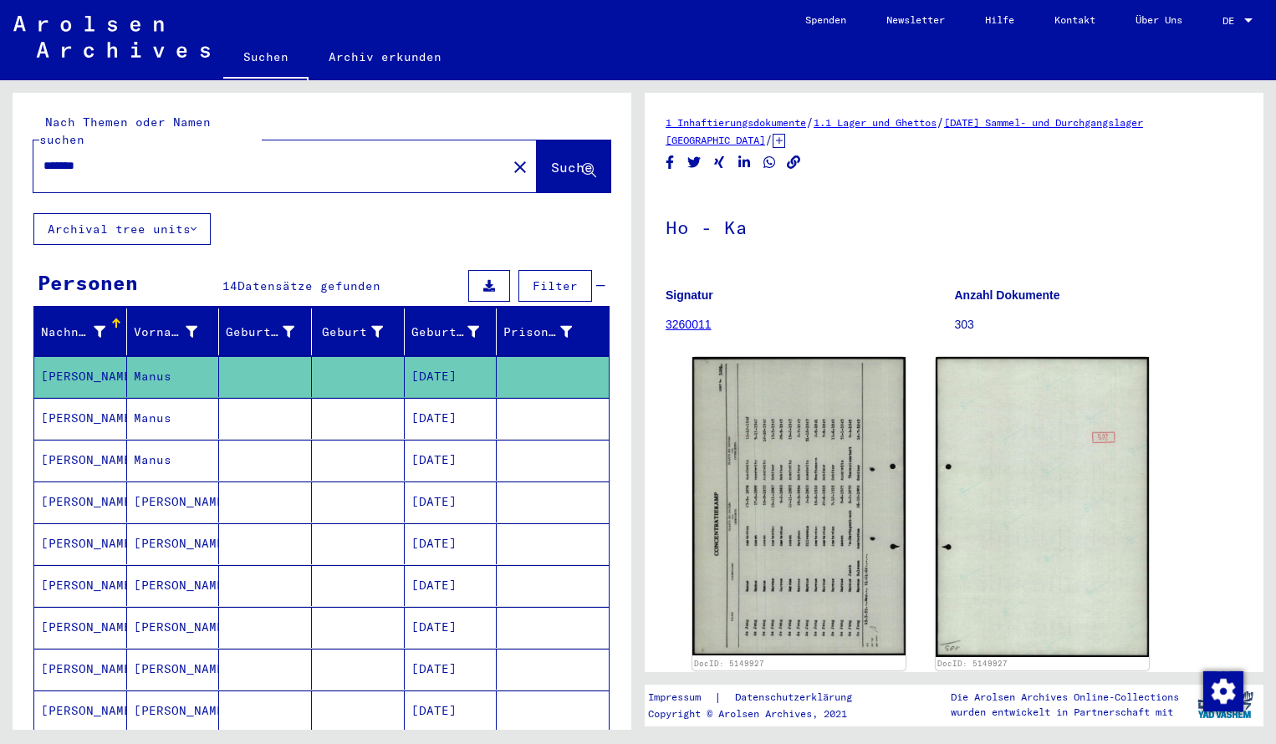
click at [112, 157] on input "*******" at bounding box center [269, 166] width 453 height 18
click at [553, 159] on span "Suche" at bounding box center [572, 167] width 42 height 17
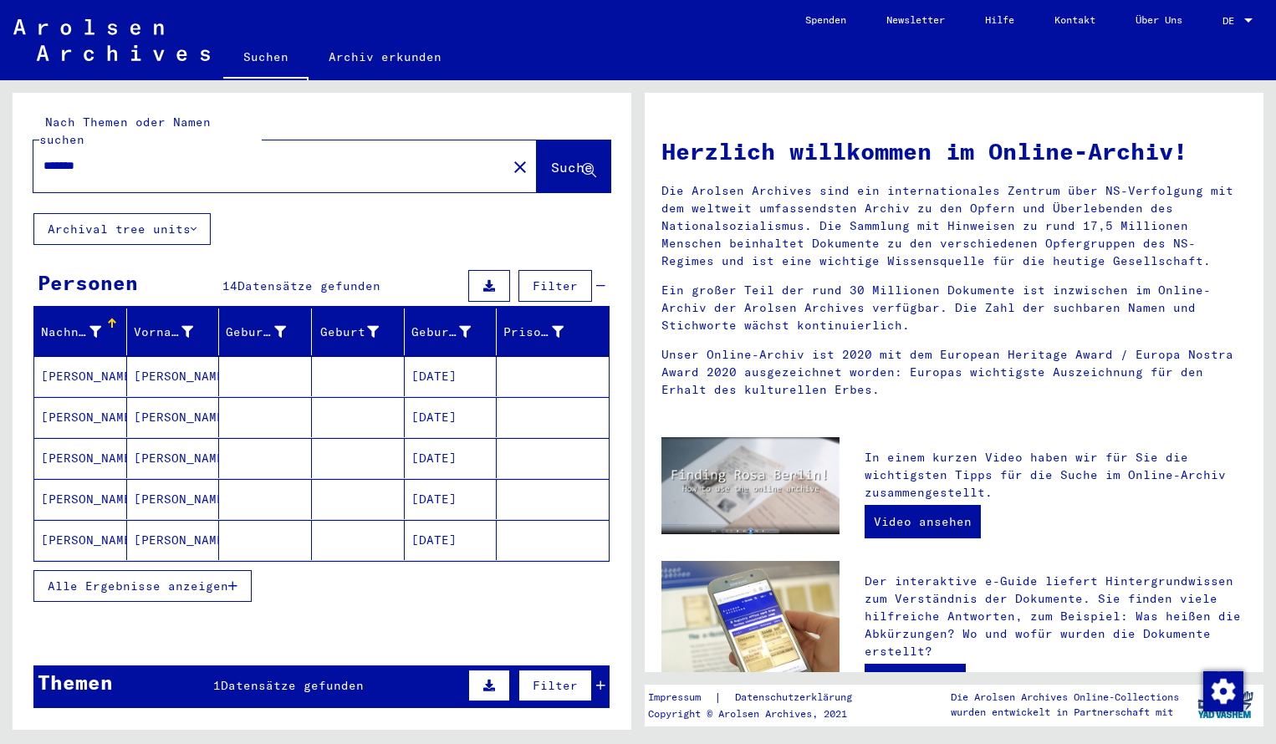
click at [90, 361] on mat-cell "[PERSON_NAME]" at bounding box center [80, 376] width 93 height 40
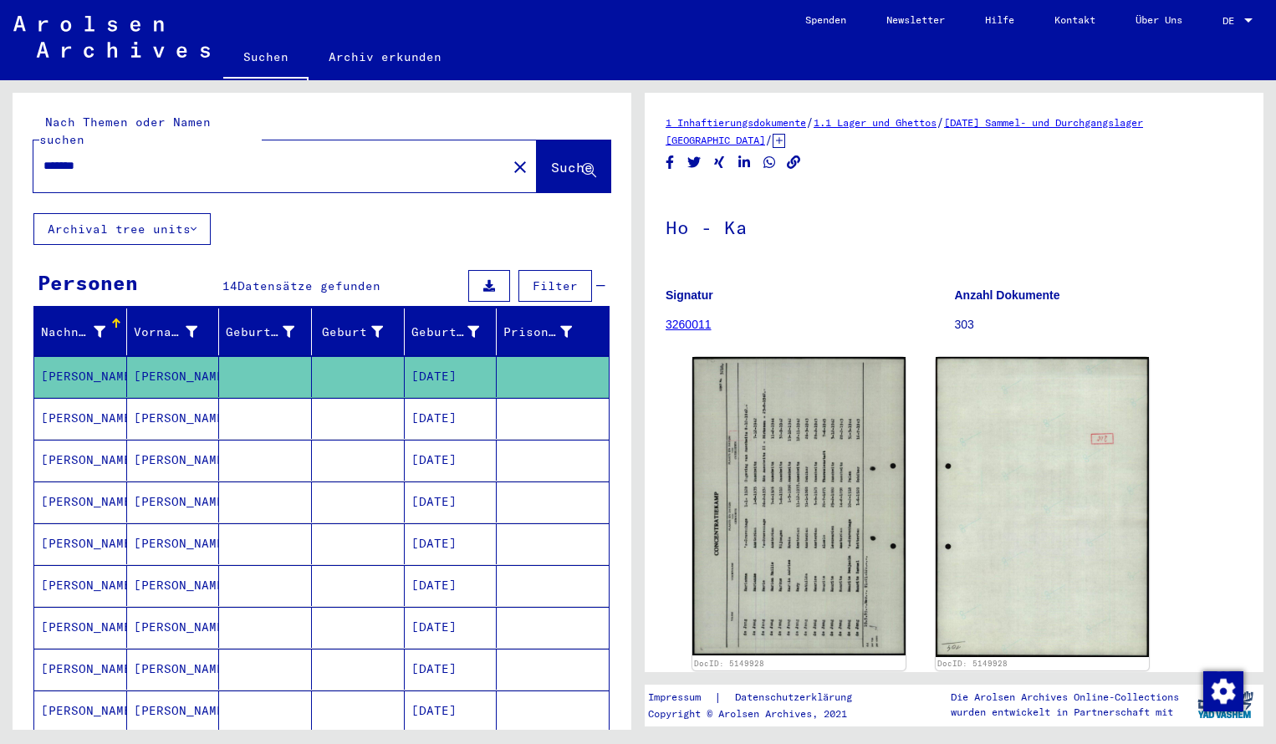
click at [755, 458] on div "1 Inhaftierungsdokumente / 1.1 Lager und Ghettos / [DATE] Sammel- und Durchgang…" at bounding box center [953, 655] width 577 height 1082
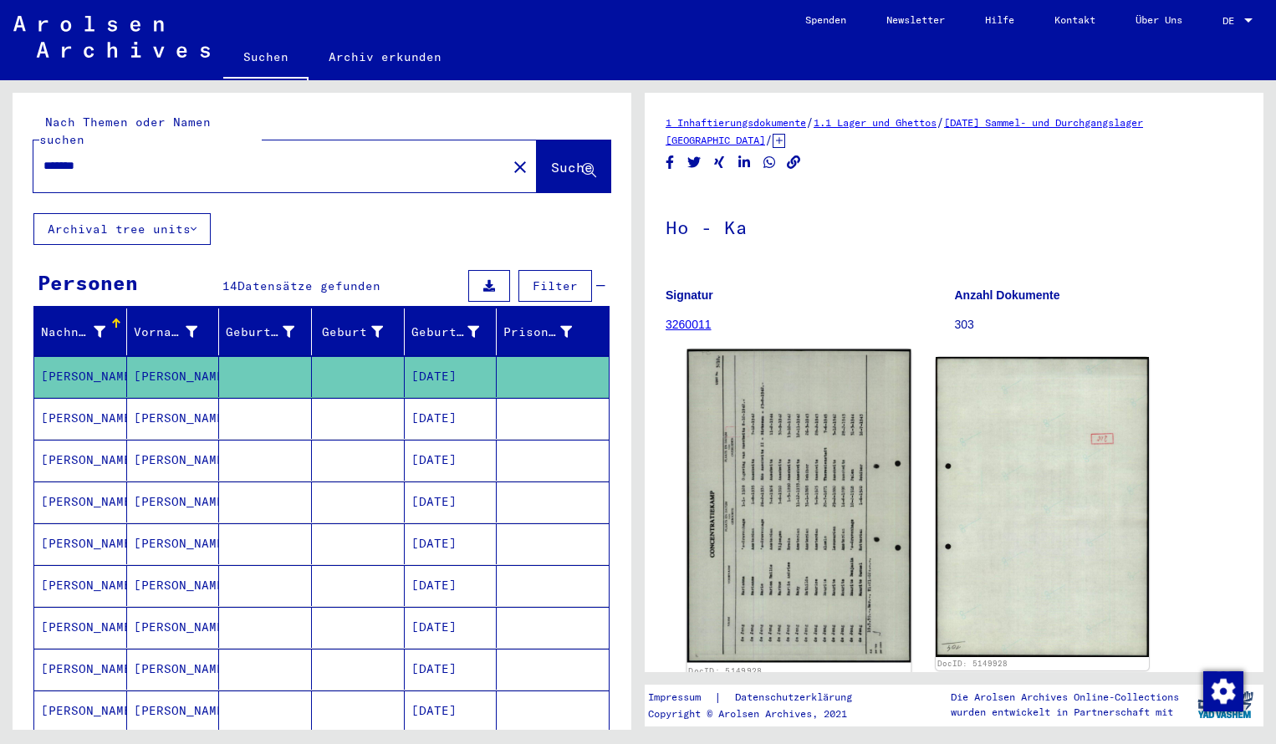
click at [774, 639] on img at bounding box center [799, 505] width 224 height 313
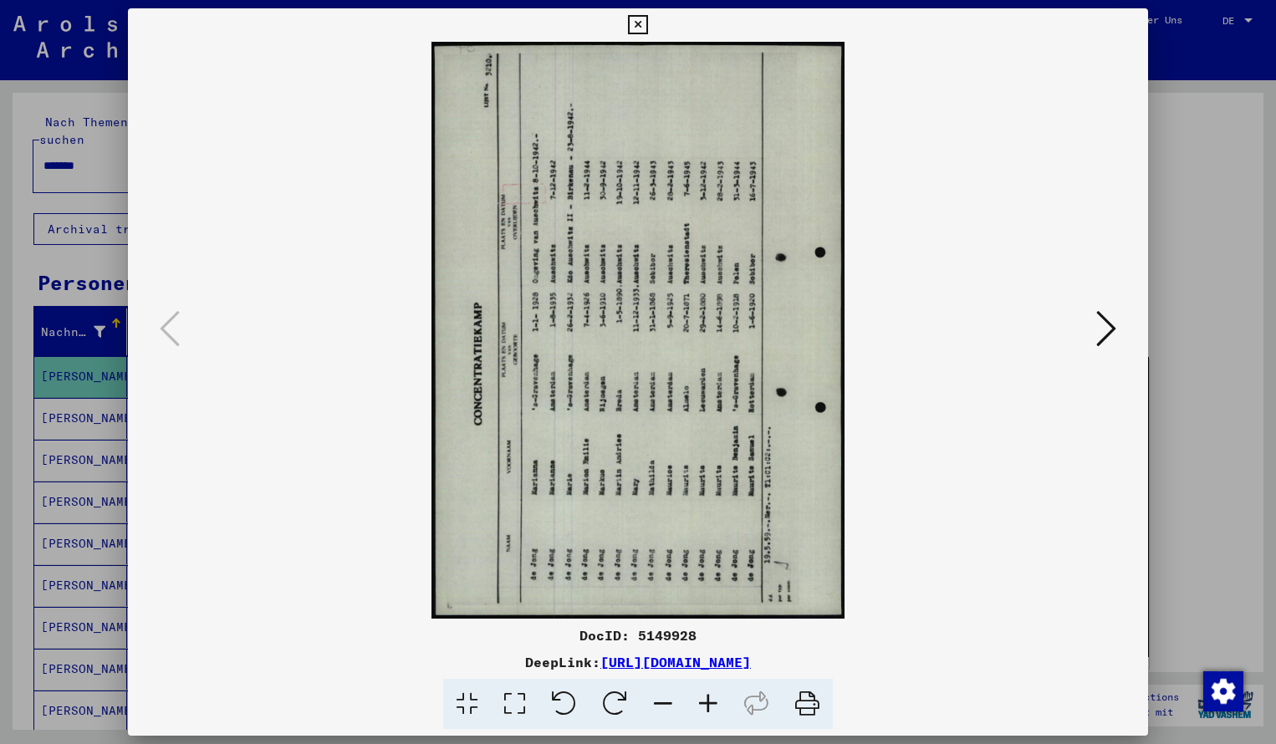
click at [622, 699] on icon at bounding box center [614, 704] width 51 height 51
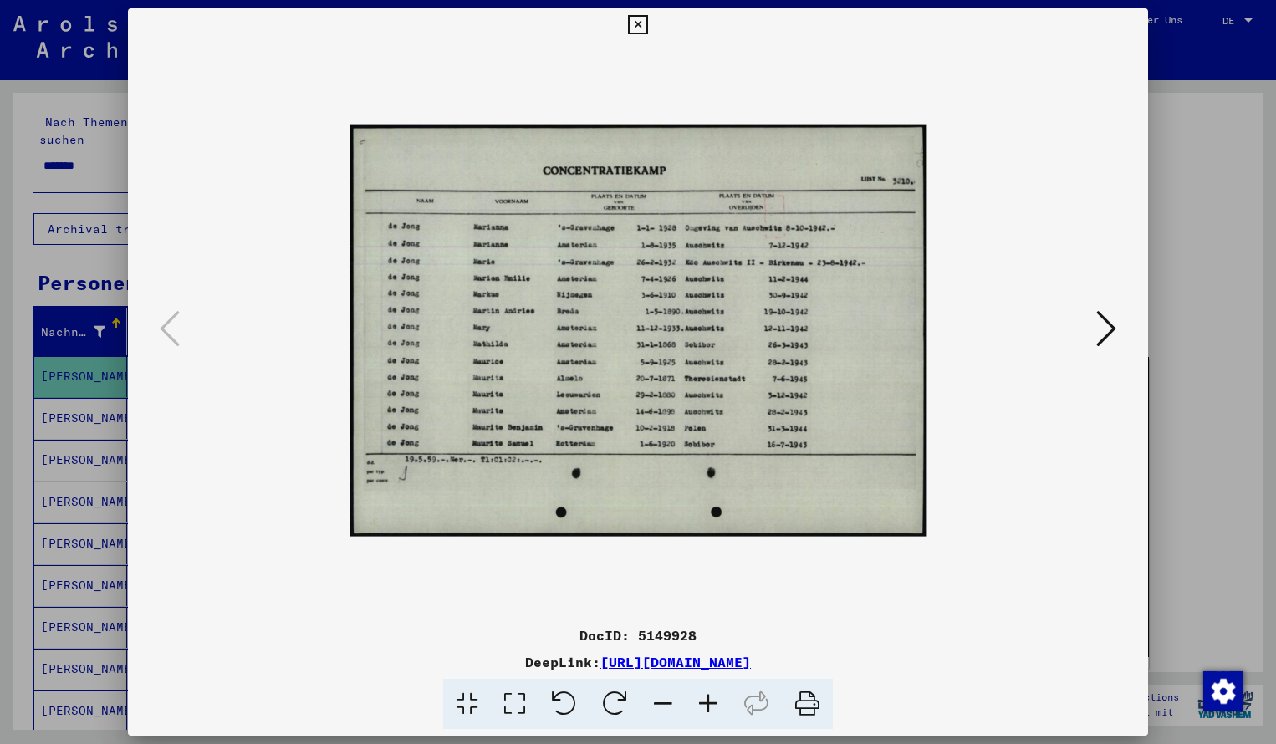
click at [706, 699] on icon at bounding box center [707, 704] width 45 height 51
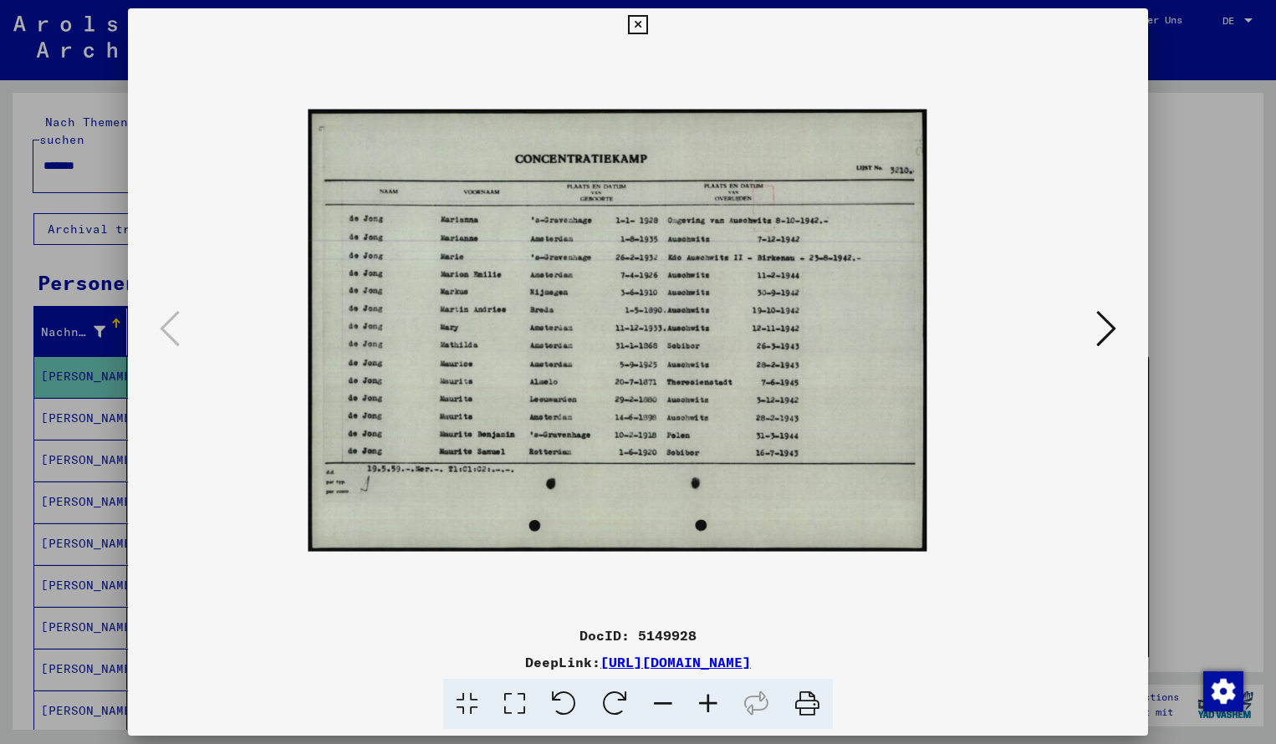
click at [706, 699] on icon at bounding box center [707, 704] width 45 height 51
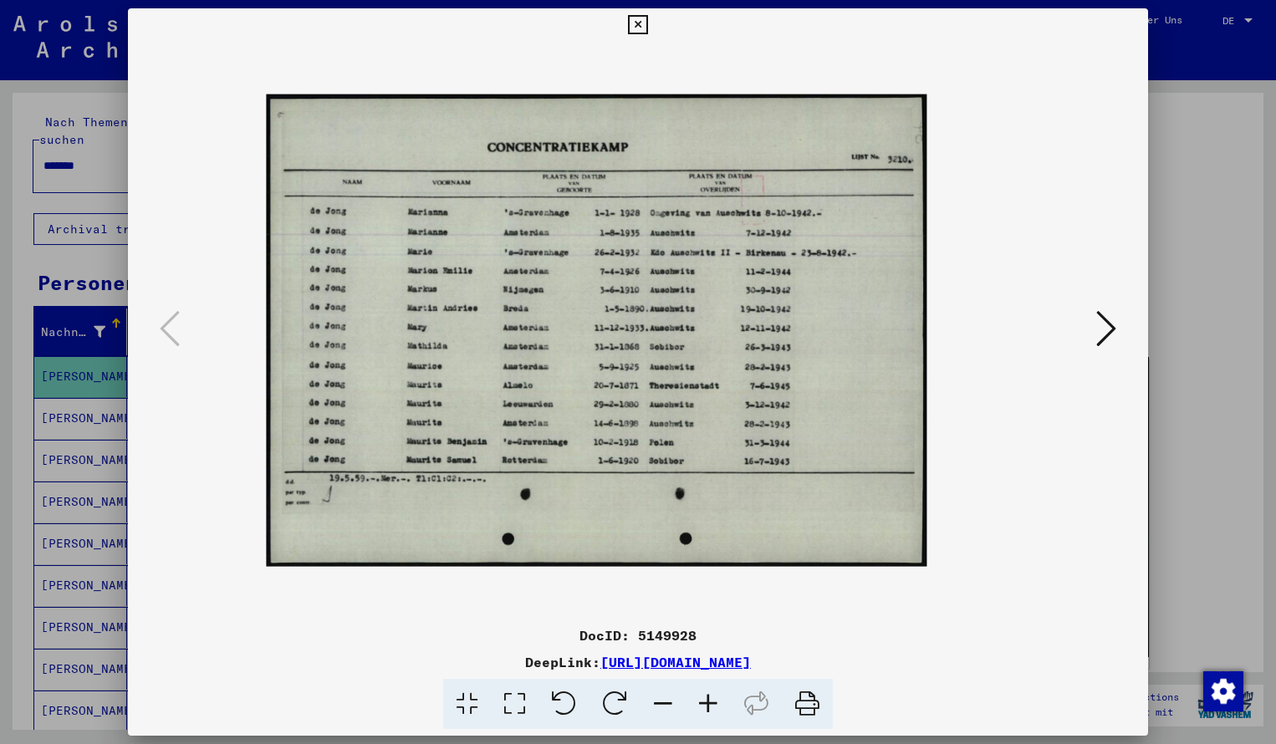
click at [706, 699] on icon at bounding box center [707, 704] width 45 height 51
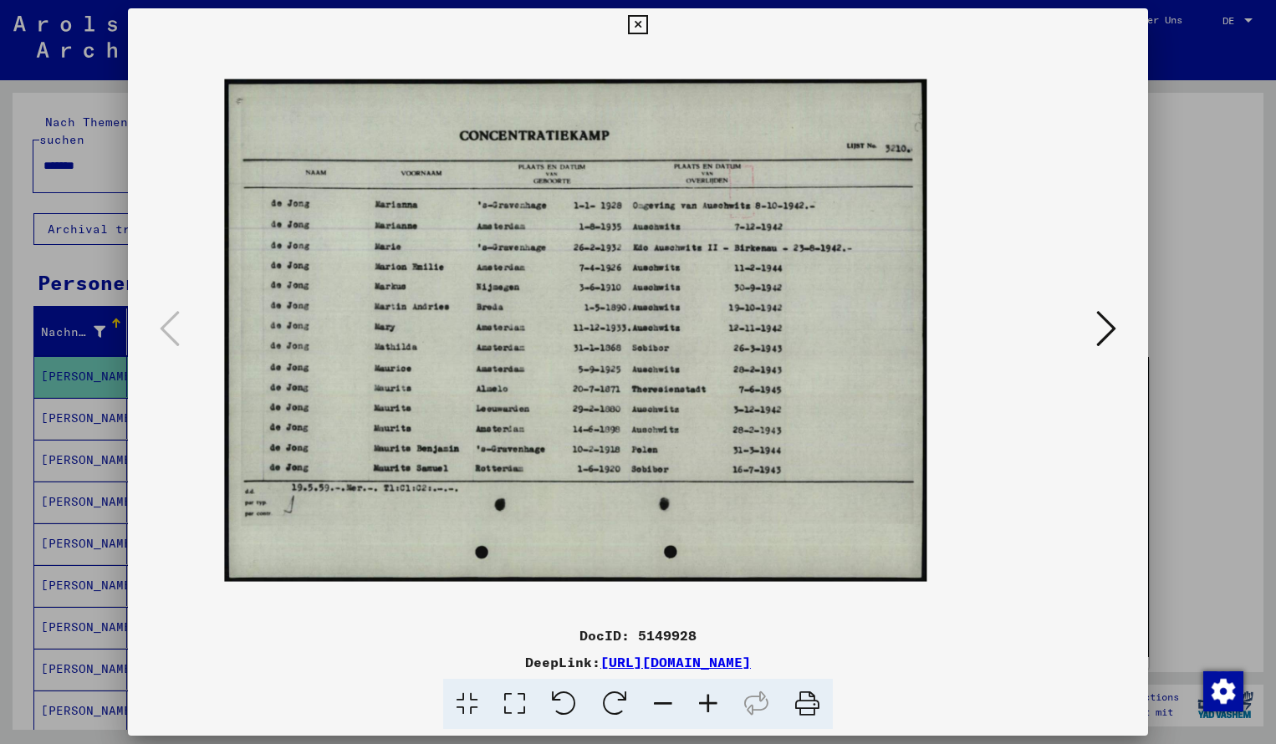
click at [706, 699] on icon at bounding box center [707, 704] width 45 height 51
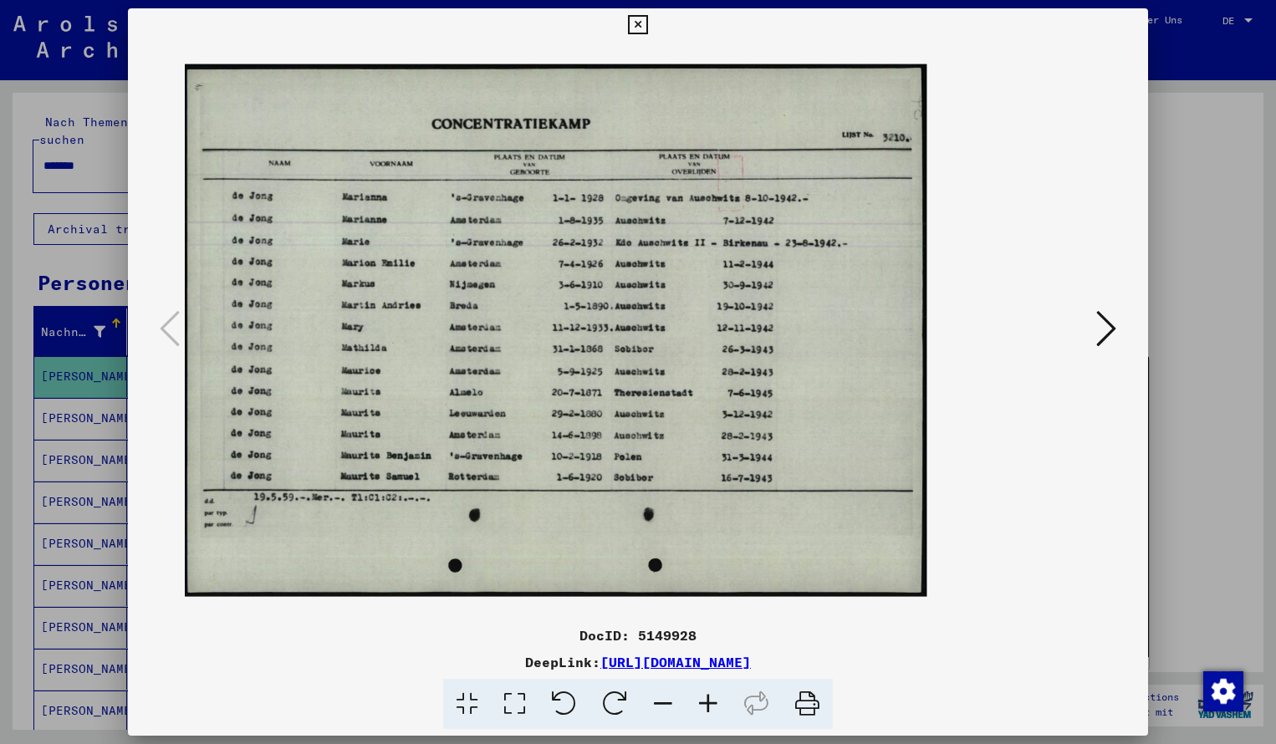
click at [706, 699] on icon at bounding box center [707, 704] width 45 height 51
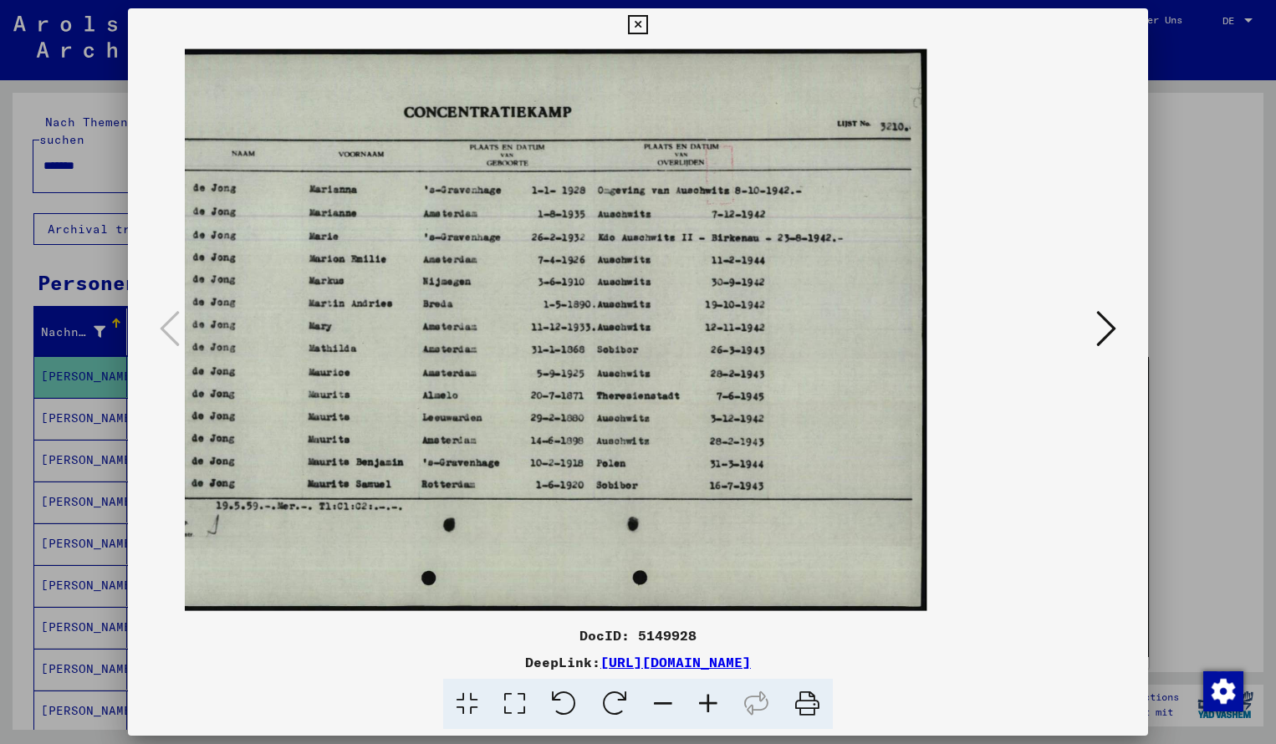
click at [706, 699] on icon at bounding box center [707, 704] width 45 height 51
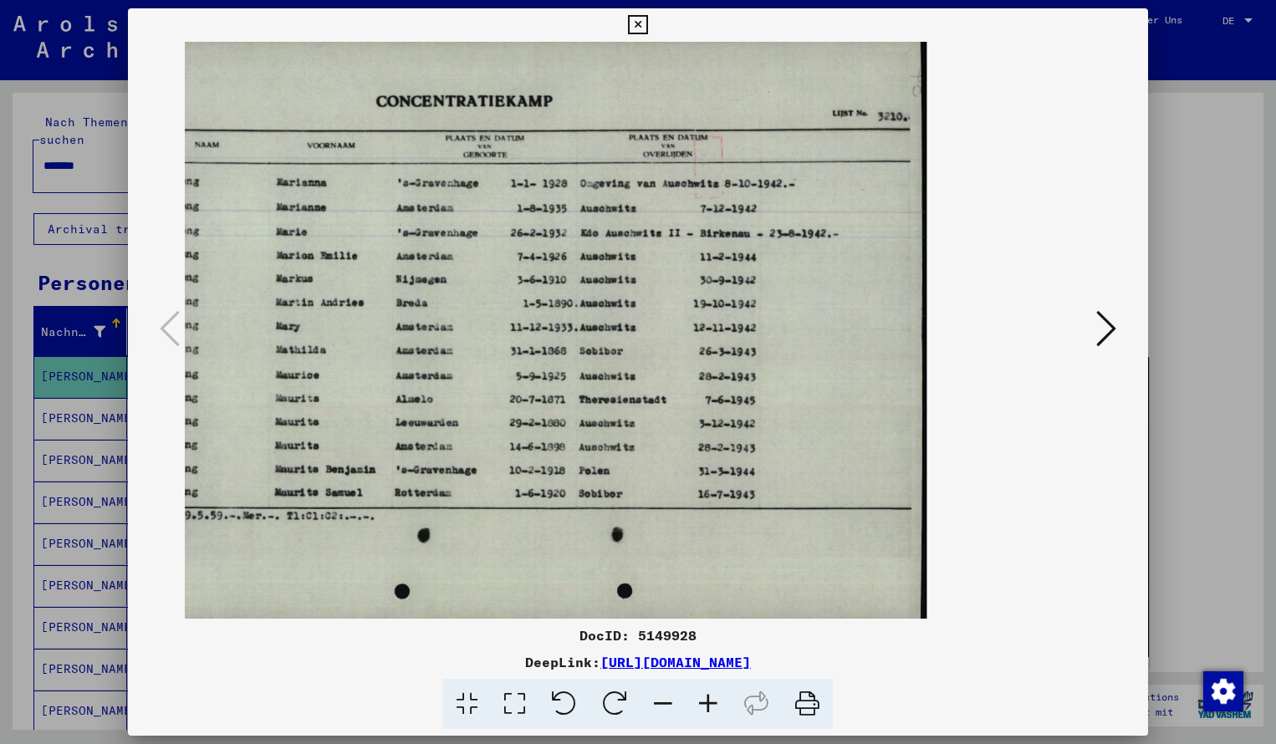
click at [647, 23] on icon at bounding box center [637, 25] width 19 height 20
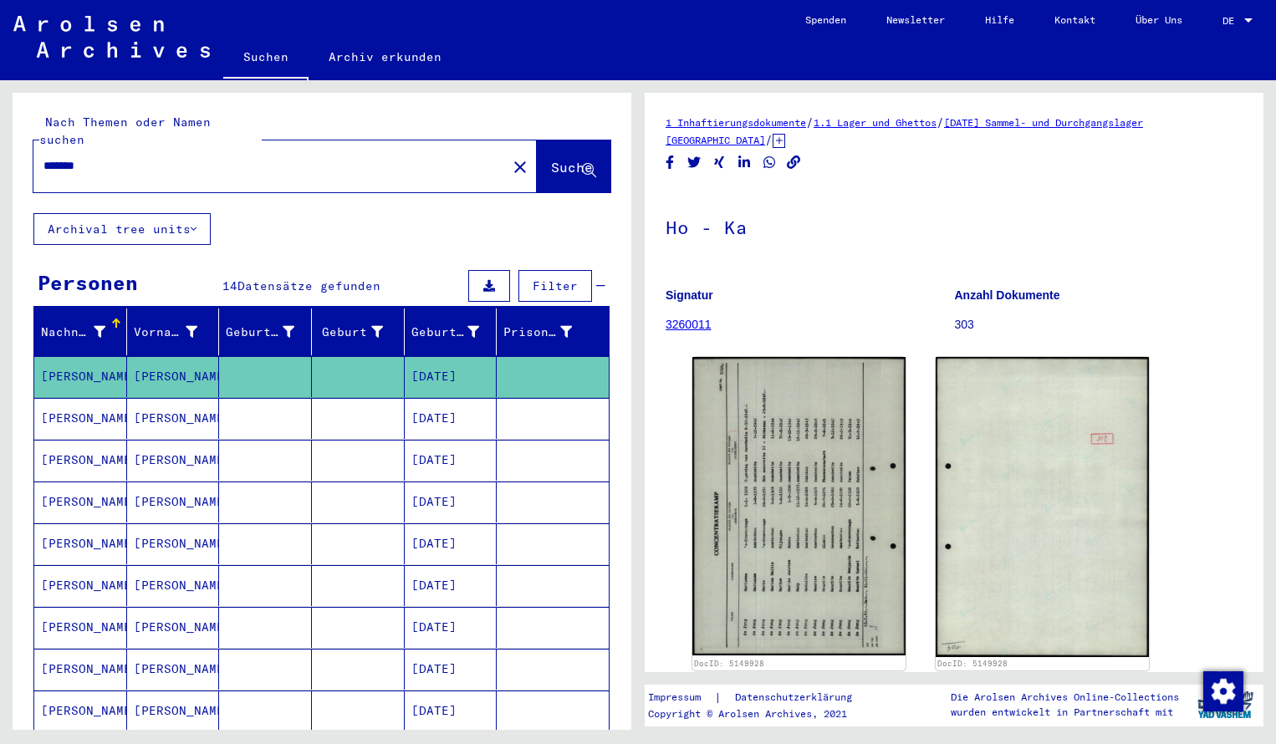
click at [105, 157] on input "*******" at bounding box center [269, 166] width 453 height 18
click at [552, 140] on button "Suche" at bounding box center [574, 166] width 74 height 52
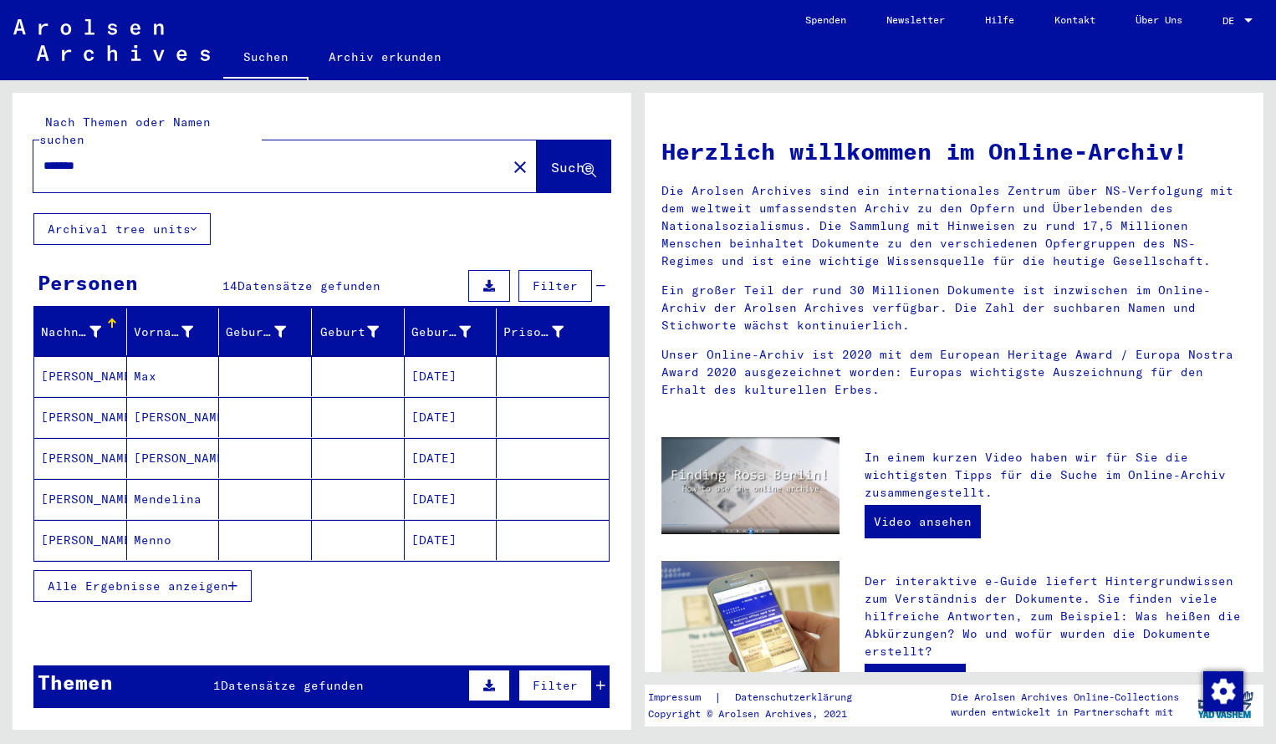
click at [94, 356] on mat-cell "[PERSON_NAME]" at bounding box center [80, 376] width 93 height 40
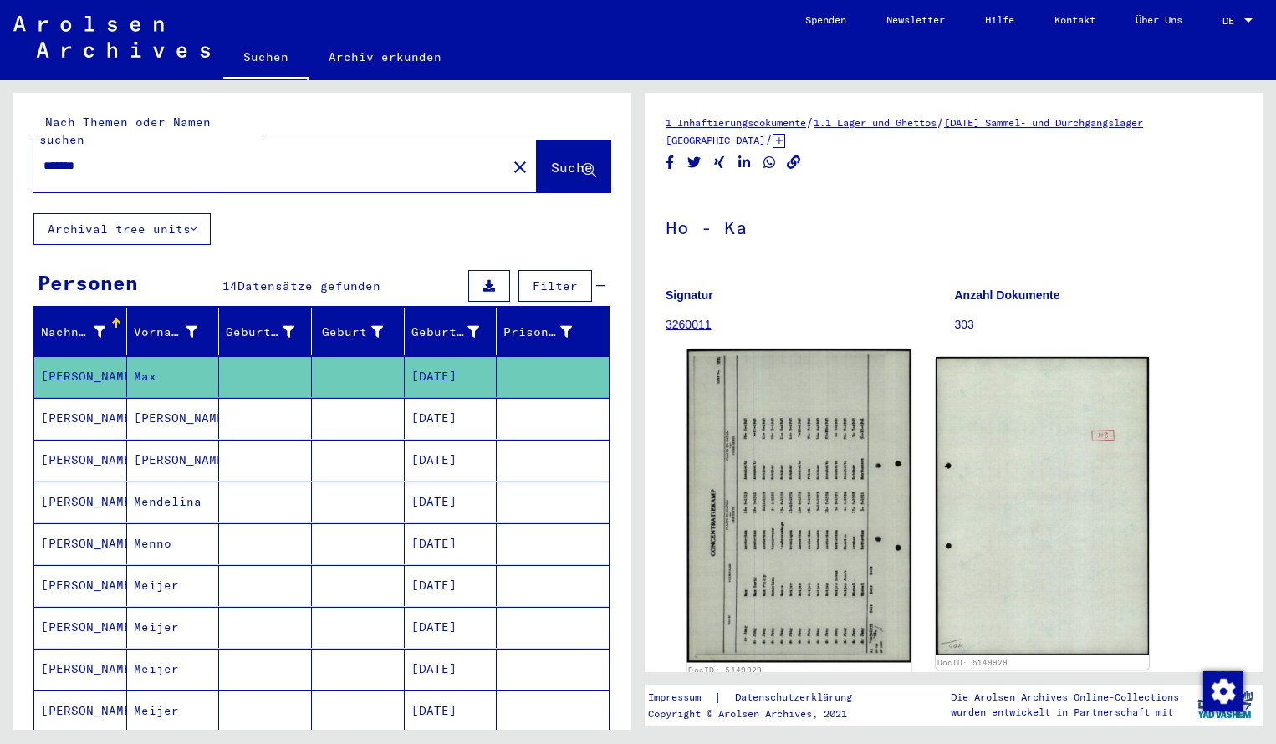
click at [770, 619] on img at bounding box center [799, 505] width 224 height 313
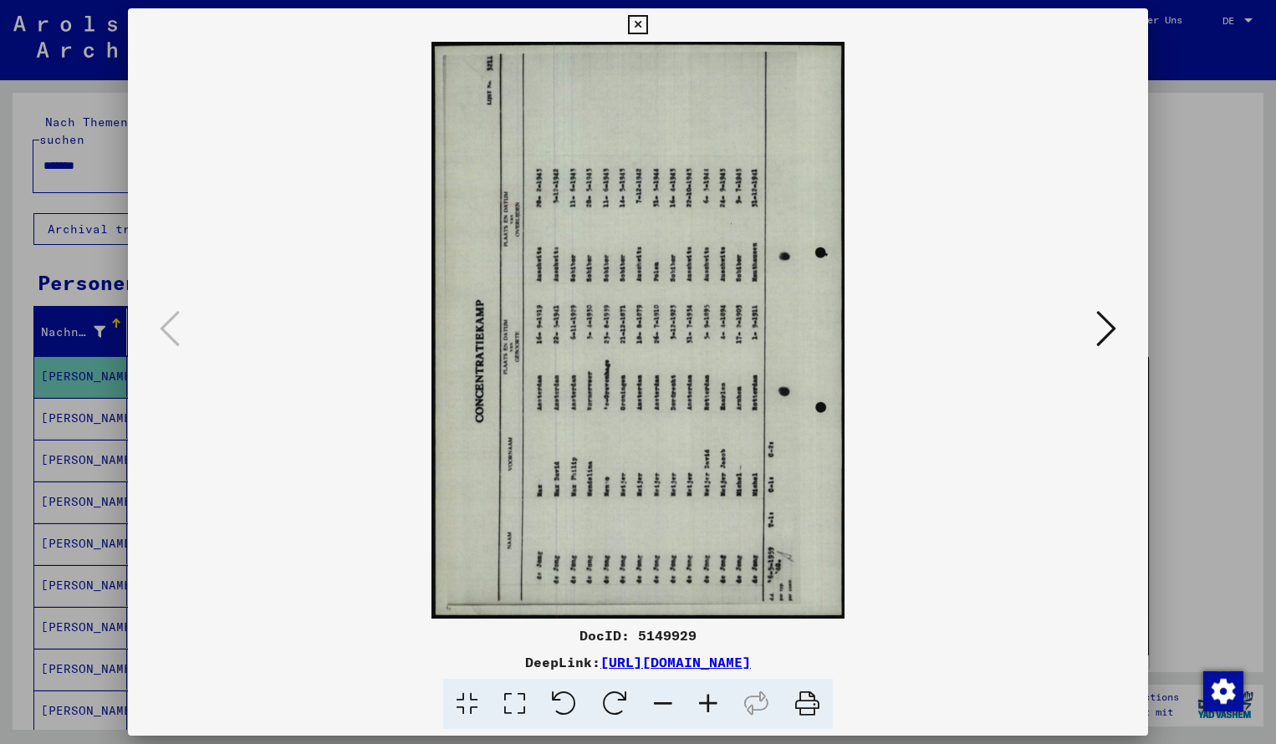
click at [616, 700] on icon at bounding box center [614, 704] width 51 height 51
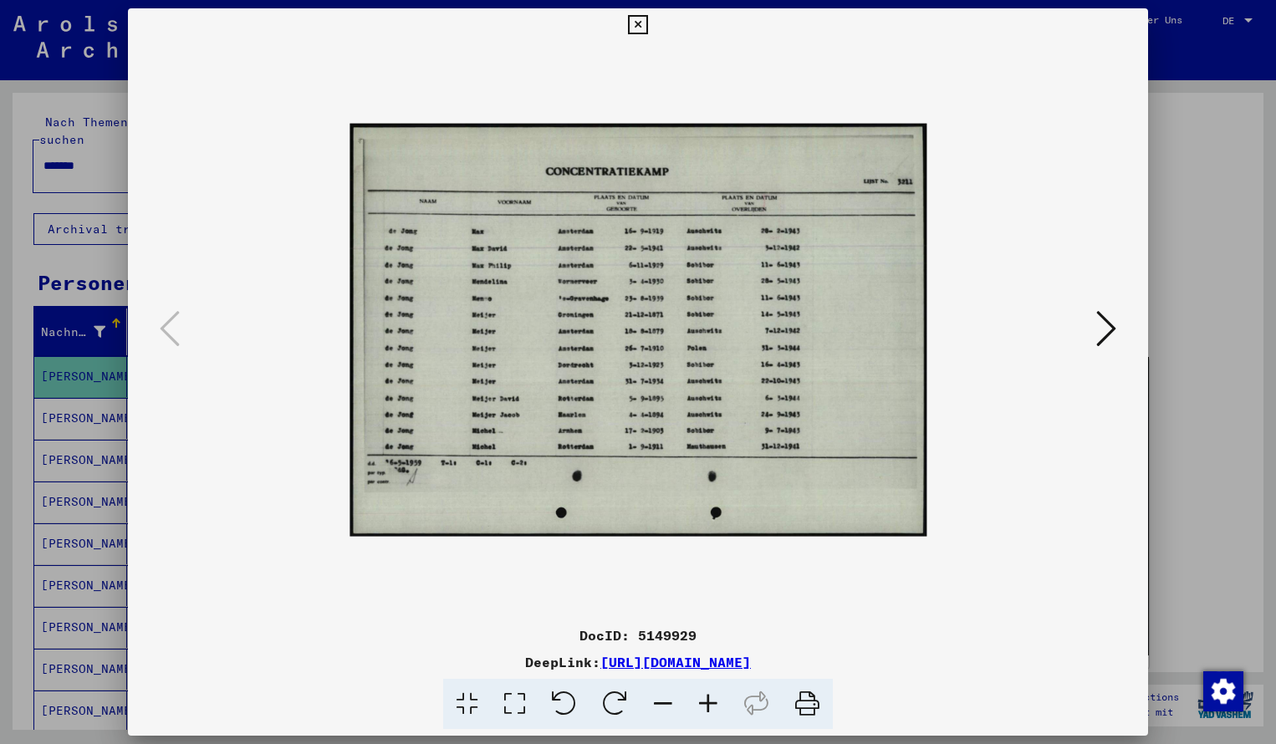
click at [708, 701] on icon at bounding box center [707, 704] width 45 height 51
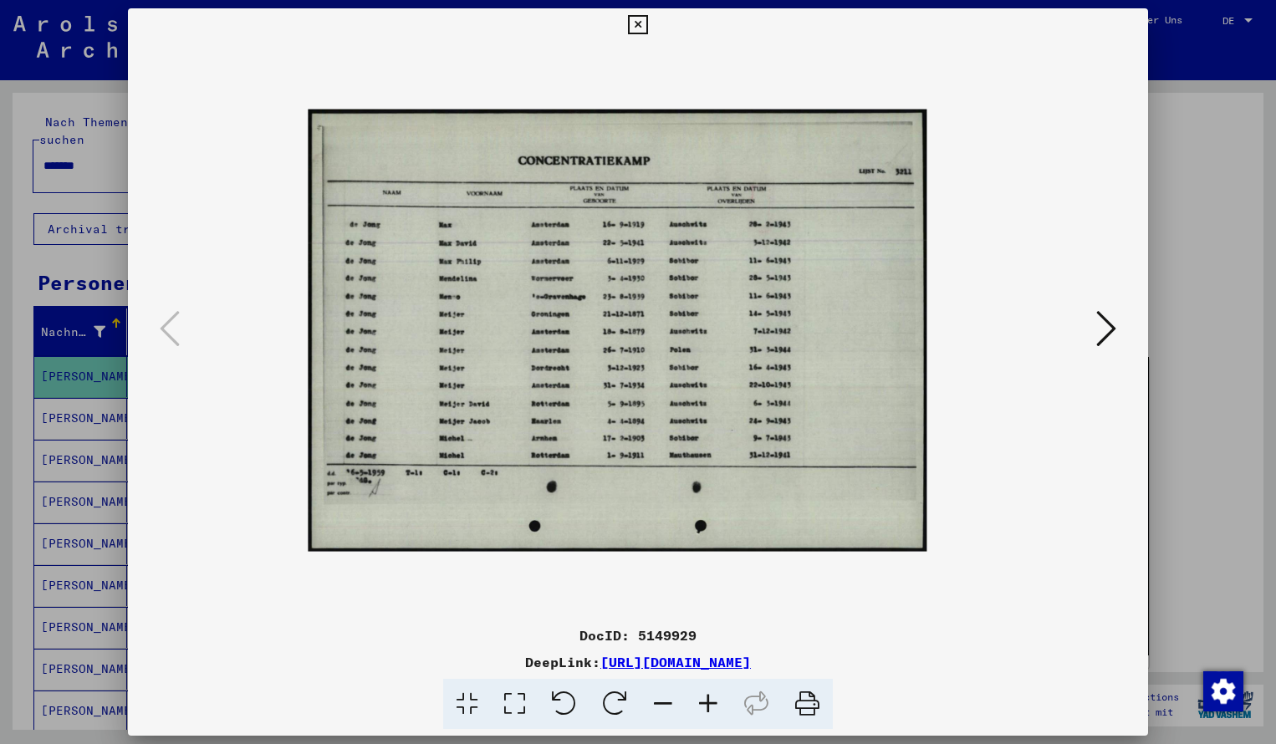
click at [708, 701] on icon at bounding box center [707, 704] width 45 height 51
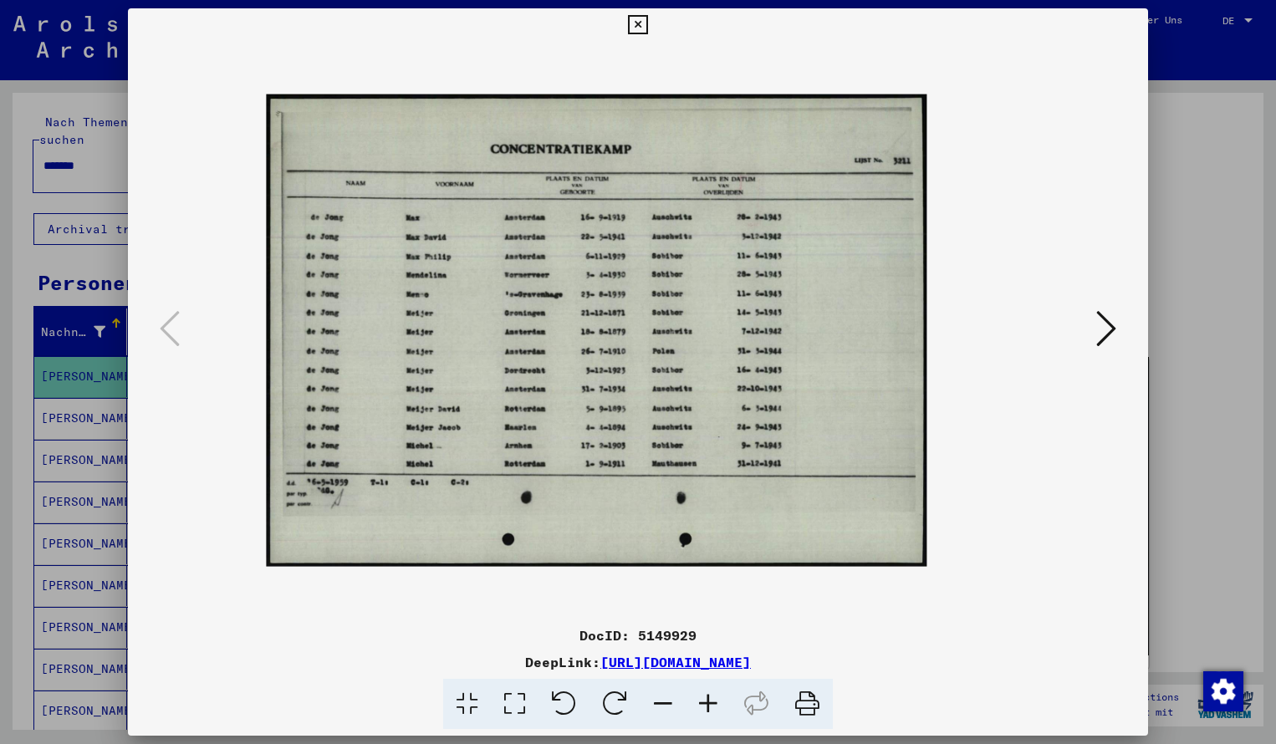
click at [708, 701] on icon at bounding box center [707, 704] width 45 height 51
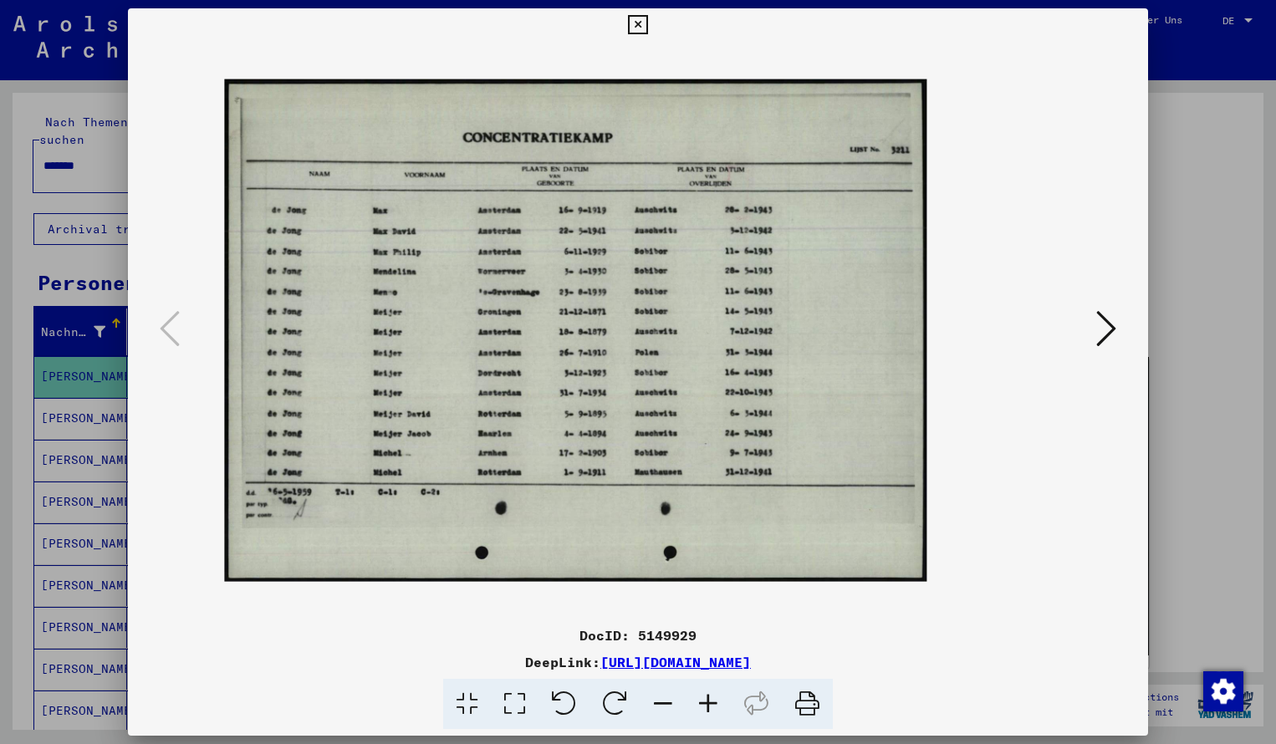
click at [708, 701] on icon at bounding box center [707, 704] width 45 height 51
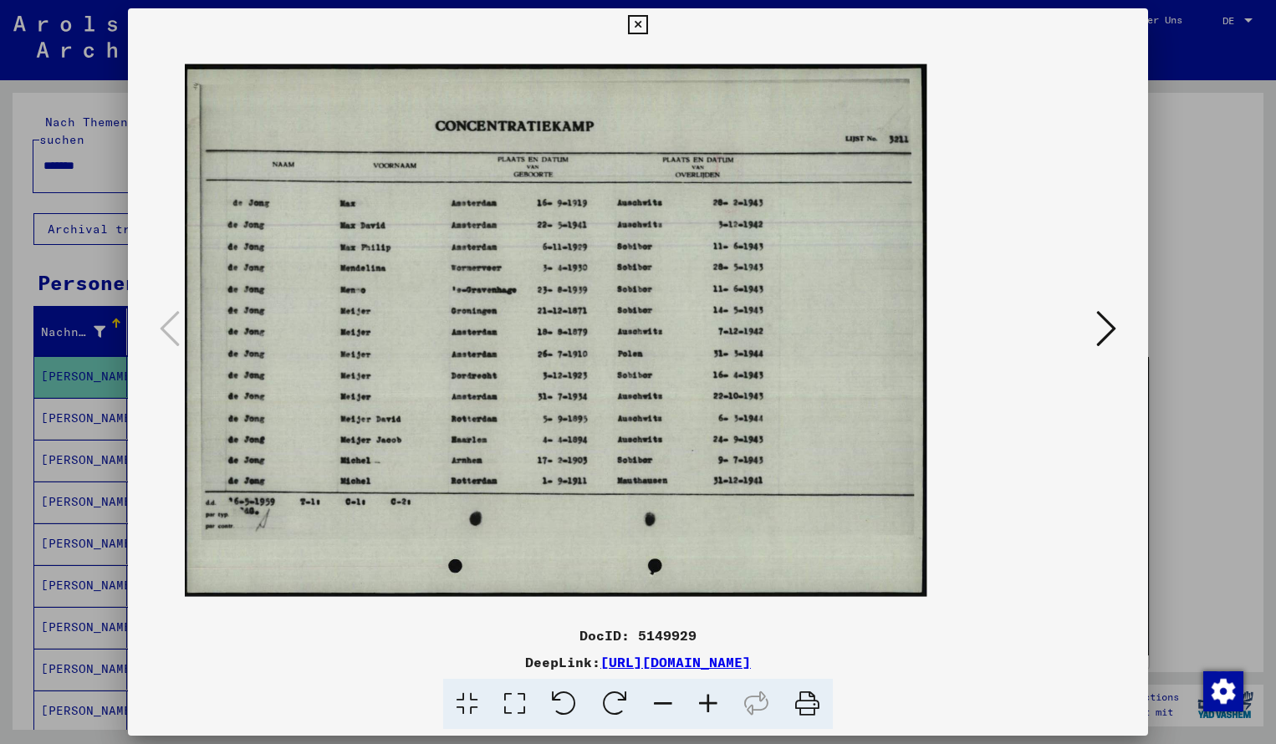
click at [708, 701] on icon at bounding box center [707, 704] width 45 height 51
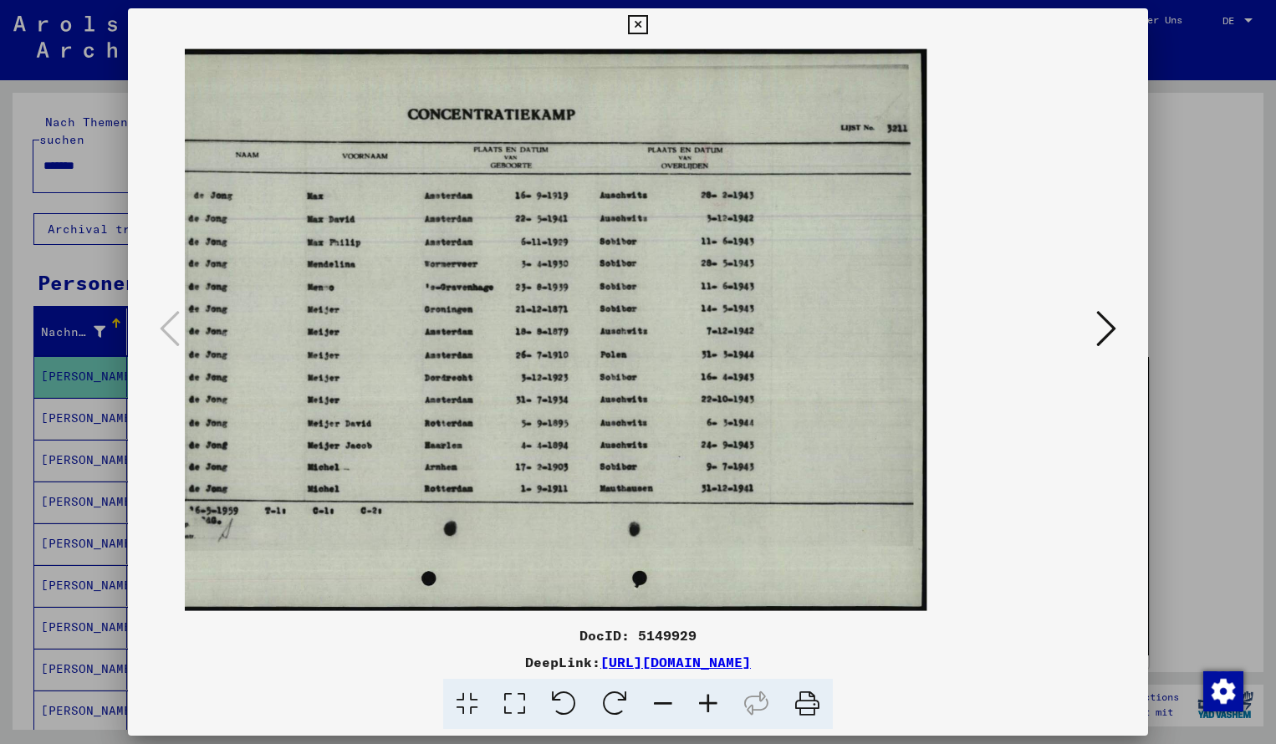
click at [708, 701] on icon at bounding box center [707, 704] width 45 height 51
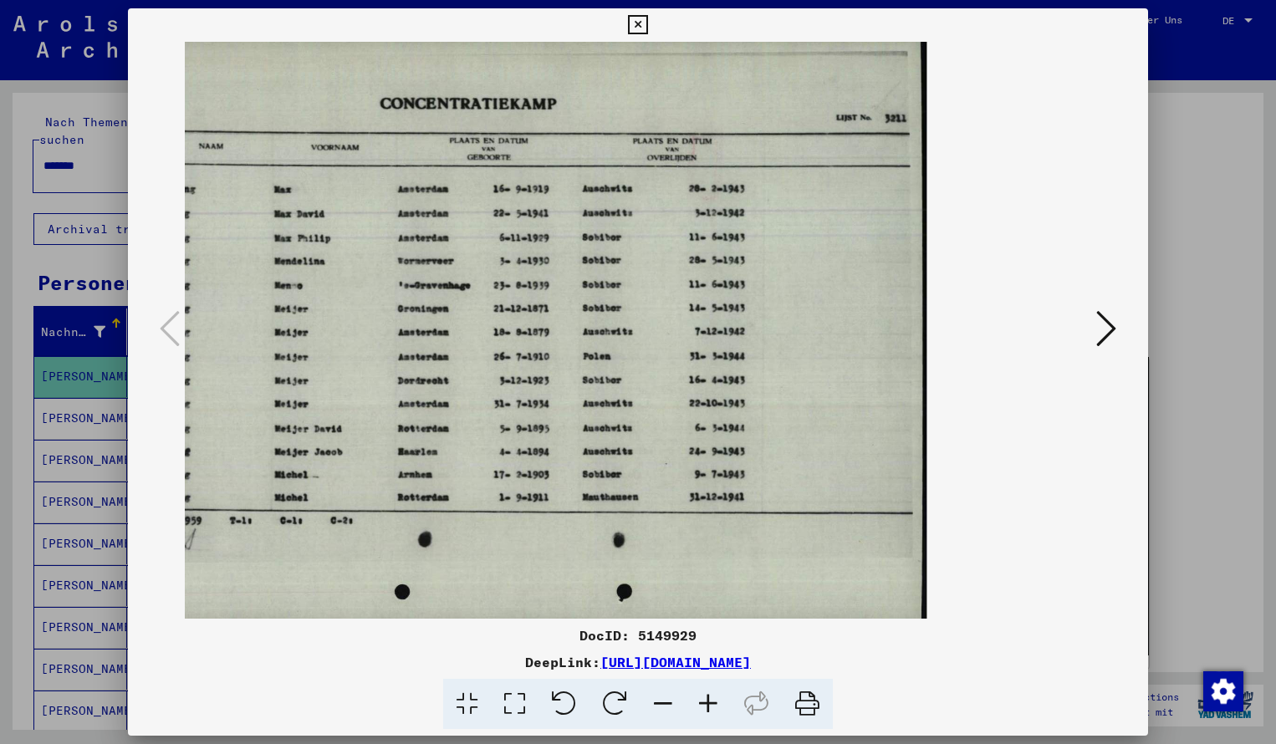
click at [647, 25] on icon at bounding box center [637, 25] width 19 height 20
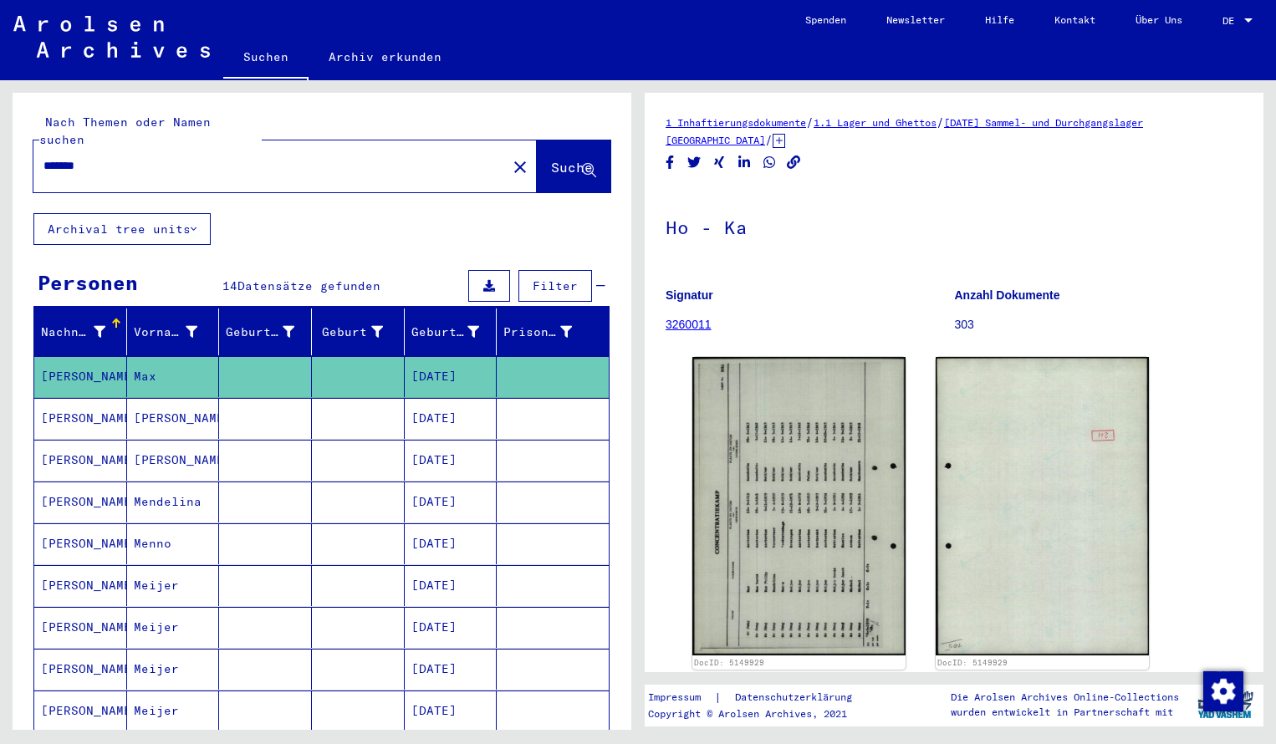
click at [104, 157] on input "*******" at bounding box center [269, 166] width 453 height 18
click at [548, 161] on button "Suche" at bounding box center [574, 166] width 74 height 52
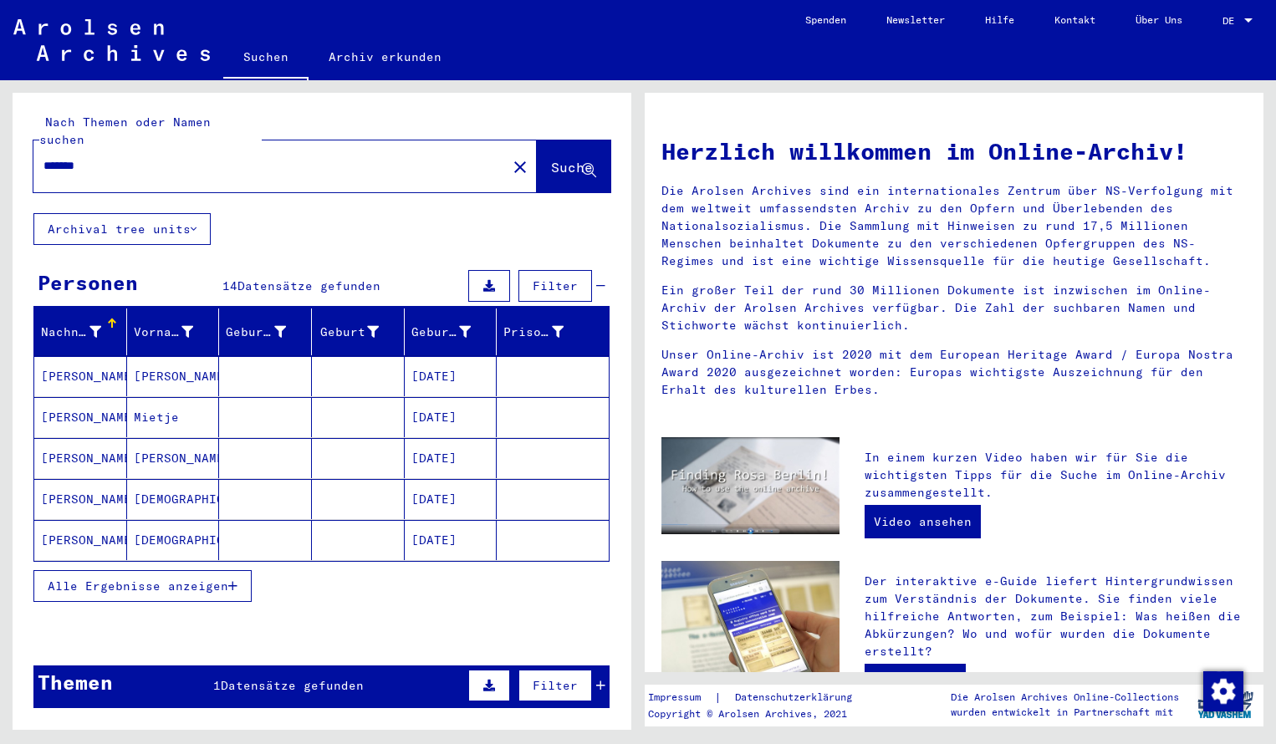
click at [110, 356] on mat-cell "[PERSON_NAME]" at bounding box center [80, 376] width 93 height 40
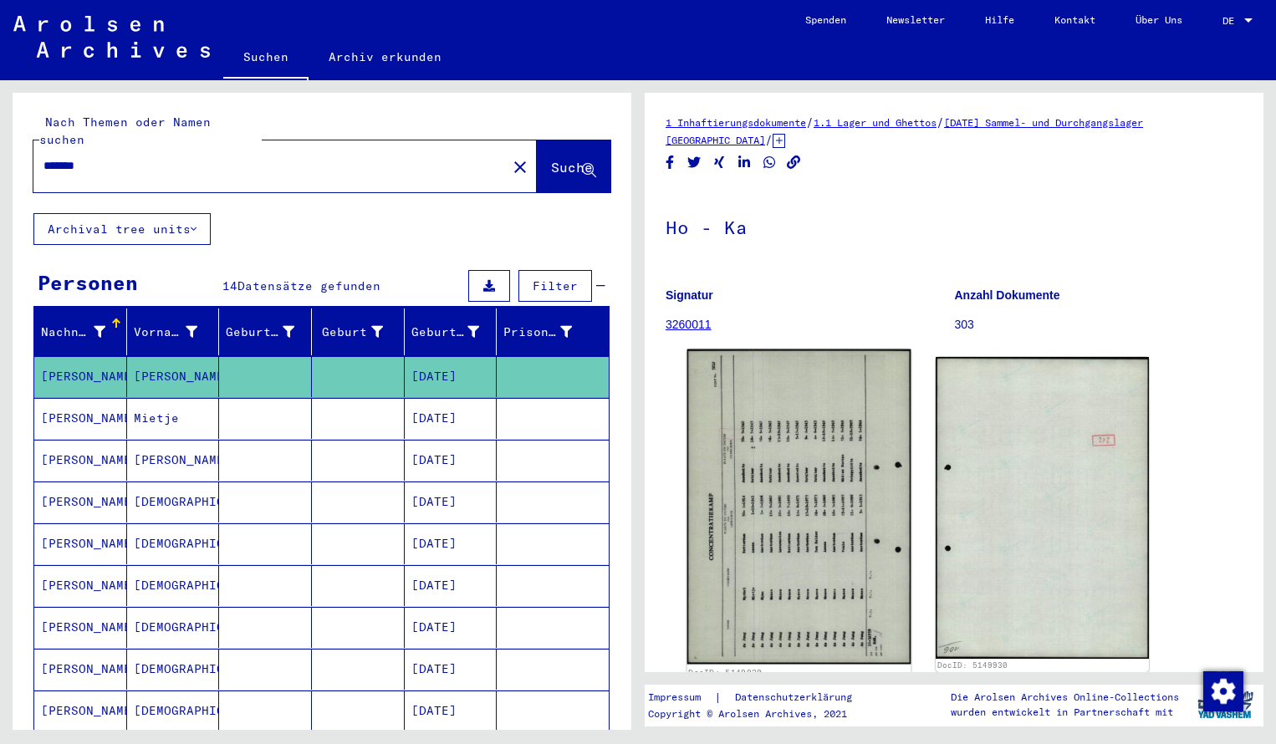
click at [719, 461] on img at bounding box center [799, 506] width 224 height 315
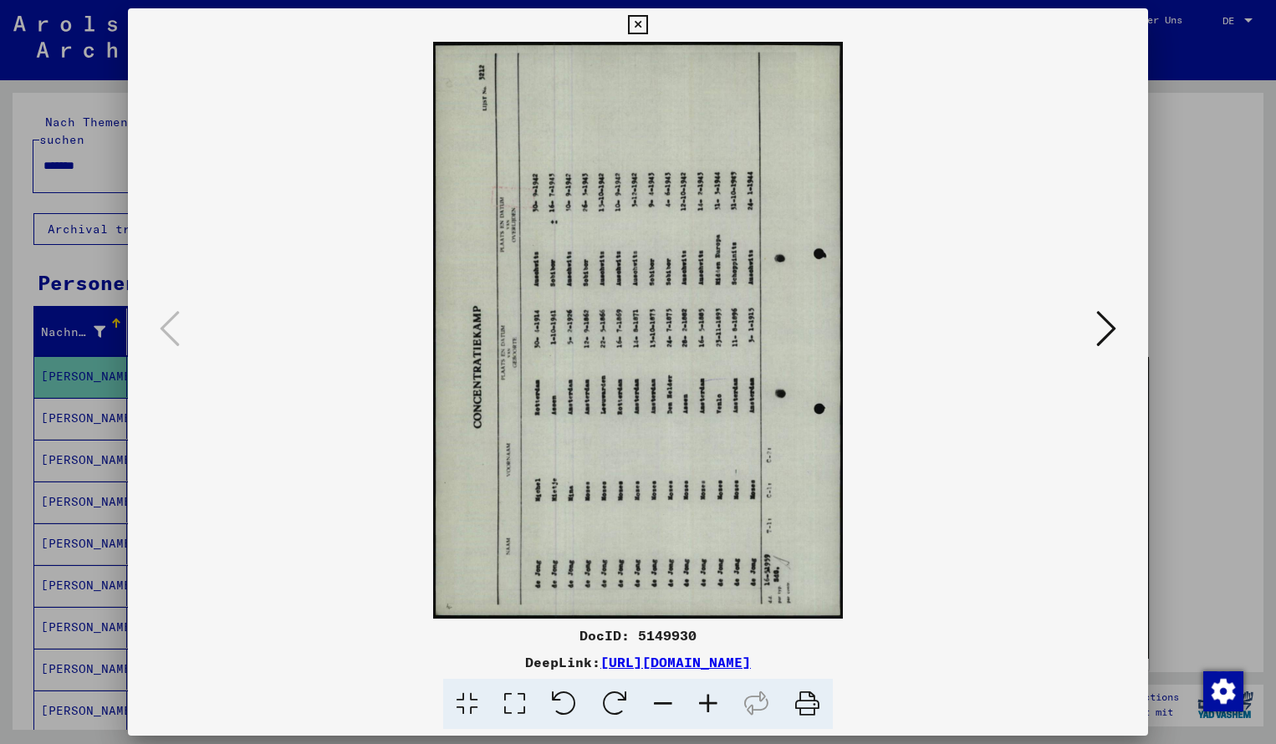
click at [621, 694] on icon at bounding box center [614, 704] width 51 height 51
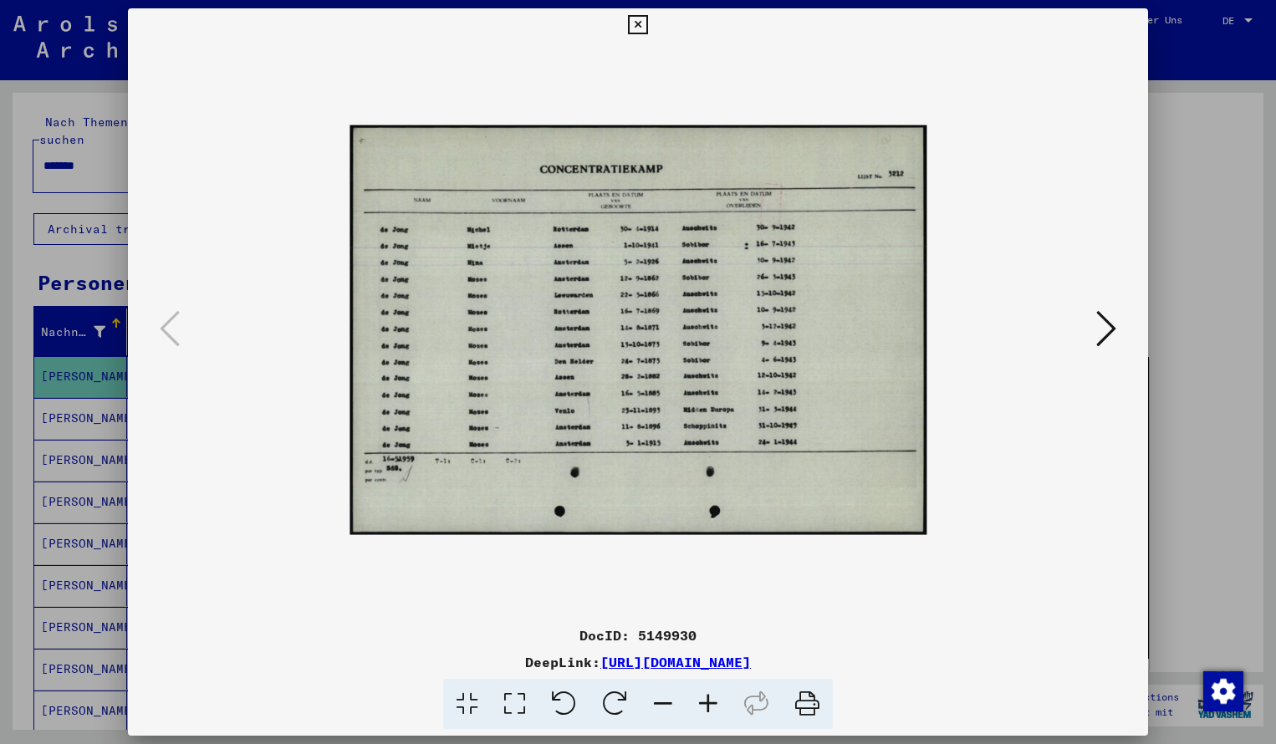
click at [714, 701] on icon at bounding box center [707, 704] width 45 height 51
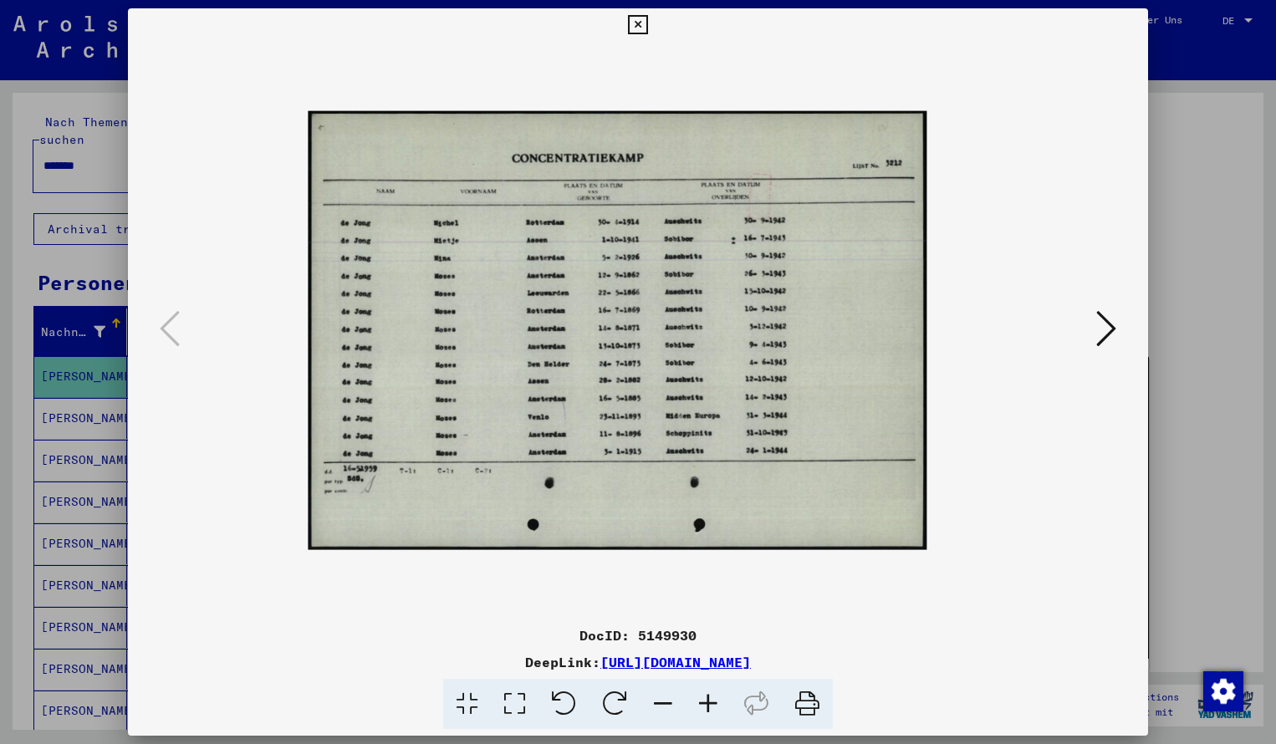
click at [714, 701] on icon at bounding box center [707, 704] width 45 height 51
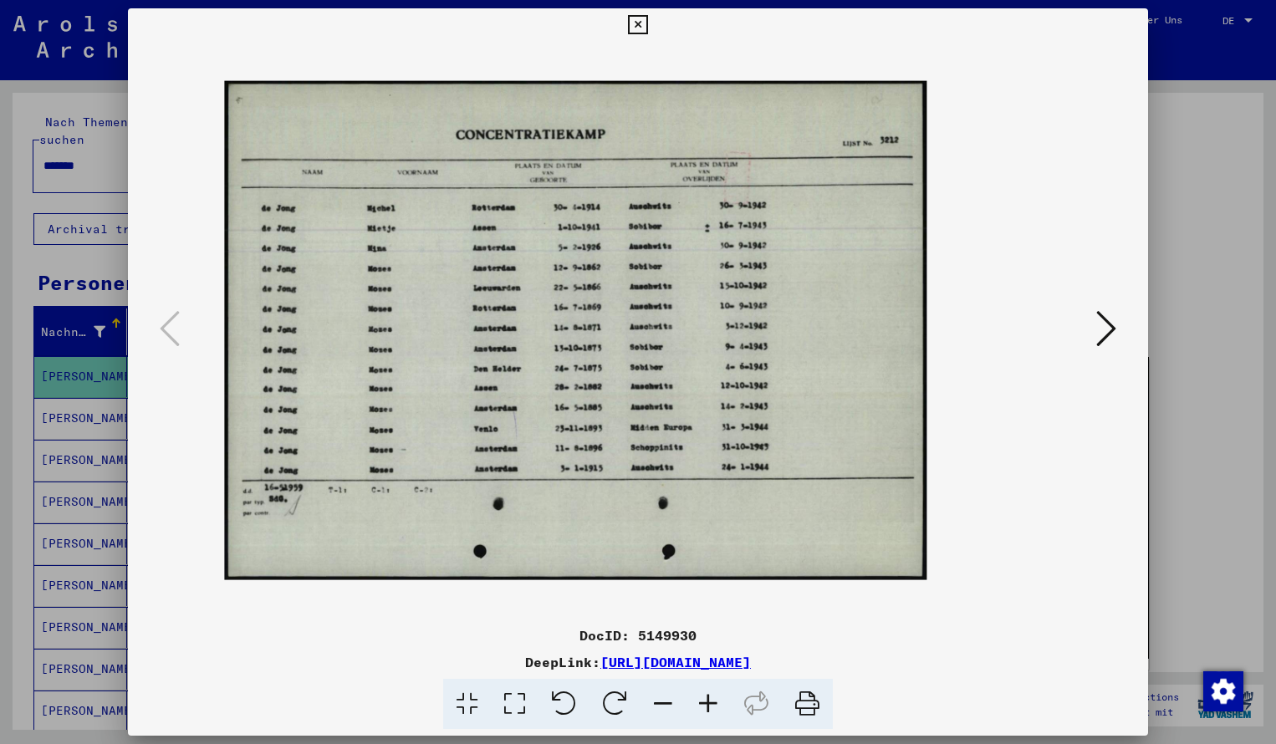
click at [714, 701] on icon at bounding box center [707, 704] width 45 height 51
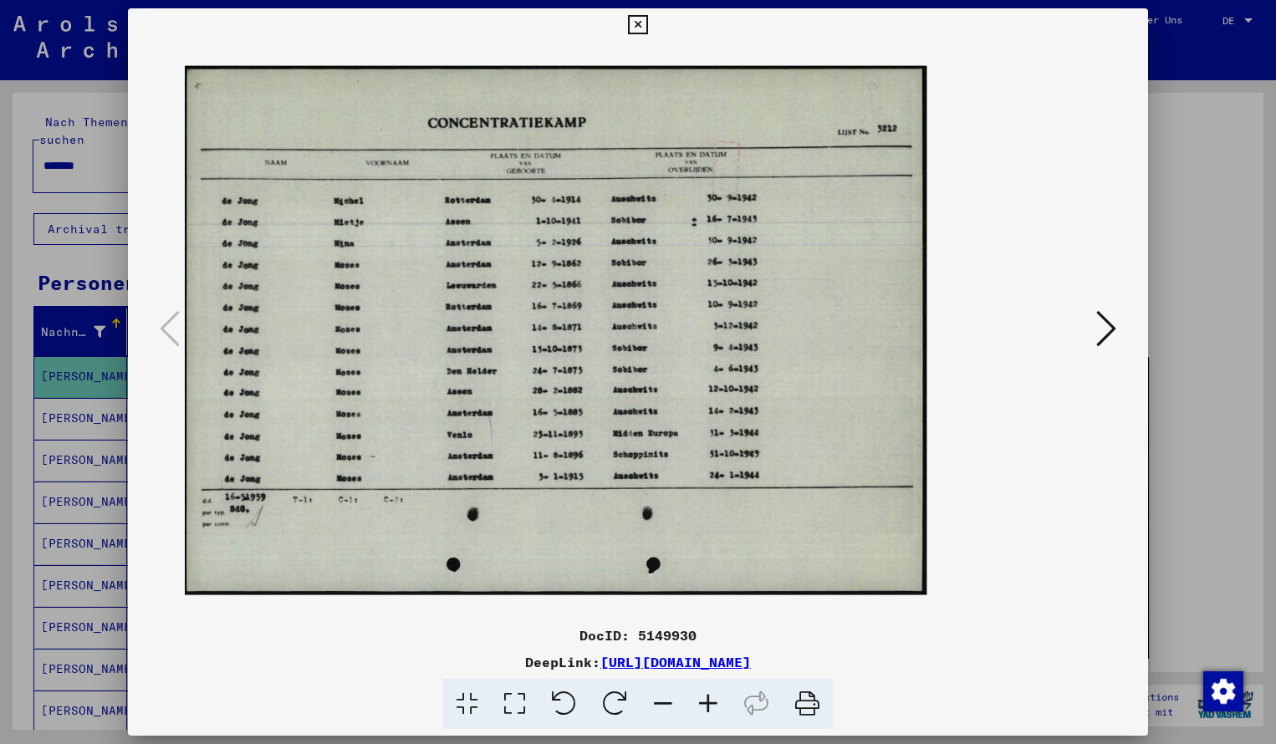
click at [714, 701] on icon at bounding box center [707, 704] width 45 height 51
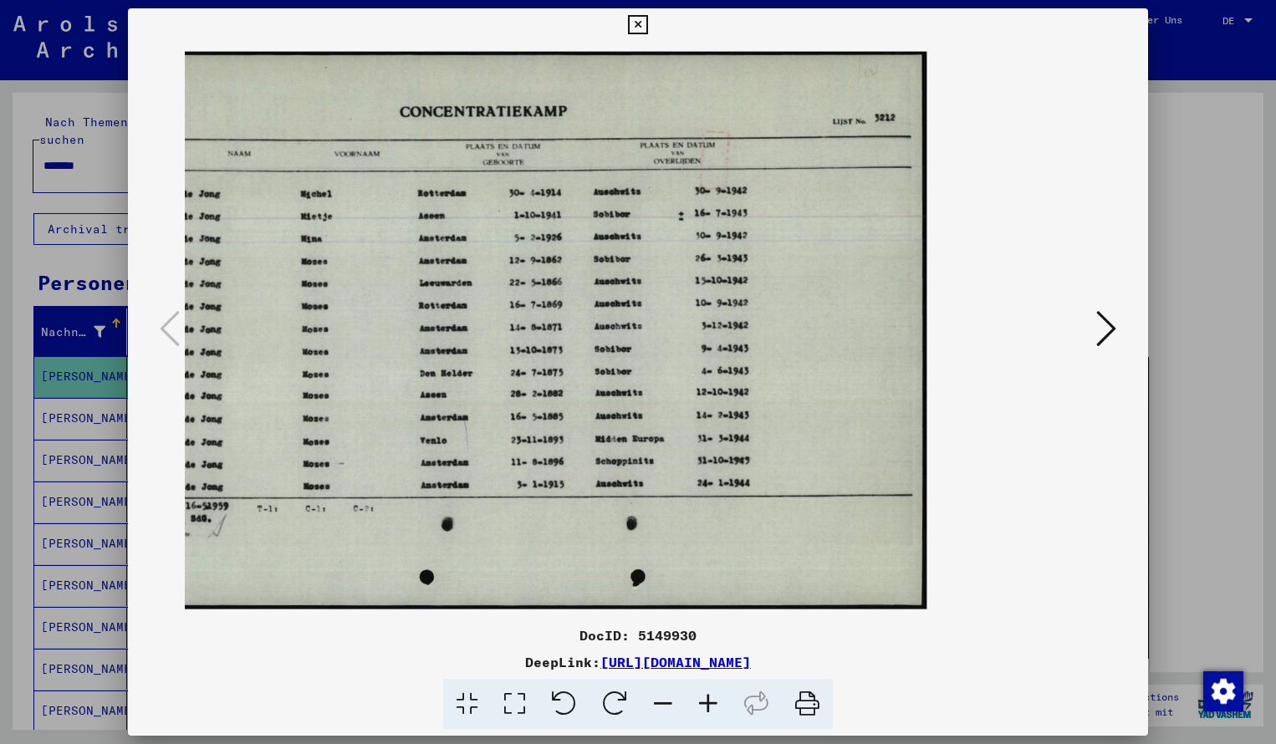
click at [714, 701] on icon at bounding box center [707, 704] width 45 height 51
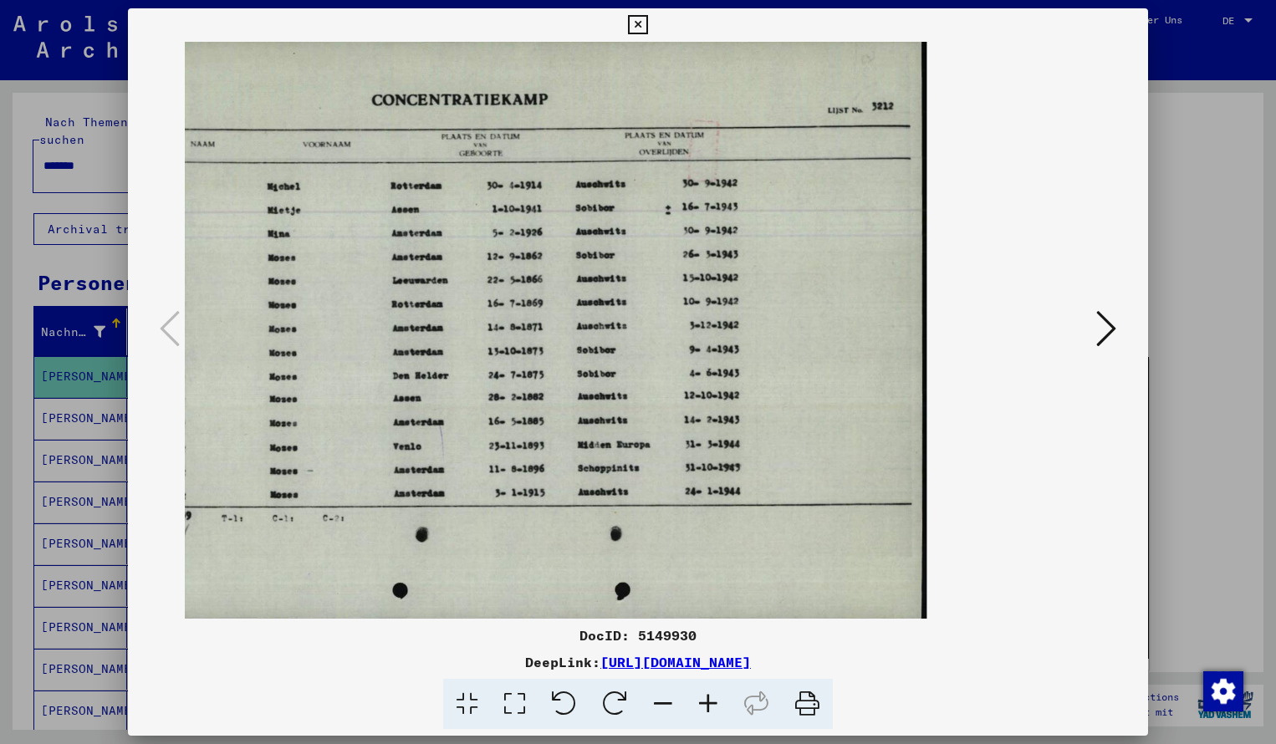
click at [664, 703] on icon at bounding box center [662, 704] width 45 height 51
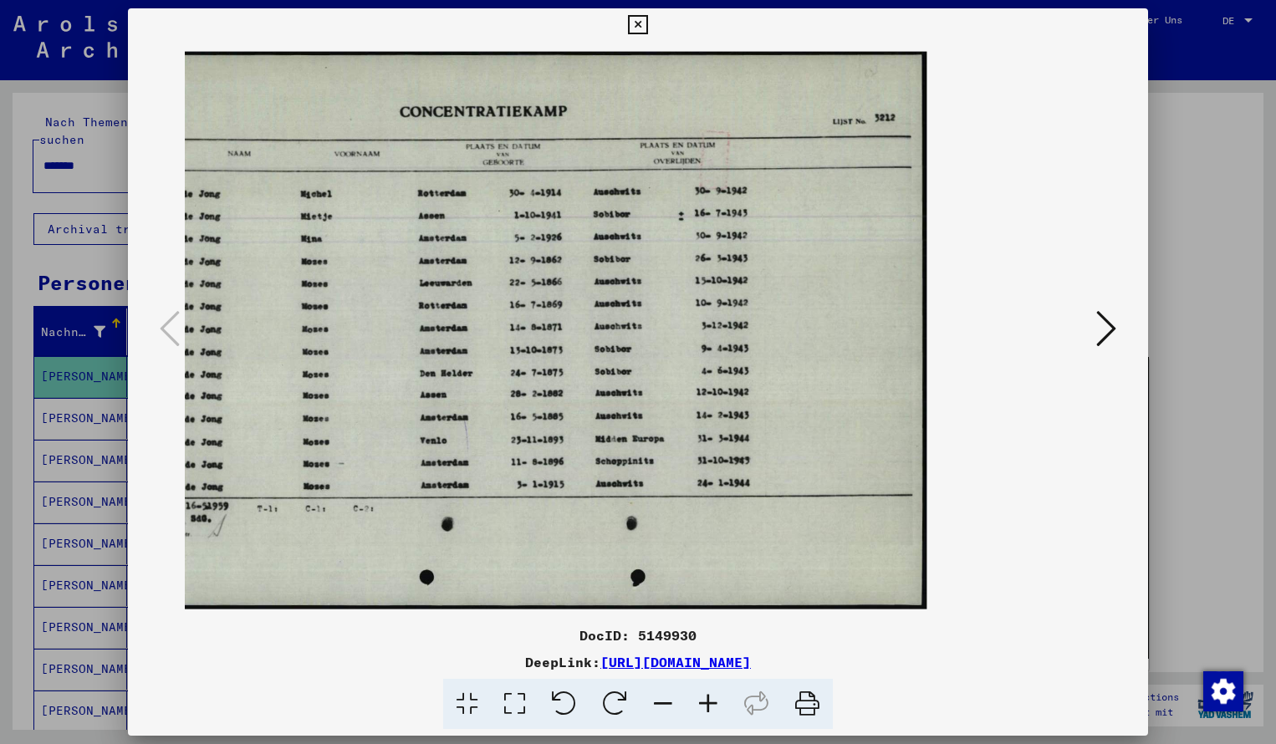
click at [647, 25] on icon at bounding box center [637, 25] width 19 height 20
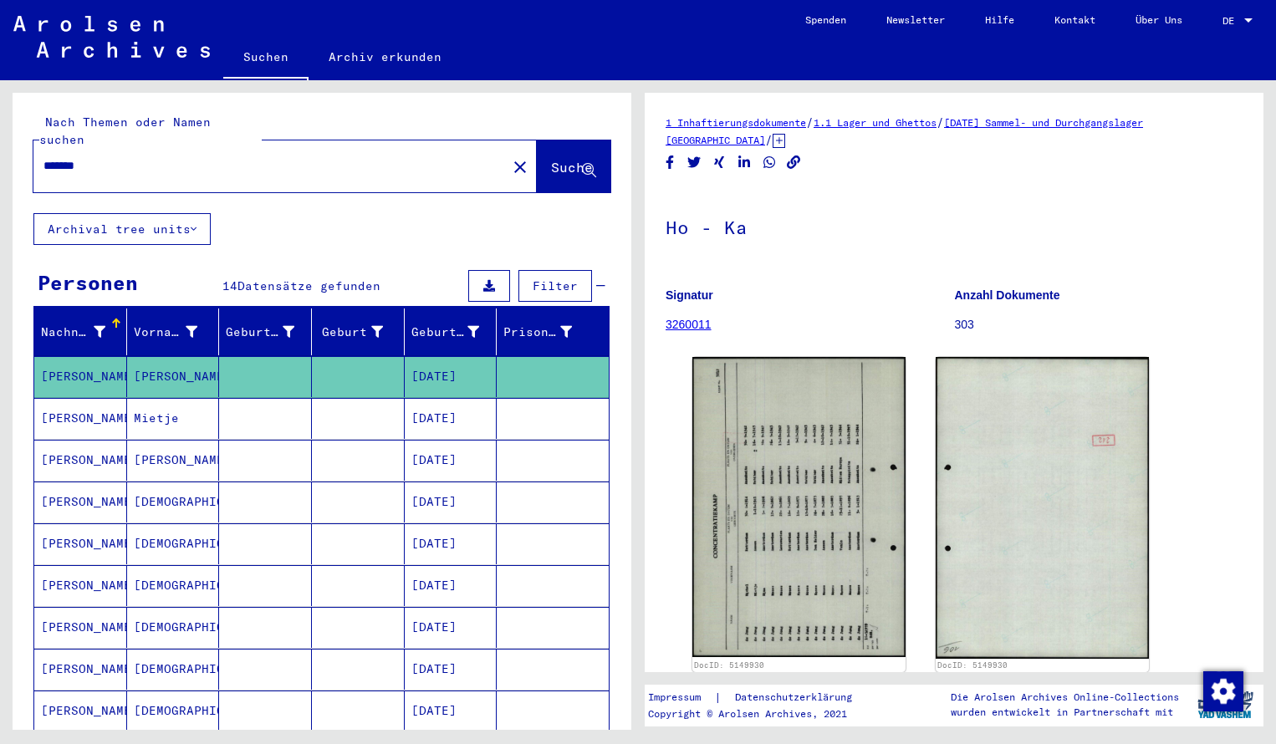
click at [128, 157] on input "*******" at bounding box center [269, 166] width 453 height 18
click at [551, 159] on span "Suche" at bounding box center [572, 167] width 42 height 17
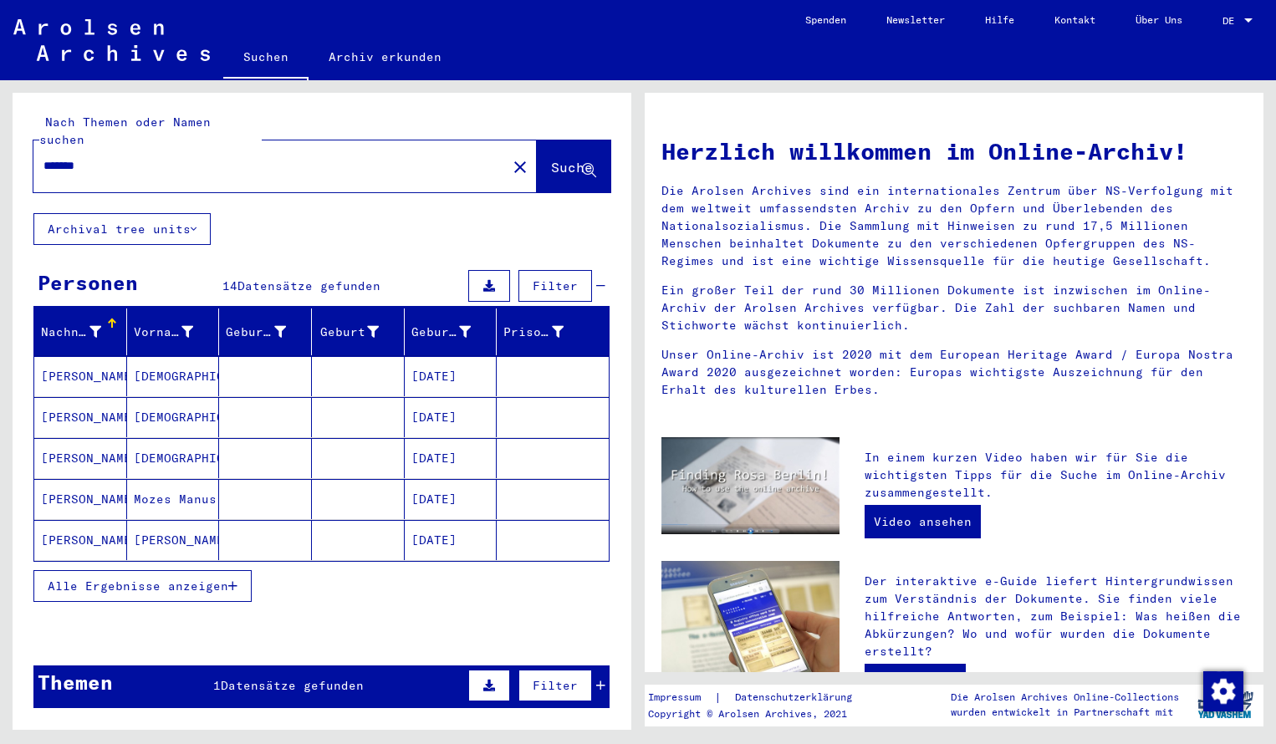
click at [89, 356] on mat-cell "[PERSON_NAME]" at bounding box center [80, 376] width 93 height 40
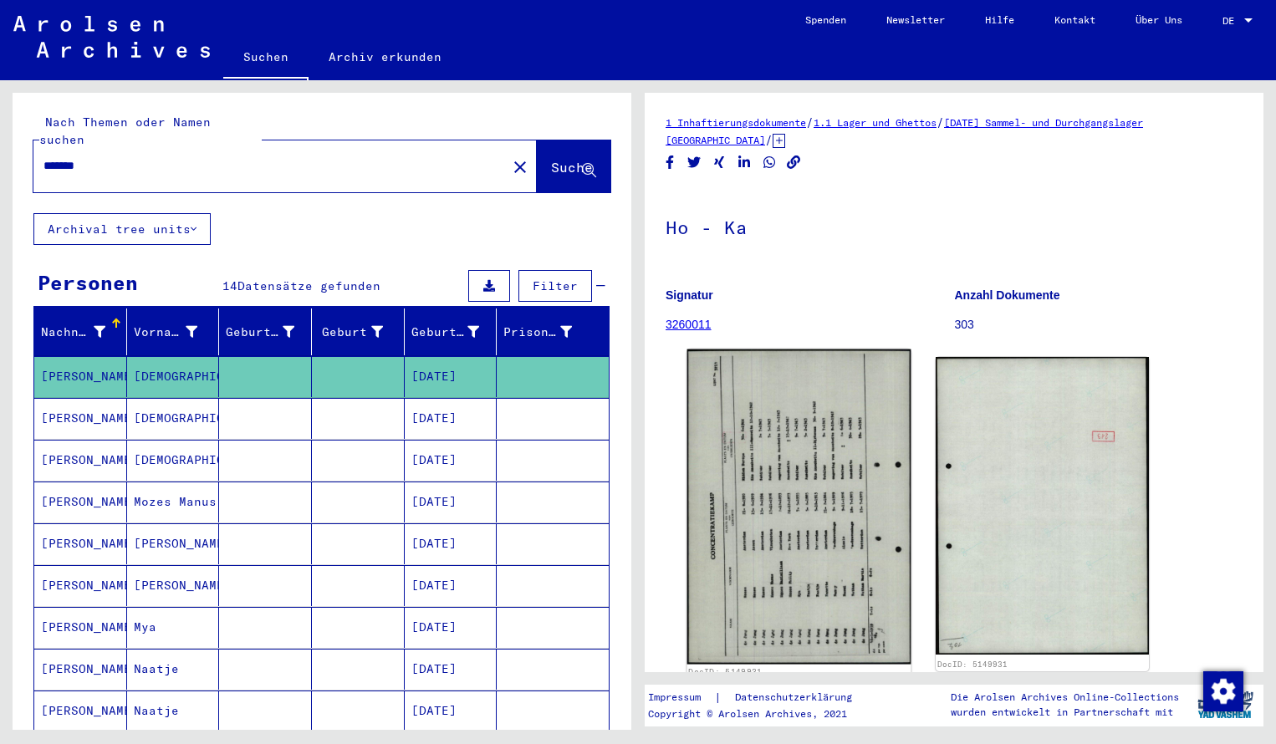
click at [767, 479] on img at bounding box center [799, 506] width 224 height 315
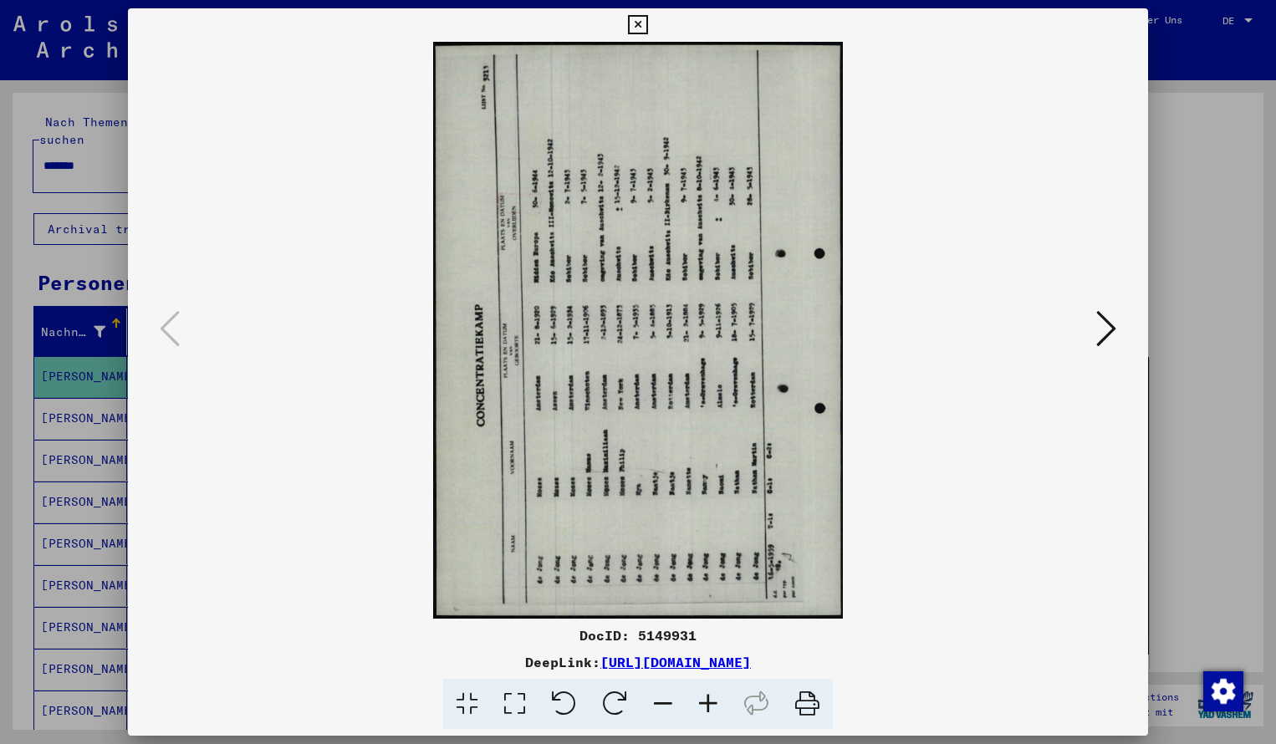
click at [623, 703] on icon at bounding box center [614, 704] width 51 height 51
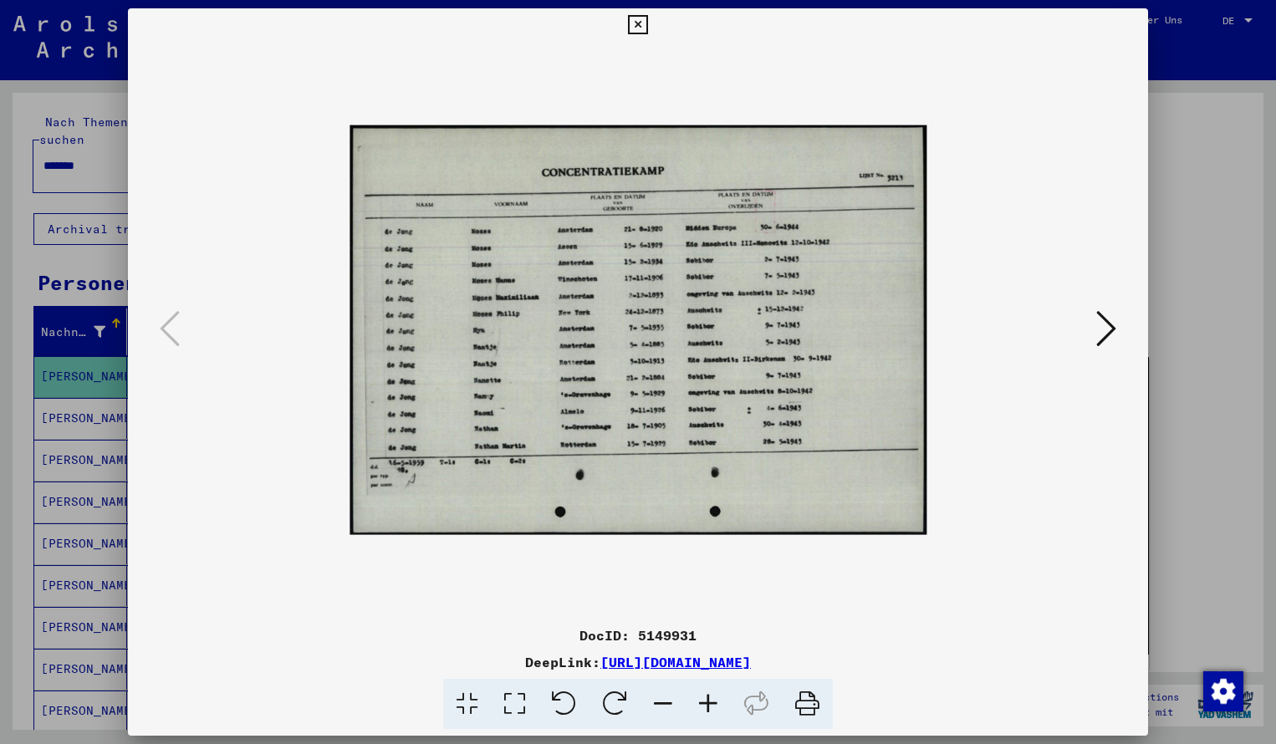
click at [710, 700] on icon at bounding box center [707, 704] width 45 height 51
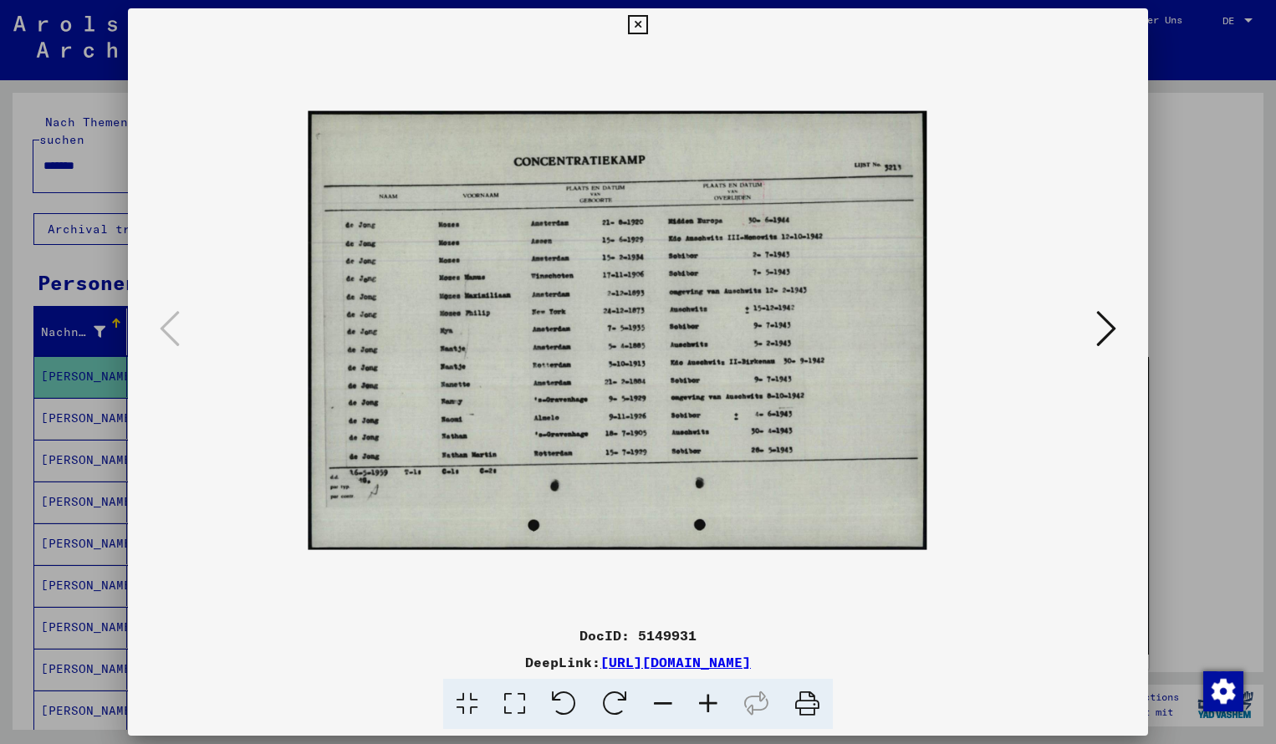
click at [710, 700] on icon at bounding box center [707, 704] width 45 height 51
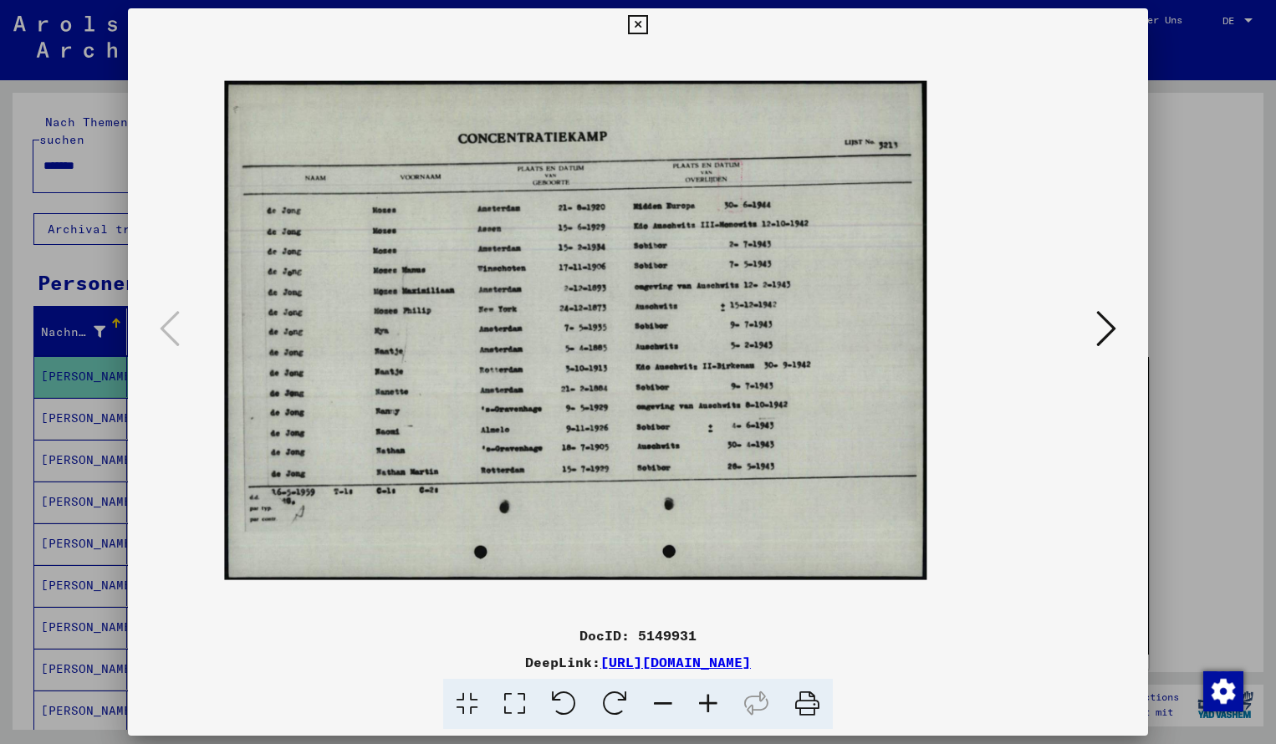
click at [710, 700] on icon at bounding box center [707, 704] width 45 height 51
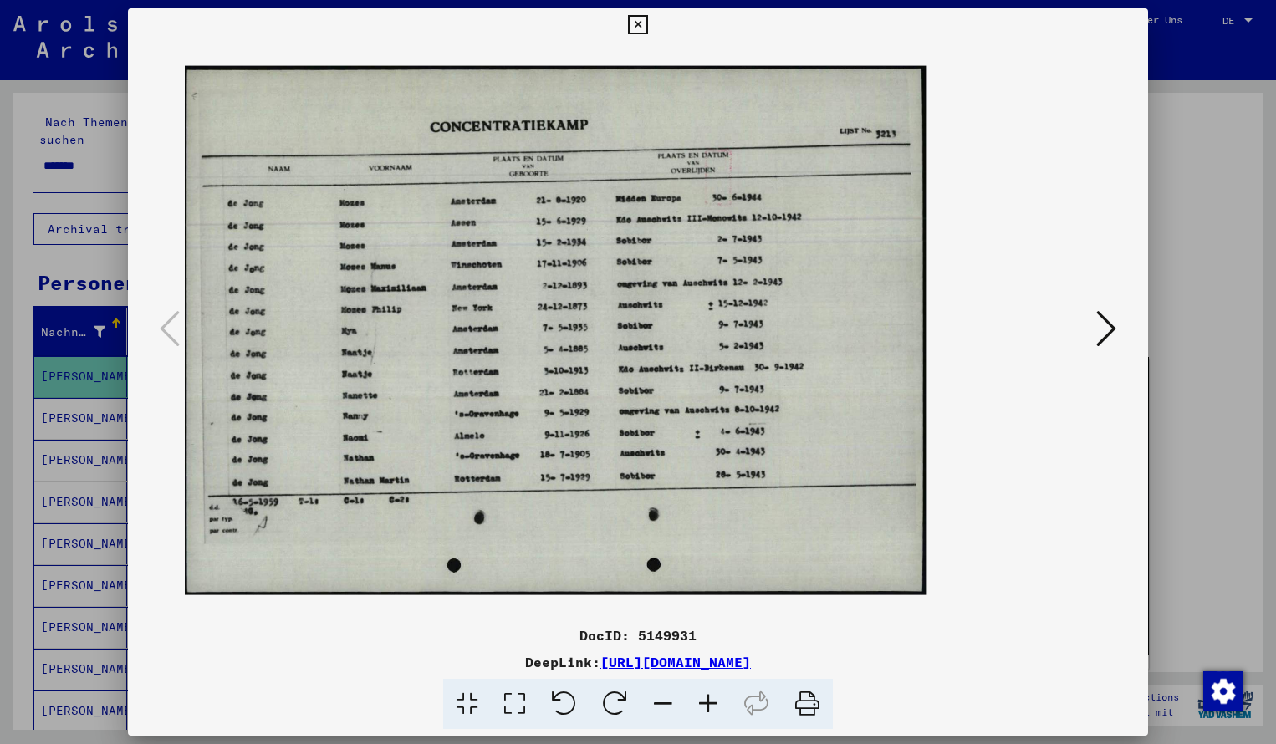
click at [710, 700] on icon at bounding box center [707, 704] width 45 height 51
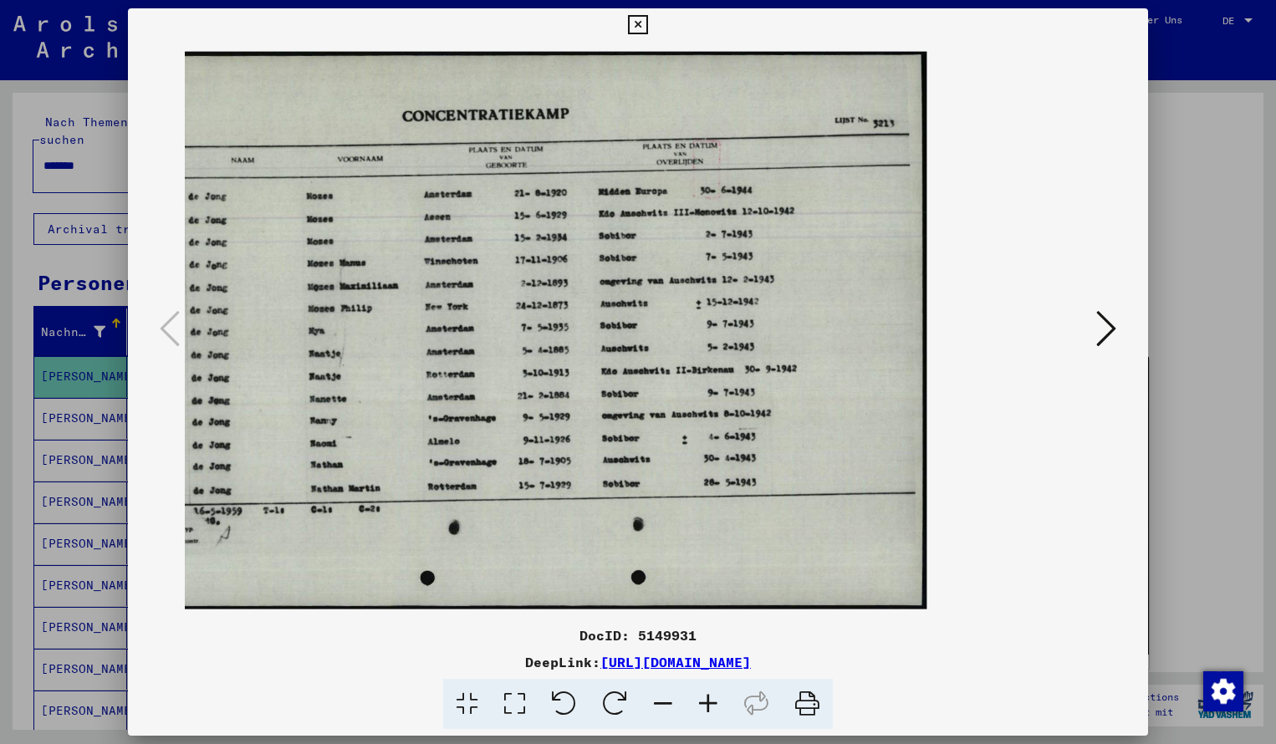
click at [710, 700] on icon at bounding box center [707, 704] width 45 height 51
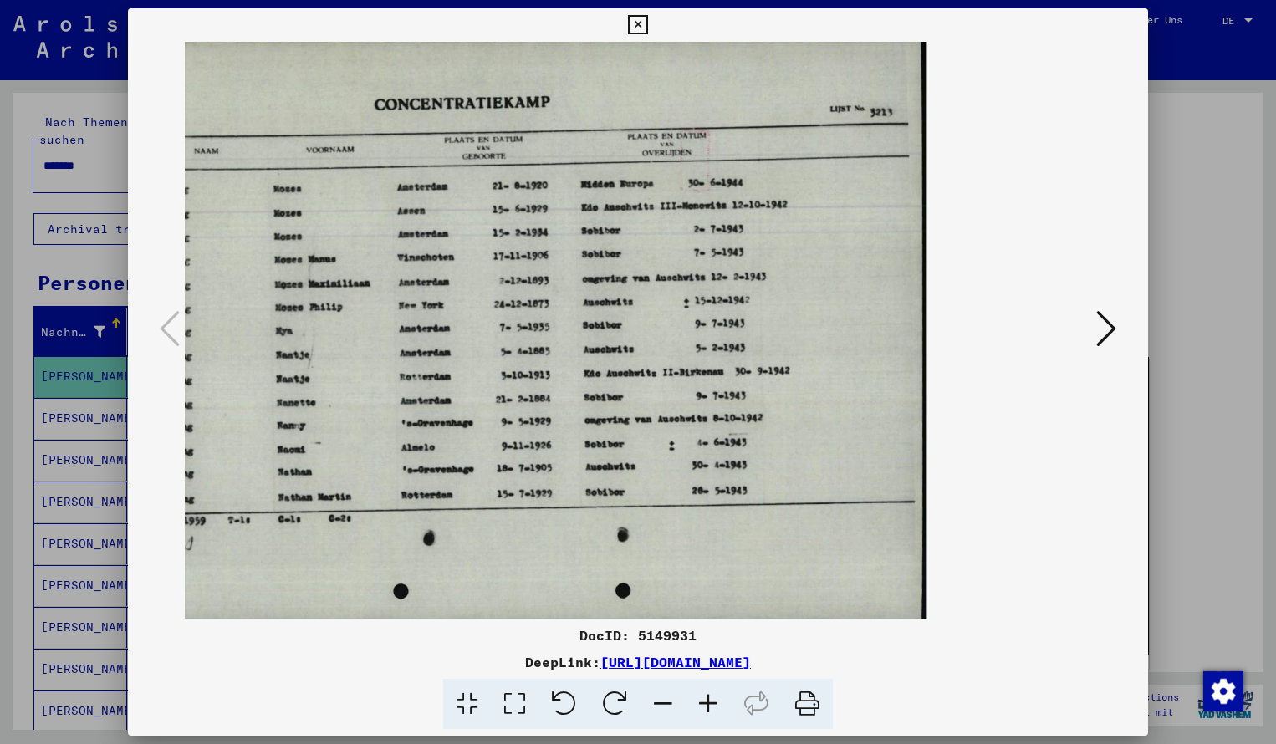
click at [647, 25] on icon at bounding box center [637, 25] width 19 height 20
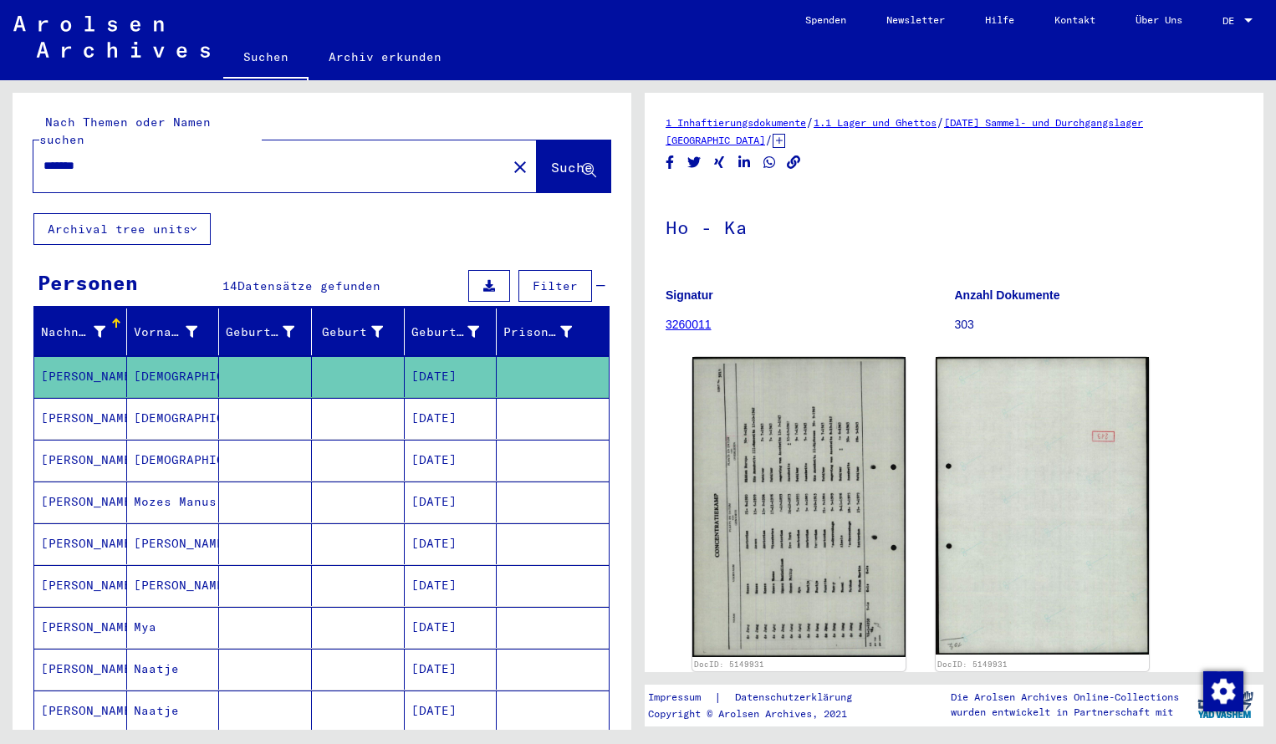
click at [111, 157] on input "*******" at bounding box center [269, 166] width 453 height 18
click at [551, 159] on span "Suche" at bounding box center [572, 167] width 42 height 17
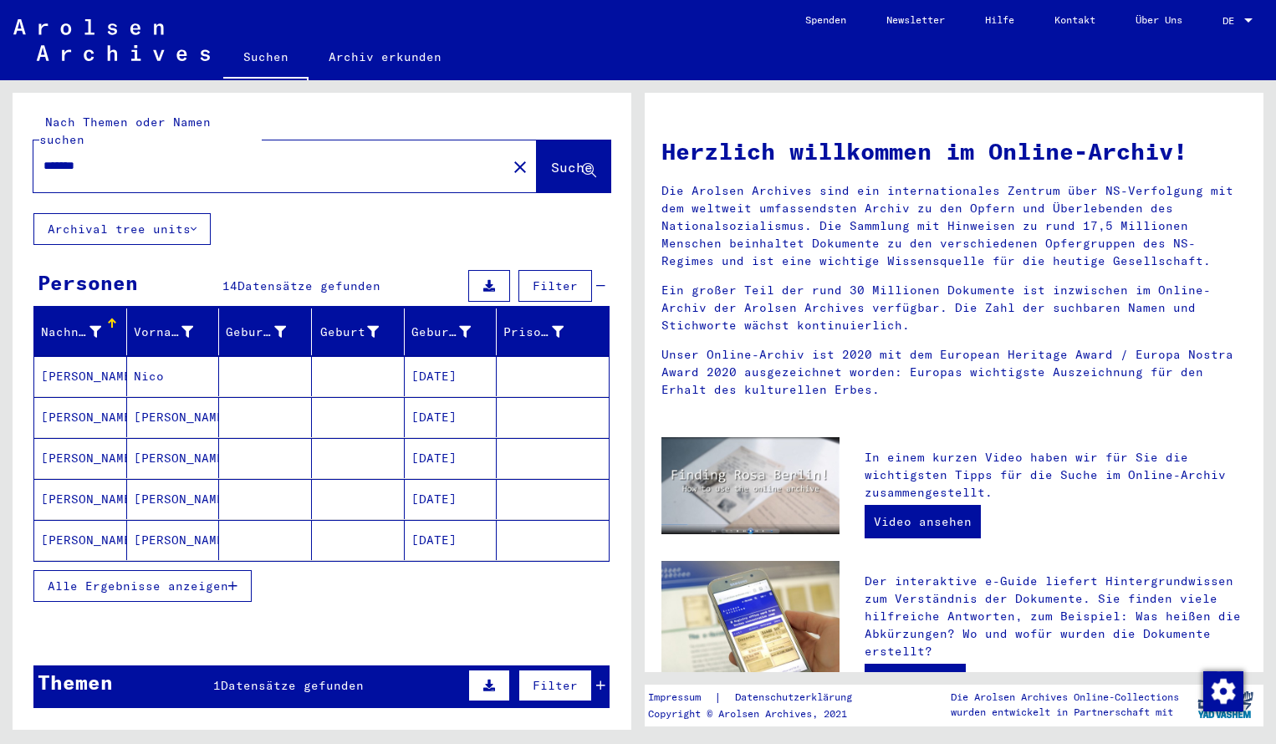
click at [74, 359] on mat-cell "[PERSON_NAME]" at bounding box center [80, 376] width 93 height 40
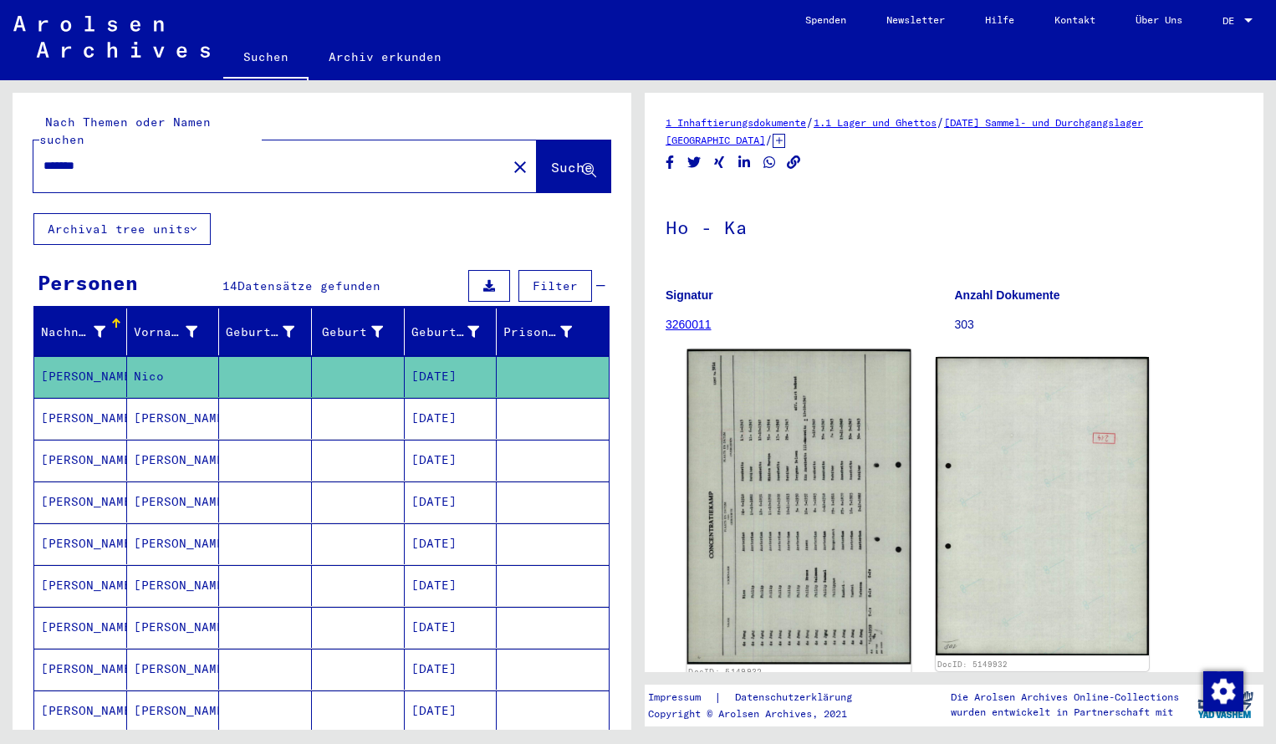
click at [793, 461] on img at bounding box center [799, 506] width 224 height 315
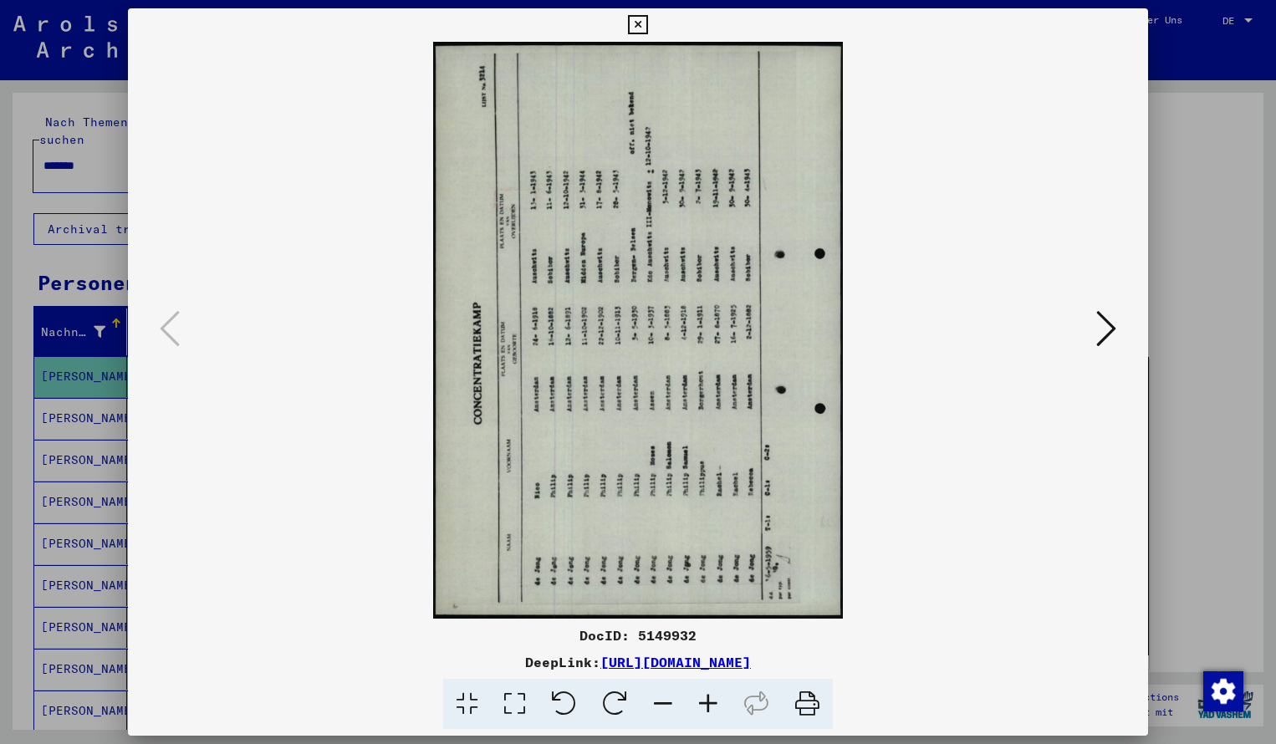
click at [624, 690] on icon at bounding box center [614, 704] width 51 height 51
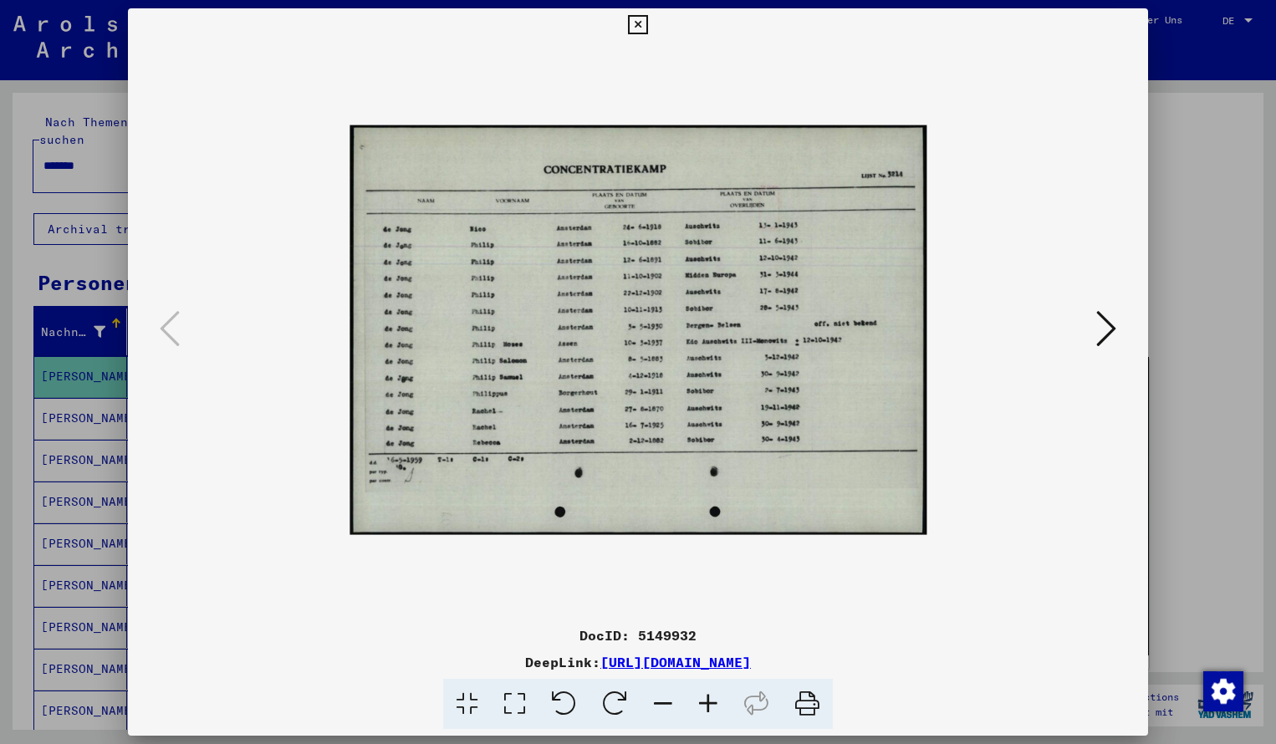
click at [714, 700] on icon at bounding box center [707, 704] width 45 height 51
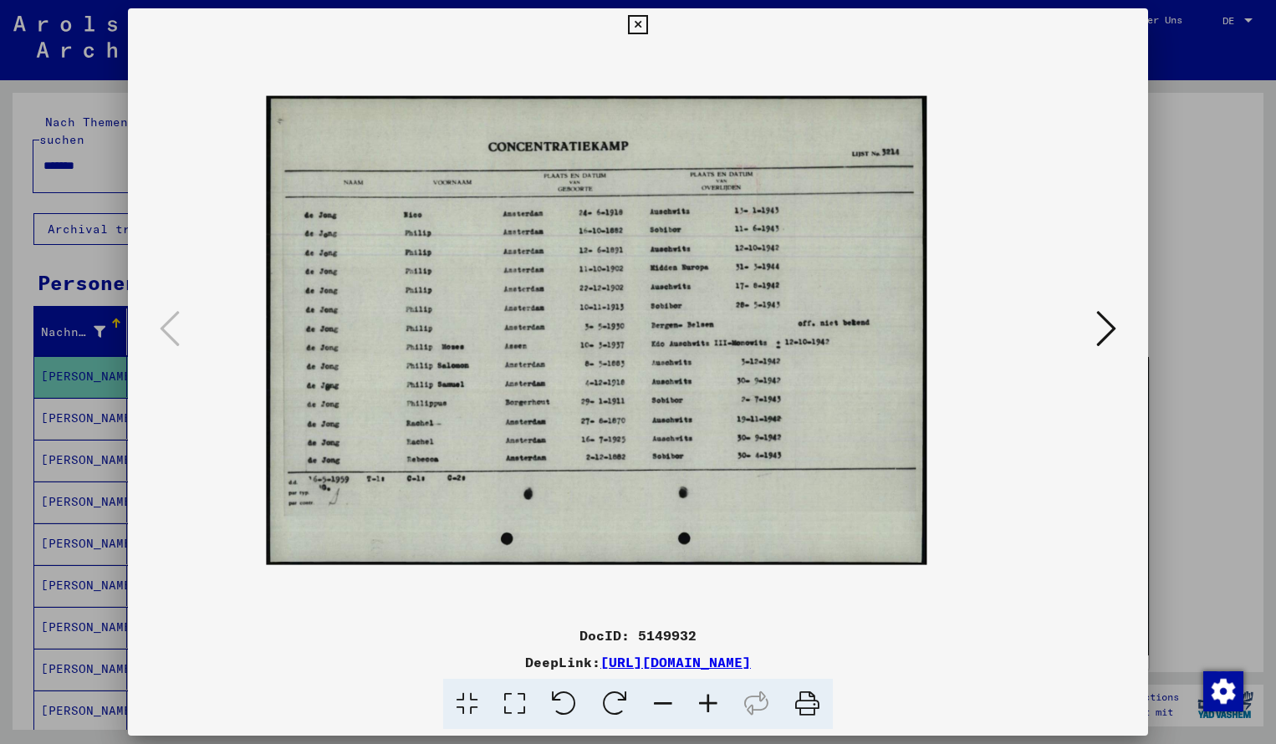
click at [714, 700] on icon at bounding box center [707, 704] width 45 height 51
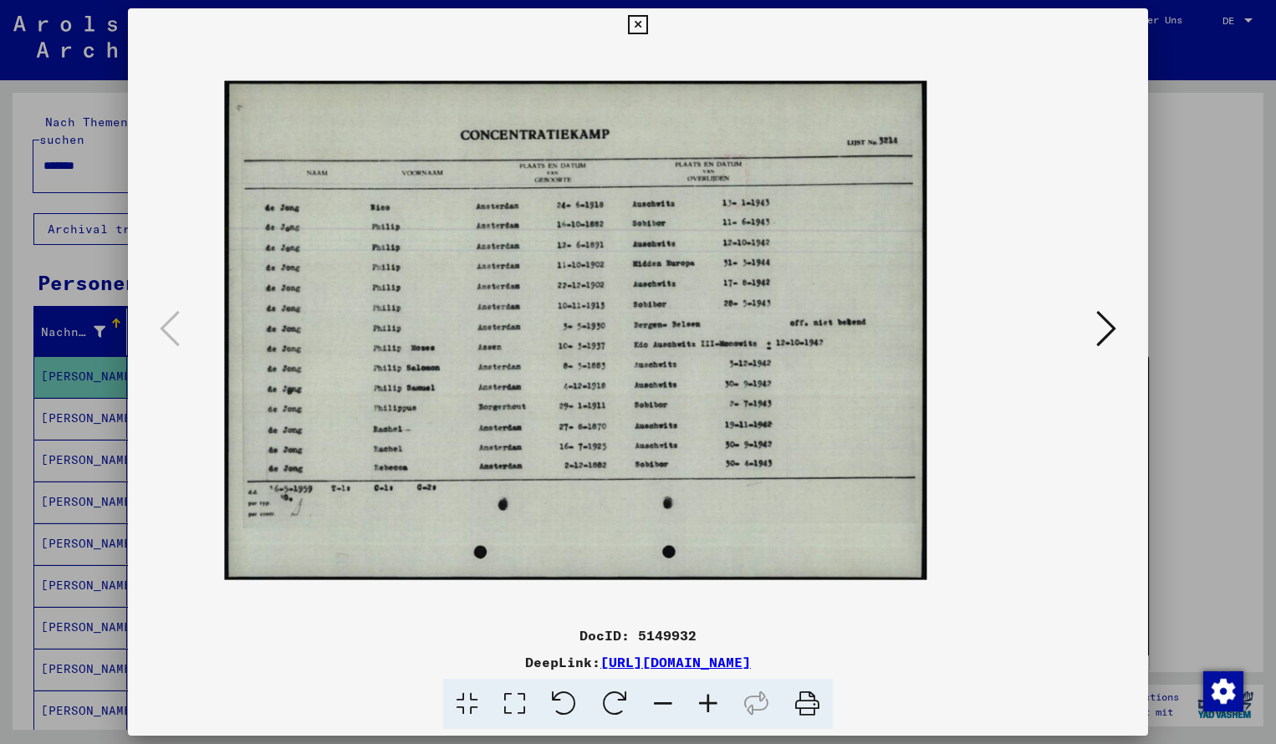
click at [714, 700] on icon at bounding box center [707, 704] width 45 height 51
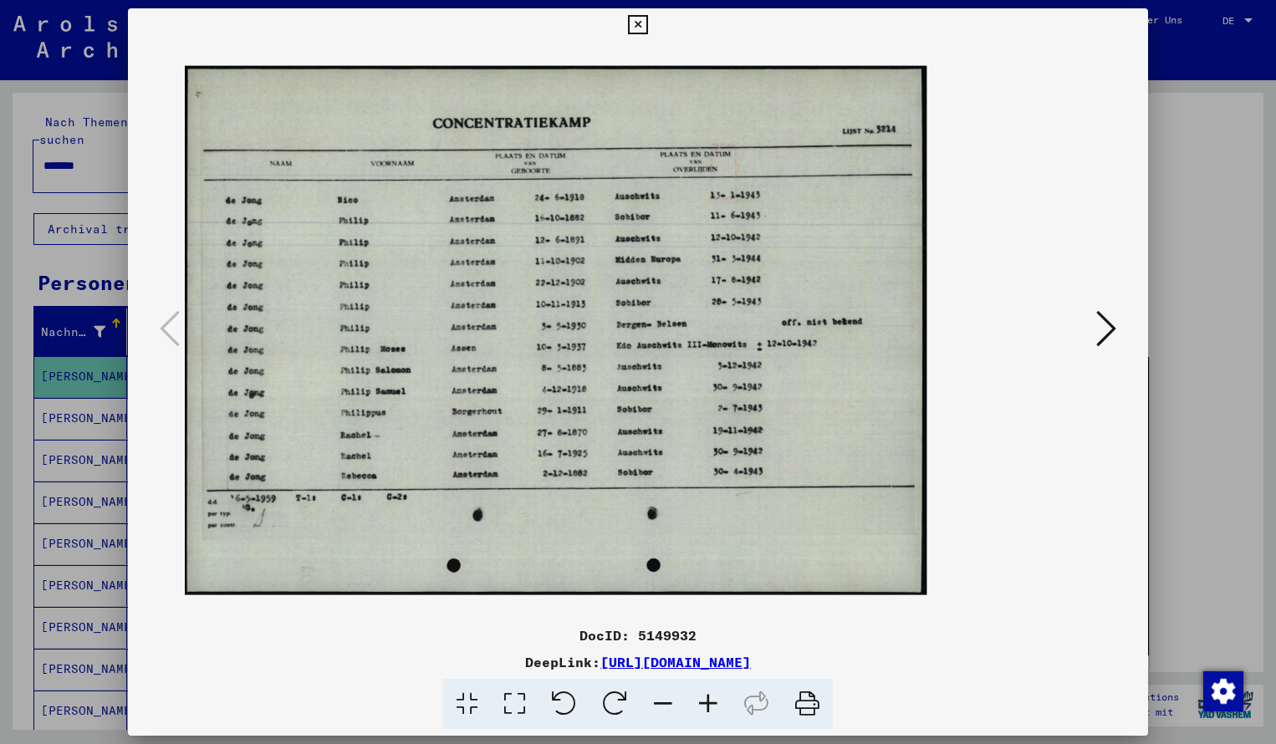
click at [714, 700] on icon at bounding box center [707, 704] width 45 height 51
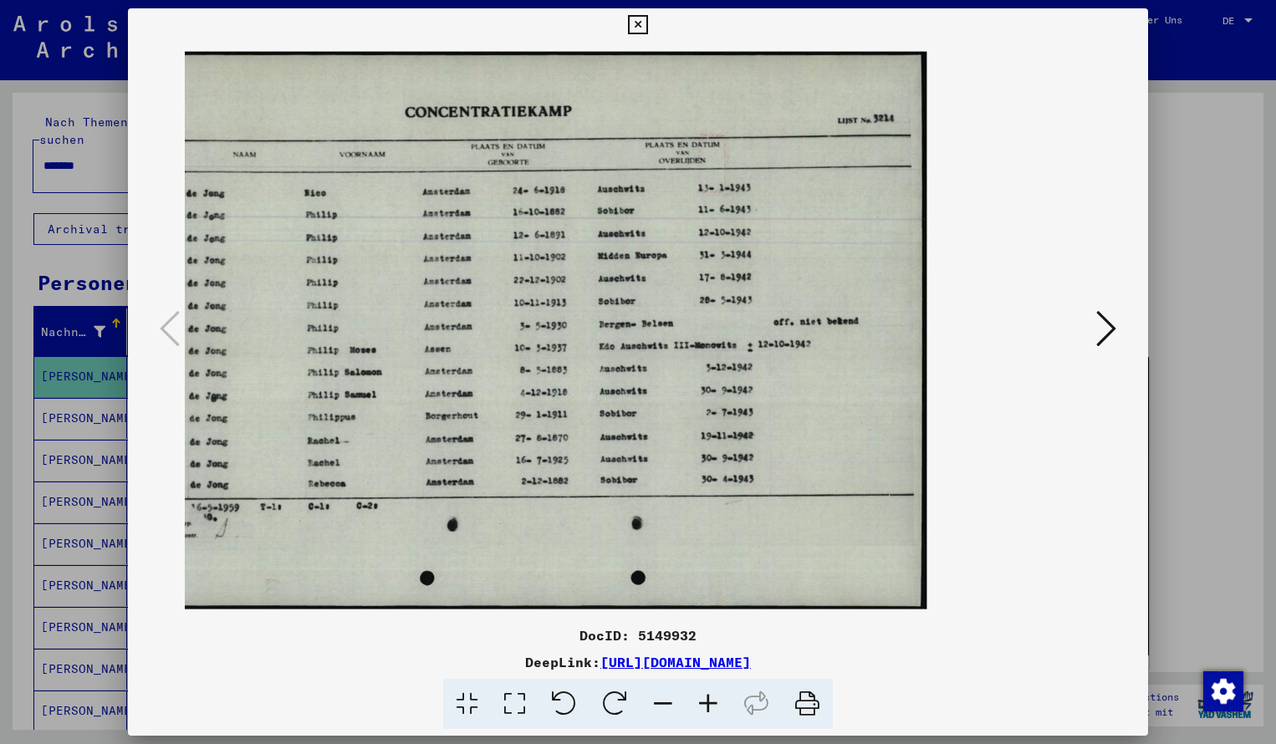
click at [652, 28] on div at bounding box center [637, 24] width 29 height 33
click at [647, 22] on icon at bounding box center [637, 25] width 19 height 20
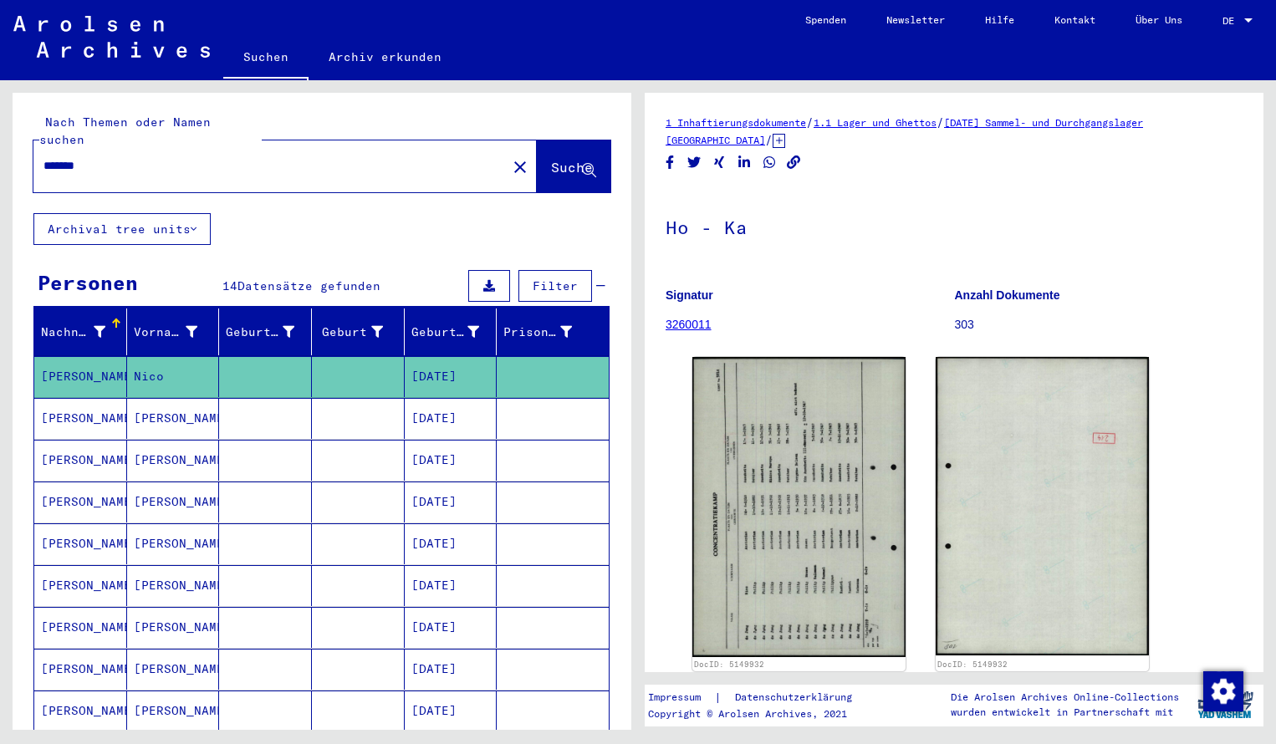
click at [135, 157] on input "*******" at bounding box center [269, 166] width 453 height 18
click at [555, 159] on span "Suche" at bounding box center [572, 167] width 42 height 17
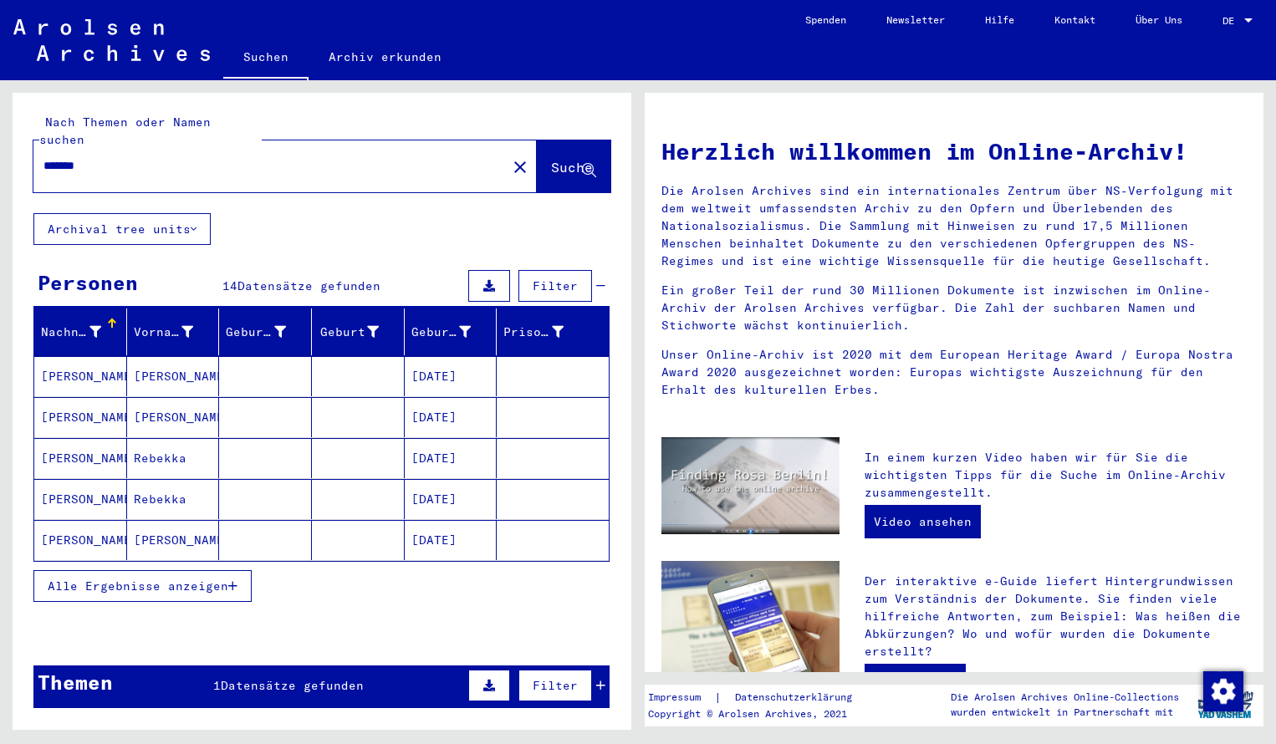
click at [100, 357] on mat-cell "[PERSON_NAME]" at bounding box center [80, 376] width 93 height 40
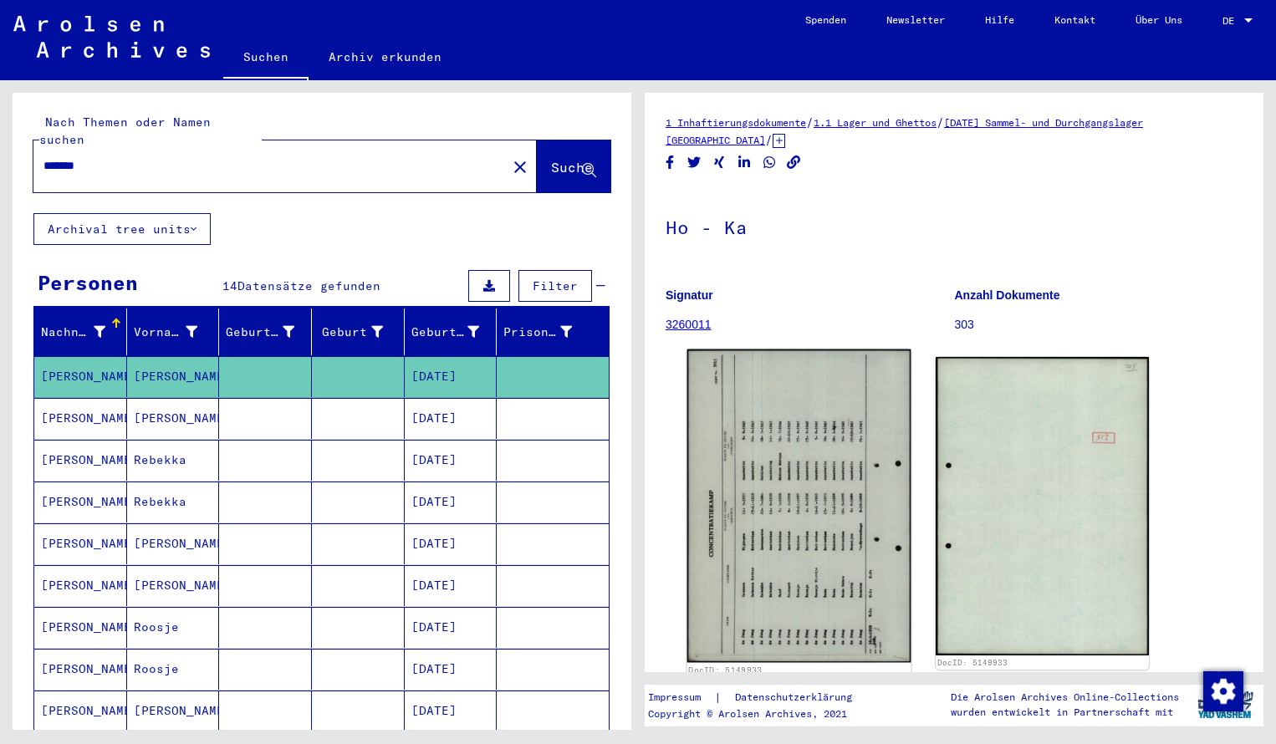
click at [767, 416] on img at bounding box center [799, 505] width 224 height 313
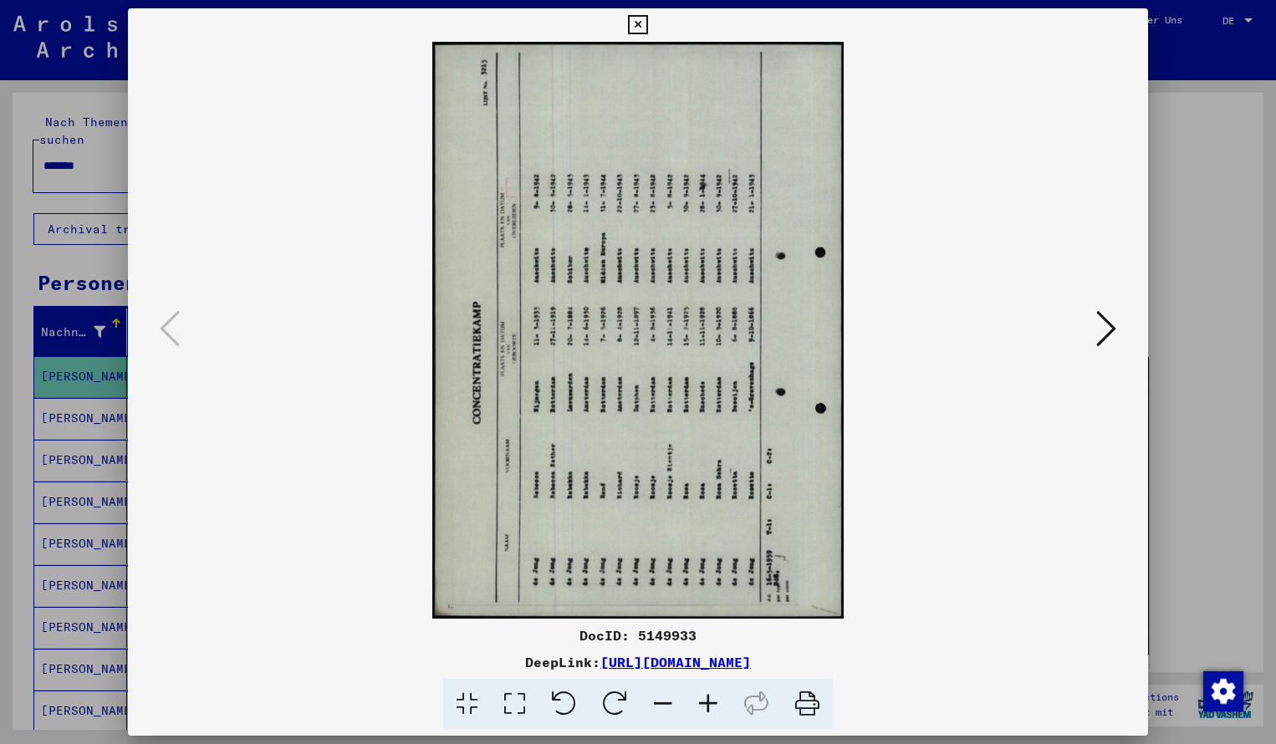
click at [620, 705] on icon at bounding box center [614, 704] width 51 height 51
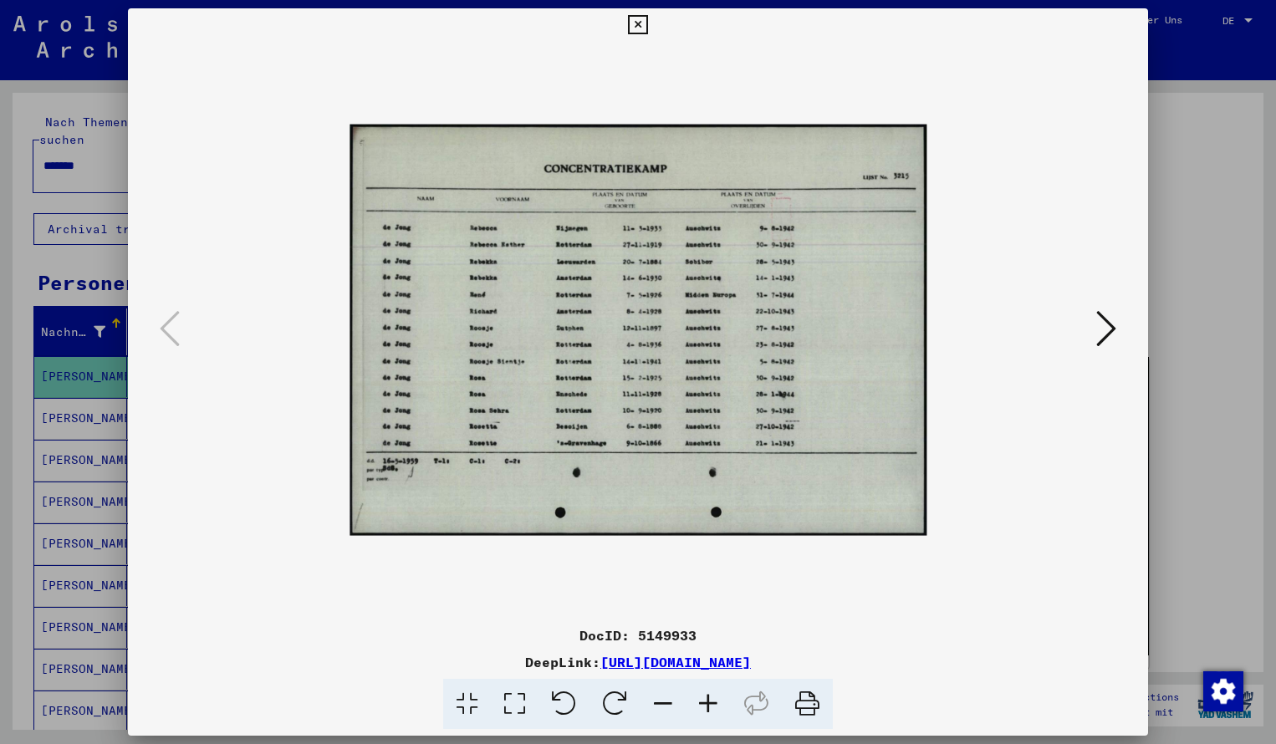
click at [709, 708] on icon at bounding box center [707, 704] width 45 height 51
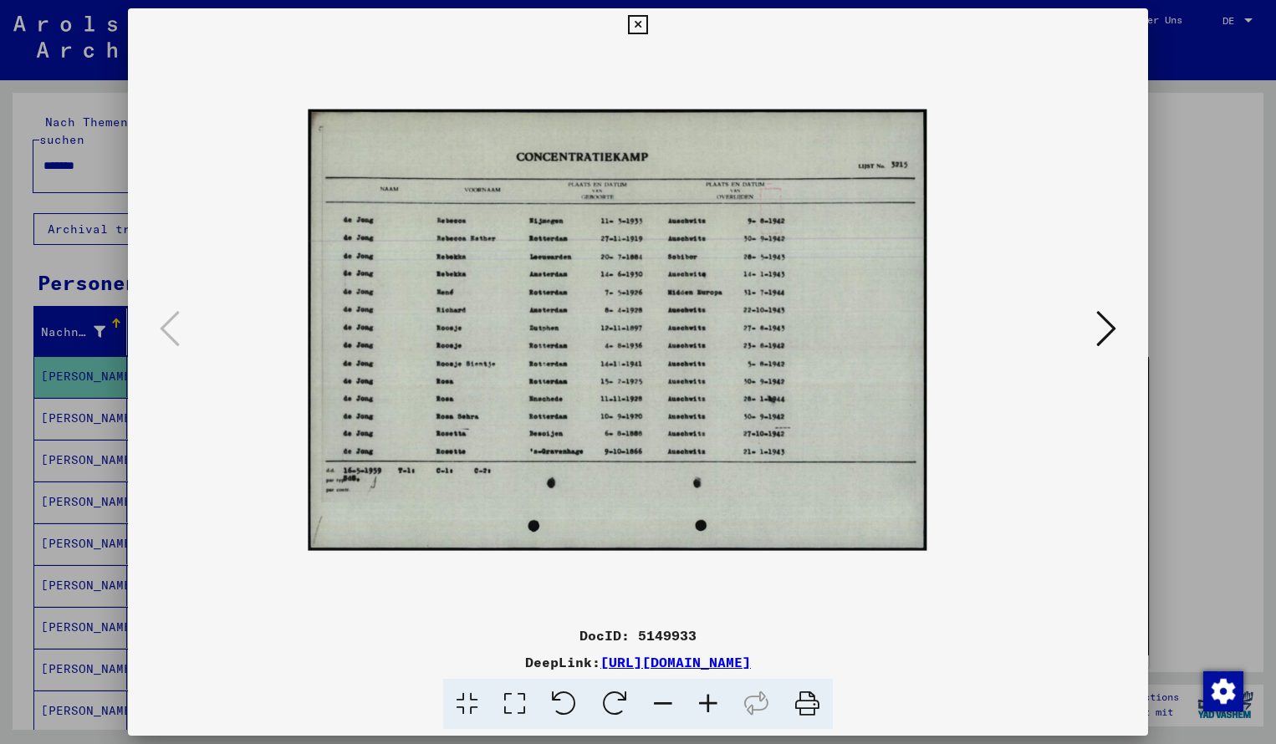
click at [709, 708] on icon at bounding box center [707, 704] width 45 height 51
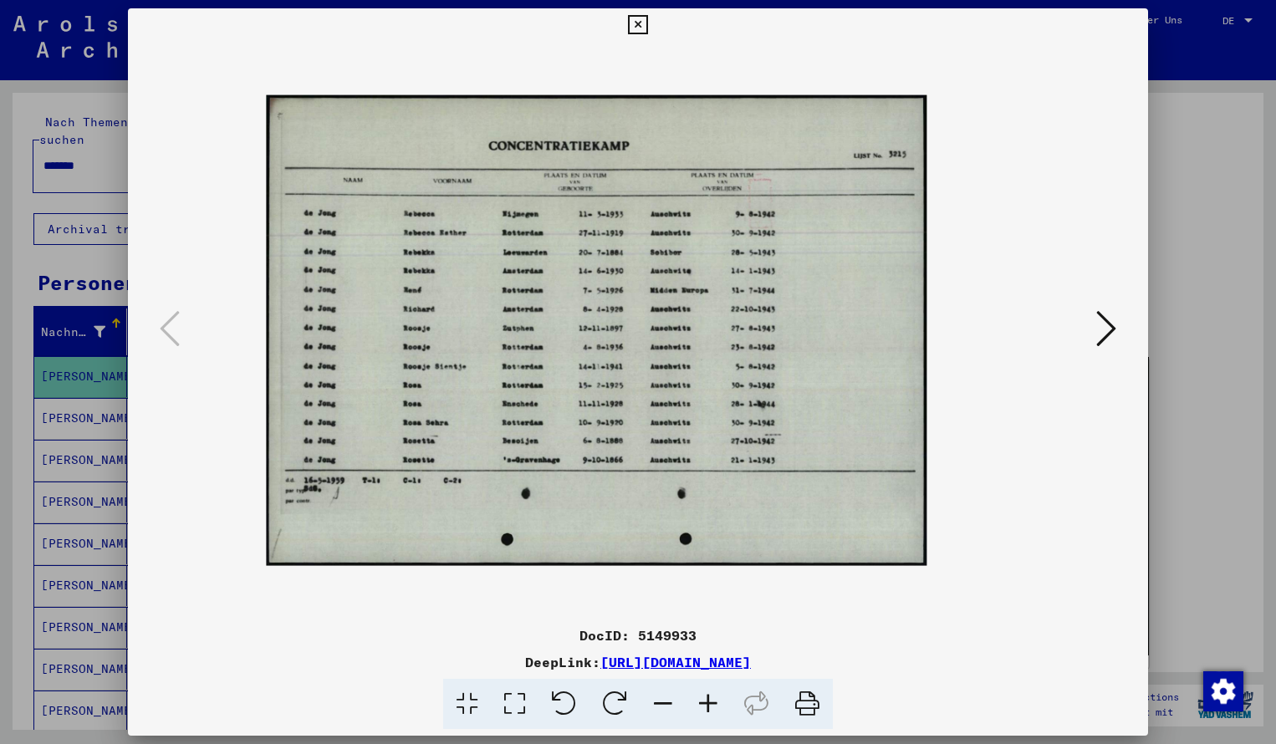
click at [709, 708] on icon at bounding box center [707, 704] width 45 height 51
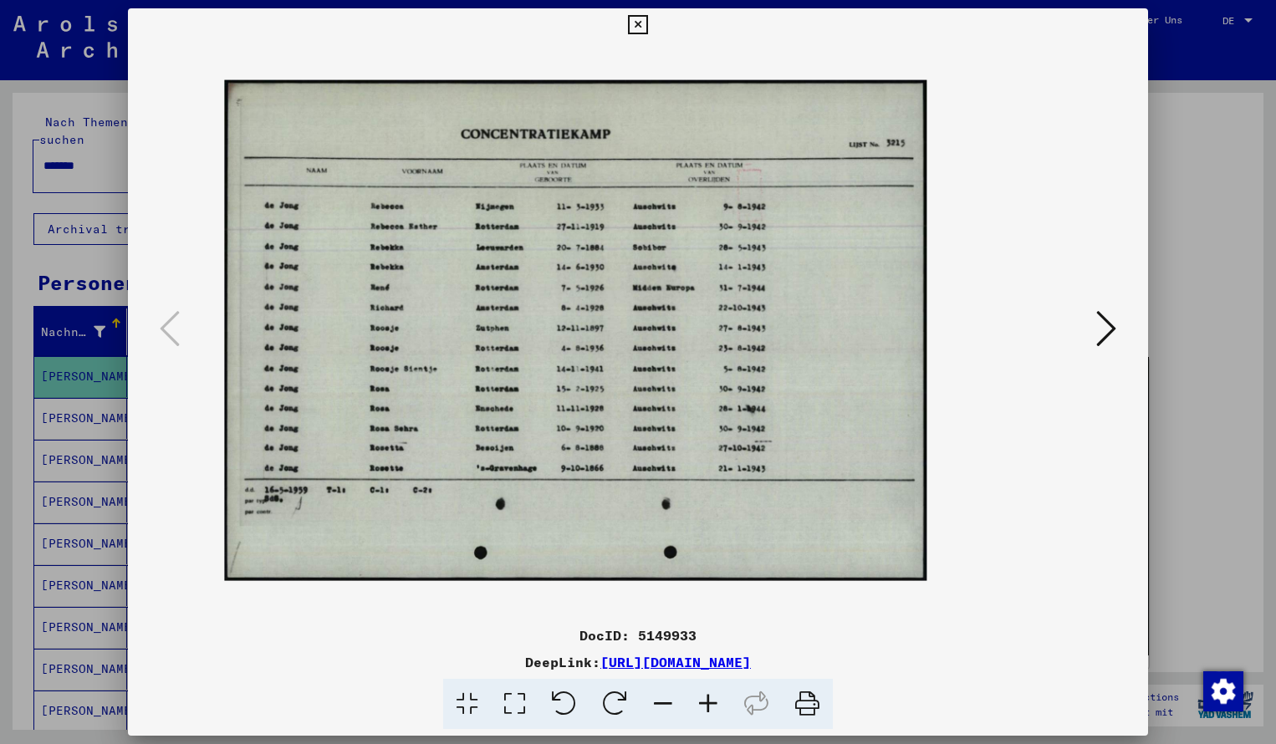
click at [709, 708] on icon at bounding box center [707, 704] width 45 height 51
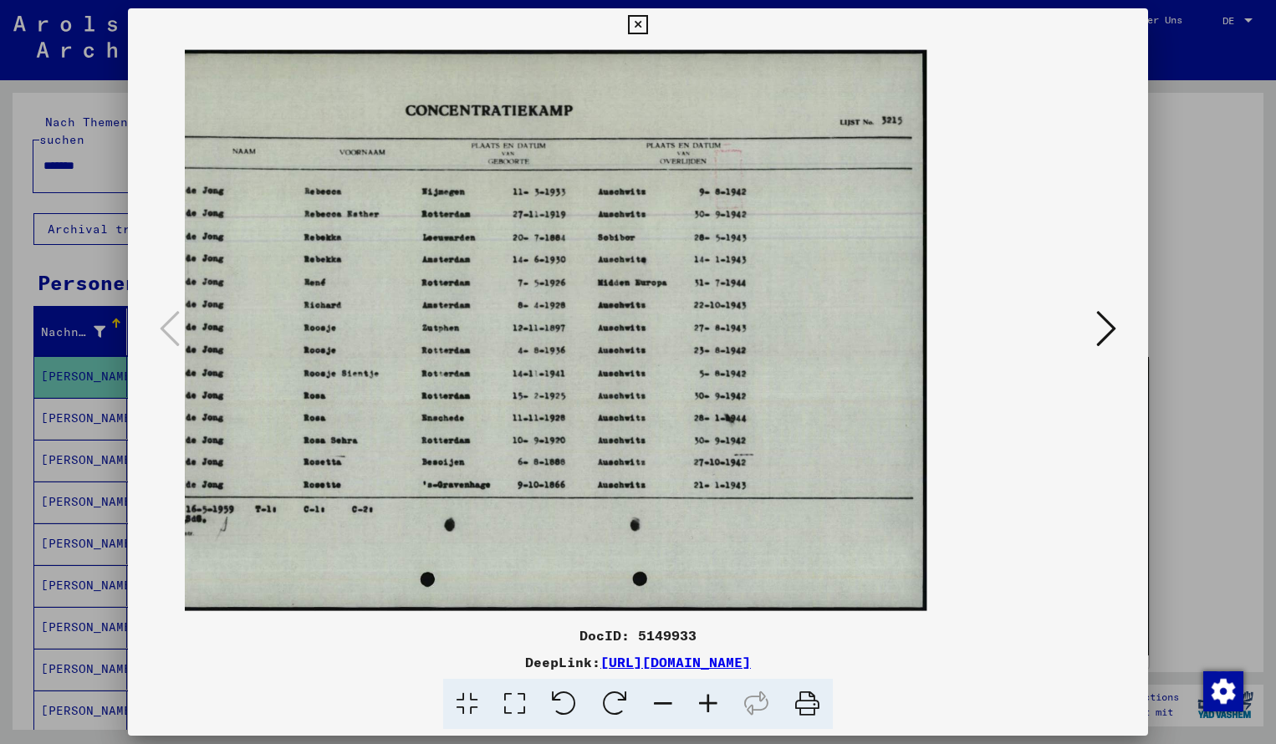
click at [709, 708] on icon at bounding box center [707, 704] width 45 height 51
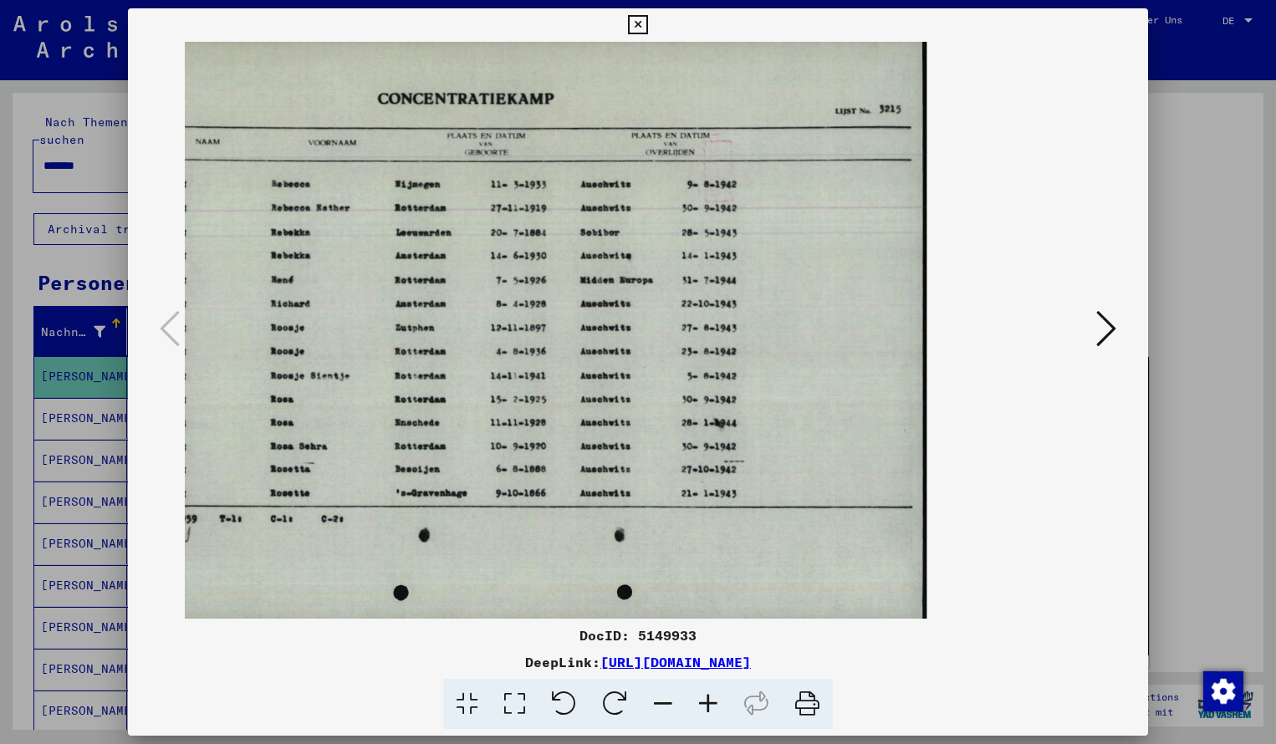
click at [667, 705] on icon at bounding box center [662, 704] width 45 height 51
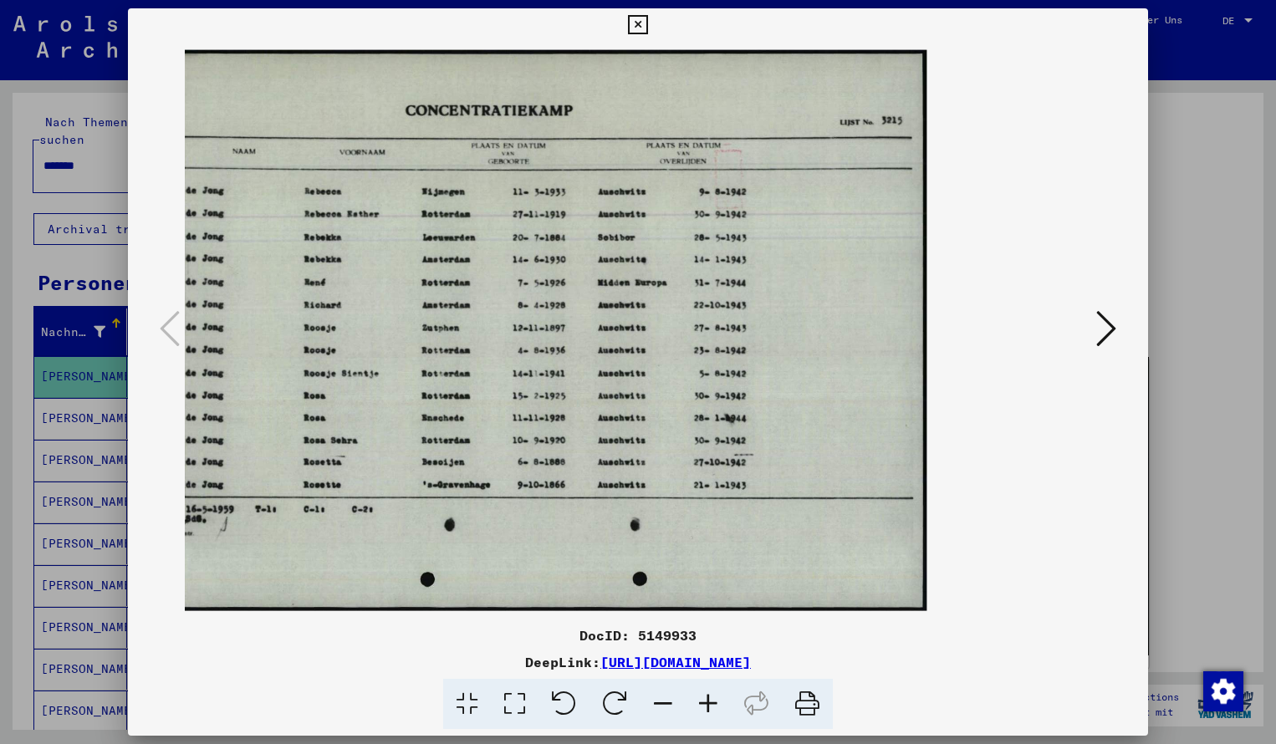
click at [652, 14] on button at bounding box center [637, 24] width 29 height 33
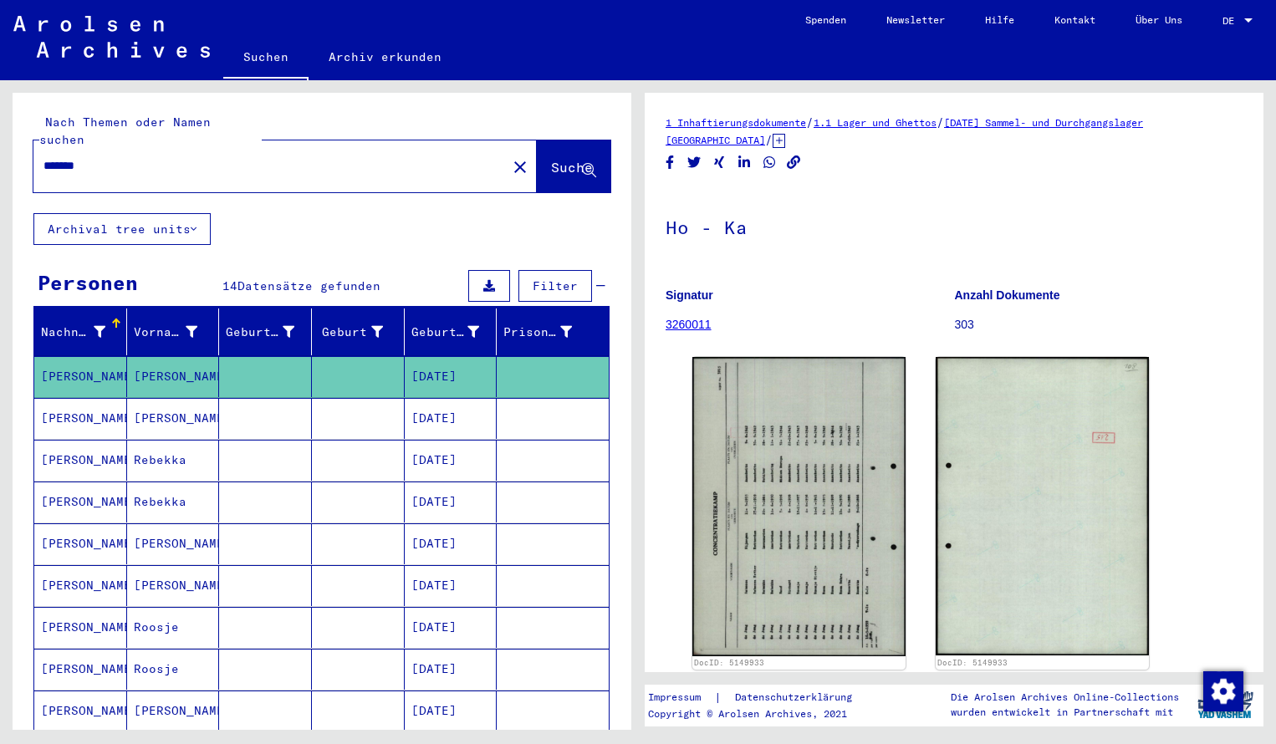
click at [110, 157] on input "*******" at bounding box center [269, 166] width 453 height 18
click at [553, 159] on span "Suche" at bounding box center [572, 167] width 42 height 17
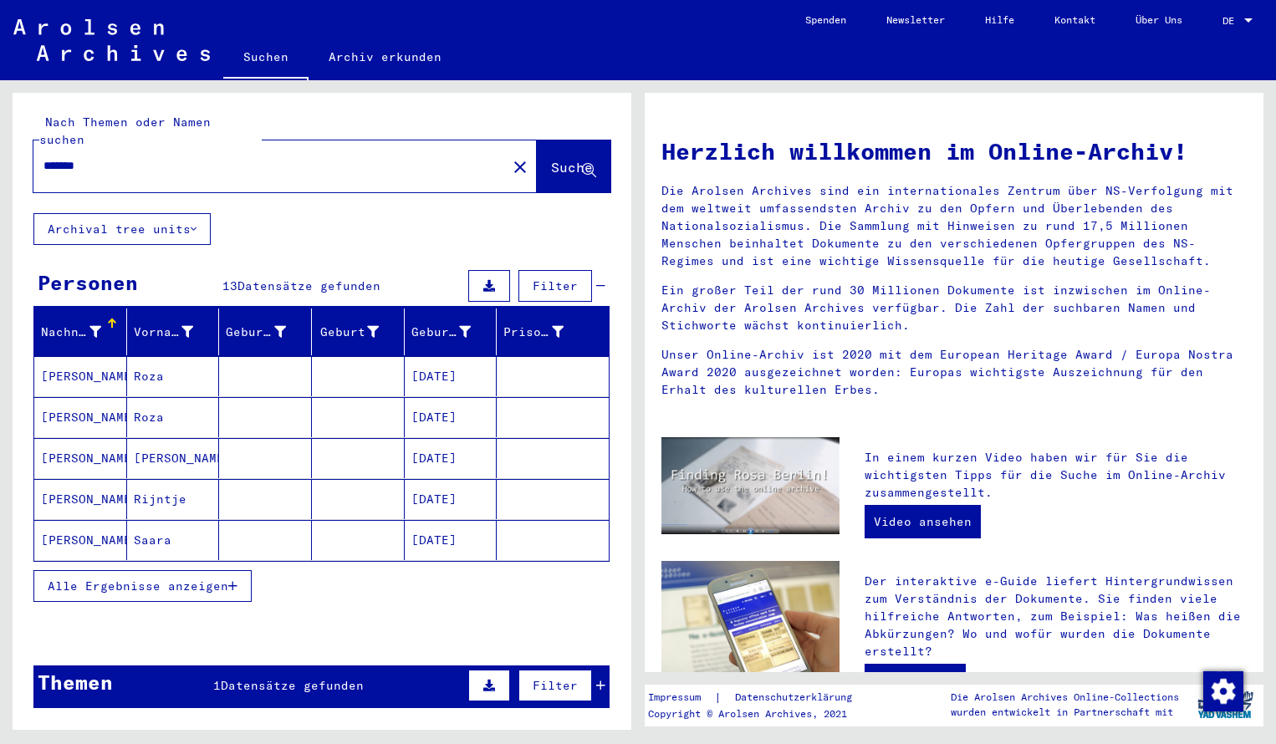
click at [92, 357] on mat-cell "[PERSON_NAME]" at bounding box center [80, 376] width 93 height 40
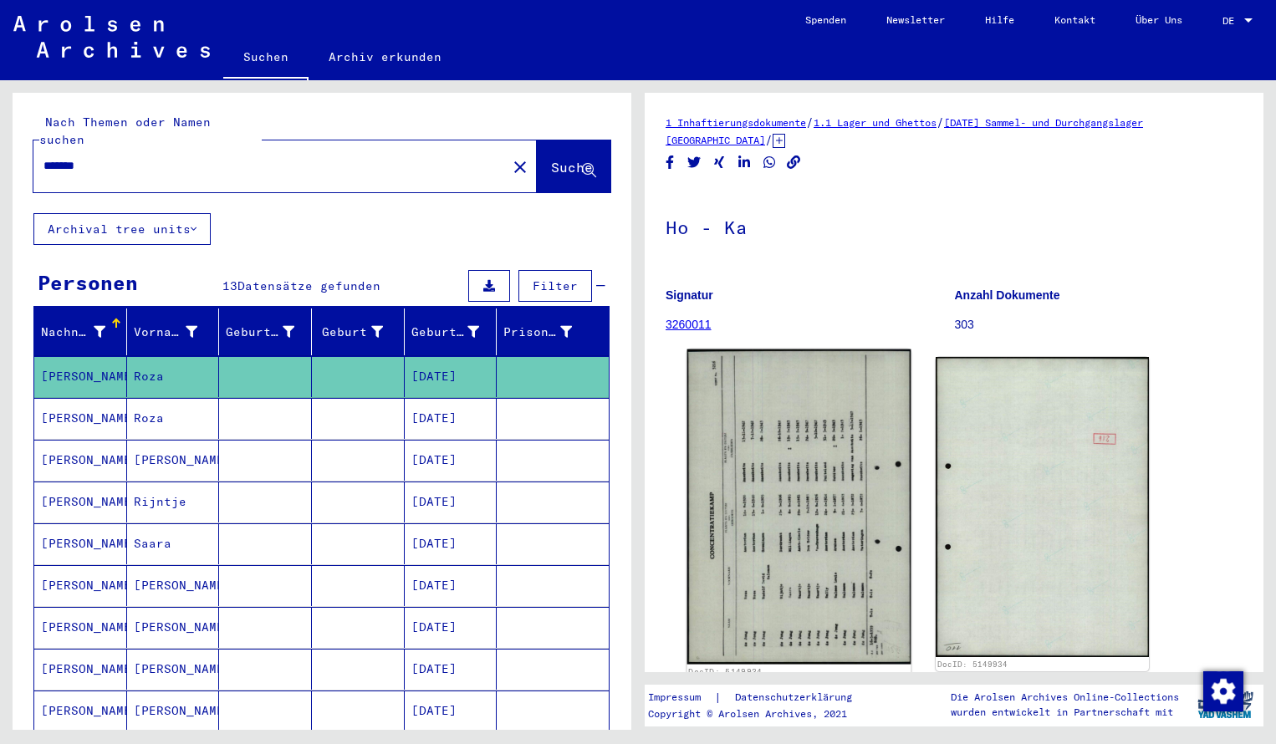
click at [707, 439] on img at bounding box center [799, 506] width 224 height 315
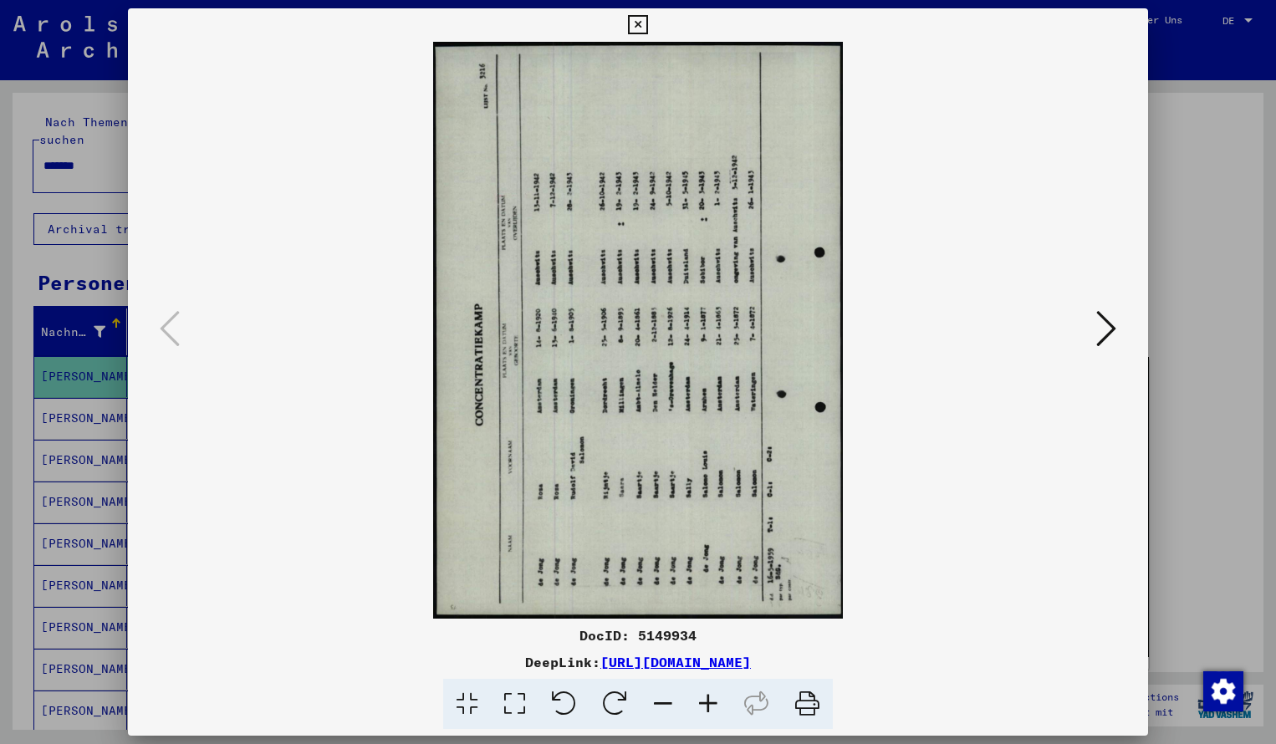
click at [611, 703] on icon at bounding box center [614, 704] width 51 height 51
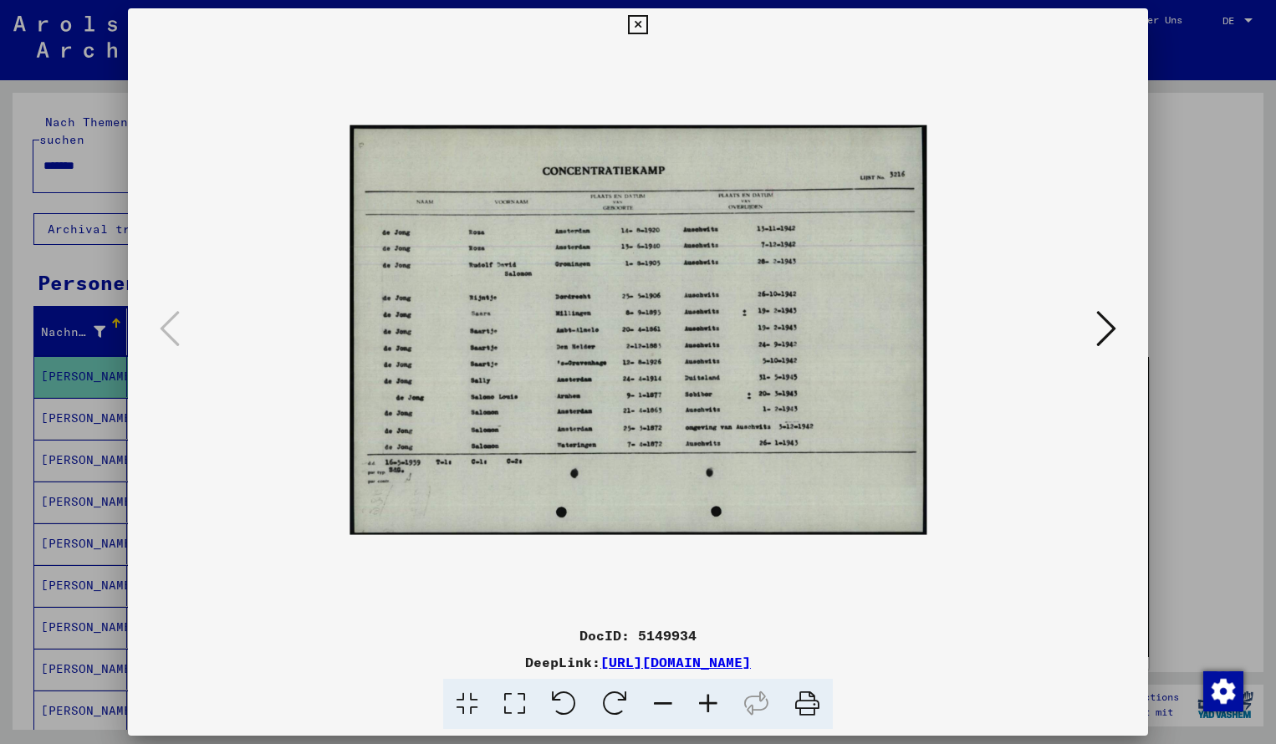
click at [713, 705] on icon at bounding box center [707, 704] width 45 height 51
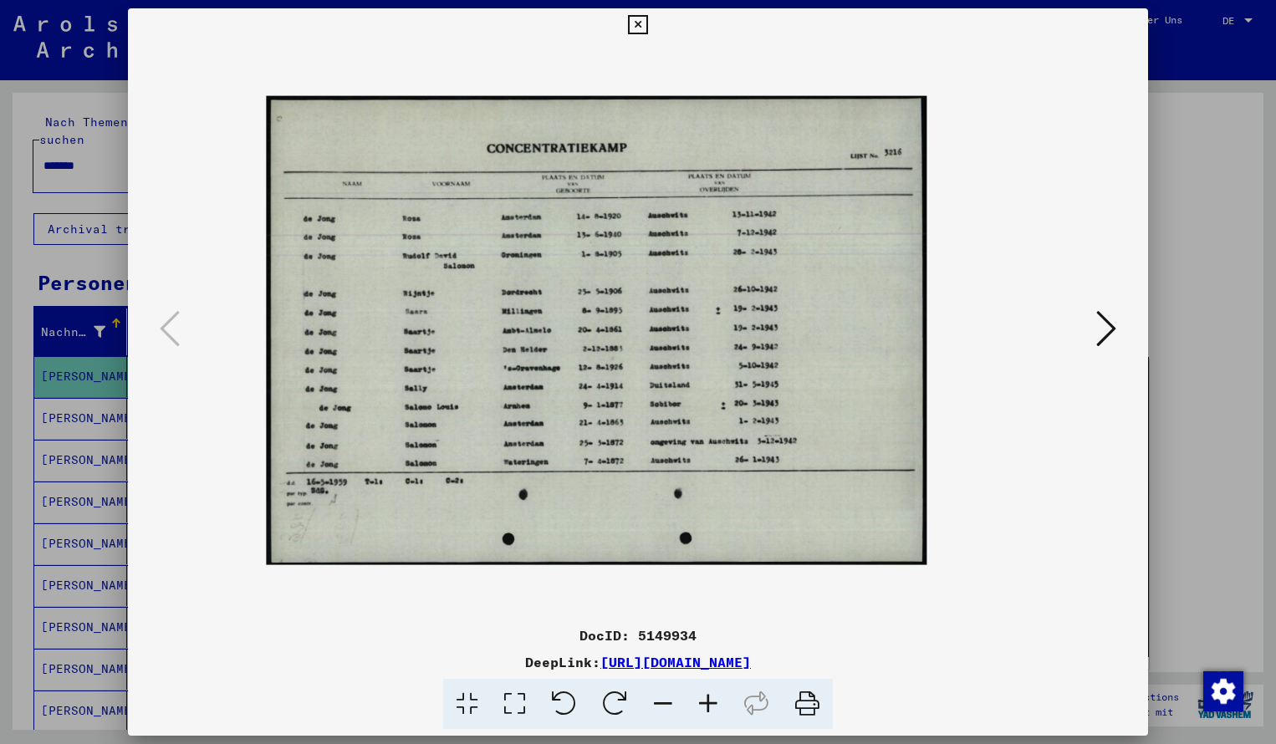
click at [713, 705] on icon at bounding box center [707, 704] width 45 height 51
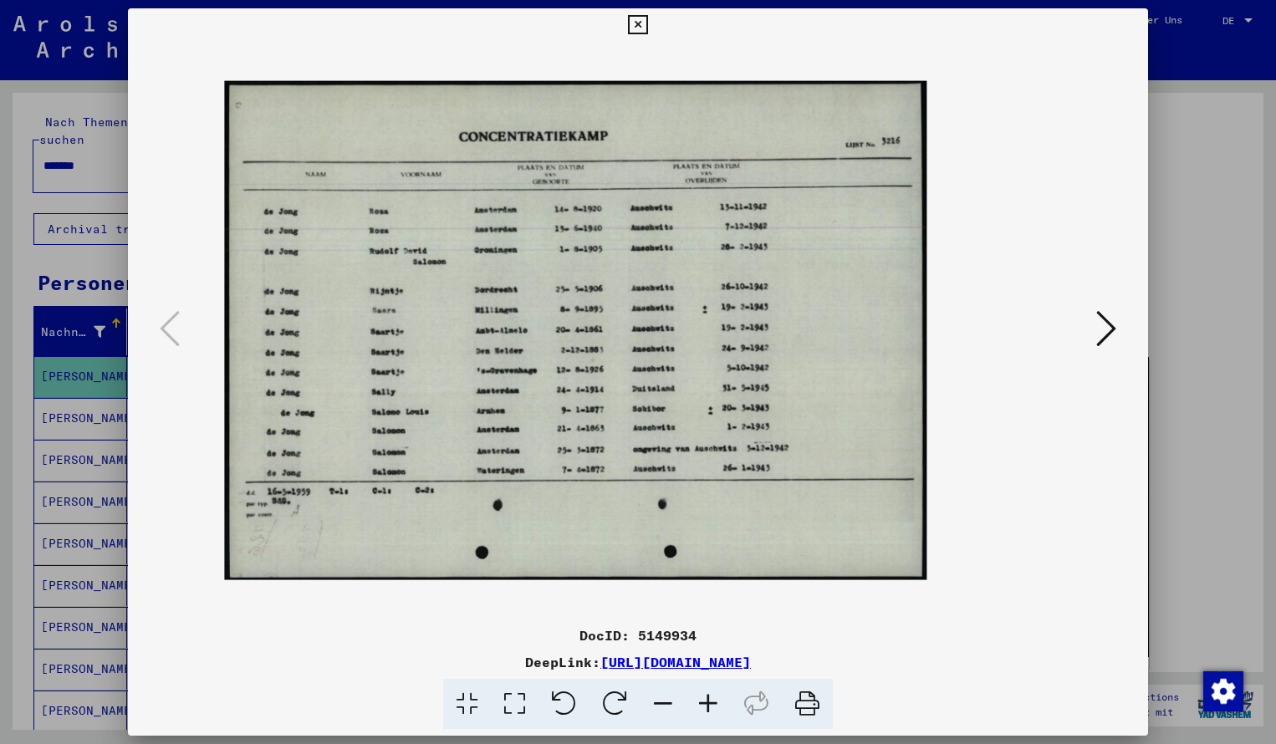
click at [713, 705] on icon at bounding box center [707, 704] width 45 height 51
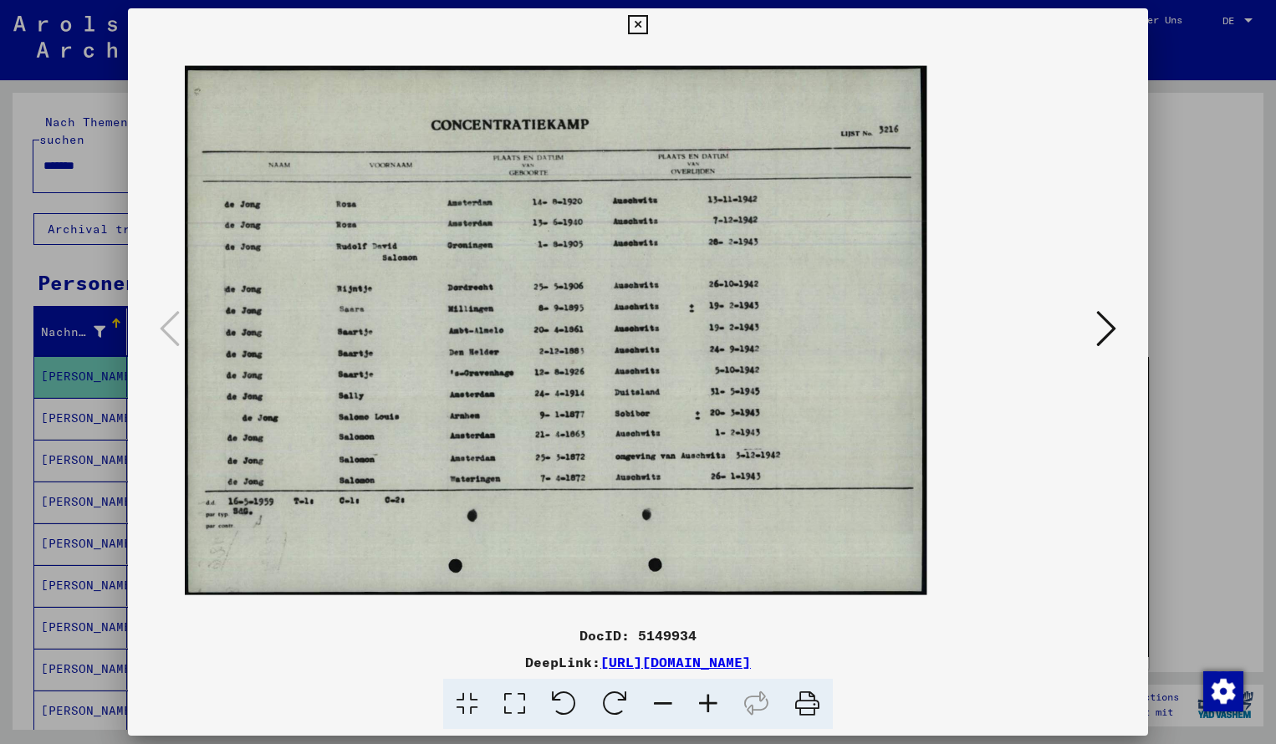
click at [713, 705] on icon at bounding box center [707, 704] width 45 height 51
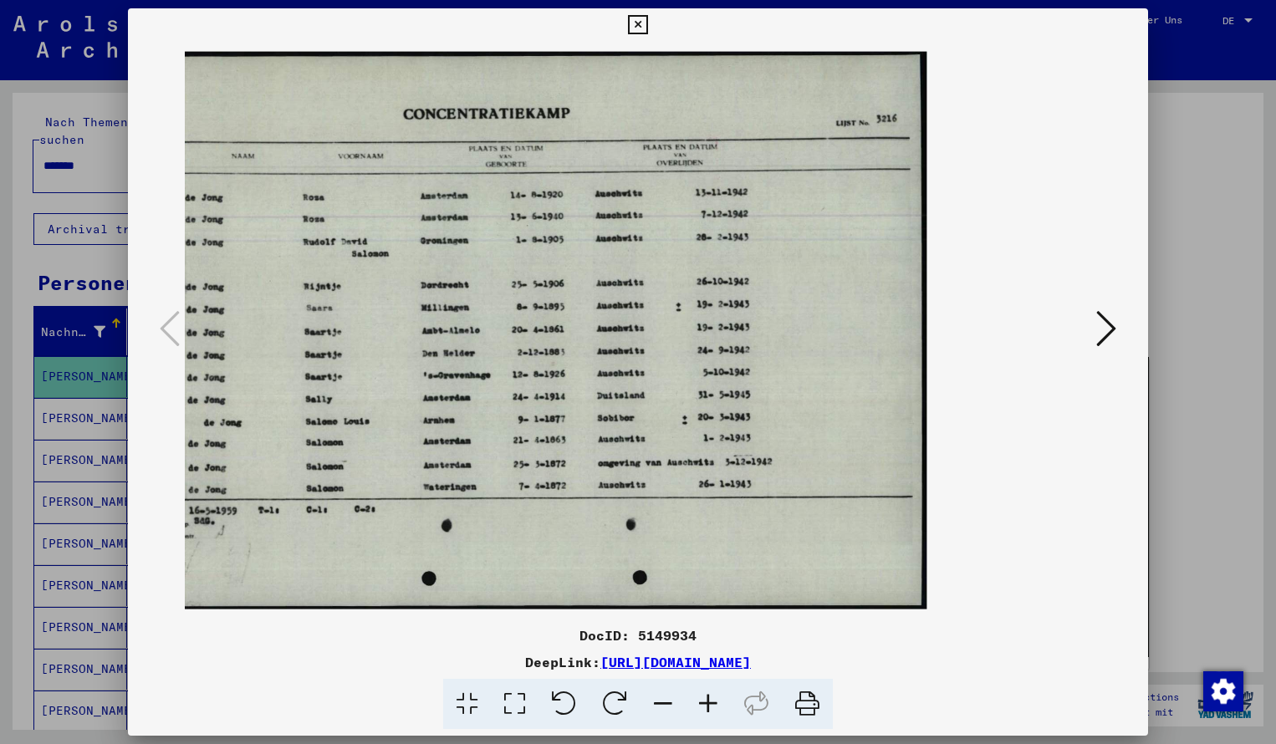
click at [708, 705] on icon at bounding box center [707, 704] width 45 height 51
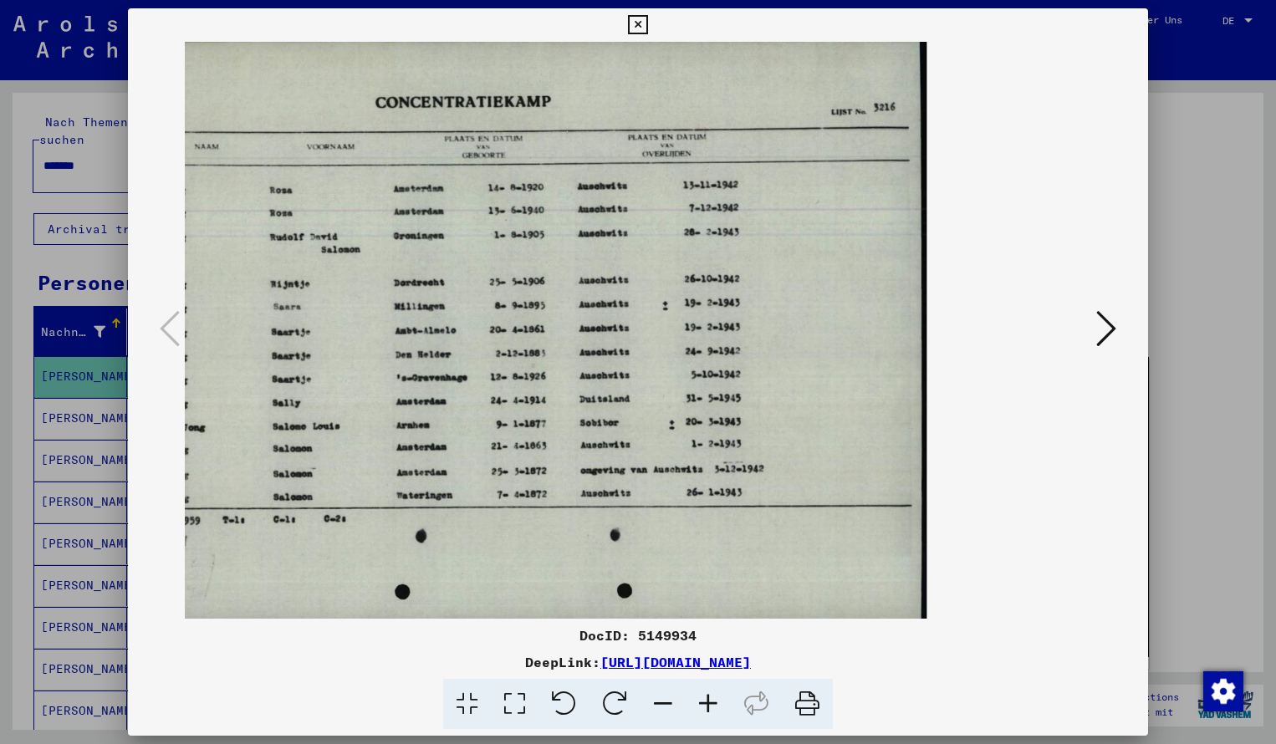
click at [578, 420] on img at bounding box center [513, 330] width 828 height 588
click at [647, 31] on icon at bounding box center [637, 25] width 19 height 20
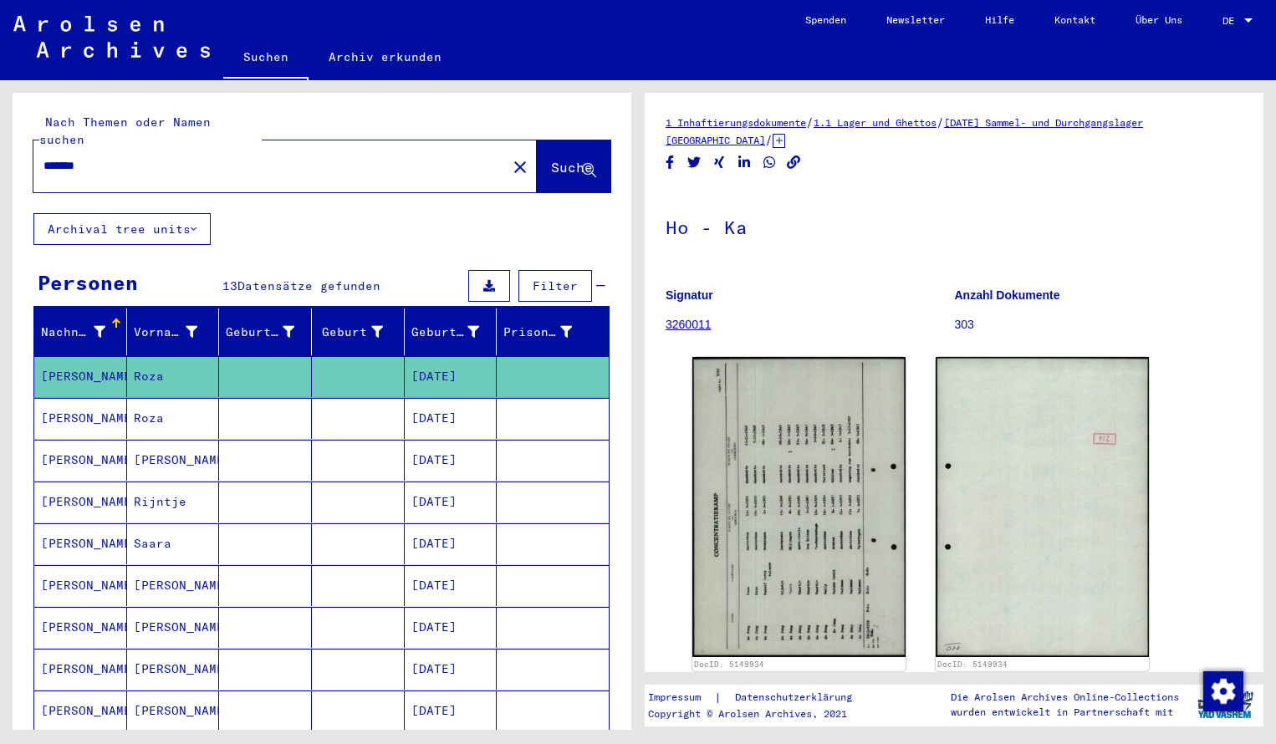
click at [94, 157] on input "*******" at bounding box center [269, 166] width 453 height 18
click at [556, 159] on span "Suche" at bounding box center [572, 167] width 42 height 17
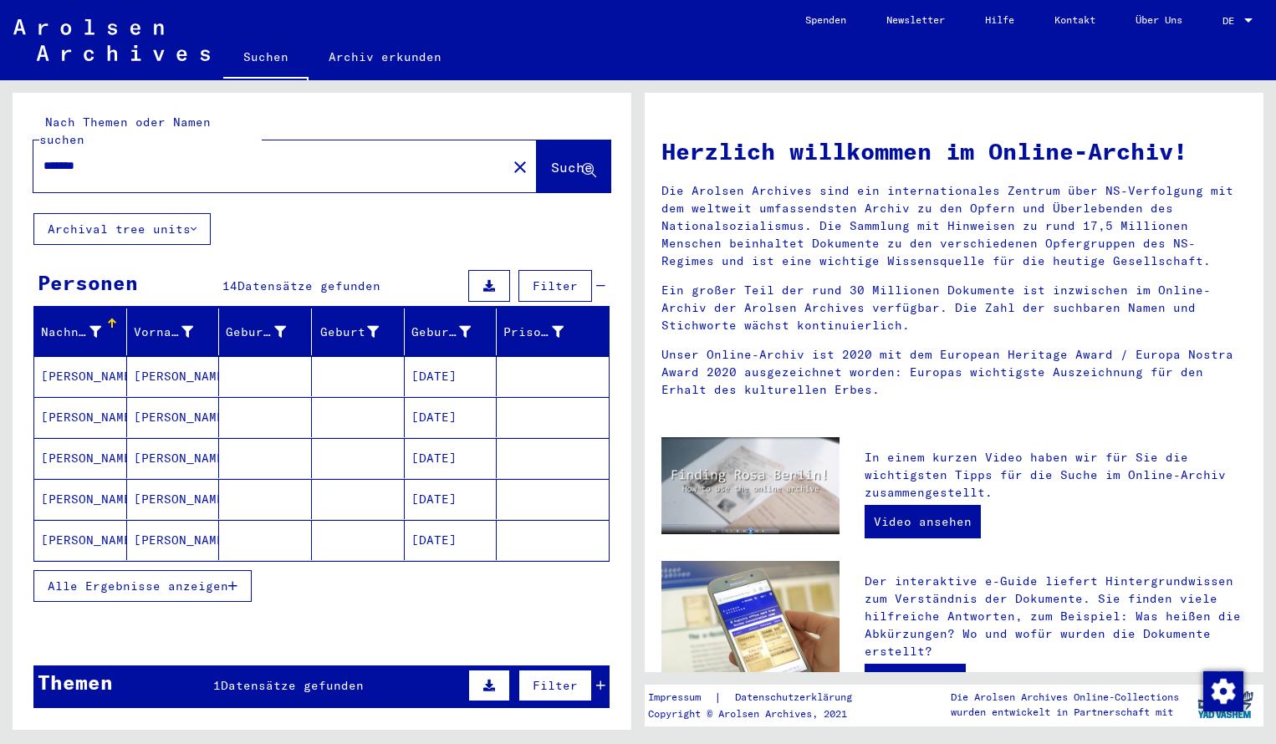
click at [89, 366] on mat-cell "[PERSON_NAME]" at bounding box center [80, 376] width 93 height 40
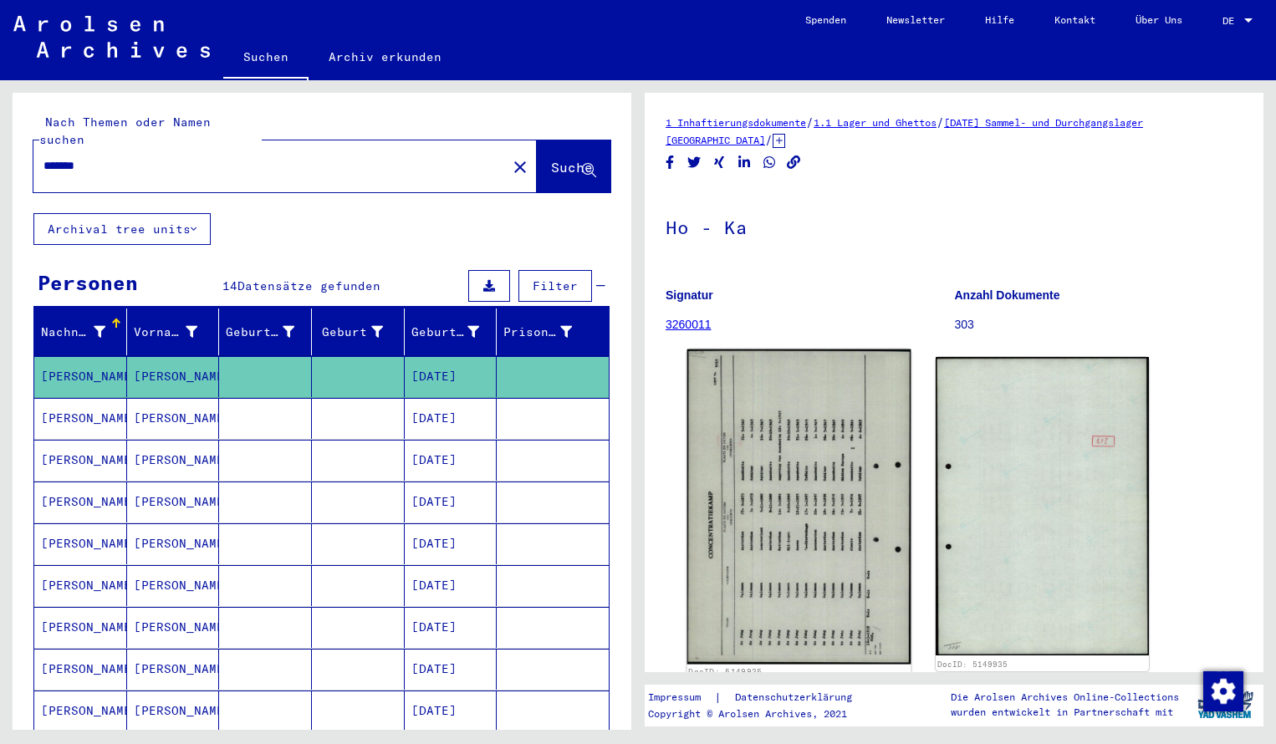
click at [716, 456] on img at bounding box center [799, 506] width 224 height 315
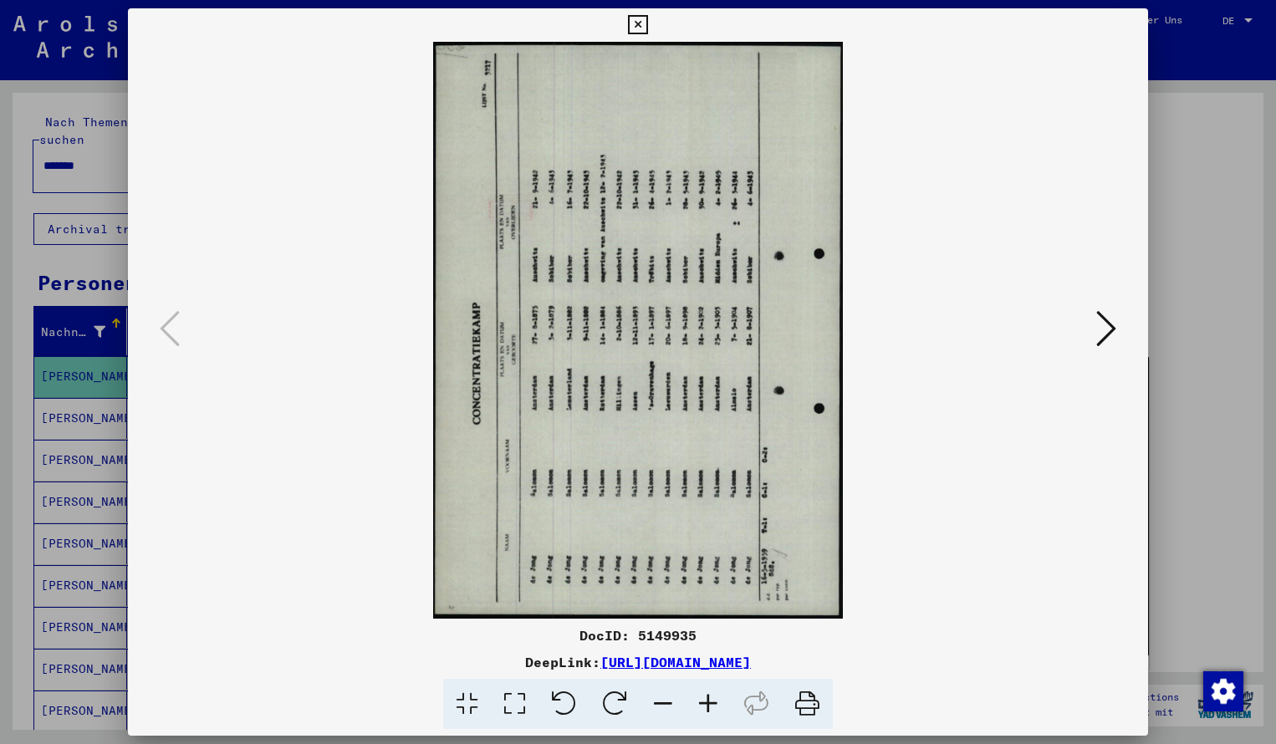
click at [603, 694] on icon at bounding box center [614, 704] width 51 height 51
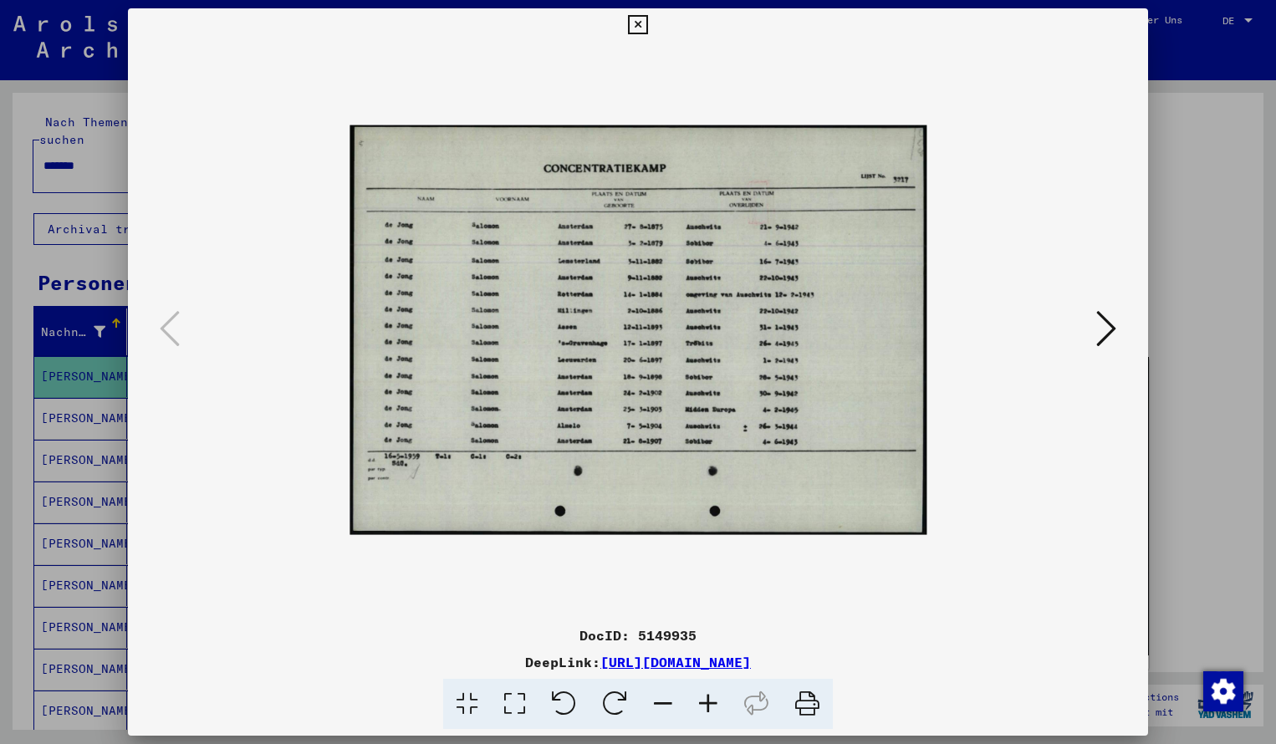
click at [707, 699] on icon at bounding box center [707, 704] width 45 height 51
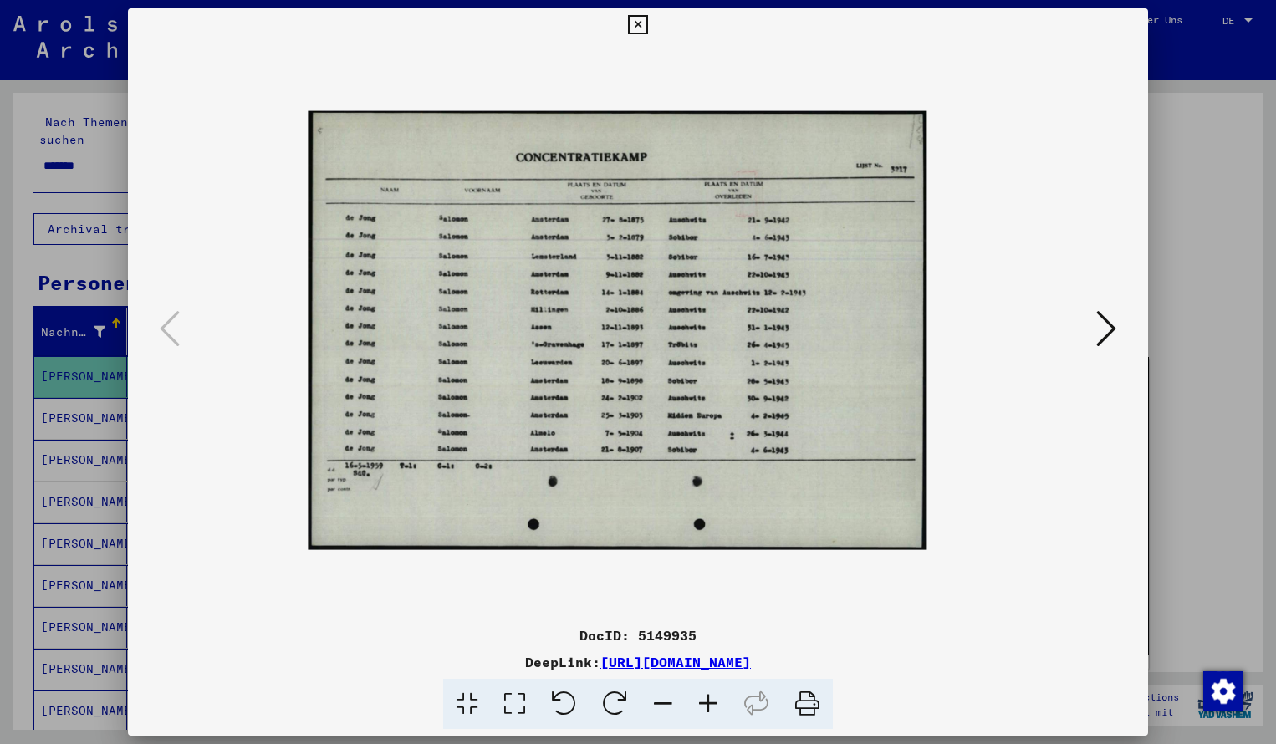
click at [707, 699] on icon at bounding box center [707, 704] width 45 height 51
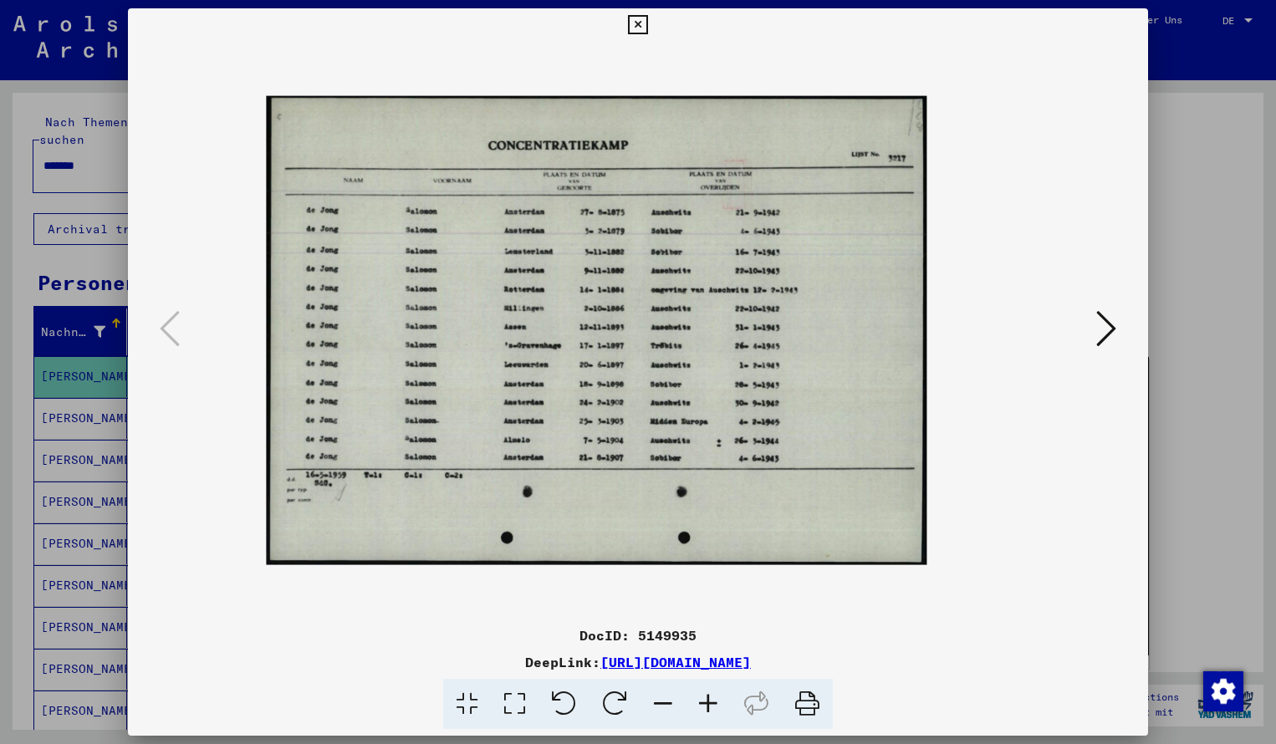
click at [707, 699] on icon at bounding box center [707, 704] width 45 height 51
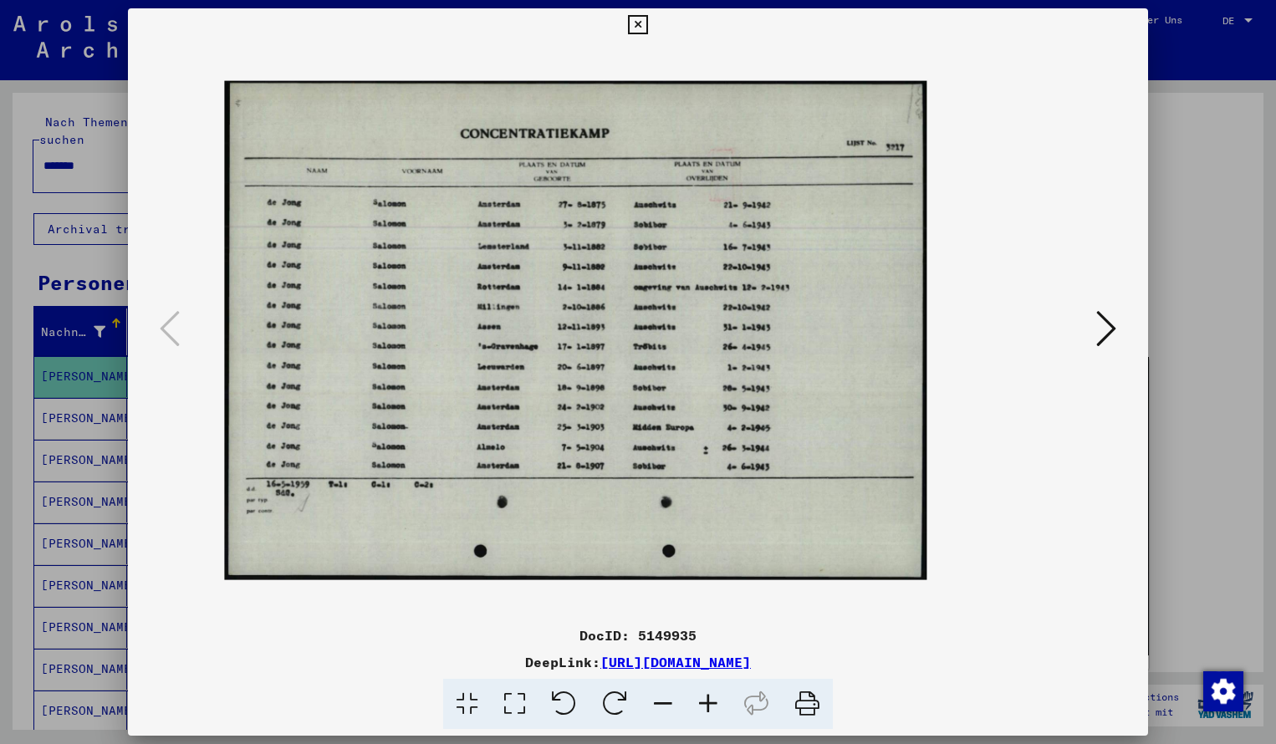
click at [707, 699] on icon at bounding box center [707, 704] width 45 height 51
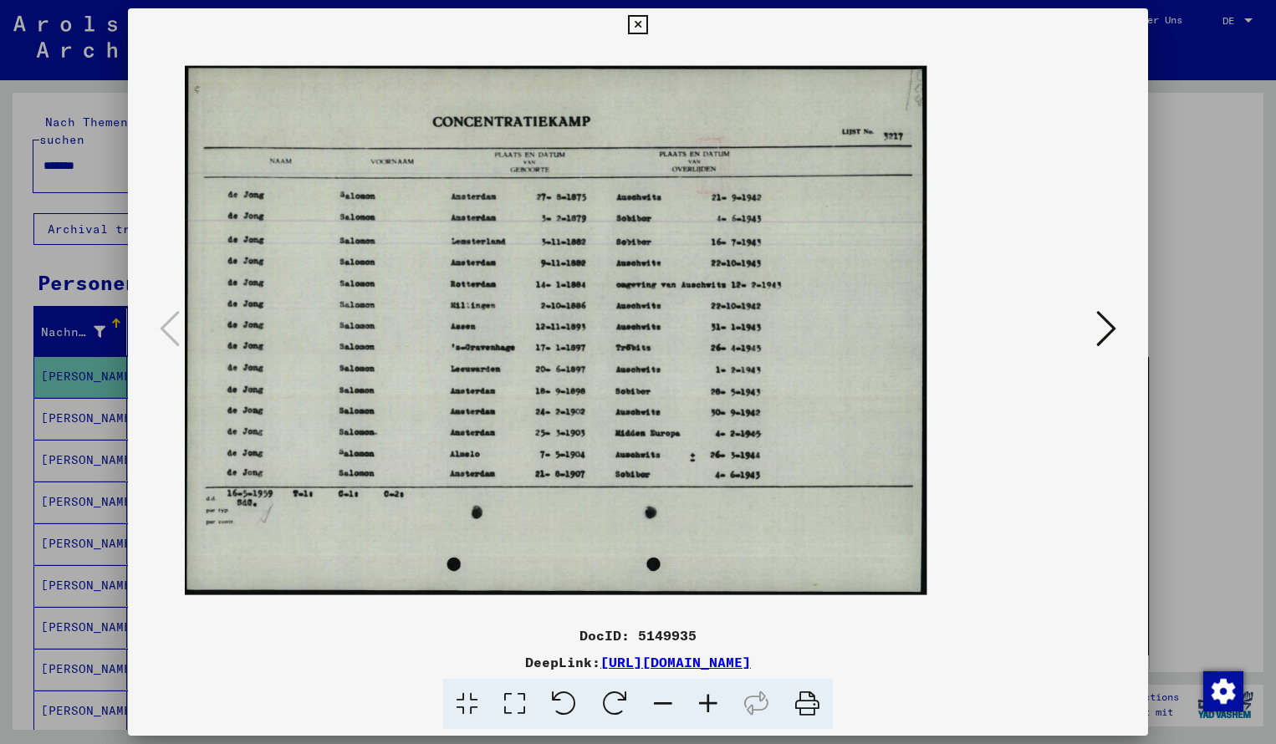
click at [707, 699] on icon at bounding box center [707, 704] width 45 height 51
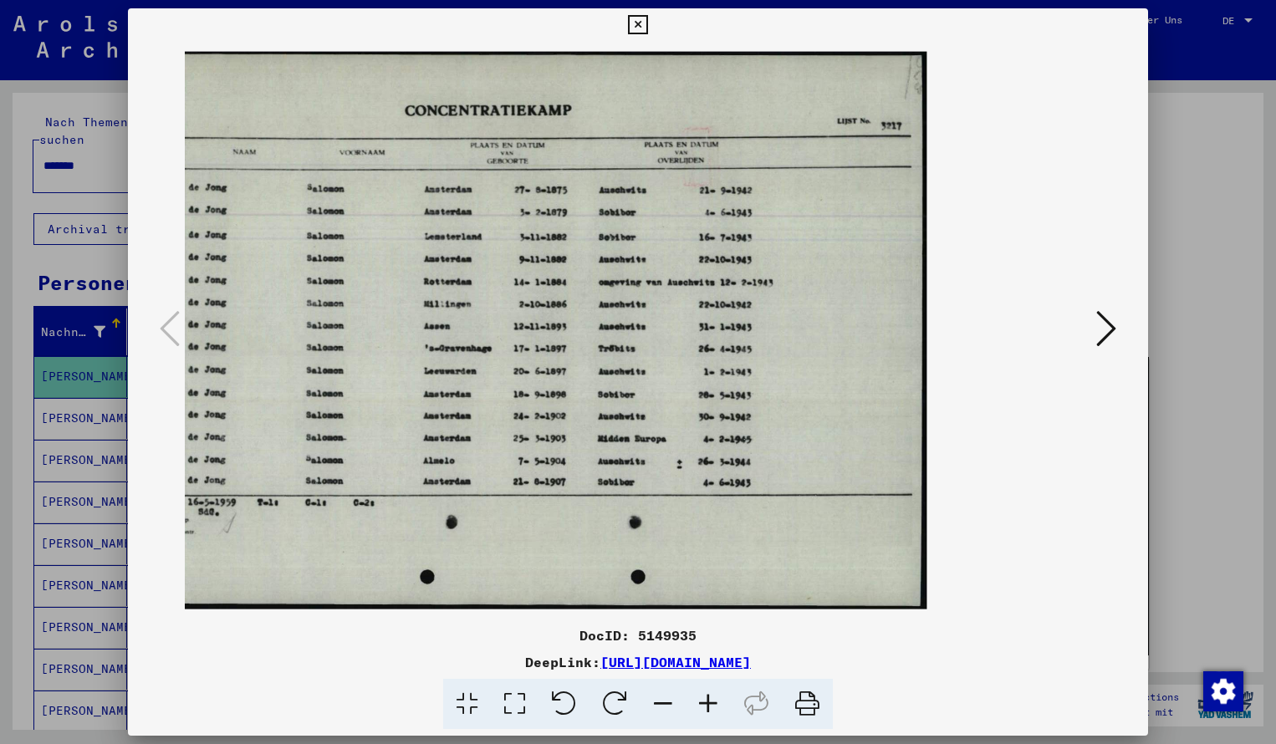
click at [707, 699] on icon at bounding box center [707, 704] width 45 height 51
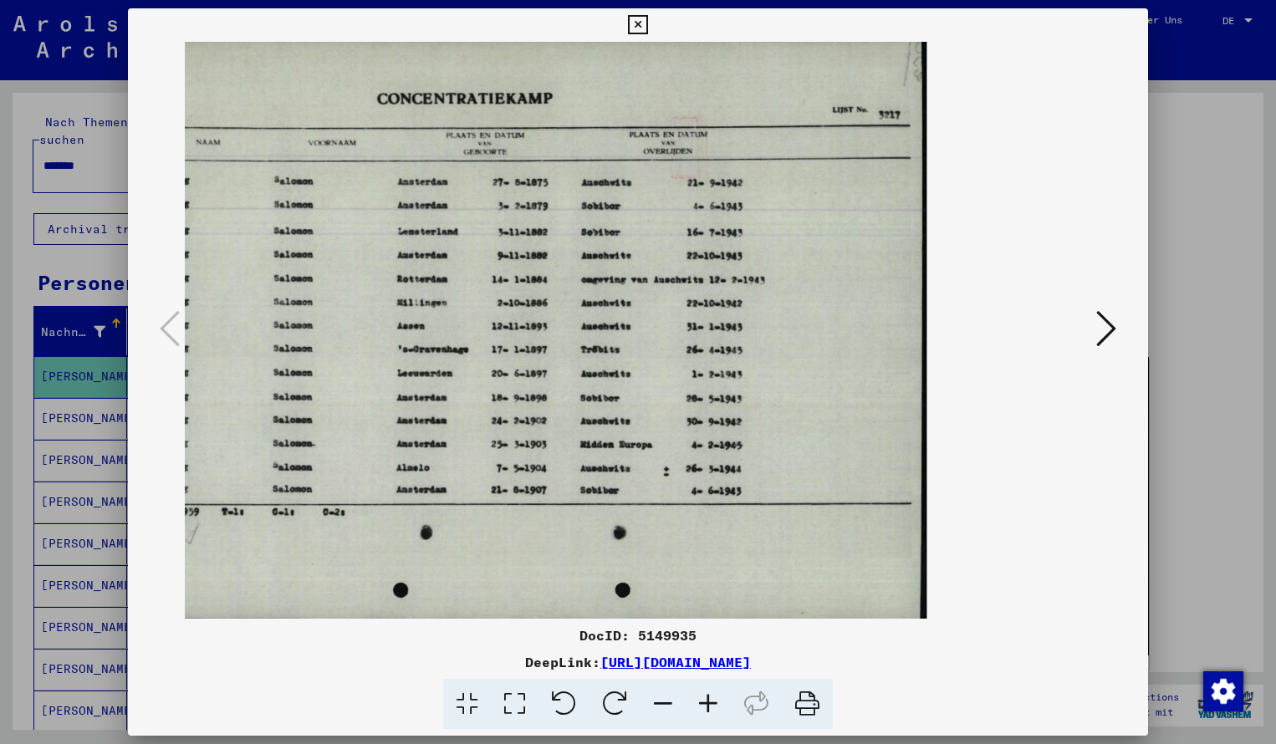
click at [647, 28] on icon at bounding box center [637, 25] width 19 height 20
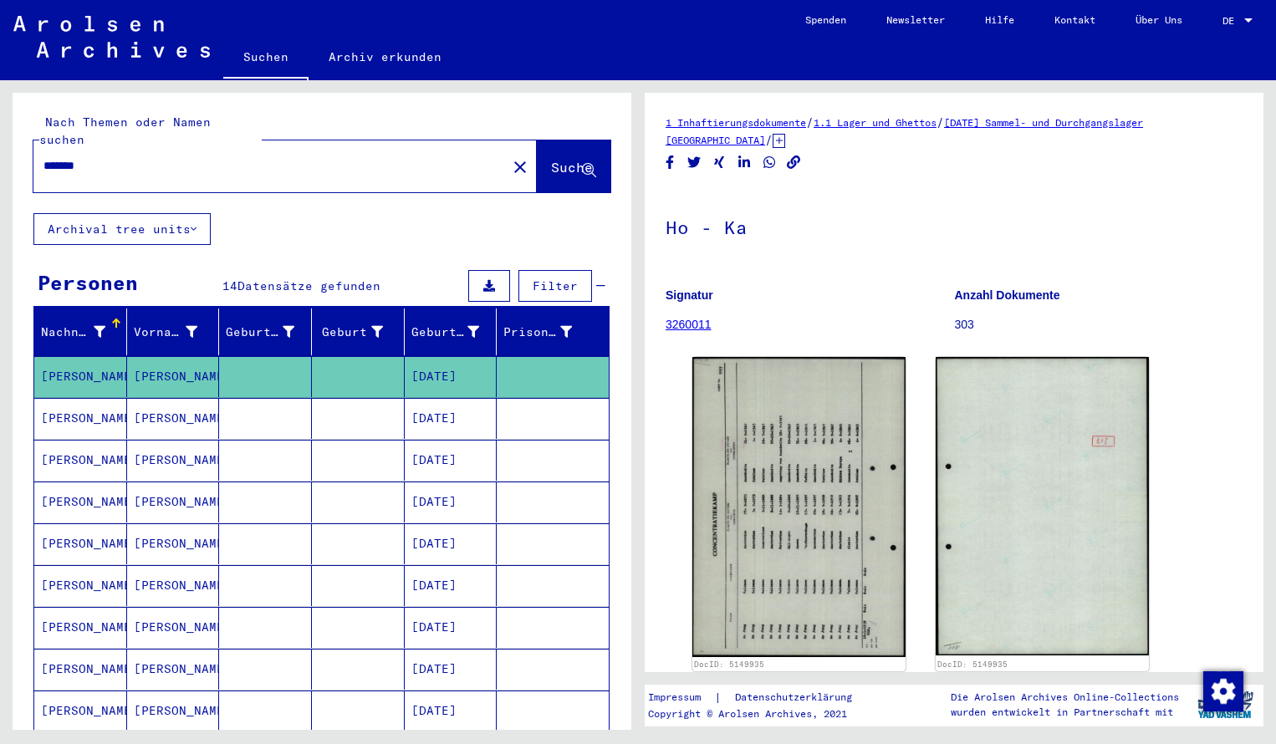
click at [112, 157] on input "*******" at bounding box center [269, 166] width 453 height 18
click at [578, 159] on span "Suche" at bounding box center [572, 167] width 42 height 17
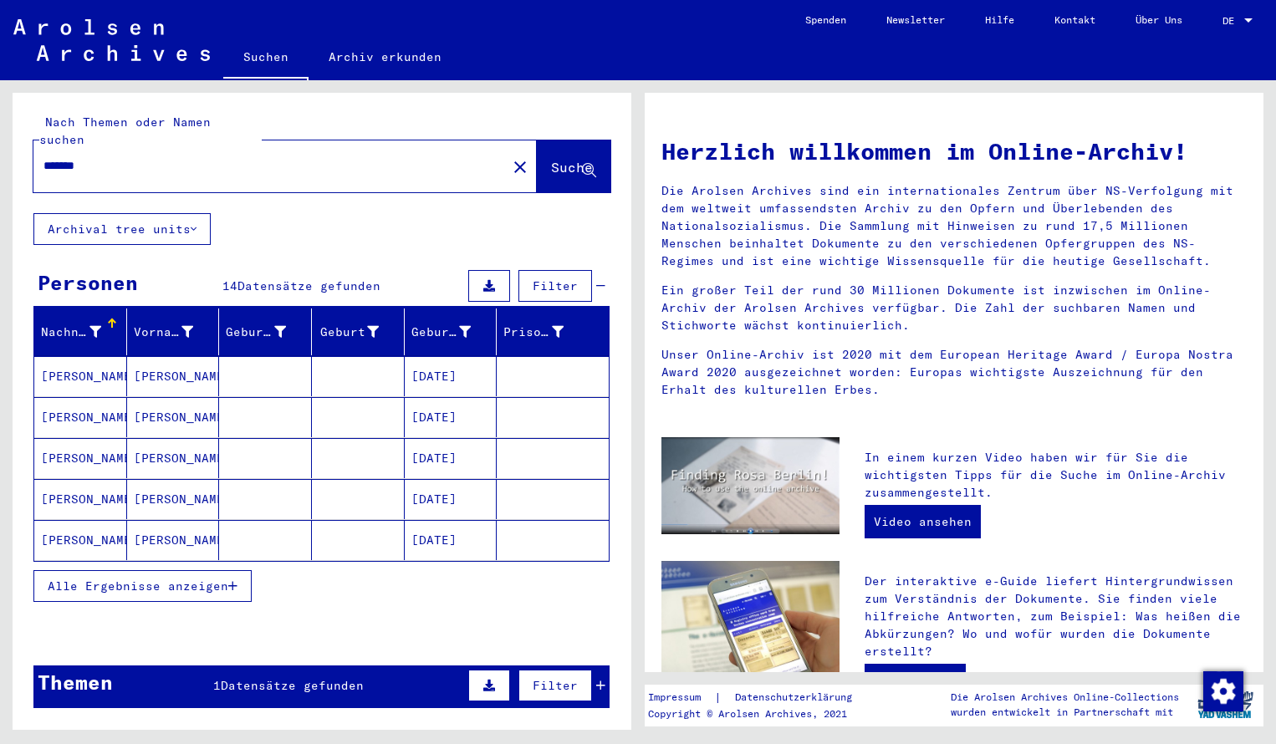
click at [110, 356] on mat-cell "[PERSON_NAME]" at bounding box center [80, 376] width 93 height 40
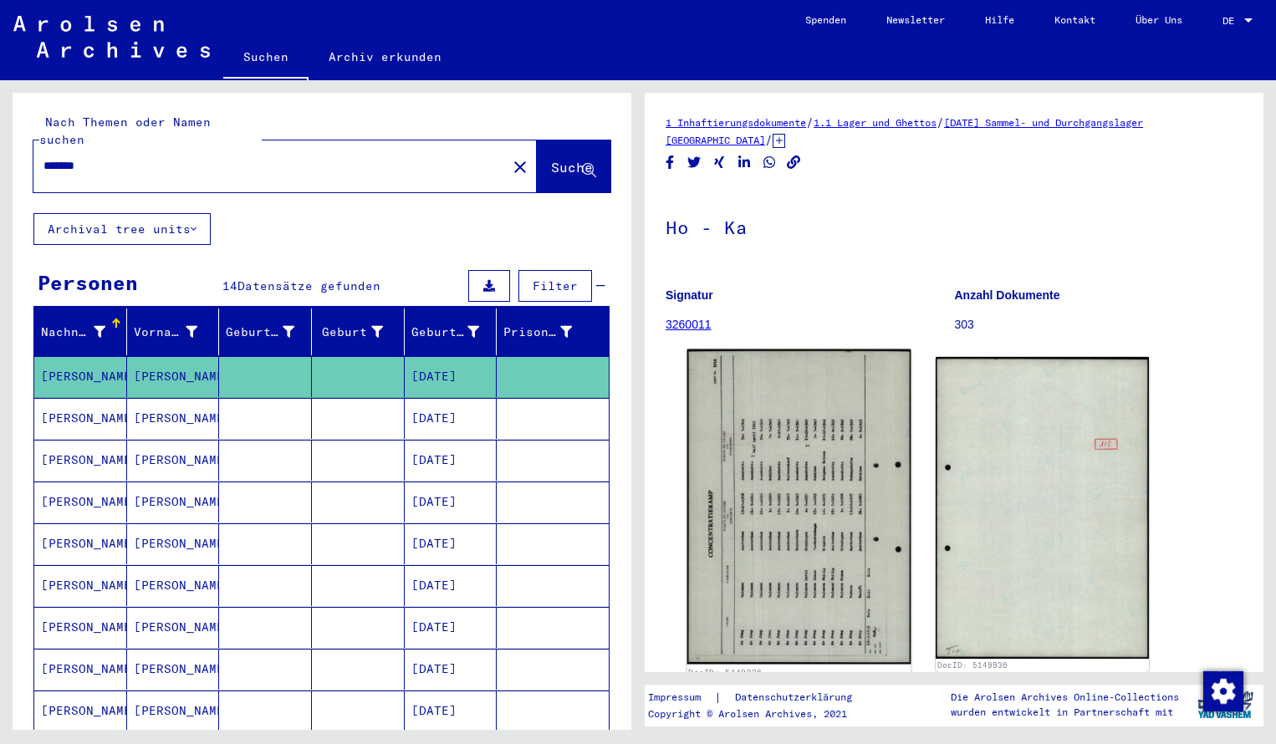
click at [755, 502] on img at bounding box center [799, 506] width 224 height 315
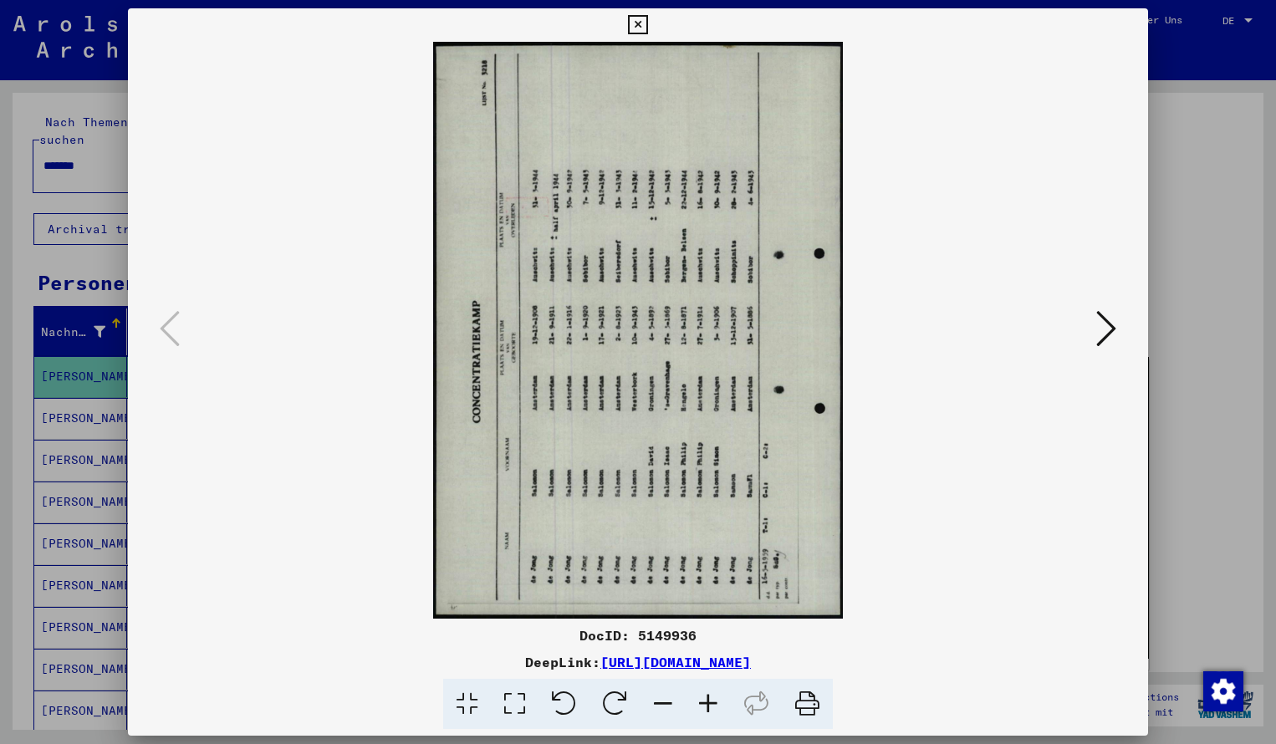
click at [612, 697] on icon at bounding box center [614, 704] width 51 height 51
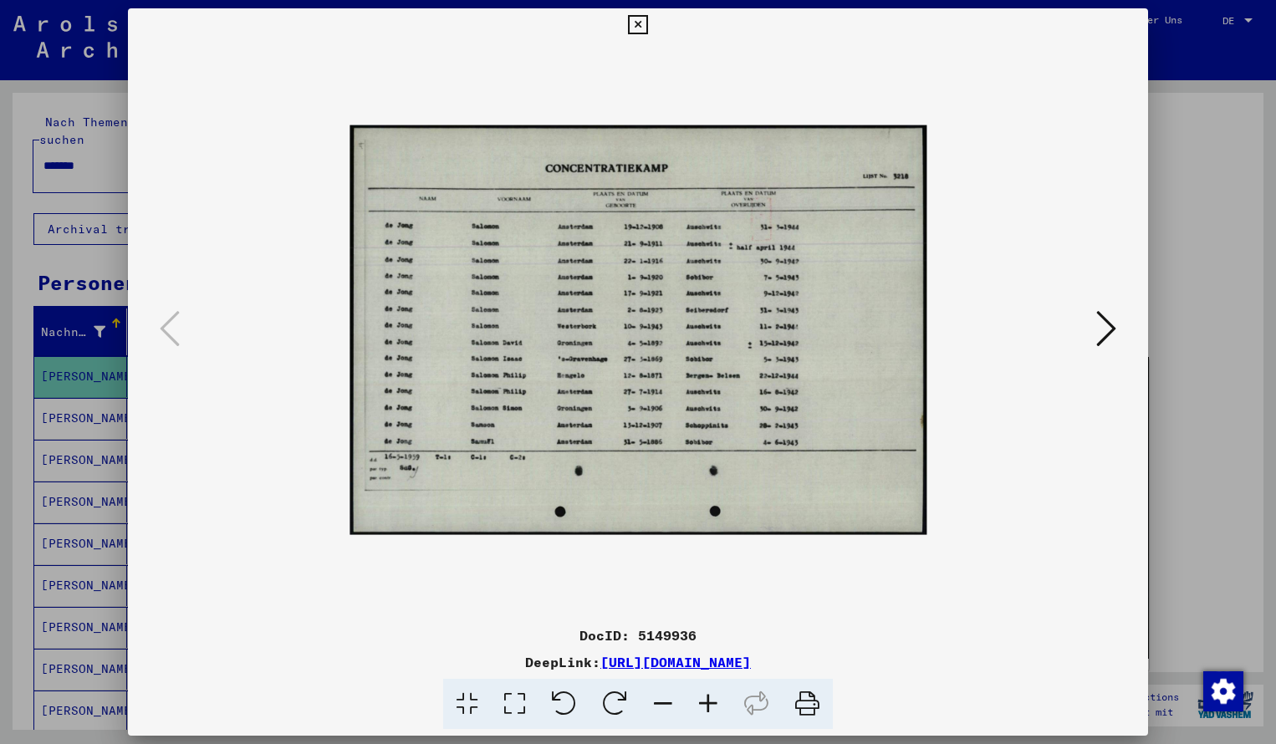
click at [709, 698] on icon at bounding box center [707, 704] width 45 height 51
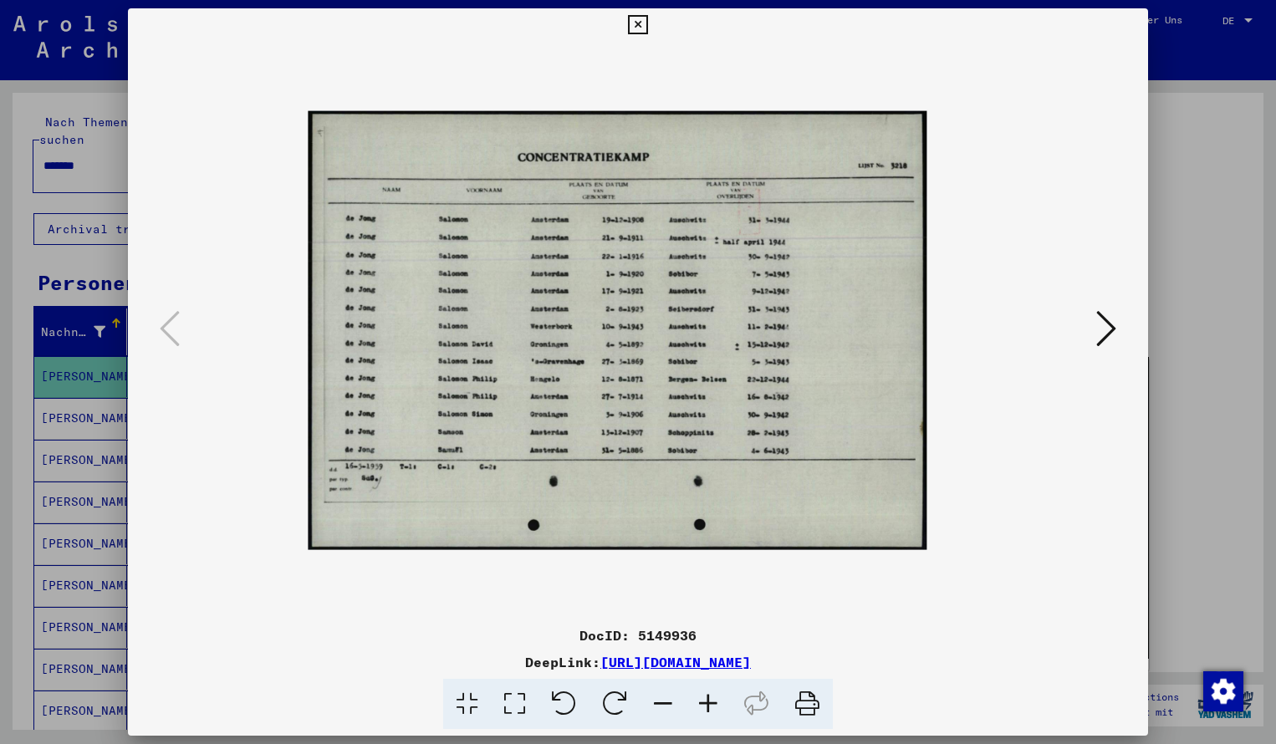
click at [709, 698] on icon at bounding box center [707, 704] width 45 height 51
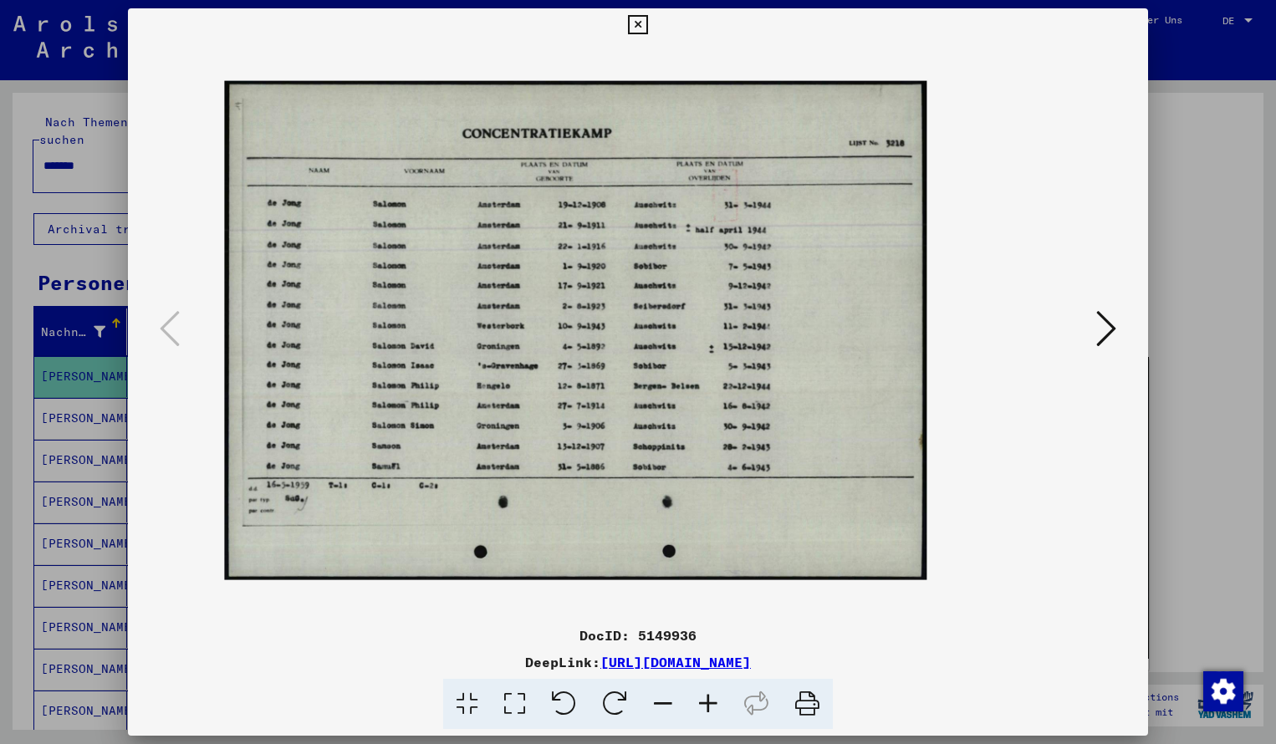
click at [709, 698] on icon at bounding box center [707, 704] width 45 height 51
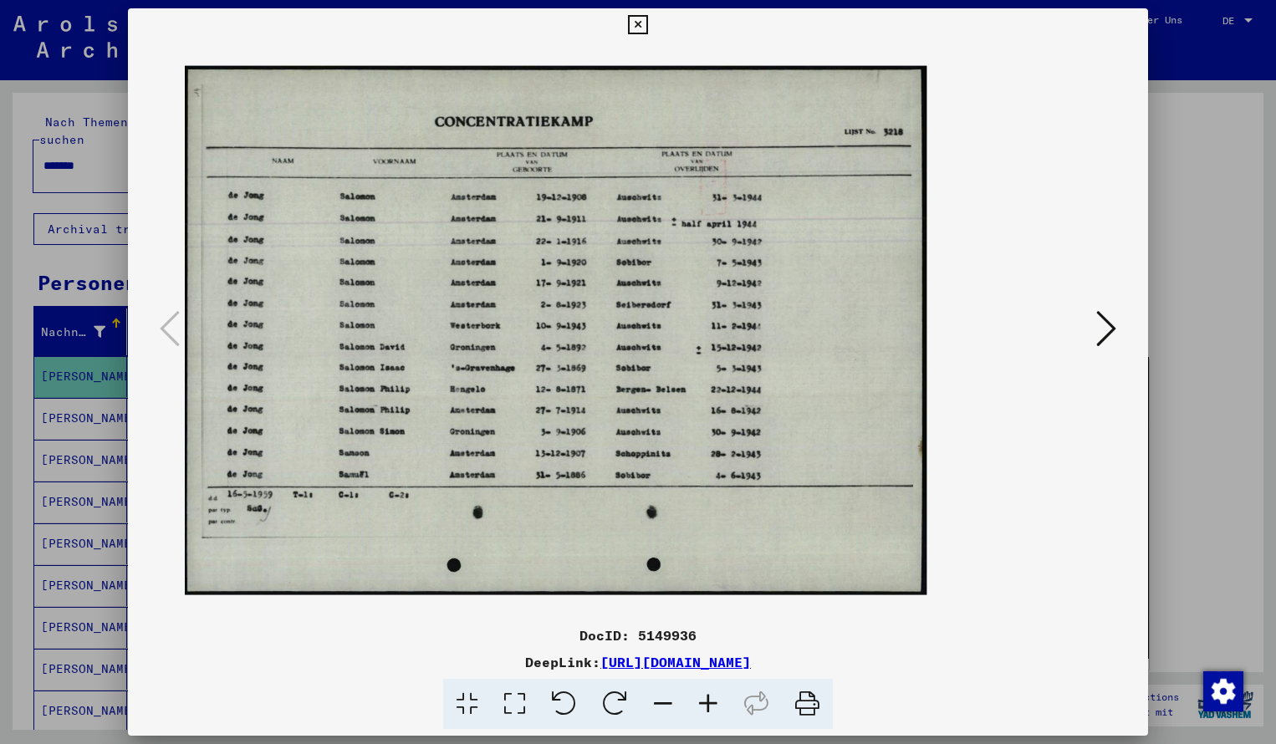
click at [709, 698] on icon at bounding box center [707, 704] width 45 height 51
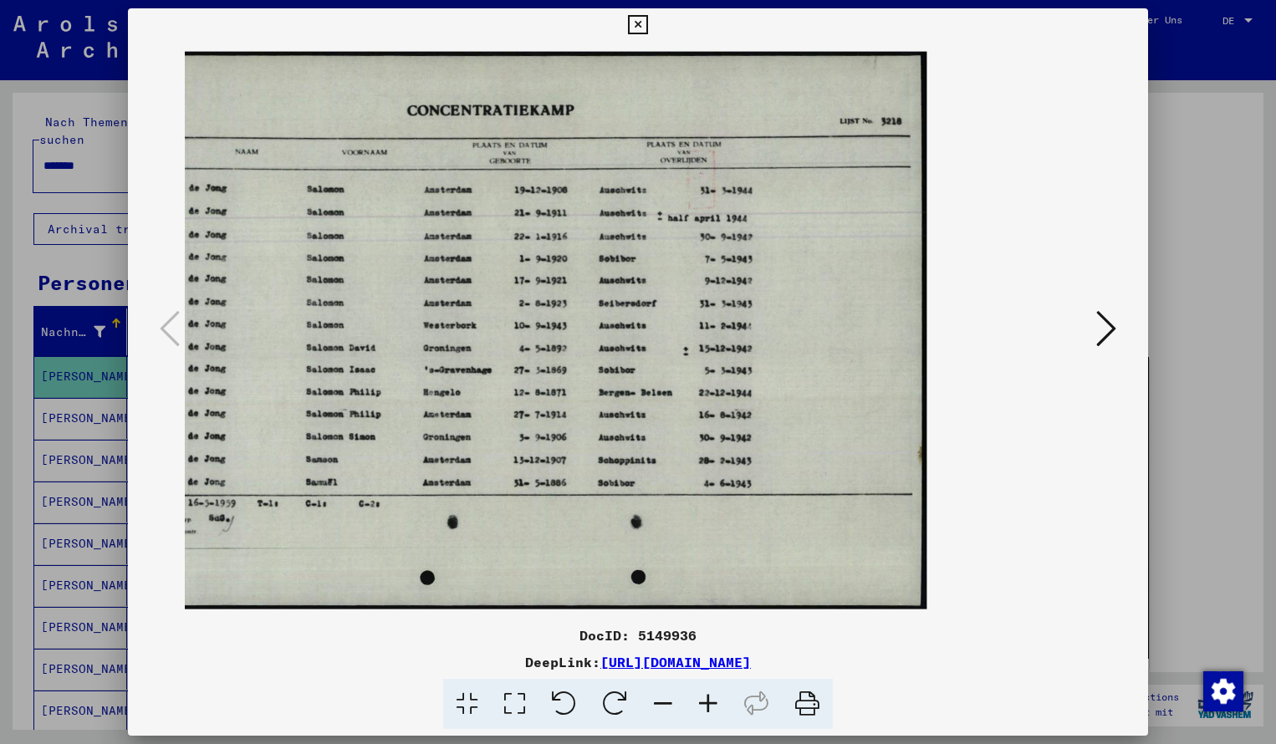
click at [709, 698] on icon at bounding box center [707, 704] width 45 height 51
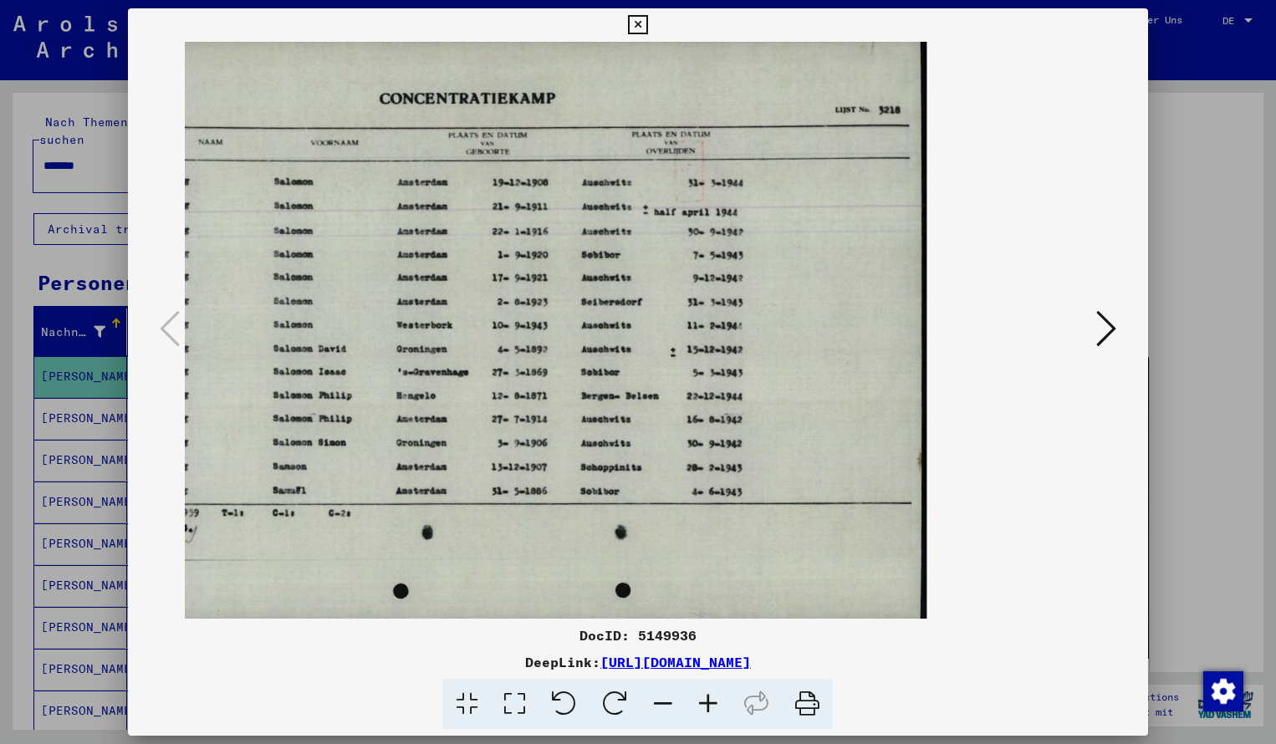
click at [647, 28] on icon at bounding box center [637, 25] width 19 height 20
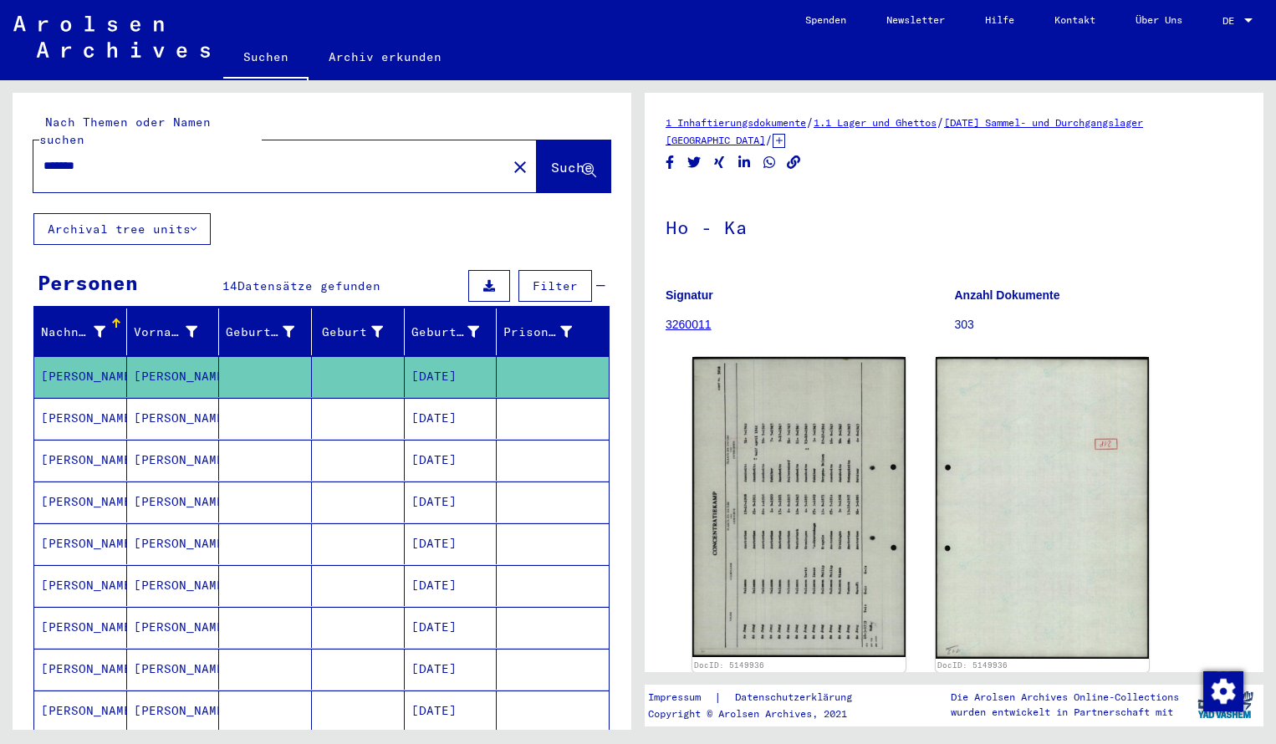
click at [96, 157] on input "*******" at bounding box center [269, 166] width 453 height 18
click at [551, 159] on span "Suche" at bounding box center [572, 167] width 42 height 17
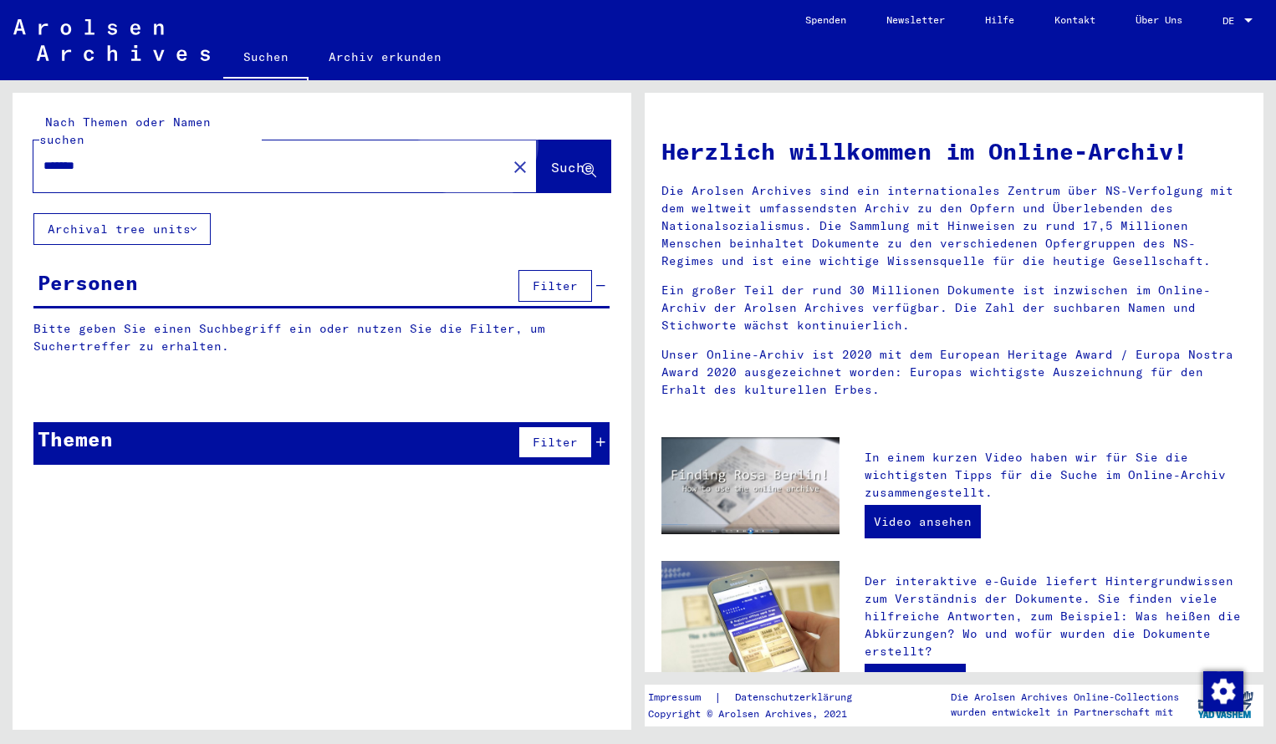
click at [551, 159] on span "Suche" at bounding box center [572, 167] width 42 height 17
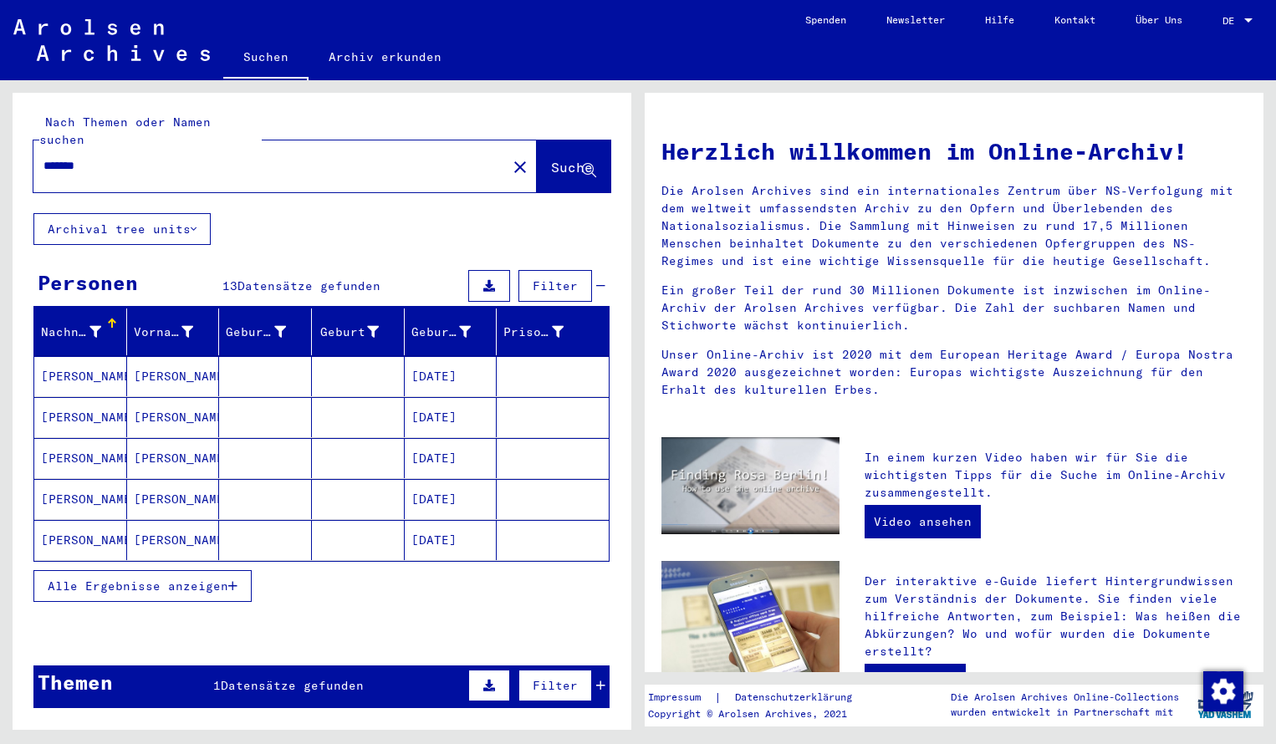
click at [79, 357] on mat-cell "[PERSON_NAME]" at bounding box center [80, 376] width 93 height 40
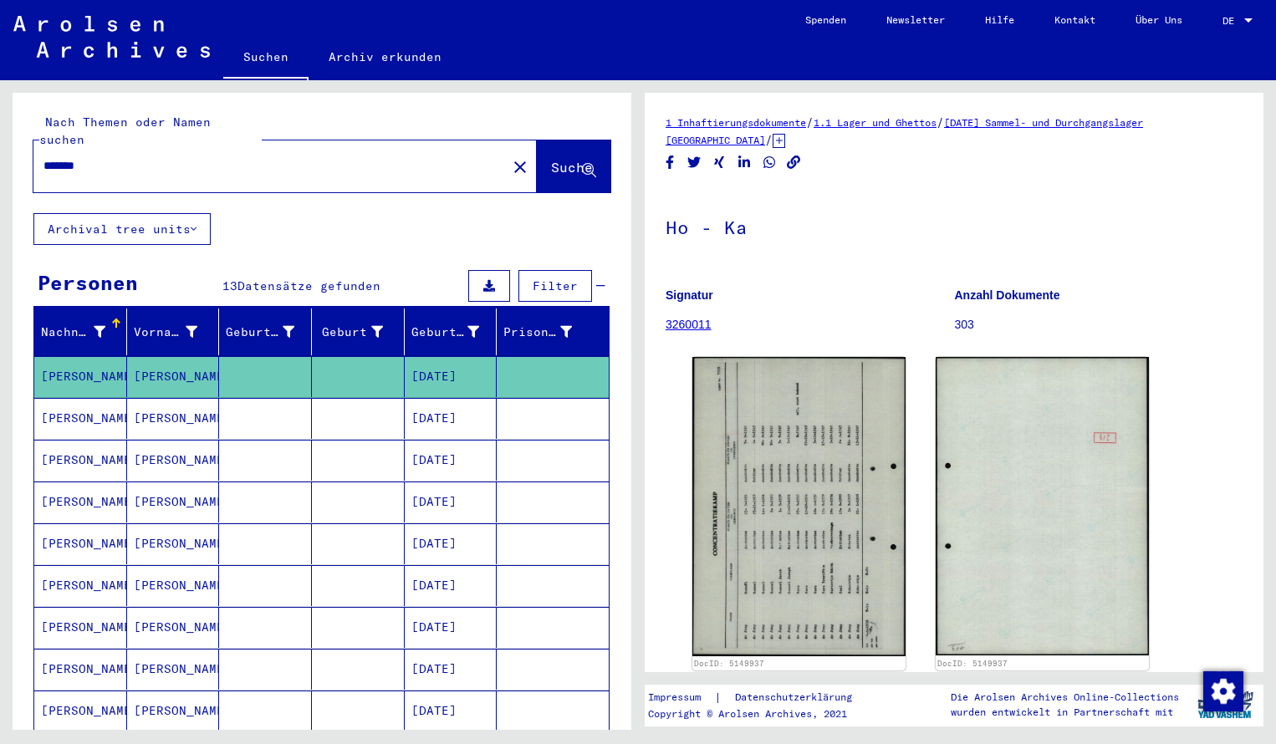
click at [763, 454] on img at bounding box center [798, 506] width 213 height 299
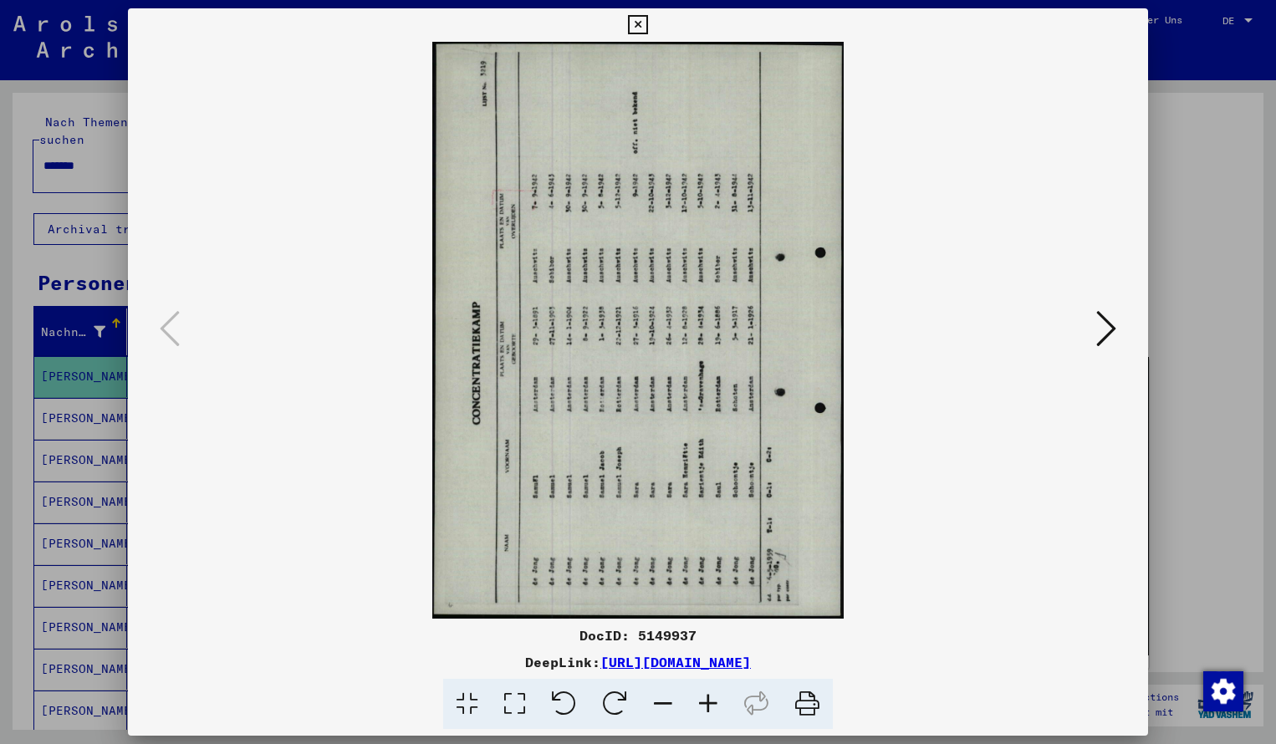
click at [624, 709] on icon at bounding box center [614, 704] width 51 height 51
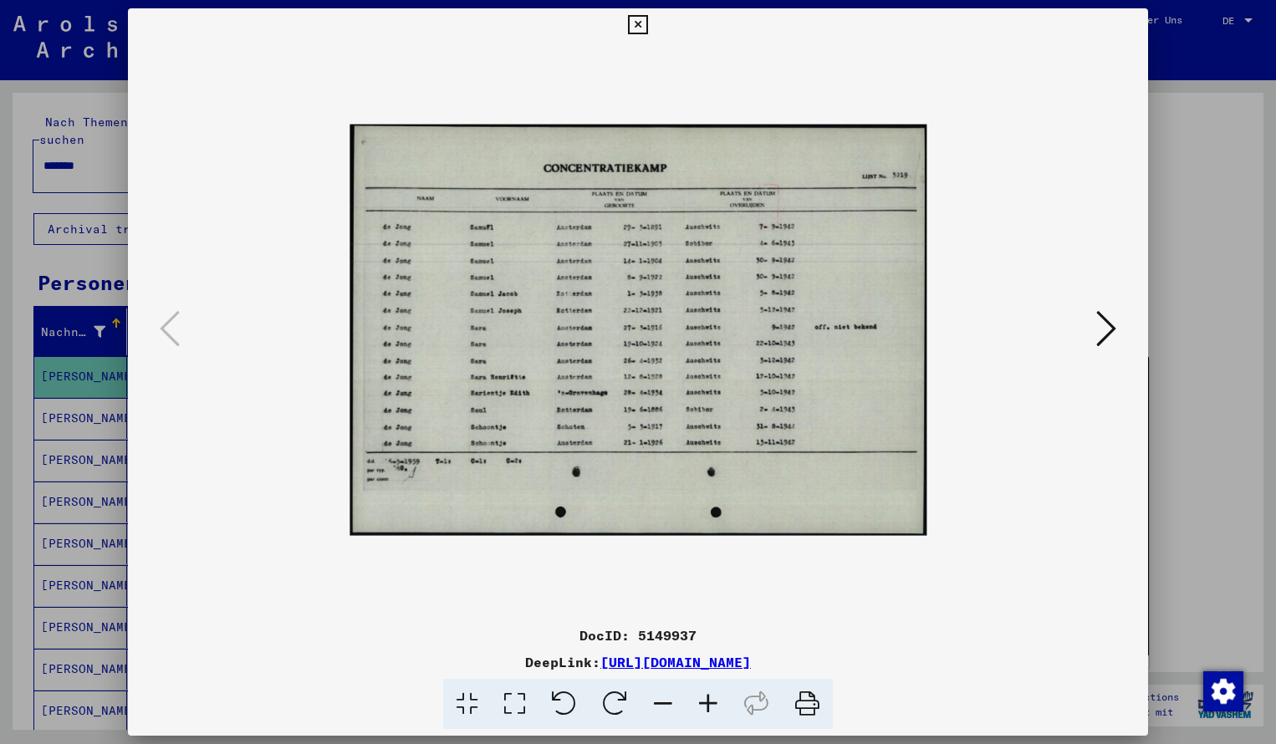
click at [717, 704] on icon at bounding box center [707, 704] width 45 height 51
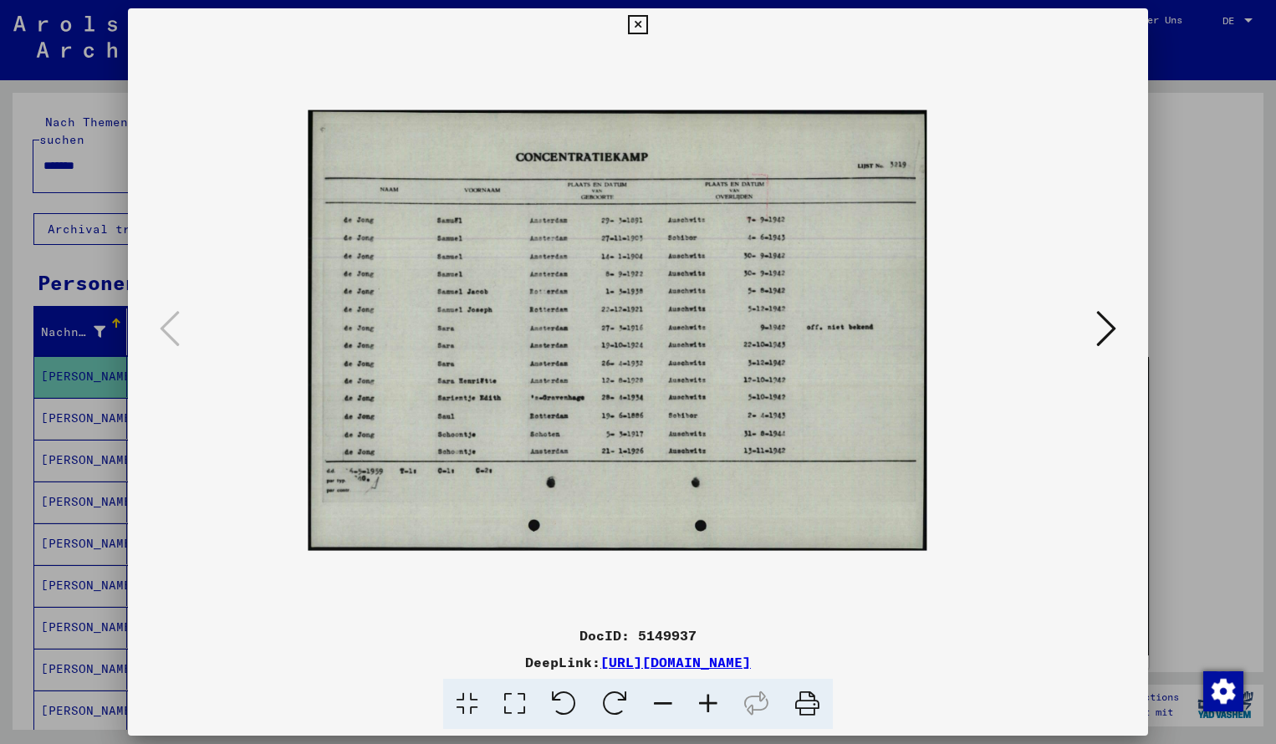
click at [717, 704] on icon at bounding box center [707, 704] width 45 height 51
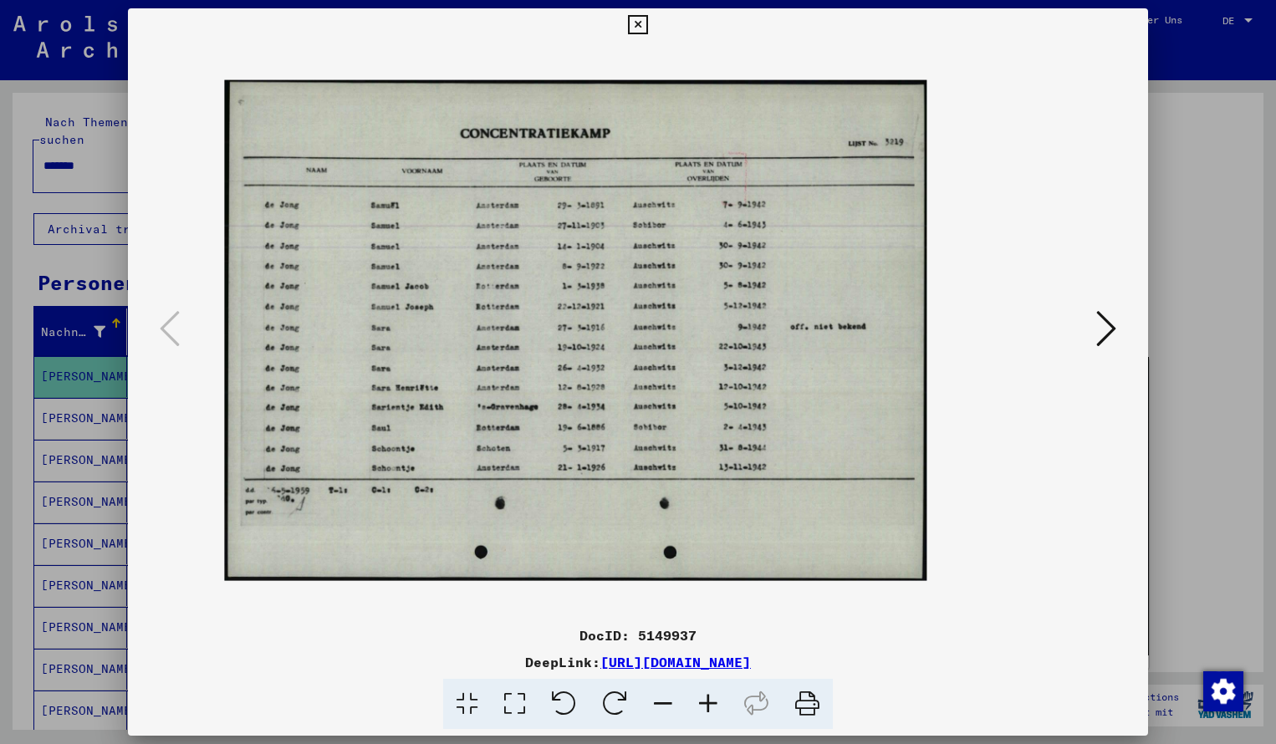
click at [717, 704] on icon at bounding box center [707, 704] width 45 height 51
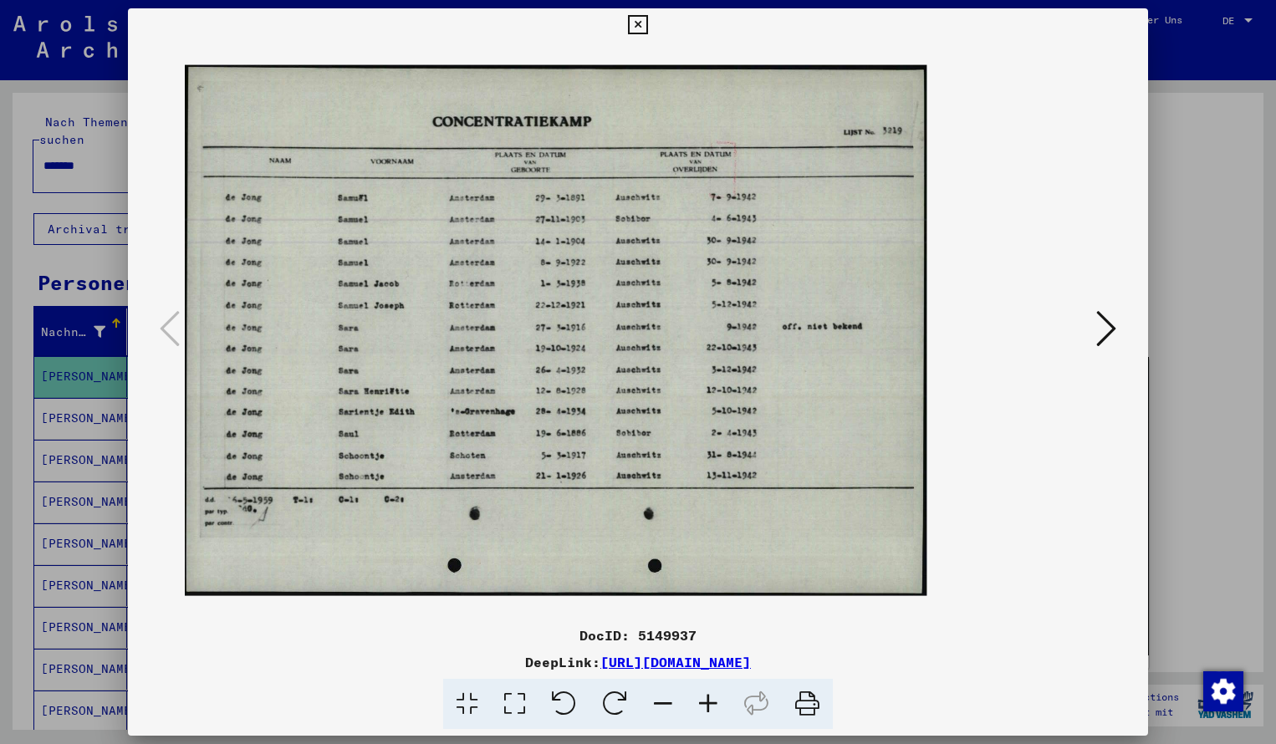
click at [717, 704] on icon at bounding box center [707, 704] width 45 height 51
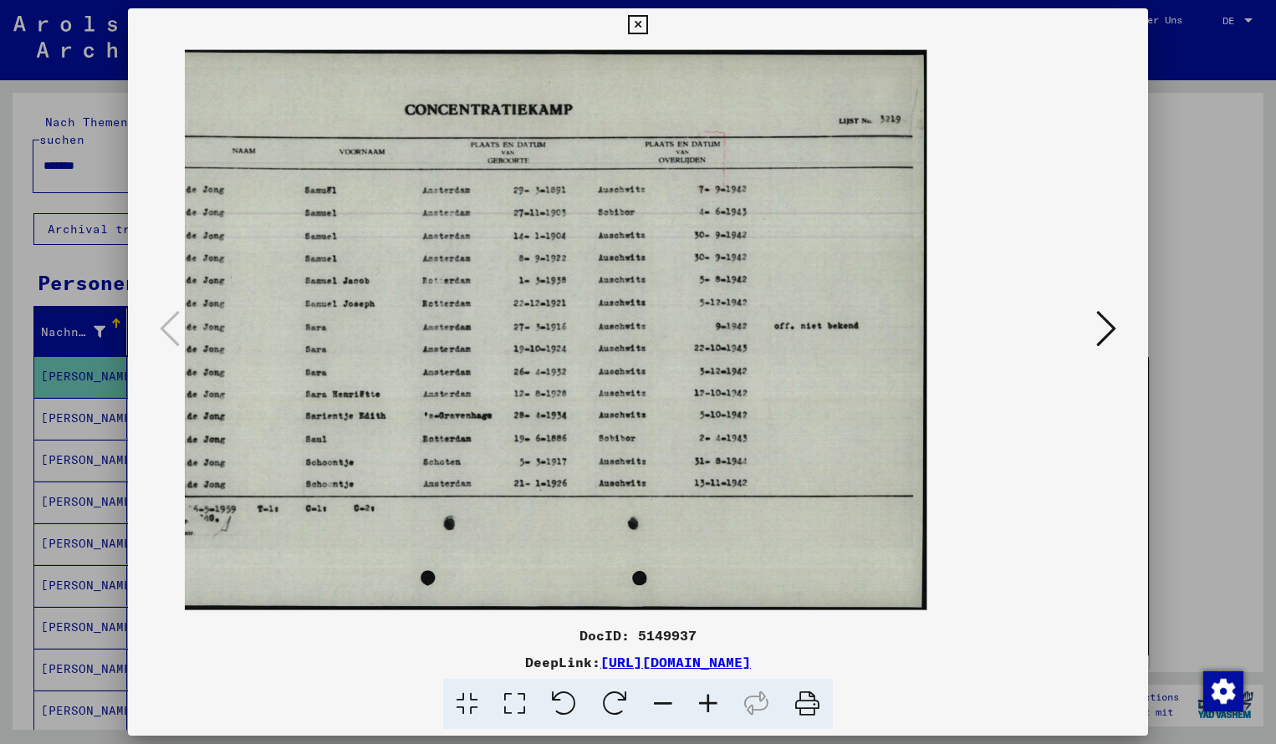
click at [647, 24] on icon at bounding box center [637, 25] width 19 height 20
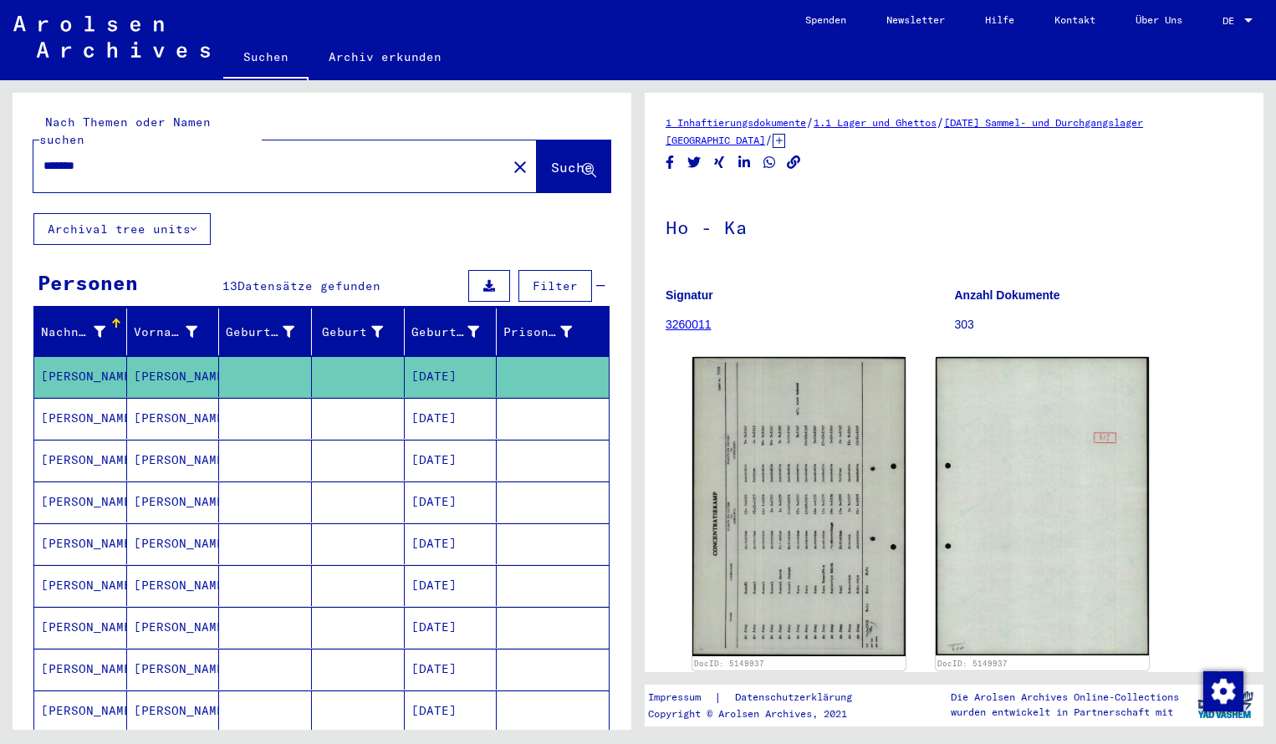
click at [120, 157] on input "*******" at bounding box center [269, 166] width 453 height 18
click at [564, 159] on span "Suche" at bounding box center [572, 167] width 42 height 17
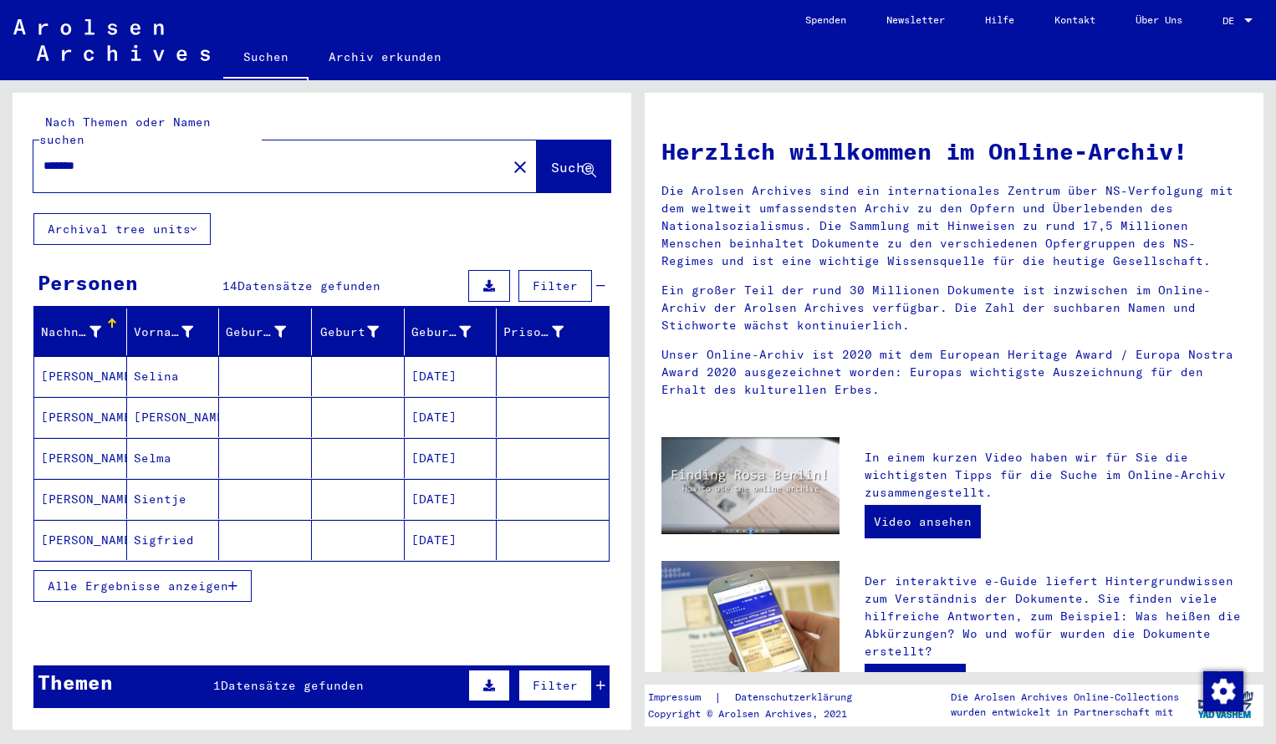
click at [82, 356] on mat-cell "[PERSON_NAME]" at bounding box center [80, 376] width 93 height 40
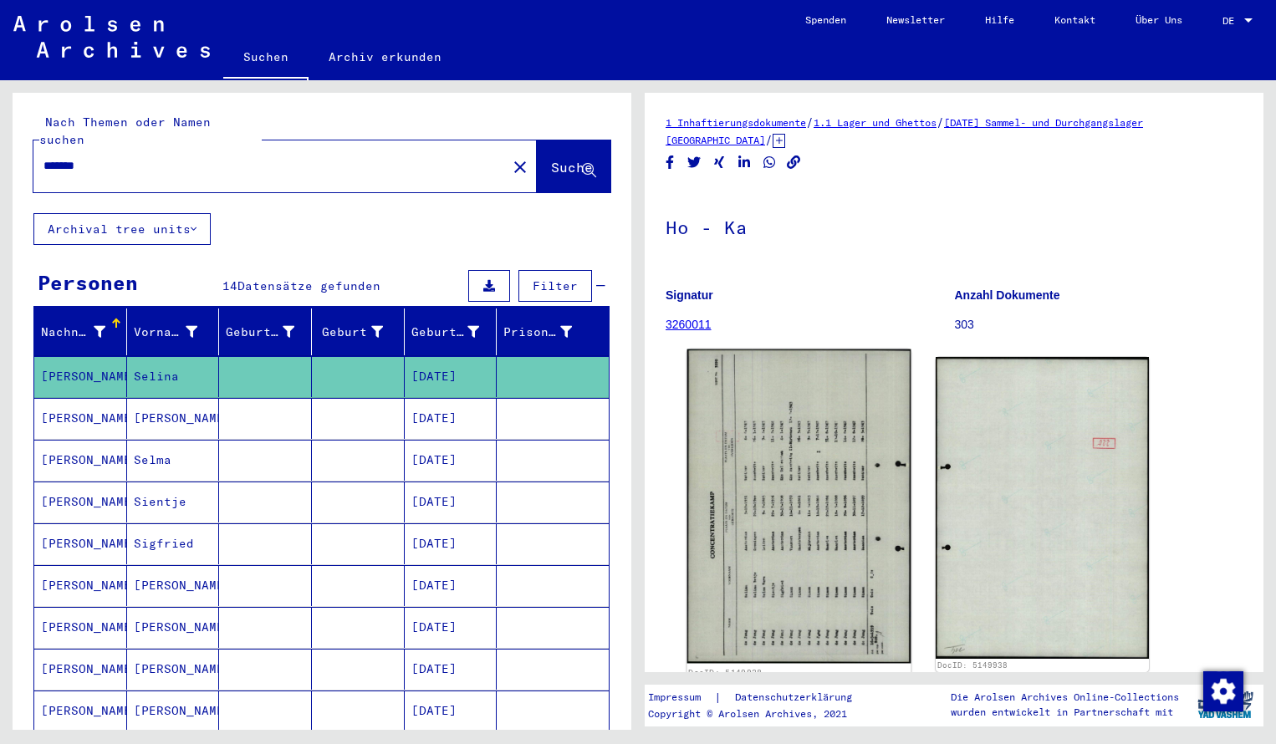
click at [777, 492] on img at bounding box center [799, 506] width 224 height 314
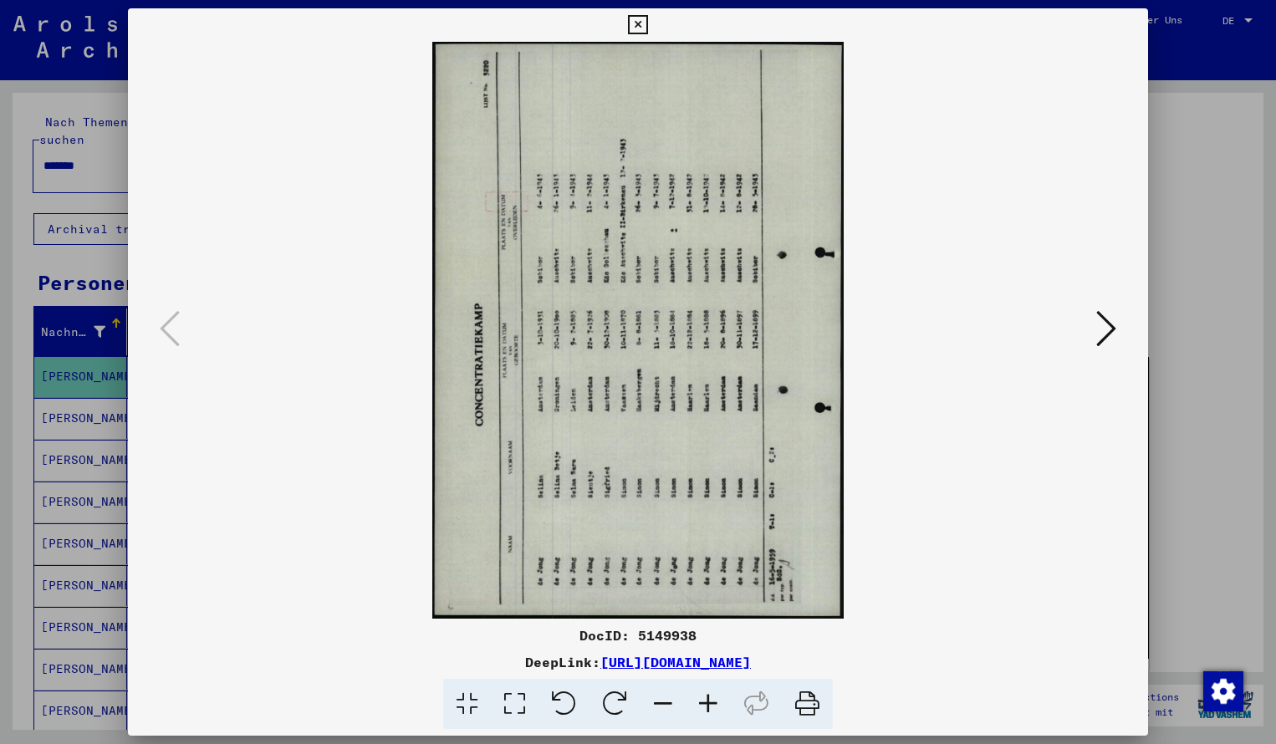
click at [610, 698] on icon at bounding box center [614, 704] width 51 height 51
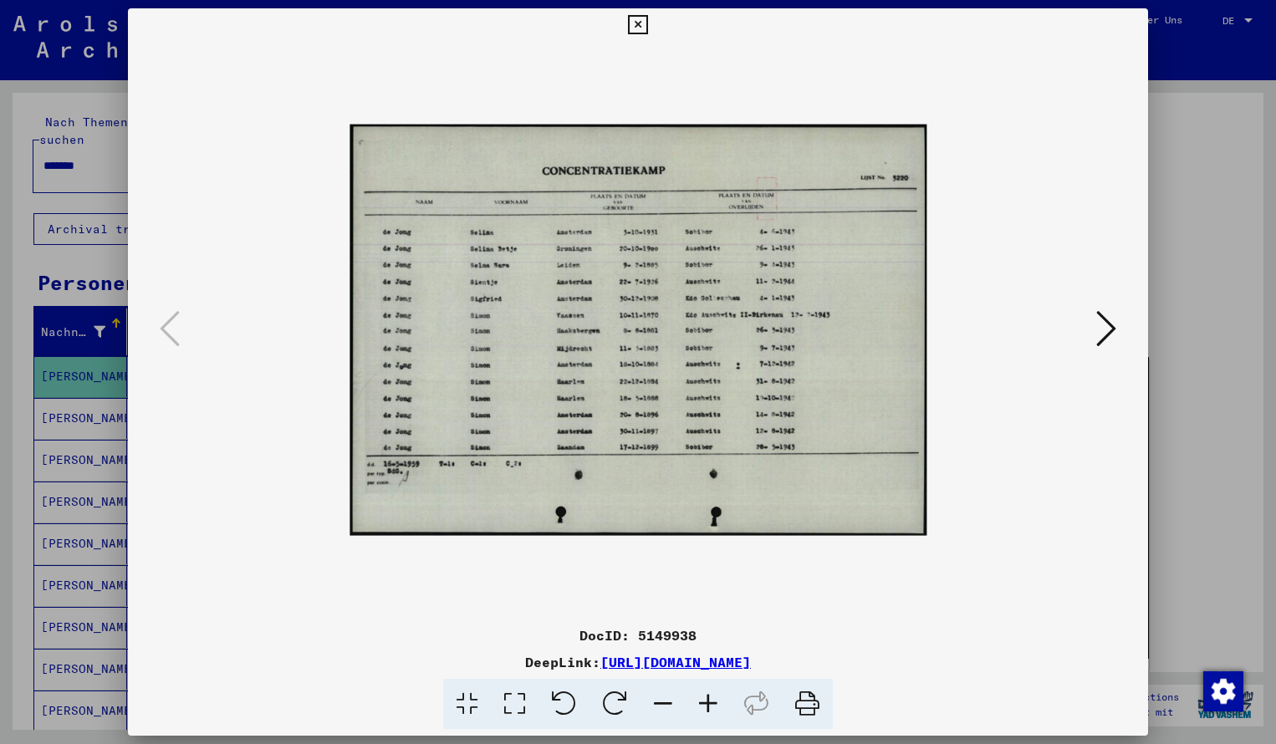
click at [704, 704] on icon at bounding box center [707, 704] width 45 height 51
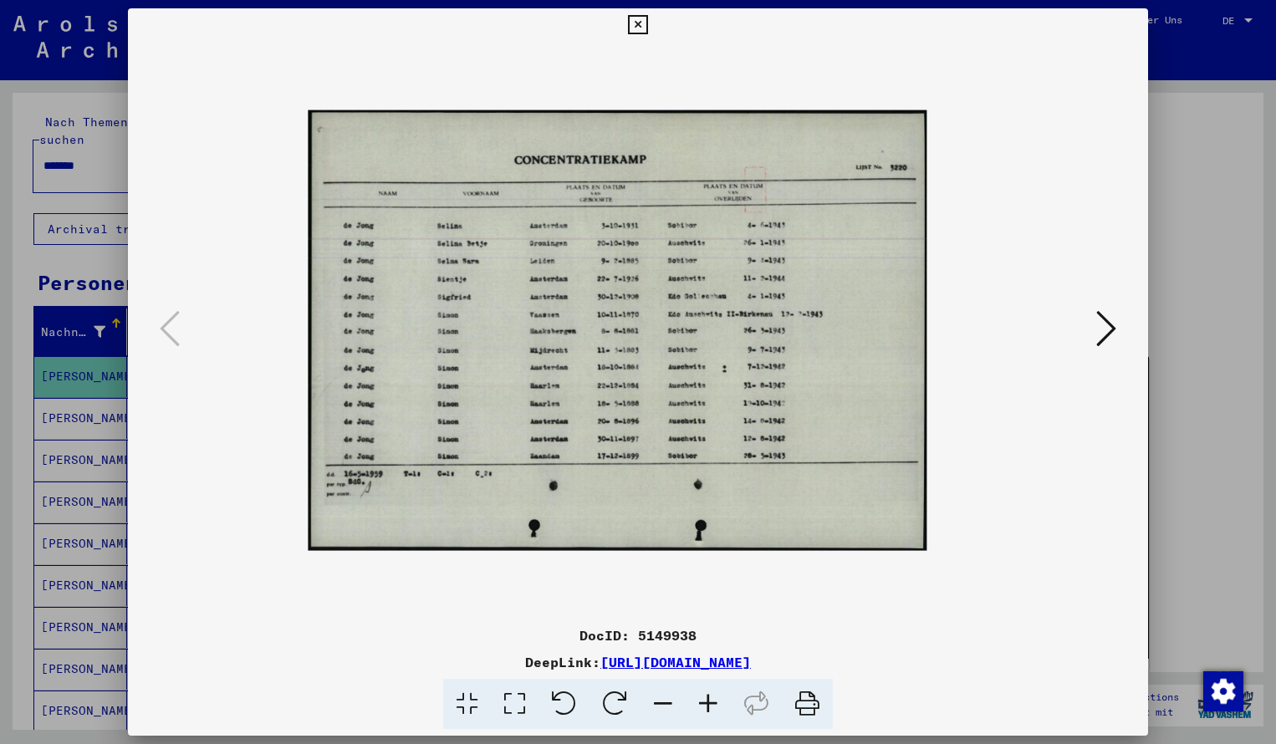
click at [704, 704] on icon at bounding box center [707, 704] width 45 height 51
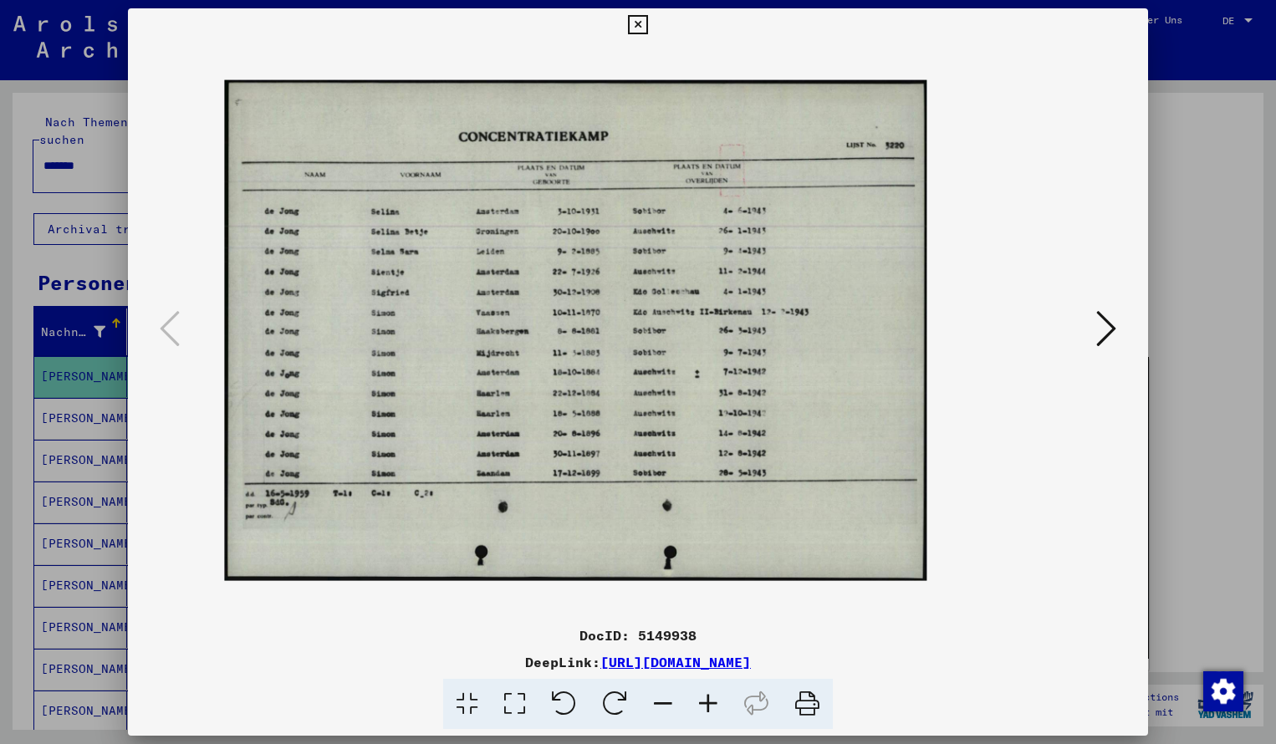
click at [704, 704] on icon at bounding box center [707, 704] width 45 height 51
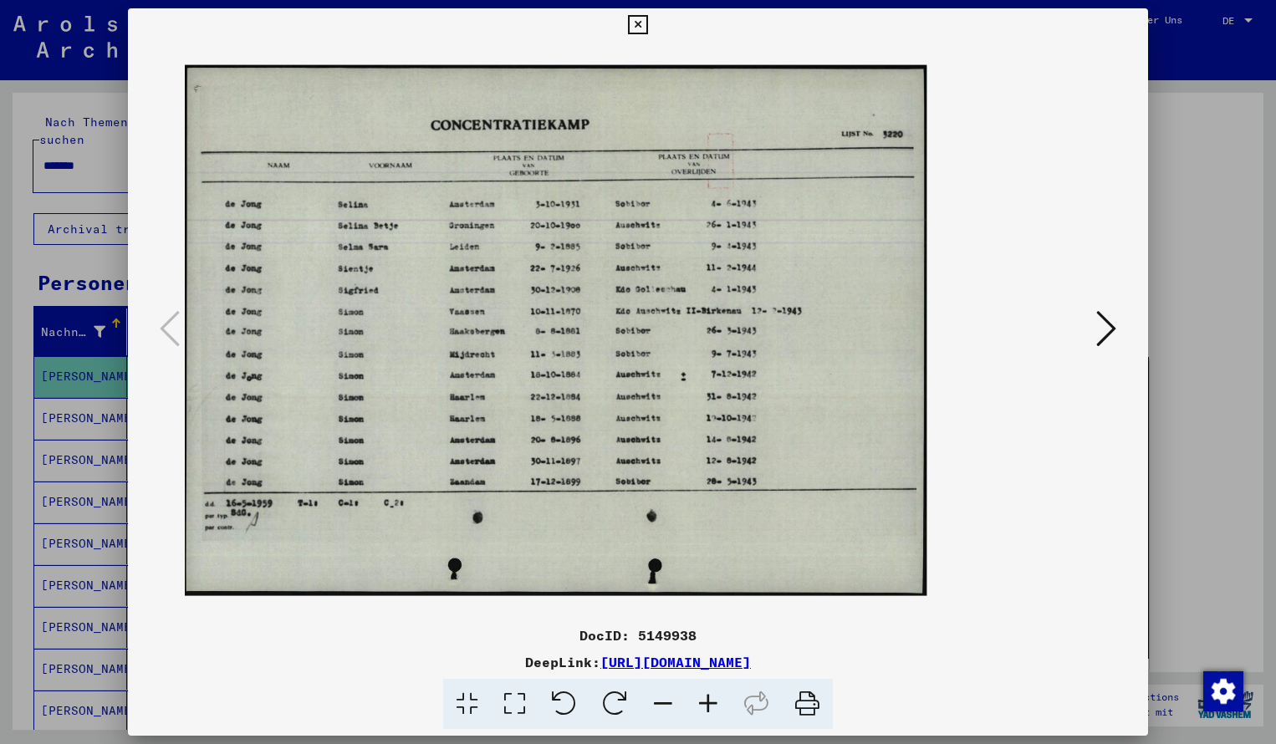
click at [704, 704] on icon at bounding box center [707, 704] width 45 height 51
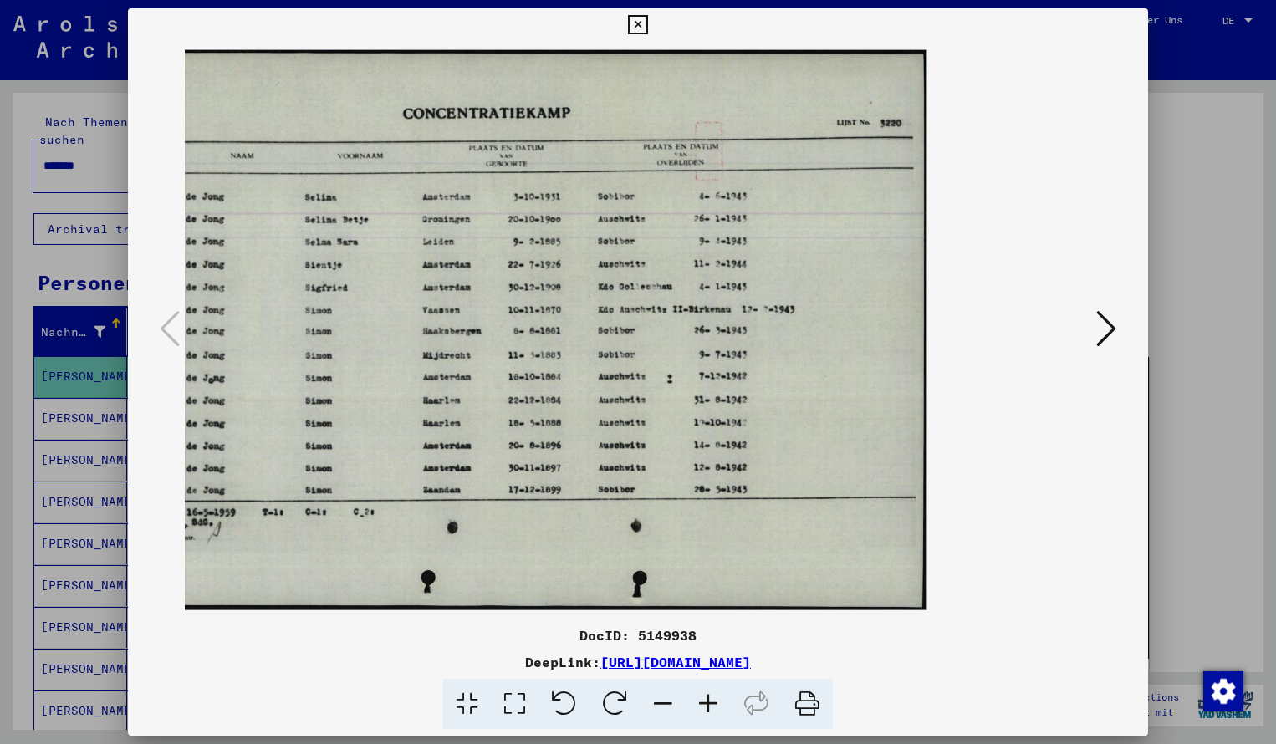
click at [704, 704] on icon at bounding box center [707, 704] width 45 height 51
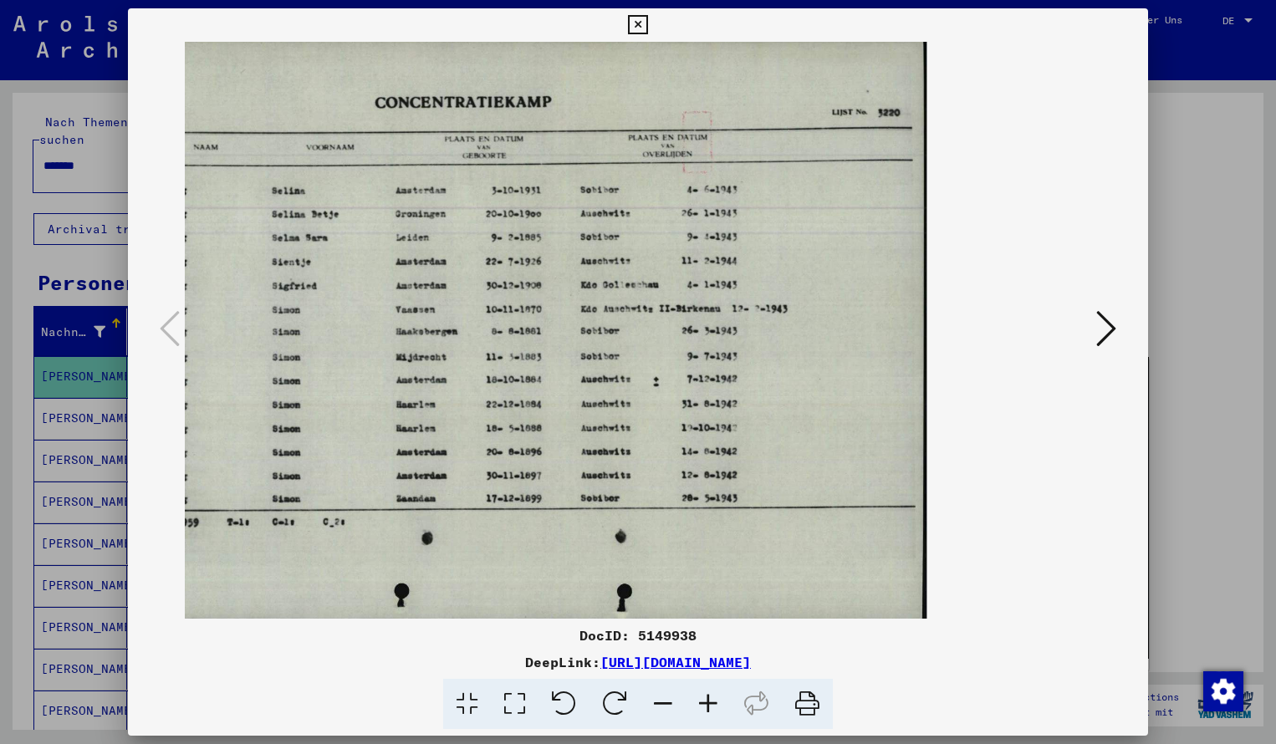
click at [647, 22] on icon at bounding box center [637, 25] width 19 height 20
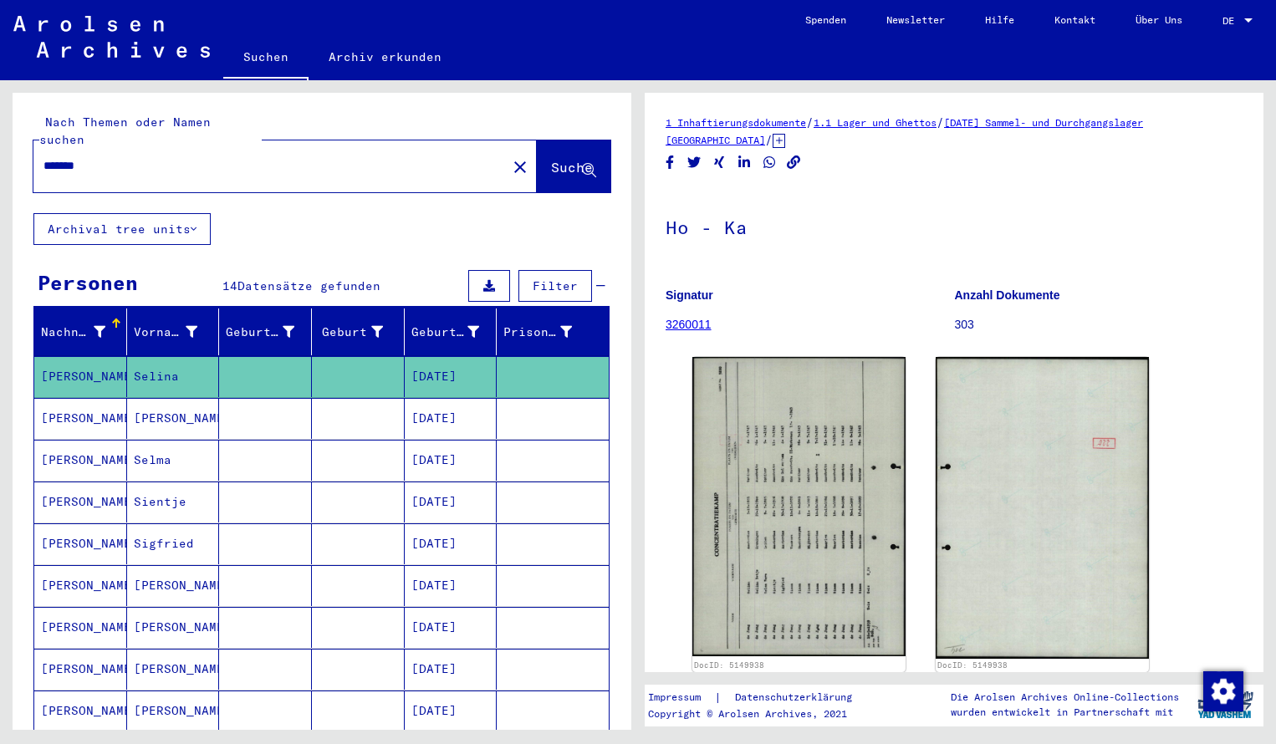
click at [104, 157] on input "*******" at bounding box center [269, 166] width 453 height 18
click at [551, 159] on span "Suche" at bounding box center [572, 167] width 42 height 17
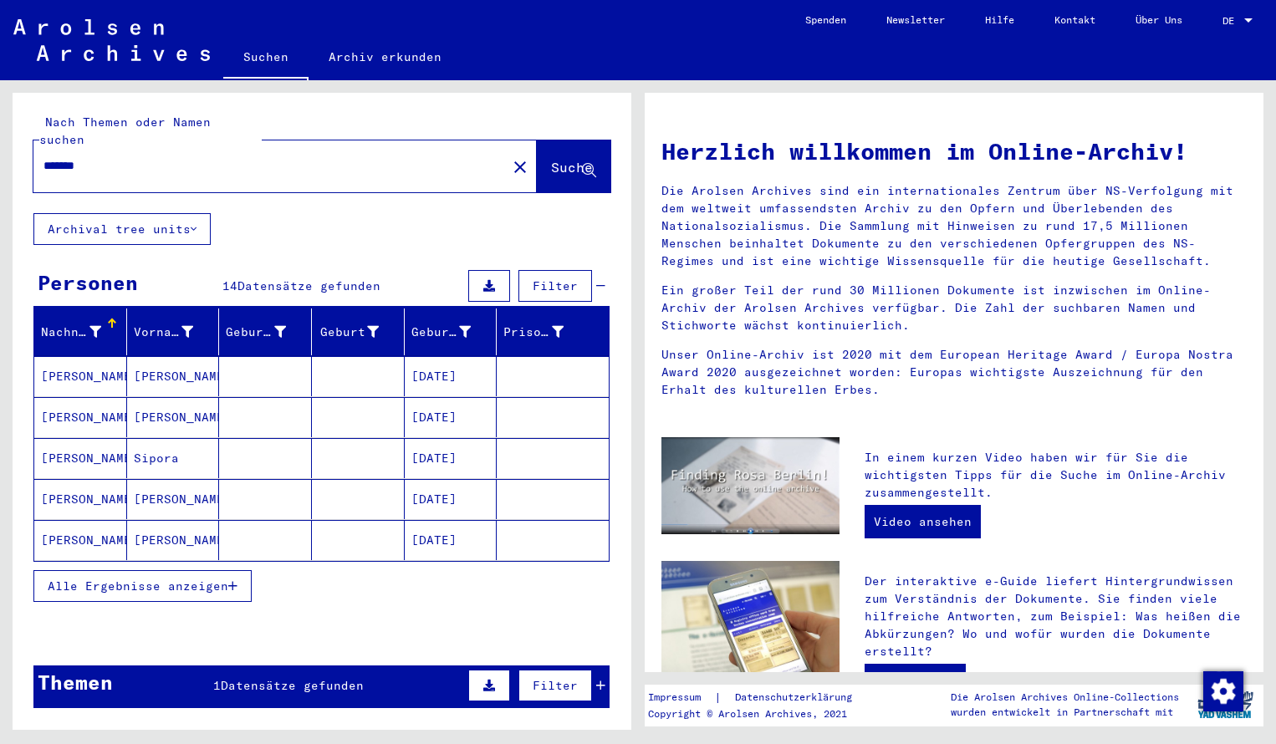
click at [89, 359] on mat-cell "[PERSON_NAME]" at bounding box center [80, 376] width 93 height 40
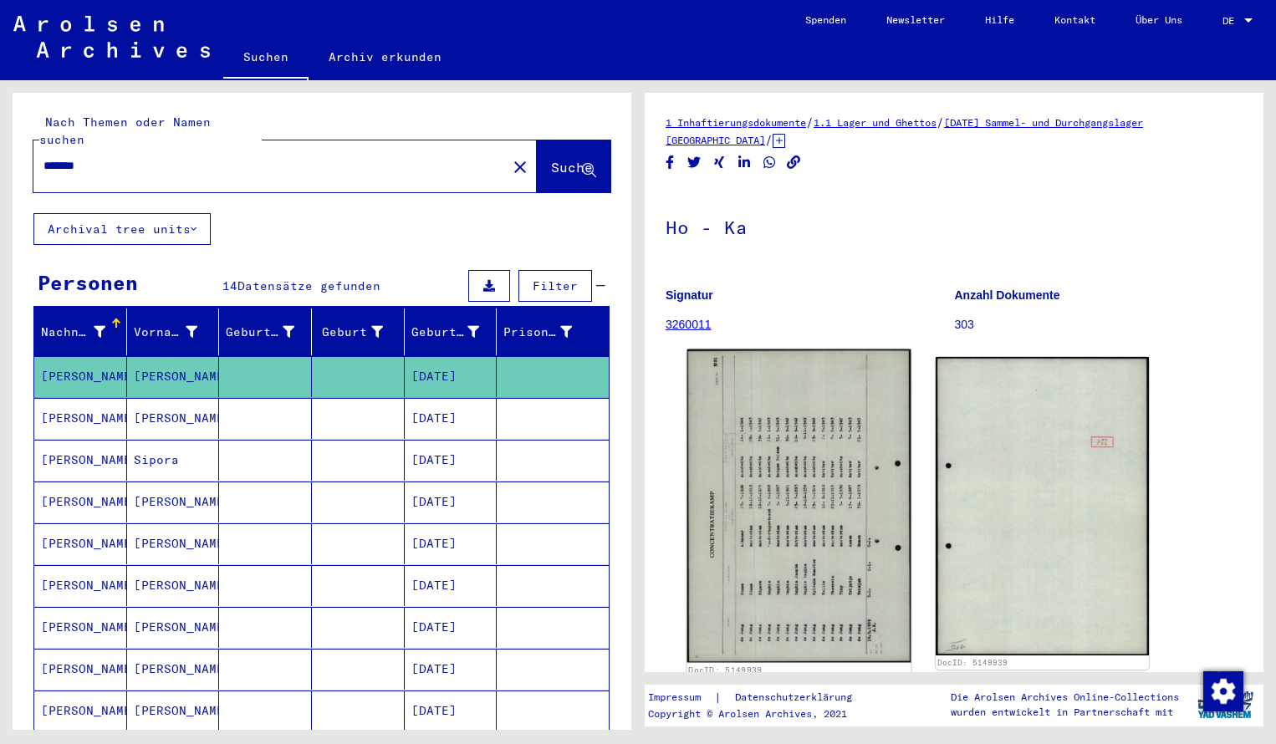
click at [774, 433] on img at bounding box center [799, 505] width 224 height 313
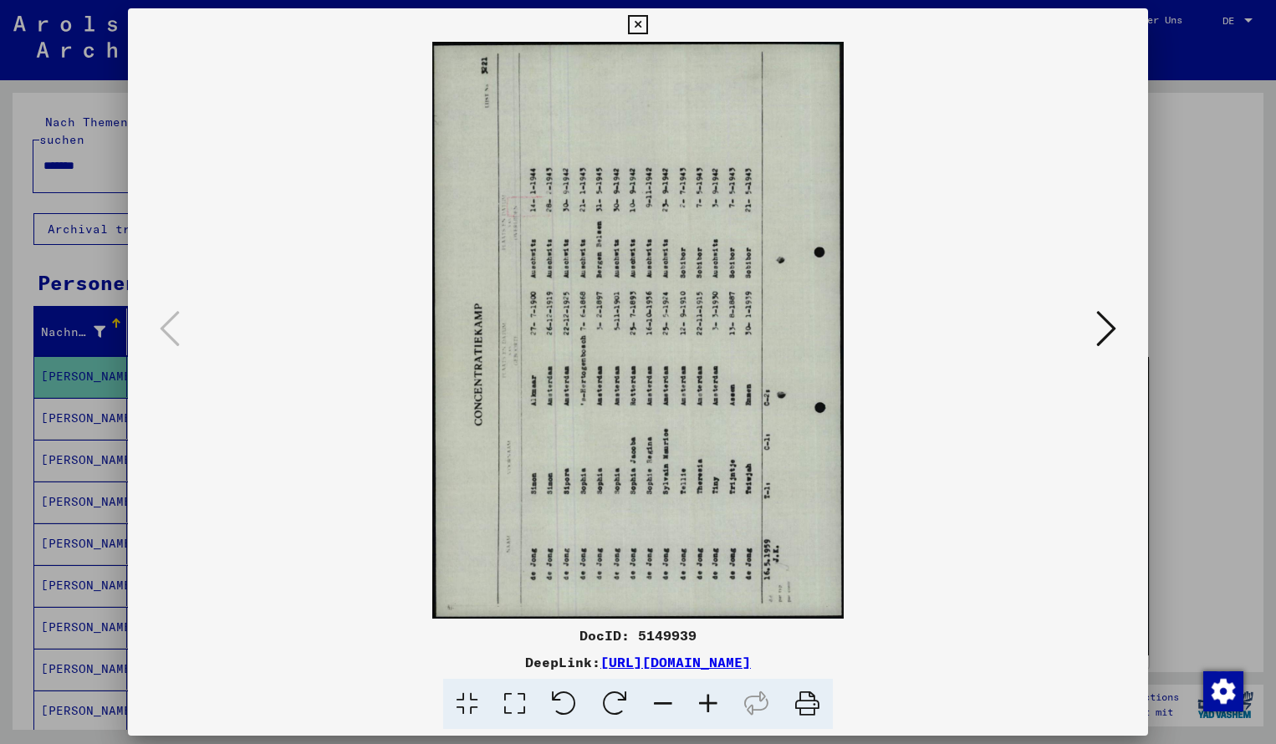
click at [623, 700] on icon at bounding box center [614, 704] width 51 height 51
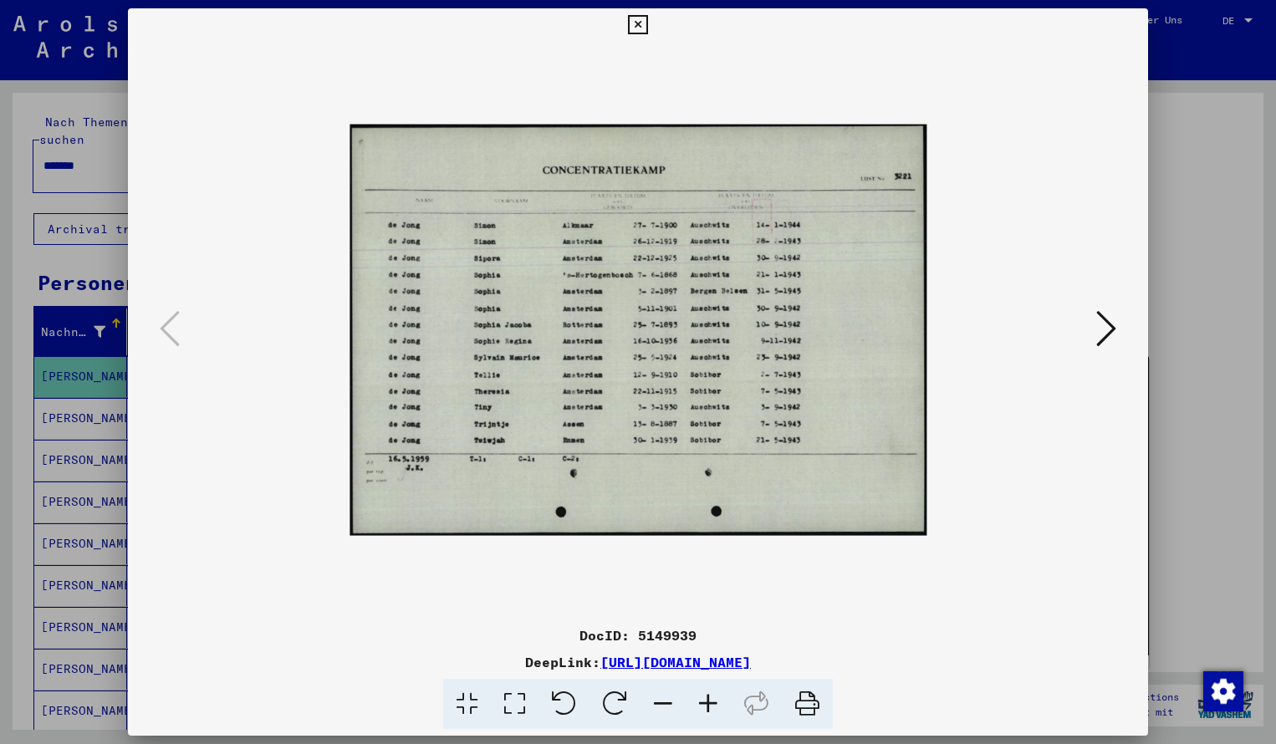
click at [711, 700] on icon at bounding box center [707, 704] width 45 height 51
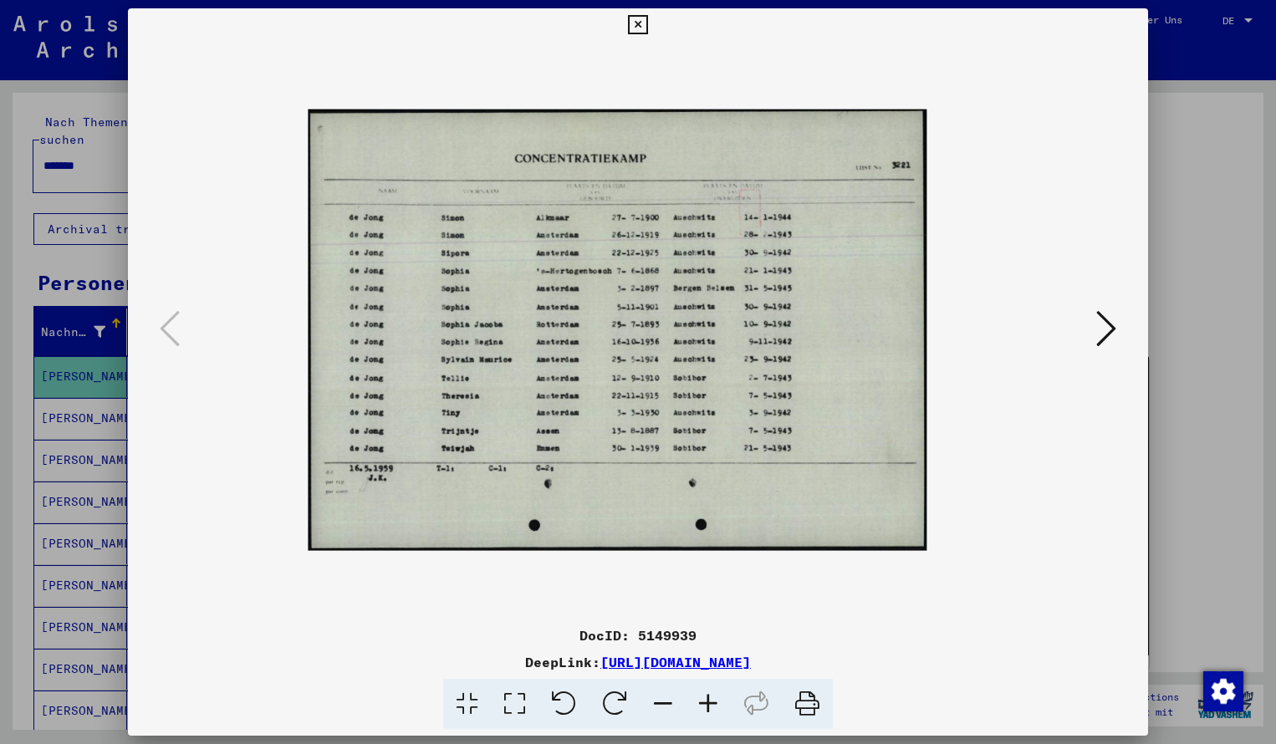
click at [711, 700] on icon at bounding box center [707, 704] width 45 height 51
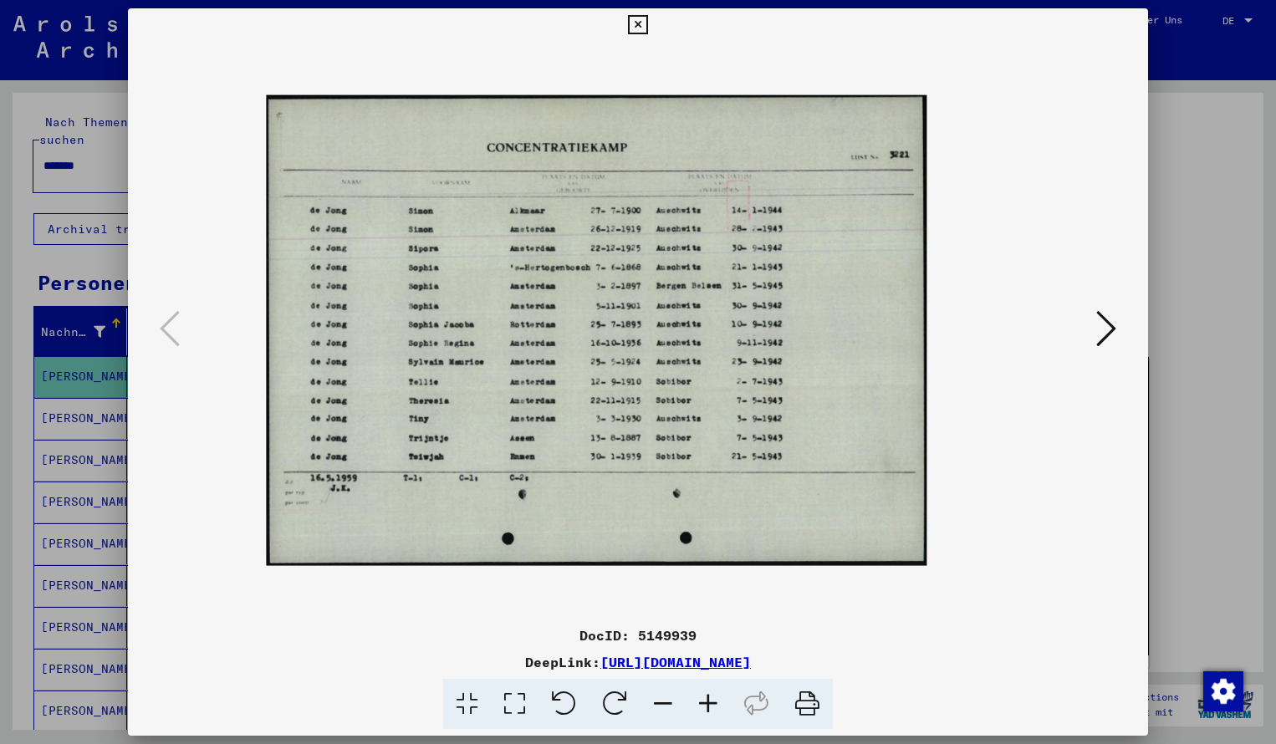
click at [711, 700] on icon at bounding box center [707, 704] width 45 height 51
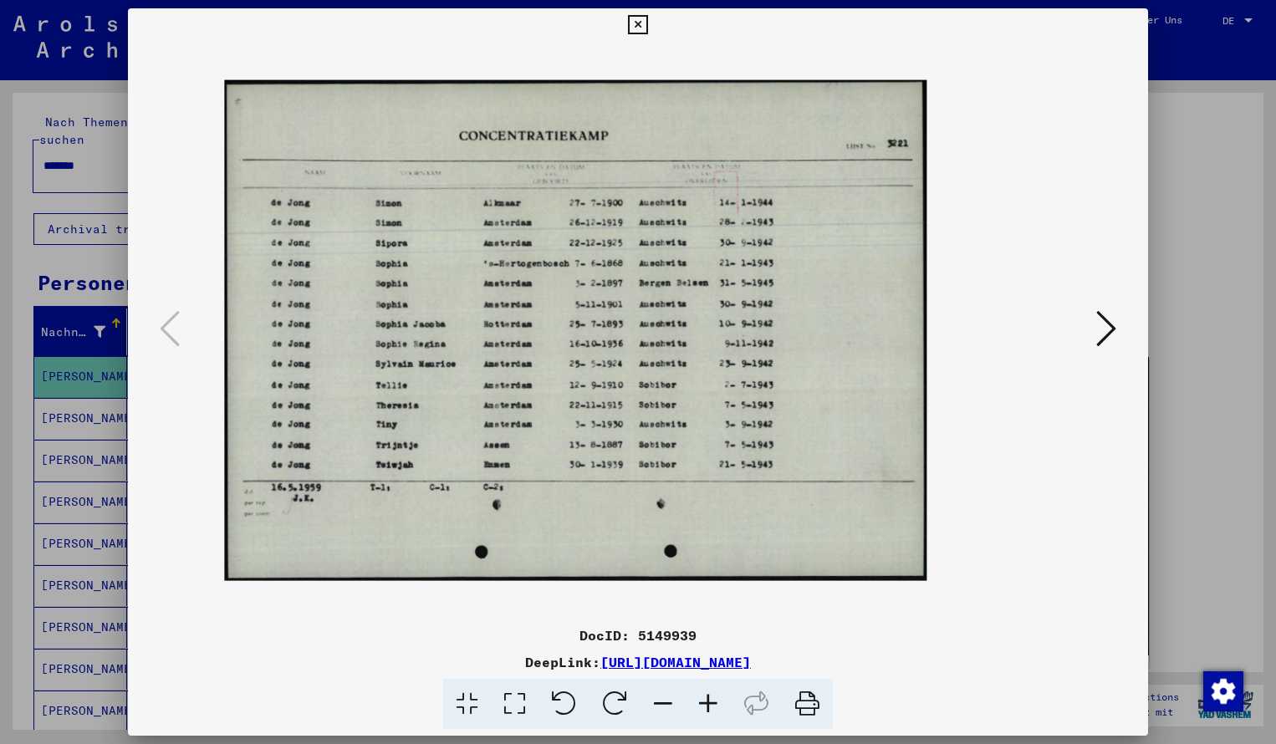
click at [711, 700] on icon at bounding box center [707, 704] width 45 height 51
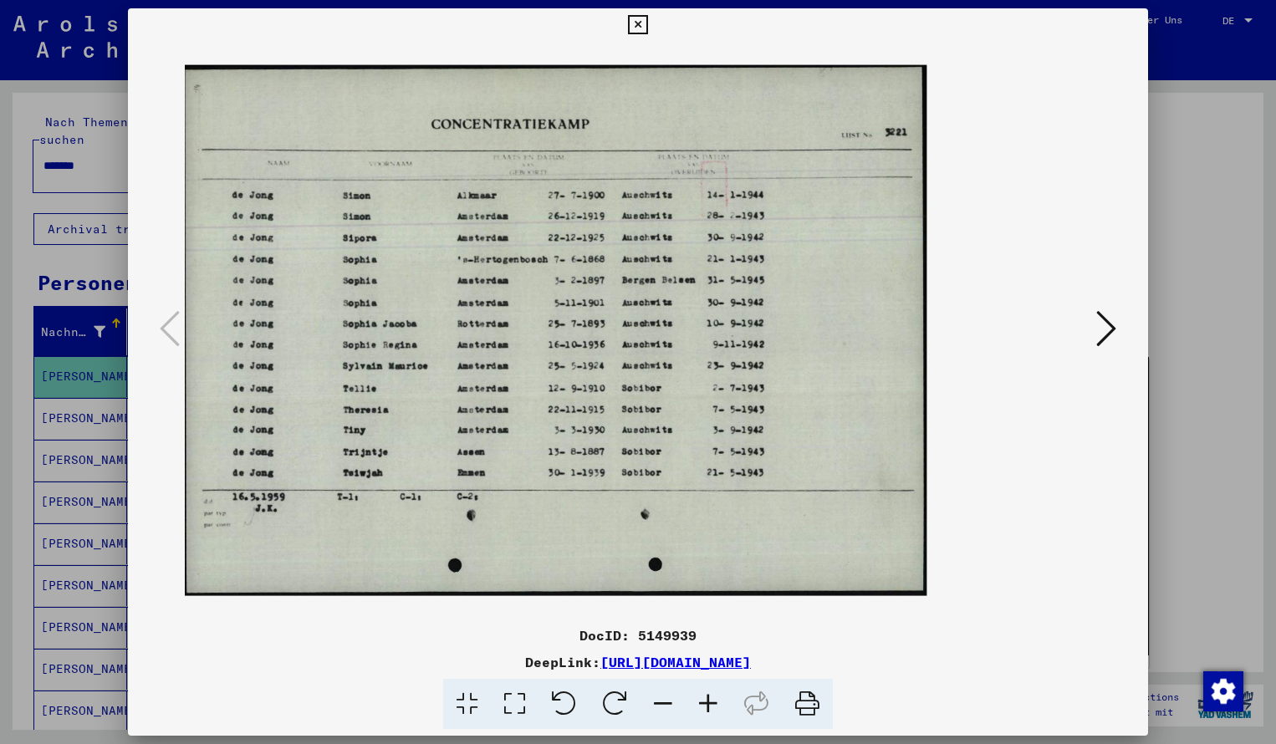
click at [711, 700] on icon at bounding box center [707, 704] width 45 height 51
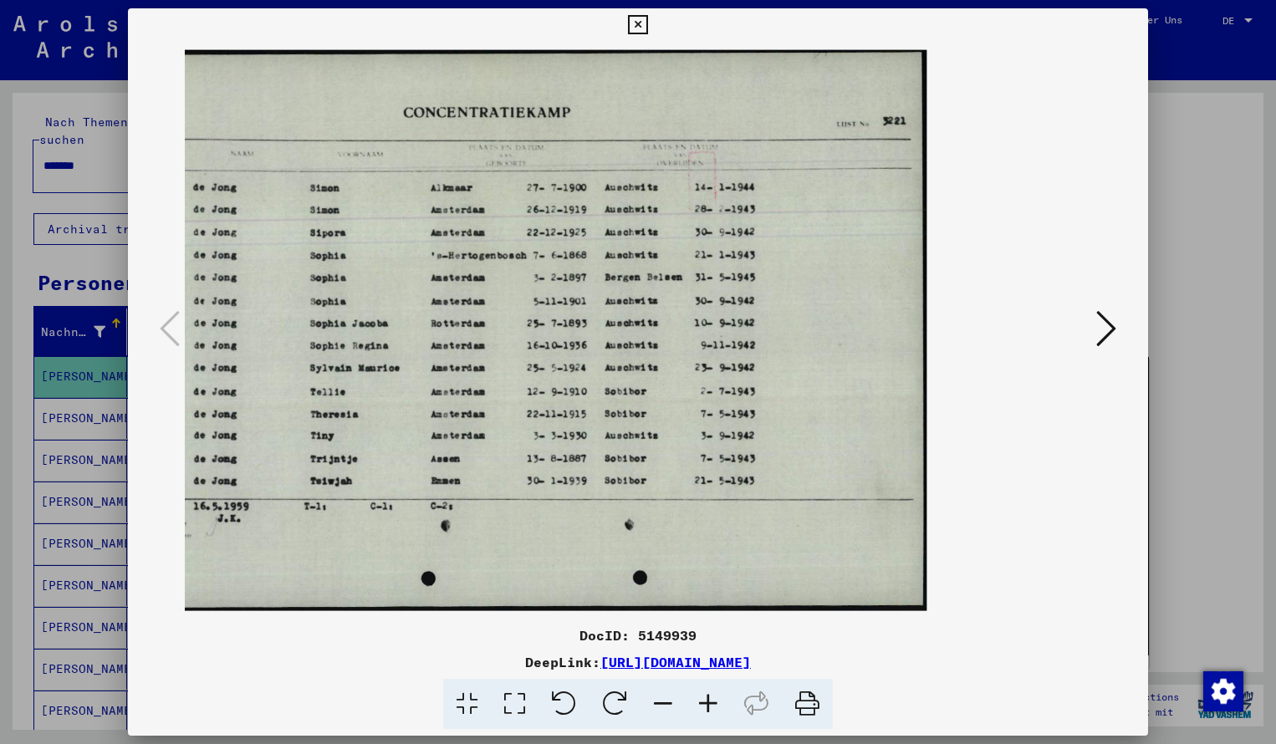
click at [711, 700] on icon at bounding box center [707, 704] width 45 height 51
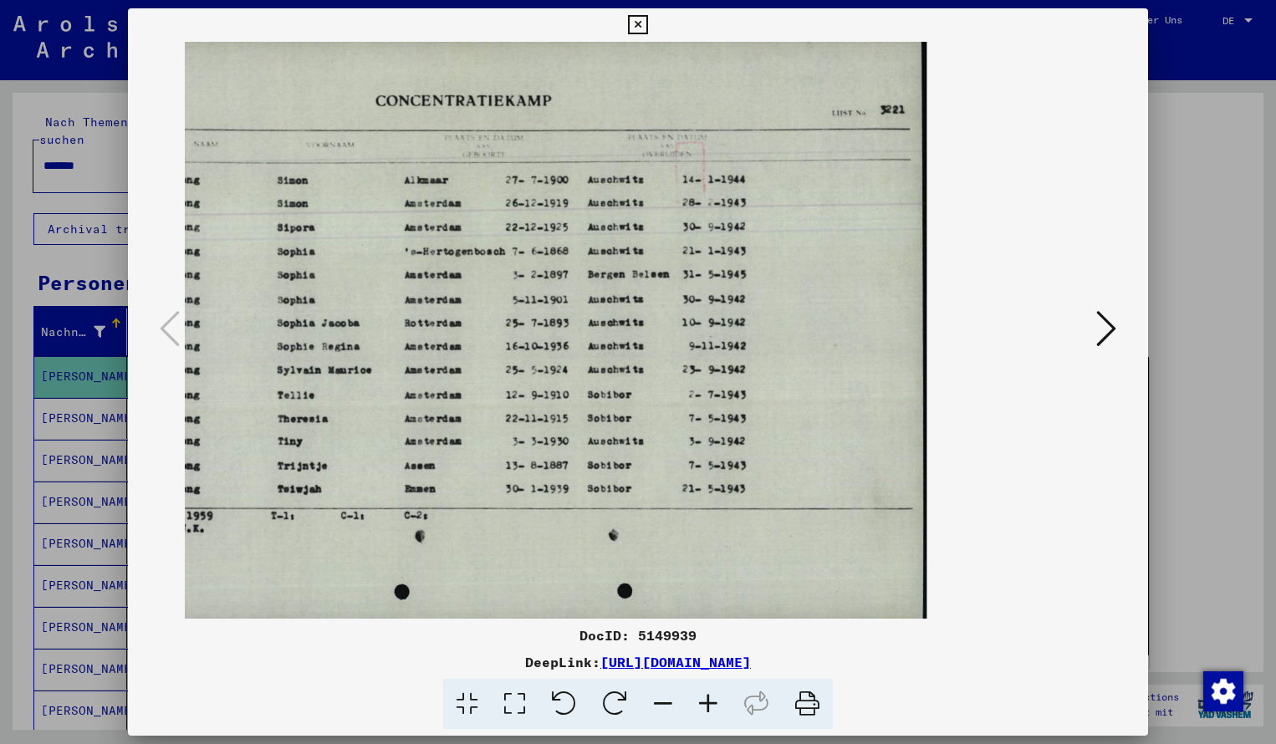
click at [647, 25] on icon at bounding box center [637, 25] width 19 height 20
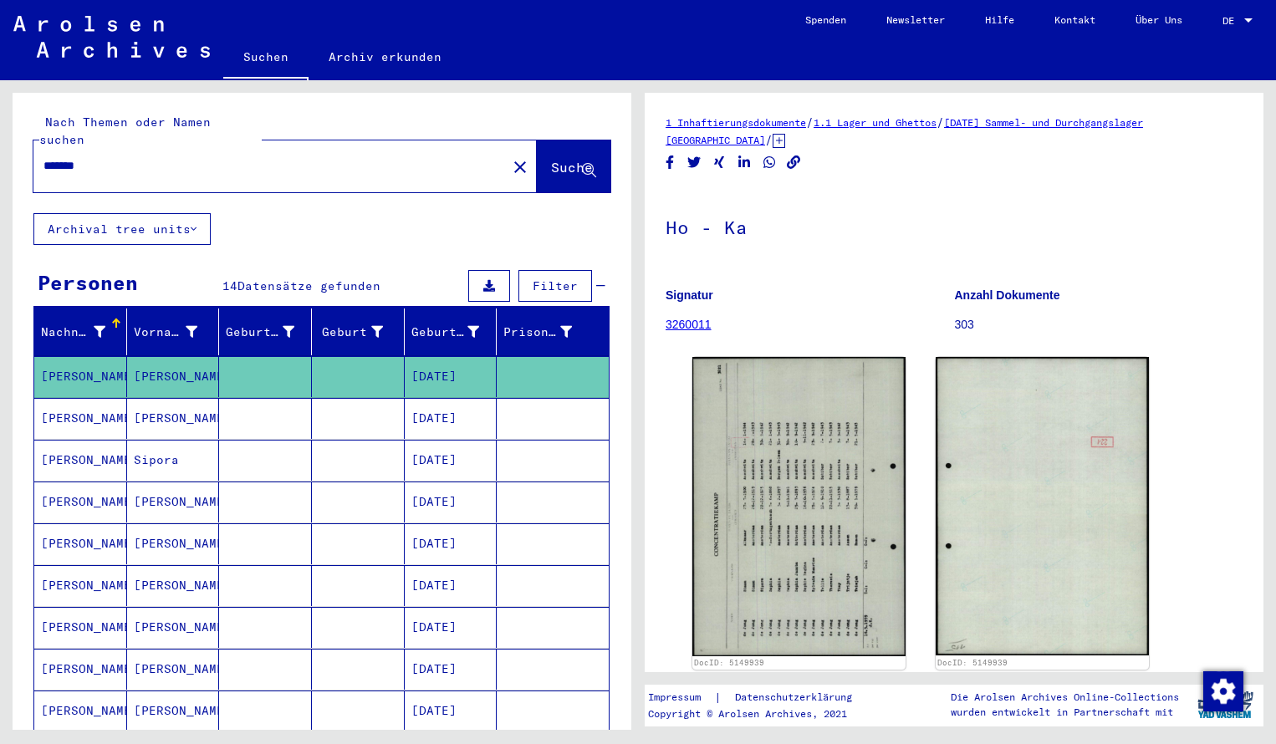
click at [116, 157] on input "*******" at bounding box center [269, 166] width 453 height 18
click at [567, 159] on span "Suche" at bounding box center [572, 167] width 42 height 17
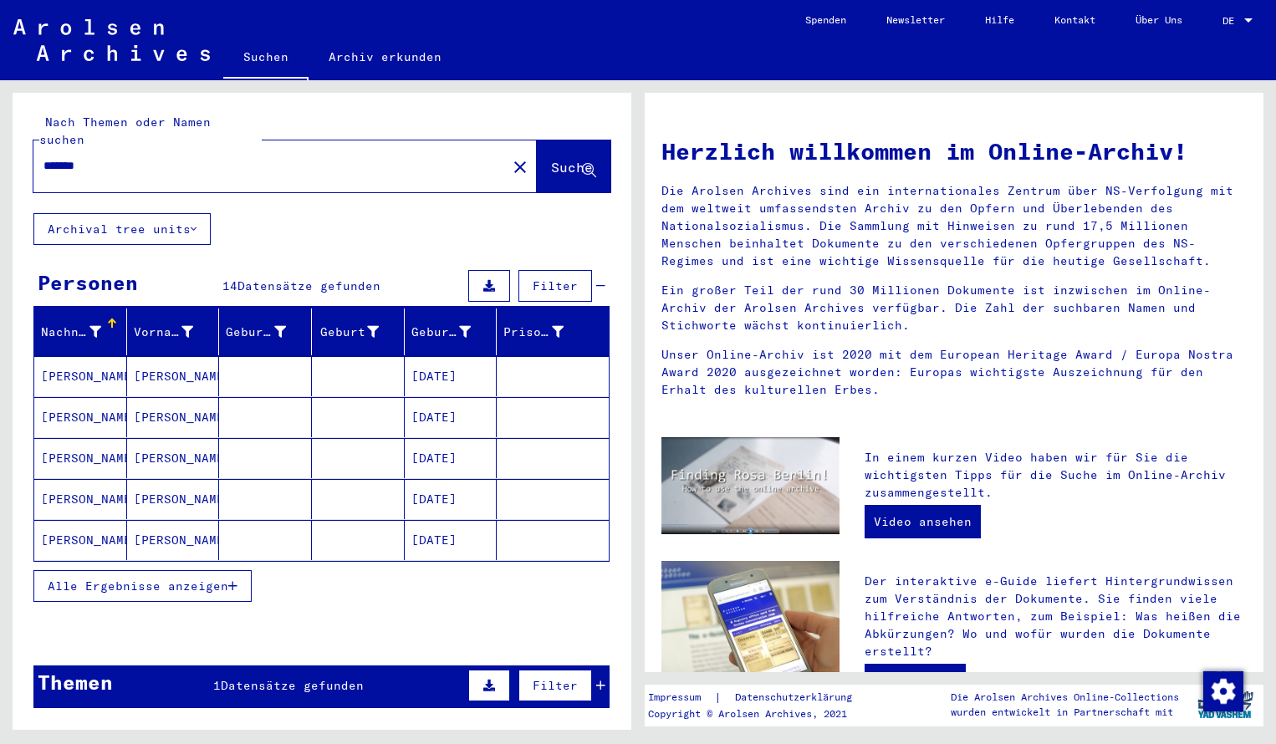
click at [61, 356] on mat-cell "[PERSON_NAME]" at bounding box center [80, 376] width 93 height 40
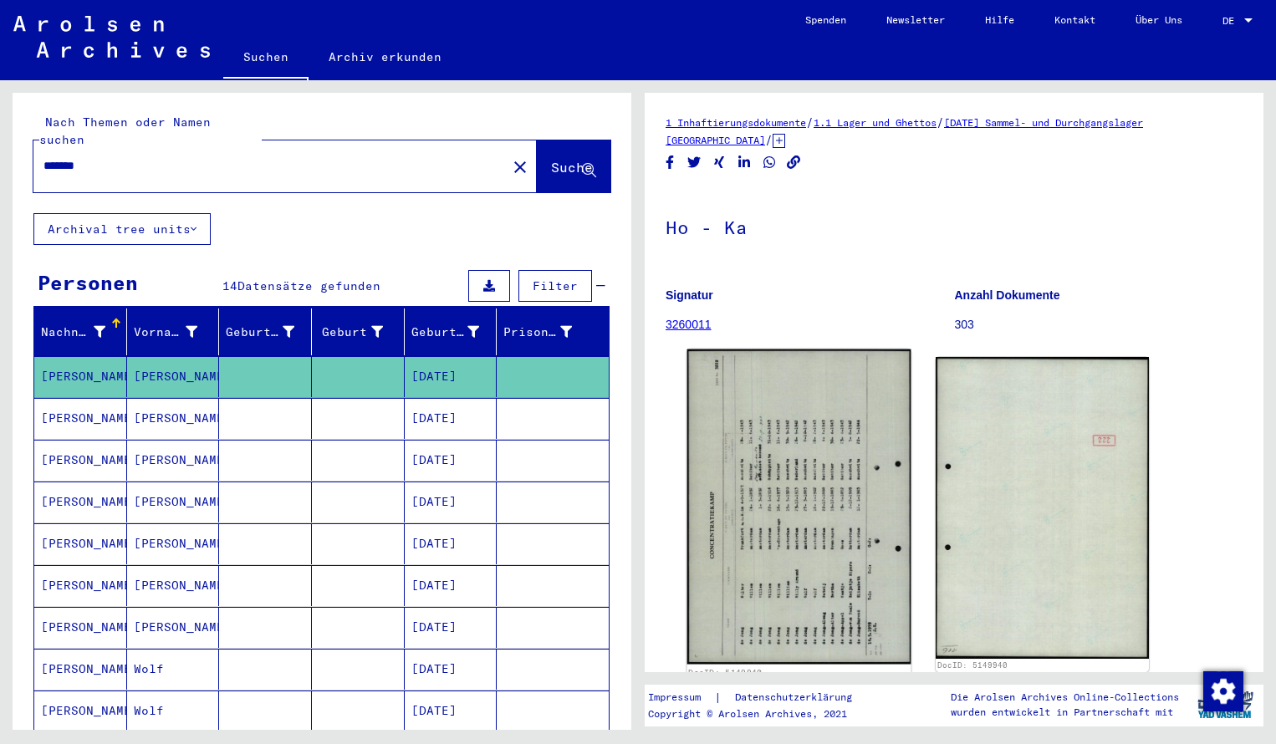
click at [807, 470] on img at bounding box center [799, 506] width 224 height 315
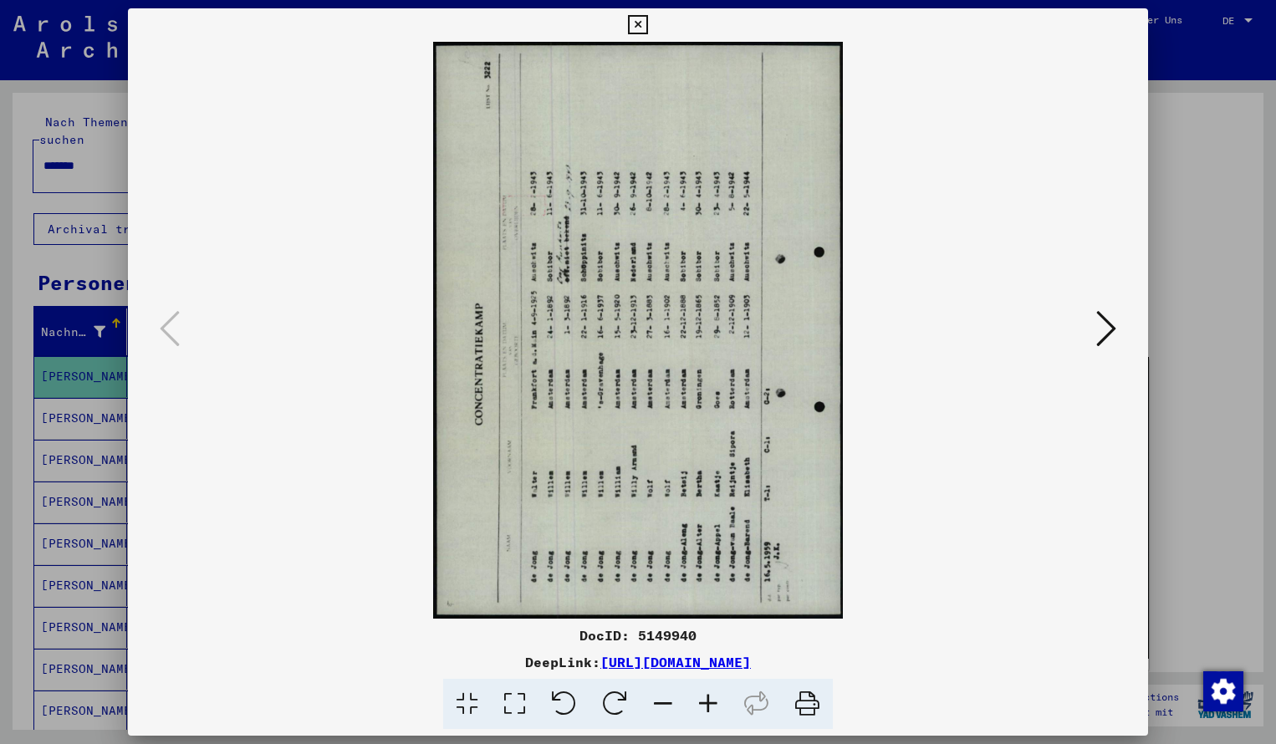
click at [614, 690] on icon at bounding box center [614, 704] width 51 height 51
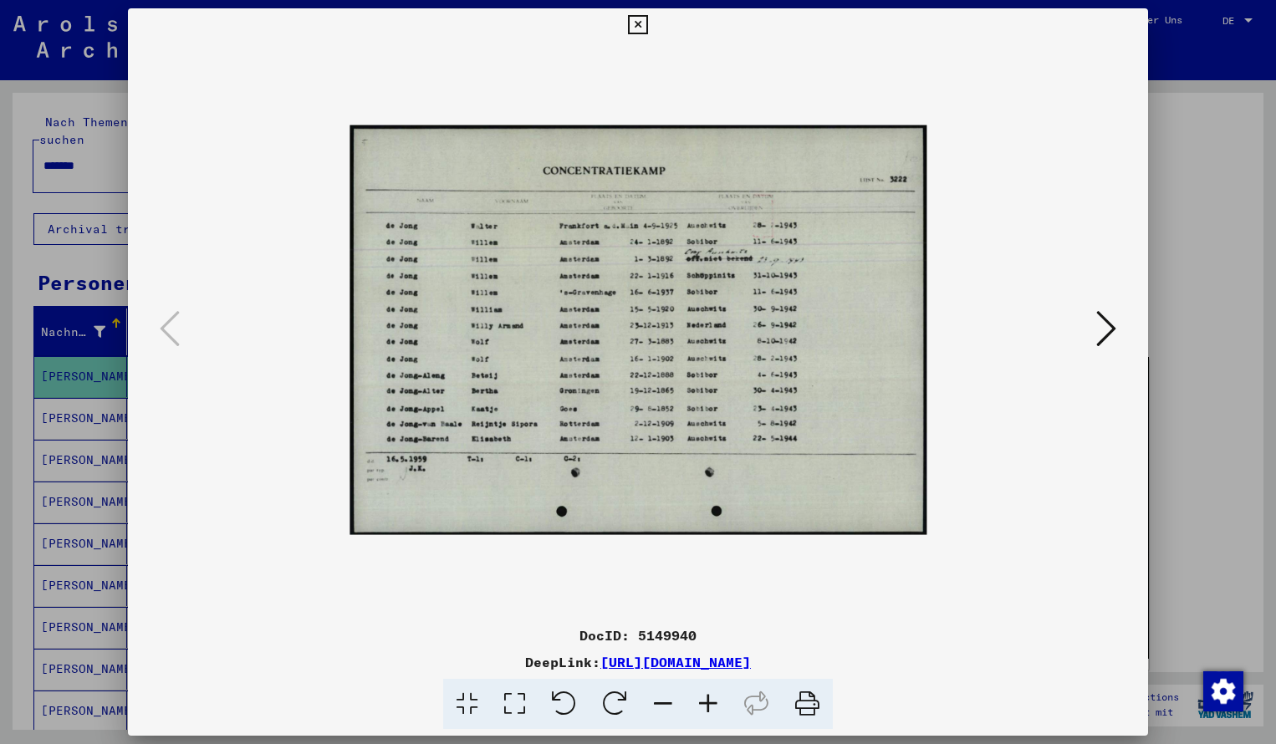
click at [709, 700] on icon at bounding box center [707, 704] width 45 height 51
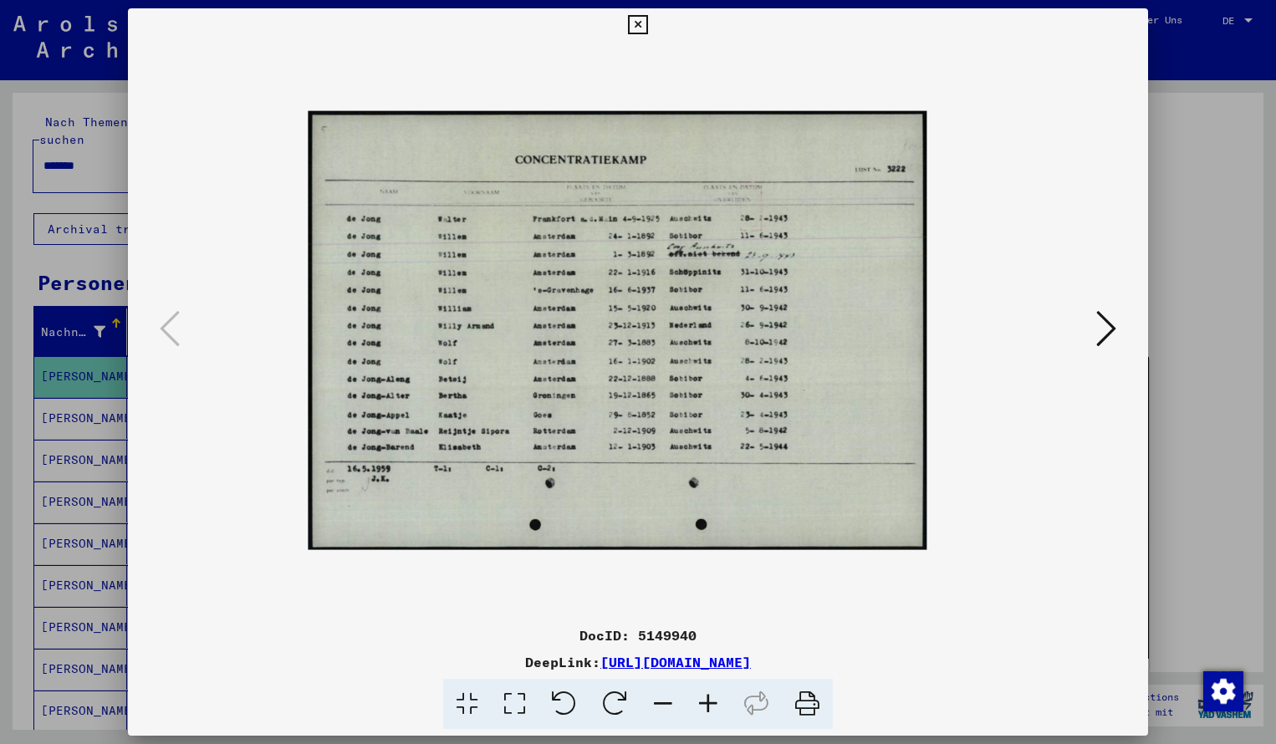
click at [709, 700] on icon at bounding box center [707, 704] width 45 height 51
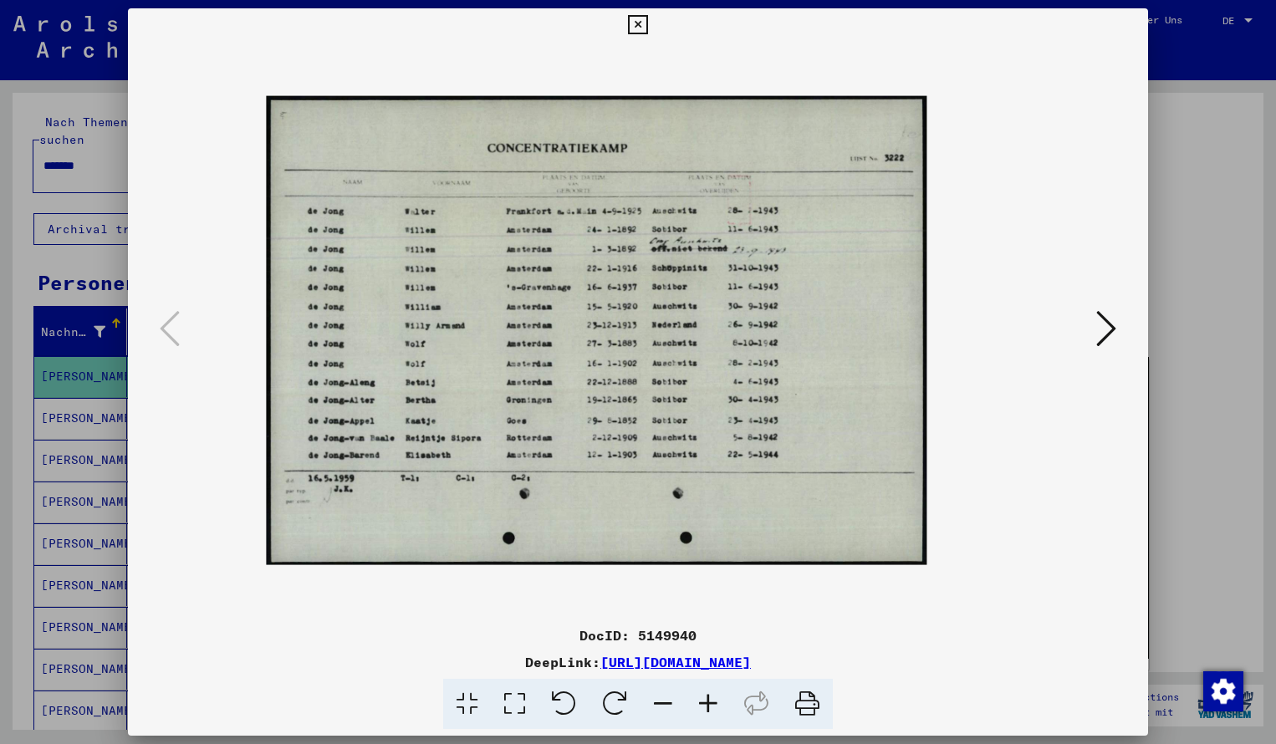
click at [709, 700] on icon at bounding box center [707, 704] width 45 height 51
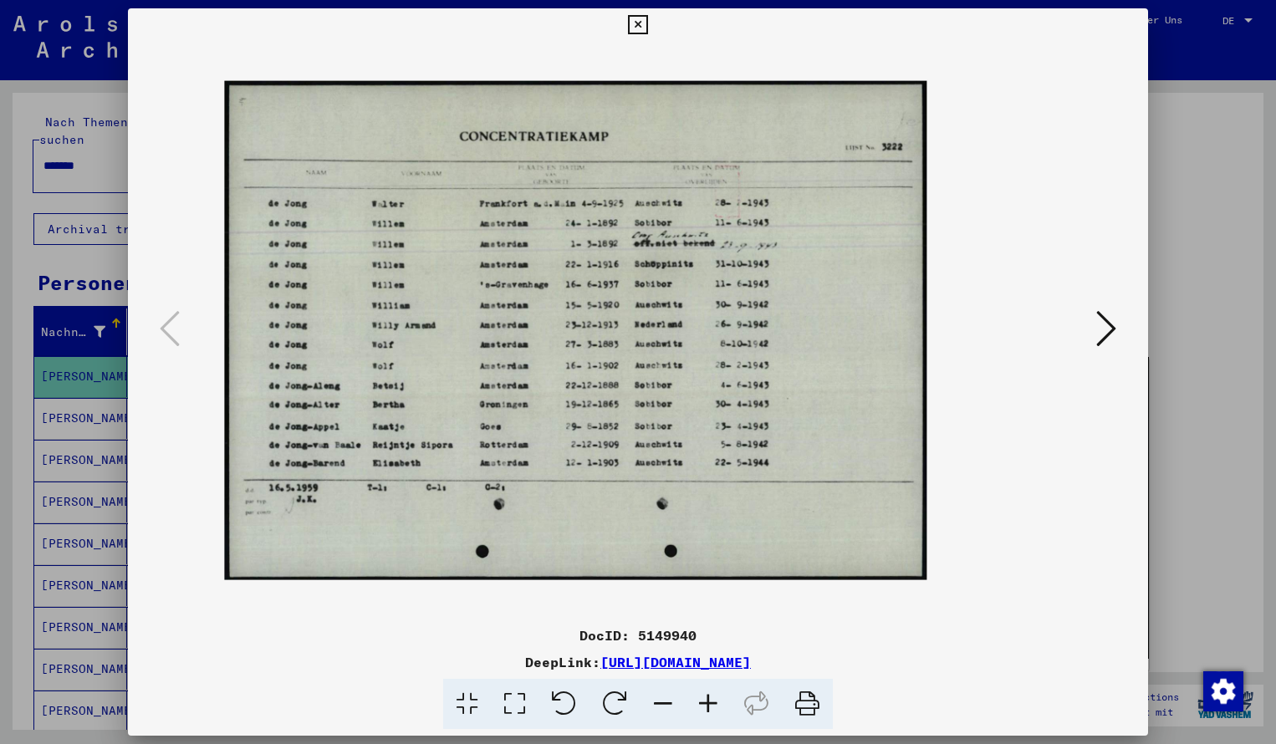
click at [709, 700] on icon at bounding box center [707, 704] width 45 height 51
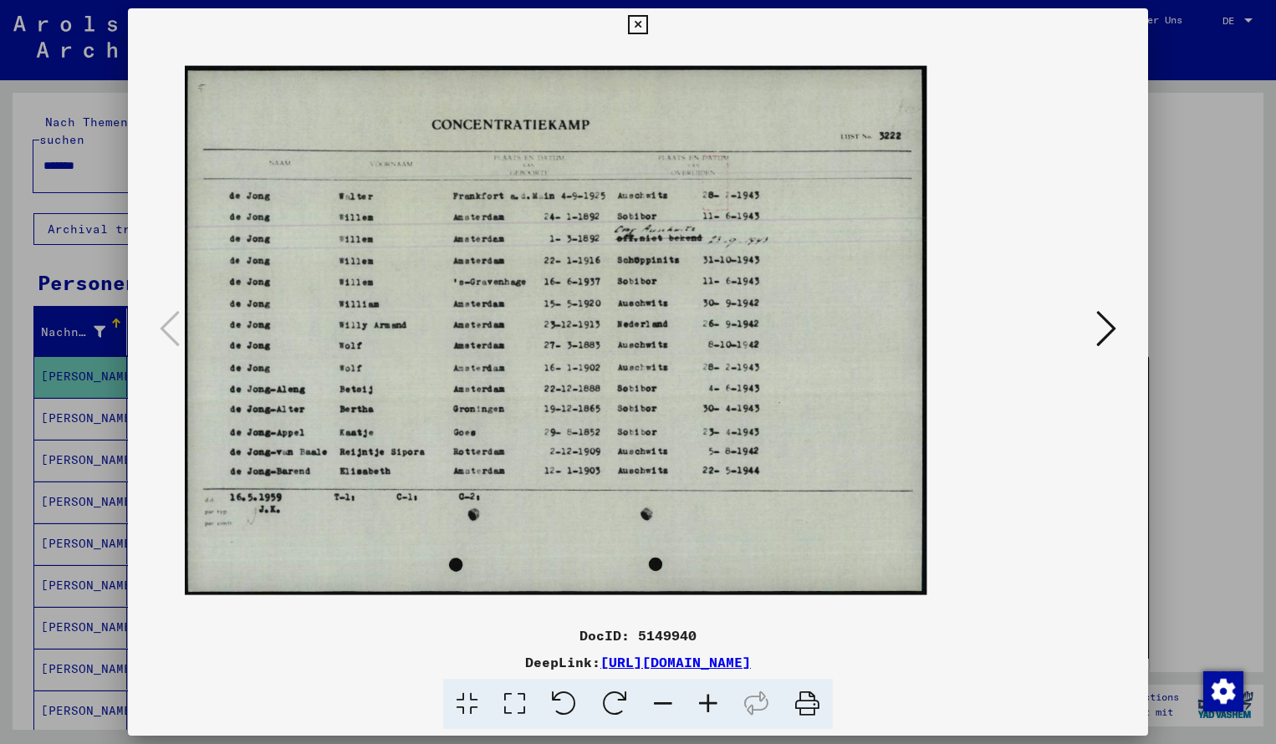
click at [709, 700] on icon at bounding box center [707, 704] width 45 height 51
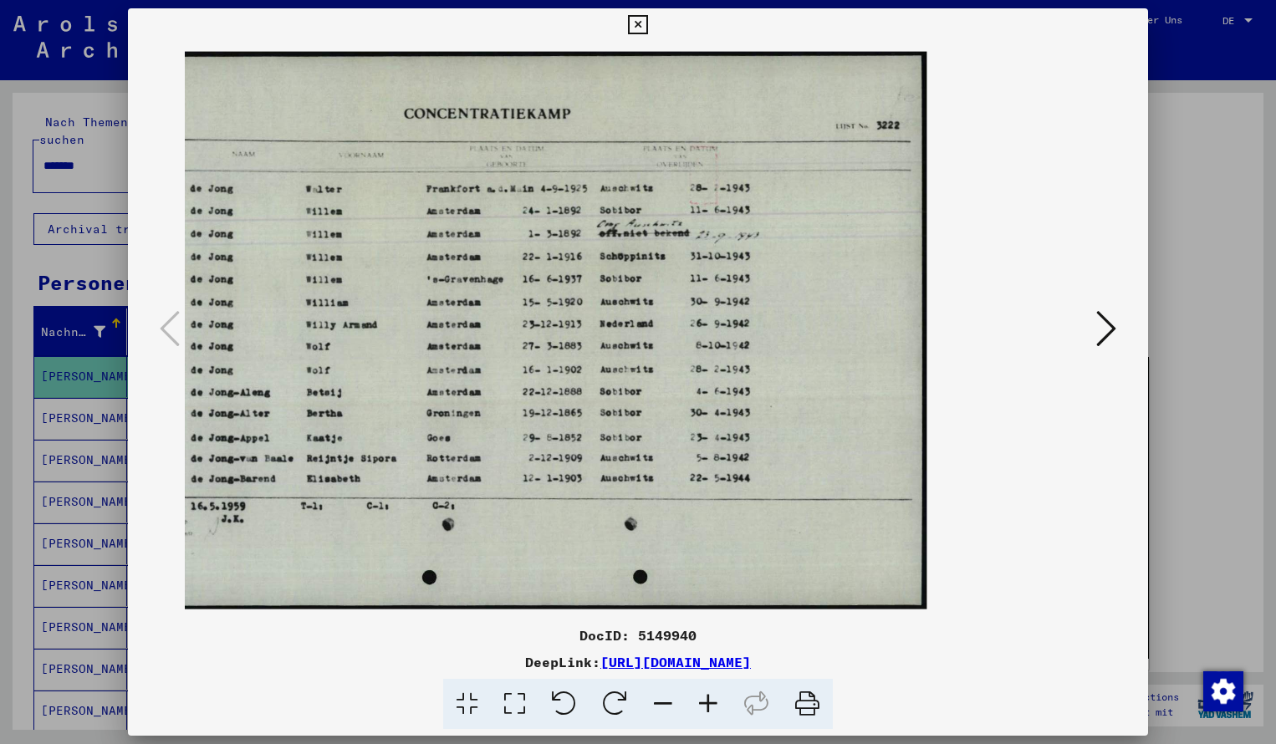
click at [709, 700] on icon at bounding box center [707, 704] width 45 height 51
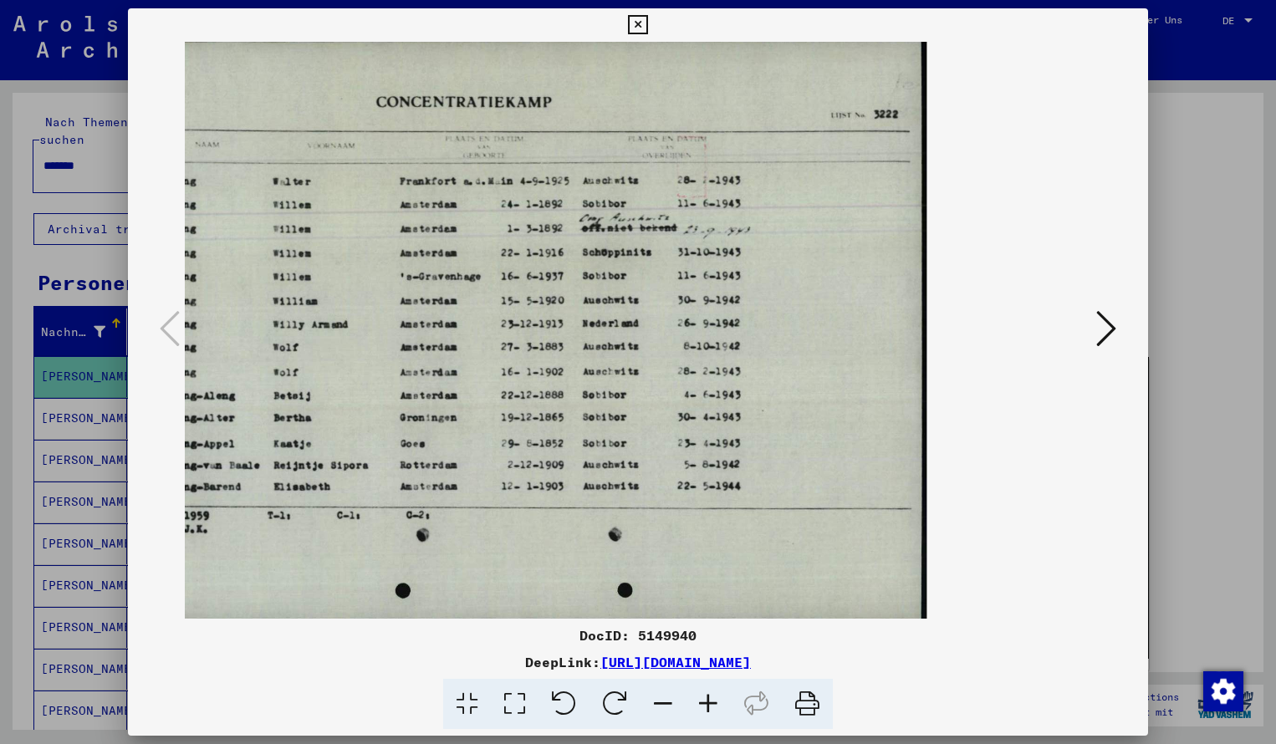
click at [606, 374] on img at bounding box center [513, 330] width 828 height 588
click at [647, 23] on icon at bounding box center [637, 25] width 19 height 20
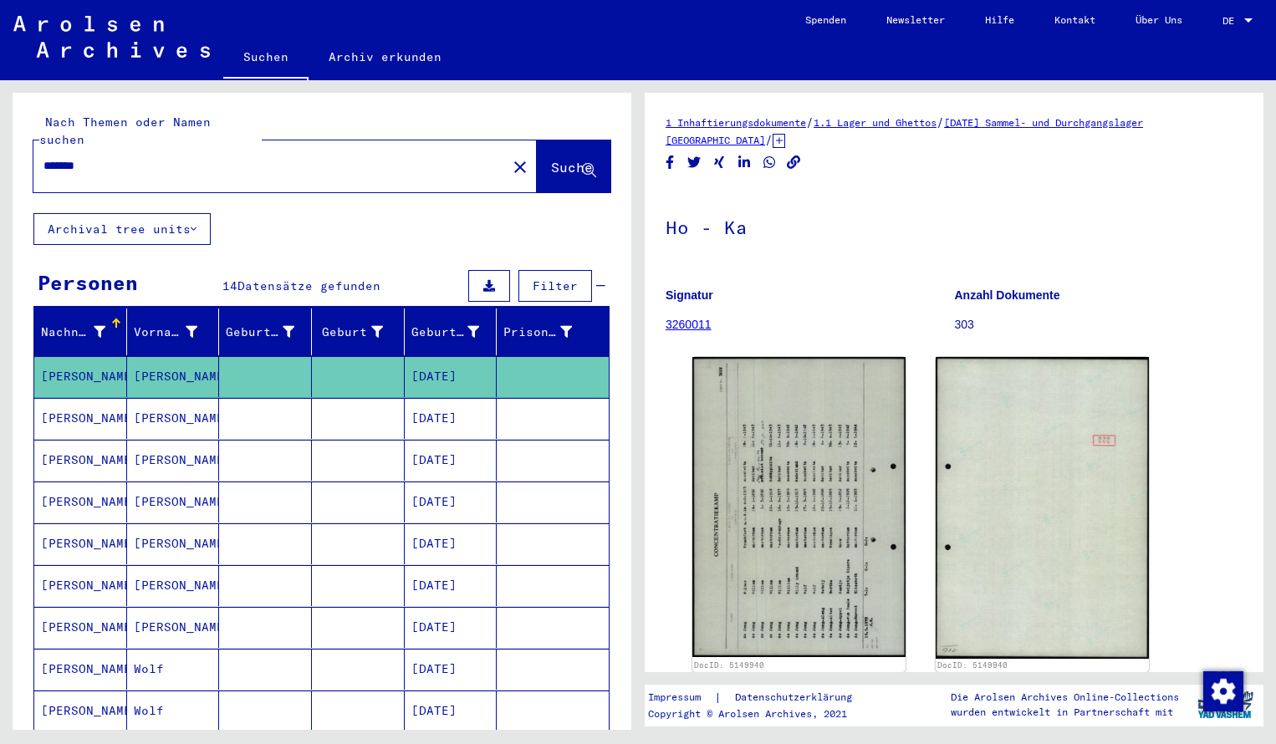
click at [130, 157] on input "*******" at bounding box center [269, 166] width 453 height 18
click at [553, 159] on span "Suche" at bounding box center [572, 167] width 42 height 17
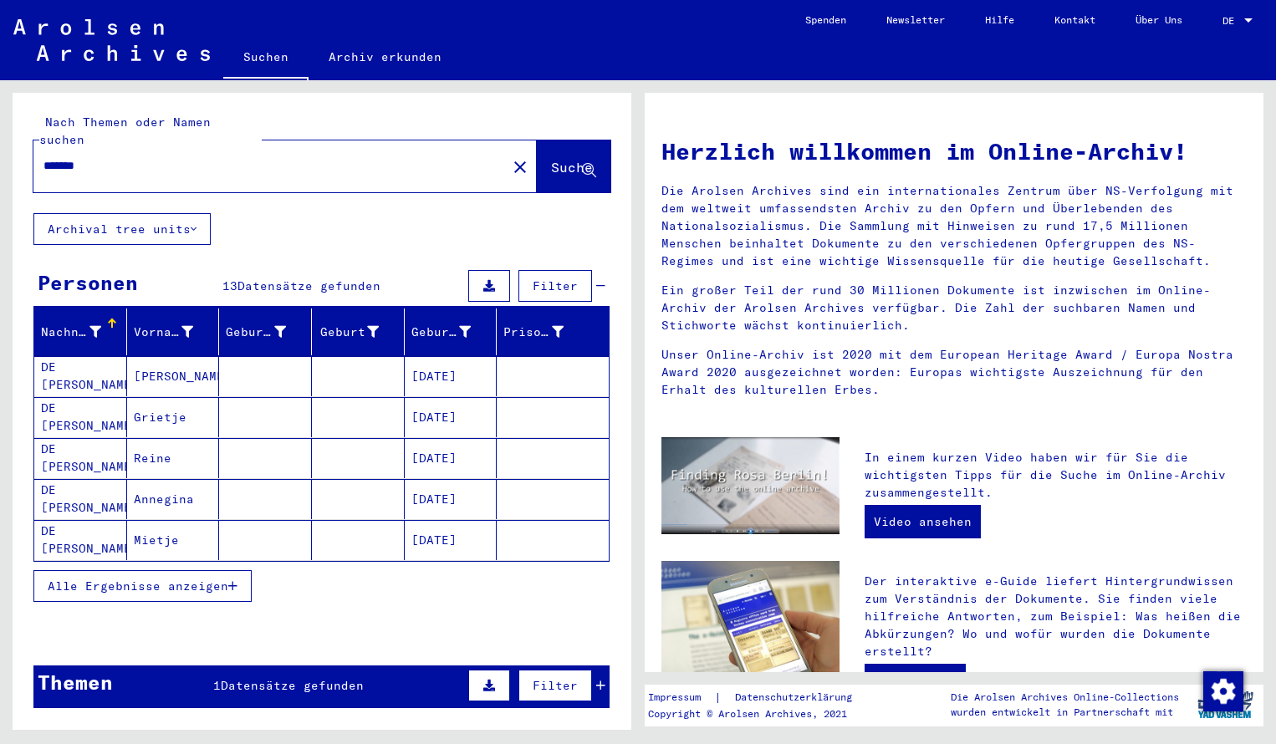
click at [159, 578] on span "Alle Ergebnisse anzeigen" at bounding box center [138, 585] width 181 height 15
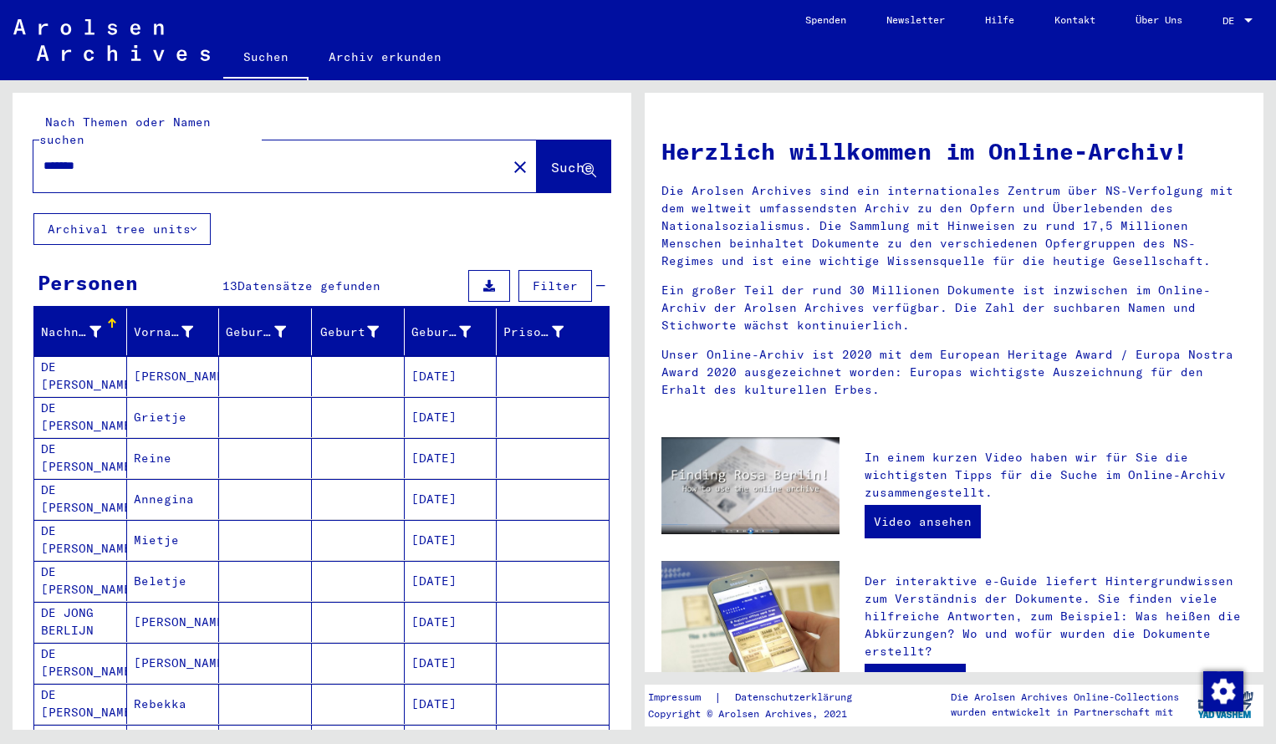
click at [617, 670] on div "Nachname Vorname Geburtsname Geburt‏ Geburtsdatum Prisoner # DE [PERSON_NAME] […" at bounding box center [322, 653] width 619 height 690
click at [110, 157] on input "*******" at bounding box center [264, 166] width 443 height 18
click at [562, 161] on button "Suche" at bounding box center [574, 166] width 74 height 52
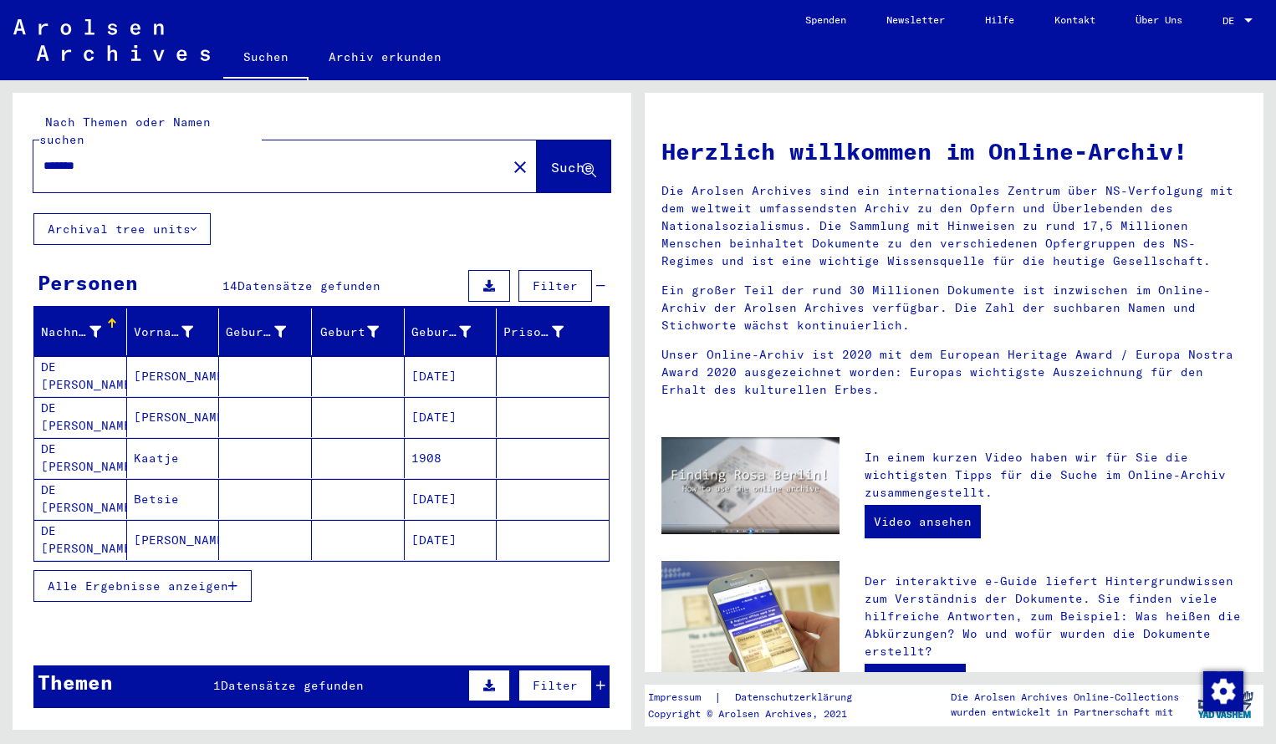
click at [114, 157] on input "*******" at bounding box center [264, 166] width 443 height 18
click at [553, 159] on span "Suche" at bounding box center [572, 167] width 42 height 17
click at [195, 578] on span "Alle Ergebnisse anzeigen" at bounding box center [138, 585] width 181 height 15
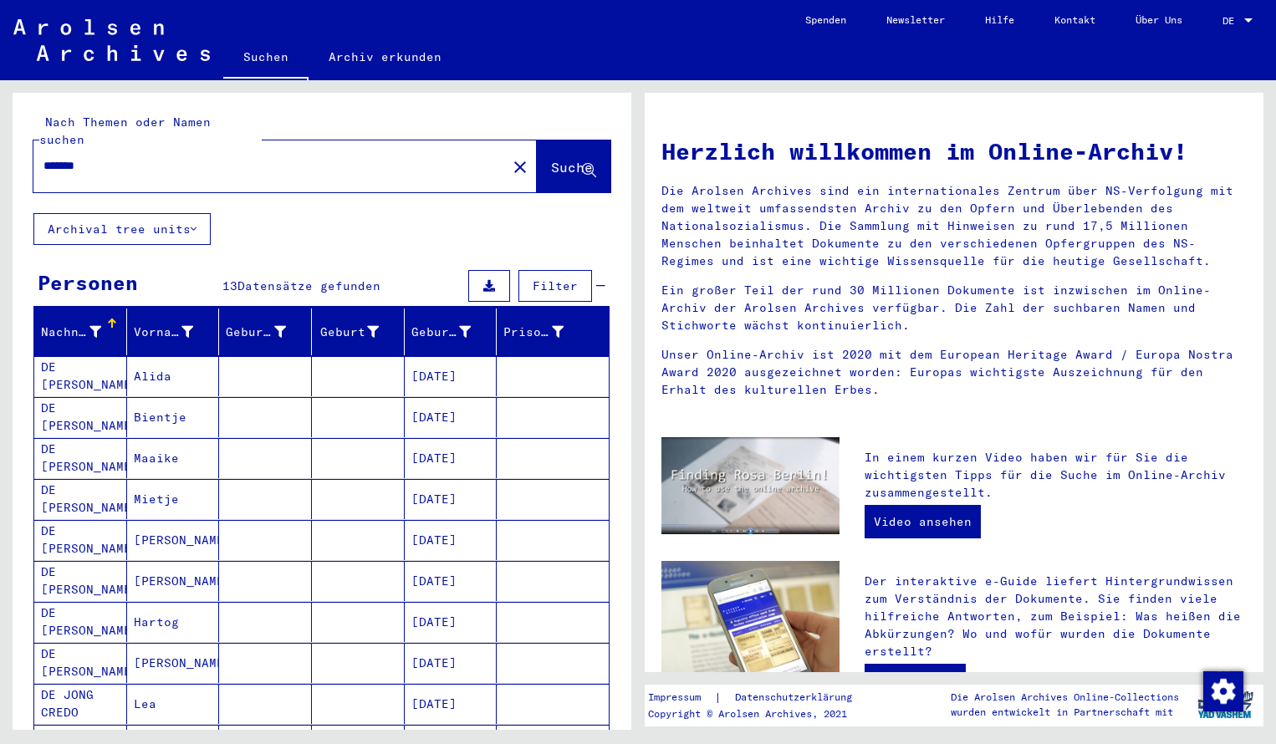
click at [614, 667] on div "Nachname Vorname Geburtsname Geburt‏ Geburtsdatum Prisoner # DE [PERSON_NAME] […" at bounding box center [322, 653] width 619 height 690
click at [96, 157] on input "*******" at bounding box center [264, 166] width 443 height 18
click at [551, 159] on span "Suche" at bounding box center [572, 167] width 42 height 17
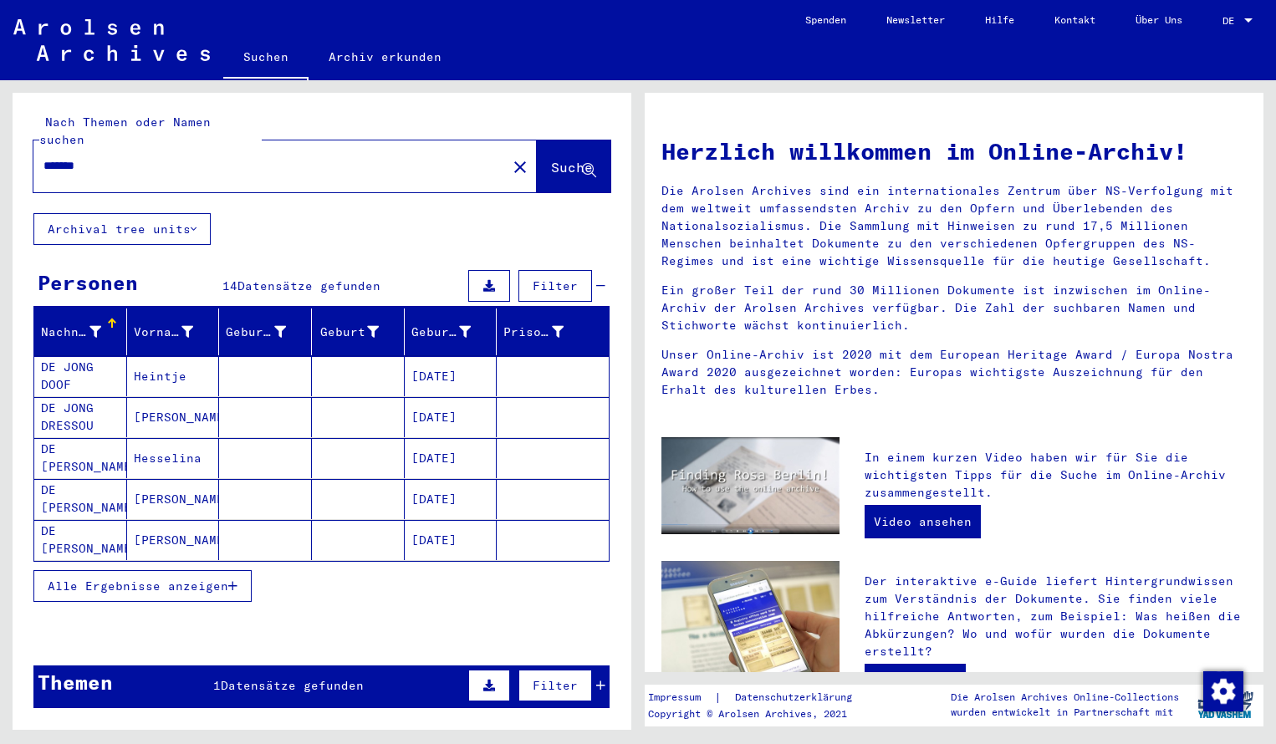
click at [154, 578] on span "Alle Ergebnisse anzeigen" at bounding box center [138, 585] width 181 height 15
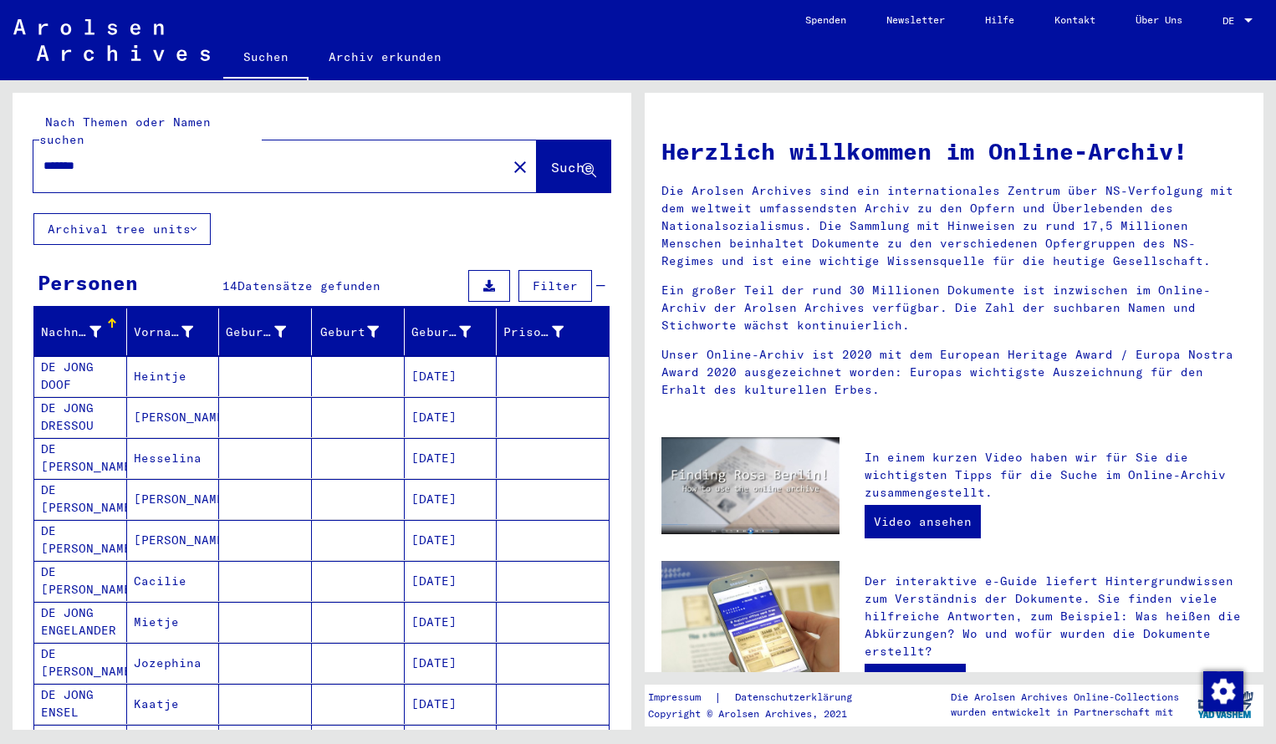
click at [617, 643] on div "Nachname Vorname Geburtsname Geburt‏ Geburtsdatum Prisoner # DE [PERSON_NAME] […" at bounding box center [322, 673] width 619 height 731
click at [110, 157] on input "*******" at bounding box center [264, 166] width 443 height 18
type input "*******"
click at [551, 159] on span "Suche" at bounding box center [572, 167] width 42 height 17
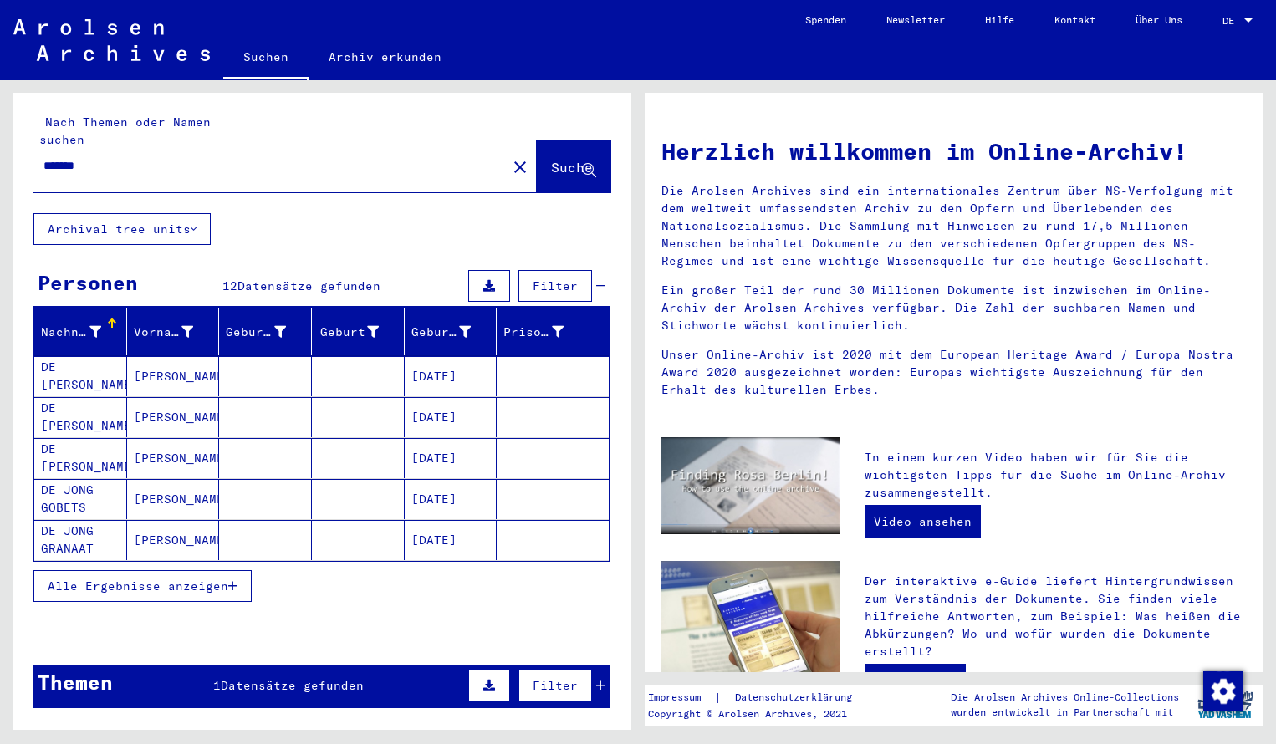
click at [110, 578] on span "Alle Ergebnisse anzeigen" at bounding box center [138, 585] width 181 height 15
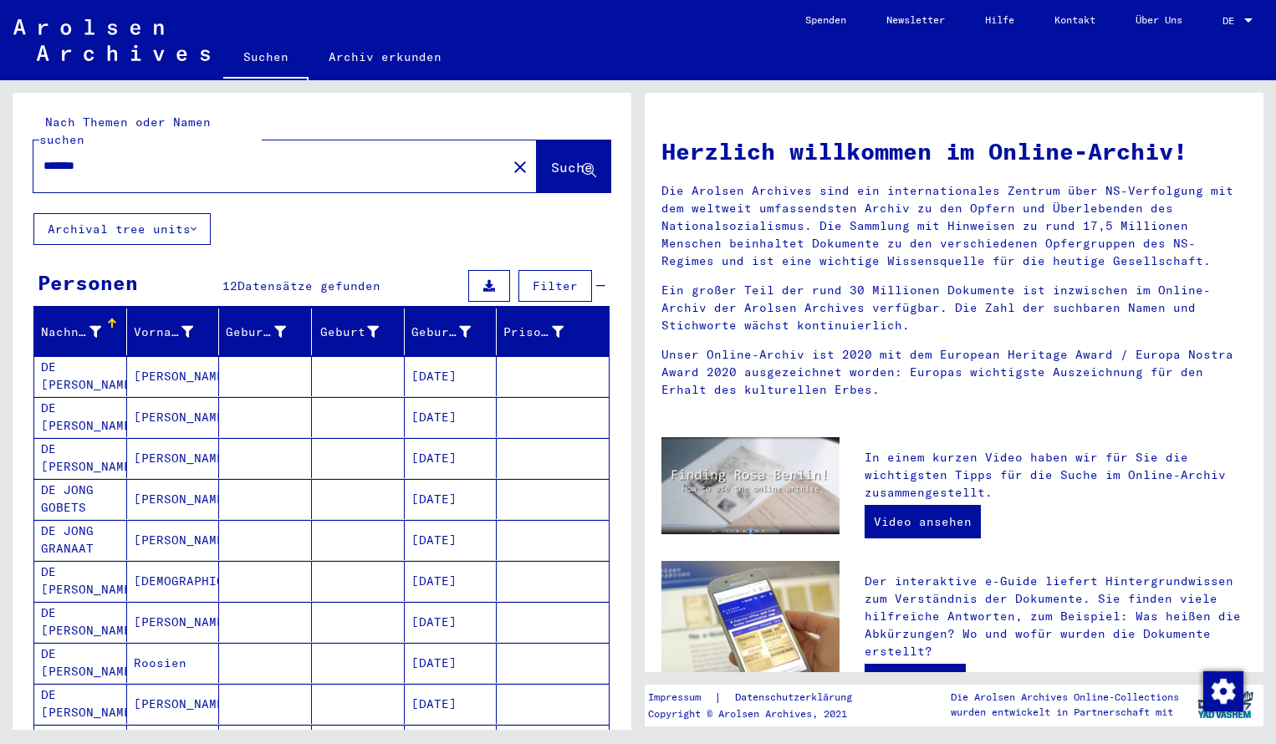
click at [617, 660] on div "Nachname Vorname Geburtsname Geburt‏ Geburtsdatum Prisoner # DE [PERSON_NAME] […" at bounding box center [322, 632] width 619 height 649
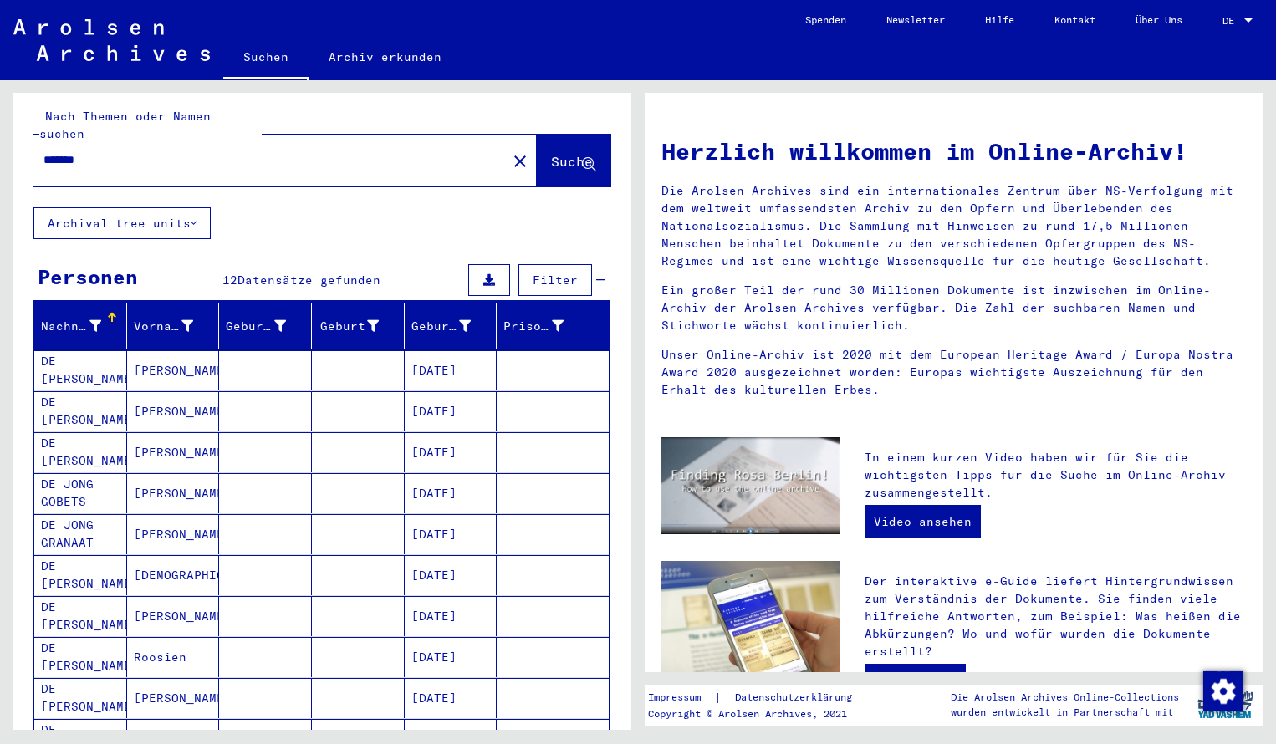
click at [95, 151] on input "*******" at bounding box center [264, 160] width 443 height 18
click at [563, 153] on span "Suche" at bounding box center [572, 161] width 42 height 17
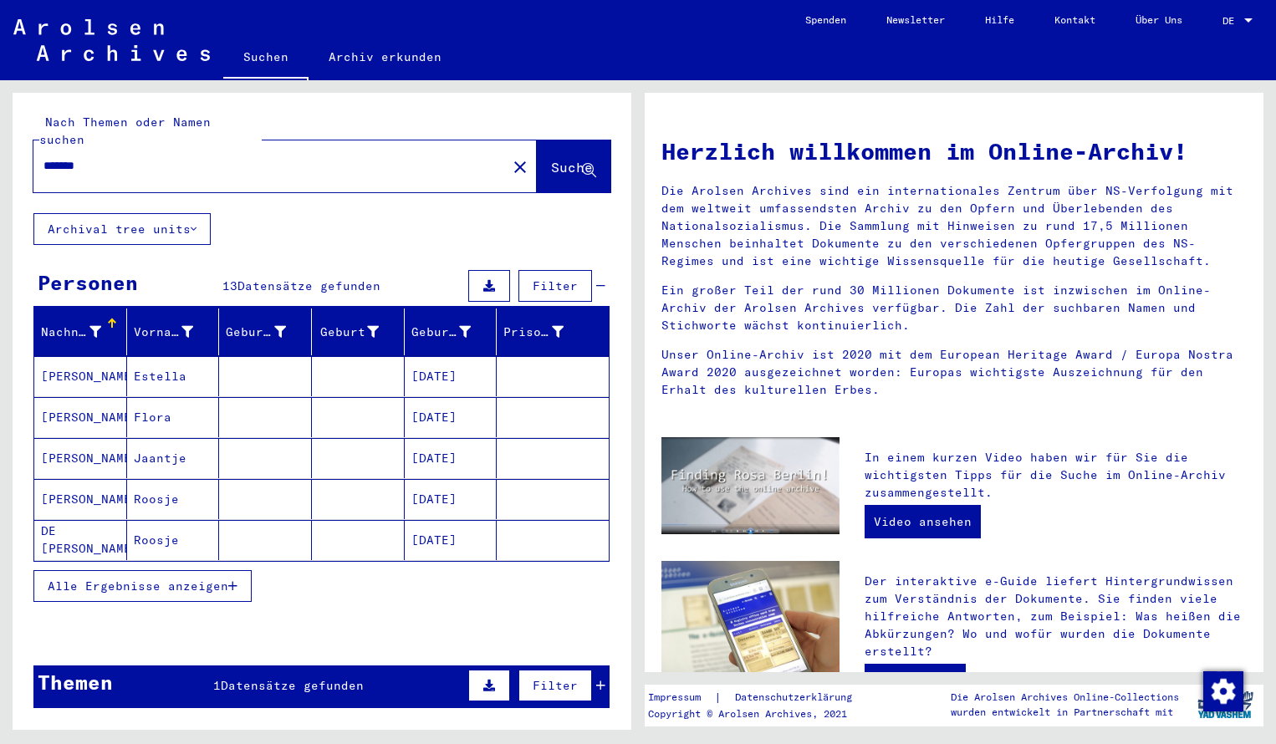
scroll to position [33, 0]
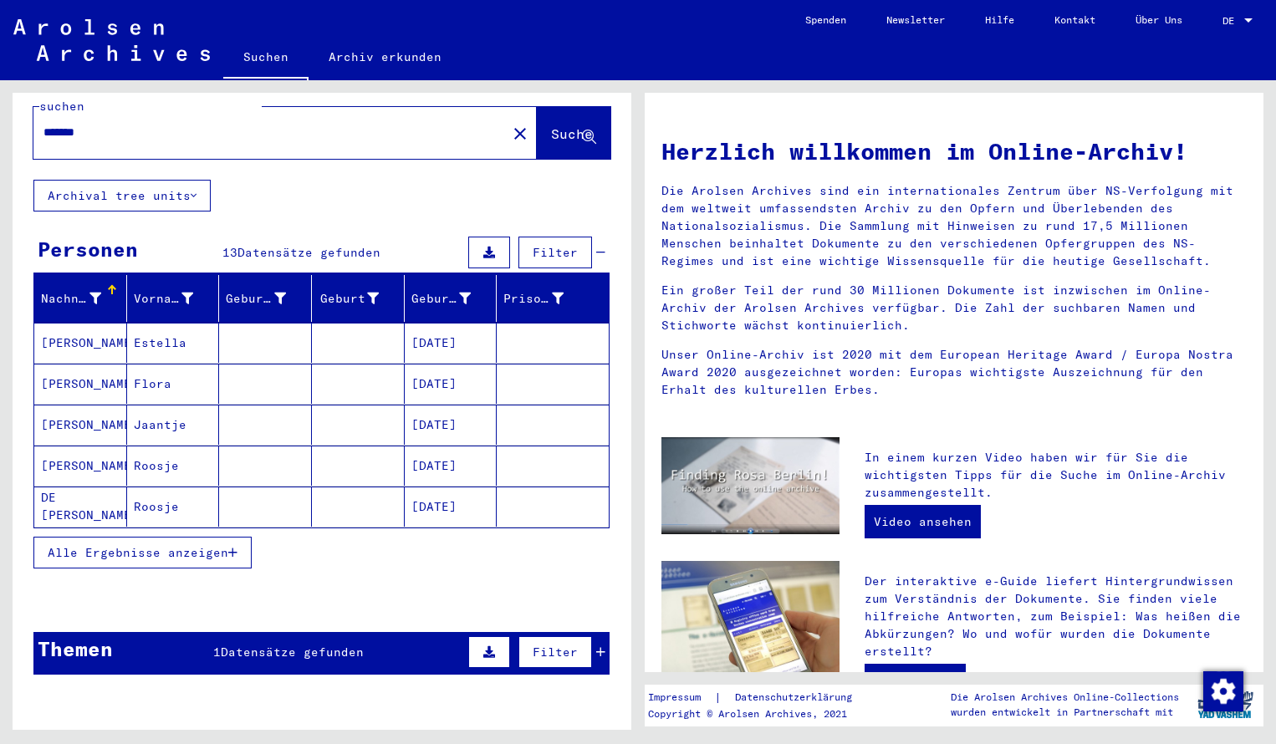
click at [104, 124] on input "*******" at bounding box center [264, 133] width 443 height 18
click at [557, 125] on span "Suche" at bounding box center [572, 133] width 42 height 17
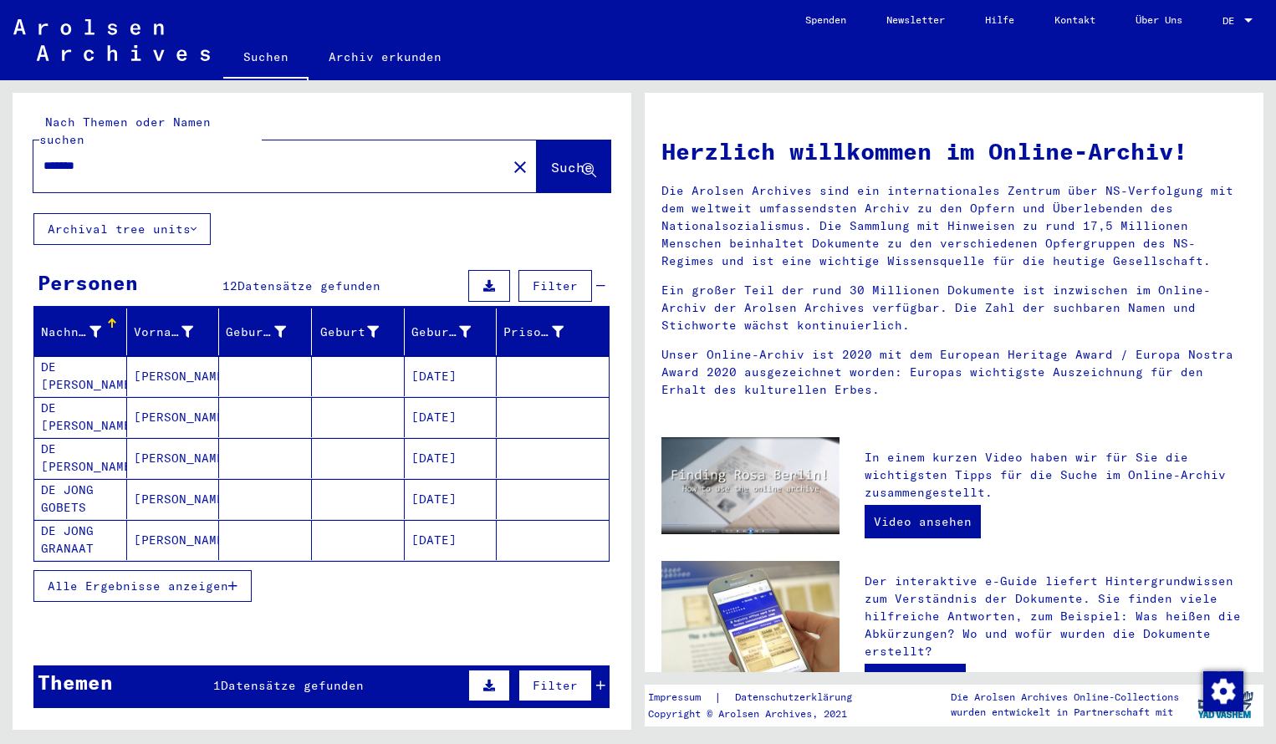
click at [194, 578] on span "Alle Ergebnisse anzeigen" at bounding box center [138, 585] width 181 height 15
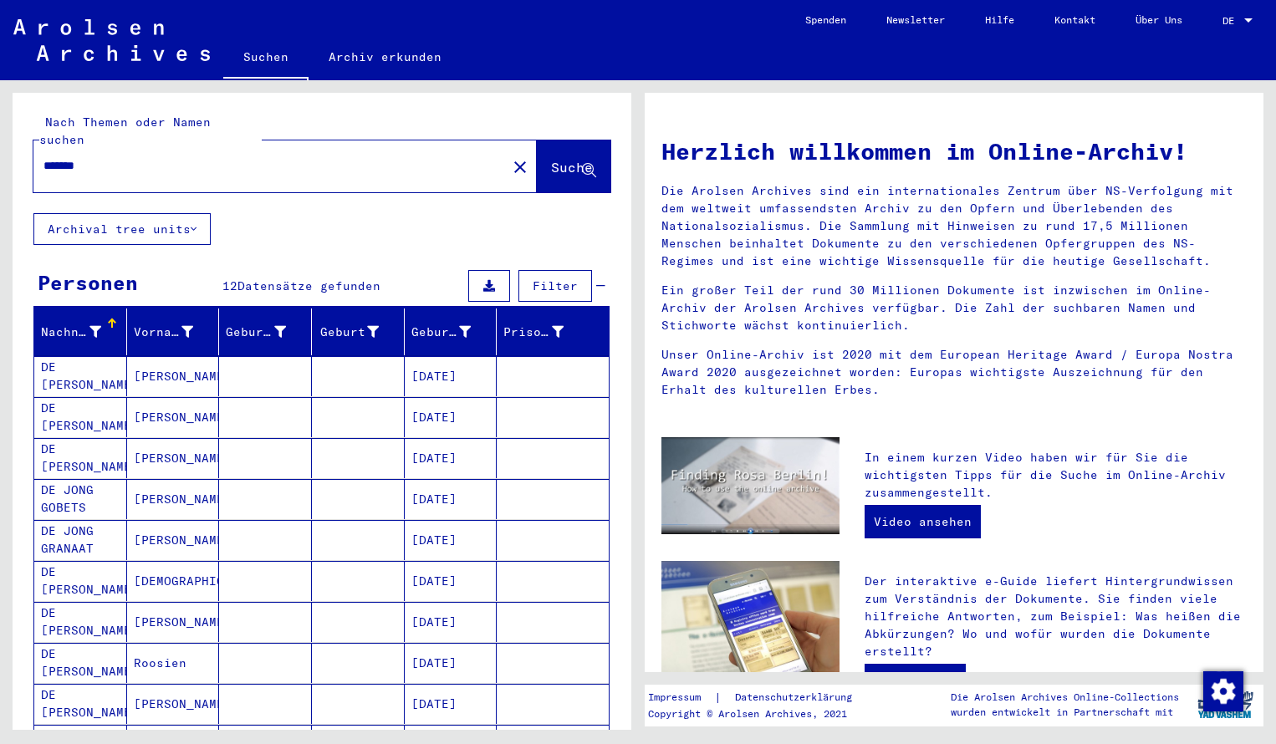
click at [617, 707] on div "Nachname Vorname Geburtsname Geburt‏ Geburtsdatum Prisoner # DE JONG DE GOEYE S…" at bounding box center [322, 632] width 619 height 649
click at [100, 157] on input "*******" at bounding box center [264, 166] width 443 height 18
click at [558, 159] on span "Suche" at bounding box center [572, 167] width 42 height 17
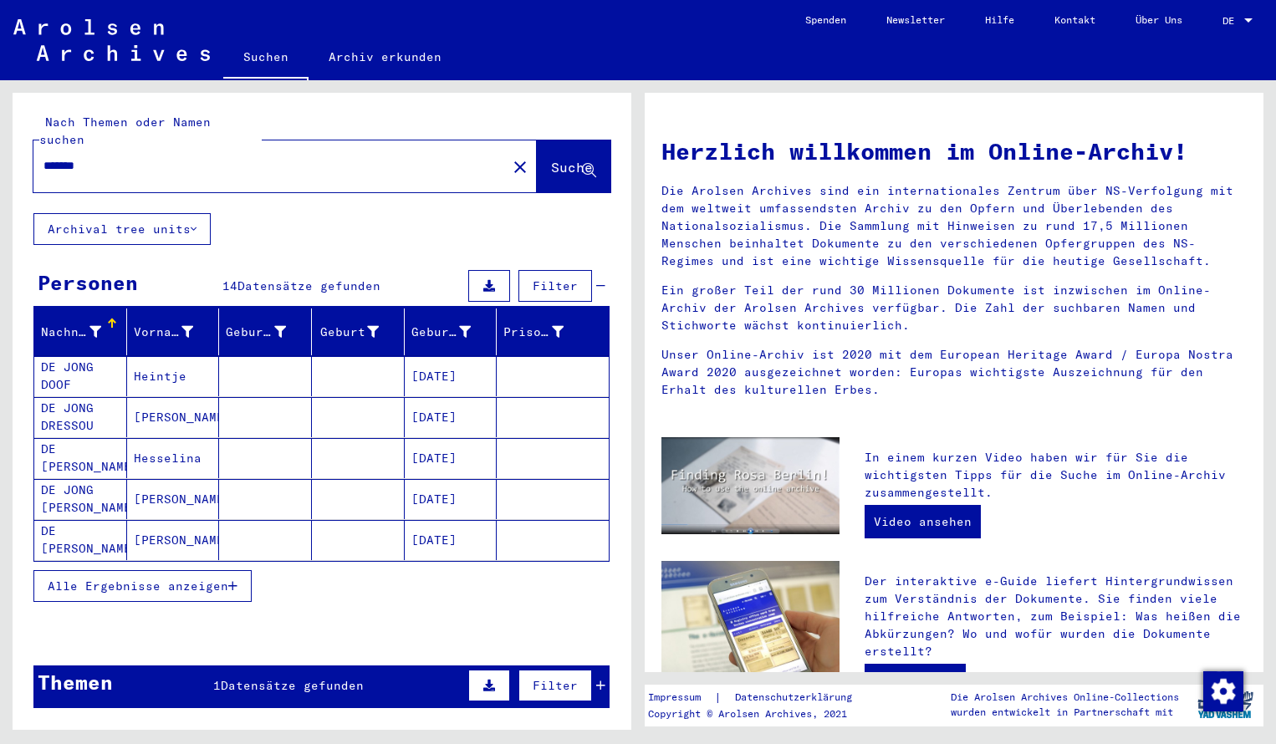
click at [206, 578] on span "Alle Ergebnisse anzeigen" at bounding box center [138, 585] width 181 height 15
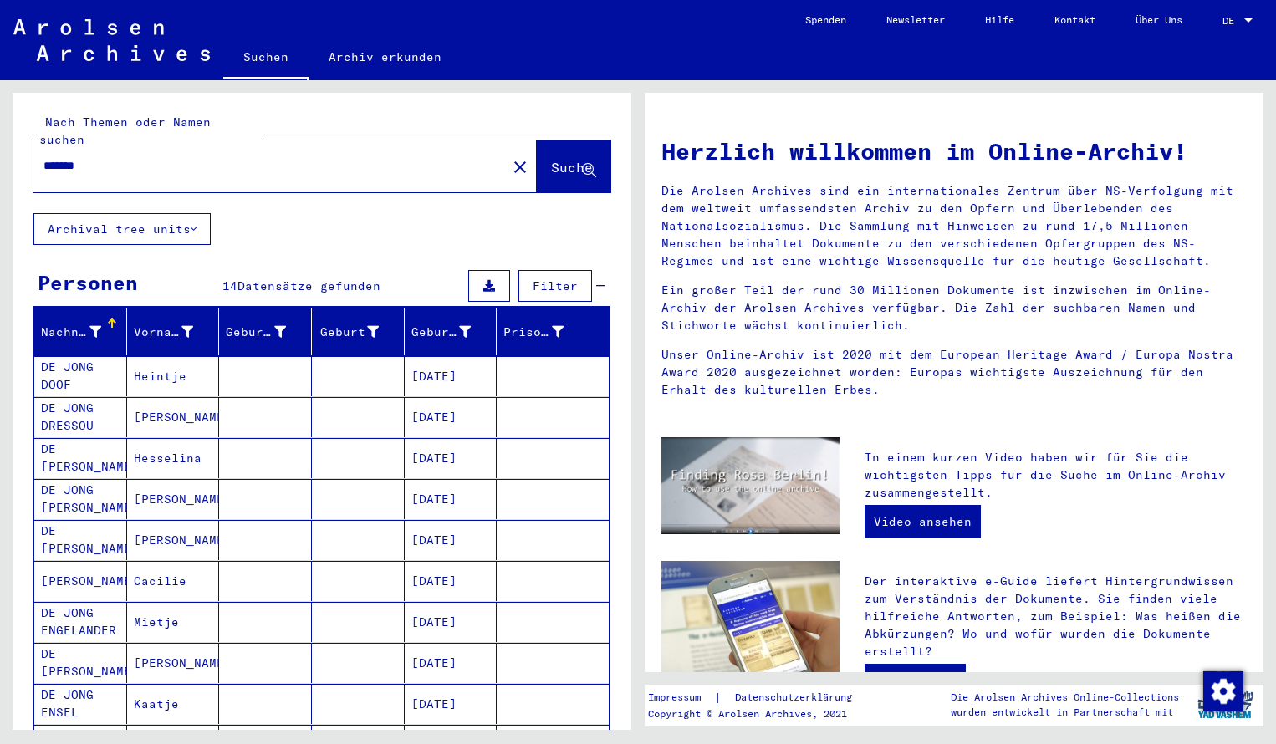
click at [620, 689] on div "Nachname Vorname Geburtsname Geburt‏ Geburtsdatum Prisoner # DE [PERSON_NAME] […" at bounding box center [322, 673] width 619 height 731
click at [97, 157] on input "*******" at bounding box center [264, 166] width 443 height 18
click at [551, 159] on span "Suche" at bounding box center [572, 167] width 42 height 17
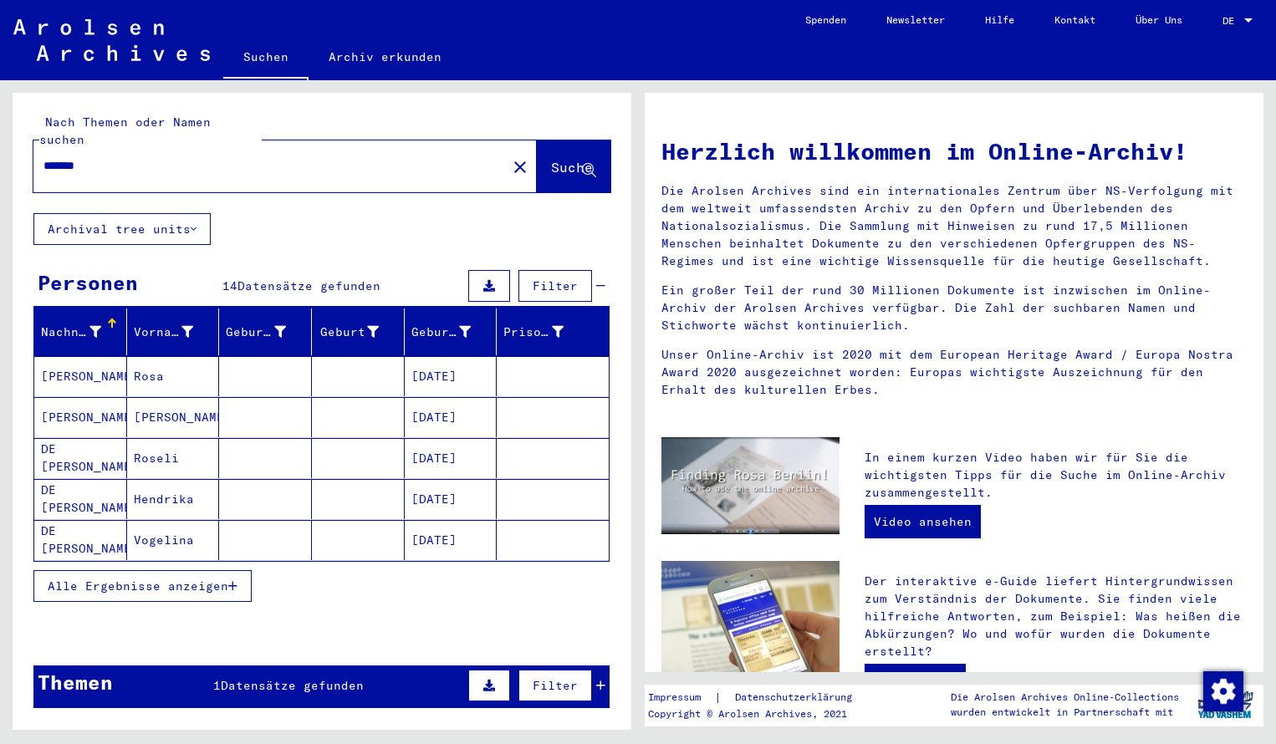
click at [170, 578] on span "Alle Ergebnisse anzeigen" at bounding box center [138, 585] width 181 height 15
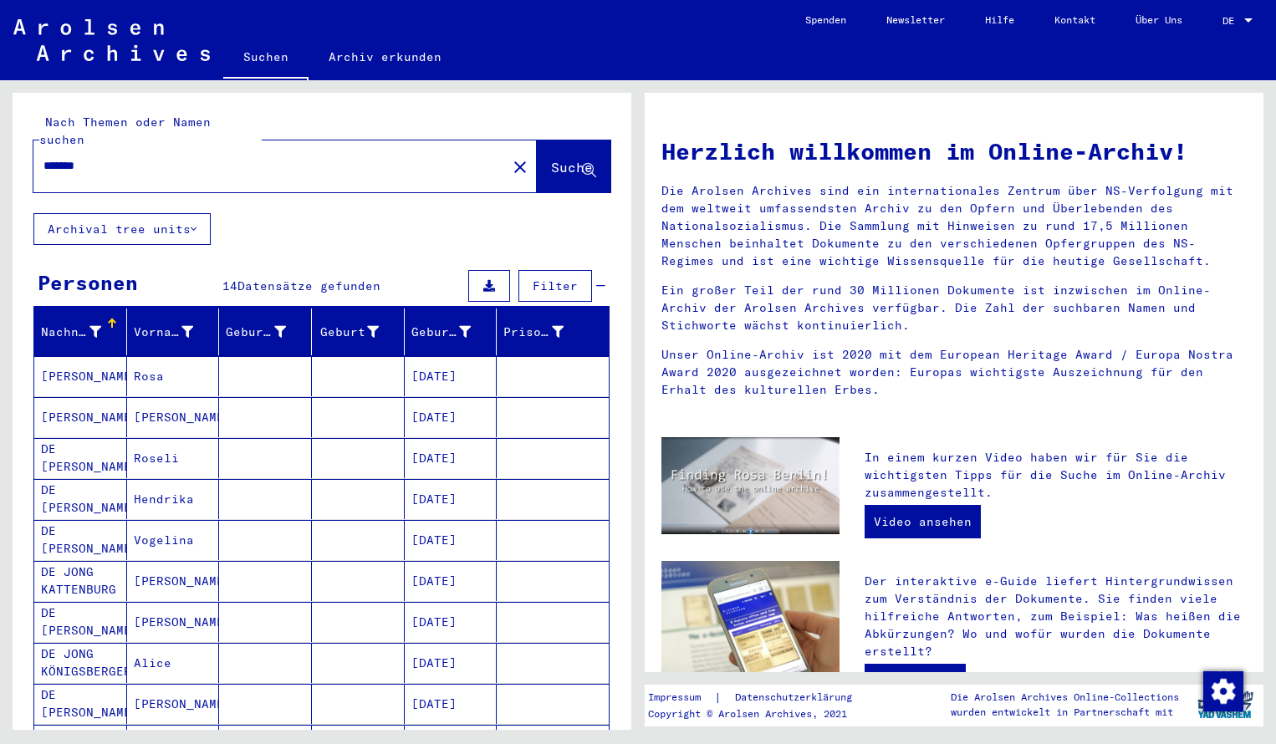
click at [616, 645] on div "Nachname Vorname Geburtsname Geburt‏ Geburtsdatum Prisoner # DE JONG Rosa 03/26…" at bounding box center [322, 673] width 619 height 731
click at [92, 157] on input "*******" at bounding box center [264, 166] width 443 height 18
click at [580, 159] on span "Suche" at bounding box center [572, 167] width 42 height 17
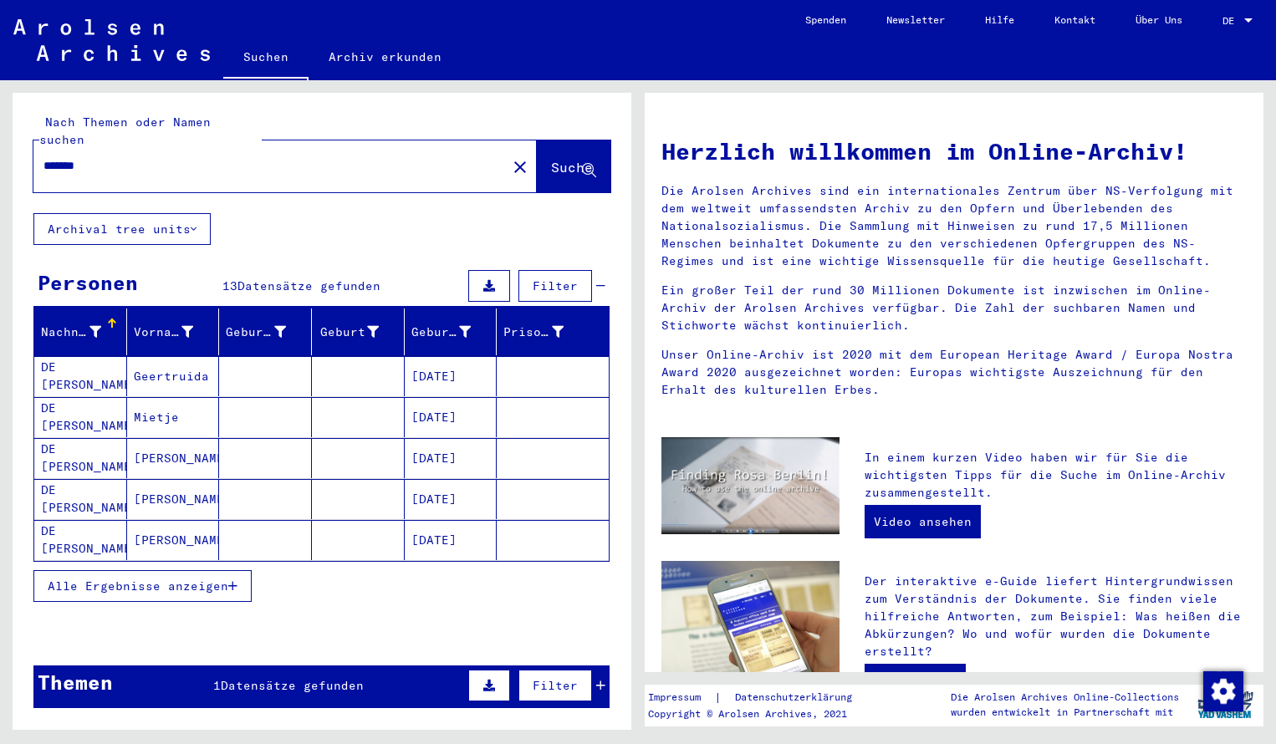
click at [109, 578] on span "Alle Ergebnisse anzeigen" at bounding box center [138, 585] width 181 height 15
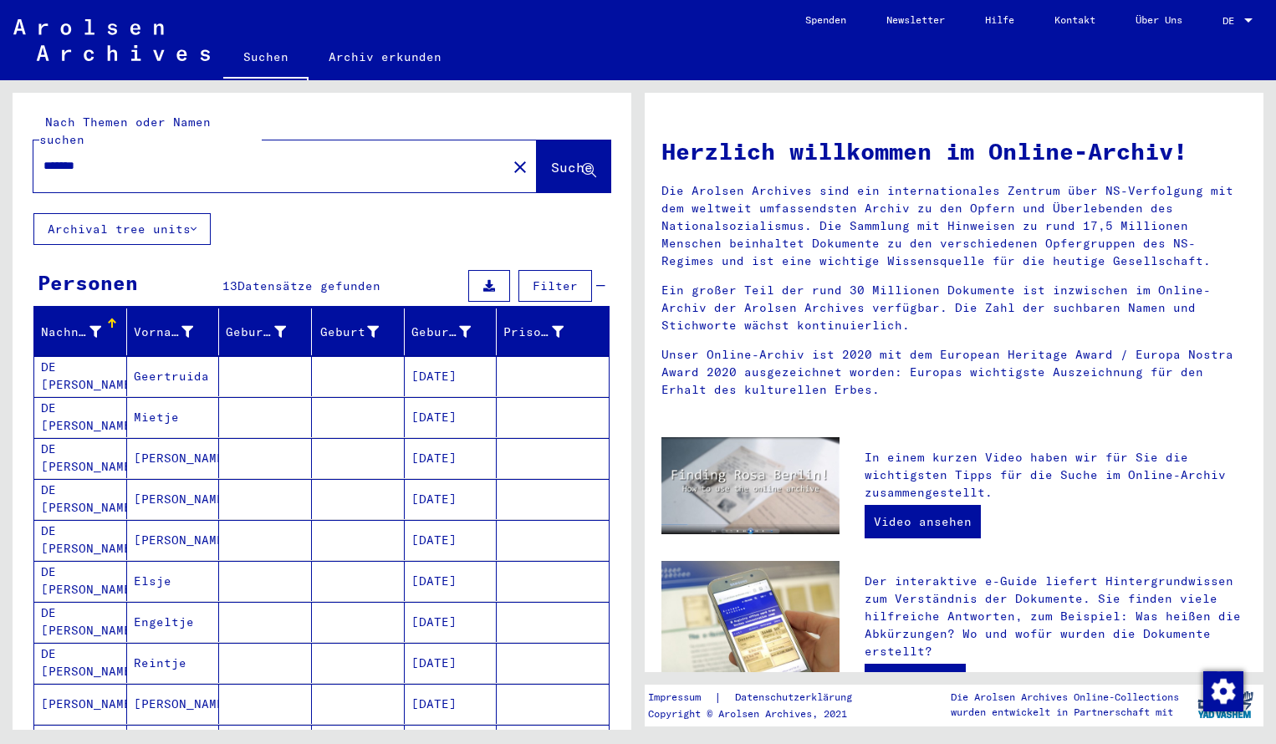
click at [615, 636] on div "Nachname Vorname Geburtsname Geburt‏ Geburtsdatum Prisoner # DE JONG DE LEEUW G…" at bounding box center [322, 653] width 619 height 690
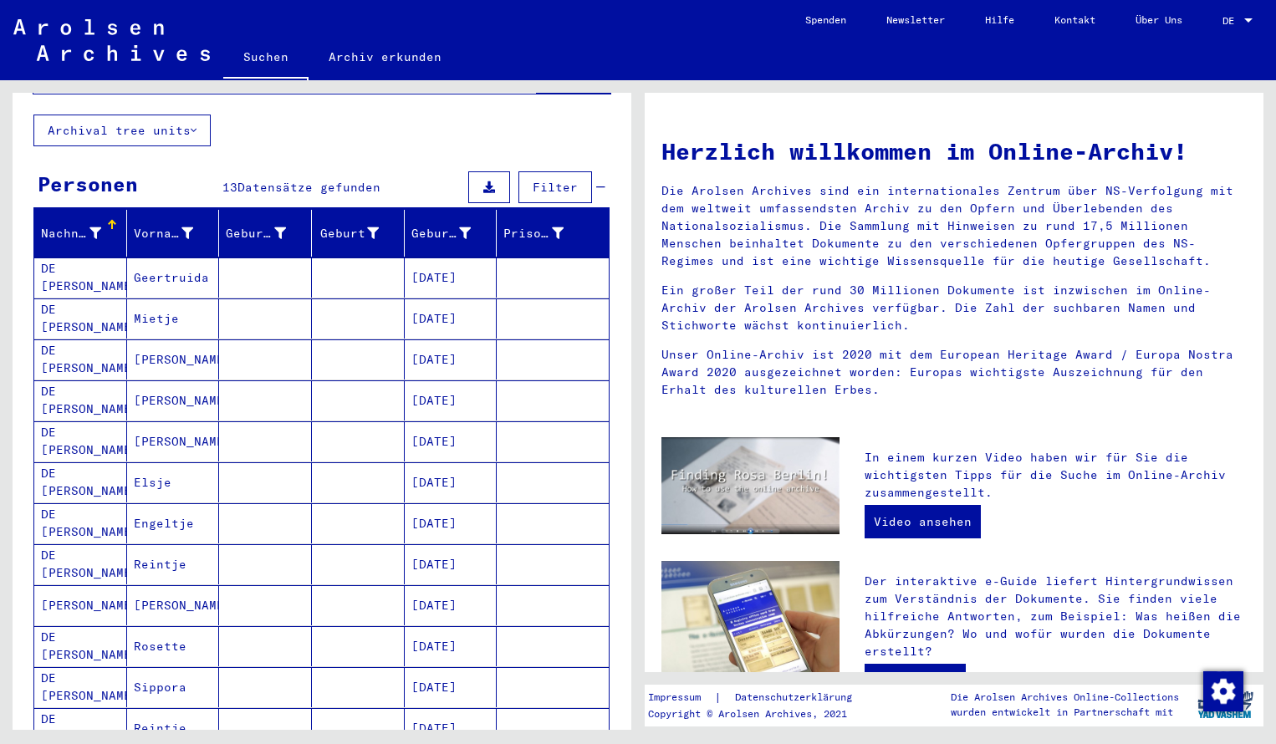
scroll to position [178, 0]
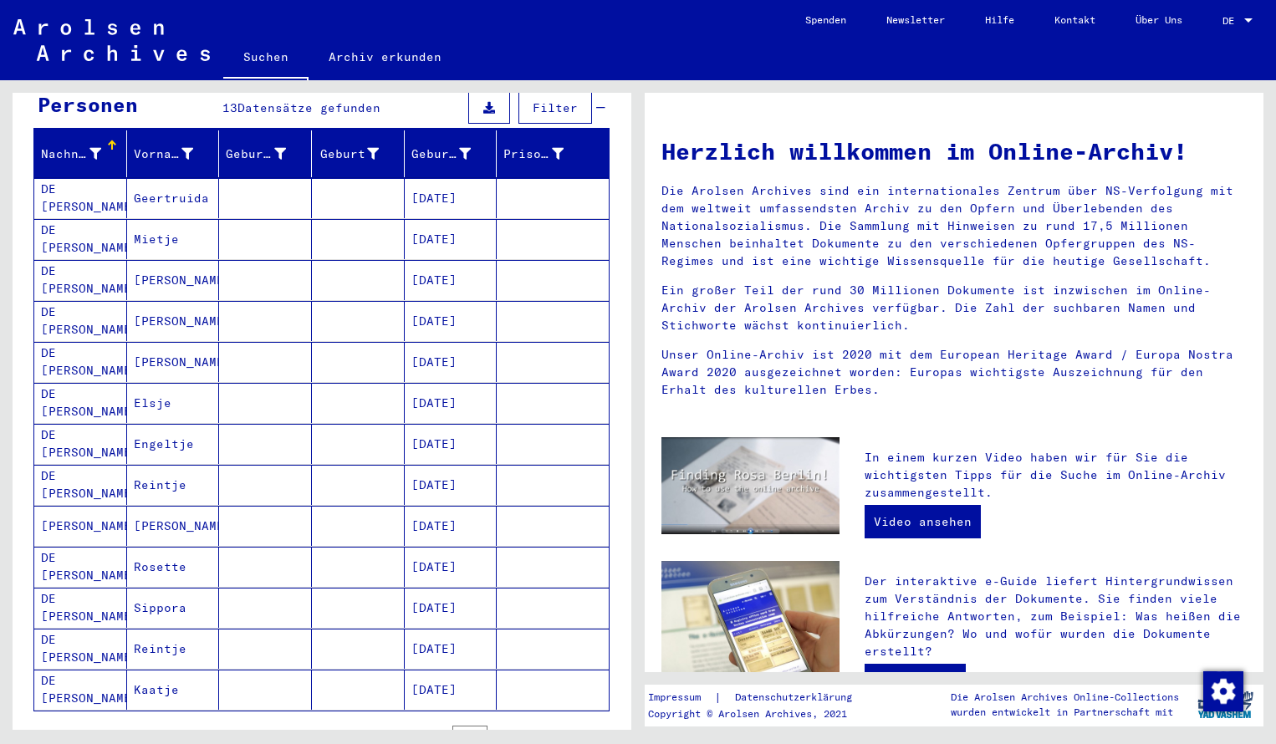
click at [629, 497] on div "Nachname Vorname Geburtsname Geburt‏ Geburtsdatum Prisoner # DE JONG DE LEEUW G…" at bounding box center [322, 475] width 619 height 690
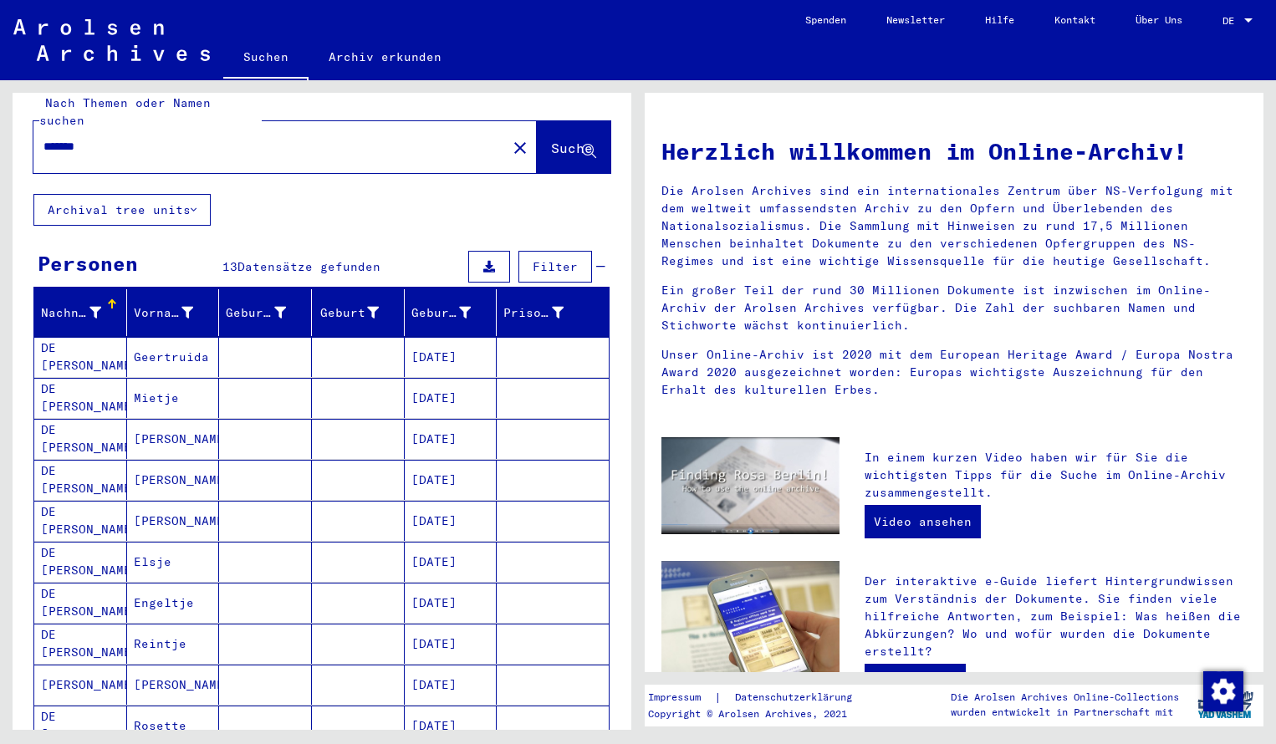
scroll to position [15, 0]
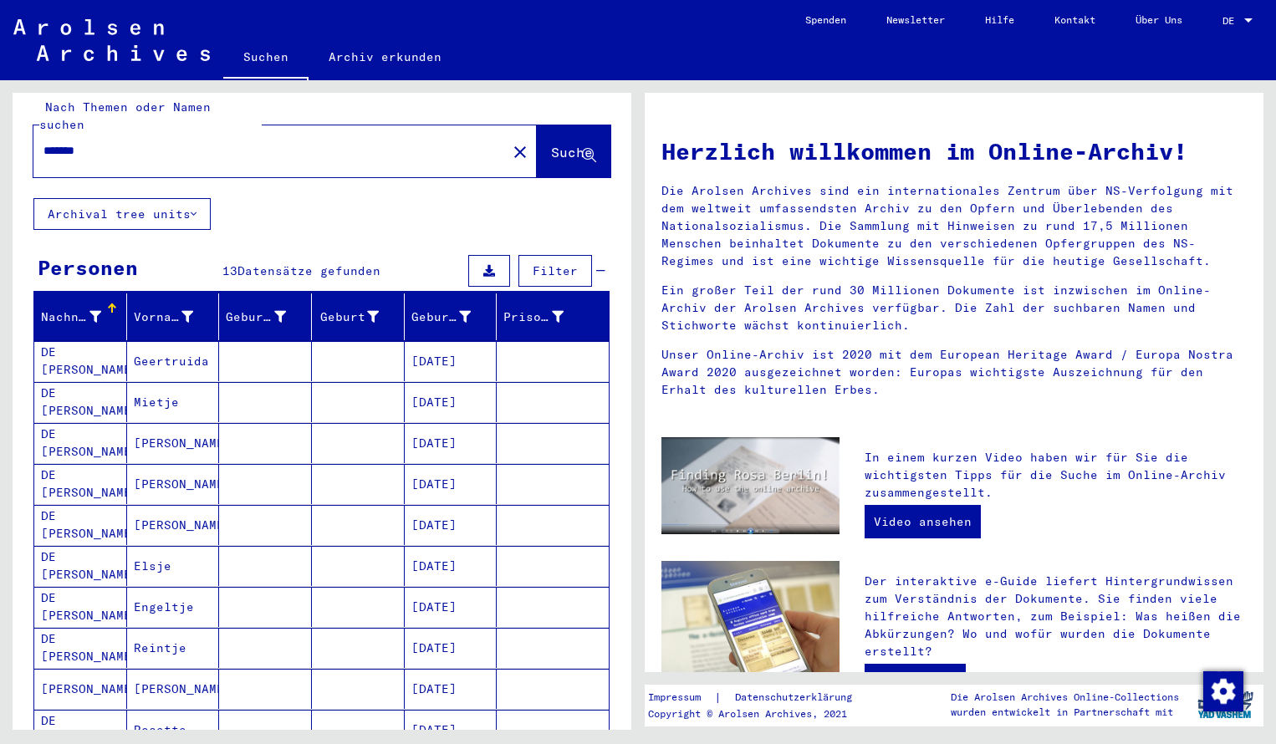
click at [104, 142] on input "*******" at bounding box center [264, 151] width 443 height 18
click at [548, 149] on button "Suche" at bounding box center [574, 151] width 74 height 52
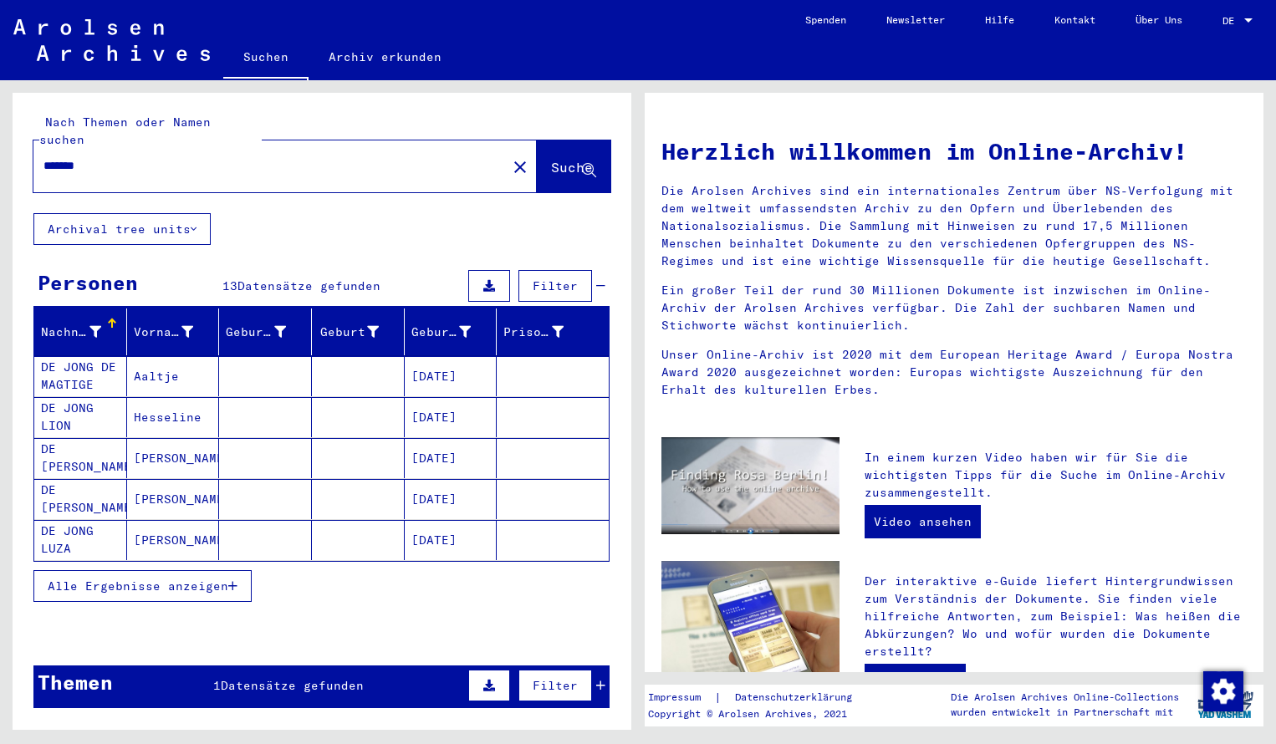
click at [170, 578] on span "Alle Ergebnisse anzeigen" at bounding box center [138, 585] width 181 height 15
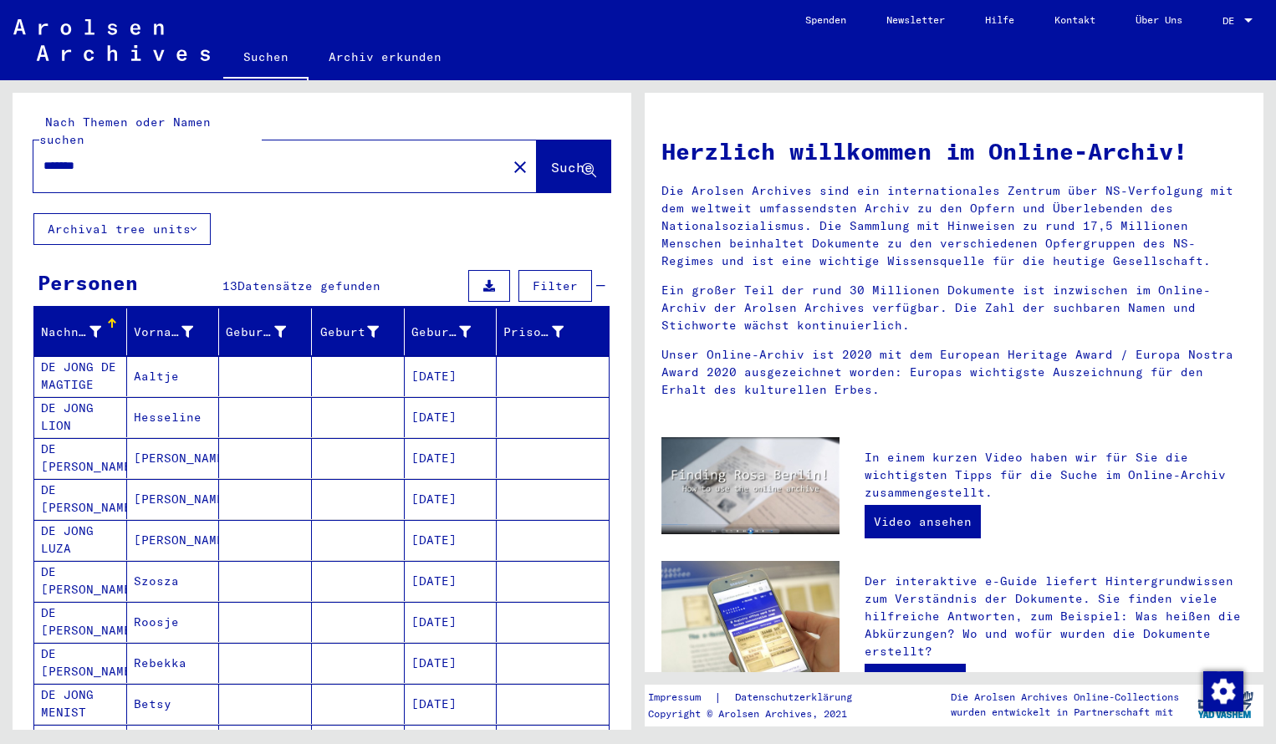
click at [620, 663] on div "Nachname Vorname Geburtsname Geburt‏ Geburtsdatum Prisoner # DE JONG DE MAGTIGE…" at bounding box center [322, 653] width 619 height 690
click at [110, 157] on input "*******" at bounding box center [264, 166] width 443 height 18
click at [549, 165] on button "Suche" at bounding box center [574, 166] width 74 height 52
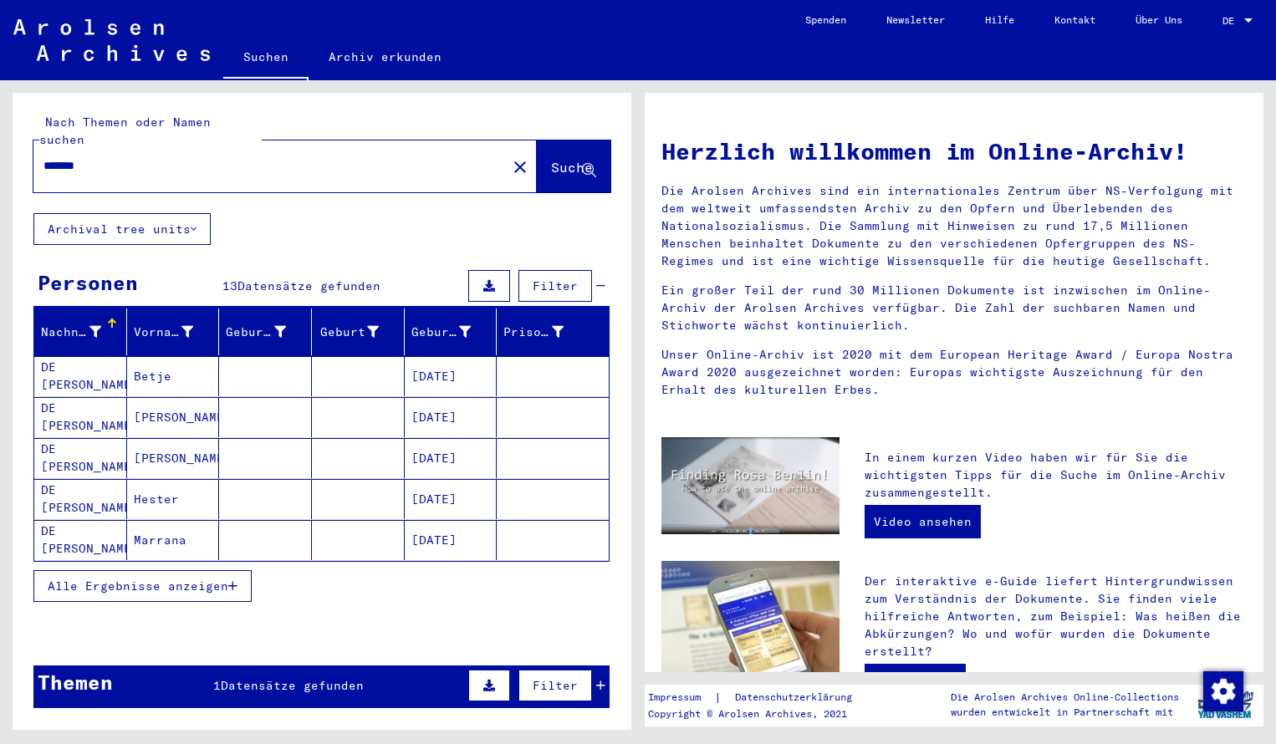
click at [116, 578] on span "Alle Ergebnisse anzeigen" at bounding box center [138, 585] width 181 height 15
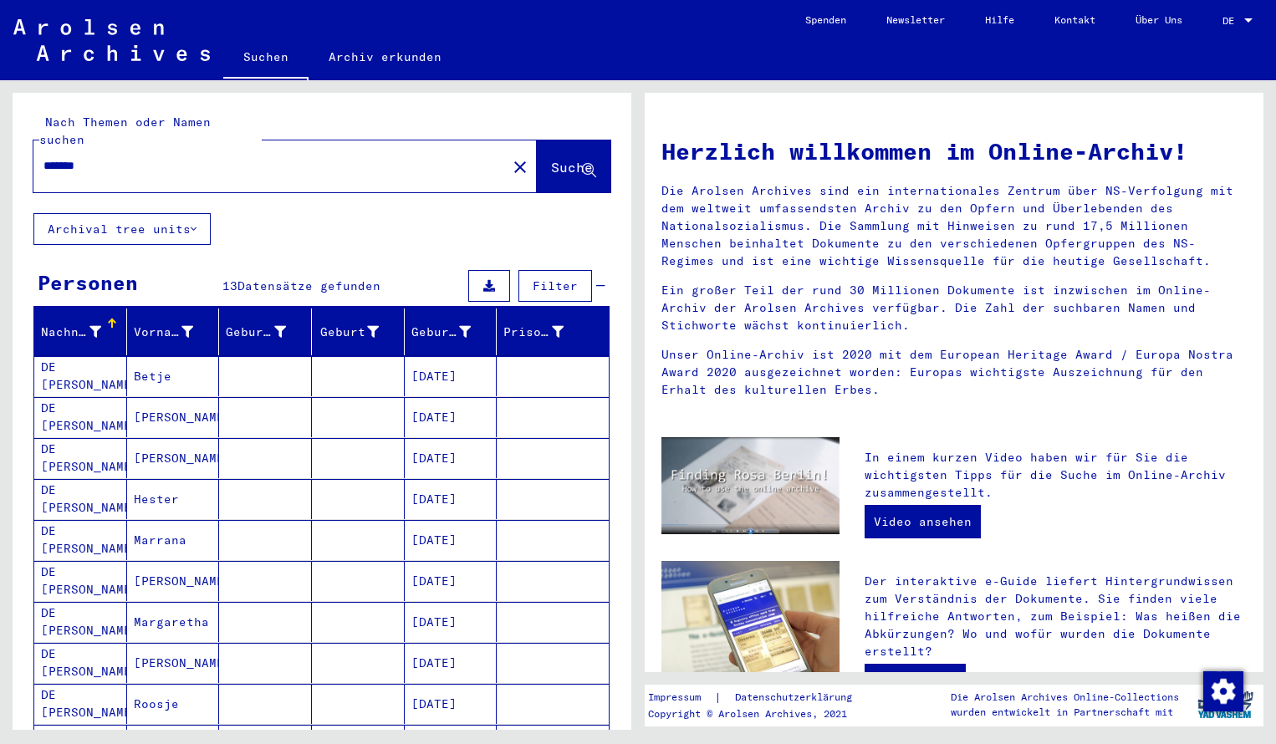
click at [616, 681] on div "Nachname Vorname Geburtsname Geburt‏ Geburtsdatum Prisoner # DE JONG MEIJER Bet…" at bounding box center [322, 653] width 619 height 690
click at [104, 157] on input "*******" at bounding box center [264, 166] width 443 height 18
click at [551, 160] on span "Suche" at bounding box center [573, 169] width 45 height 18
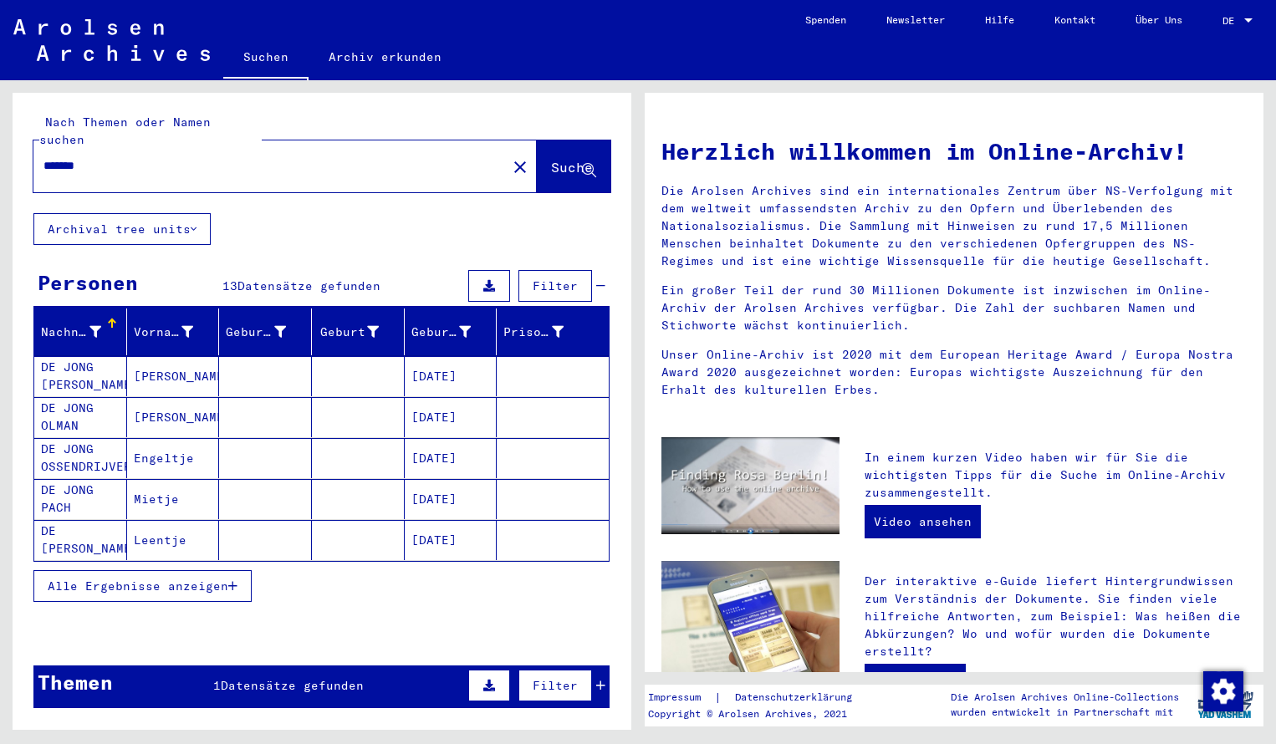
click at [123, 570] on button "Alle Ergebnisse anzeigen" at bounding box center [142, 586] width 218 height 32
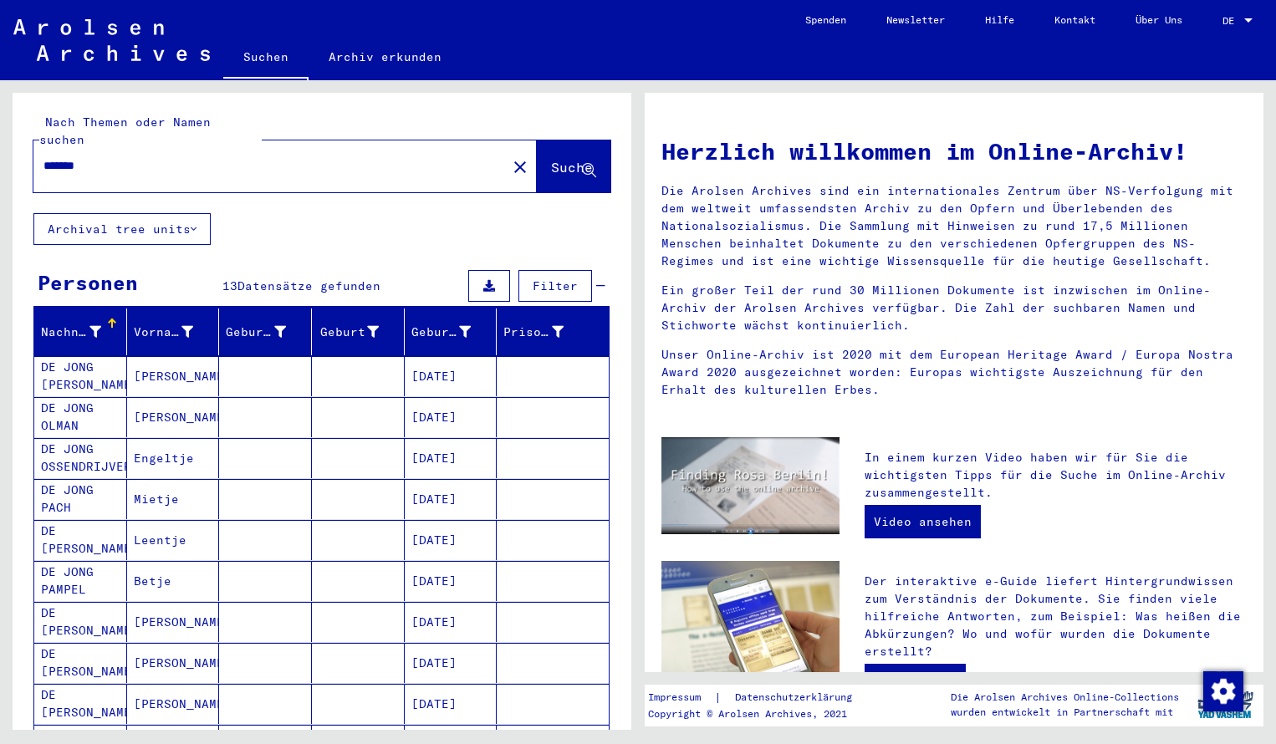
click at [97, 157] on input "*******" at bounding box center [264, 166] width 443 height 18
click at [551, 159] on span "Suche" at bounding box center [572, 167] width 42 height 17
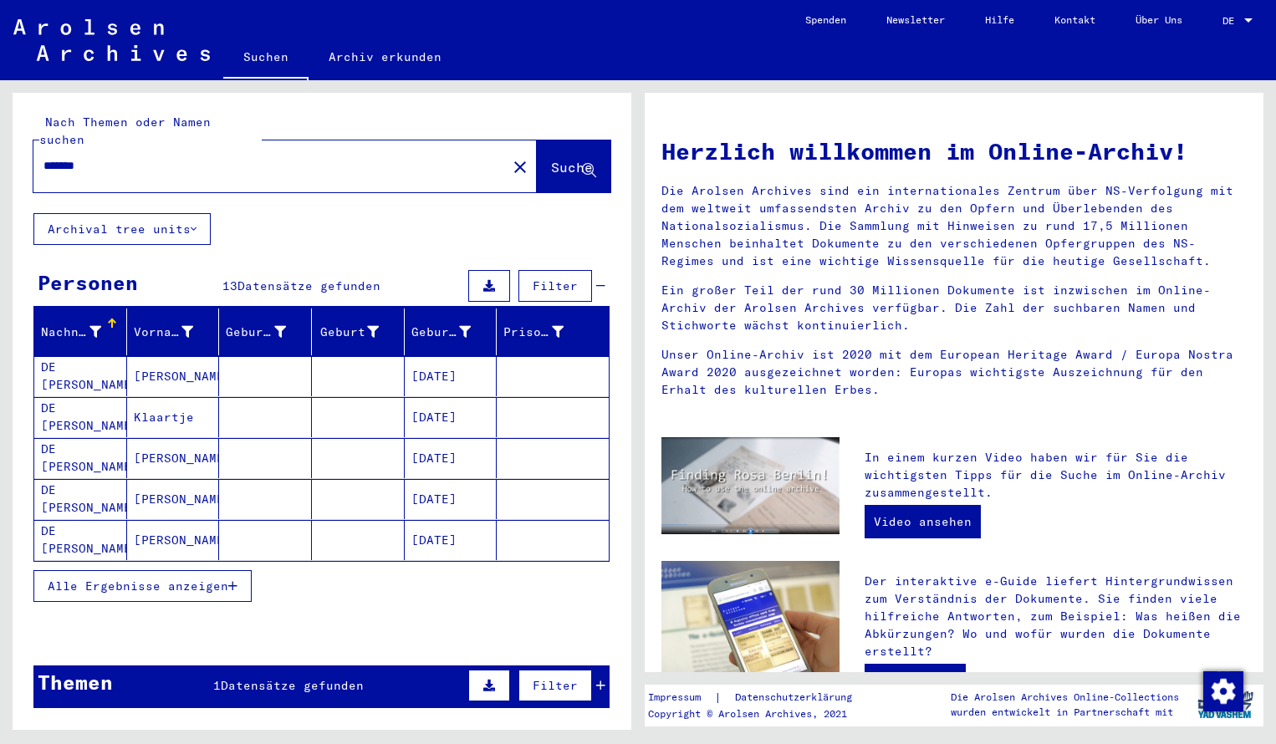
click at [217, 578] on span "Alle Ergebnisse anzeigen" at bounding box center [138, 585] width 181 height 15
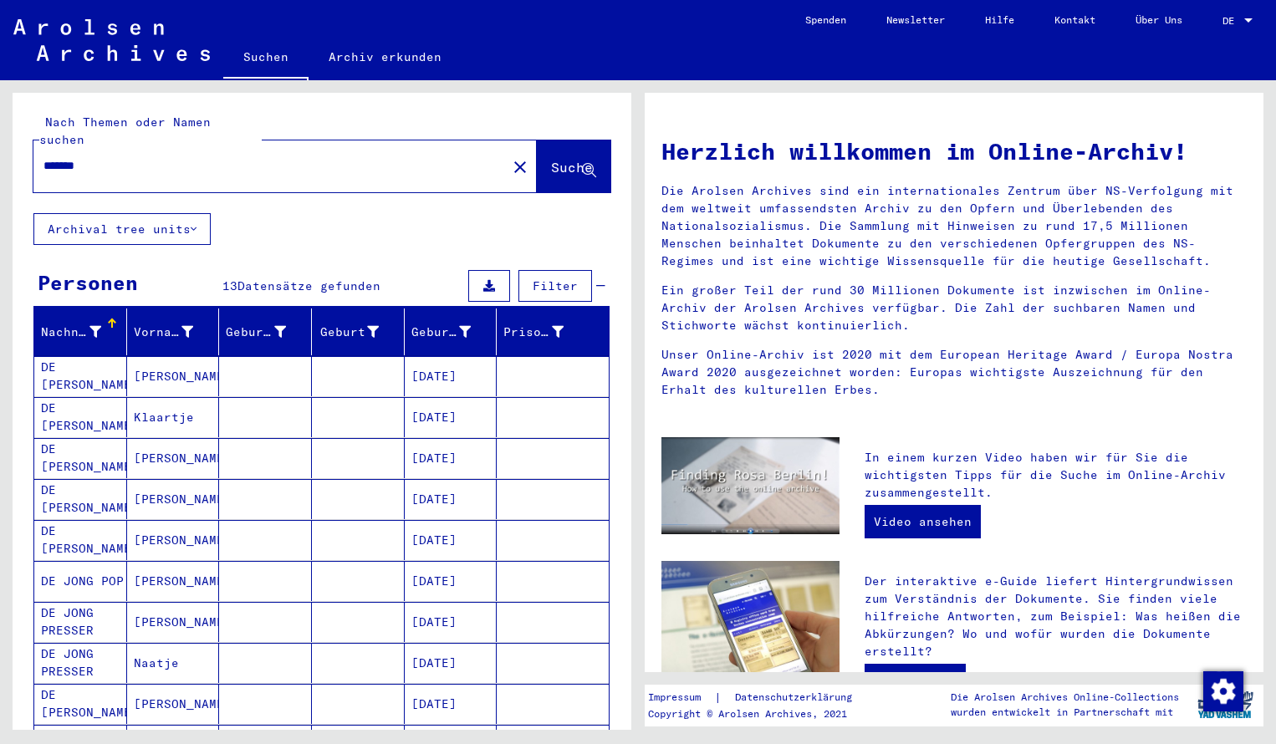
click at [624, 643] on div "Nachname Vorname Geburtsname Geburt‏ Geburtsdatum Prisoner # DE JONG POLAK Esth…" at bounding box center [322, 653] width 619 height 690
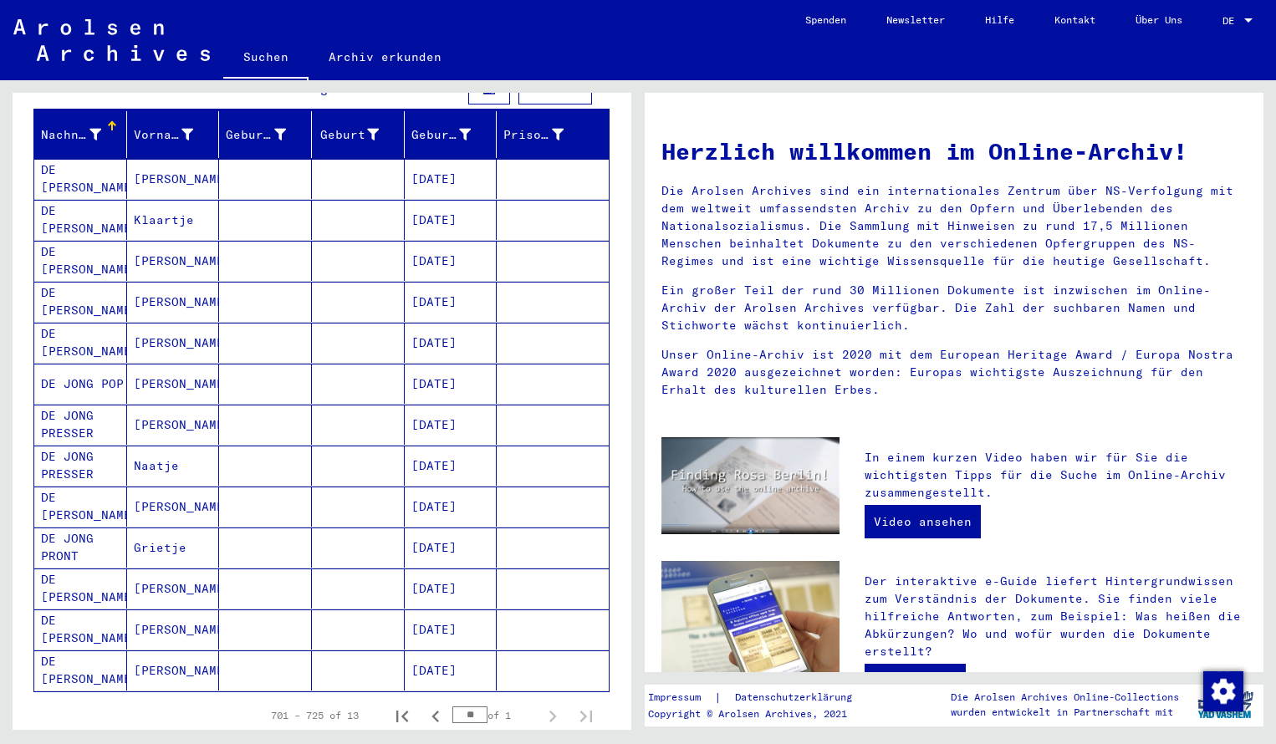
scroll to position [229, 0]
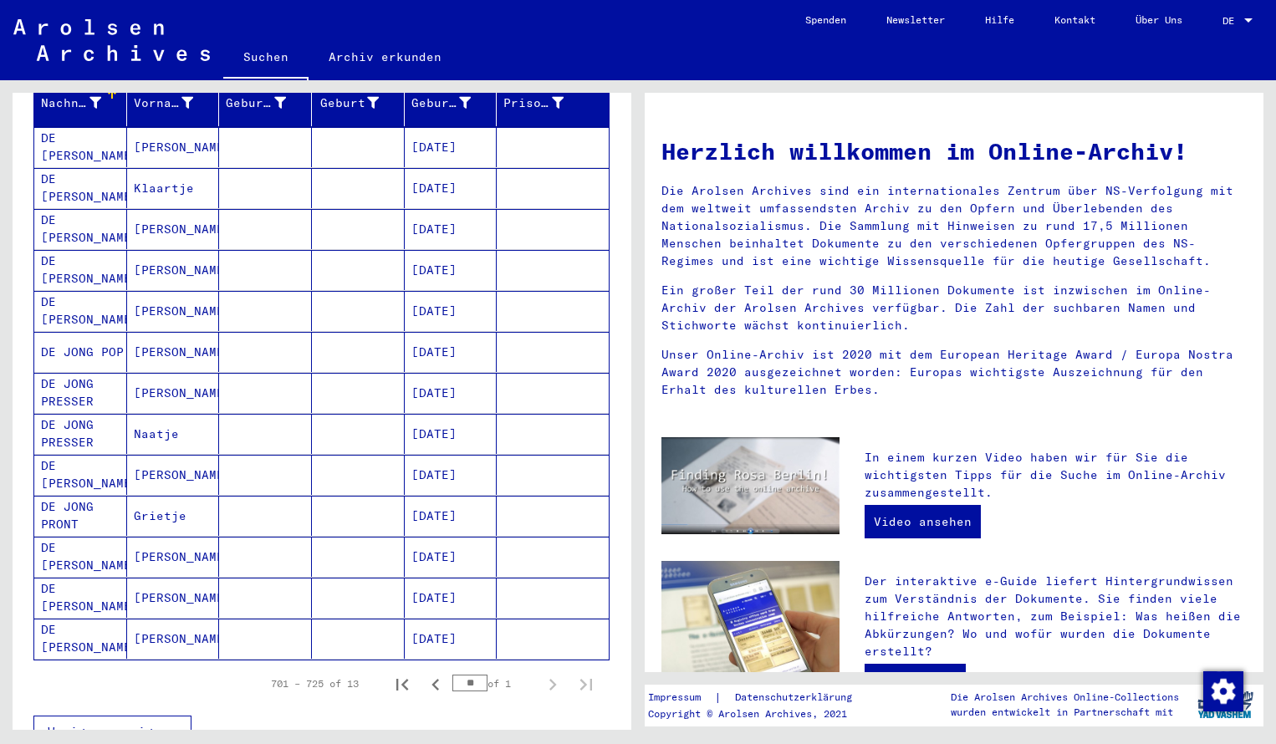
click at [619, 231] on div "Nachname Vorname Geburtsname Geburt‏ Geburtsdatum Prisoner # DE JONG POLAK Esth…" at bounding box center [322, 424] width 619 height 690
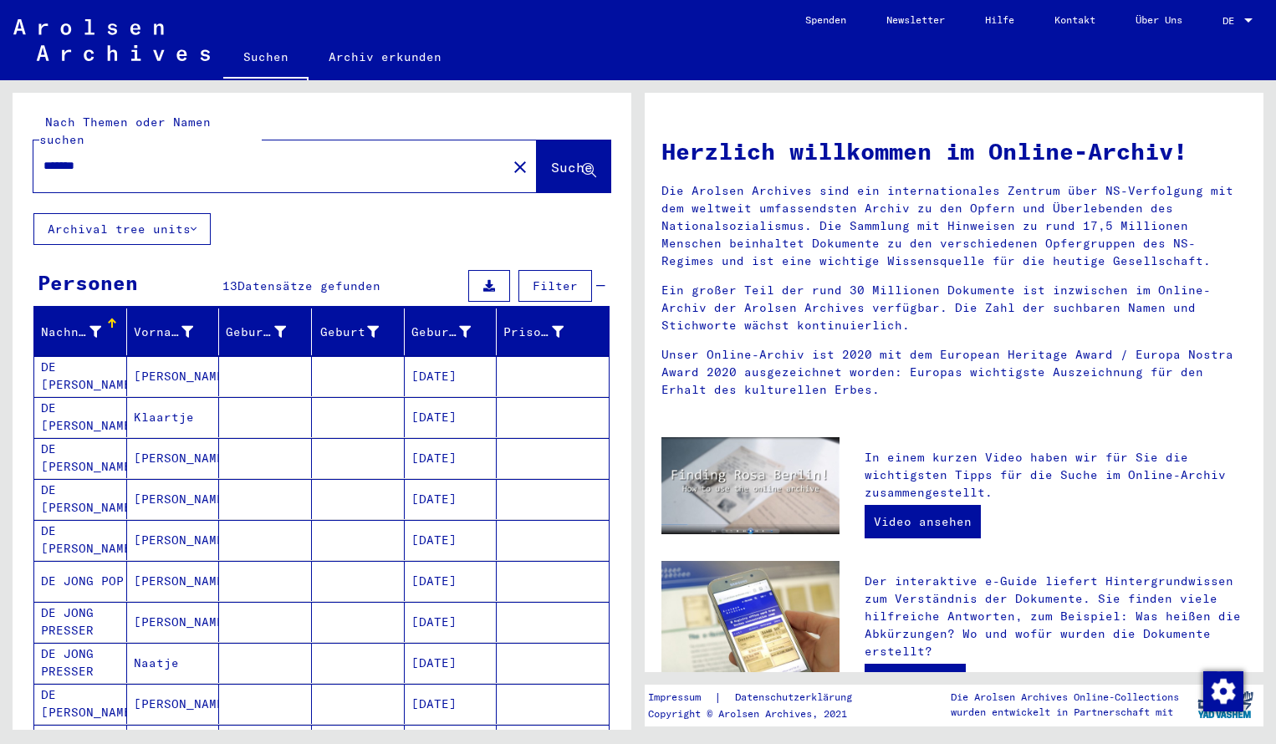
scroll to position [0, 0]
click at [106, 157] on input "*******" at bounding box center [264, 166] width 443 height 18
click at [566, 159] on span "Suche" at bounding box center [572, 167] width 42 height 17
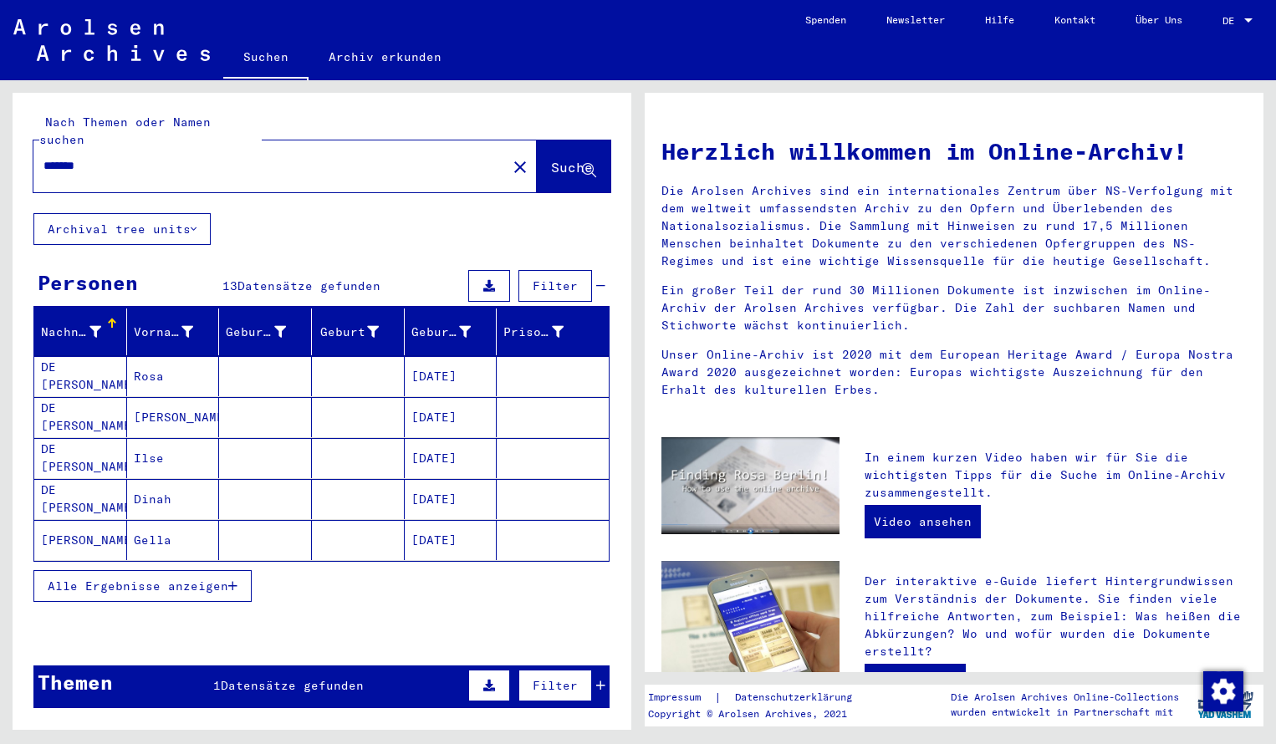
click at [141, 578] on span "Alle Ergebnisse anzeigen" at bounding box center [138, 585] width 181 height 15
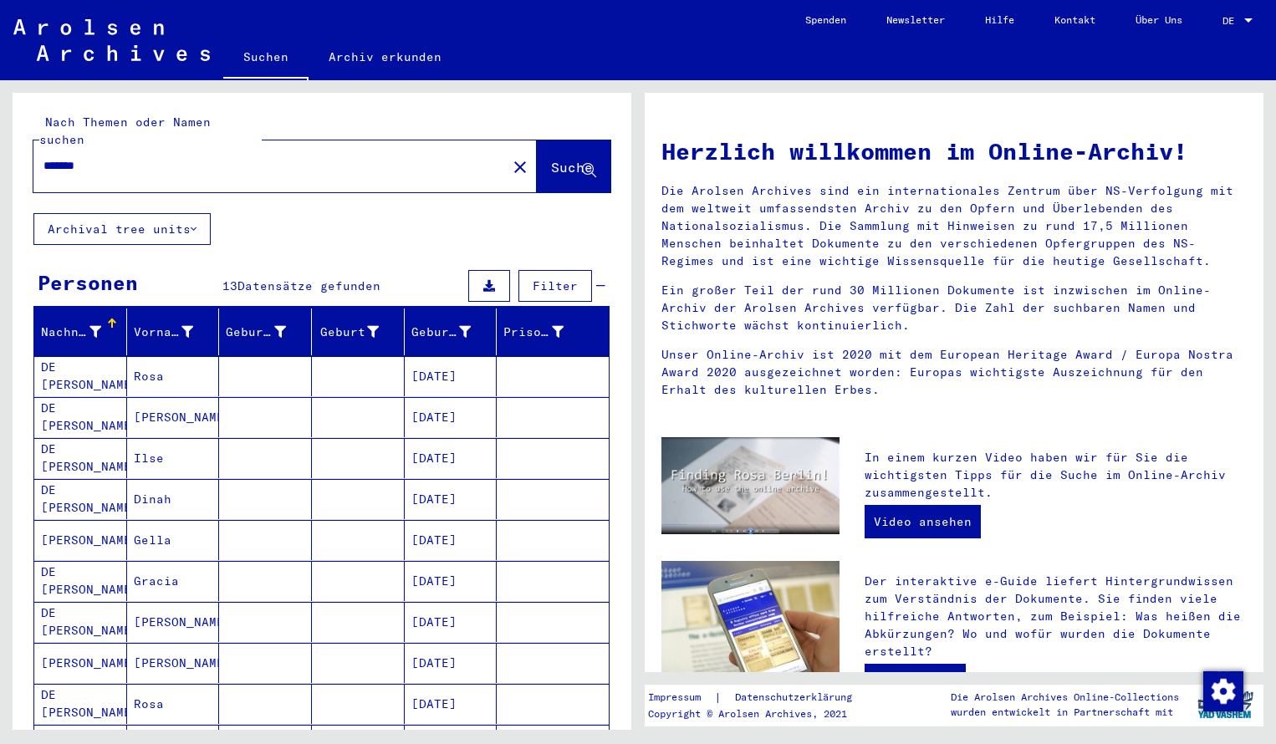
click at [624, 664] on div "Nachname Vorname Geburtsname Geburt‏ Geburtsdatum Prisoner # DE JONG RODRIGUES …" at bounding box center [322, 653] width 619 height 690
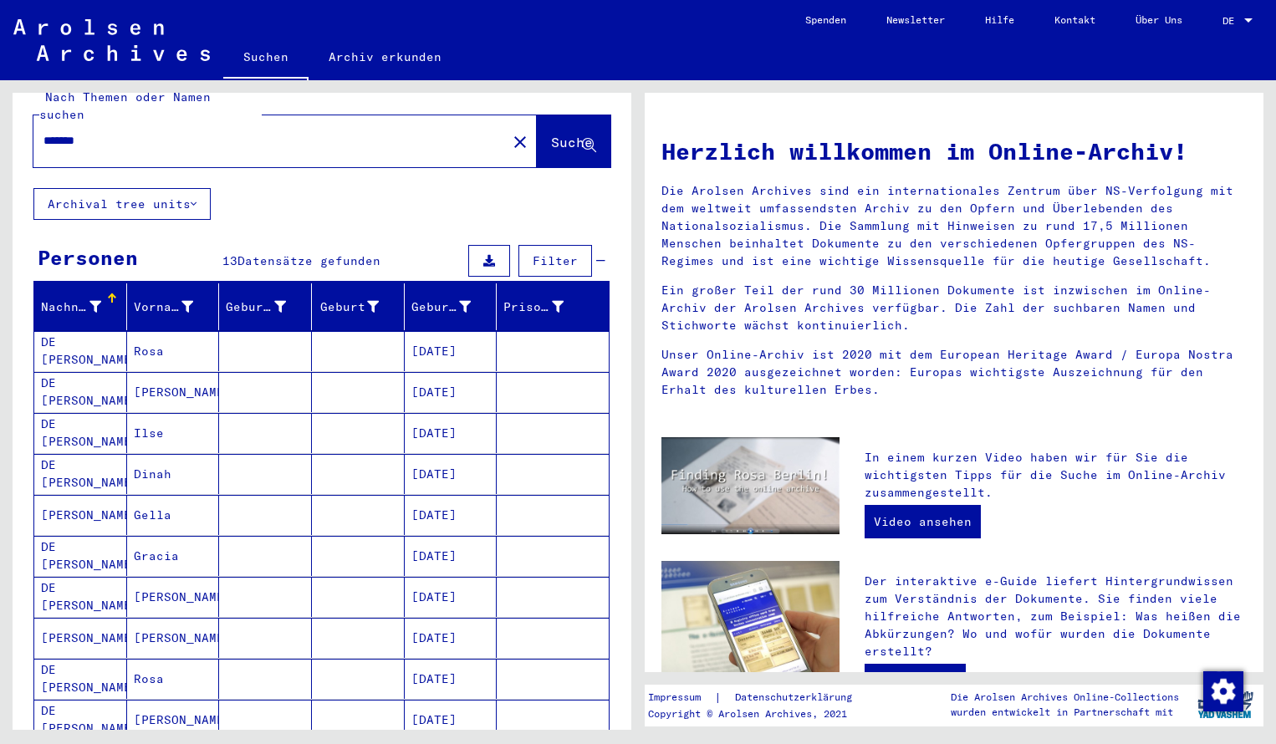
scroll to position [36, 0]
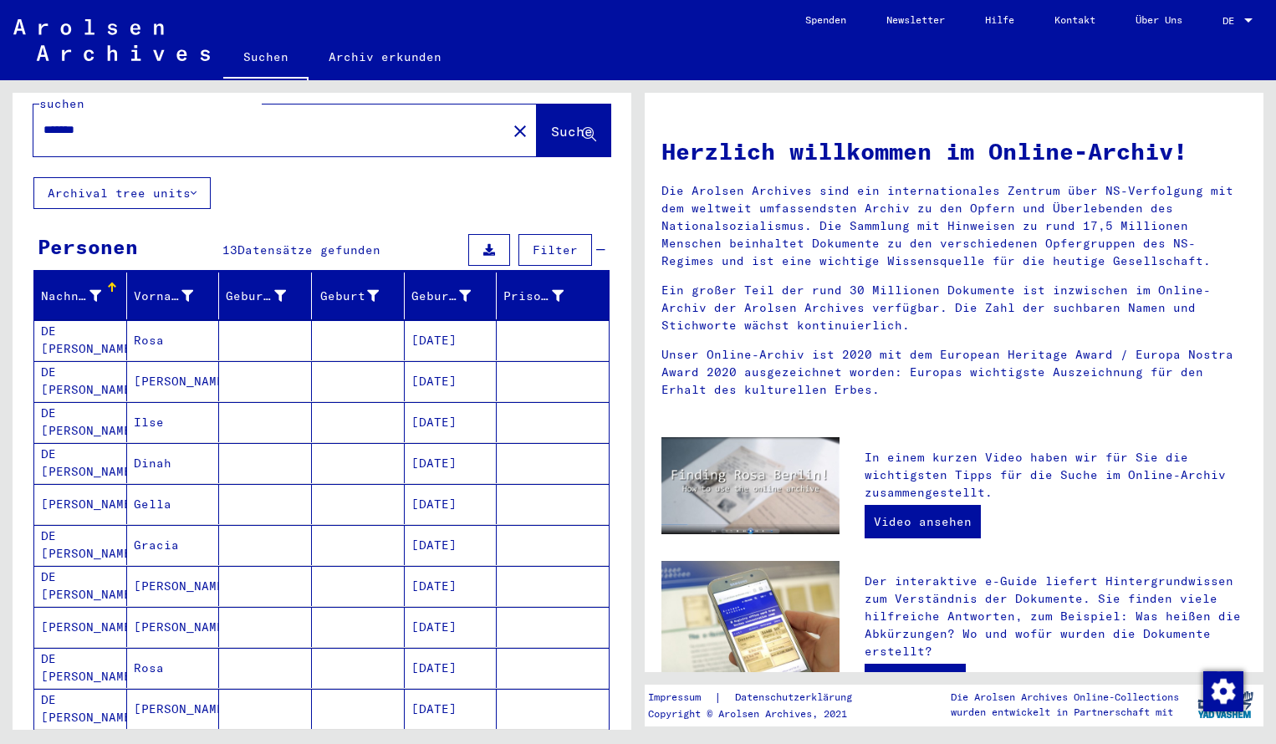
click at [99, 121] on input "*******" at bounding box center [264, 130] width 443 height 18
click at [549, 130] on button "Suche" at bounding box center [574, 130] width 74 height 52
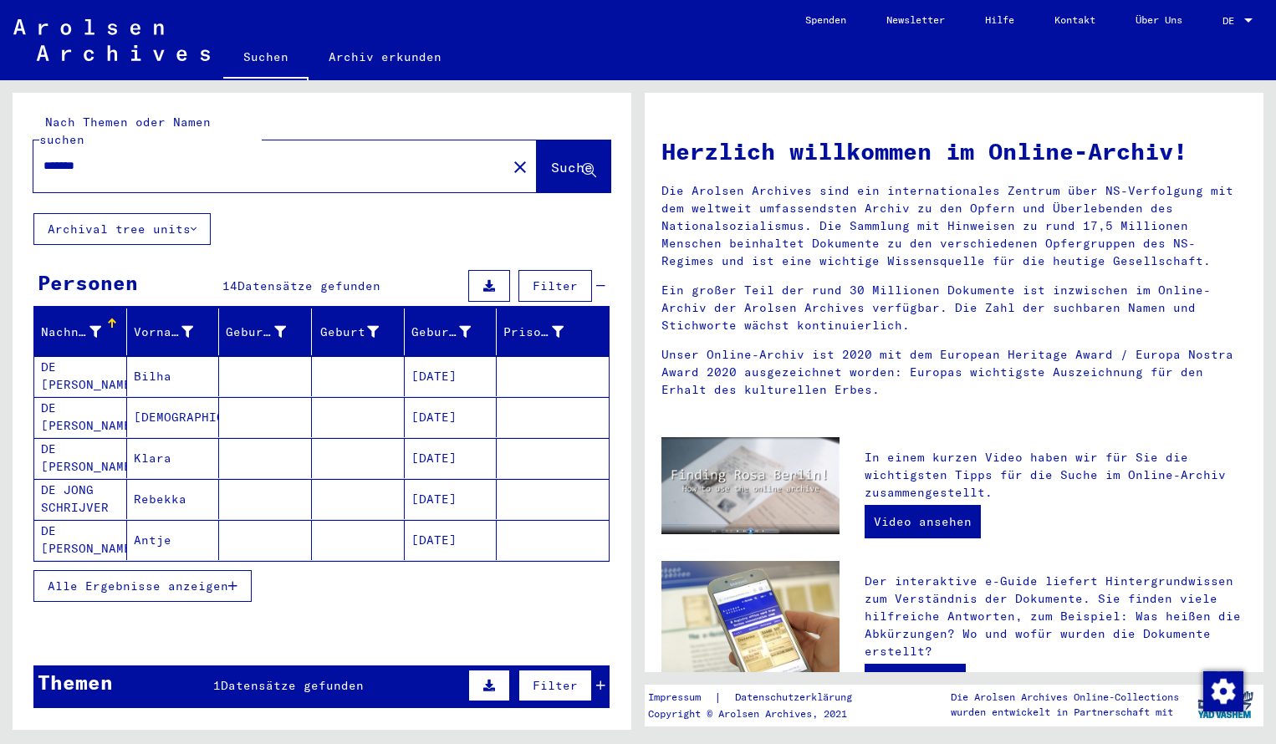
click at [113, 578] on span "Alle Ergebnisse anzeigen" at bounding box center [138, 585] width 181 height 15
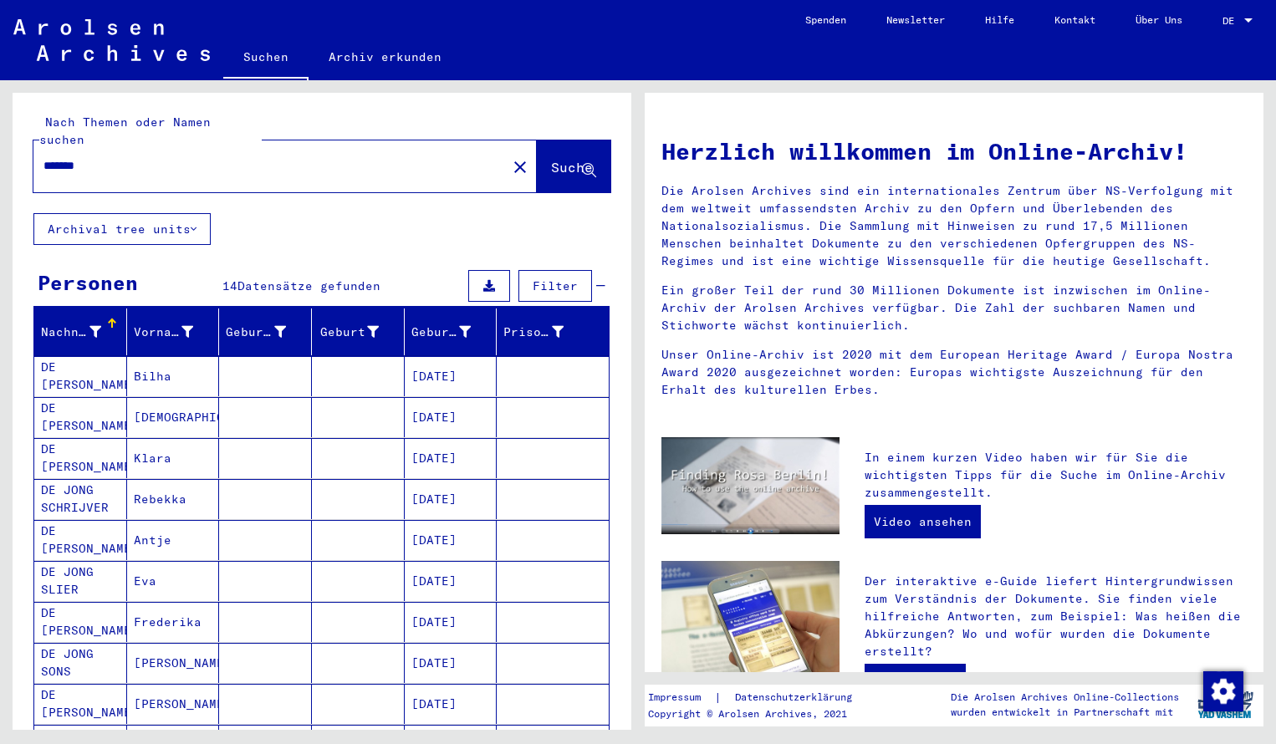
click at [626, 649] on div "Nachname Vorname Geburtsname Geburt‏ Geburtsdatum Prisoner # DE JONG SCHARIS Bi…" at bounding box center [322, 673] width 619 height 731
drag, startPoint x: 113, startPoint y: 160, endPoint x: 119, endPoint y: 167, distance: 8.9
click at [118, 166] on div "*******" at bounding box center [259, 166] width 453 height 38
click at [109, 157] on input "*******" at bounding box center [264, 166] width 443 height 18
click at [551, 159] on span "Suche" at bounding box center [572, 167] width 42 height 17
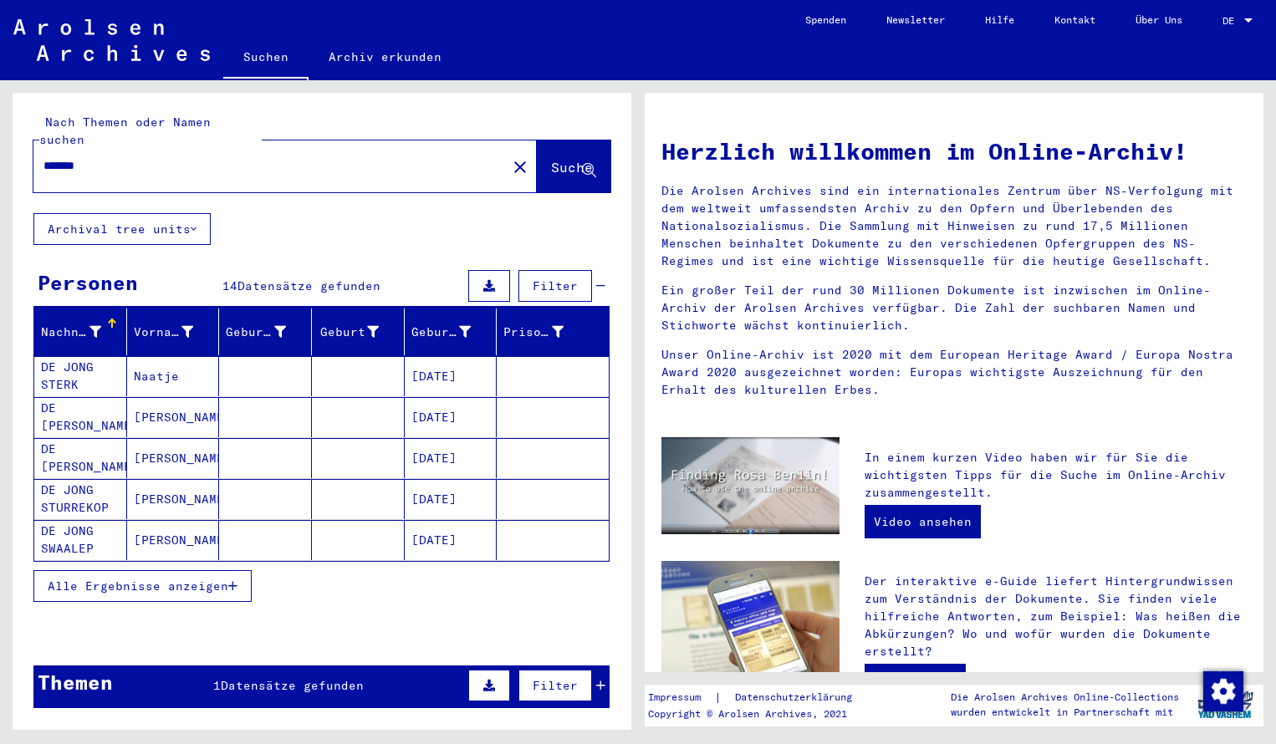
click at [107, 578] on span "Alle Ergebnisse anzeigen" at bounding box center [138, 585] width 181 height 15
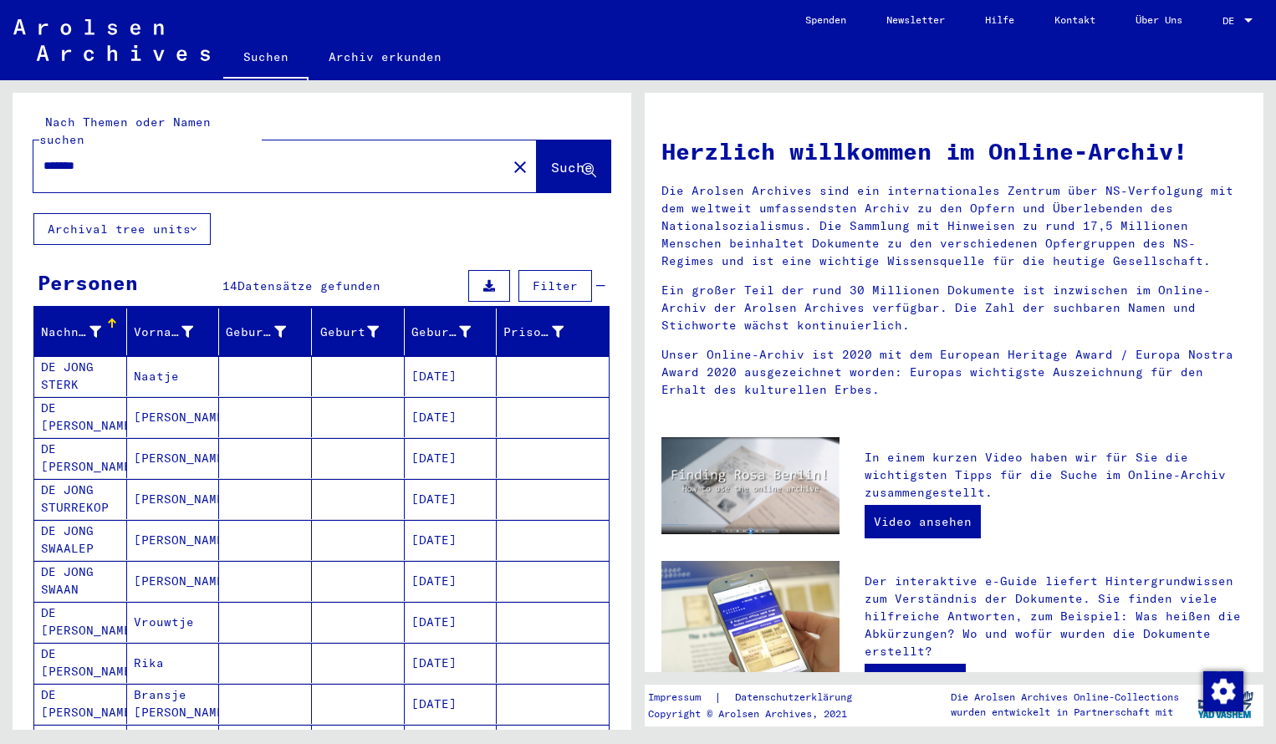
click at [617, 639] on div "Nachname Vorname Geburtsname Geburt‏ Geburtsdatum Prisoner # DE JONG STERK Naat…" at bounding box center [322, 673] width 619 height 731
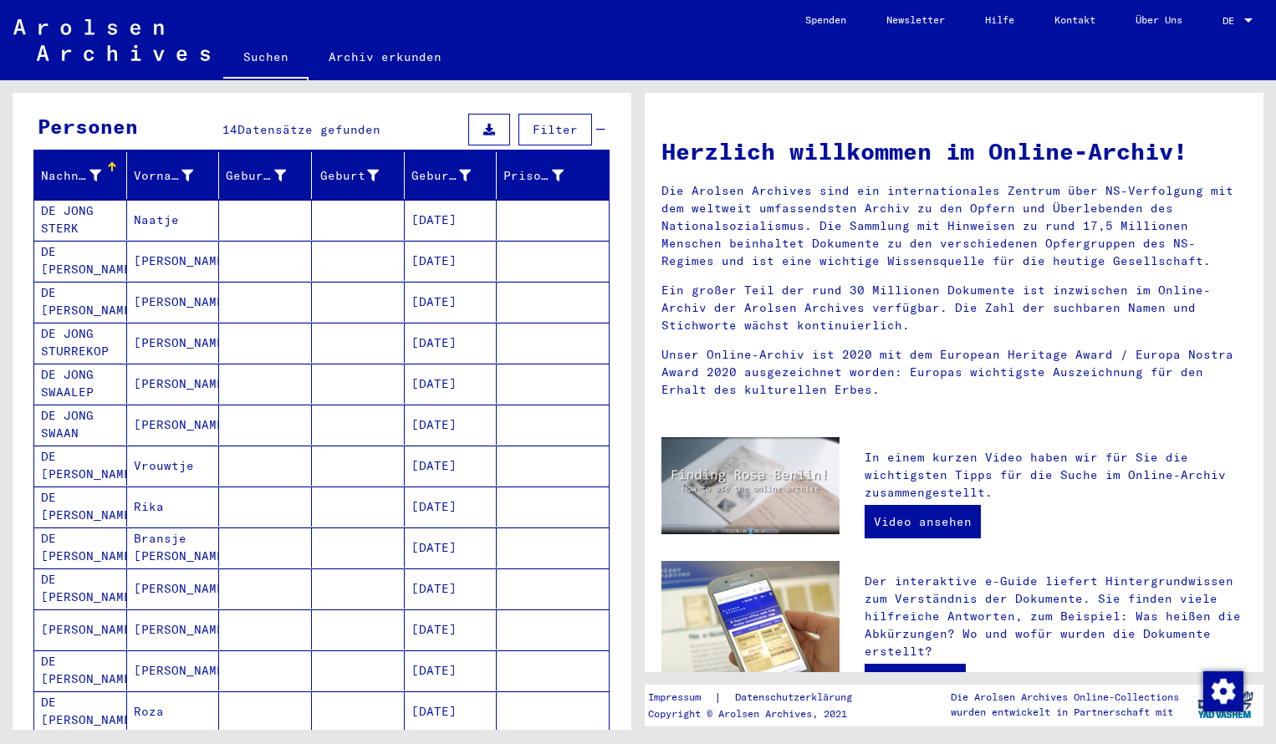
scroll to position [43, 0]
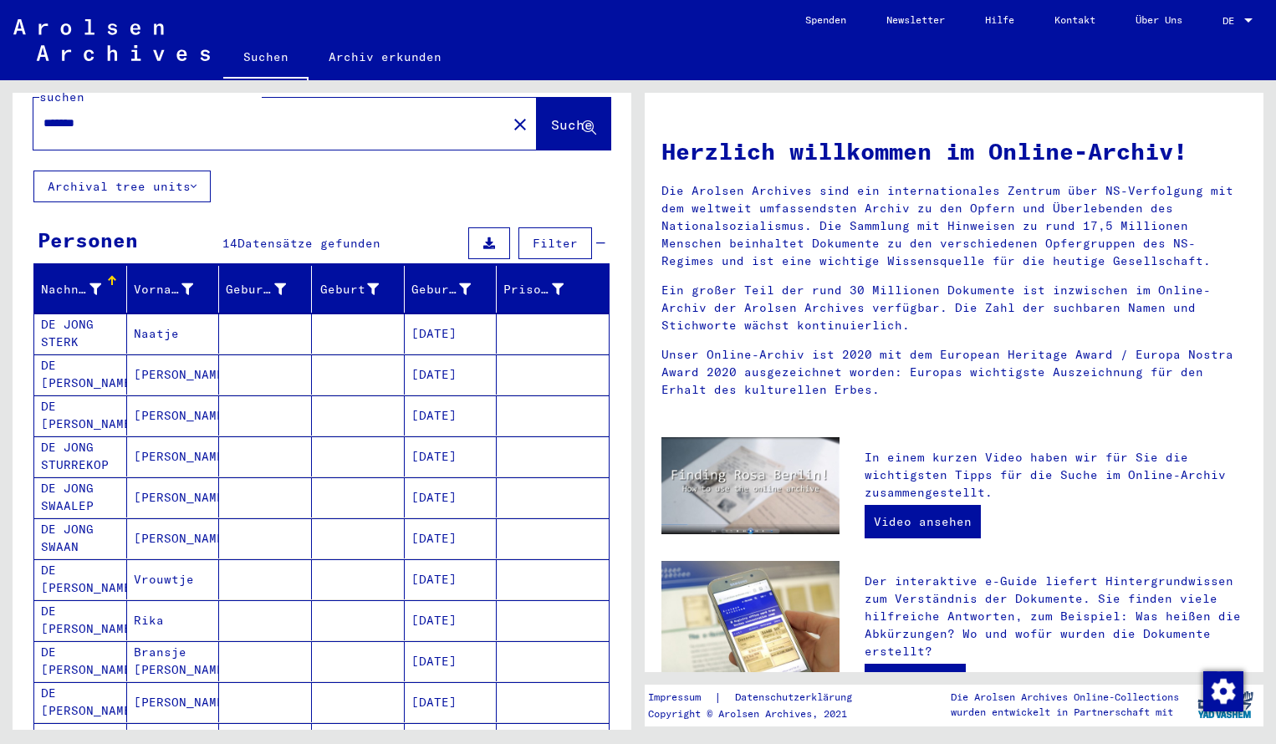
click at [103, 115] on input "*******" at bounding box center [264, 124] width 443 height 18
click at [551, 117] on span "Suche" at bounding box center [573, 126] width 45 height 18
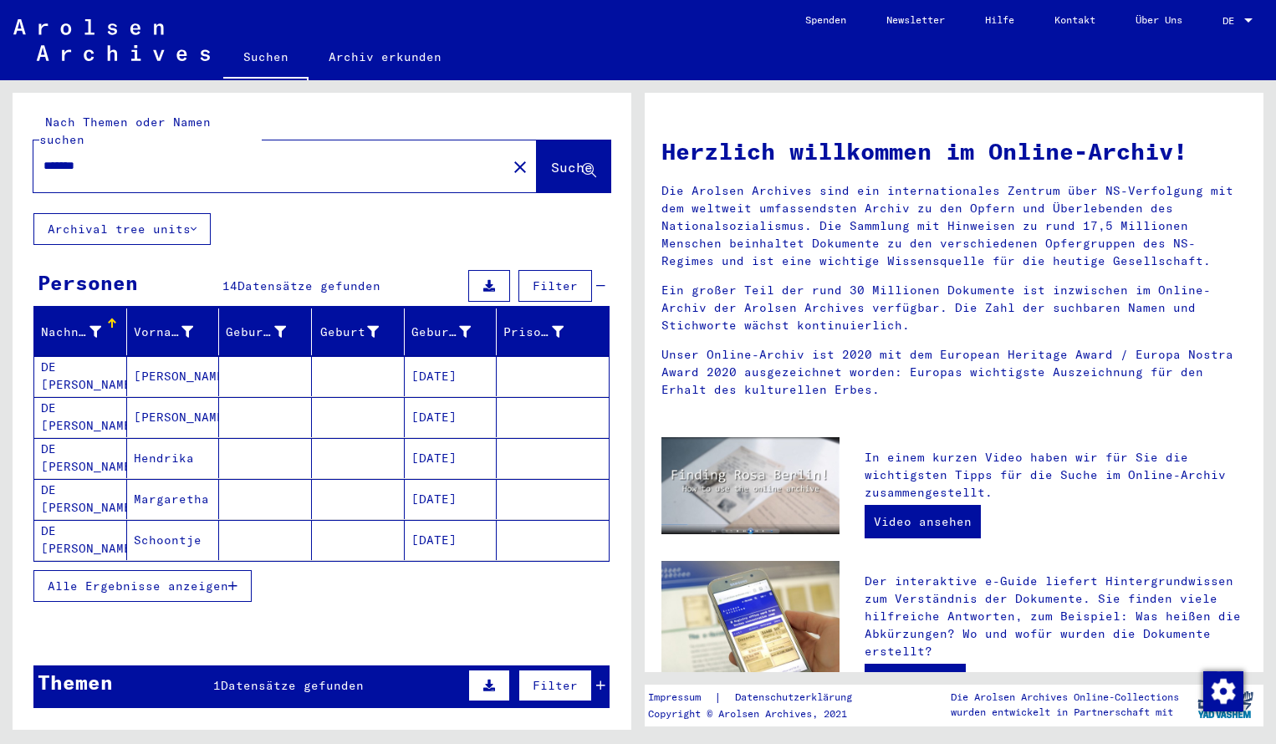
click at [115, 578] on span "Alle Ergebnisse anzeigen" at bounding box center [138, 585] width 181 height 15
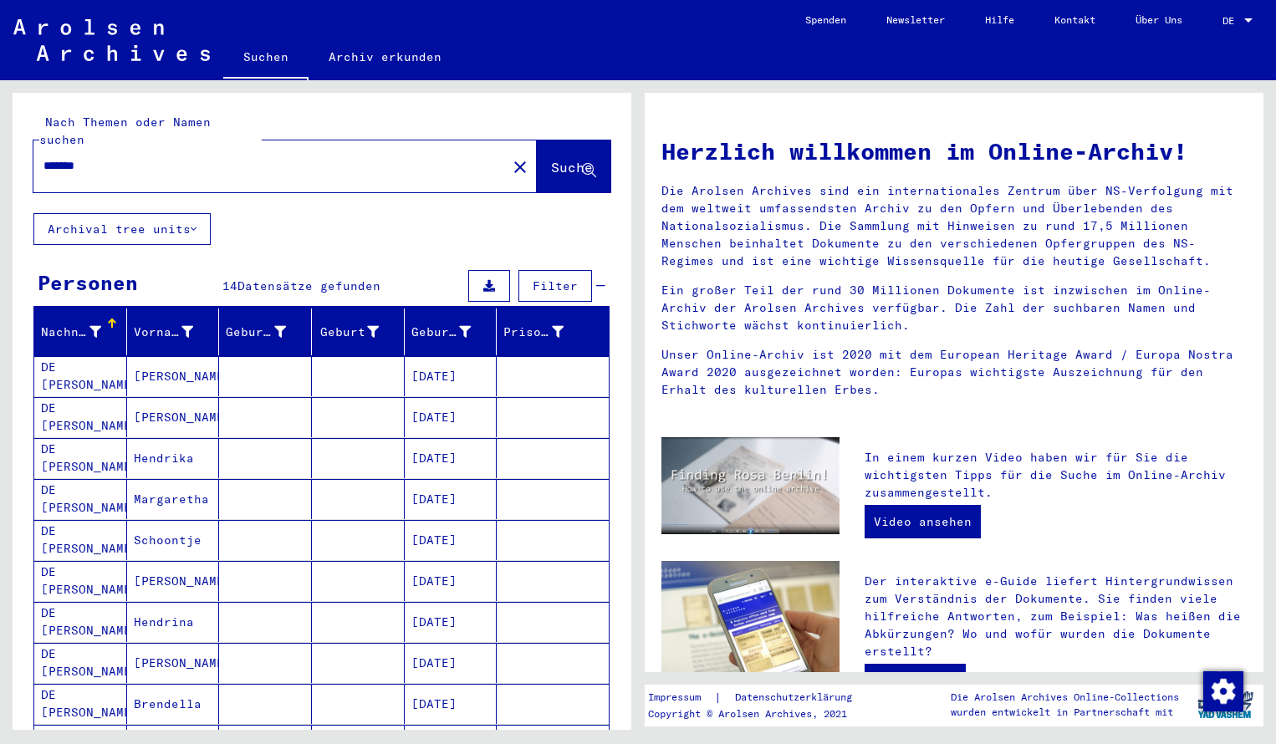
click at [99, 157] on input "*******" at bounding box center [264, 166] width 443 height 18
click at [537, 140] on button "Suche" at bounding box center [574, 166] width 74 height 52
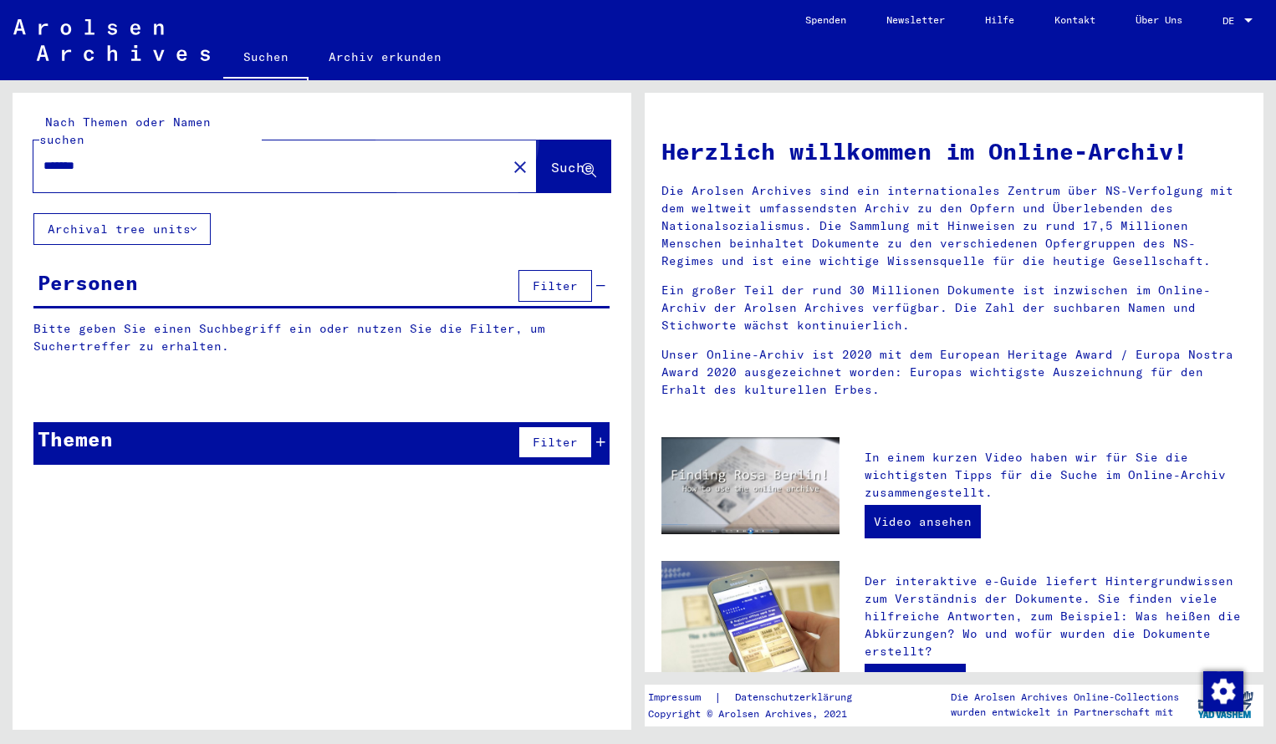
click at [537, 140] on button "Suche" at bounding box center [574, 166] width 74 height 52
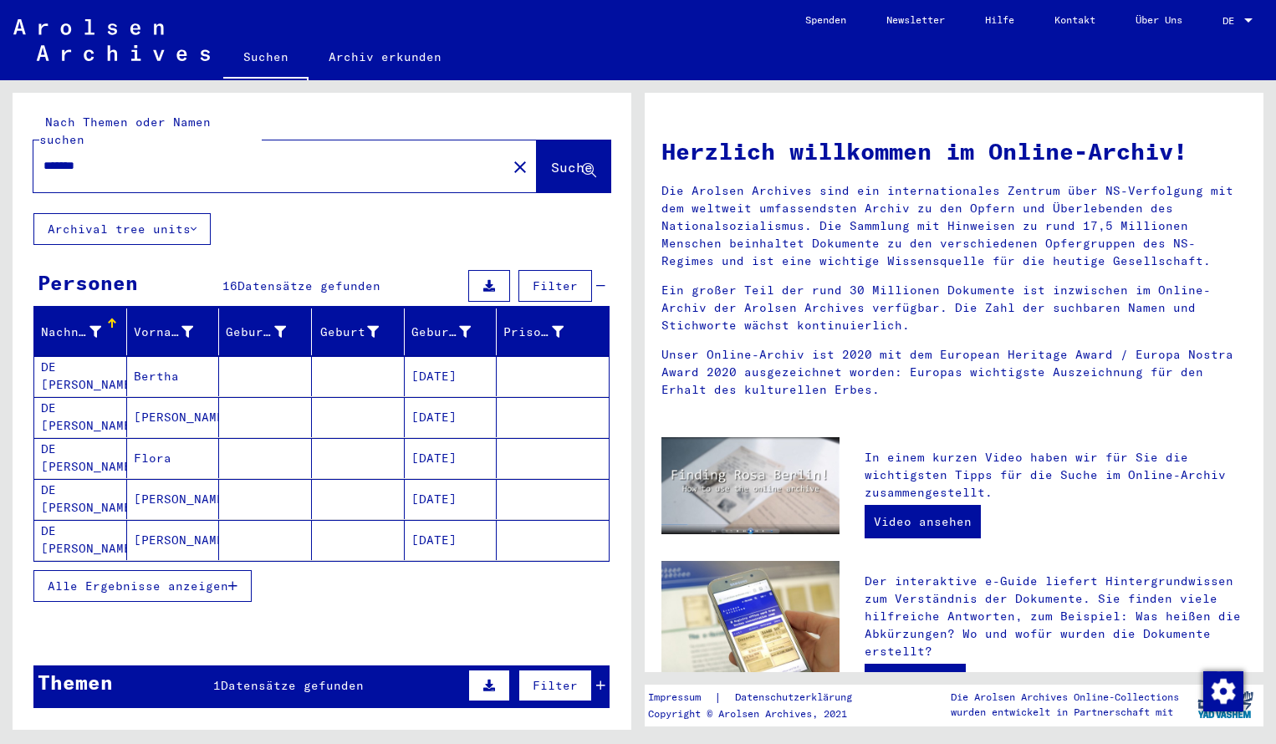
click at [150, 578] on span "Alle Ergebnisse anzeigen" at bounding box center [138, 585] width 181 height 15
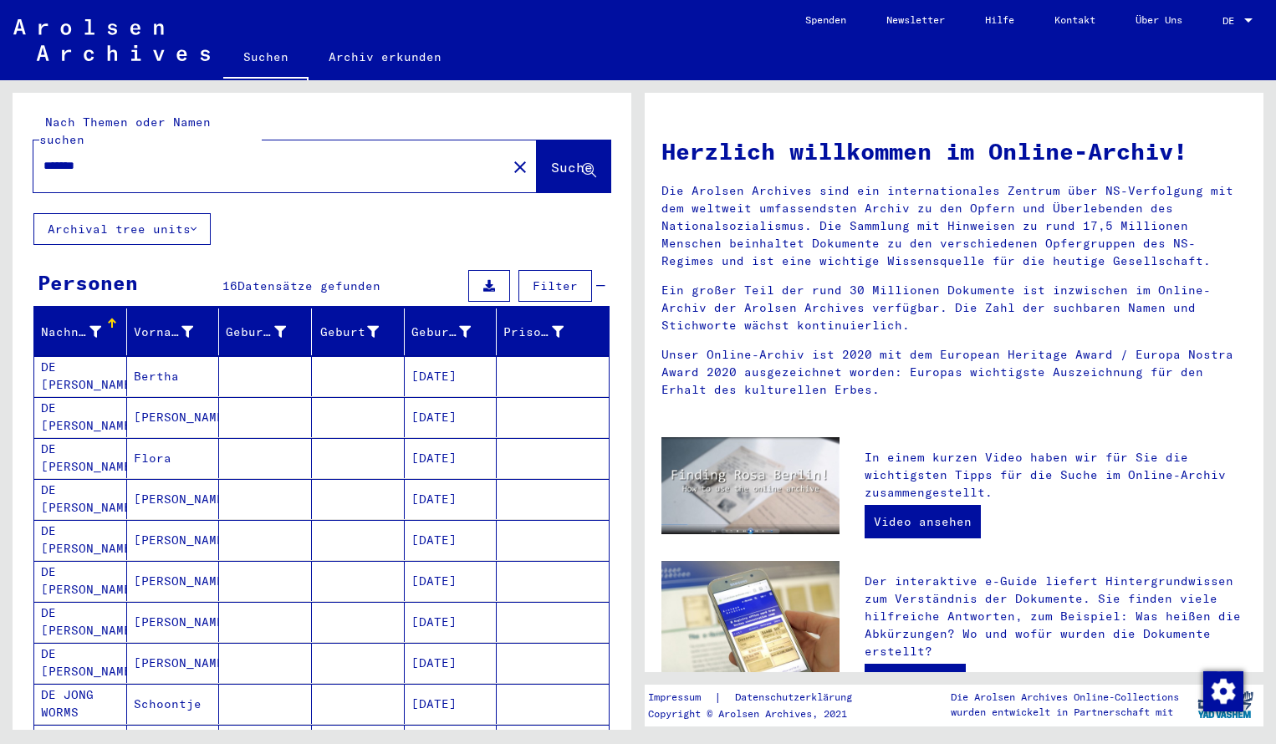
click at [627, 660] on div "Nachname Vorname Geburtsname Geburt‏ Geburtsdatum Prisoner # DE JONG VAN DER WO…" at bounding box center [322, 714] width 619 height 812
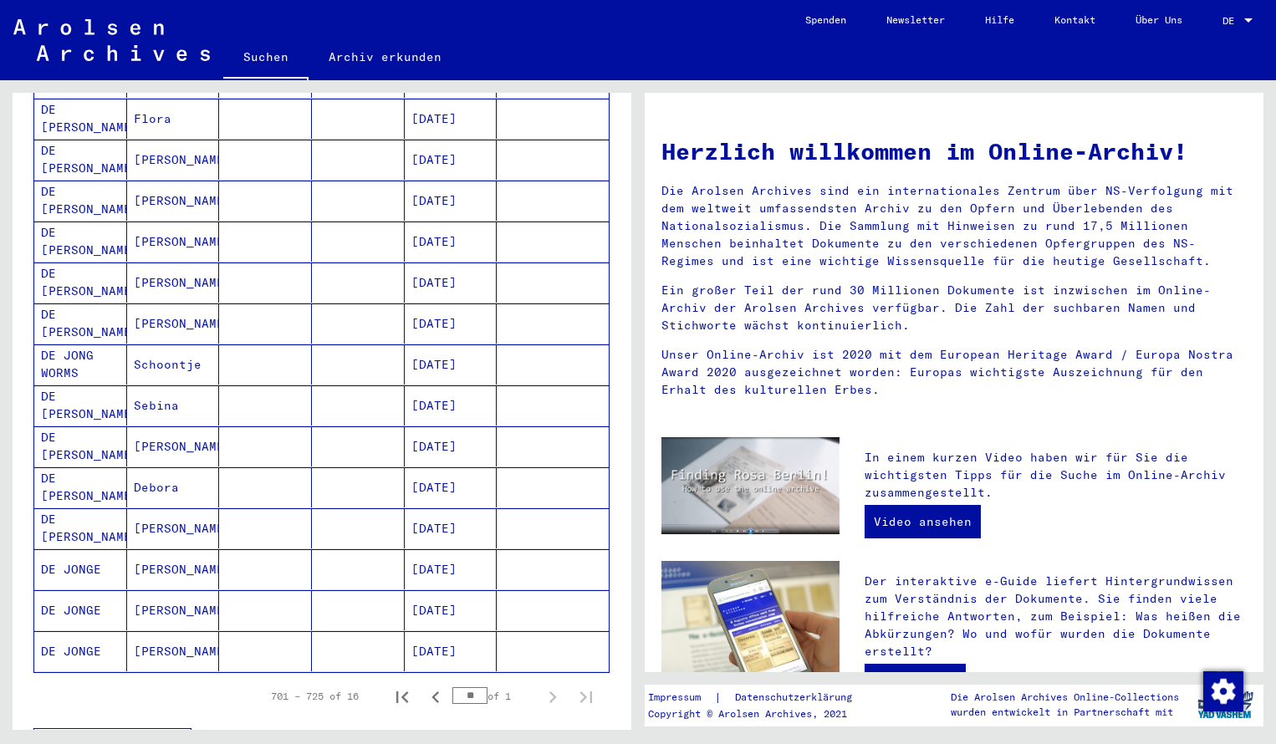
scroll to position [351, 0]
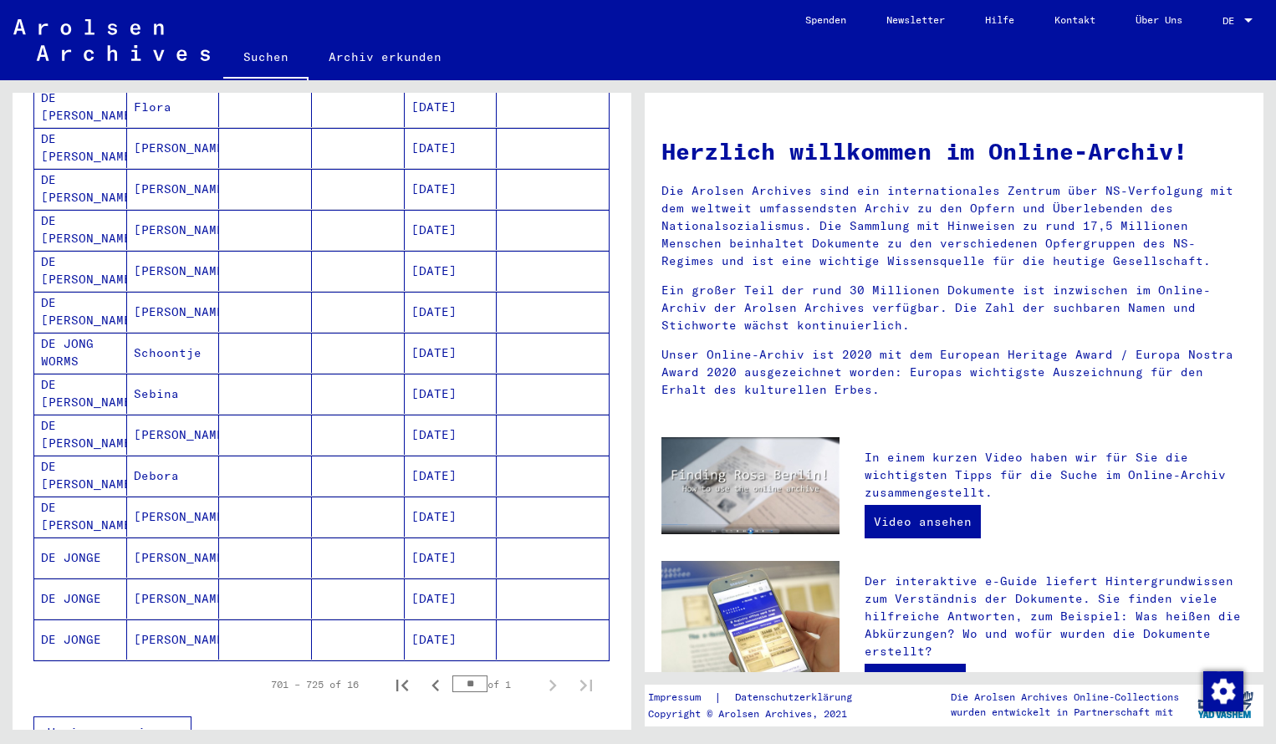
click at [107, 541] on mat-cell "DE JONGE" at bounding box center [80, 557] width 93 height 40
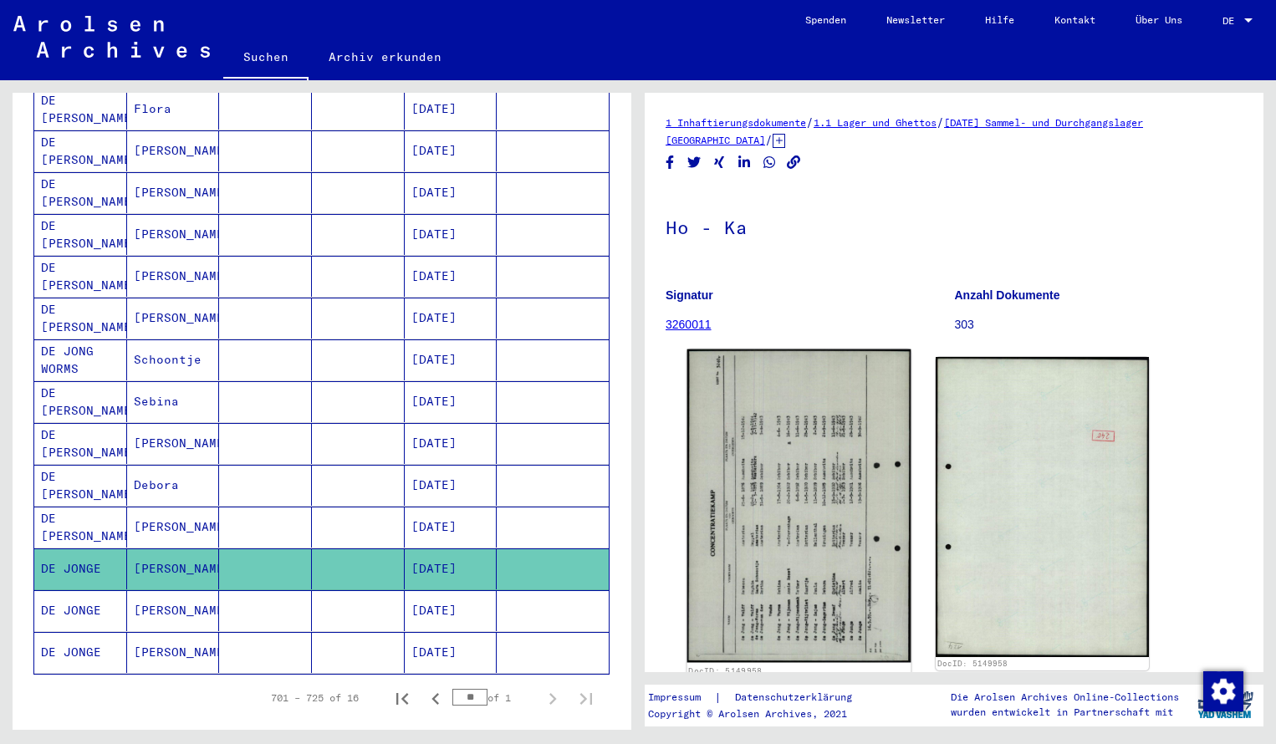
click at [736, 515] on img at bounding box center [799, 505] width 224 height 313
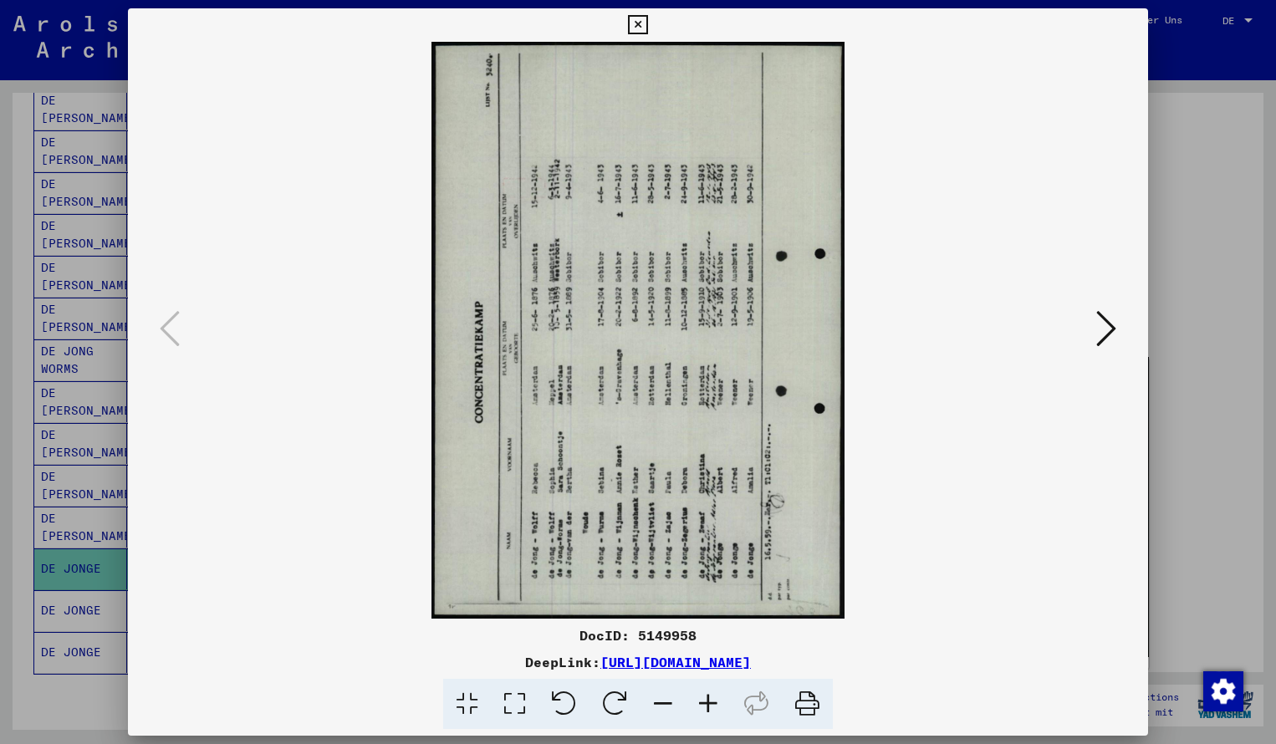
click at [609, 706] on icon at bounding box center [614, 704] width 51 height 51
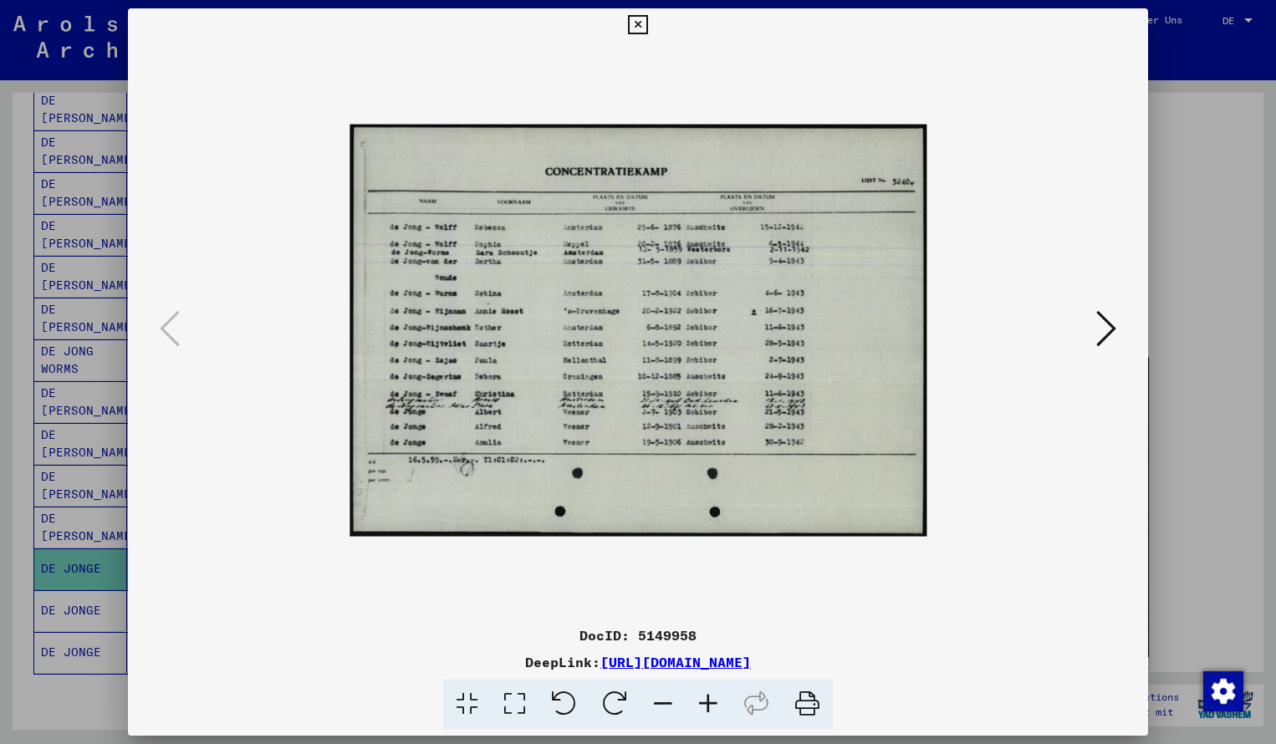
click at [706, 703] on icon at bounding box center [707, 704] width 45 height 51
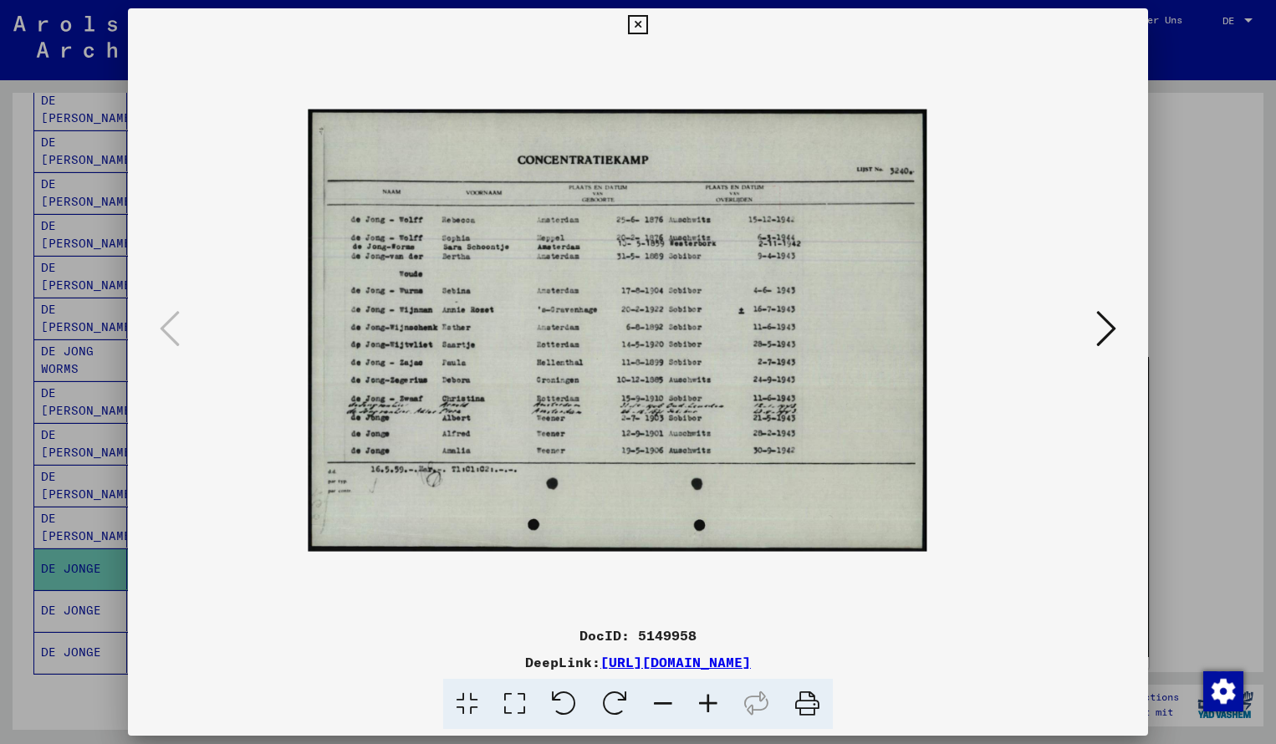
click at [706, 703] on icon at bounding box center [707, 704] width 45 height 51
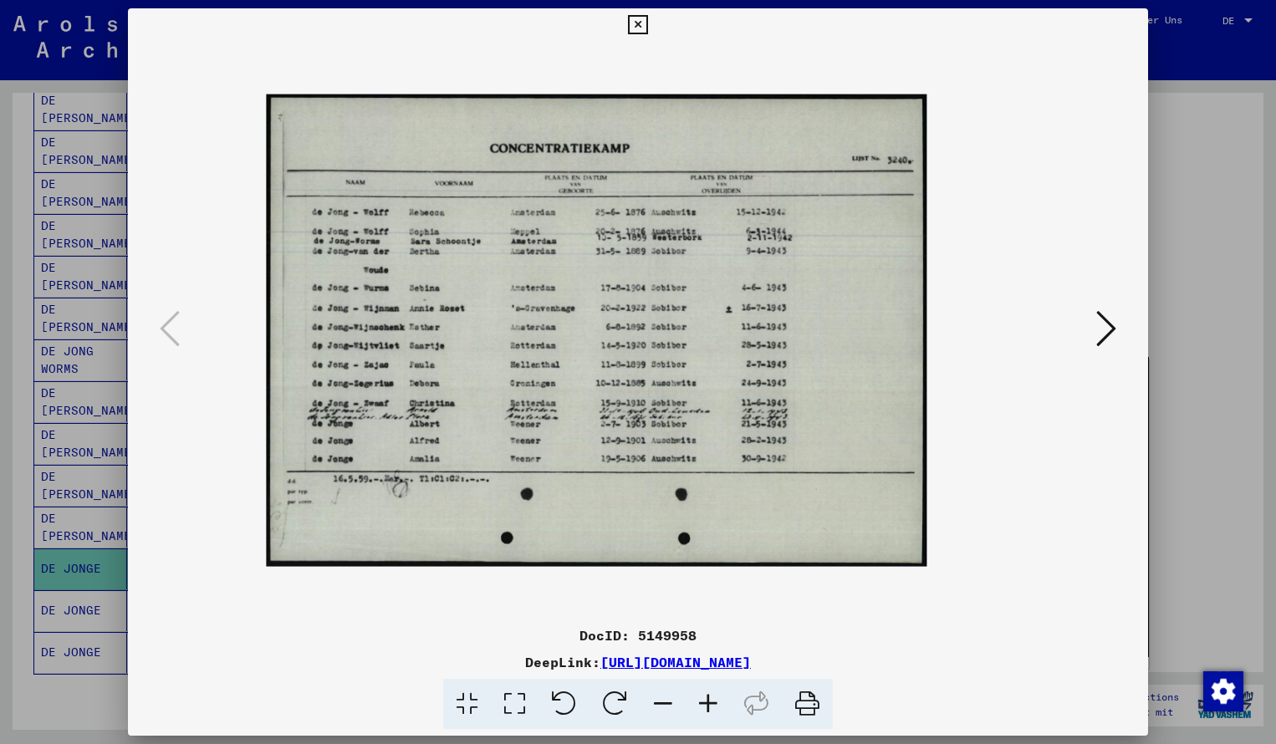
click at [706, 703] on icon at bounding box center [707, 704] width 45 height 51
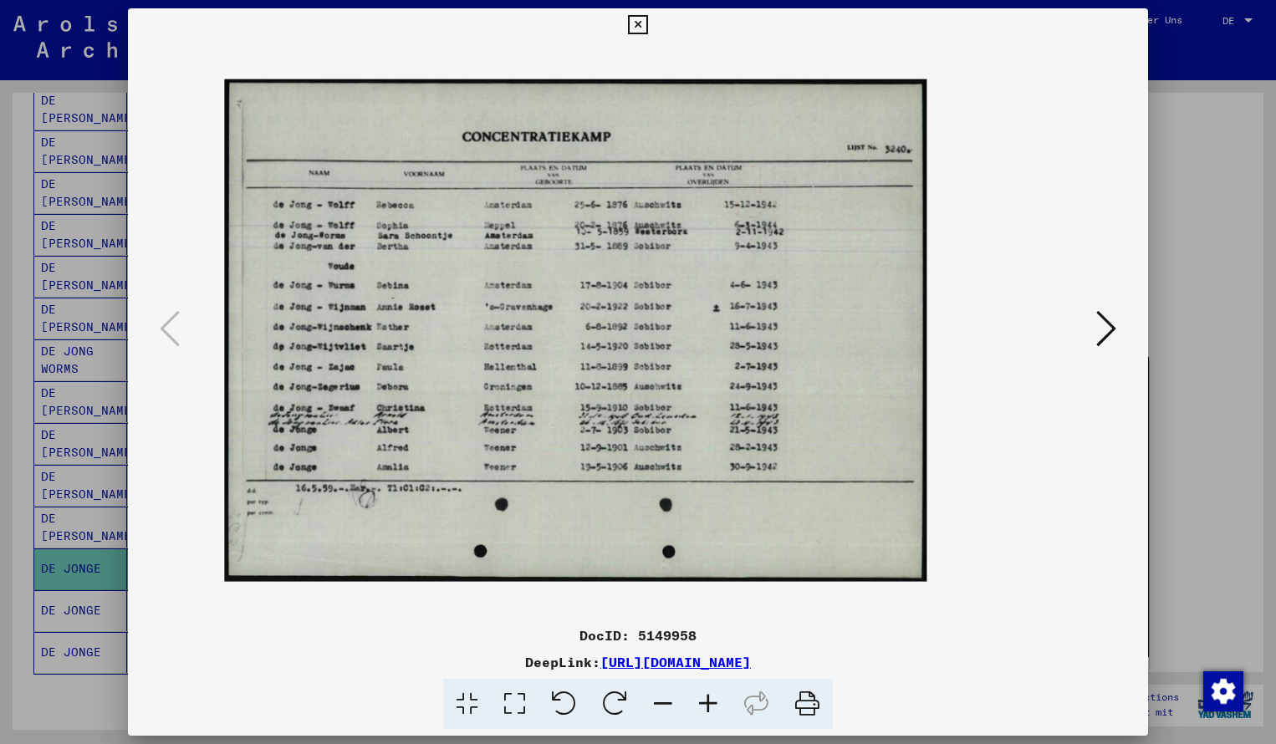
click at [706, 703] on icon at bounding box center [707, 704] width 45 height 51
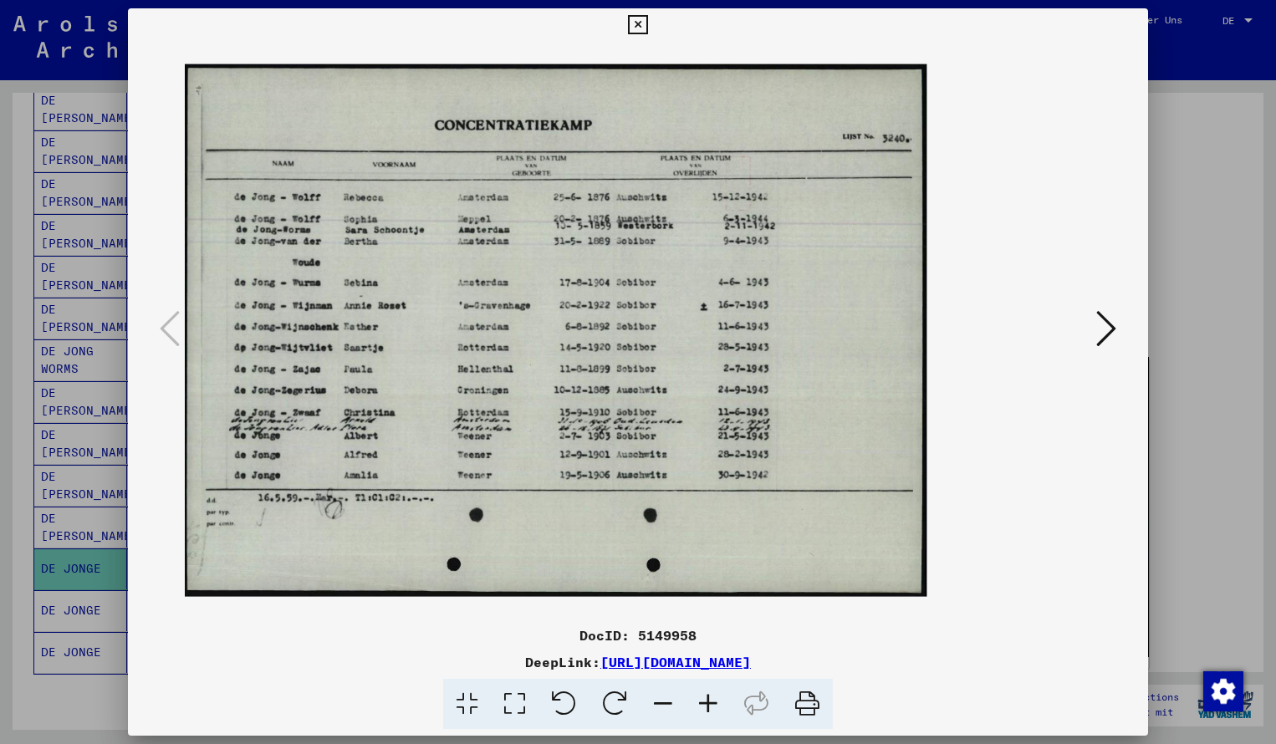
click at [706, 703] on icon at bounding box center [707, 704] width 45 height 51
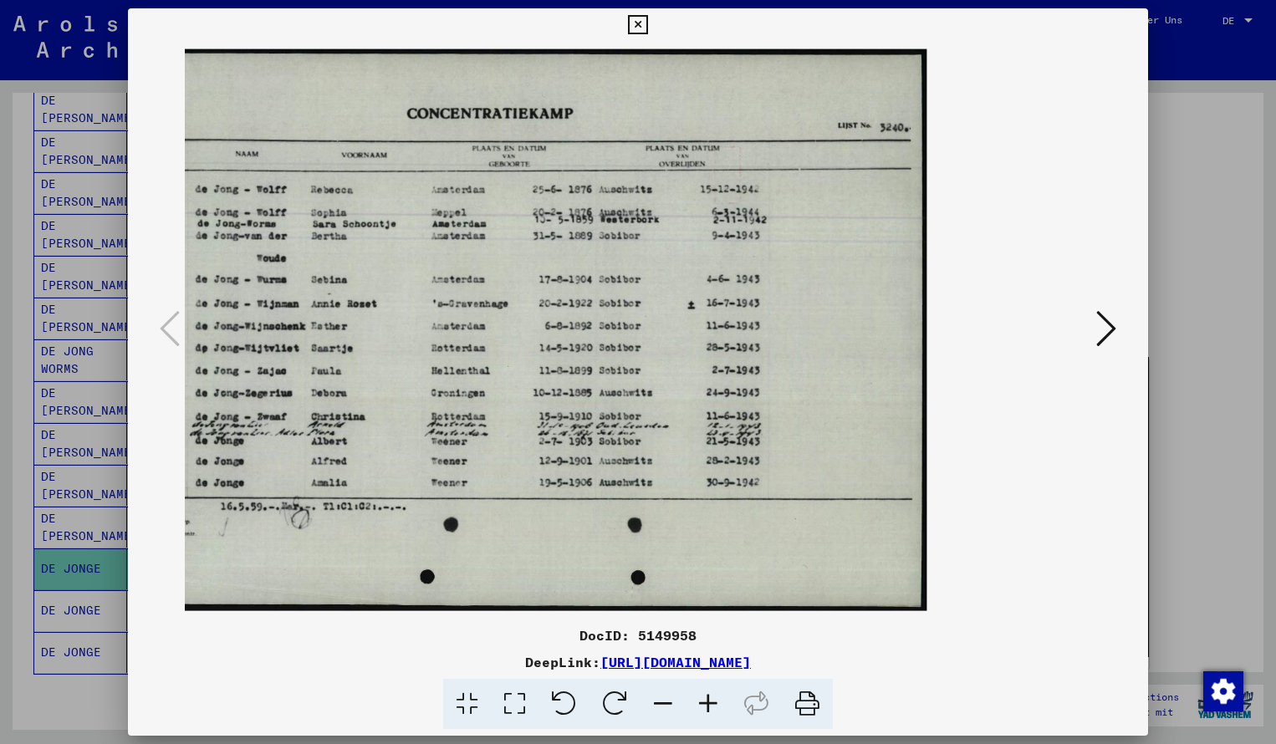
click at [647, 19] on icon at bounding box center [637, 25] width 19 height 20
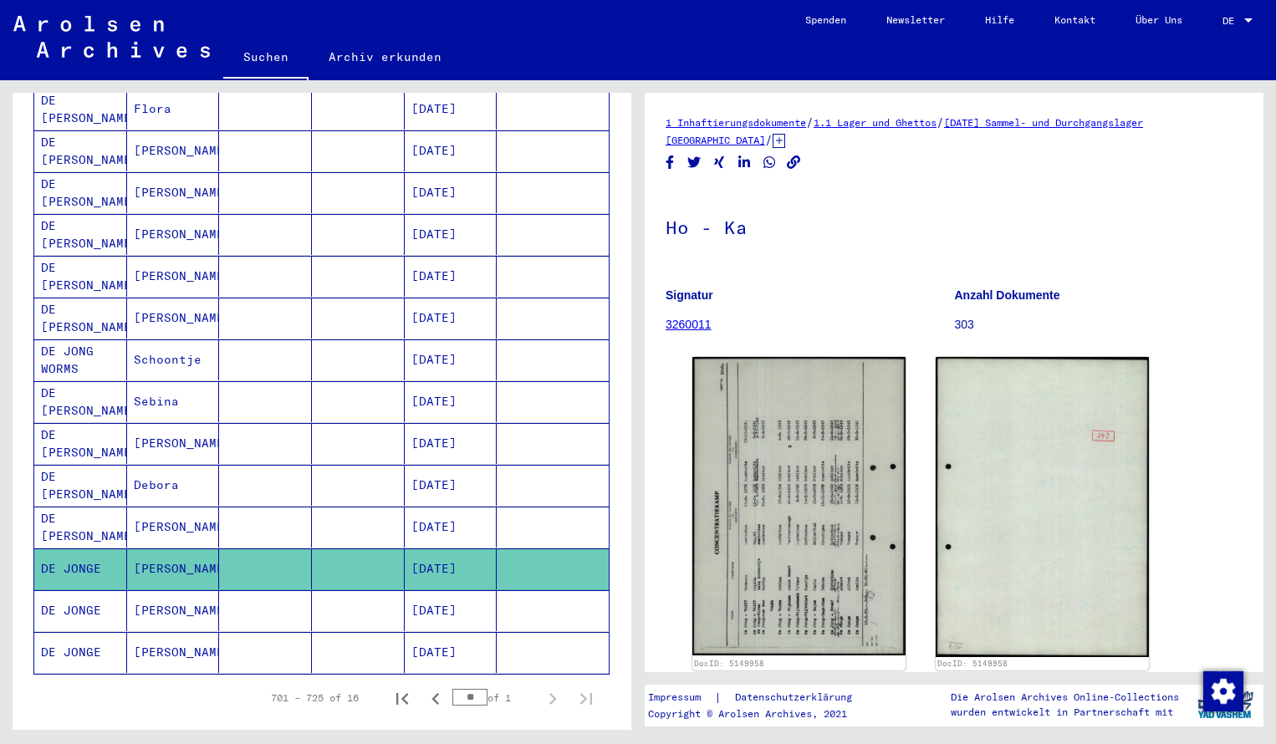
click at [609, 147] on div "Nachname Vorname Geburtsname Geburt‏ Geburtsdatum Prisoner # DE JONG VAN DER WO…" at bounding box center [322, 363] width 578 height 812
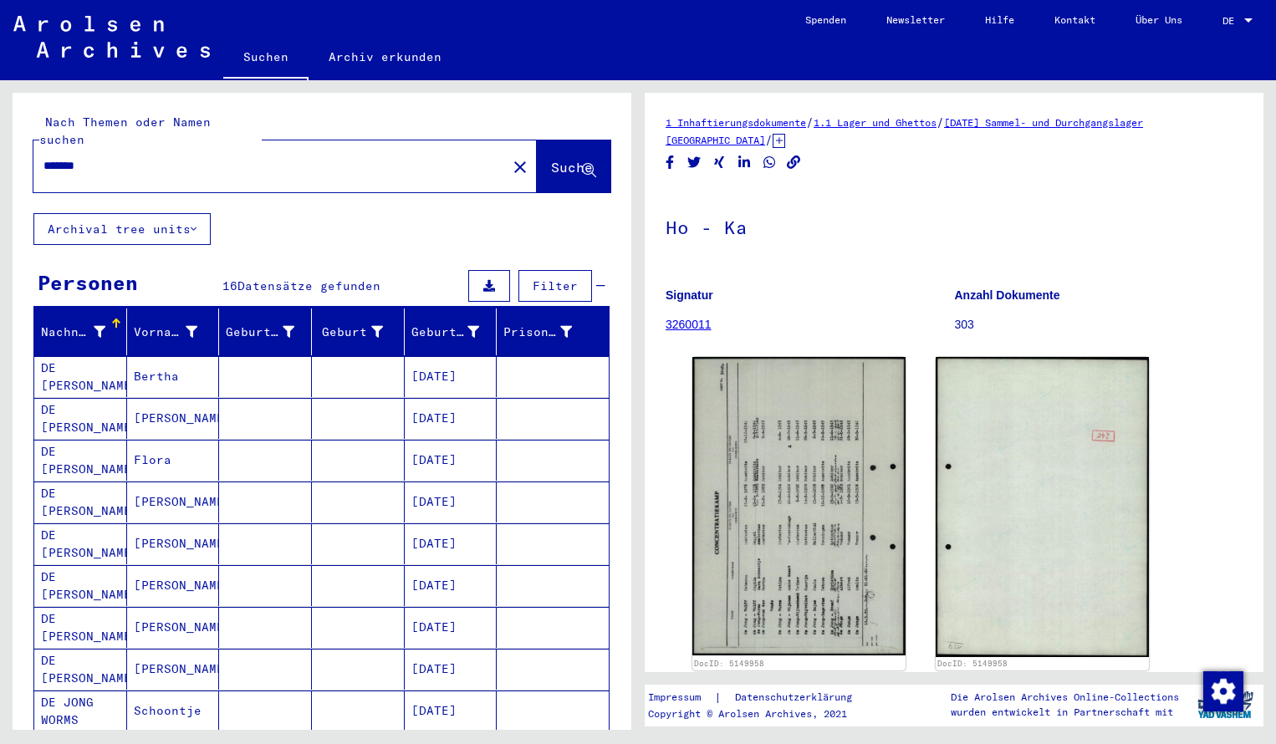
click at [107, 157] on input "*******" at bounding box center [269, 166] width 453 height 18
click at [563, 140] on button "Suche" at bounding box center [574, 166] width 74 height 52
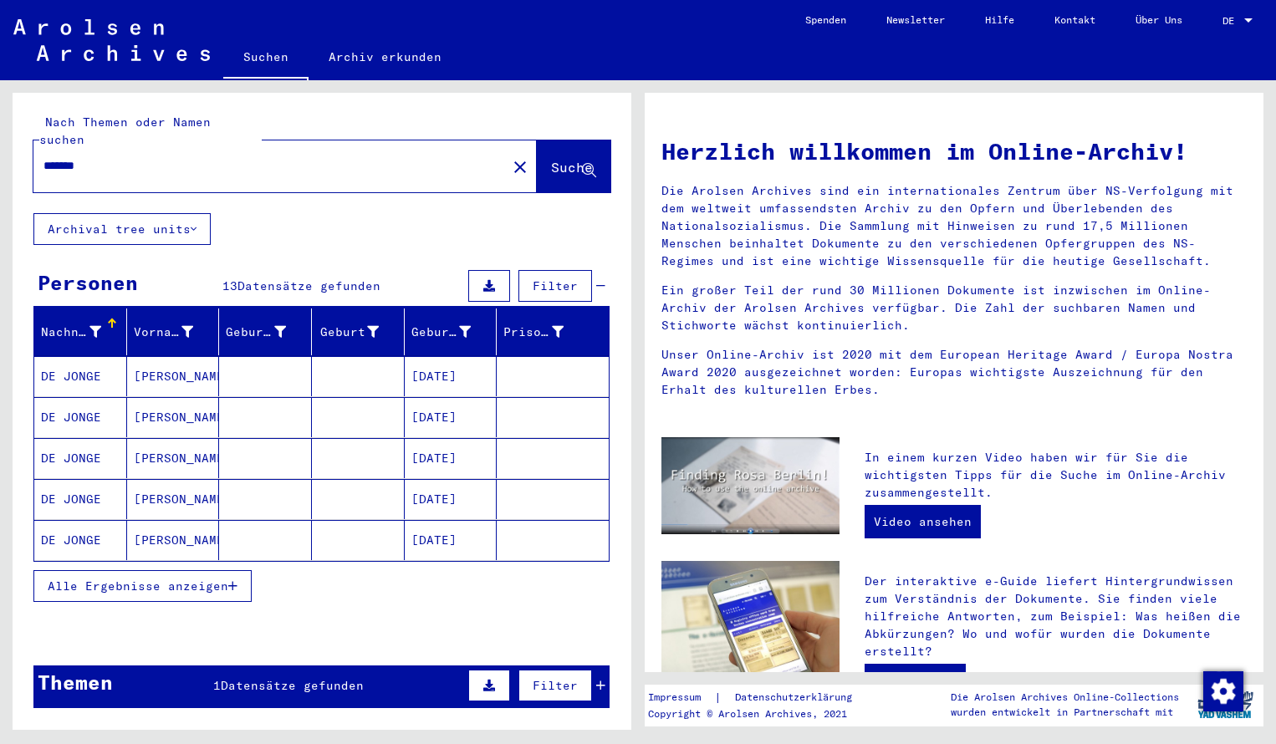
click at [95, 358] on mat-cell "DE JONGE" at bounding box center [80, 376] width 93 height 40
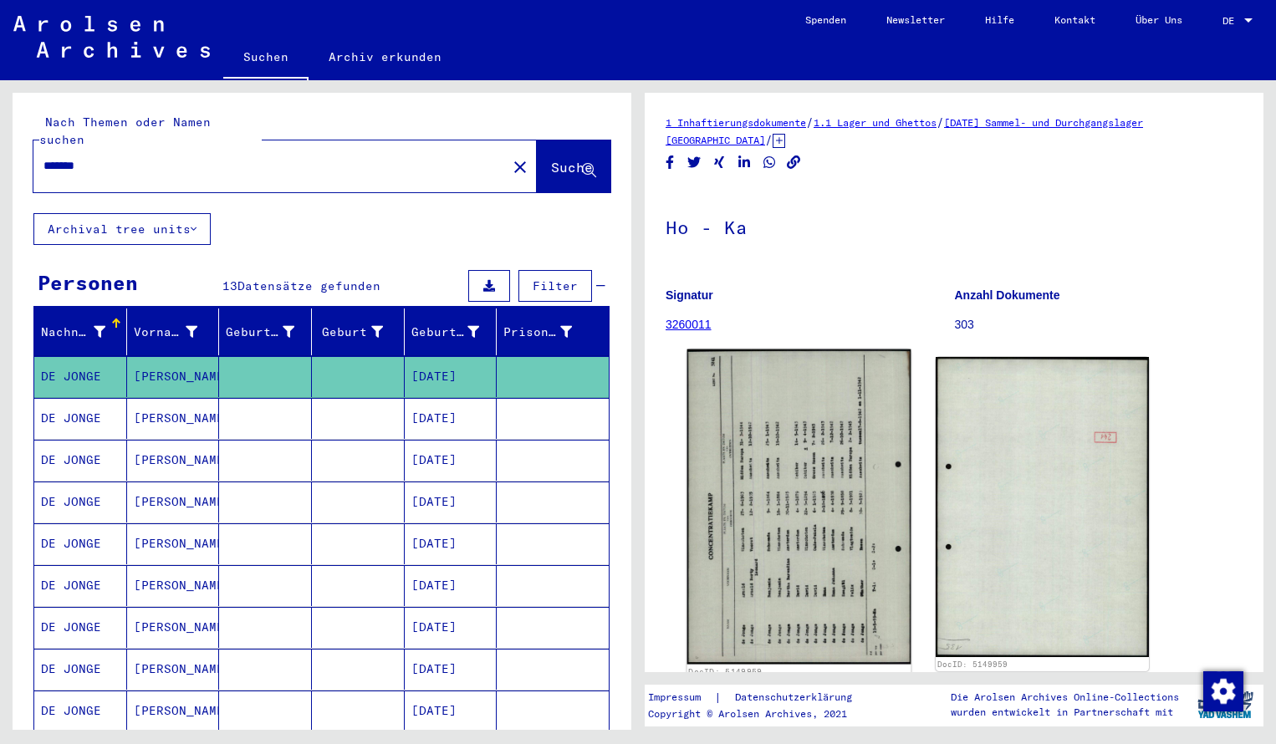
click at [694, 469] on img at bounding box center [799, 506] width 224 height 315
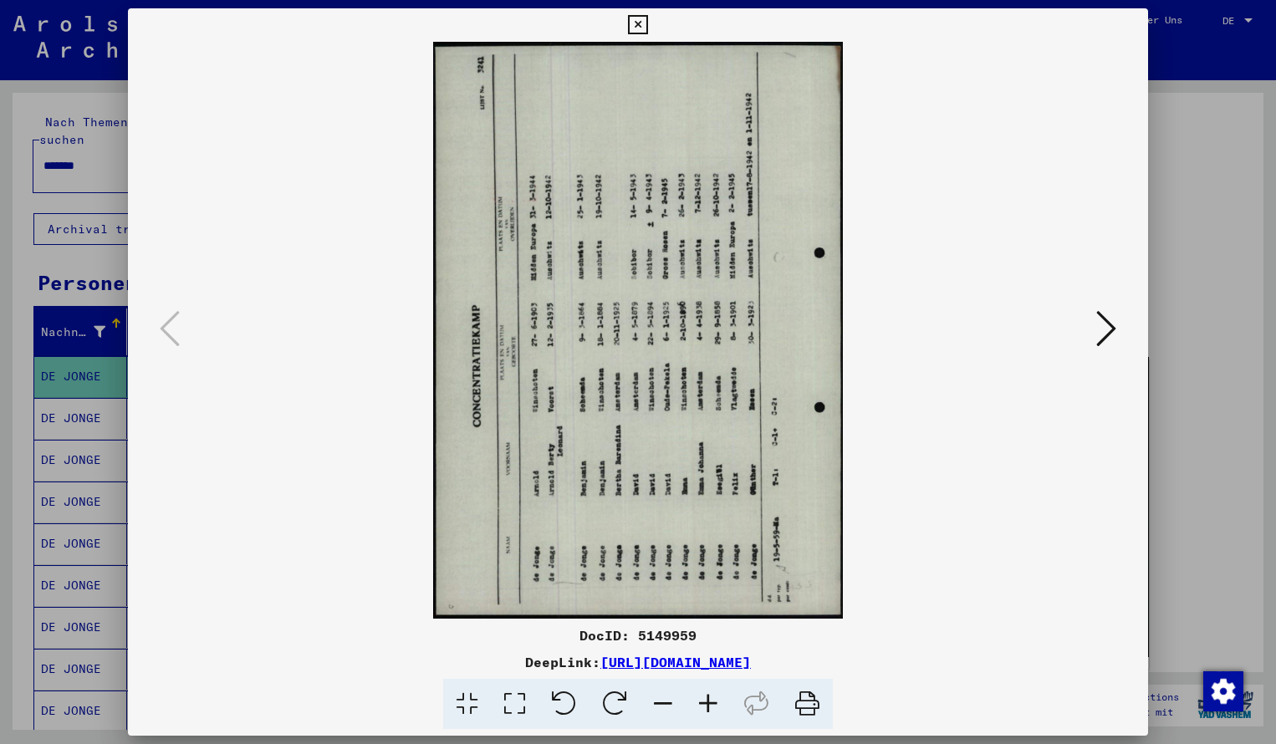
click at [613, 688] on icon at bounding box center [614, 704] width 51 height 51
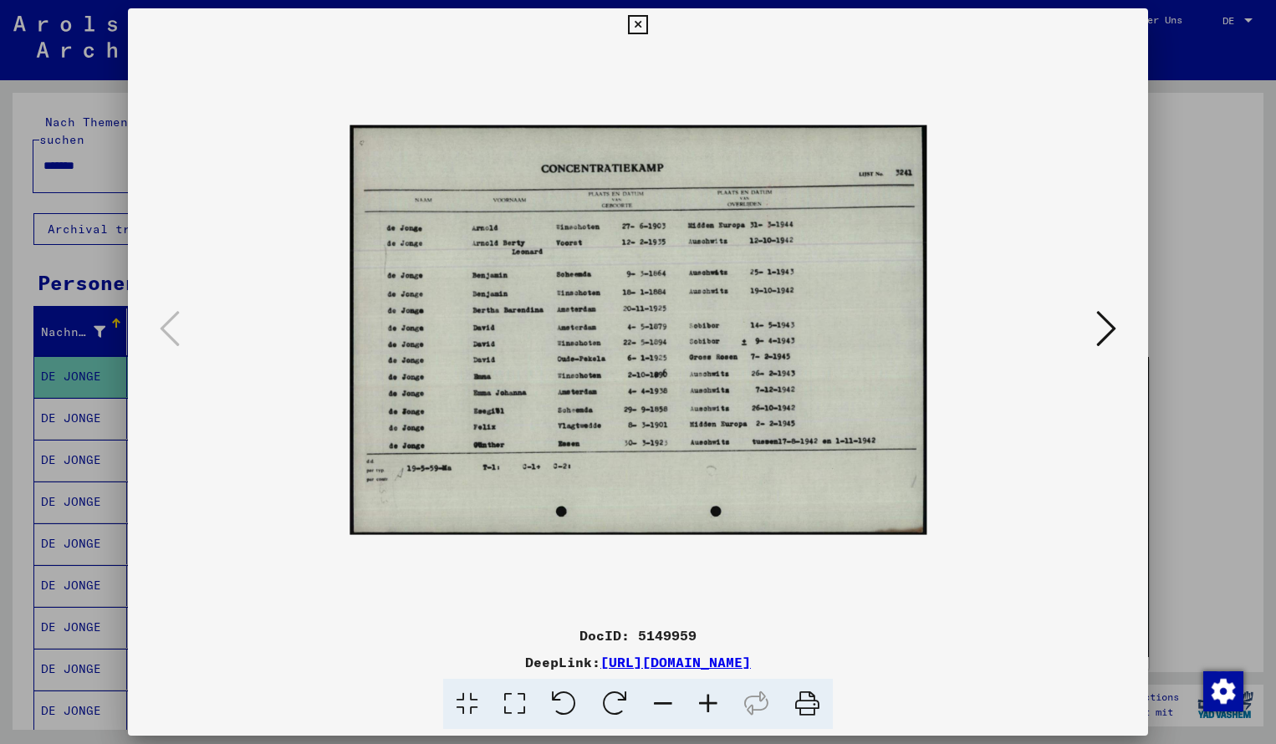
click at [709, 696] on icon at bounding box center [707, 704] width 45 height 51
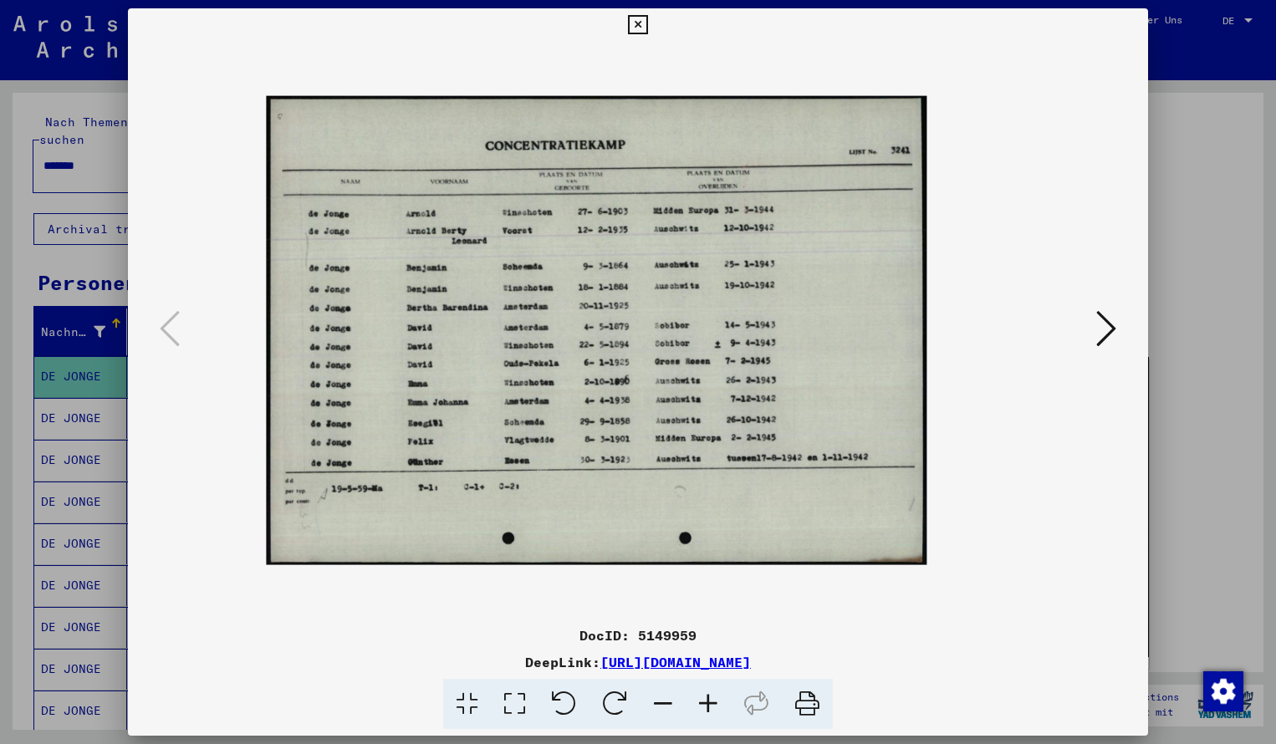
click at [709, 696] on icon at bounding box center [707, 704] width 45 height 51
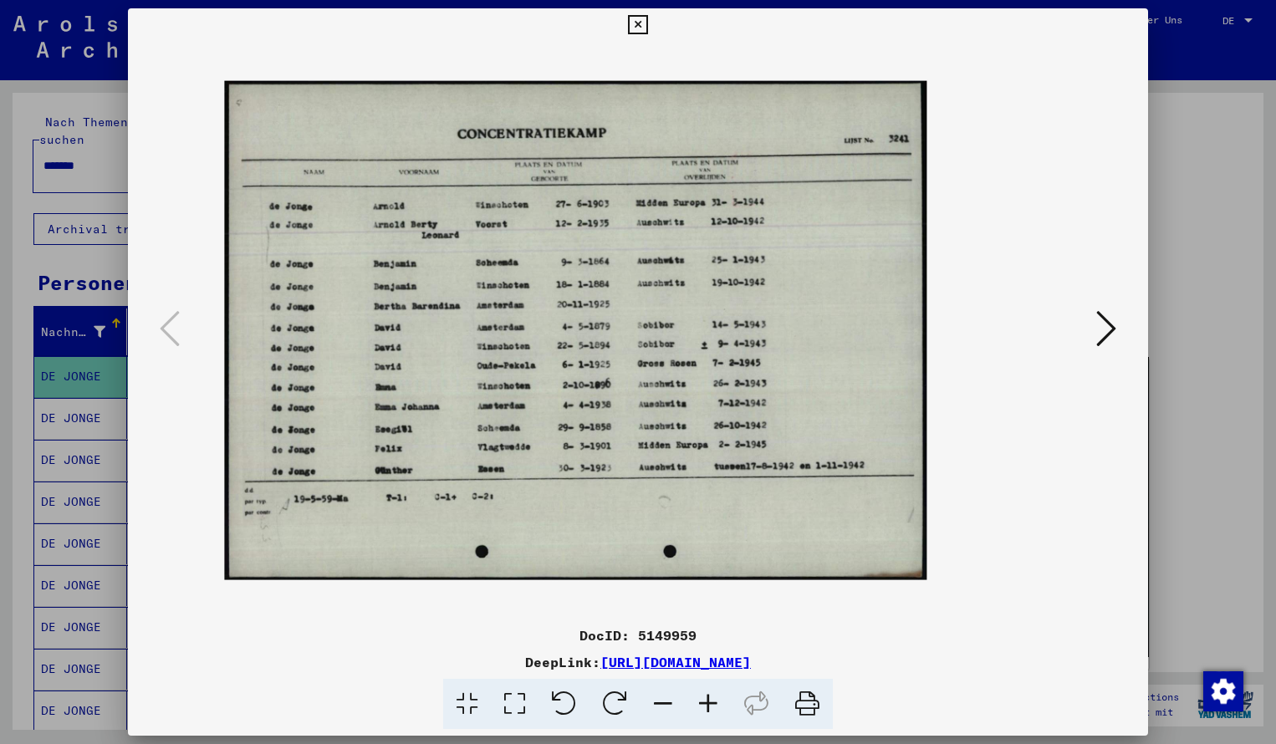
click at [709, 696] on icon at bounding box center [707, 704] width 45 height 51
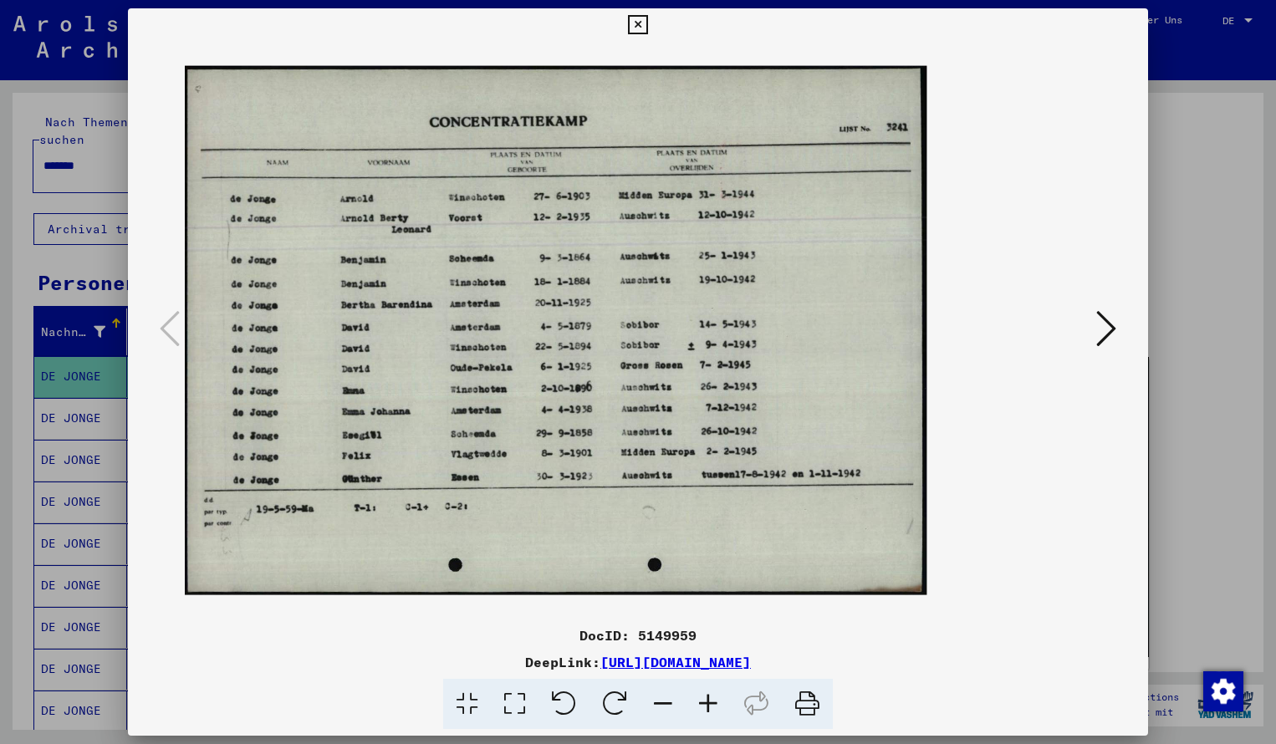
click at [709, 696] on icon at bounding box center [707, 704] width 45 height 51
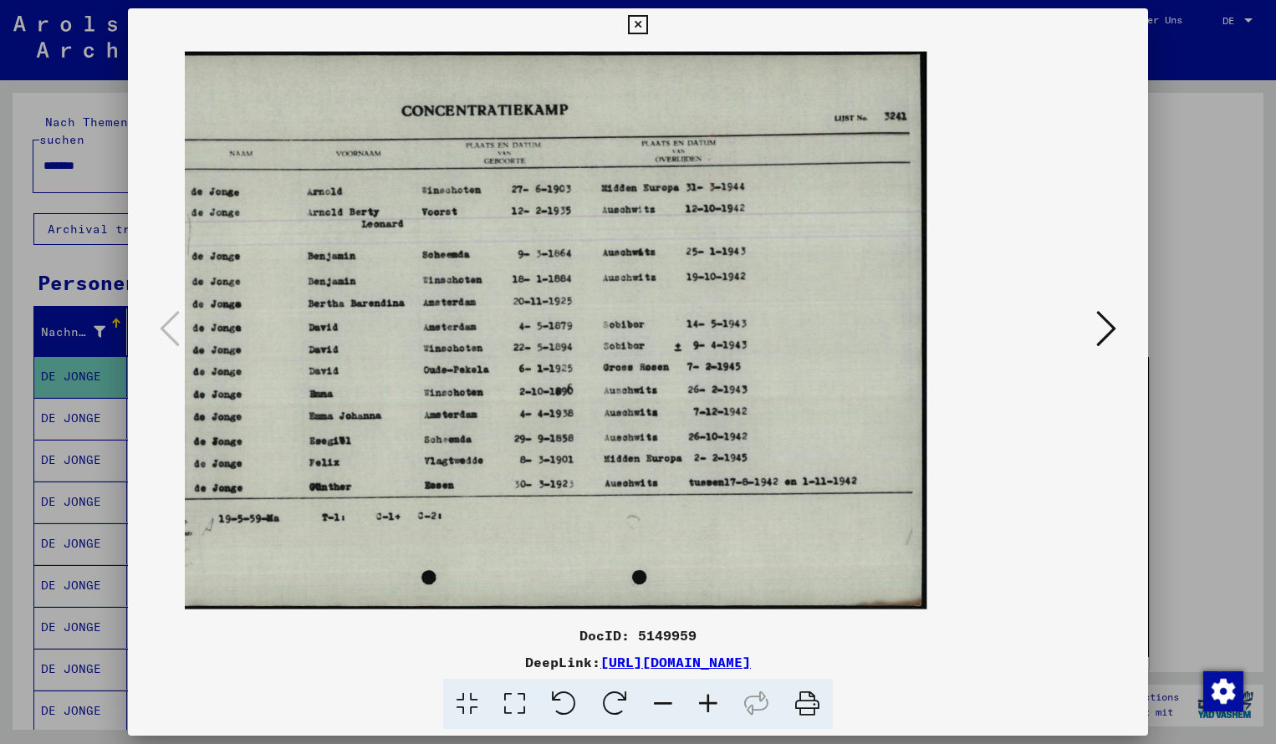
click at [614, 365] on img at bounding box center [533, 330] width 786 height 558
click at [628, 462] on img at bounding box center [533, 330] width 786 height 558
click at [647, 26] on icon at bounding box center [637, 25] width 19 height 20
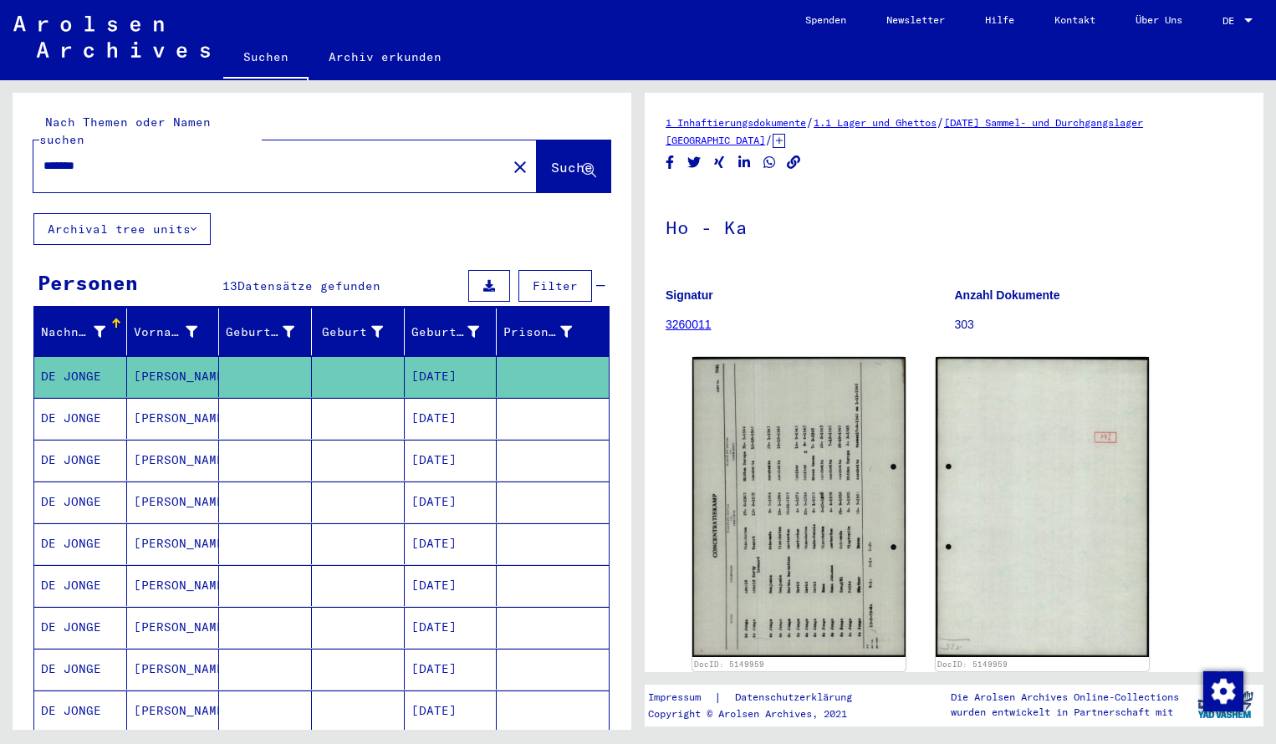
click at [101, 157] on input "*******" at bounding box center [269, 166] width 453 height 18
click at [561, 159] on span "Suche" at bounding box center [572, 167] width 42 height 17
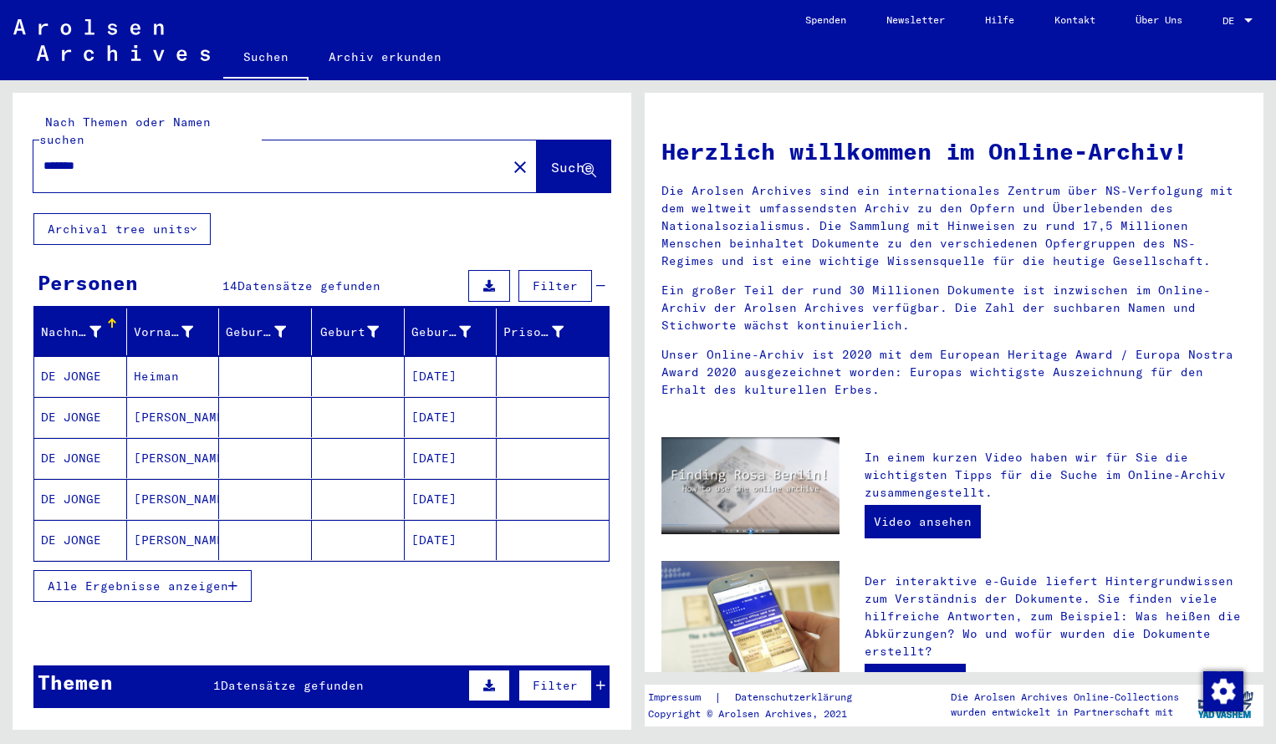
click at [77, 364] on mat-cell "DE JONGE" at bounding box center [80, 376] width 93 height 40
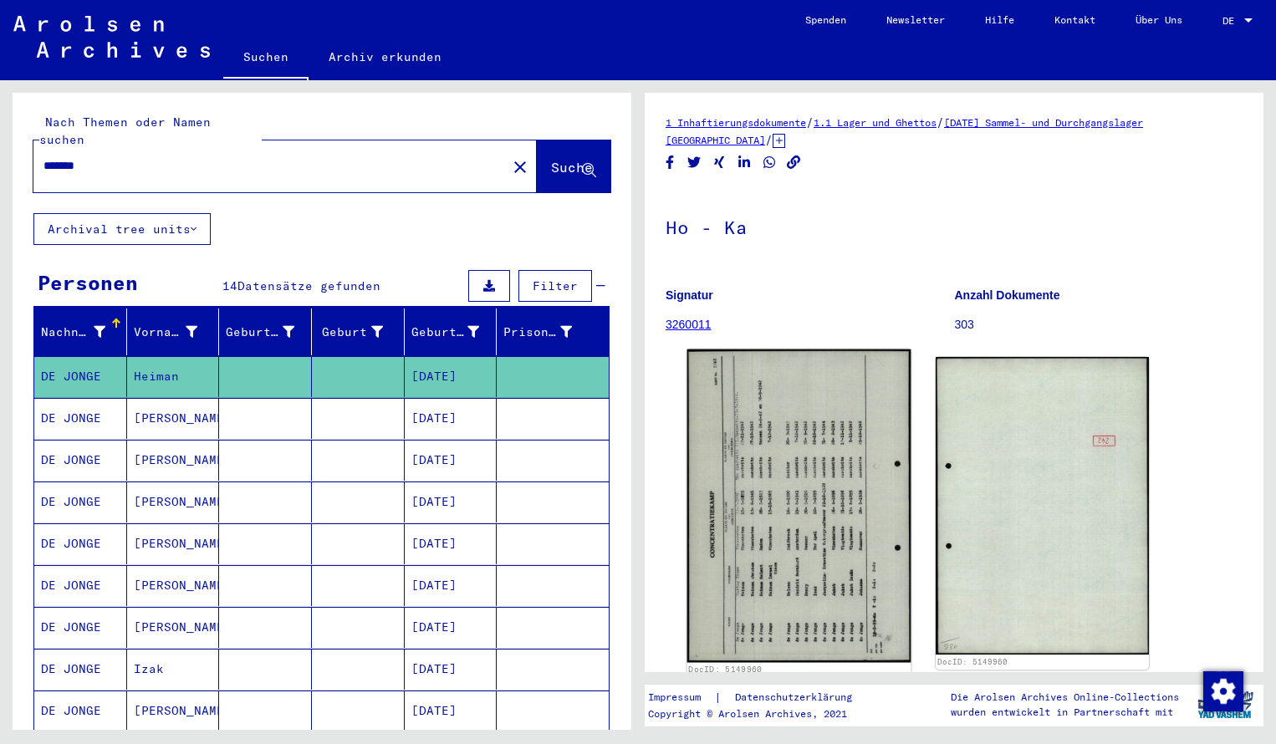
click at [724, 442] on img at bounding box center [799, 505] width 224 height 313
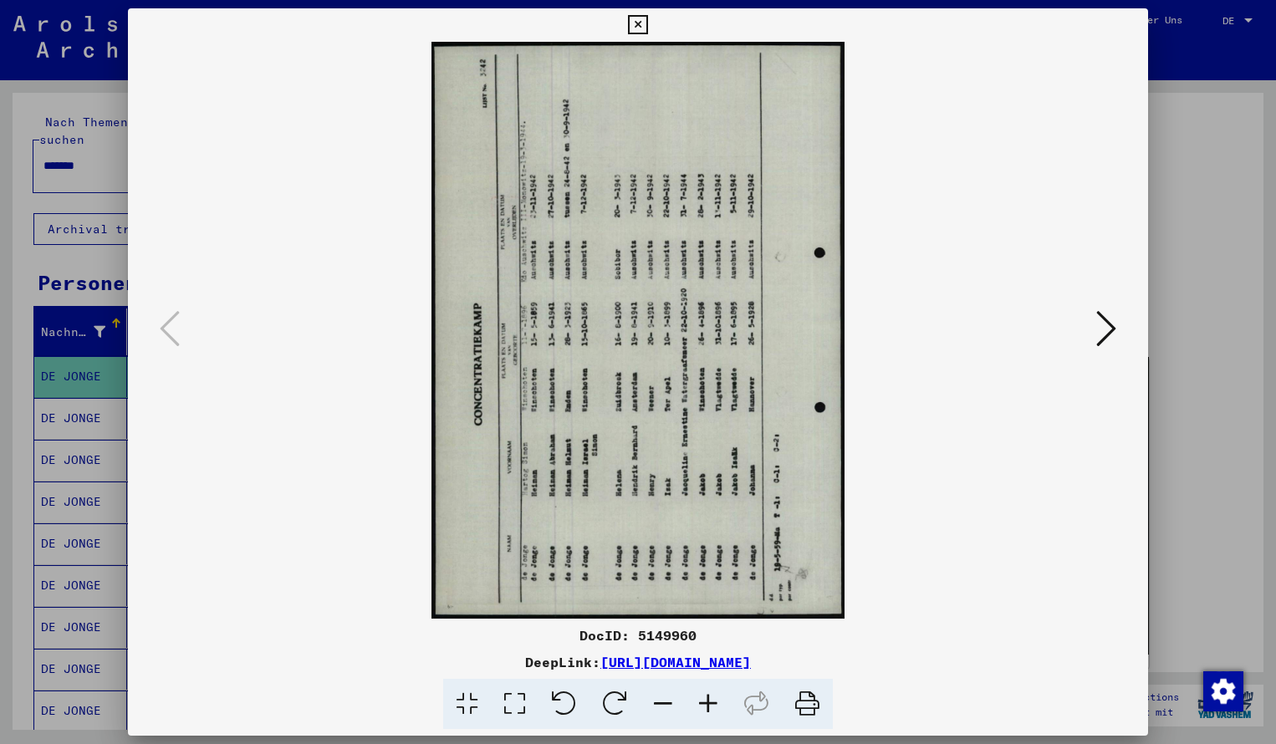
click at [599, 700] on icon at bounding box center [614, 704] width 51 height 51
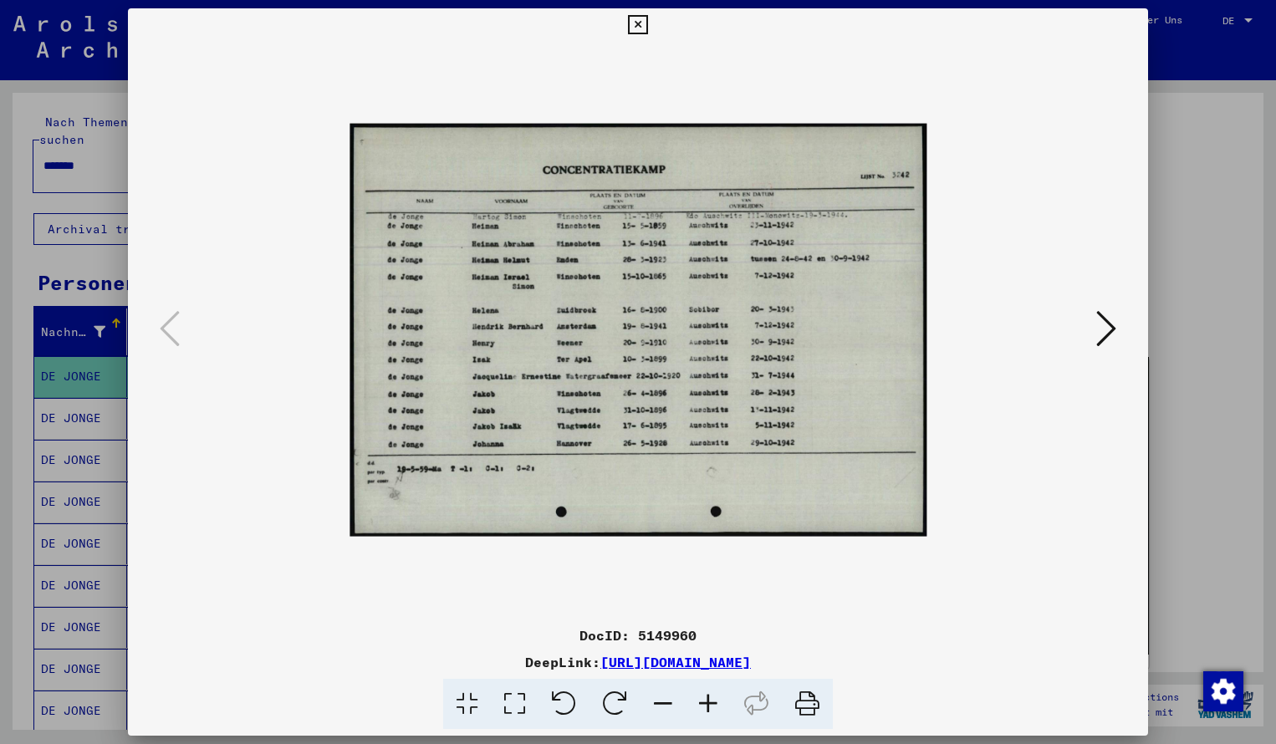
click at [705, 704] on icon at bounding box center [707, 704] width 45 height 51
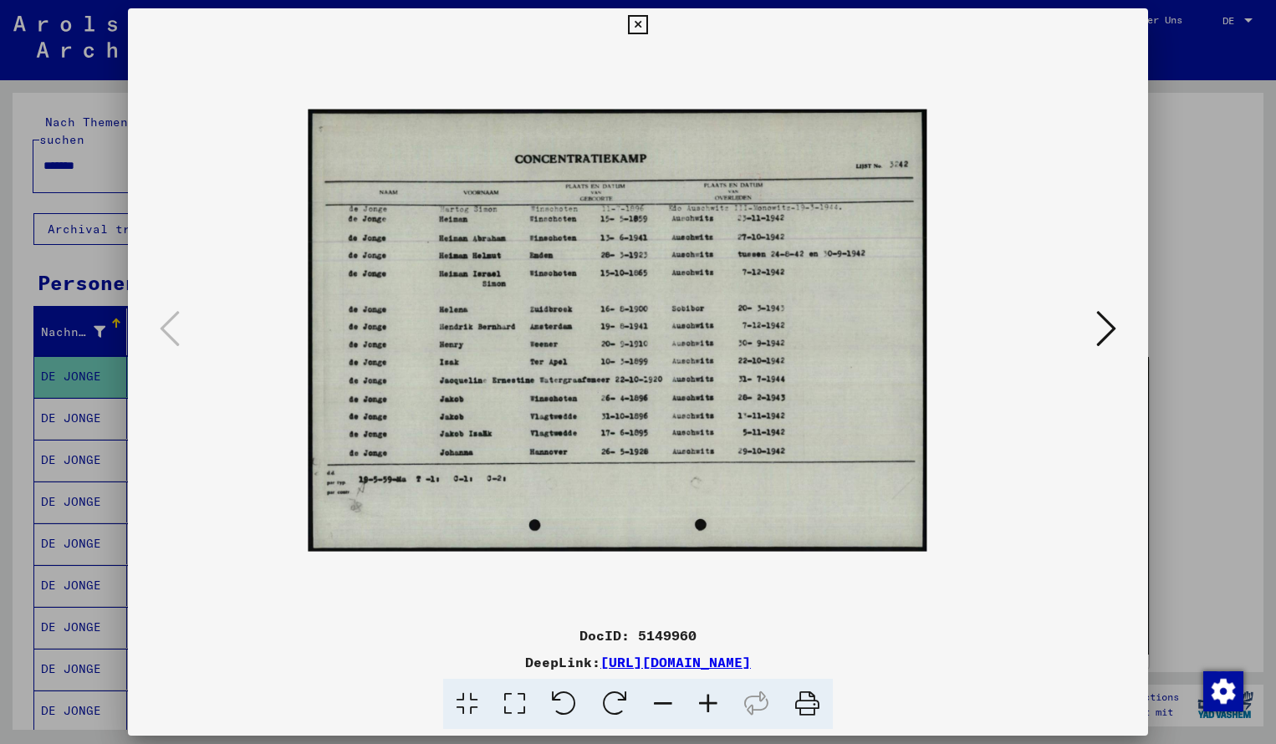
click at [705, 704] on icon at bounding box center [707, 704] width 45 height 51
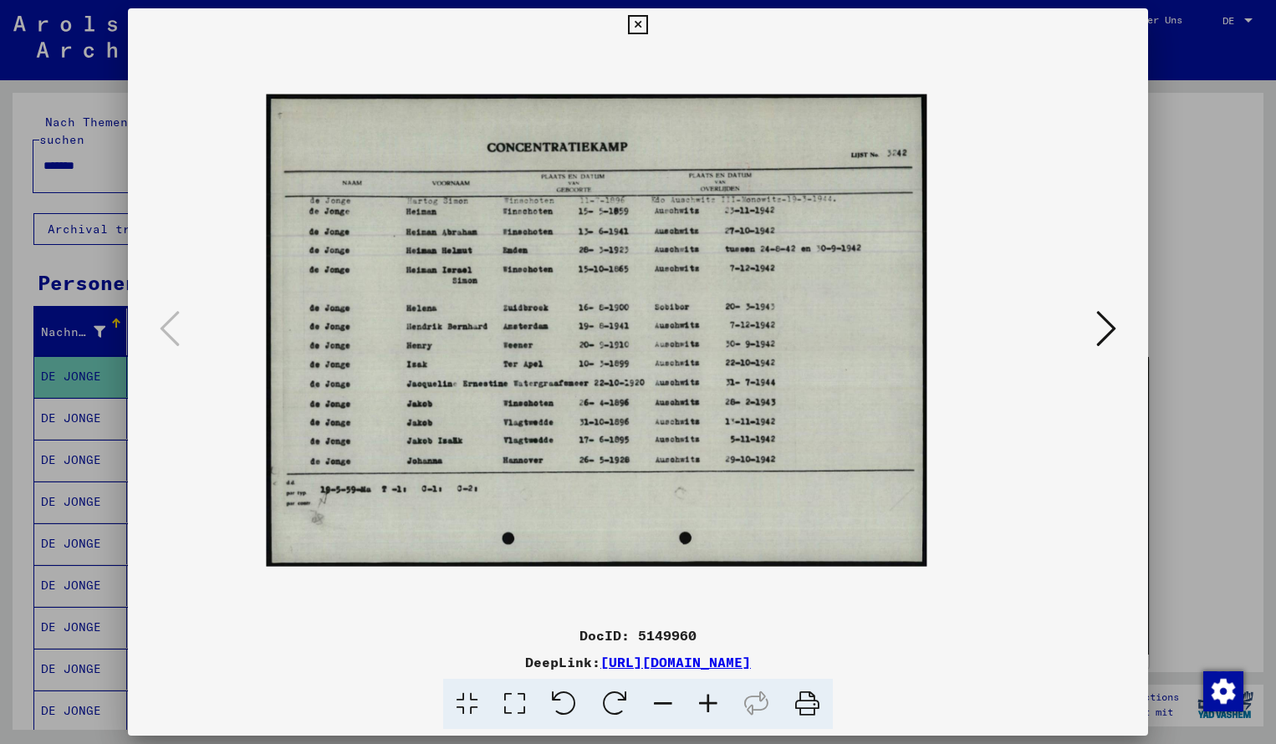
click at [705, 704] on icon at bounding box center [707, 704] width 45 height 51
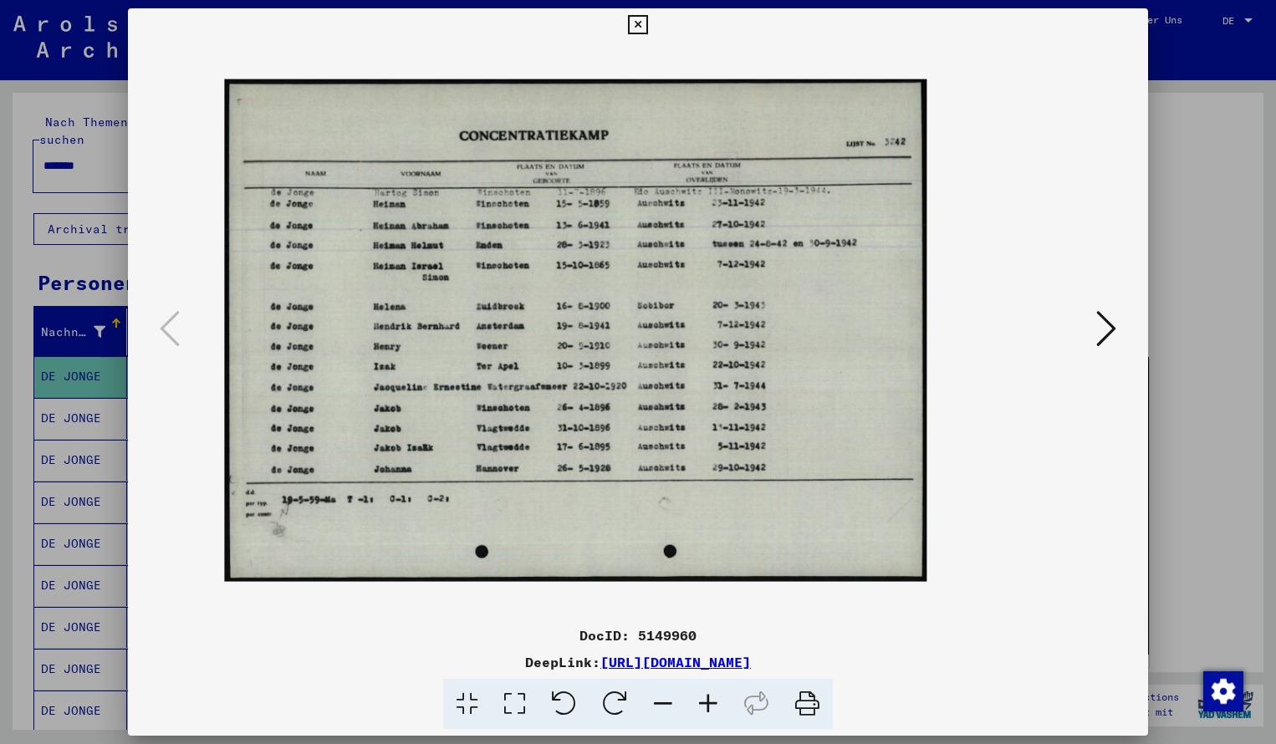
click at [705, 704] on icon at bounding box center [707, 704] width 45 height 51
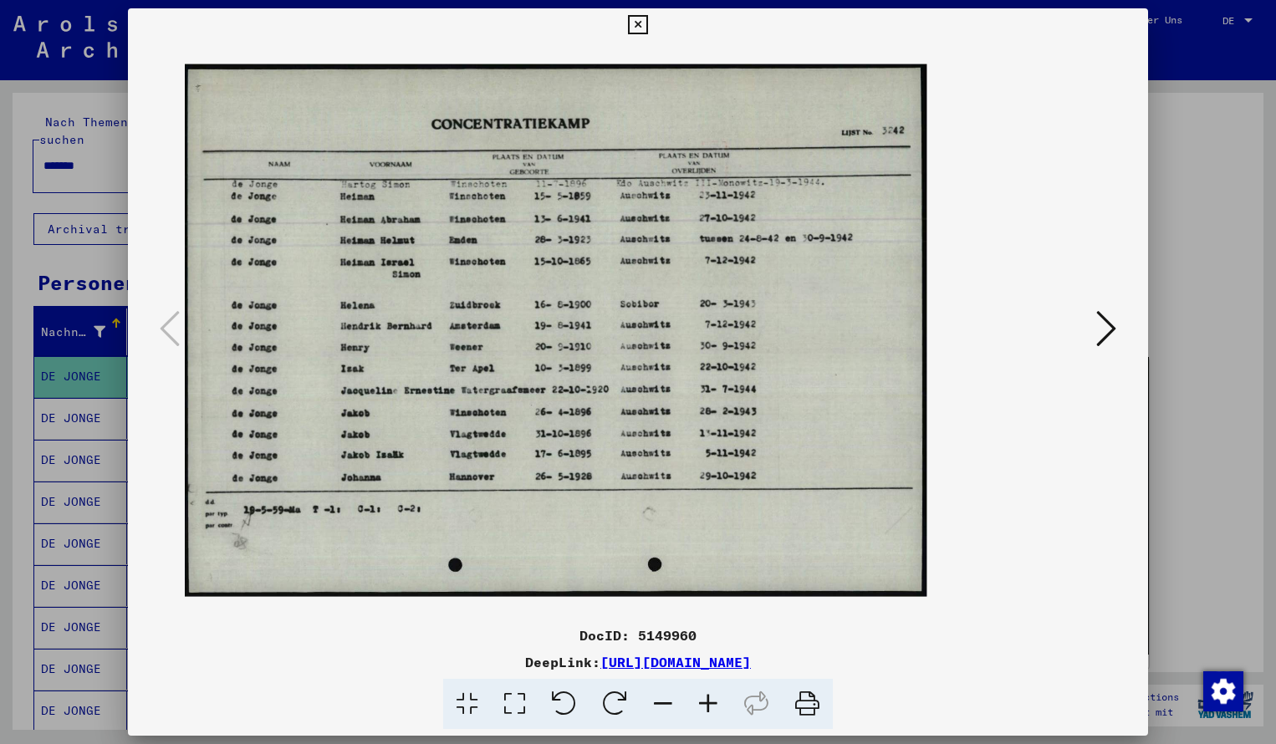
click at [705, 704] on icon at bounding box center [707, 704] width 45 height 51
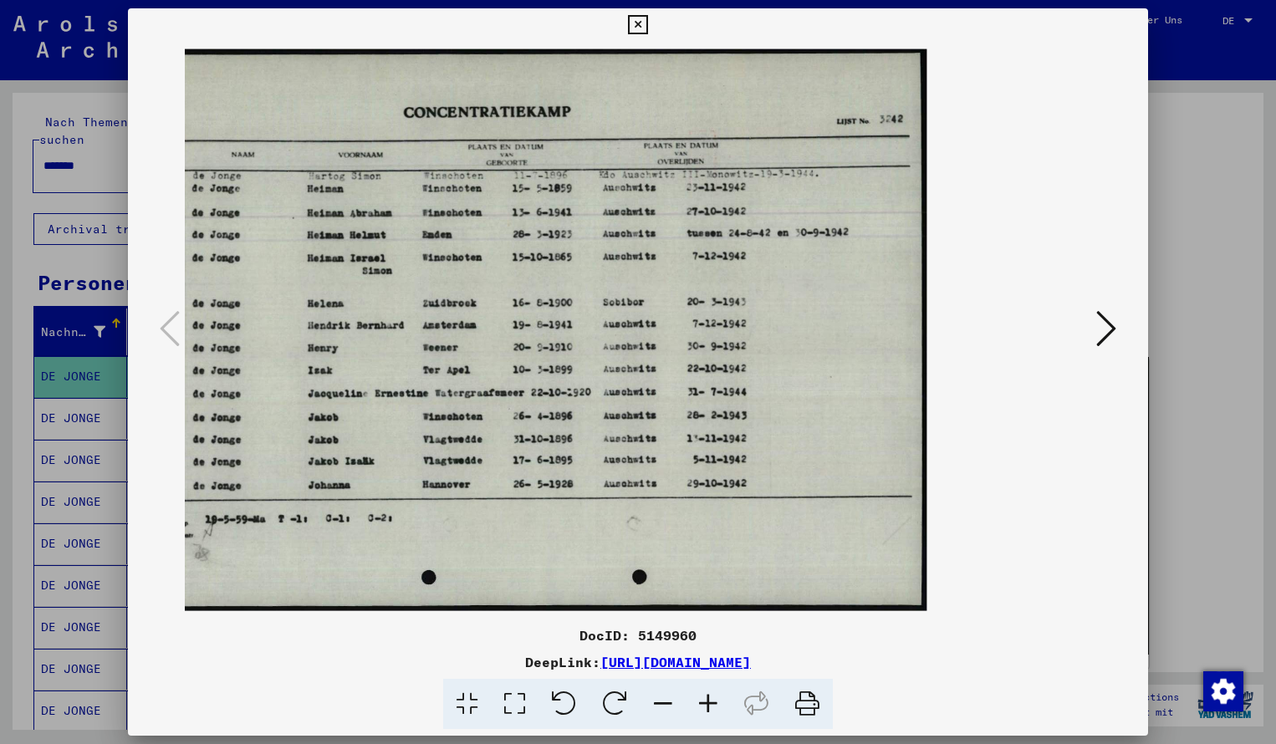
click at [647, 28] on icon at bounding box center [637, 25] width 19 height 20
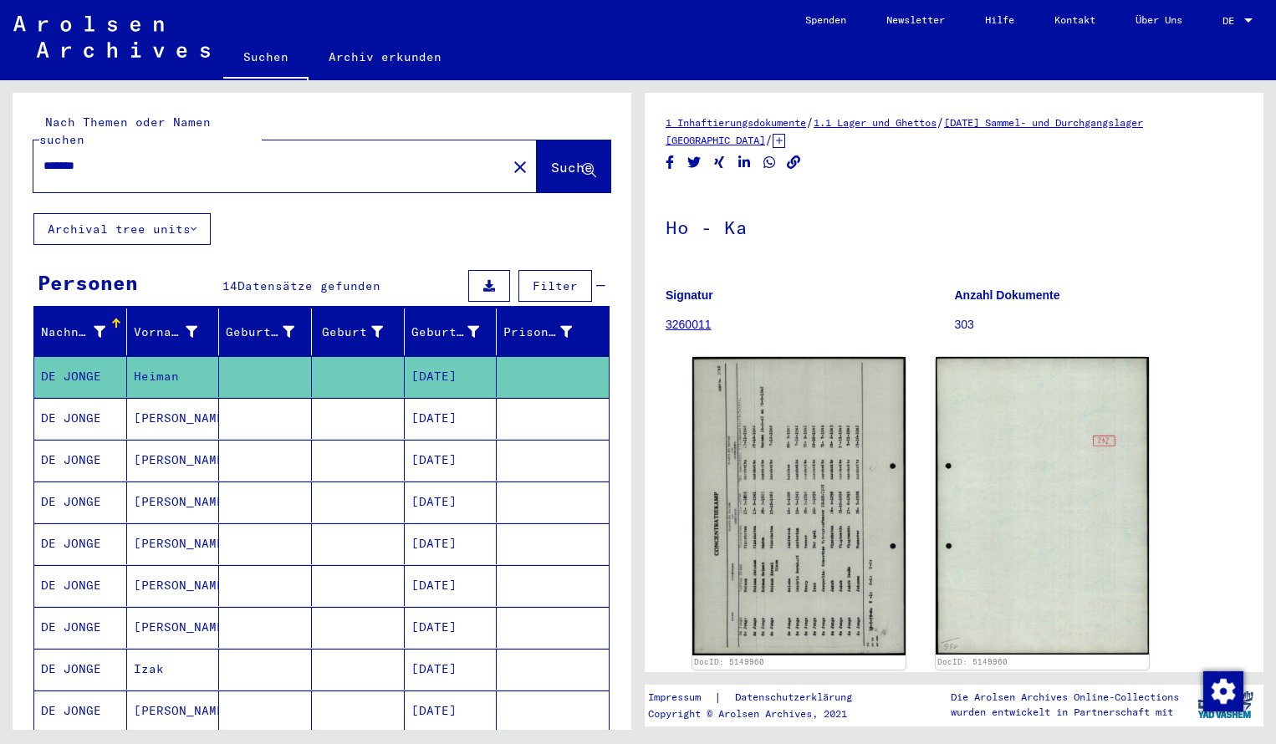
click at [110, 157] on input "*******" at bounding box center [269, 166] width 453 height 18
click at [578, 159] on span "Suche" at bounding box center [572, 167] width 42 height 17
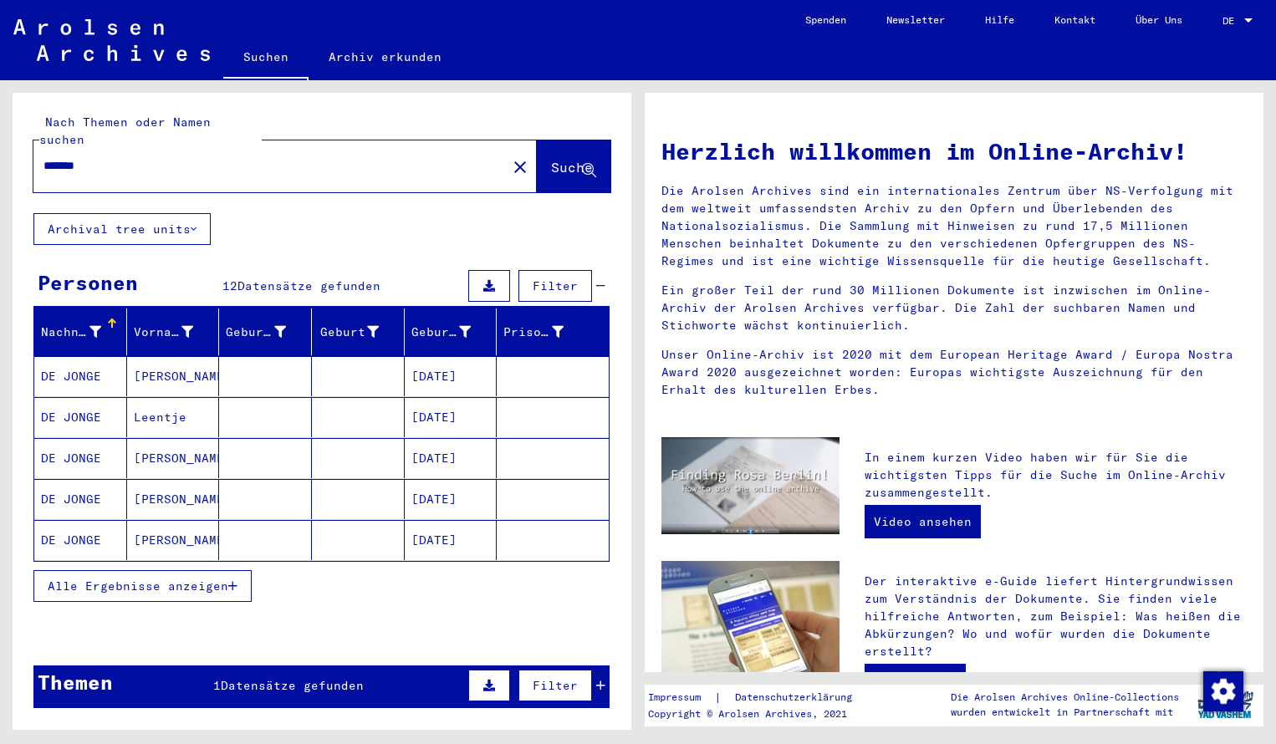
click at [72, 359] on mat-cell "DE JONGE" at bounding box center [80, 376] width 93 height 40
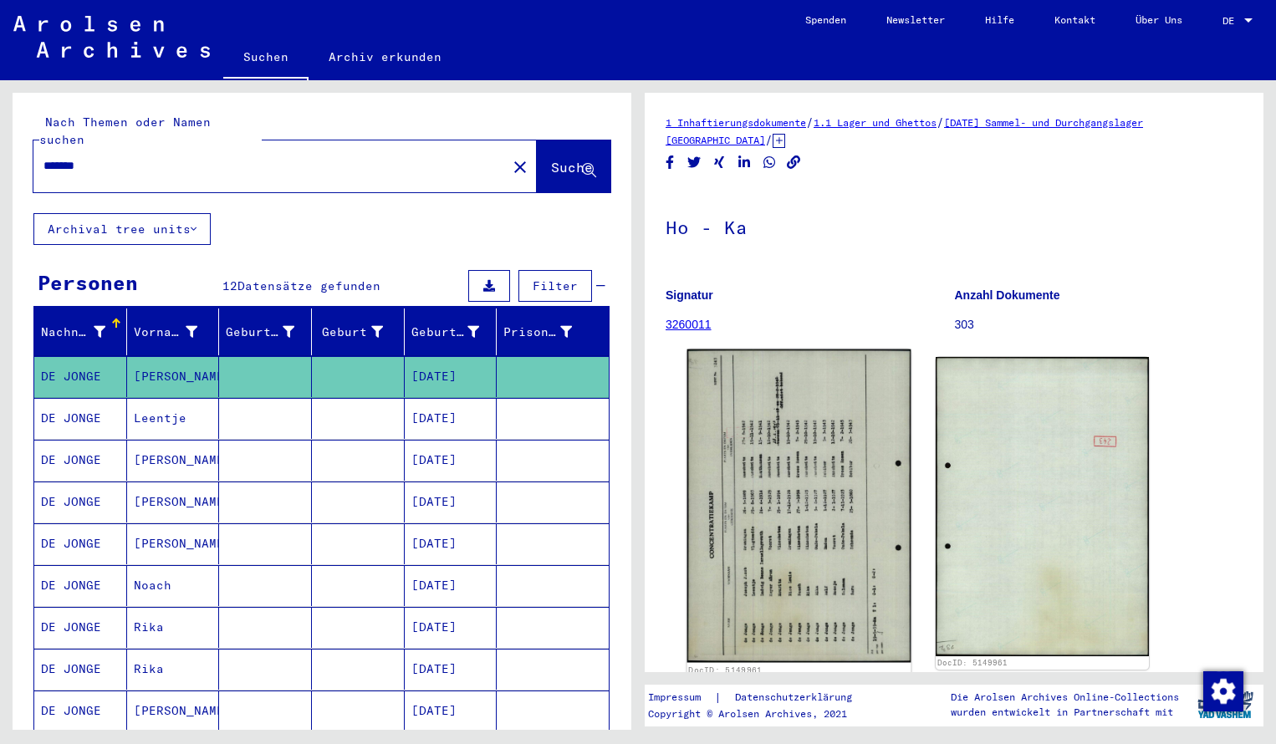
click at [710, 453] on img at bounding box center [799, 505] width 224 height 313
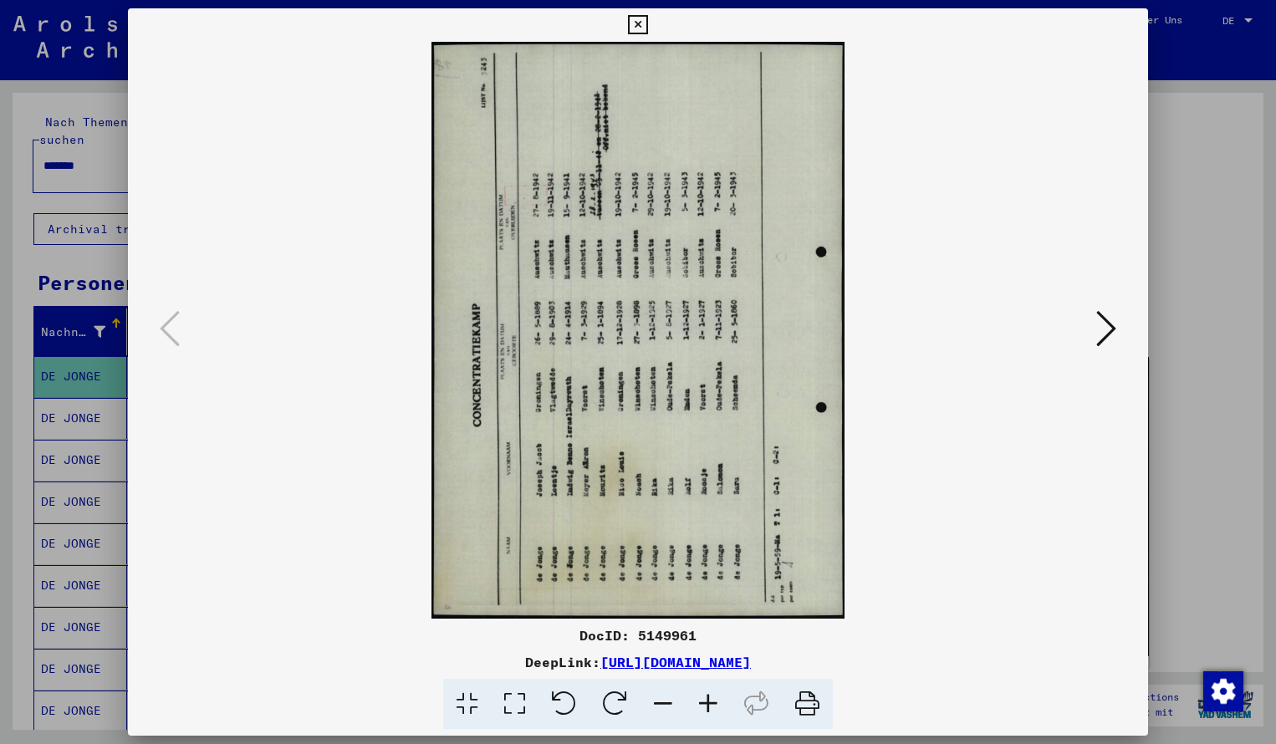
click at [616, 696] on icon at bounding box center [614, 704] width 51 height 51
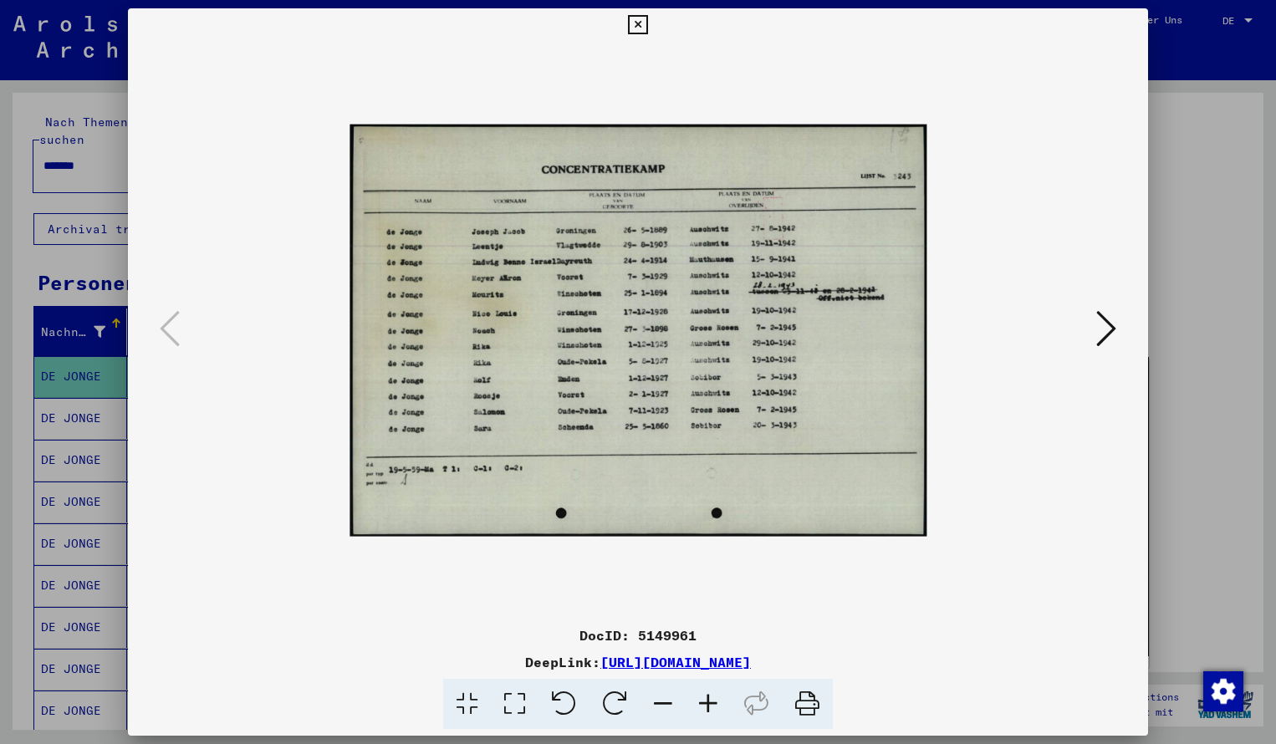
click at [714, 708] on icon at bounding box center [707, 704] width 45 height 51
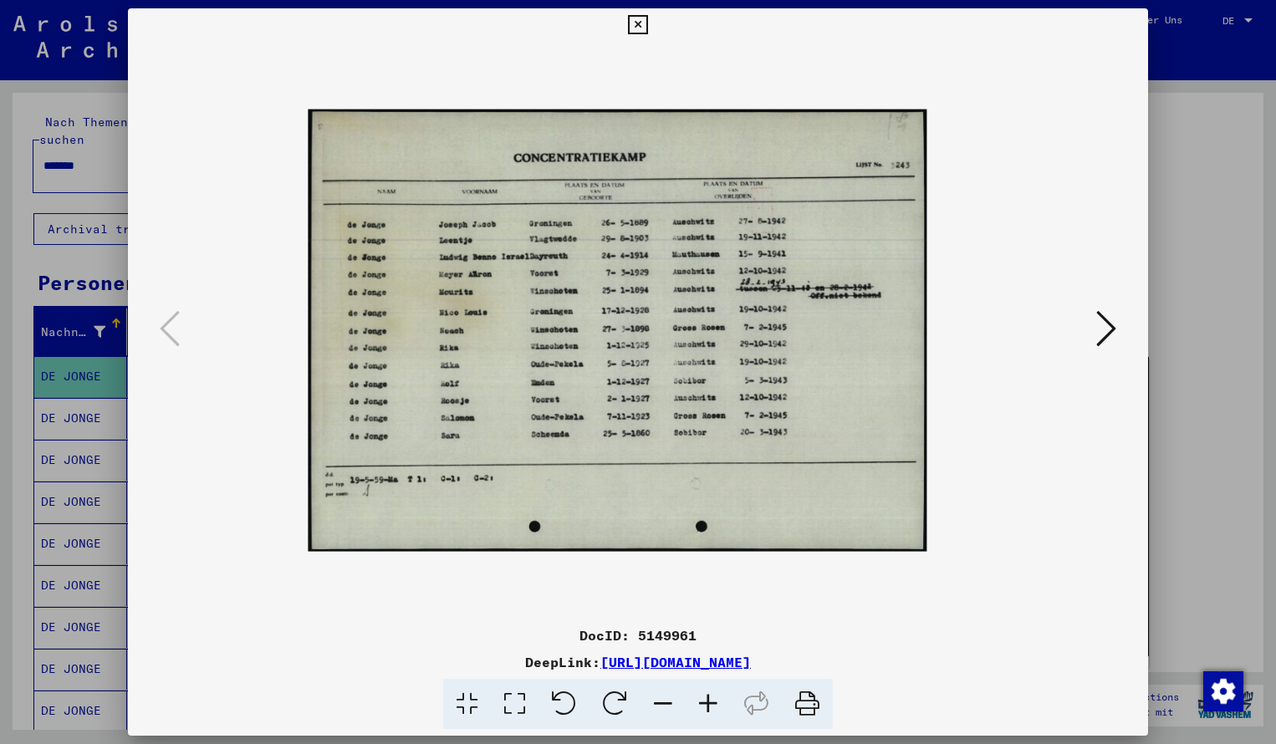
click at [714, 708] on icon at bounding box center [707, 704] width 45 height 51
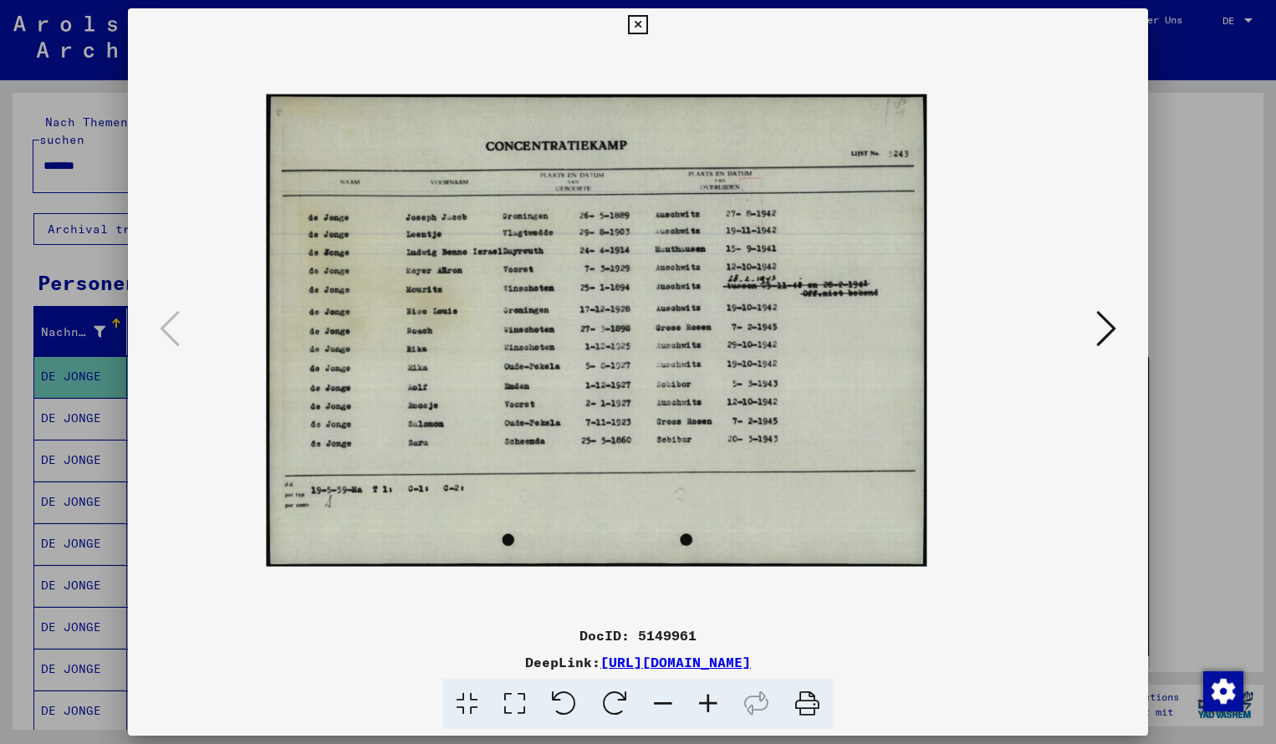
click at [714, 708] on icon at bounding box center [707, 704] width 45 height 51
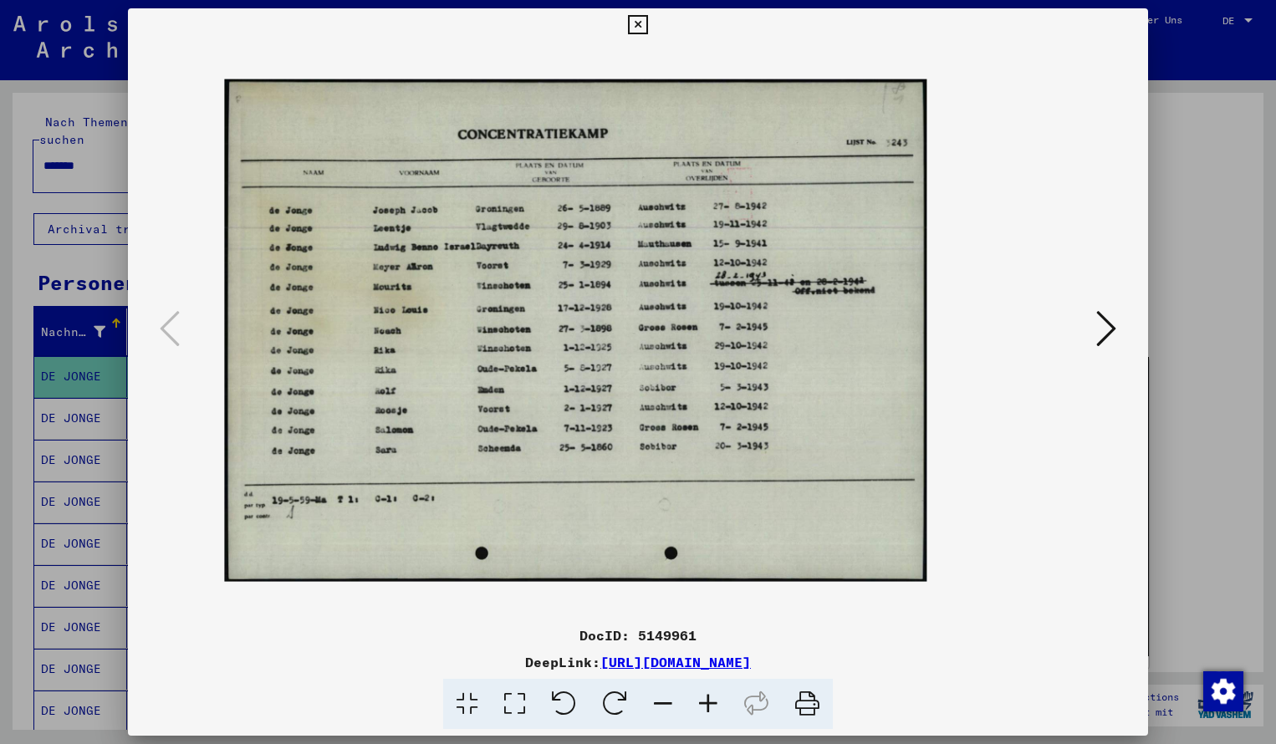
click at [714, 708] on icon at bounding box center [707, 704] width 45 height 51
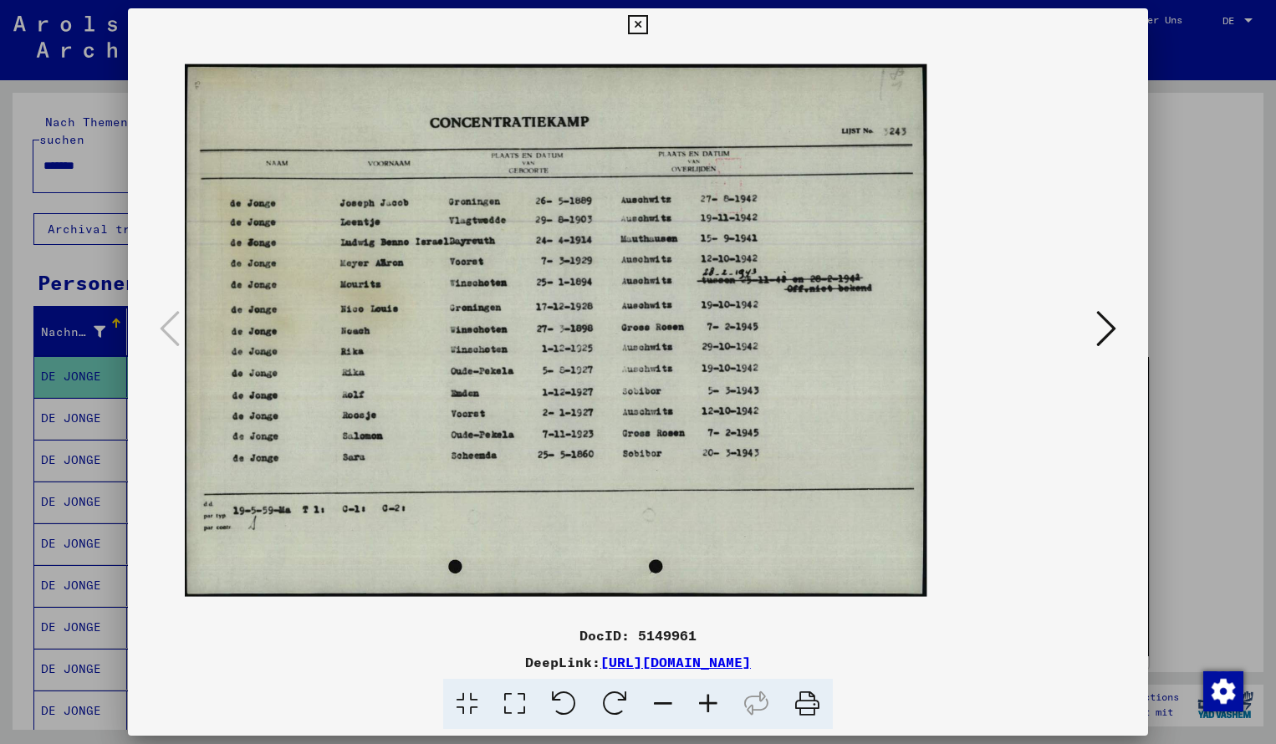
click at [714, 708] on icon at bounding box center [707, 704] width 45 height 51
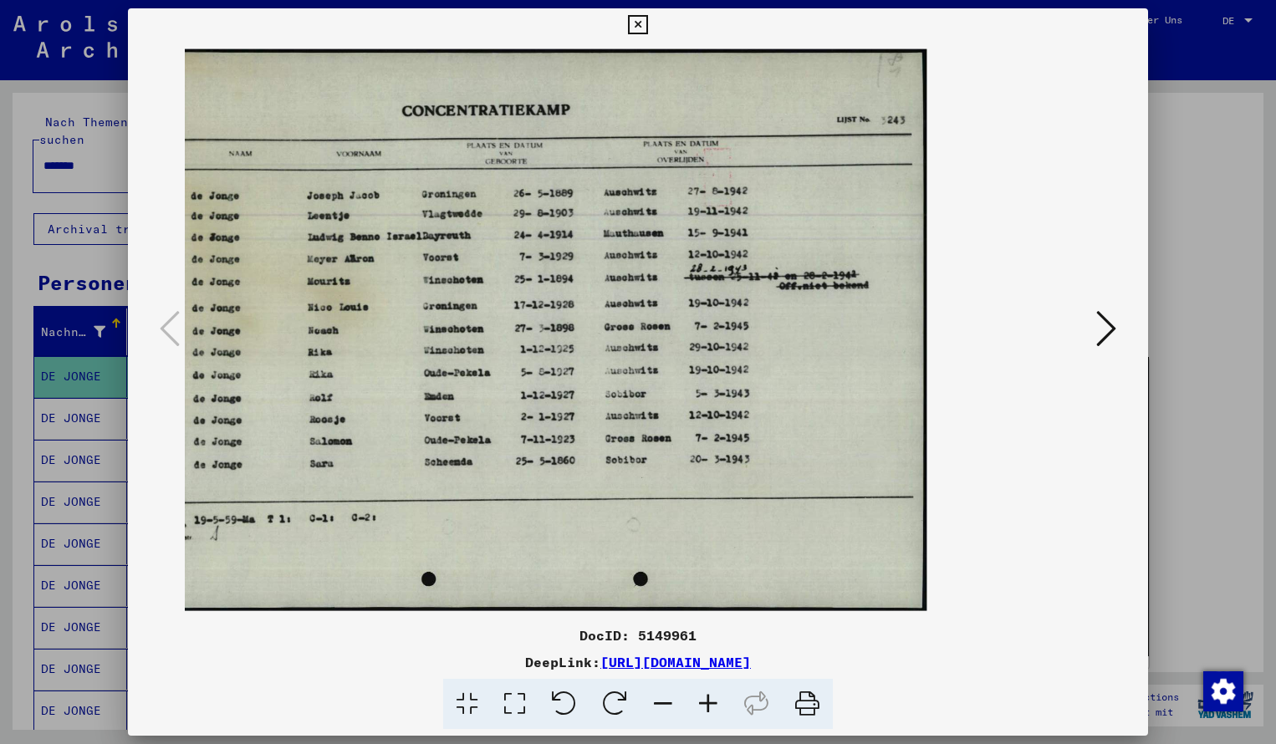
click at [647, 24] on icon at bounding box center [637, 25] width 19 height 20
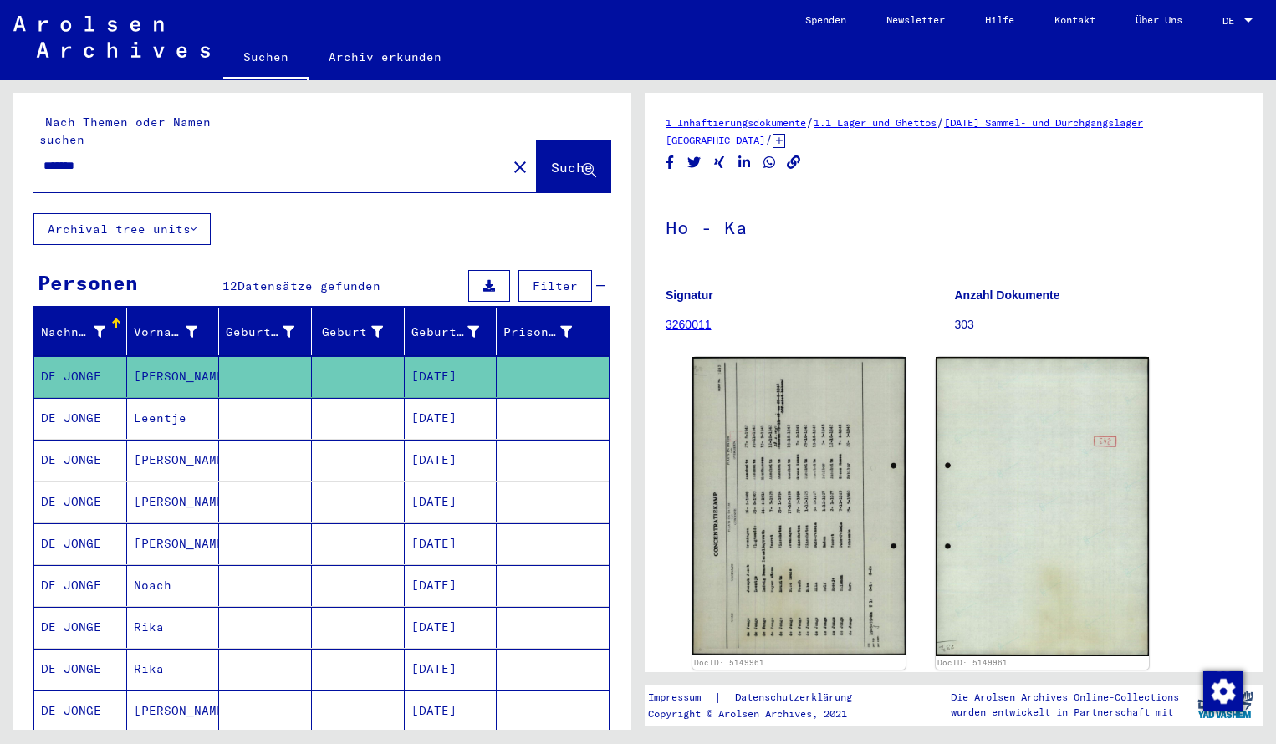
click at [103, 157] on input "*******" at bounding box center [269, 166] width 453 height 18
click at [551, 159] on span "Suche" at bounding box center [572, 167] width 42 height 17
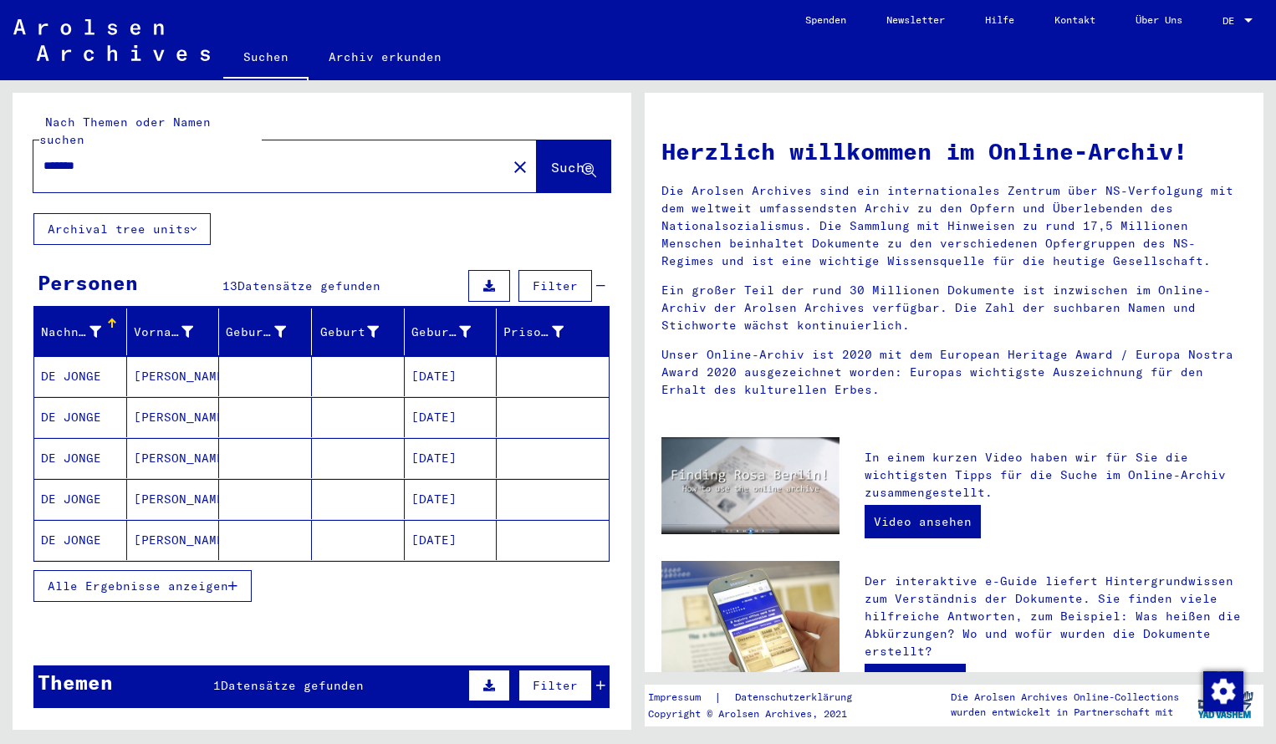
click at [77, 368] on mat-cell "DE JONGE" at bounding box center [80, 376] width 93 height 40
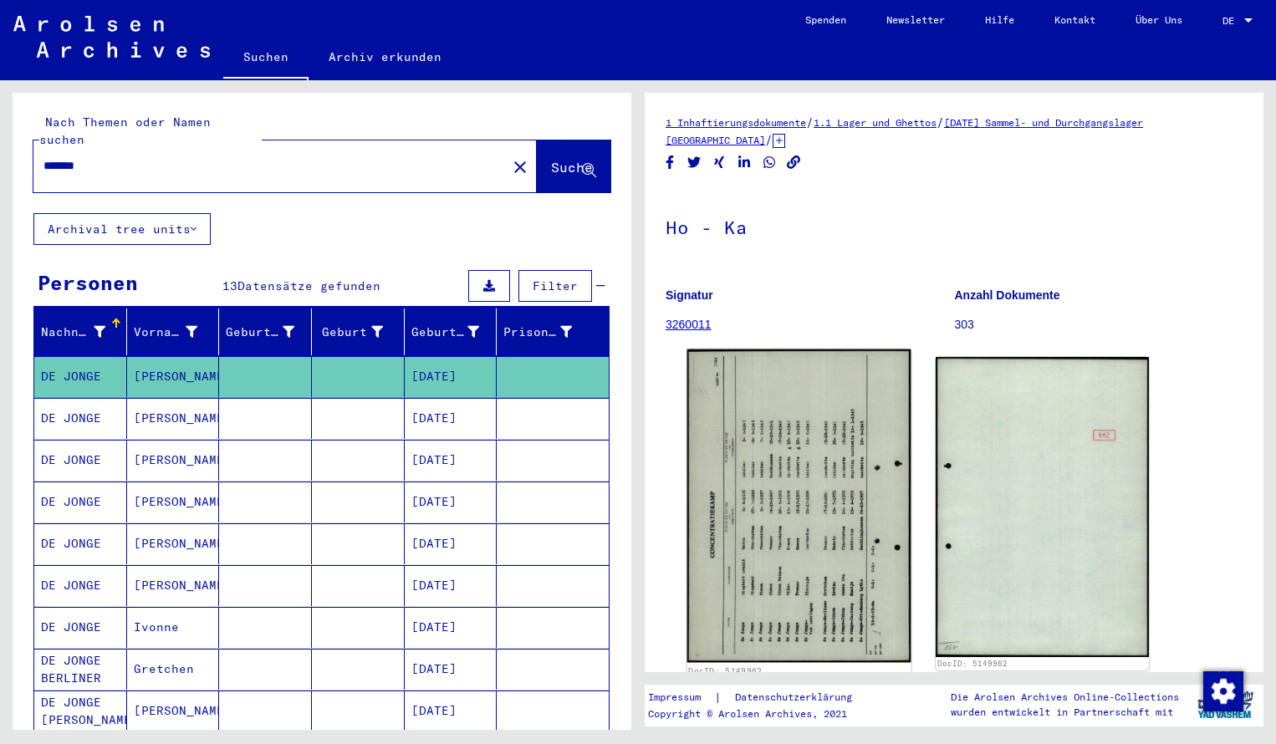
click at [745, 505] on img at bounding box center [799, 505] width 224 height 313
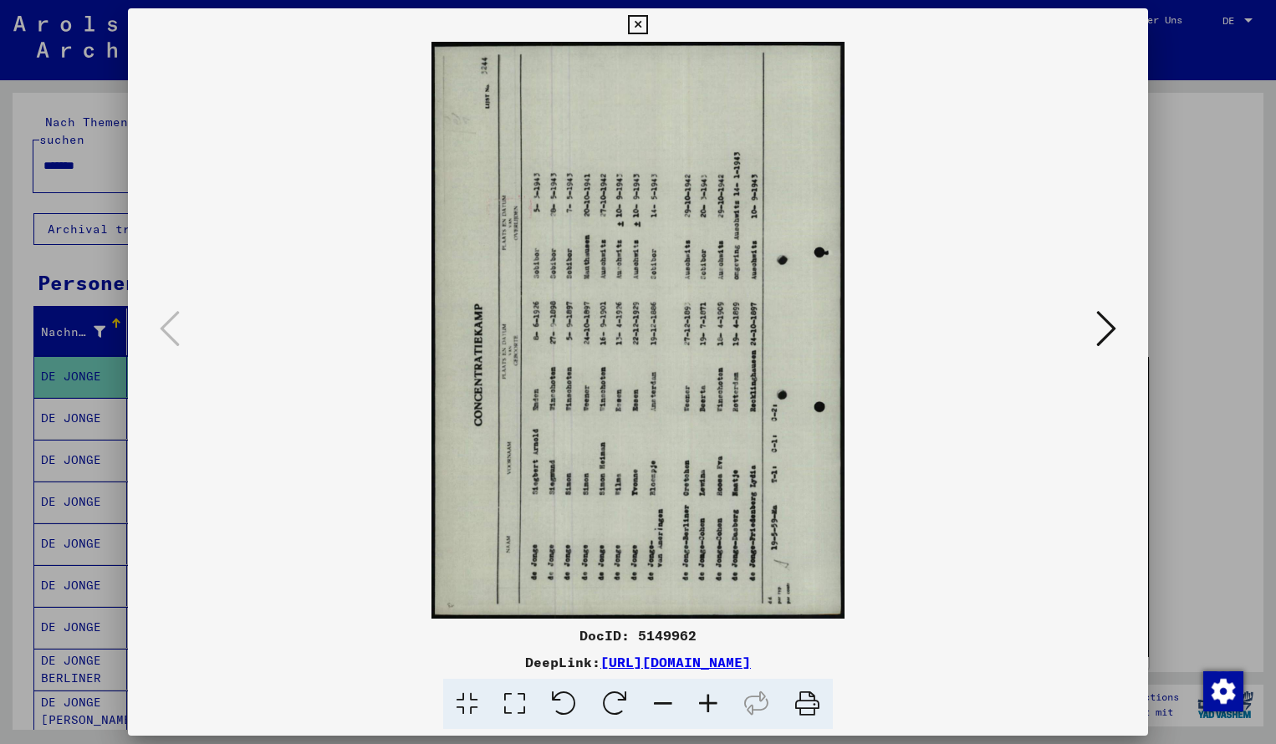
click at [612, 709] on icon at bounding box center [614, 704] width 51 height 51
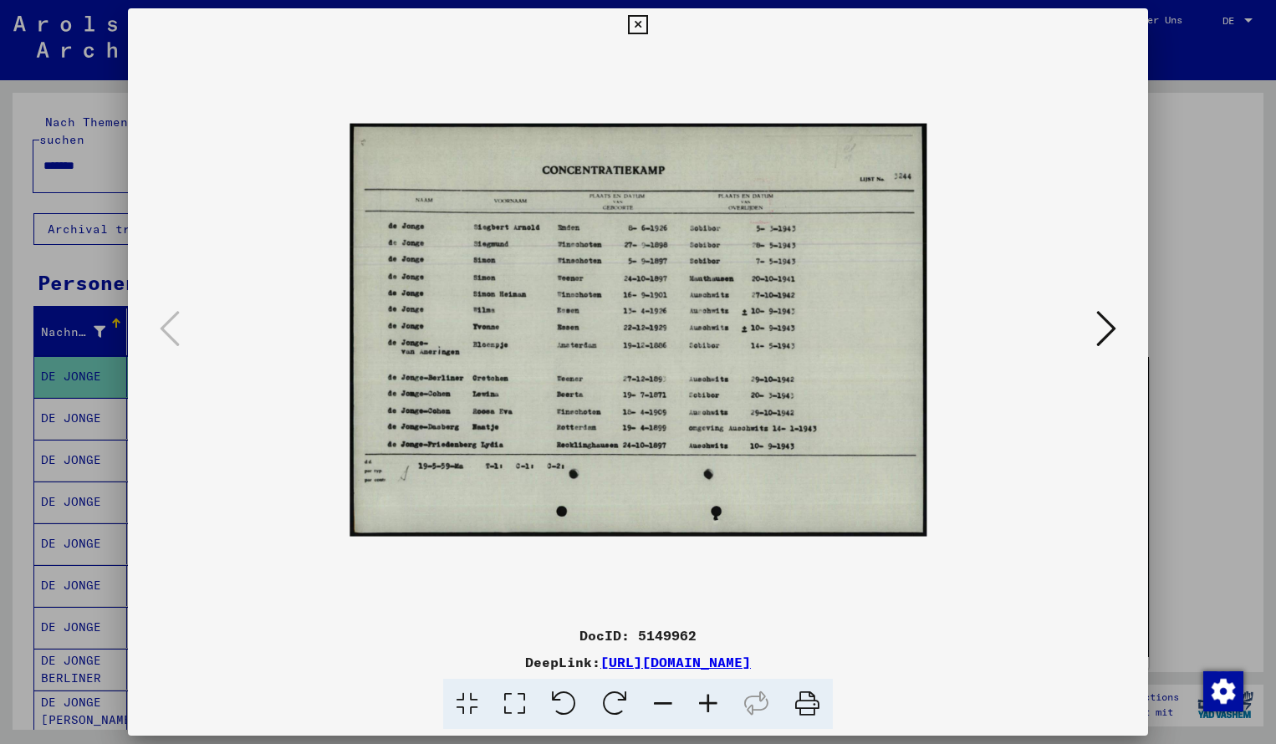
click at [708, 709] on icon at bounding box center [707, 704] width 45 height 51
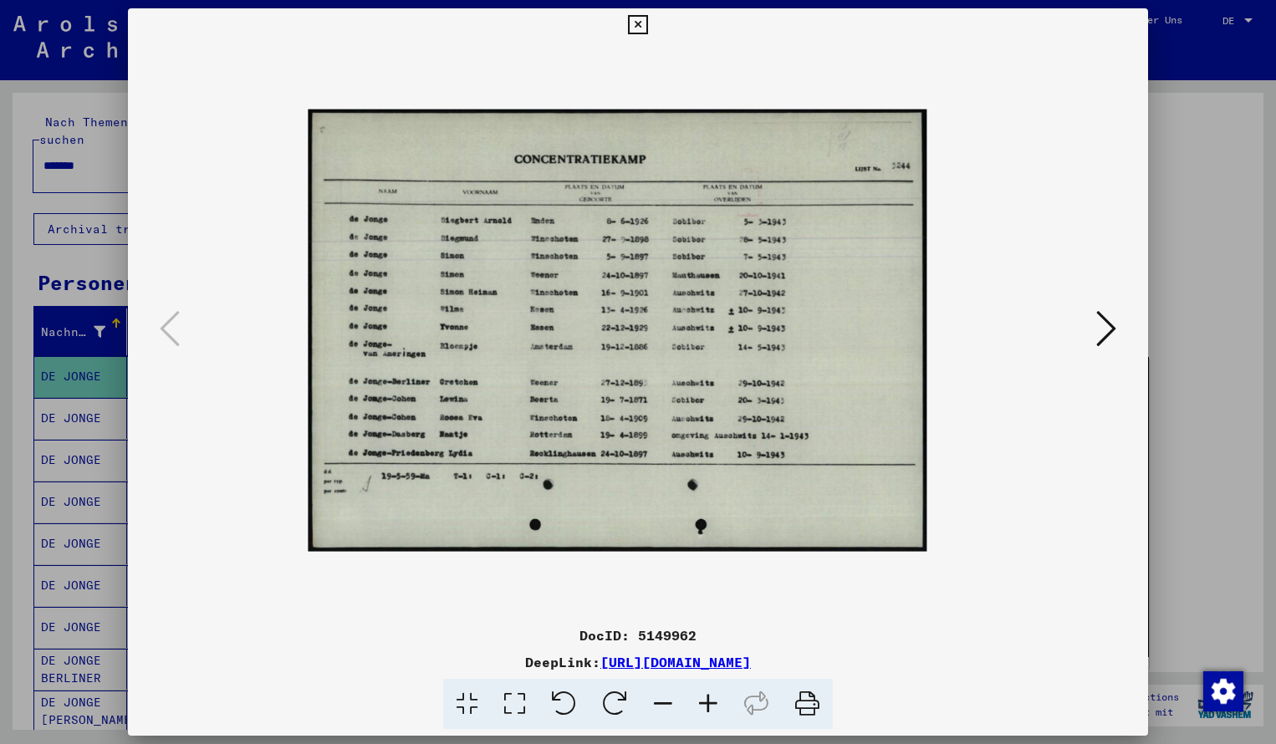
click at [708, 709] on icon at bounding box center [707, 704] width 45 height 51
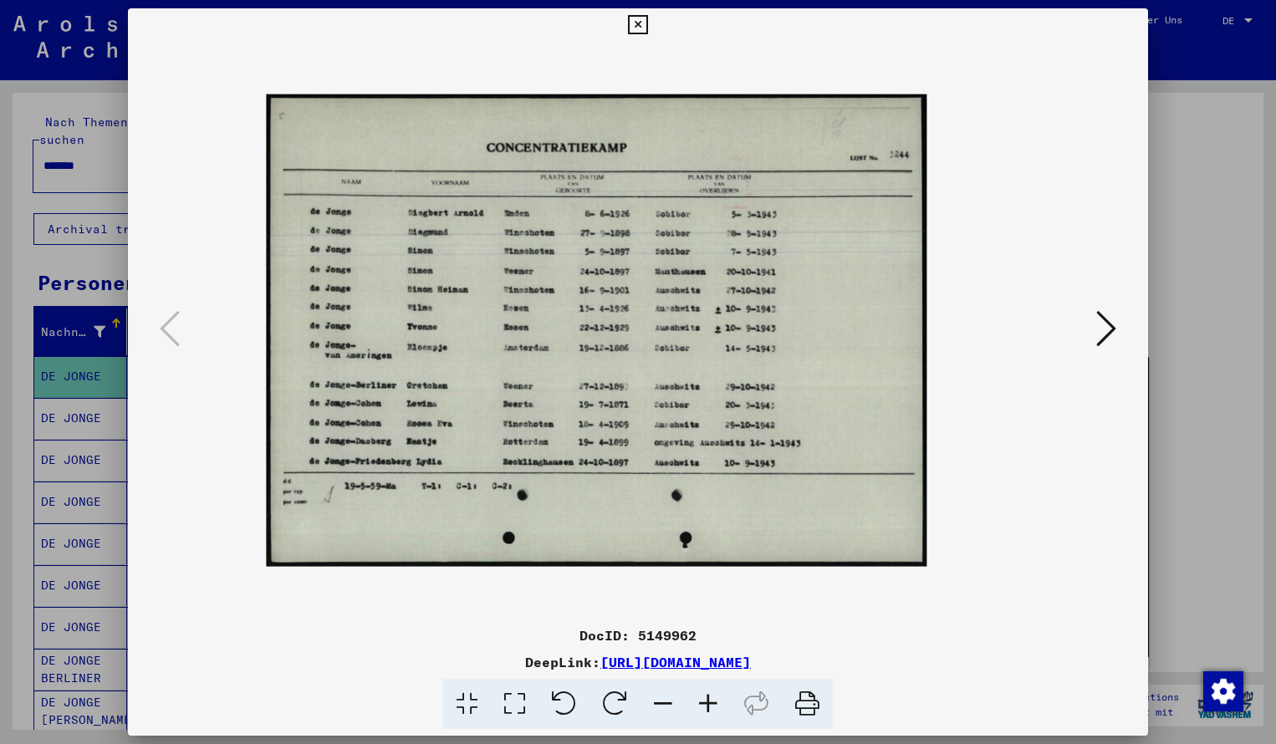
click at [708, 709] on icon at bounding box center [707, 704] width 45 height 51
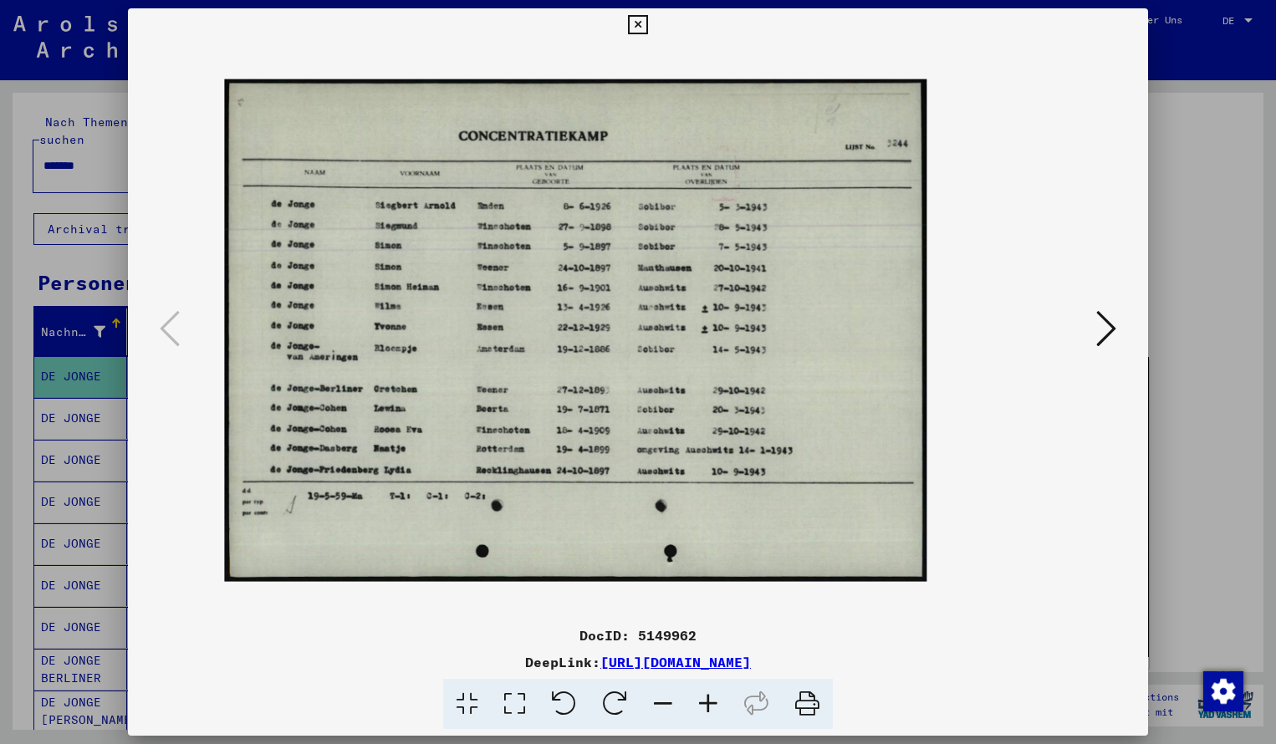
click at [708, 709] on icon at bounding box center [707, 704] width 45 height 51
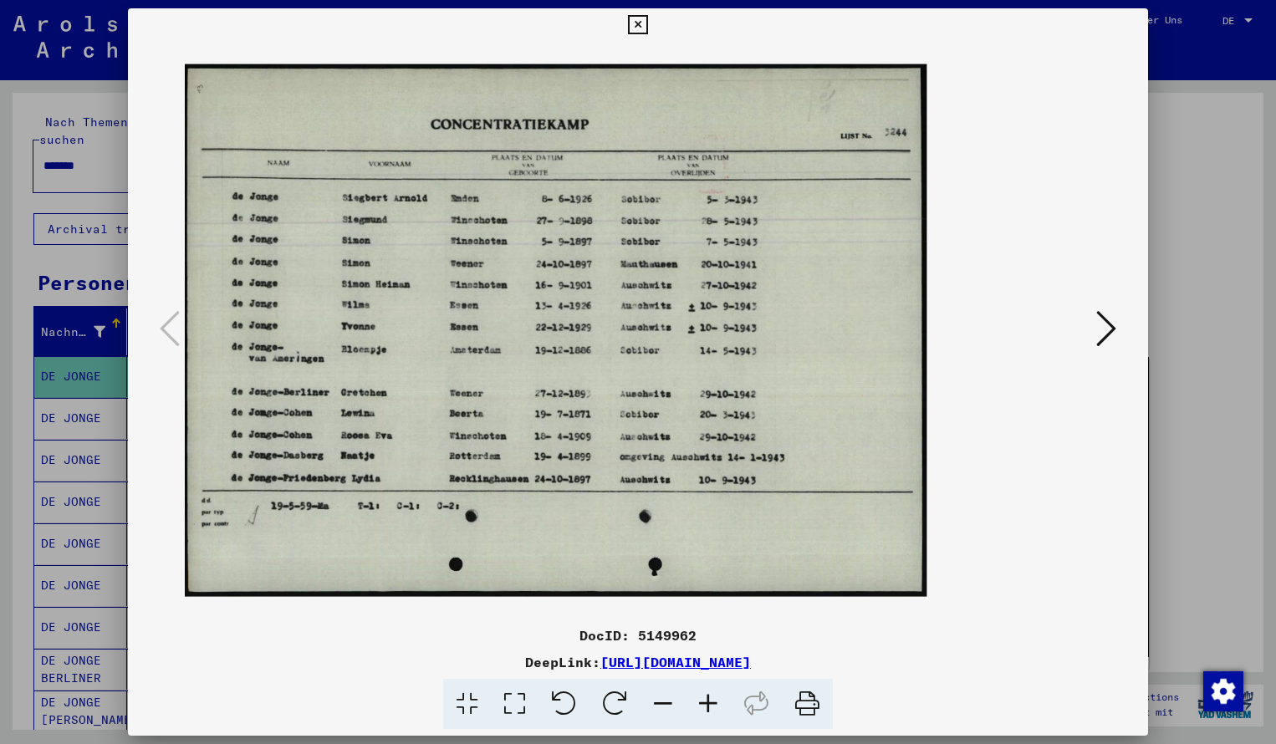
click at [708, 709] on icon at bounding box center [707, 704] width 45 height 51
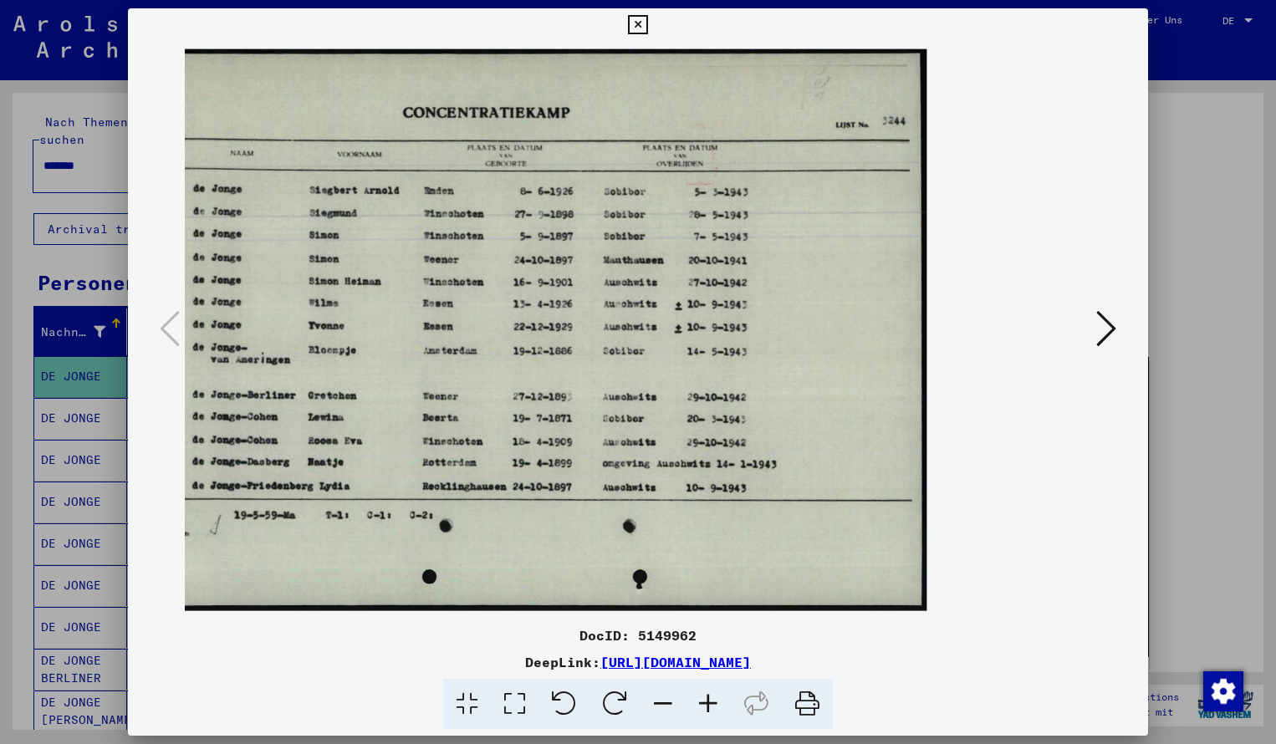
click at [708, 709] on icon at bounding box center [707, 704] width 45 height 51
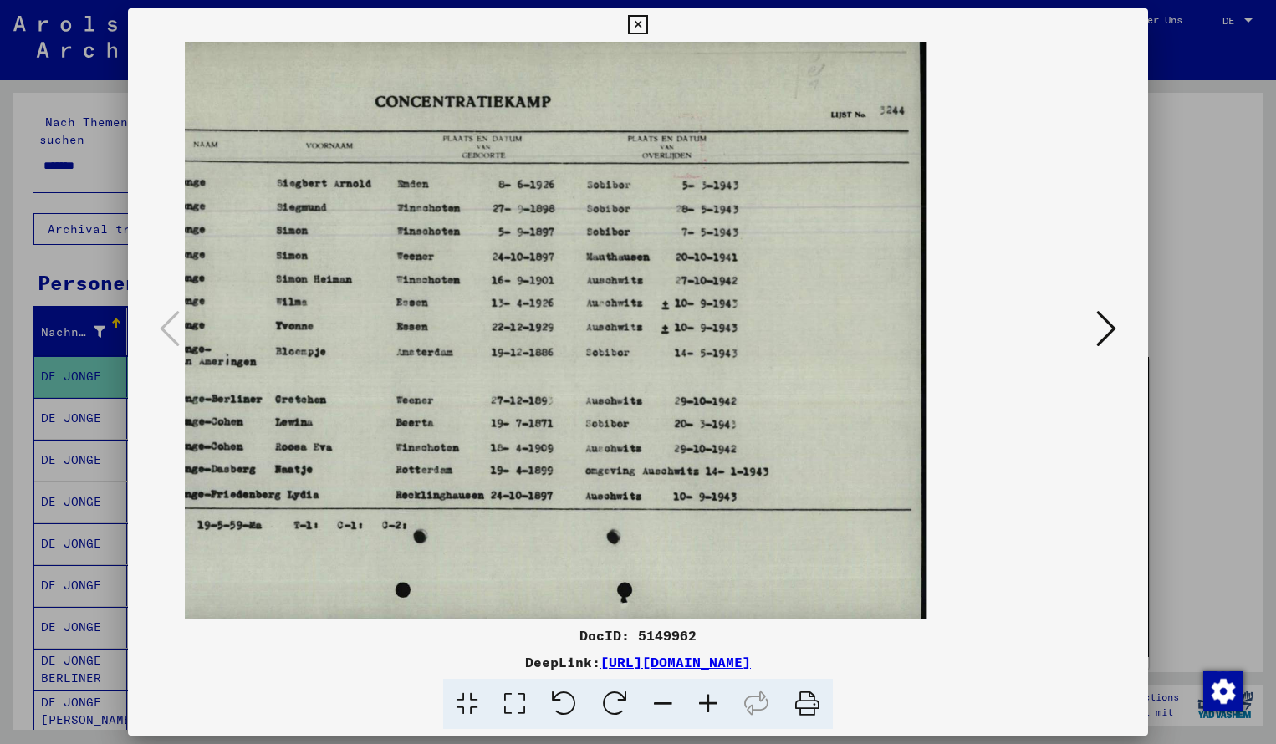
click at [647, 27] on icon at bounding box center [637, 25] width 19 height 20
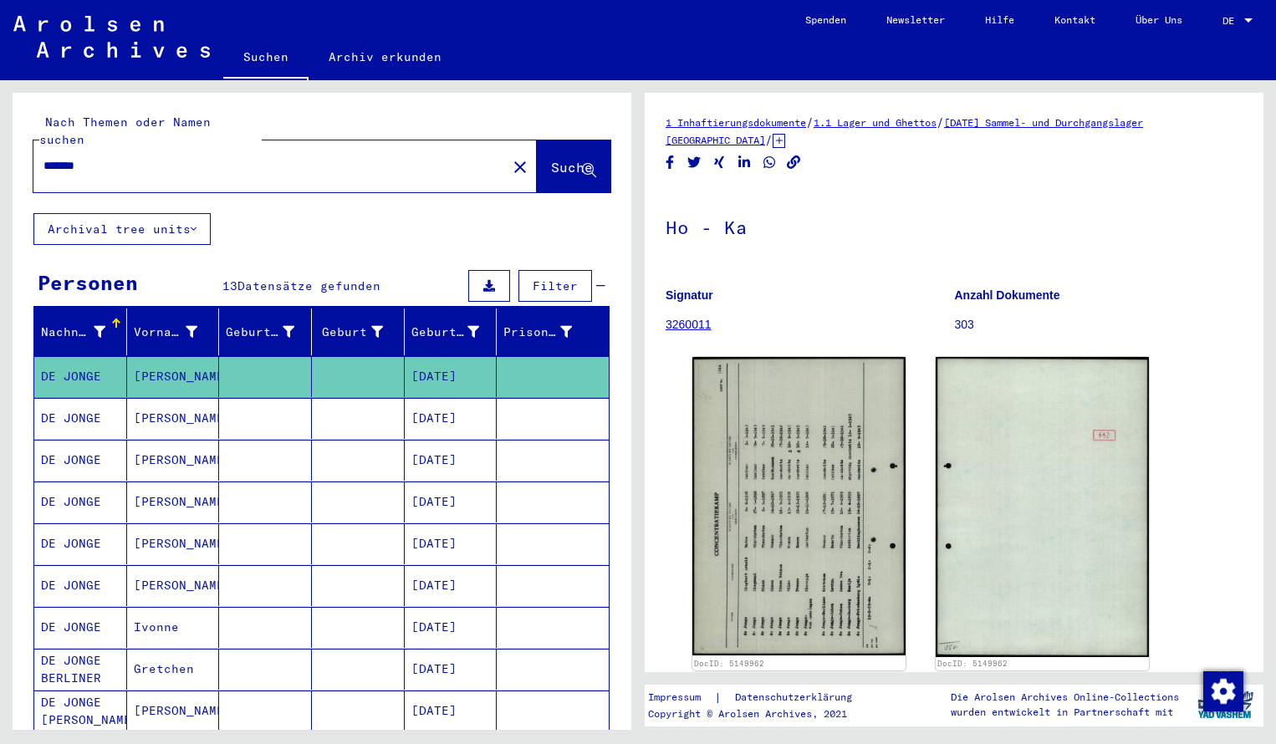
click at [101, 157] on input "*******" at bounding box center [269, 166] width 453 height 18
click at [551, 159] on span "Suche" at bounding box center [572, 167] width 42 height 17
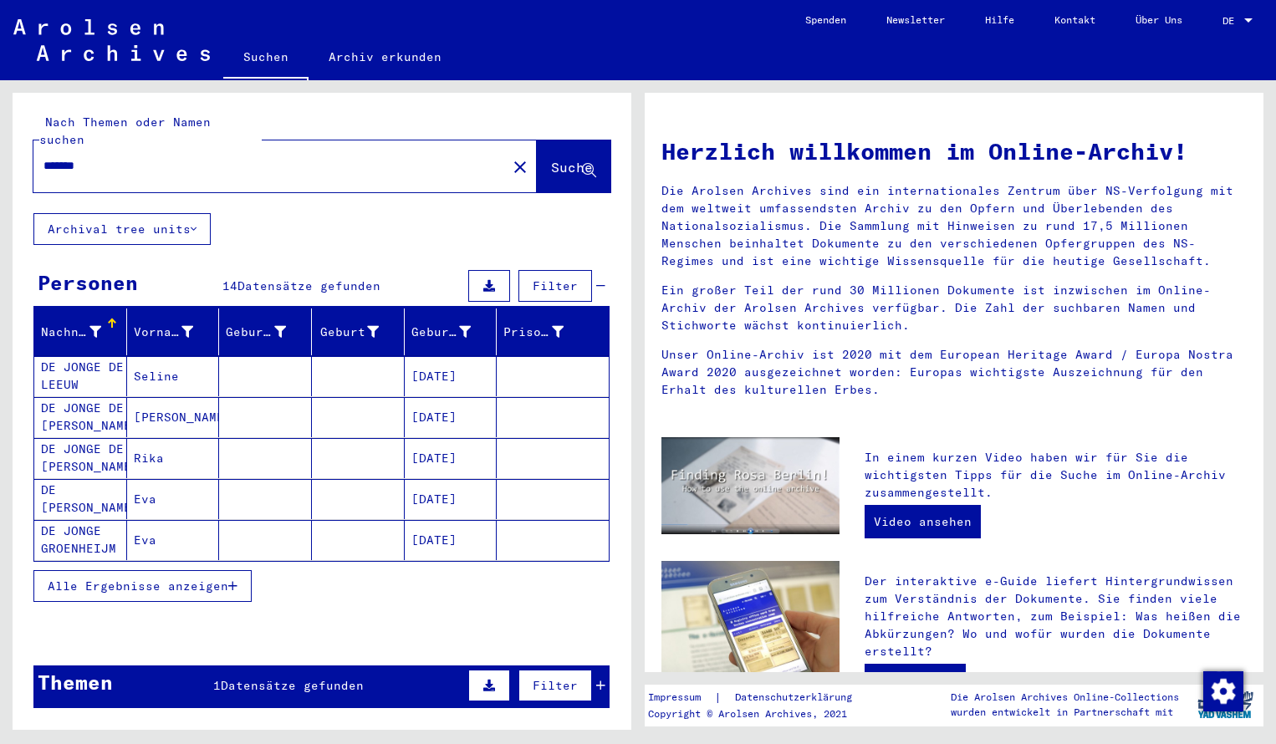
click at [178, 578] on span "Alle Ergebnisse anzeigen" at bounding box center [138, 585] width 181 height 15
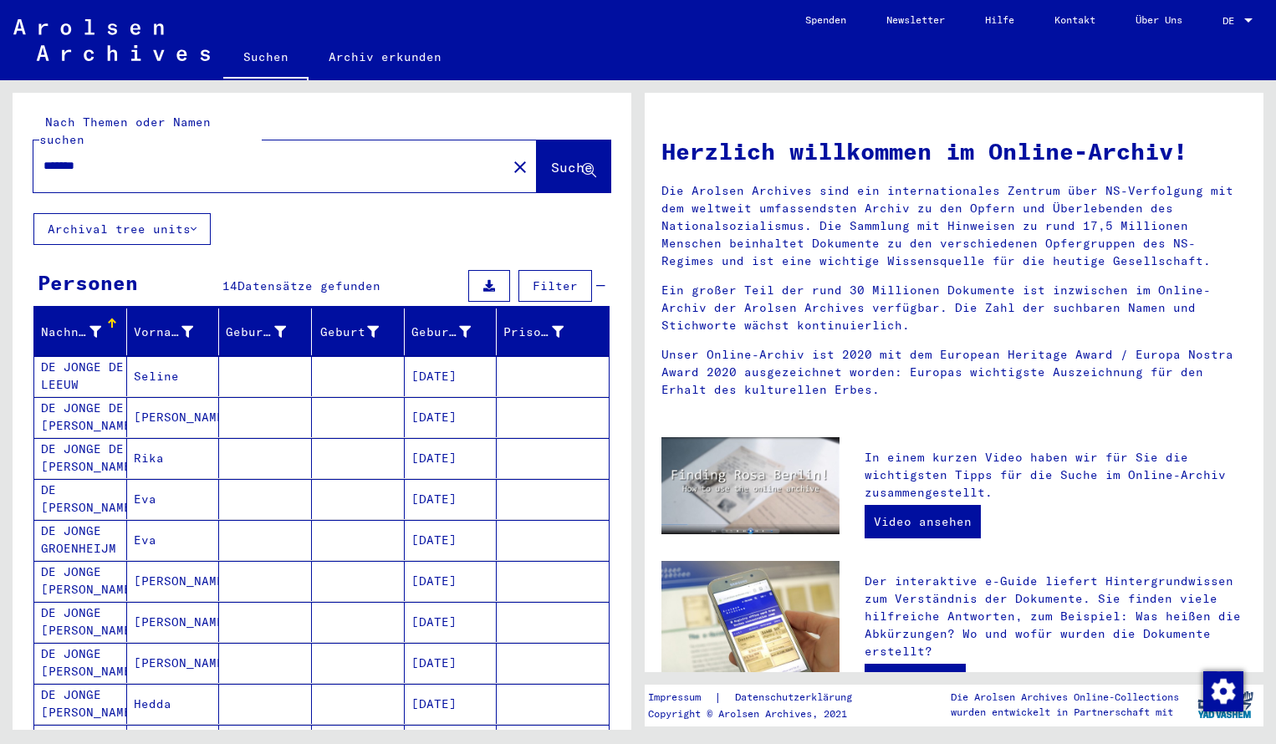
click at [615, 708] on div "Nachname Vorname Geburtsname Geburt‏ Geburtsdatum Prisoner # DE JONGE DE LEEUW …" at bounding box center [322, 673] width 619 height 731
click at [104, 157] on input "*******" at bounding box center [264, 166] width 443 height 18
click at [551, 159] on span "Suche" at bounding box center [572, 167] width 42 height 17
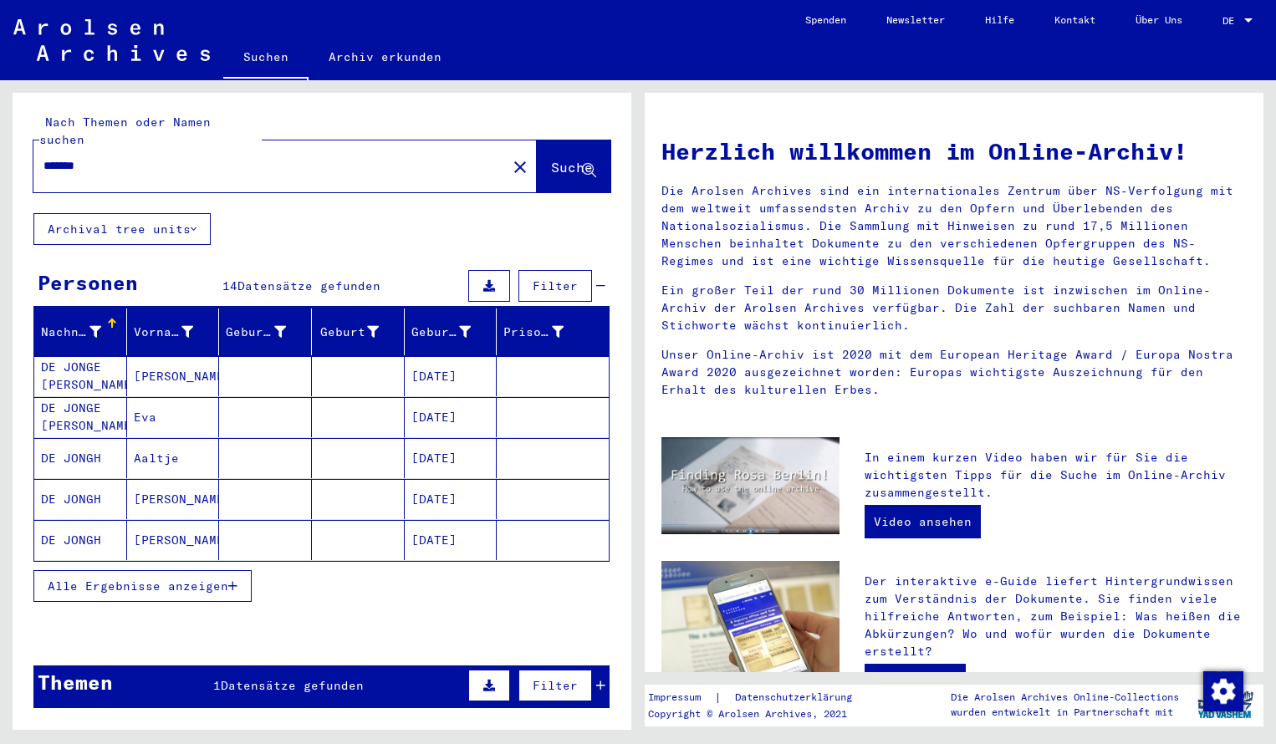
click at [86, 374] on mat-cell "DE JONGE URBACH" at bounding box center [80, 376] width 93 height 40
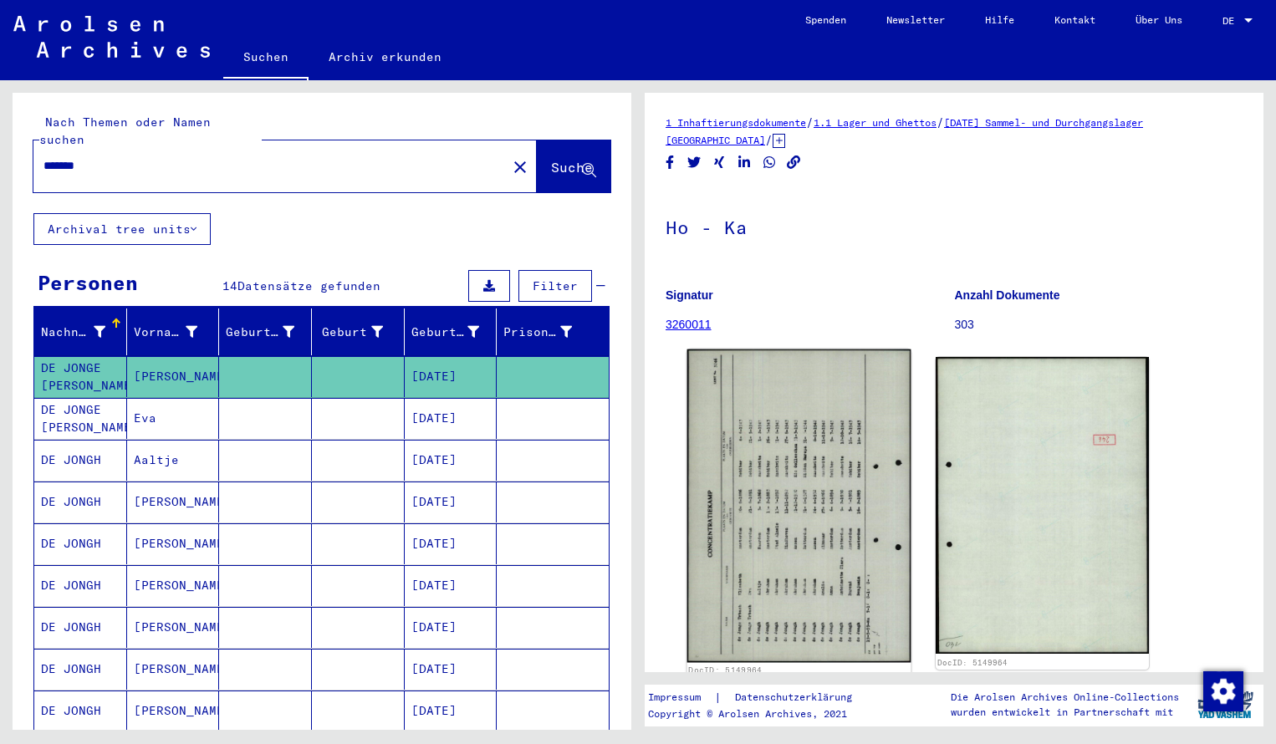
click at [754, 480] on img at bounding box center [799, 505] width 224 height 313
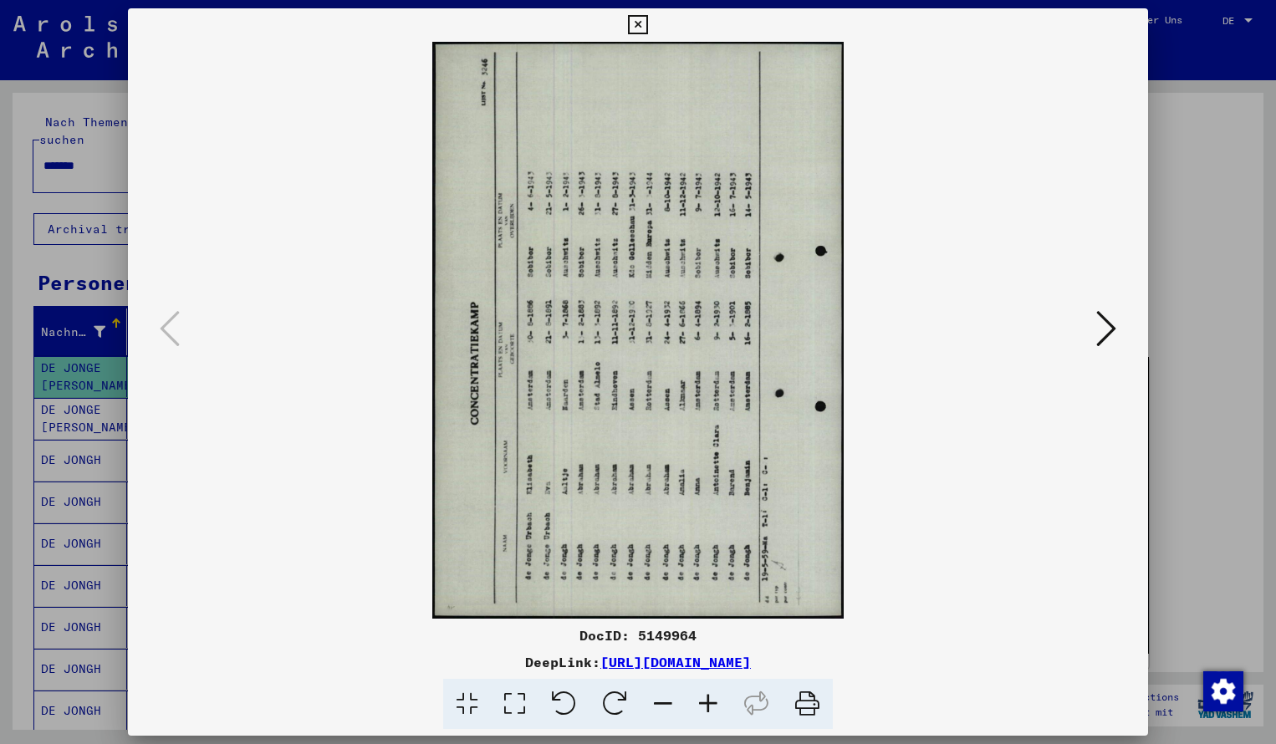
click at [612, 712] on icon at bounding box center [614, 704] width 51 height 51
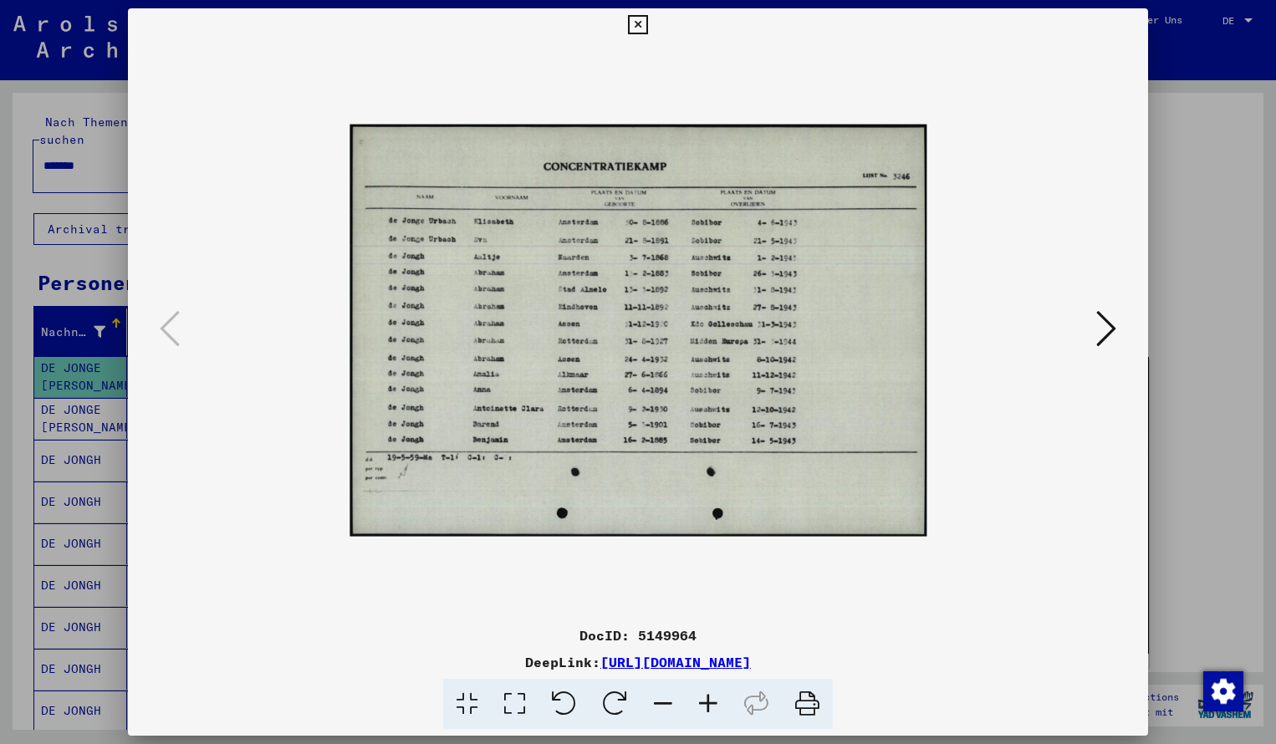
click at [714, 708] on icon at bounding box center [707, 704] width 45 height 51
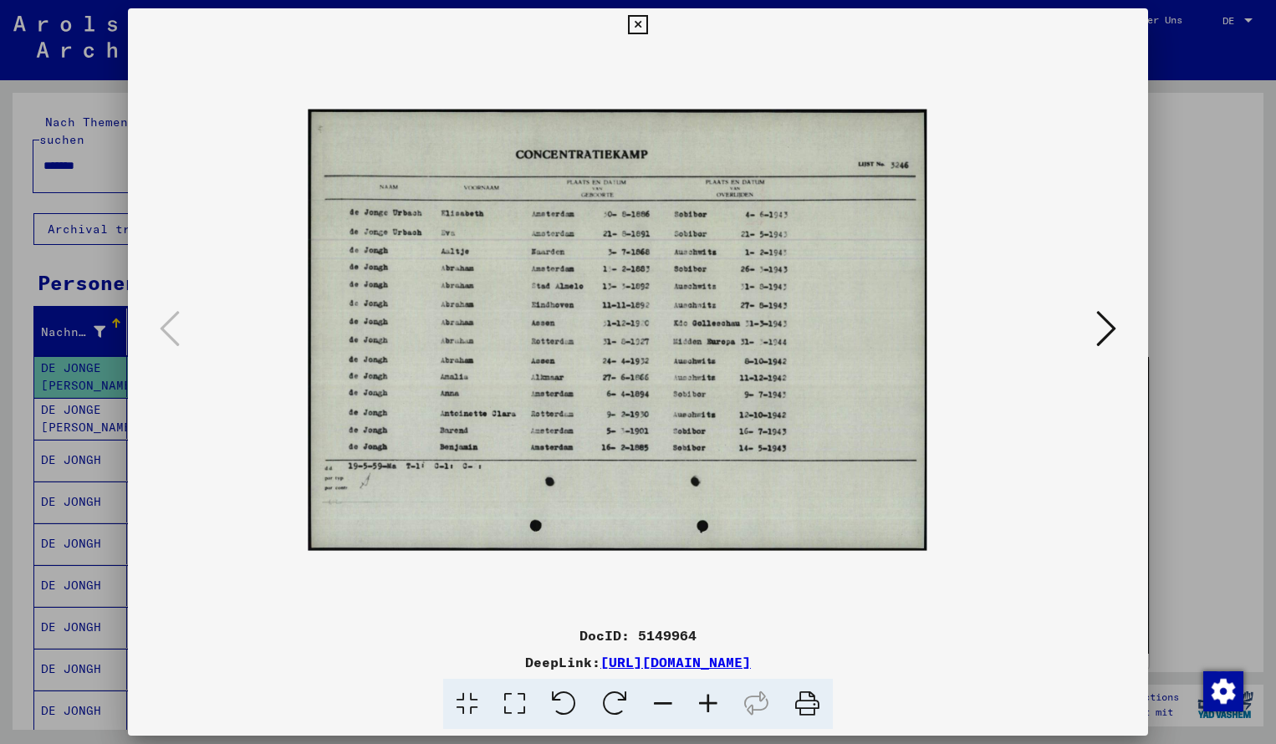
click at [714, 708] on icon at bounding box center [707, 704] width 45 height 51
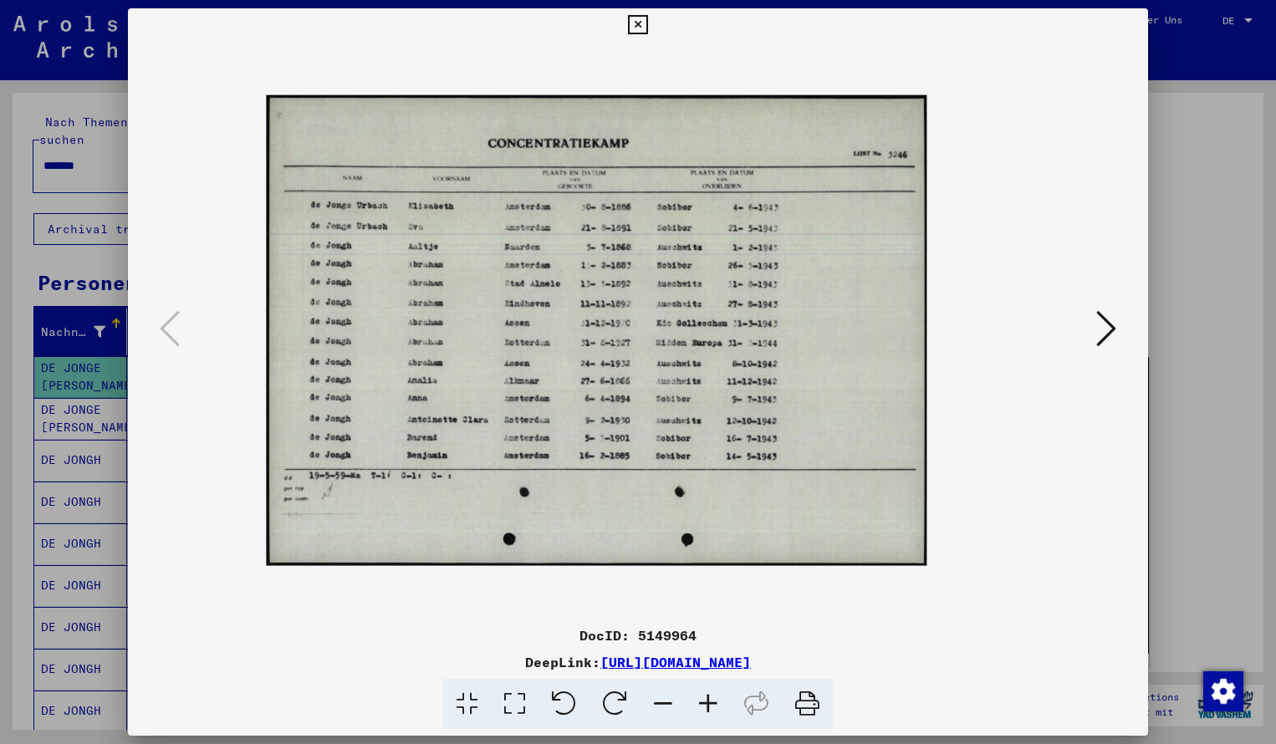
click at [714, 708] on icon at bounding box center [707, 704] width 45 height 51
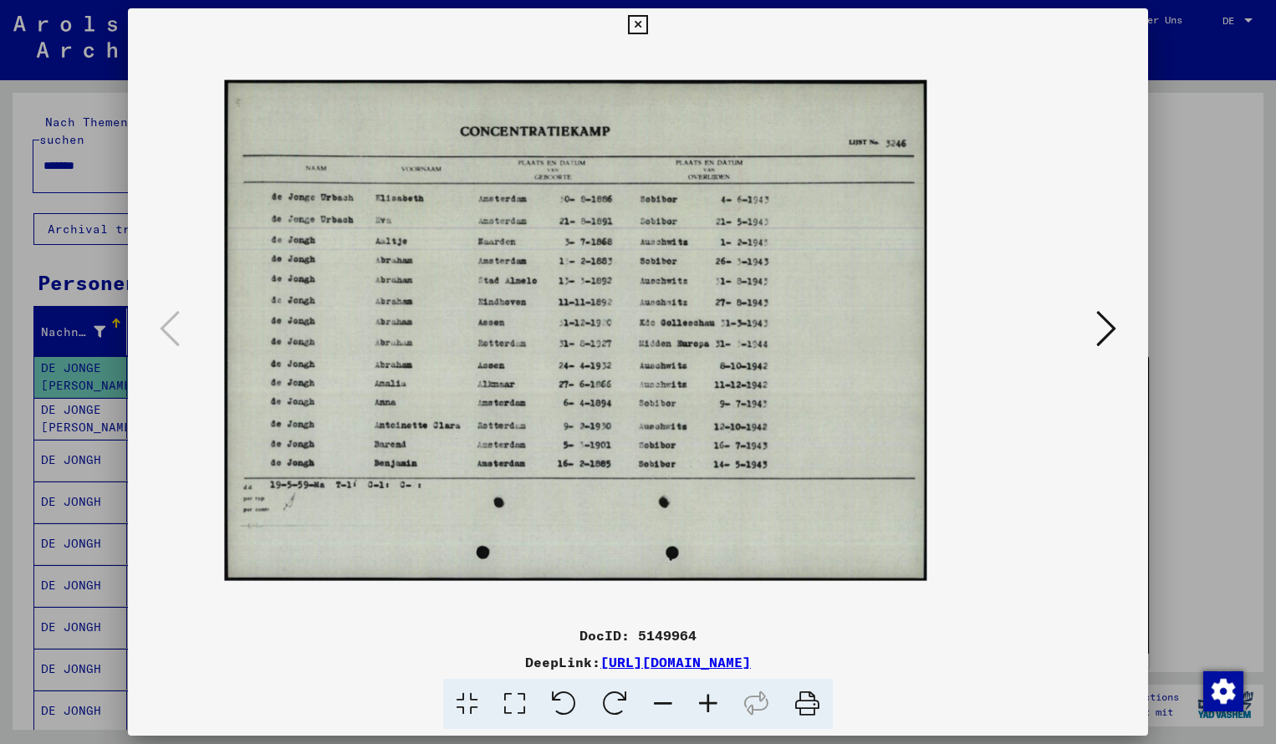
click at [714, 708] on icon at bounding box center [707, 704] width 45 height 51
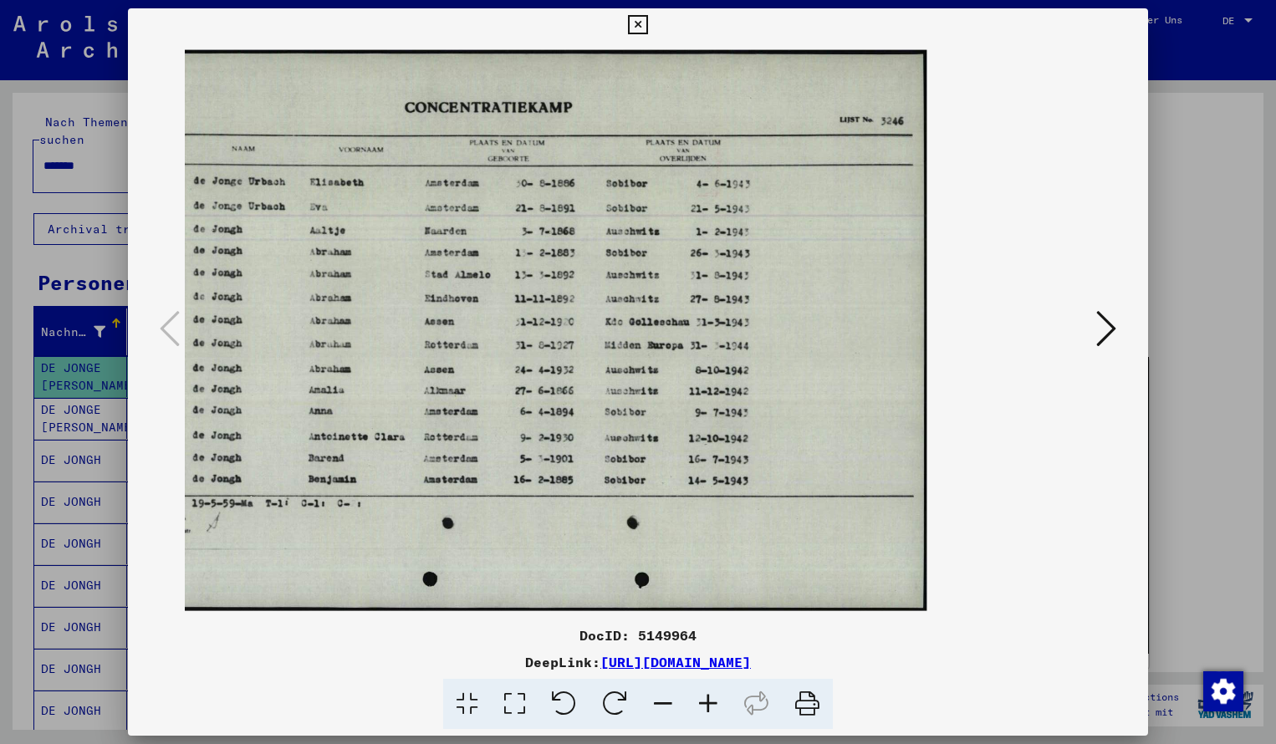
click at [714, 708] on icon at bounding box center [707, 704] width 45 height 51
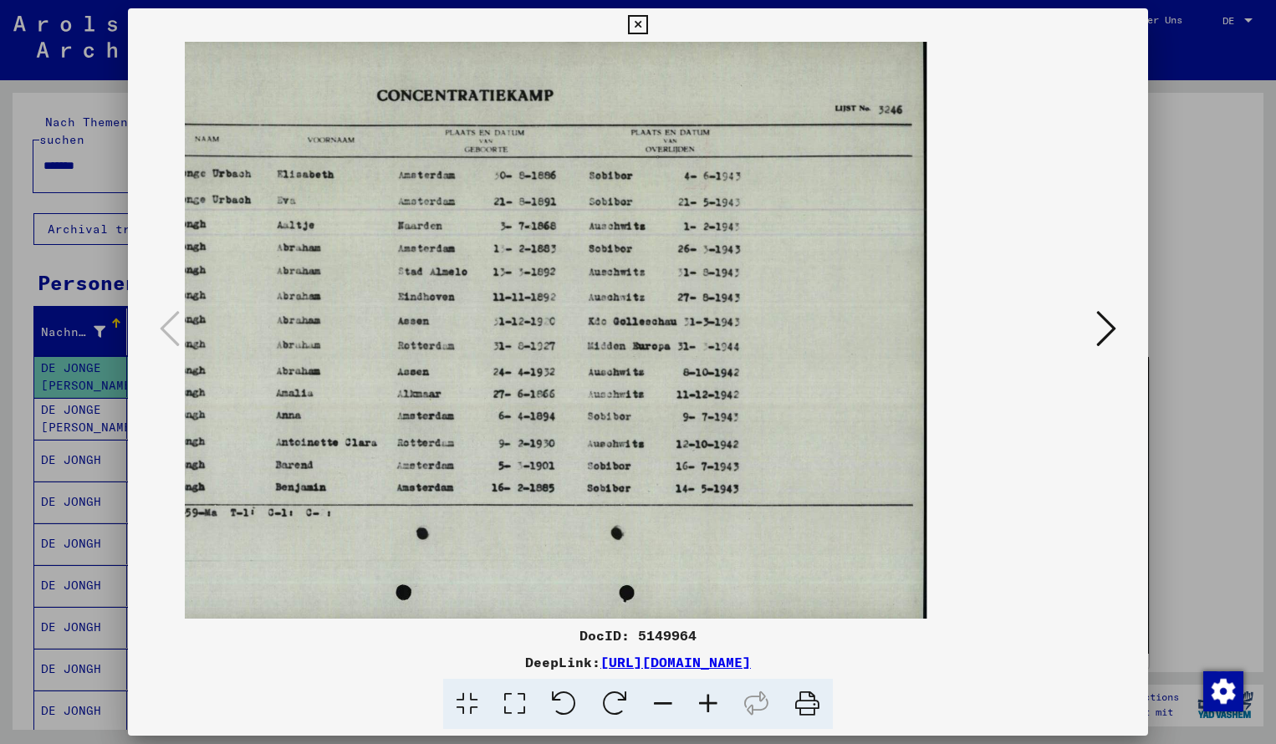
click at [599, 274] on img at bounding box center [513, 329] width 828 height 591
click at [647, 24] on icon at bounding box center [637, 25] width 19 height 20
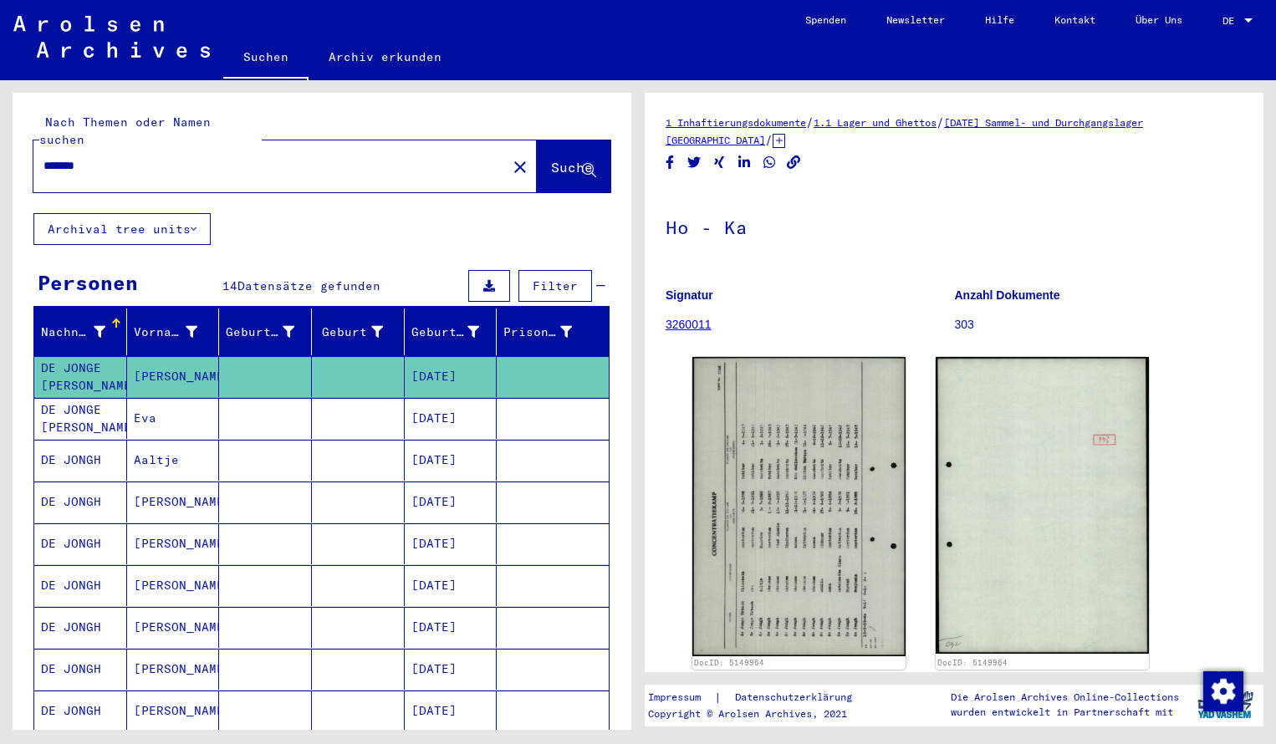
click at [101, 157] on input "*******" at bounding box center [269, 166] width 453 height 18
click at [566, 159] on span "Suche" at bounding box center [572, 167] width 42 height 17
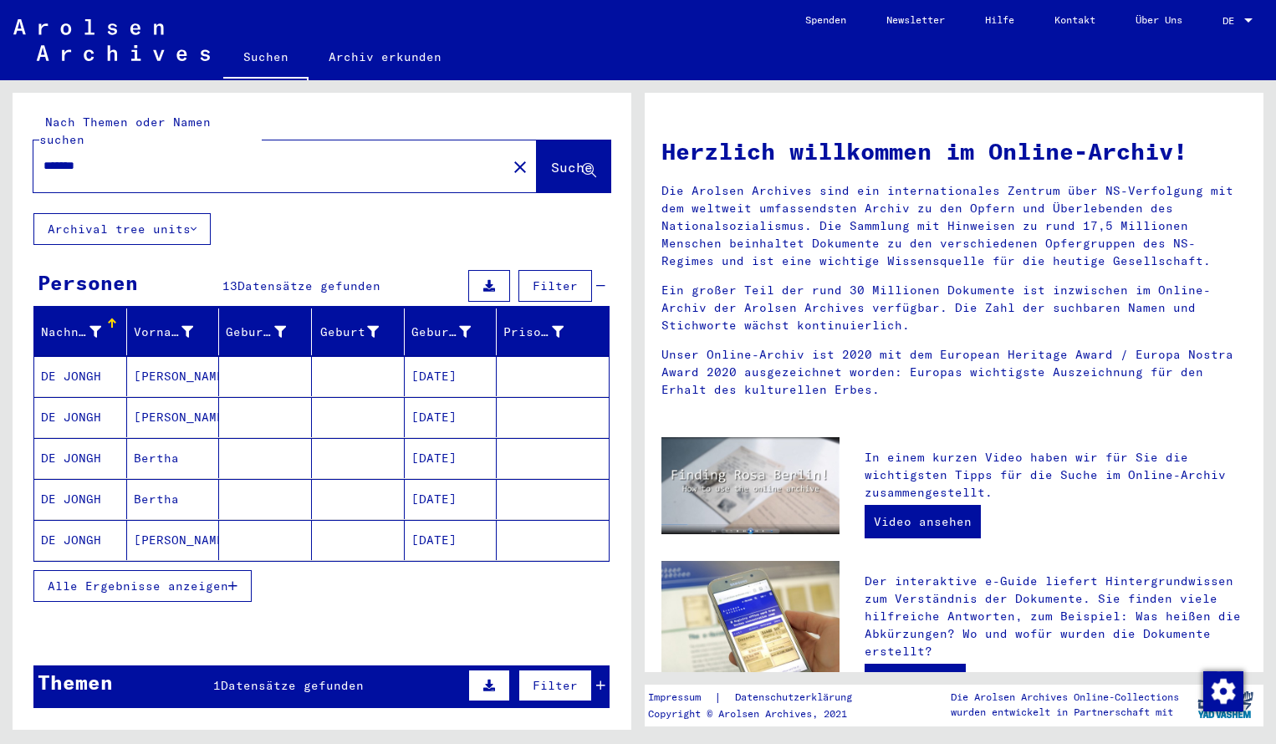
click at [69, 357] on mat-cell "DE JONGH" at bounding box center [80, 376] width 93 height 40
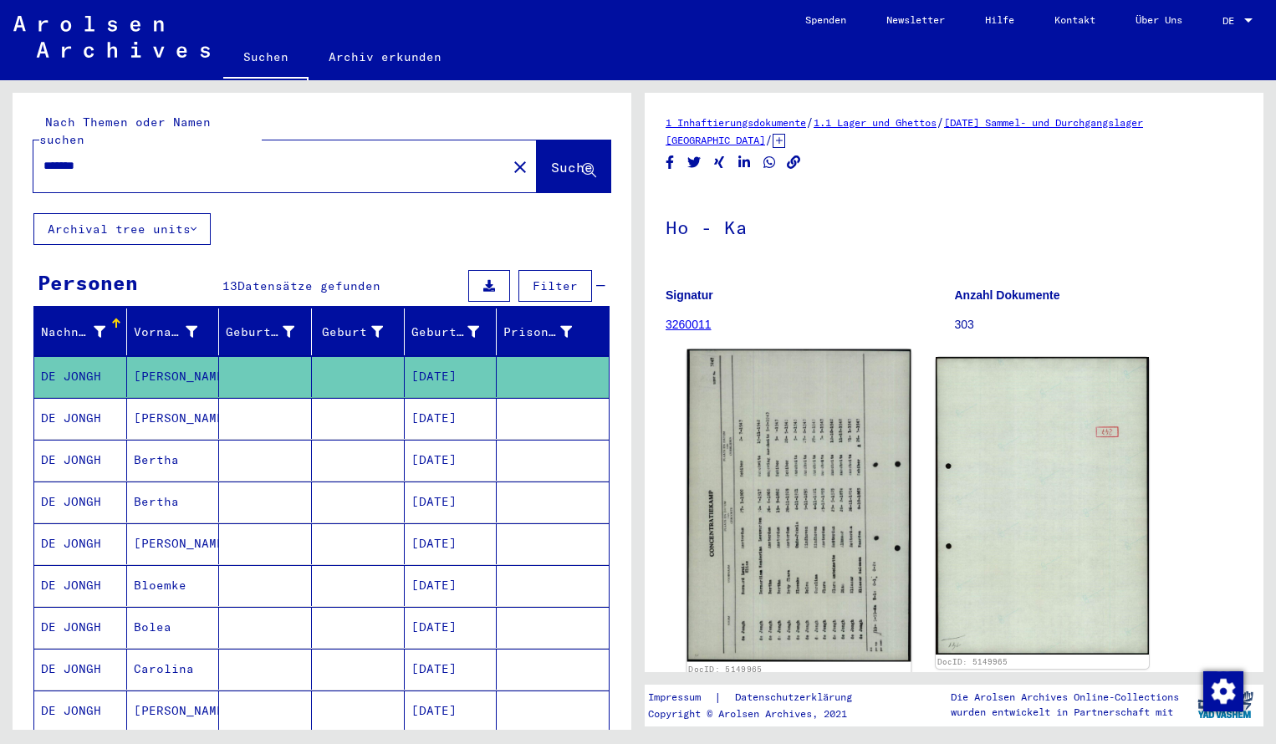
click at [789, 454] on img at bounding box center [799, 505] width 224 height 313
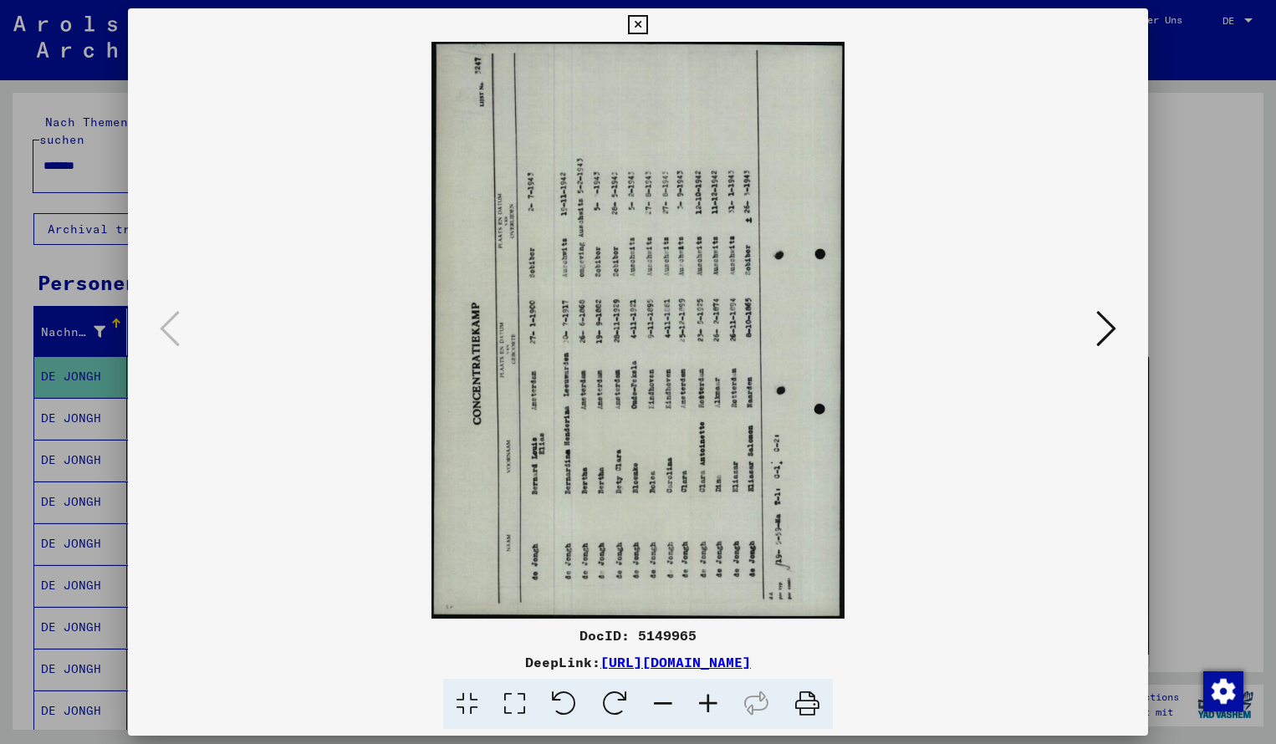
click at [611, 700] on icon at bounding box center [614, 704] width 51 height 51
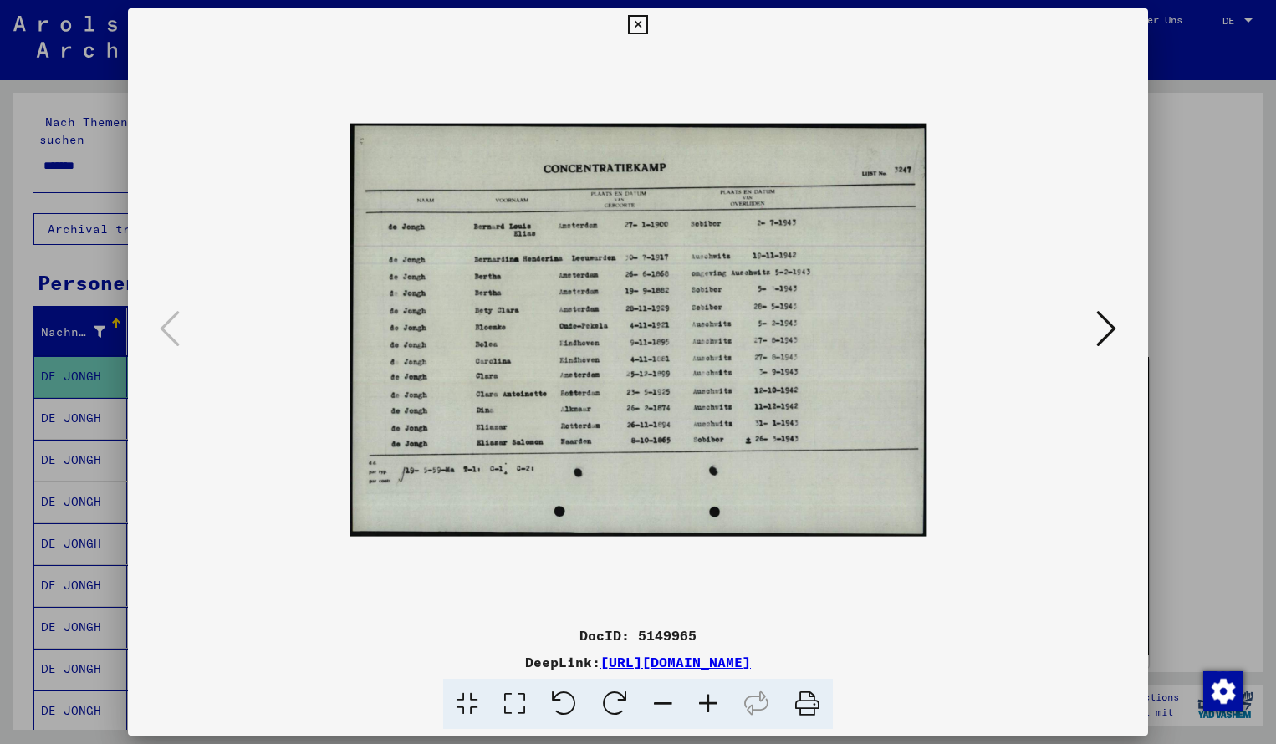
click at [710, 696] on icon at bounding box center [707, 704] width 45 height 51
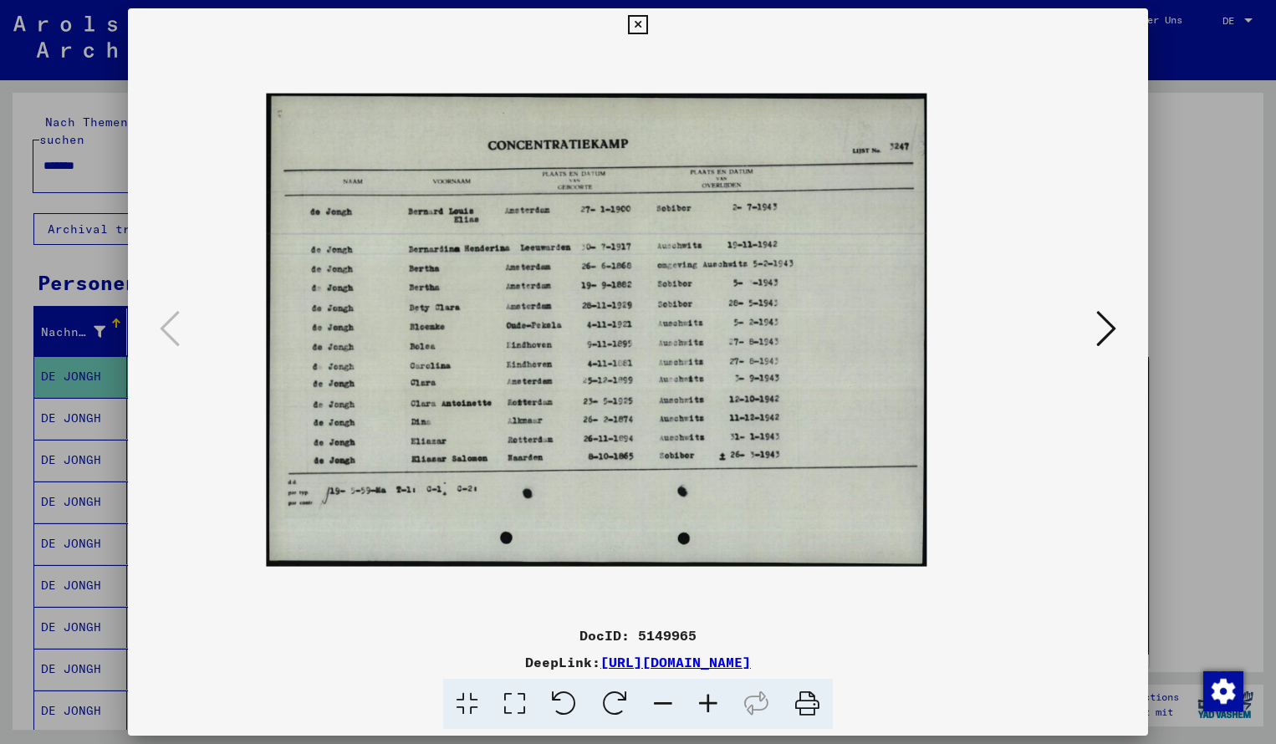
click at [710, 696] on icon at bounding box center [707, 704] width 45 height 51
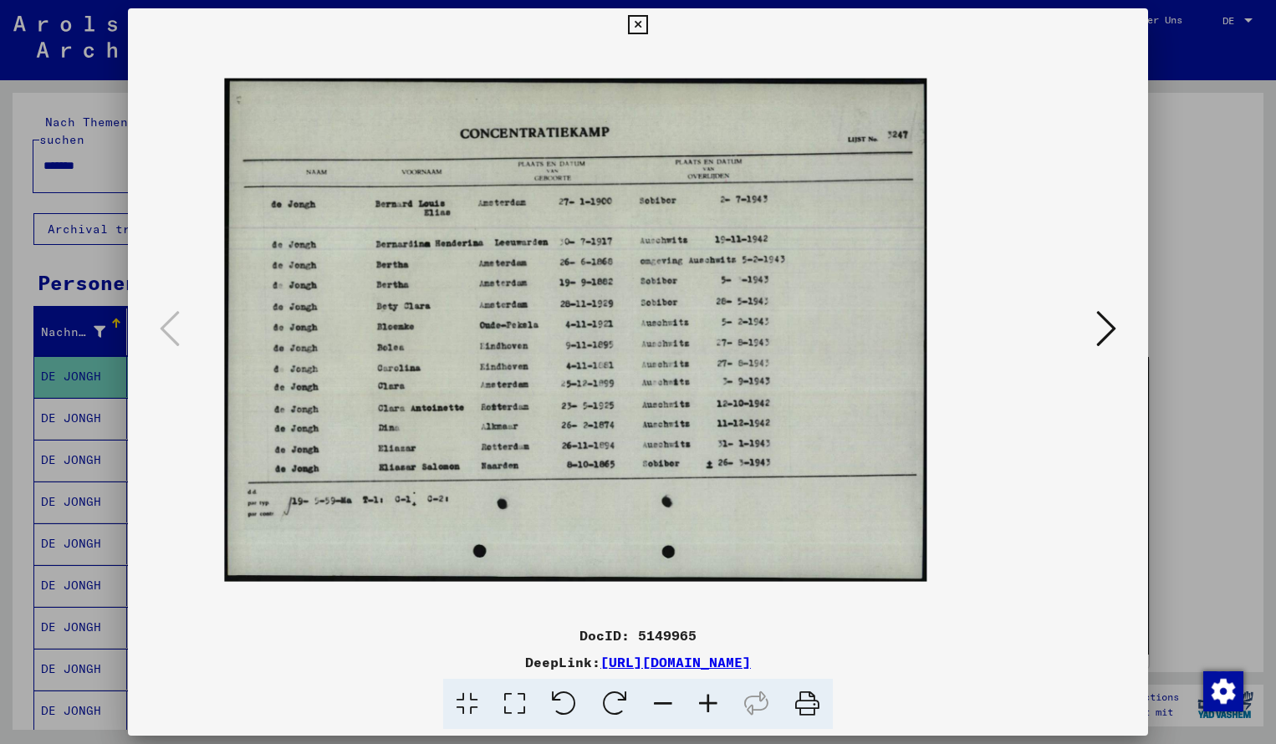
click at [710, 696] on icon at bounding box center [707, 704] width 45 height 51
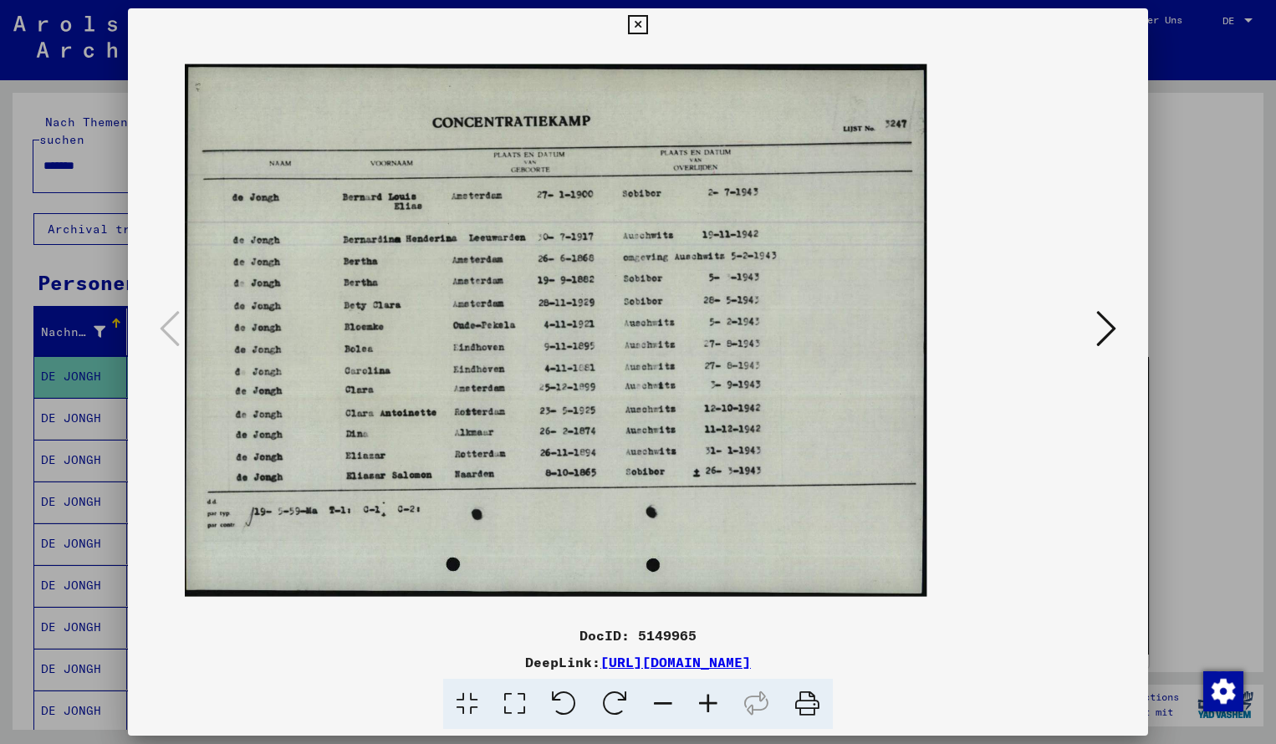
click at [710, 696] on icon at bounding box center [707, 704] width 45 height 51
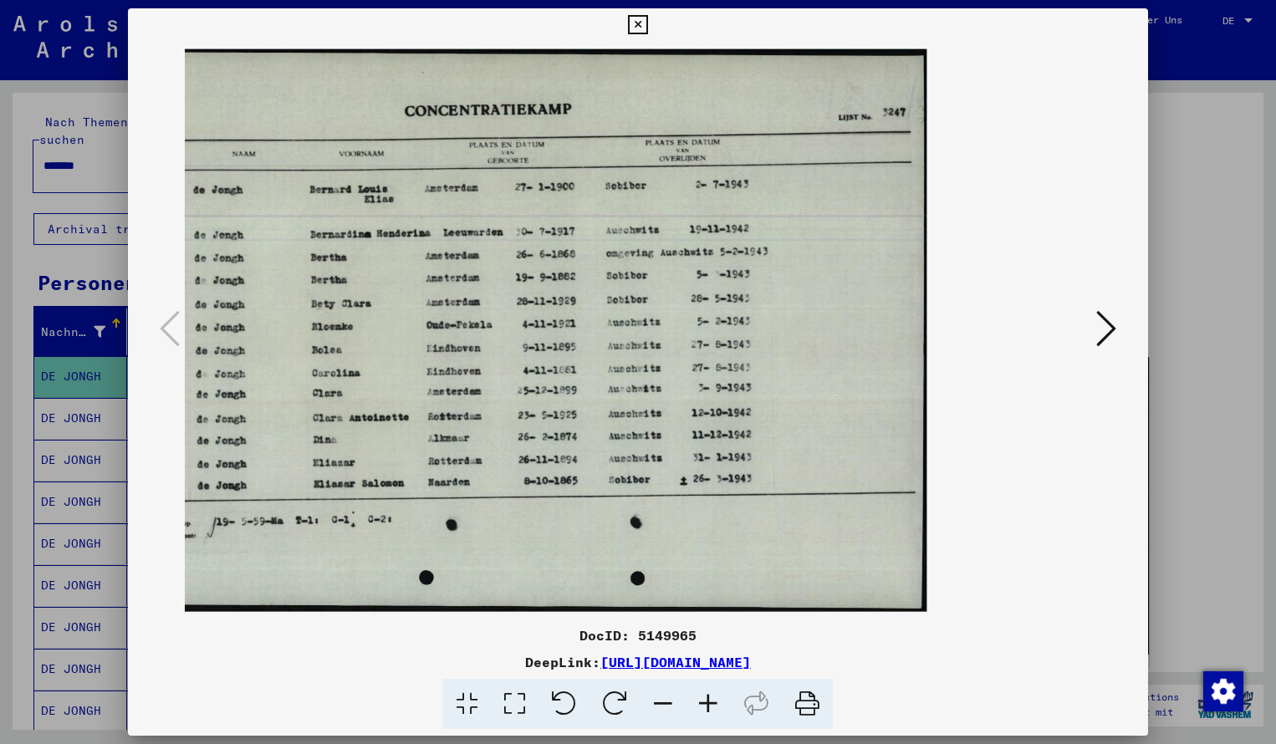
click at [710, 696] on icon at bounding box center [707, 704] width 45 height 51
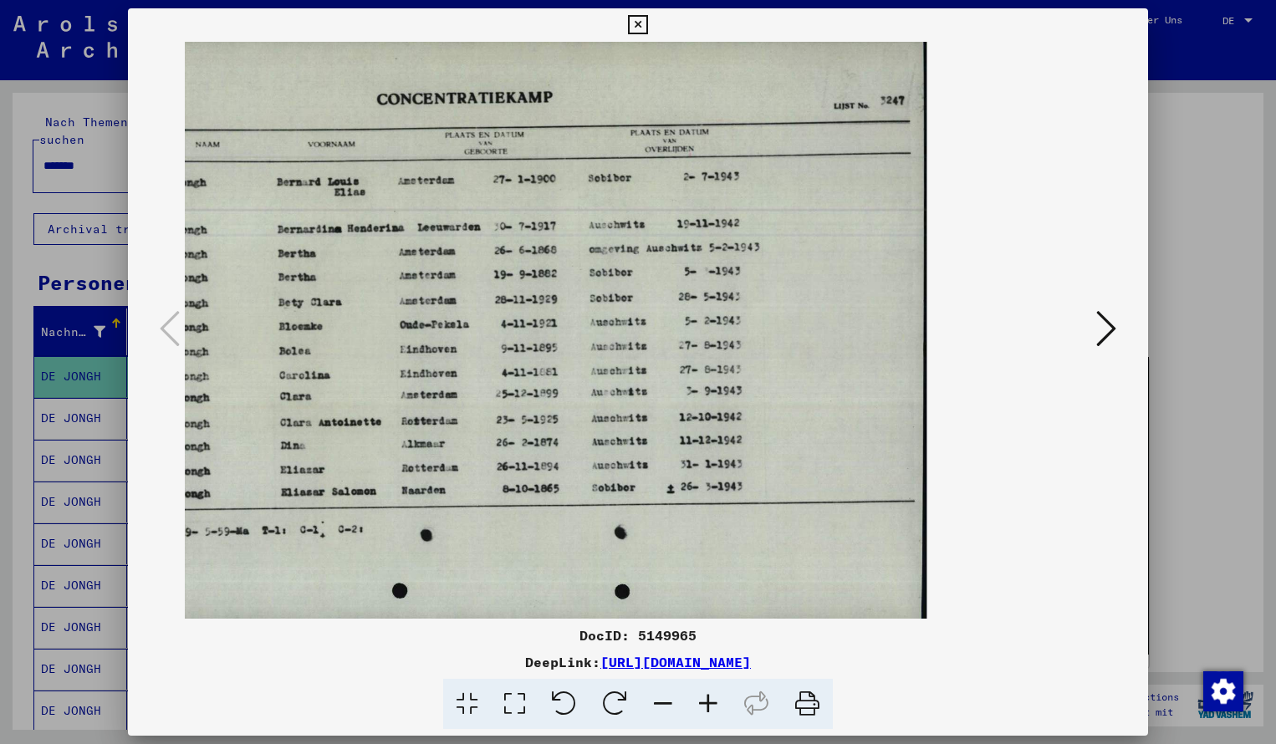
click at [647, 23] on icon at bounding box center [637, 25] width 19 height 20
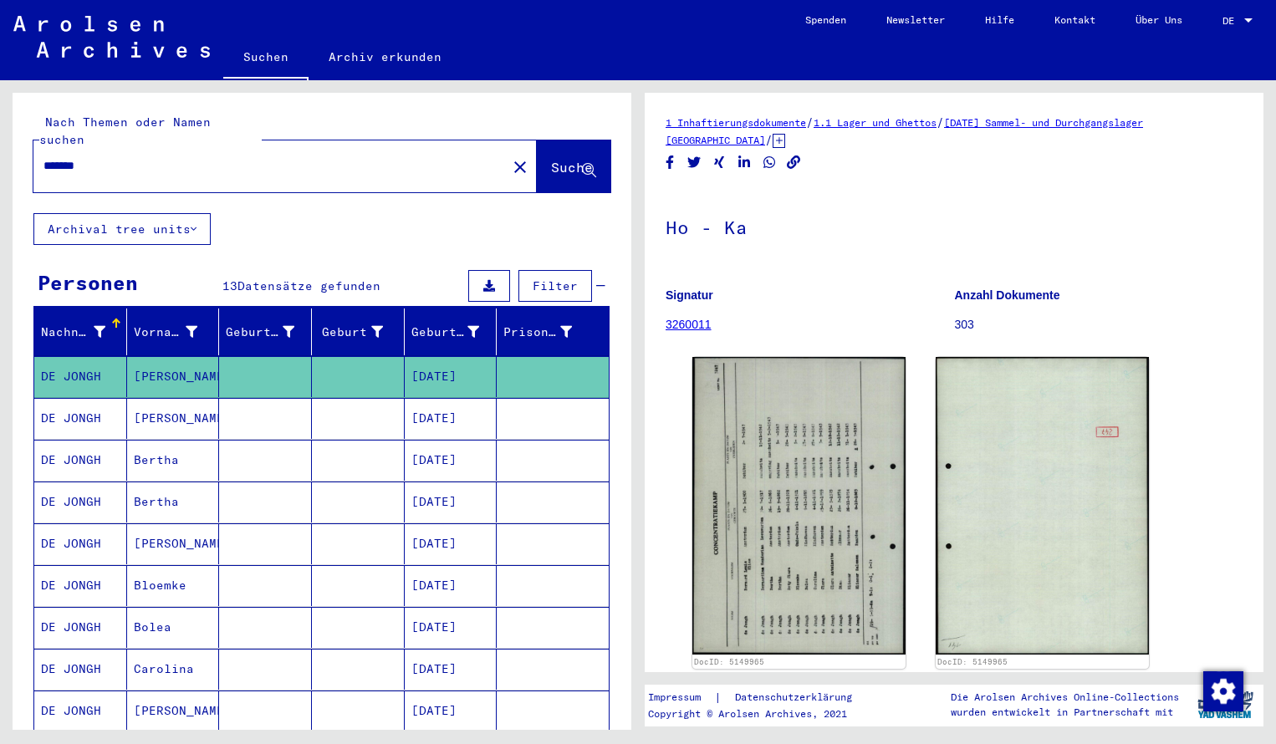
click at [112, 157] on input "*******" at bounding box center [269, 166] width 453 height 18
click at [552, 160] on span "Suche" at bounding box center [573, 169] width 45 height 18
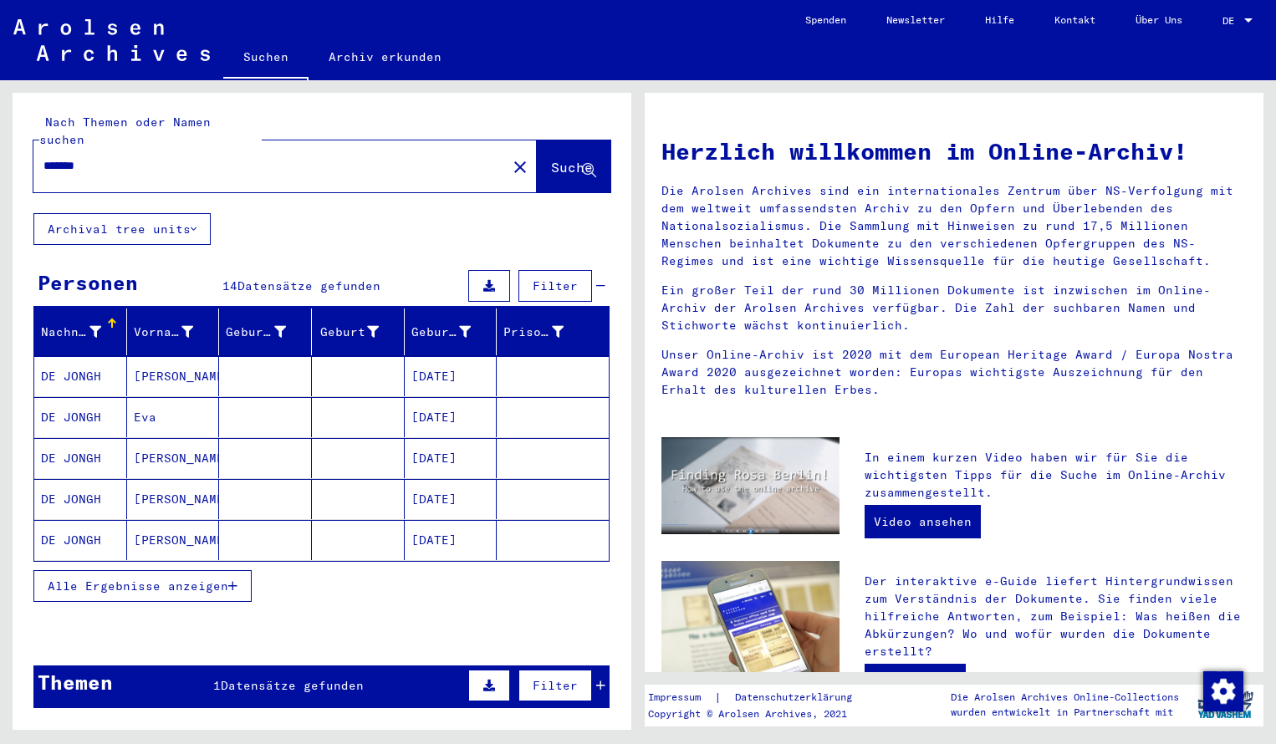
click at [78, 375] on mat-cell "DE JONGH" at bounding box center [80, 376] width 93 height 40
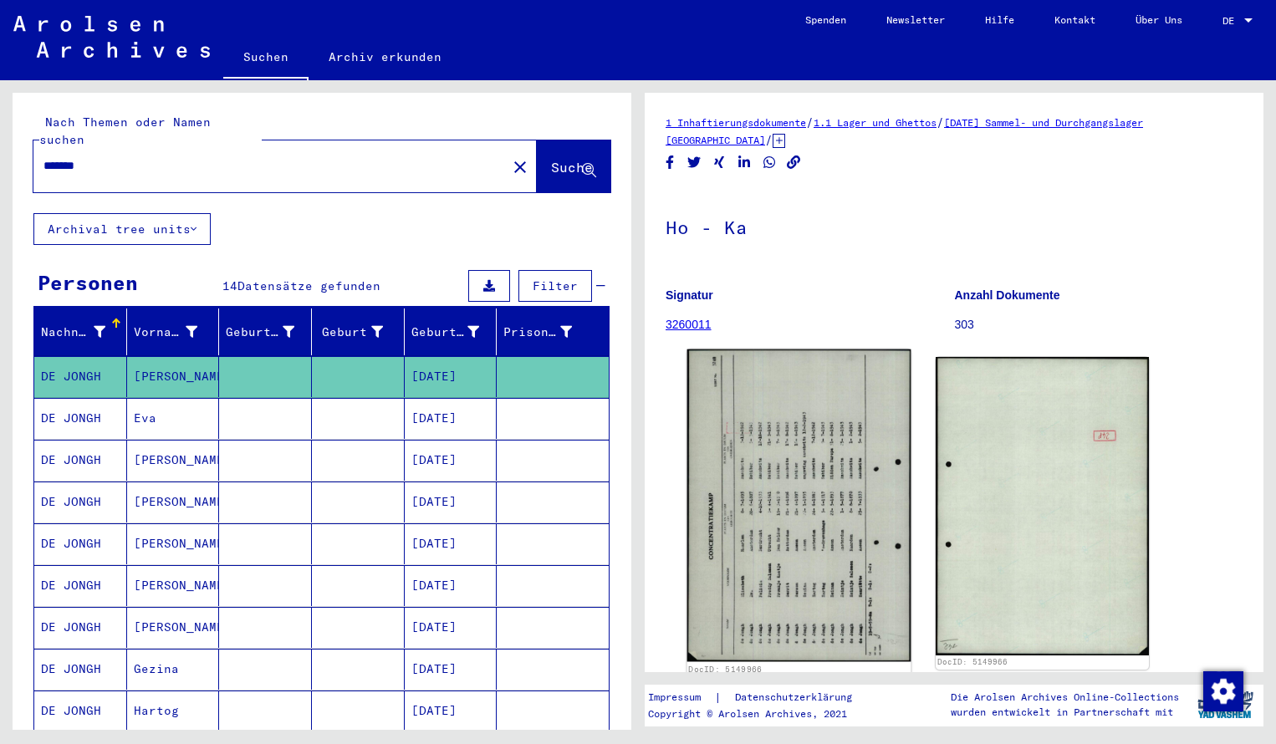
click at [833, 511] on img at bounding box center [799, 505] width 224 height 313
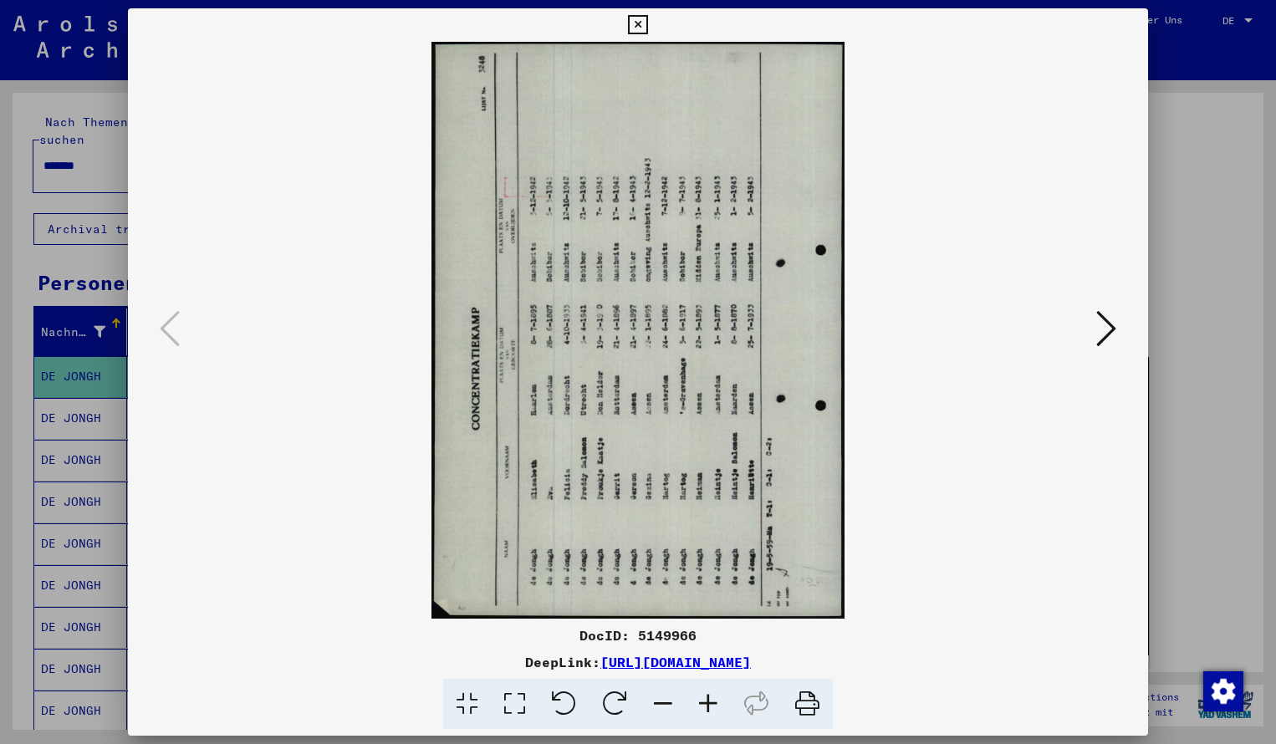
click at [624, 696] on icon at bounding box center [614, 704] width 51 height 51
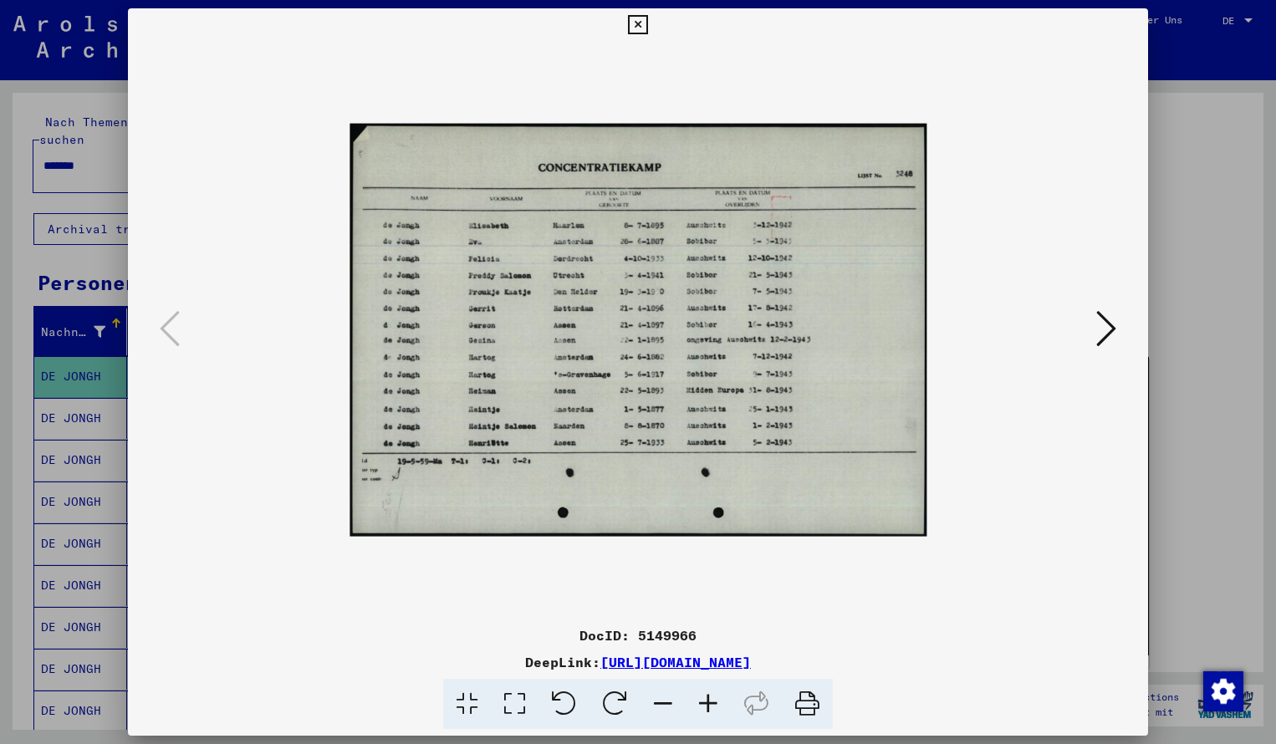
click at [711, 705] on icon at bounding box center [707, 704] width 45 height 51
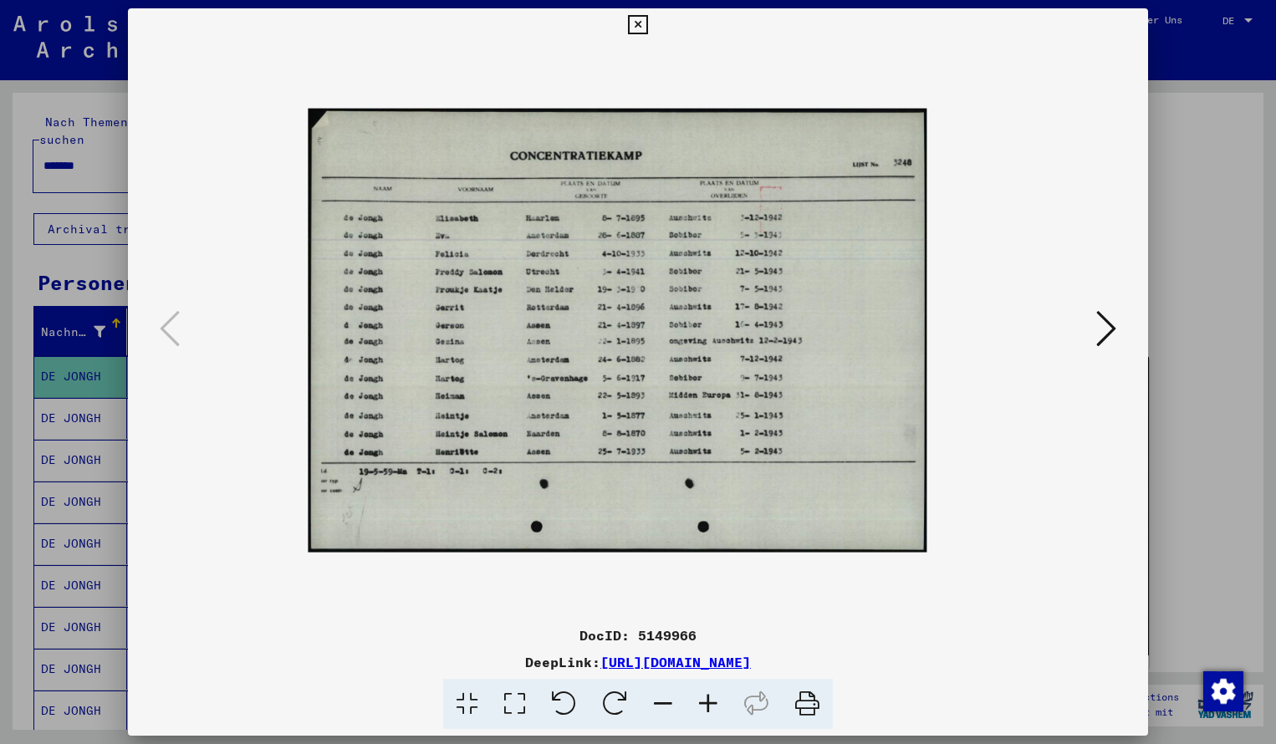
click at [711, 705] on icon at bounding box center [707, 704] width 45 height 51
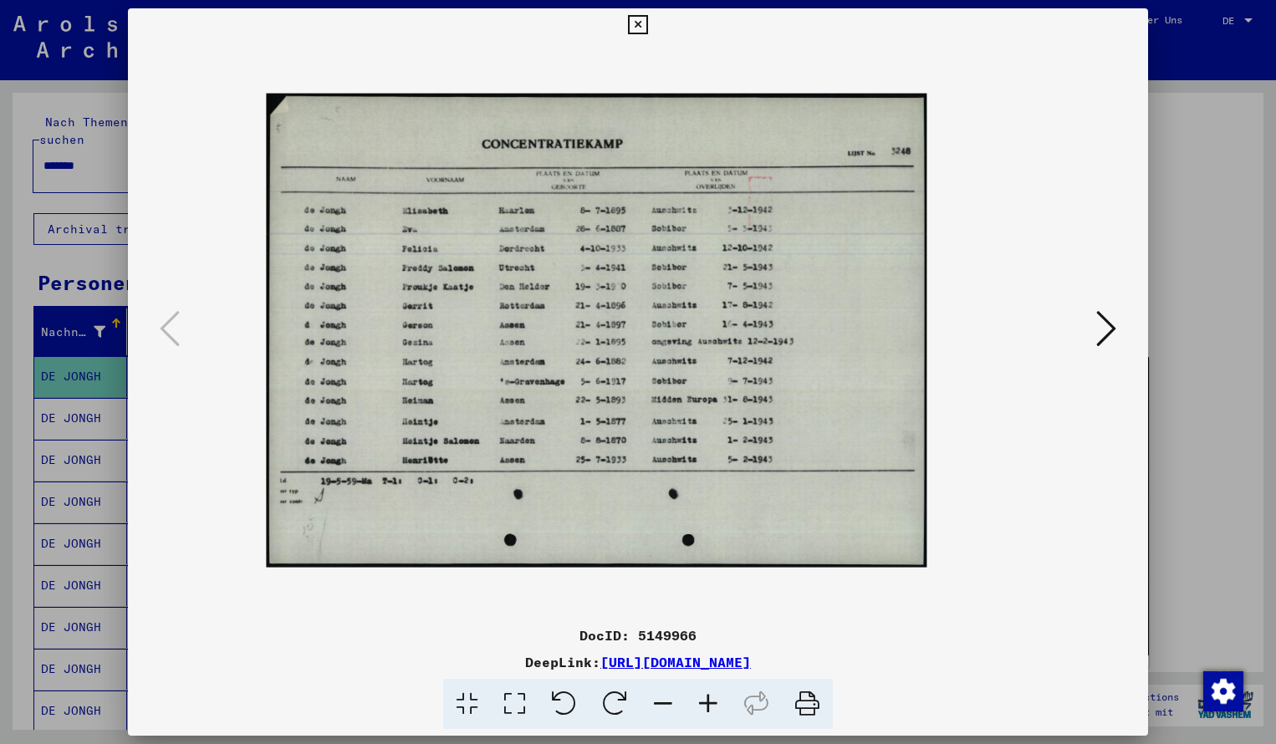
click at [711, 705] on icon at bounding box center [707, 704] width 45 height 51
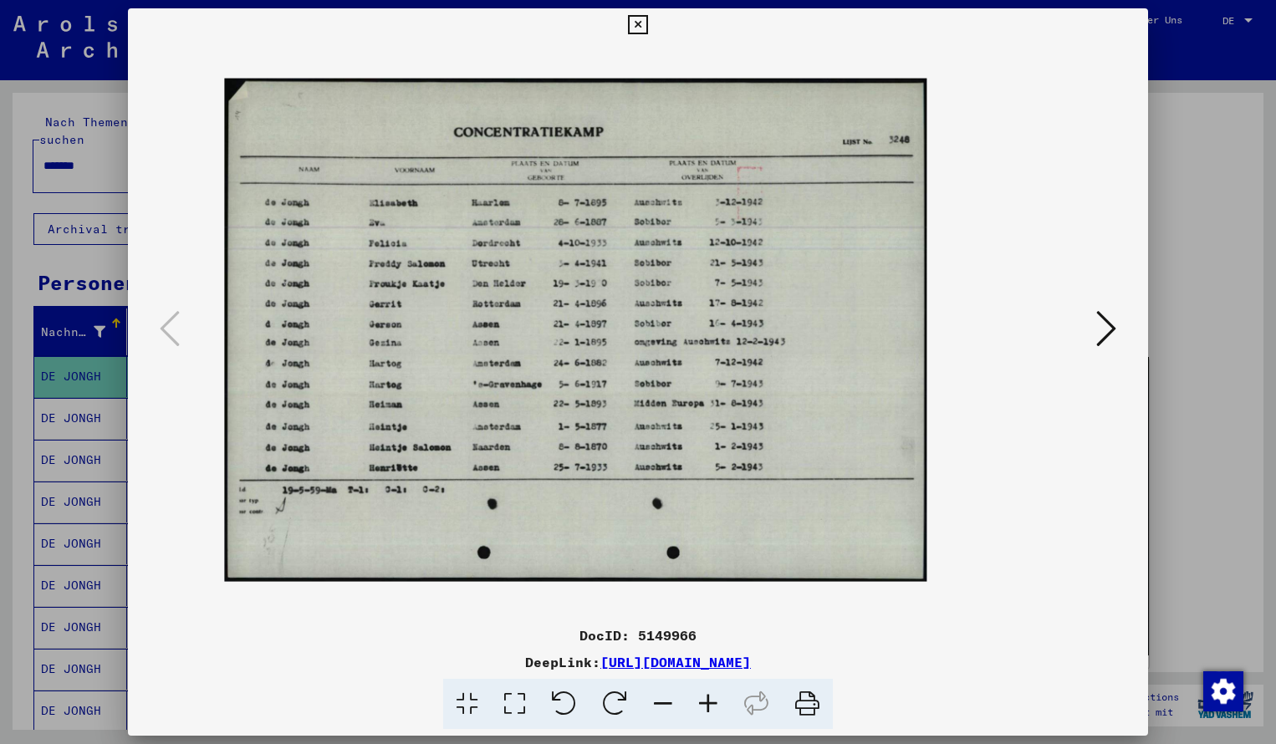
click at [711, 705] on icon at bounding box center [707, 704] width 45 height 51
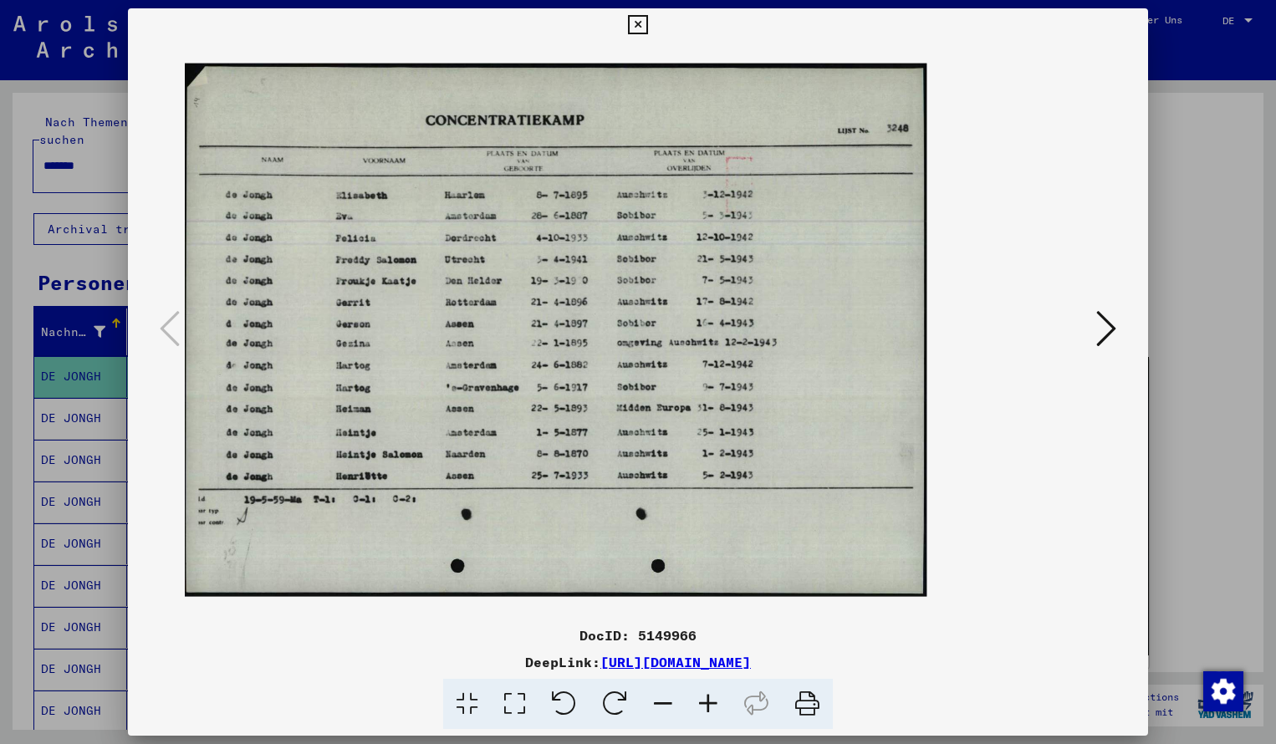
click at [711, 705] on icon at bounding box center [707, 704] width 45 height 51
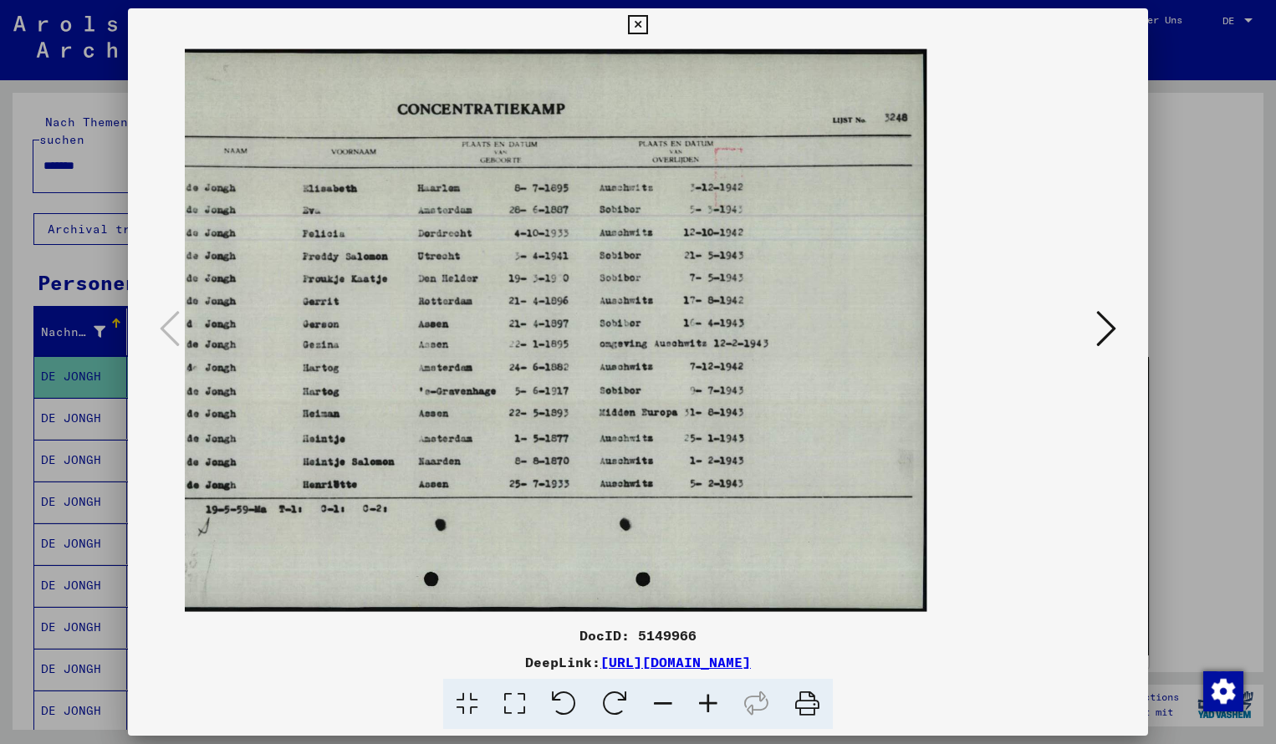
click at [711, 705] on icon at bounding box center [707, 704] width 45 height 51
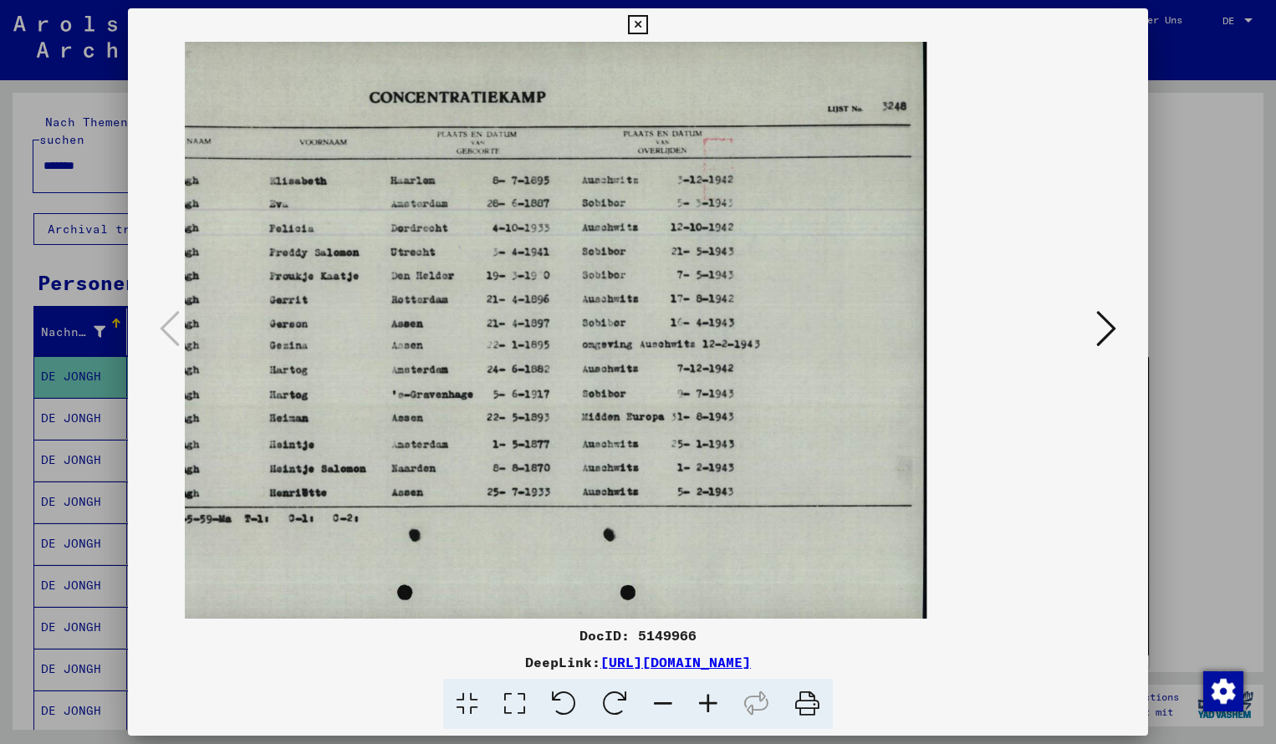
click at [647, 26] on icon at bounding box center [637, 25] width 19 height 20
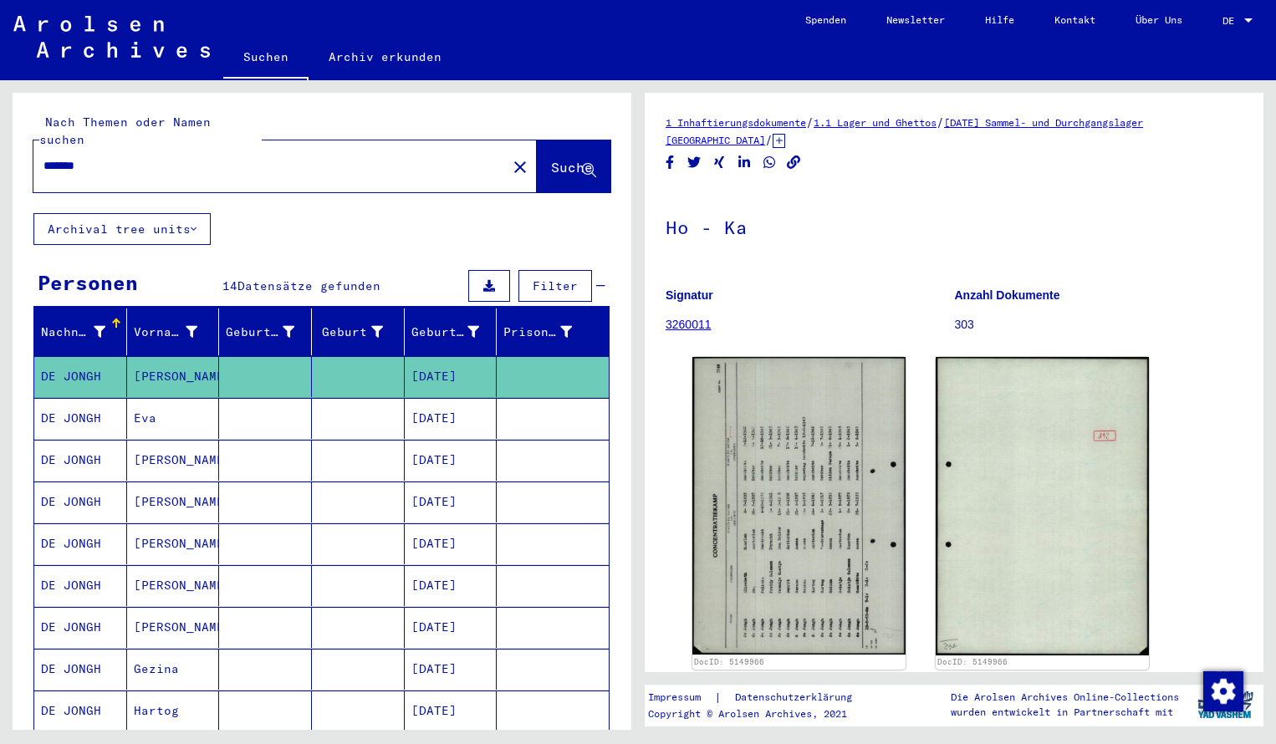
click at [99, 157] on input "*******" at bounding box center [269, 166] width 453 height 18
click at [555, 159] on span "Suche" at bounding box center [572, 167] width 42 height 17
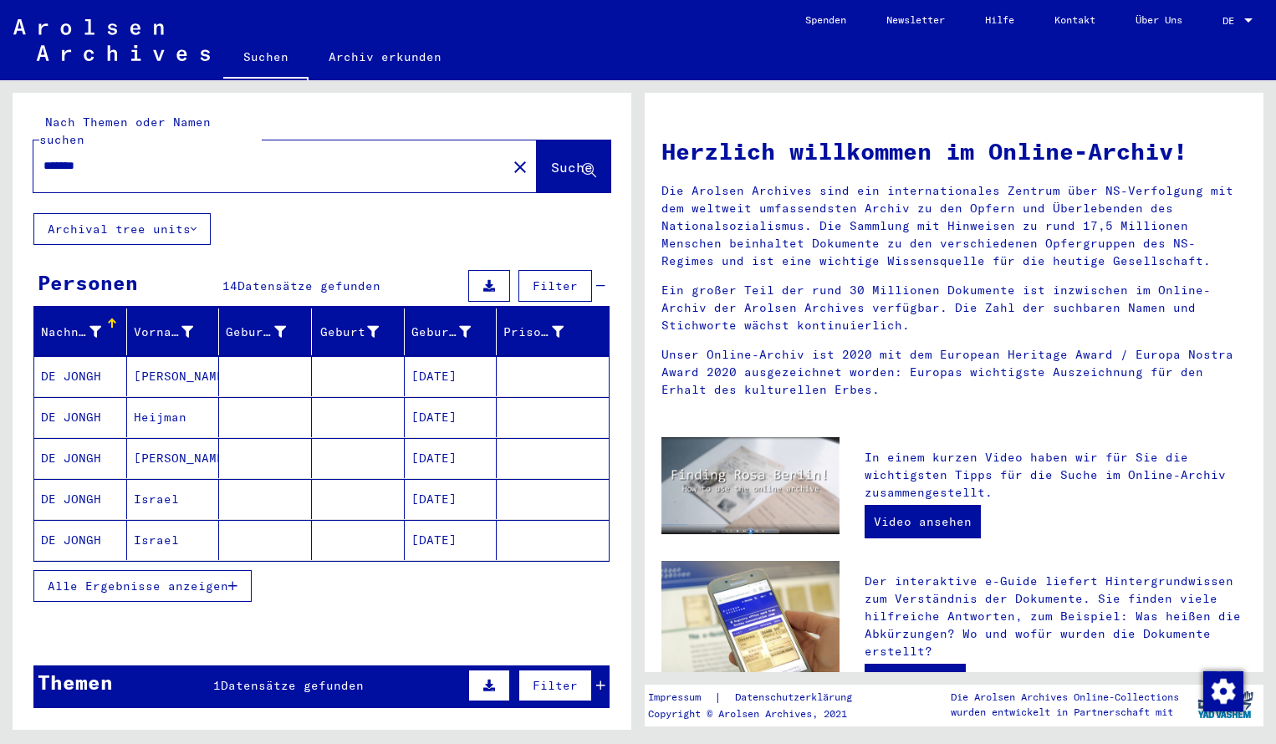
click at [79, 356] on mat-cell "DE JONGH" at bounding box center [80, 376] width 93 height 40
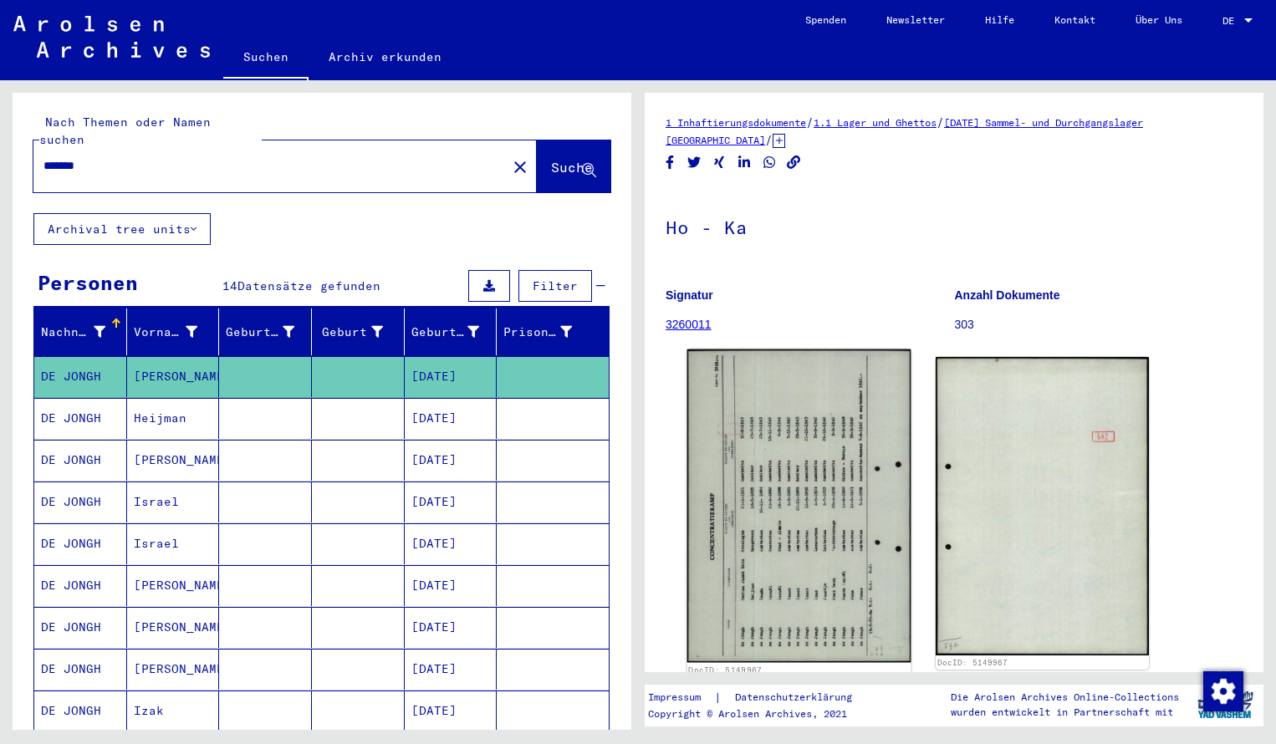
click at [804, 465] on img at bounding box center [799, 505] width 224 height 313
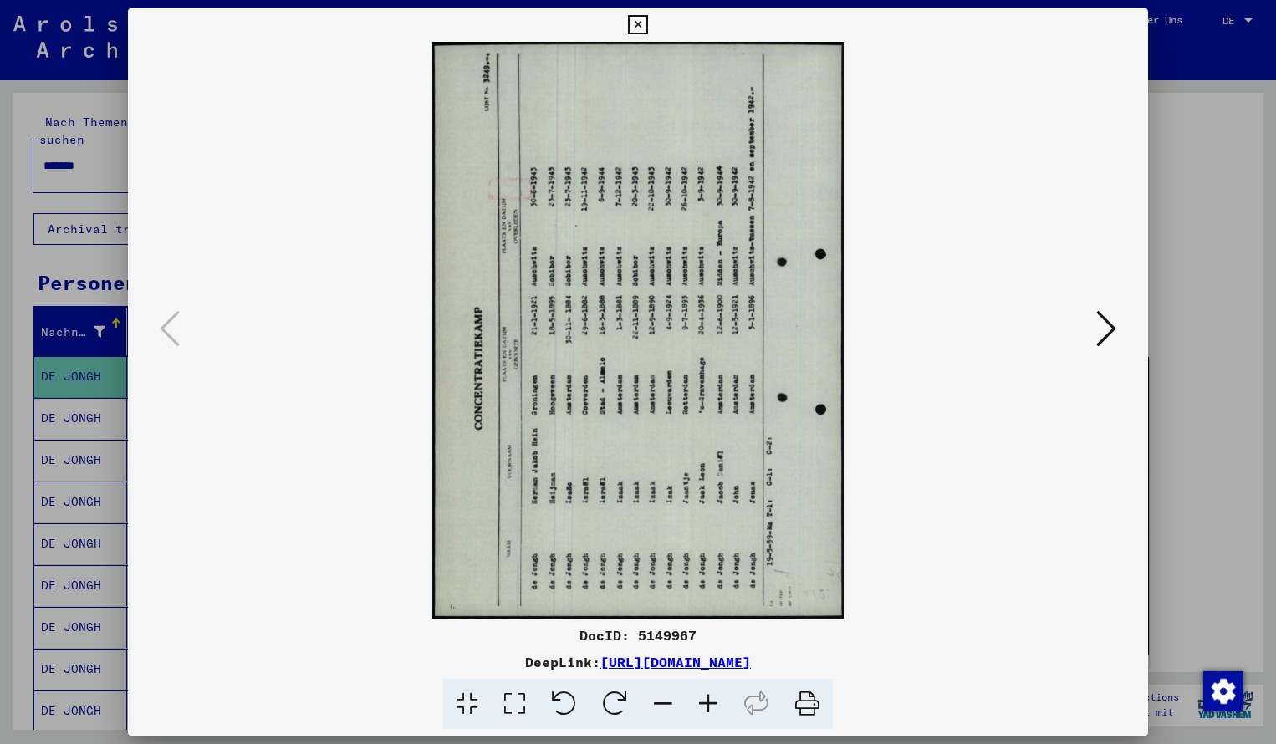
click at [619, 697] on icon at bounding box center [614, 704] width 51 height 51
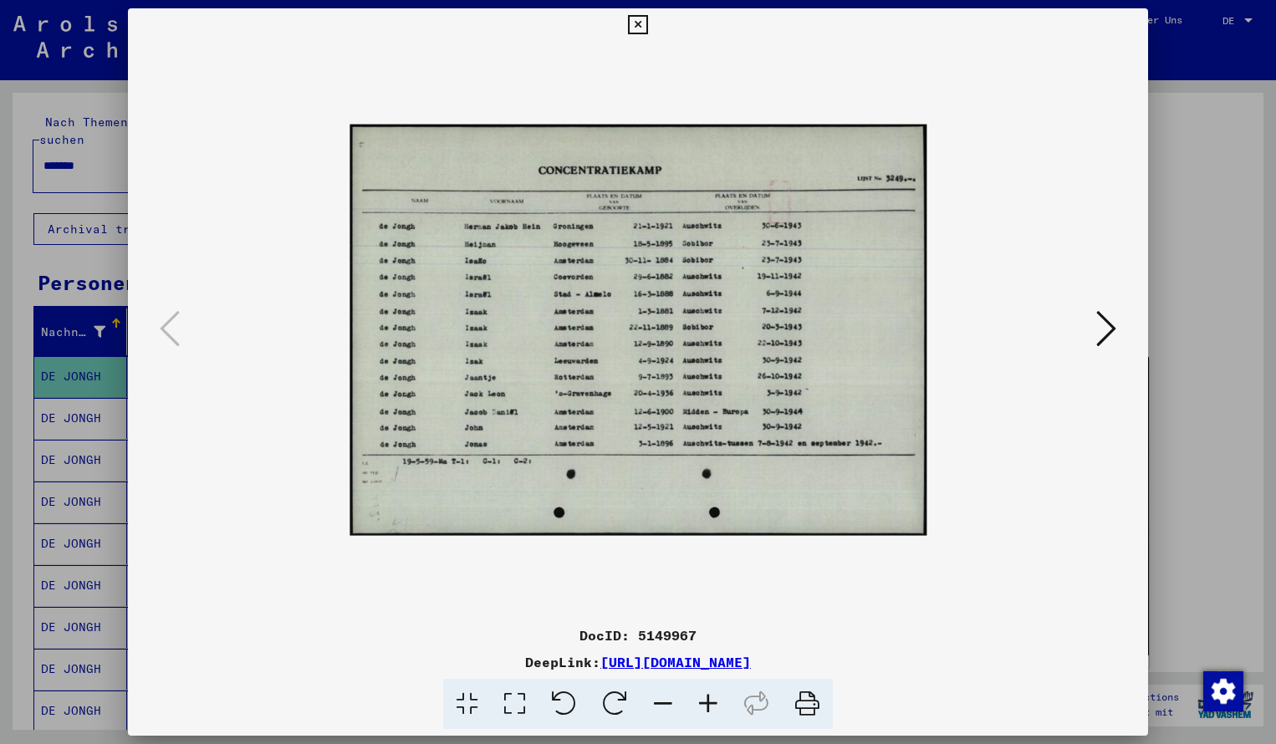
click at [705, 700] on icon at bounding box center [707, 704] width 45 height 51
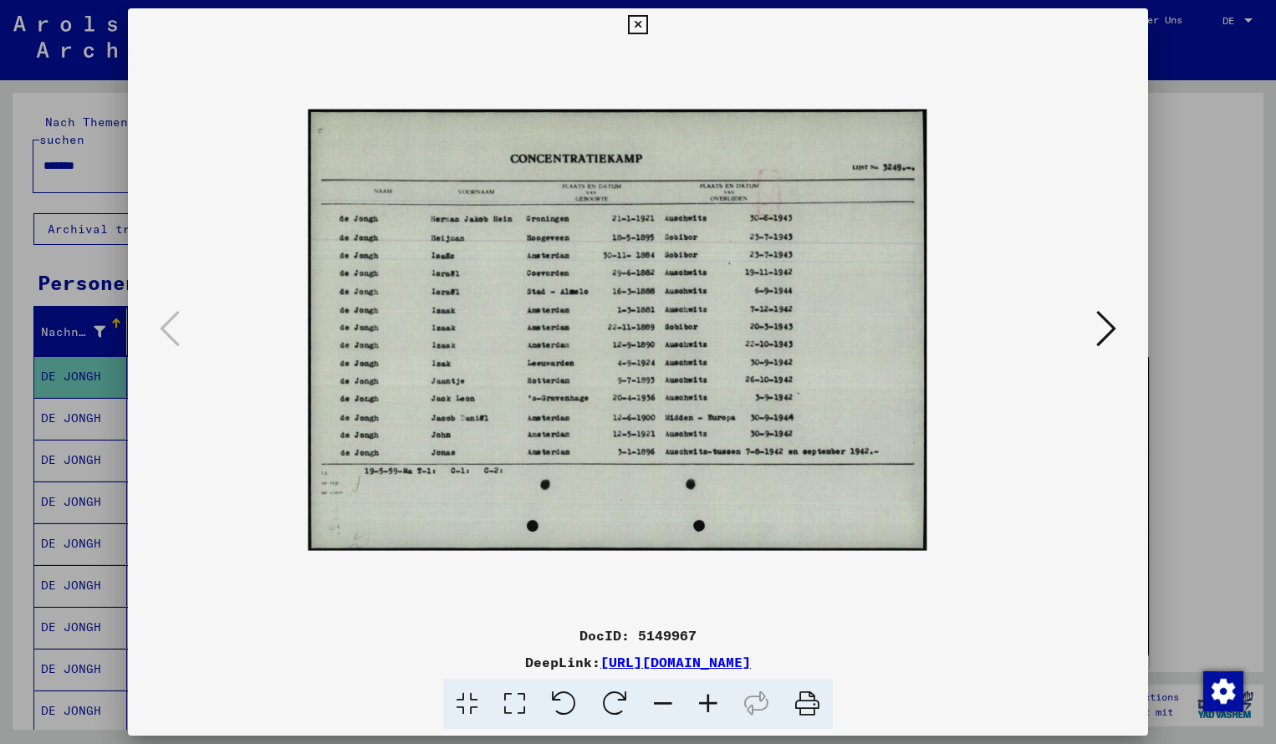
click at [705, 700] on icon at bounding box center [707, 704] width 45 height 51
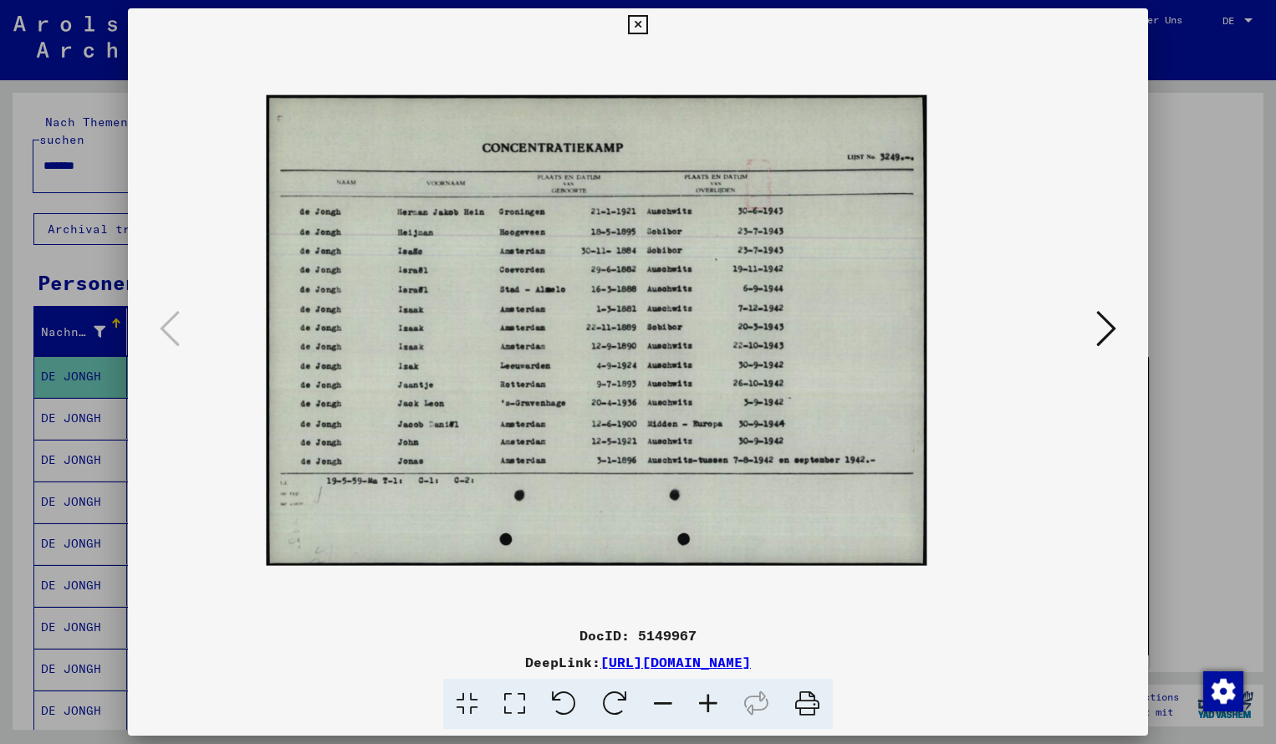
click at [705, 700] on icon at bounding box center [707, 704] width 45 height 51
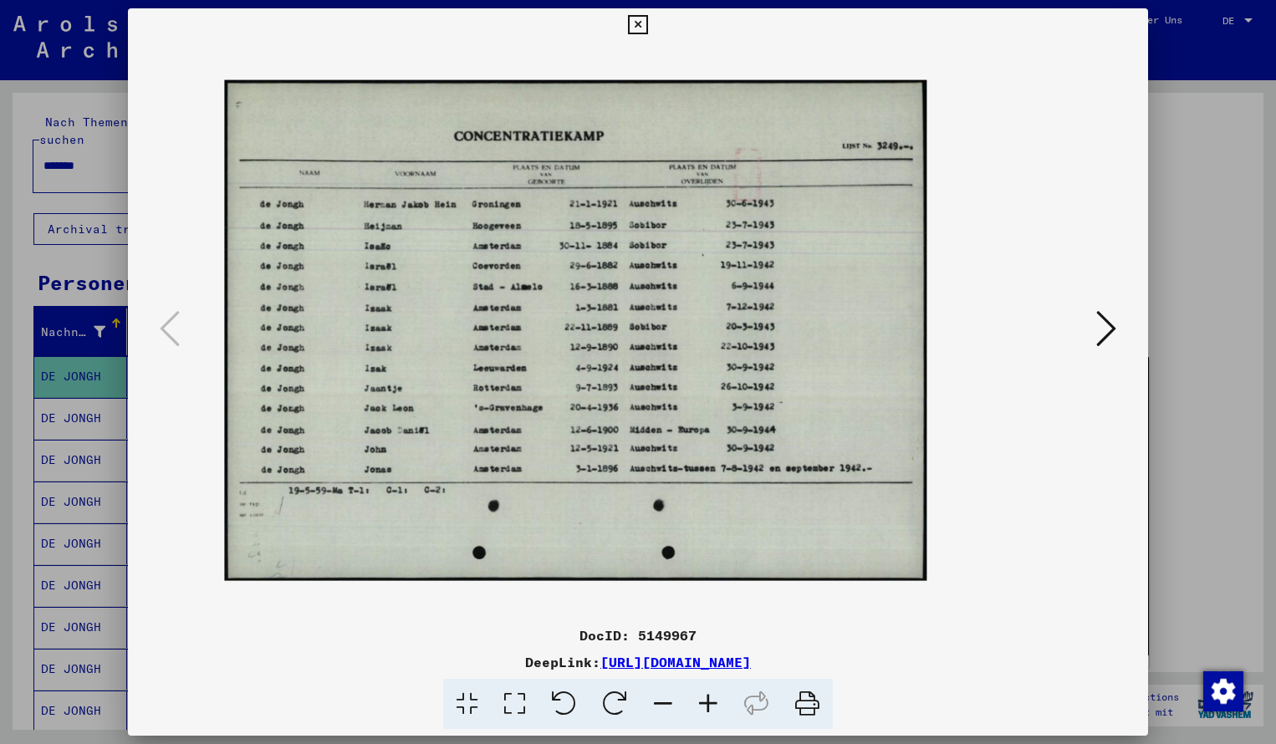
click at [705, 700] on icon at bounding box center [707, 704] width 45 height 51
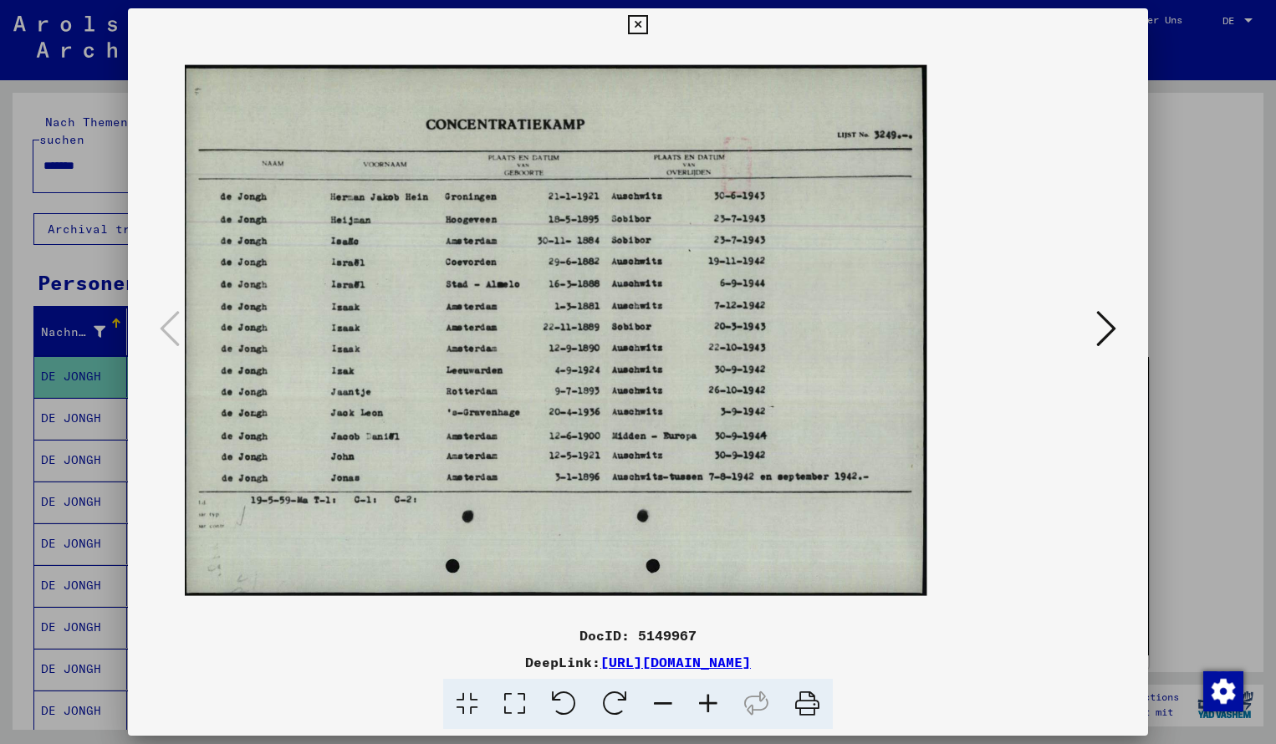
click at [705, 700] on icon at bounding box center [707, 704] width 45 height 51
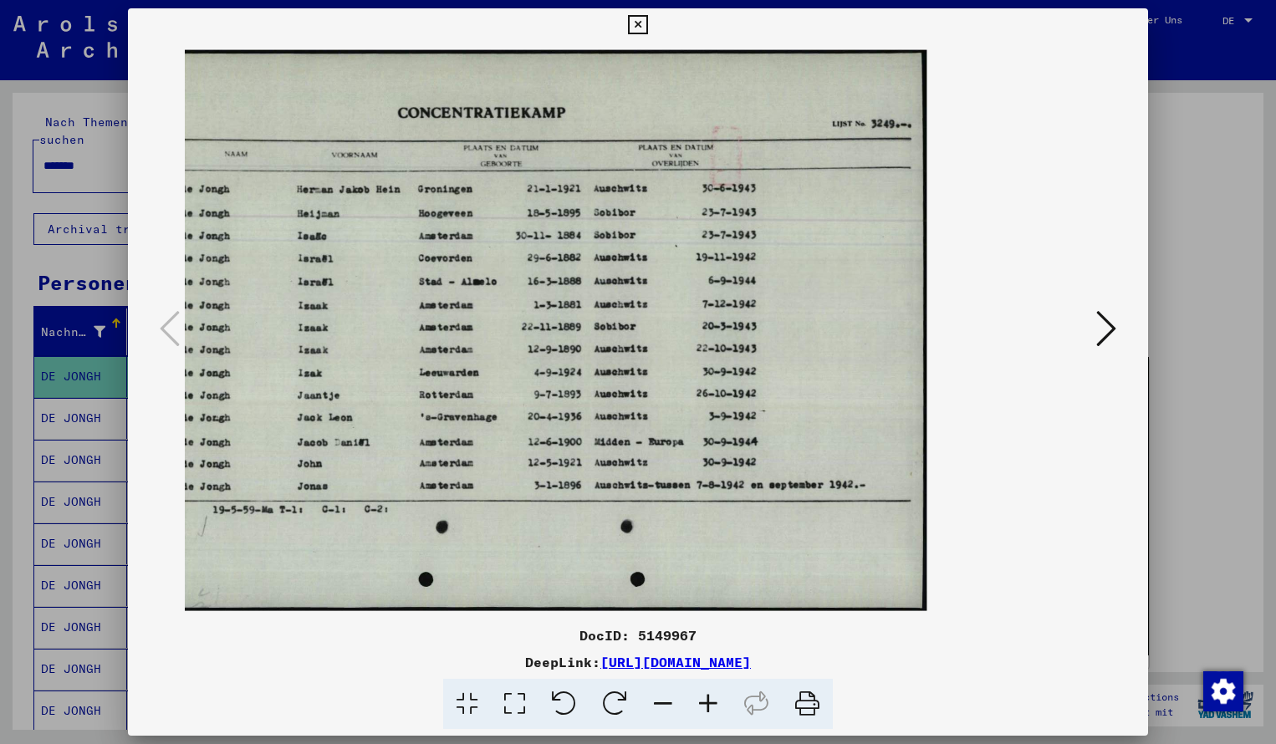
click at [647, 23] on icon at bounding box center [637, 25] width 19 height 20
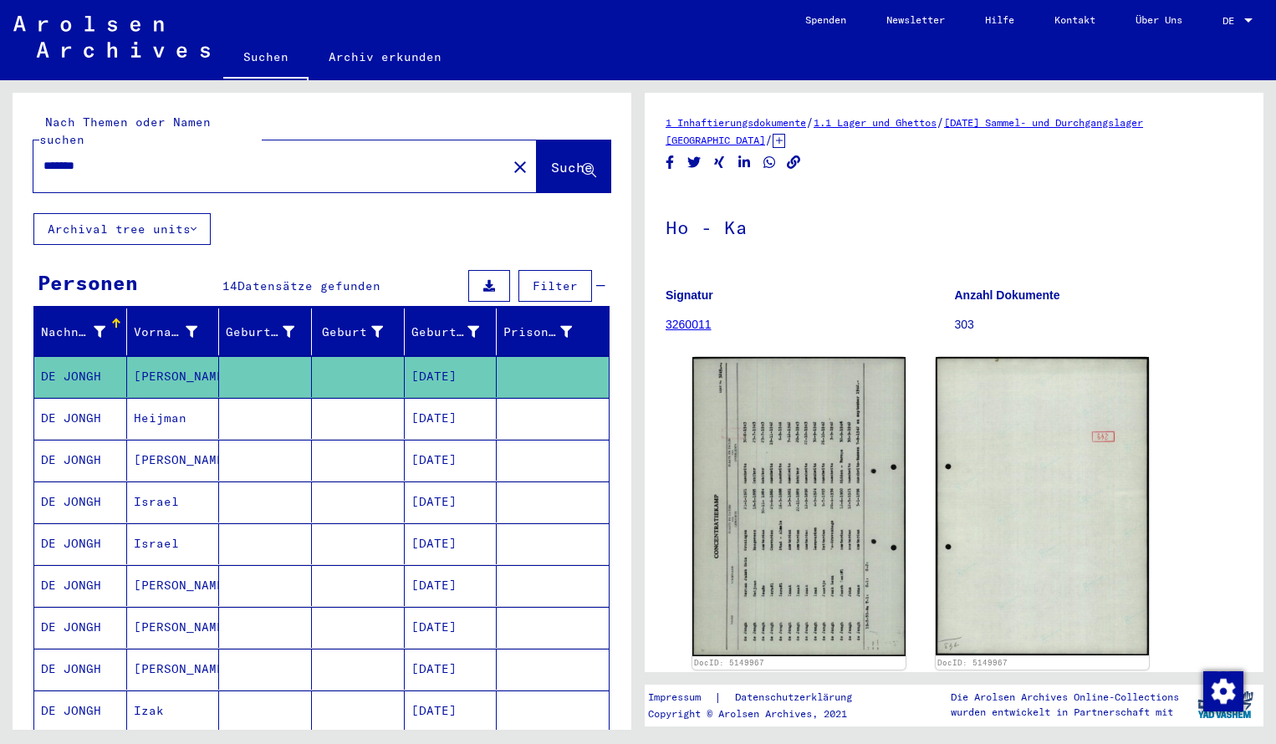
click at [114, 157] on input "*******" at bounding box center [269, 166] width 453 height 18
click at [551, 159] on span "Suche" at bounding box center [572, 167] width 42 height 17
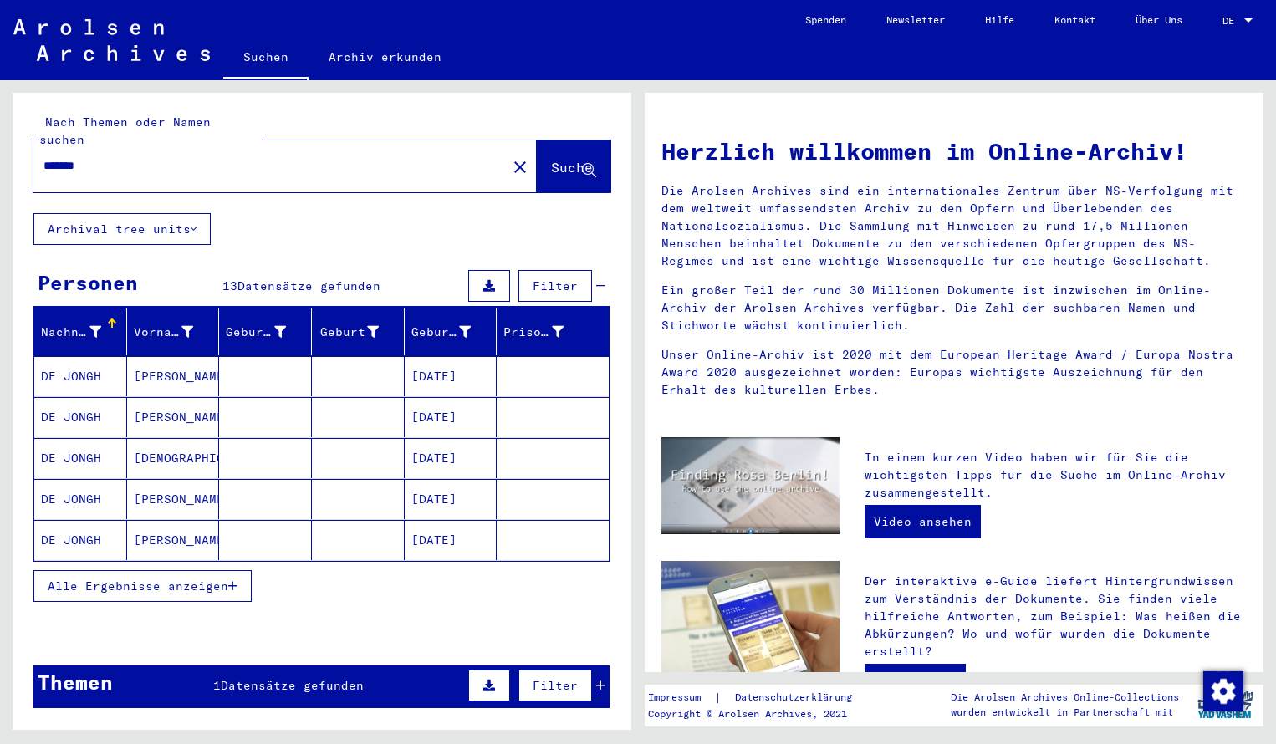
click at [93, 374] on mat-cell "DE JONGH" at bounding box center [80, 376] width 93 height 40
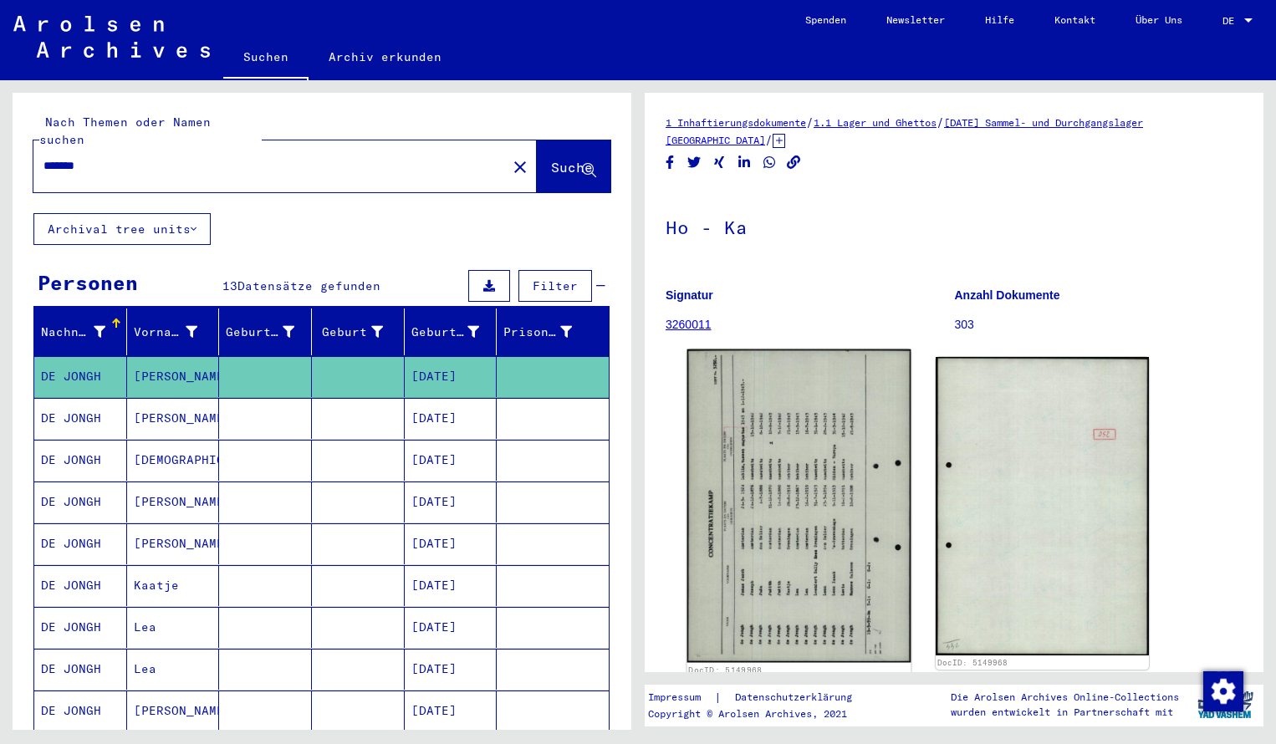
click at [771, 465] on img at bounding box center [799, 505] width 224 height 313
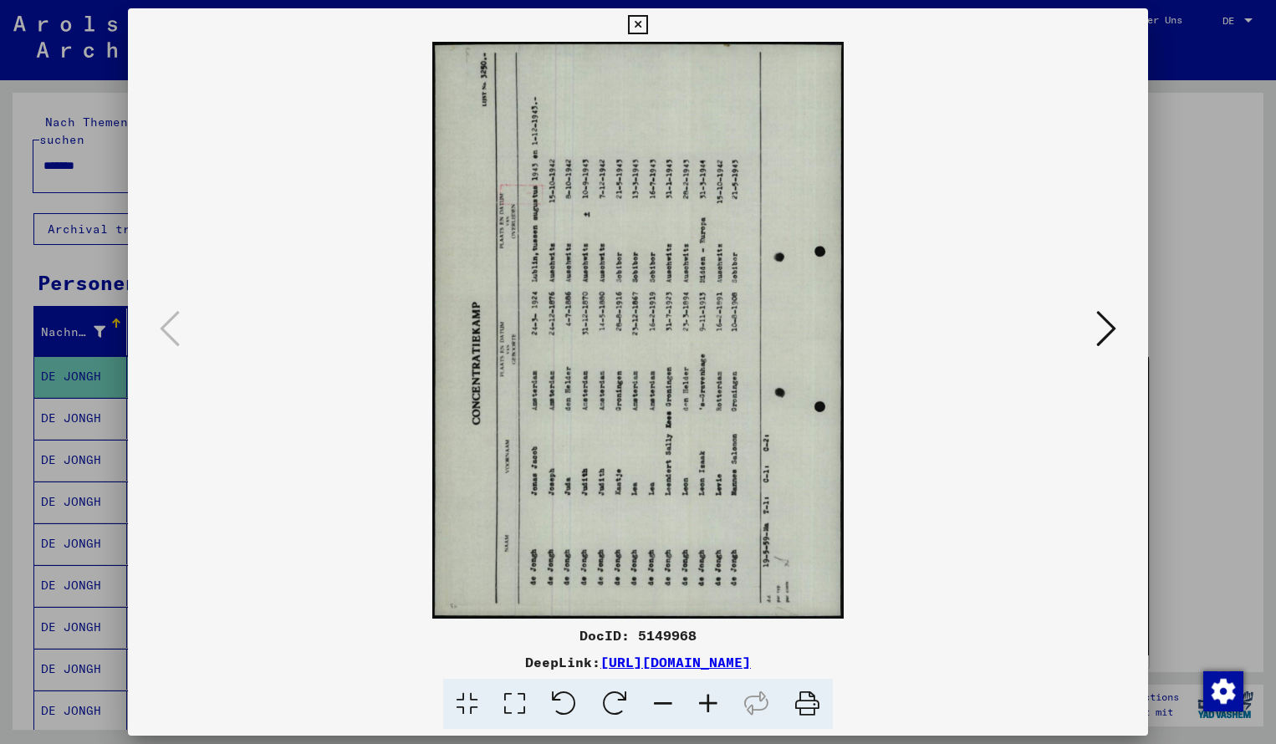
click at [624, 704] on icon at bounding box center [614, 704] width 51 height 51
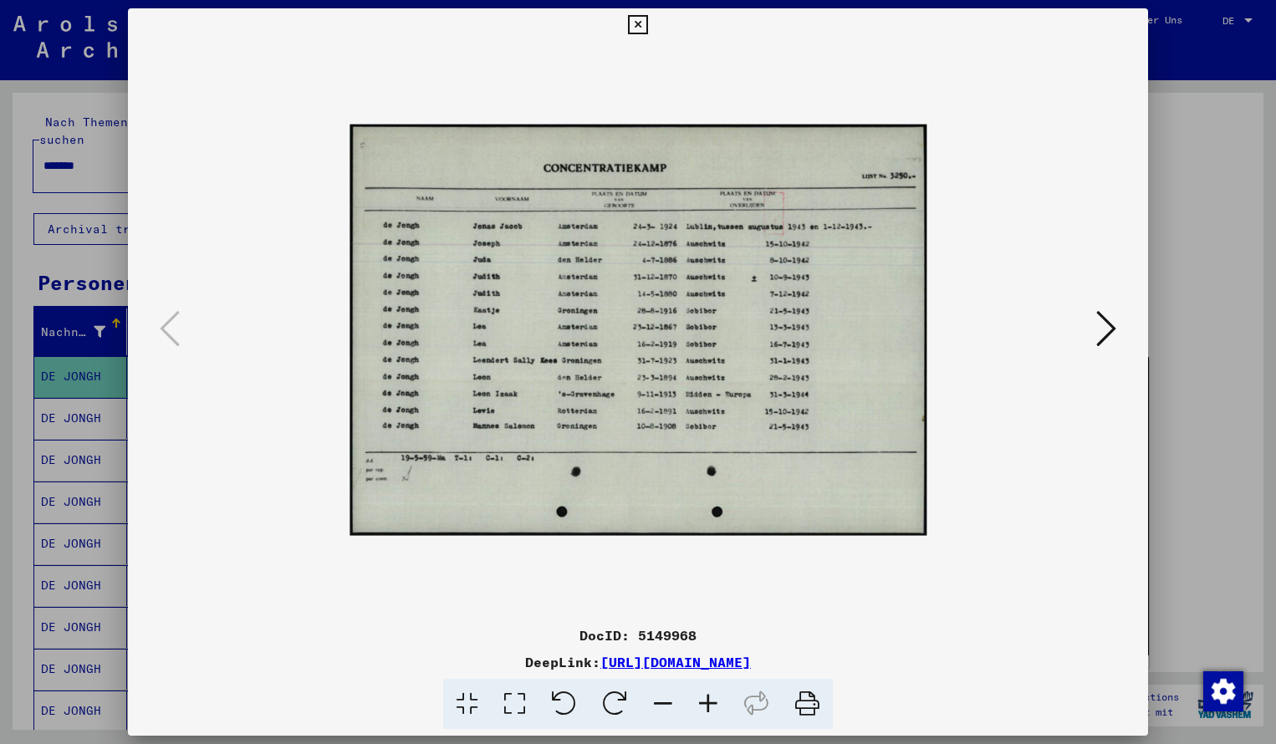
click at [708, 702] on icon at bounding box center [707, 704] width 45 height 51
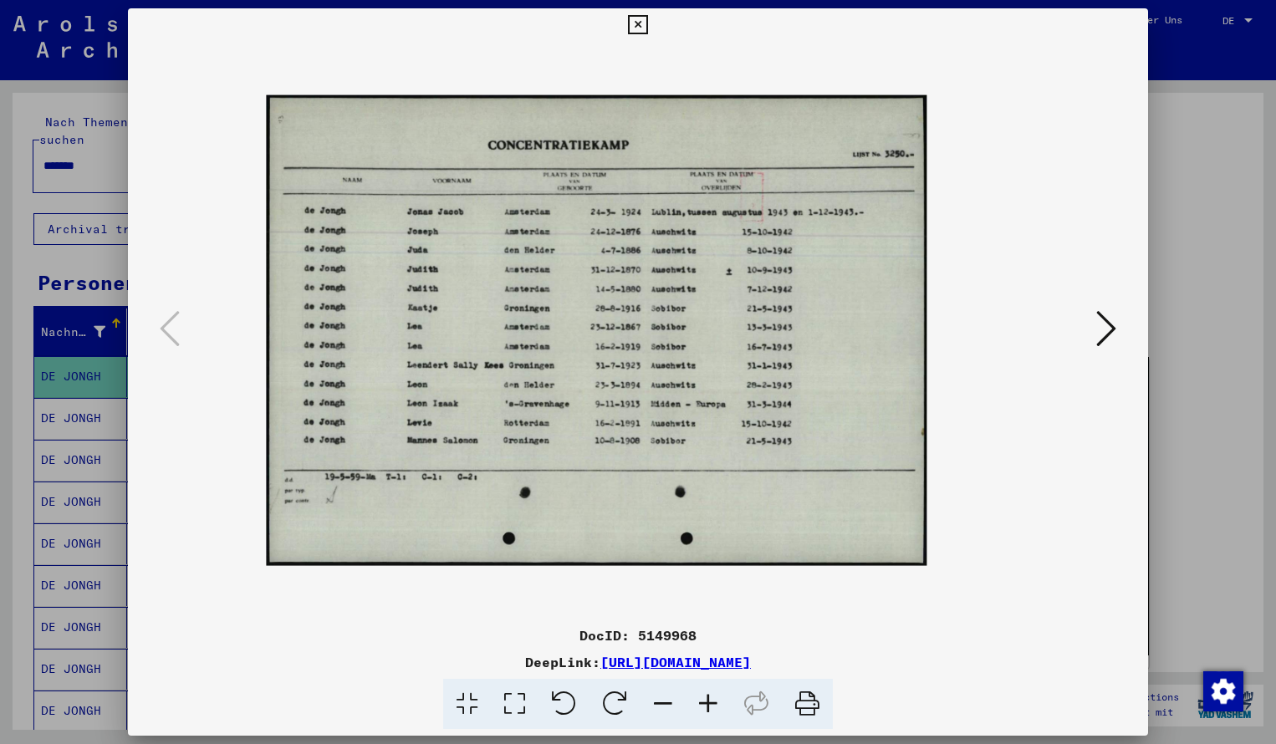
click at [708, 702] on icon at bounding box center [707, 704] width 45 height 51
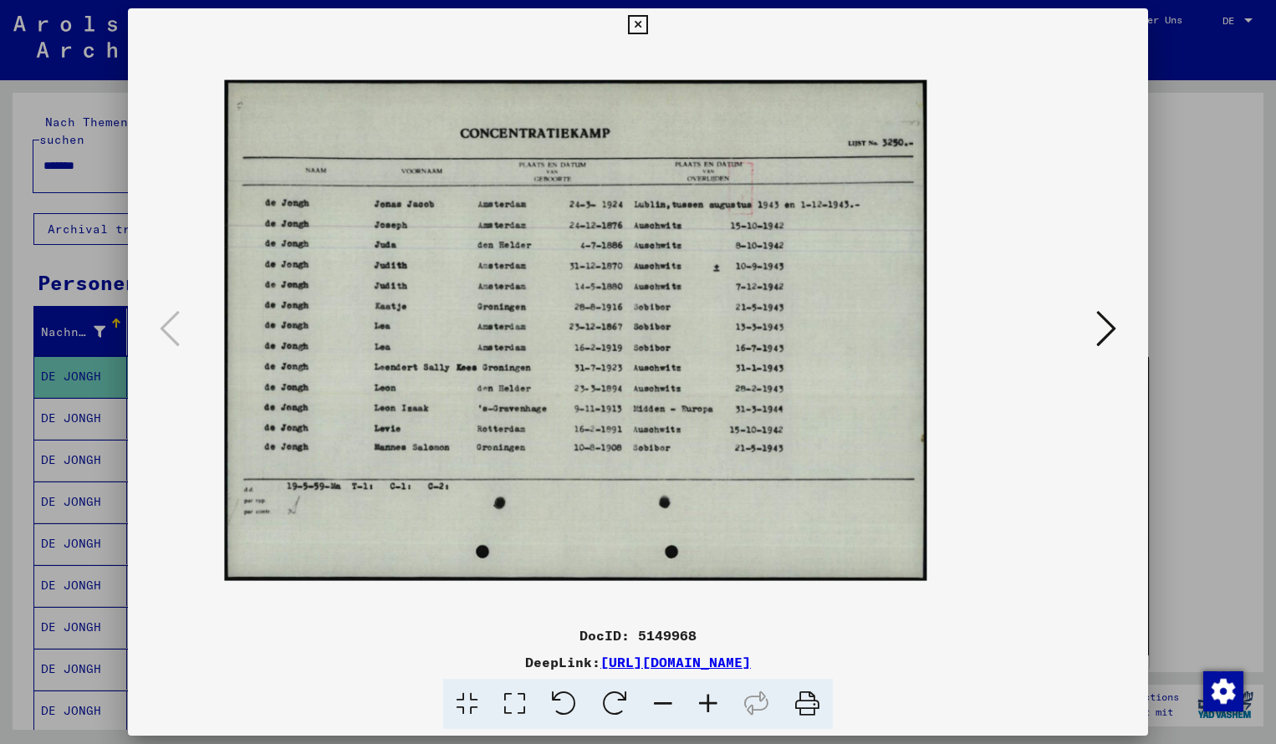
click at [708, 702] on icon at bounding box center [707, 704] width 45 height 51
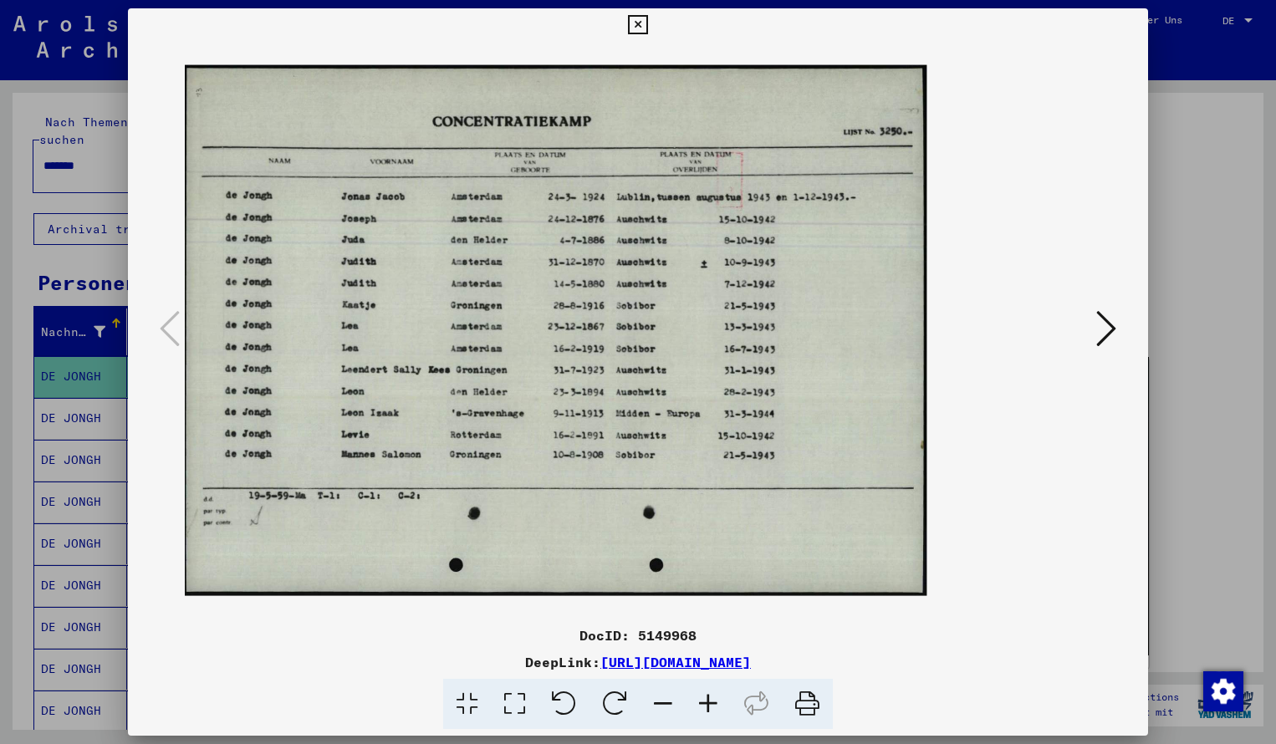
click at [708, 702] on icon at bounding box center [707, 704] width 45 height 51
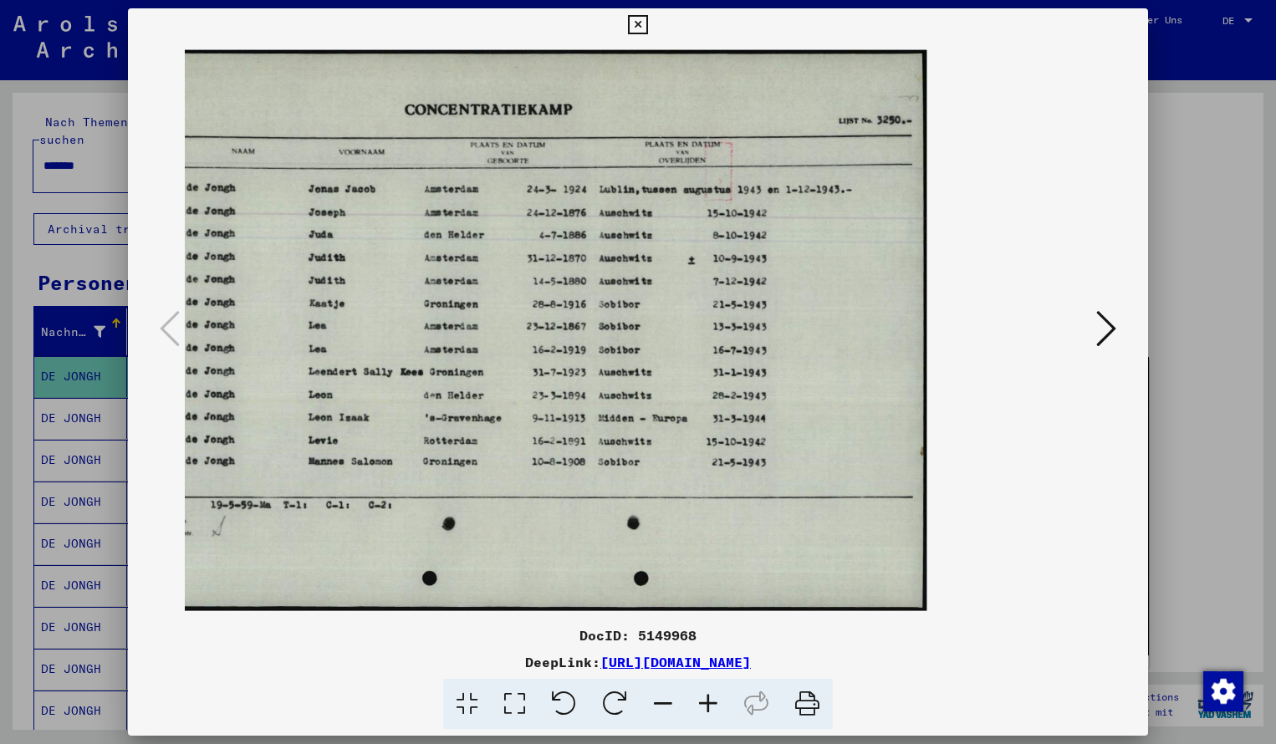
click at [713, 702] on icon at bounding box center [707, 704] width 45 height 51
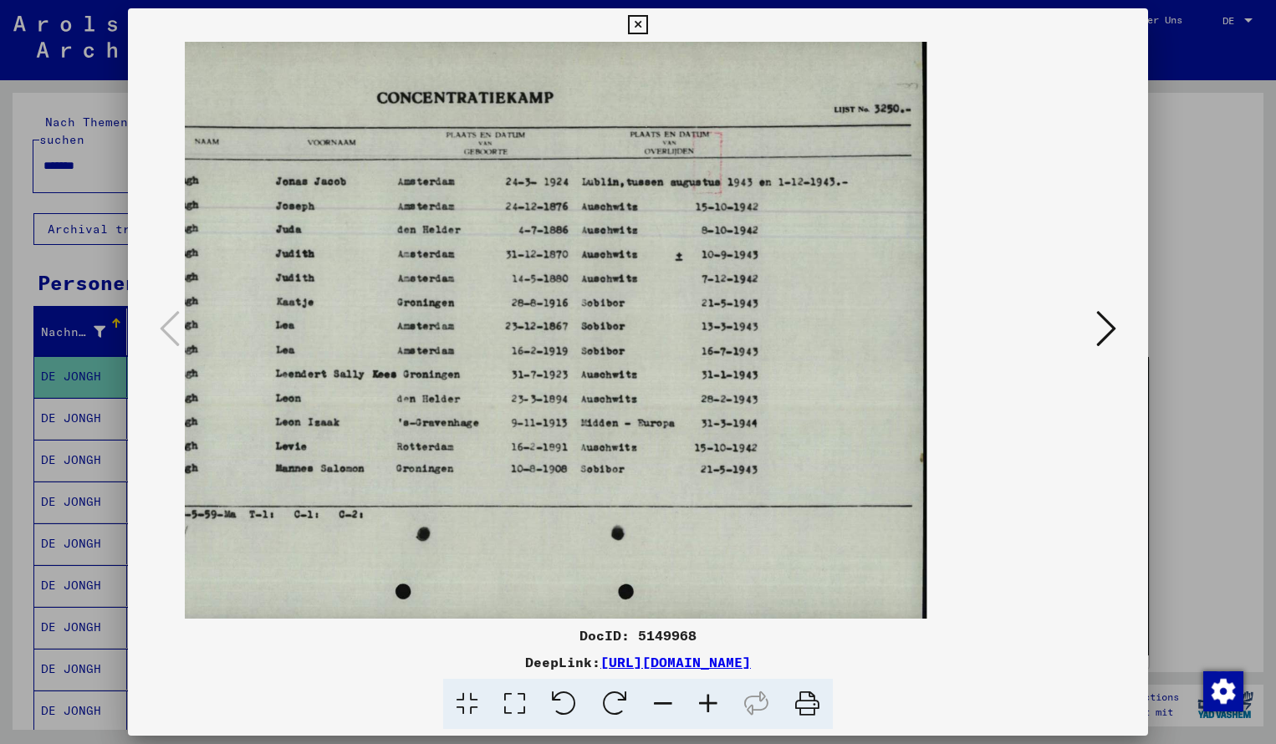
click at [647, 21] on icon at bounding box center [637, 25] width 19 height 20
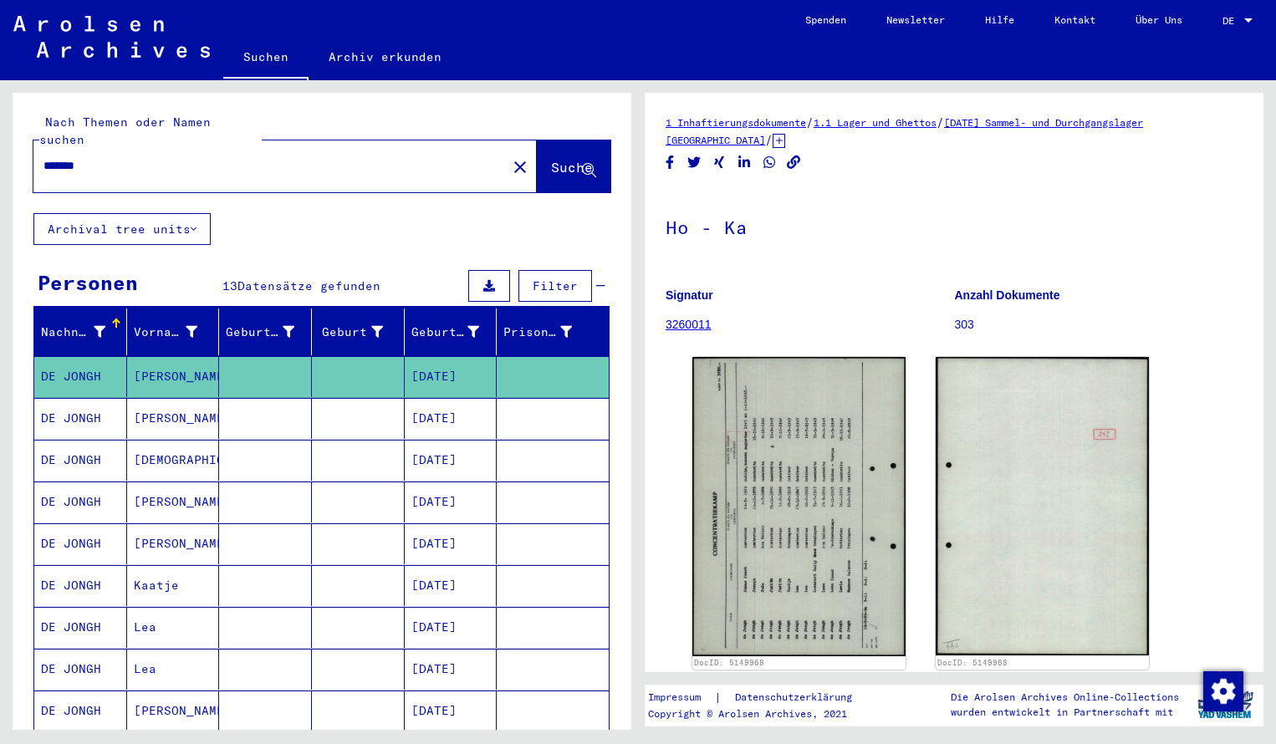
click at [99, 157] on input "*******" at bounding box center [269, 166] width 453 height 18
click at [559, 159] on span "Suche" at bounding box center [572, 167] width 42 height 17
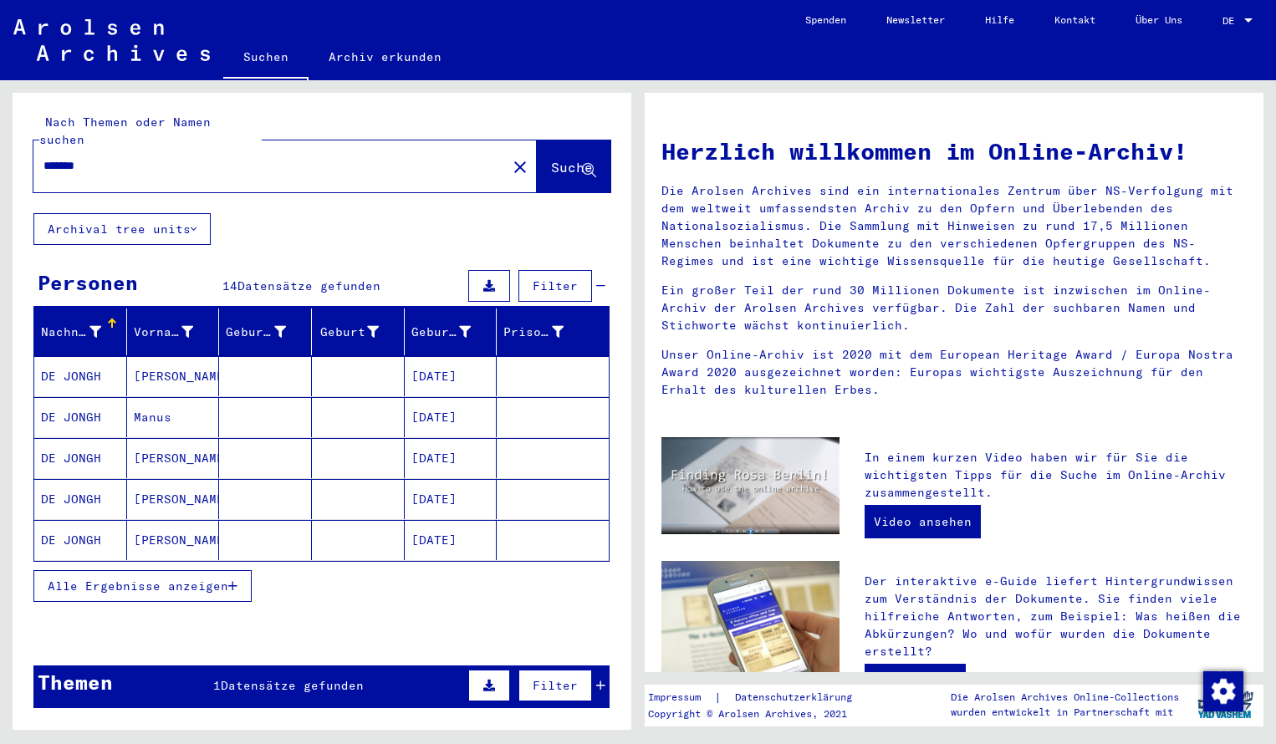
click at [90, 360] on mat-cell "DE JONGH" at bounding box center [80, 376] width 93 height 40
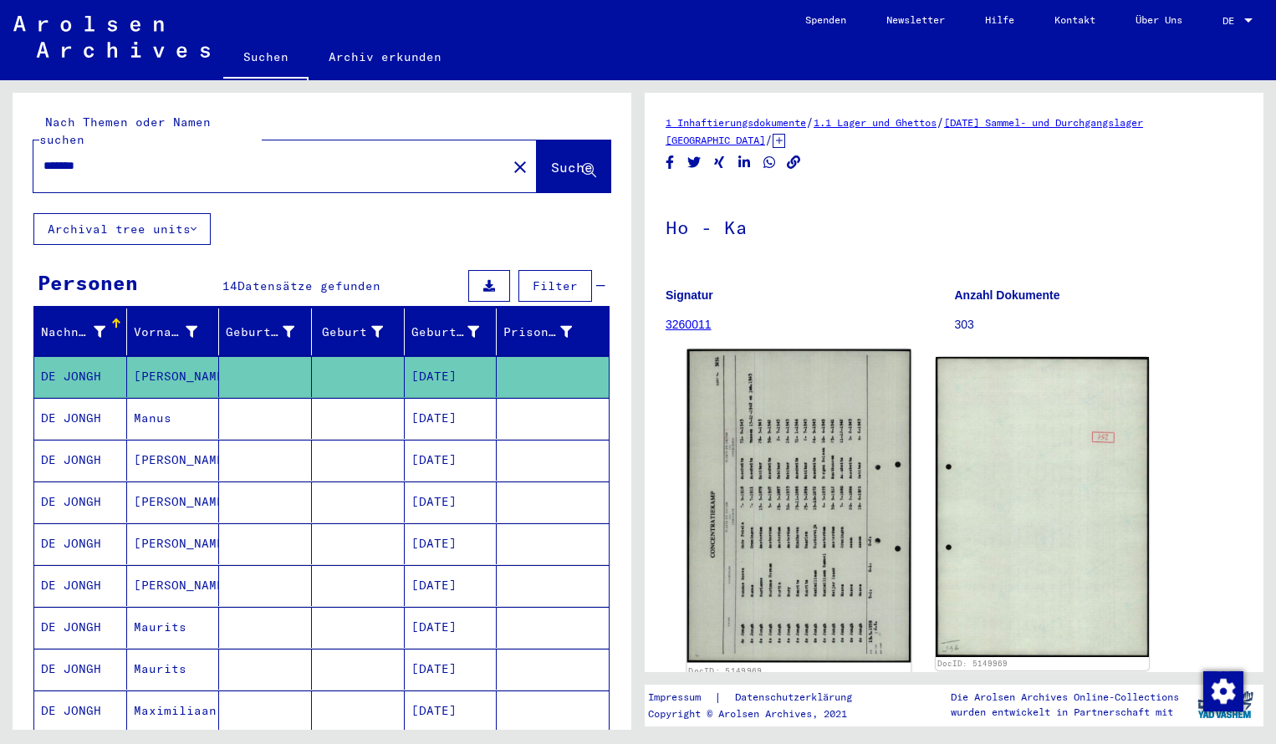
click at [721, 473] on img at bounding box center [799, 505] width 224 height 313
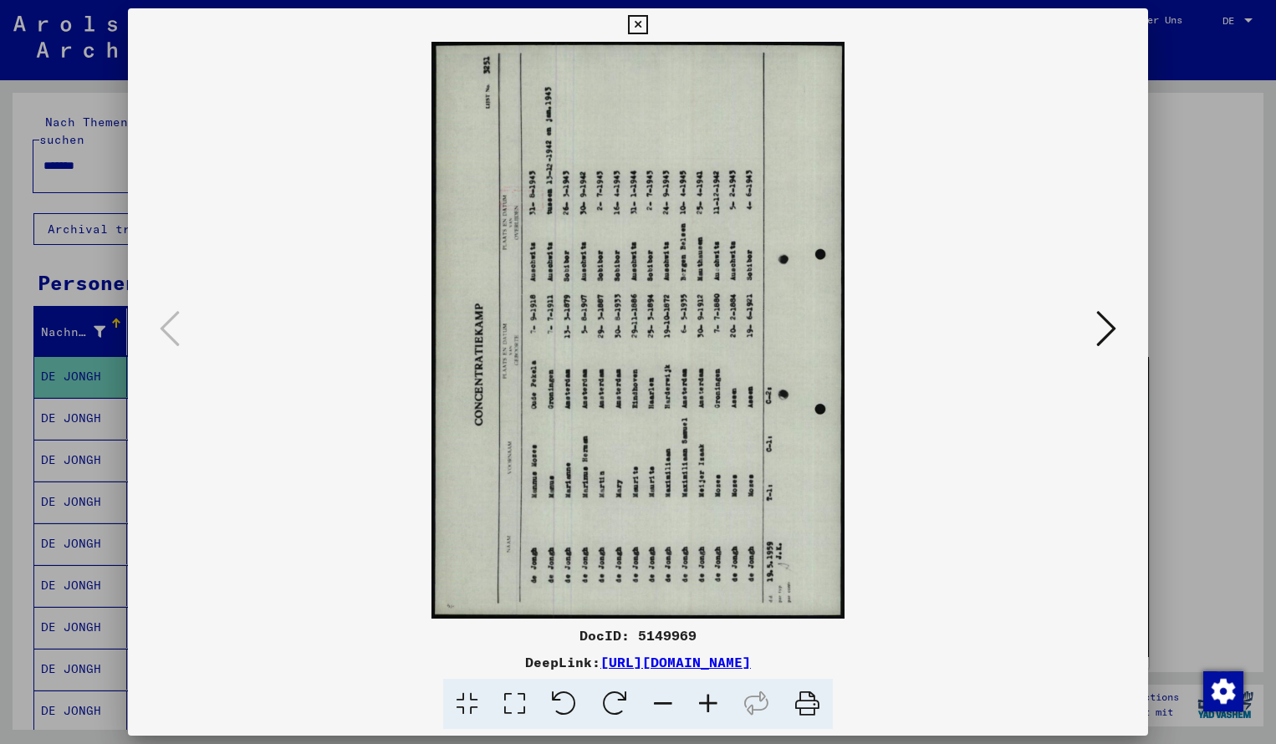
click at [615, 694] on icon at bounding box center [614, 704] width 51 height 51
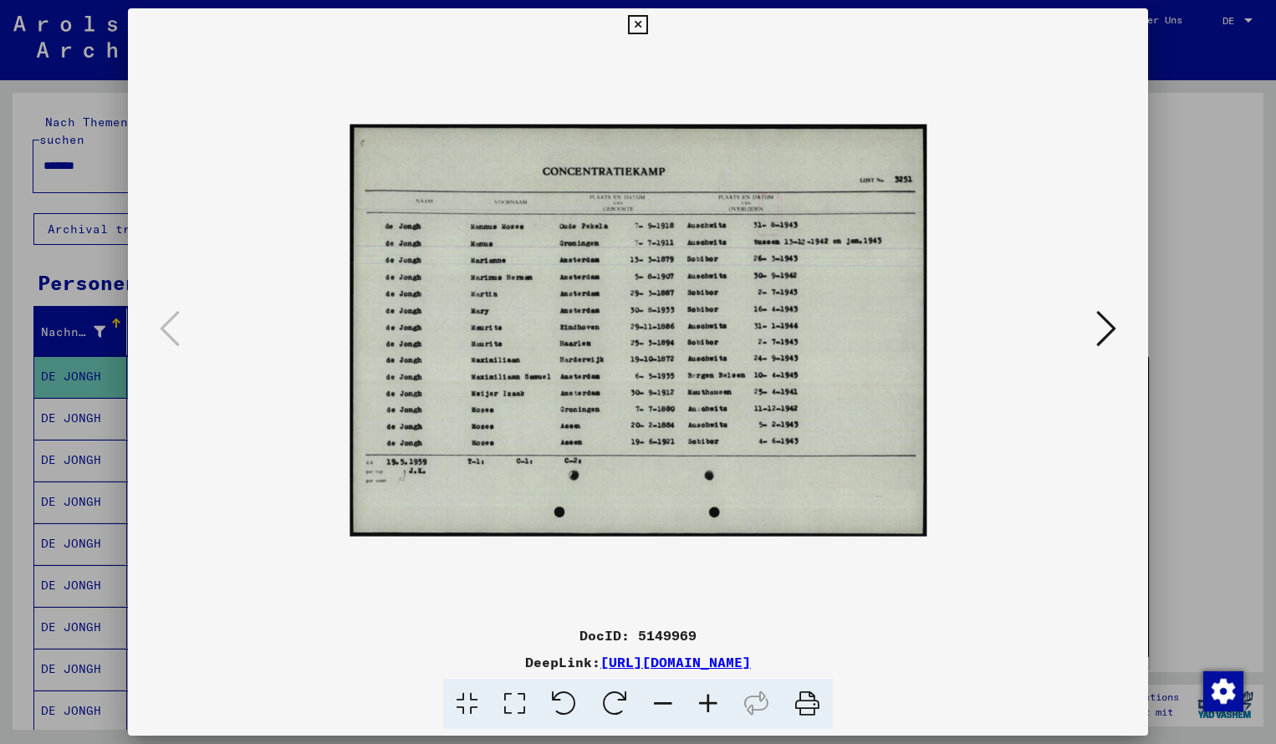
click at [711, 702] on icon at bounding box center [707, 704] width 45 height 51
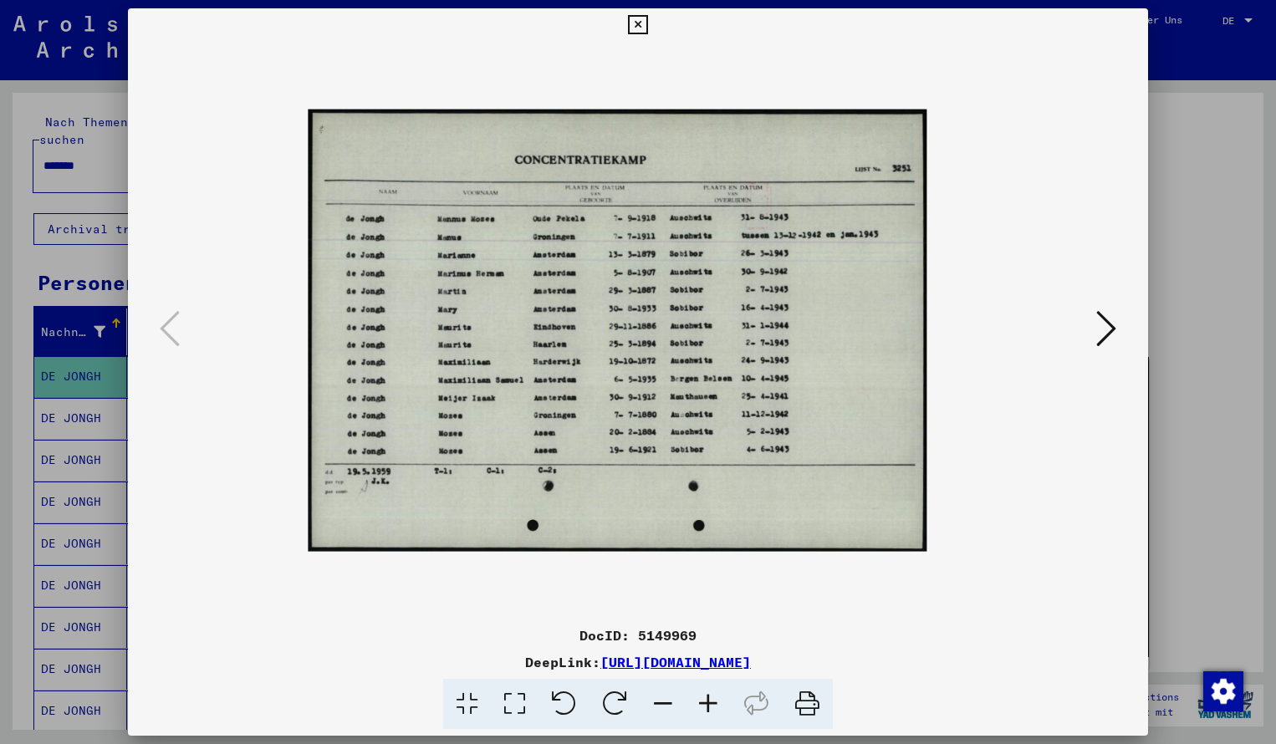
click at [711, 702] on icon at bounding box center [707, 704] width 45 height 51
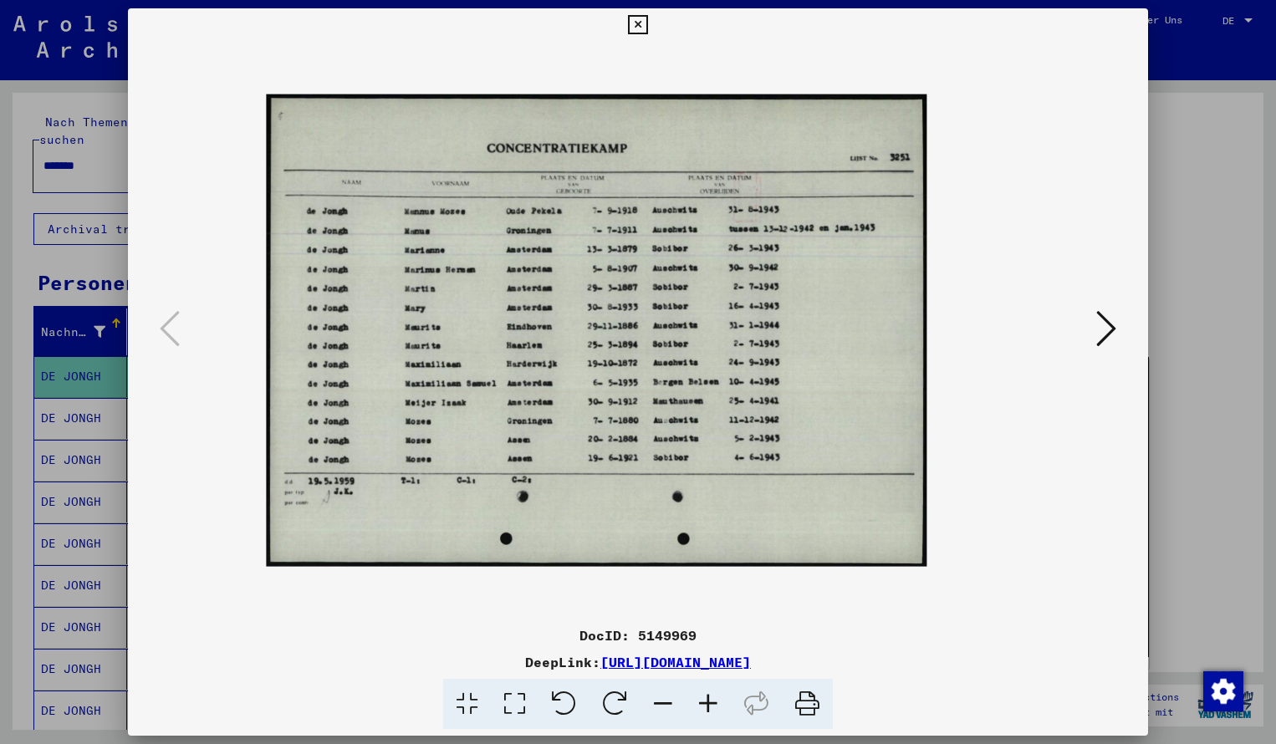
click at [711, 702] on icon at bounding box center [707, 704] width 45 height 51
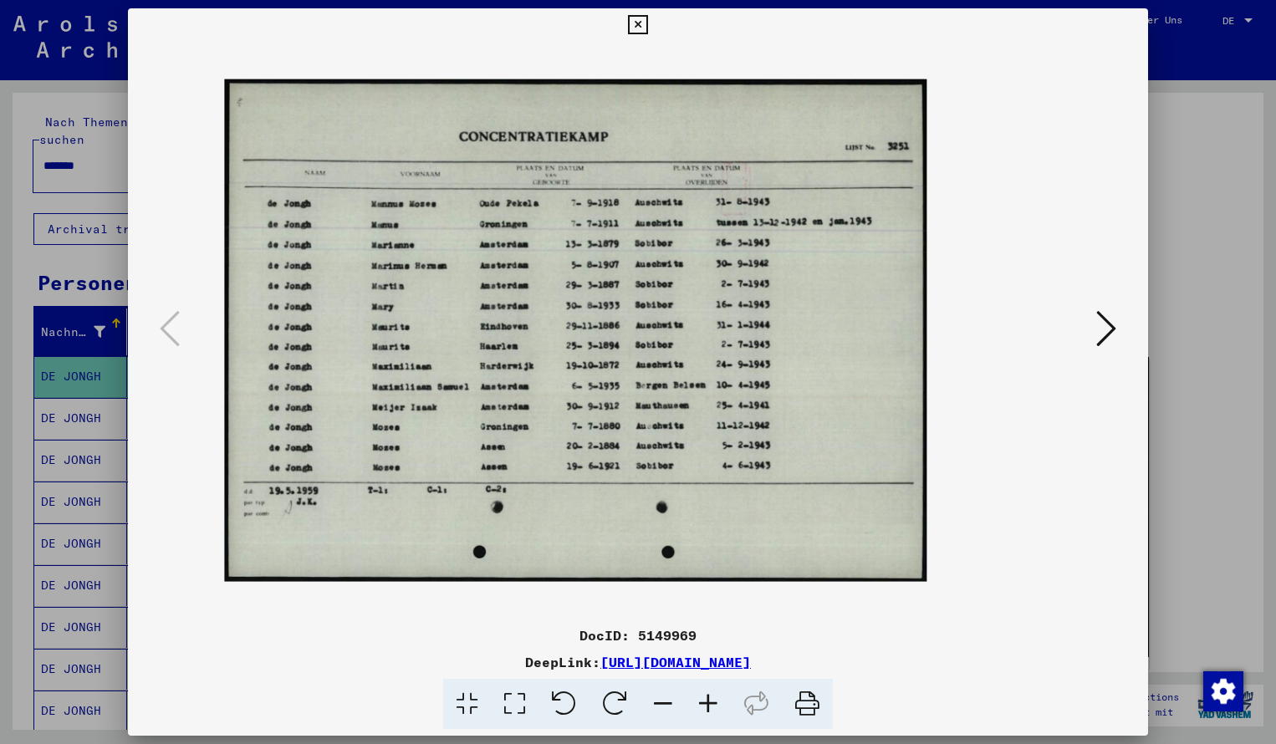
click at [711, 702] on icon at bounding box center [707, 704] width 45 height 51
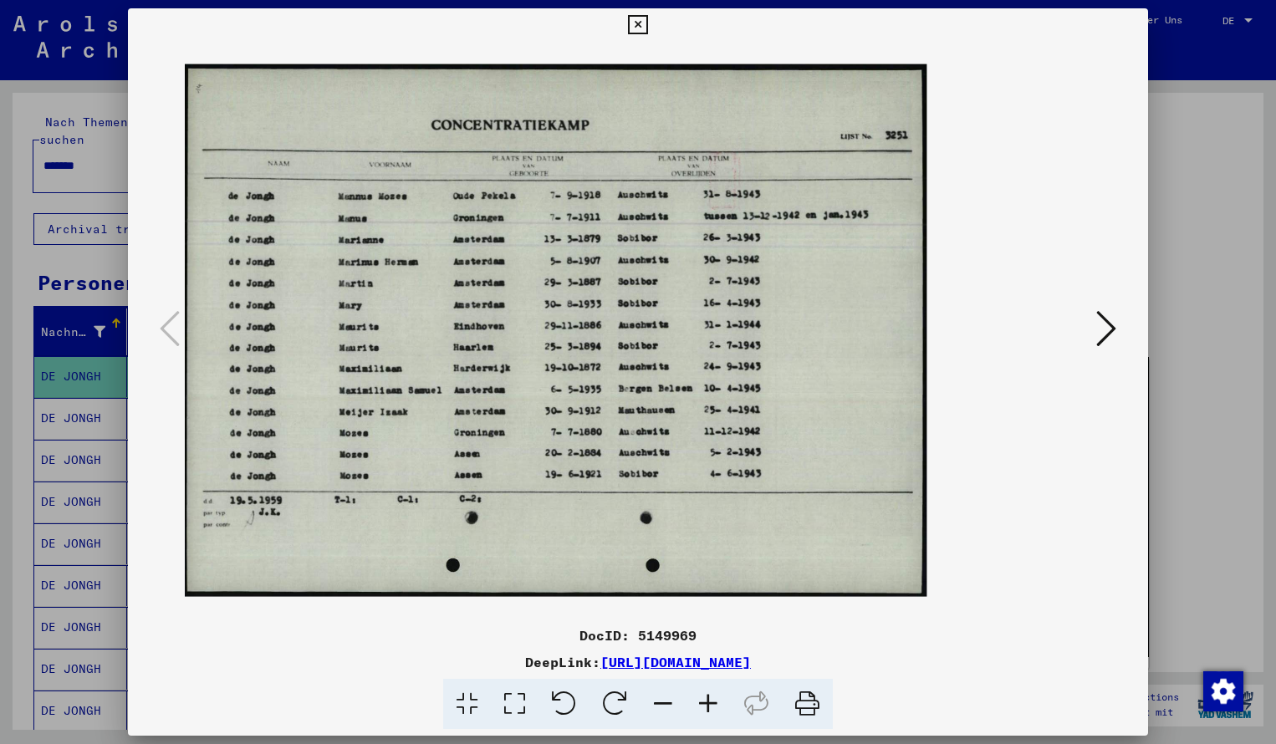
click at [711, 702] on icon at bounding box center [707, 704] width 45 height 51
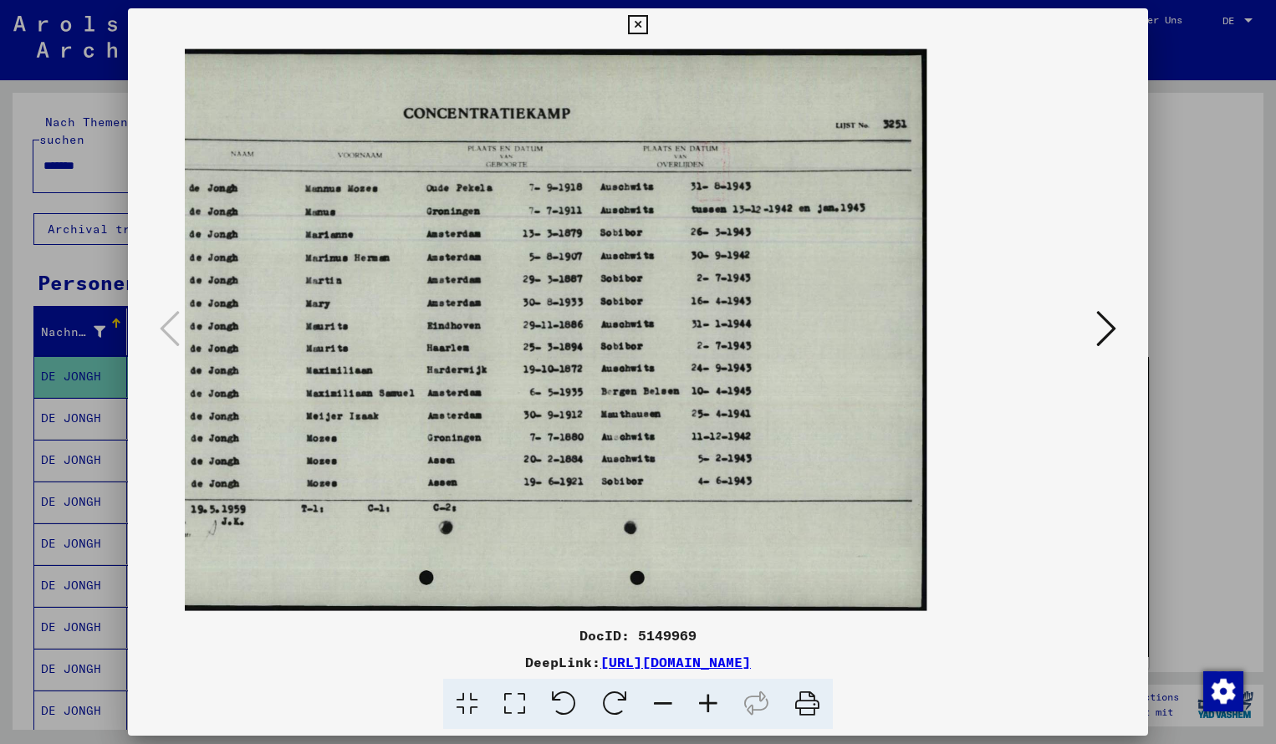
click at [711, 702] on icon at bounding box center [707, 704] width 45 height 51
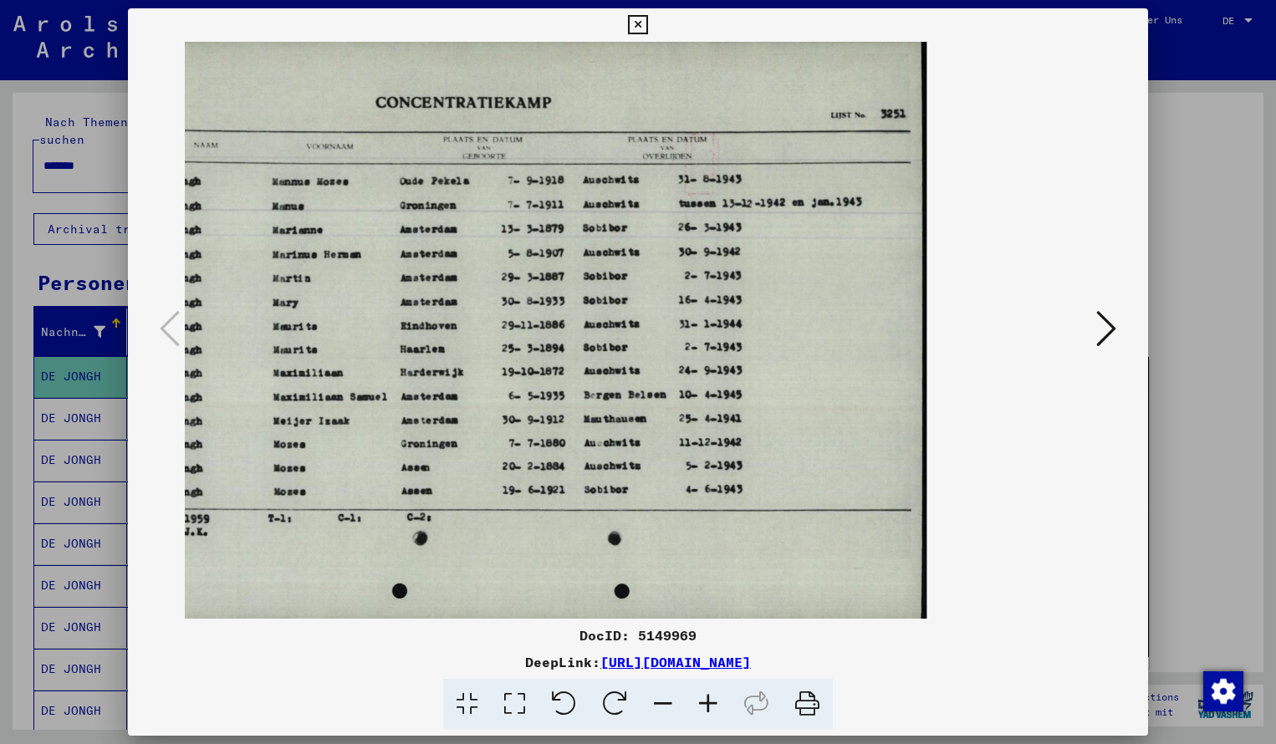
click at [647, 23] on icon at bounding box center [637, 25] width 19 height 20
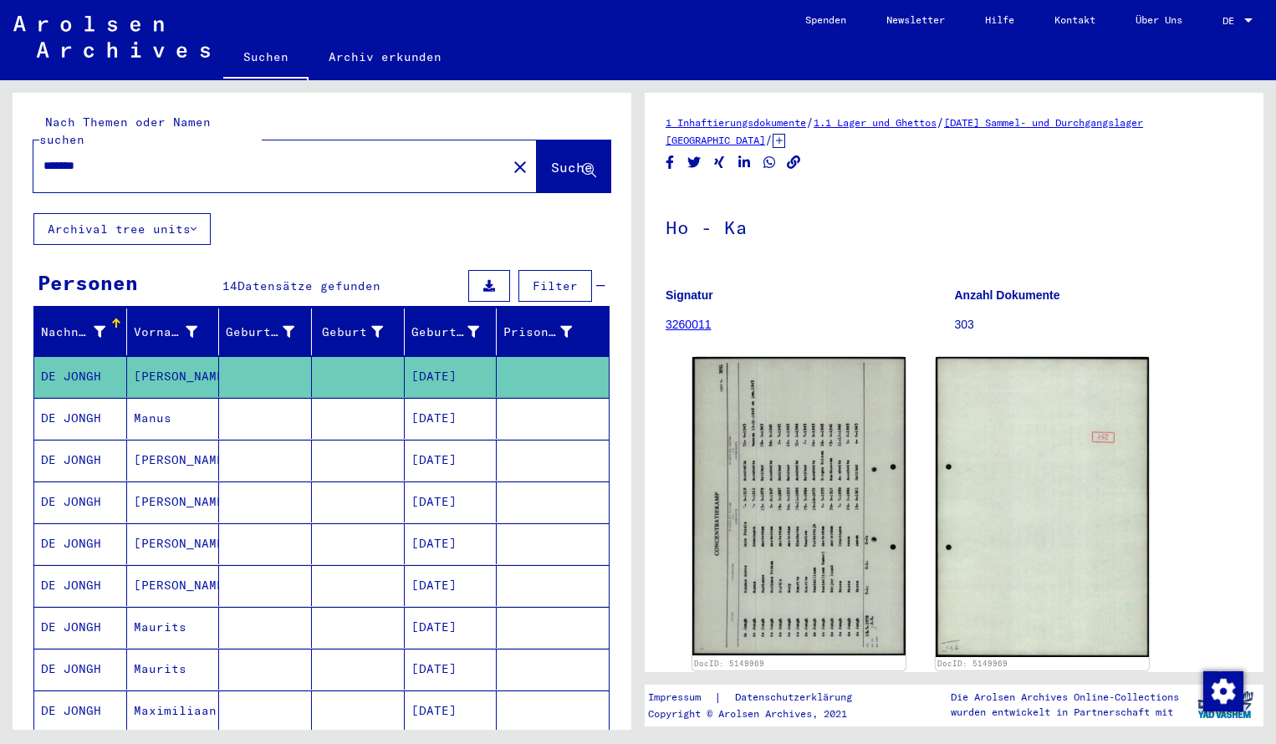
click at [112, 157] on input "*******" at bounding box center [269, 166] width 453 height 18
click at [551, 159] on span "Suche" at bounding box center [572, 167] width 42 height 17
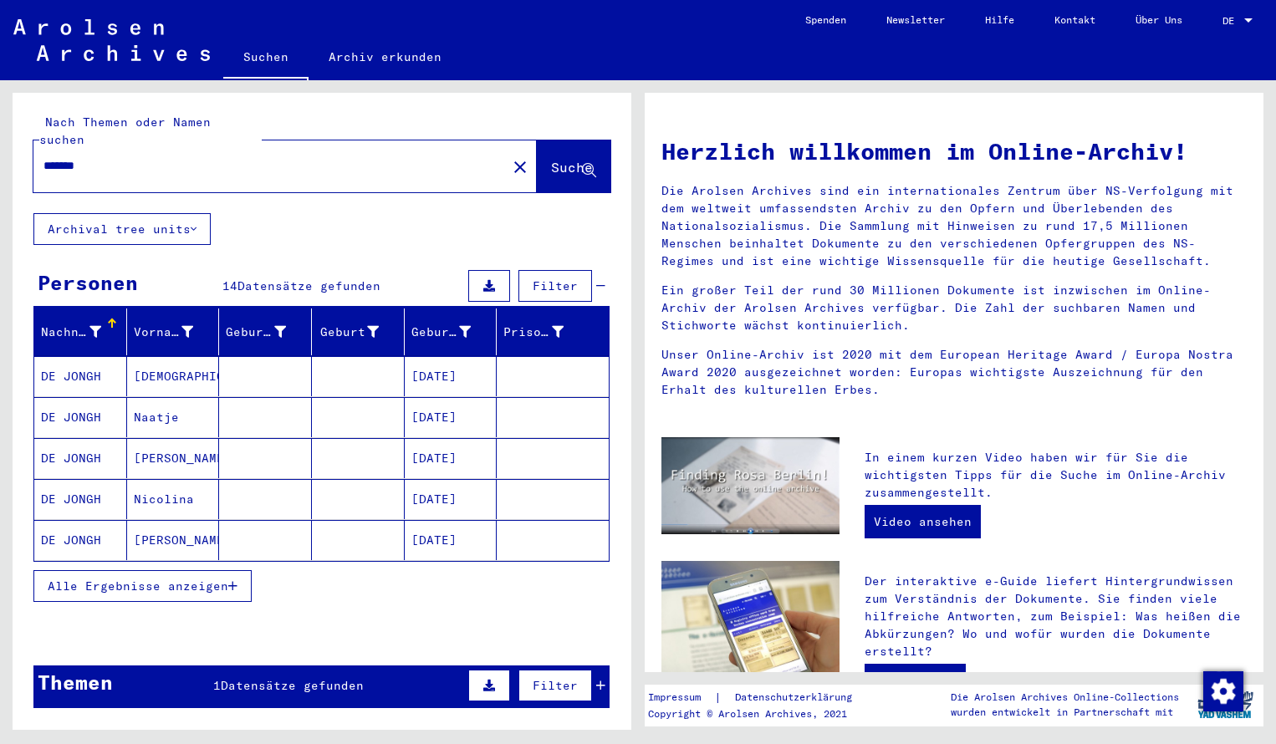
click at [103, 357] on mat-cell "DE JONGH" at bounding box center [80, 376] width 93 height 40
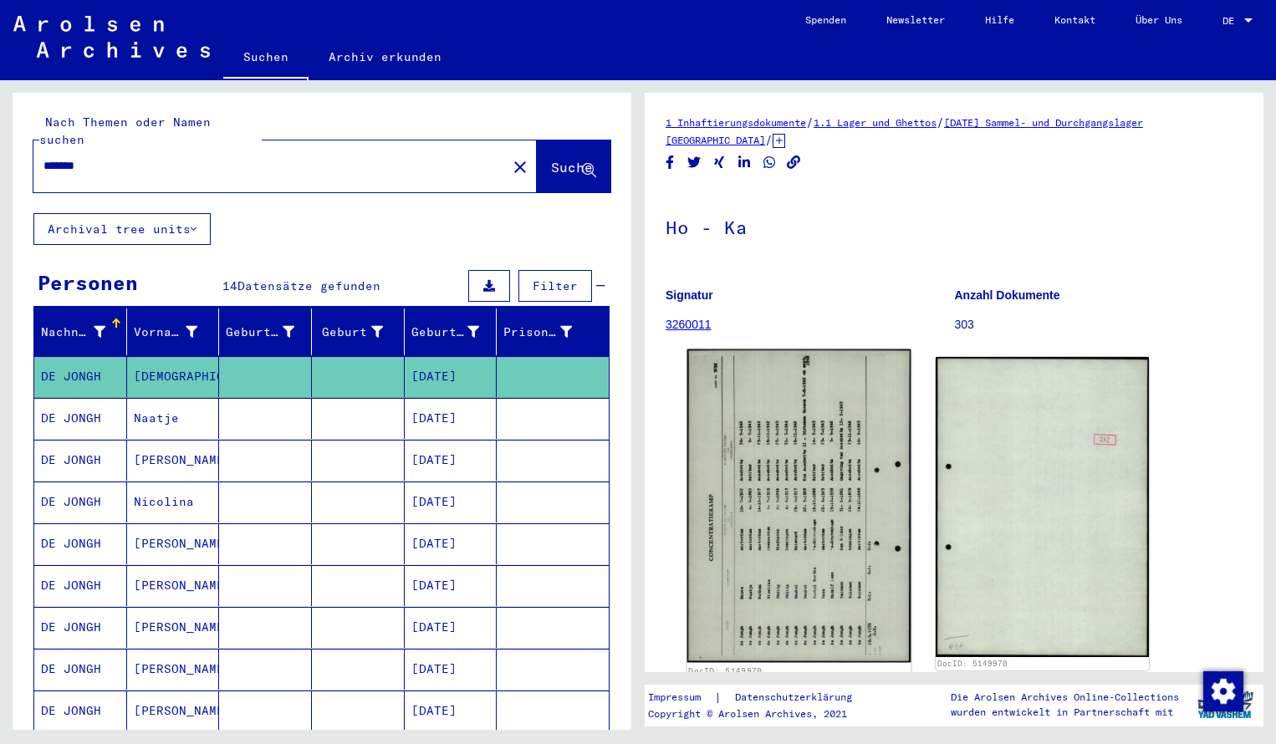
click at [749, 432] on img at bounding box center [799, 505] width 224 height 313
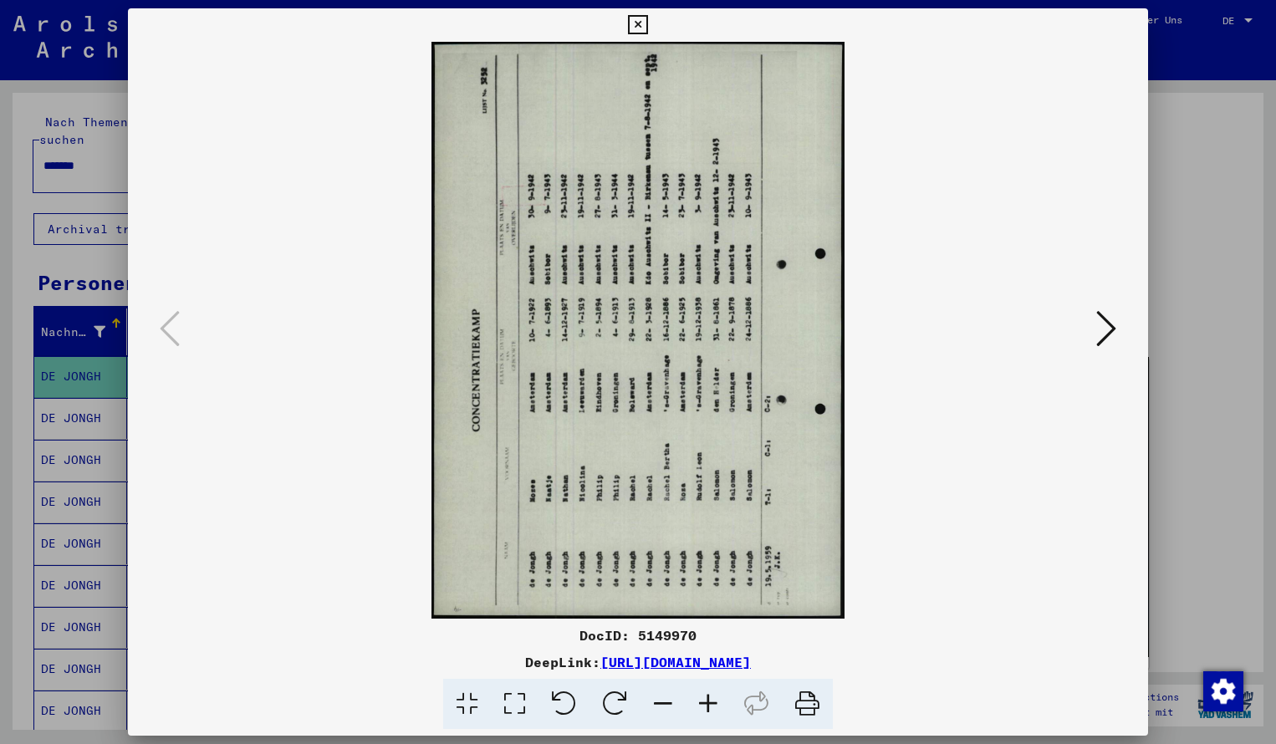
click at [613, 700] on icon at bounding box center [614, 704] width 51 height 51
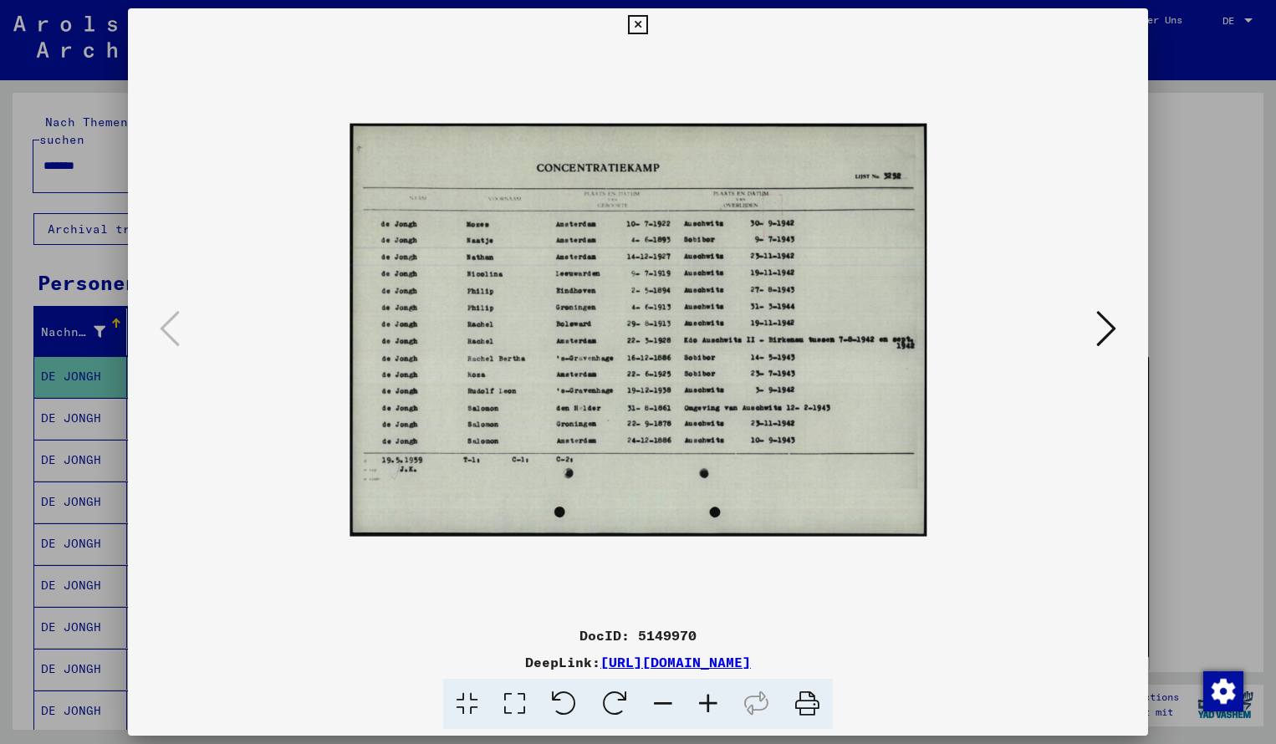
click at [710, 697] on icon at bounding box center [707, 704] width 45 height 51
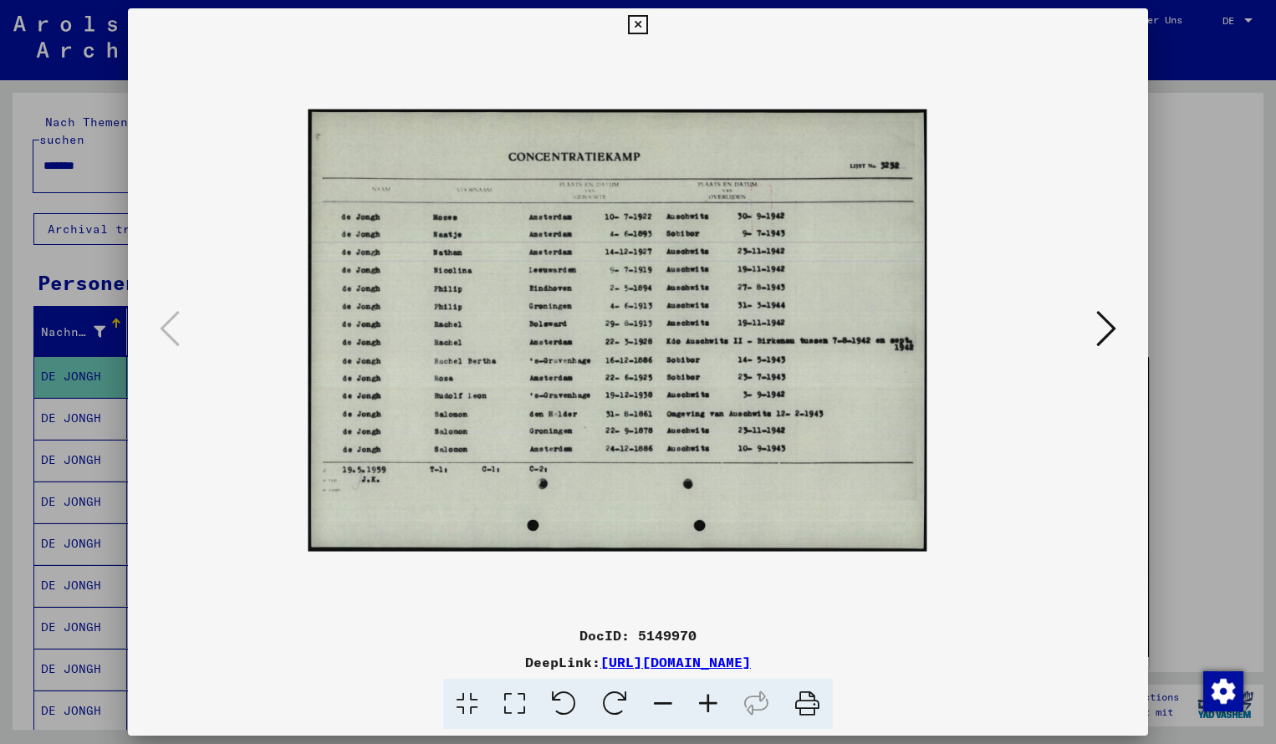
click at [710, 697] on icon at bounding box center [707, 704] width 45 height 51
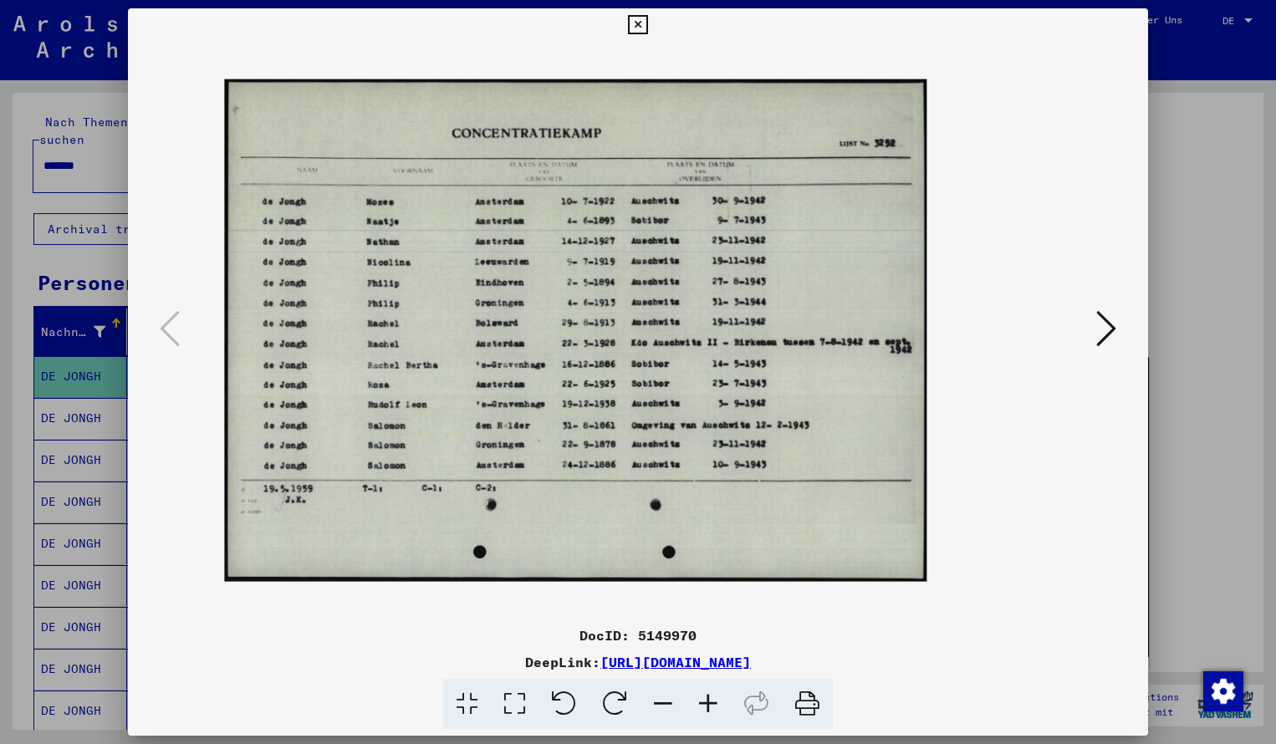
click at [710, 697] on icon at bounding box center [707, 704] width 45 height 51
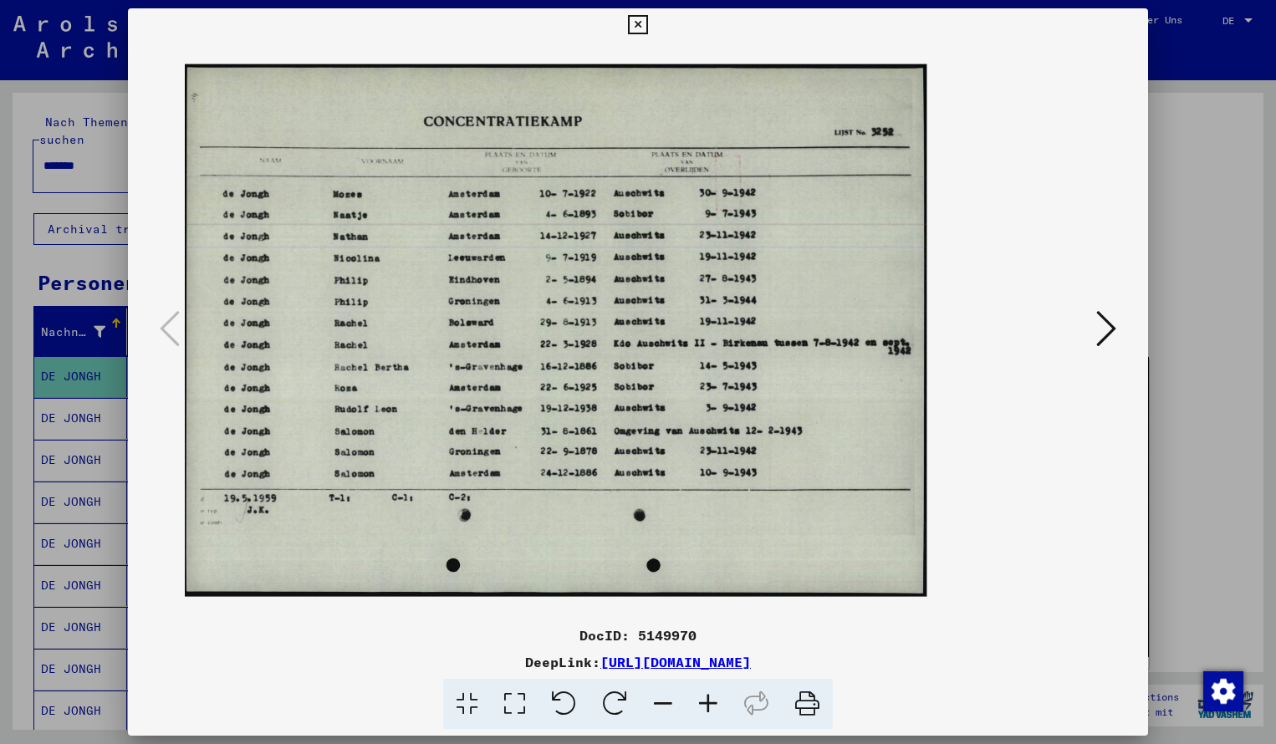
click at [710, 697] on icon at bounding box center [707, 704] width 45 height 51
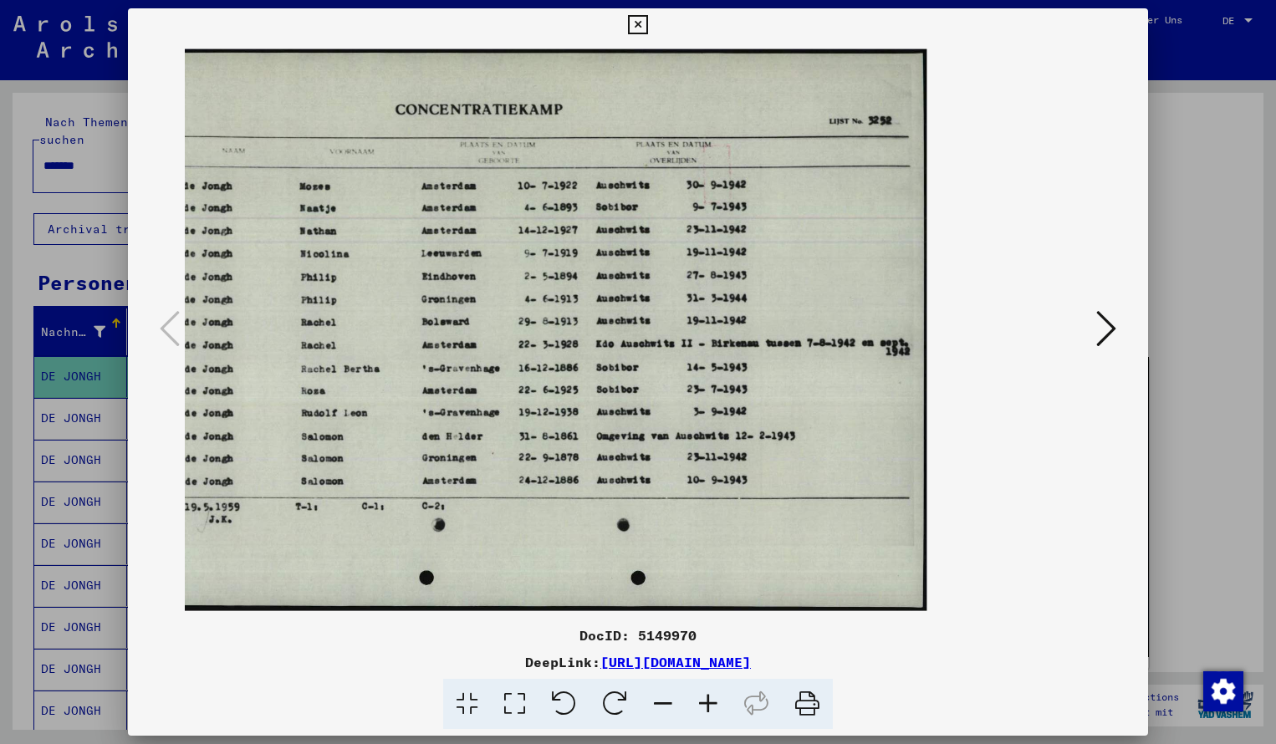
click at [710, 697] on icon at bounding box center [707, 704] width 45 height 51
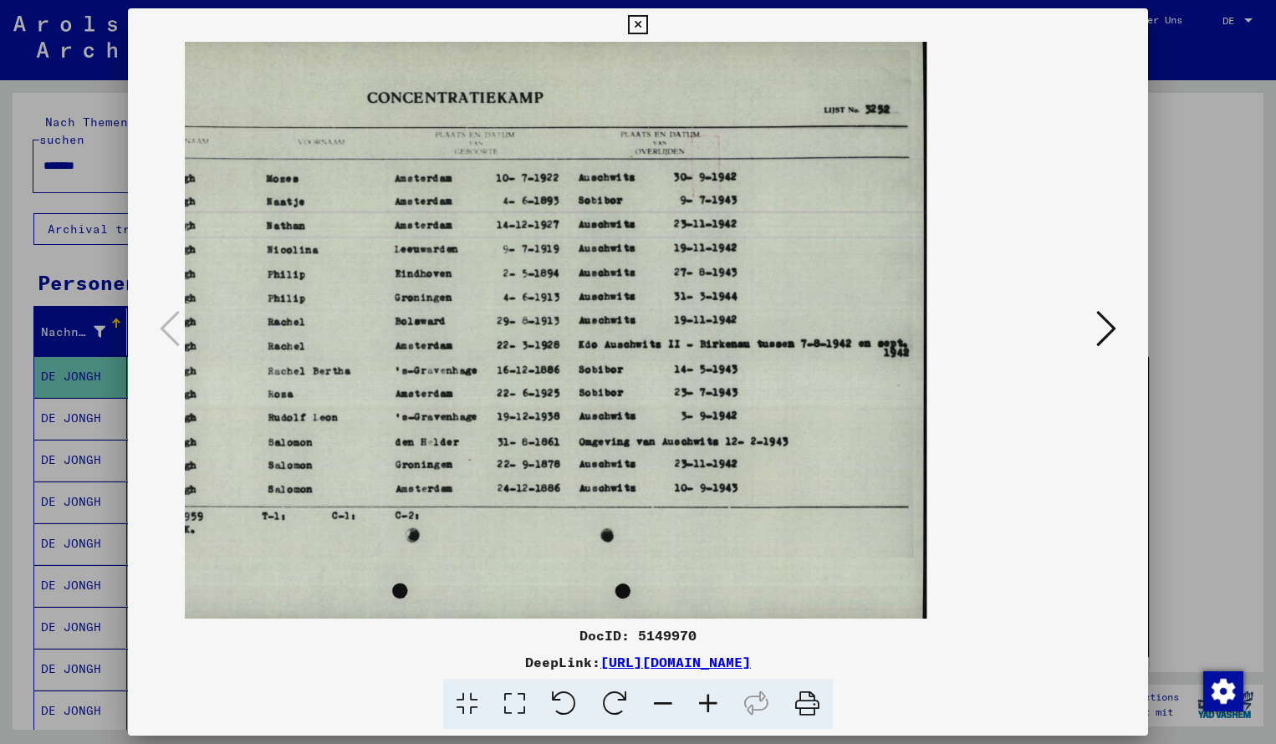
click at [647, 23] on icon at bounding box center [637, 25] width 19 height 20
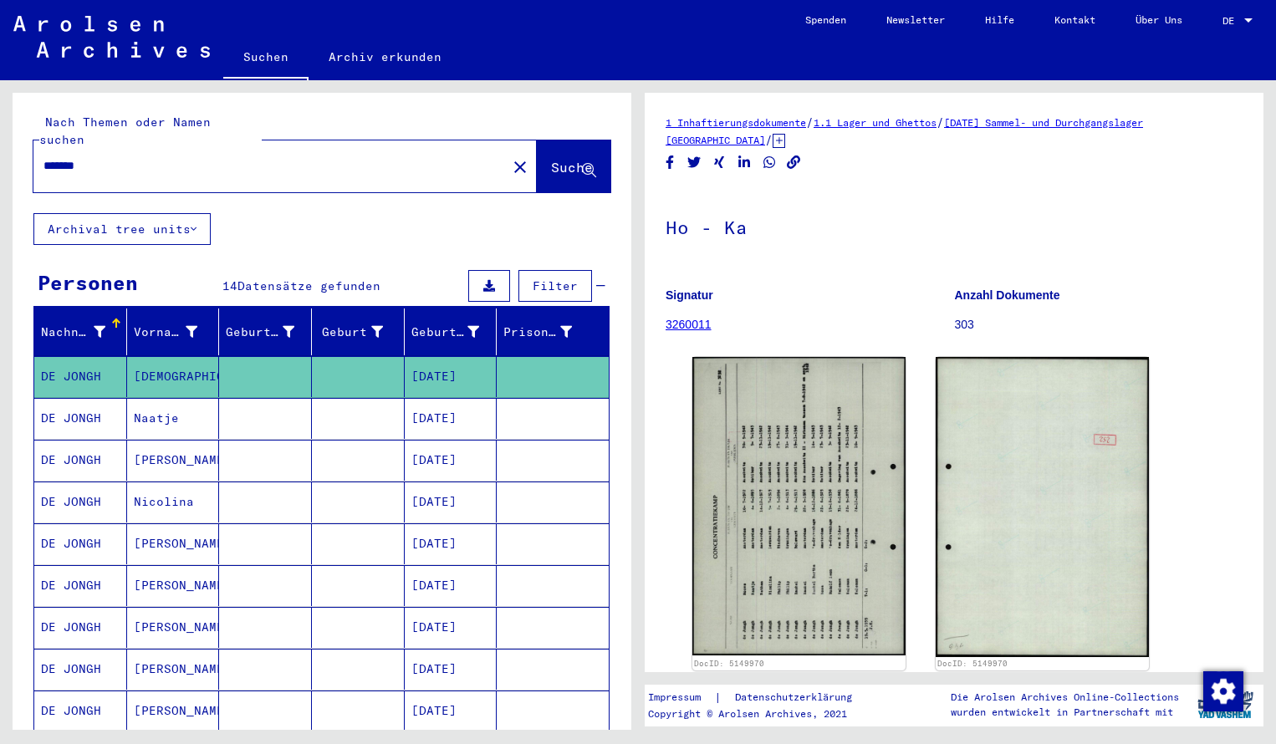
click at [110, 157] on input "*******" at bounding box center [269, 166] width 453 height 18
click at [537, 140] on button "Suche" at bounding box center [574, 166] width 74 height 52
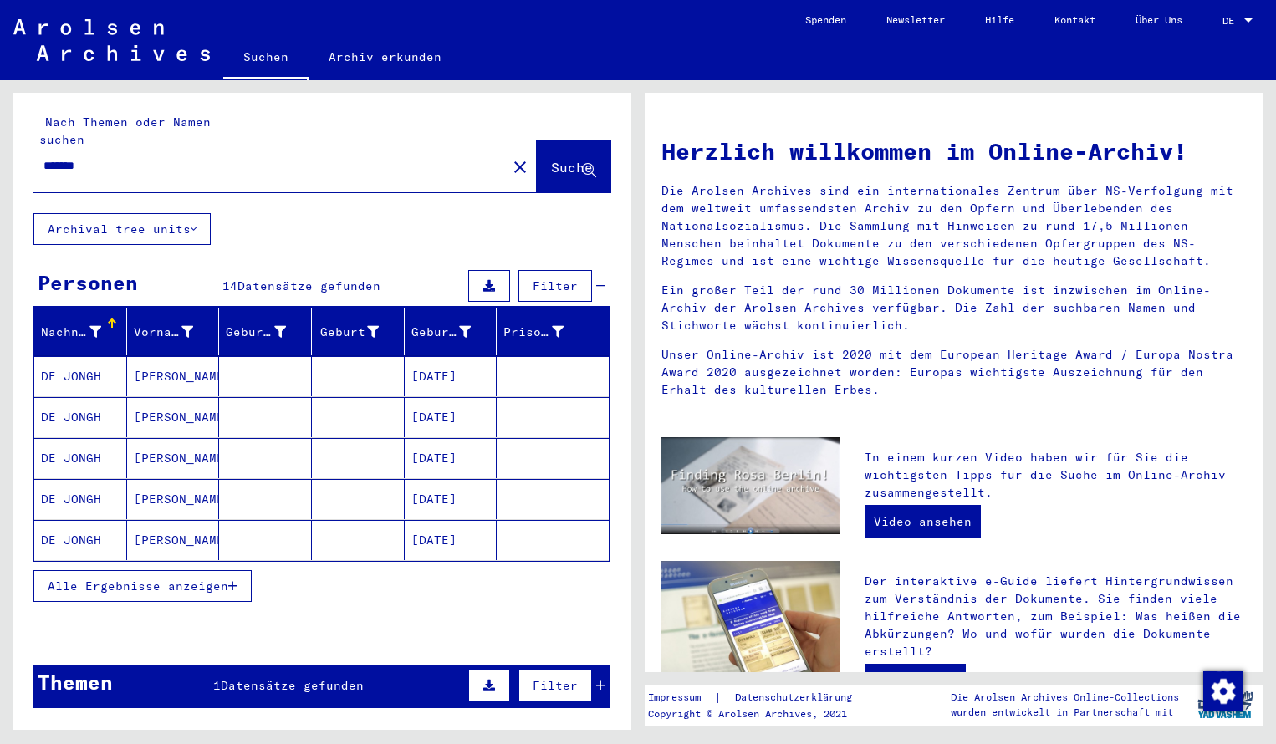
click at [104, 357] on mat-cell "DE JONGH" at bounding box center [80, 376] width 93 height 40
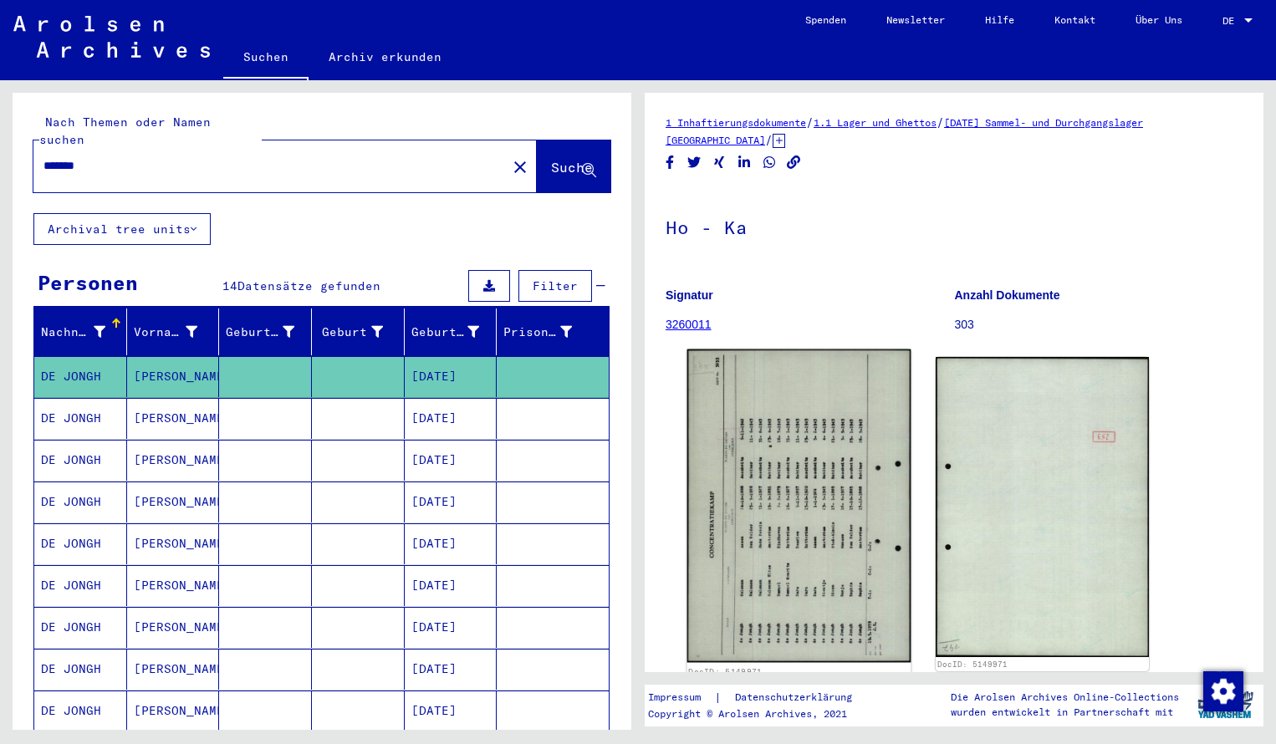
click at [738, 466] on img at bounding box center [799, 505] width 224 height 313
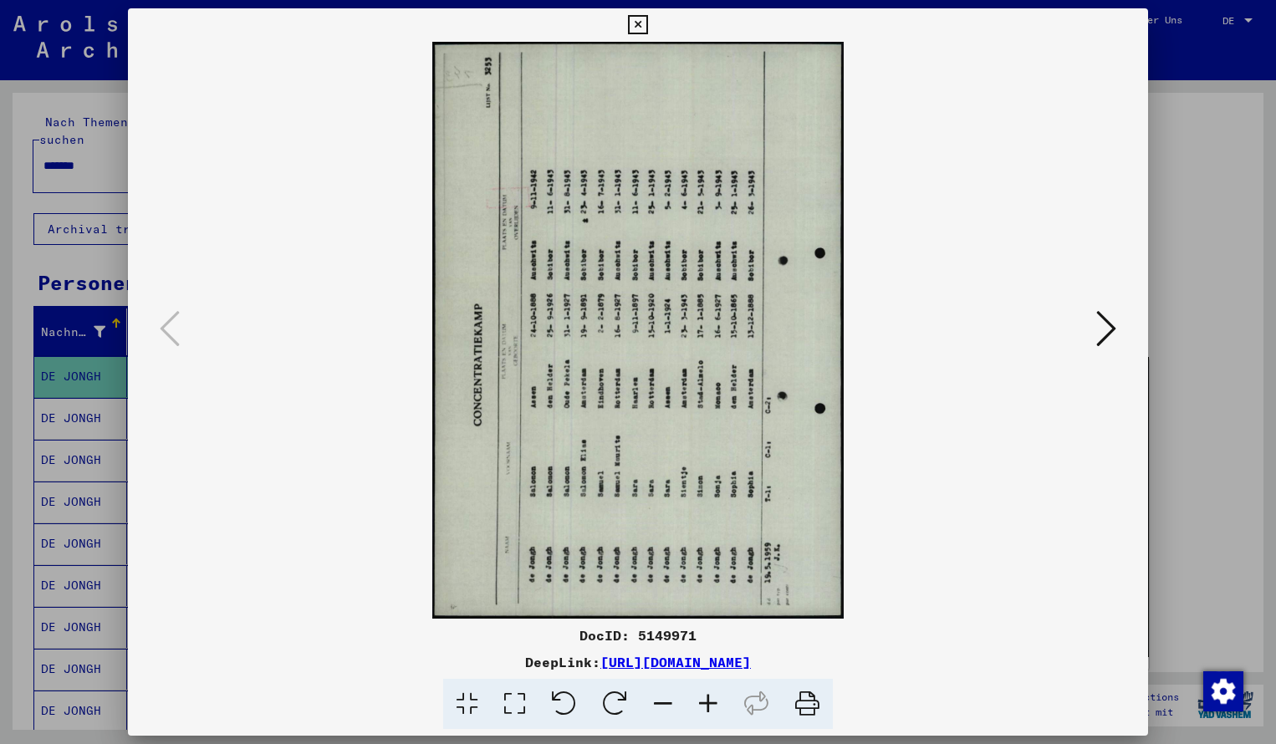
click at [632, 695] on icon at bounding box center [614, 704] width 51 height 51
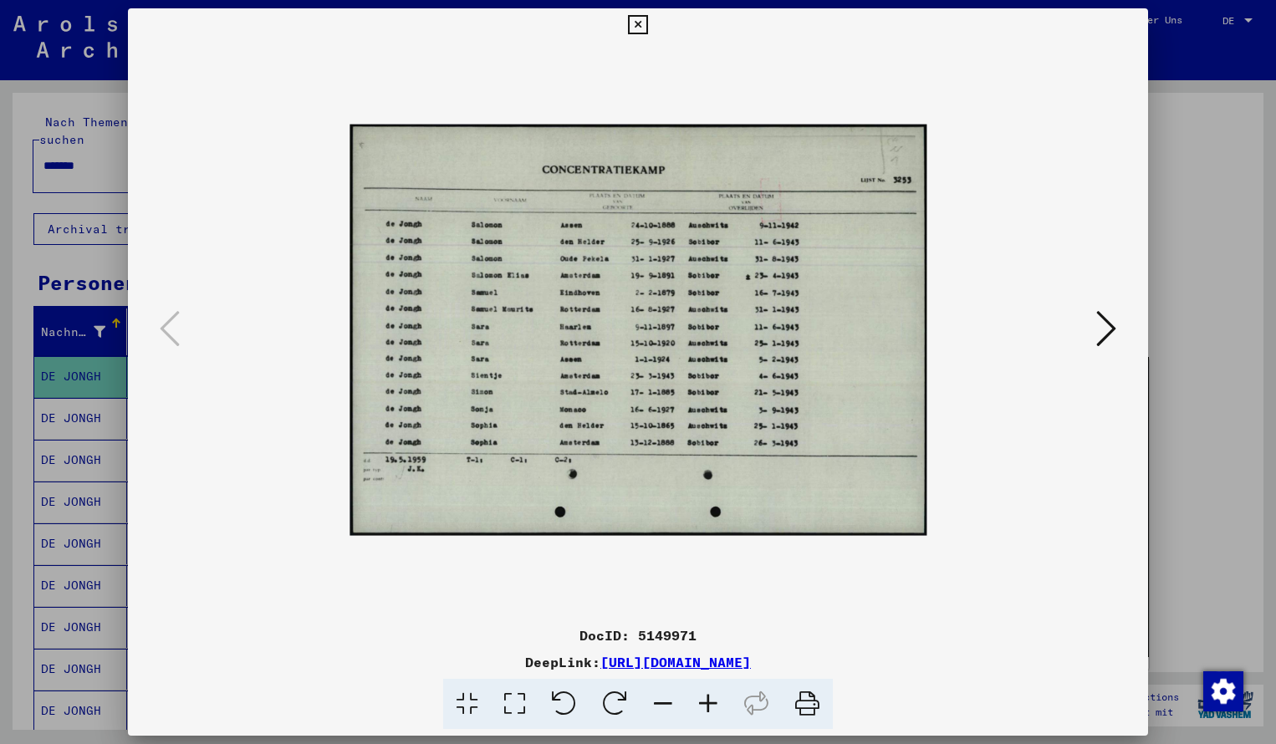
click at [705, 698] on icon at bounding box center [707, 704] width 45 height 51
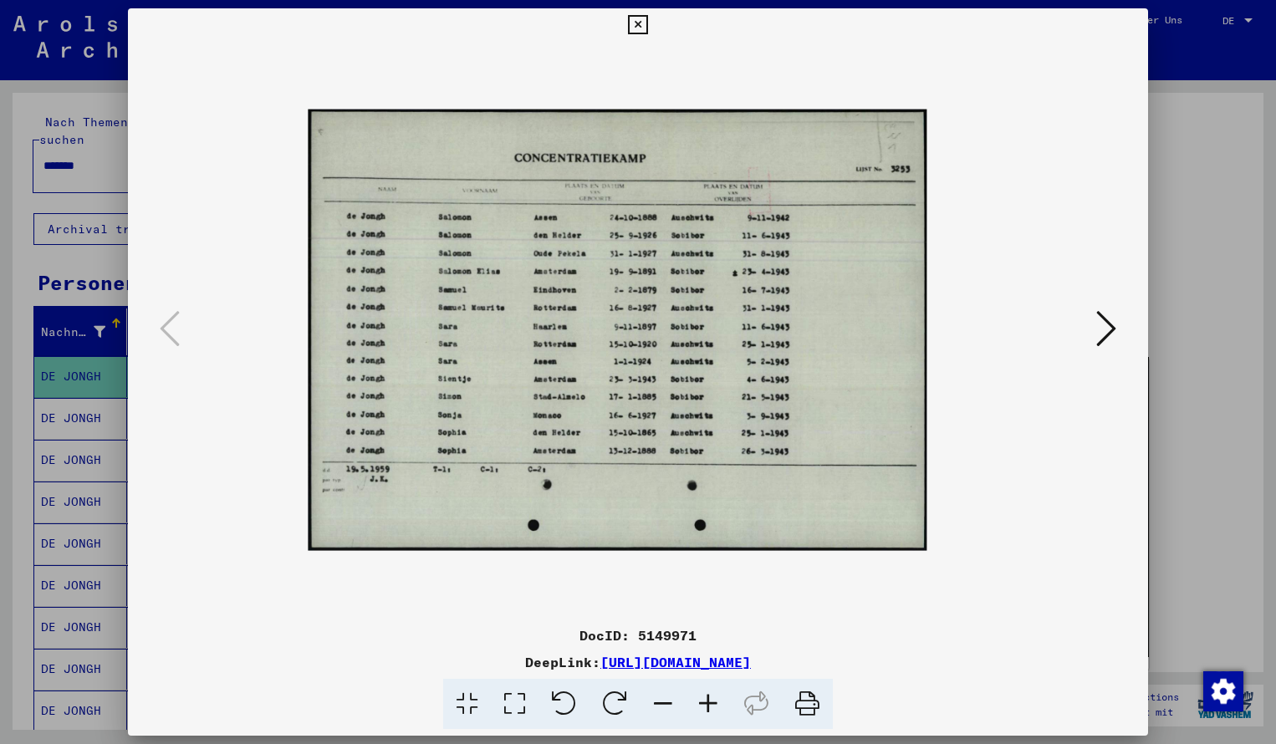
click at [705, 698] on icon at bounding box center [707, 704] width 45 height 51
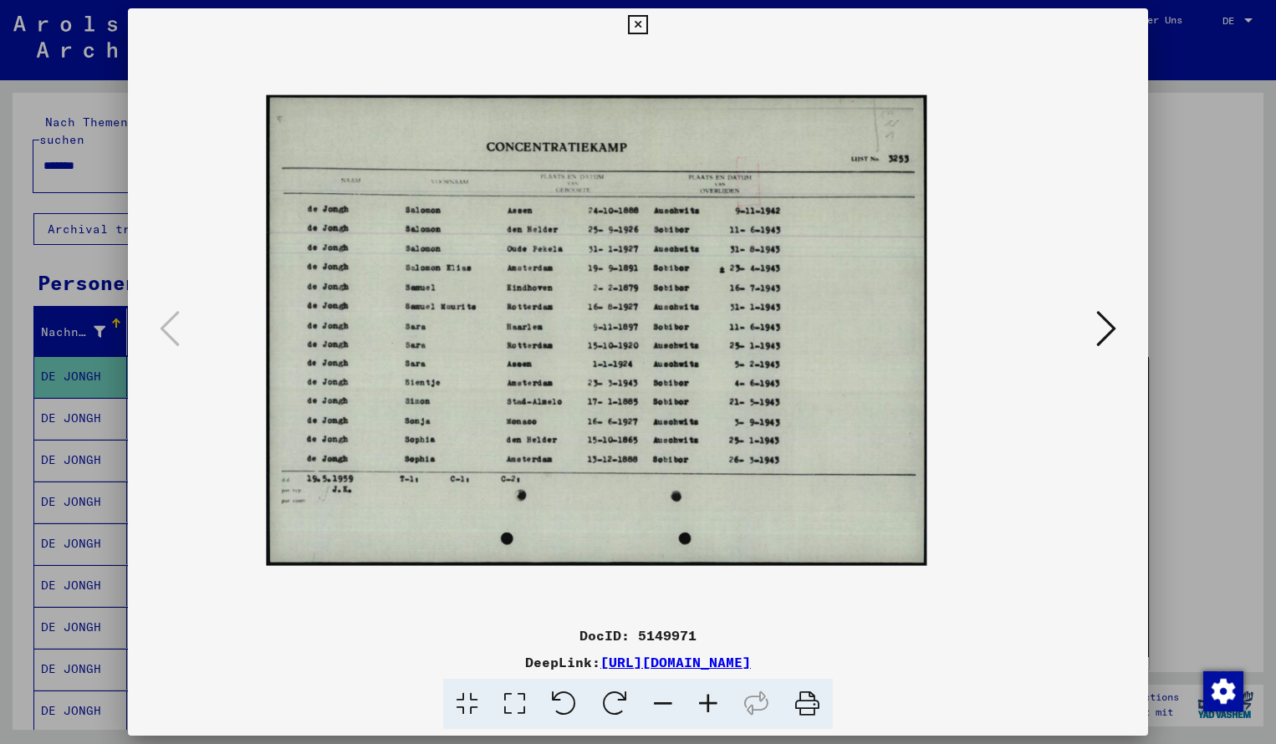
click at [705, 698] on icon at bounding box center [707, 704] width 45 height 51
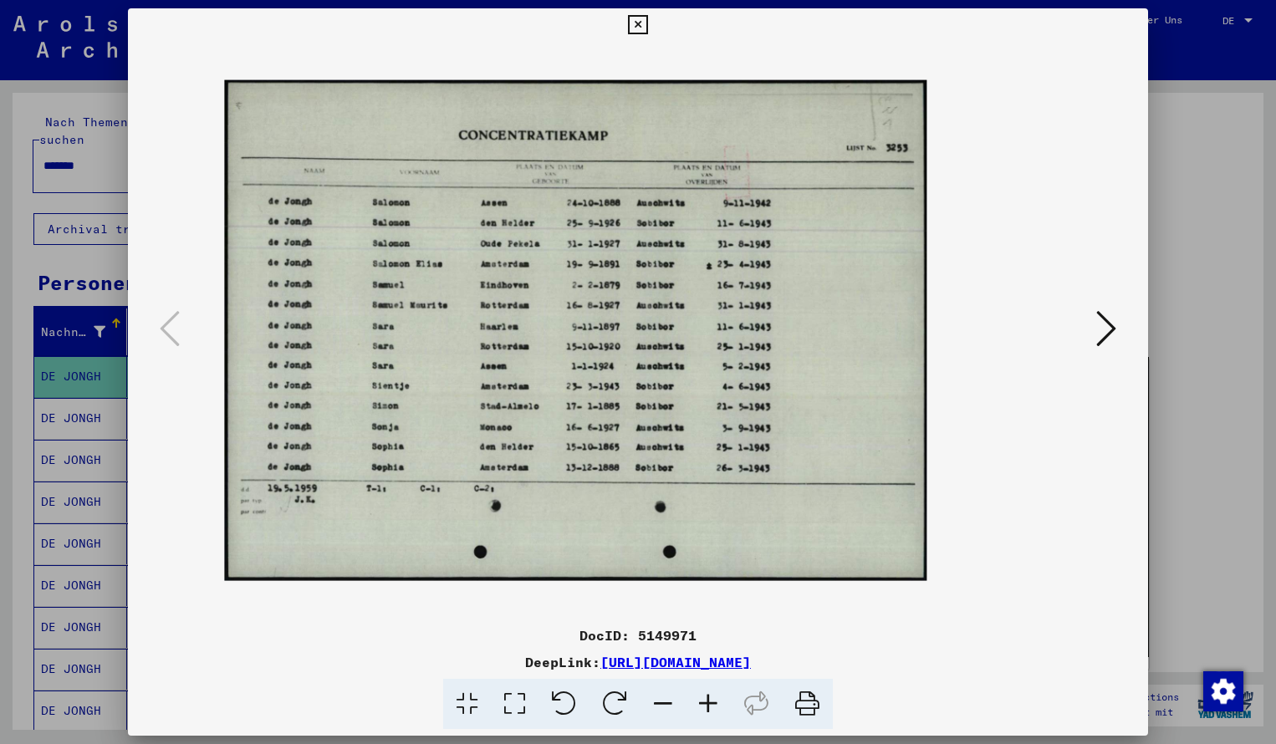
click at [705, 698] on icon at bounding box center [707, 704] width 45 height 51
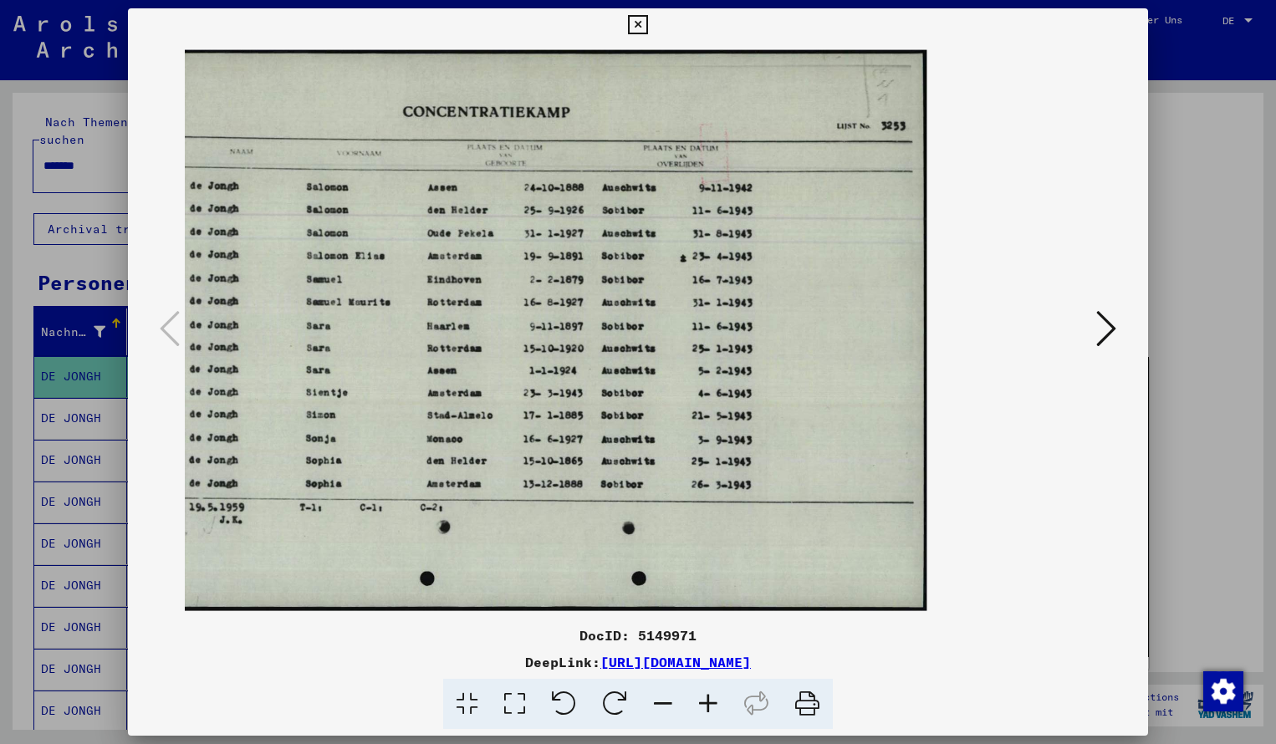
click at [705, 698] on icon at bounding box center [707, 704] width 45 height 51
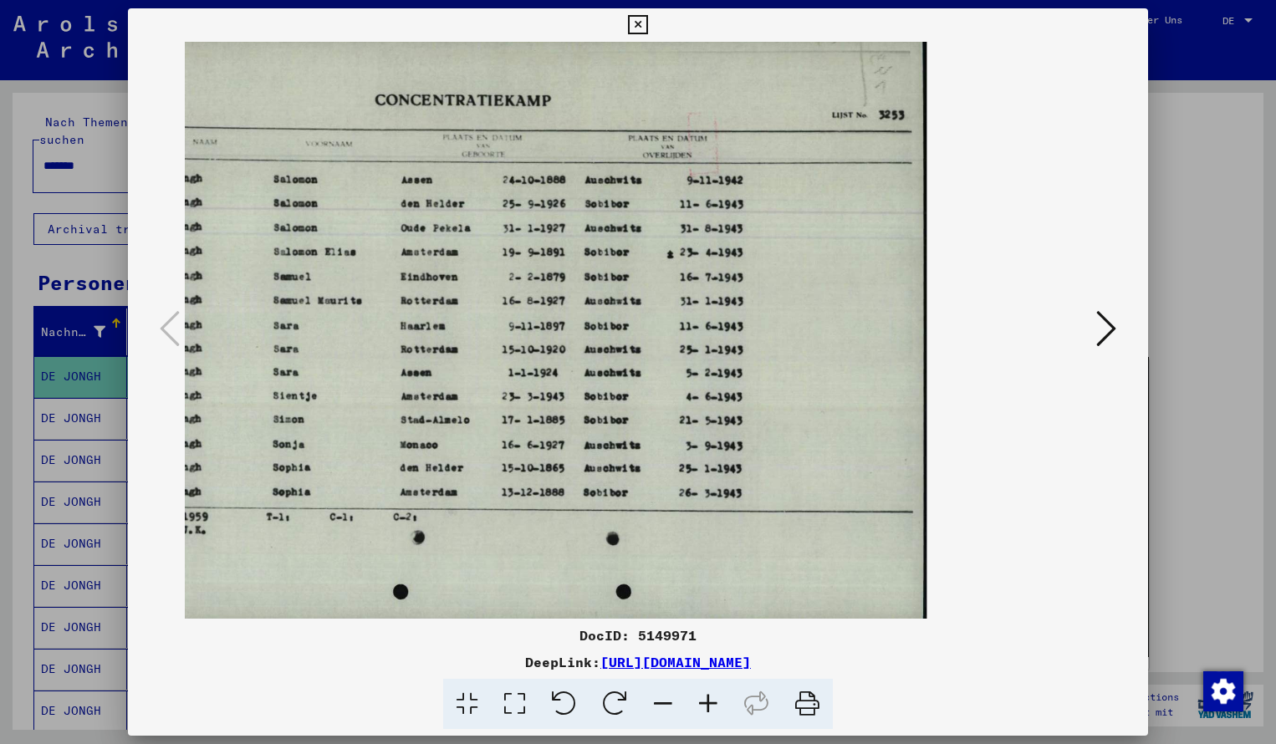
click at [647, 24] on icon at bounding box center [637, 25] width 19 height 20
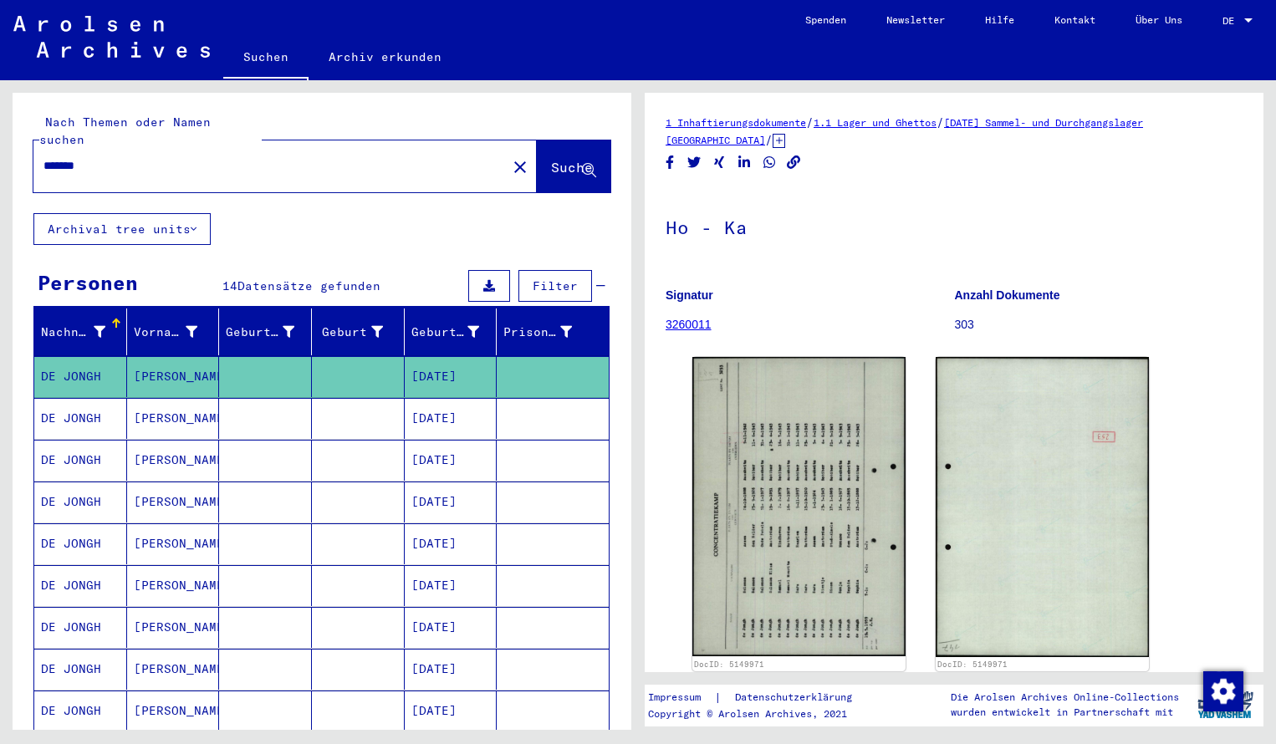
click at [98, 157] on input "*******" at bounding box center [269, 166] width 453 height 18
click at [551, 159] on span "Suche" at bounding box center [572, 167] width 42 height 17
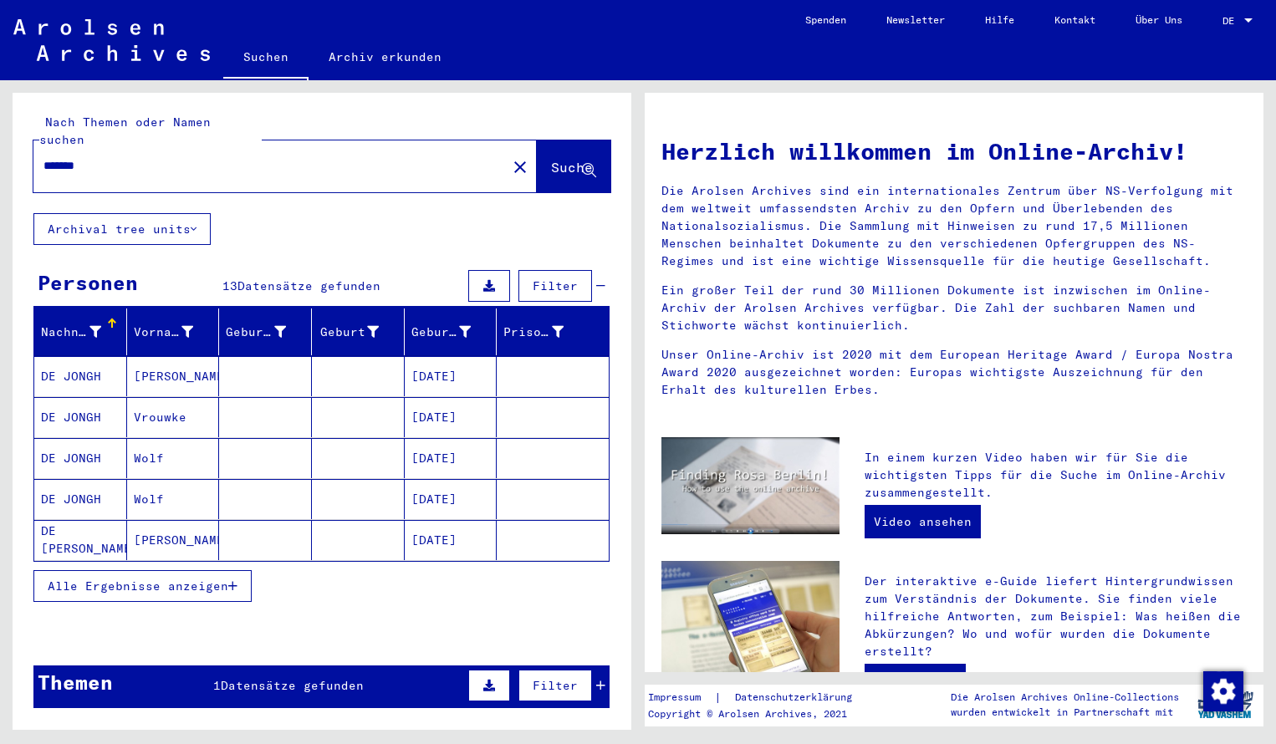
click at [78, 359] on mat-cell "DE JONGH" at bounding box center [80, 376] width 93 height 40
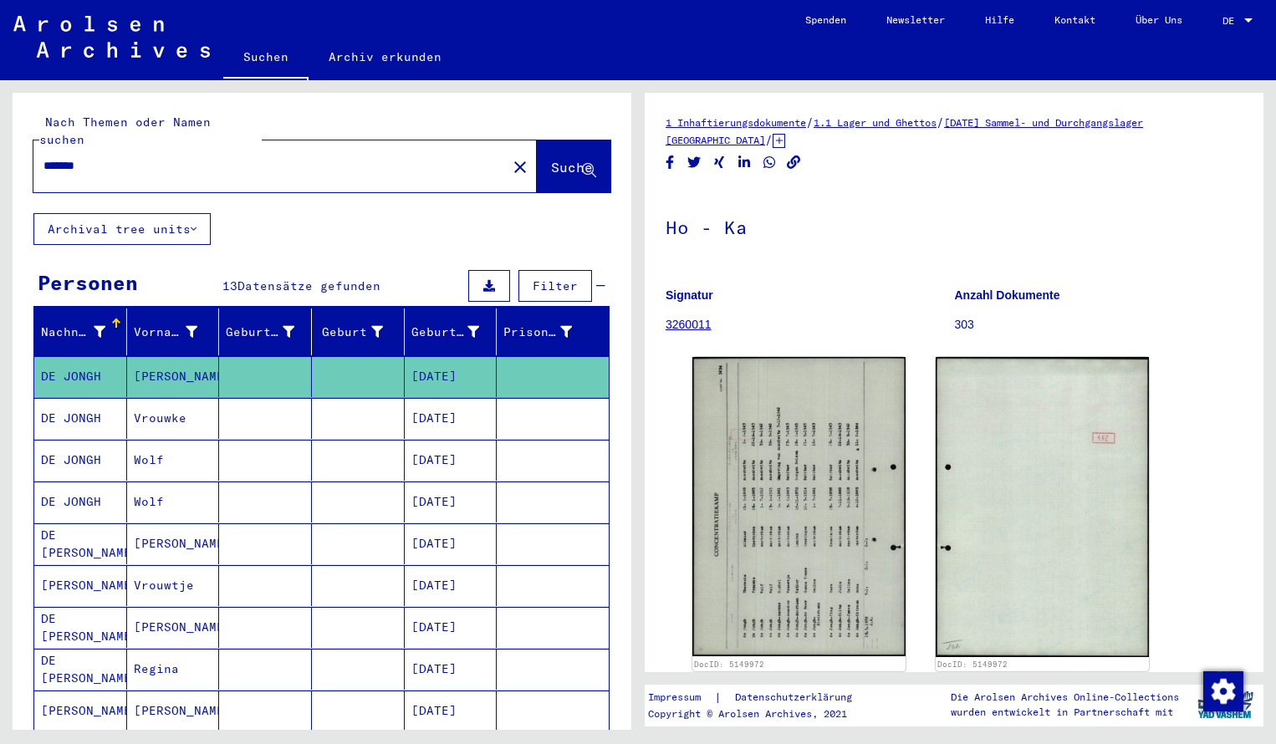
click at [786, 475] on img at bounding box center [798, 506] width 213 height 298
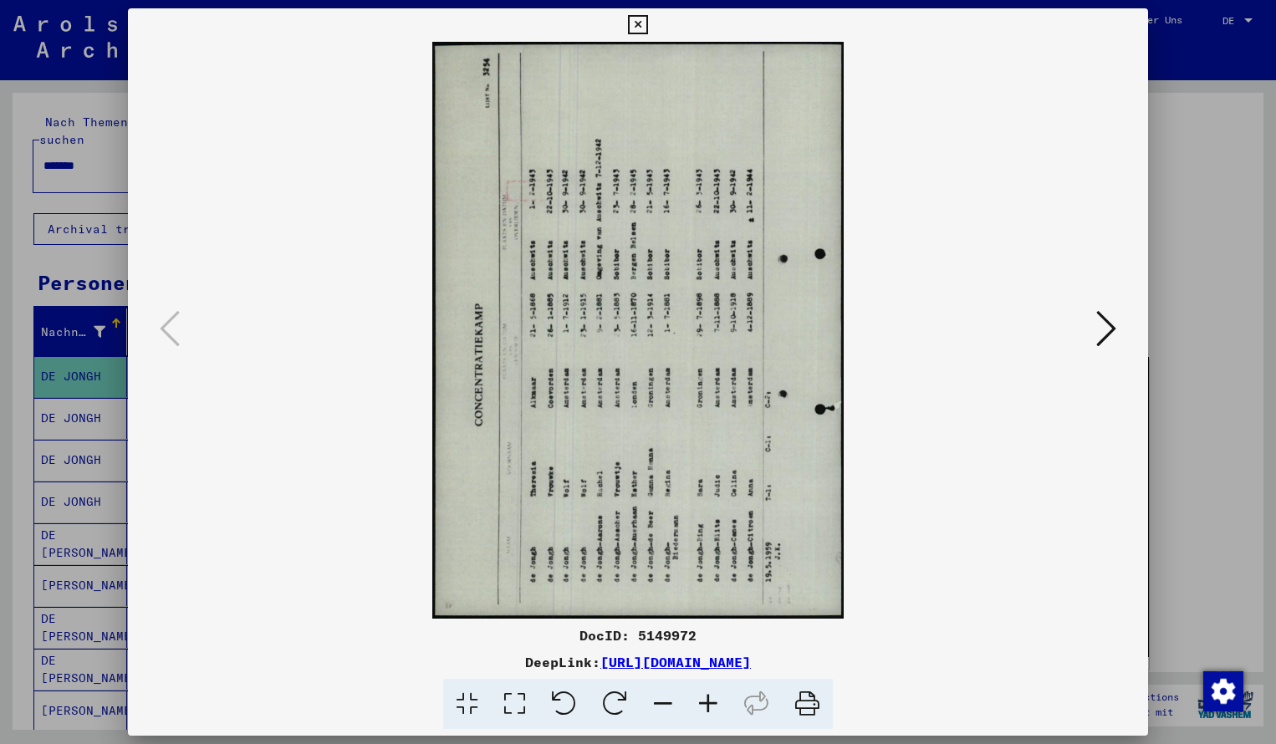
click at [613, 694] on icon at bounding box center [614, 704] width 51 height 51
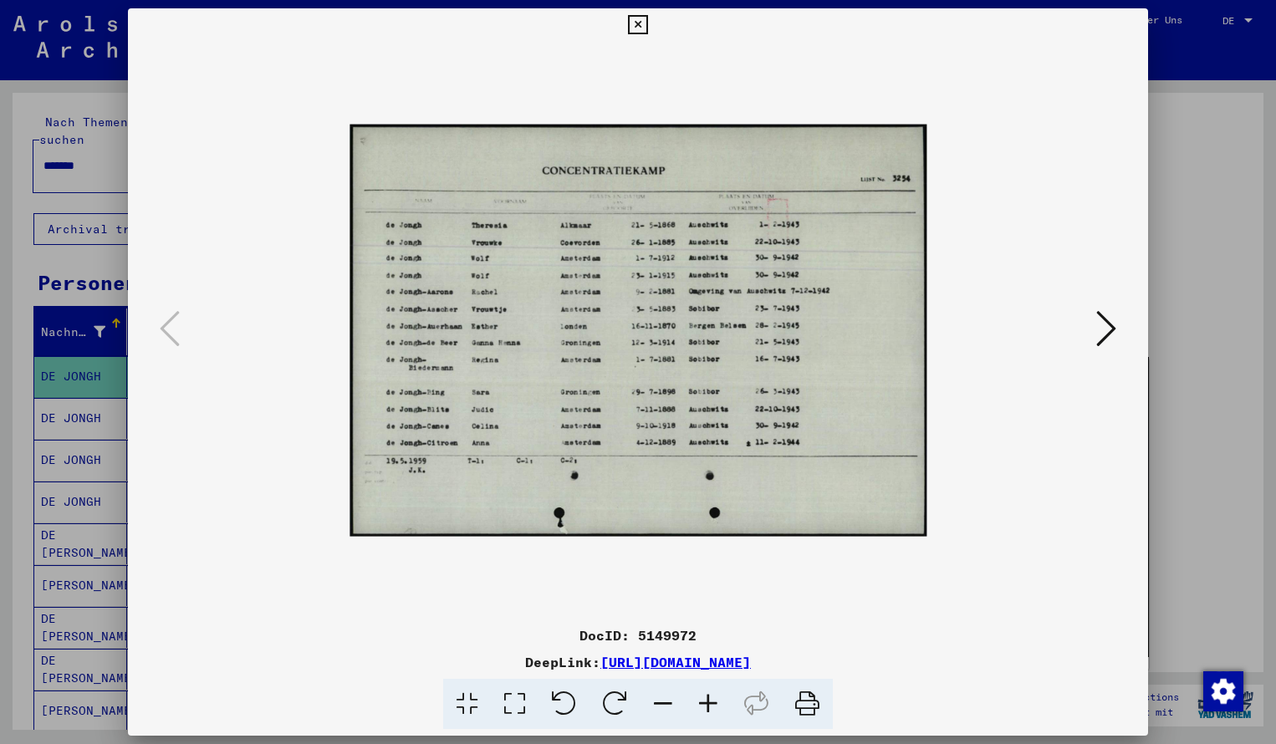
click at [710, 700] on icon at bounding box center [707, 704] width 45 height 51
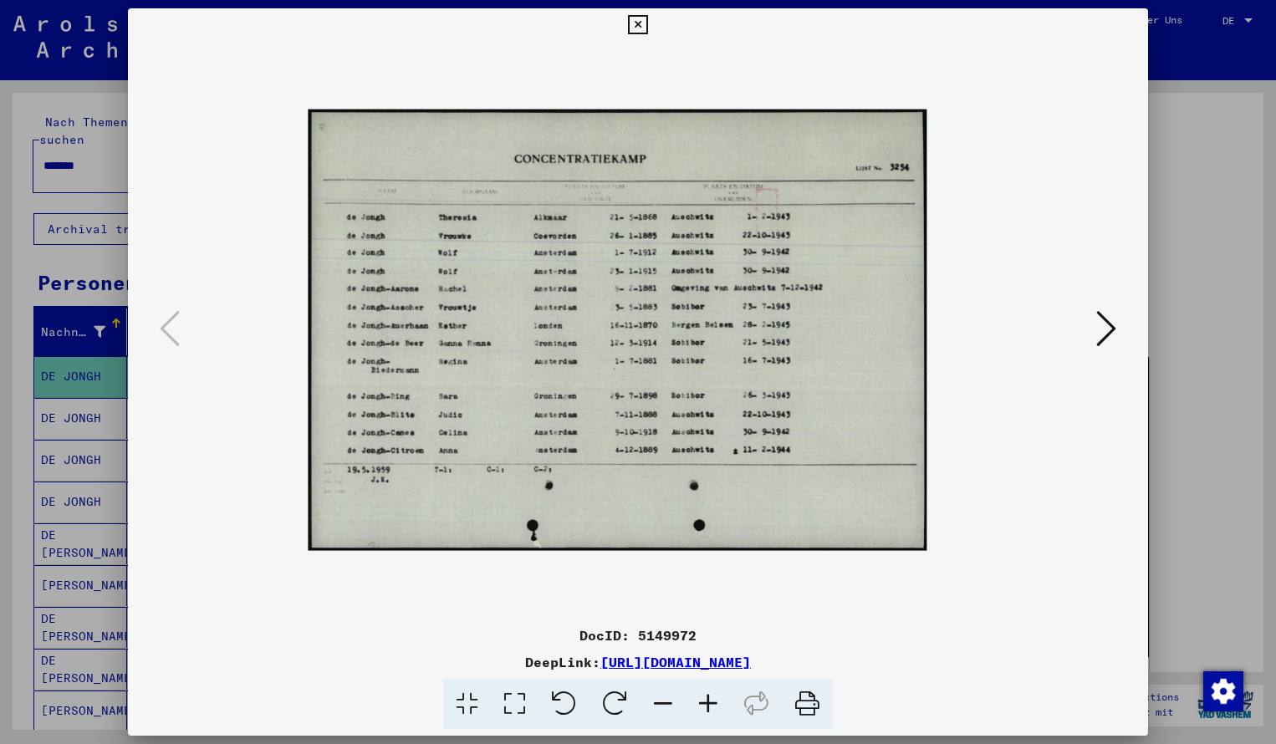
click at [710, 700] on icon at bounding box center [707, 704] width 45 height 51
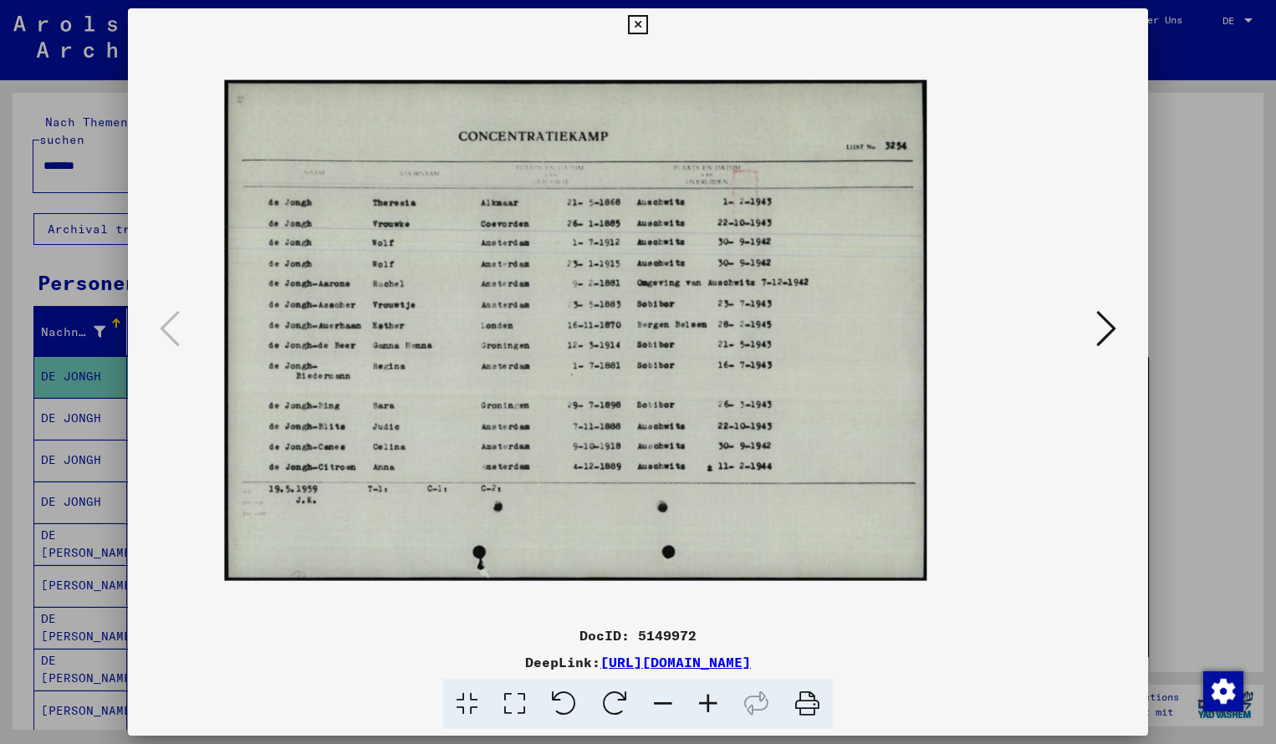
click at [710, 700] on icon at bounding box center [707, 704] width 45 height 51
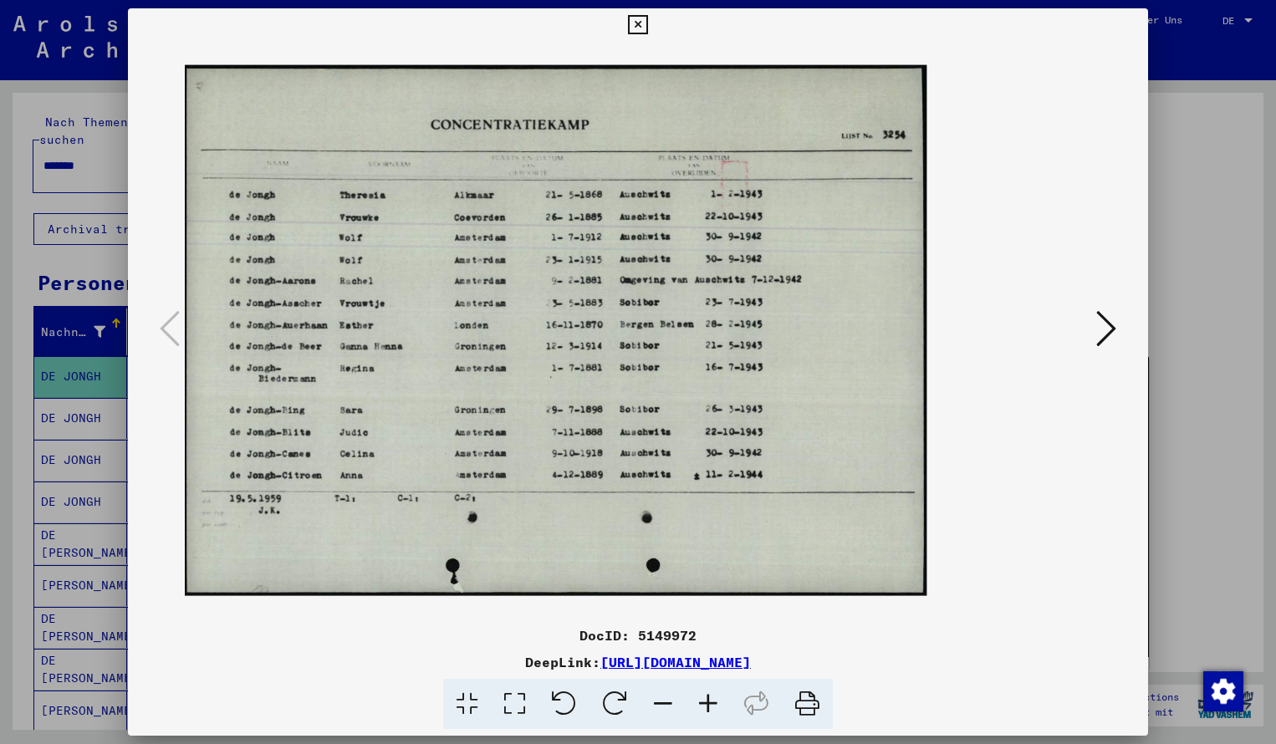
click at [710, 700] on icon at bounding box center [707, 704] width 45 height 51
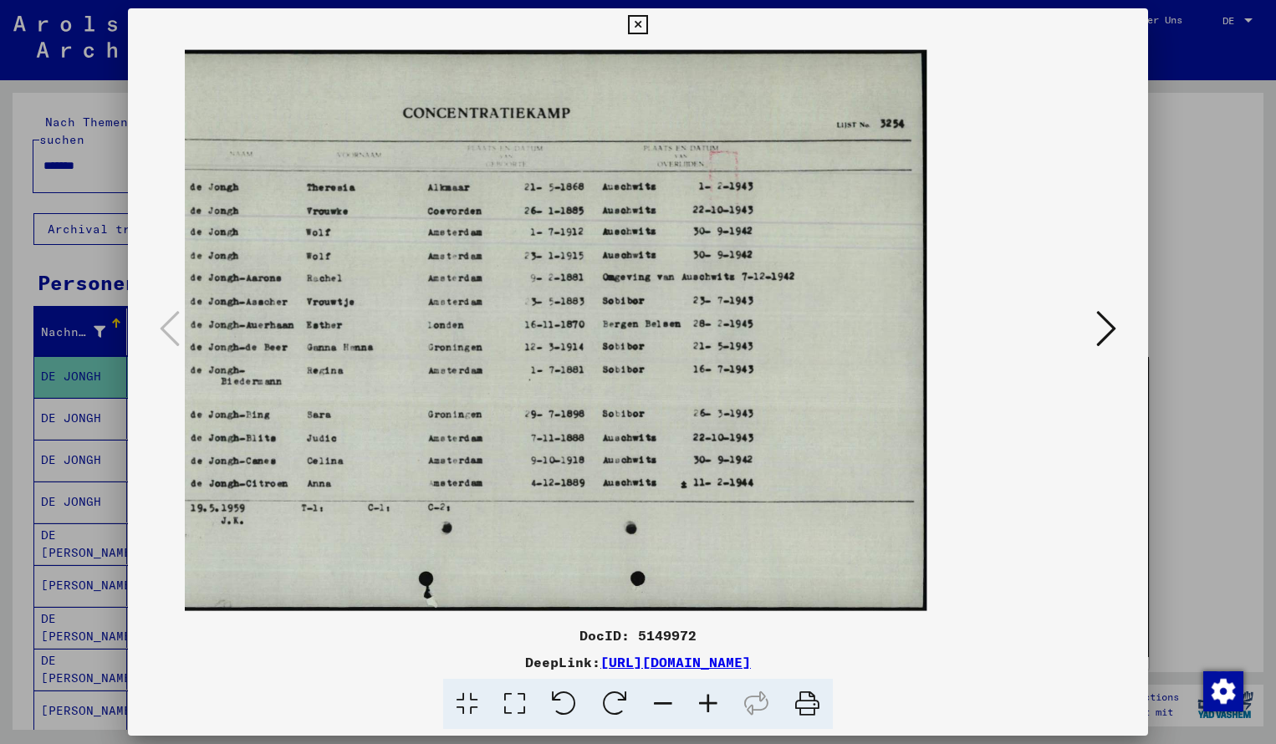
click at [1113, 322] on icon at bounding box center [1106, 328] width 20 height 40
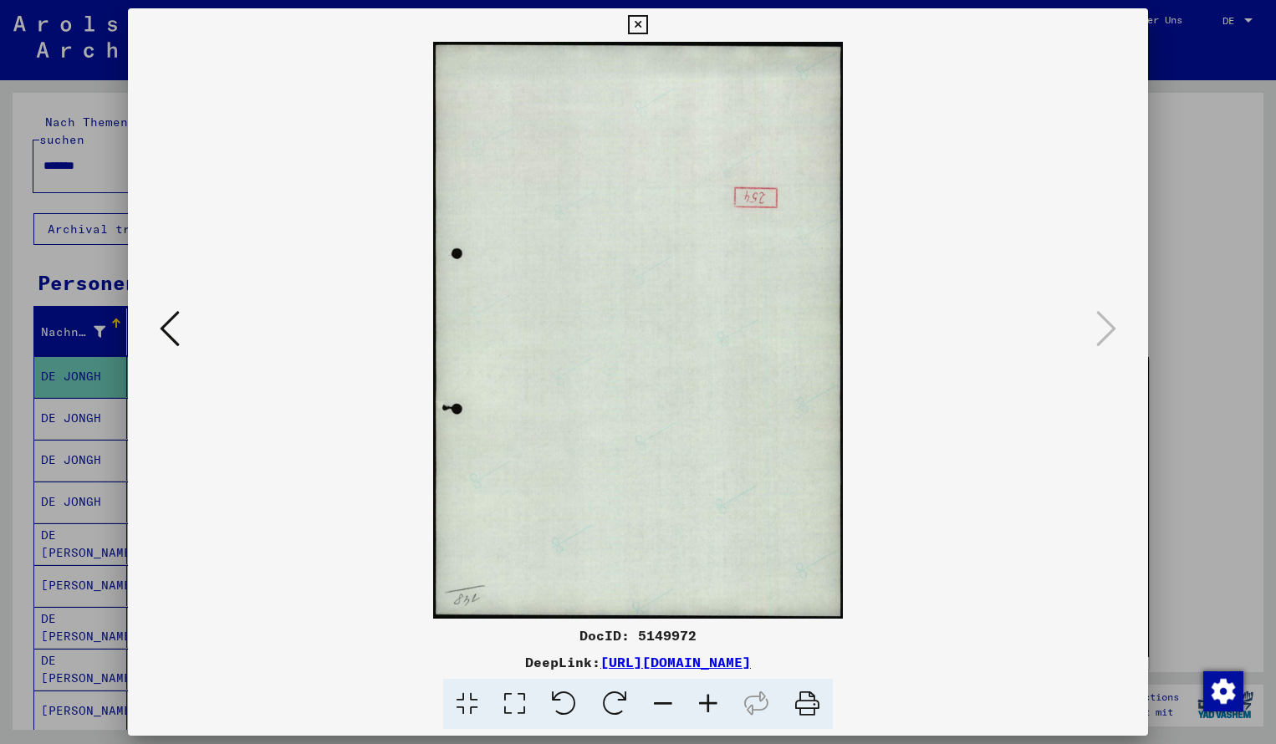
click at [647, 33] on icon at bounding box center [637, 25] width 19 height 20
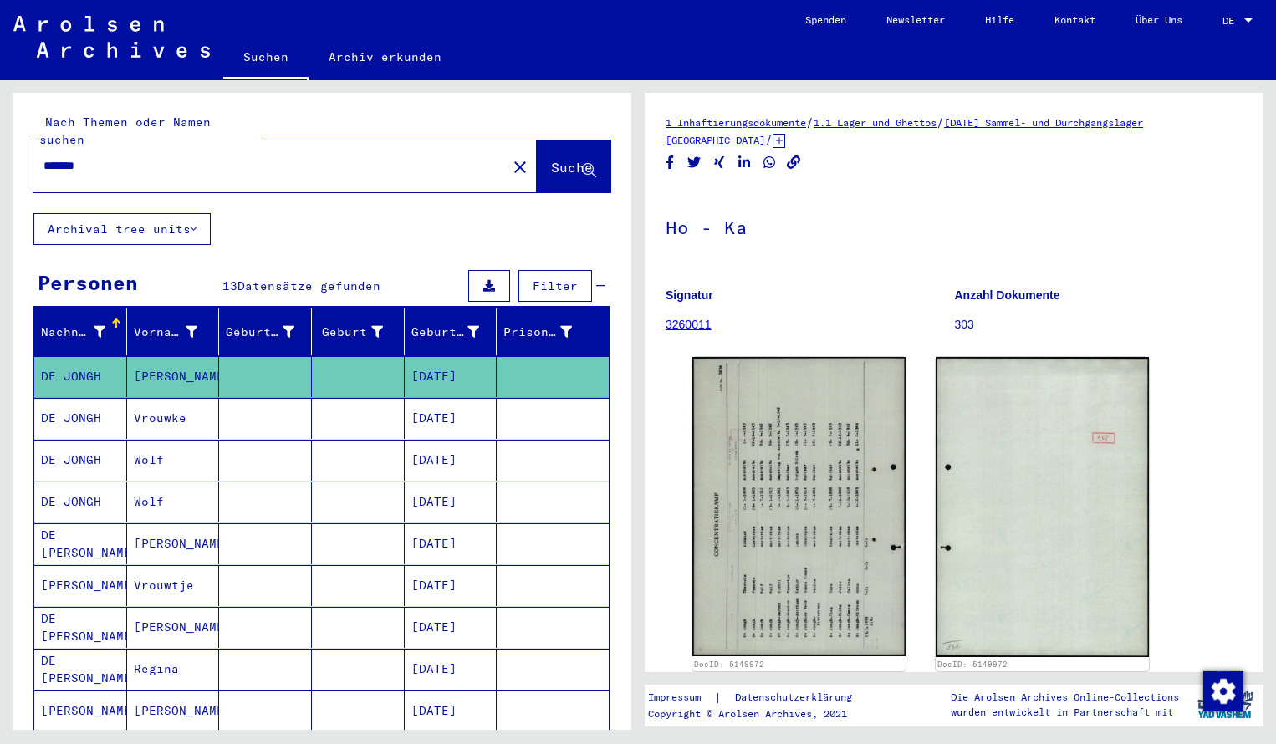
click at [128, 157] on input "*******" at bounding box center [269, 166] width 453 height 18
click at [560, 159] on span "Suche" at bounding box center [572, 167] width 42 height 17
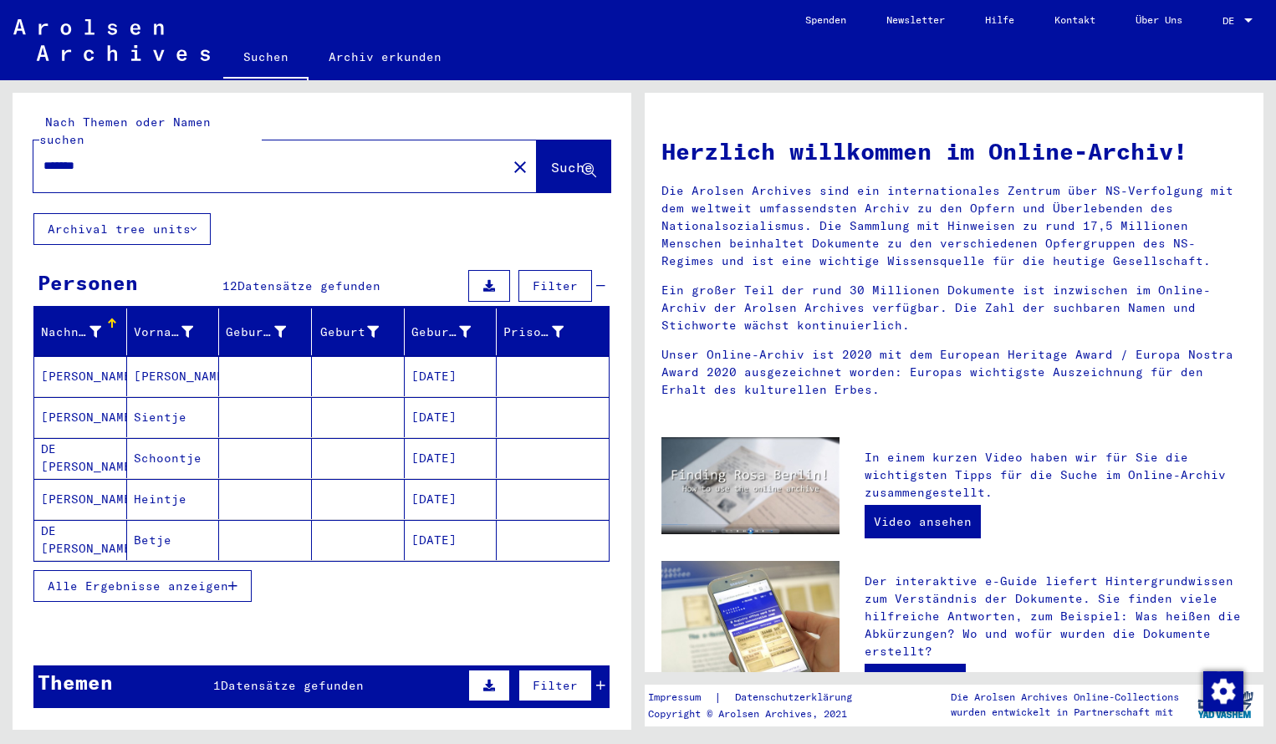
click at [157, 570] on button "Alle Ergebnisse anzeigen" at bounding box center [142, 586] width 218 height 32
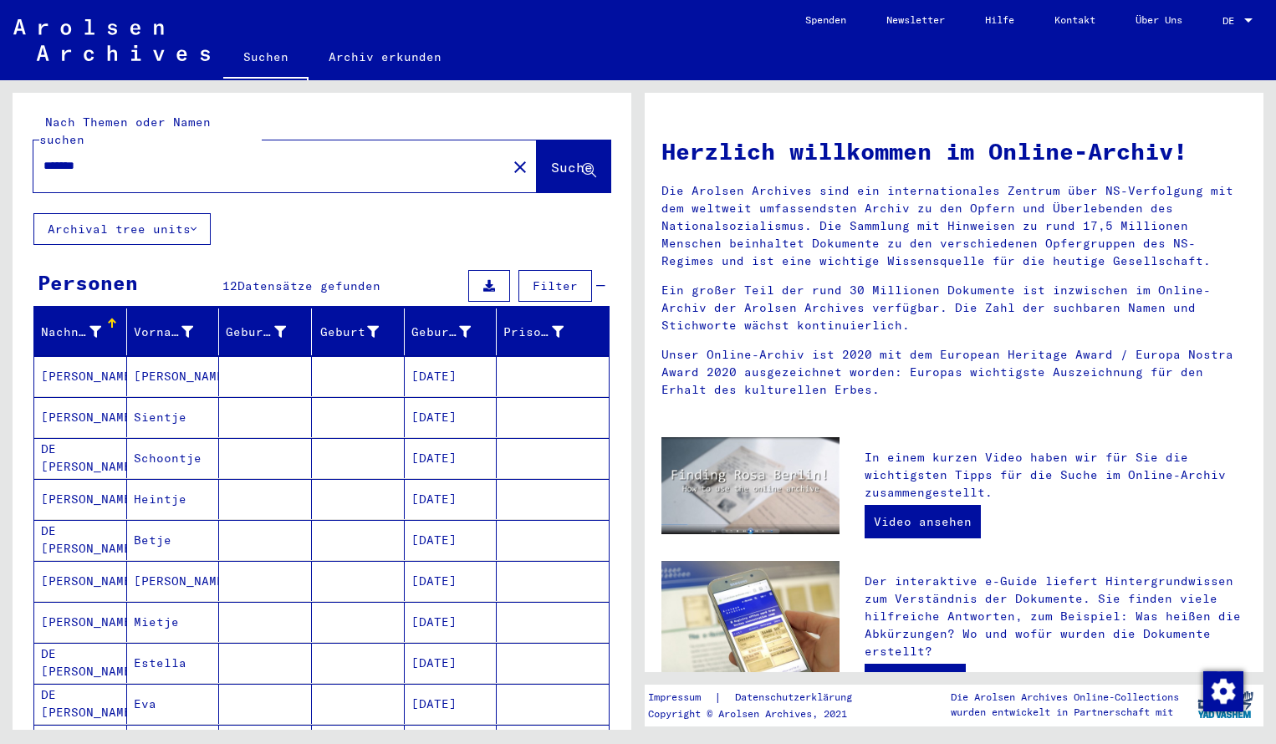
click at [616, 625] on div "Nachname Vorname Geburtsname Geburt‏ Geburtsdatum Prisoner # DE JONGH COHEN Gel…" at bounding box center [322, 632] width 619 height 649
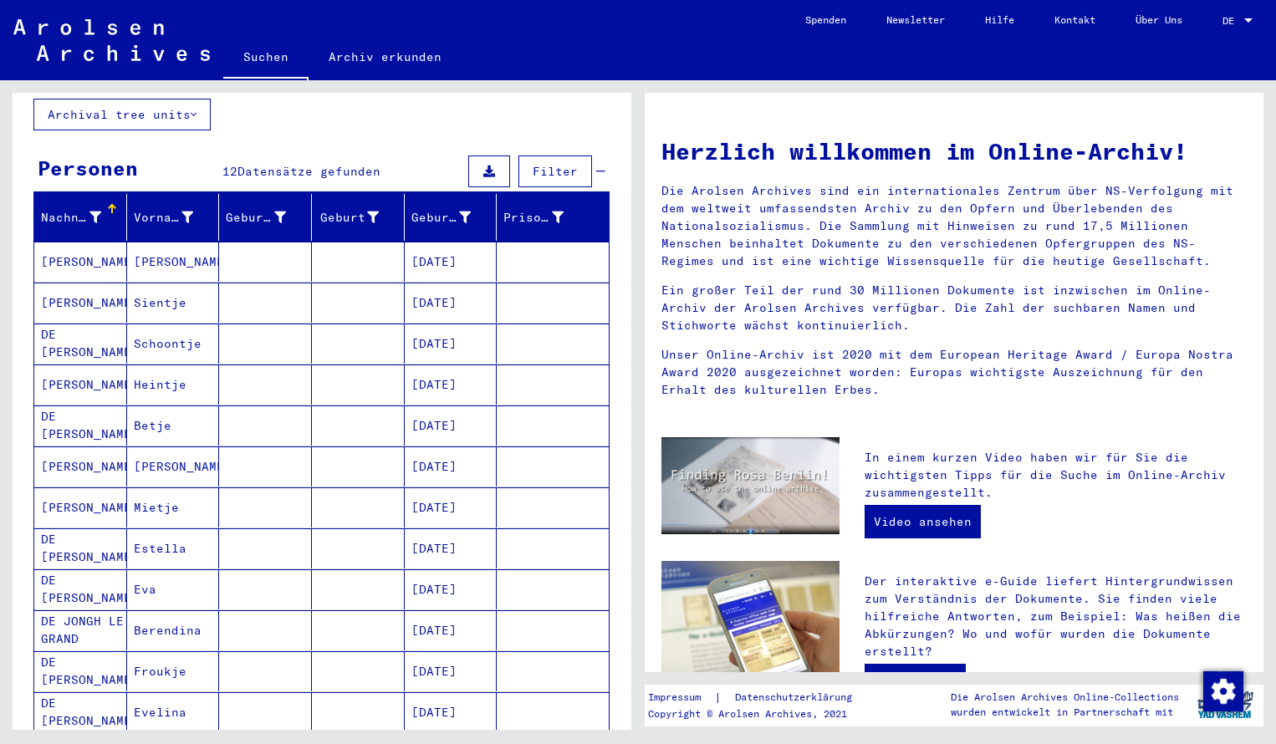
scroll to position [244, 0]
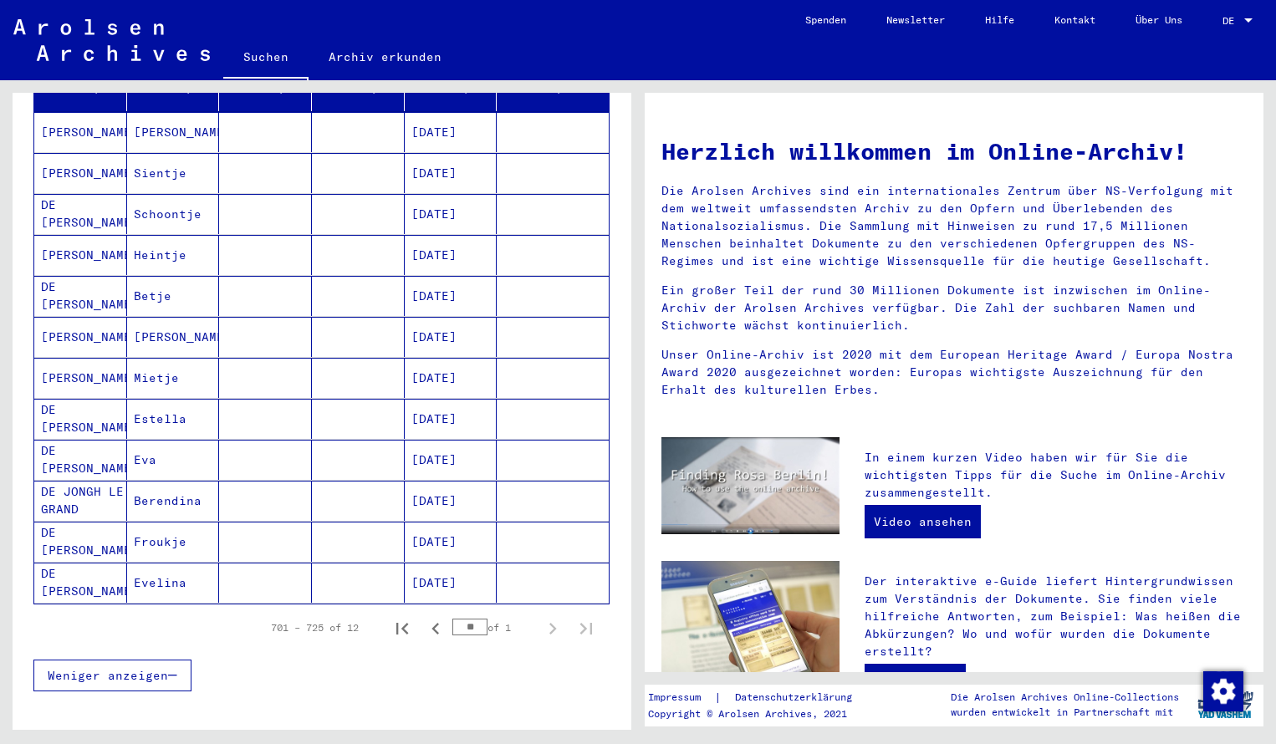
click at [622, 176] on div "Nachname Vorname Geburtsname Geburt‏ Geburtsdatum Prisoner # DE JONGH COHEN Gel…" at bounding box center [322, 388] width 619 height 649
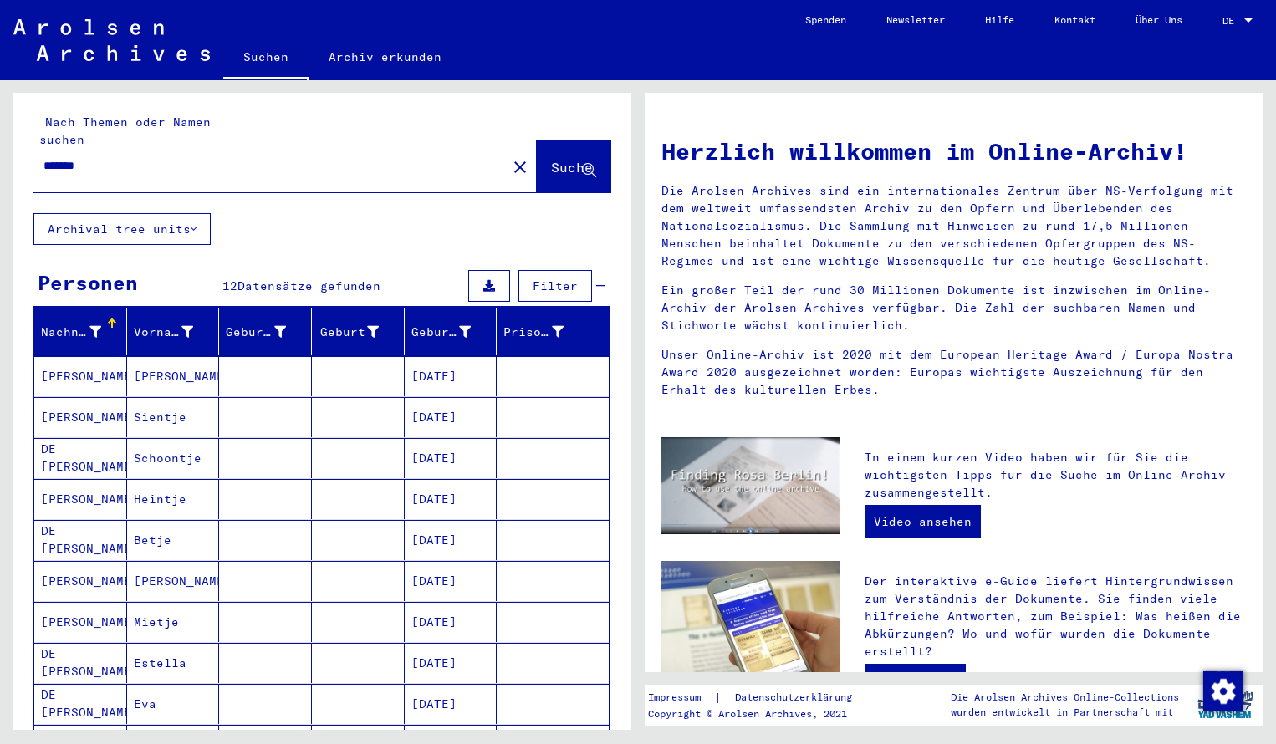
scroll to position [0, 0]
click at [104, 157] on input "*******" at bounding box center [264, 166] width 443 height 18
click at [551, 159] on span "Suche" at bounding box center [572, 167] width 42 height 17
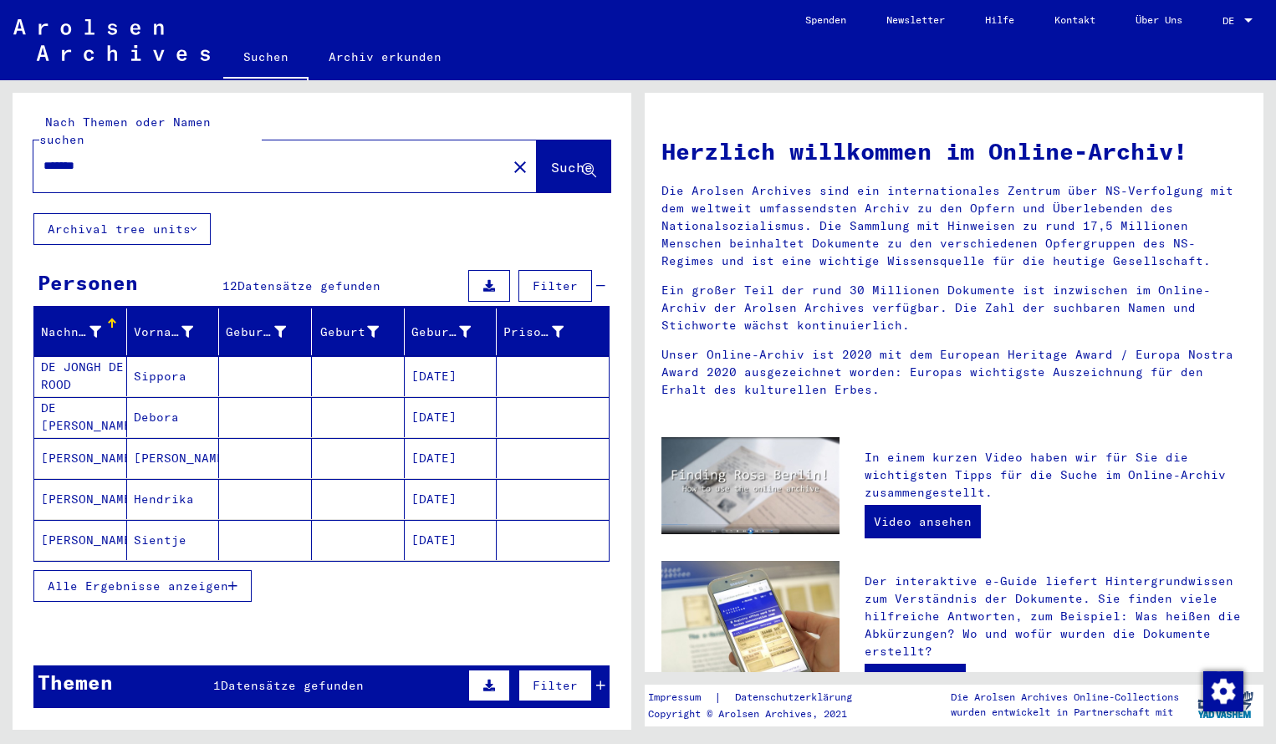
click at [176, 570] on button "Alle Ergebnisse anzeigen" at bounding box center [142, 586] width 218 height 32
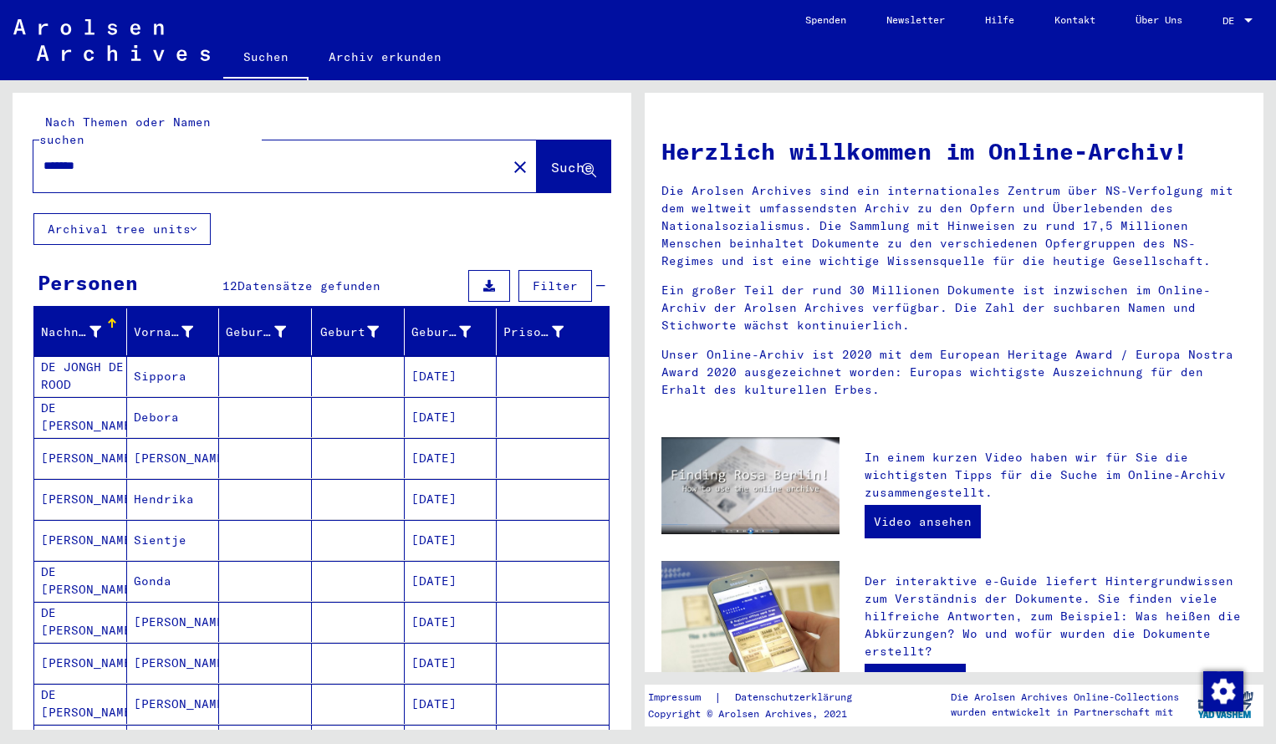
click at [619, 680] on div "Nachname Vorname Geburtsname Geburt‏ Geburtsdatum Prisoner # DE JONGH DE ROOD S…" at bounding box center [322, 632] width 619 height 649
click at [99, 157] on input "*******" at bounding box center [264, 166] width 443 height 18
click at [554, 159] on span "Suche" at bounding box center [572, 167] width 42 height 17
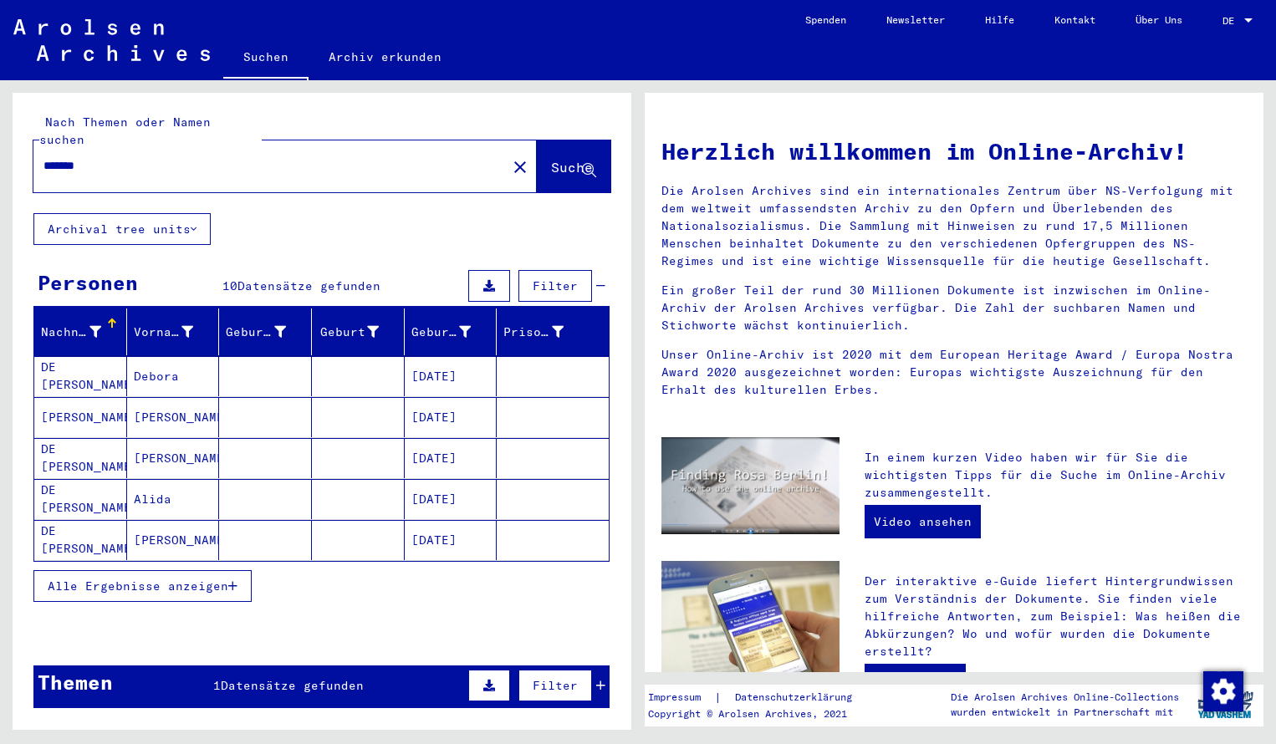
click at [100, 356] on mat-cell "DE JONGH ROOS" at bounding box center [80, 376] width 93 height 40
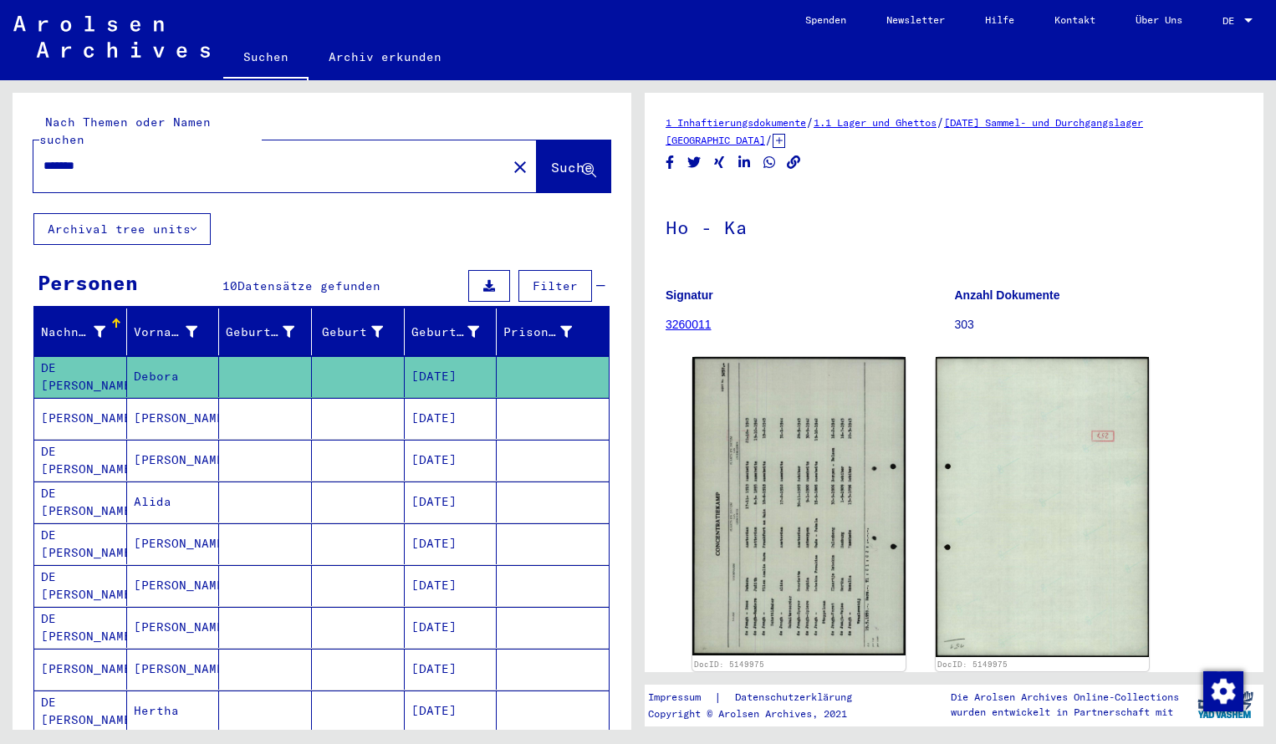
click at [619, 695] on div "Nachname Vorname Geburtsname Geburt‏ Geburtsdatum Prisoner # DE JONGH ROOS Debo…" at bounding box center [322, 595] width 619 height 575
click at [129, 157] on input "*******" at bounding box center [269, 166] width 453 height 18
click at [127, 157] on input "*******" at bounding box center [269, 166] width 453 height 18
type input "*******"
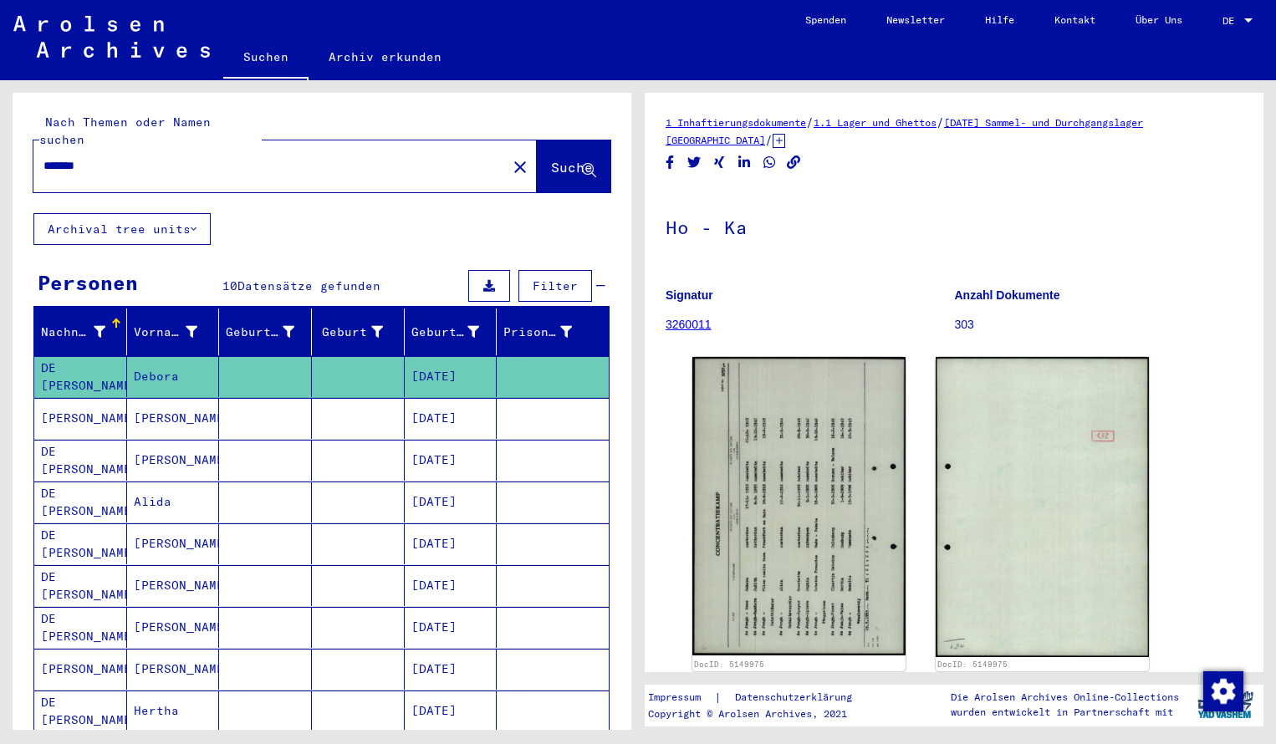
click at [551, 159] on span "Suche" at bounding box center [572, 167] width 42 height 17
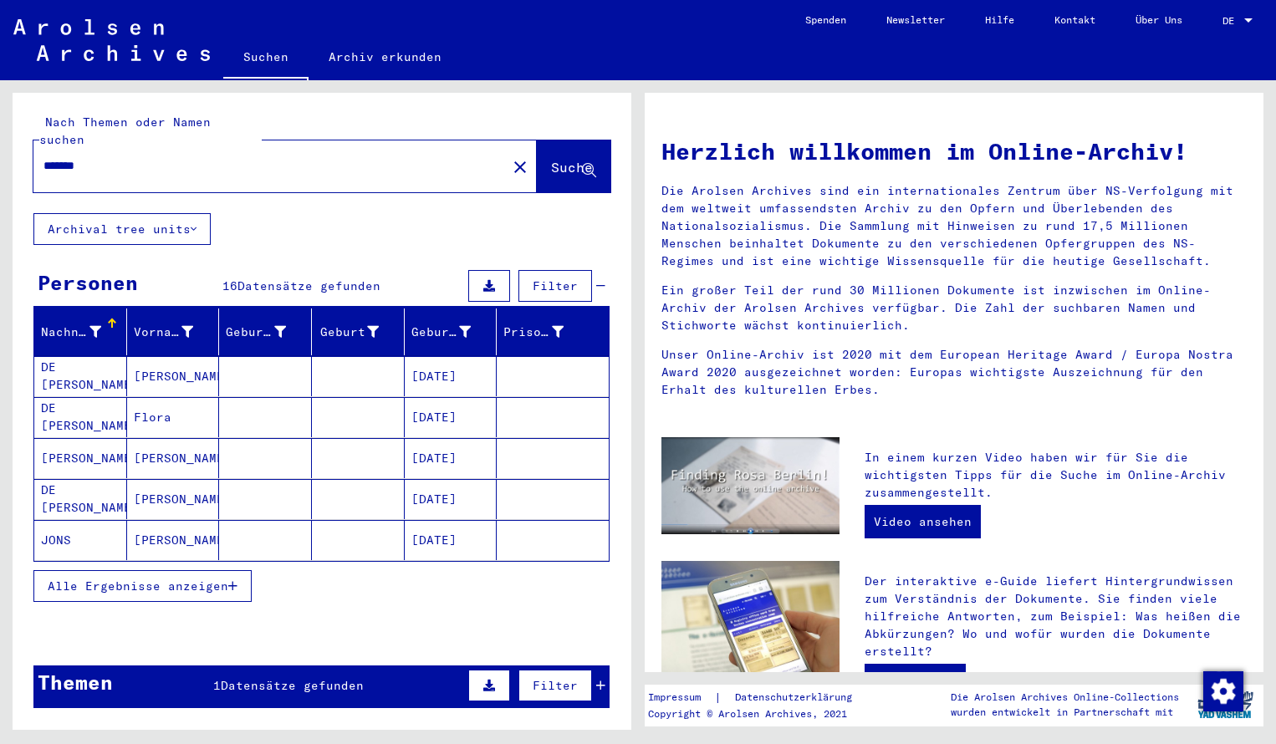
click at [119, 366] on mat-cell "DE JONG VAN LIER" at bounding box center [80, 376] width 93 height 40
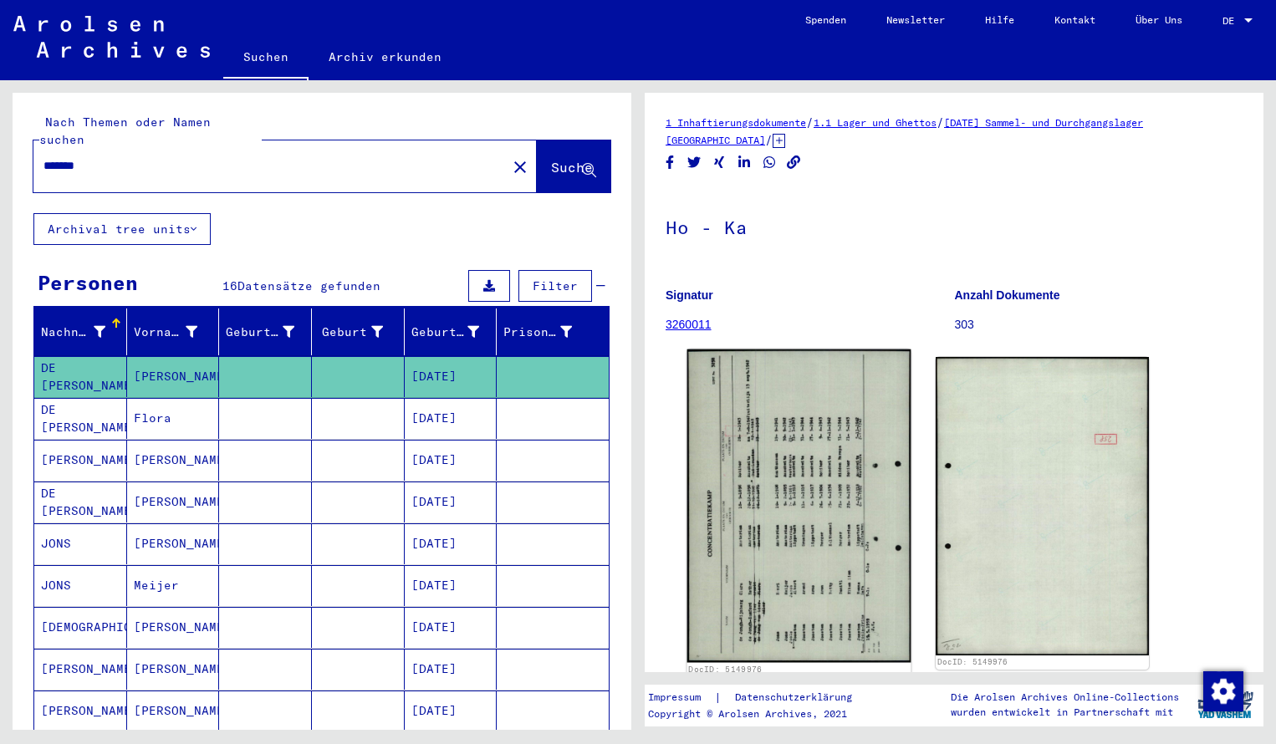
click at [773, 481] on img at bounding box center [799, 505] width 224 height 313
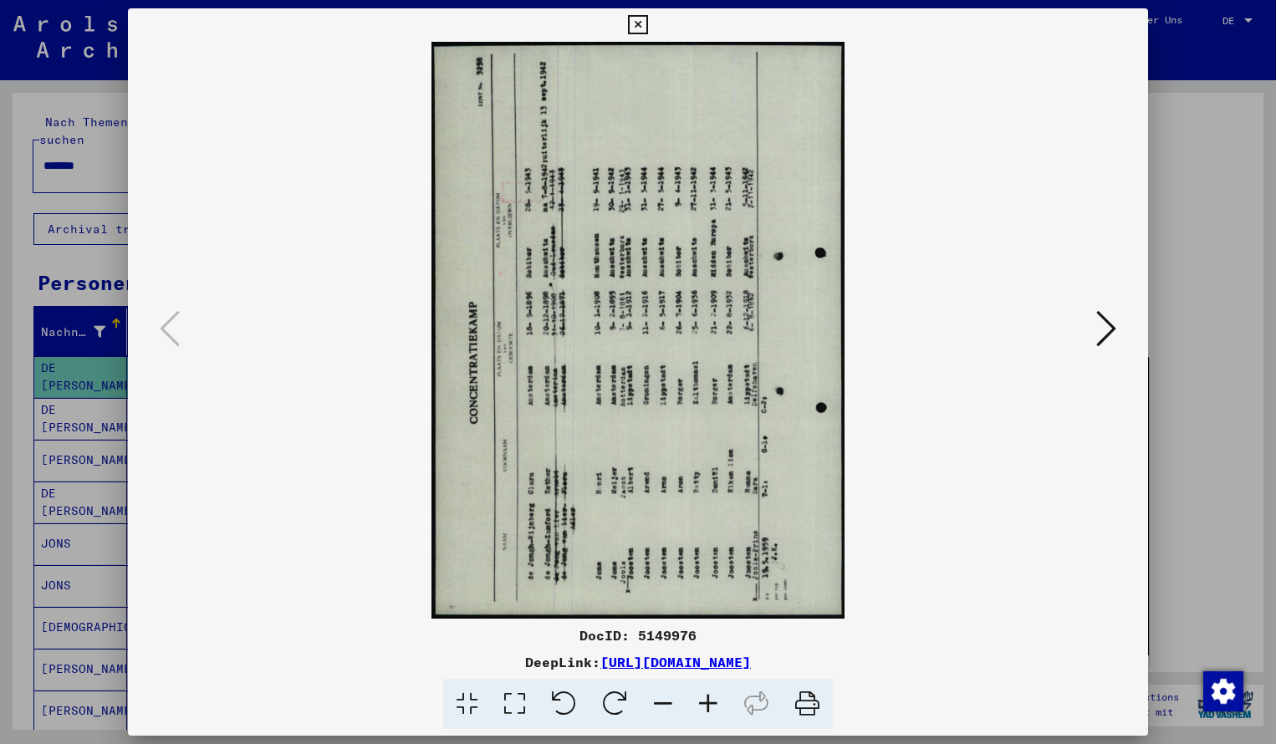
click at [774, 482] on img at bounding box center [638, 330] width 907 height 577
